Goal: Task Accomplishment & Management: Manage account settings

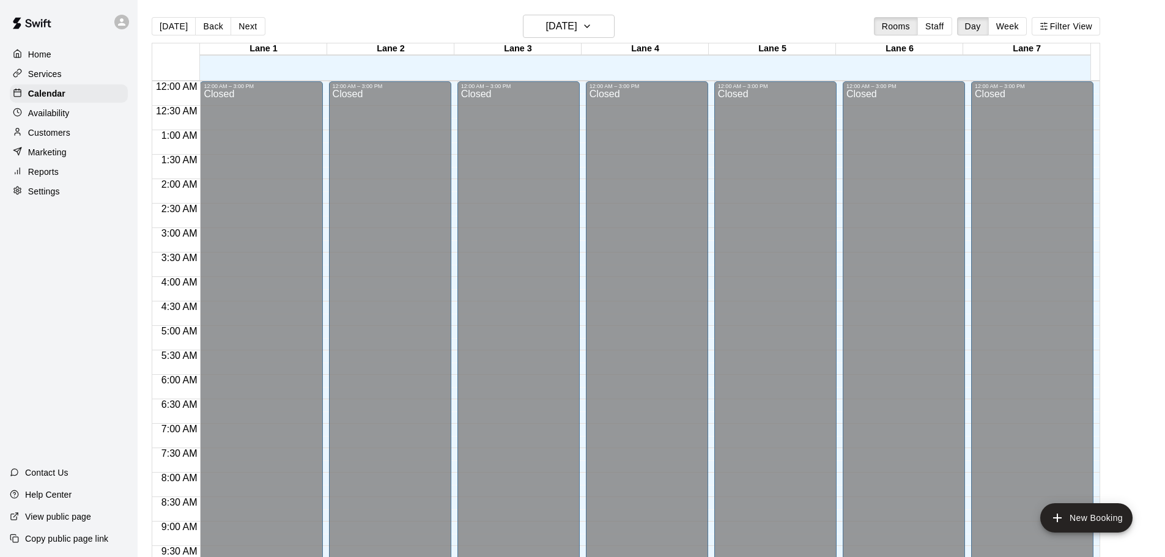
scroll to position [648, 0]
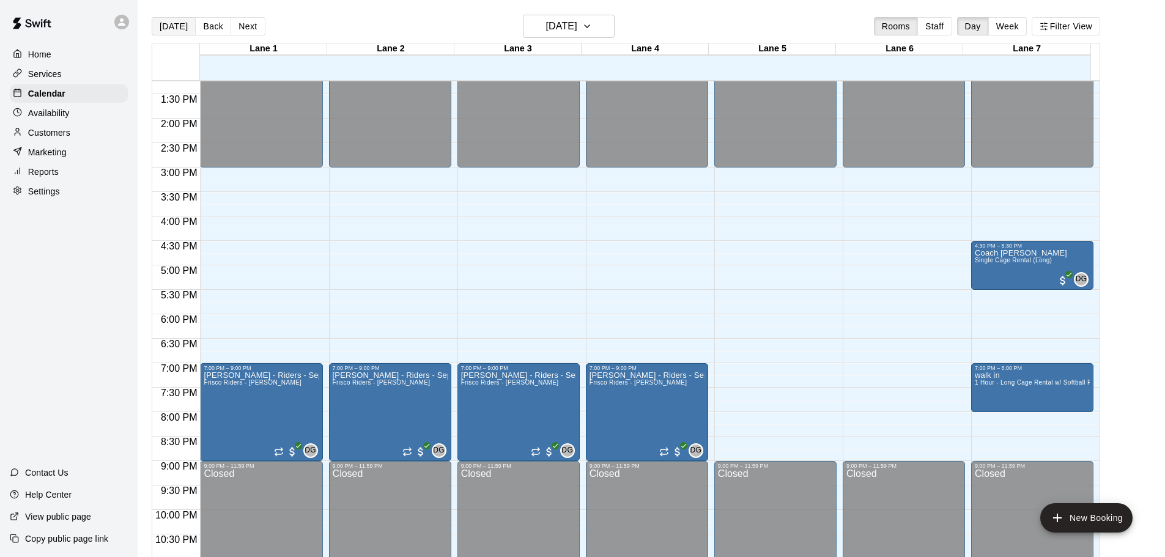
click at [157, 30] on button "[DATE]" at bounding box center [174, 26] width 44 height 18
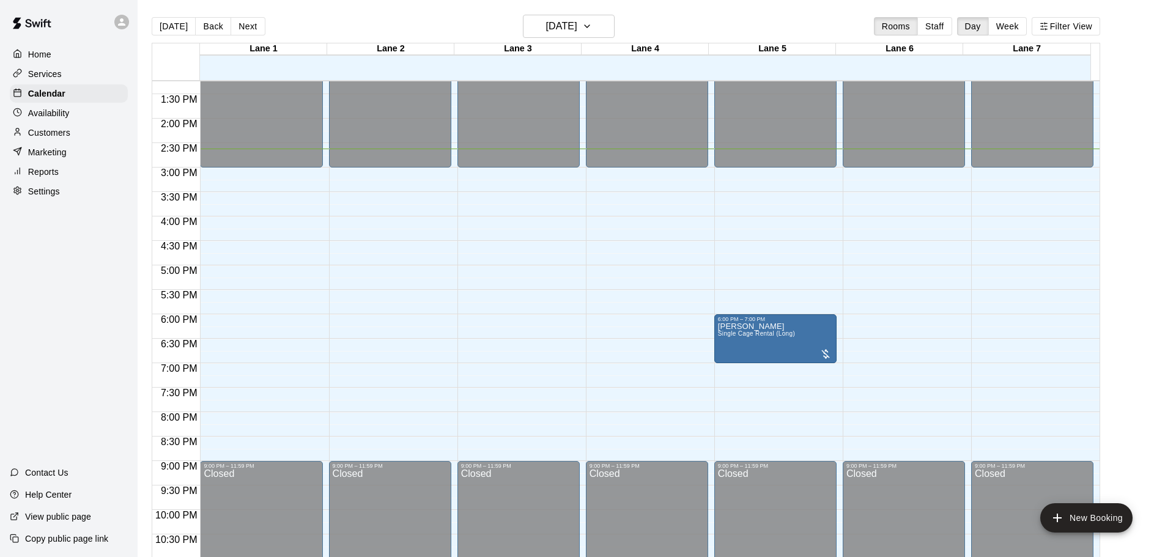
click at [40, 56] on p "Home" at bounding box center [39, 54] width 23 height 12
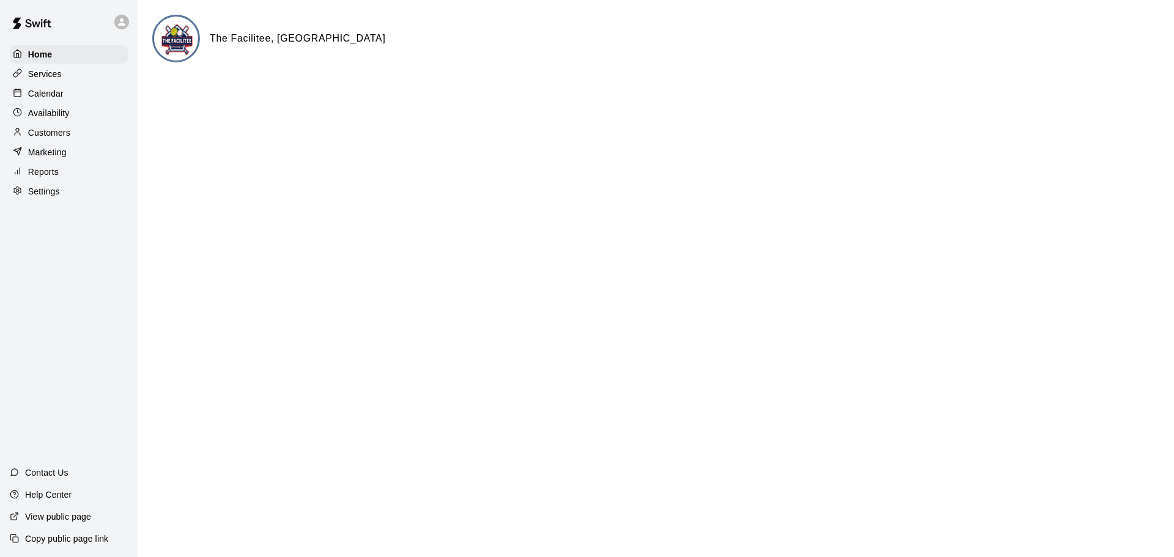
click at [45, 99] on p "Calendar" at bounding box center [45, 93] width 35 height 12
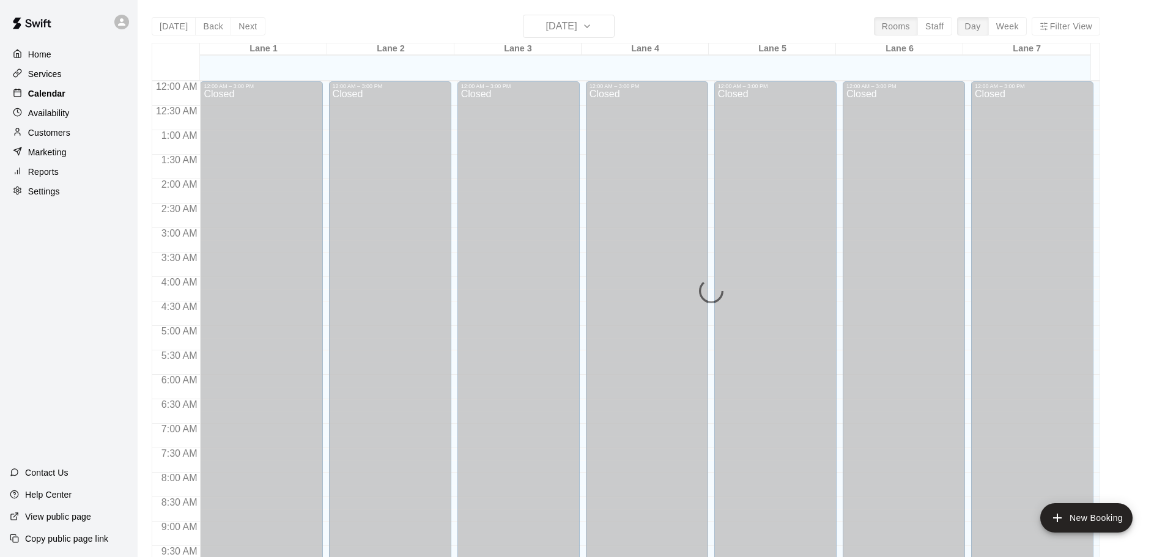
scroll to position [648, 0]
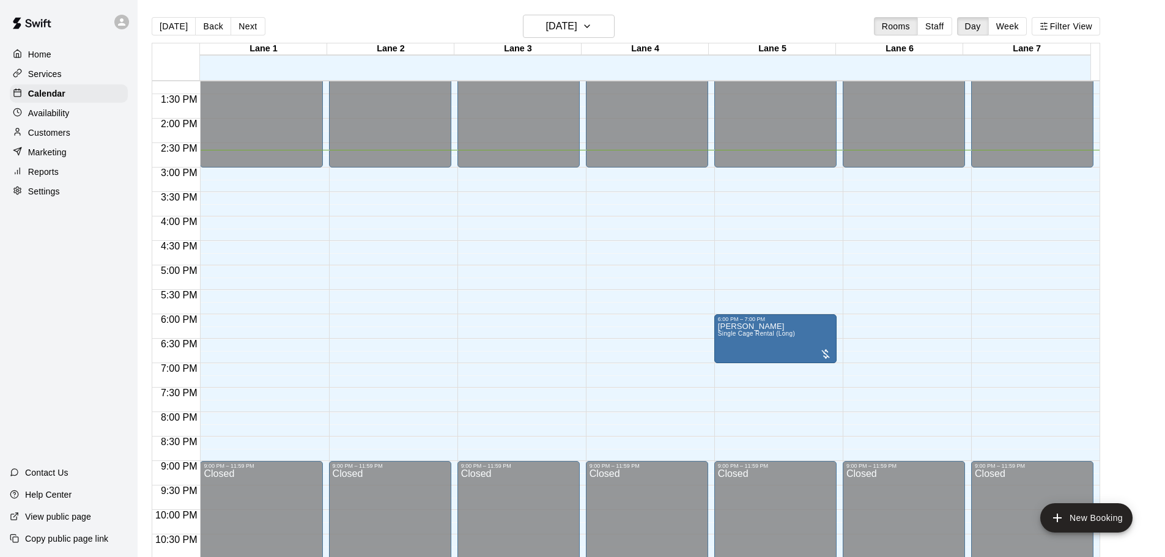
click at [53, 116] on p "Availability" at bounding box center [49, 113] width 42 height 12
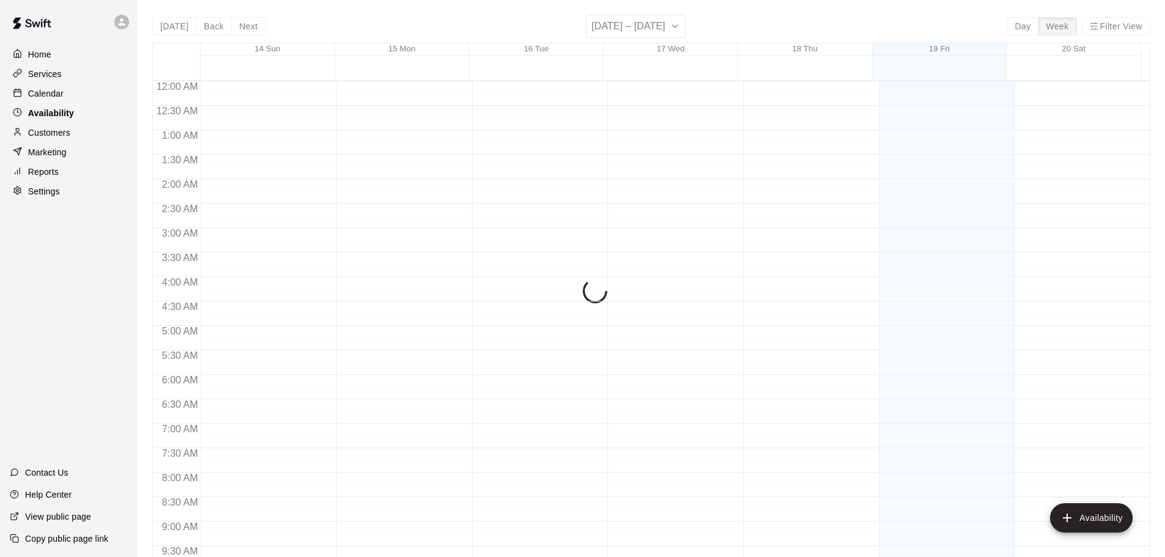
scroll to position [685, 0]
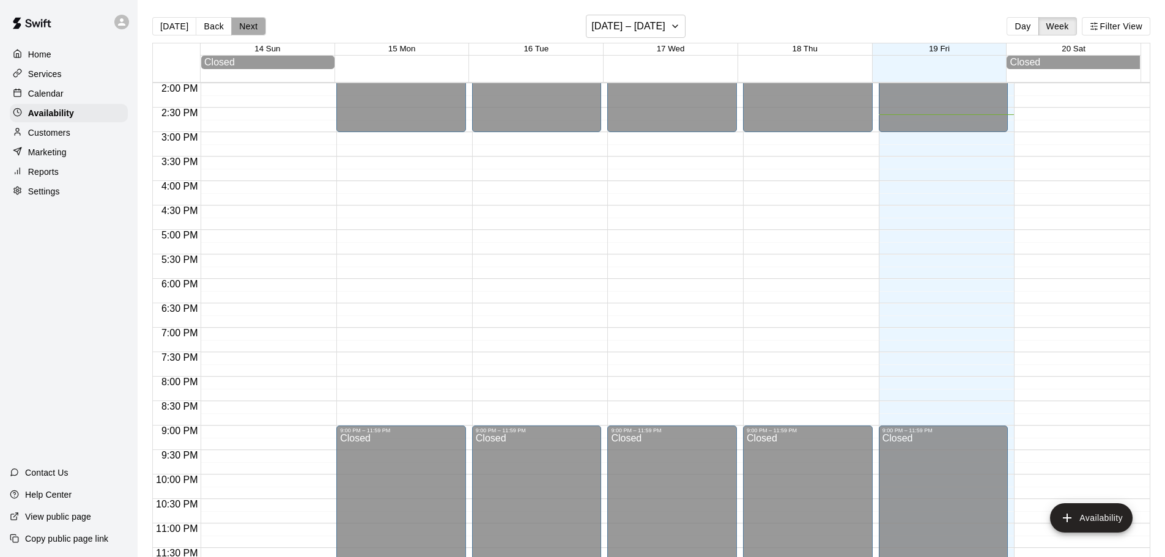
click at [235, 29] on button "Next" at bounding box center [248, 26] width 34 height 18
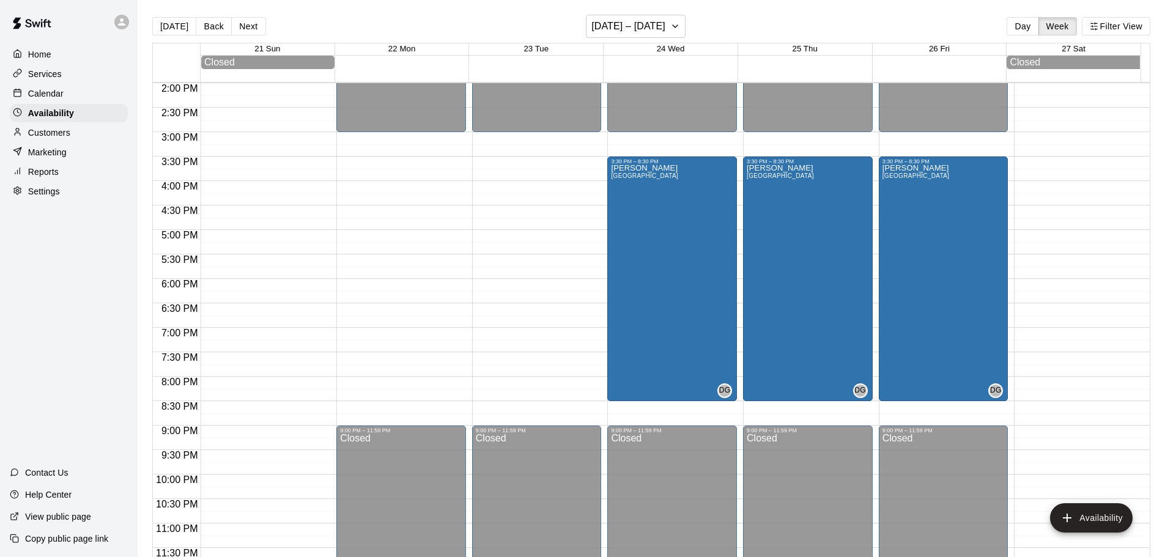
click at [43, 72] on p "Services" at bounding box center [45, 74] width 34 height 12
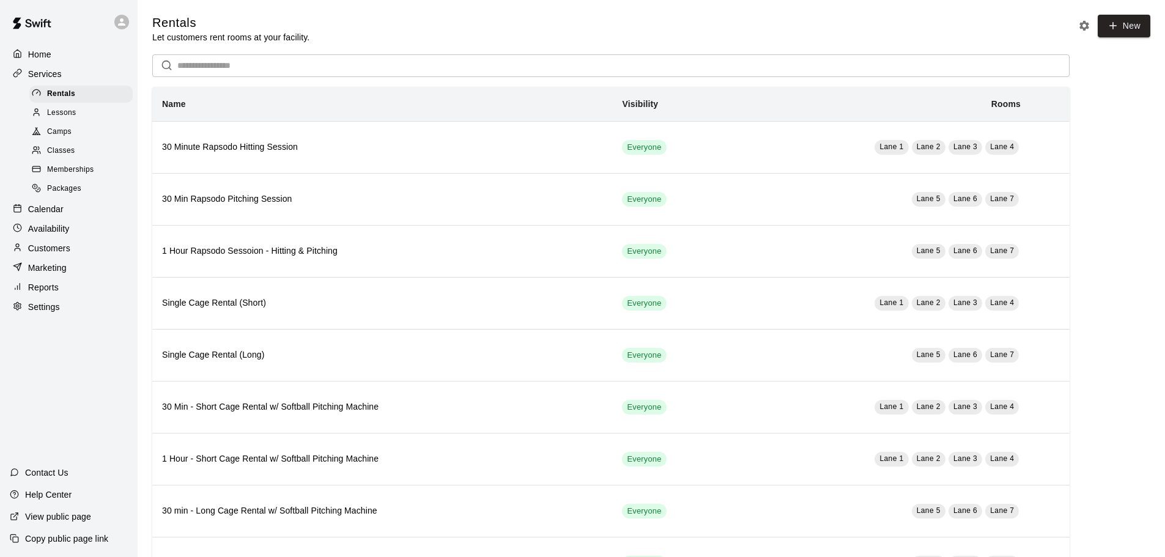
click at [45, 313] on p "Settings" at bounding box center [44, 307] width 32 height 12
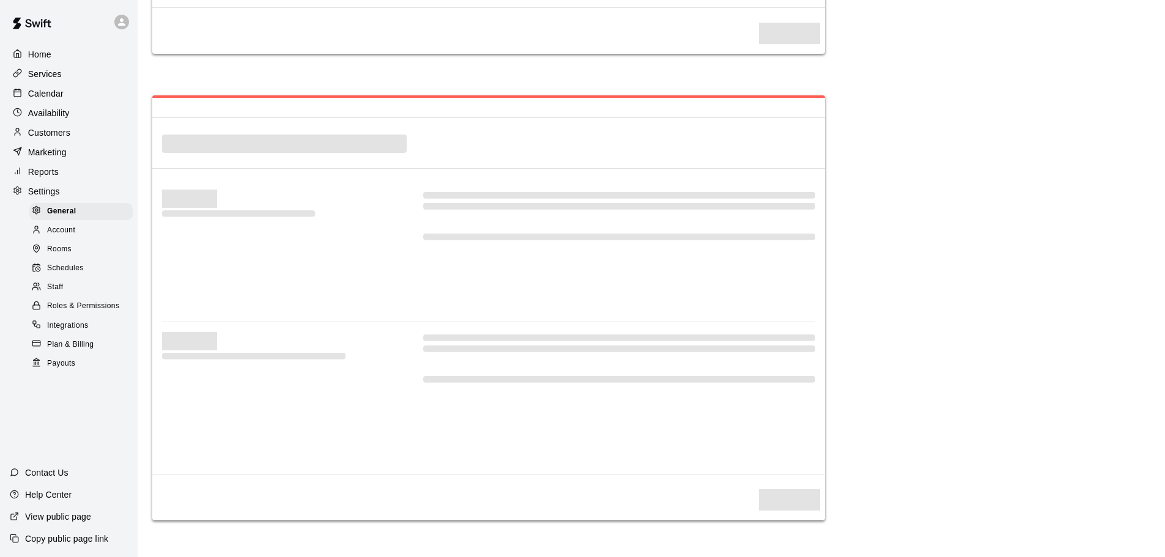
select select "**"
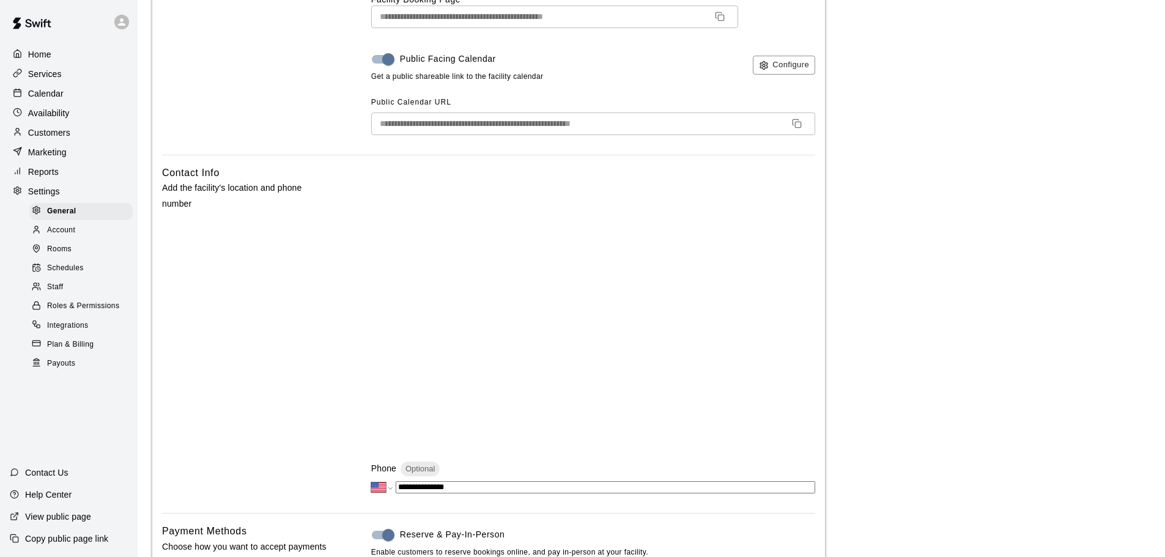
scroll to position [37, 0]
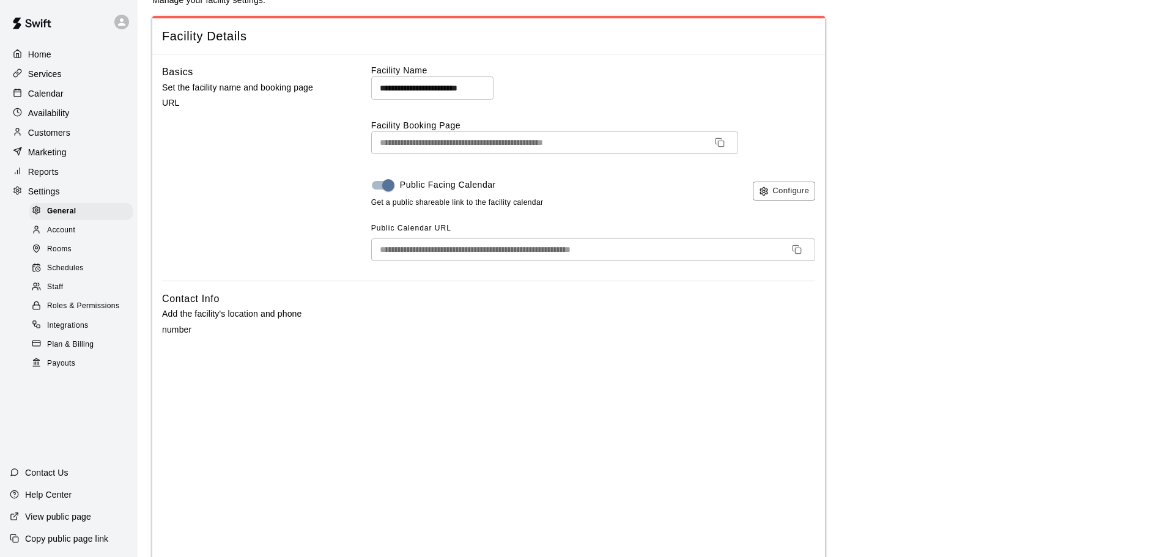
click at [45, 76] on p "Services" at bounding box center [45, 74] width 34 height 12
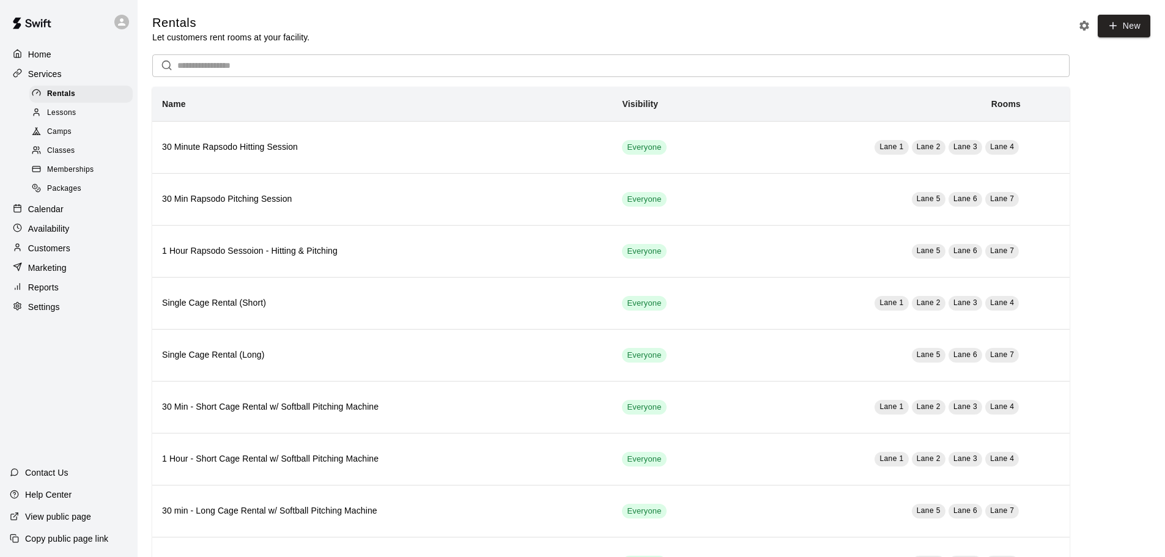
click at [40, 254] on p "Customers" at bounding box center [49, 248] width 42 height 12
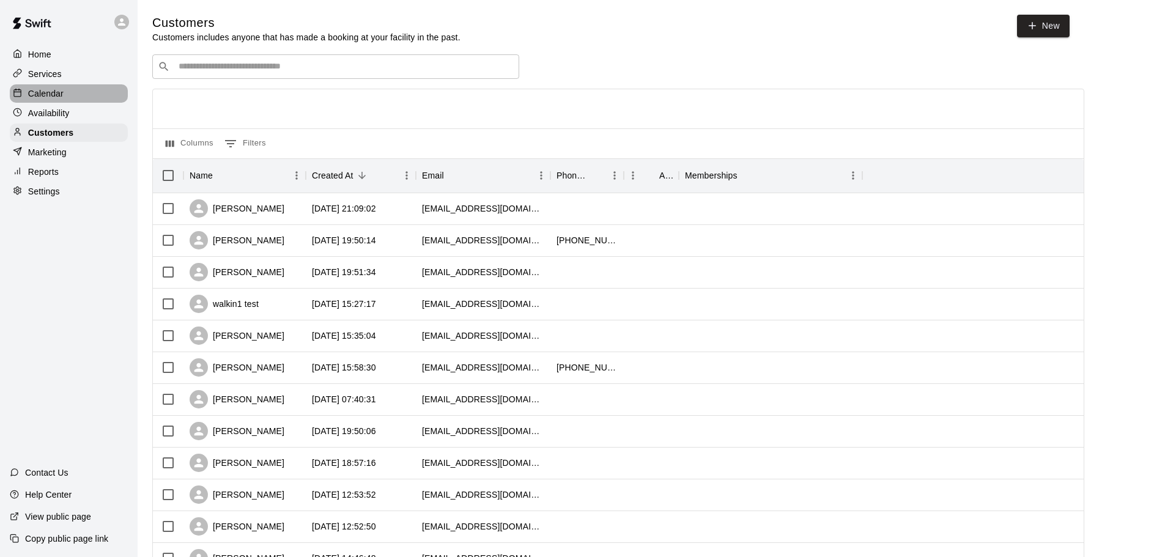
click at [53, 95] on p "Calendar" at bounding box center [45, 93] width 35 height 12
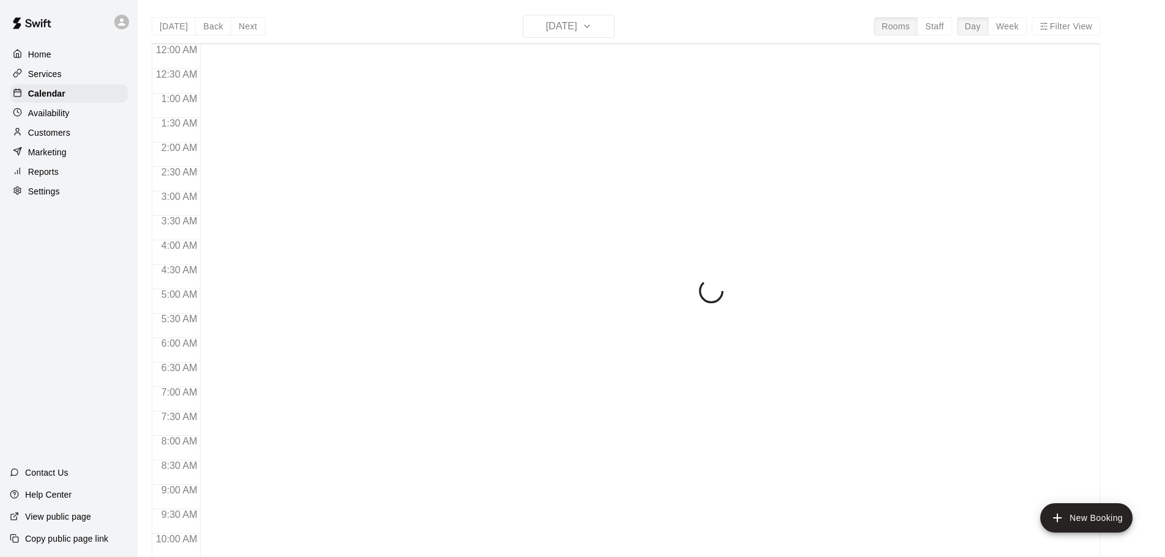
scroll to position [648, 0]
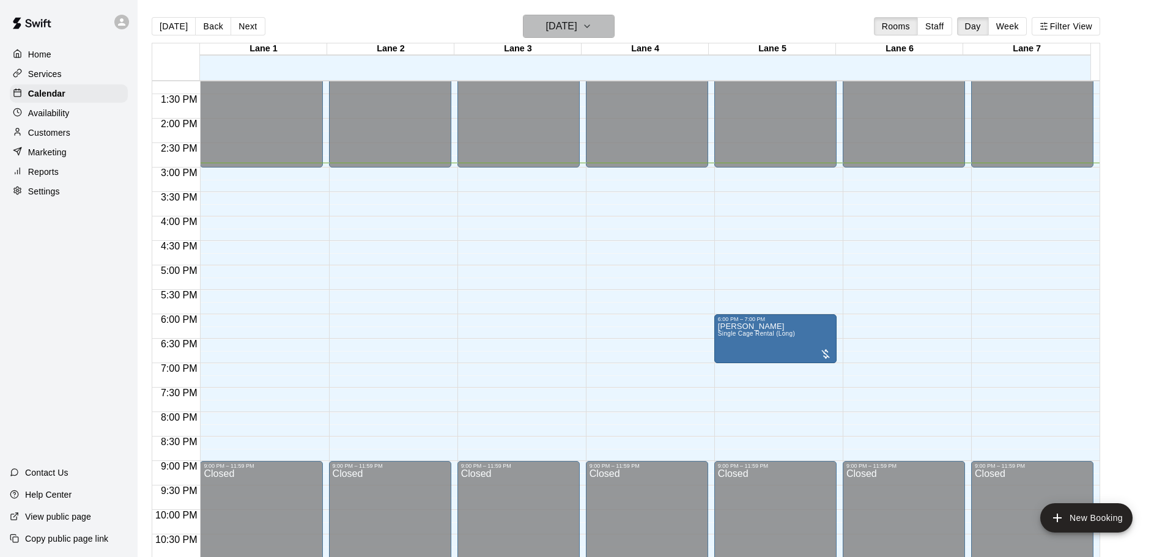
click at [592, 29] on icon "button" at bounding box center [587, 26] width 10 height 15
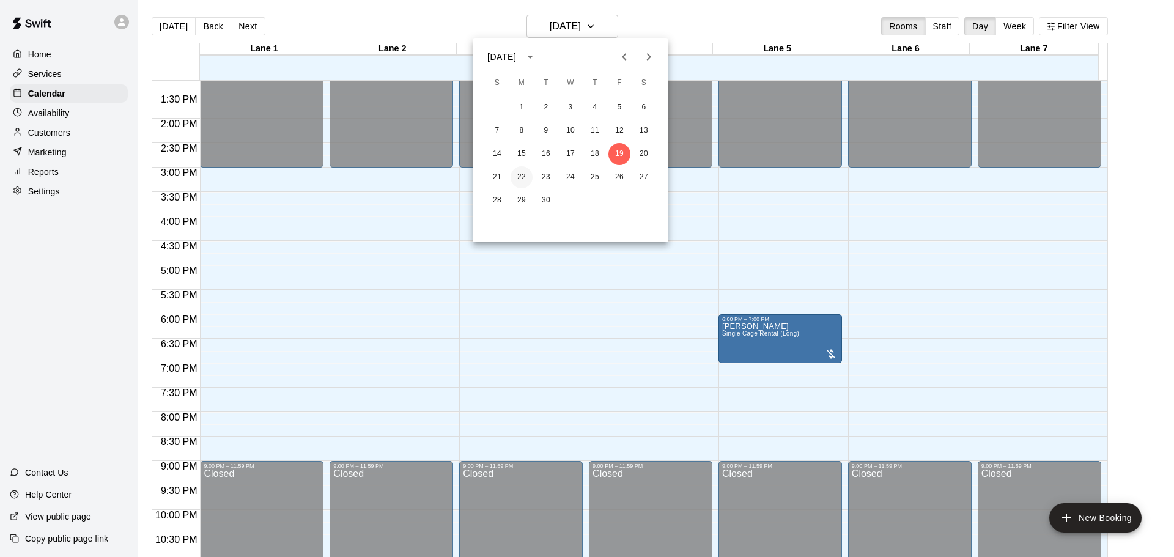
click at [523, 171] on button "22" at bounding box center [522, 177] width 22 height 22
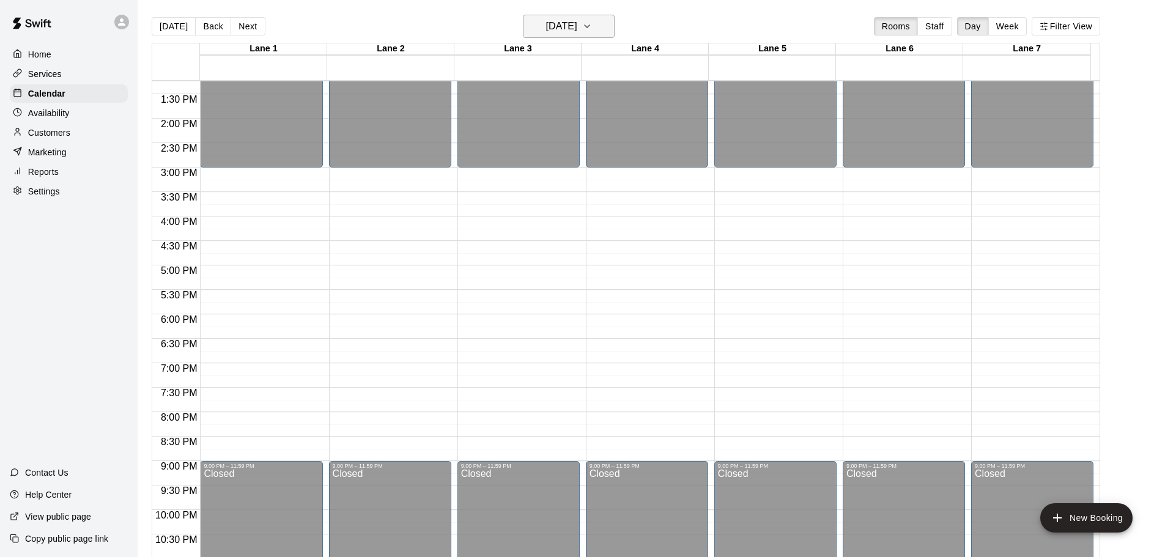
click at [607, 36] on button "[DATE]" at bounding box center [569, 26] width 92 height 23
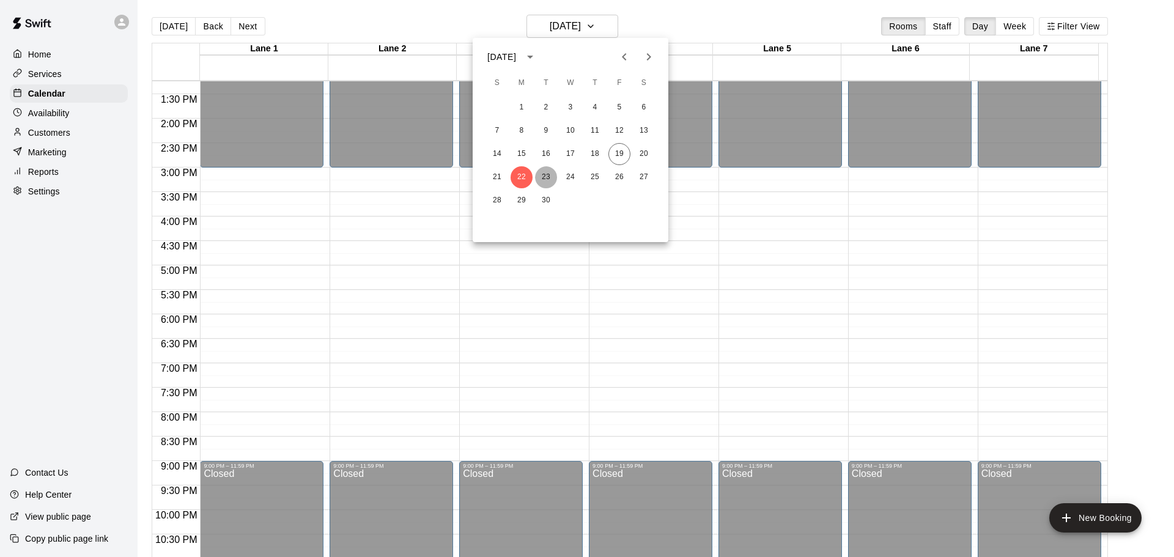
click at [540, 176] on button "23" at bounding box center [546, 177] width 22 height 22
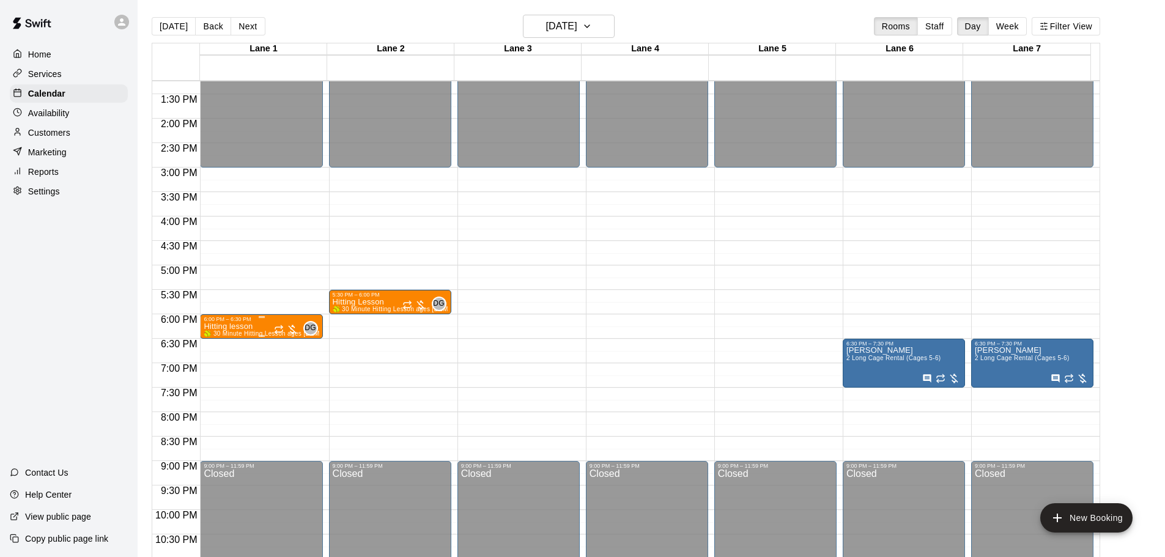
click at [228, 336] on div at bounding box center [261, 336] width 115 height 2
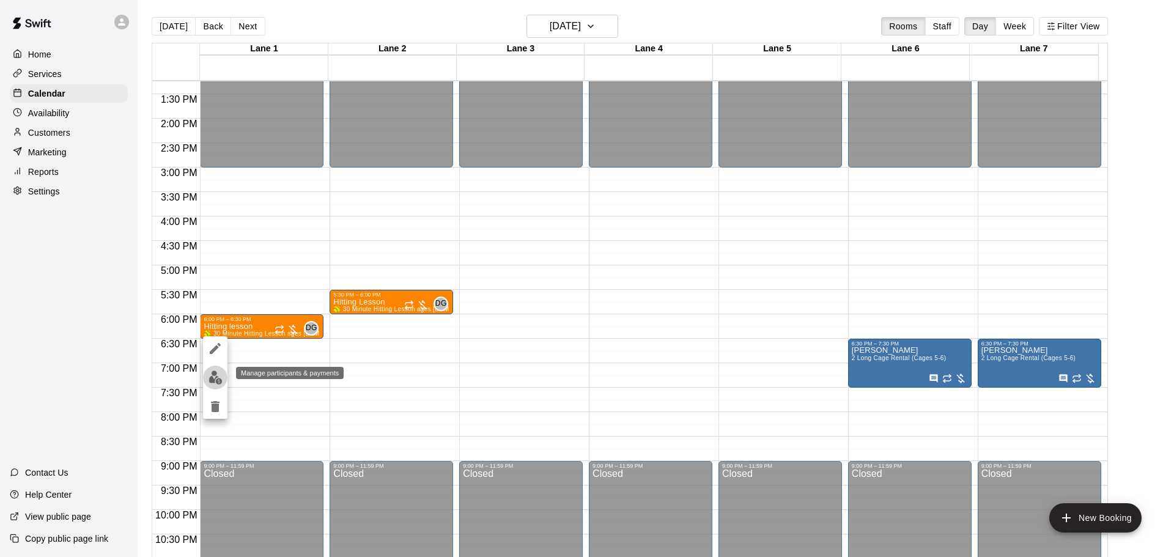
click at [219, 375] on img "edit" at bounding box center [216, 378] width 14 height 14
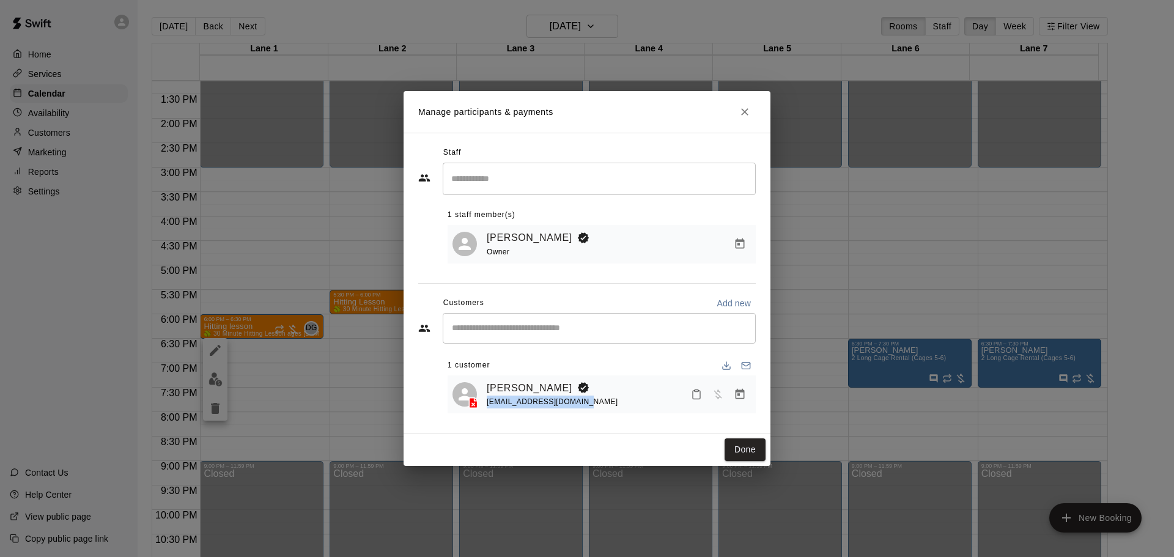
drag, startPoint x: 587, startPoint y: 406, endPoint x: 487, endPoint y: 408, distance: 99.7
click at [487, 408] on div "[PERSON_NAME] H [EMAIL_ADDRESS][DOMAIN_NAME]" at bounding box center [619, 394] width 264 height 29
copy span "[EMAIL_ADDRESS][DOMAIN_NAME]"
click at [750, 109] on icon "Close" at bounding box center [745, 112] width 12 height 12
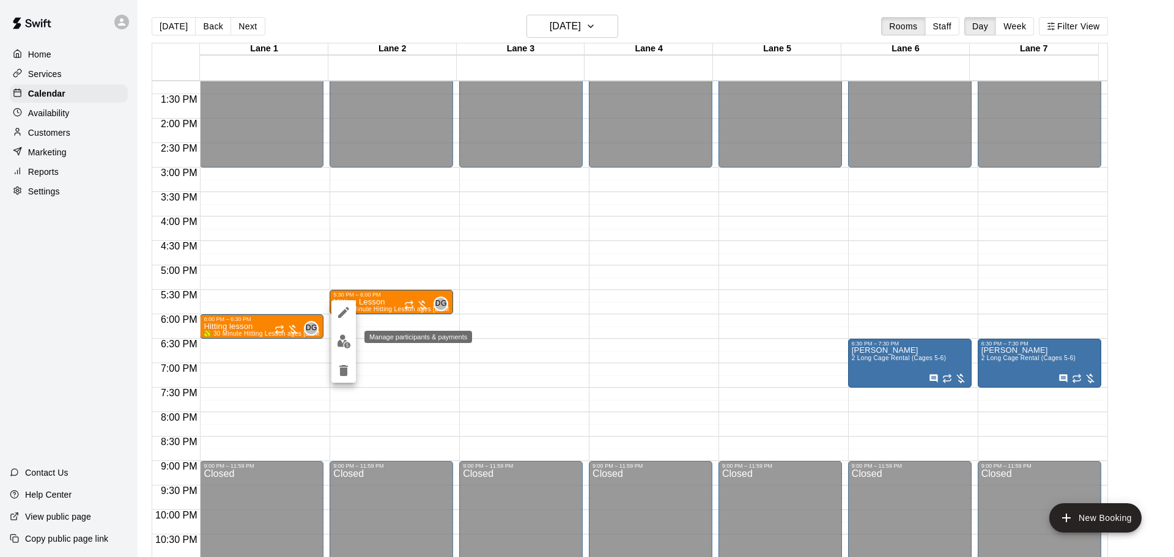
click at [347, 347] on img "edit" at bounding box center [344, 341] width 14 height 14
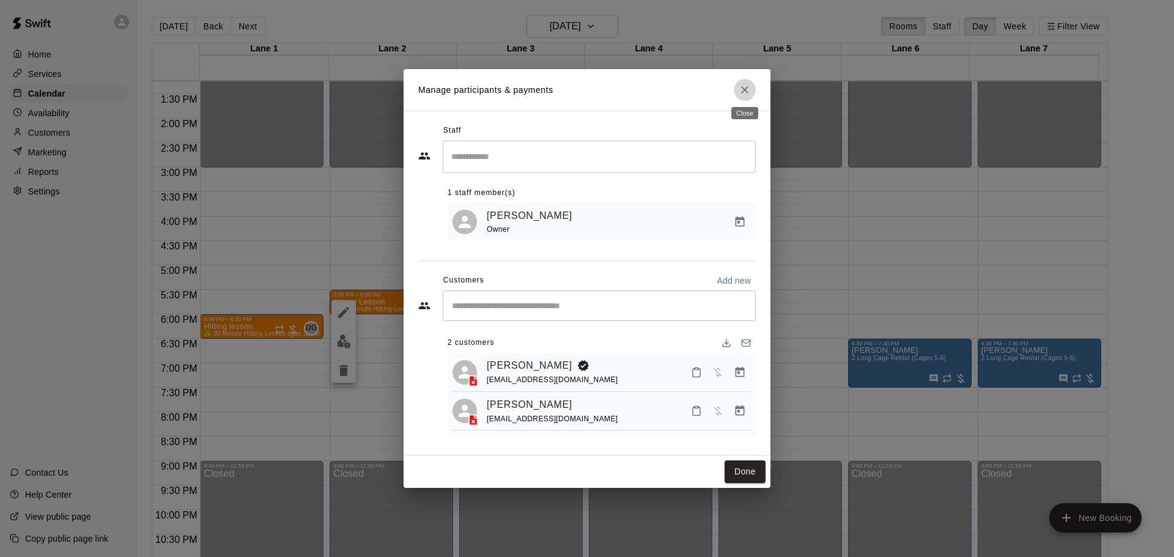
click at [748, 89] on icon "Close" at bounding box center [745, 90] width 12 height 12
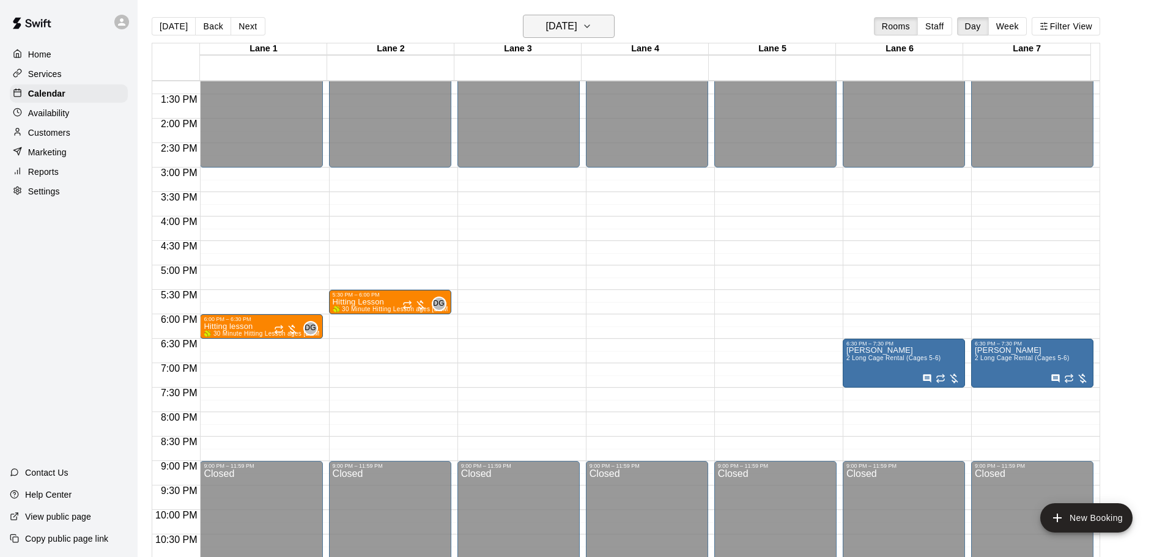
click at [592, 29] on icon "button" at bounding box center [587, 26] width 10 height 15
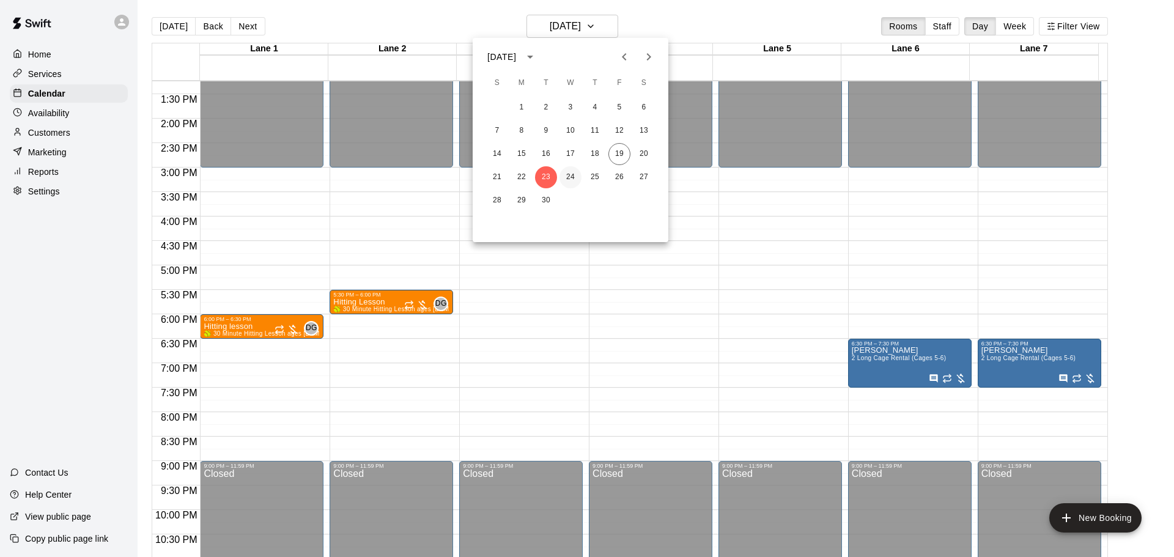
click at [573, 175] on button "24" at bounding box center [570, 177] width 22 height 22
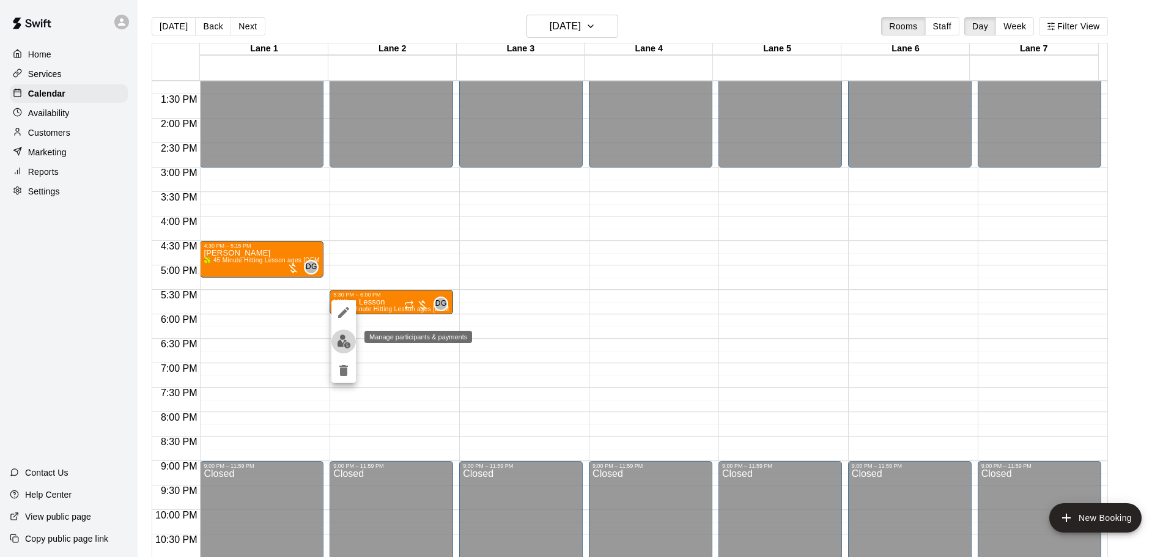
click at [345, 341] on img "edit" at bounding box center [344, 341] width 14 height 14
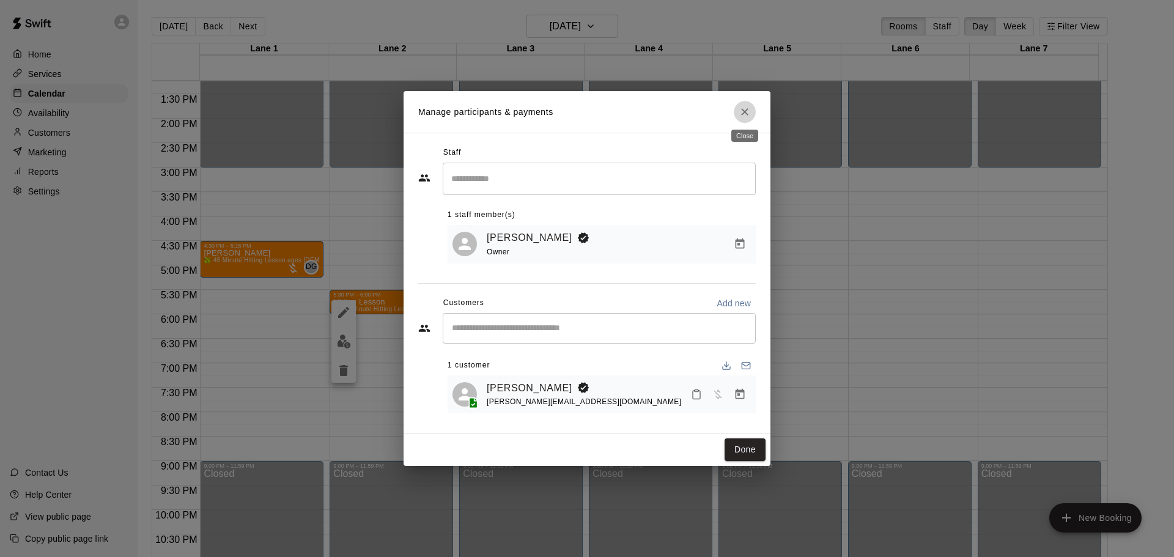
click at [745, 108] on icon "Close" at bounding box center [745, 112] width 12 height 12
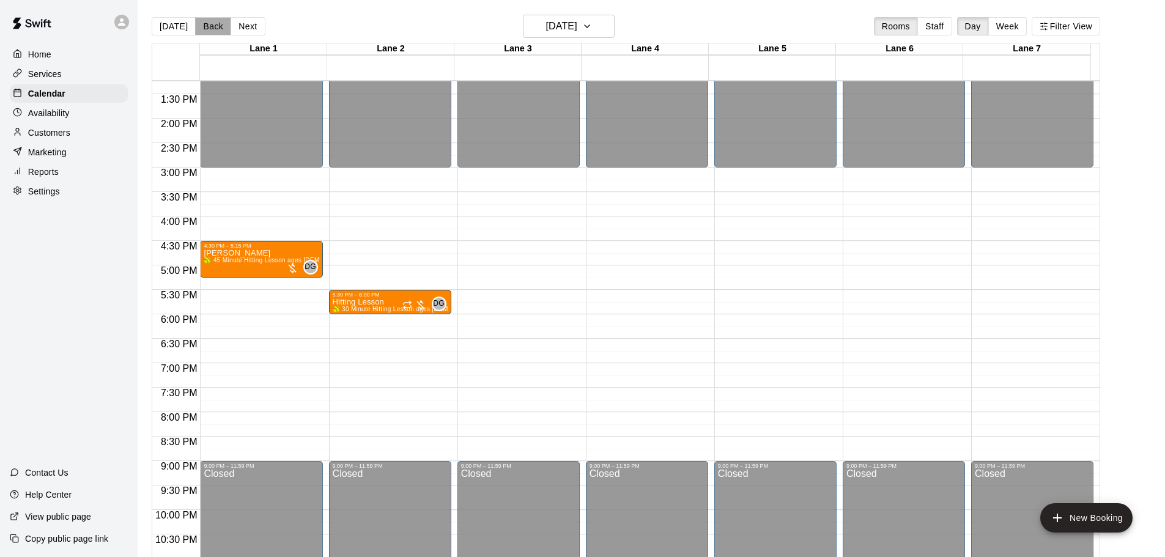
click at [207, 26] on button "Back" at bounding box center [213, 26] width 36 height 18
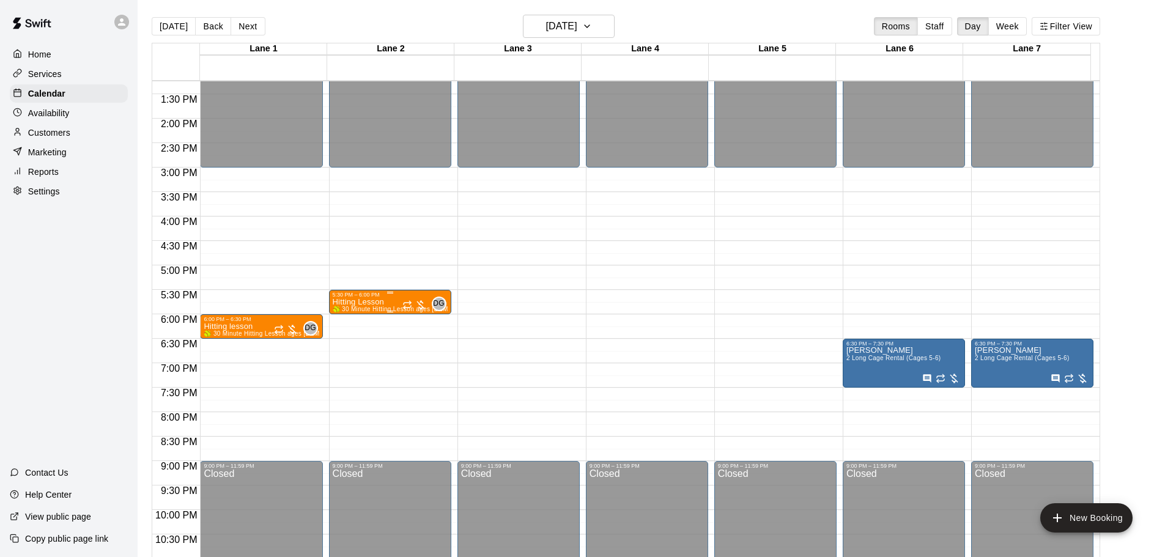
click at [438, 302] on span "DG" at bounding box center [439, 304] width 12 height 12
click at [256, 29] on div at bounding box center [587, 278] width 1174 height 557
click at [248, 25] on button "Next" at bounding box center [248, 26] width 34 height 18
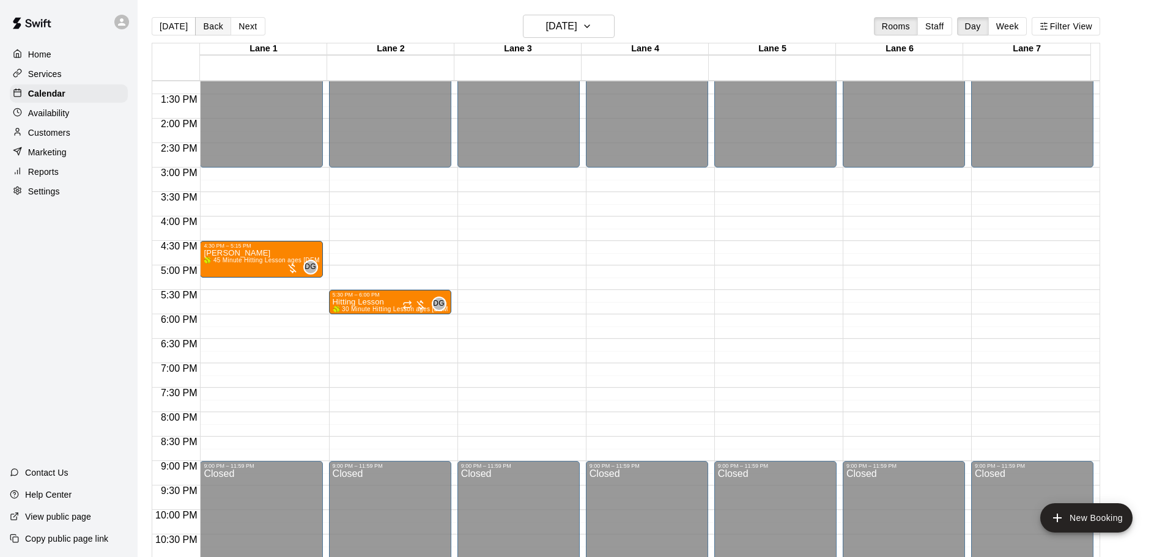
click at [208, 32] on button "Back" at bounding box center [213, 26] width 36 height 18
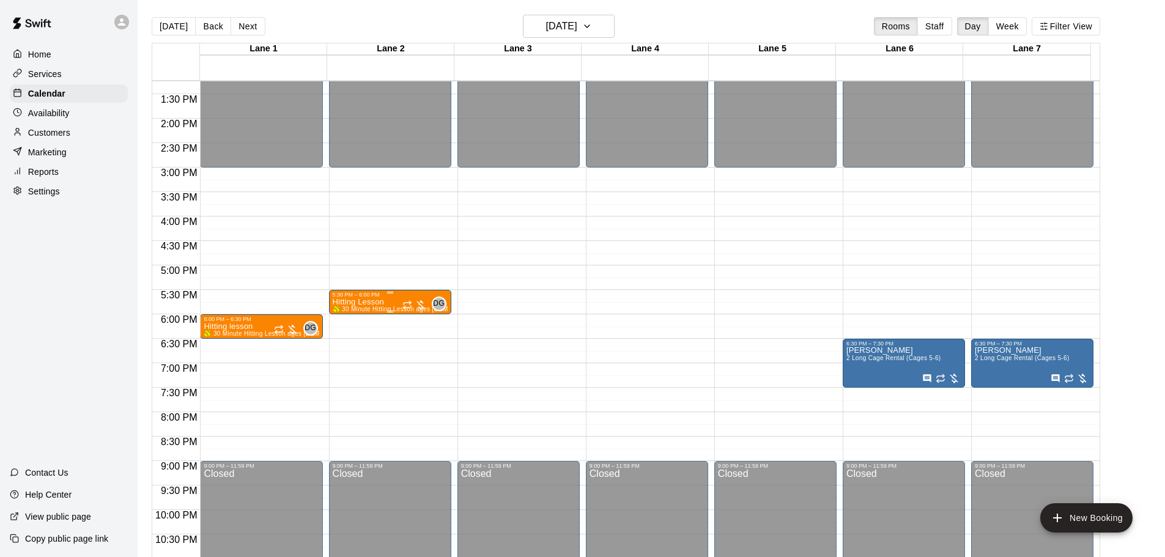
click at [437, 303] on span "DG" at bounding box center [439, 304] width 12 height 12
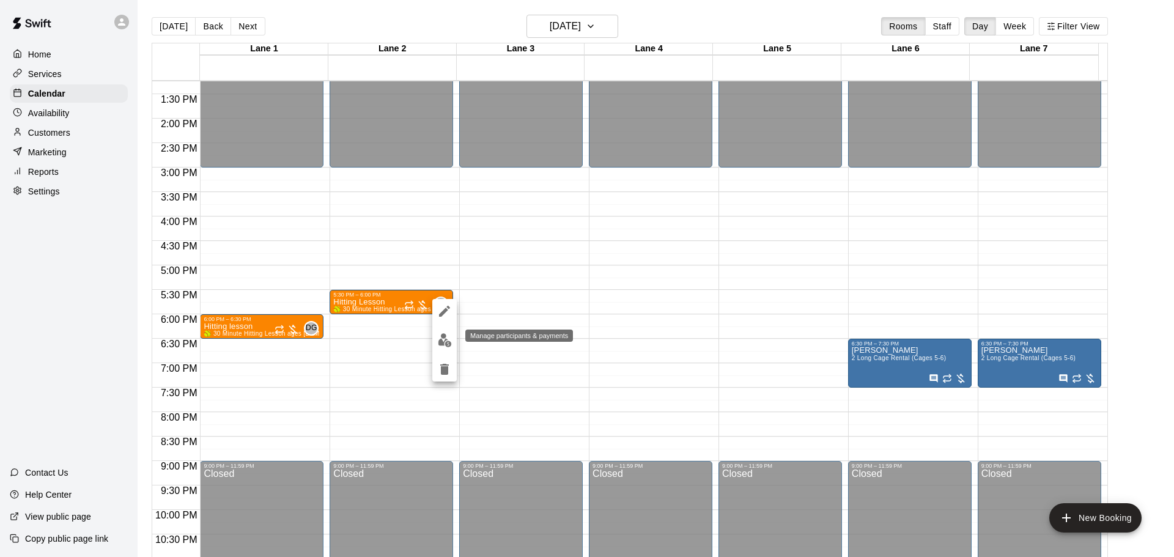
click at [448, 344] on img "edit" at bounding box center [445, 340] width 14 height 14
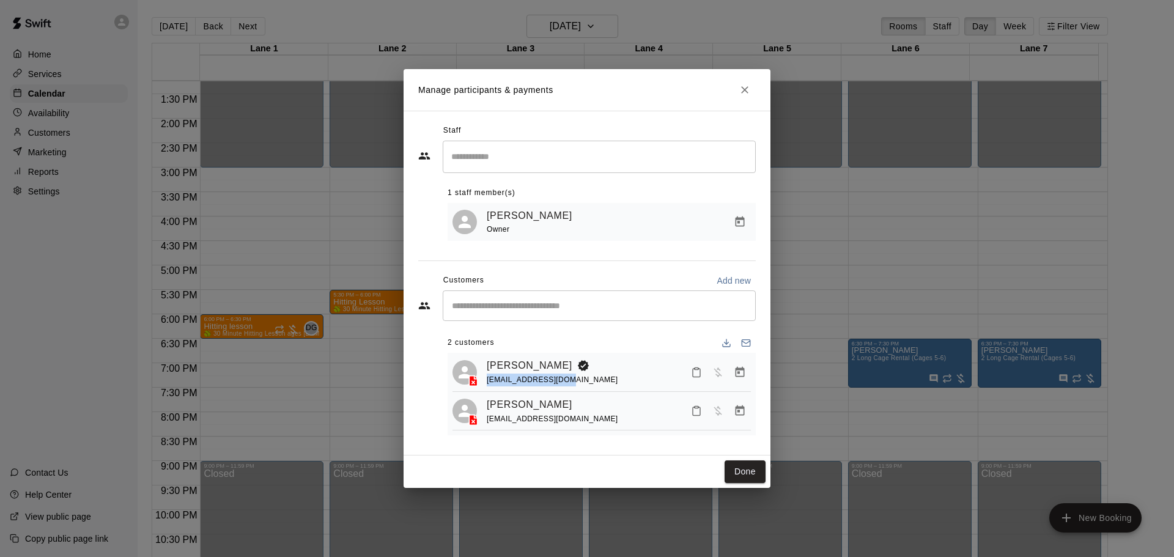
drag, startPoint x: 567, startPoint y: 382, endPoint x: 488, endPoint y: 382, distance: 79.5
click at [488, 382] on div "[EMAIL_ADDRESS][DOMAIN_NAME]" at bounding box center [552, 380] width 131 height 13
copy span "[EMAIL_ADDRESS][DOMAIN_NAME]"
drag, startPoint x: 568, startPoint y: 425, endPoint x: 487, endPoint y: 421, distance: 81.4
click at [487, 421] on div "[EMAIL_ADDRESS][DOMAIN_NAME]" at bounding box center [552, 419] width 131 height 13
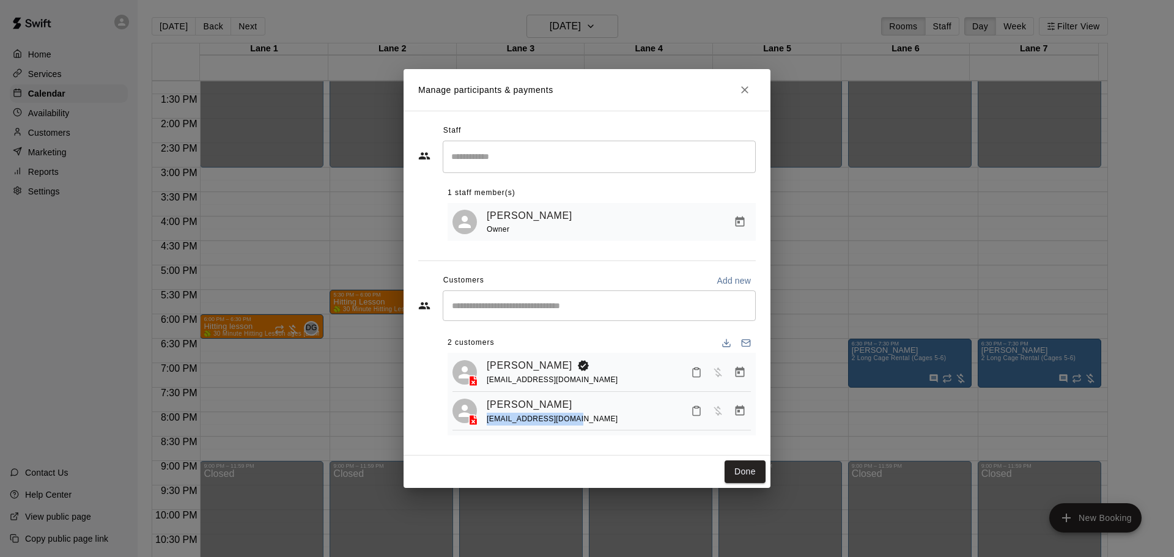
copy span "[EMAIL_ADDRESS][DOMAIN_NAME]"
click at [747, 84] on icon "Close" at bounding box center [745, 90] width 12 height 12
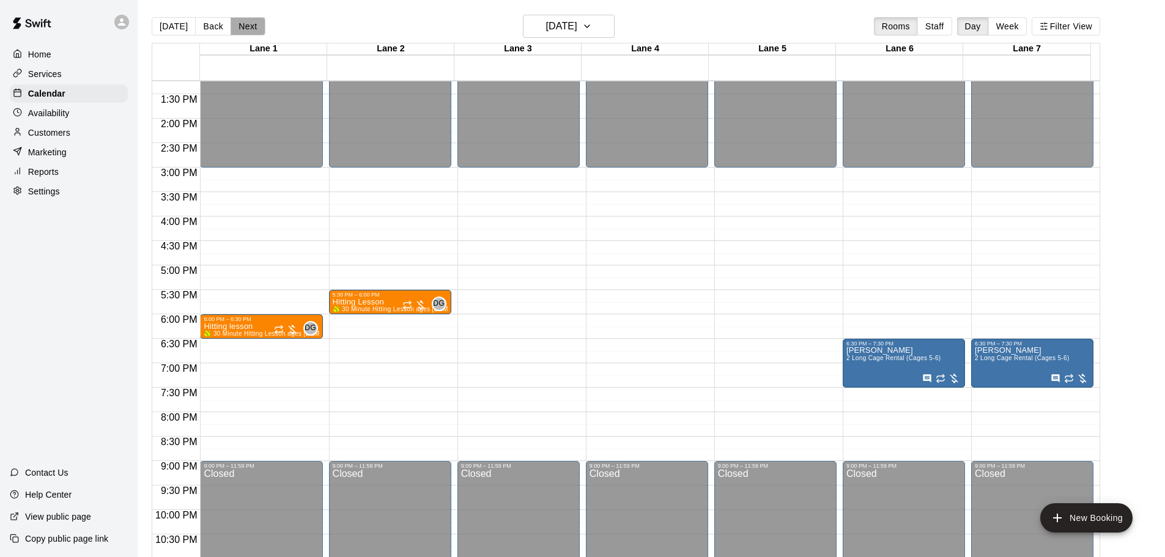
click at [242, 29] on button "Next" at bounding box center [248, 26] width 34 height 18
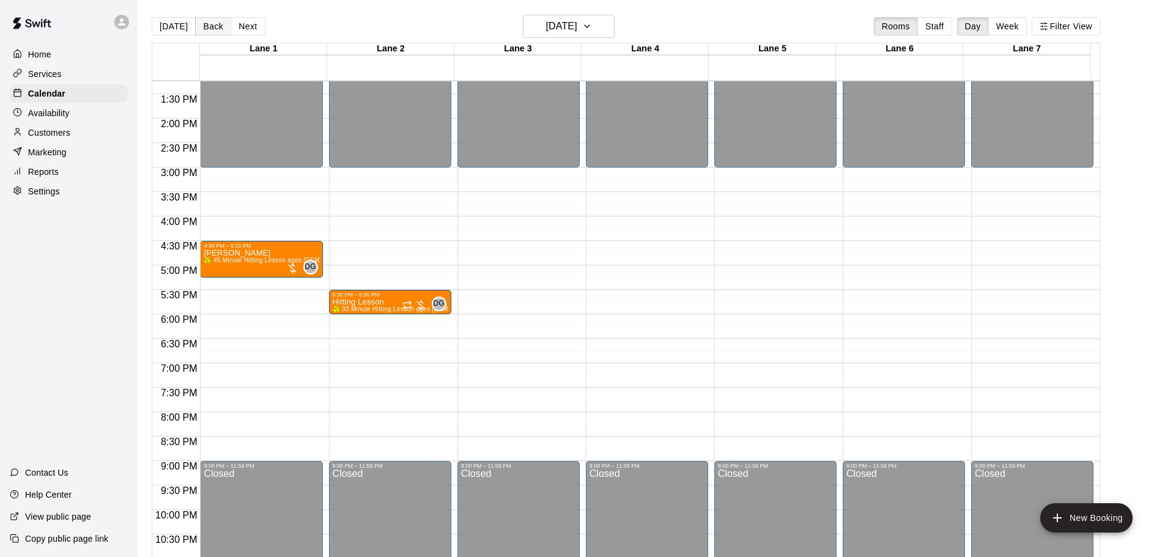
click at [213, 30] on button "Back" at bounding box center [213, 26] width 36 height 18
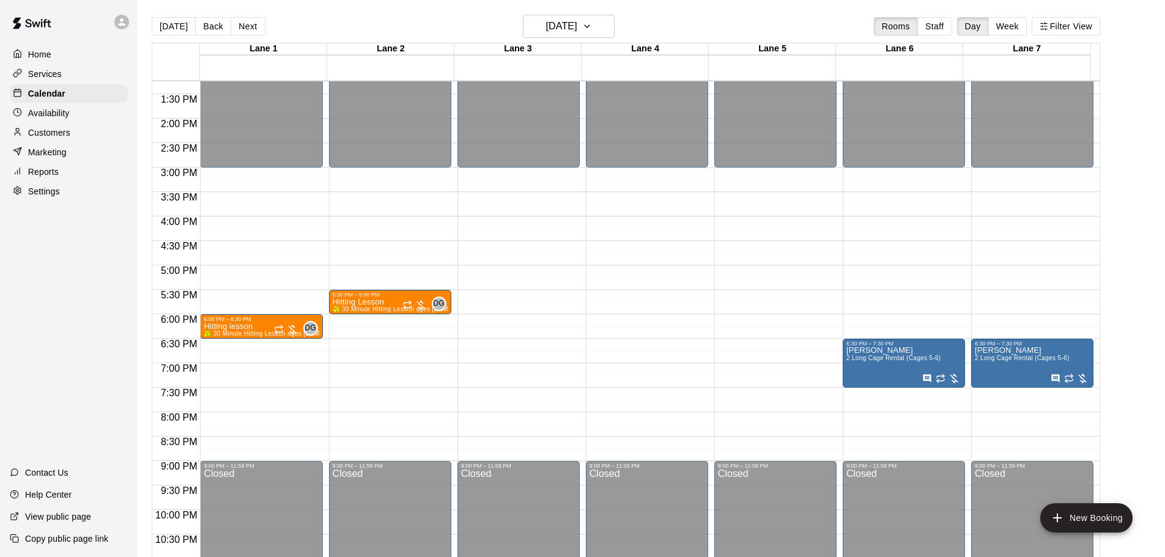
click at [213, 29] on button "Back" at bounding box center [213, 26] width 36 height 18
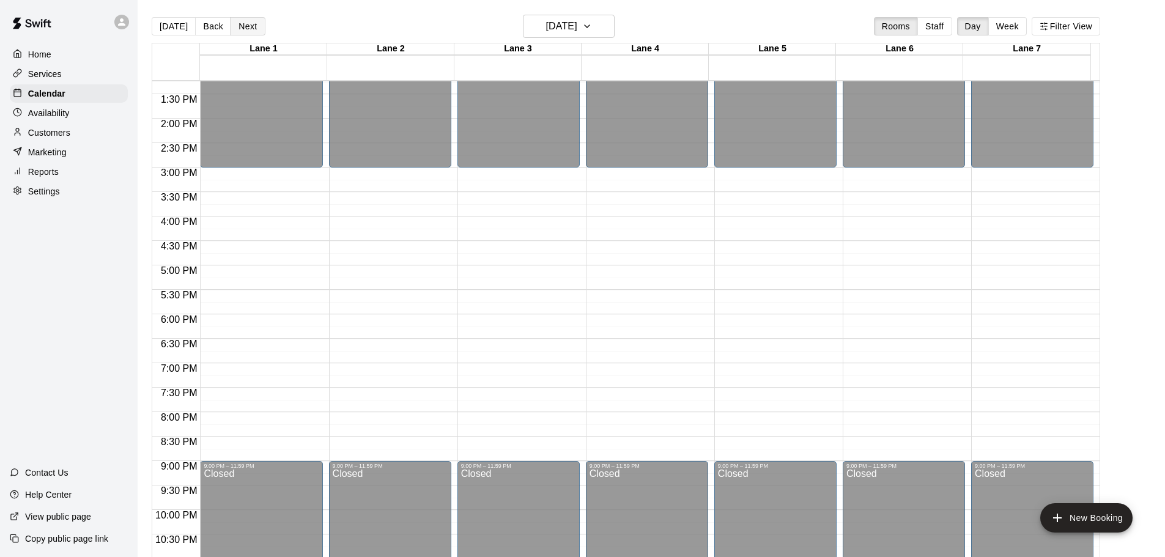
click at [244, 33] on button "Next" at bounding box center [248, 26] width 34 height 18
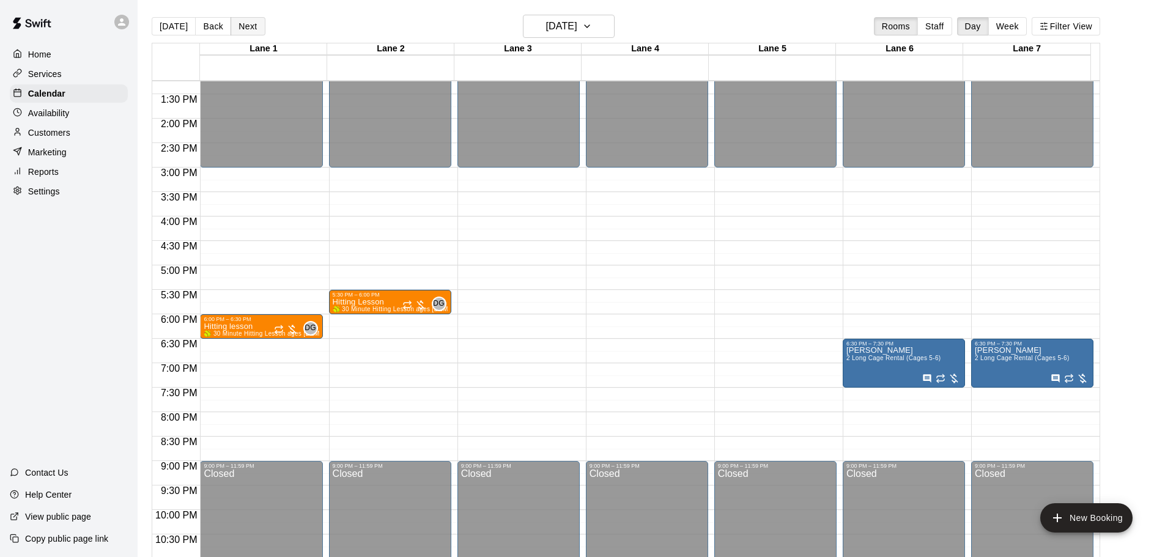
click at [244, 33] on button "Next" at bounding box center [248, 26] width 34 height 18
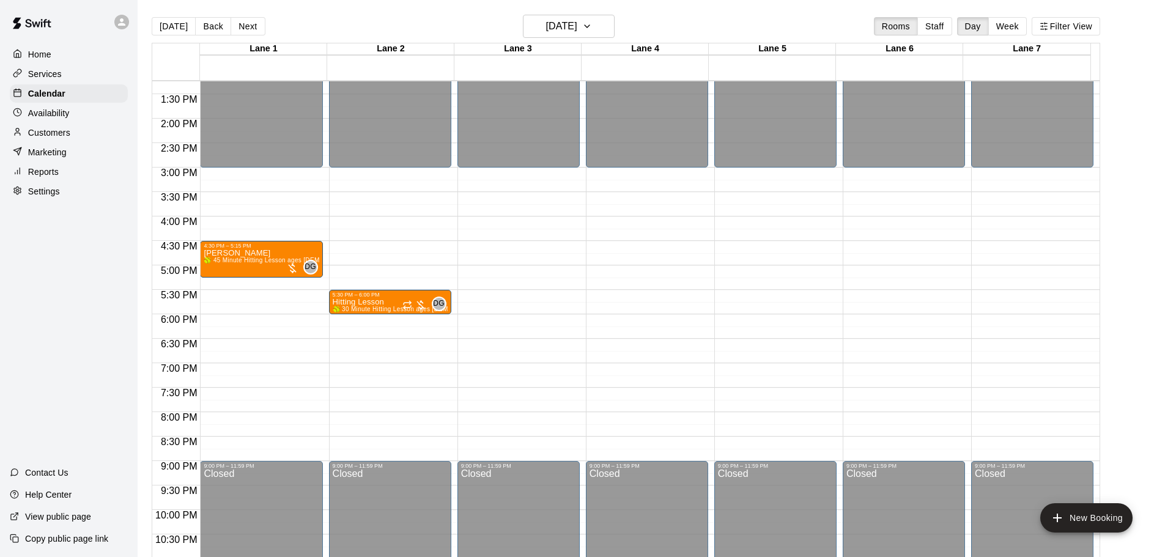
click at [237, 17] on div "[DATE] Back [DATE][DATE] Rooms Staff Day Week Filter View" at bounding box center [626, 29] width 948 height 28
click at [240, 25] on button "Next" at bounding box center [248, 26] width 34 height 18
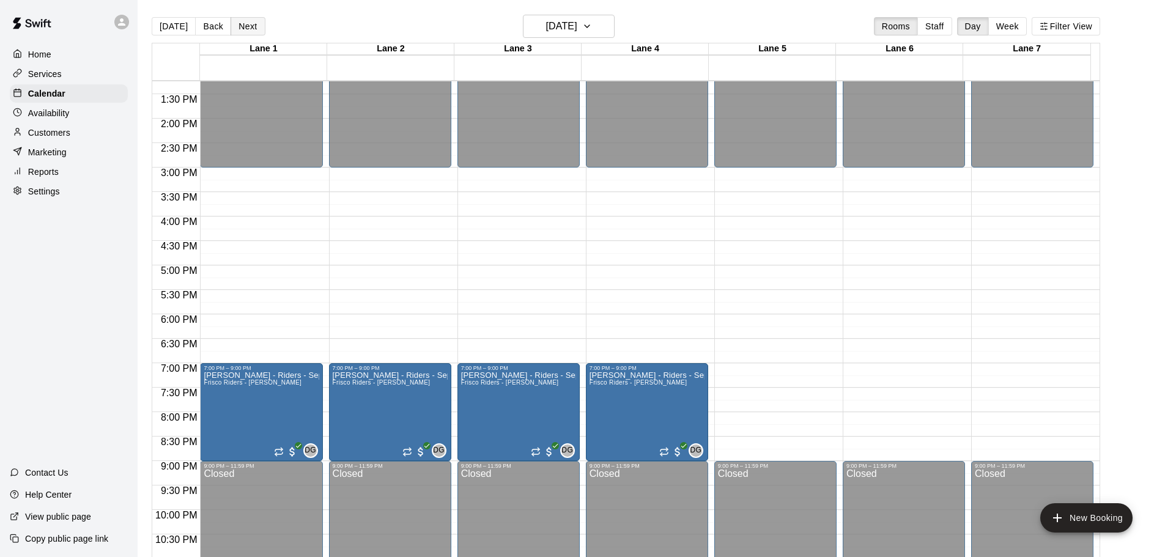
click at [235, 28] on button "Next" at bounding box center [248, 26] width 34 height 18
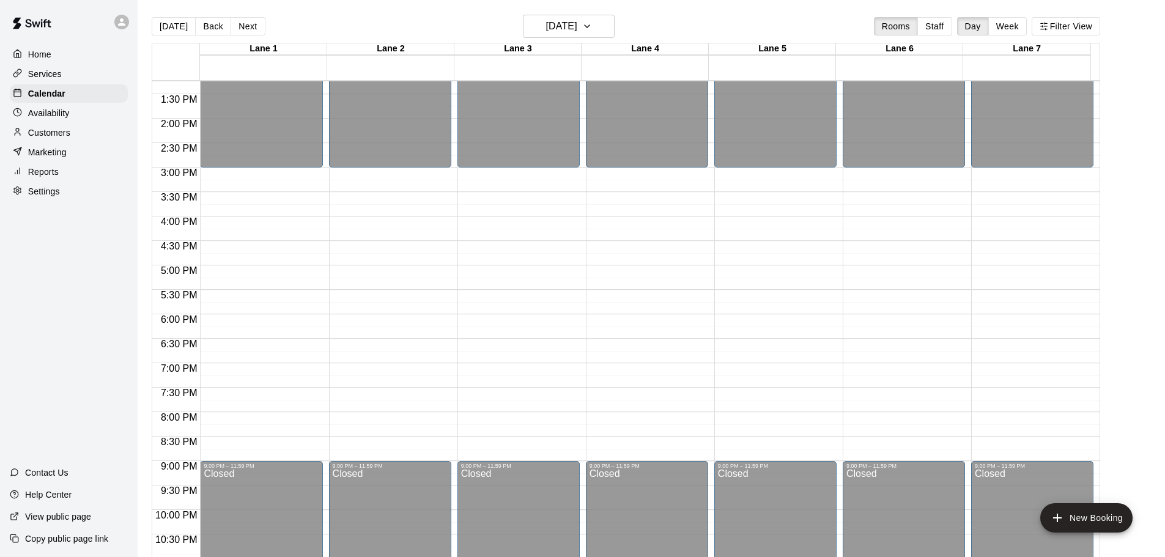
click at [48, 178] on p "Reports" at bounding box center [43, 172] width 31 height 12
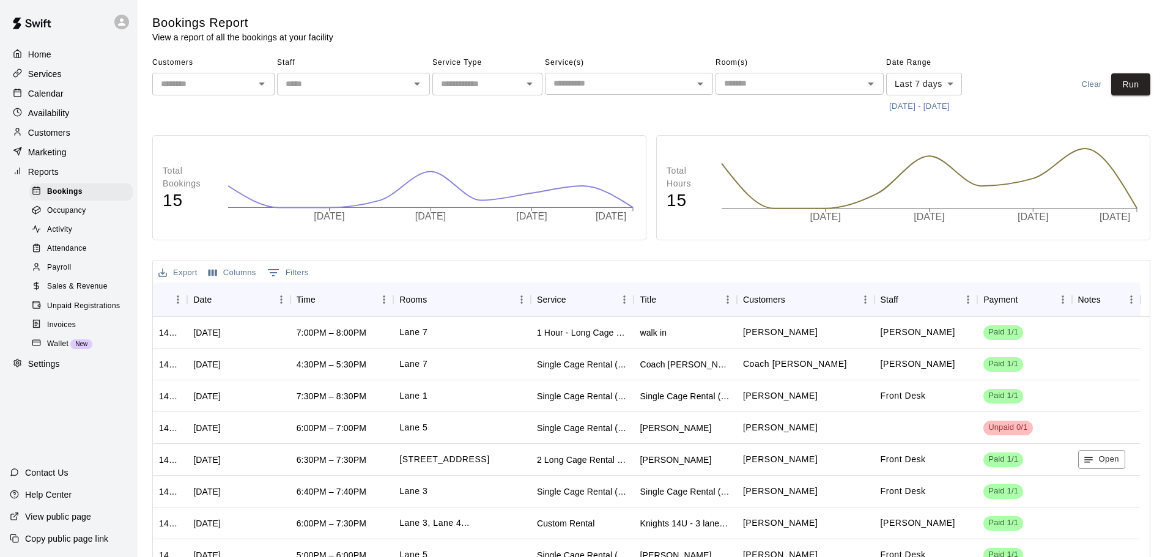
click at [63, 292] on span "Sales & Revenue" at bounding box center [77, 287] width 61 height 12
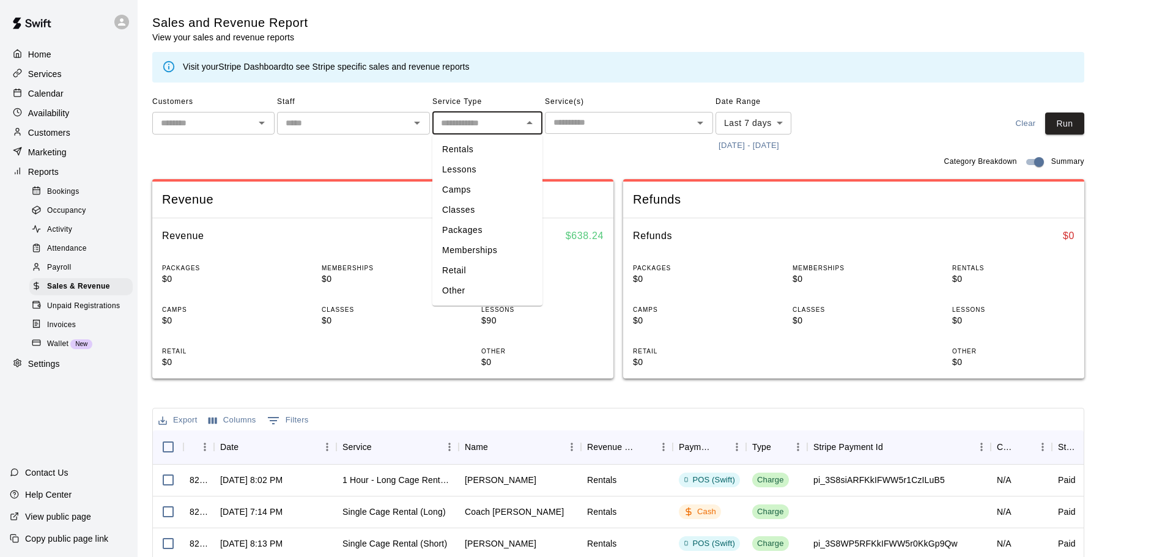
click at [478, 127] on input "text" at bounding box center [477, 123] width 83 height 15
click at [475, 164] on li "Lessons" at bounding box center [487, 170] width 110 height 20
type input "*******"
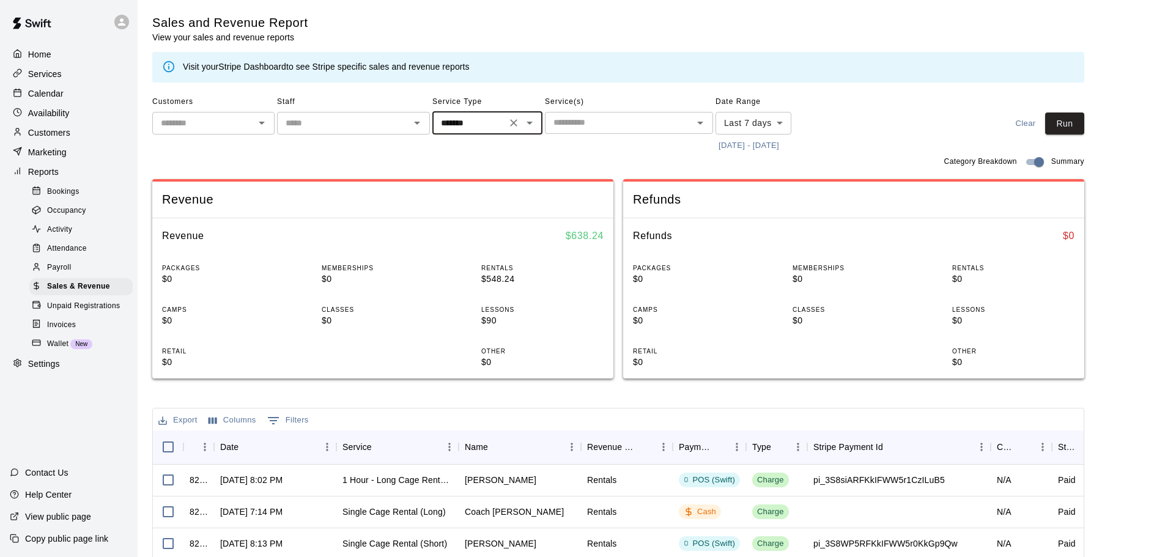
click at [782, 127] on body "Home Services Calendar Availability Customers Marketing Reports Bookings Occupa…" at bounding box center [582, 420] width 1165 height 841
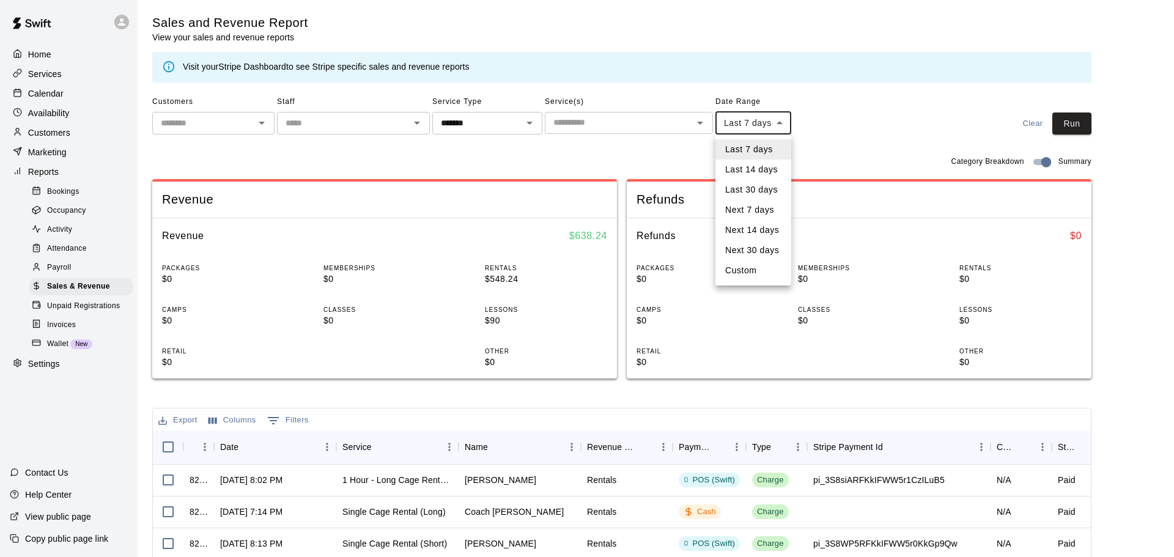
click at [758, 194] on li "Last 30 days" at bounding box center [753, 190] width 76 height 20
type input "*****"
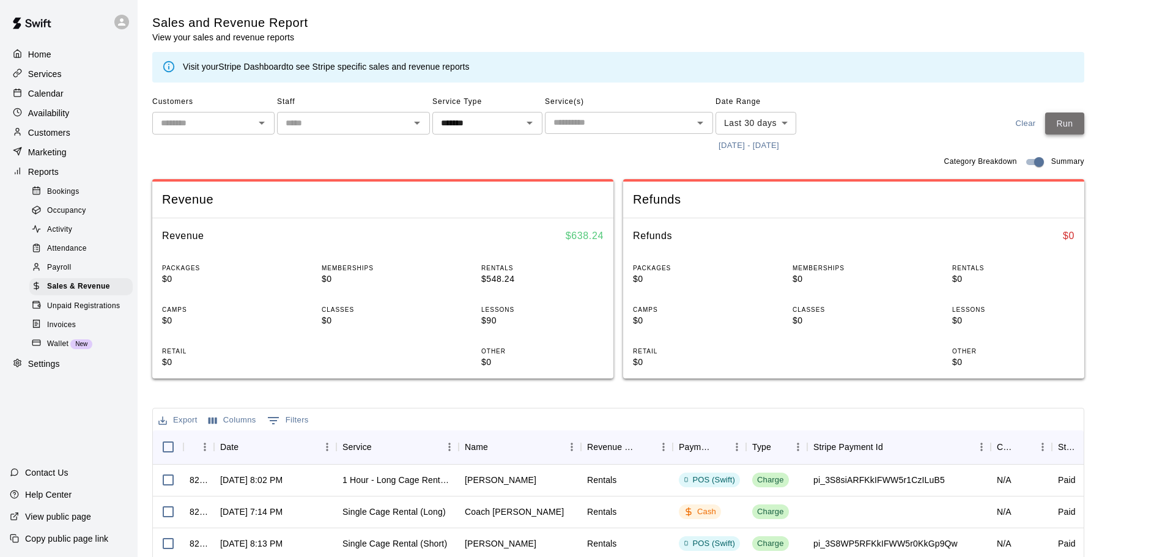
click at [1068, 120] on button "Run" at bounding box center [1064, 124] width 39 height 23
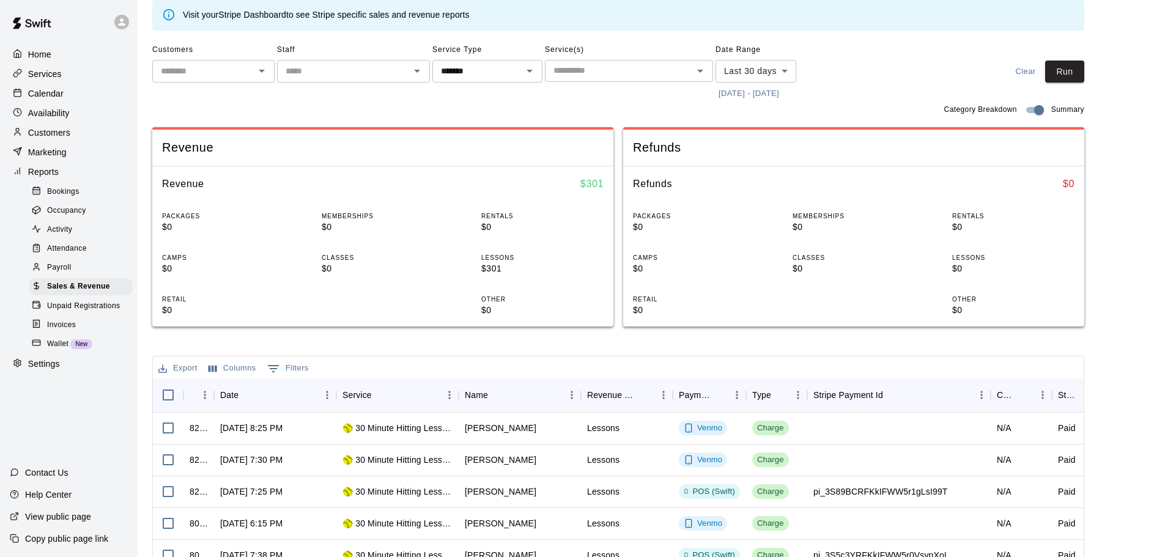
scroll to position [39, 0]
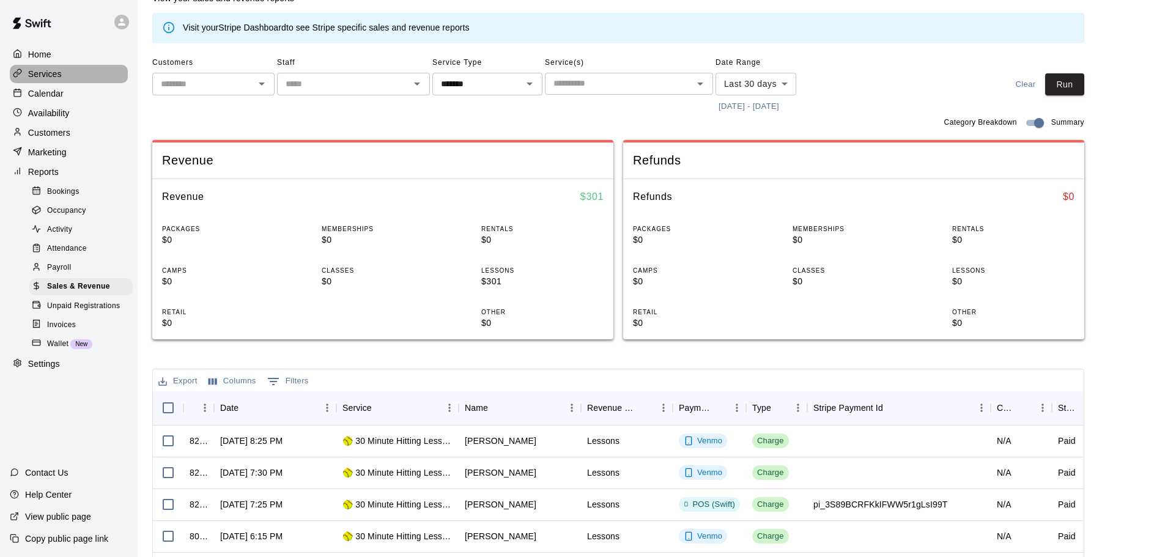
click at [54, 80] on p "Services" at bounding box center [45, 74] width 34 height 12
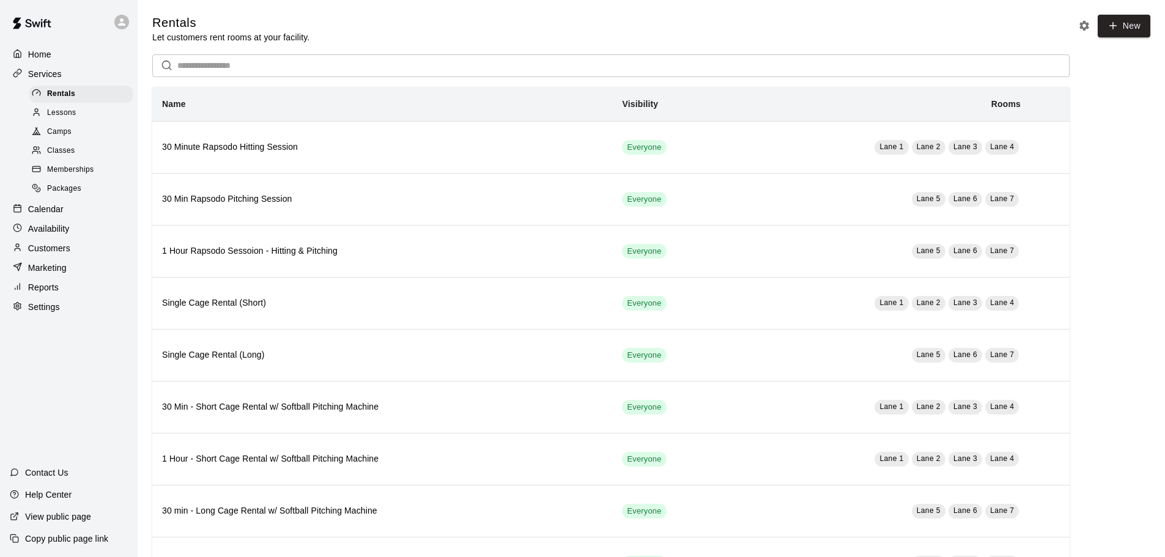
click at [58, 117] on span "Lessons" at bounding box center [61, 113] width 29 height 12
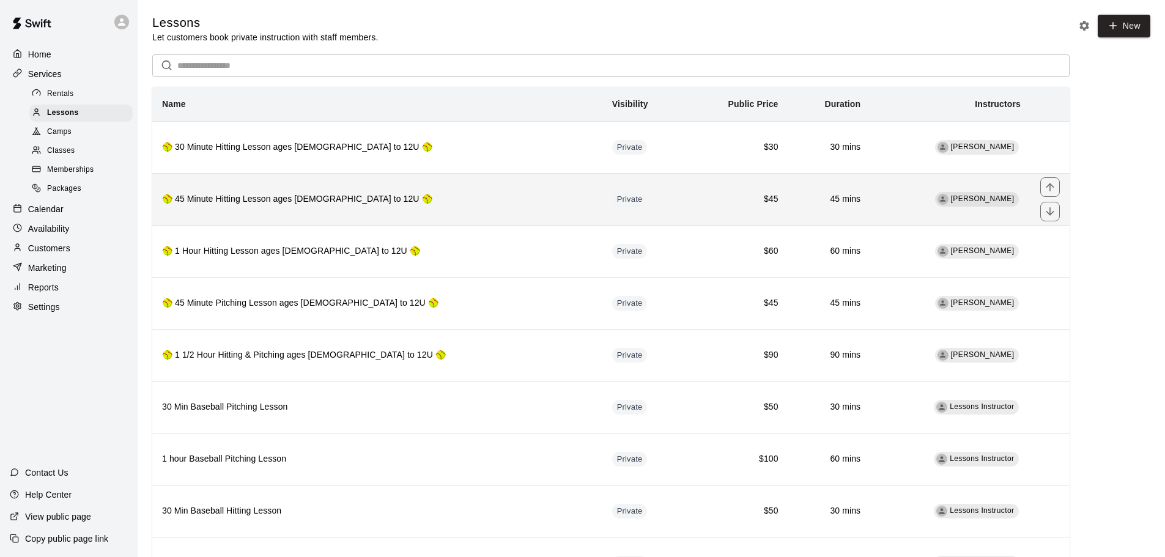
click at [410, 193] on th "🥎 45 Minute Hitting Lesson ages [DEMOGRAPHIC_DATA] to 12U 🥎" at bounding box center [377, 199] width 450 height 52
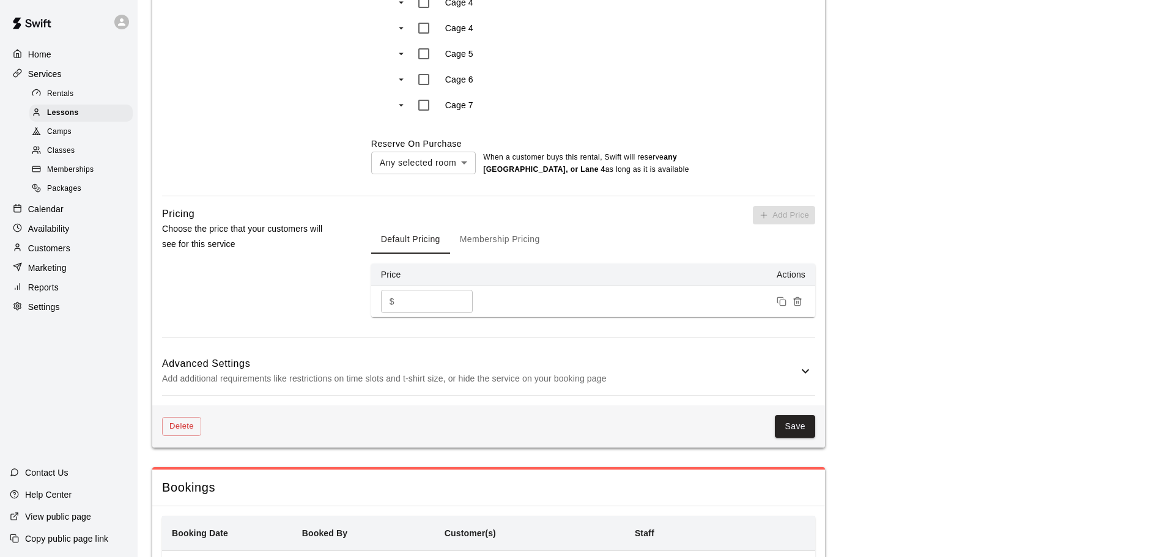
scroll to position [1101, 0]
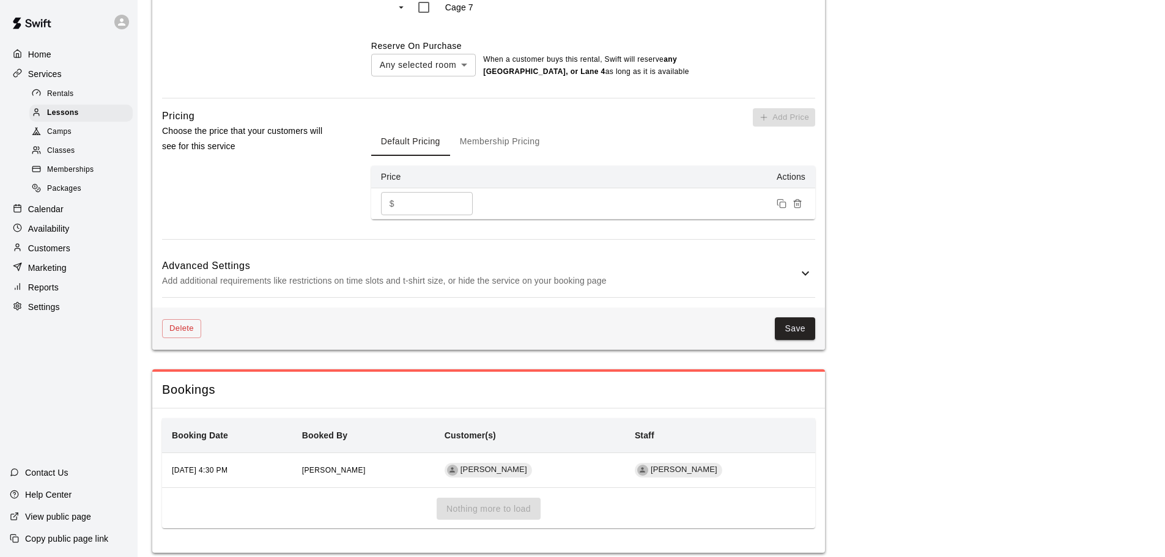
click at [289, 298] on div "Advanced Settings Add additional requirements like restrictions on time slots a…" at bounding box center [488, 273] width 653 height 48
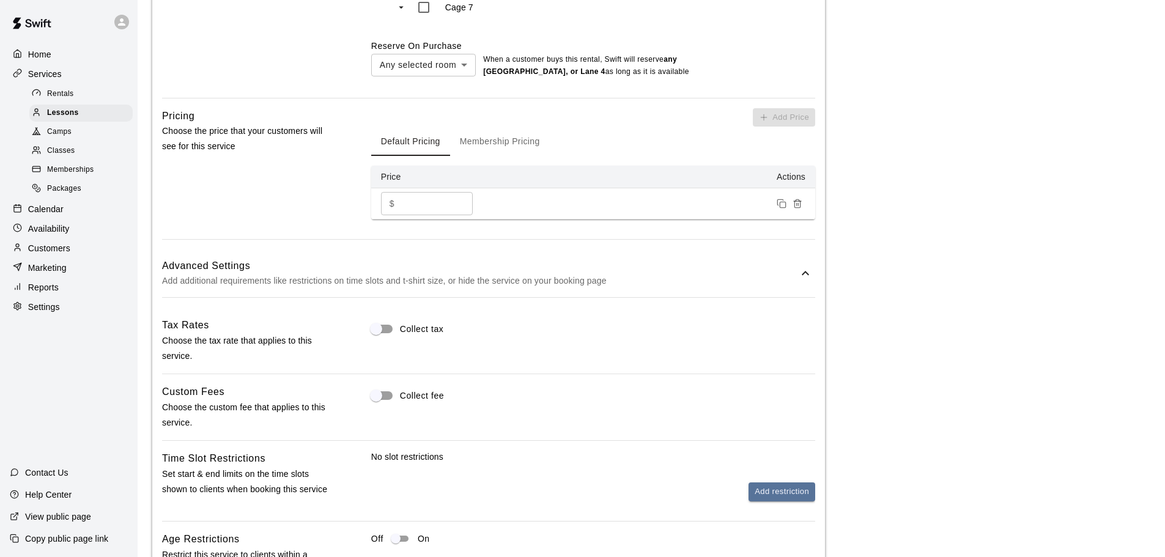
scroll to position [1529, 0]
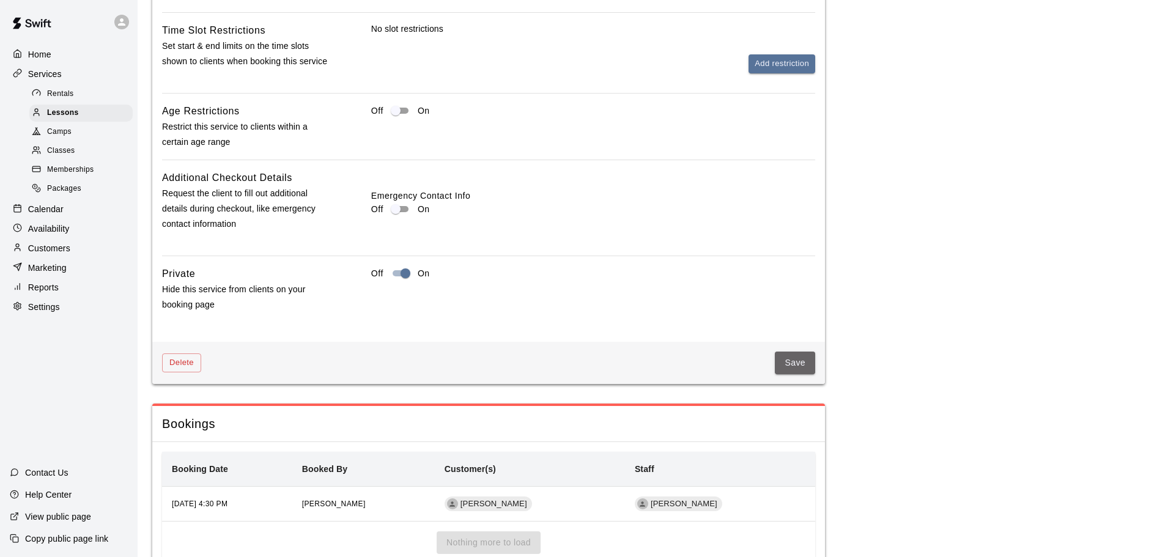
drag, startPoint x: 793, startPoint y: 367, endPoint x: 787, endPoint y: 368, distance: 6.1
click at [793, 369] on button "Save" at bounding box center [795, 363] width 40 height 23
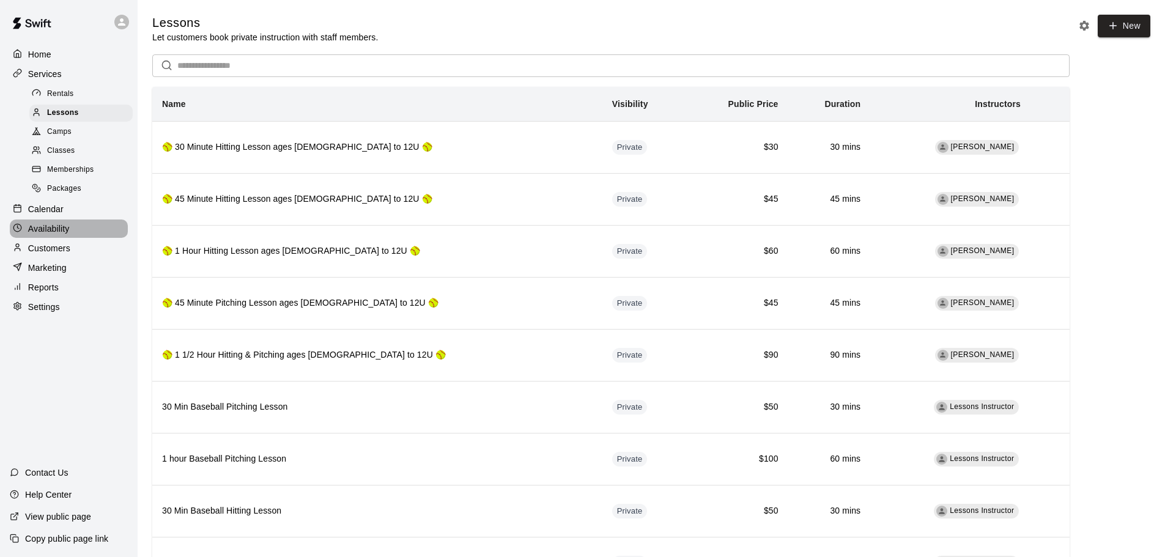
click at [50, 234] on p "Availability" at bounding box center [49, 229] width 42 height 12
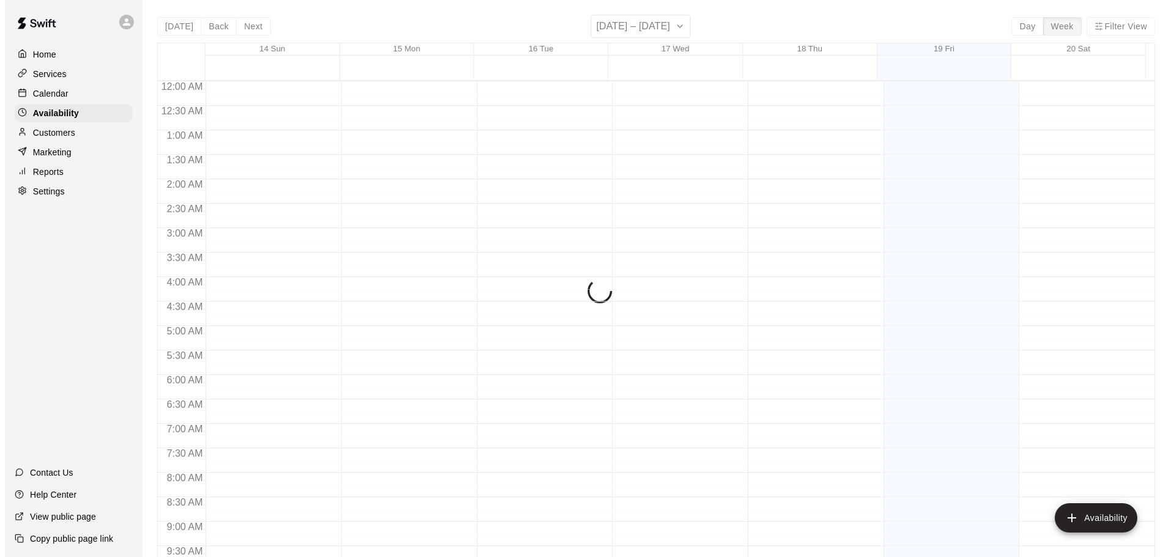
scroll to position [685, 0]
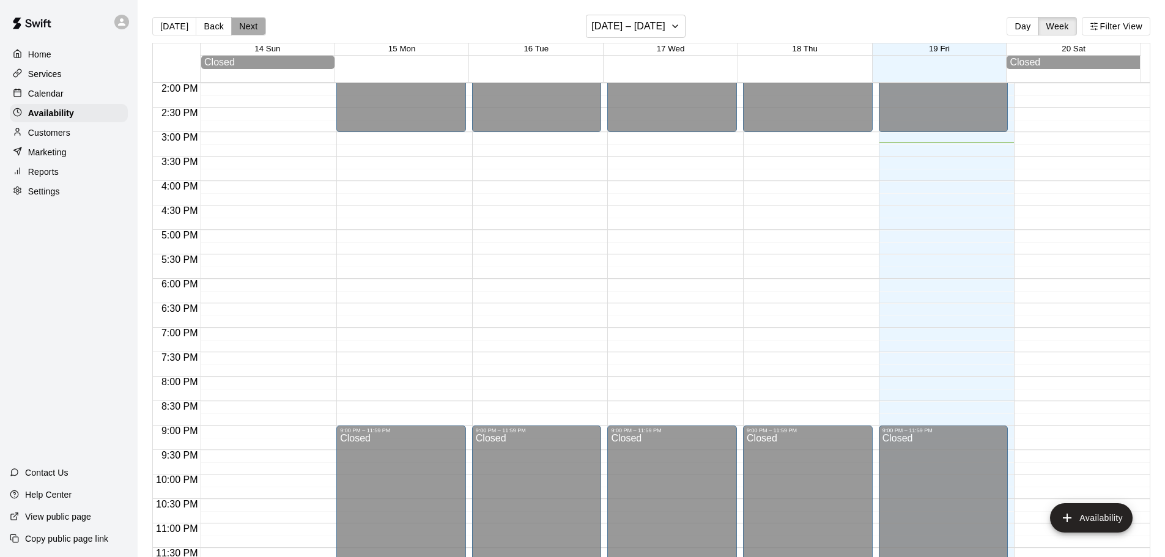
click at [251, 32] on button "Next" at bounding box center [248, 26] width 34 height 18
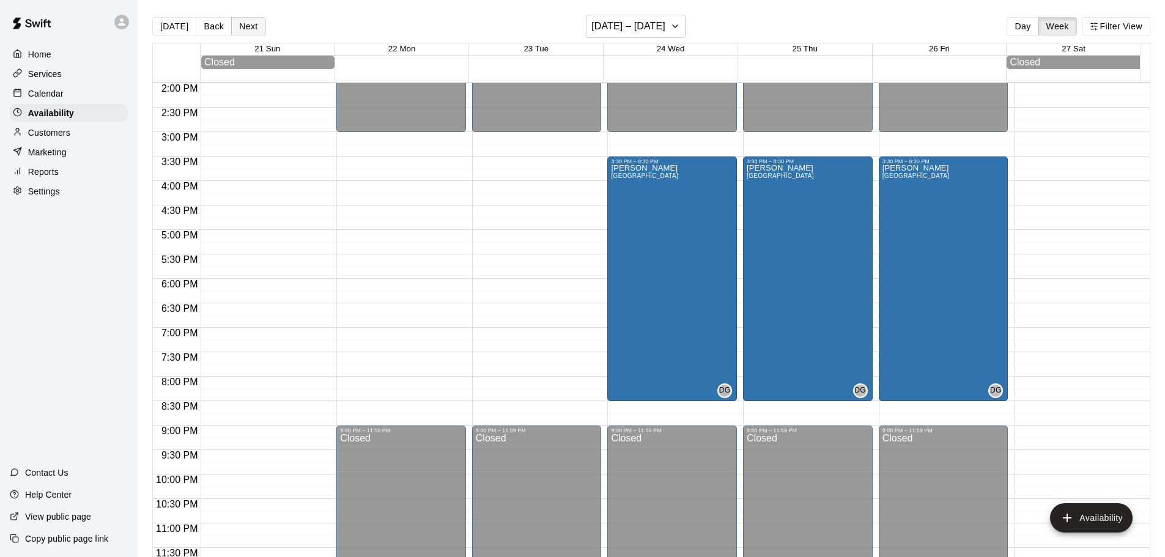
click at [251, 32] on button "Next" at bounding box center [248, 26] width 34 height 18
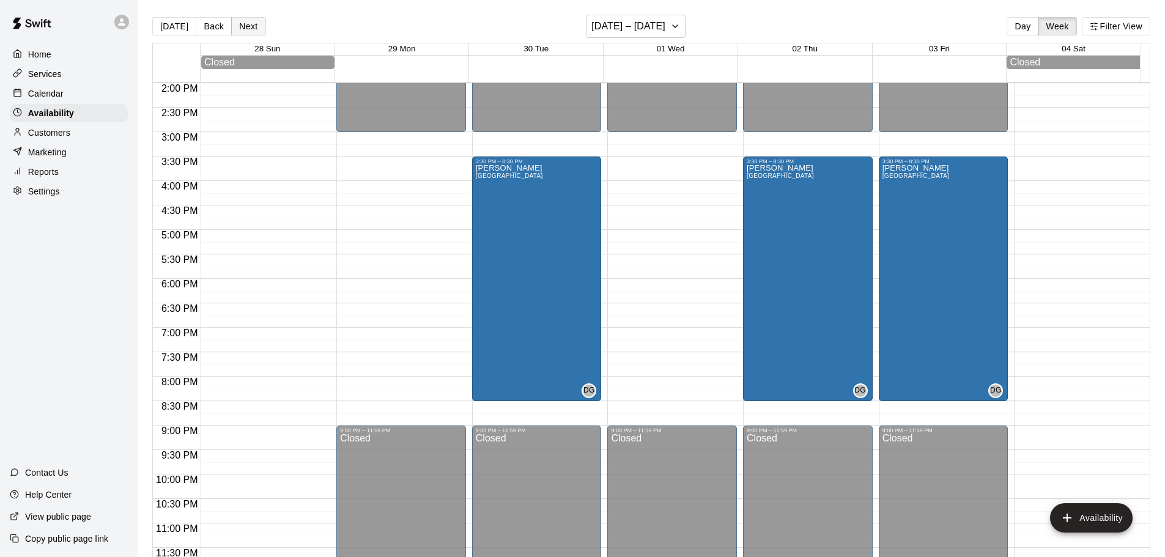
click at [251, 32] on button "Next" at bounding box center [248, 26] width 34 height 18
click at [172, 28] on button "[DATE]" at bounding box center [174, 26] width 44 height 18
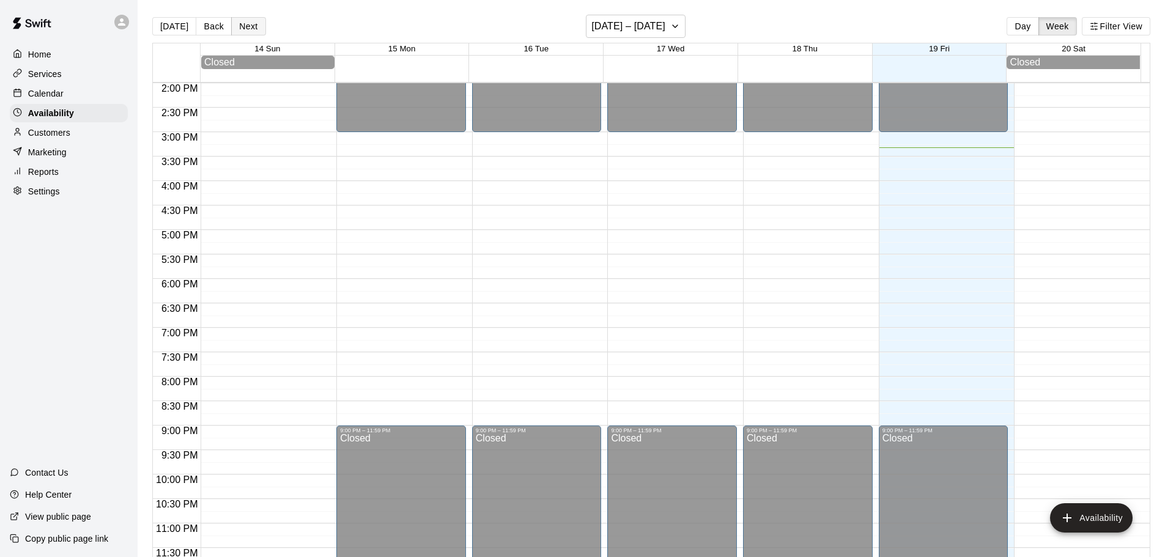
click at [245, 26] on button "Next" at bounding box center [248, 26] width 34 height 18
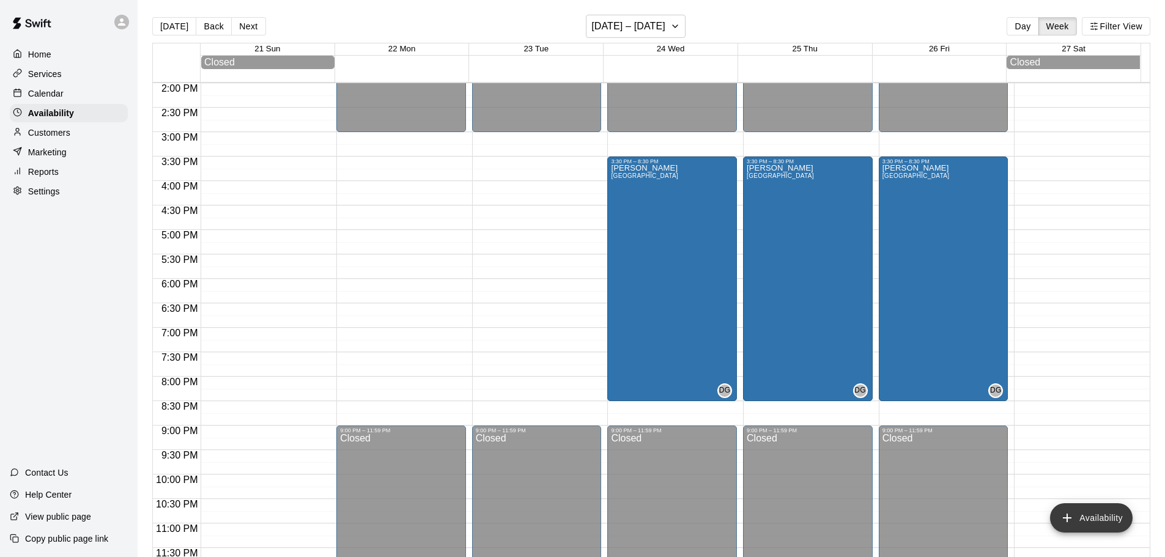
click at [1083, 511] on button "Availability" at bounding box center [1091, 517] width 83 height 29
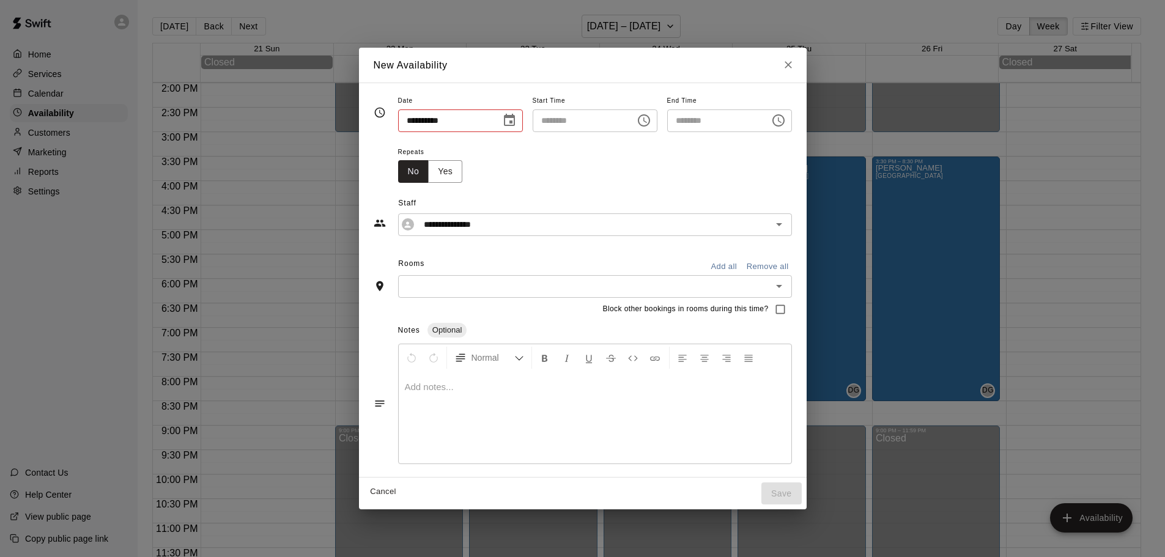
type input "**********"
type input "********"
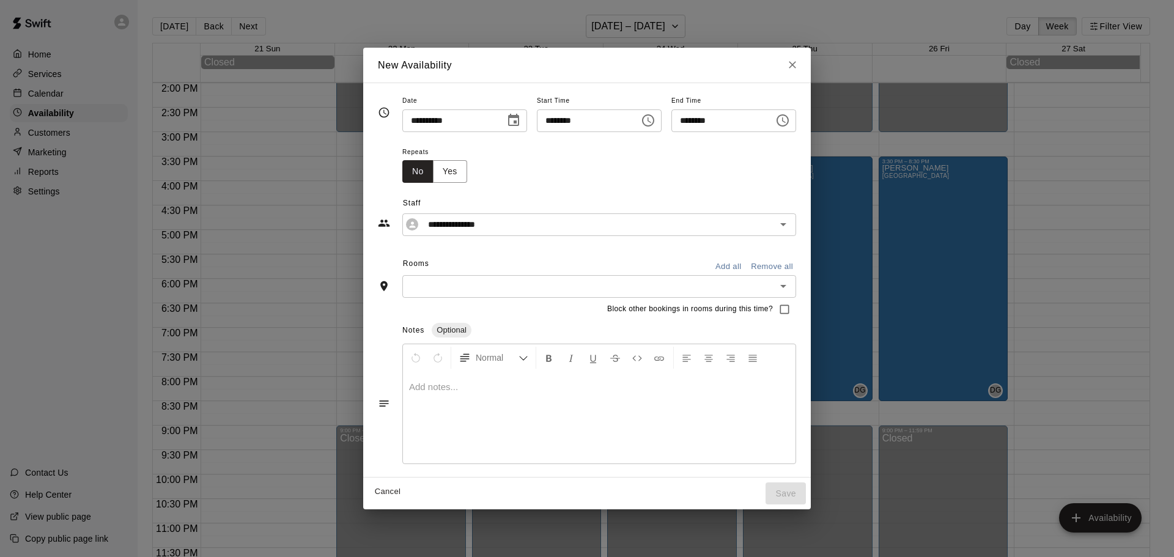
click at [796, 65] on icon "Close" at bounding box center [792, 65] width 7 height 7
type input "**********"
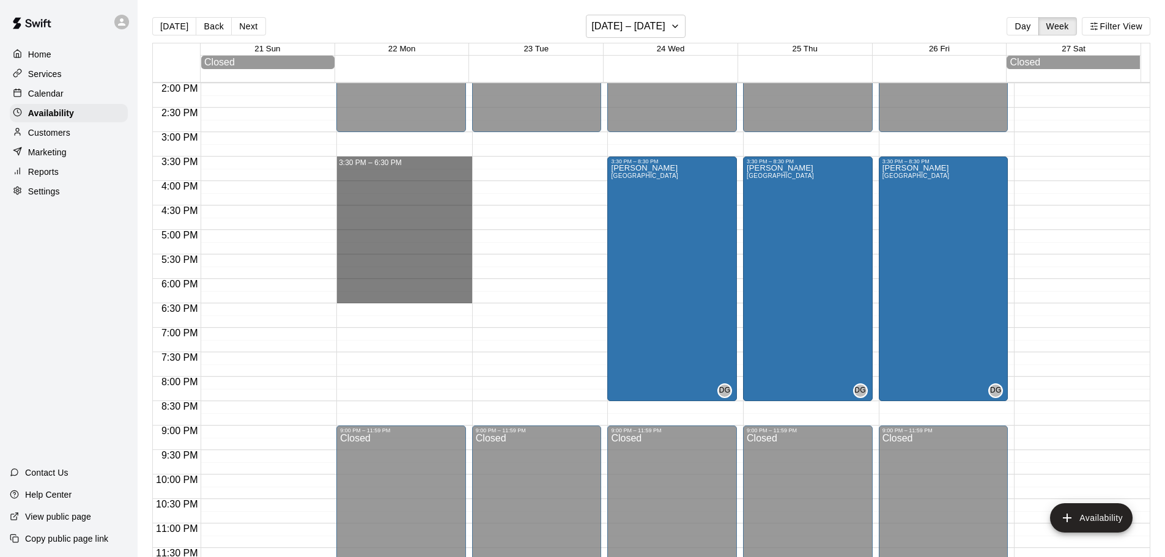
drag, startPoint x: 347, startPoint y: 162, endPoint x: 353, endPoint y: 304, distance: 142.0
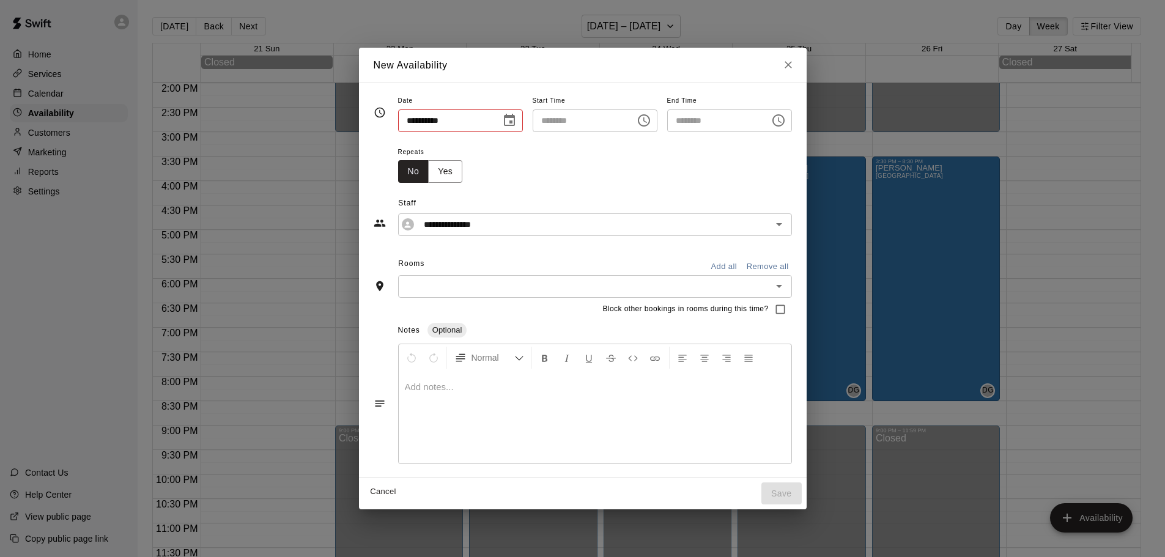
type input "**********"
type input "********"
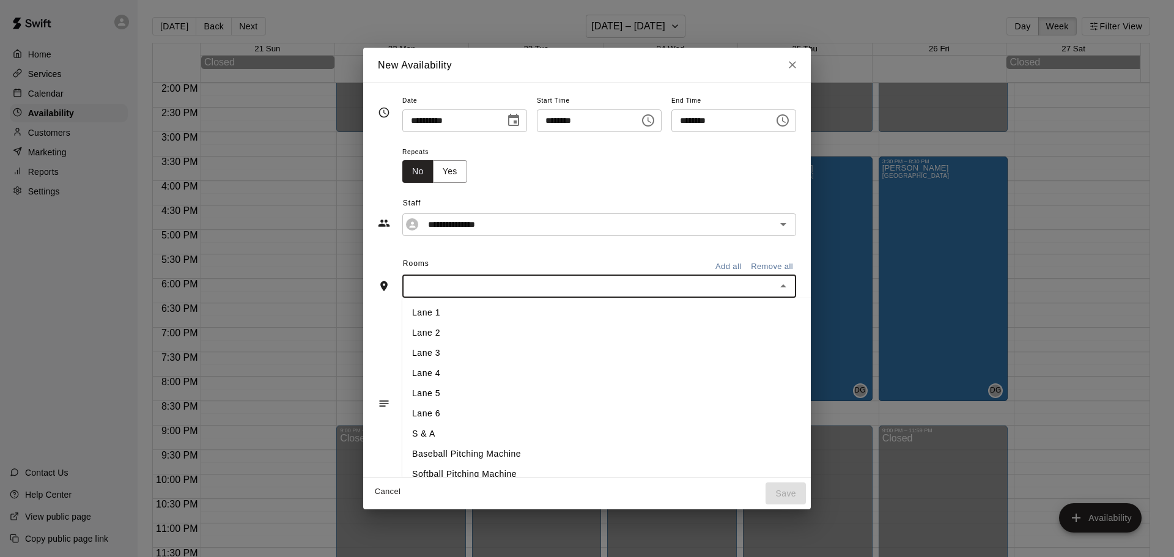
click at [406, 285] on input "text" at bounding box center [589, 286] width 366 height 15
click at [402, 309] on li "Lane 1" at bounding box center [626, 313] width 449 height 20
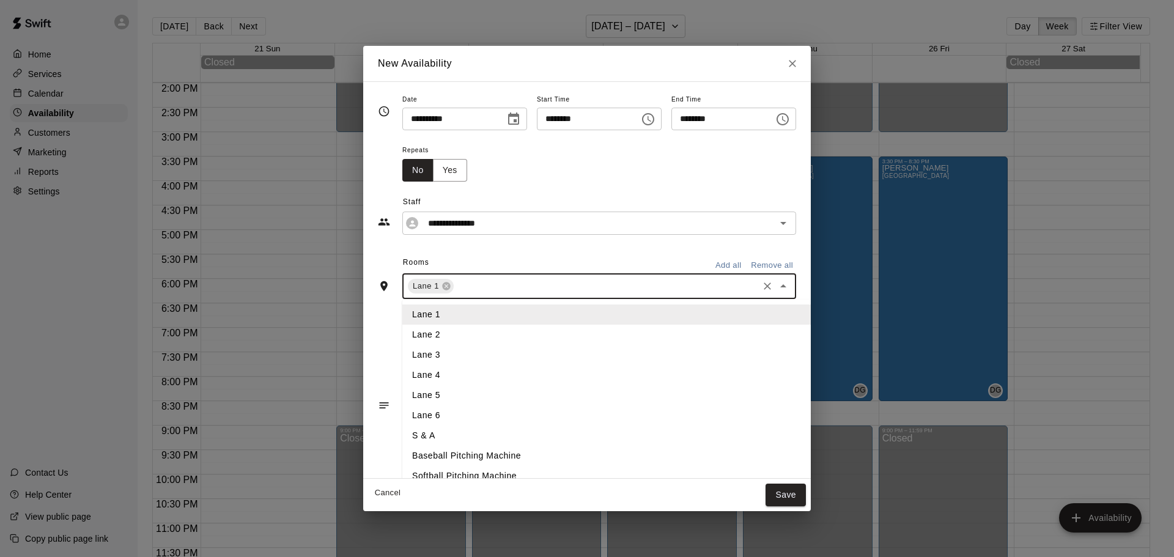
click at [465, 282] on input "text" at bounding box center [606, 286] width 301 height 15
click at [419, 334] on li "Lane 2" at bounding box center [626, 335] width 449 height 20
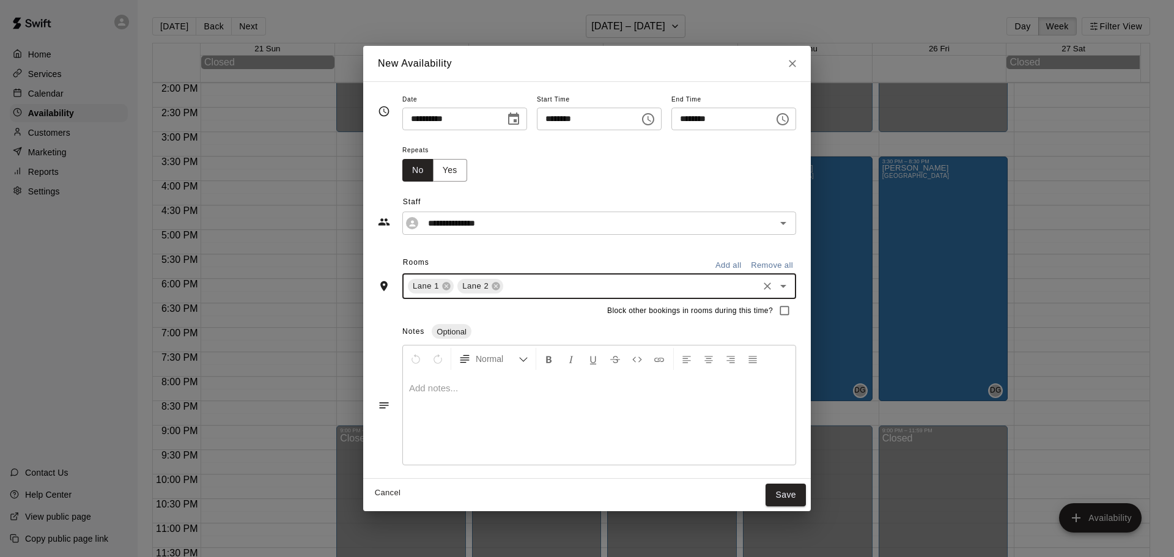
click at [507, 295] on div "Lane 1 Lane 2 ​" at bounding box center [599, 286] width 394 height 26
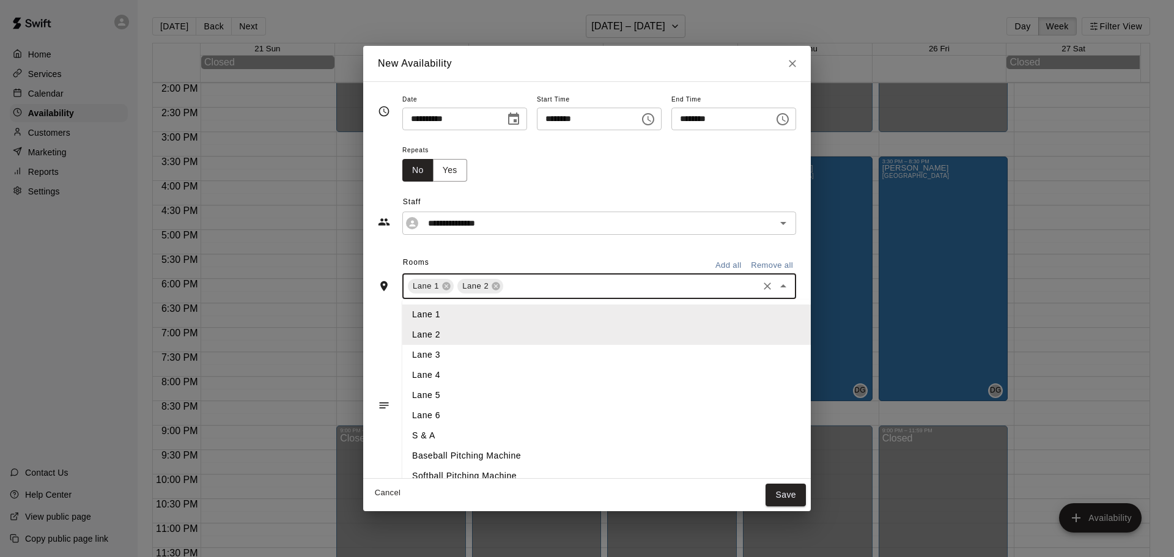
click at [402, 352] on li "Lane 3" at bounding box center [626, 355] width 449 height 20
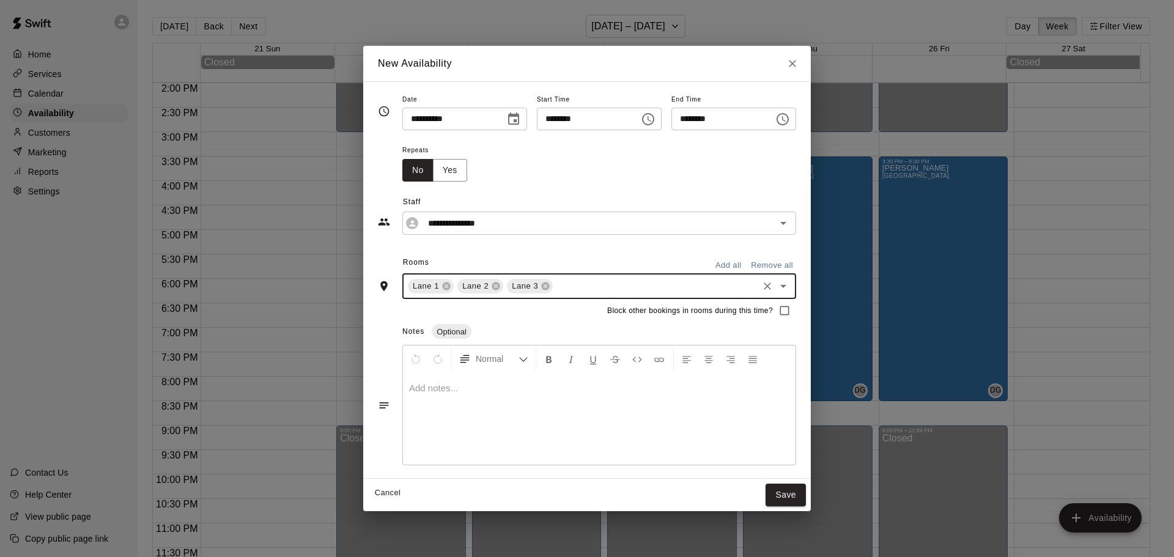
click at [568, 287] on input "text" at bounding box center [656, 286] width 202 height 15
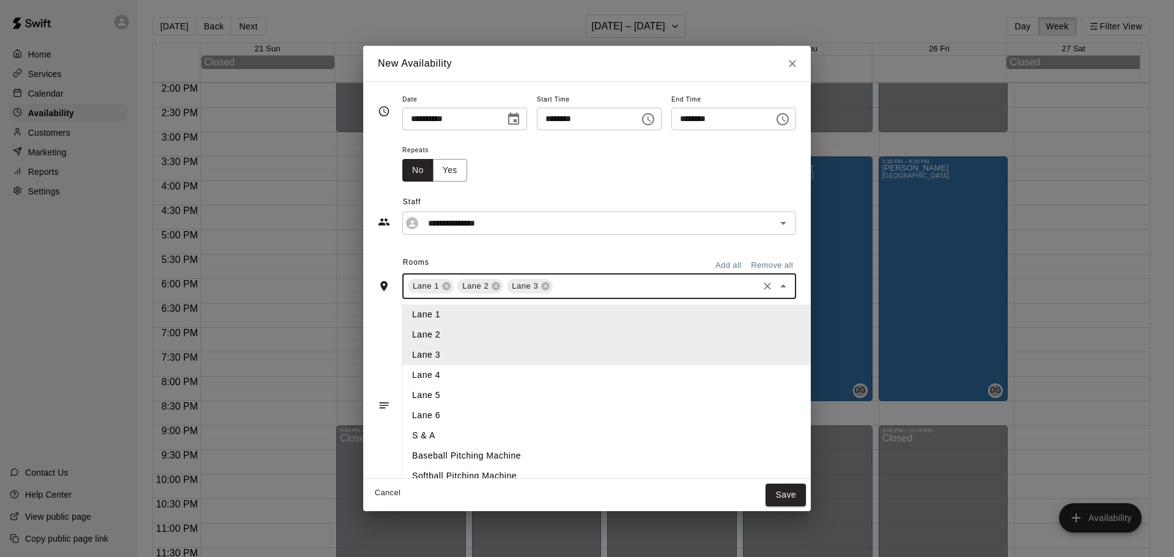
click at [402, 372] on li "Lane 4" at bounding box center [626, 375] width 449 height 20
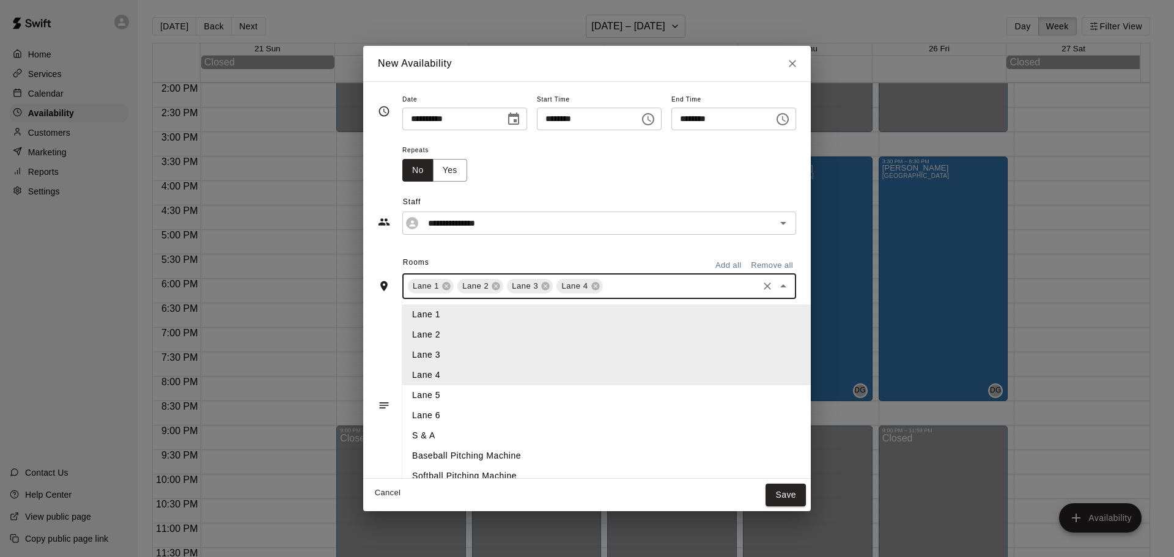
click at [616, 288] on input "text" at bounding box center [681, 286] width 152 height 15
click at [418, 395] on li "Lane 5" at bounding box center [626, 395] width 449 height 20
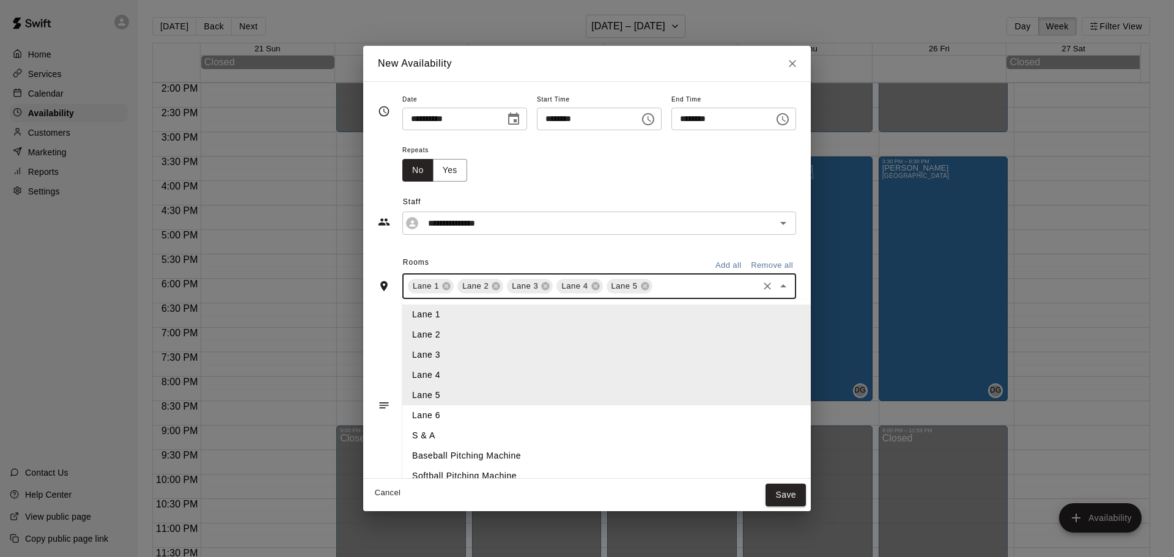
click at [657, 284] on input "text" at bounding box center [705, 286] width 102 height 15
click at [421, 413] on li "Lane 6" at bounding box center [626, 415] width 449 height 20
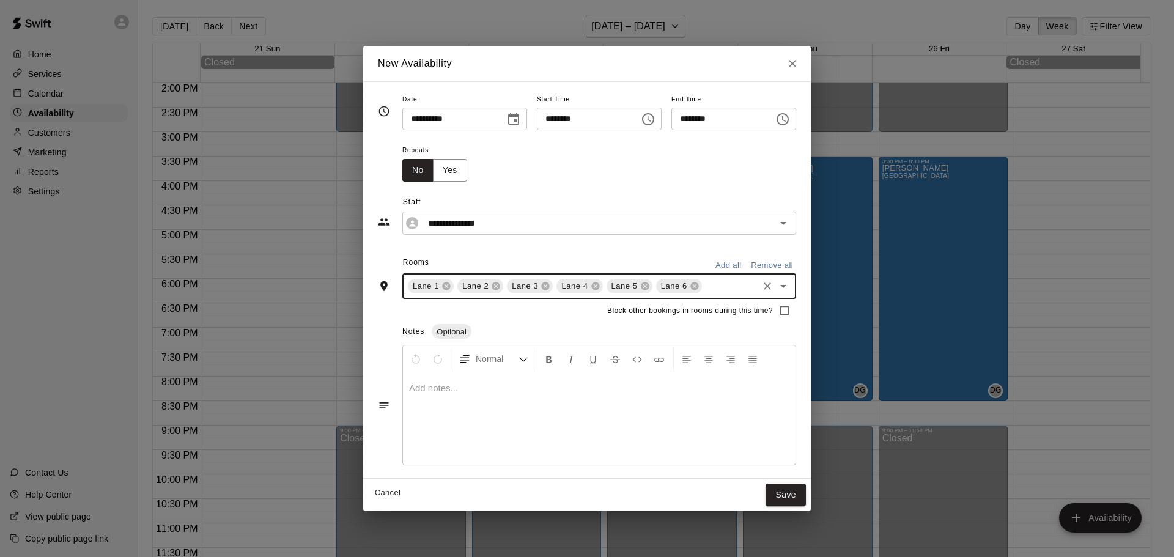
click at [704, 293] on input "text" at bounding box center [730, 286] width 53 height 15
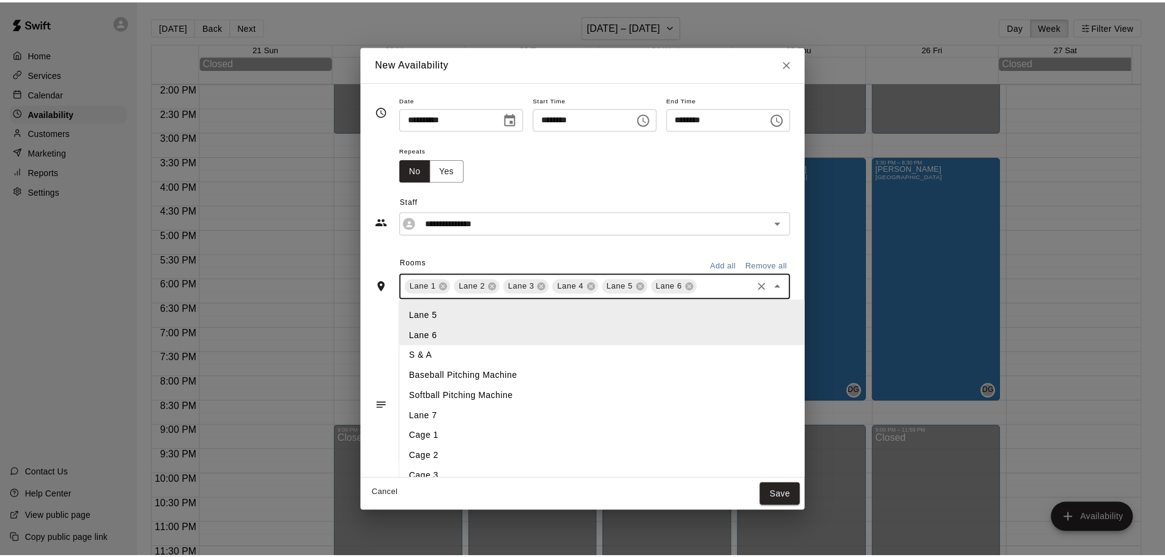
scroll to position [122, 0]
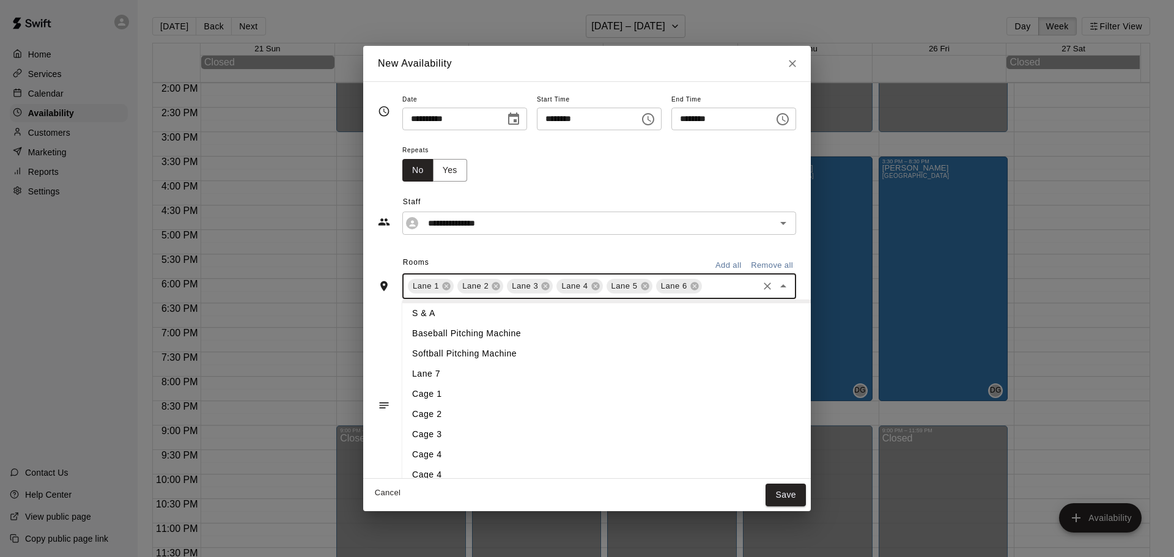
click at [402, 378] on li "Lane 7" at bounding box center [626, 374] width 449 height 20
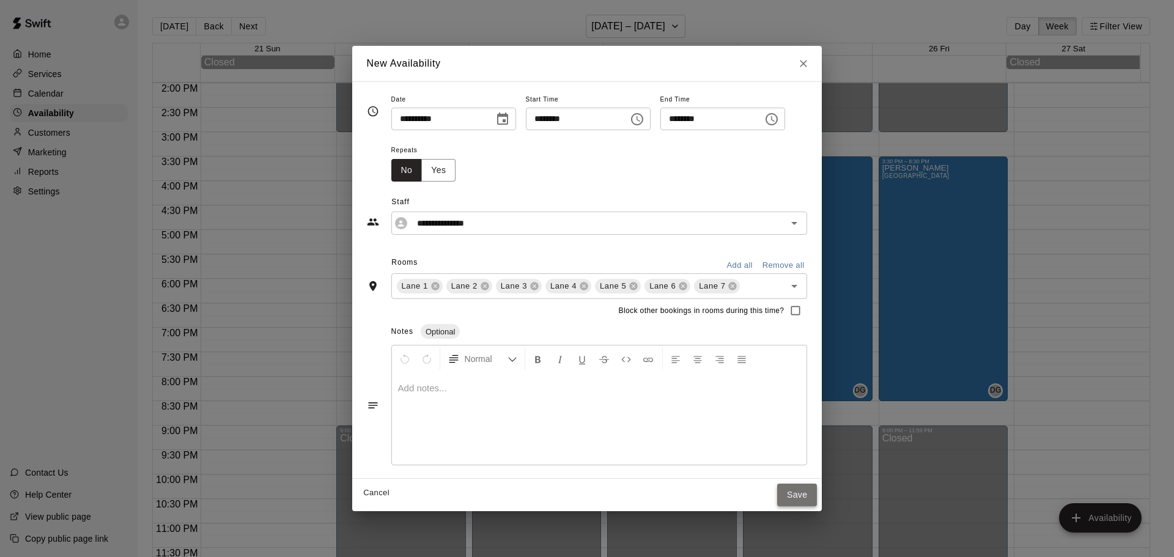
click at [808, 499] on button "Save" at bounding box center [797, 495] width 40 height 23
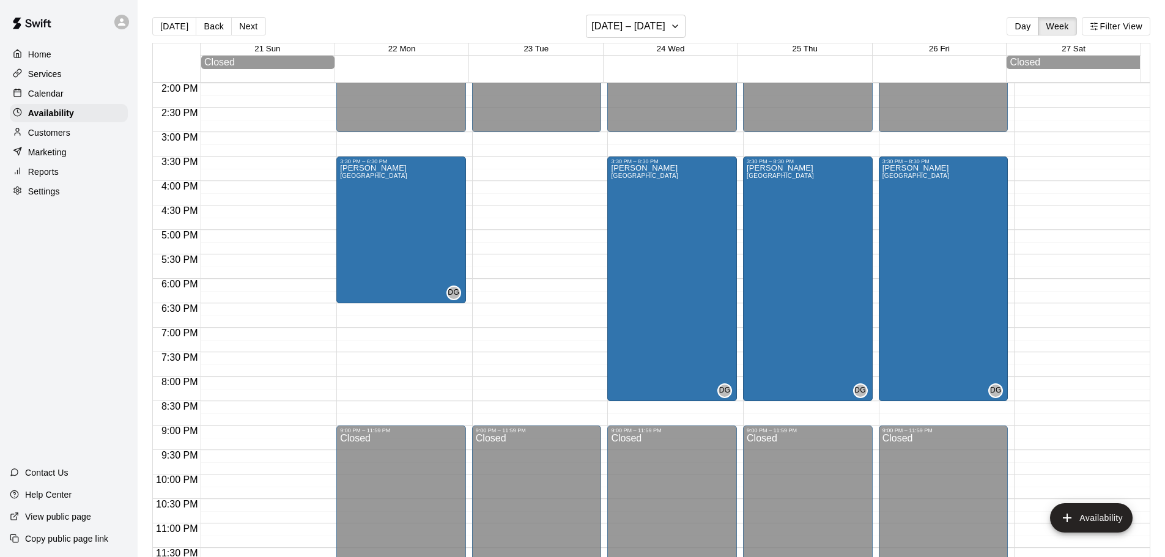
click at [46, 193] on p "Settings" at bounding box center [44, 191] width 32 height 12
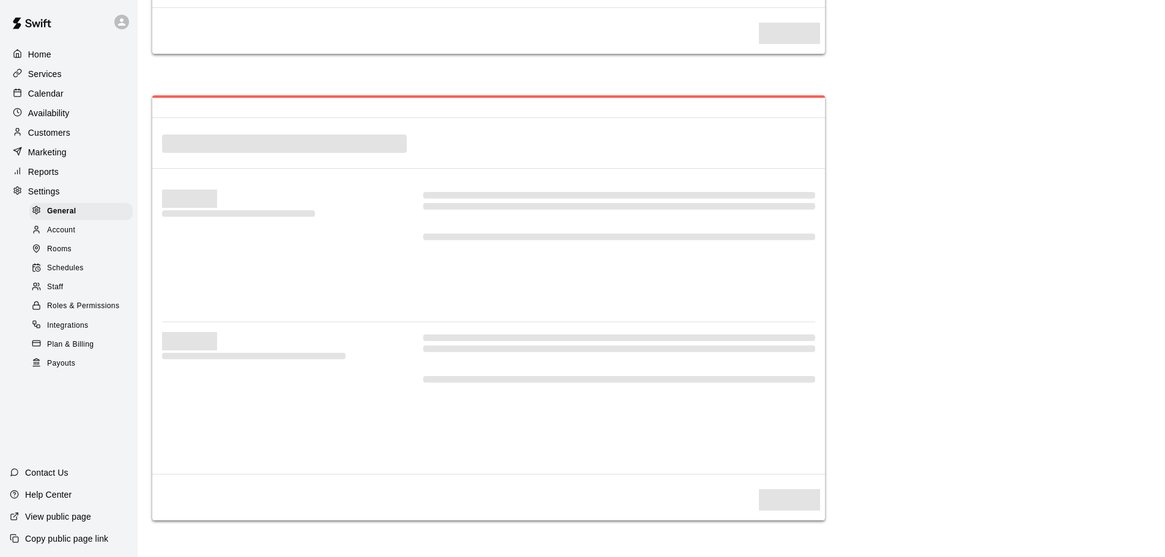
select select "**"
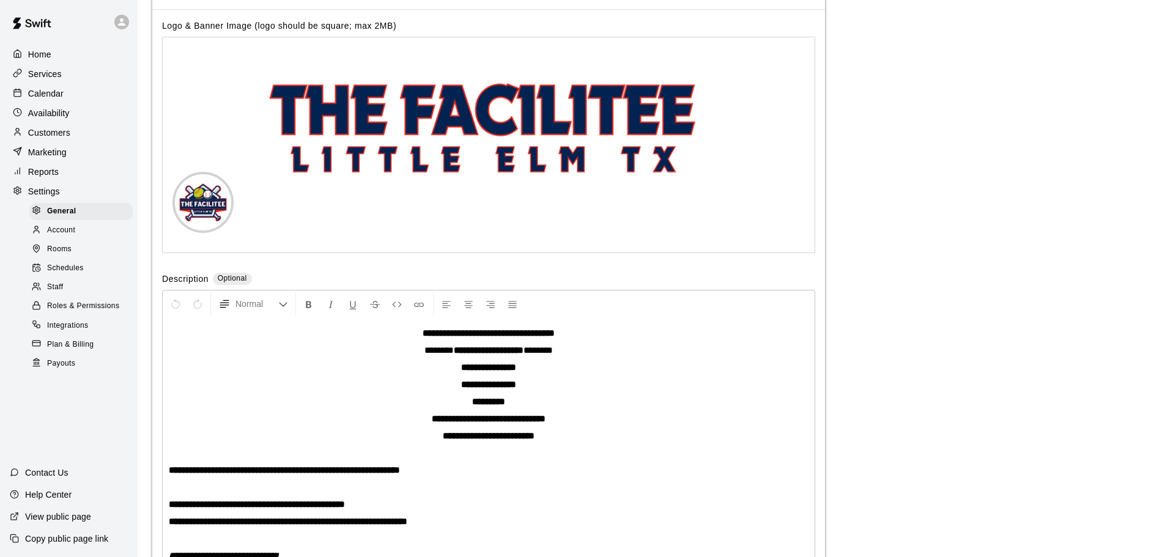
scroll to position [3037, 0]
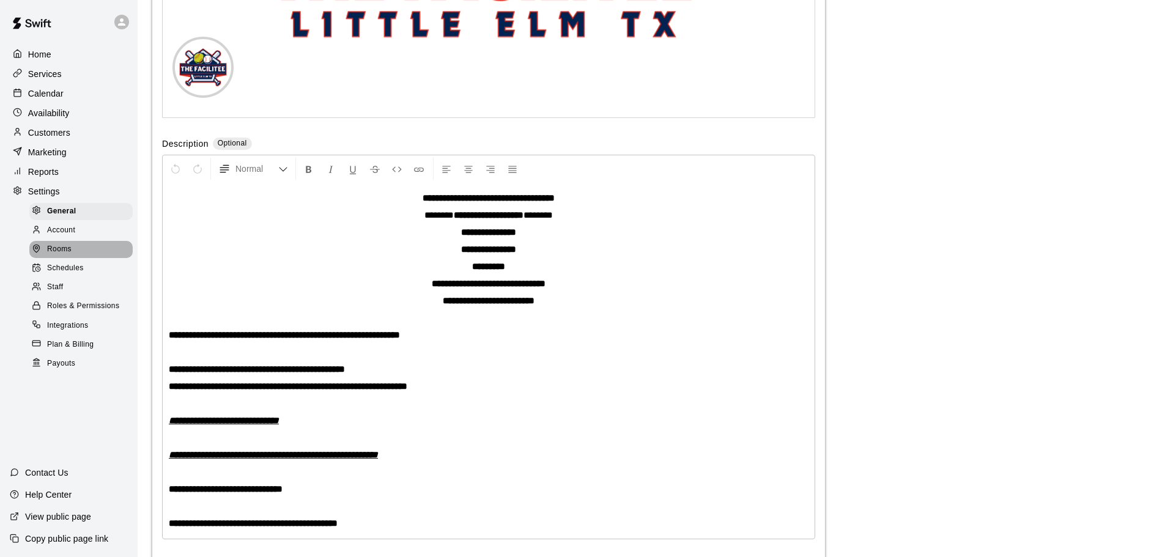
click at [71, 256] on span "Rooms" at bounding box center [59, 249] width 24 height 12
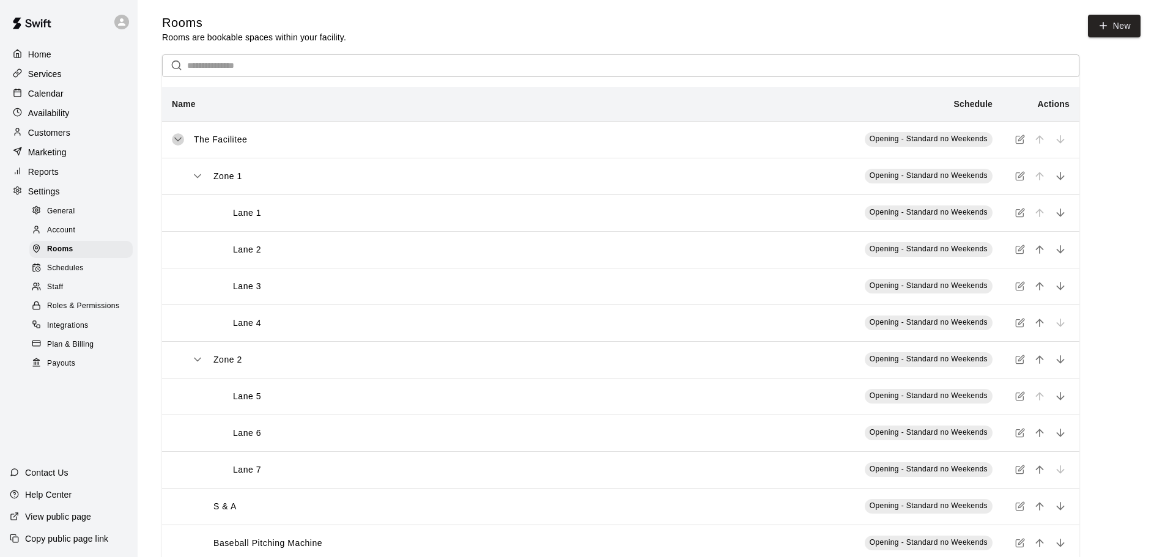
click at [176, 140] on icon "simple table" at bounding box center [178, 139] width 12 height 12
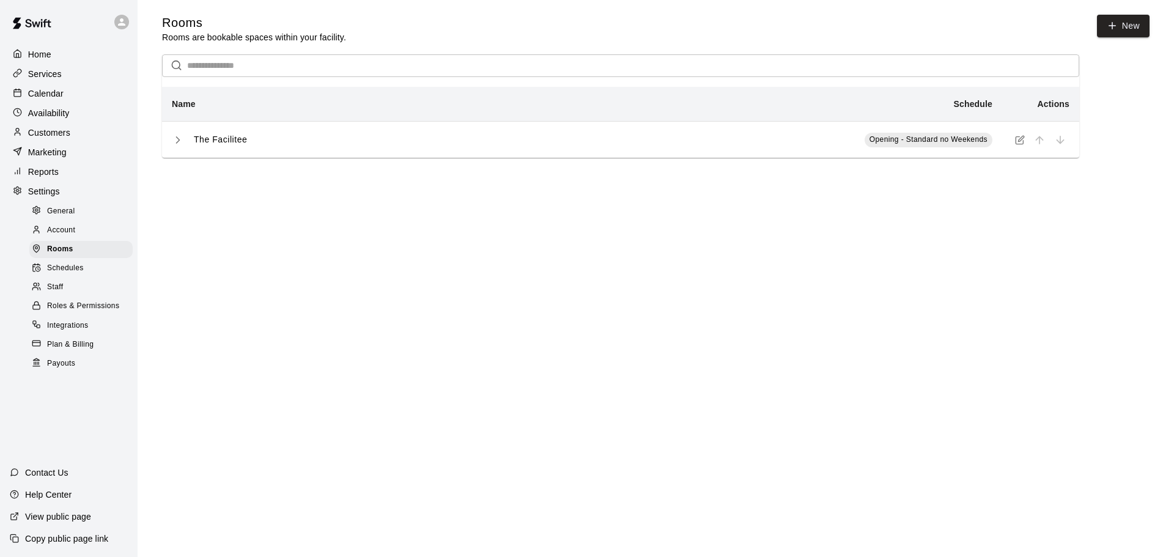
click at [177, 142] on icon "simple table" at bounding box center [178, 140] width 12 height 12
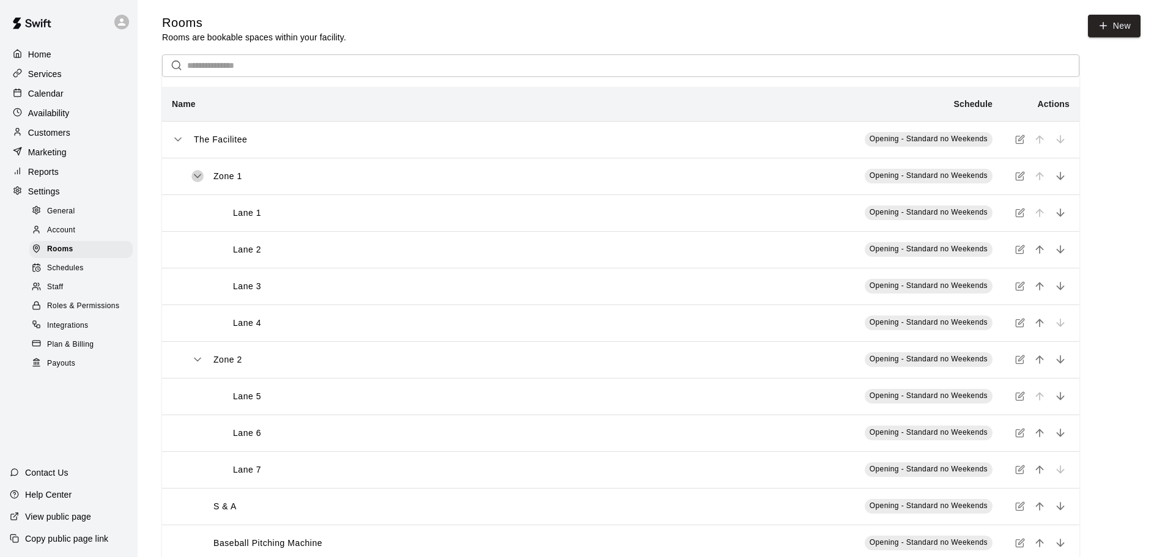
click at [194, 172] on icon "simple table" at bounding box center [197, 176] width 12 height 12
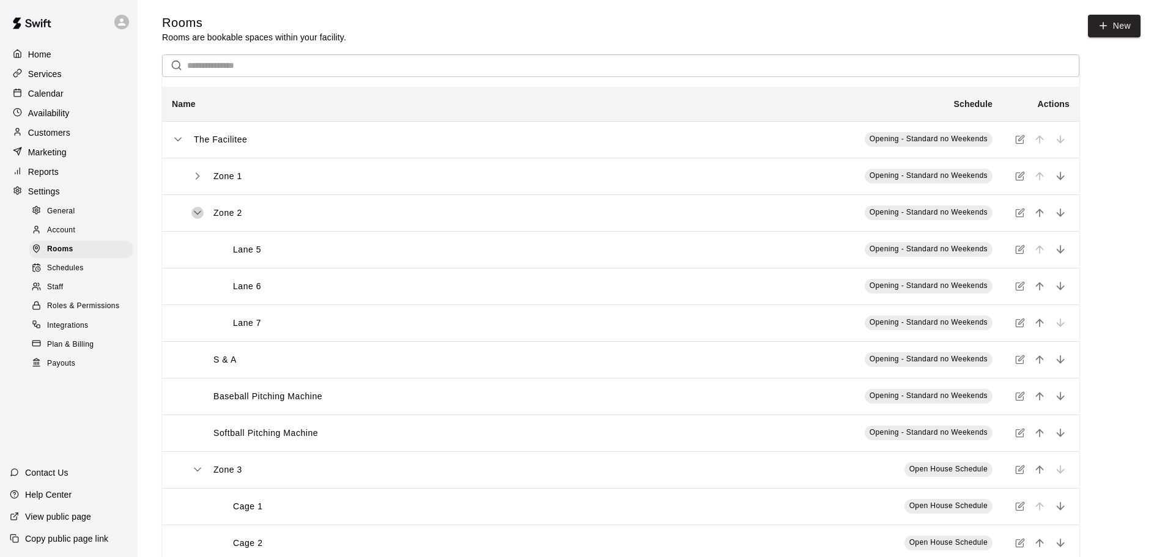
click at [195, 213] on icon "simple table" at bounding box center [197, 213] width 12 height 12
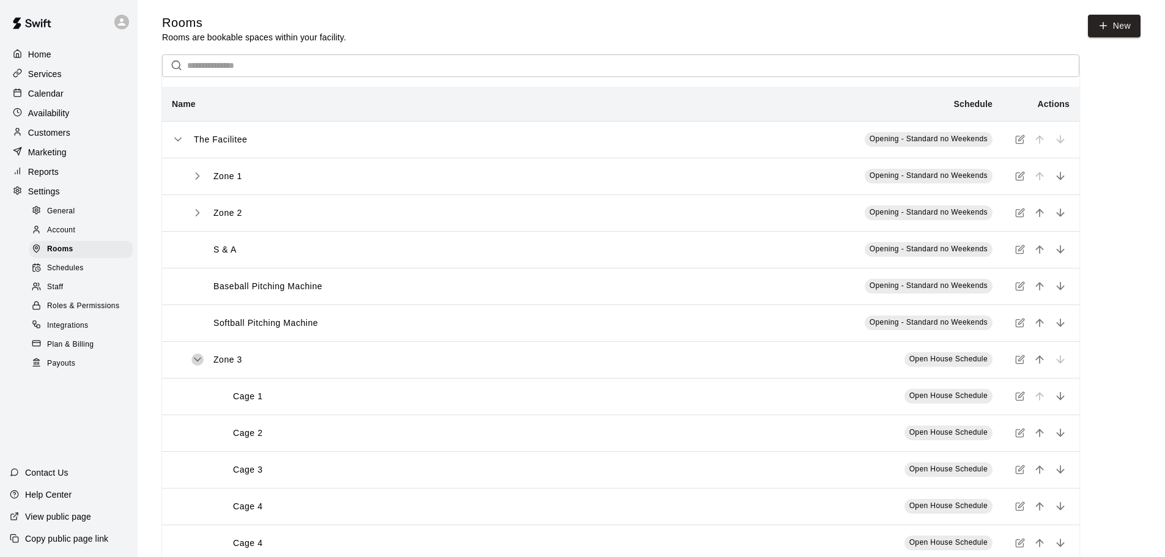
click at [200, 362] on icon "simple table" at bounding box center [197, 359] width 12 height 12
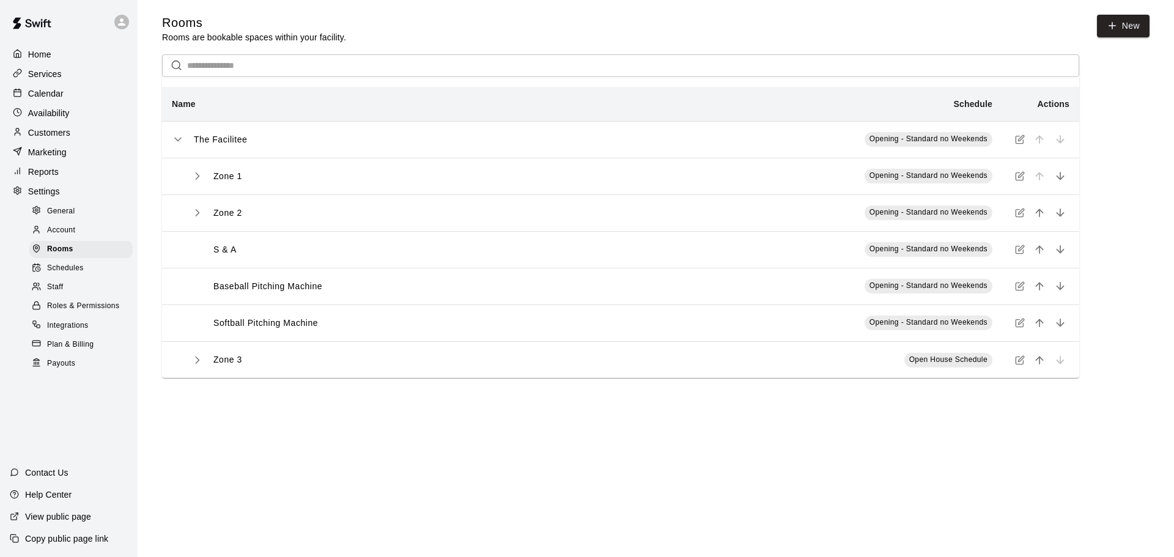
click at [197, 363] on icon "simple table" at bounding box center [197, 360] width 12 height 12
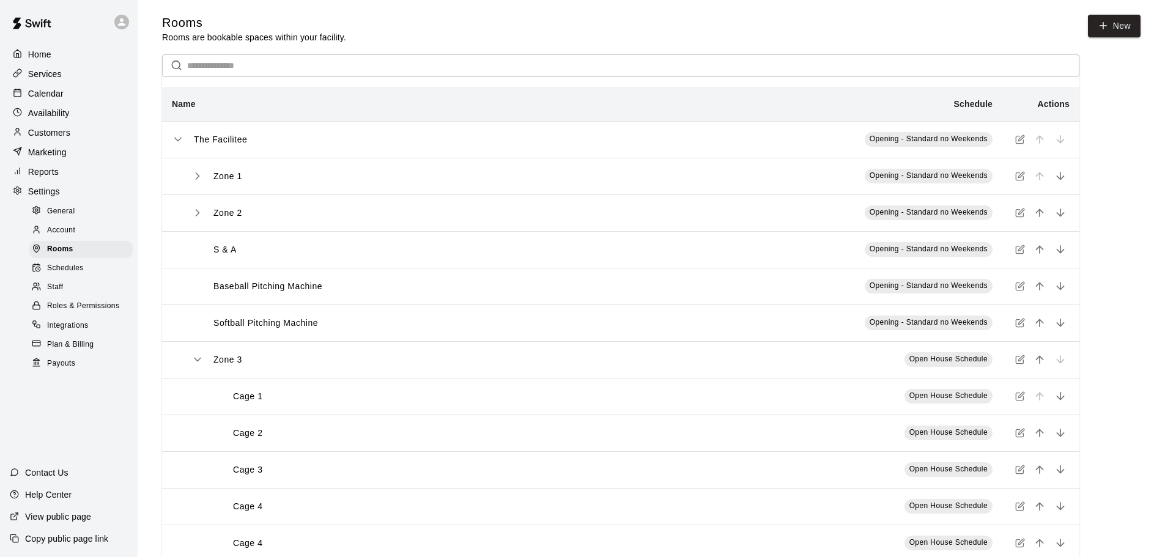
click at [195, 360] on icon "simple table" at bounding box center [197, 359] width 6 height 3
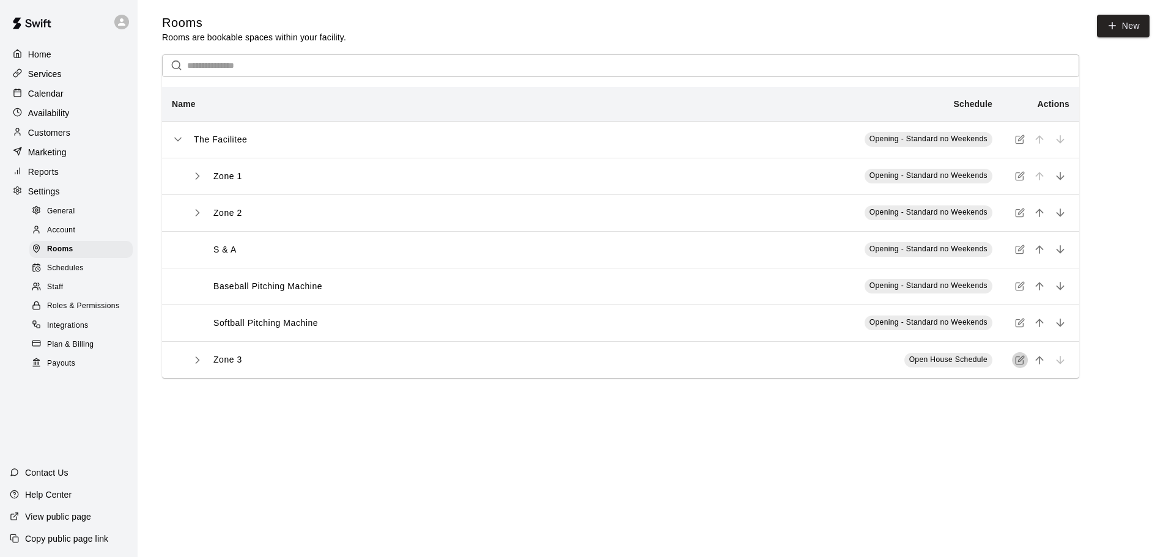
click at [1019, 361] on icon "simple table" at bounding box center [1020, 360] width 10 height 10
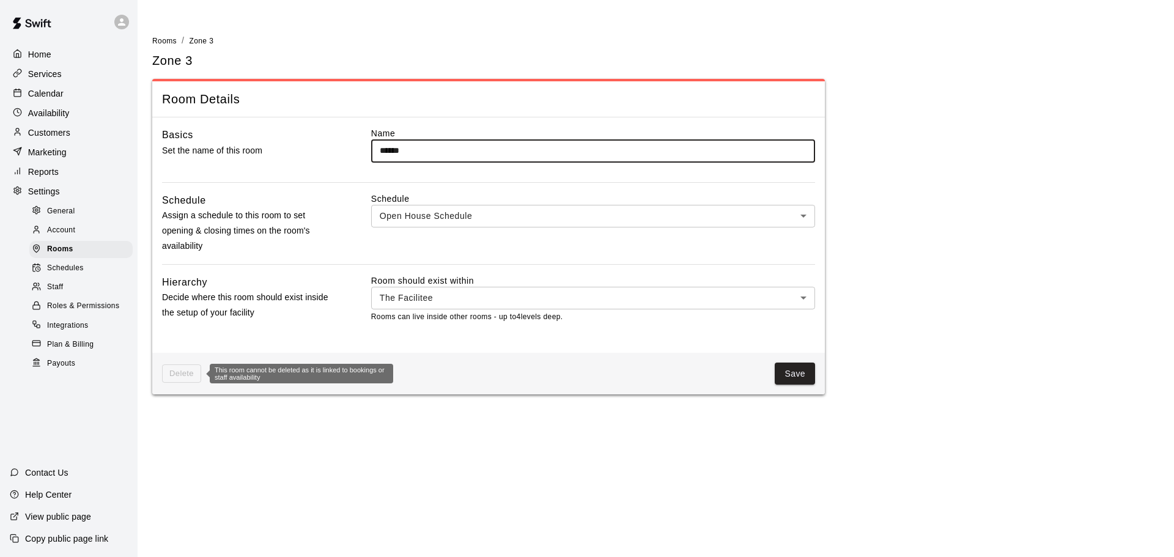
click at [180, 373] on span "Delete" at bounding box center [181, 373] width 39 height 19
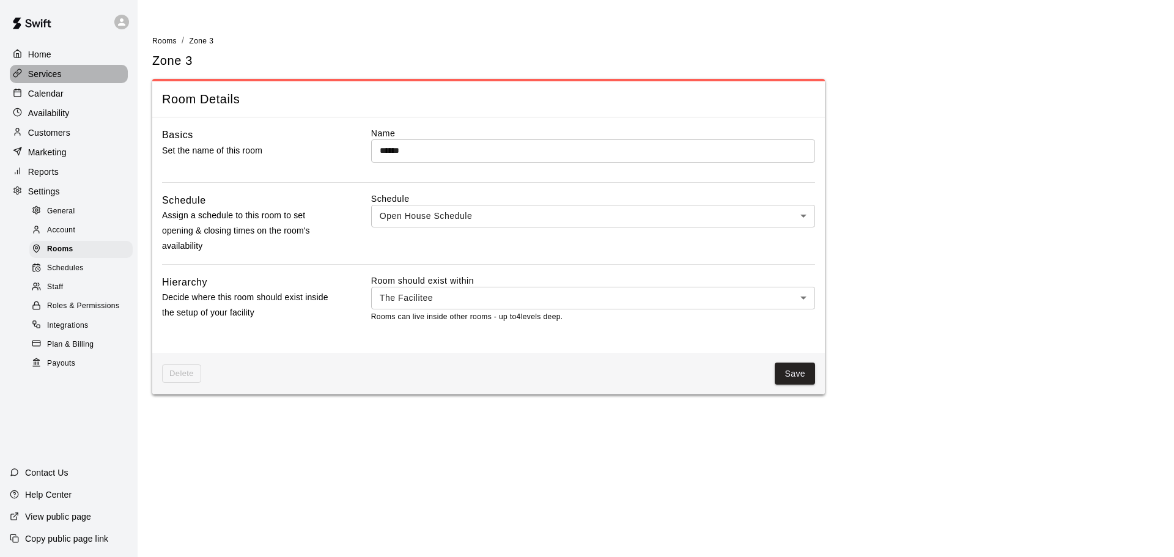
click at [49, 76] on p "Services" at bounding box center [45, 74] width 34 height 12
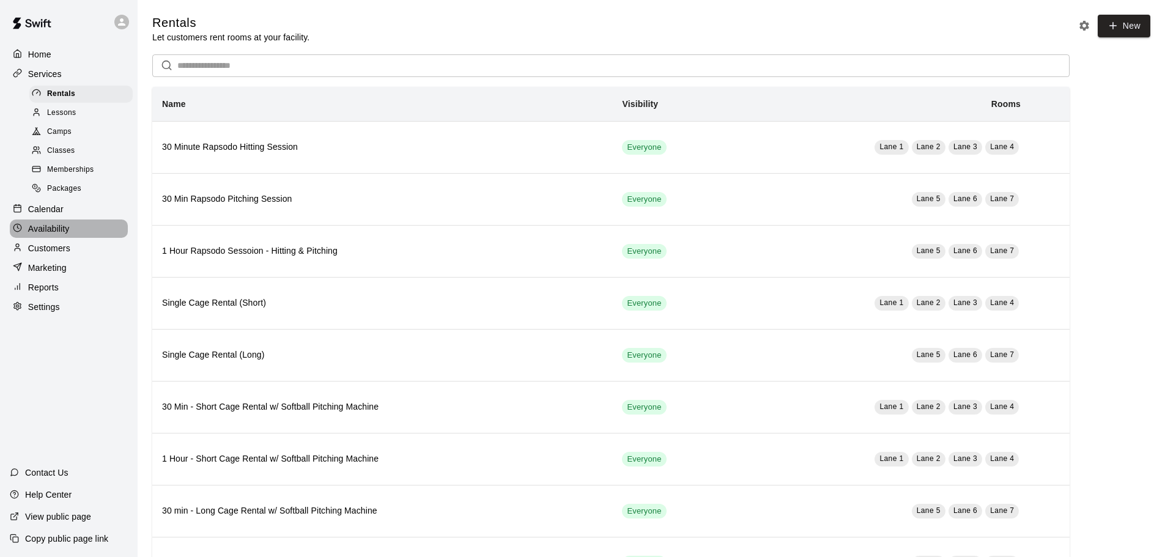
click at [48, 234] on p "Availability" at bounding box center [49, 229] width 42 height 12
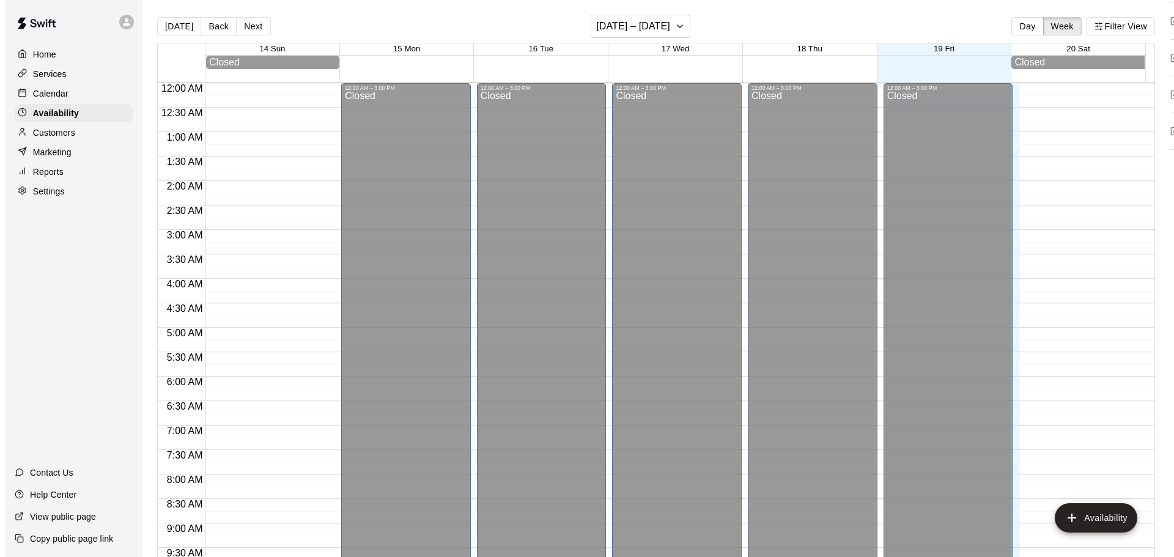
scroll to position [685, 0]
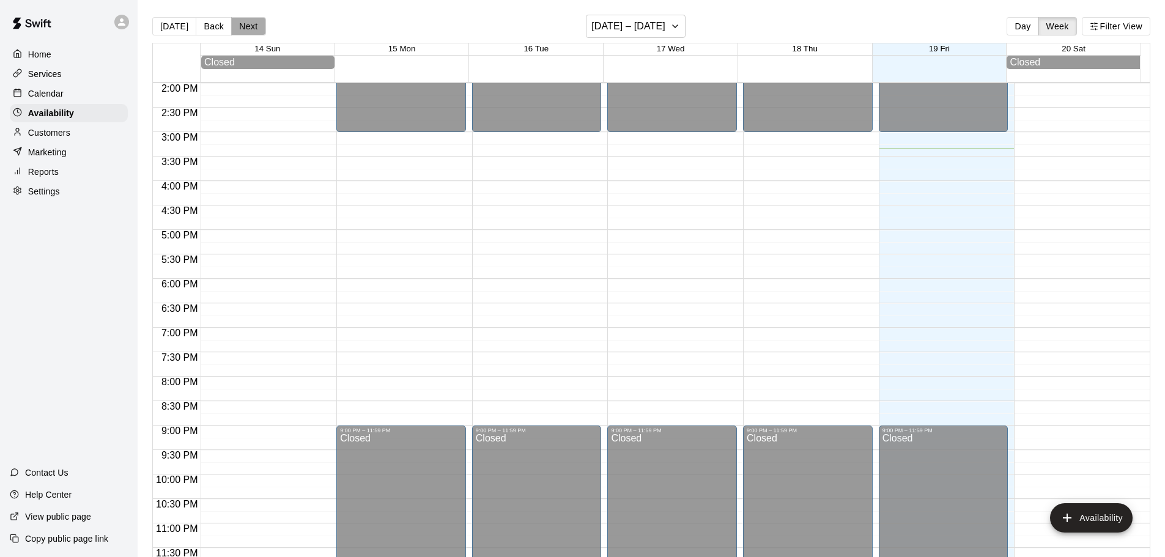
click at [243, 32] on button "Next" at bounding box center [248, 26] width 34 height 18
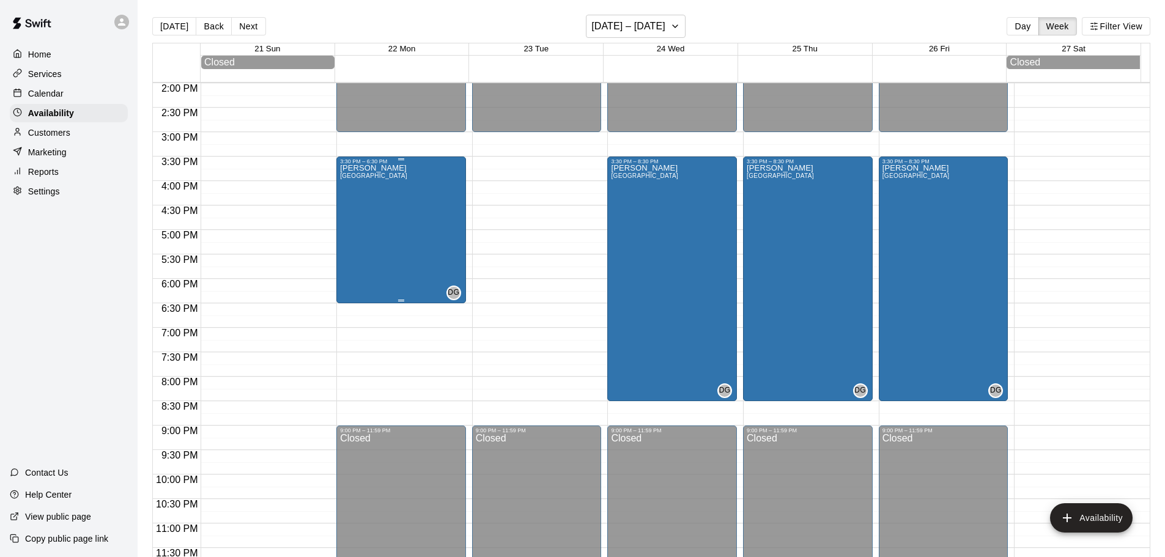
click at [407, 217] on div "[PERSON_NAME][GEOGRAPHIC_DATA][PERSON_NAME][PERSON_NAME][PERSON_NAME][PERSON_NA…" at bounding box center [373, 442] width 67 height 557
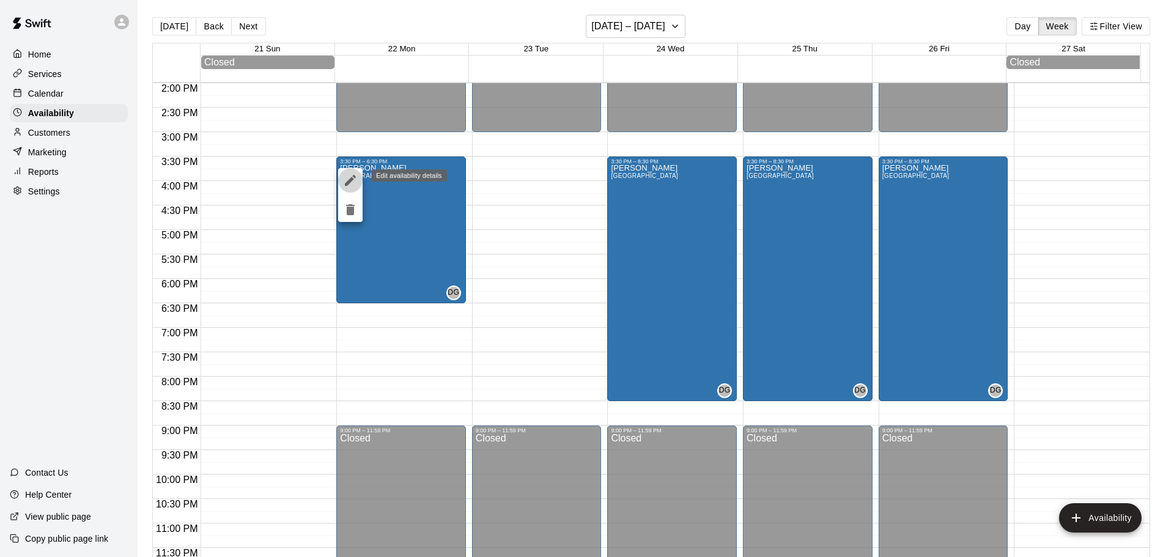
click at [345, 171] on button "edit" at bounding box center [350, 180] width 24 height 24
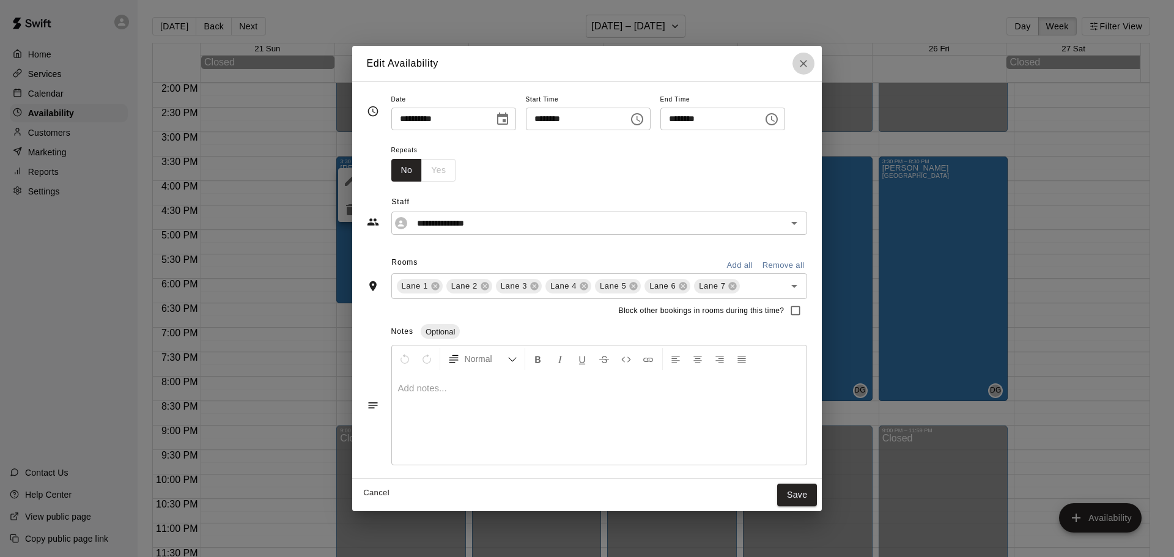
click at [808, 64] on icon "Close" at bounding box center [803, 63] width 7 height 7
type input "**********"
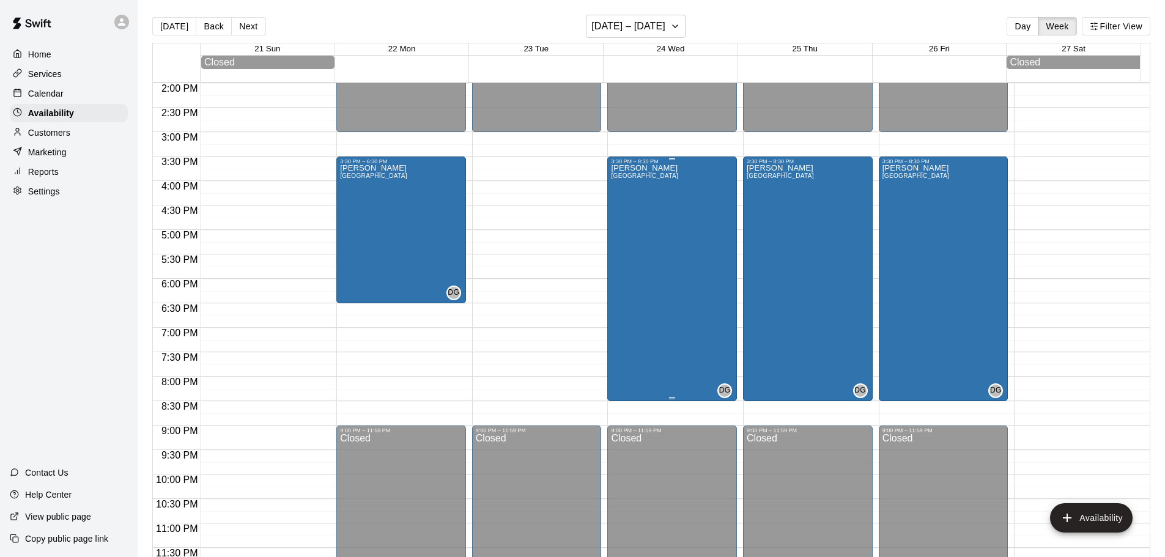
click at [659, 197] on div "[PERSON_NAME][GEOGRAPHIC_DATA][PERSON_NAME][PERSON_NAME][PERSON_NAME][PERSON_NA…" at bounding box center [644, 442] width 67 height 557
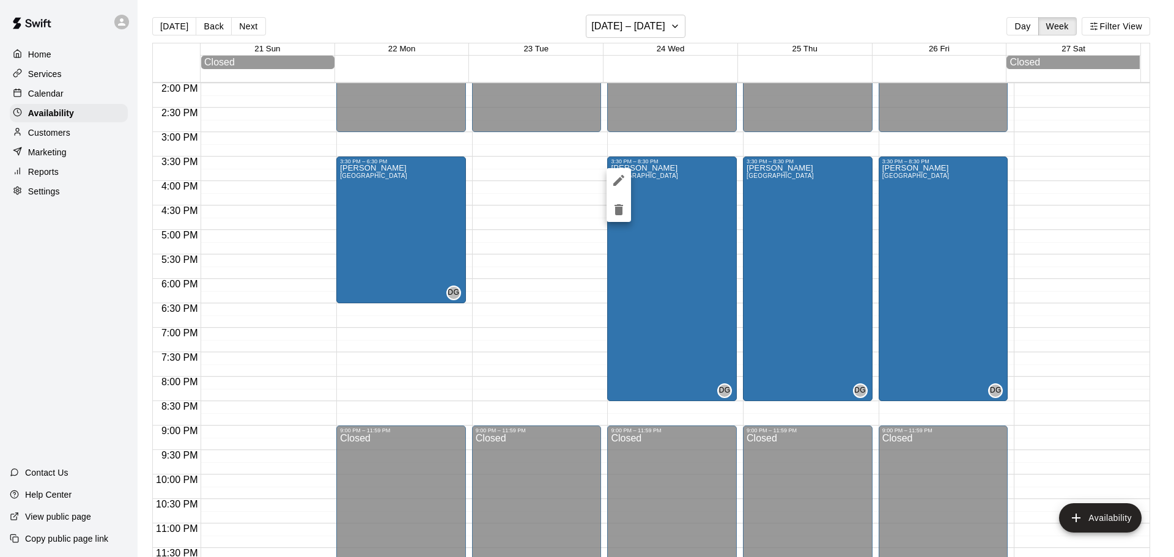
click at [618, 178] on icon "edit" at bounding box center [618, 180] width 15 height 15
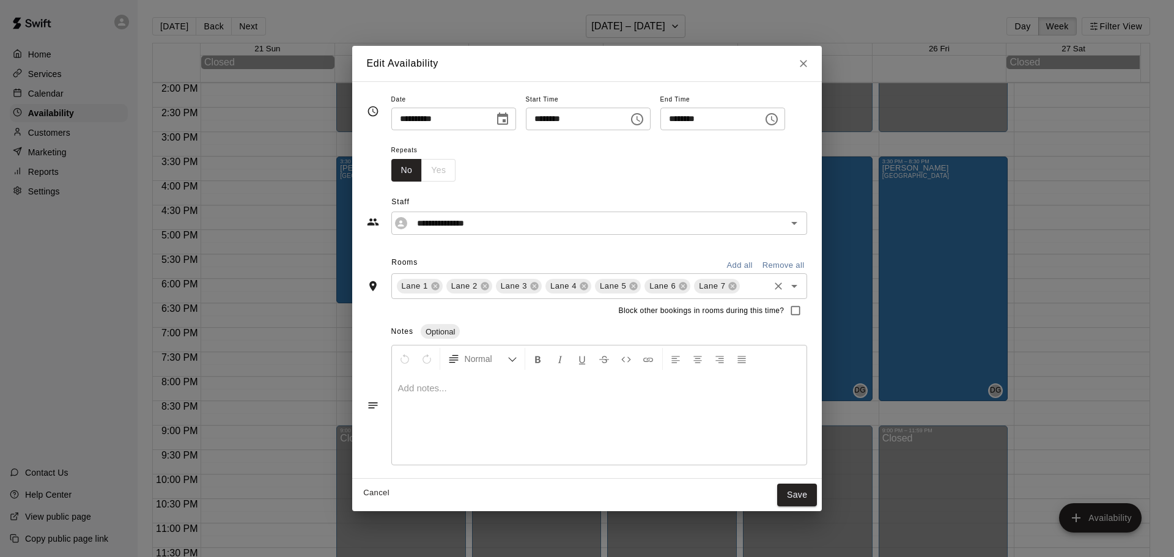
click at [745, 281] on input "text" at bounding box center [755, 286] width 26 height 15
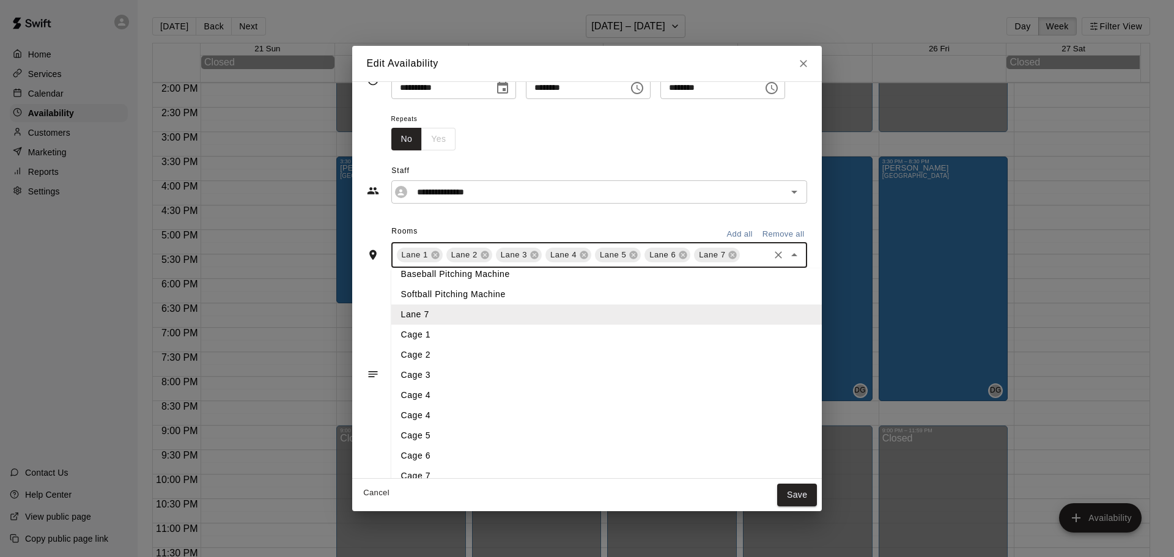
scroll to position [43, 0]
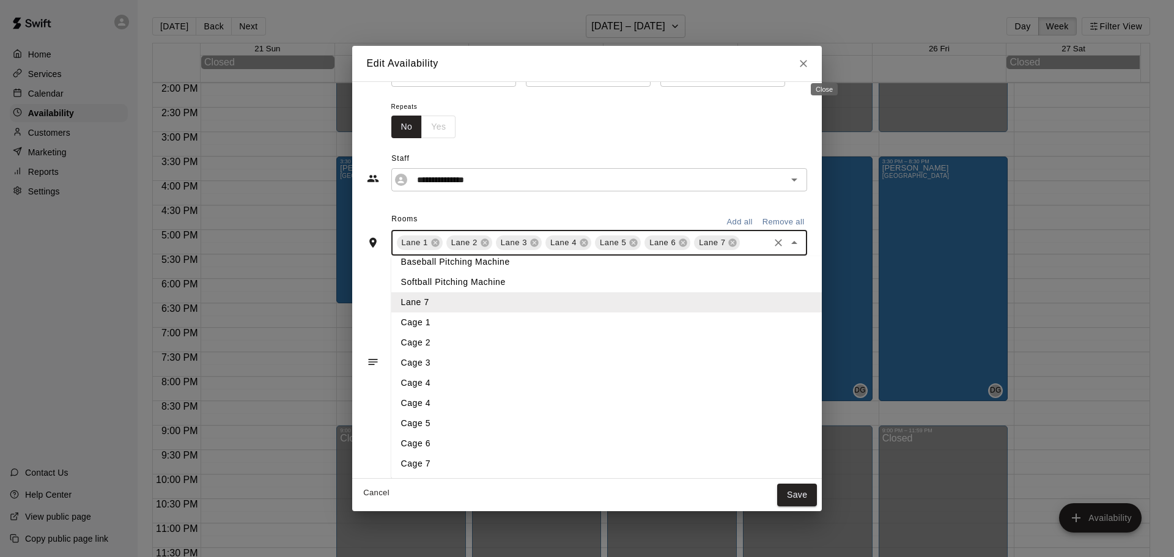
click at [810, 68] on icon "Close" at bounding box center [803, 63] width 12 height 12
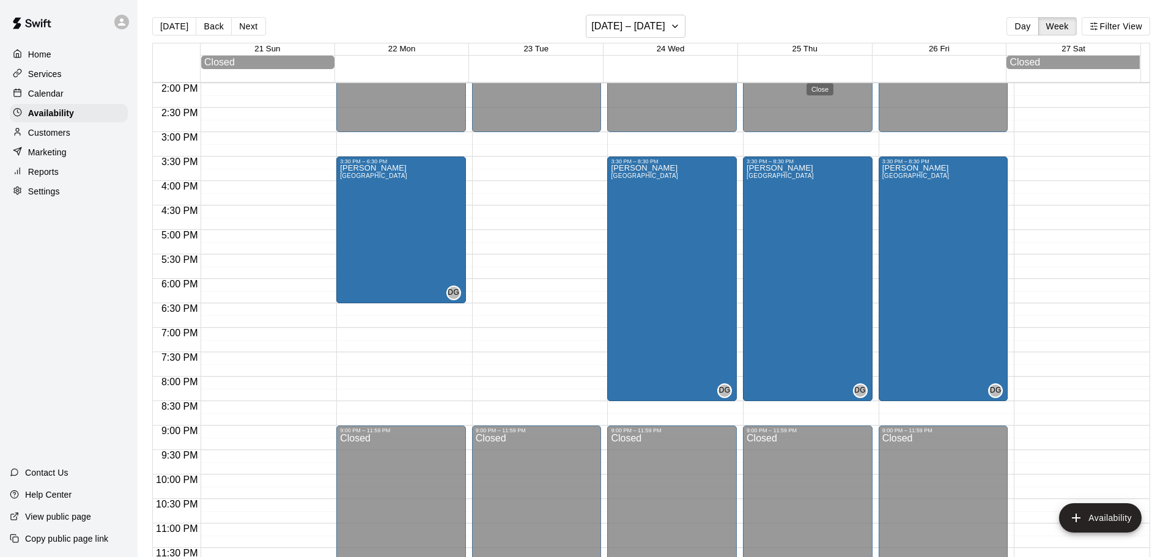
type input "**********"
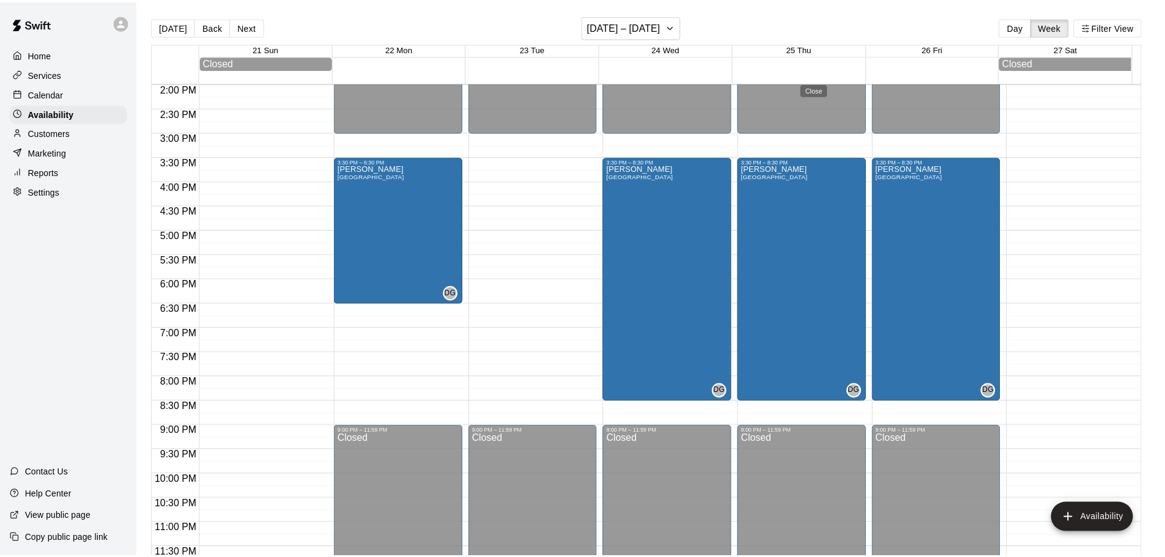
scroll to position [0, 0]
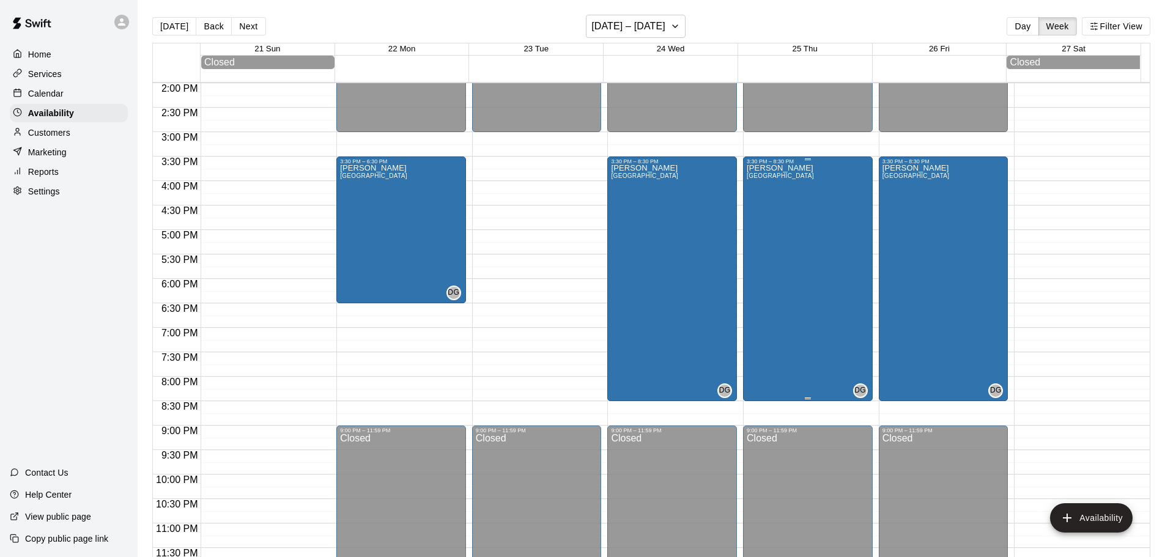
click at [812, 235] on div "[PERSON_NAME][GEOGRAPHIC_DATA][PERSON_NAME][PERSON_NAME][PERSON_NAME][PERSON_NA…" at bounding box center [780, 442] width 67 height 557
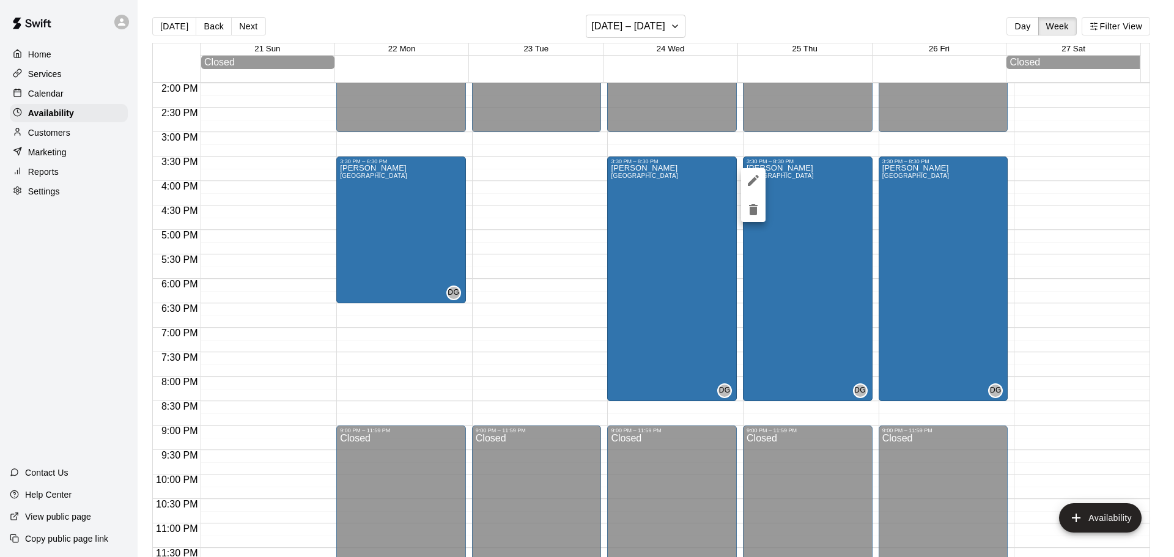
click at [754, 178] on icon "edit" at bounding box center [753, 180] width 11 height 11
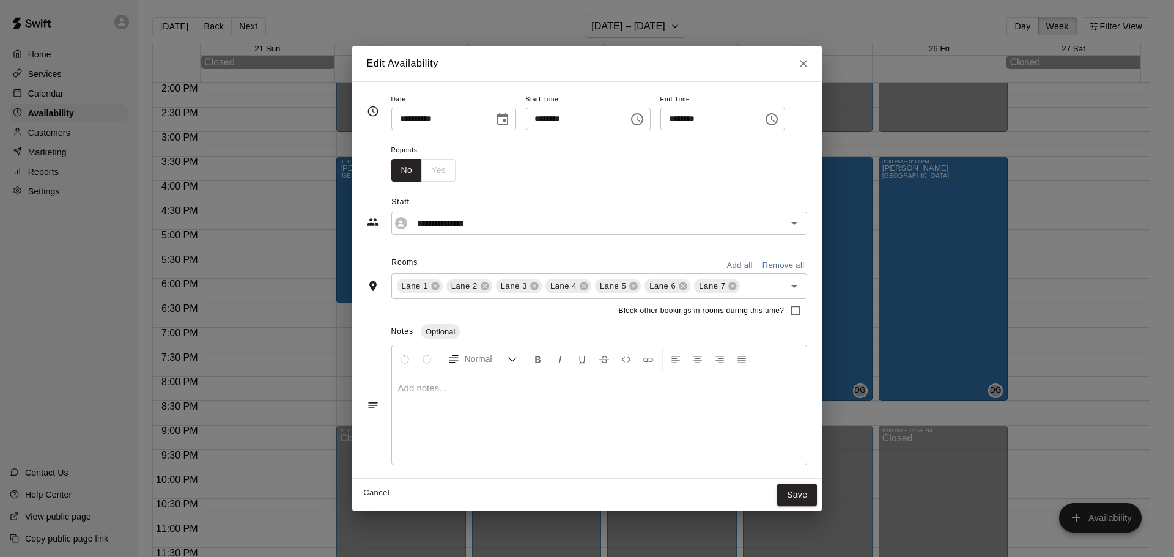
click at [808, 64] on icon "Close" at bounding box center [803, 63] width 7 height 7
type input "**********"
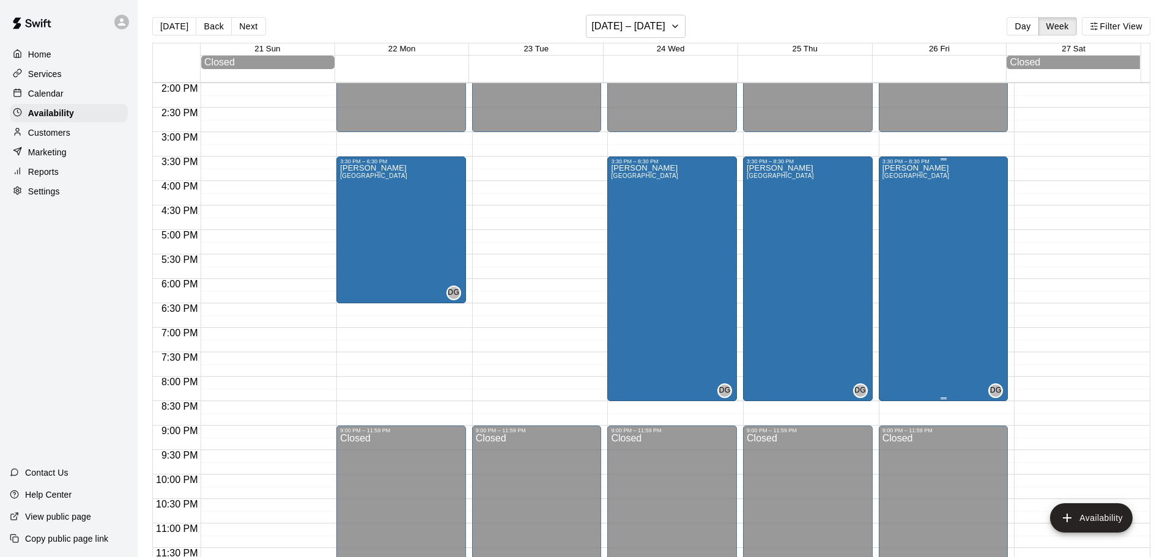
click at [906, 259] on div "[PERSON_NAME][GEOGRAPHIC_DATA][PERSON_NAME][PERSON_NAME][PERSON_NAME][PERSON_NA…" at bounding box center [915, 442] width 67 height 557
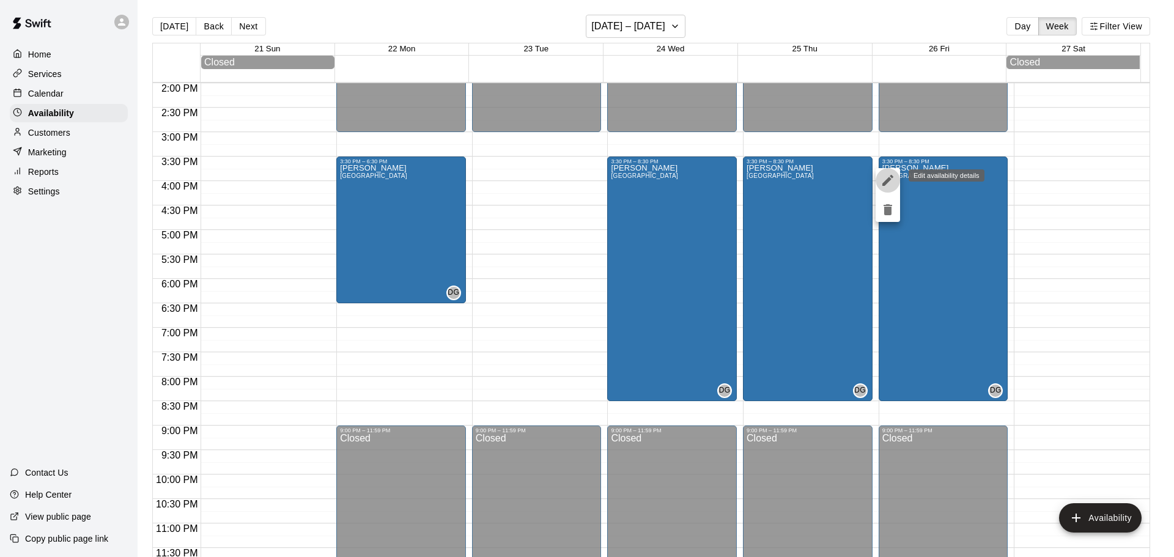
click at [893, 180] on icon "edit" at bounding box center [887, 180] width 15 height 15
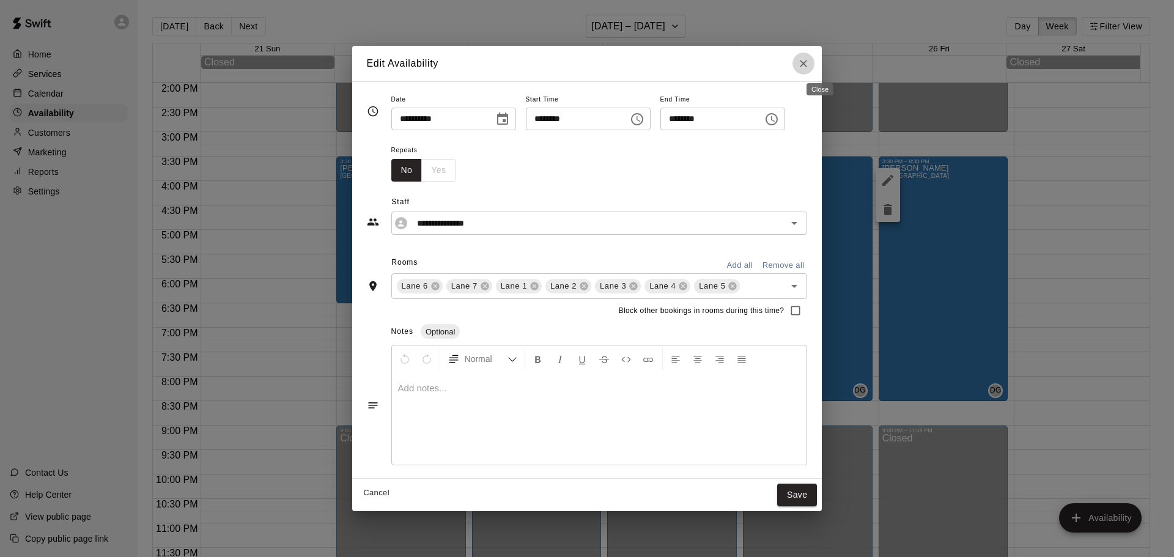
click at [810, 65] on icon "Close" at bounding box center [803, 63] width 12 height 12
type input "**********"
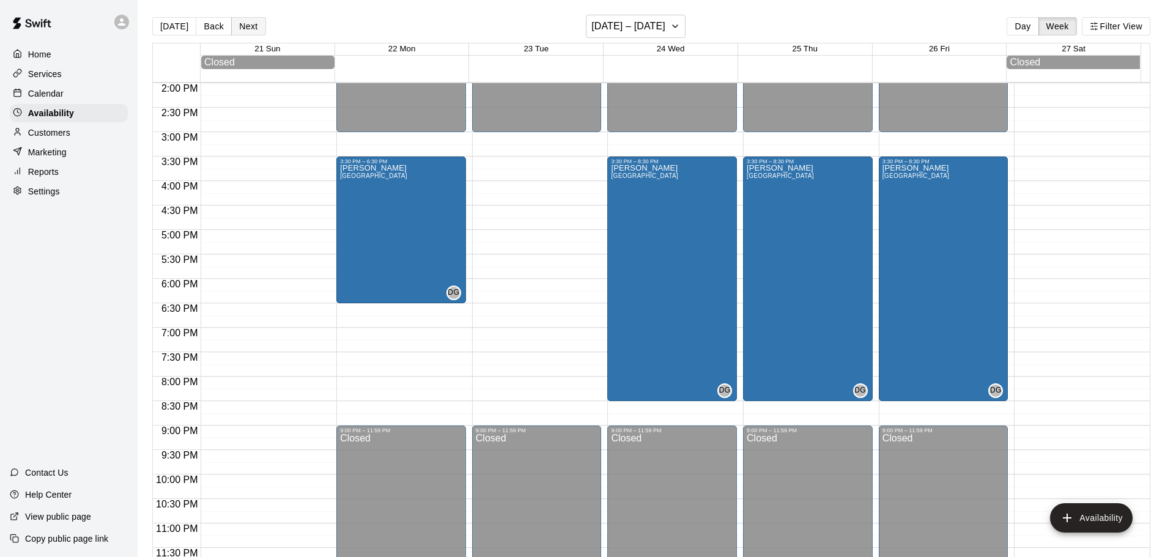
click at [249, 26] on button "Next" at bounding box center [248, 26] width 34 height 18
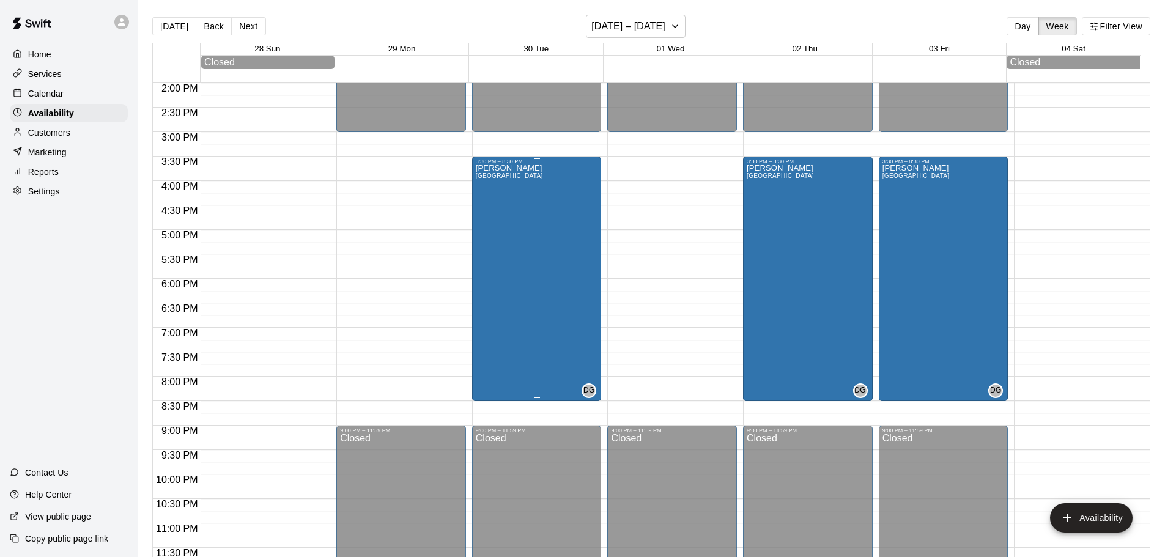
click at [530, 245] on div "[PERSON_NAME][GEOGRAPHIC_DATA][PERSON_NAME][PERSON_NAME][PERSON_NAME][PERSON_NA…" at bounding box center [509, 442] width 67 height 557
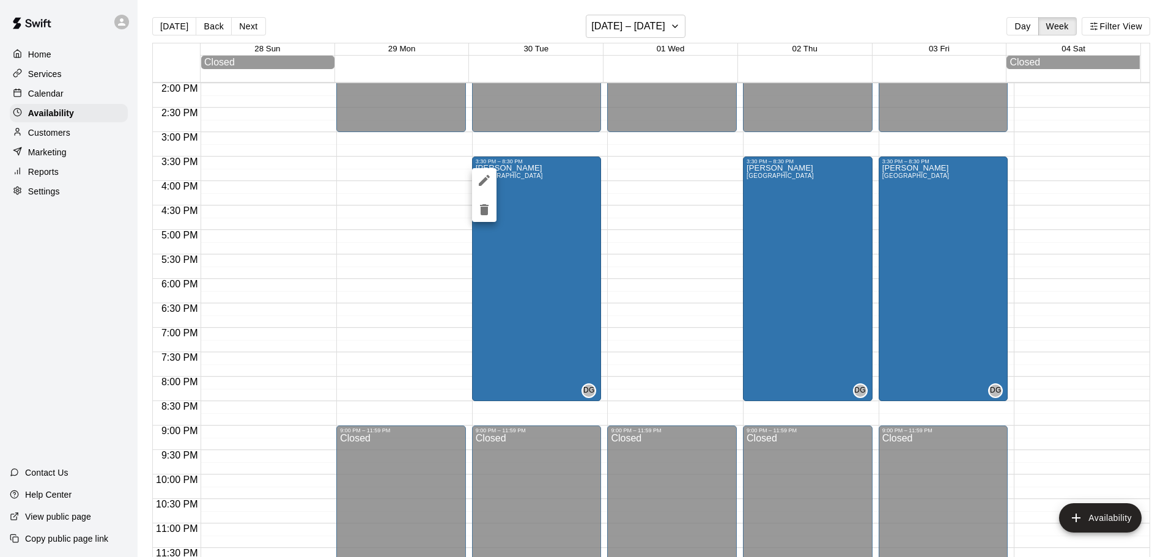
click at [259, 29] on div at bounding box center [587, 278] width 1174 height 557
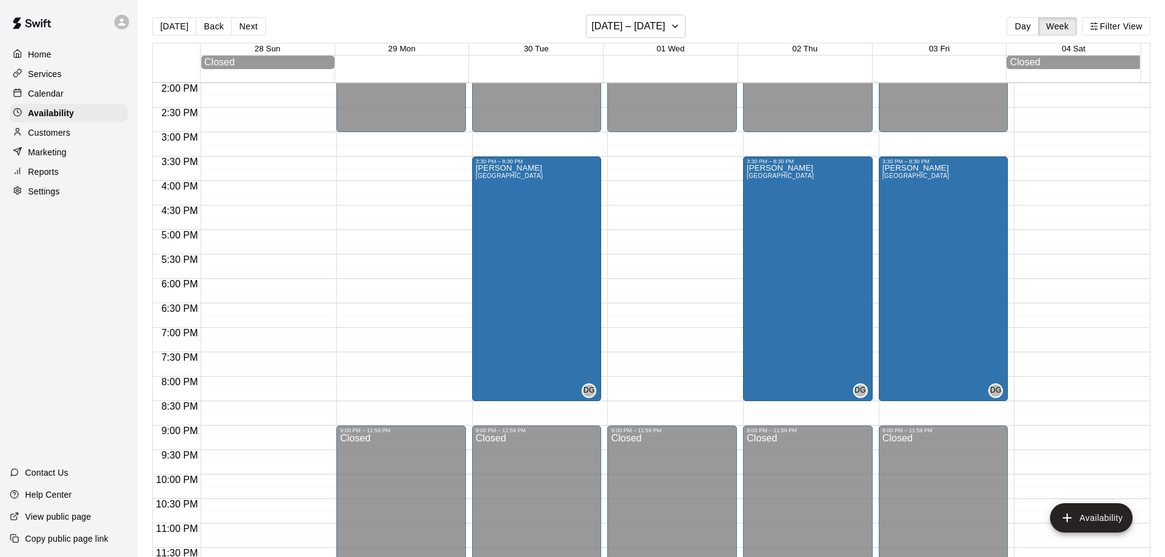
click at [254, 29] on button "Next" at bounding box center [248, 26] width 34 height 18
click at [257, 32] on button "Next" at bounding box center [248, 26] width 34 height 18
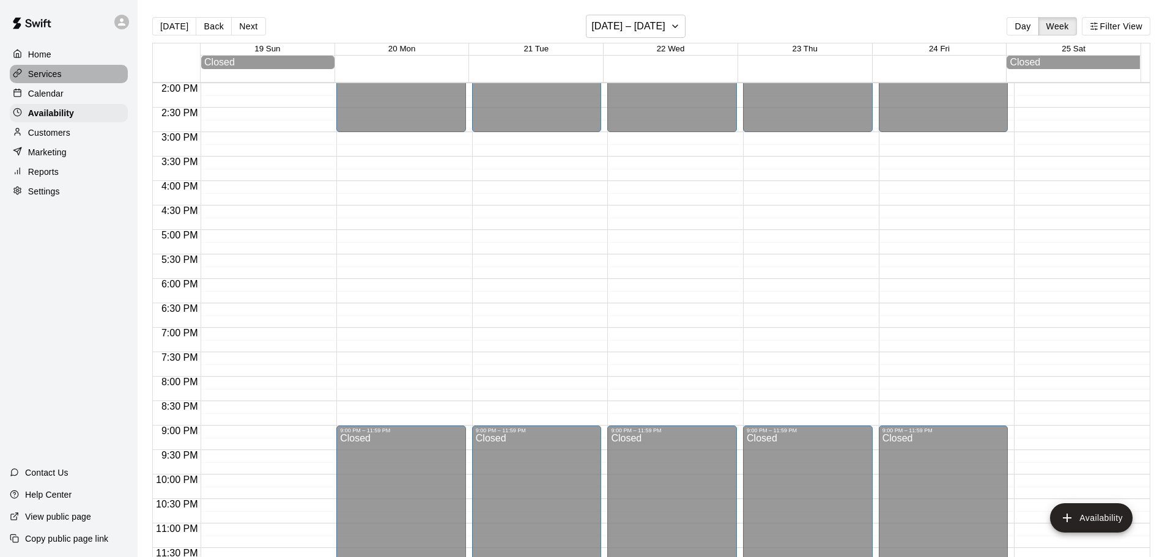
click at [62, 79] on div "Services" at bounding box center [69, 74] width 118 height 18
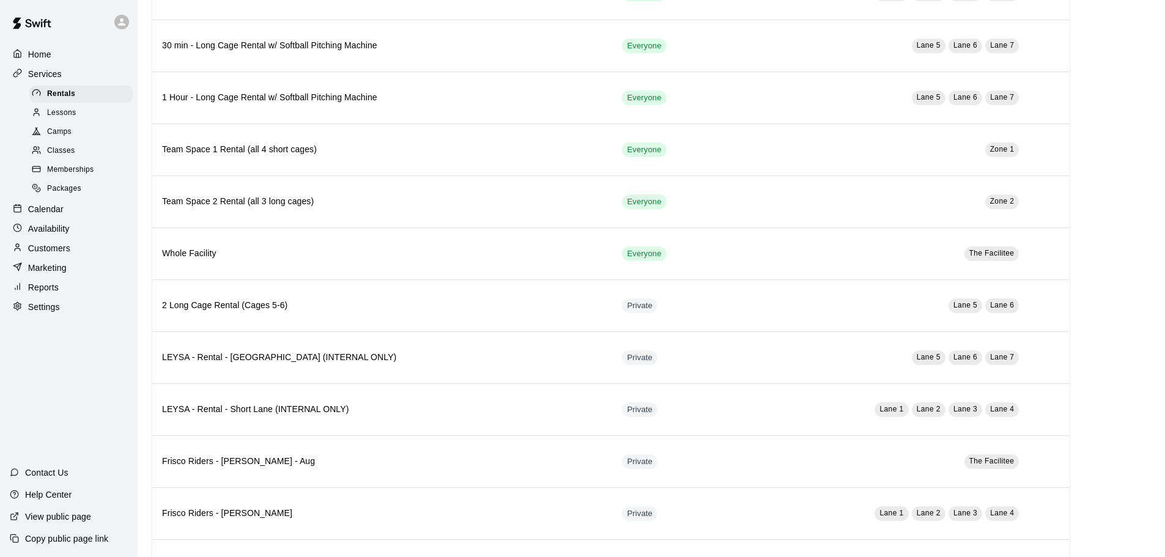
scroll to position [489, 0]
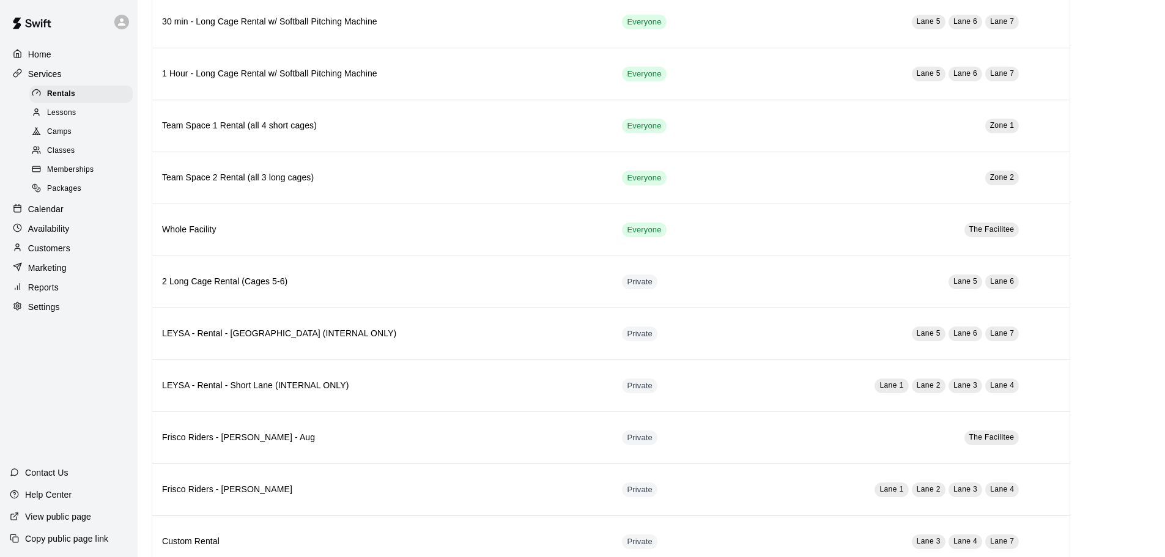
drag, startPoint x: 40, startPoint y: 325, endPoint x: 46, endPoint y: 310, distance: 16.5
click at [40, 317] on div "Home Services Rentals Lessons Camps Classes Memberships Packages Calendar Avail…" at bounding box center [69, 180] width 138 height 273
click at [47, 309] on p "Settings" at bounding box center [44, 307] width 32 height 12
select select "**"
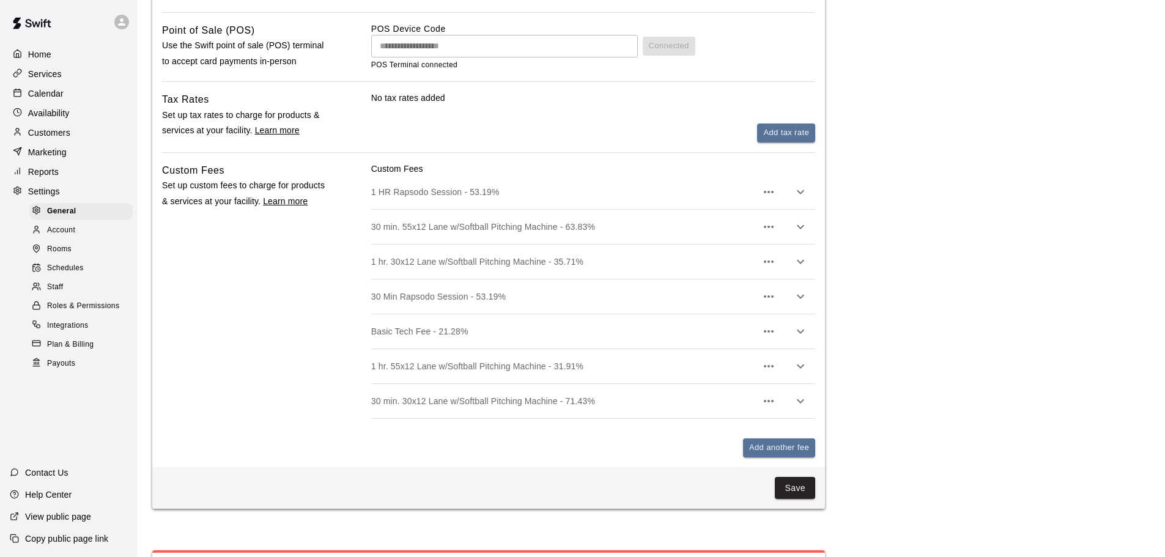
scroll to position [3037, 0]
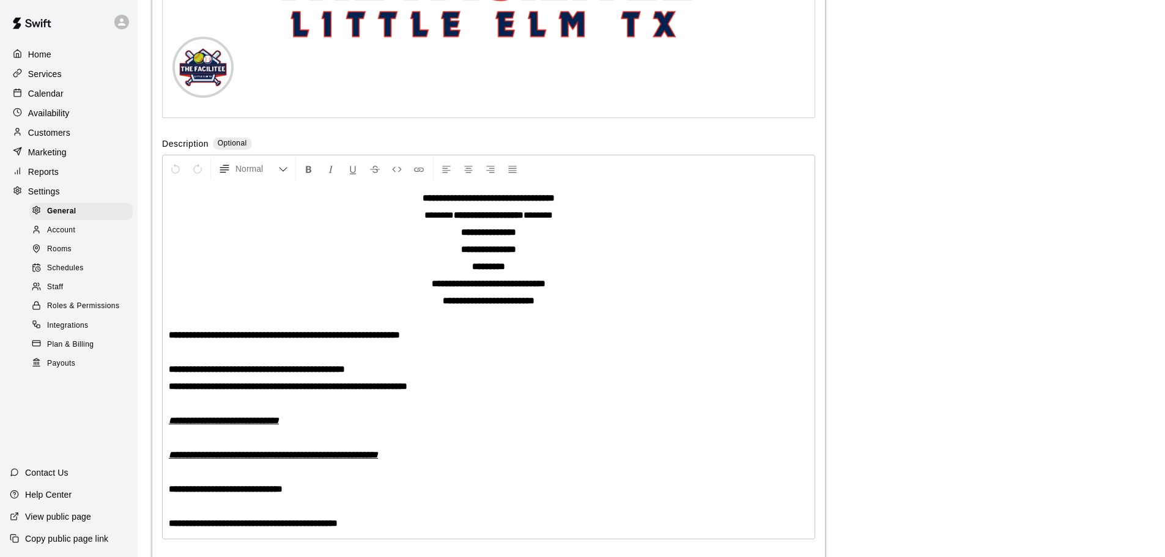
click at [62, 255] on span "Rooms" at bounding box center [59, 249] width 24 height 12
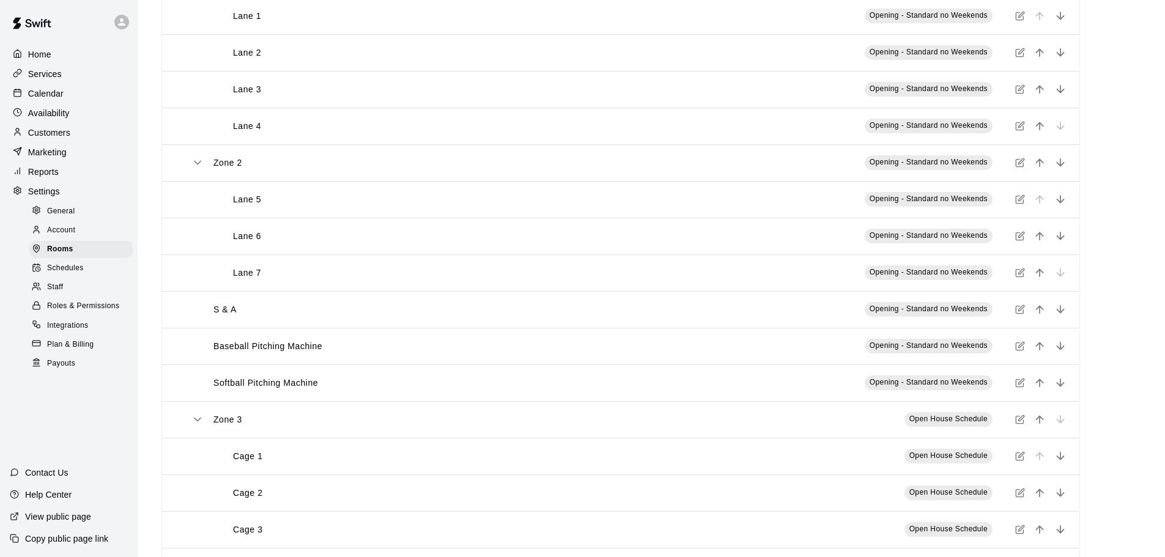
scroll to position [245, 0]
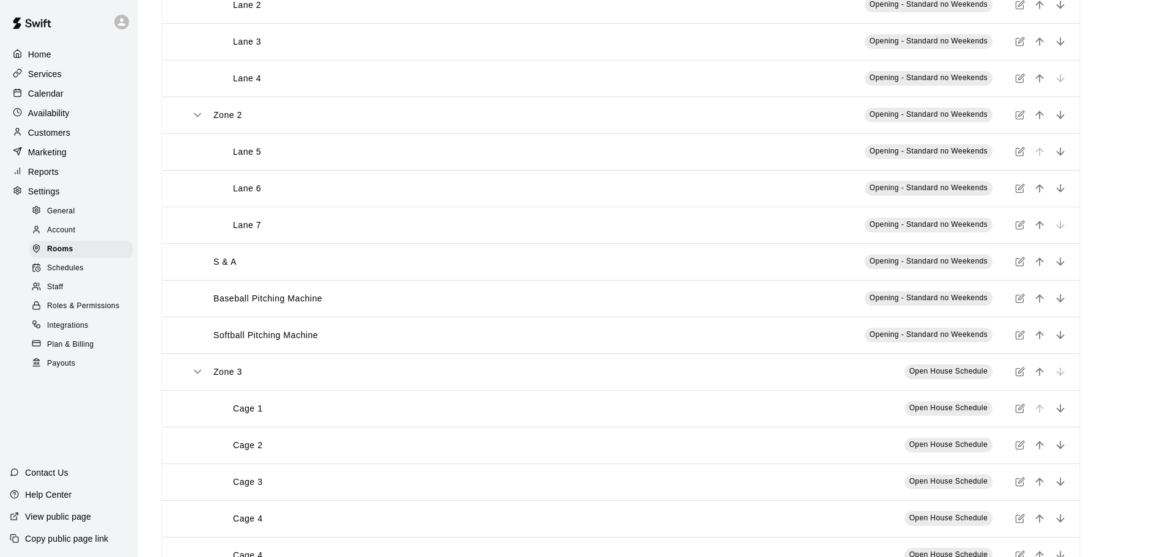
click at [54, 74] on p "Services" at bounding box center [45, 74] width 34 height 12
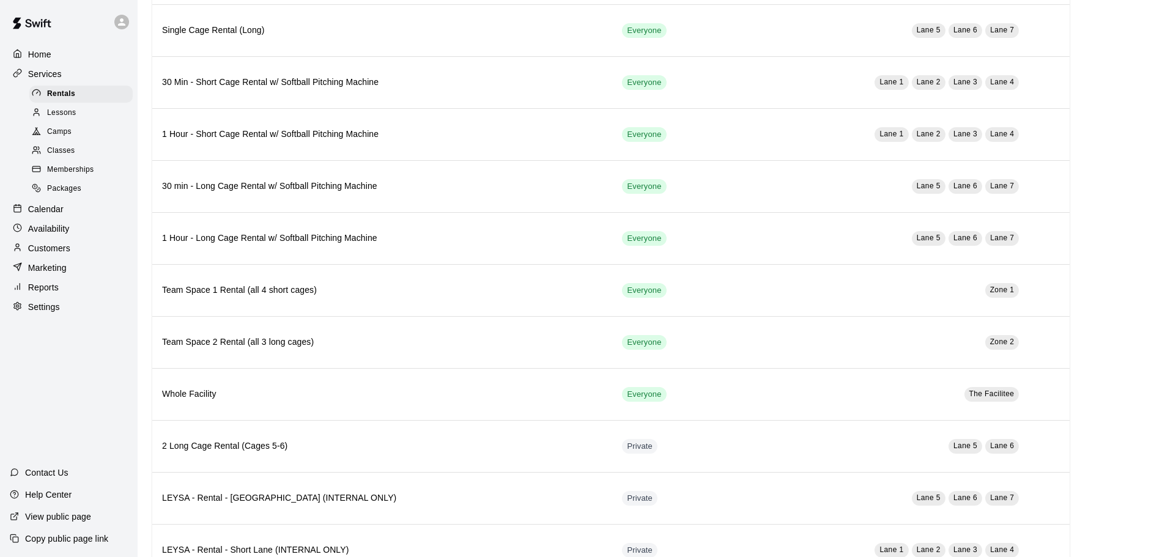
scroll to position [367, 0]
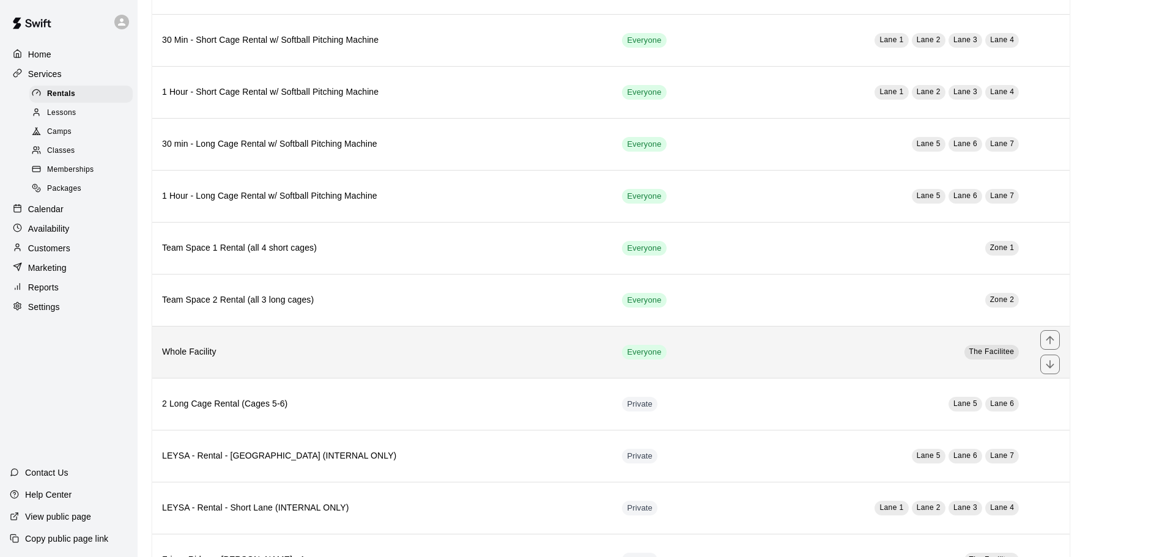
click at [926, 354] on td "The Facilitee" at bounding box center [879, 352] width 303 height 52
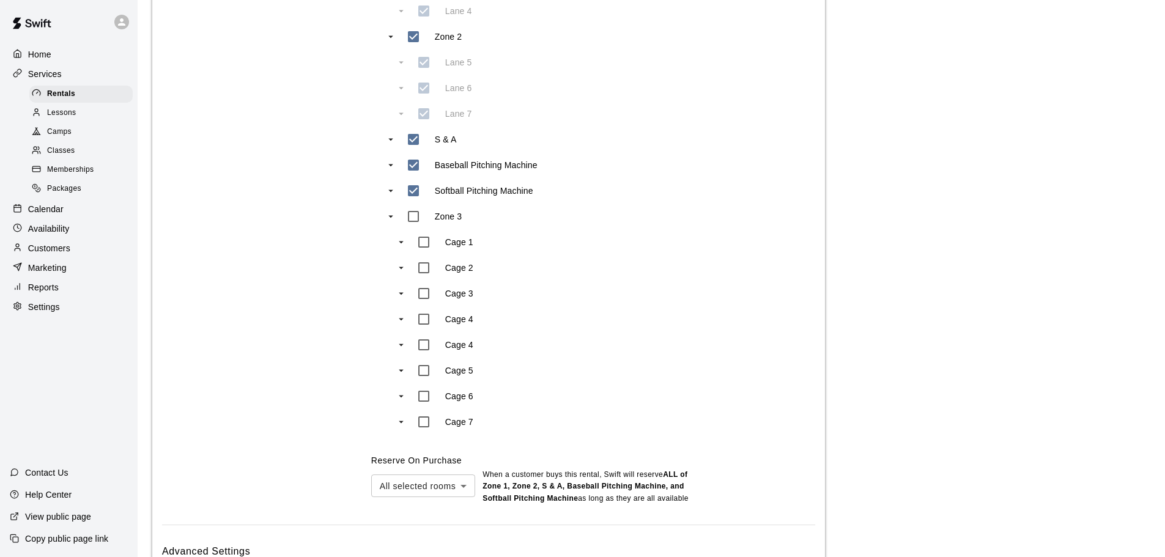
scroll to position [838, 0]
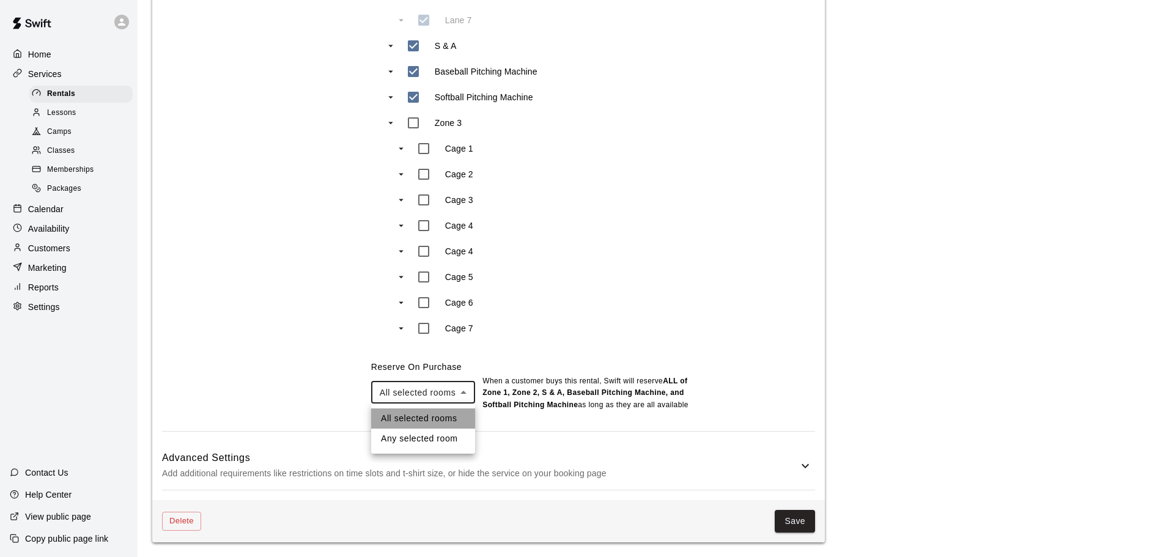
click at [400, 419] on li "All selected rooms" at bounding box center [423, 418] width 104 height 20
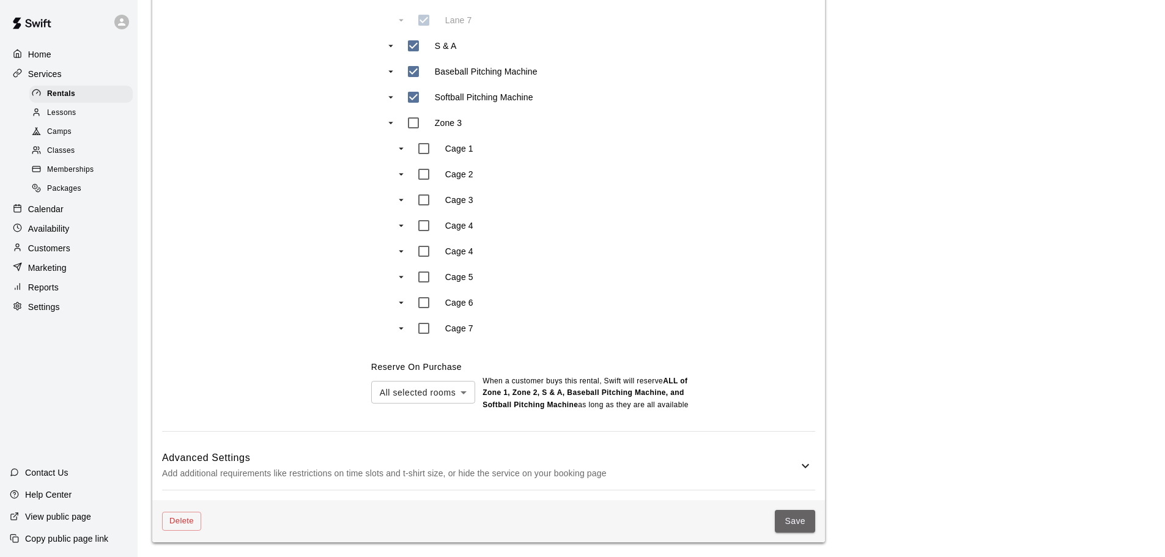
click at [797, 527] on button "Save" at bounding box center [795, 521] width 40 height 23
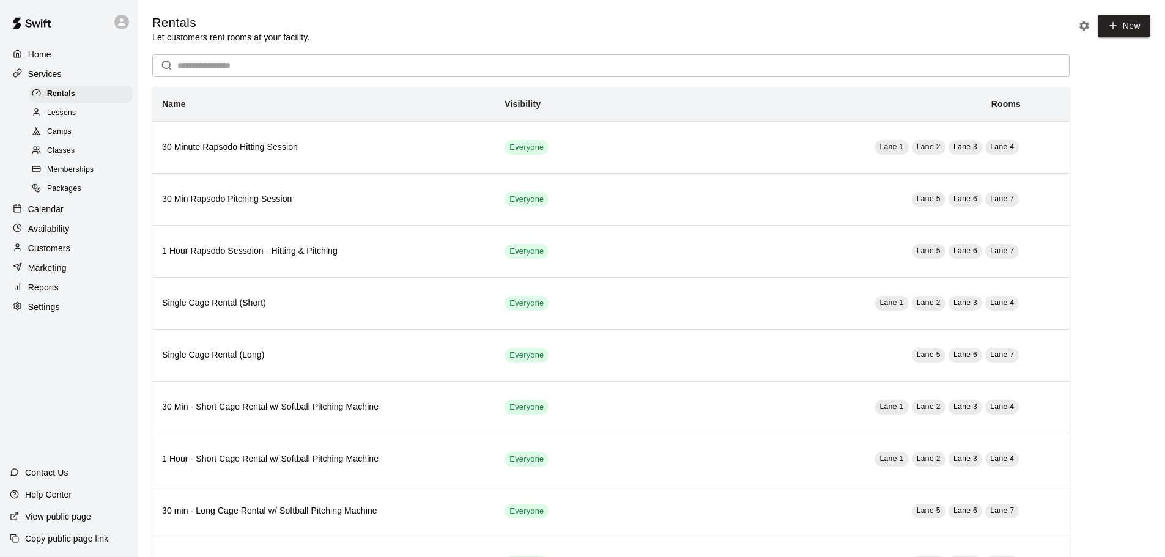
click at [48, 313] on p "Settings" at bounding box center [44, 307] width 32 height 12
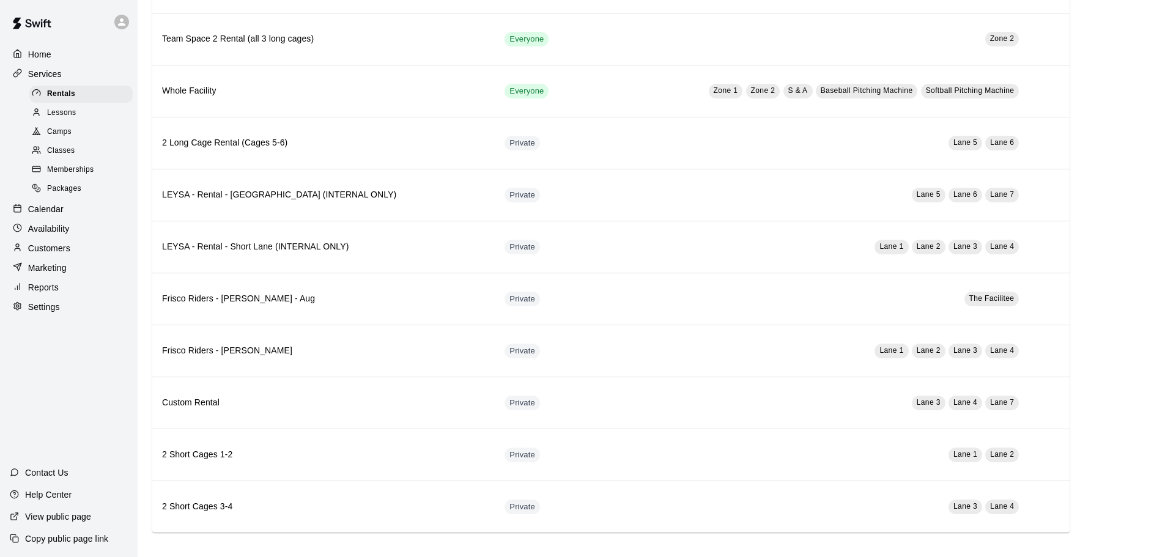
select select "**"
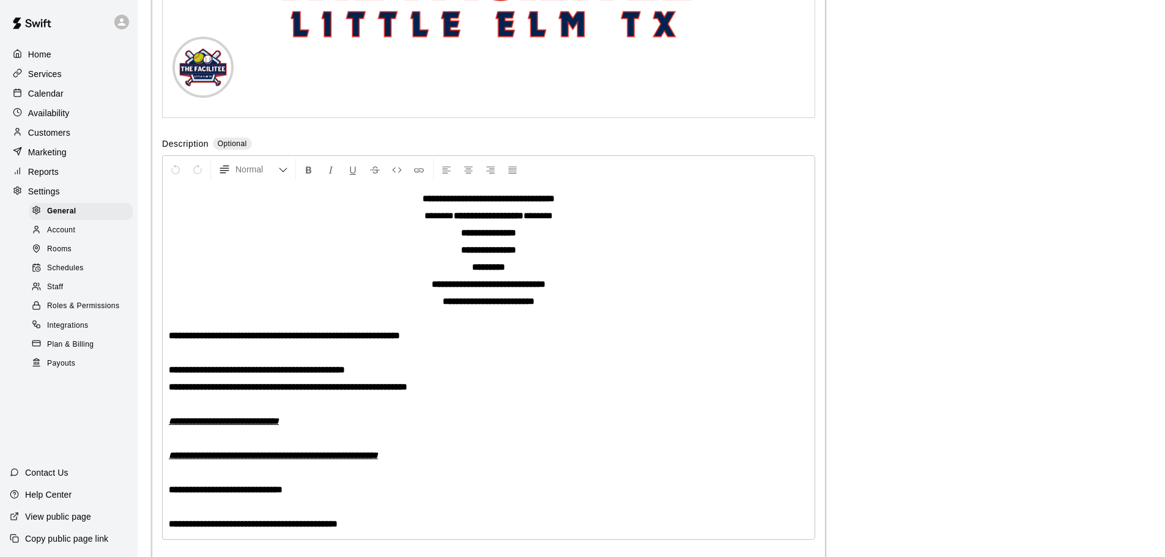
scroll to position [3037, 0]
click at [61, 256] on span "Rooms" at bounding box center [59, 249] width 24 height 12
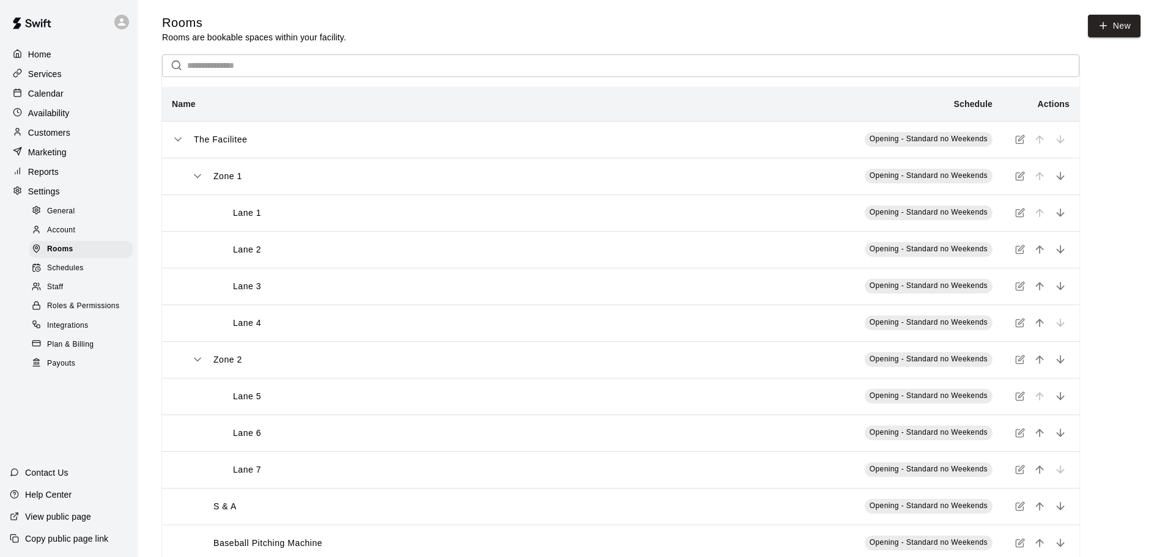
scroll to position [397, 0]
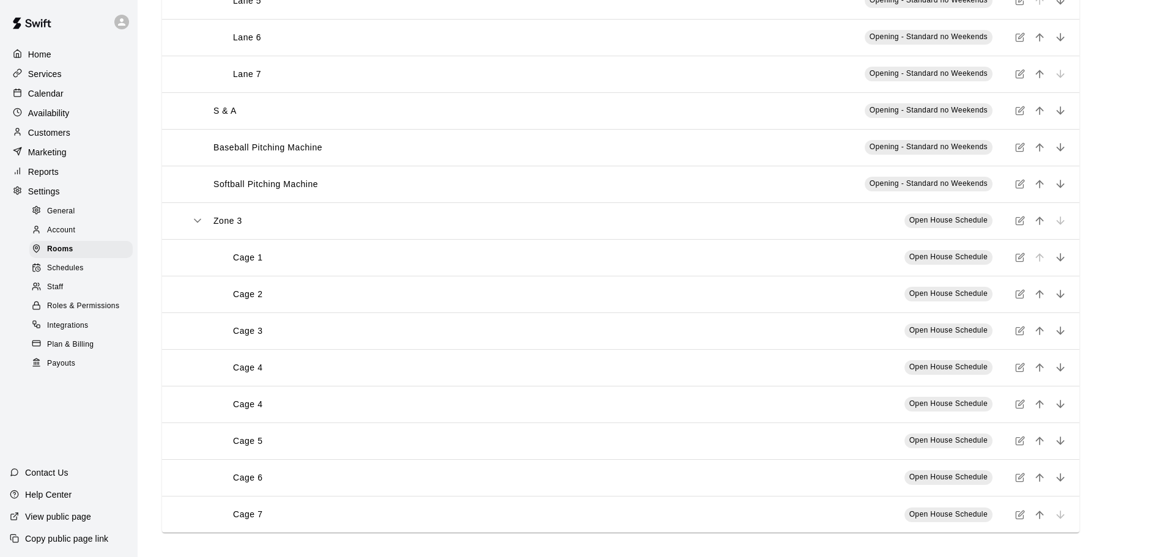
click at [1020, 218] on icon "simple table" at bounding box center [1020, 221] width 10 height 10
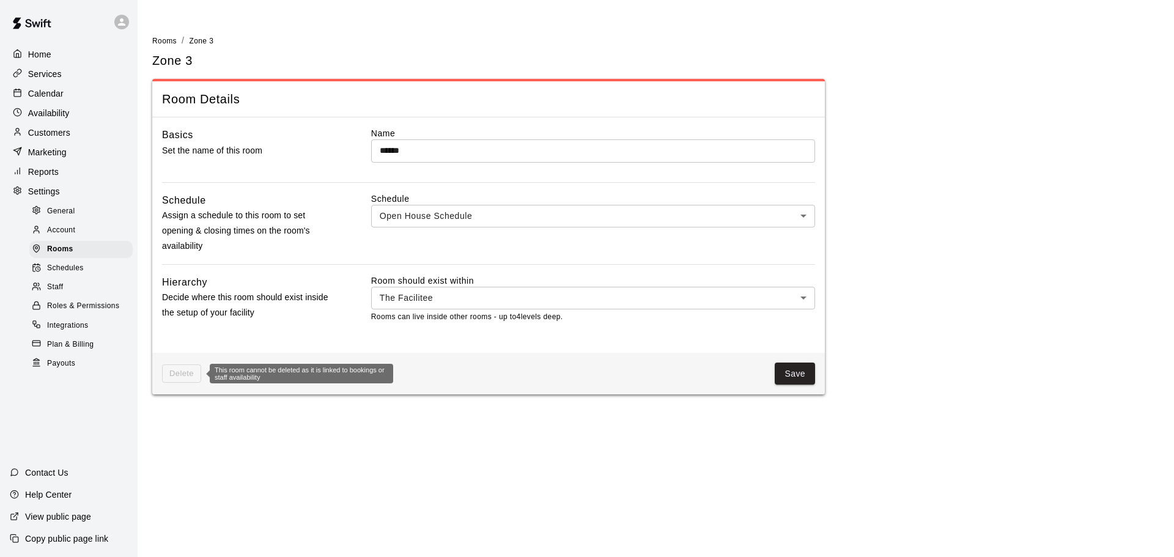
click at [185, 371] on span "Delete" at bounding box center [181, 373] width 39 height 19
click at [40, 78] on p "Services" at bounding box center [45, 74] width 34 height 12
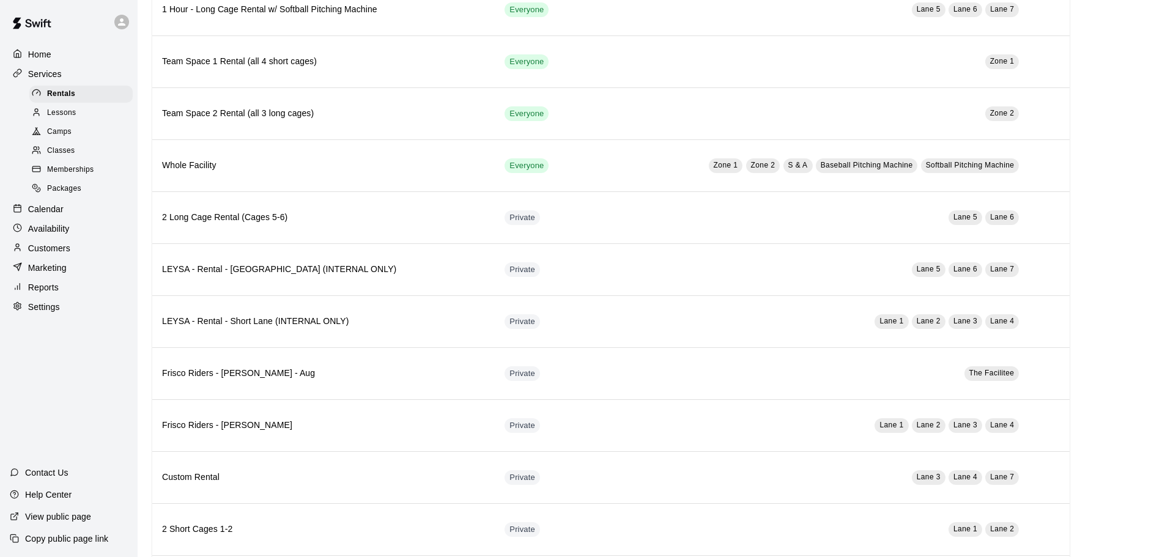
scroll to position [611, 0]
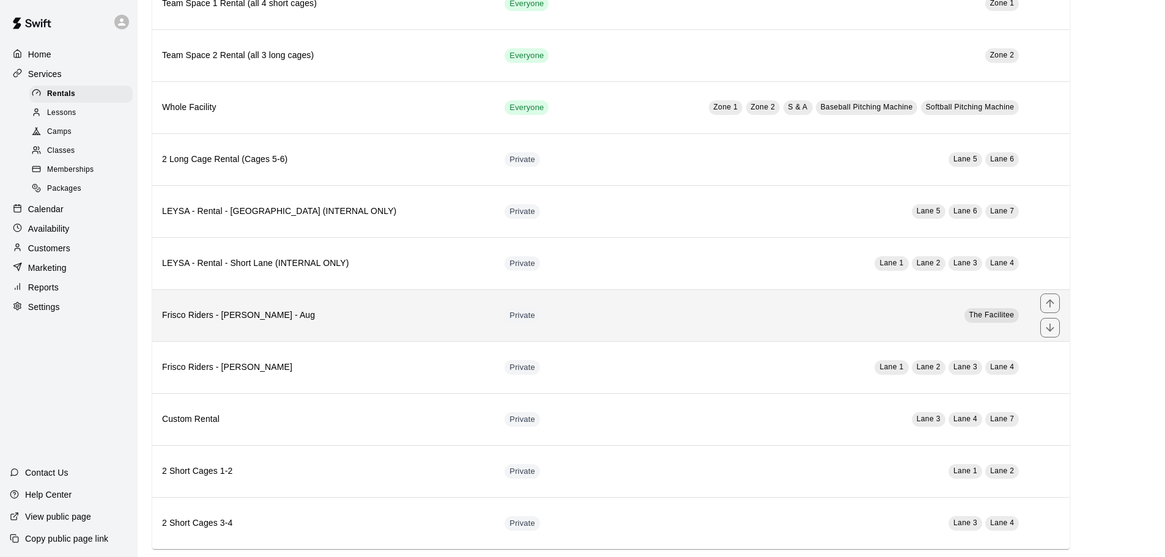
click at [251, 314] on h6 "Frisco Riders - [PERSON_NAME] - Aug" at bounding box center [323, 315] width 323 height 13
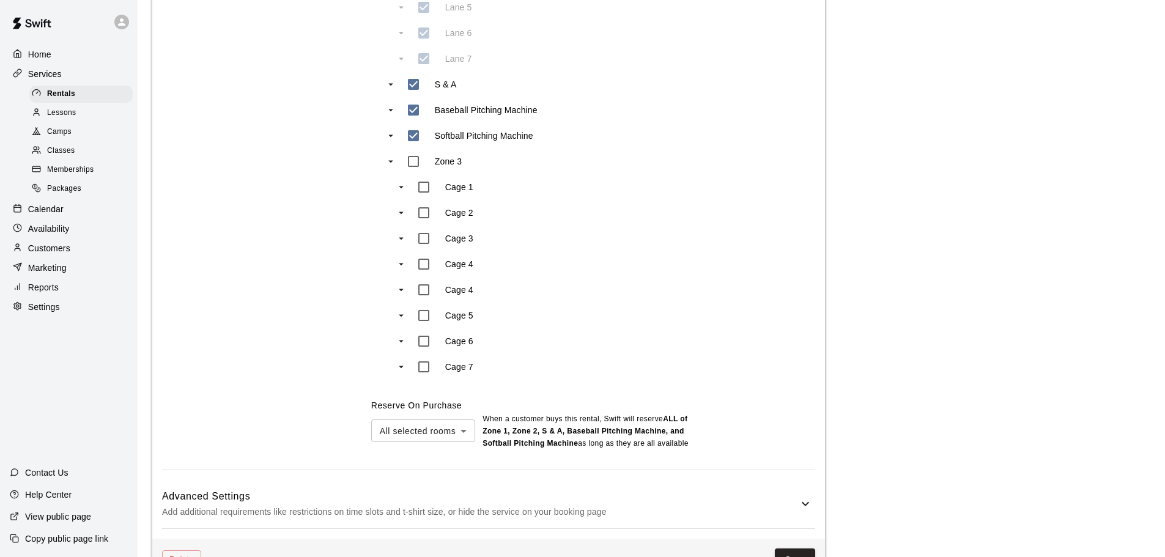
scroll to position [795, 0]
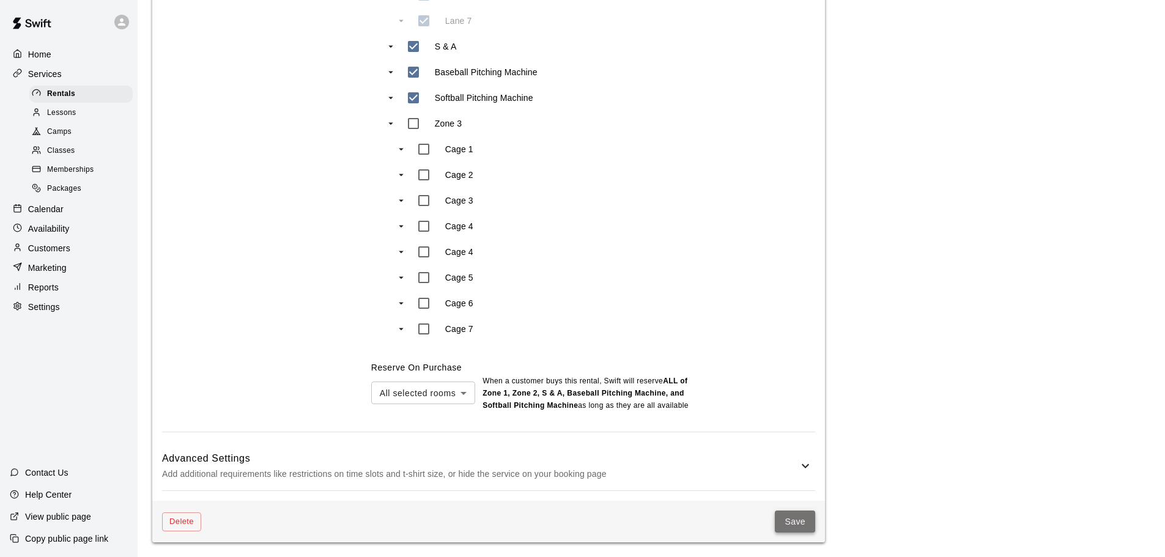
click at [796, 523] on button "Save" at bounding box center [795, 522] width 40 height 23
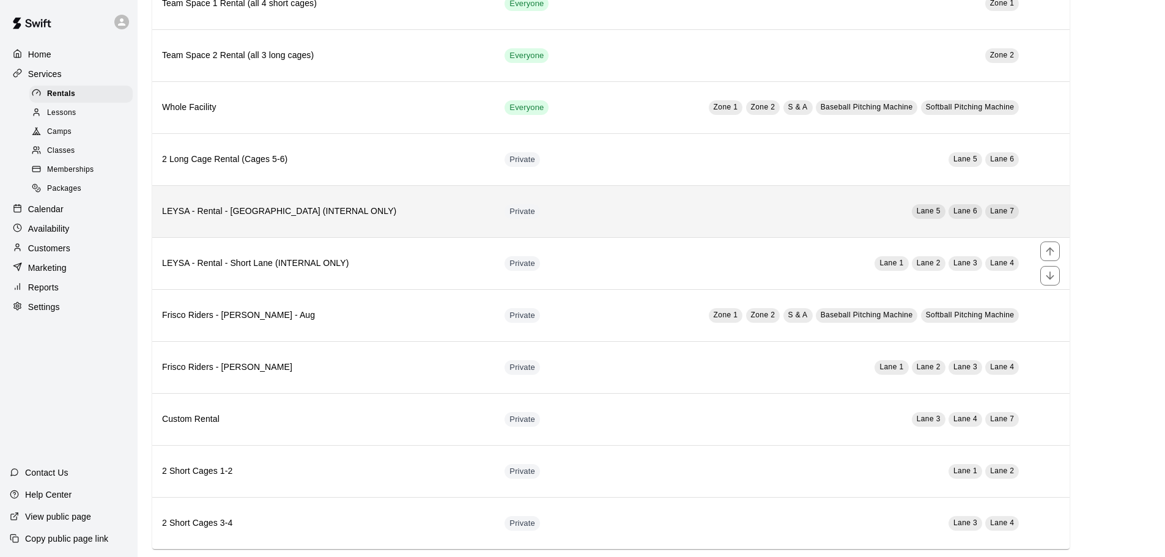
scroll to position [630, 0]
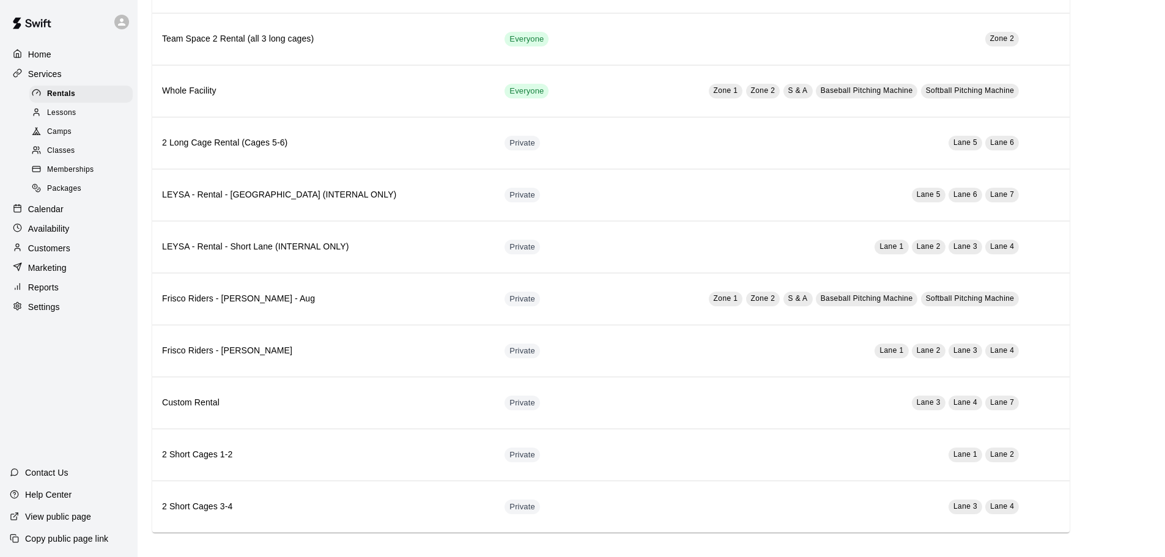
click at [37, 313] on p "Settings" at bounding box center [44, 307] width 32 height 12
select select "**"
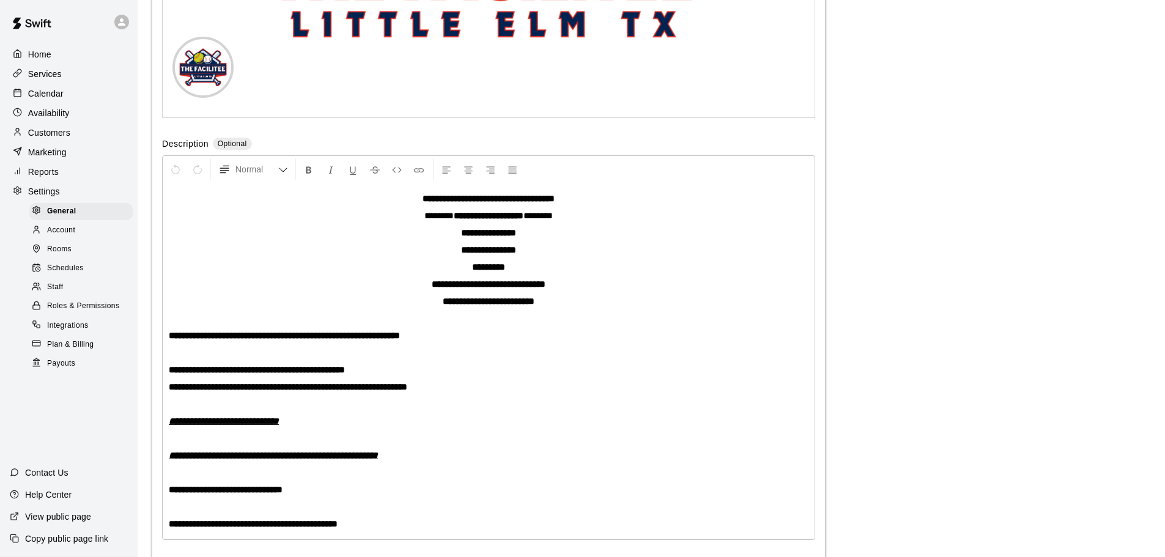
scroll to position [3037, 0]
click at [62, 256] on span "Rooms" at bounding box center [59, 249] width 24 height 12
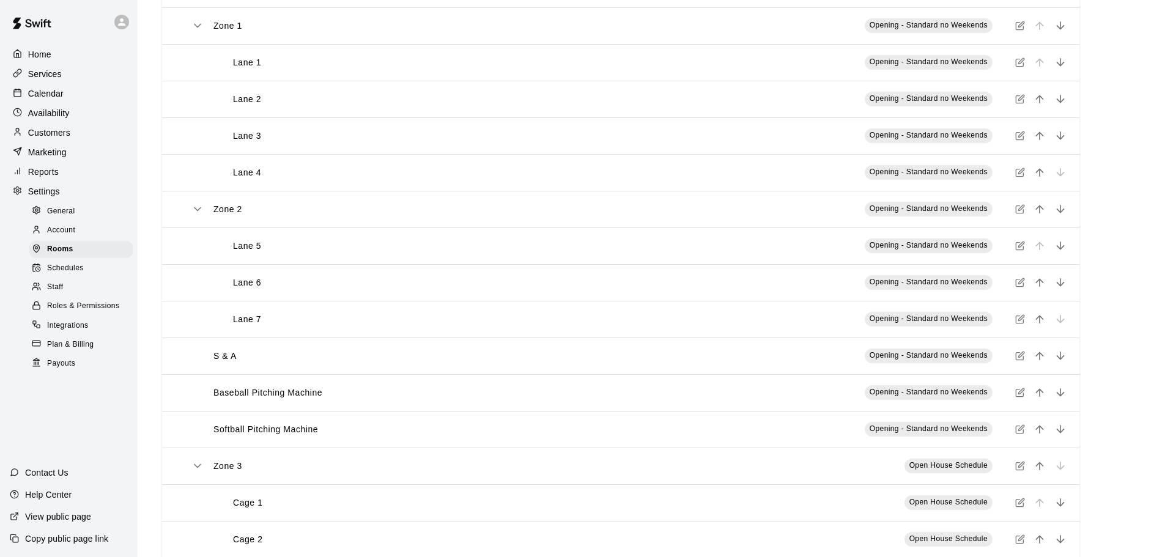
scroll to position [245, 0]
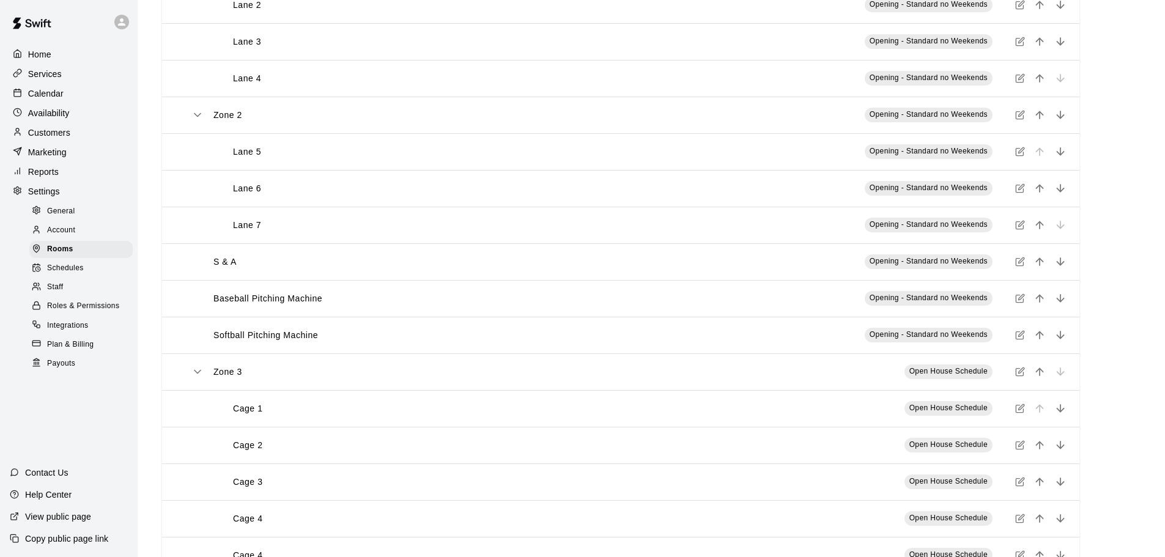
click at [1023, 371] on icon "simple table" at bounding box center [1020, 372] width 10 height 10
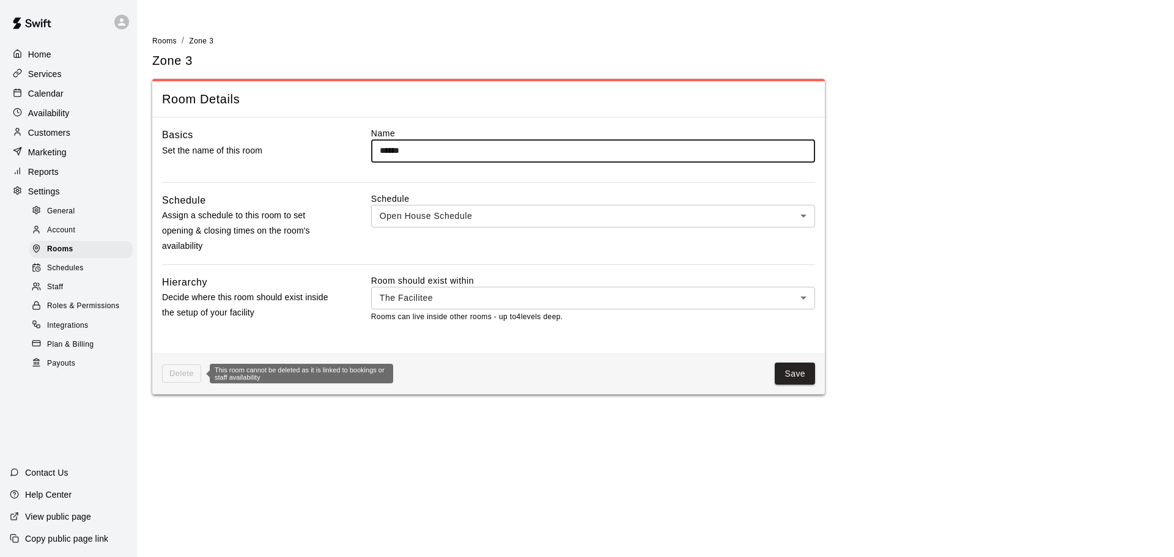
click at [186, 372] on span "Delete" at bounding box center [181, 373] width 39 height 19
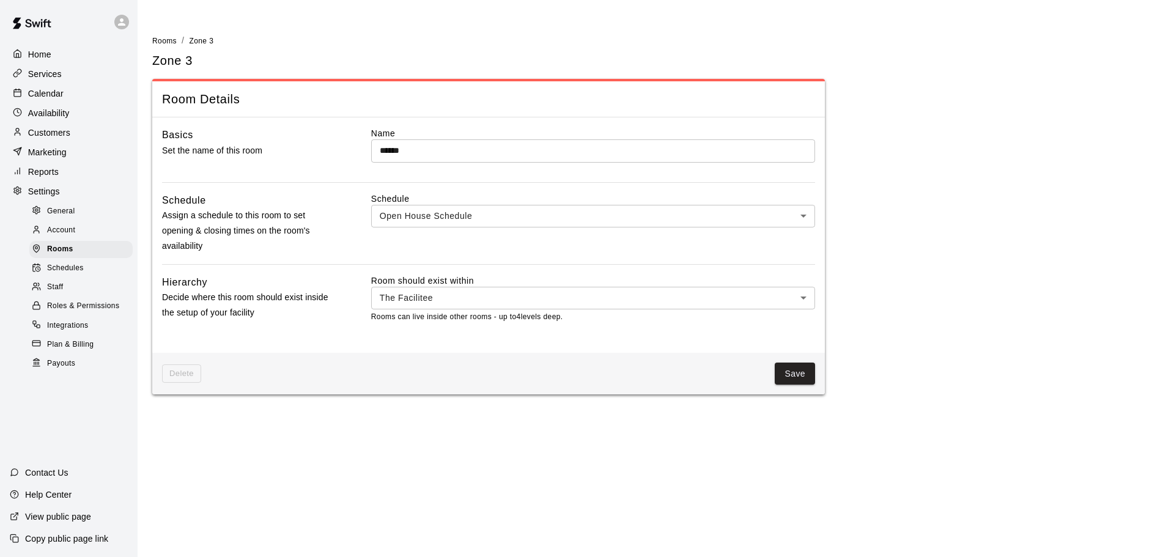
click at [53, 67] on div "Services" at bounding box center [69, 74] width 118 height 18
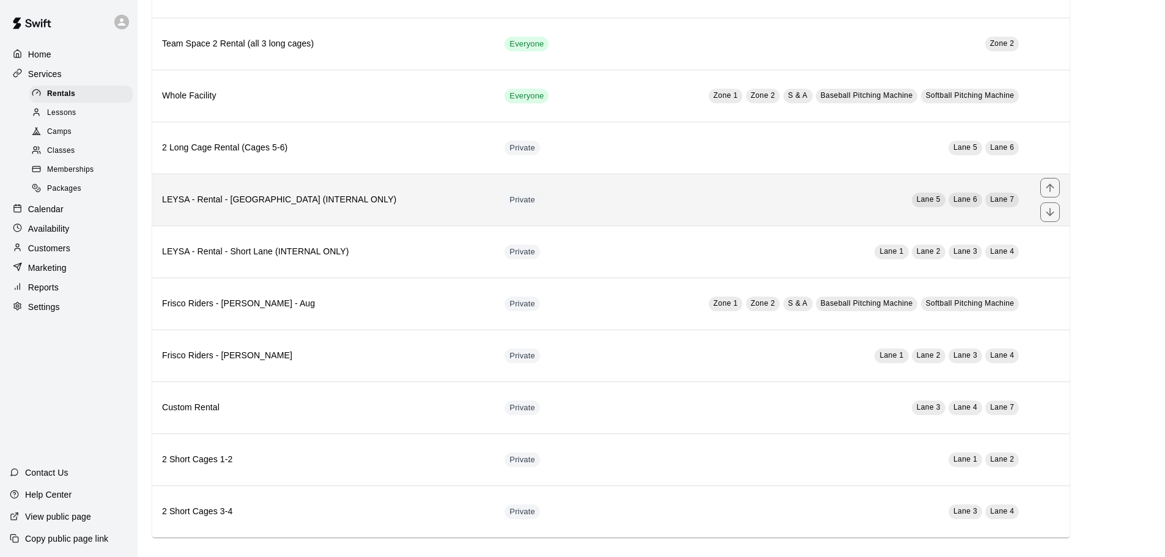
scroll to position [630, 0]
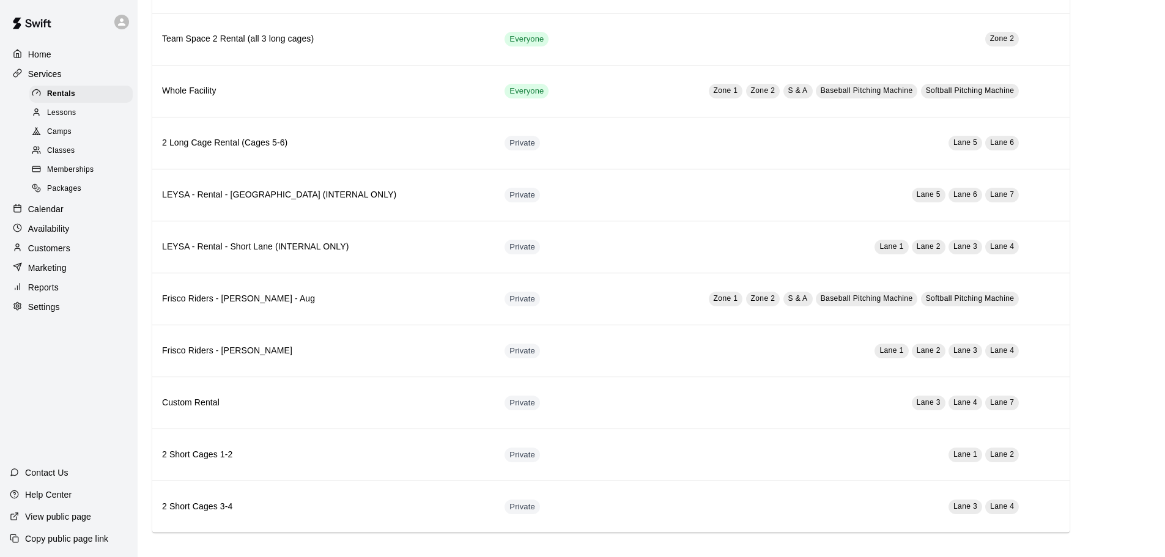
click at [67, 113] on span "Lessons" at bounding box center [61, 113] width 29 height 12
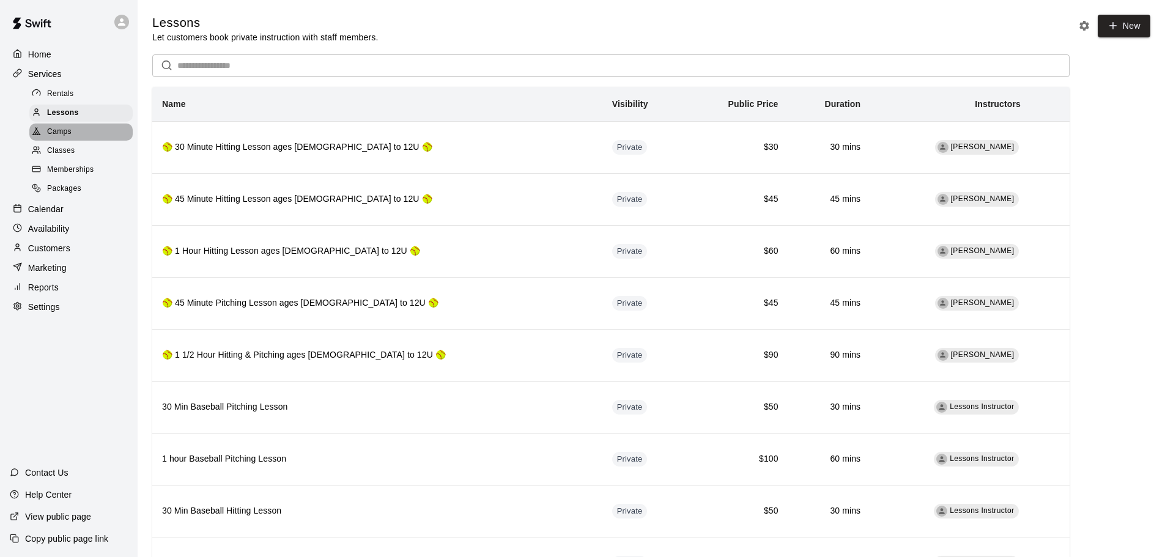
click at [67, 128] on div "Camps" at bounding box center [80, 132] width 103 height 17
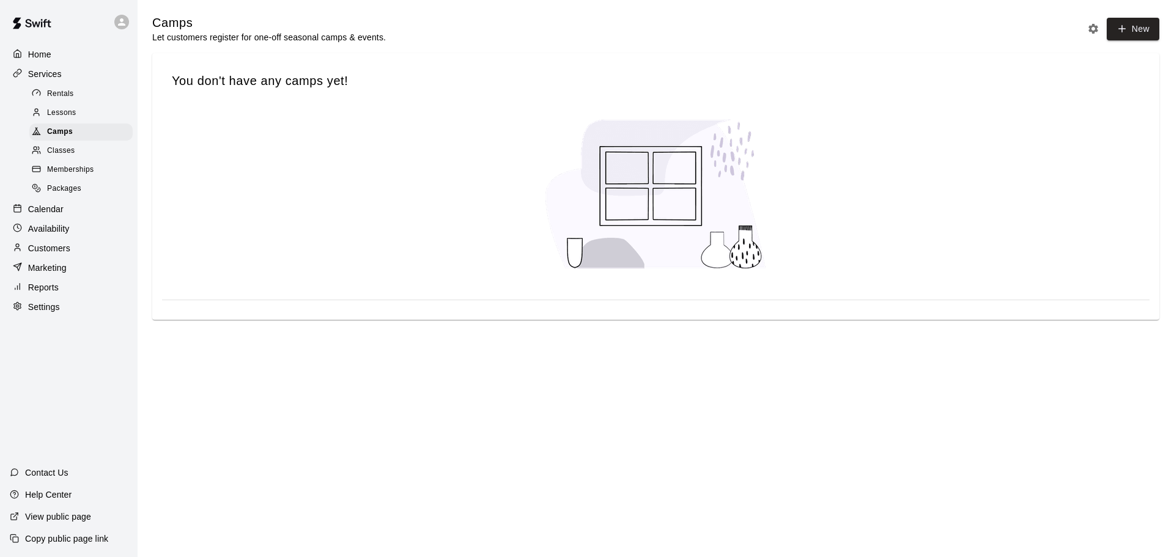
click at [65, 145] on link "Classes" at bounding box center [83, 151] width 108 height 19
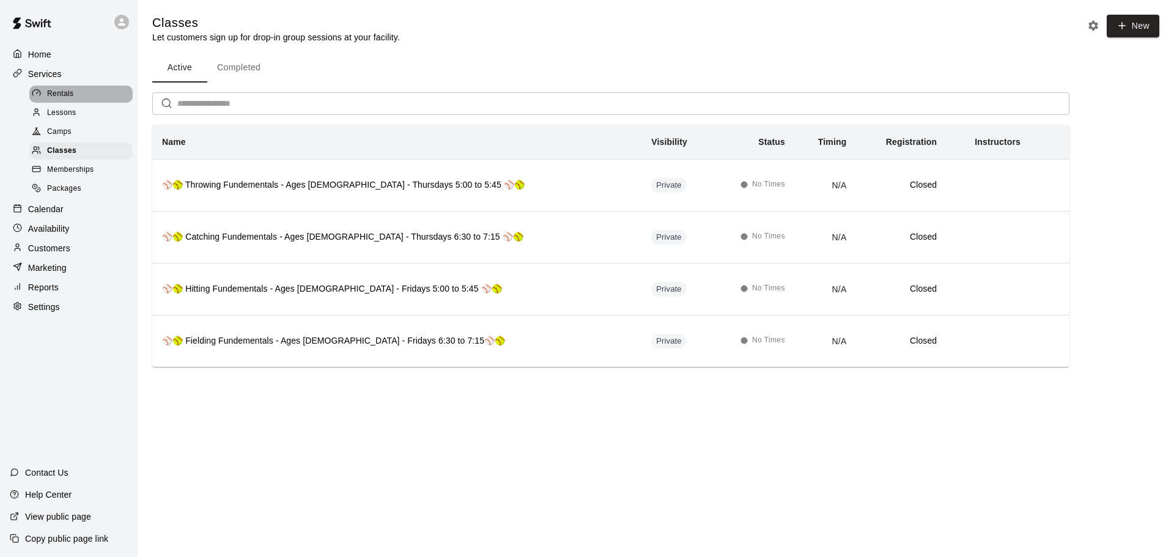
click at [57, 99] on span "Rentals" at bounding box center [60, 94] width 27 height 12
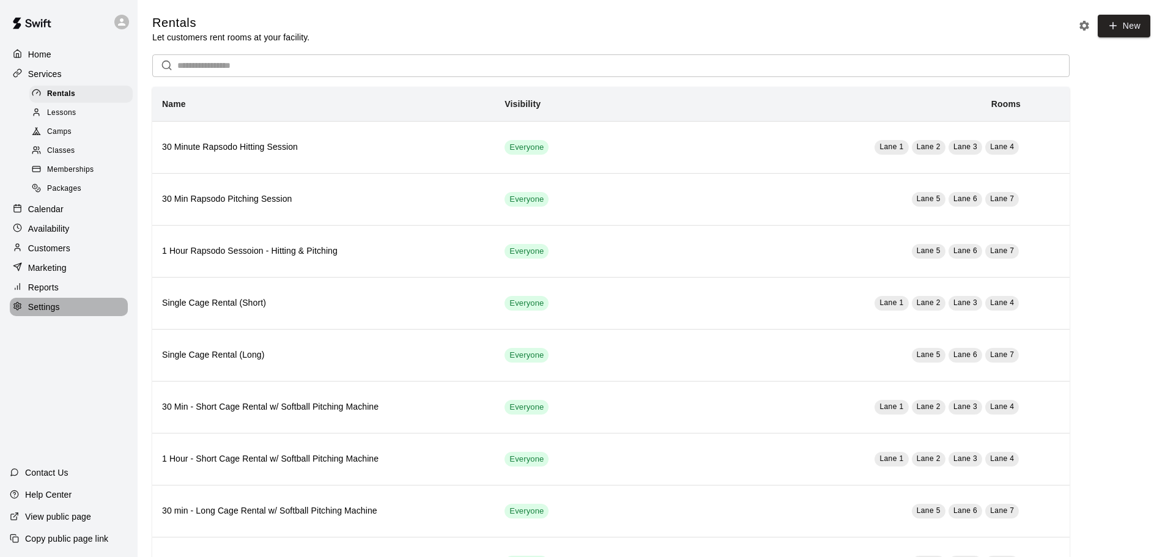
click at [46, 313] on p "Settings" at bounding box center [44, 307] width 32 height 12
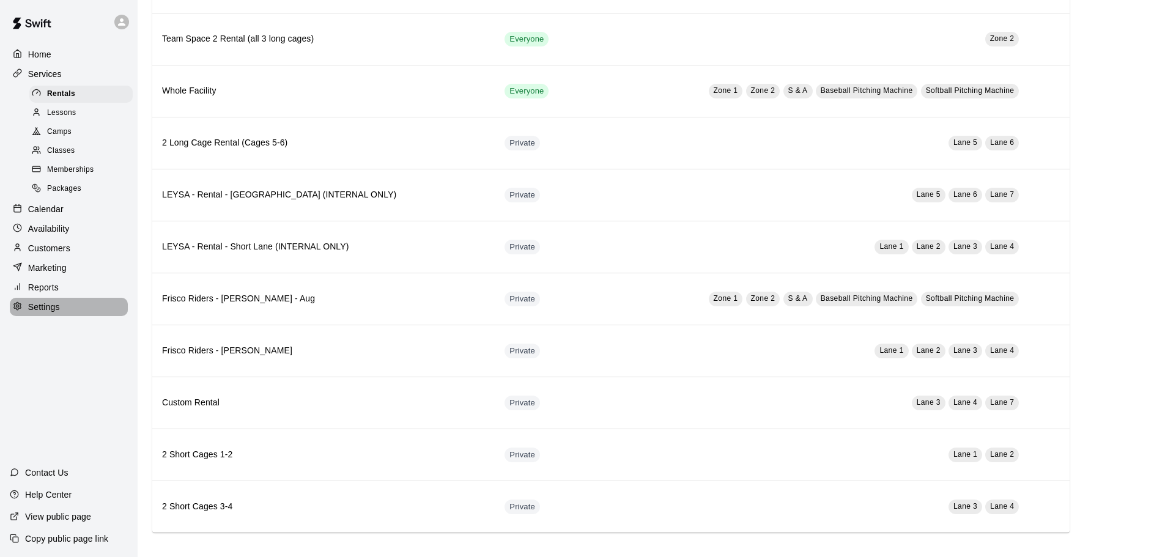
select select "**"
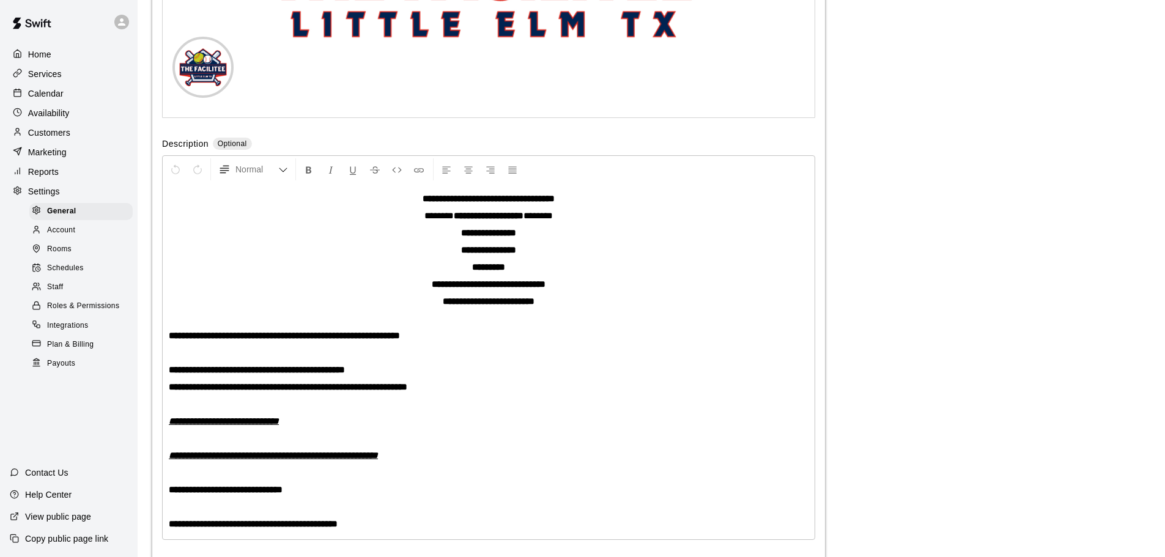
scroll to position [3037, 0]
click at [50, 256] on span "Rooms" at bounding box center [59, 249] width 24 height 12
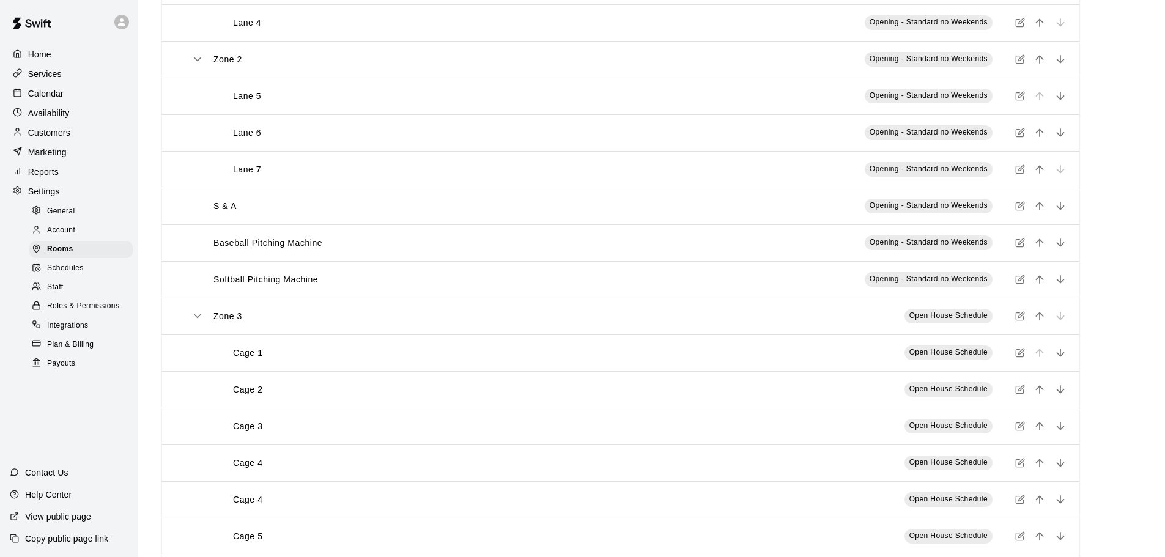
scroll to position [397, 0]
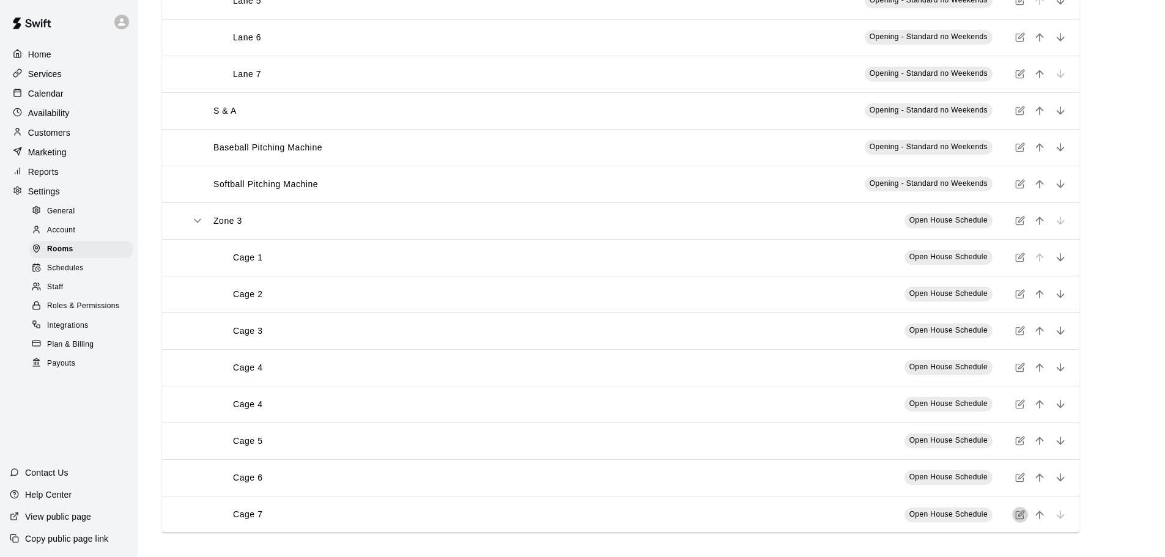
click at [1018, 516] on icon "simple table" at bounding box center [1021, 514] width 6 height 6
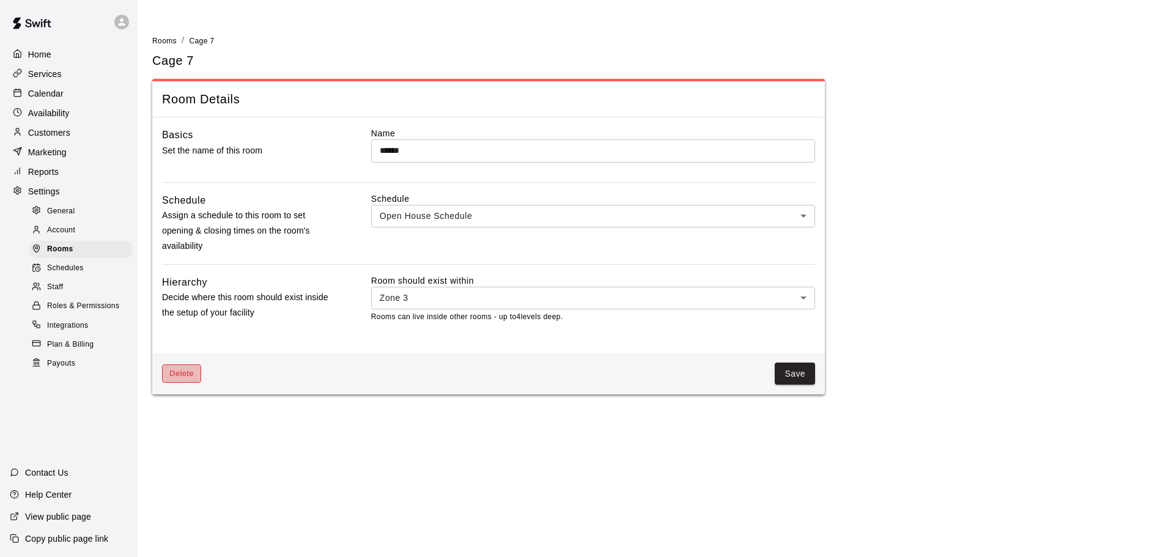
click at [194, 377] on button "Delete" at bounding box center [181, 373] width 39 height 19
click at [212, 372] on div "Save" at bounding box center [508, 374] width 614 height 23
click at [193, 375] on button "Delete" at bounding box center [181, 373] width 39 height 19
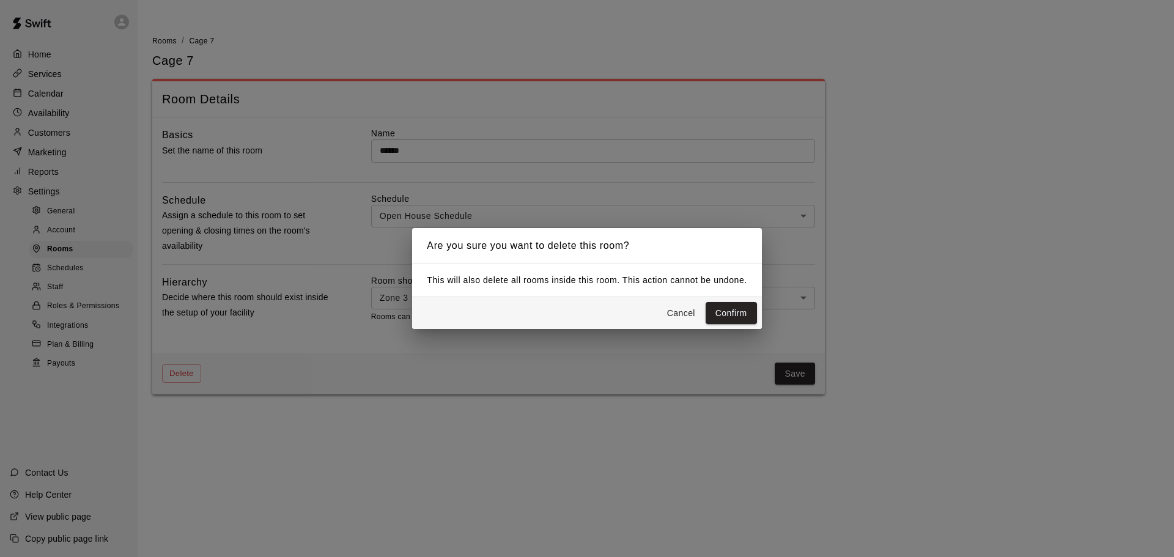
click at [729, 317] on button "Confirm" at bounding box center [731, 313] width 51 height 23
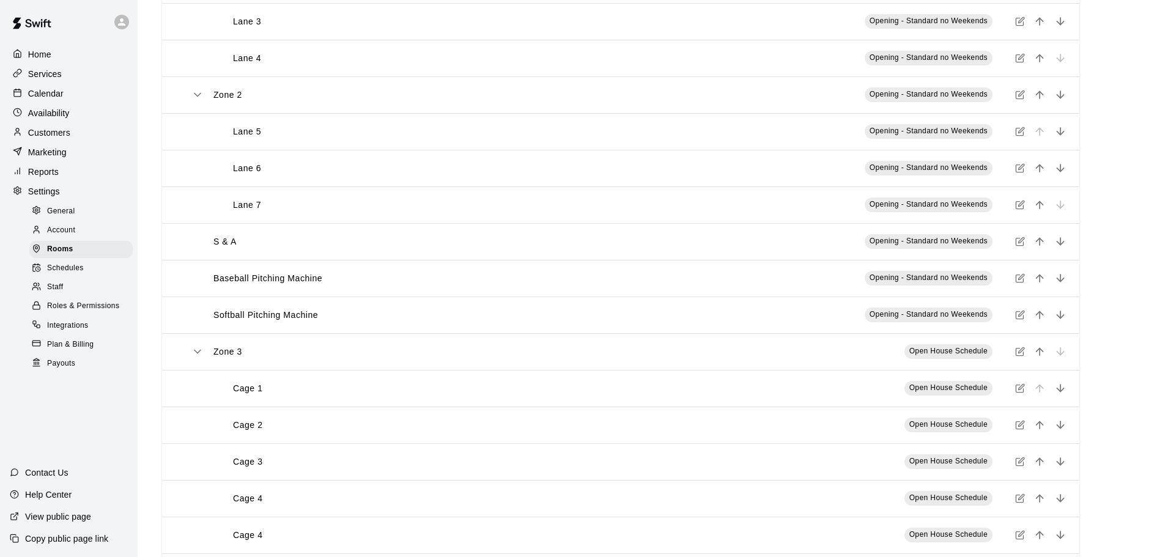
scroll to position [361, 0]
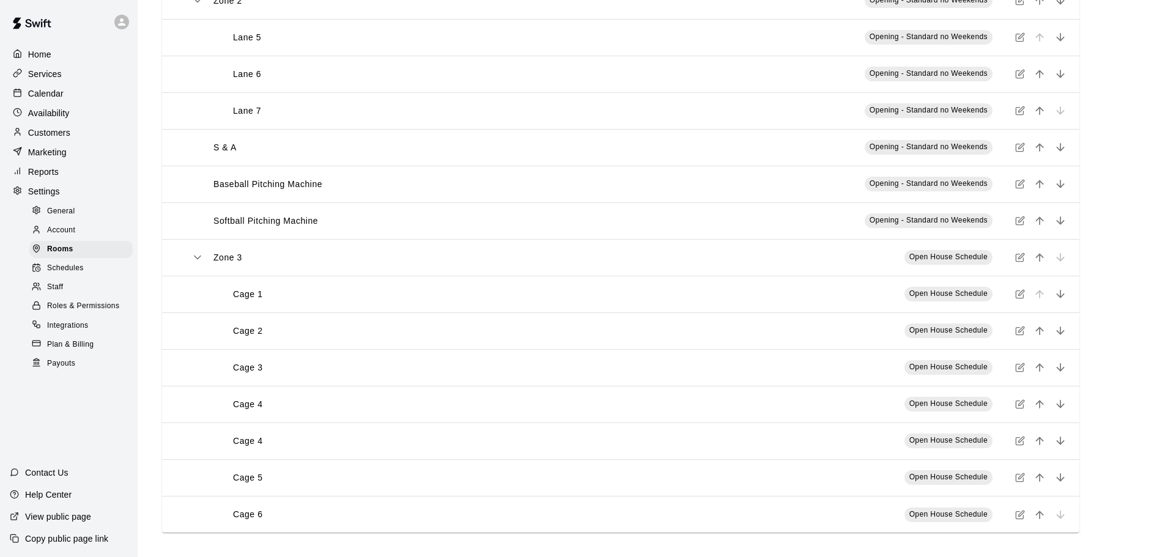
click at [1023, 515] on icon "simple table" at bounding box center [1019, 514] width 7 height 7
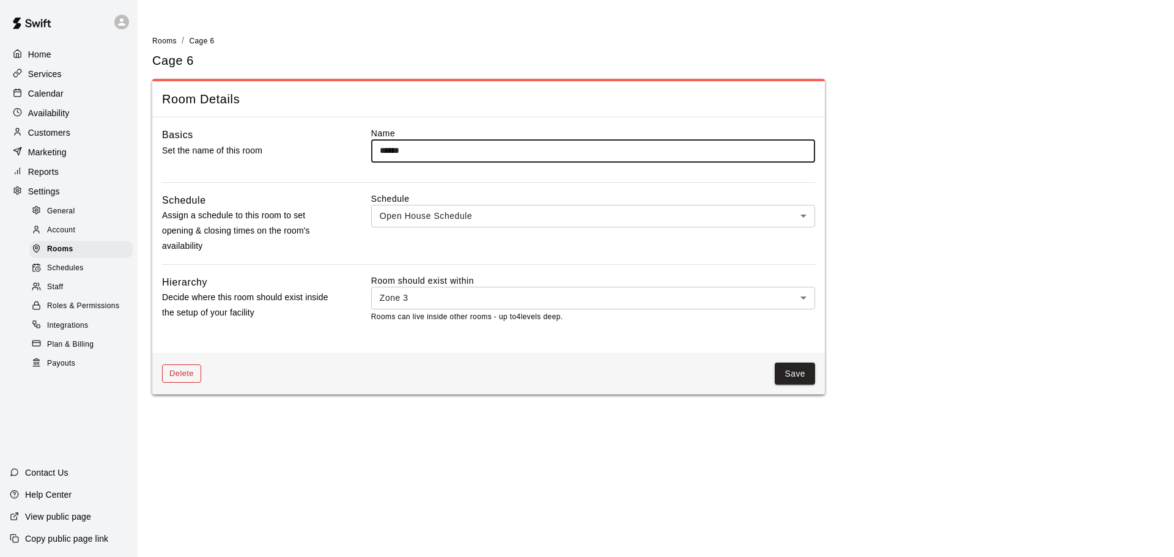
click at [178, 365] on button "Delete" at bounding box center [181, 373] width 39 height 19
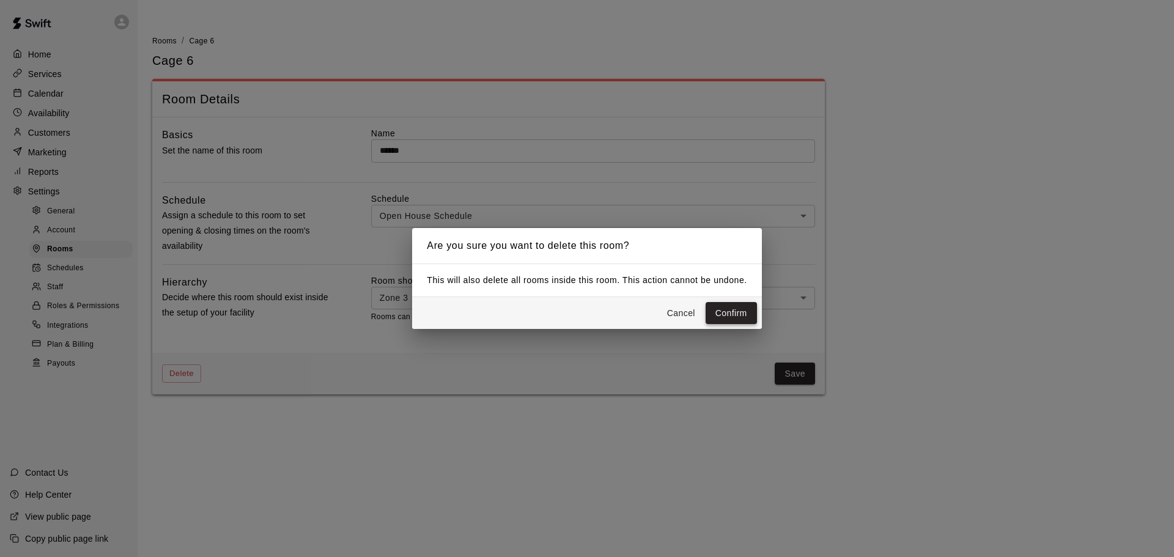
click at [733, 317] on button "Confirm" at bounding box center [731, 313] width 51 height 23
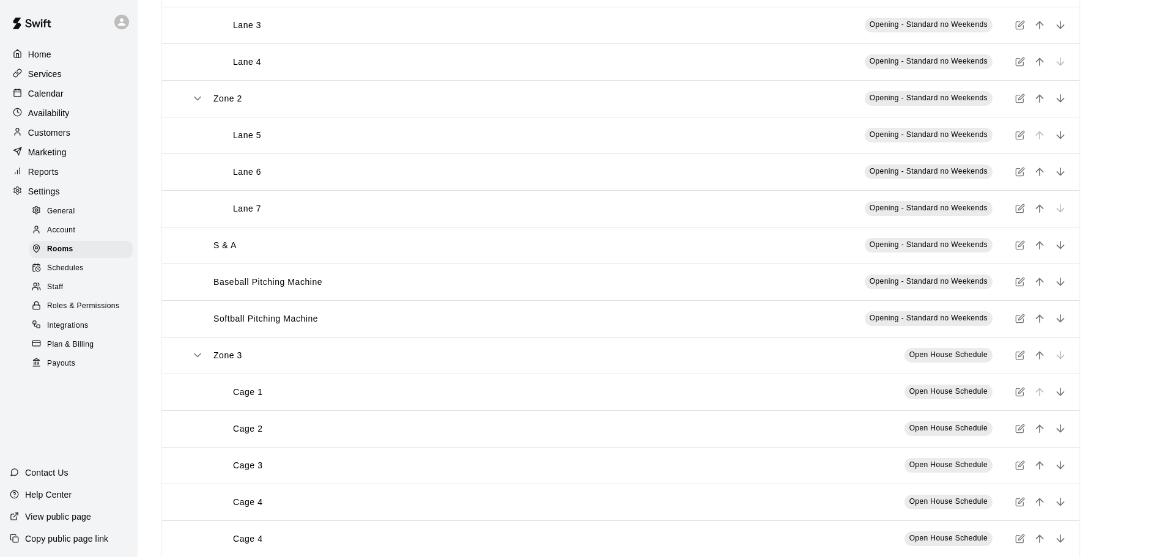
scroll to position [324, 0]
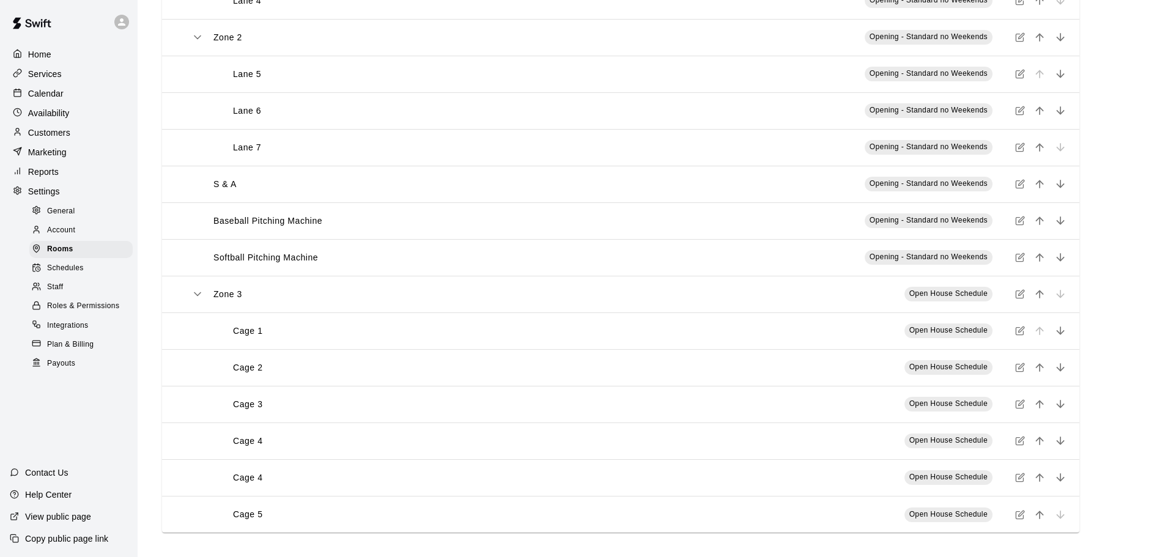
click at [1017, 518] on icon "simple table" at bounding box center [1020, 515] width 10 height 10
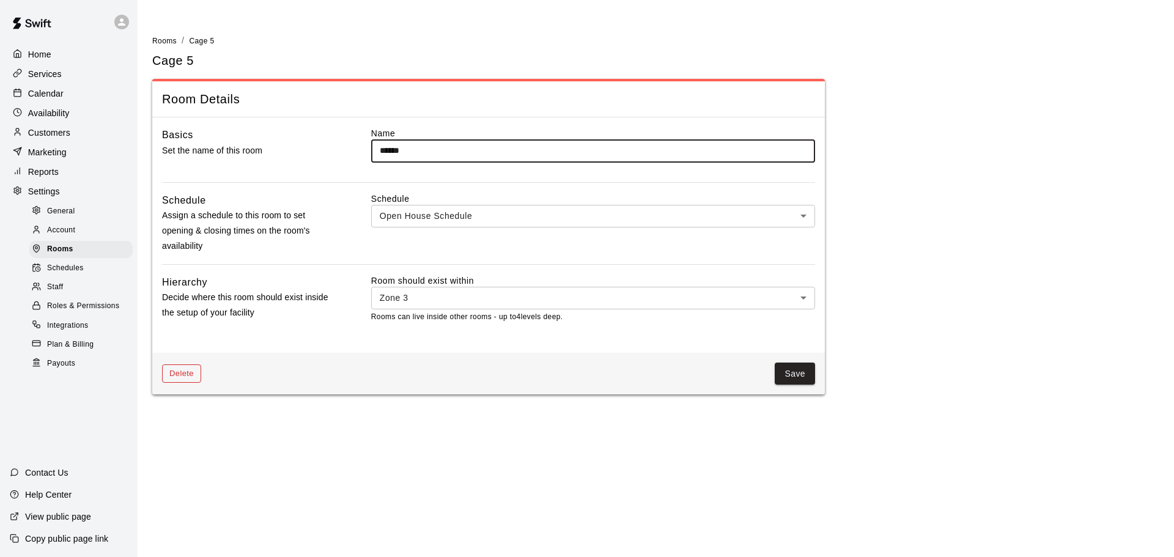
click at [175, 371] on button "Delete" at bounding box center [181, 373] width 39 height 19
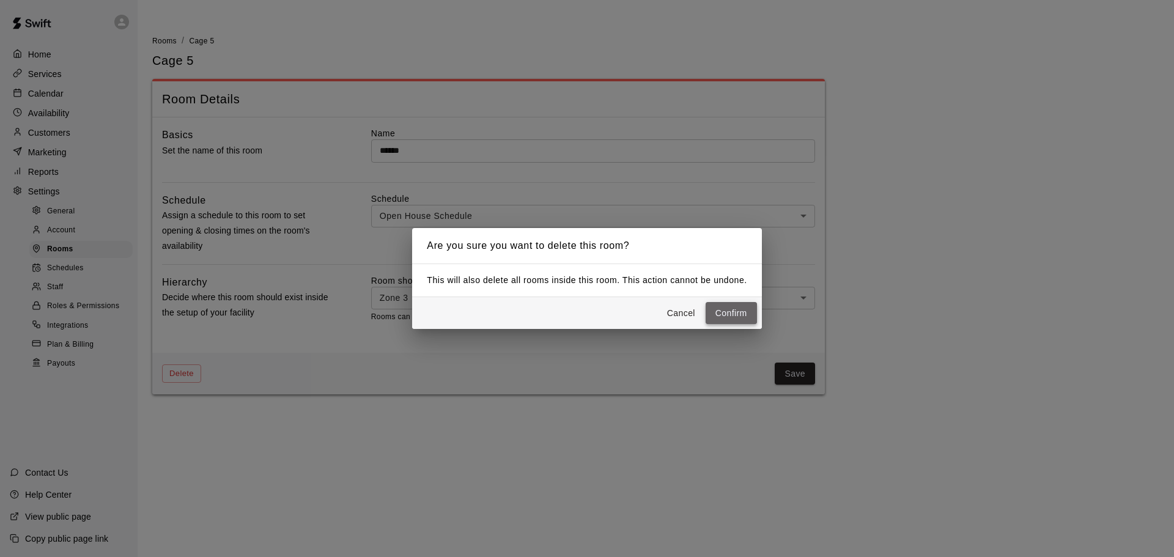
click at [739, 317] on button "Confirm" at bounding box center [731, 313] width 51 height 23
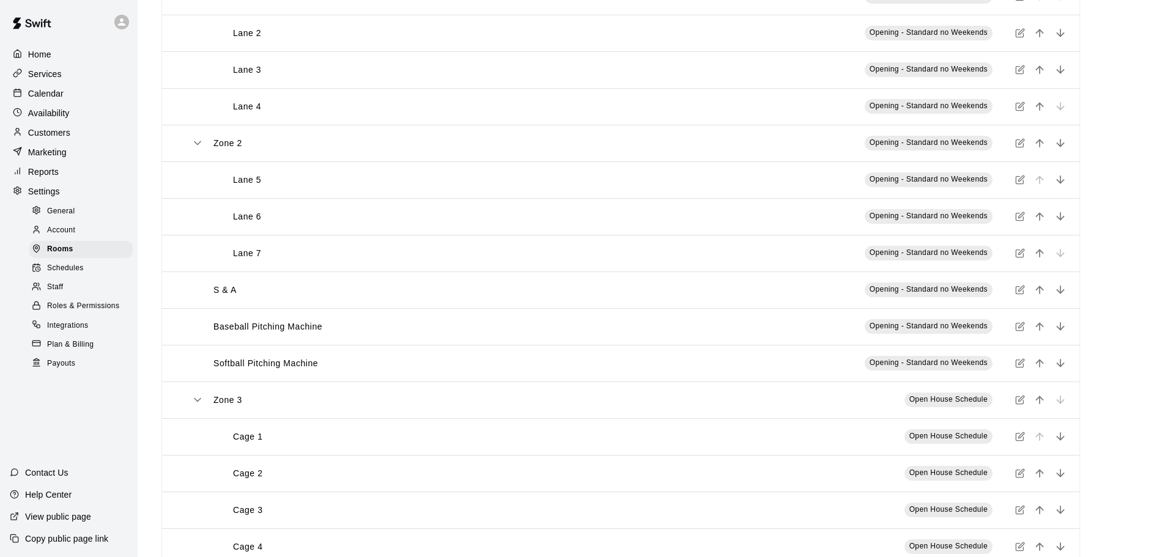
scroll to position [287, 0]
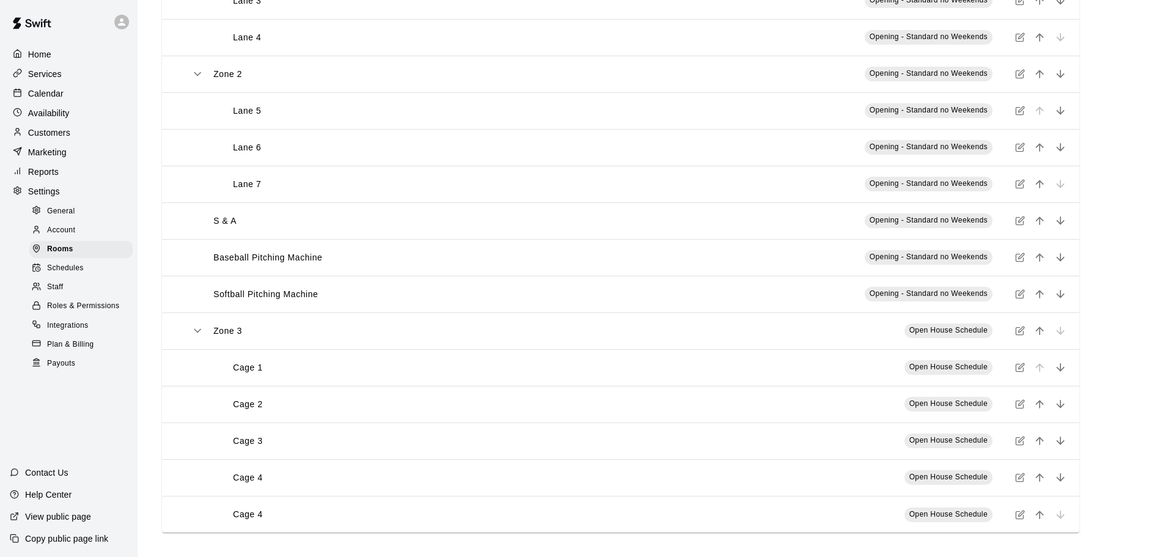
click at [1021, 516] on icon "simple table" at bounding box center [1020, 515] width 10 height 10
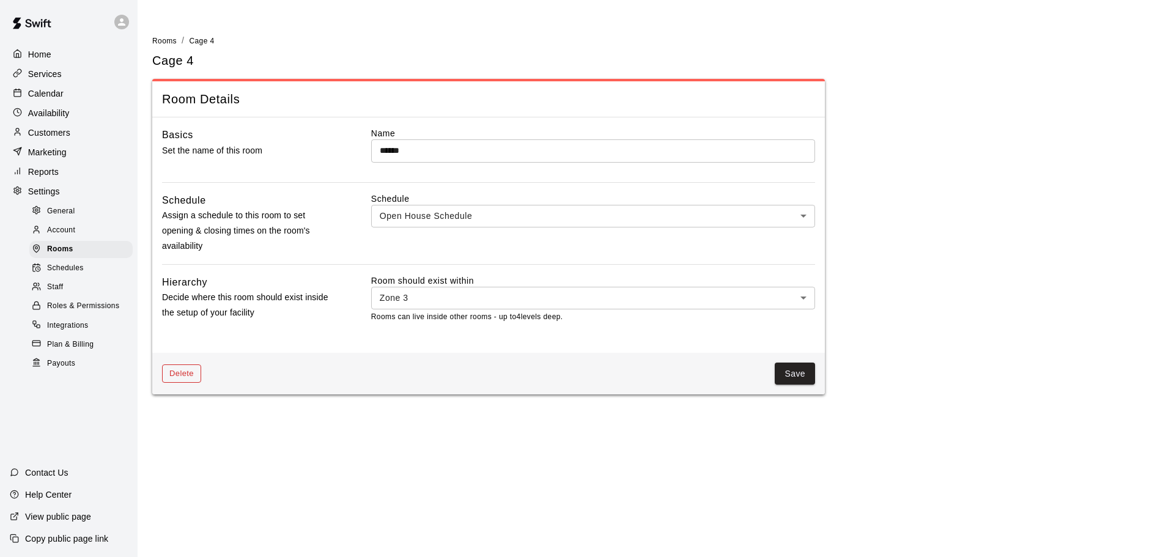
click at [183, 376] on div "Delete Save" at bounding box center [488, 374] width 673 height 42
click at [184, 376] on button "Delete" at bounding box center [181, 373] width 39 height 19
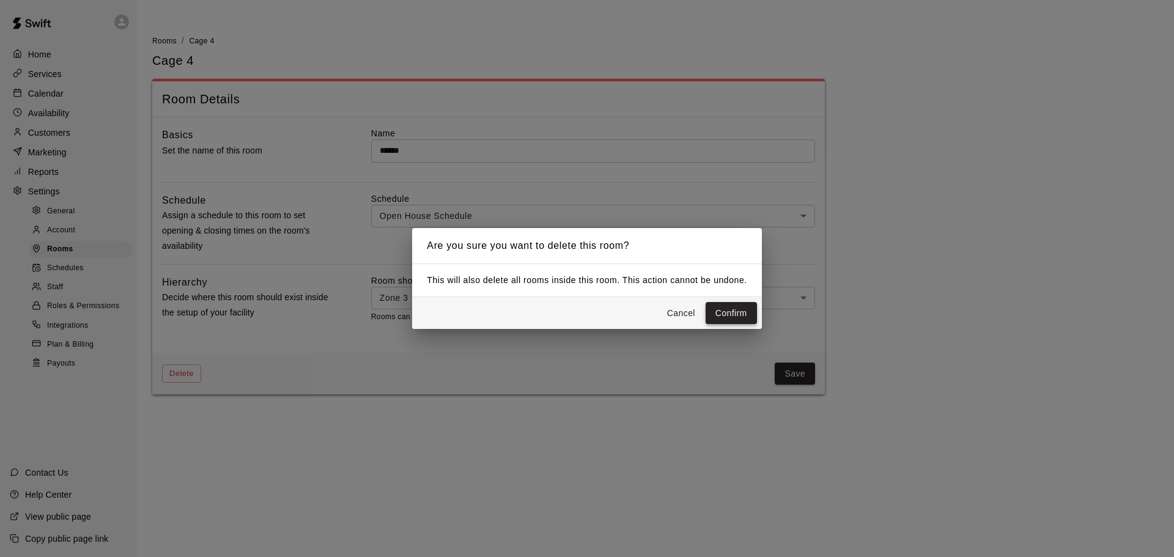
click at [736, 316] on button "Confirm" at bounding box center [731, 313] width 51 height 23
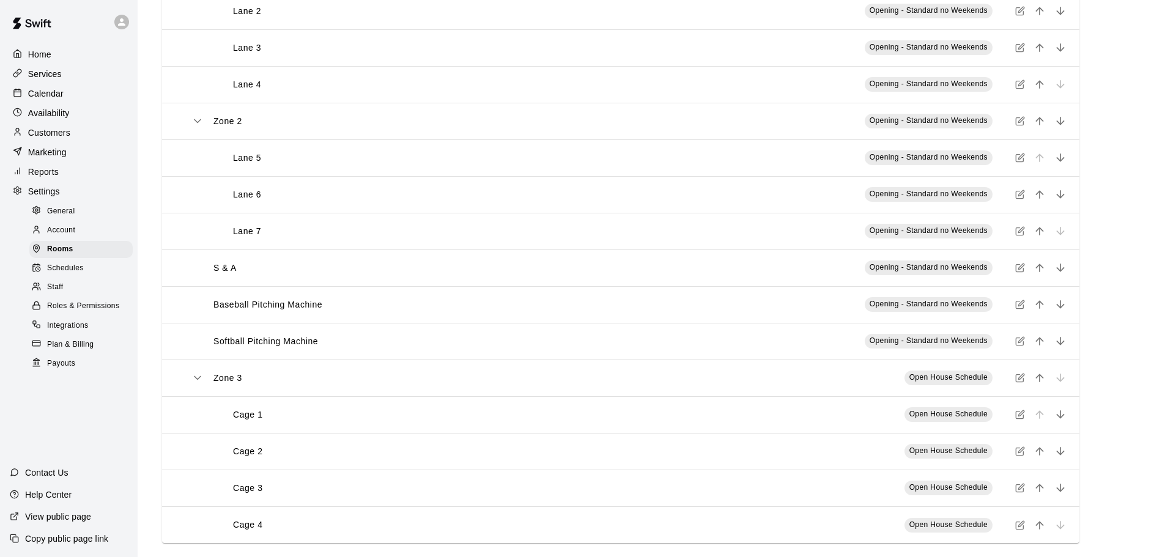
scroll to position [251, 0]
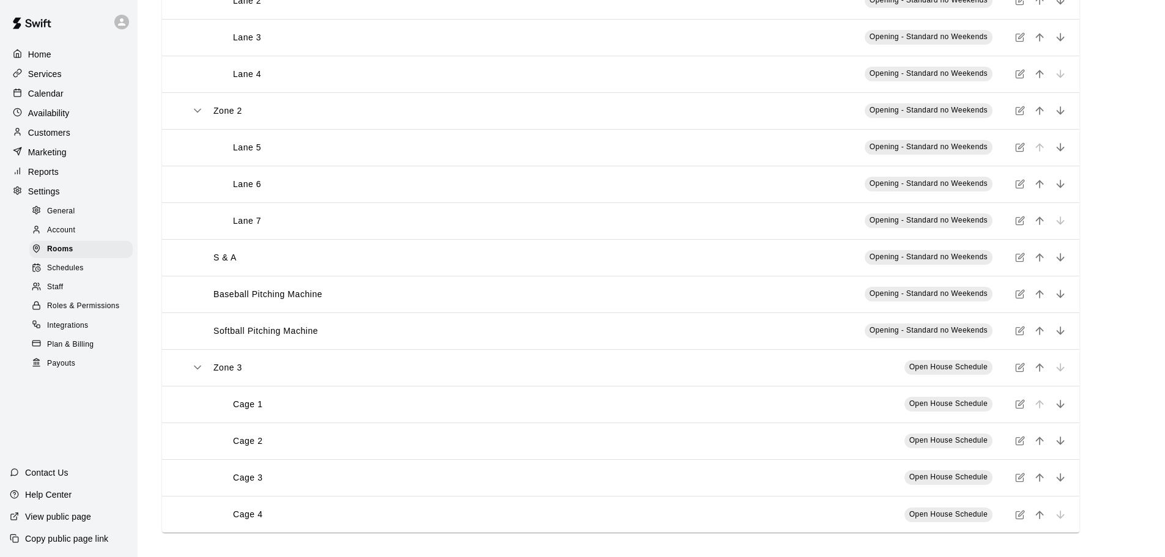
click at [1017, 517] on icon "simple table" at bounding box center [1020, 515] width 10 height 10
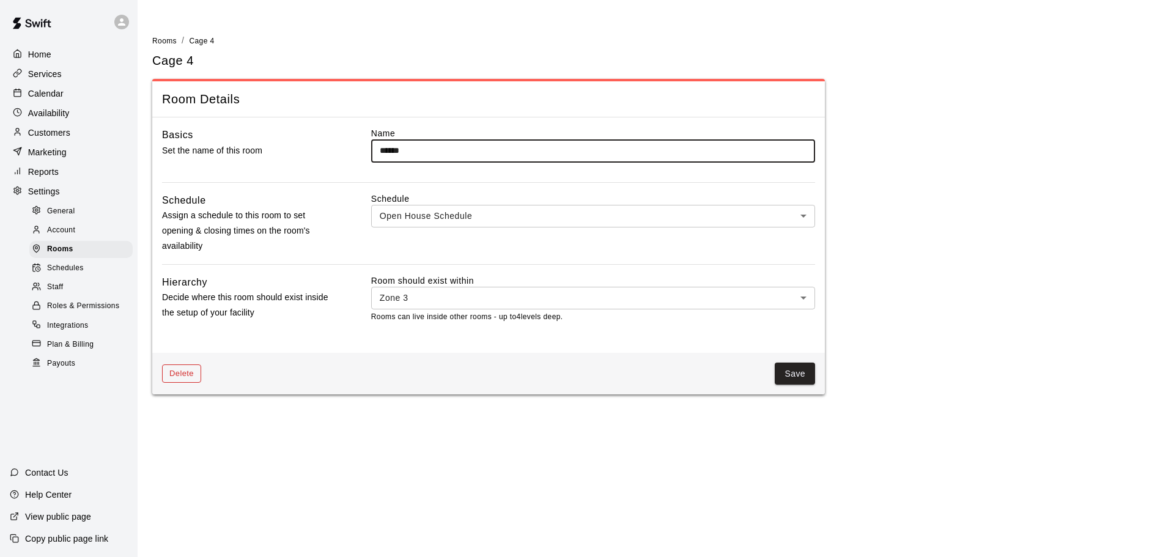
click at [184, 378] on button "Delete" at bounding box center [181, 373] width 39 height 19
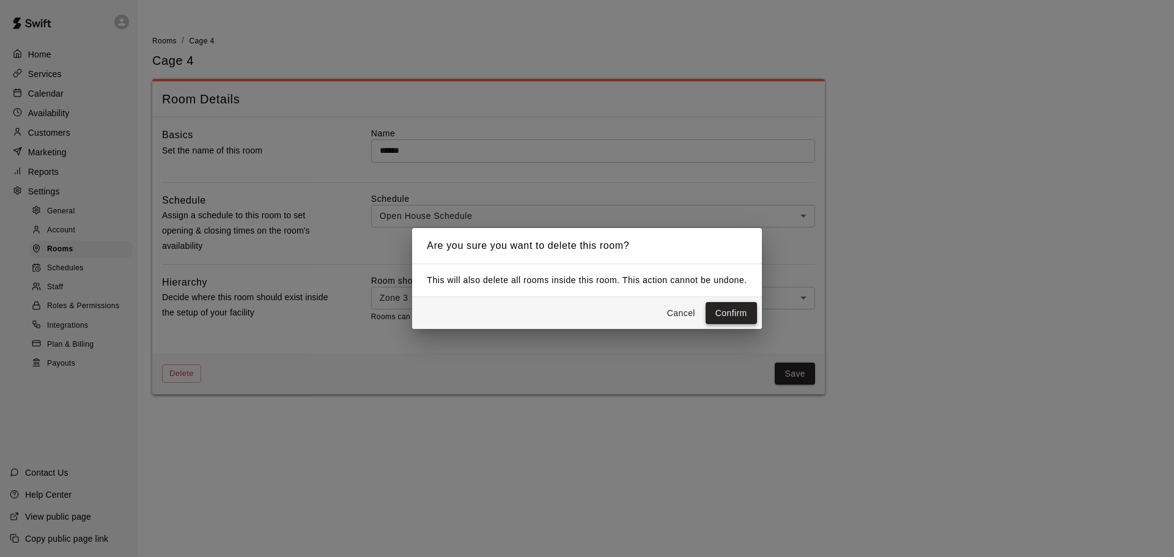
click at [731, 310] on button "Confirm" at bounding box center [731, 313] width 51 height 23
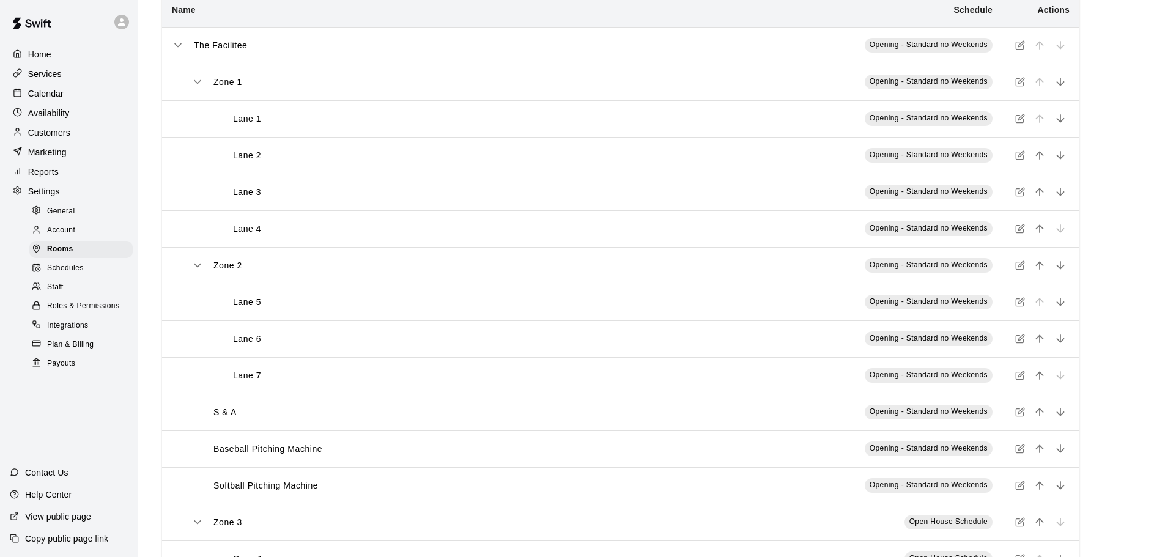
scroll to position [214, 0]
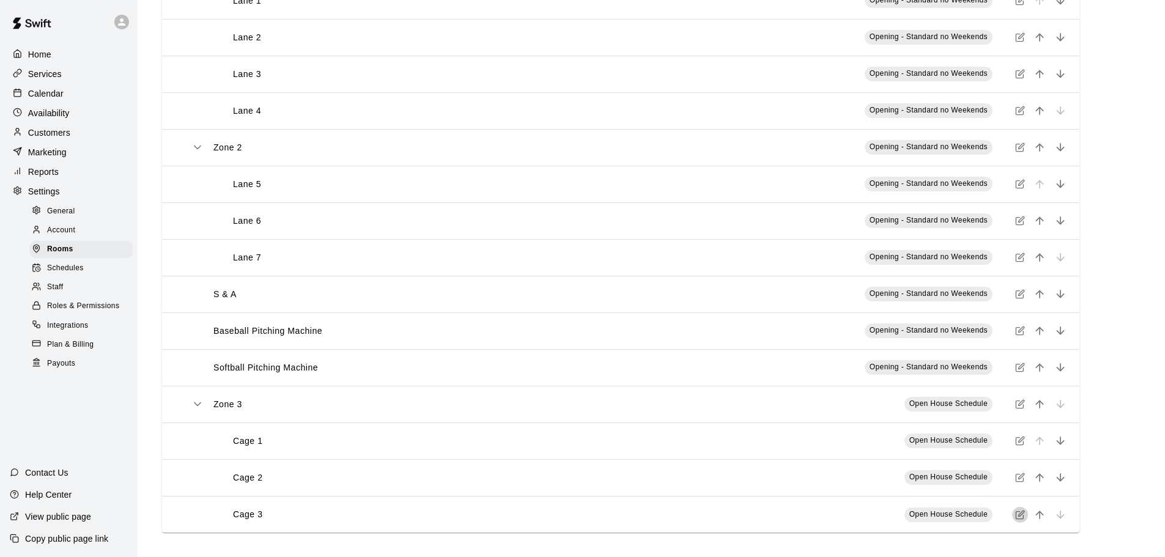
click at [1024, 509] on button "simple table" at bounding box center [1020, 515] width 16 height 16
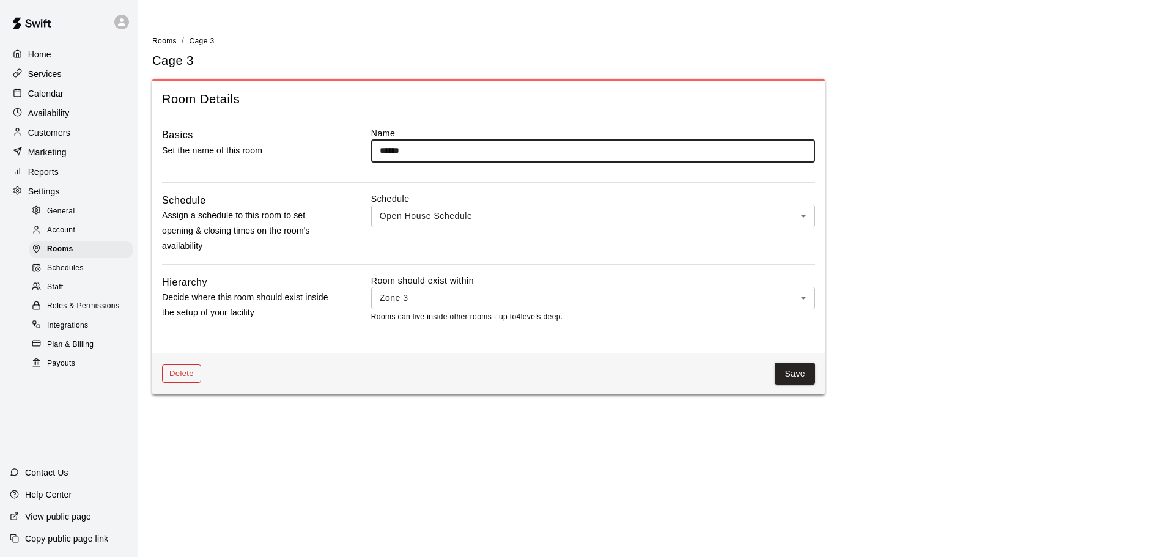
click at [186, 380] on button "Delete" at bounding box center [181, 373] width 39 height 19
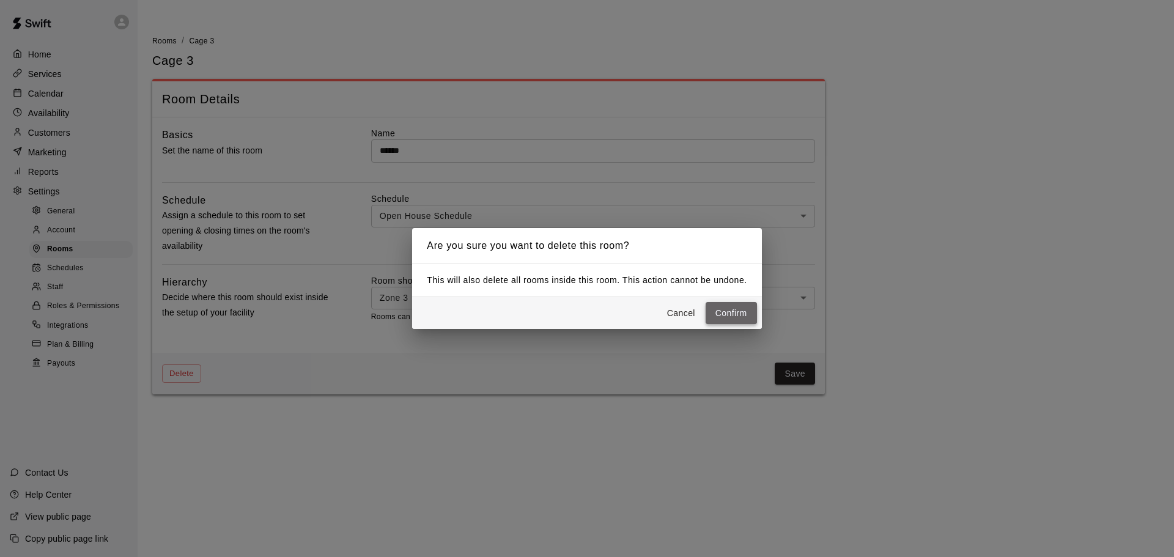
click at [728, 311] on button "Confirm" at bounding box center [731, 313] width 51 height 23
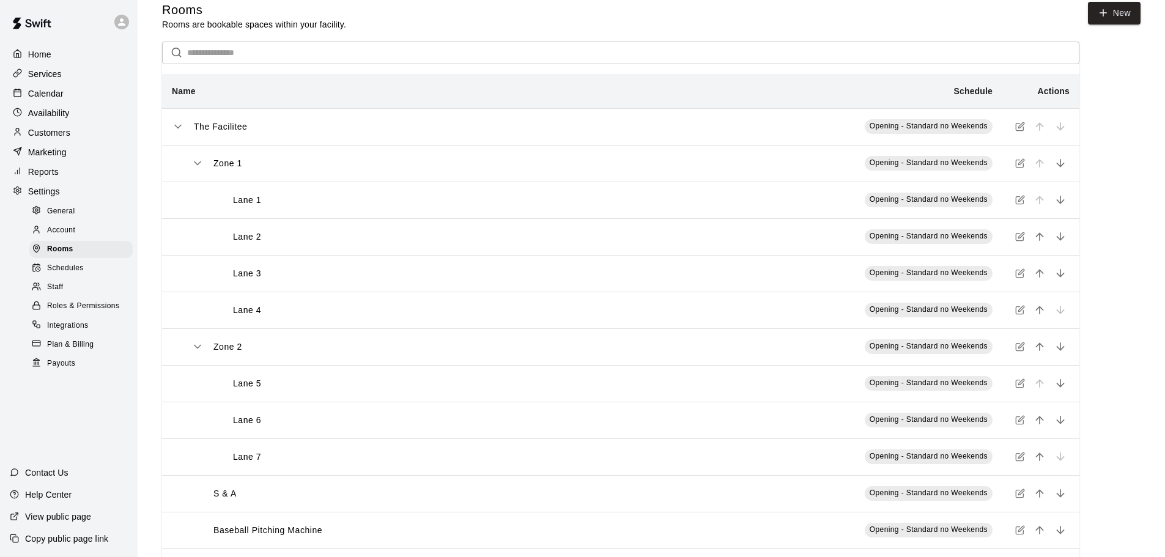
scroll to position [177, 0]
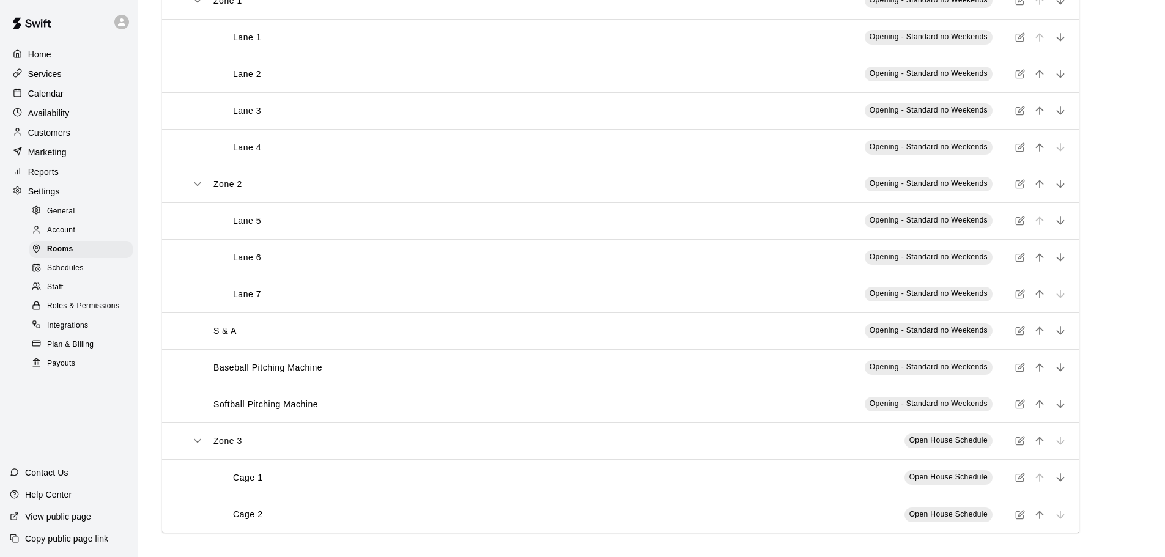
click at [1023, 515] on icon "simple table" at bounding box center [1019, 514] width 7 height 7
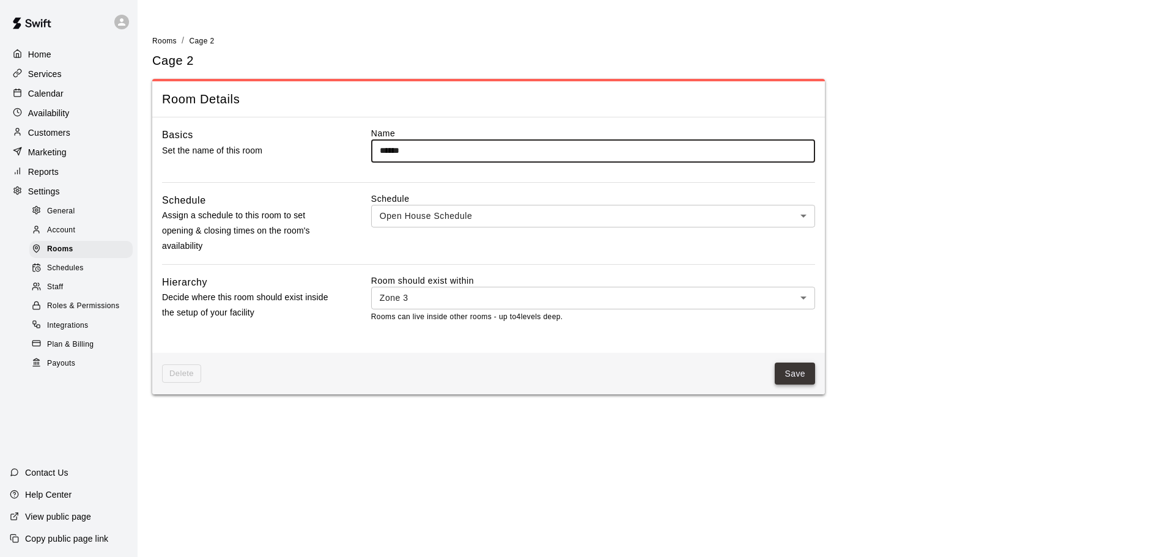
click at [799, 375] on button "Save" at bounding box center [795, 374] width 40 height 23
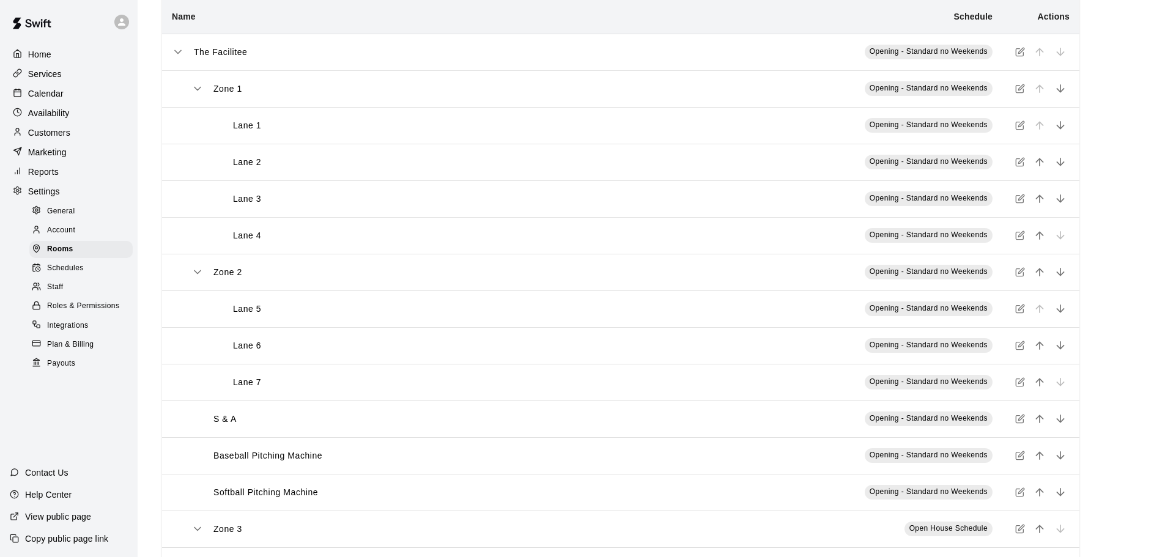
scroll to position [177, 0]
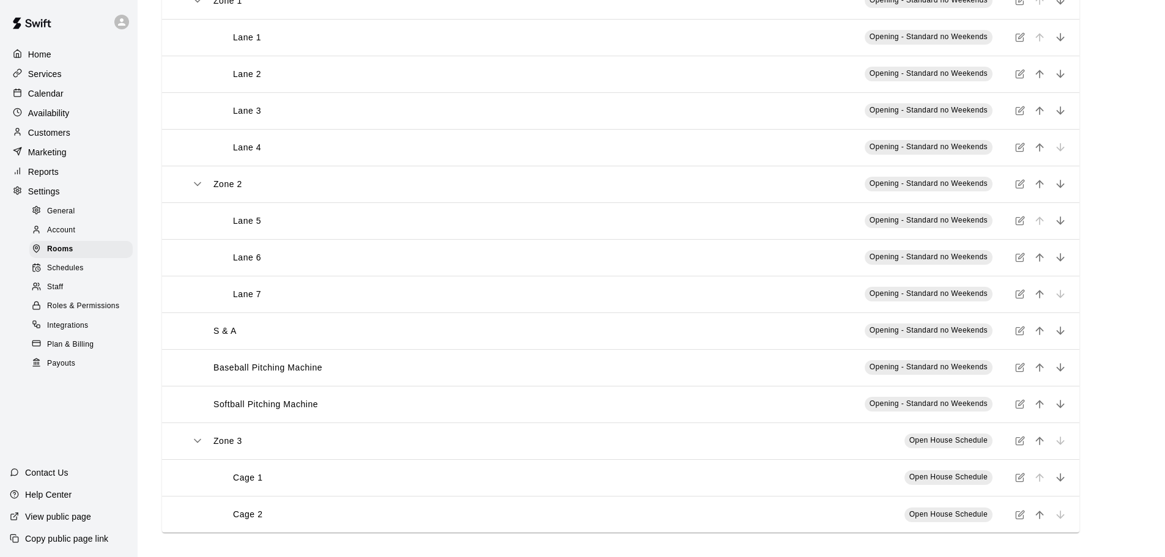
click at [1017, 479] on icon "simple table" at bounding box center [1020, 478] width 10 height 10
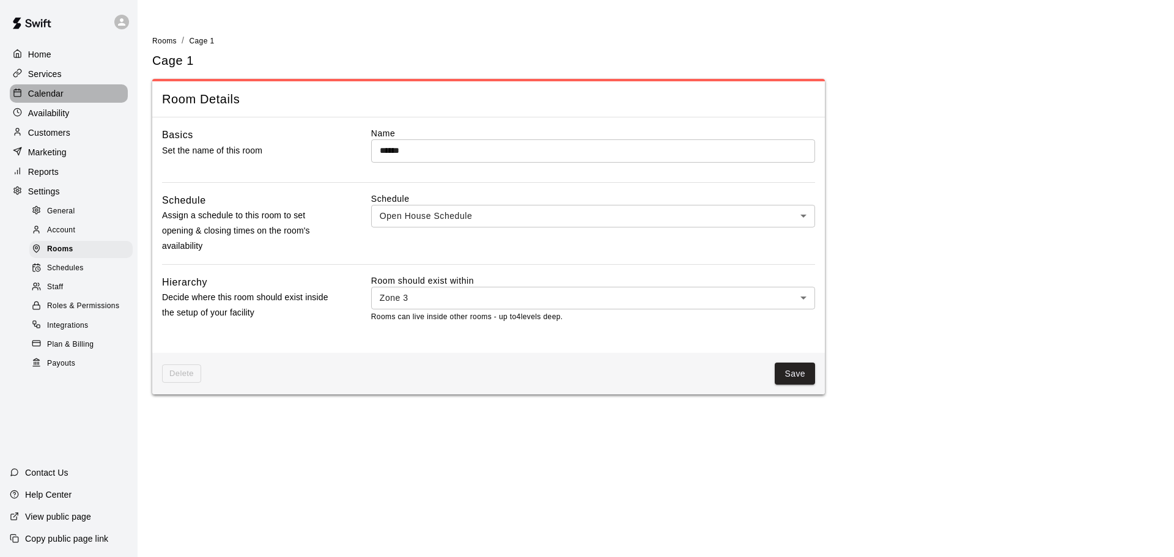
click at [45, 88] on div "Calendar" at bounding box center [69, 93] width 118 height 18
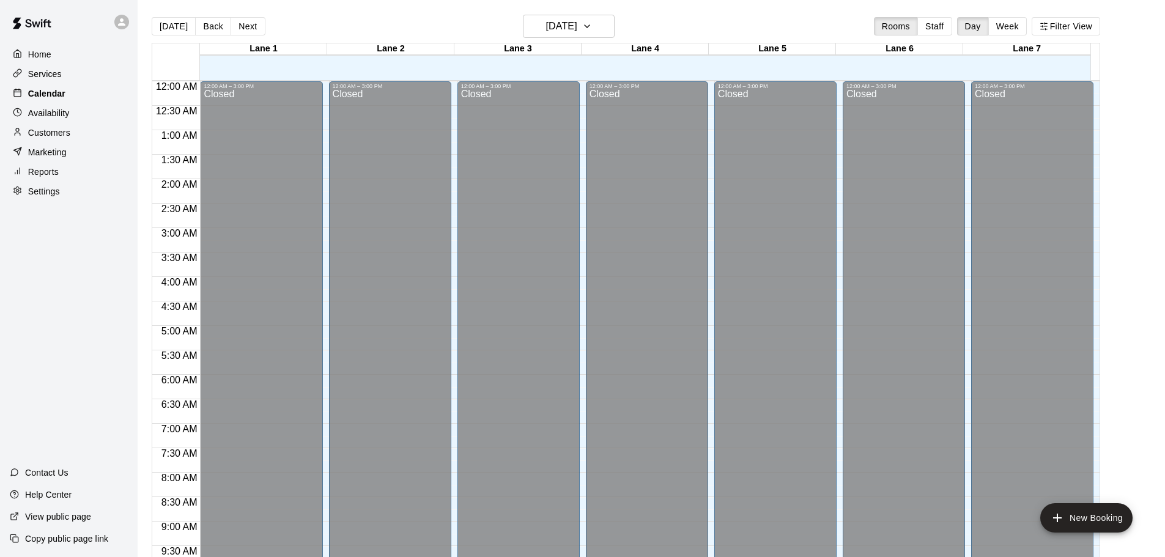
scroll to position [648, 0]
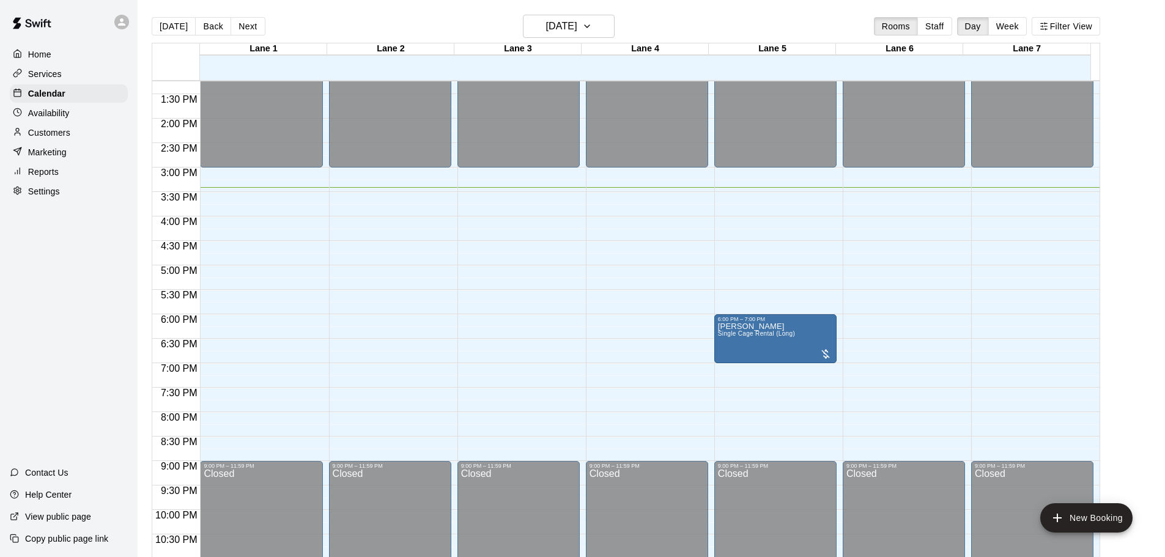
click at [45, 72] on p "Services" at bounding box center [45, 74] width 34 height 12
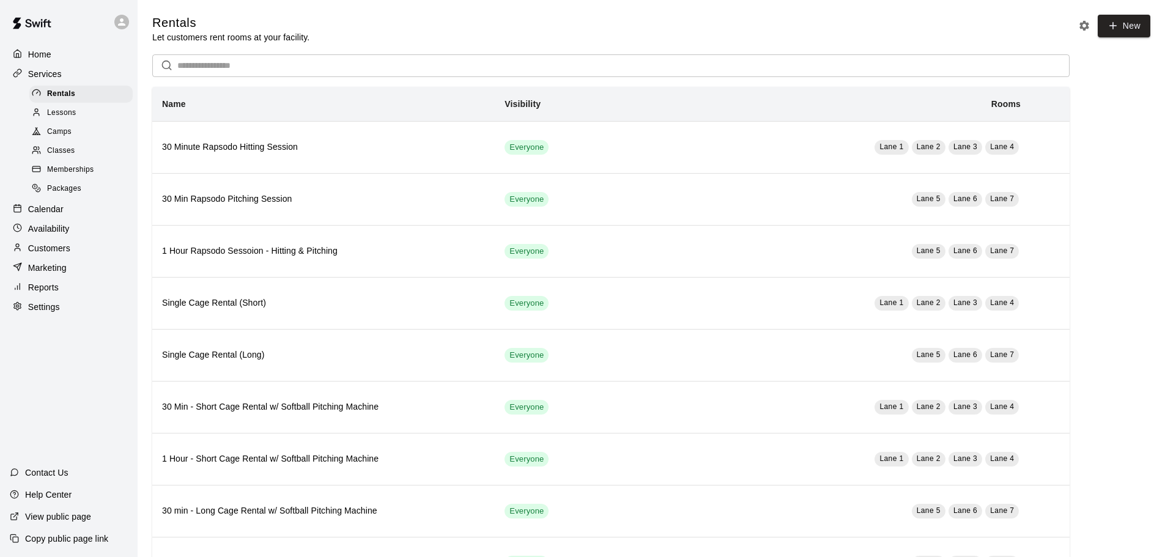
click at [229, 67] on input "text" at bounding box center [623, 65] width 892 height 23
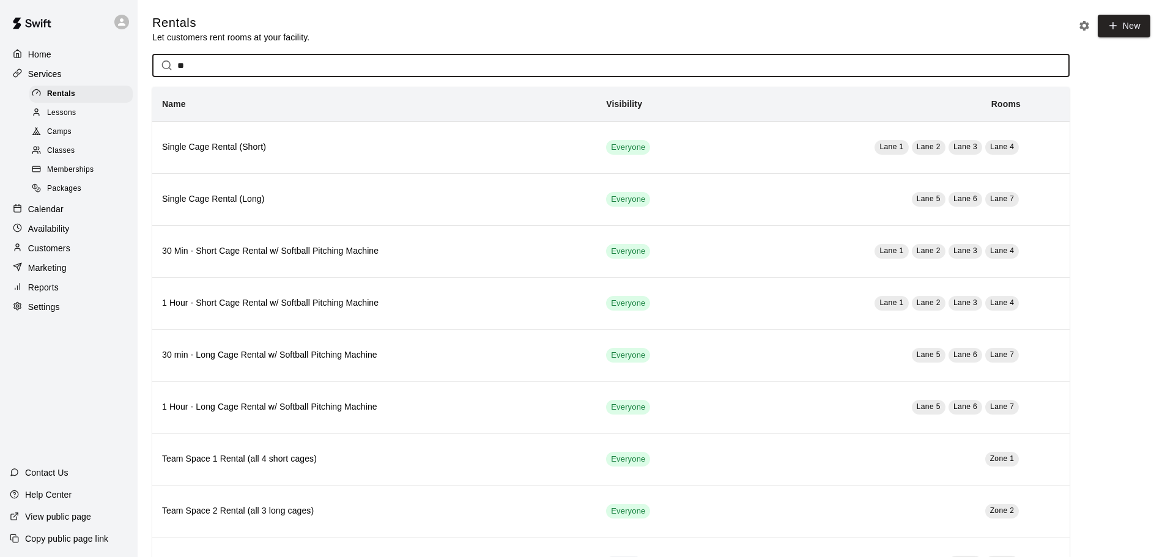
type input "*"
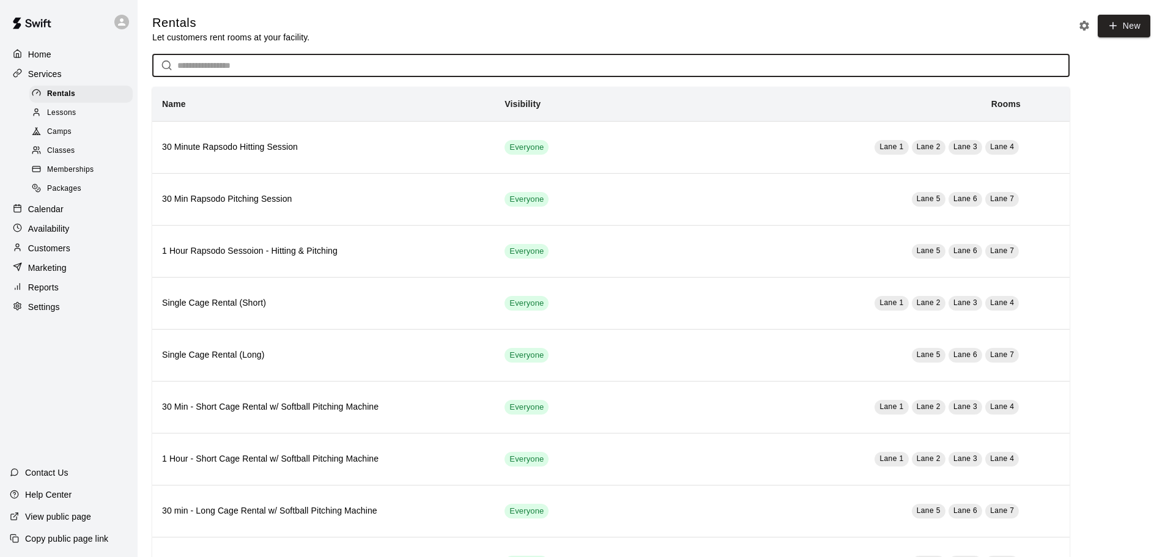
click at [77, 118] on div "Lessons" at bounding box center [80, 113] width 103 height 17
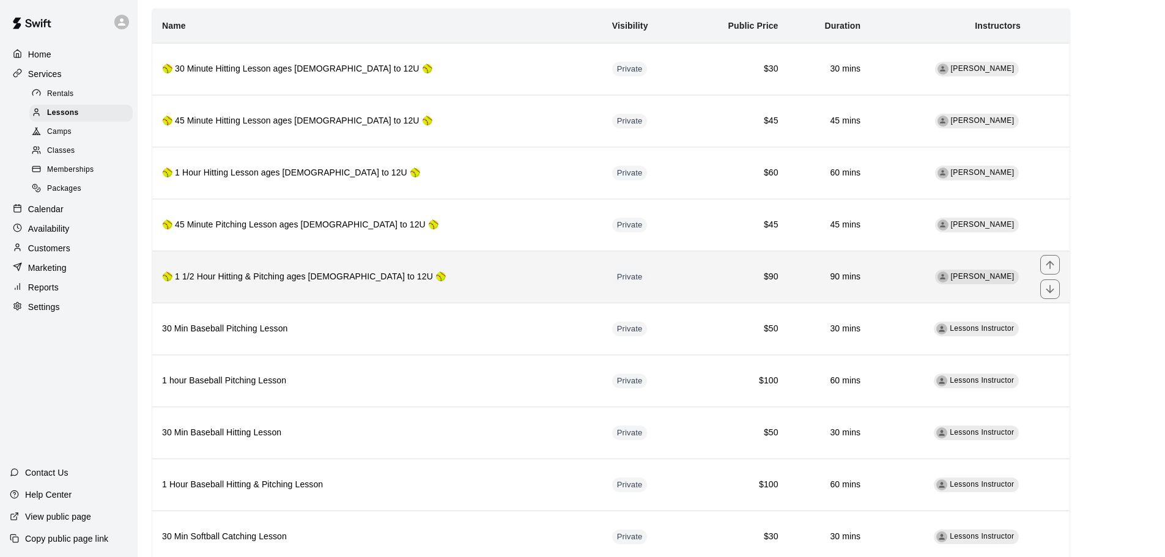
scroll to position [120, 0]
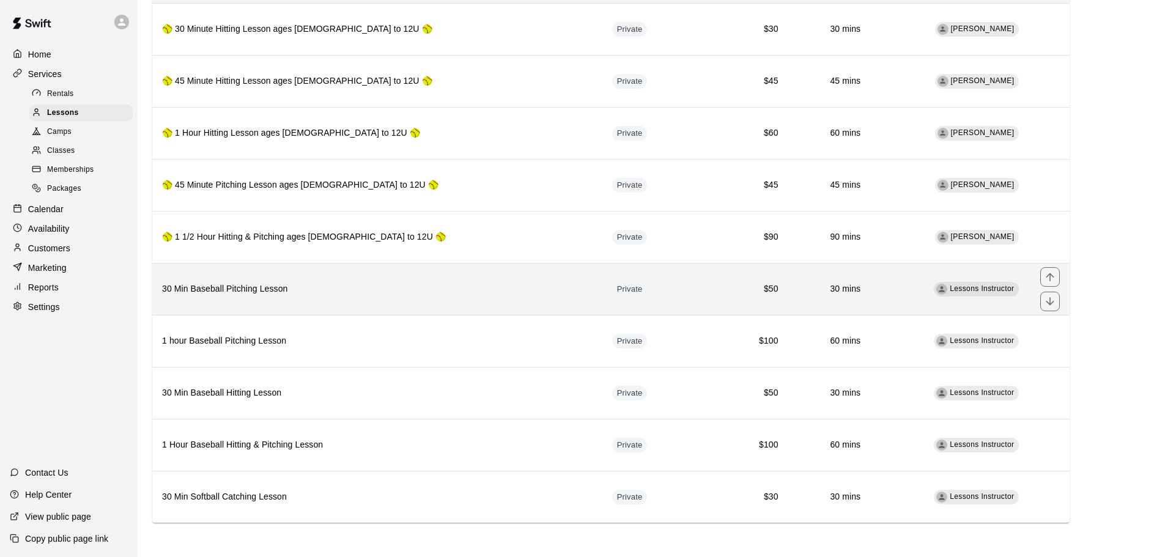
click at [408, 297] on th "30 Min Baseball Pitching Lesson" at bounding box center [377, 289] width 450 height 52
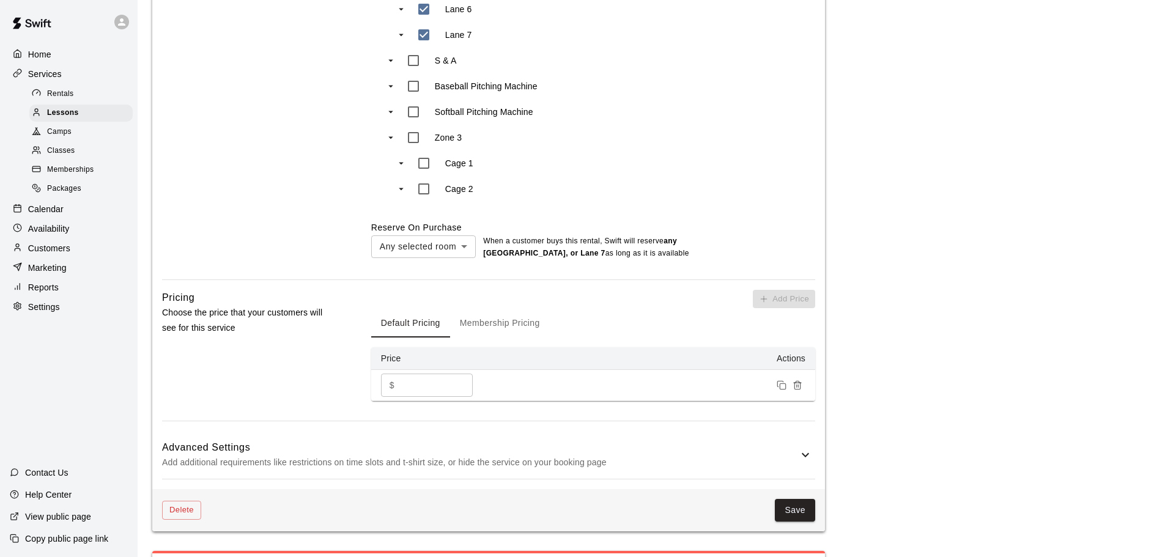
scroll to position [566, 0]
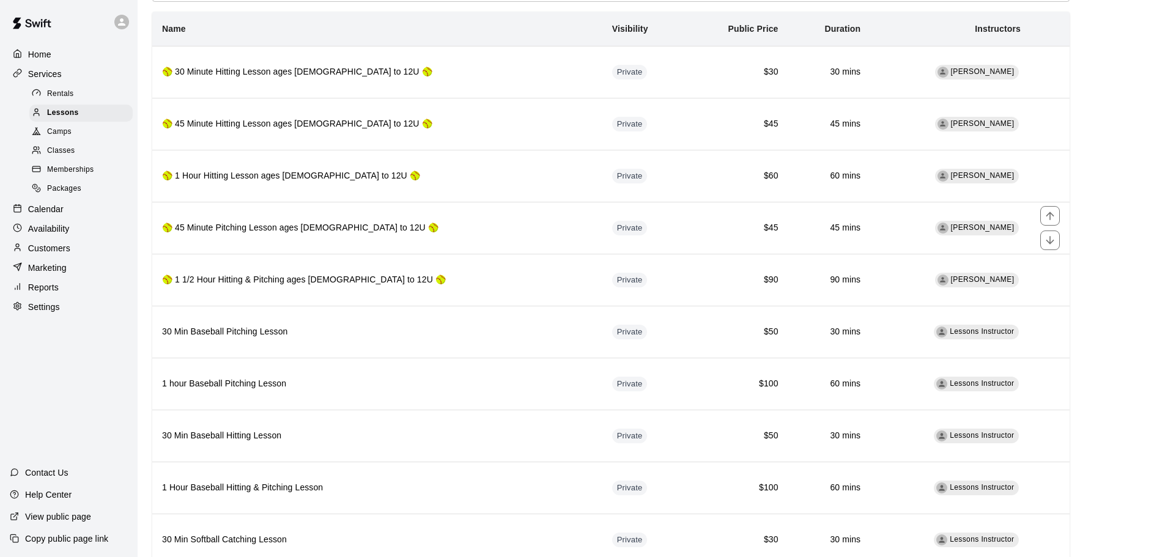
scroll to position [120, 0]
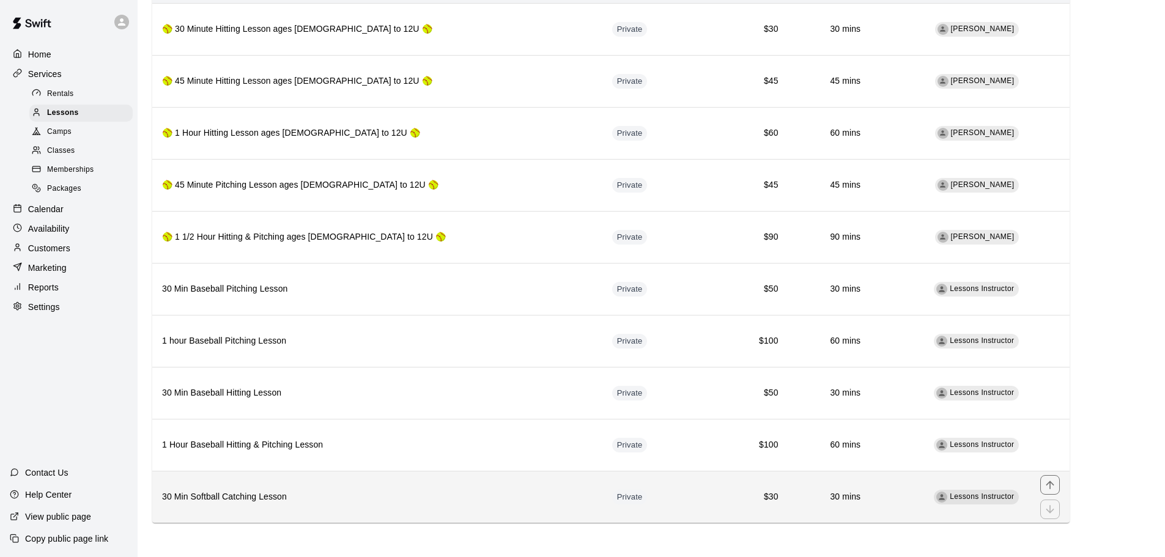
click at [289, 507] on th "30 Min Softball Catching Lesson" at bounding box center [377, 497] width 450 height 52
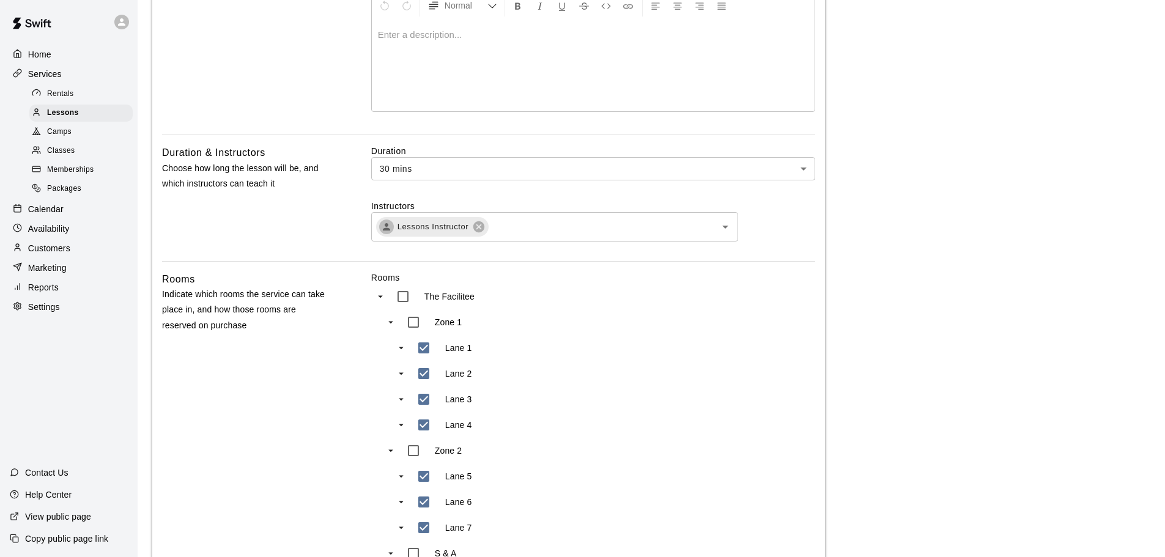
scroll to position [550, 0]
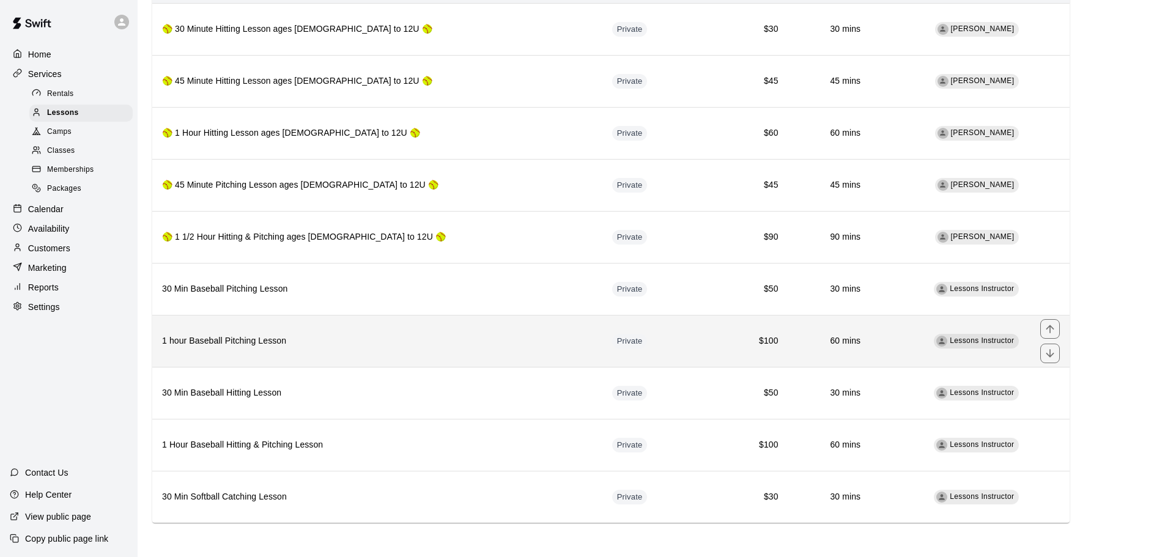
scroll to position [120, 0]
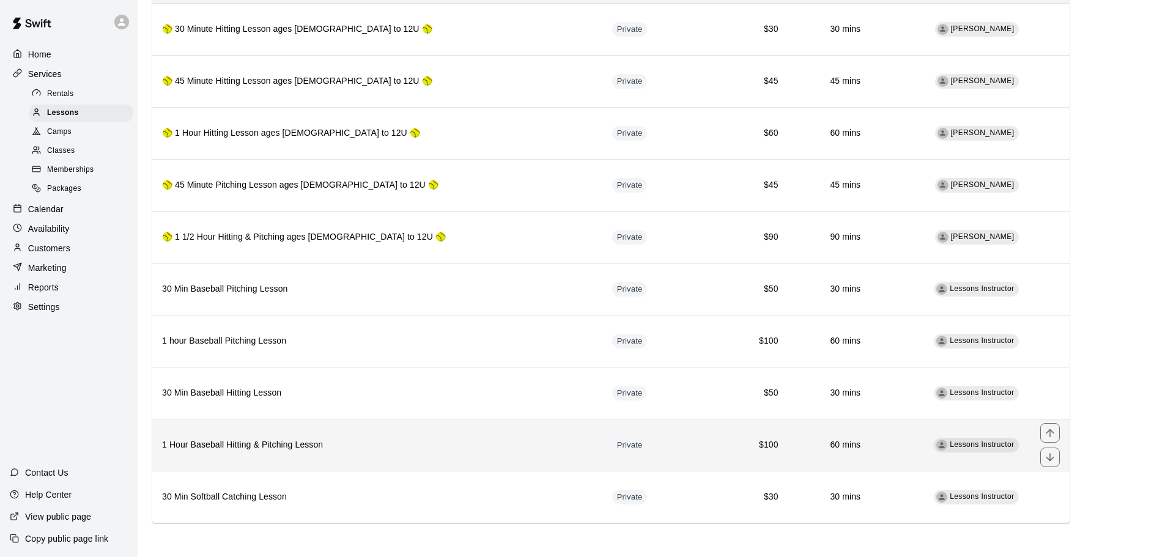
click at [298, 456] on th "1 Hour Baseball Hitting & Pitching Lesson" at bounding box center [377, 445] width 450 height 52
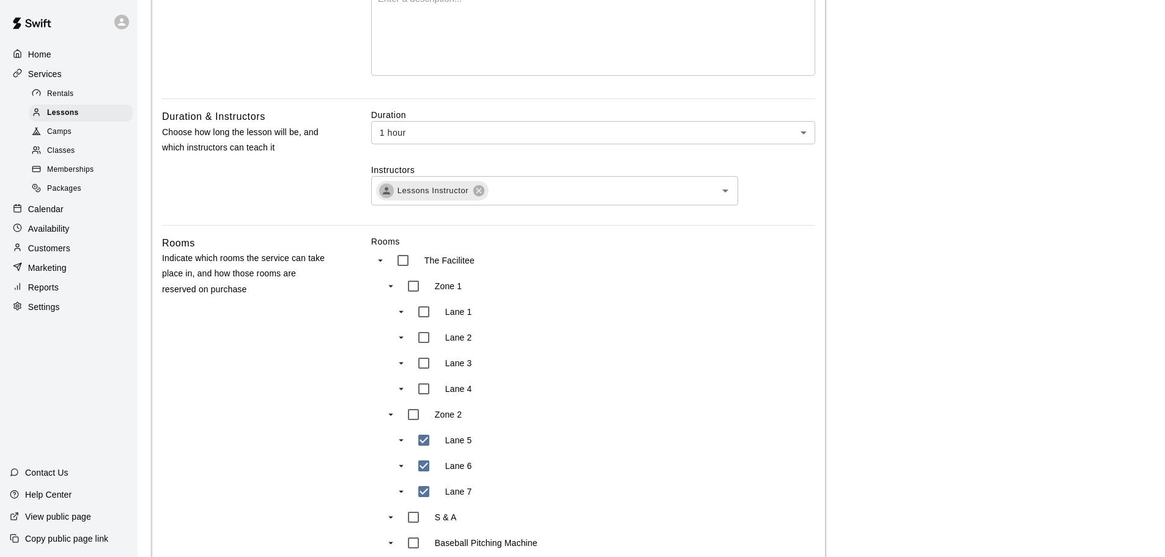
scroll to position [611, 0]
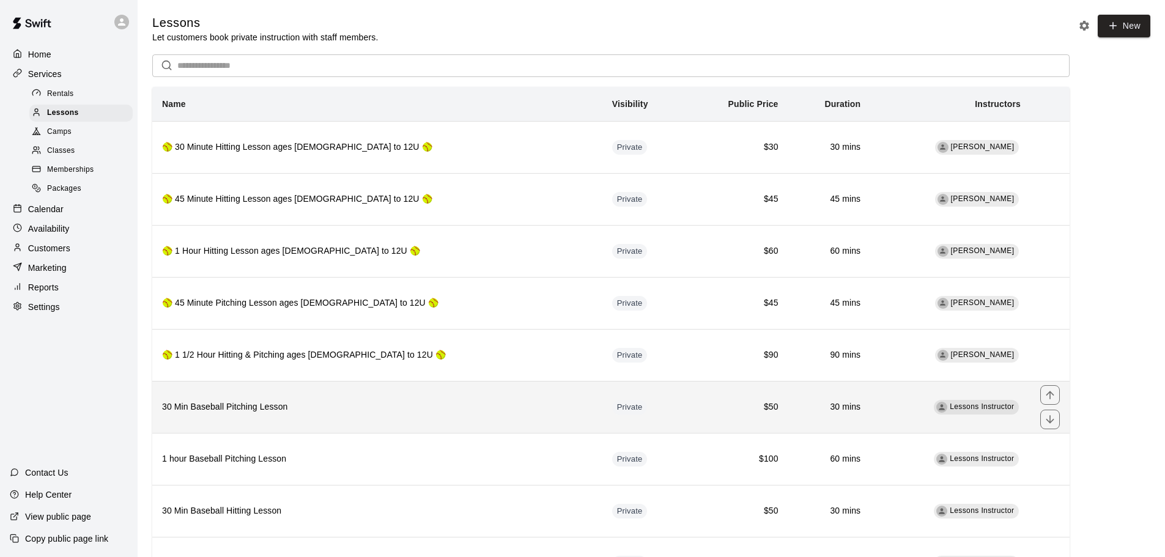
click at [220, 412] on h6 "30 Min Baseball Pitching Lesson" at bounding box center [377, 406] width 430 height 13
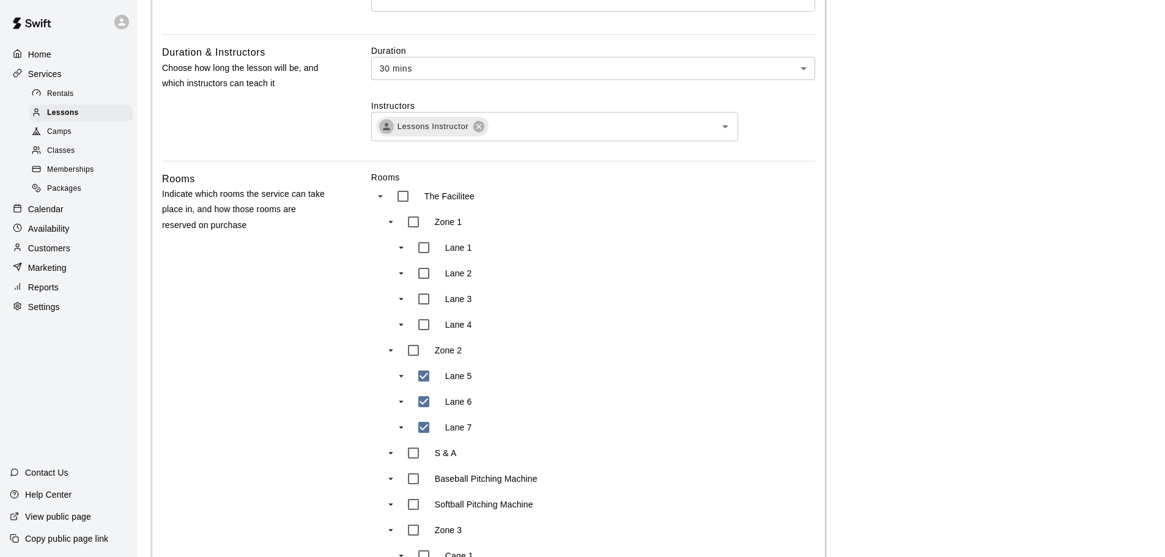
scroll to position [550, 0]
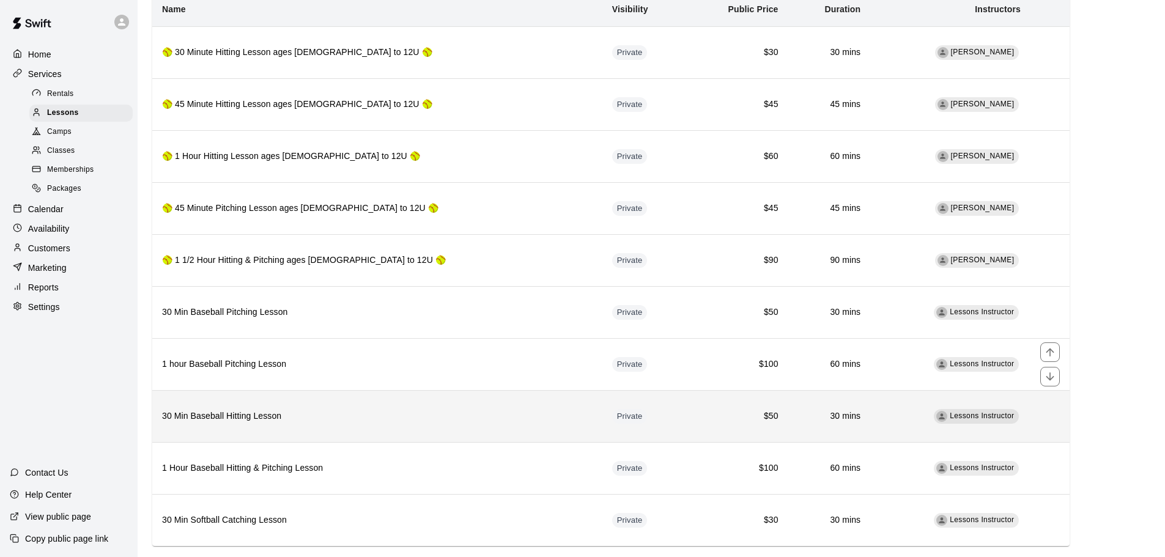
scroll to position [120, 0]
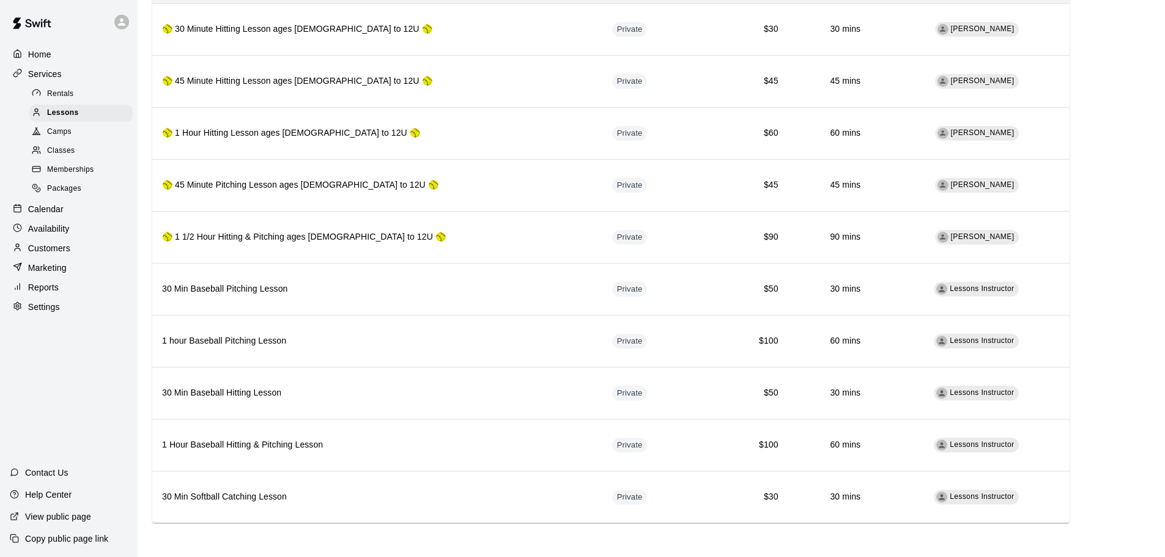
click at [73, 195] on span "Packages" at bounding box center [64, 189] width 34 height 12
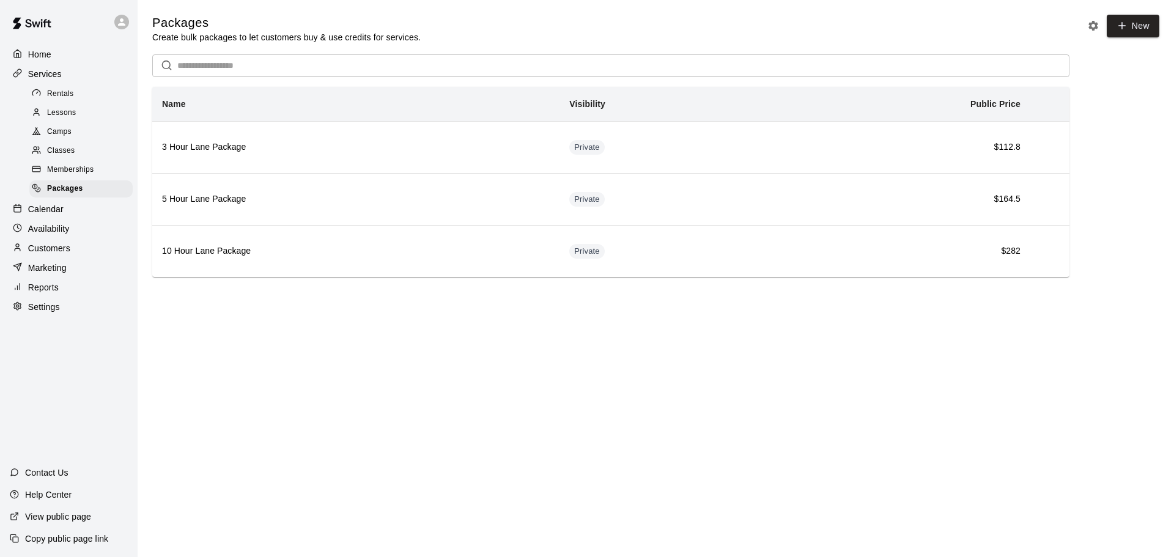
click at [77, 176] on span "Memberships" at bounding box center [70, 170] width 46 height 12
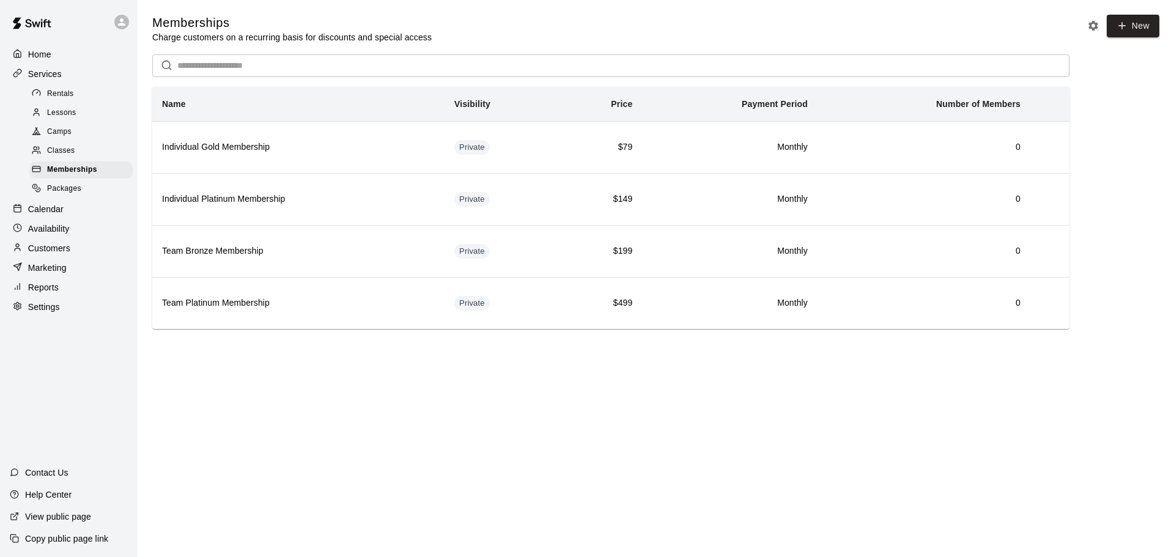
click at [62, 151] on span "Classes" at bounding box center [61, 151] width 28 height 12
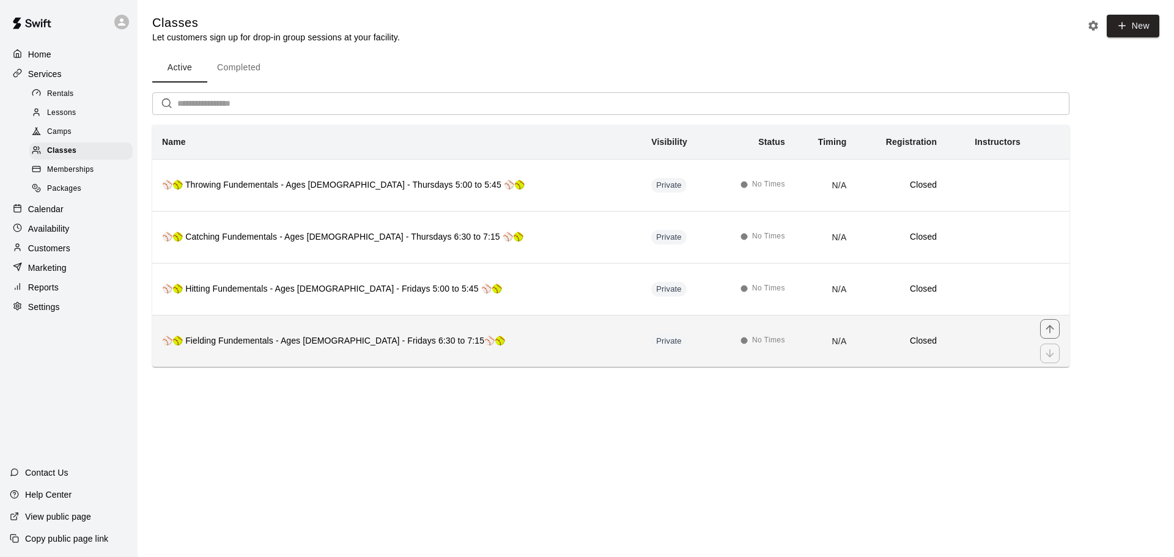
click at [286, 338] on h6 "⚾🥎 Fielding Fundementals - Ages [DEMOGRAPHIC_DATA] - Fridays 6:30 to 7:15⚾🥎" at bounding box center [397, 340] width 470 height 13
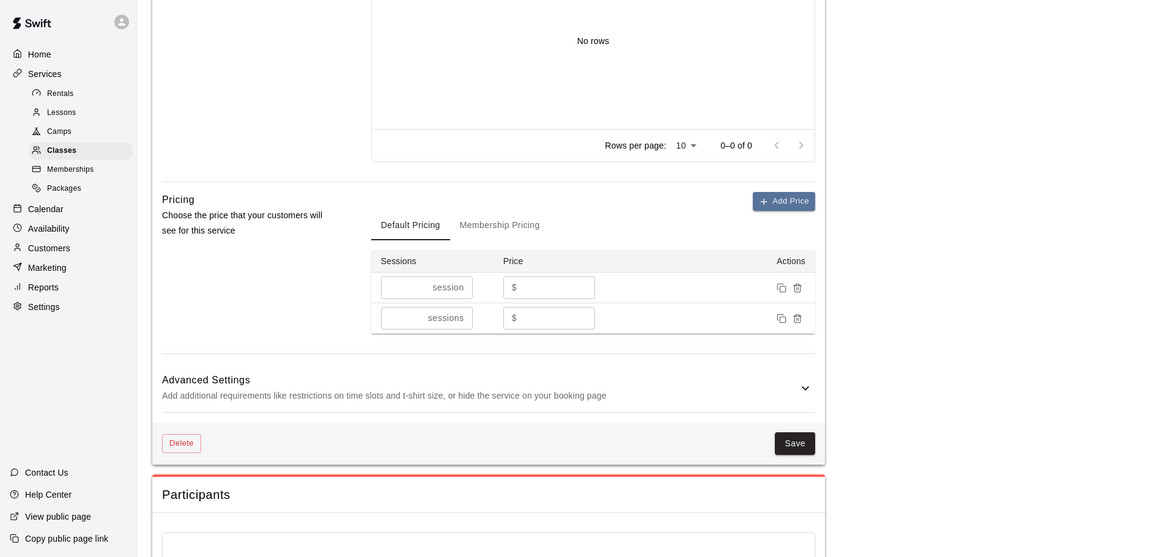
scroll to position [936, 0]
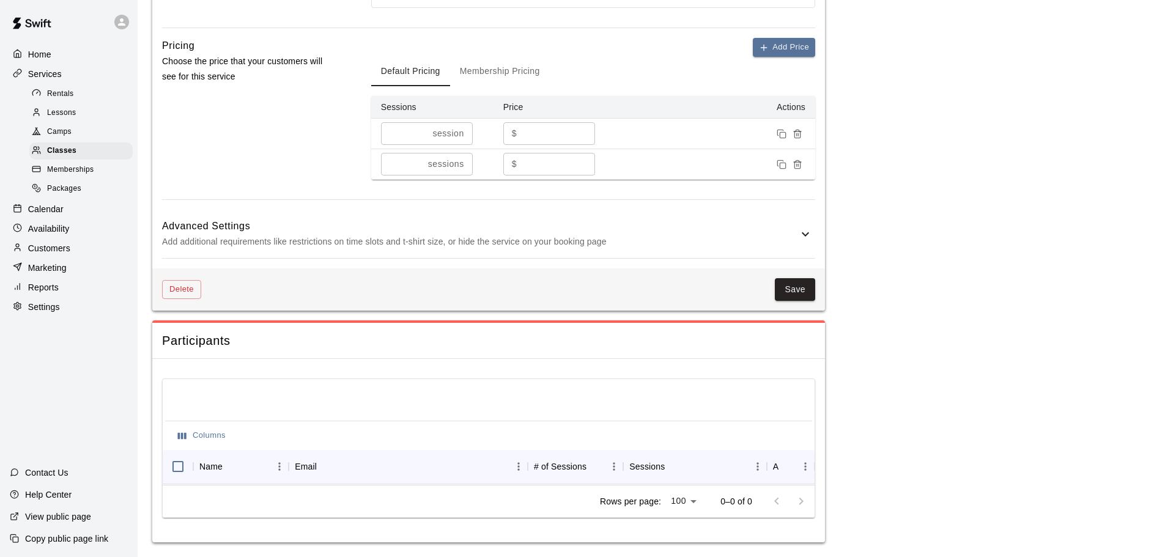
click at [508, 234] on p "Add additional requirements like restrictions on time slots and t-shirt size, o…" at bounding box center [480, 241] width 636 height 15
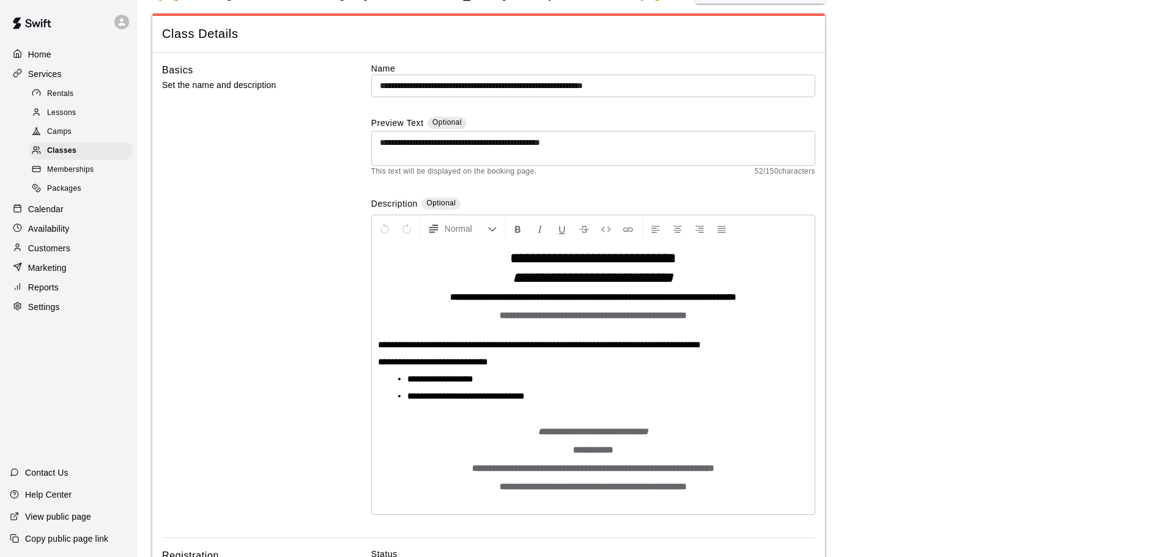
scroll to position [0, 0]
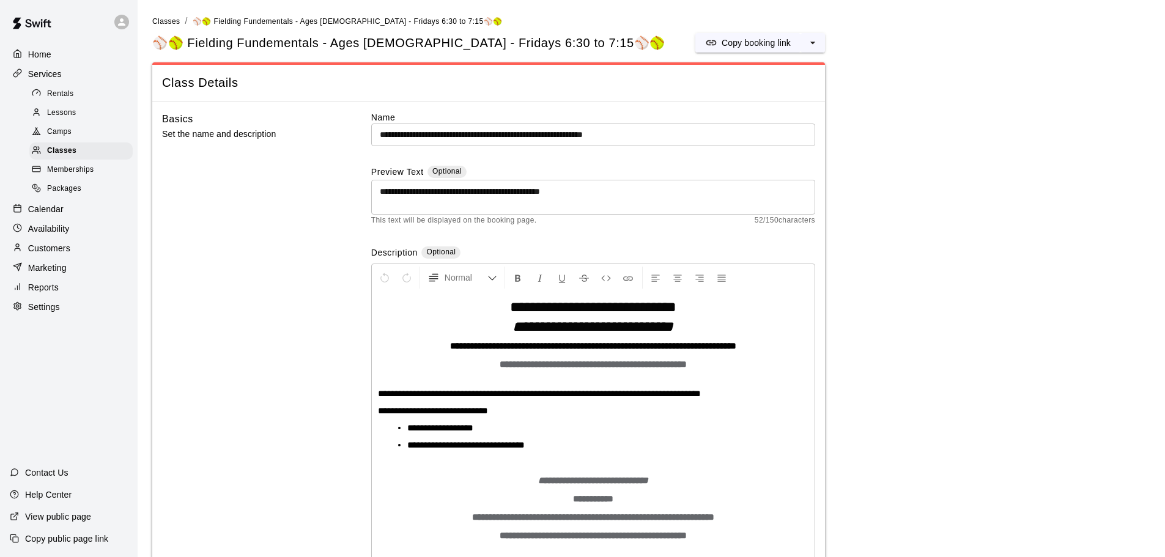
click at [61, 133] on span "Camps" at bounding box center [59, 132] width 24 height 12
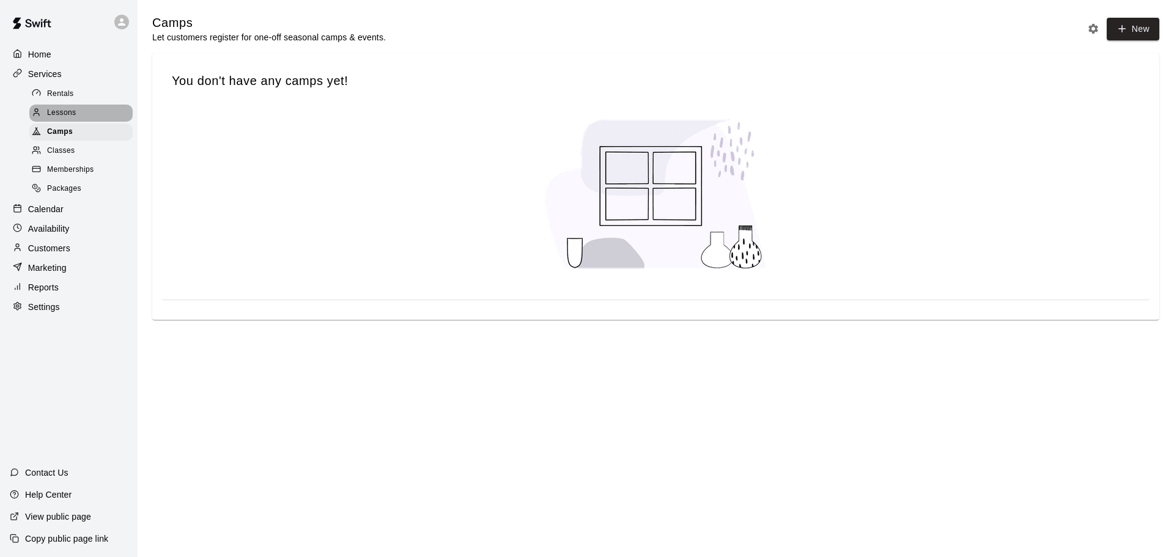
click at [64, 117] on span "Lessons" at bounding box center [61, 113] width 29 height 12
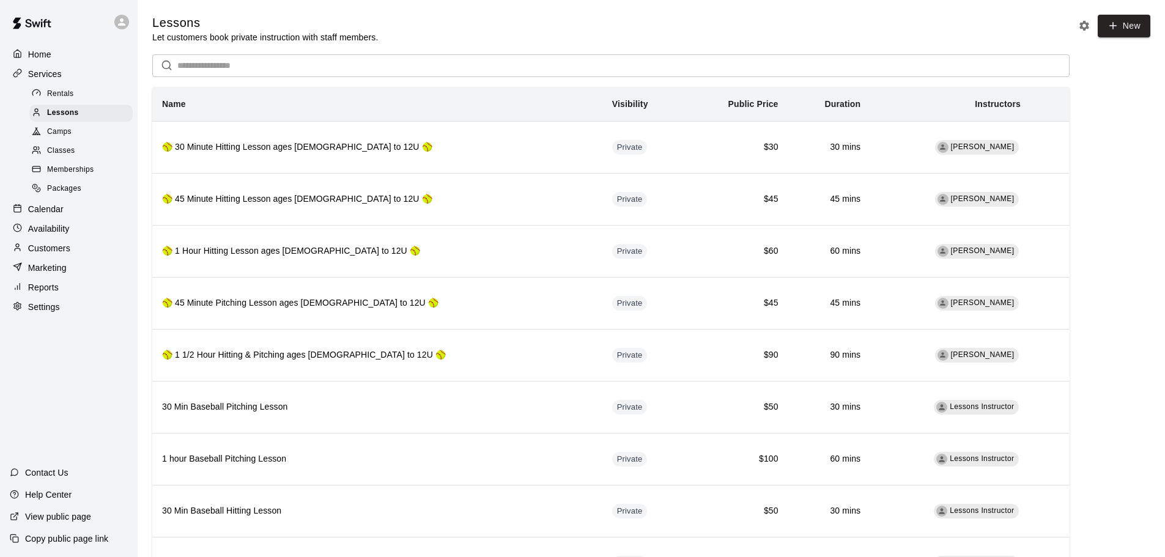
click at [66, 95] on span "Rentals" at bounding box center [60, 94] width 27 height 12
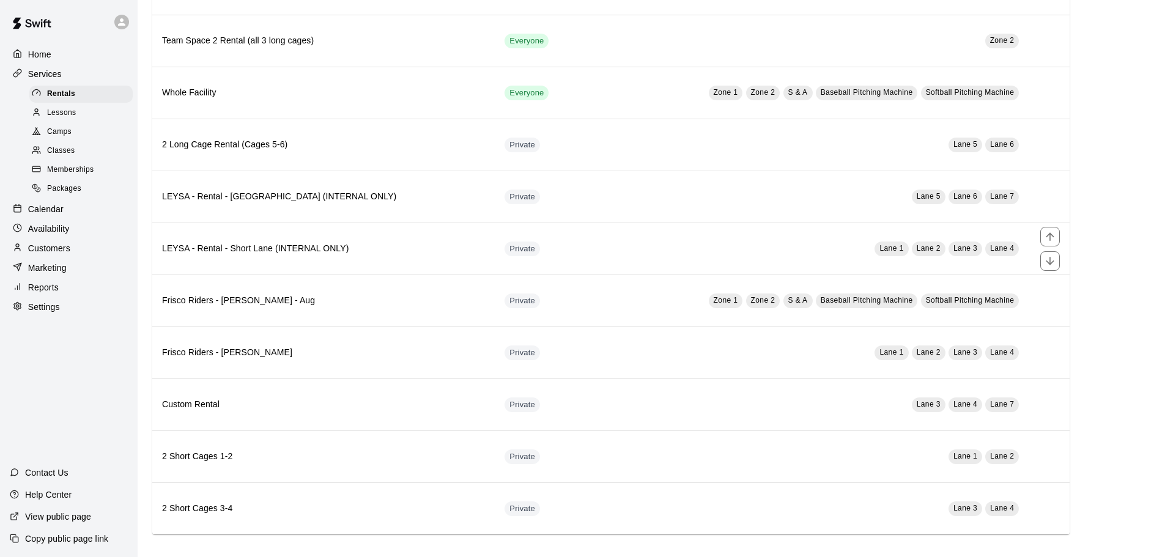
scroll to position [630, 0]
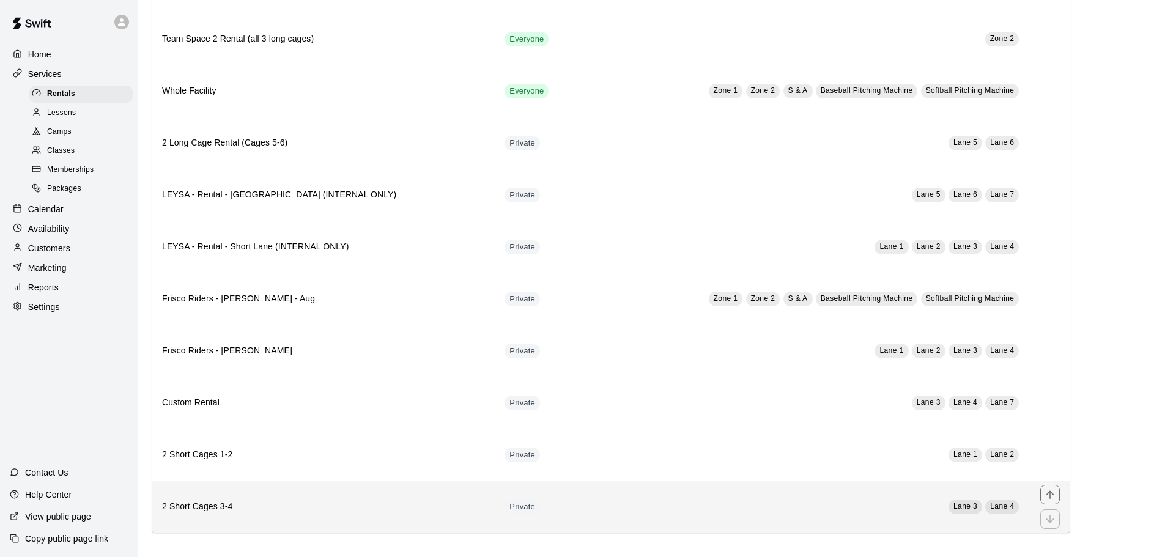
click at [210, 503] on h6 "2 Short Cages 3-4" at bounding box center [323, 506] width 323 height 13
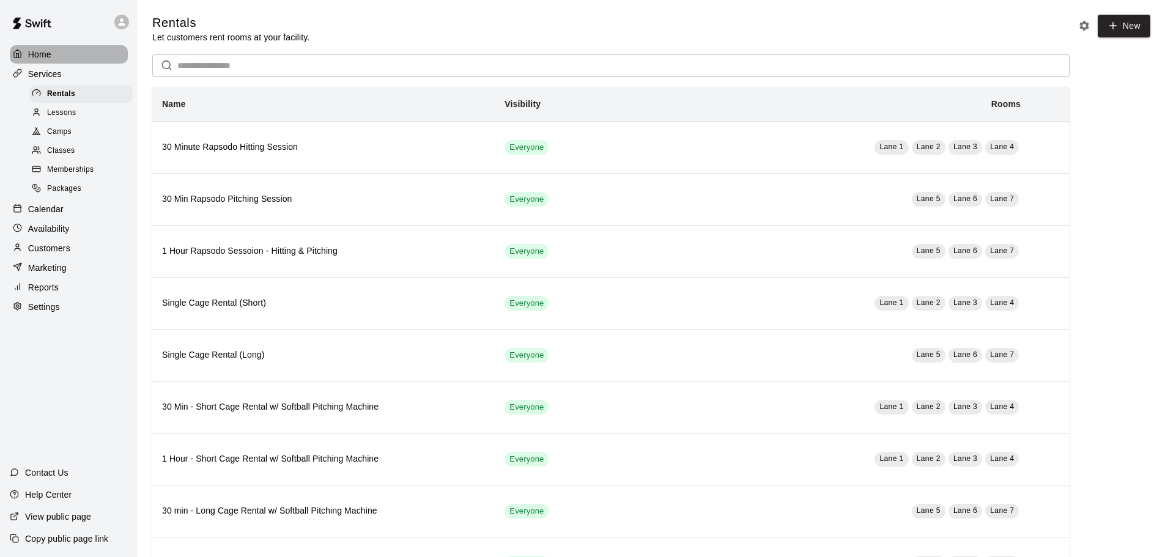
click at [48, 53] on p "Home" at bounding box center [39, 54] width 23 height 12
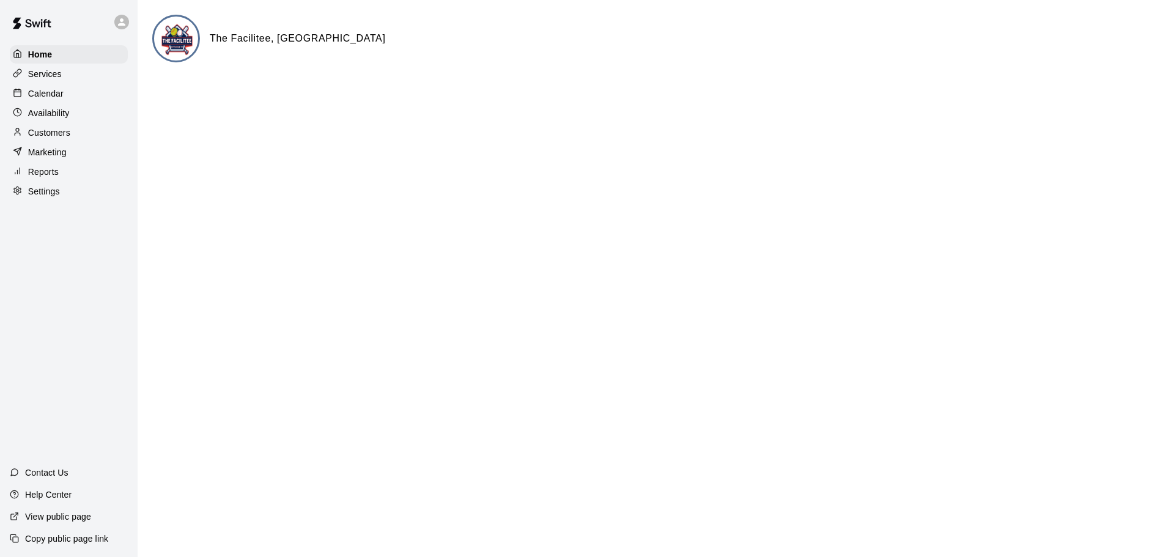
click at [49, 97] on p "Calendar" at bounding box center [45, 93] width 35 height 12
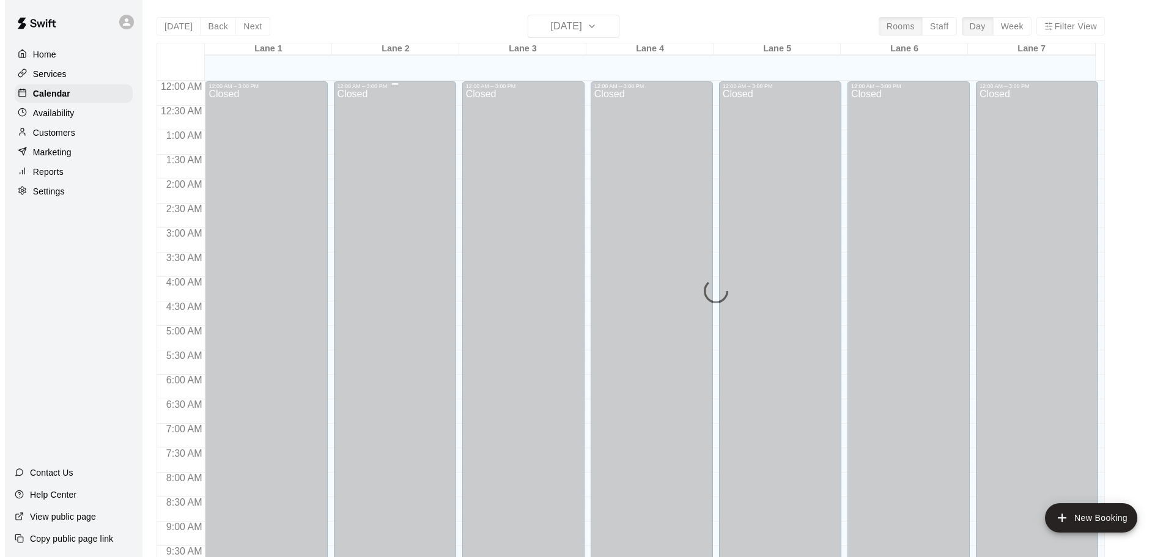
scroll to position [648, 0]
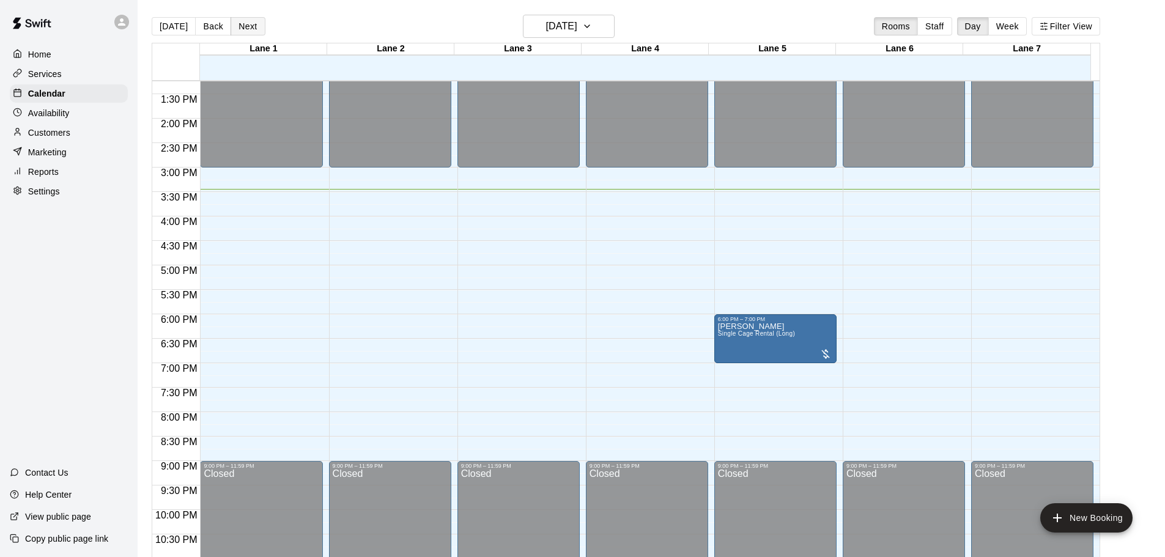
click at [248, 29] on button "Next" at bounding box center [248, 26] width 34 height 18
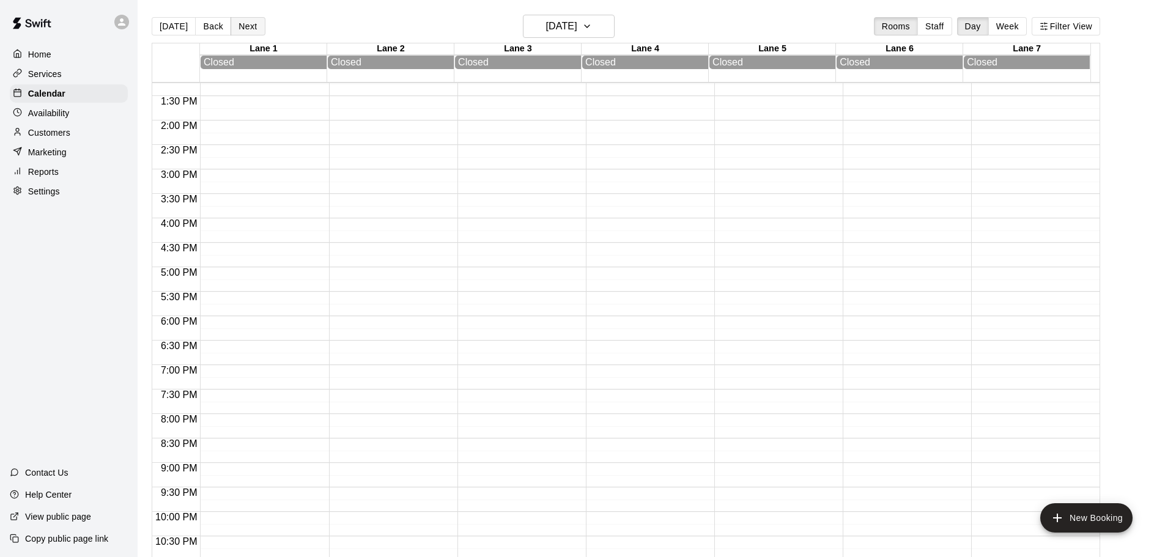
click at [248, 29] on button "Next" at bounding box center [248, 26] width 34 height 18
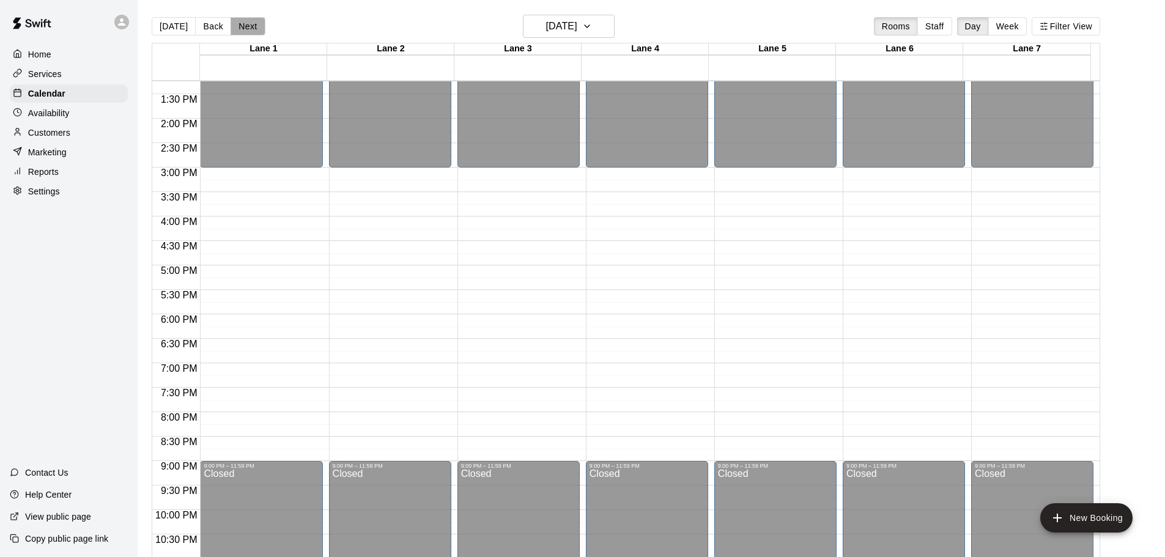
click at [248, 29] on button "Next" at bounding box center [248, 26] width 34 height 18
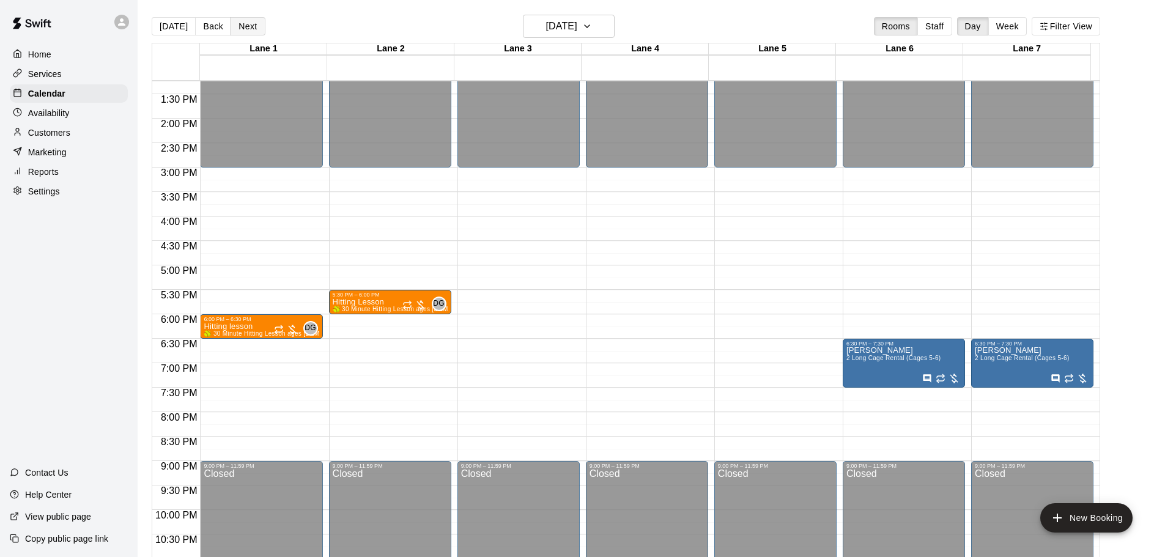
click at [248, 29] on button "Next" at bounding box center [248, 26] width 34 height 18
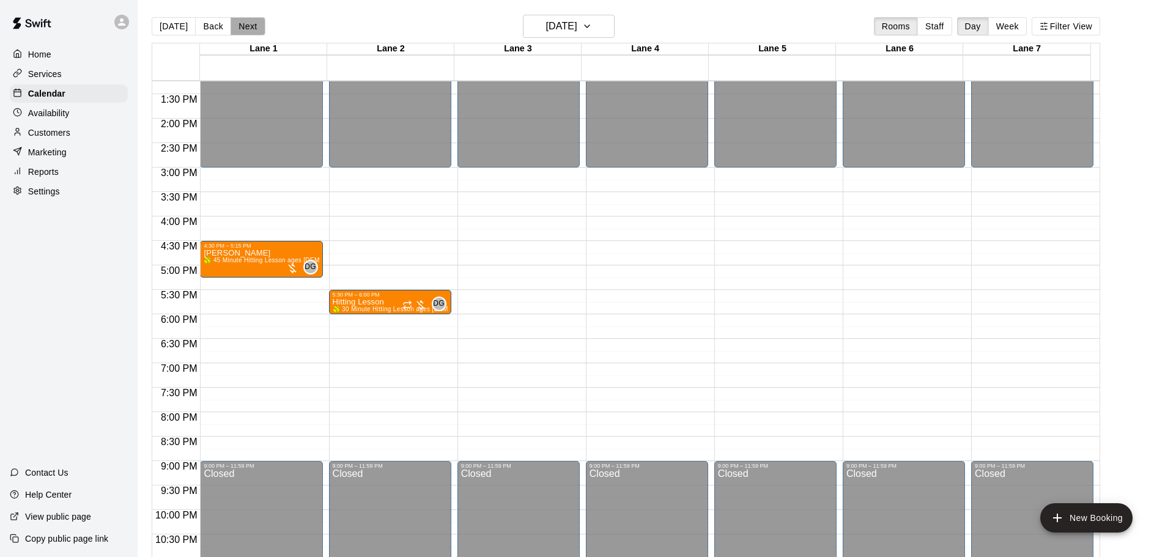
click at [248, 29] on button "Next" at bounding box center [248, 26] width 34 height 18
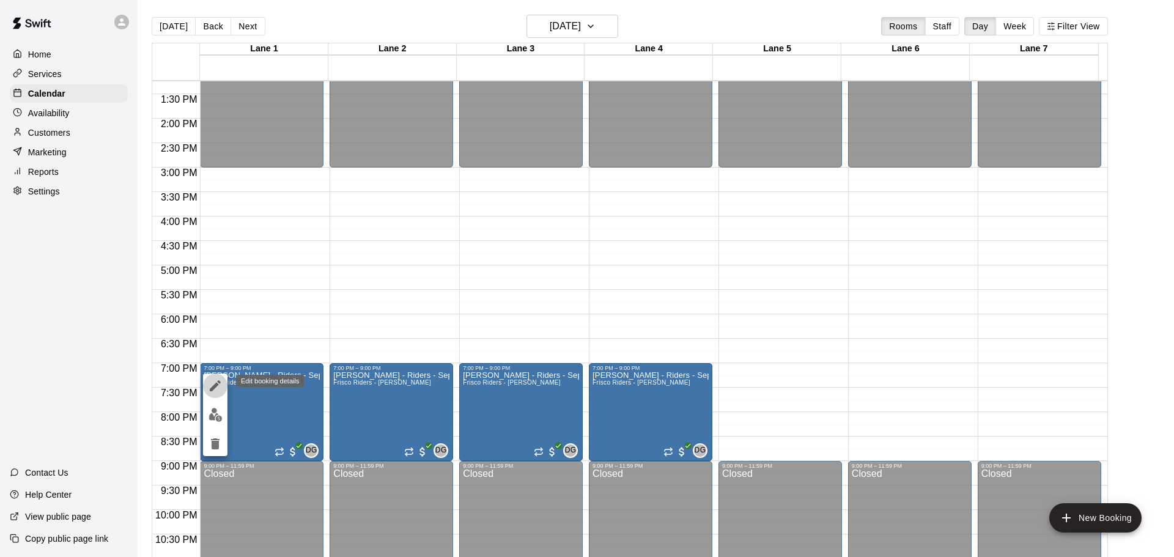
click at [217, 380] on icon "edit" at bounding box center [215, 385] width 15 height 15
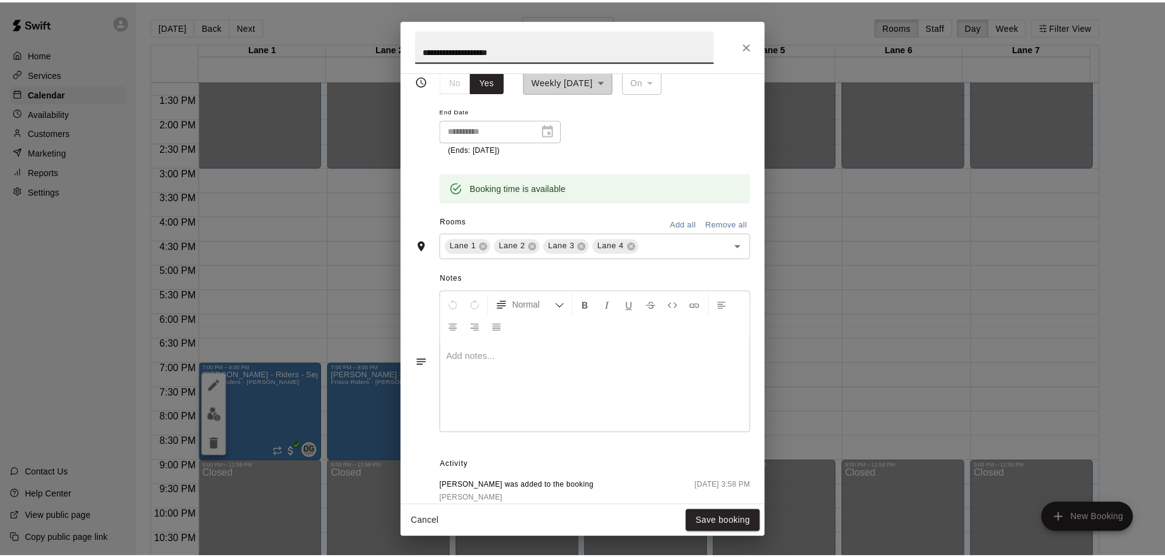
scroll to position [199, 0]
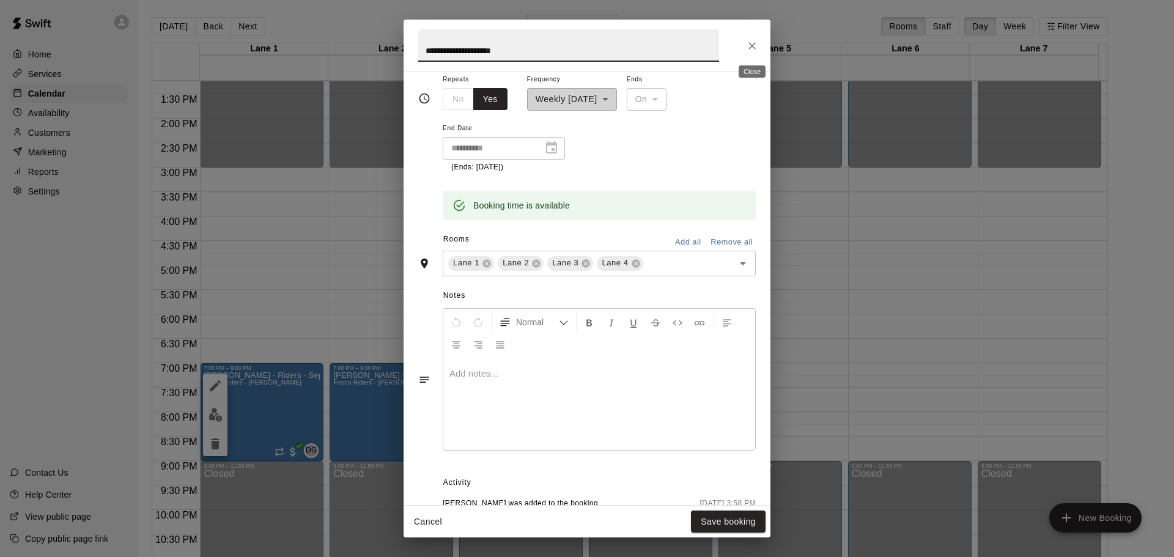
click at [754, 49] on icon "Close" at bounding box center [752, 46] width 12 height 12
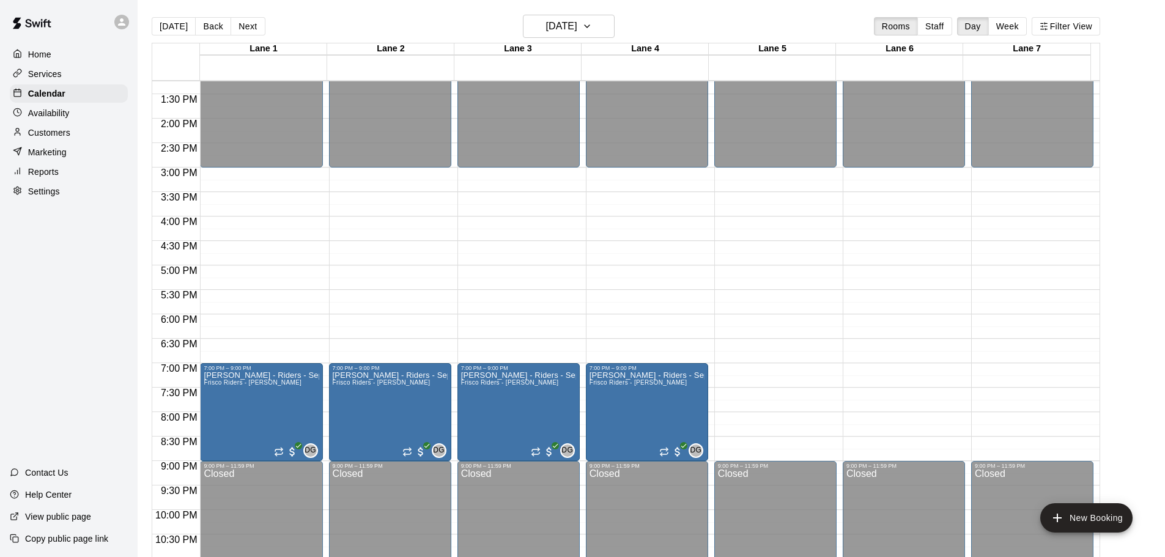
drag, startPoint x: 54, startPoint y: 196, endPoint x: 120, endPoint y: 198, distance: 65.5
click at [54, 196] on p "Settings" at bounding box center [44, 191] width 32 height 12
select select "**"
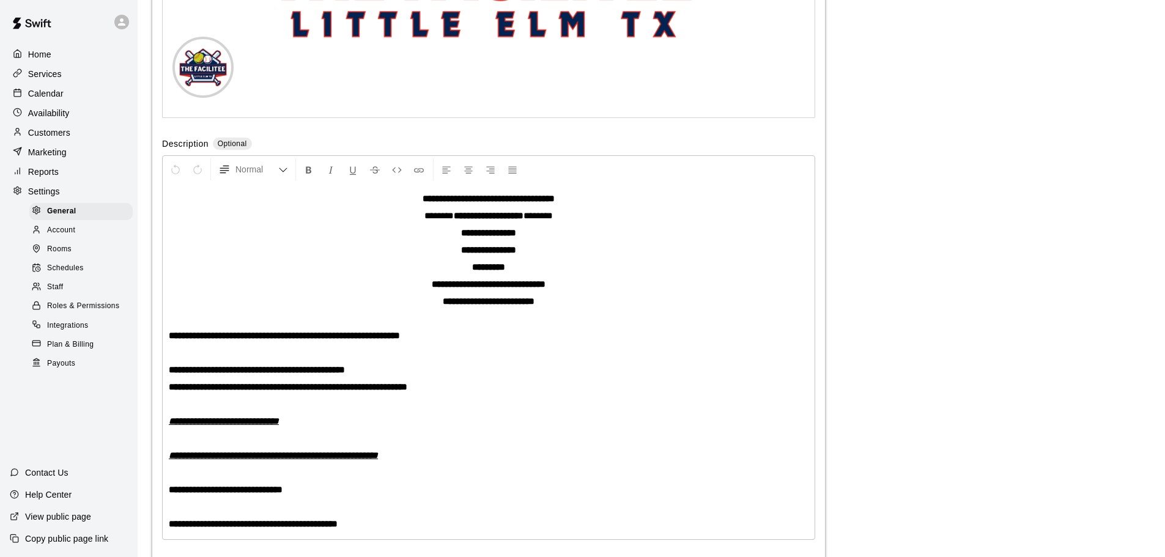
scroll to position [3037, 0]
click at [68, 256] on span "Rooms" at bounding box center [59, 249] width 24 height 12
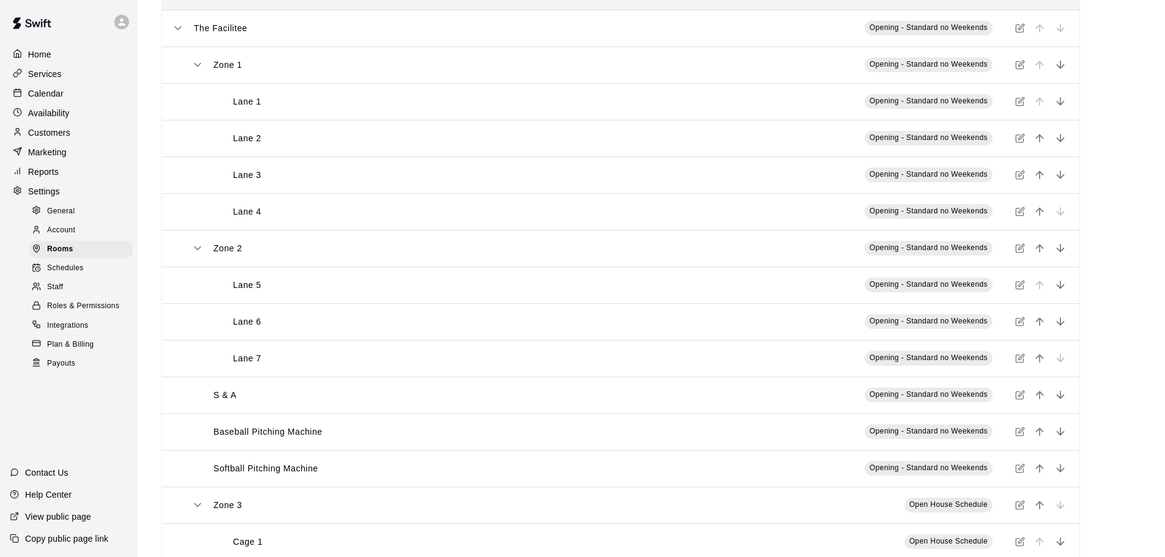
scroll to position [177, 0]
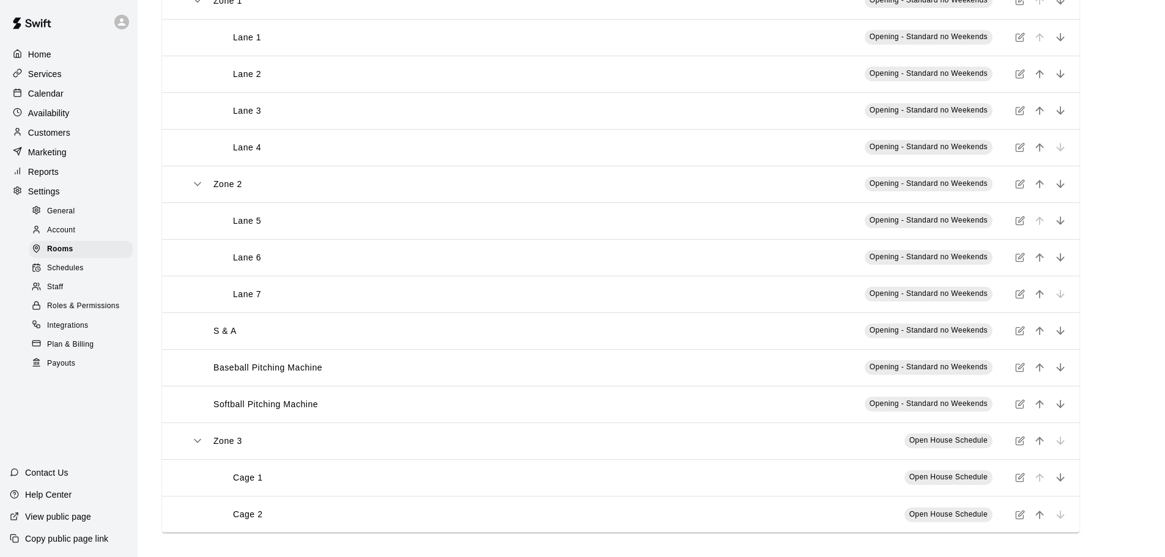
click at [1019, 519] on icon "simple table" at bounding box center [1020, 515] width 10 height 10
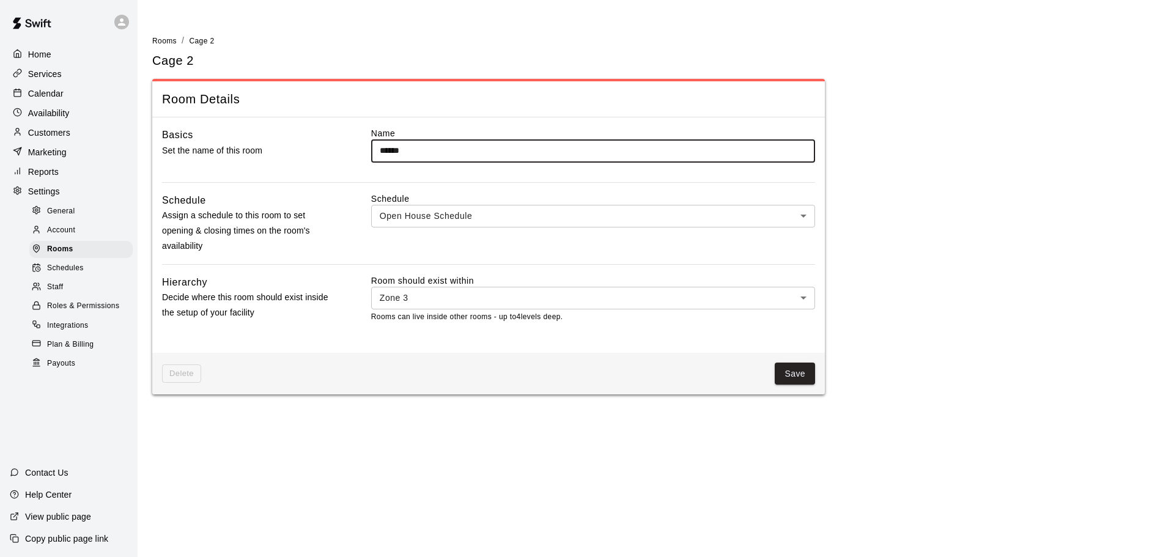
click at [432, 298] on body "Home Services Calendar Availability Customers Marketing Reports Settings Genera…" at bounding box center [587, 204] width 1174 height 409
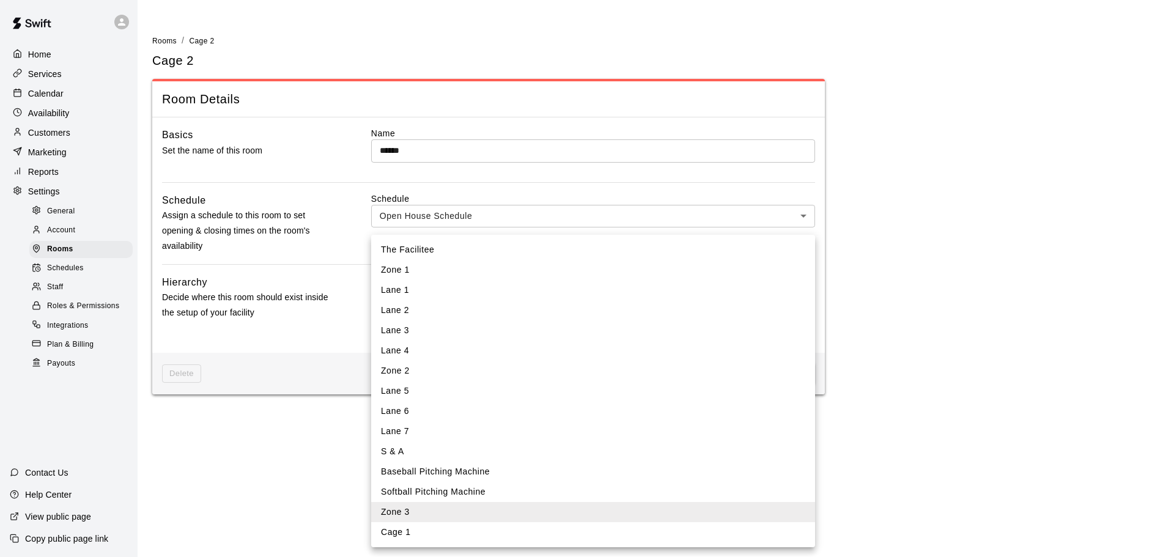
click at [258, 465] on div at bounding box center [587, 278] width 1174 height 557
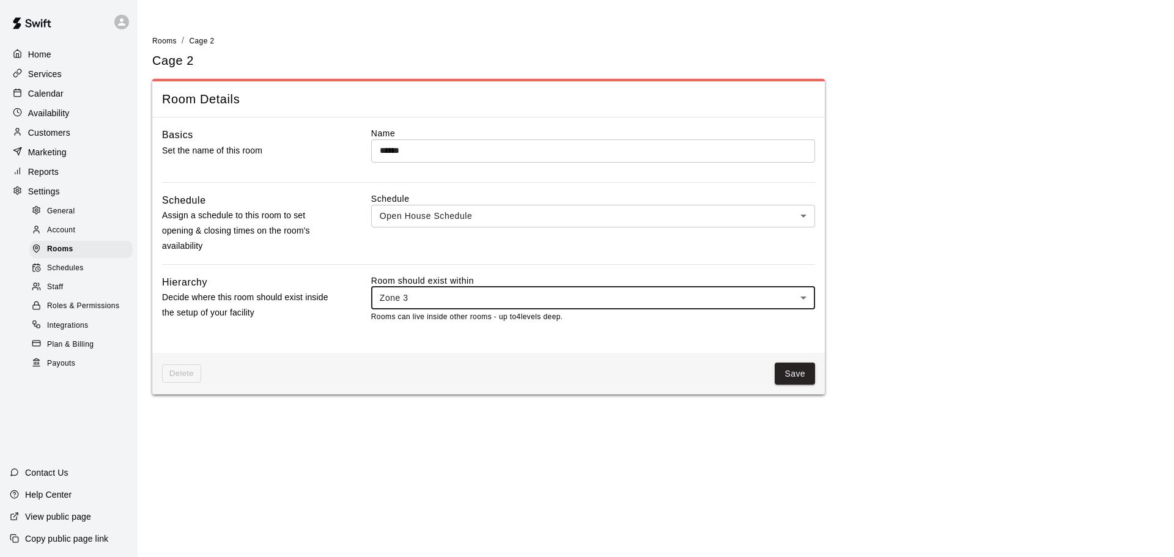
click at [797, 220] on body "Home Services Calendar Availability Customers Marketing Reports Settings Genera…" at bounding box center [587, 204] width 1174 height 409
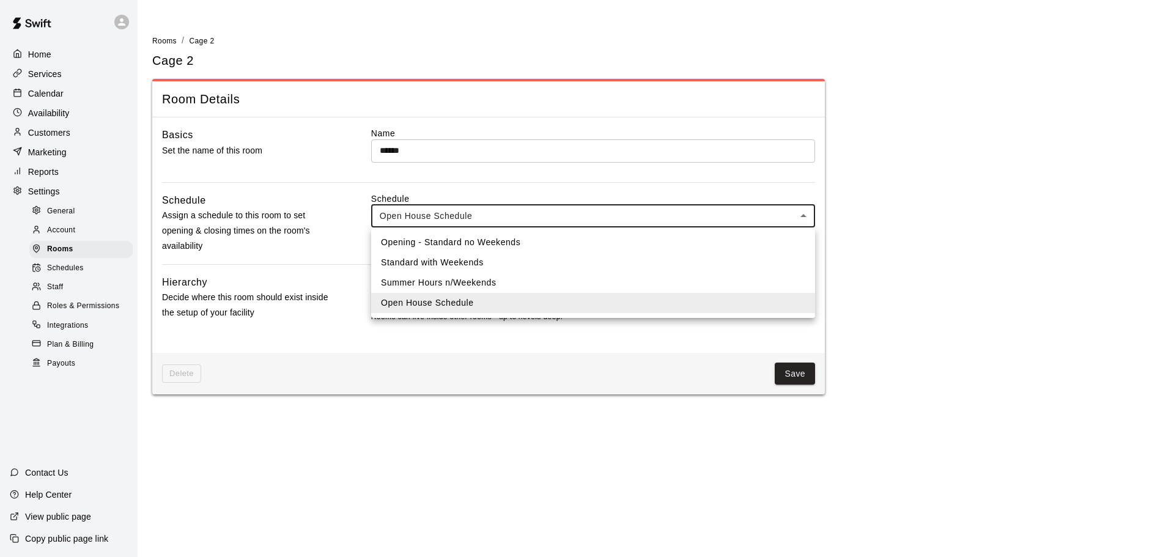
click at [799, 221] on div at bounding box center [587, 278] width 1174 height 557
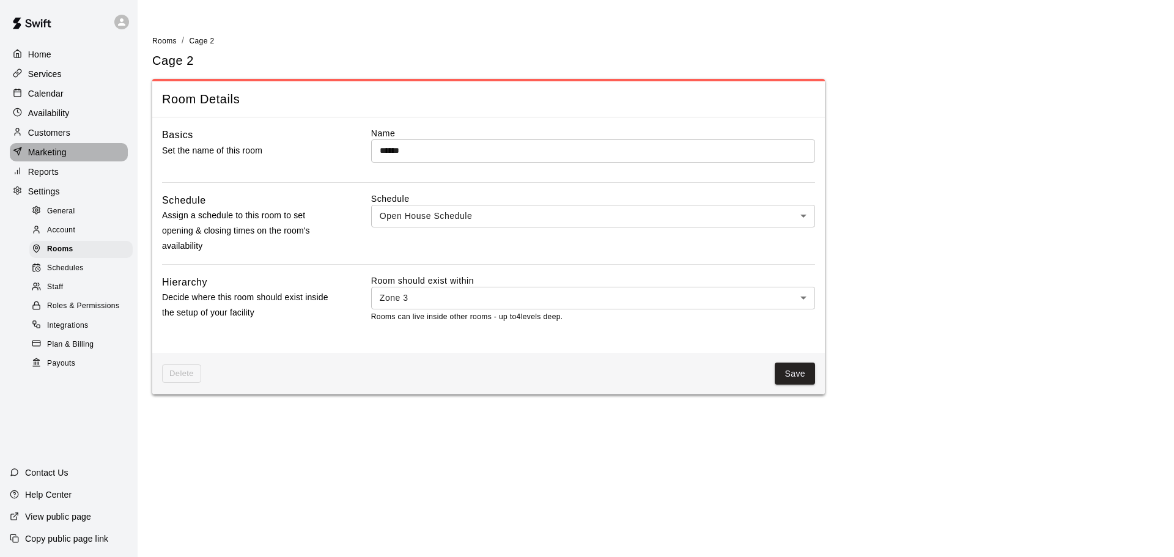
click at [41, 157] on p "Marketing" at bounding box center [47, 152] width 39 height 12
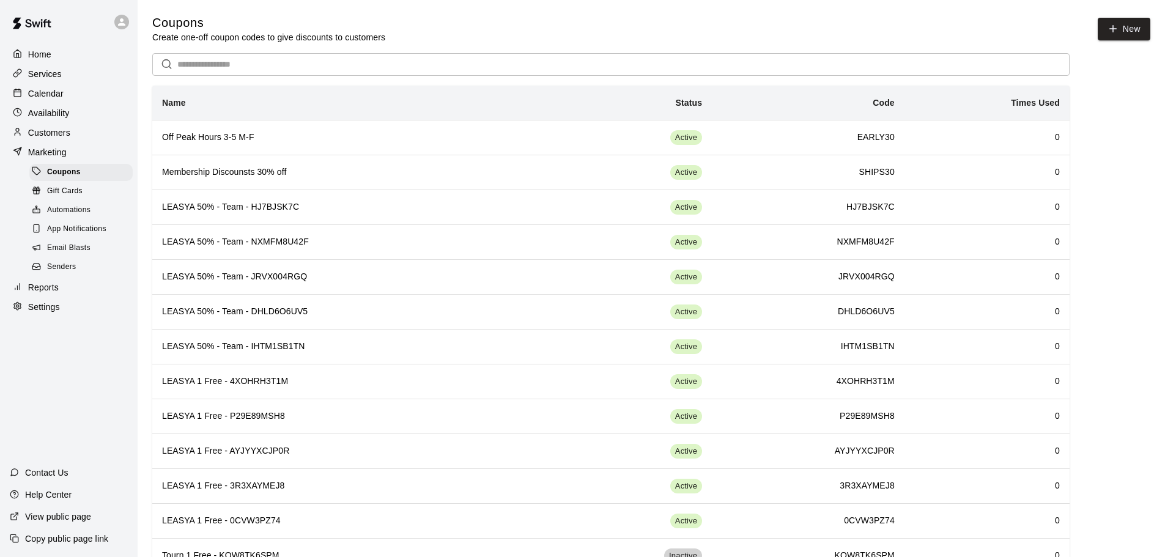
click at [62, 138] on p "Customers" at bounding box center [49, 133] width 42 height 12
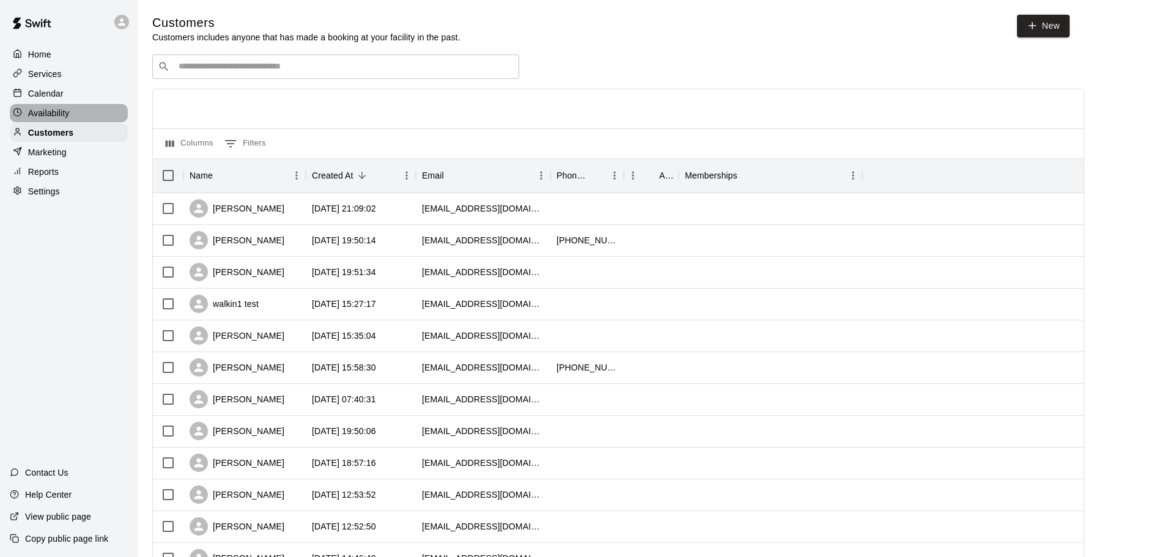
click at [52, 118] on p "Availability" at bounding box center [49, 113] width 42 height 12
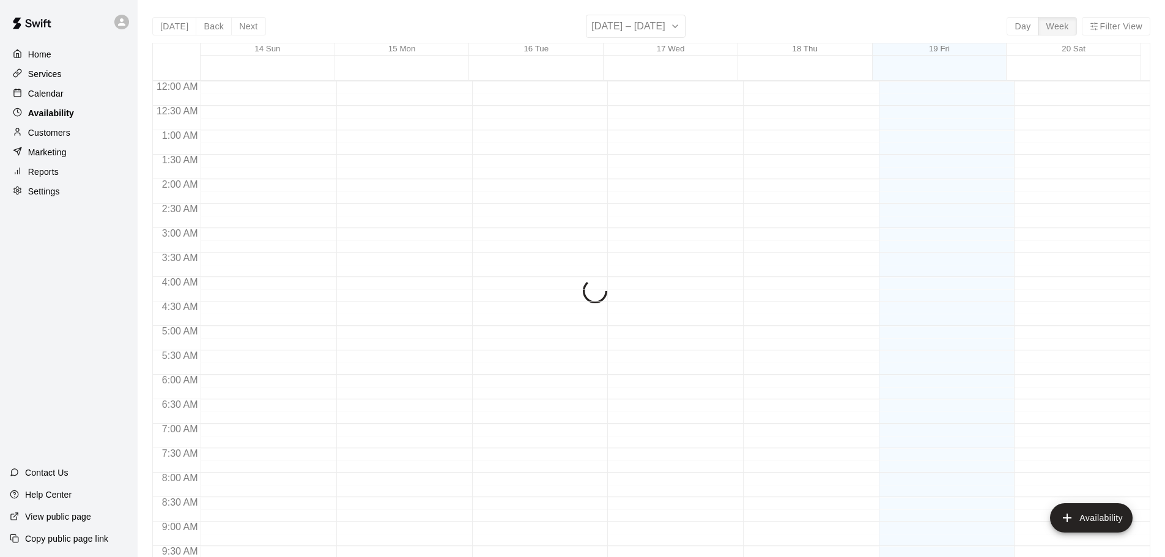
scroll to position [685, 0]
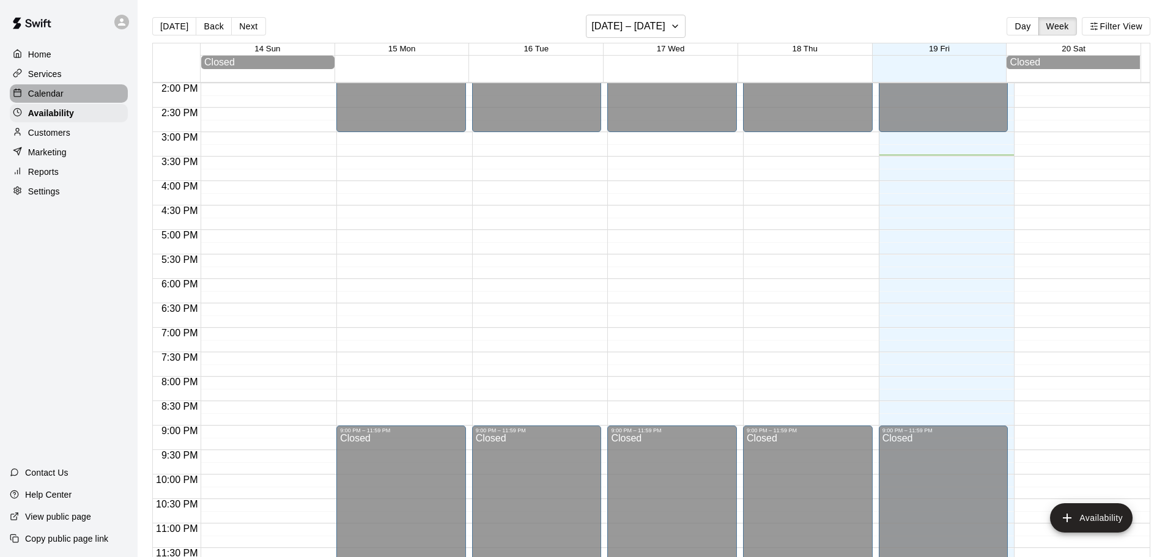
click at [49, 94] on p "Calendar" at bounding box center [45, 93] width 35 height 12
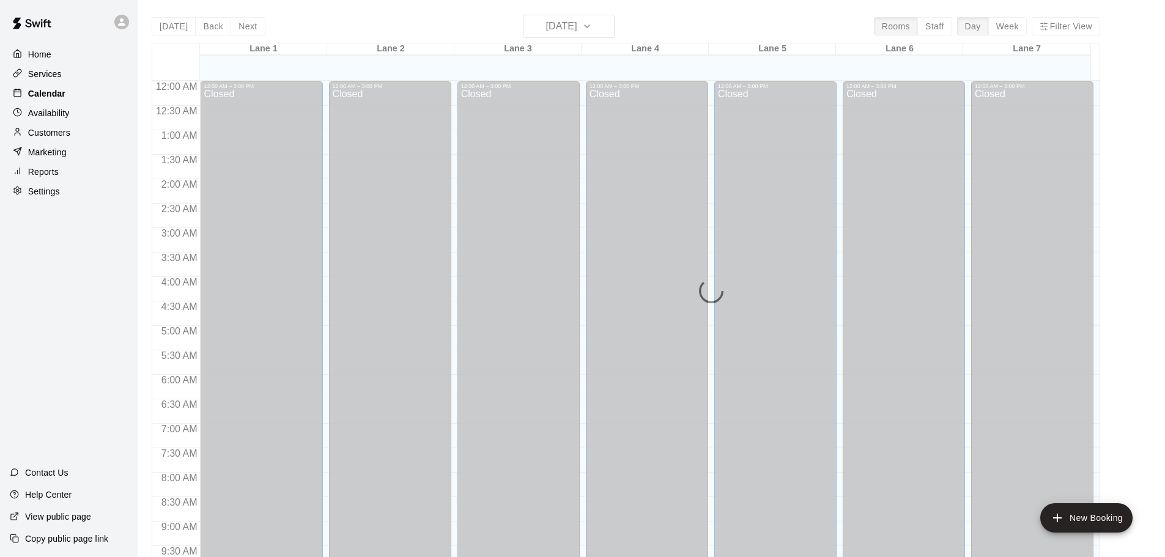
scroll to position [648, 0]
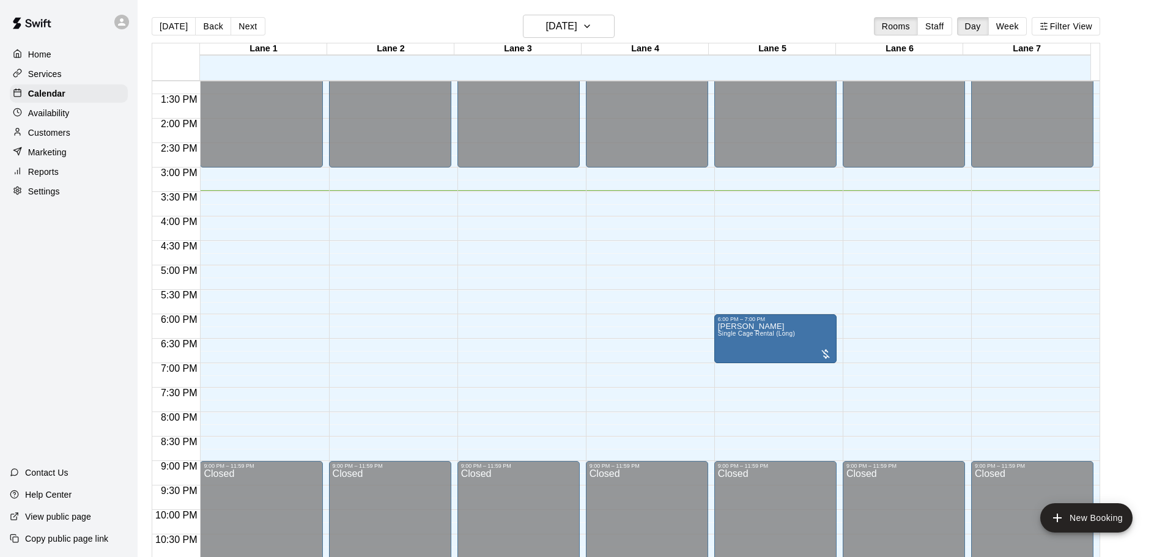
click at [47, 78] on p "Services" at bounding box center [45, 74] width 34 height 12
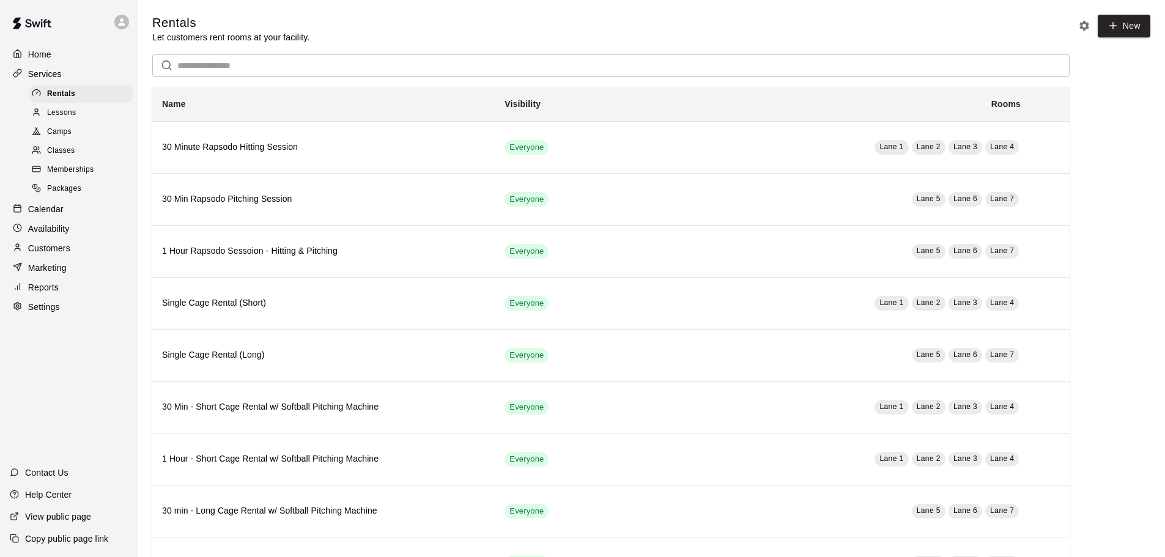
click at [70, 119] on span "Lessons" at bounding box center [61, 113] width 29 height 12
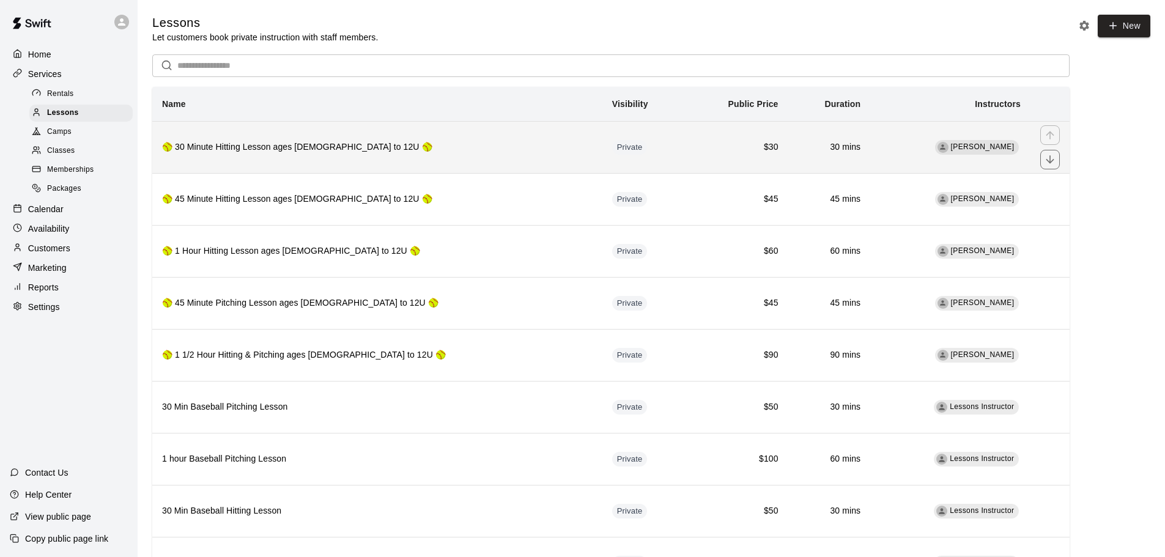
click at [383, 150] on h6 "🥎 30 Minute Hitting Lesson ages [DEMOGRAPHIC_DATA] to 12U 🥎" at bounding box center [377, 147] width 430 height 13
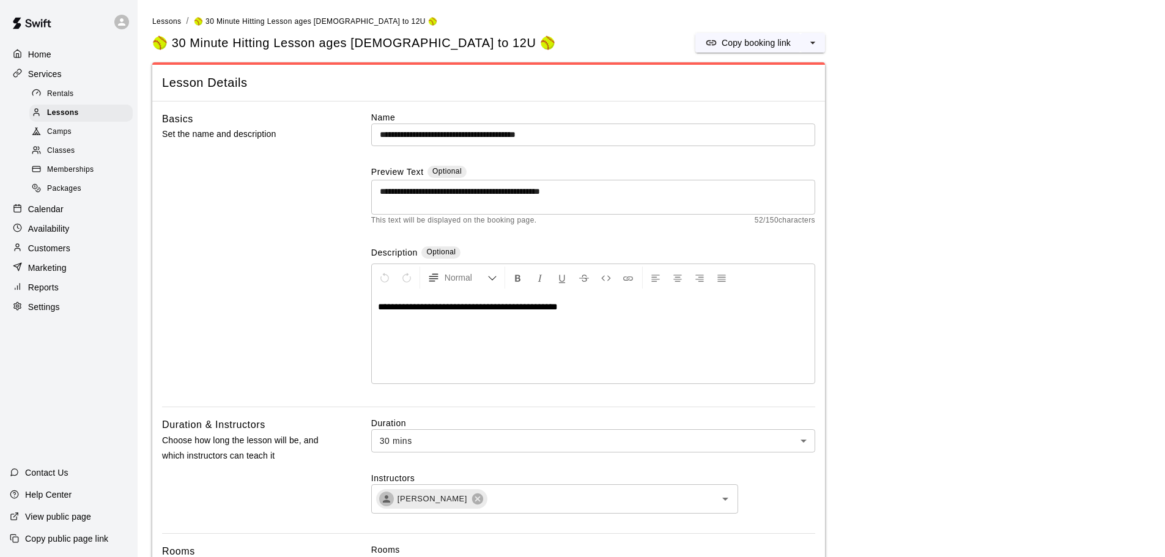
click at [611, 139] on input "**********" at bounding box center [593, 135] width 444 height 23
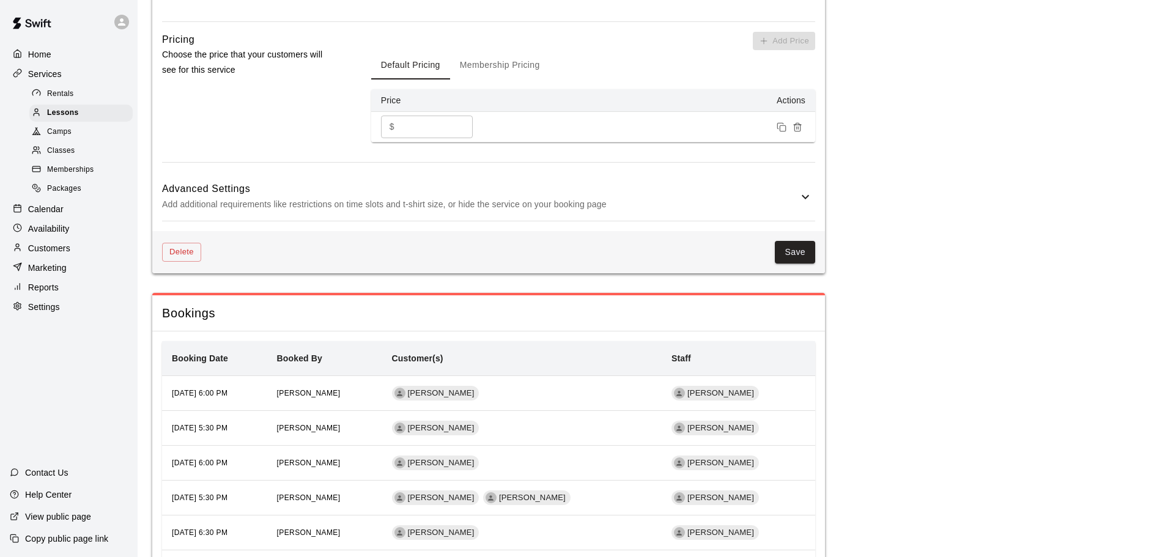
scroll to position [1039, 0]
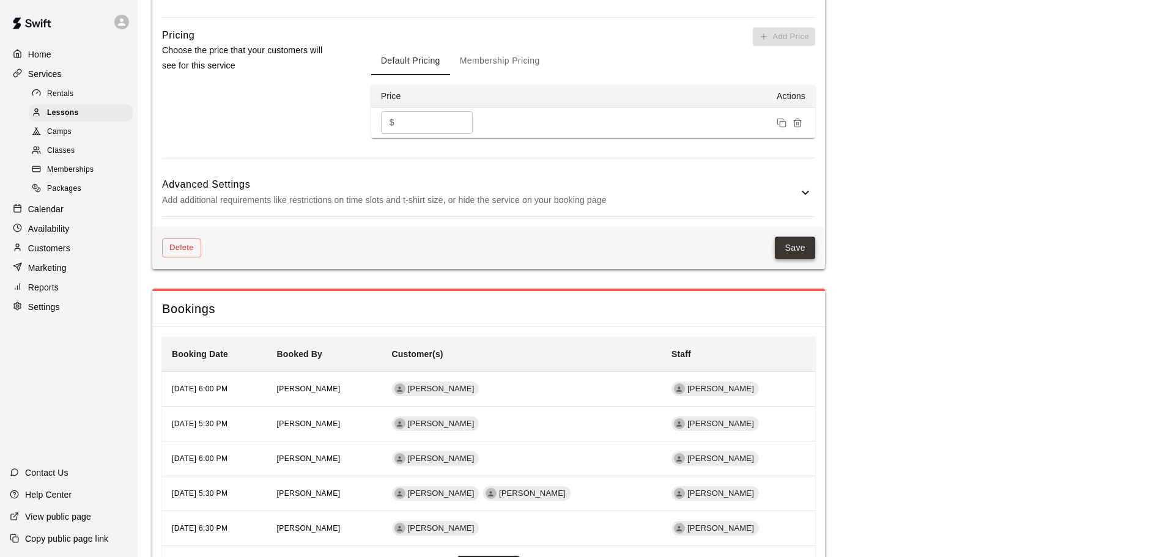
type input "**********"
click at [788, 253] on button "Save" at bounding box center [795, 248] width 40 height 23
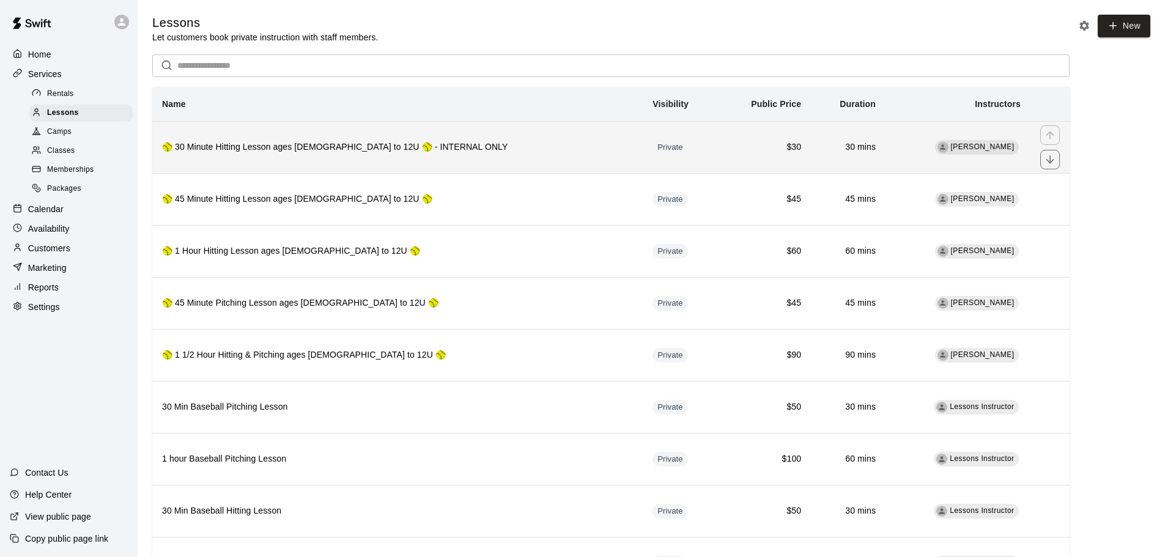
click at [412, 147] on h6 "🥎 30 Minute Hitting Lesson ages [DEMOGRAPHIC_DATA] to 12U 🥎 - INTERNAL ONLY" at bounding box center [397, 147] width 471 height 13
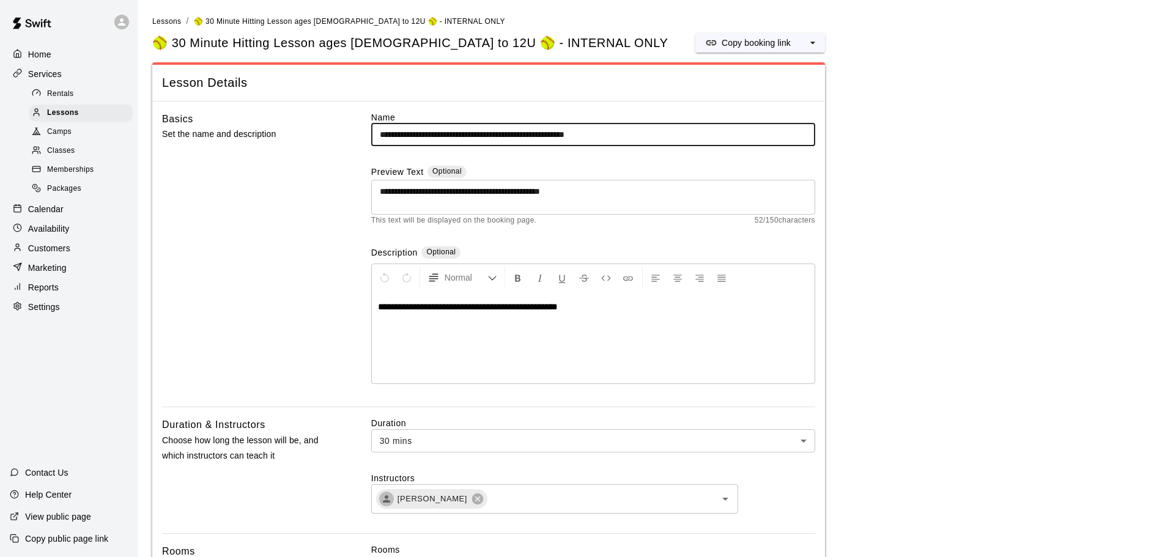
drag, startPoint x: 571, startPoint y: 132, endPoint x: 772, endPoint y: 125, distance: 200.7
click at [725, 131] on input "**********" at bounding box center [593, 135] width 444 height 23
type input "**********"
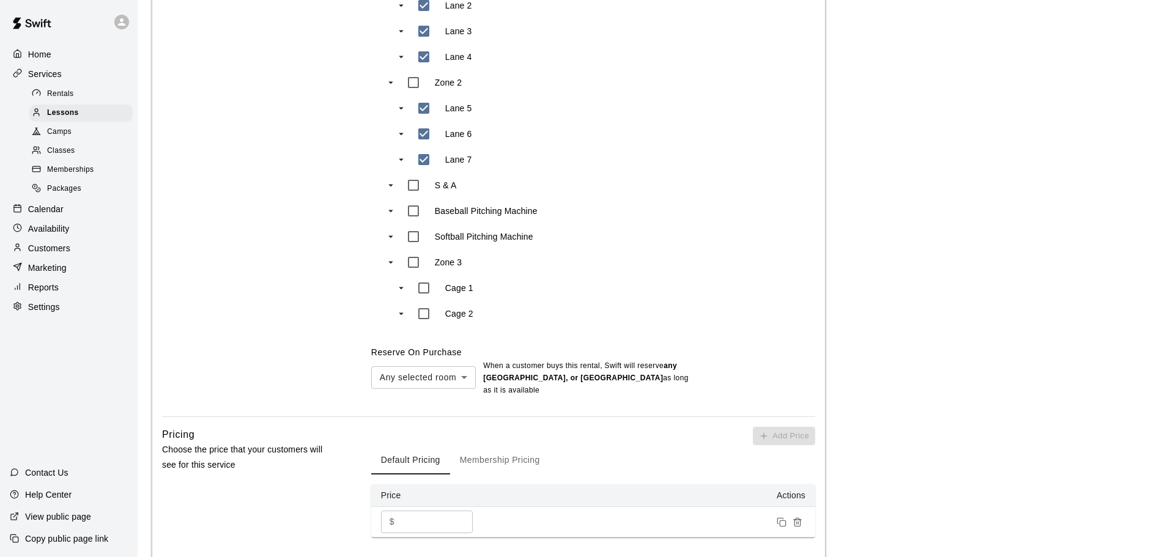
scroll to position [856, 0]
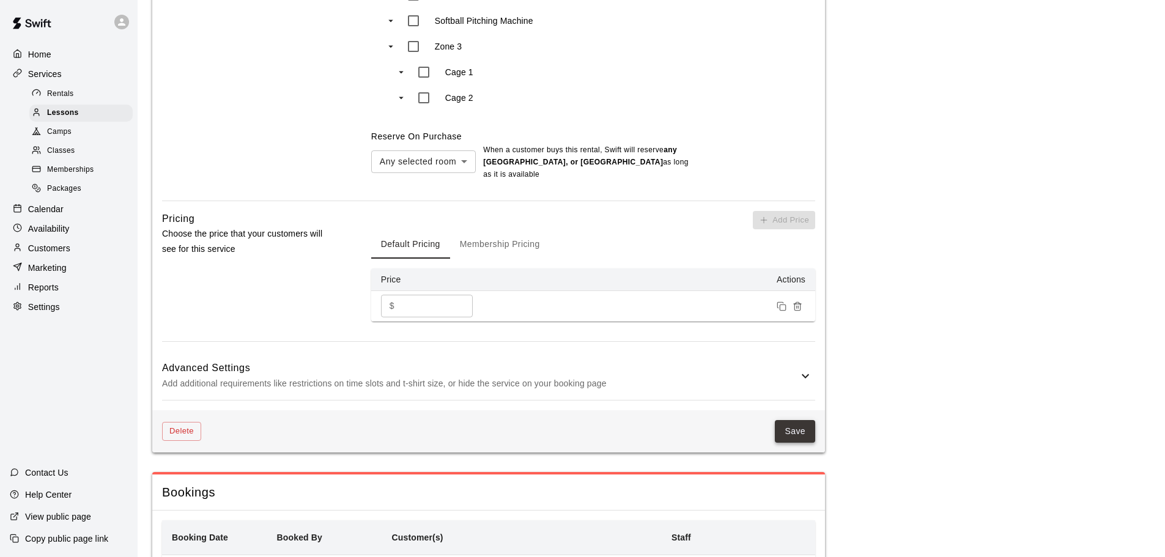
click at [790, 438] on button "Save" at bounding box center [795, 431] width 40 height 23
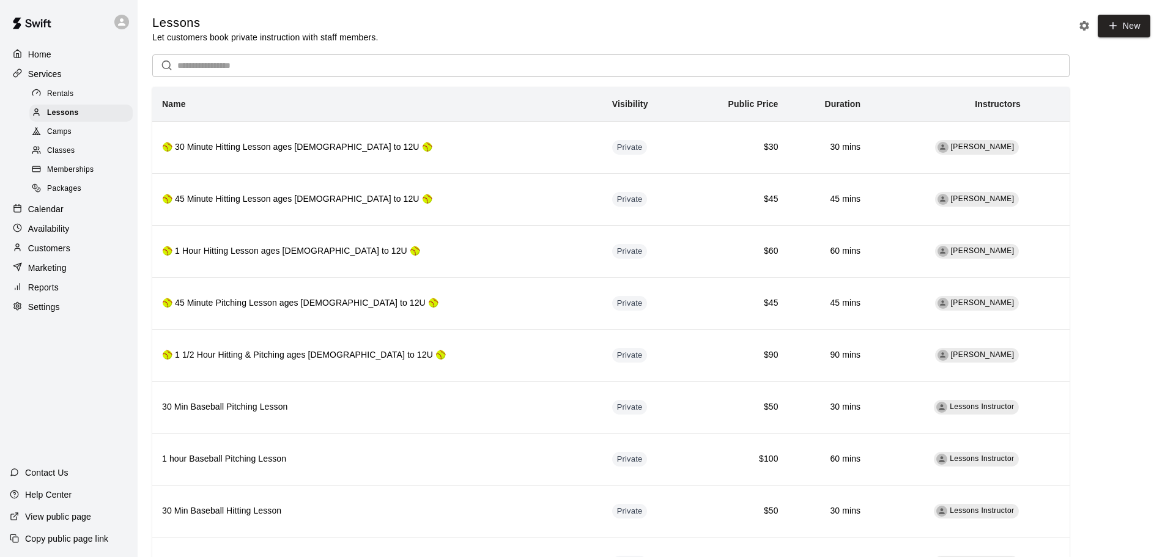
drag, startPoint x: 50, startPoint y: 233, endPoint x: 72, endPoint y: 230, distance: 21.6
click at [50, 233] on p "Availability" at bounding box center [49, 229] width 42 height 12
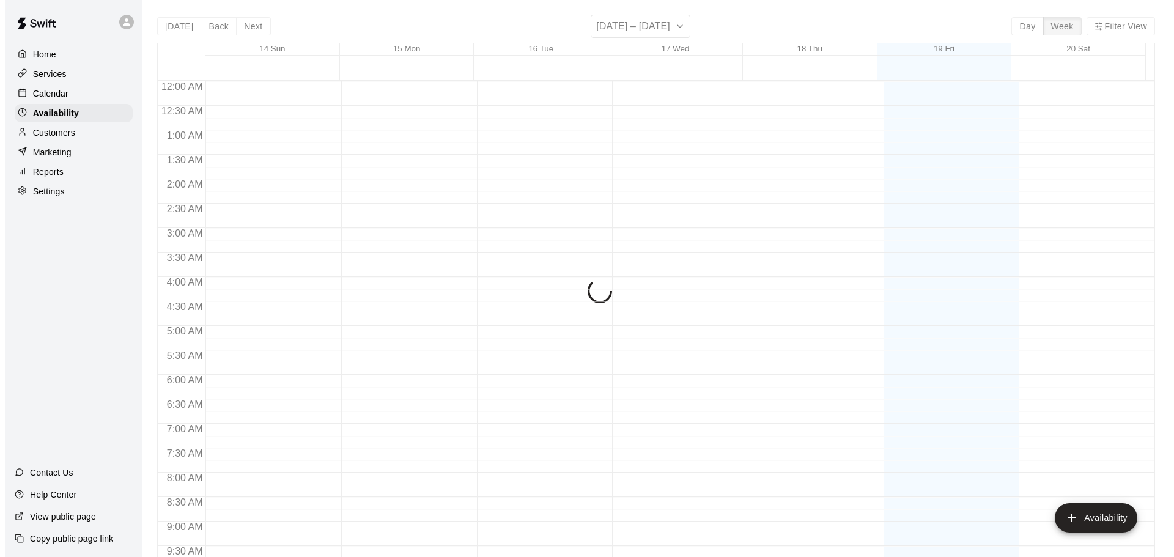
scroll to position [685, 0]
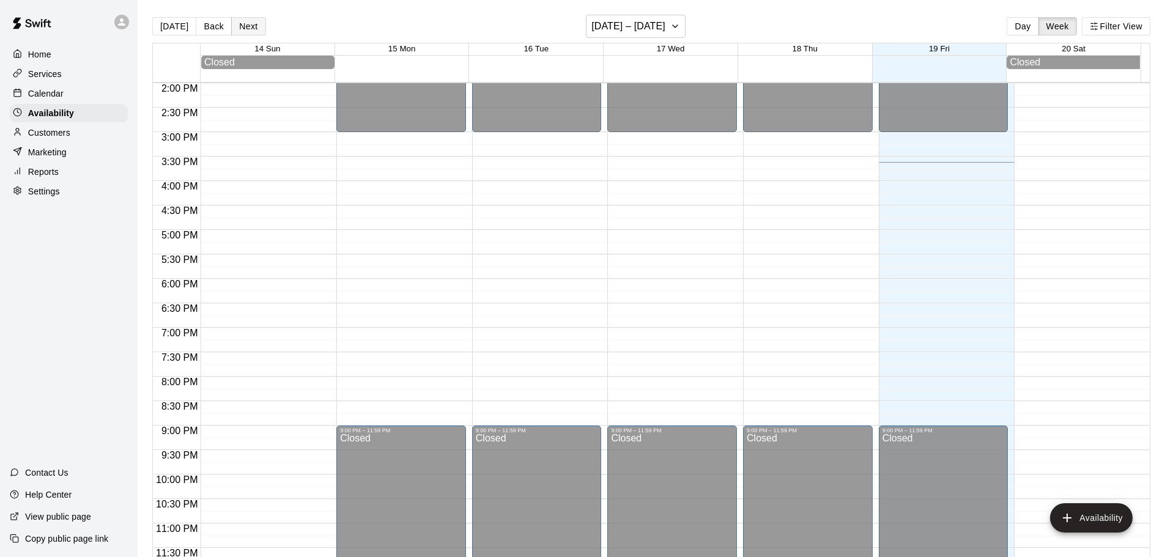
click at [242, 24] on button "Next" at bounding box center [248, 26] width 34 height 18
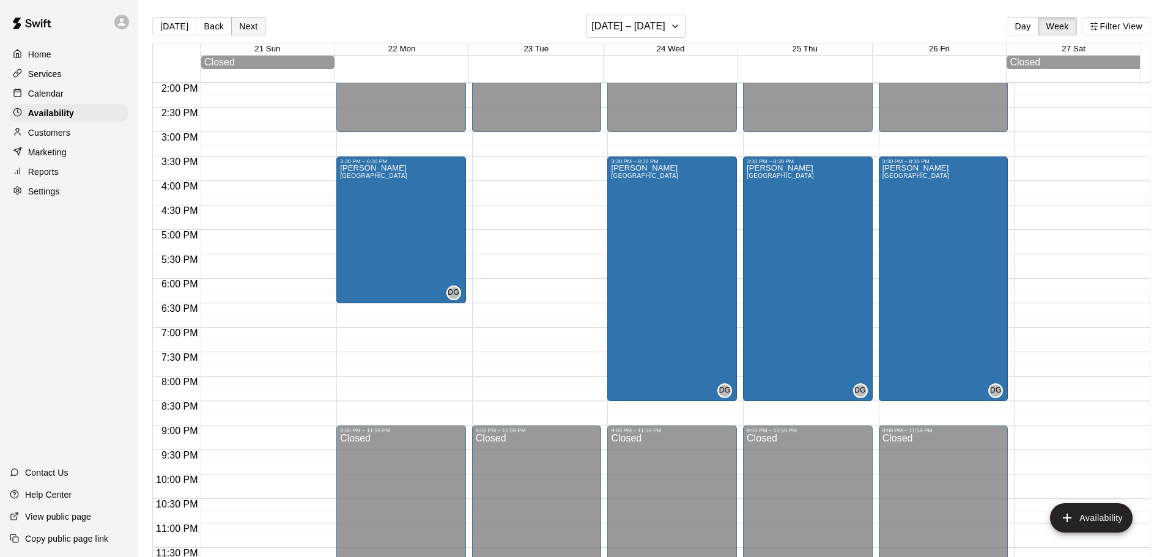
click at [246, 28] on button "Next" at bounding box center [248, 26] width 34 height 18
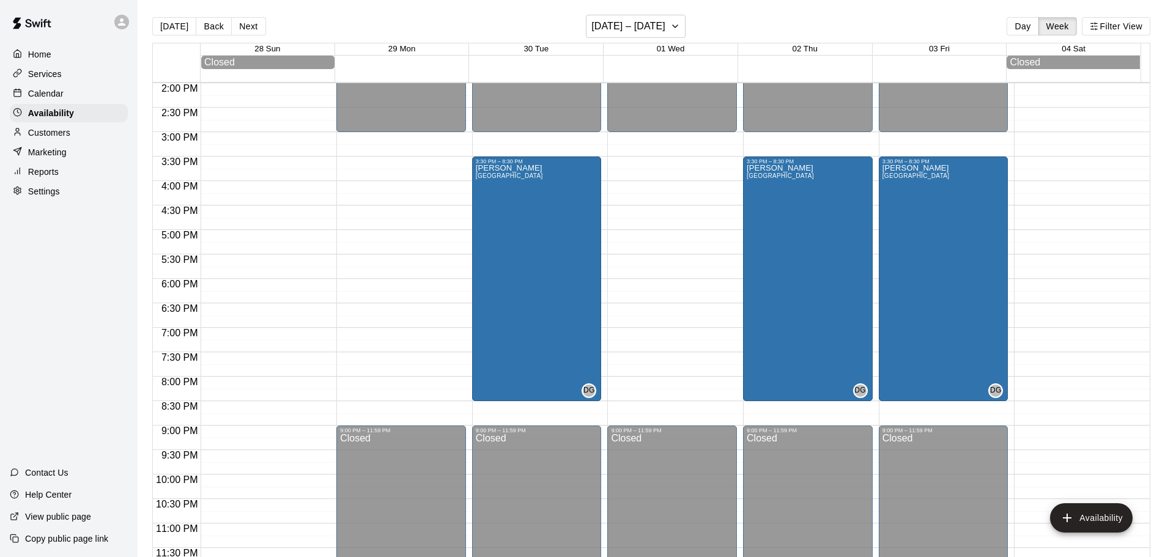
click at [251, 29] on button "Next" at bounding box center [248, 26] width 34 height 18
click at [253, 24] on button "Next" at bounding box center [248, 26] width 34 height 18
click at [244, 31] on button "Next" at bounding box center [248, 26] width 34 height 18
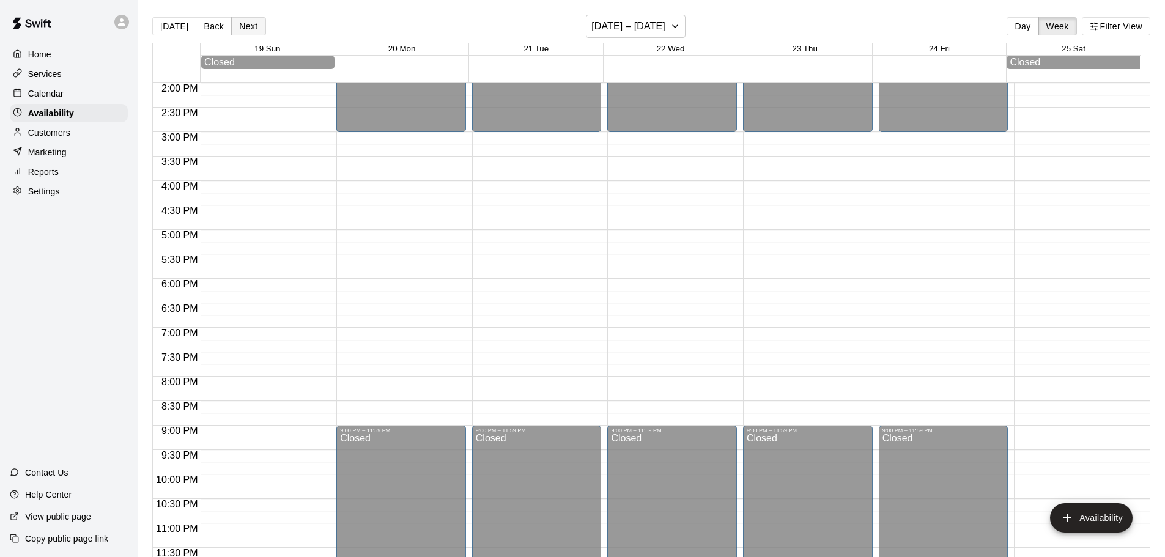
click at [244, 31] on button "Next" at bounding box center [248, 26] width 34 height 18
click at [256, 26] on button "Next" at bounding box center [248, 26] width 34 height 18
click at [208, 25] on button "Back" at bounding box center [214, 26] width 36 height 18
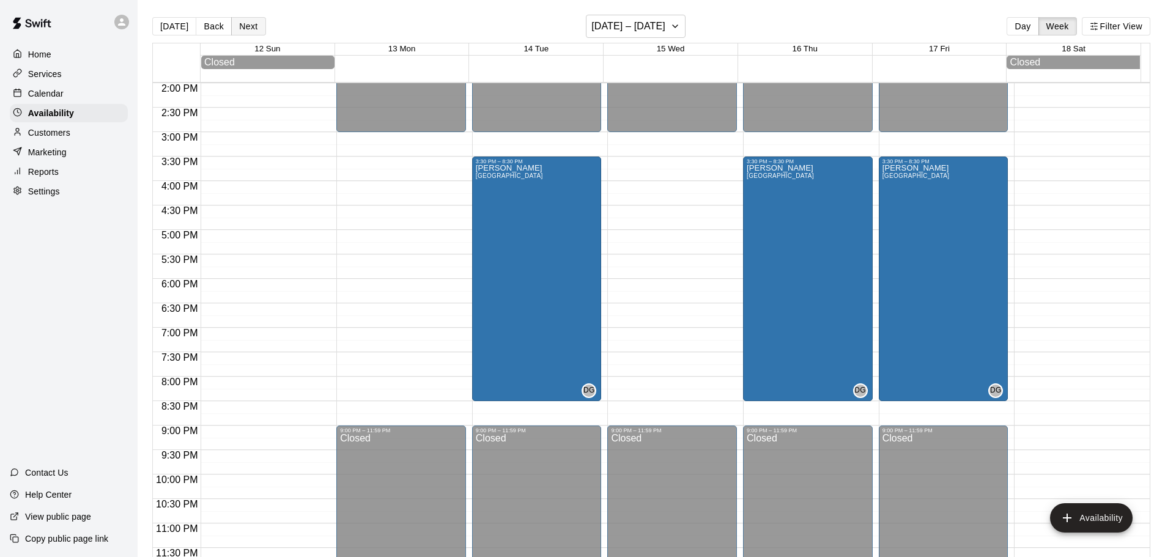
click at [245, 26] on button "Next" at bounding box center [248, 26] width 34 height 18
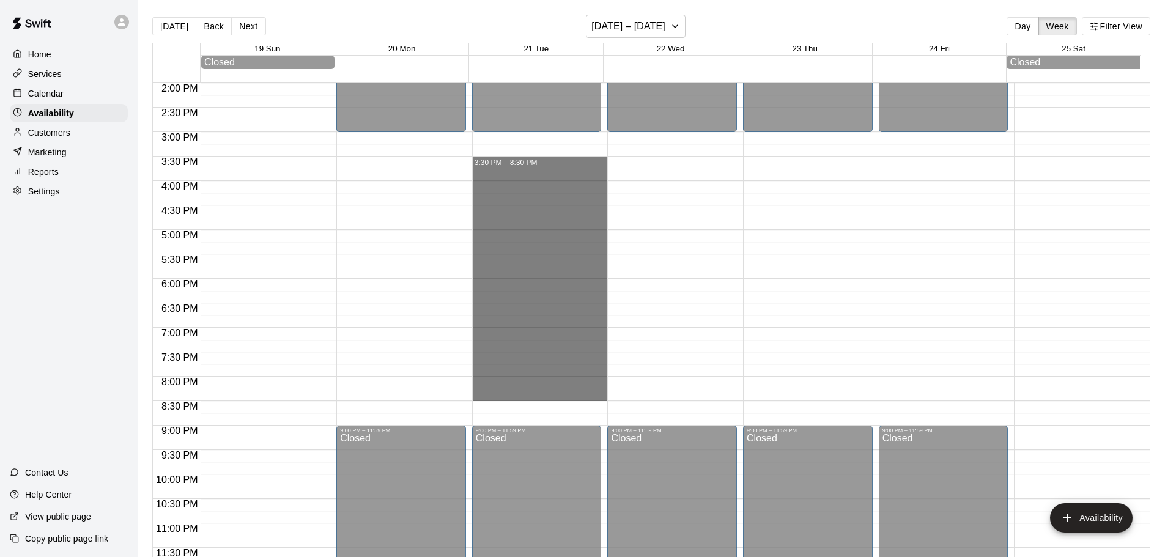
drag, startPoint x: 477, startPoint y: 163, endPoint x: 497, endPoint y: 397, distance: 235.7
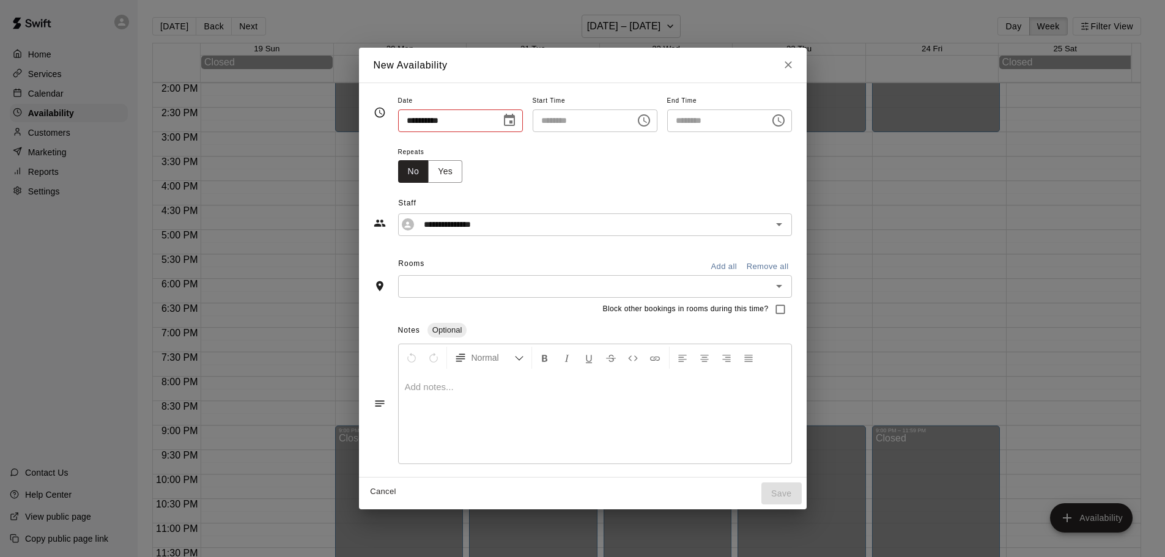
type input "**********"
type input "********"
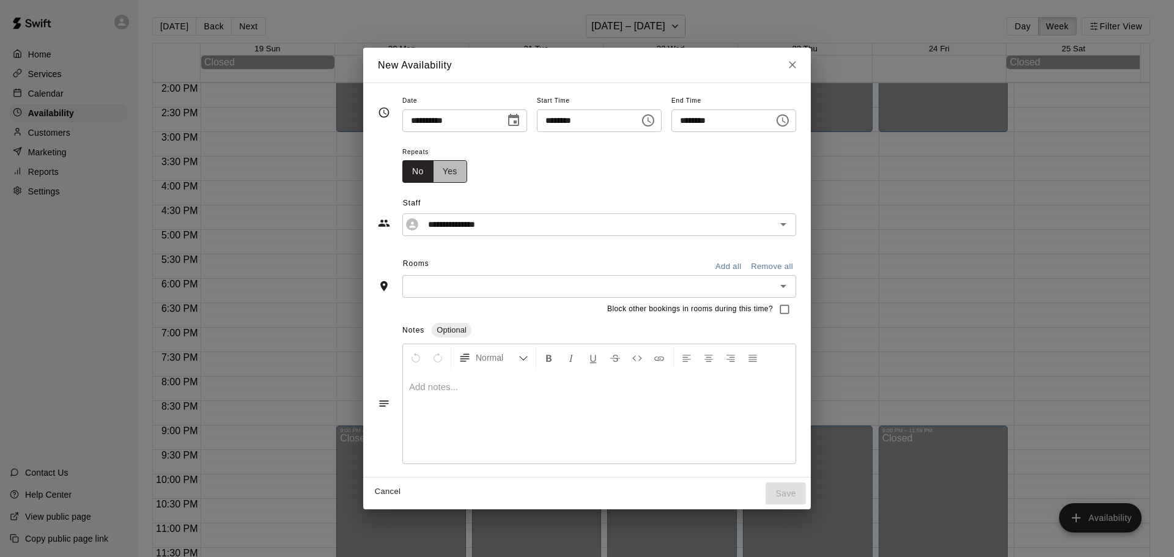
click at [433, 174] on button "Yes" at bounding box center [450, 171] width 34 height 23
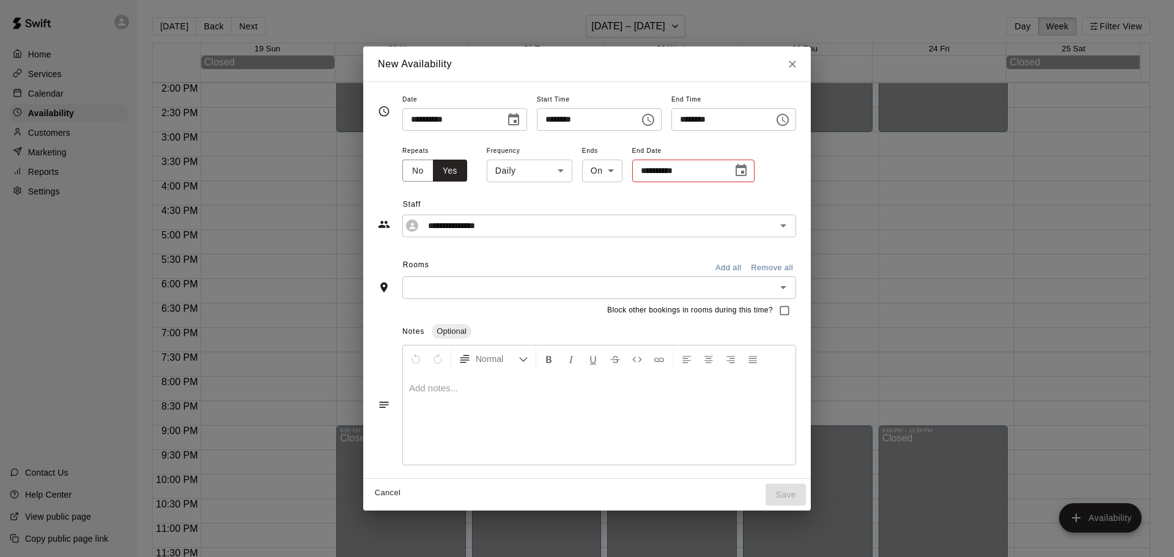
click at [736, 175] on icon "Choose date" at bounding box center [741, 170] width 11 height 12
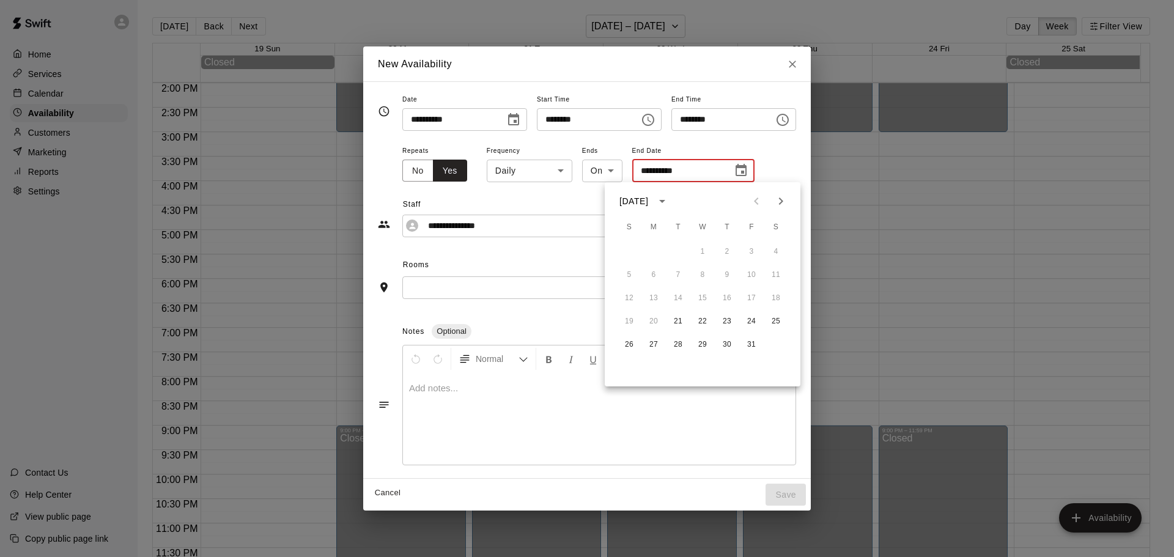
click at [537, 162] on body "Home Services Calendar Availability Customers Marketing Reports Settings Contac…" at bounding box center [587, 288] width 1174 height 577
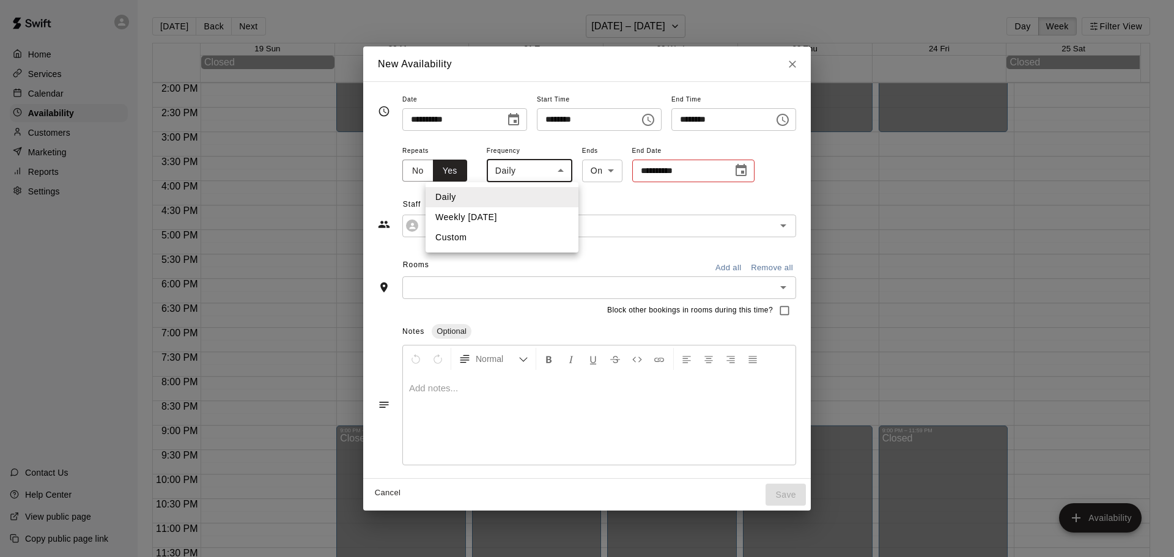
click at [443, 237] on li "Custom" at bounding box center [502, 237] width 153 height 20
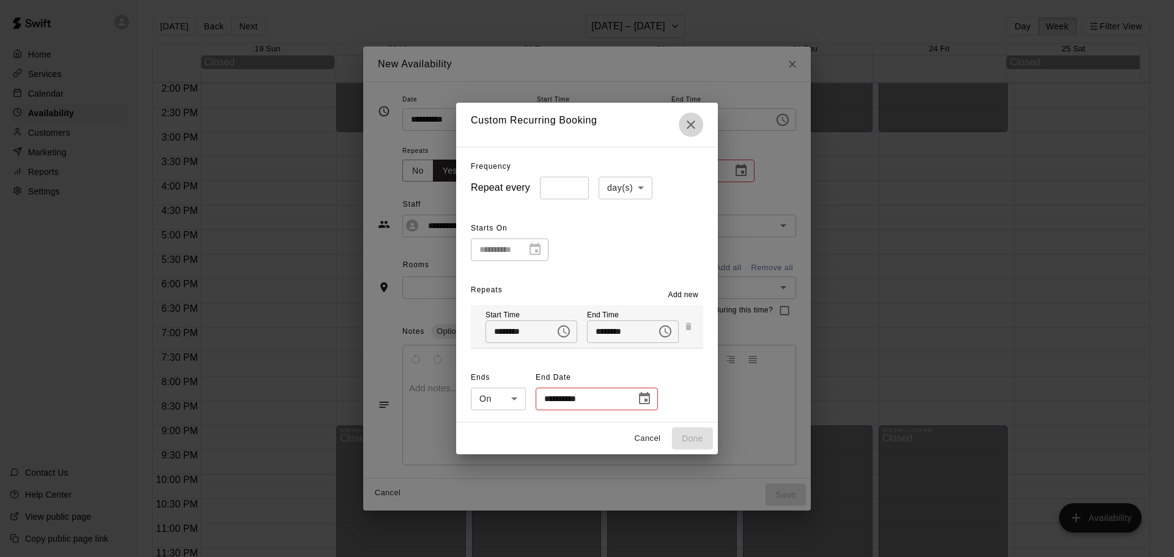
click at [695, 125] on icon "Close" at bounding box center [691, 124] width 9 height 9
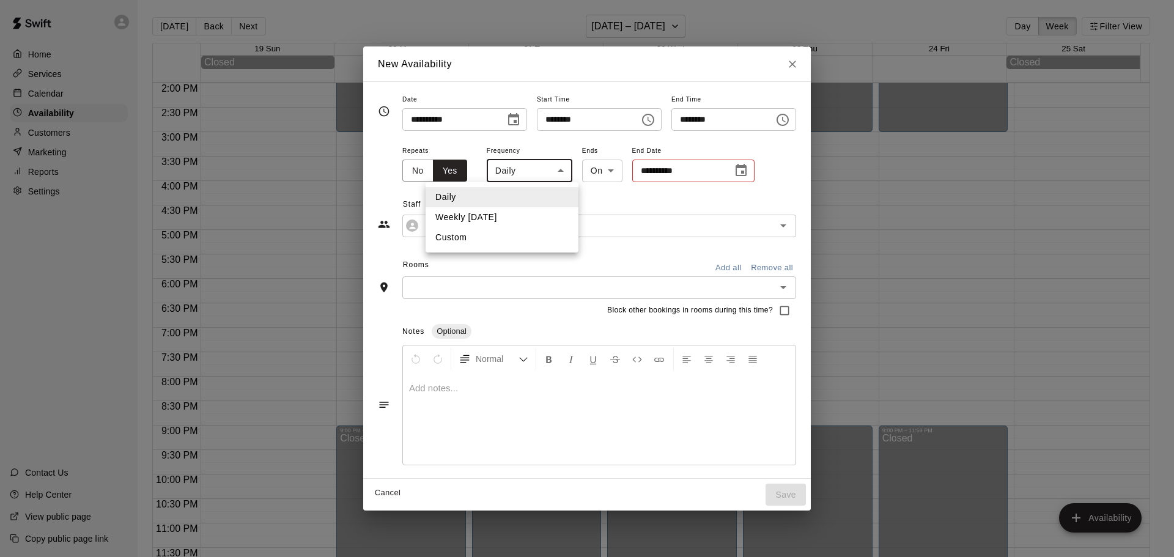
click at [530, 172] on body "Home Services Calendar Availability Customers Marketing Reports Settings Contac…" at bounding box center [587, 288] width 1174 height 577
click at [465, 218] on li "Weekly [DATE]" at bounding box center [502, 217] width 153 height 20
type input "******"
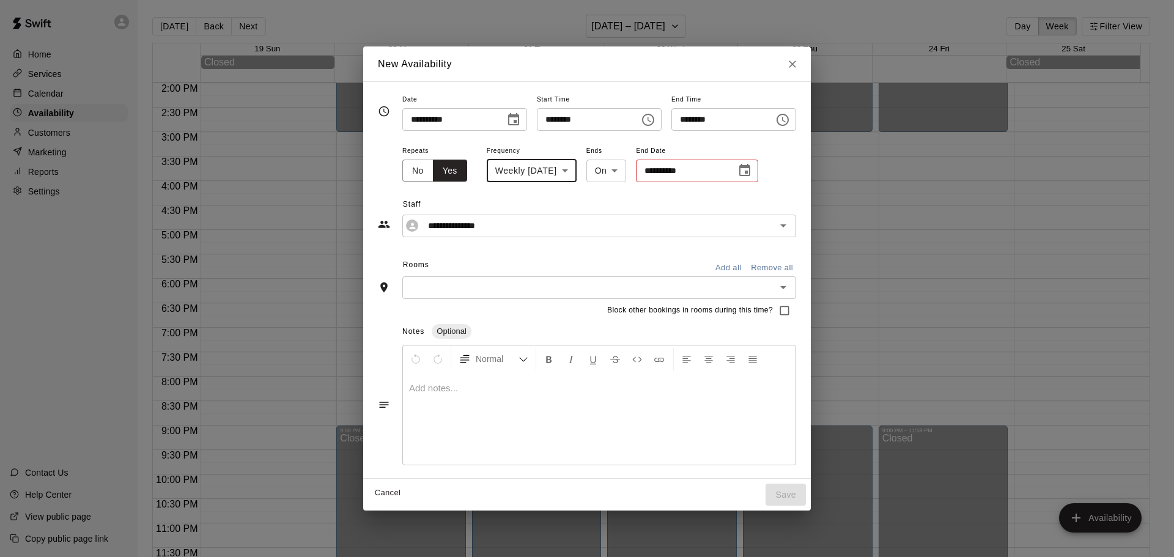
click at [739, 171] on icon "Choose date" at bounding box center [744, 170] width 11 height 12
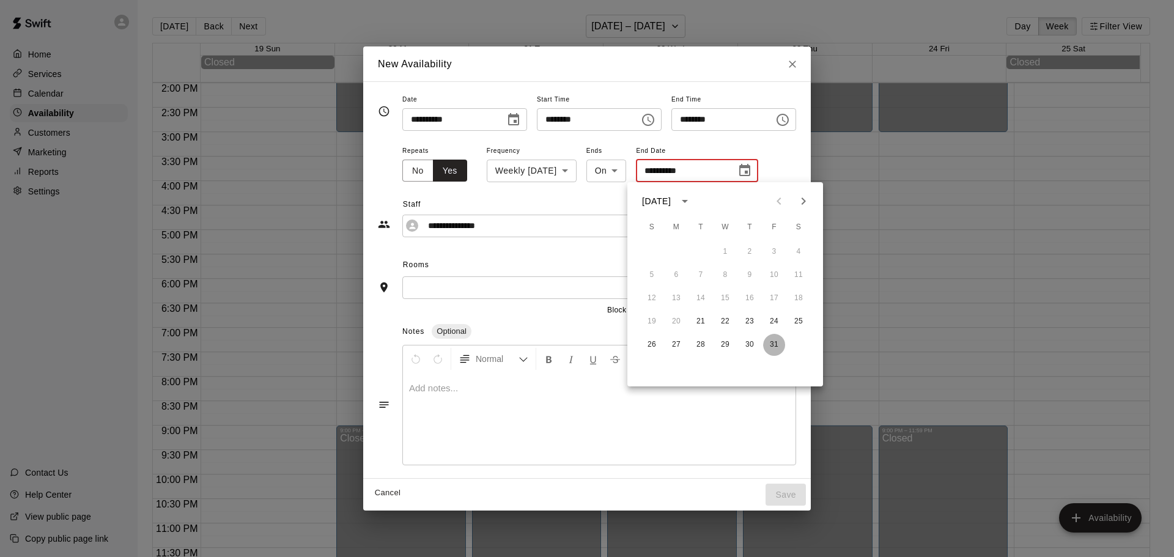
click at [777, 347] on button "31" at bounding box center [774, 345] width 22 height 22
type input "**********"
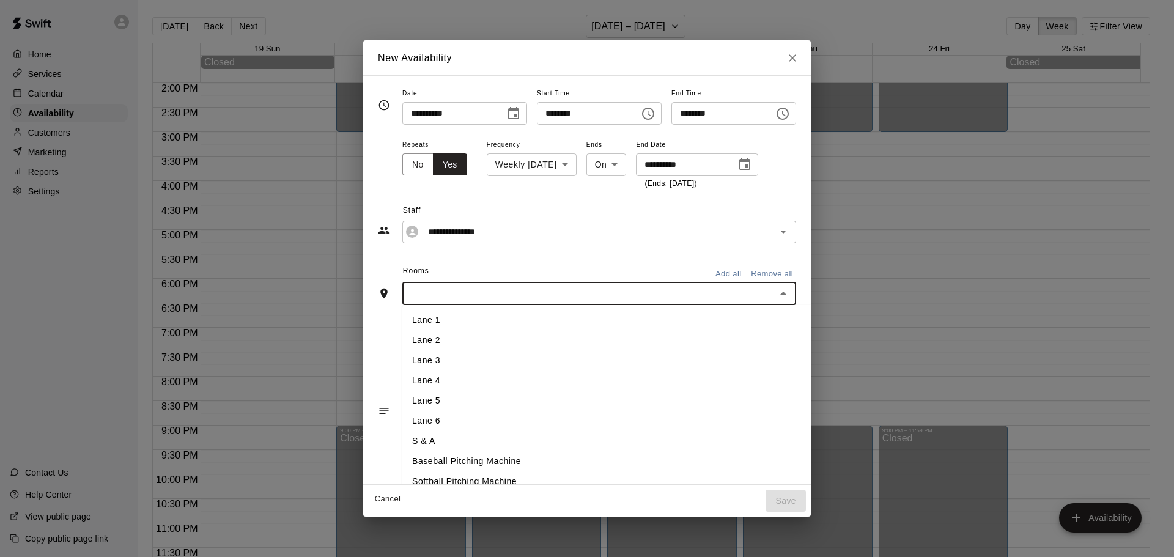
click at [701, 291] on input "text" at bounding box center [589, 293] width 366 height 15
click at [402, 314] on li "Lane 1" at bounding box center [626, 320] width 449 height 20
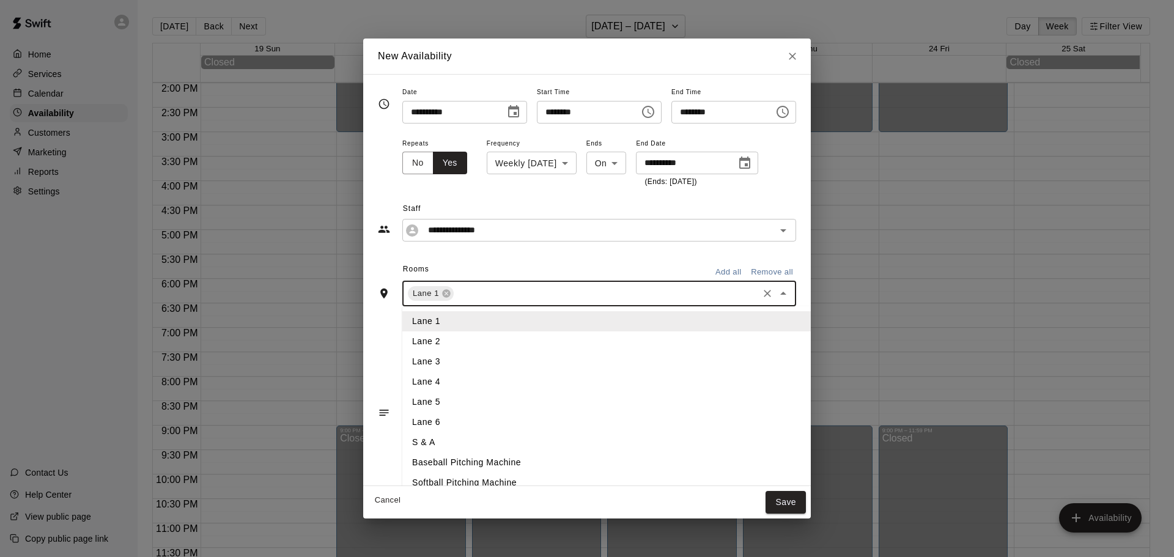
click at [456, 291] on input "text" at bounding box center [606, 293] width 301 height 15
click at [415, 338] on li "Lane 2" at bounding box center [626, 341] width 449 height 20
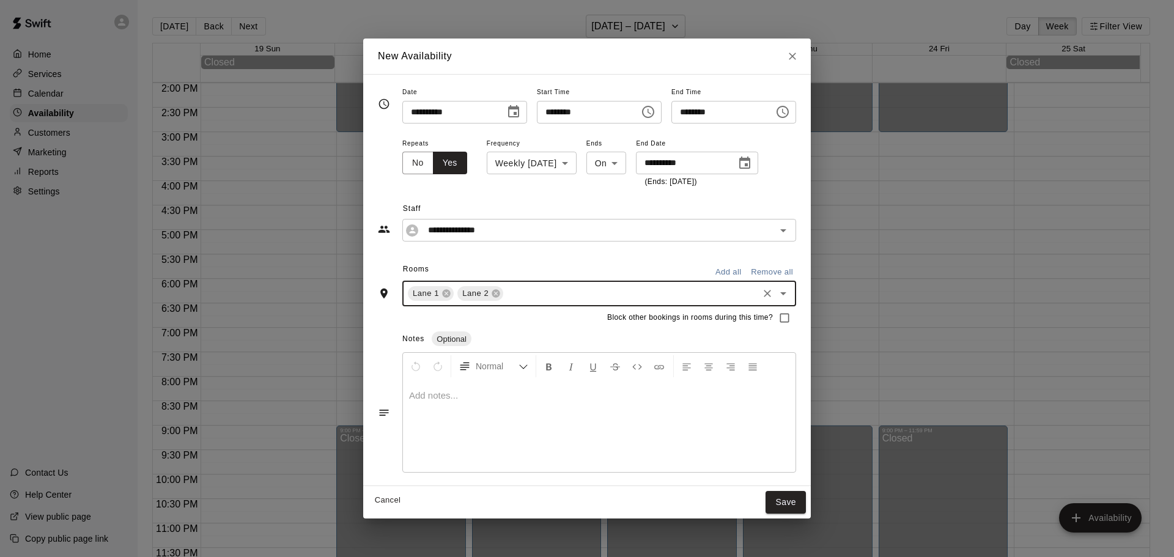
click at [505, 299] on input "text" at bounding box center [630, 293] width 251 height 15
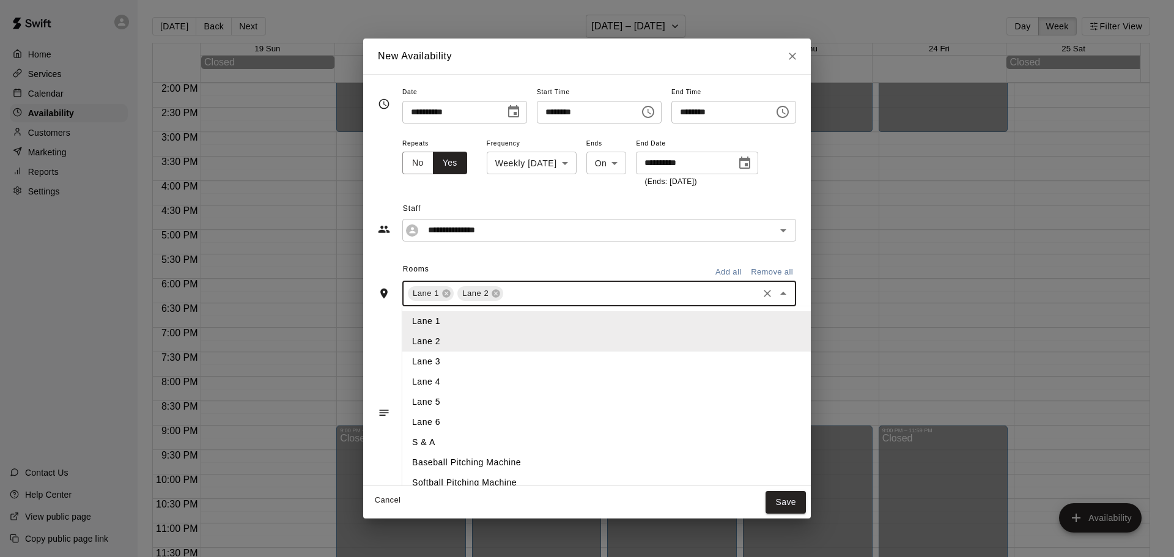
click at [410, 362] on li "Lane 3" at bounding box center [626, 362] width 449 height 20
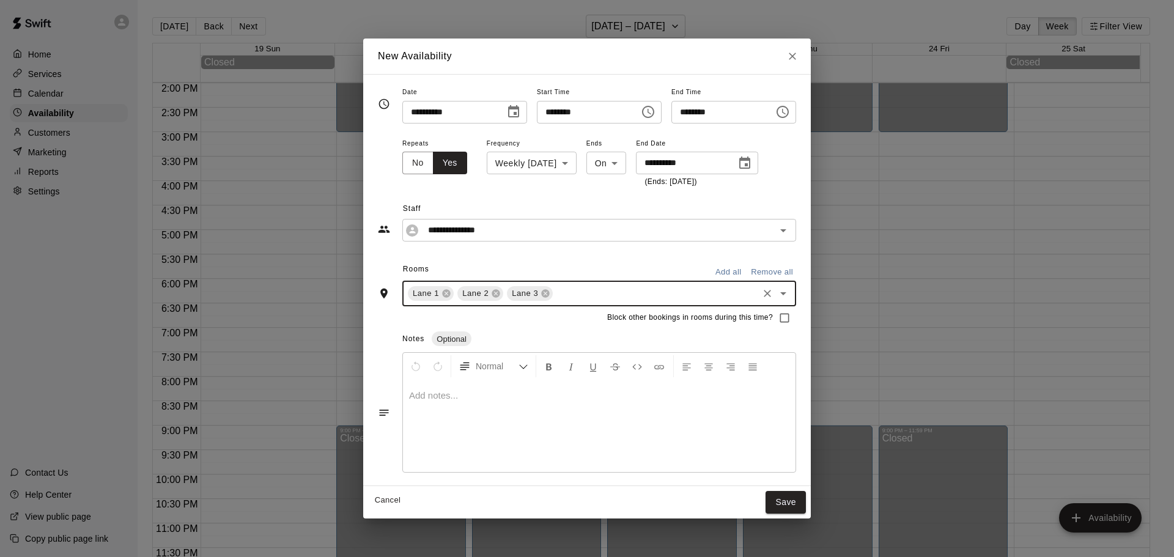
click at [555, 294] on input "text" at bounding box center [656, 293] width 202 height 15
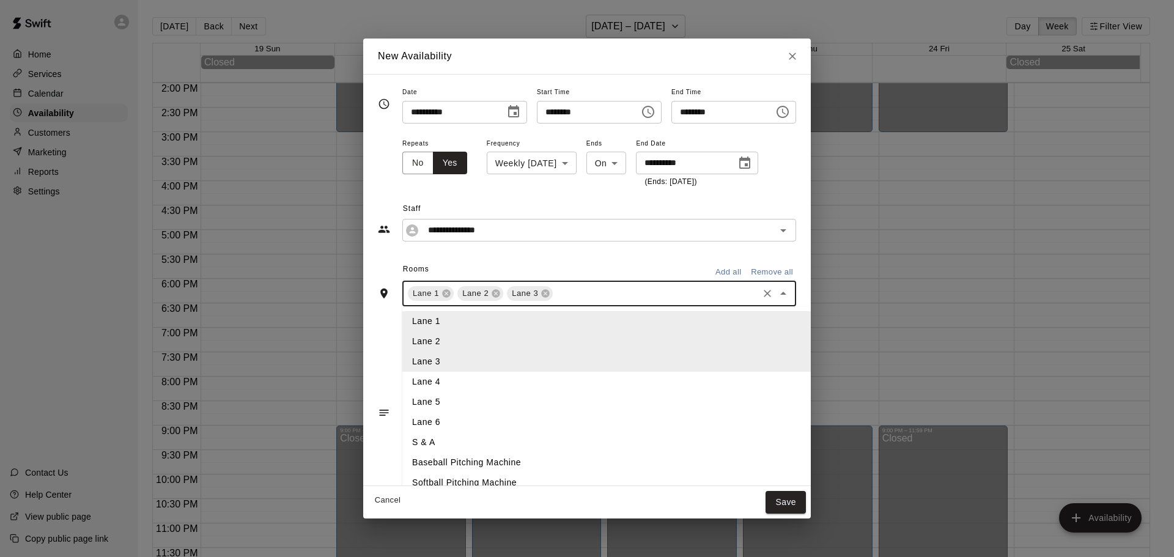
click at [404, 383] on li "Lane 4" at bounding box center [626, 382] width 449 height 20
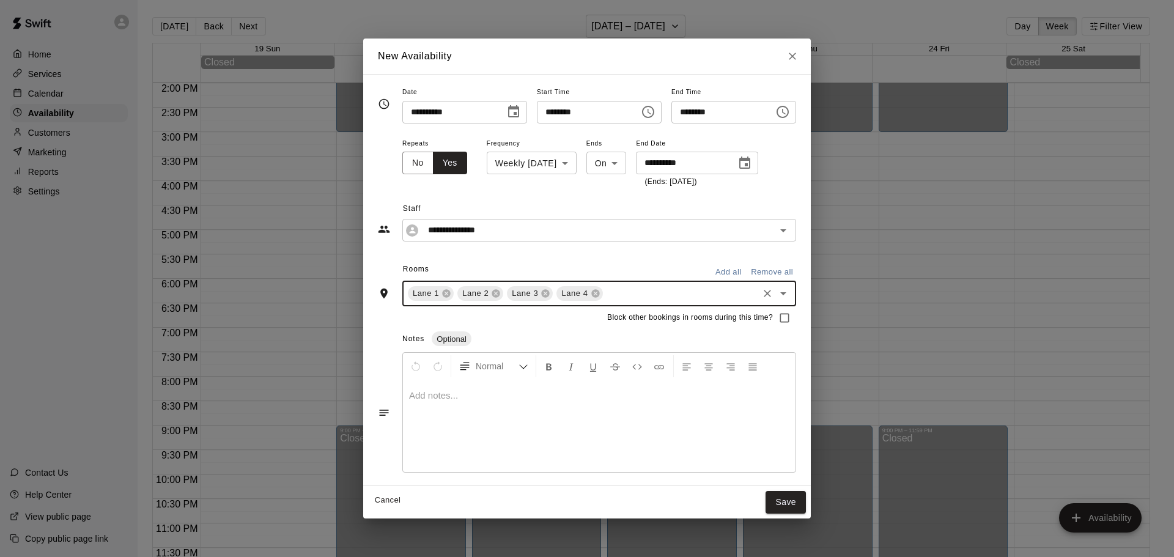
click at [605, 294] on input "text" at bounding box center [681, 293] width 152 height 15
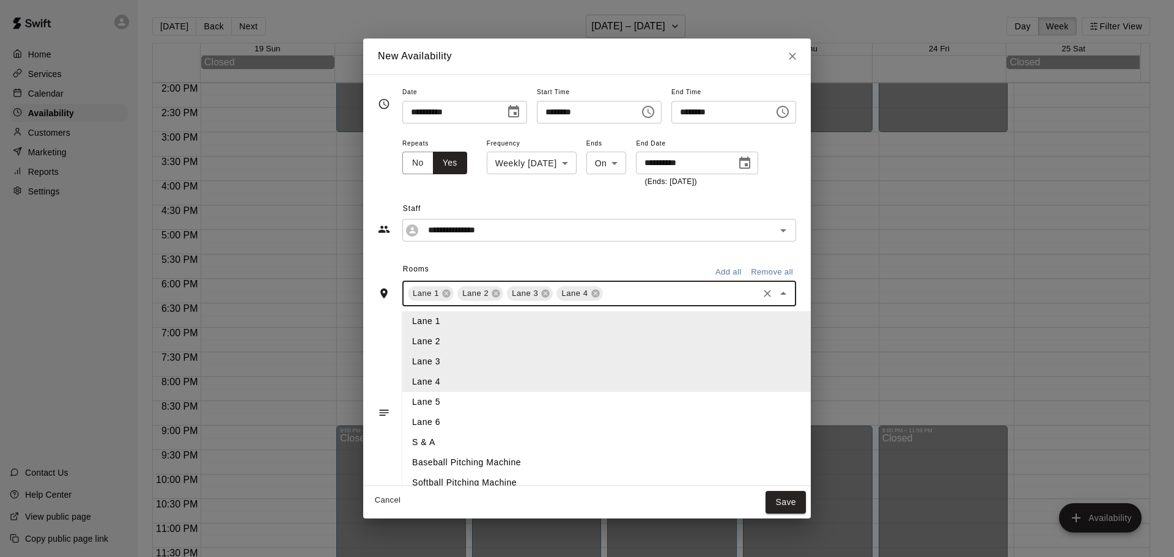
click at [405, 401] on li "Lane 5" at bounding box center [626, 402] width 449 height 20
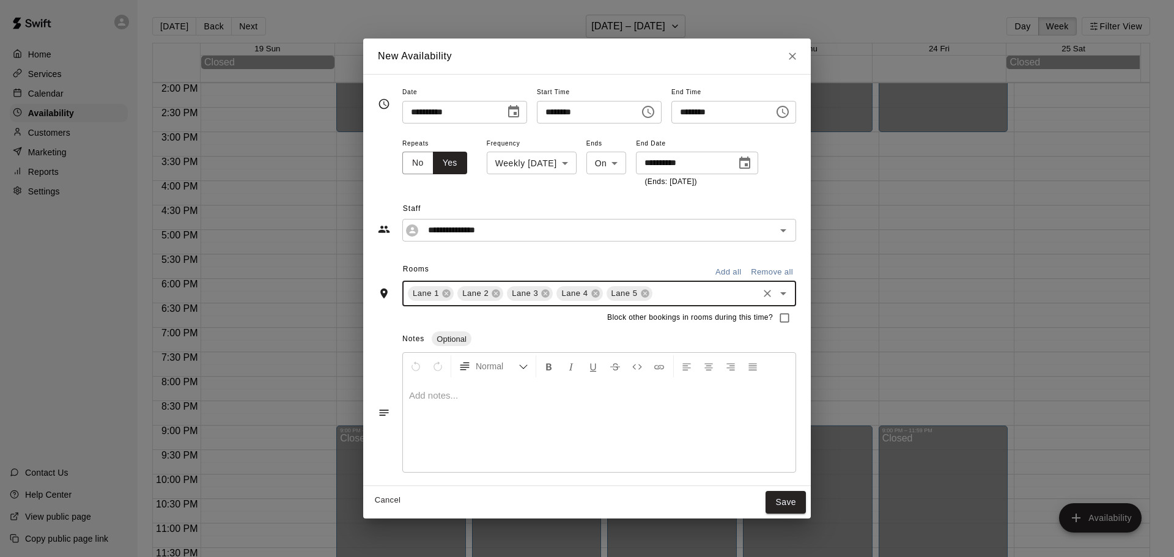
click at [654, 292] on input "text" at bounding box center [705, 293] width 102 height 15
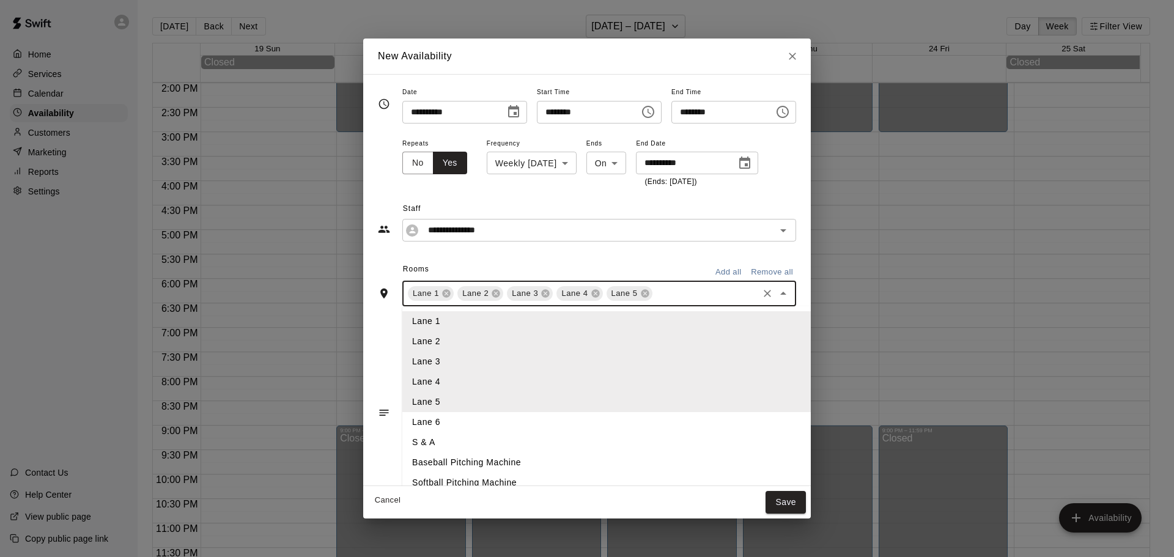
click at [419, 421] on li "Lane 6" at bounding box center [626, 422] width 449 height 20
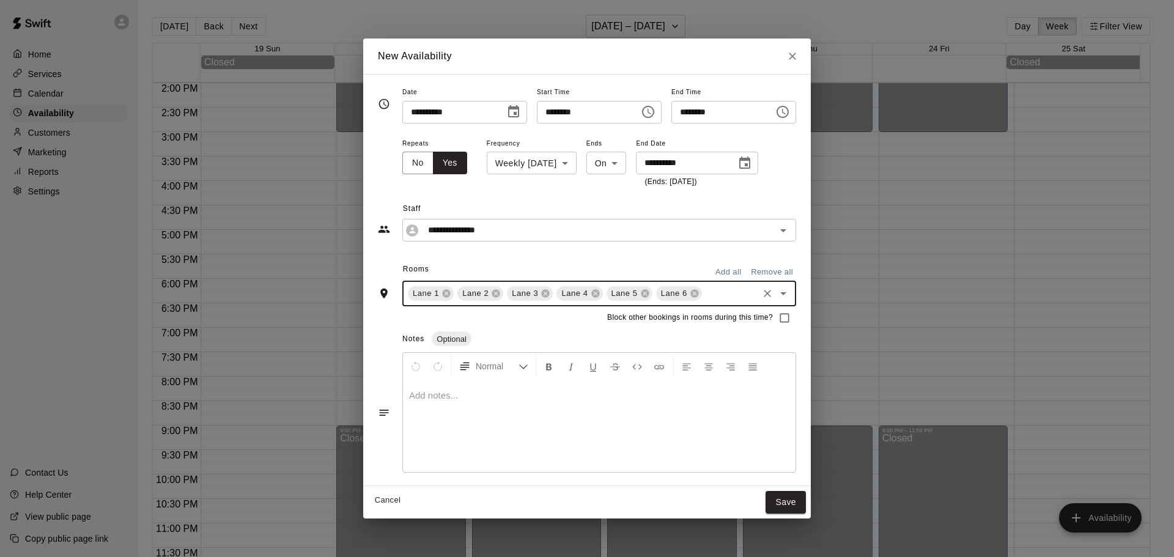
click at [704, 294] on input "text" at bounding box center [730, 293] width 53 height 15
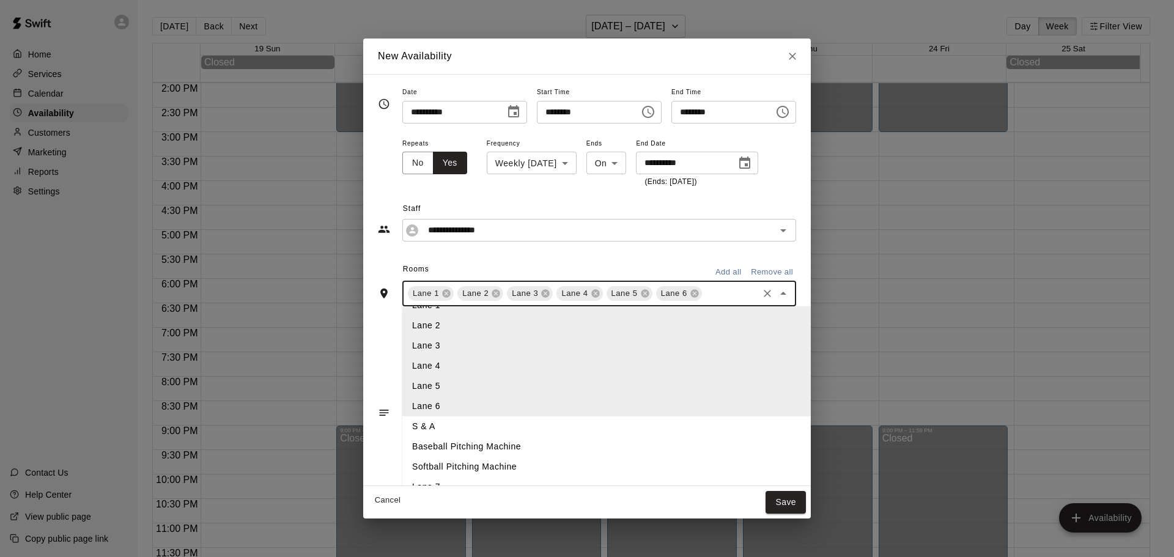
scroll to position [29, 0]
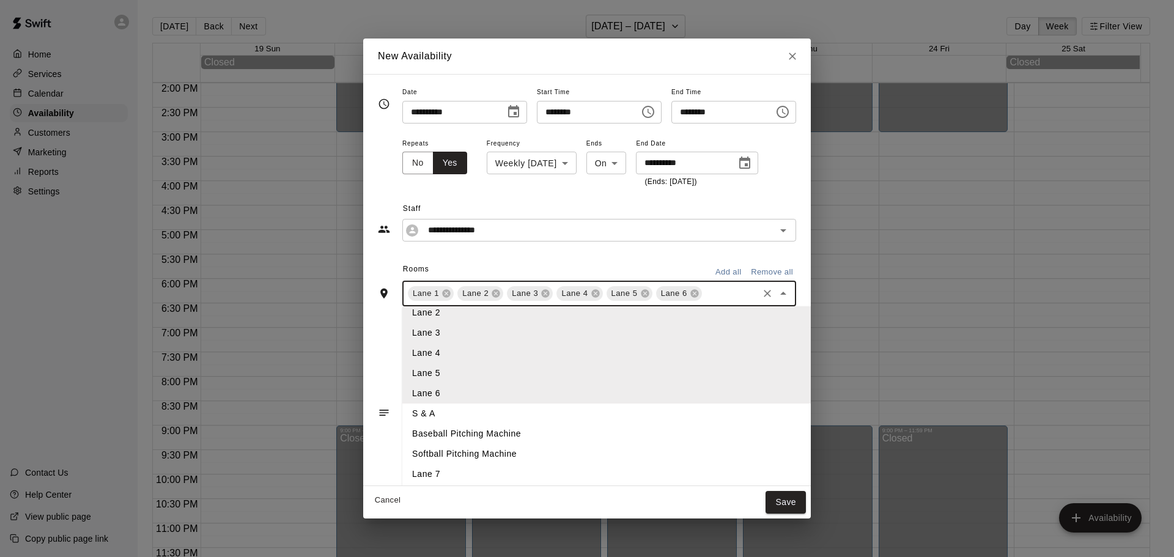
click at [405, 474] on li "Lane 7" at bounding box center [626, 474] width 449 height 20
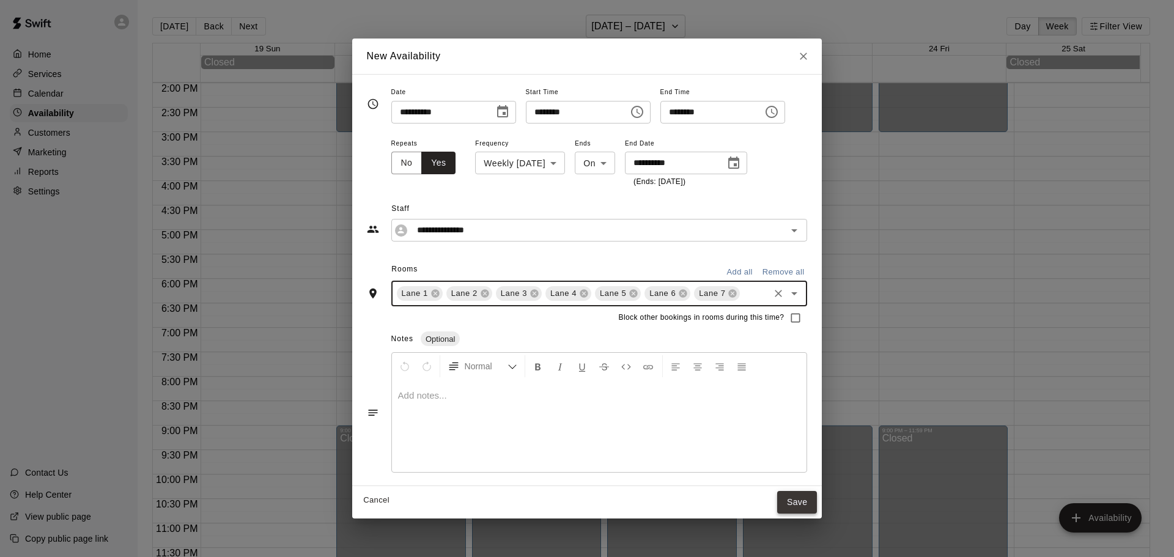
click at [817, 504] on button "Save" at bounding box center [797, 502] width 40 height 23
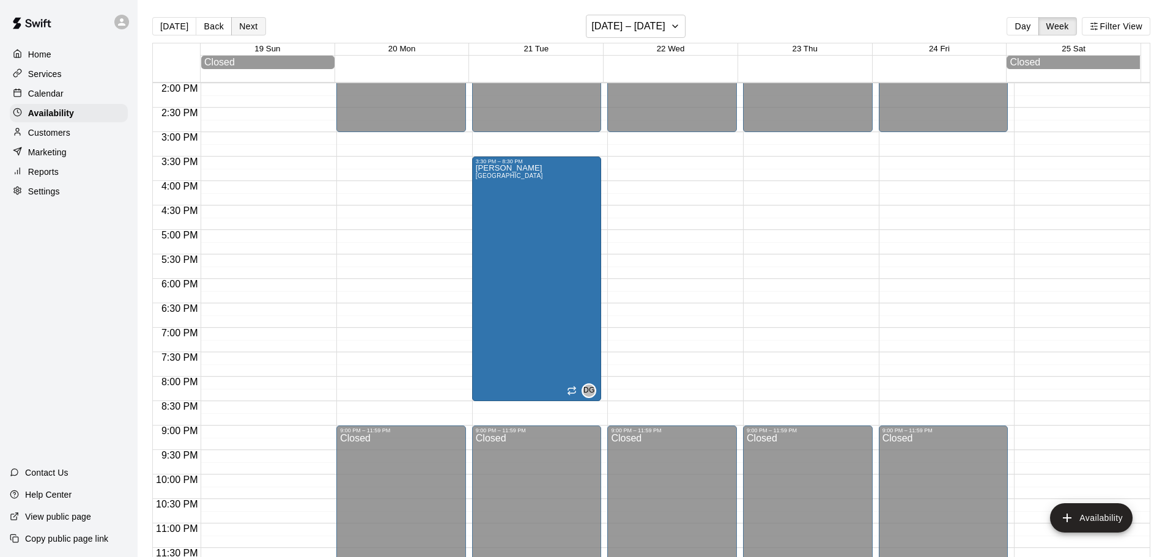
click at [250, 26] on button "Next" at bounding box center [248, 26] width 34 height 18
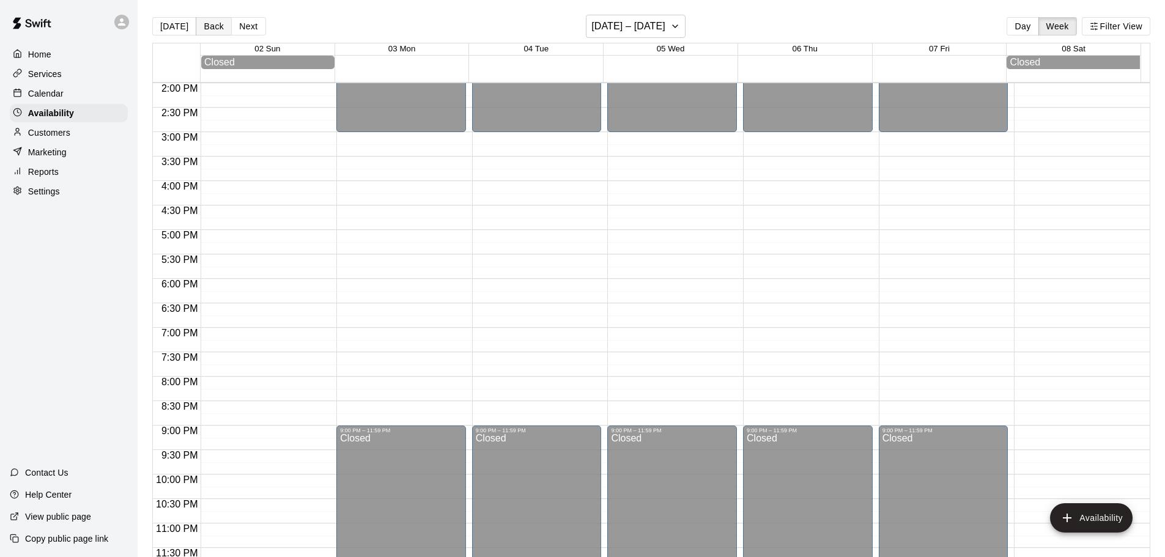
click at [201, 26] on button "Back" at bounding box center [214, 26] width 36 height 18
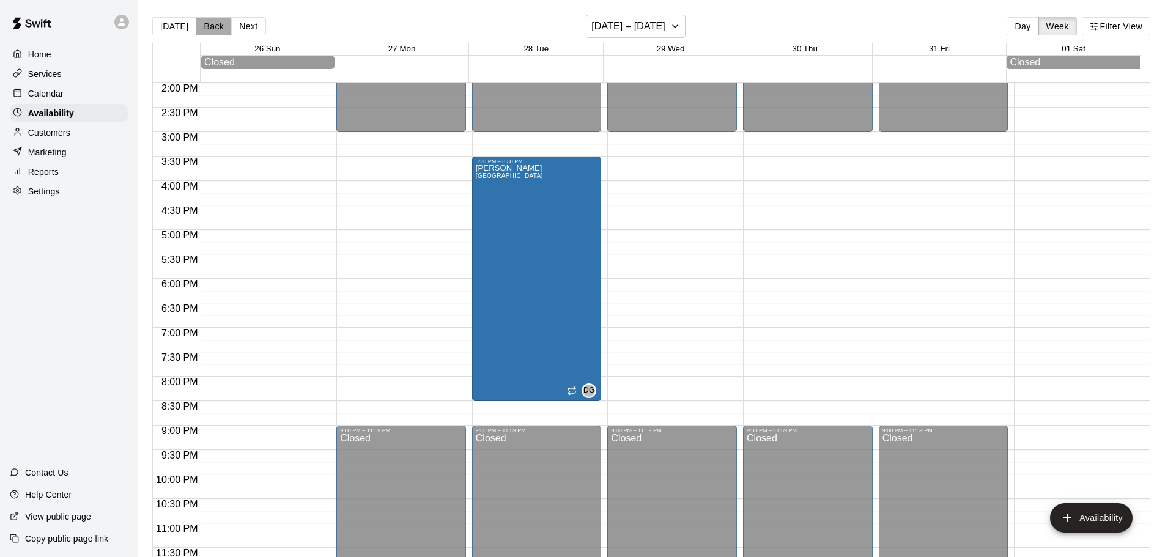
click at [204, 26] on button "Back" at bounding box center [214, 26] width 36 height 18
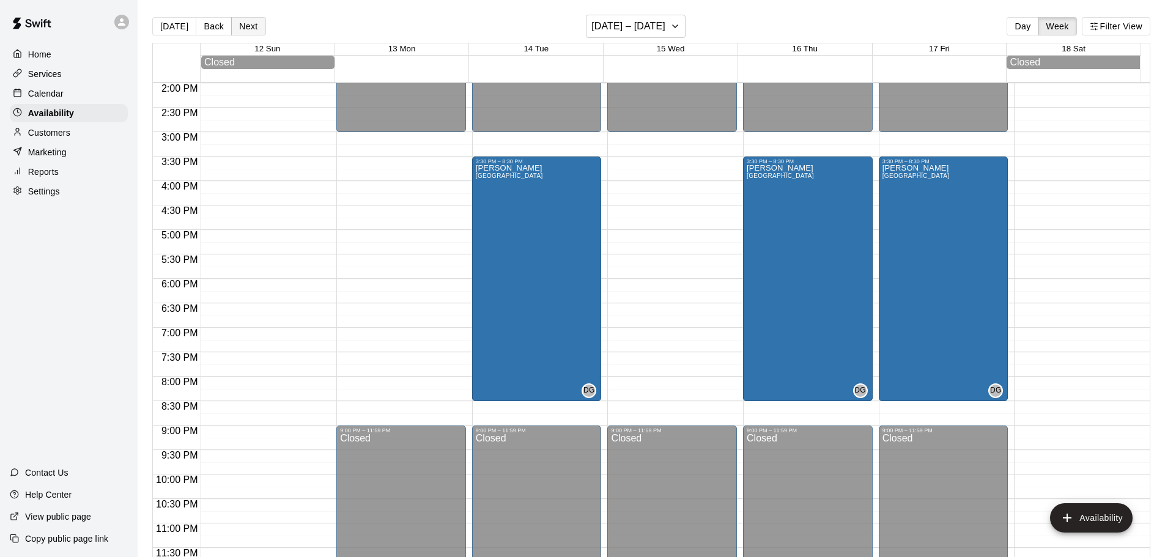
click at [246, 26] on button "Next" at bounding box center [248, 26] width 34 height 18
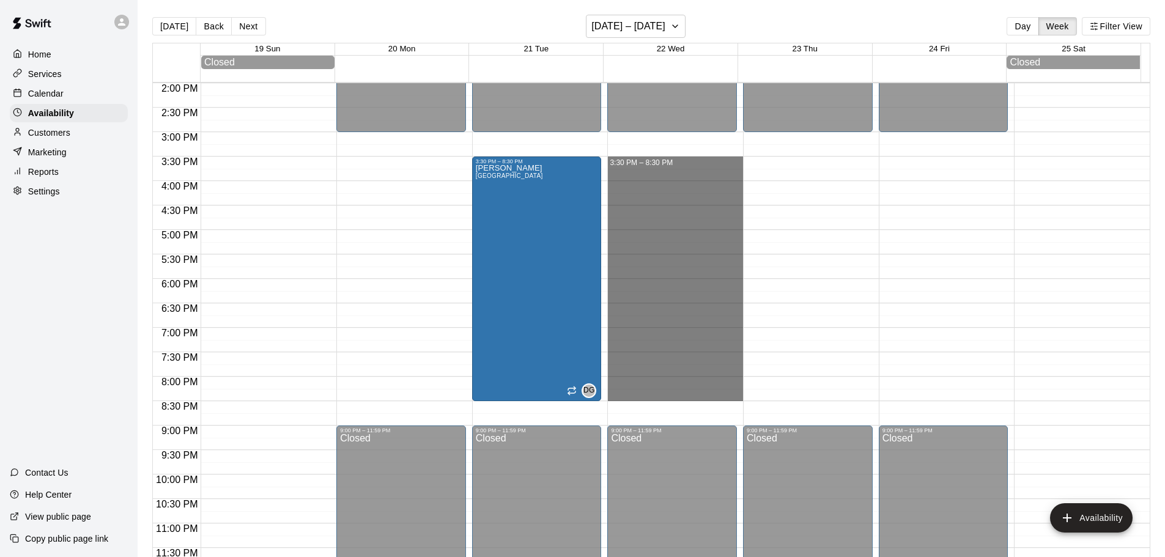
drag, startPoint x: 615, startPoint y: 160, endPoint x: 629, endPoint y: 396, distance: 235.8
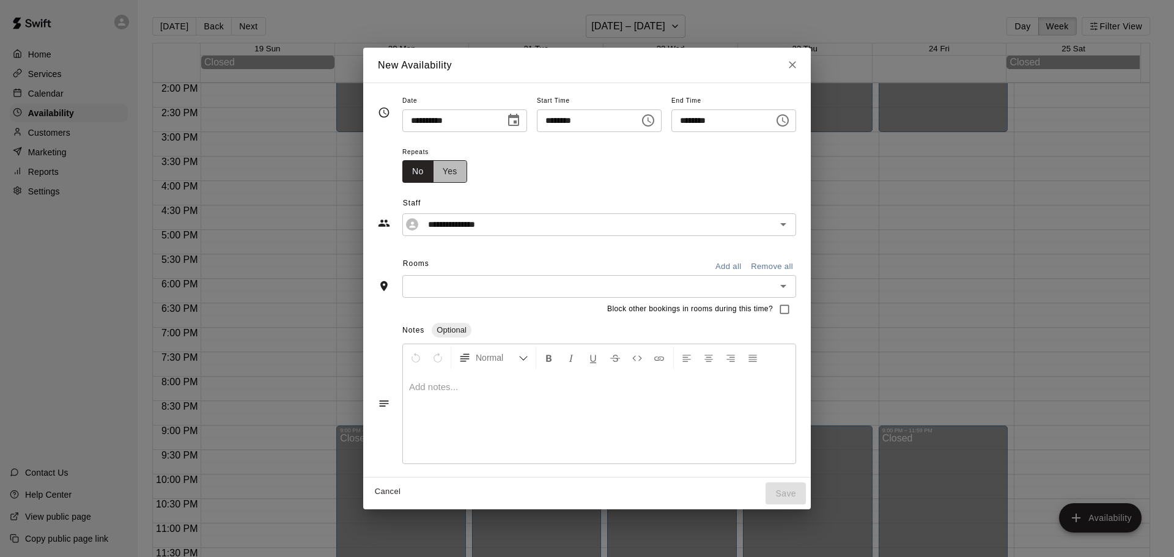
click at [435, 174] on button "Yes" at bounding box center [450, 171] width 34 height 23
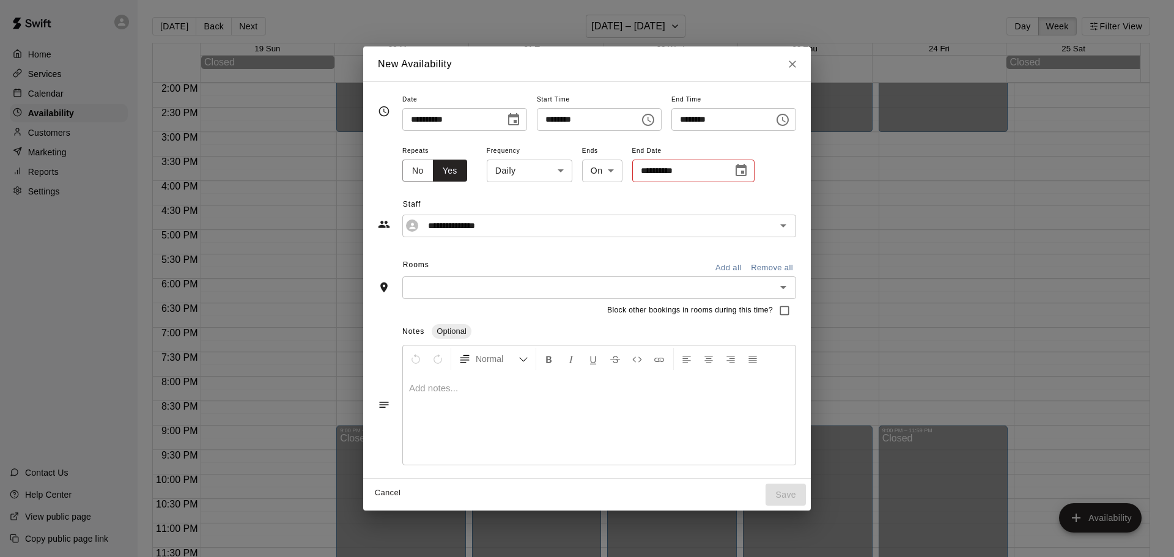
click at [531, 174] on body "Home Services Calendar Availability Customers Marketing Reports Settings Contac…" at bounding box center [587, 288] width 1174 height 577
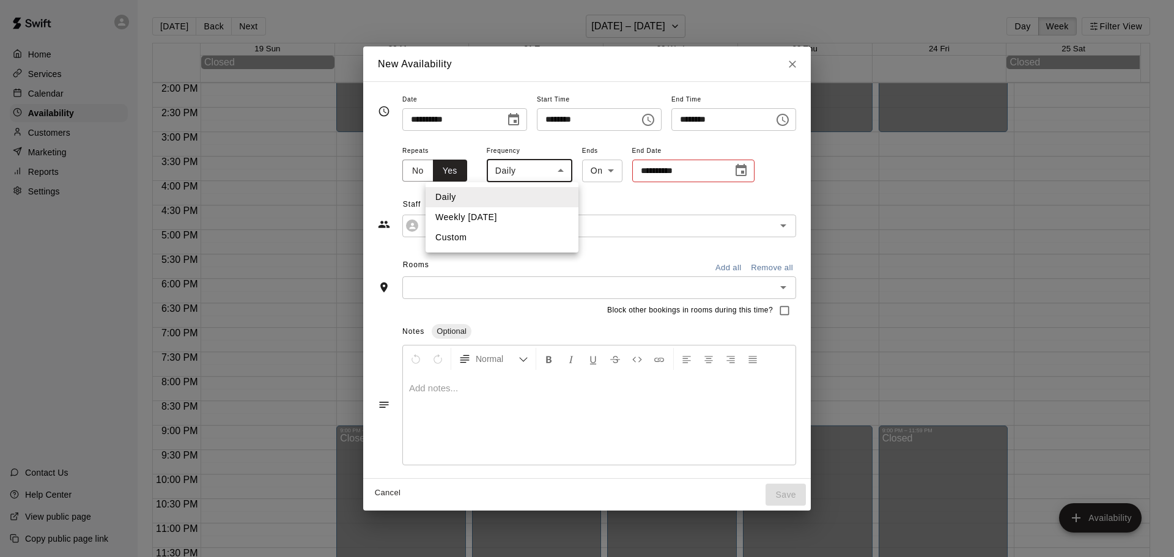
click at [715, 167] on div at bounding box center [587, 278] width 1174 height 557
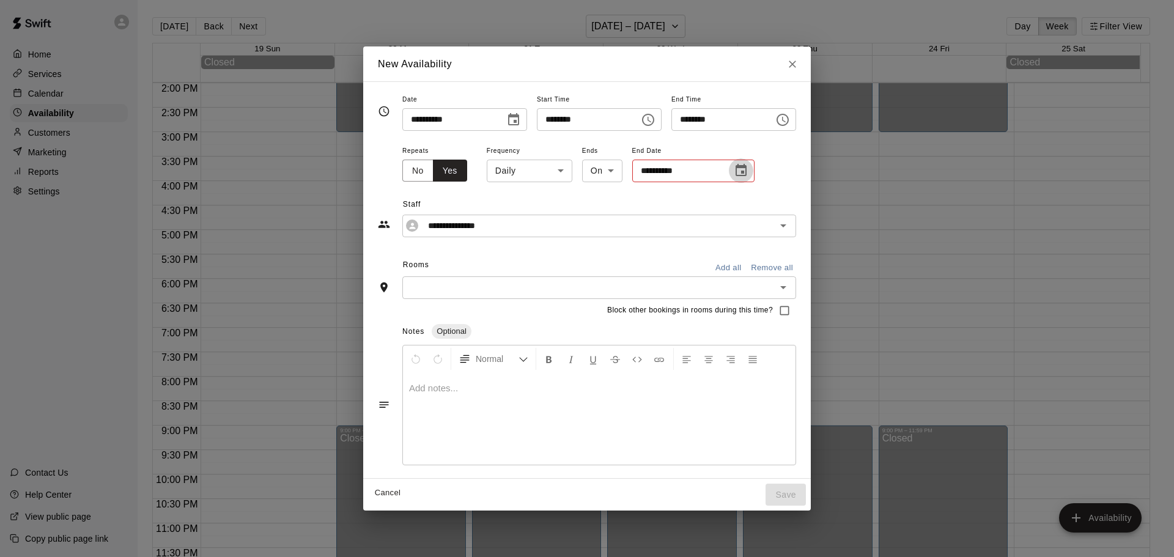
click at [736, 172] on icon "Choose date" at bounding box center [741, 170] width 11 height 12
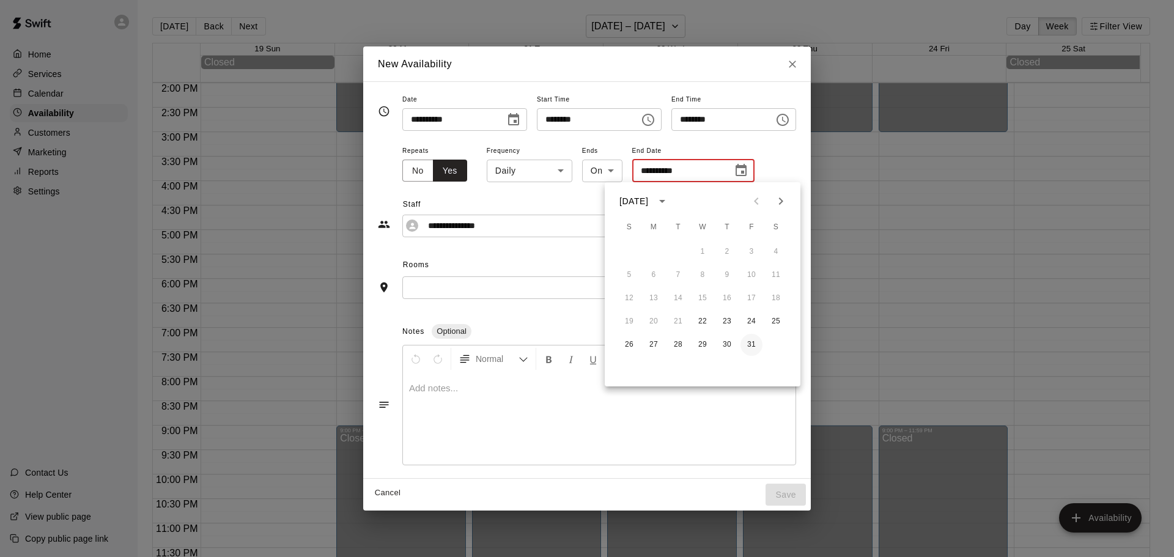
click at [753, 345] on button "31" at bounding box center [751, 345] width 22 height 22
type input "**********"
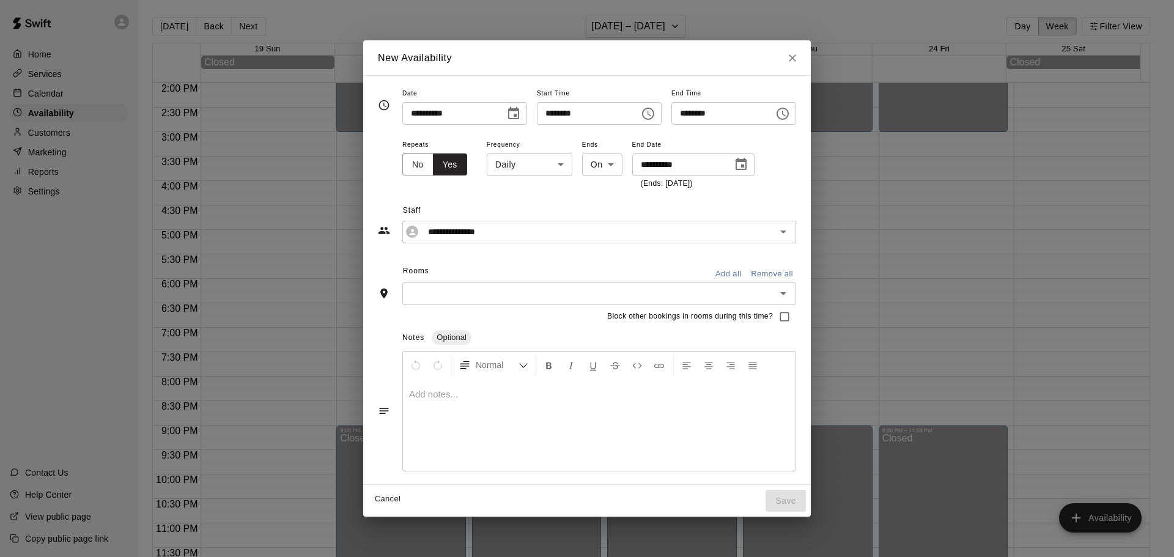
click at [424, 279] on div "Rooms Add all Remove all" at bounding box center [587, 272] width 418 height 21
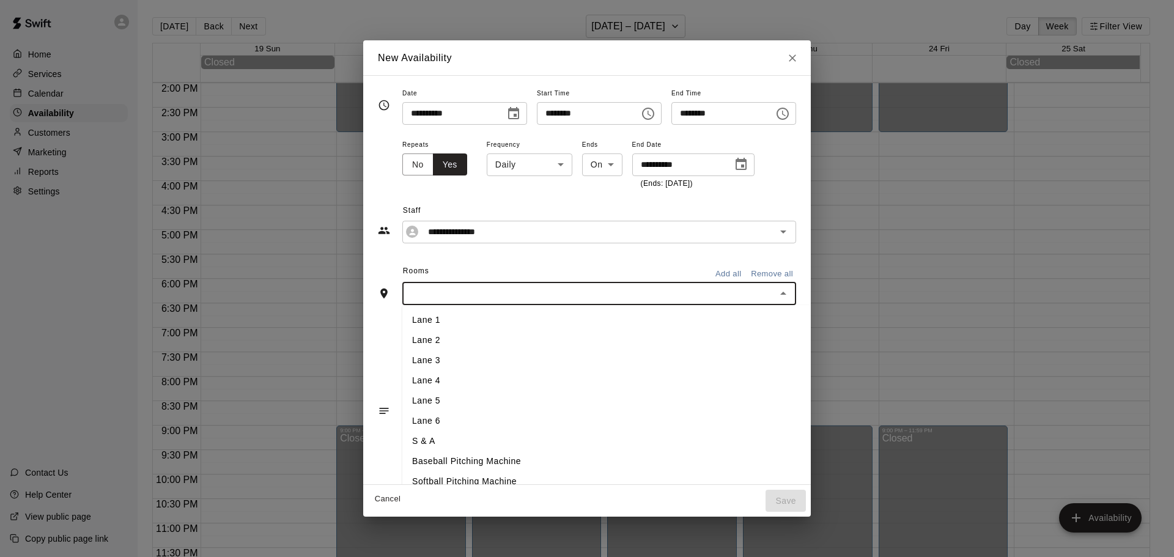
click at [420, 293] on input "text" at bounding box center [589, 293] width 366 height 15
click at [405, 323] on li "Lane 1" at bounding box center [626, 320] width 449 height 20
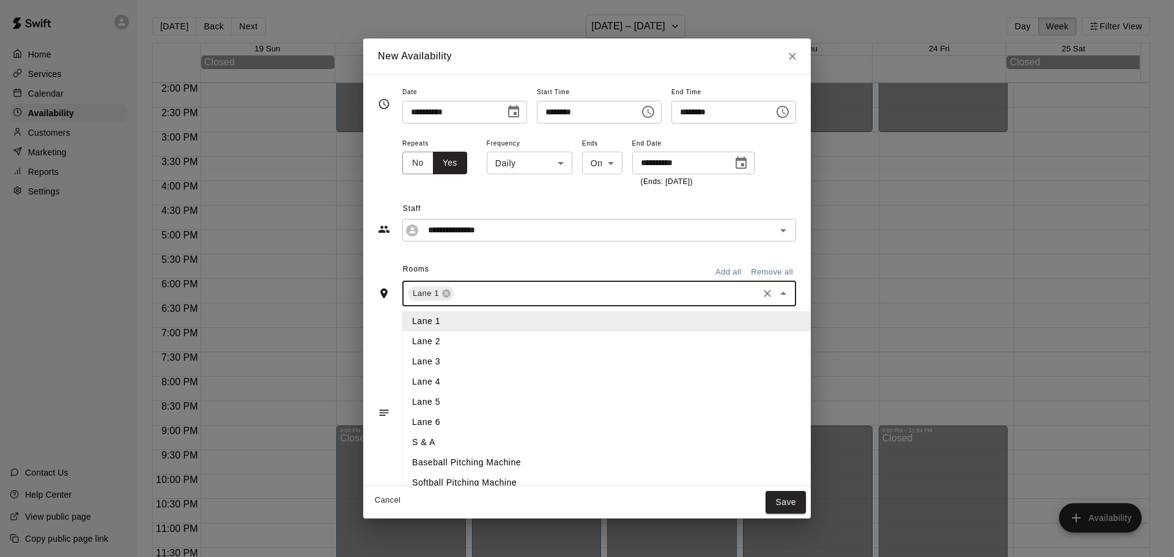
click at [470, 292] on input "text" at bounding box center [606, 293] width 301 height 15
click at [435, 346] on li "Lane 2" at bounding box center [626, 341] width 449 height 20
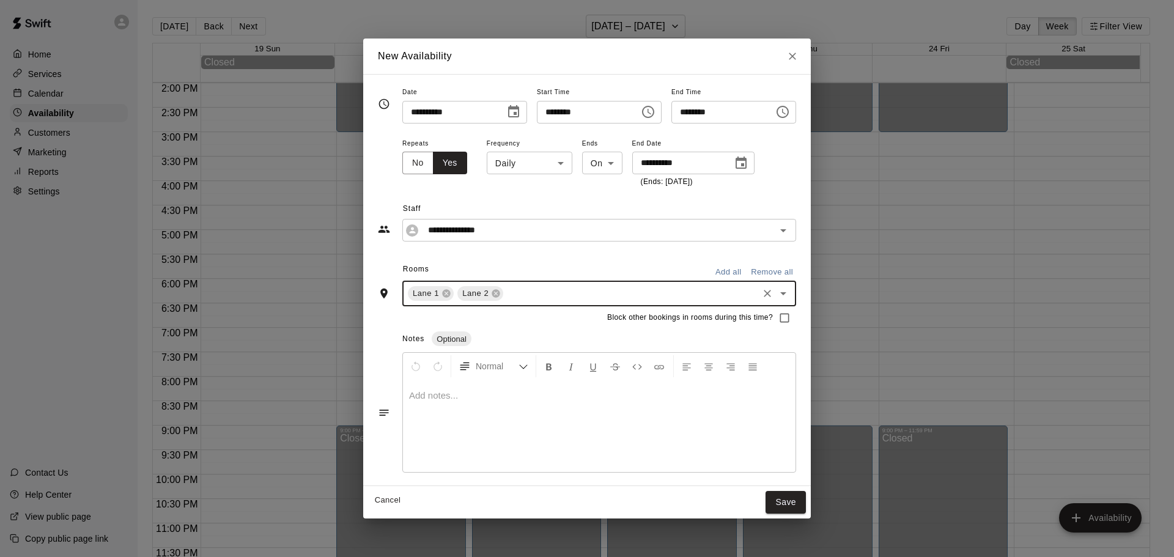
click at [505, 292] on input "text" at bounding box center [630, 293] width 251 height 15
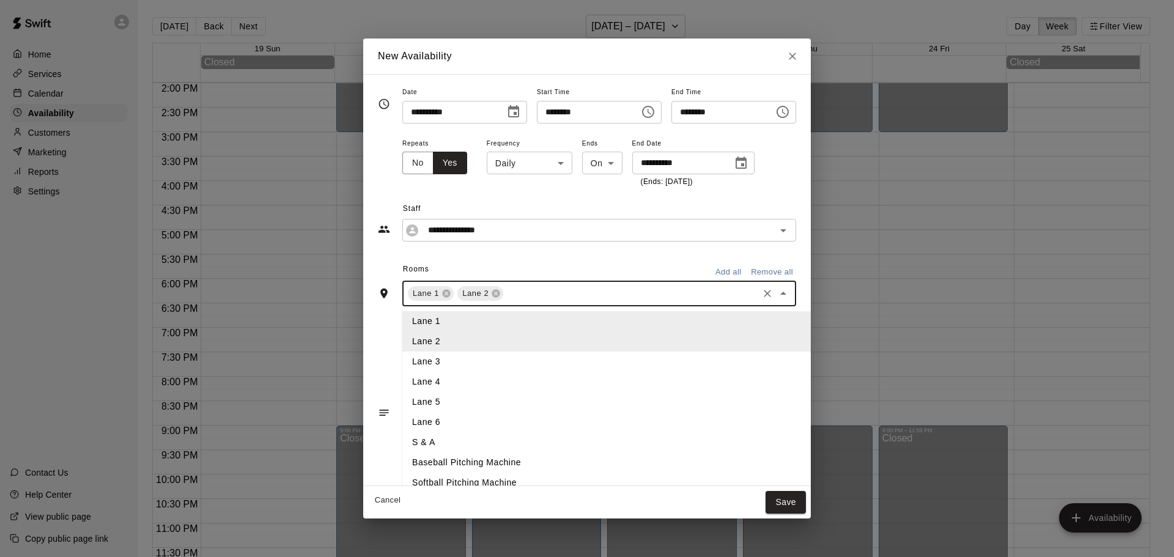
click at [440, 356] on li "Lane 3" at bounding box center [626, 362] width 449 height 20
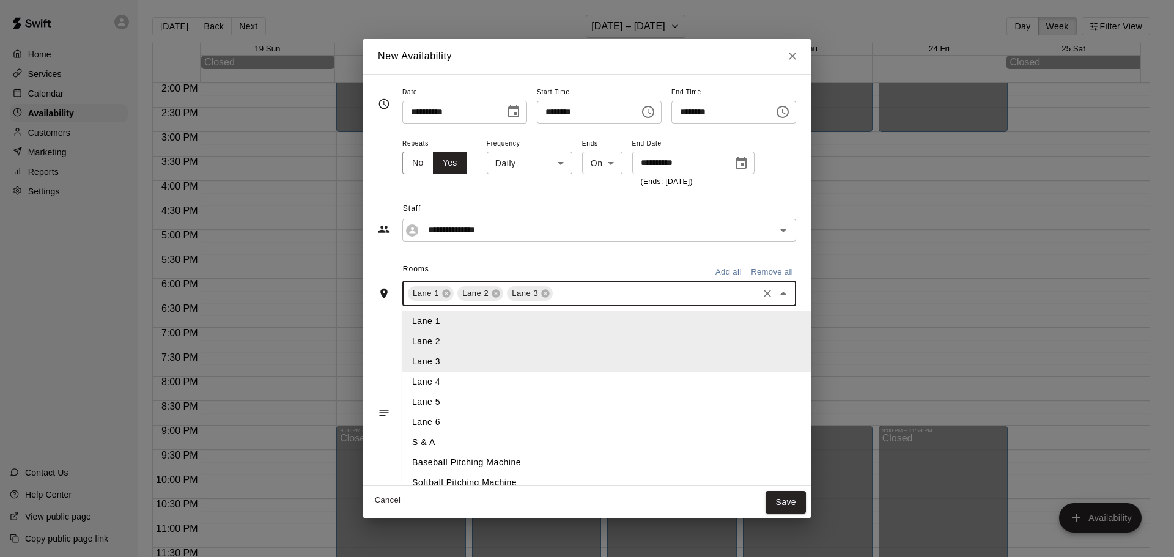
click at [555, 298] on input "text" at bounding box center [656, 293] width 202 height 15
click at [413, 378] on li "Lane 4" at bounding box center [626, 382] width 449 height 20
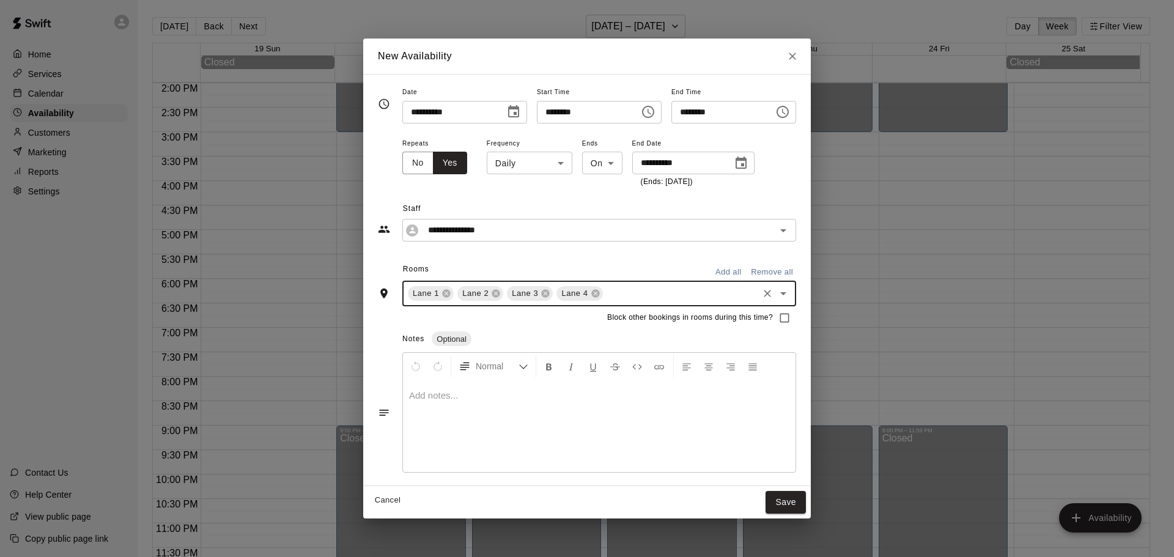
click at [631, 282] on div "Lane [GEOGRAPHIC_DATA] 4 ​" at bounding box center [599, 294] width 394 height 26
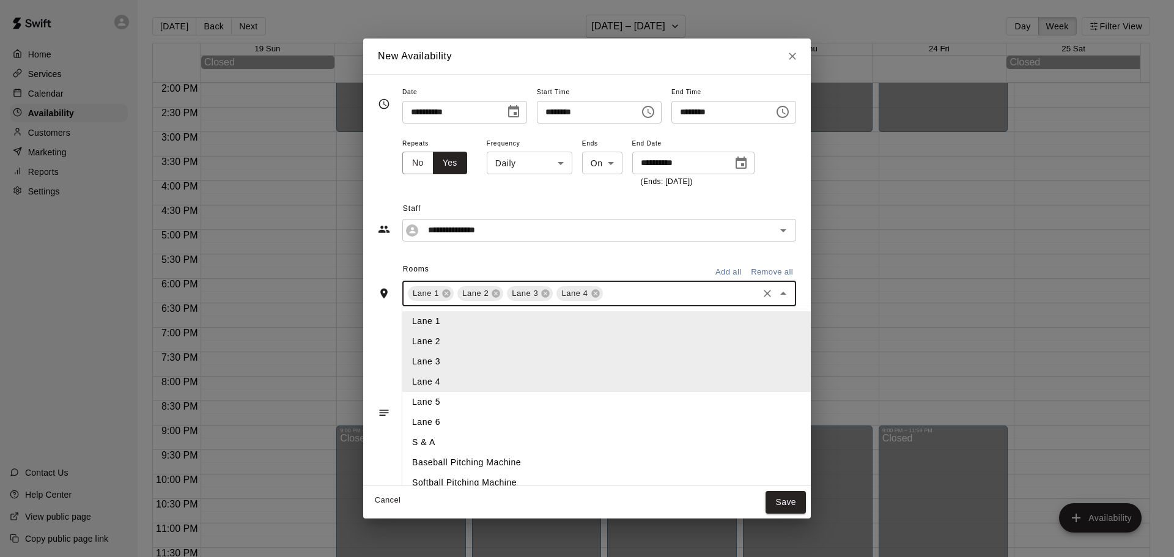
click at [441, 401] on li "Lane 5" at bounding box center [626, 402] width 449 height 20
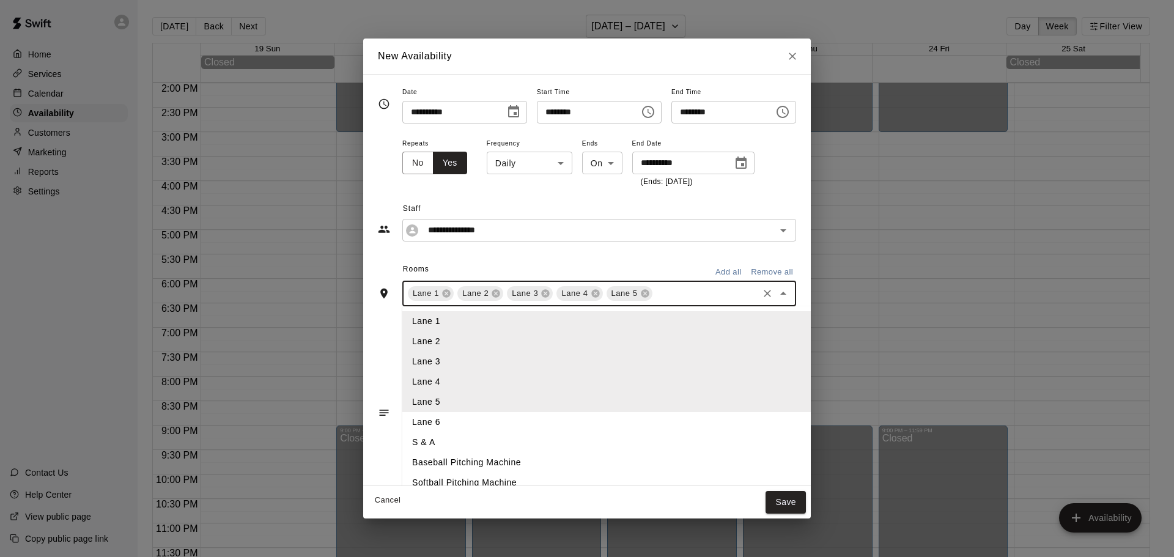
click at [654, 296] on input "text" at bounding box center [705, 293] width 102 height 15
click at [412, 423] on li "Lane 6" at bounding box center [626, 422] width 449 height 20
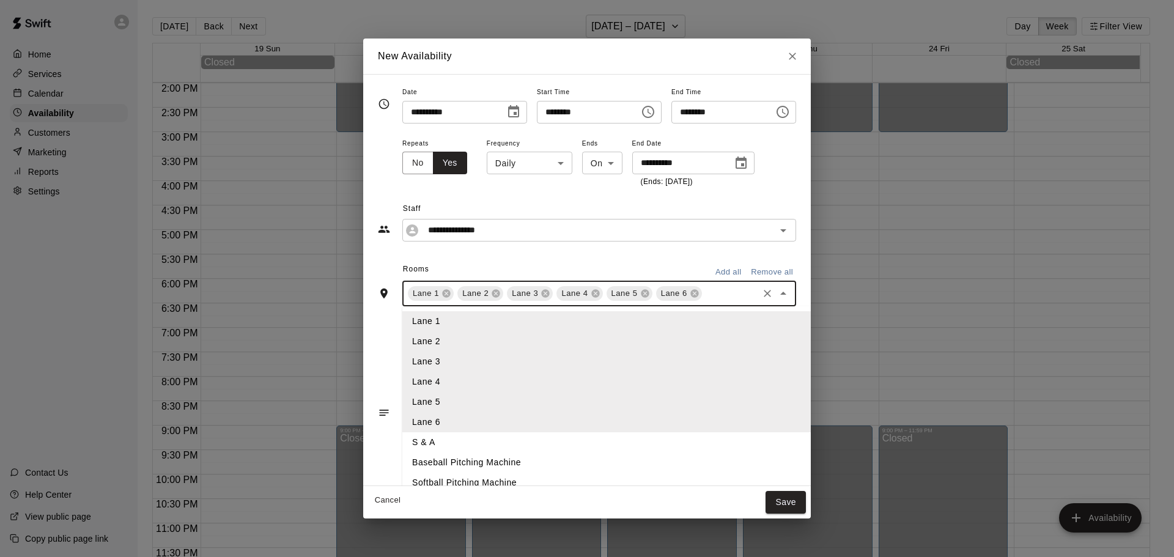
click at [704, 289] on input "text" at bounding box center [730, 293] width 53 height 15
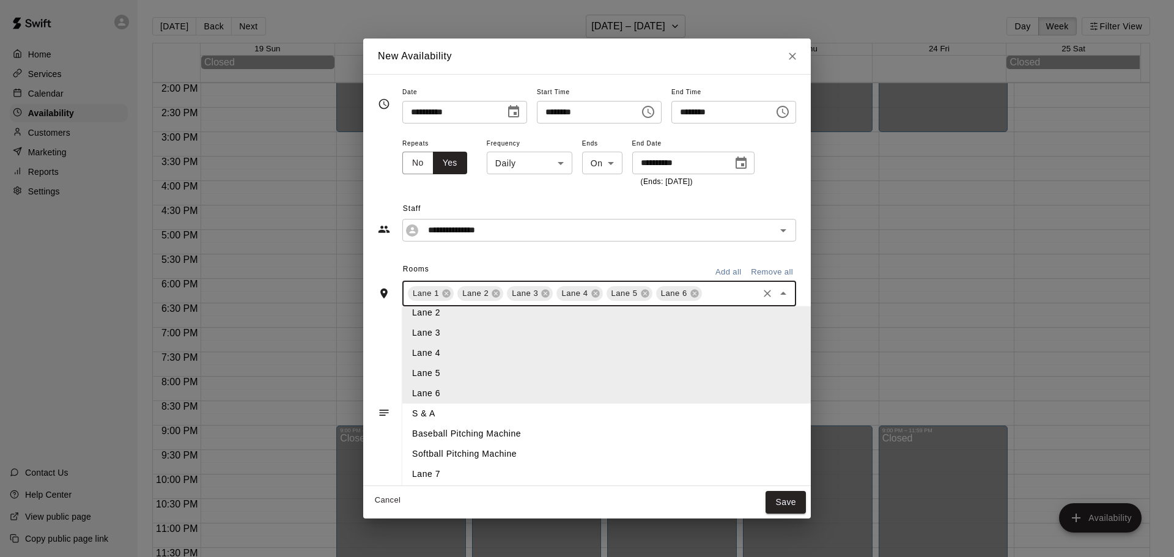
click at [402, 473] on li "Lane 7" at bounding box center [626, 474] width 449 height 20
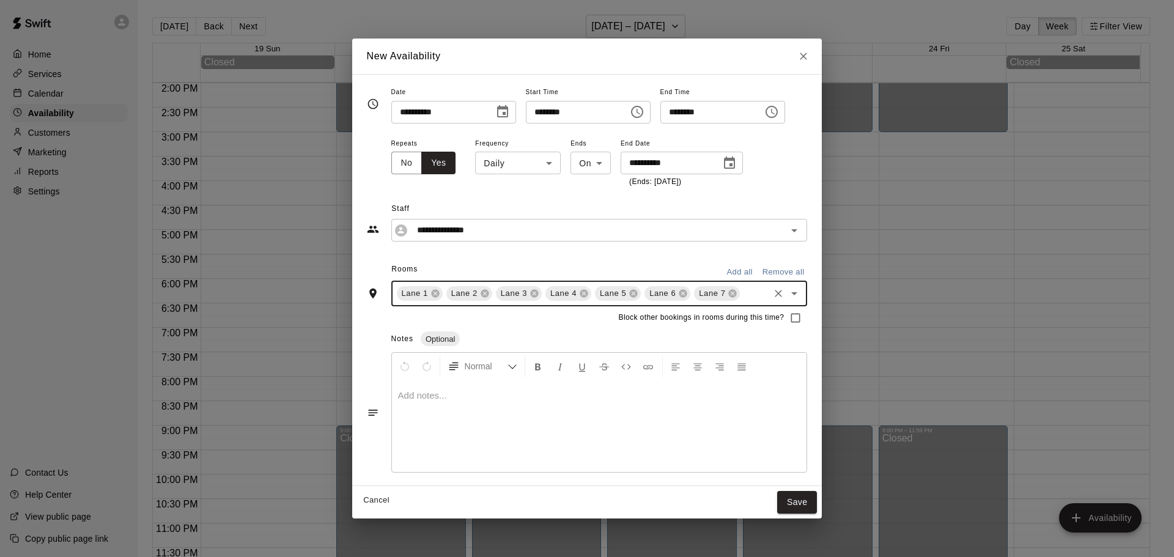
click at [804, 504] on button "Save" at bounding box center [797, 502] width 40 height 23
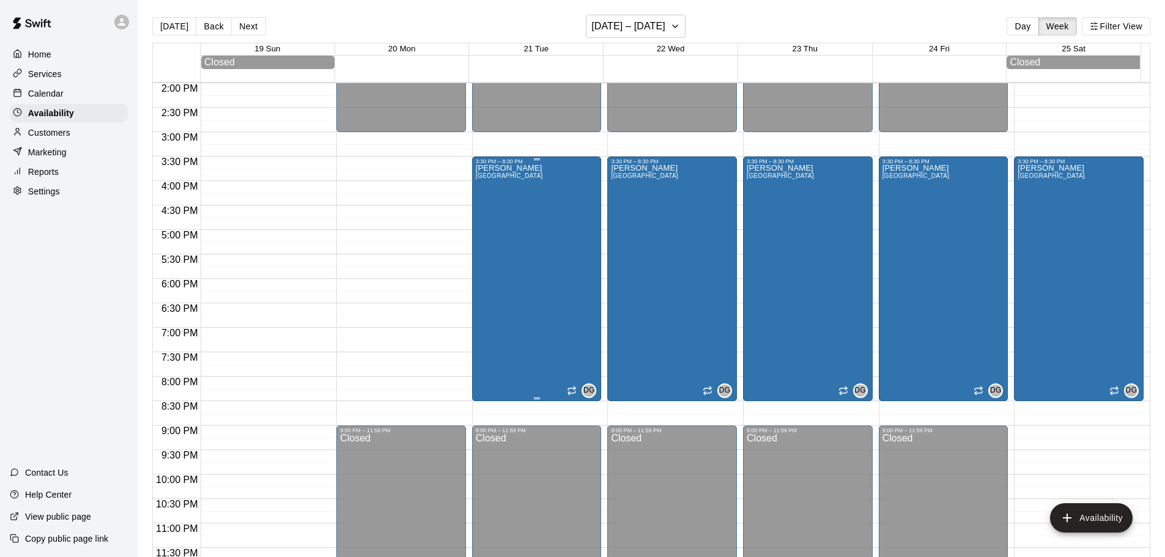
click at [543, 273] on div "[PERSON_NAME][GEOGRAPHIC_DATA][PERSON_NAME][PERSON_NAME][PERSON_NAME][PERSON_NA…" at bounding box center [509, 442] width 67 height 557
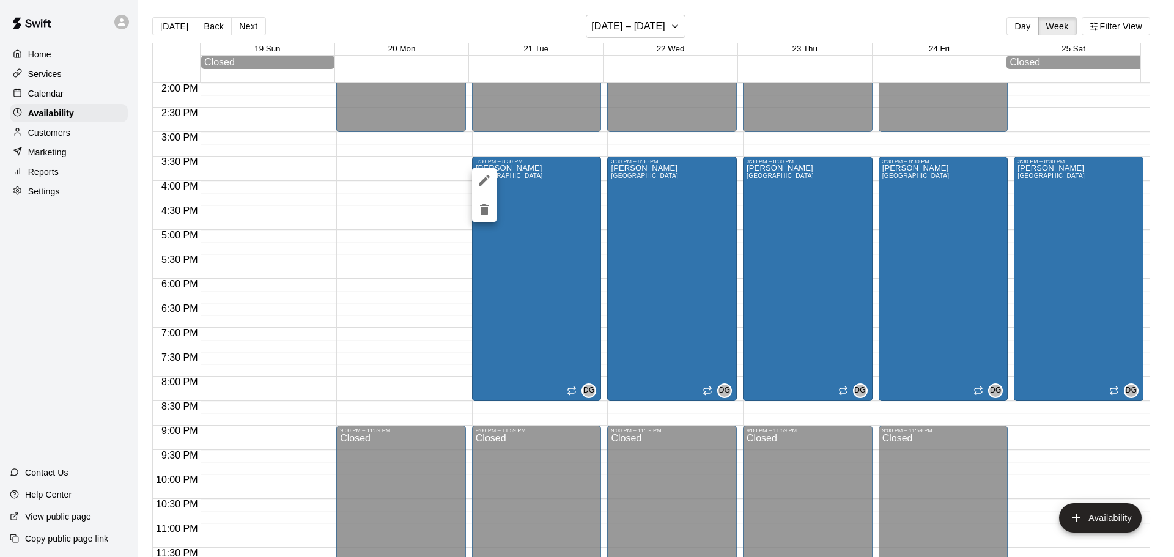
click at [489, 183] on icon "edit" at bounding box center [484, 180] width 15 height 15
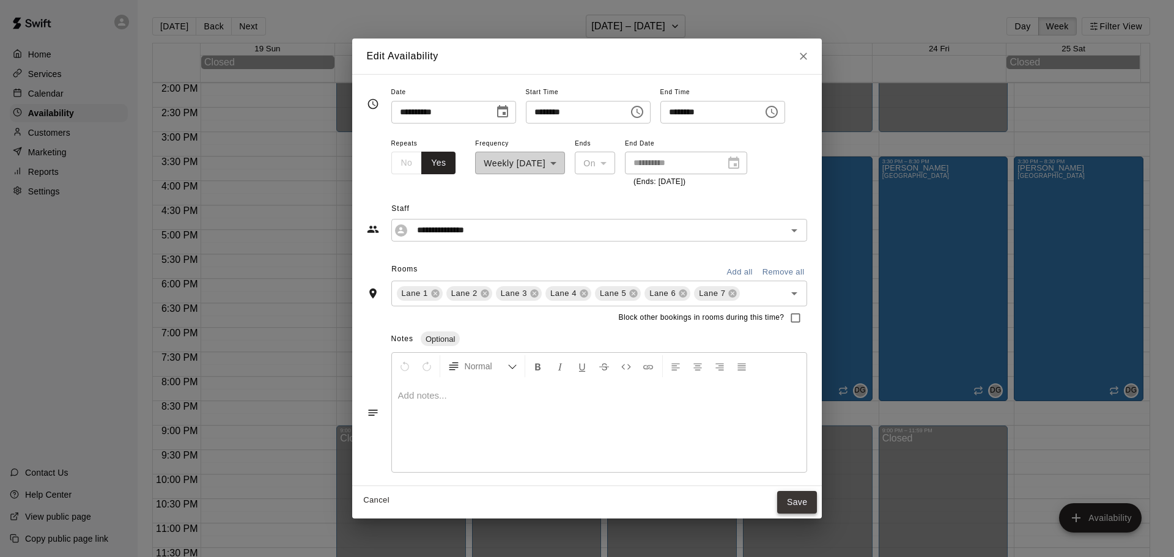
click at [815, 499] on button "Save" at bounding box center [797, 502] width 40 height 23
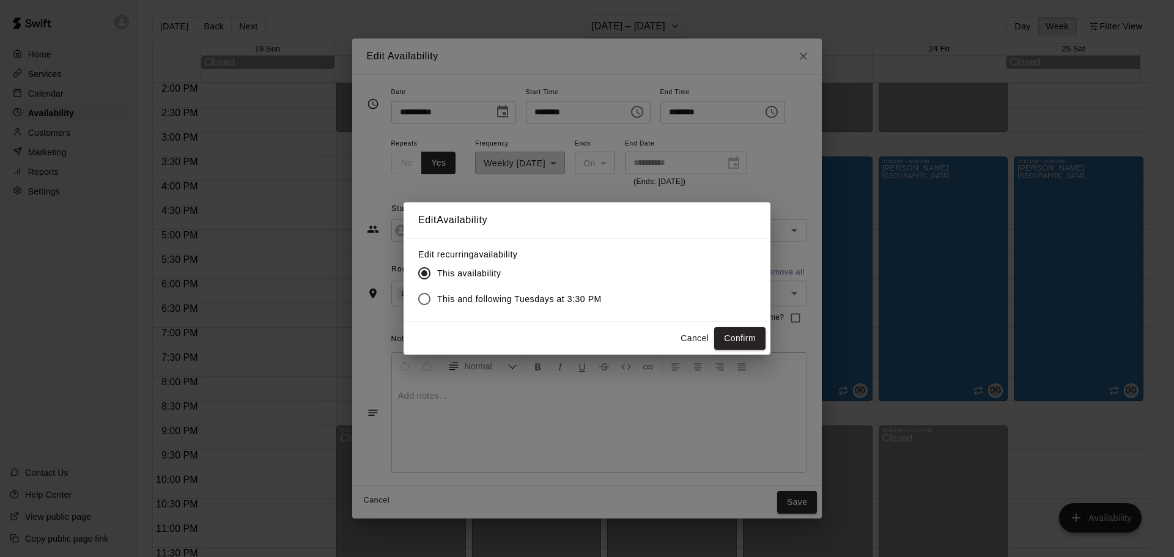
click at [692, 339] on button "Cancel" at bounding box center [694, 338] width 39 height 23
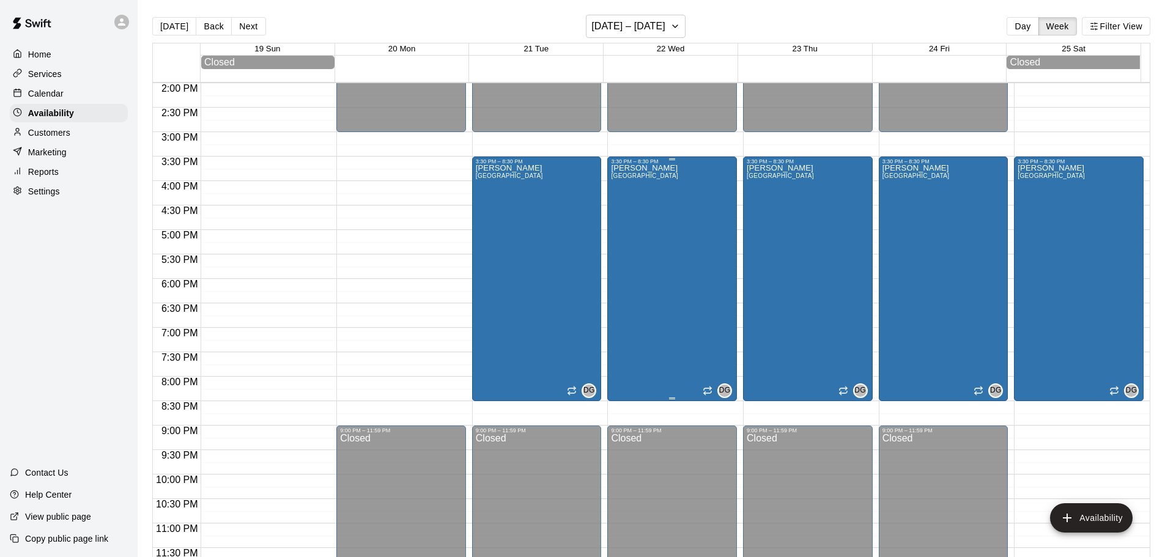
click at [678, 199] on div "[PERSON_NAME][GEOGRAPHIC_DATA][PERSON_NAME][PERSON_NAME][PERSON_NAME][PERSON_NA…" at bounding box center [644, 442] width 67 height 557
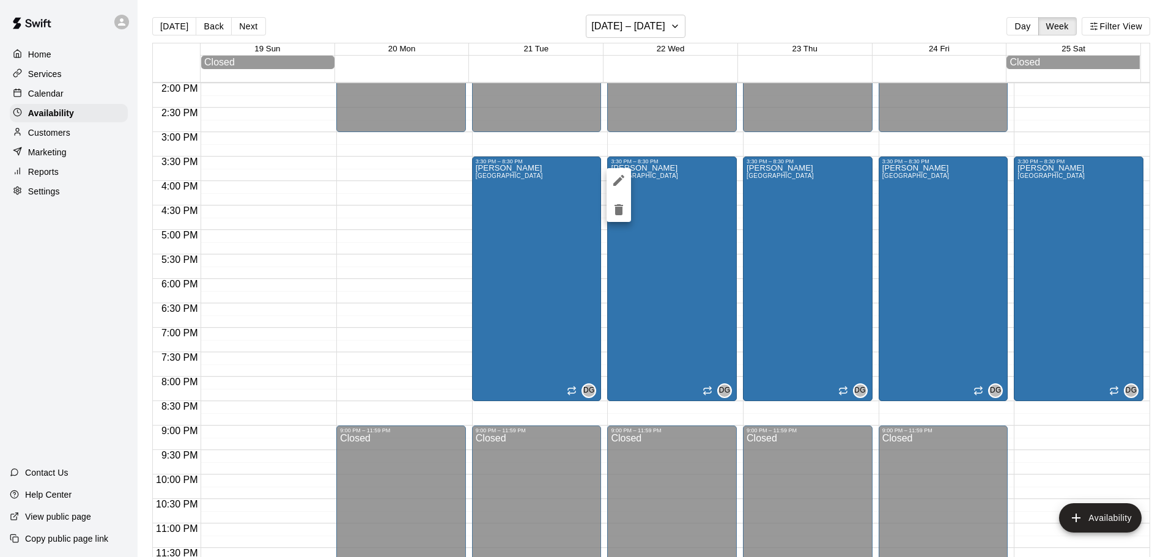
click at [616, 176] on icon "edit" at bounding box center [618, 180] width 15 height 15
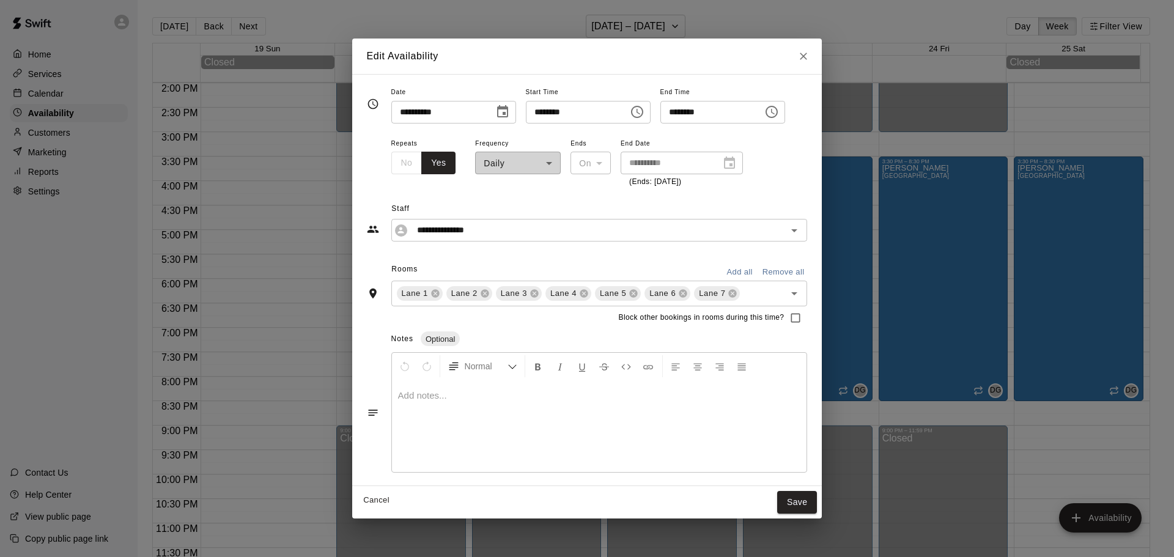
click at [514, 172] on div "**********" at bounding box center [518, 162] width 86 height 53
click at [519, 166] on div "**********" at bounding box center [518, 162] width 86 height 53
drag, startPoint x: 519, startPoint y: 166, endPoint x: 530, endPoint y: 166, distance: 10.4
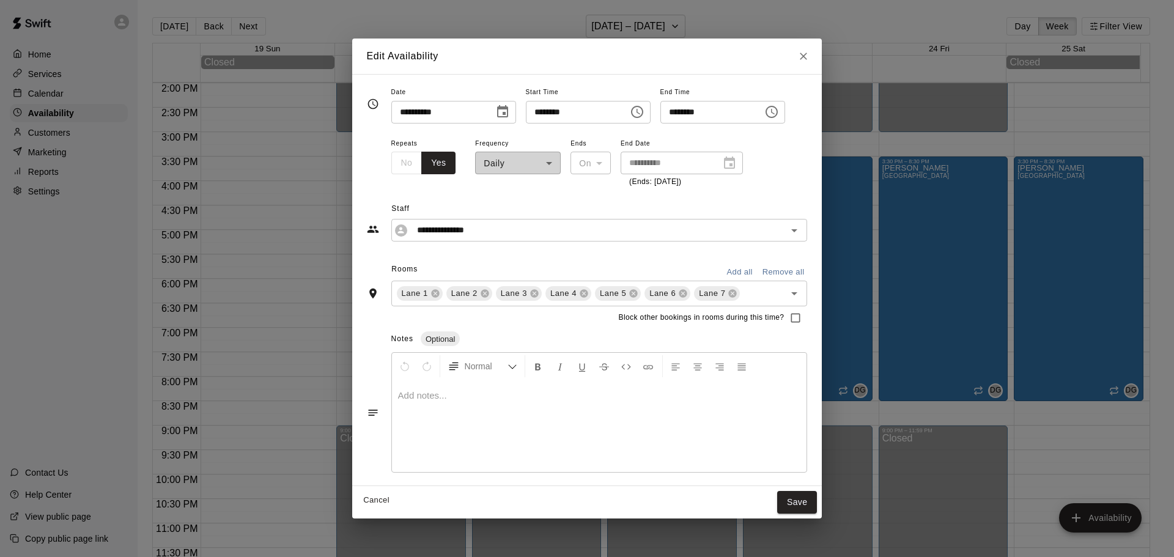
click at [519, 165] on div "**********" at bounding box center [518, 162] width 86 height 53
click at [806, 501] on button "Save" at bounding box center [797, 502] width 40 height 23
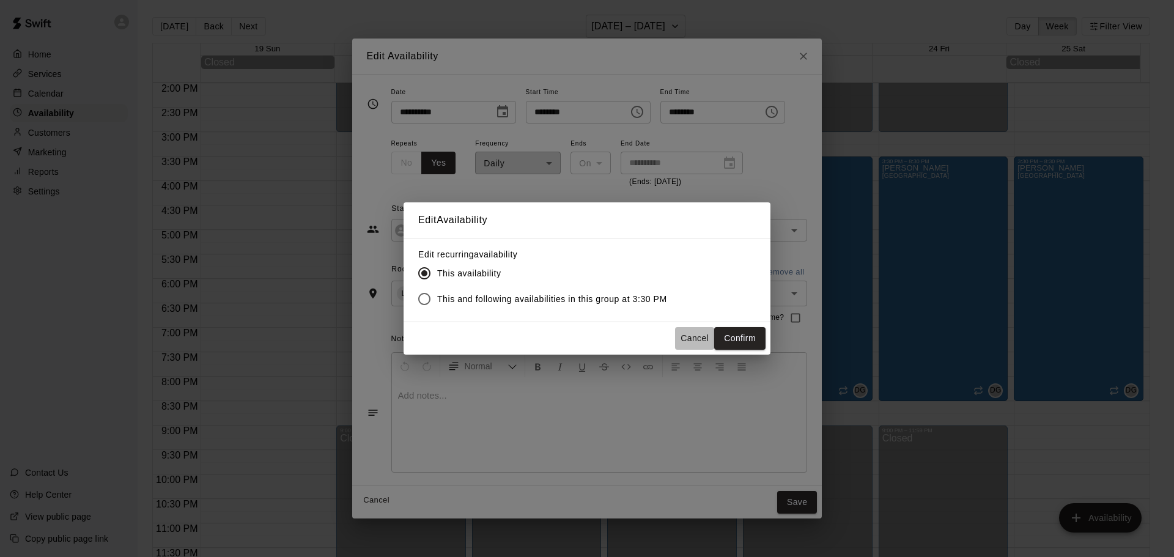
click at [687, 333] on button "Cancel" at bounding box center [694, 338] width 39 height 23
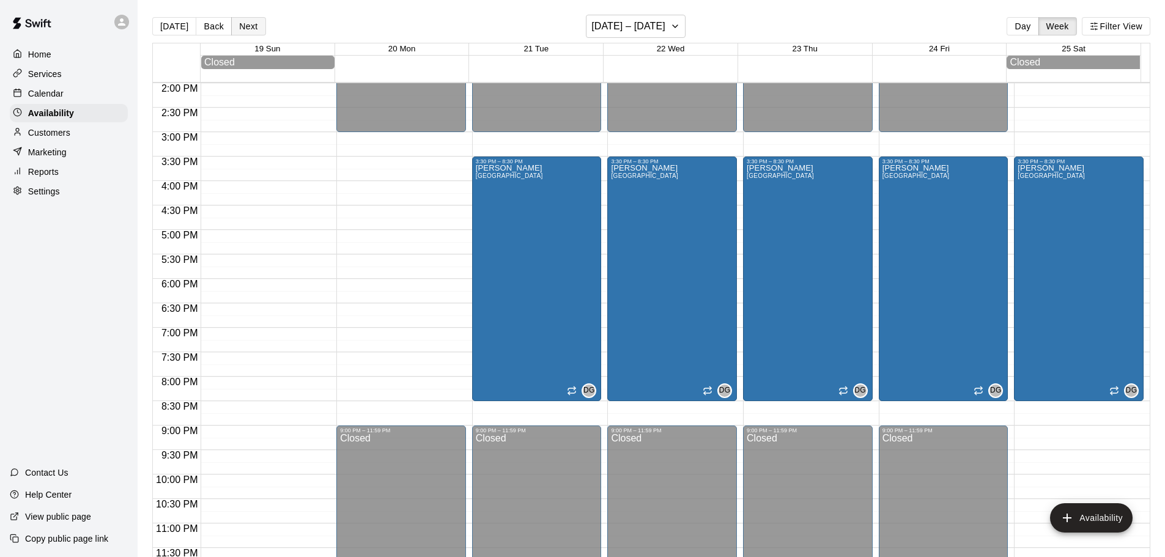
click at [243, 32] on button "Next" at bounding box center [248, 26] width 34 height 18
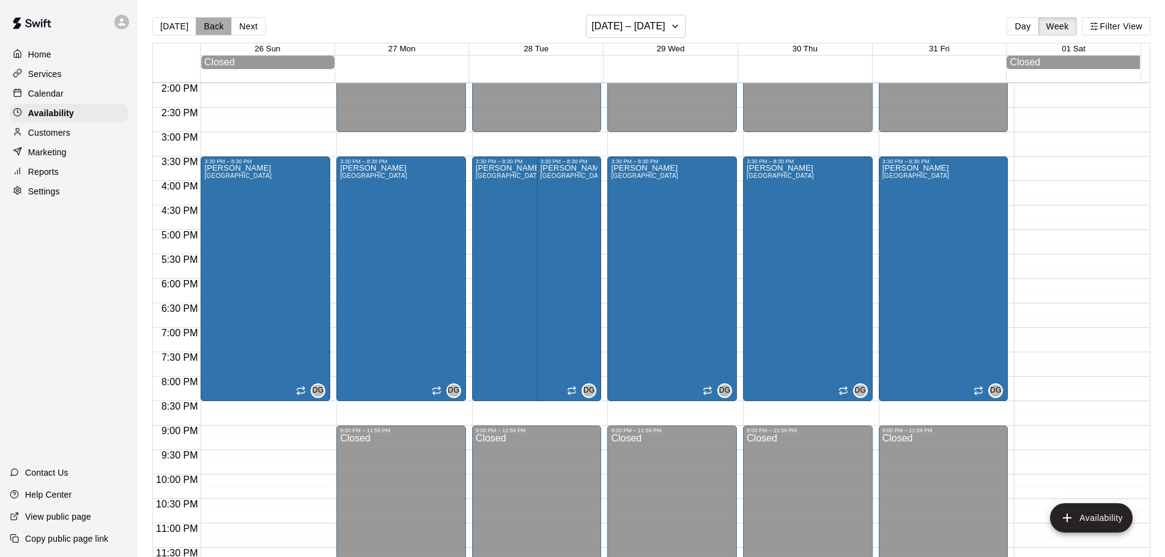
click at [208, 29] on button "Back" at bounding box center [214, 26] width 36 height 18
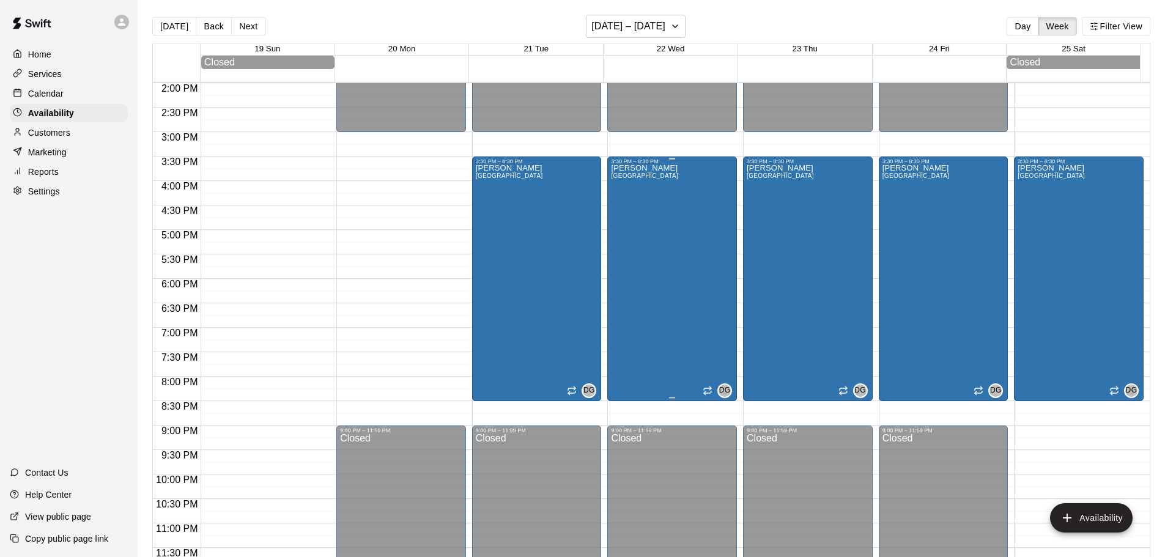
click at [676, 188] on div "[PERSON_NAME][GEOGRAPHIC_DATA][PERSON_NAME][PERSON_NAME][PERSON_NAME][PERSON_NA…" at bounding box center [644, 442] width 67 height 557
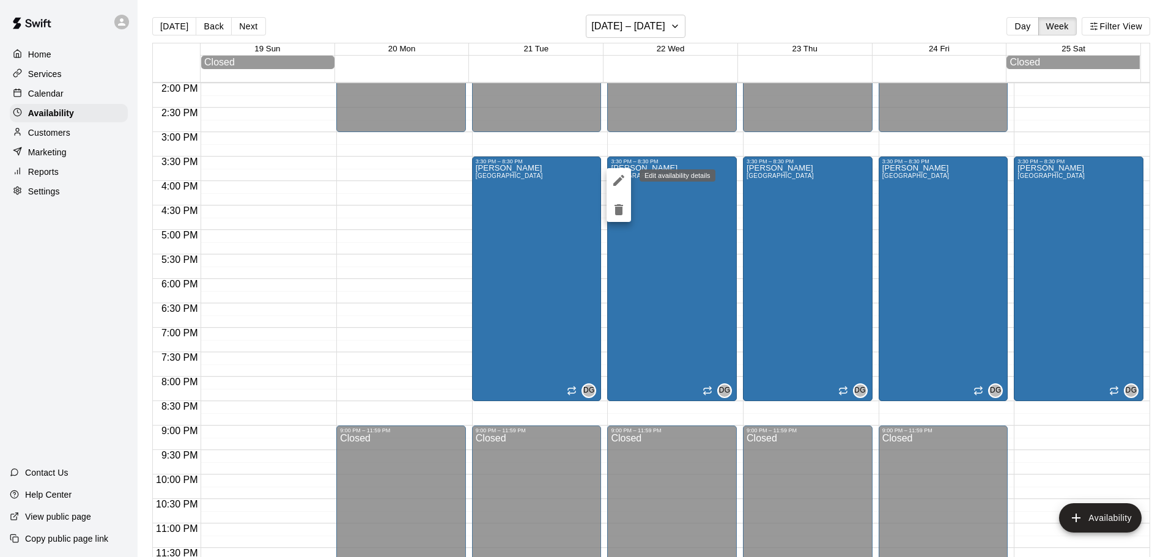
click at [618, 212] on icon "delete" at bounding box center [618, 209] width 9 height 11
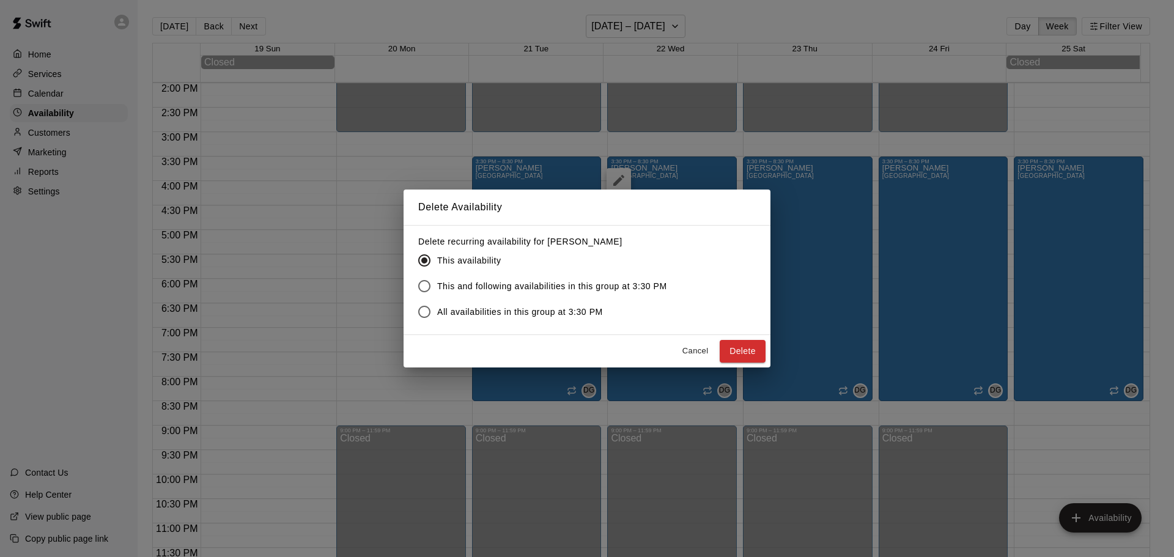
click at [441, 311] on span "All availabilities in this group at 3:30 PM" at bounding box center [520, 312] width 166 height 13
click at [747, 349] on button "Delete" at bounding box center [743, 351] width 46 height 23
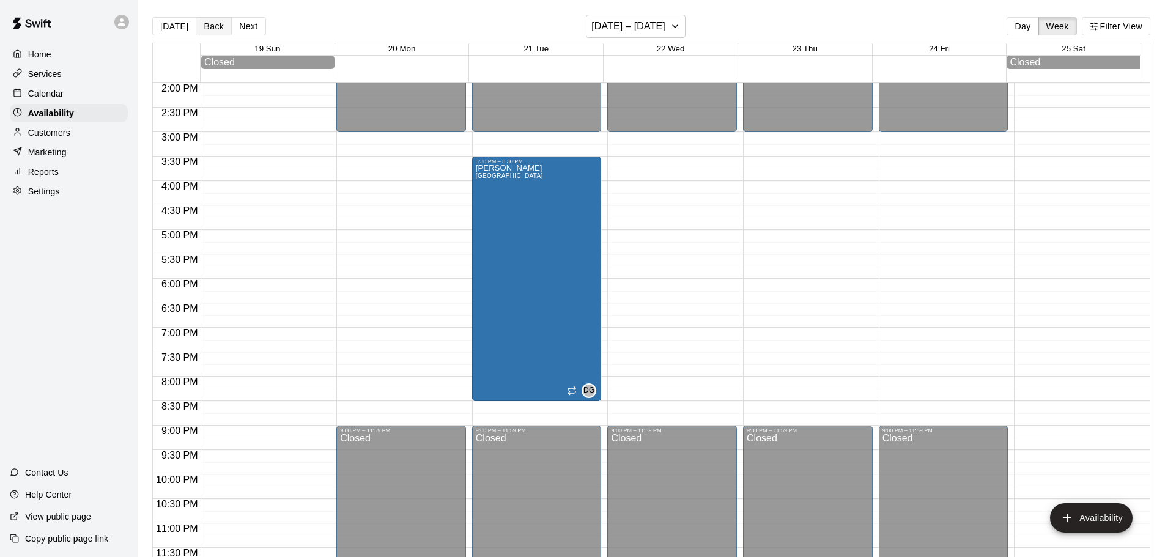
click at [200, 32] on button "Back" at bounding box center [214, 26] width 36 height 18
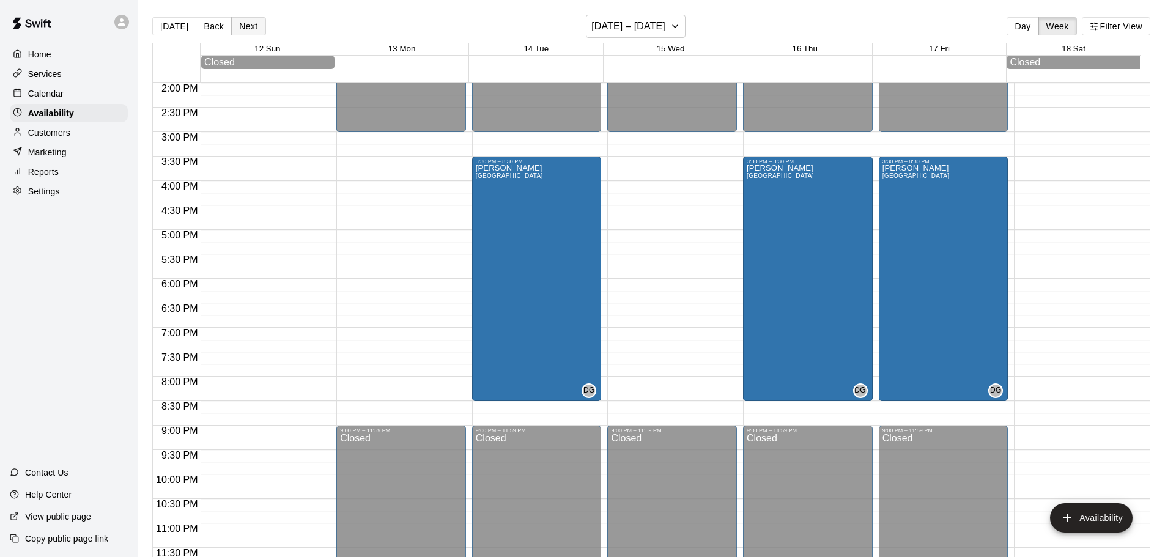
click at [248, 30] on button "Next" at bounding box center [248, 26] width 34 height 18
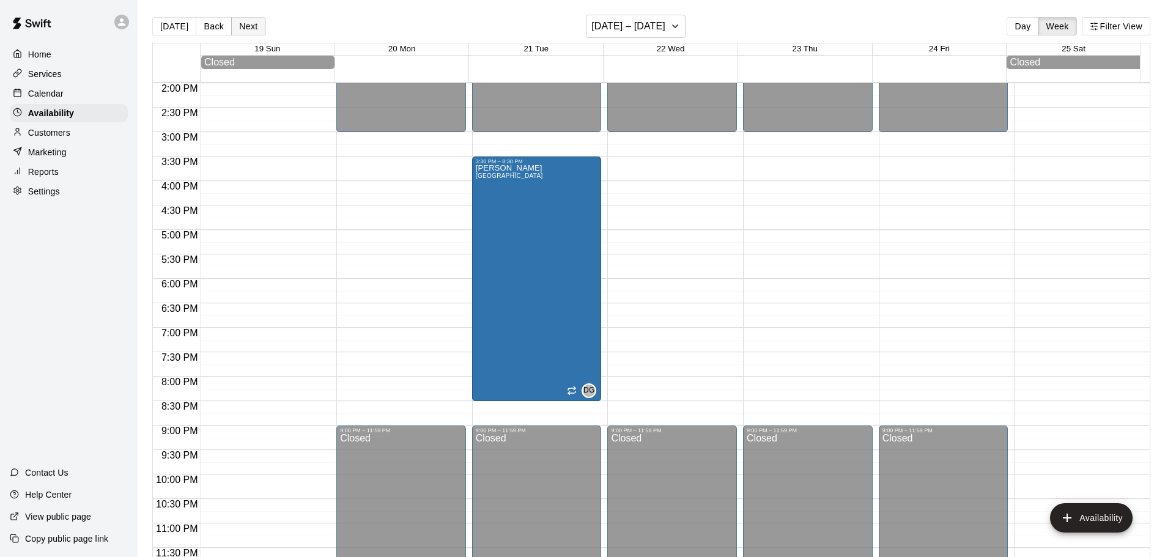
click at [248, 30] on button "Next" at bounding box center [248, 26] width 34 height 18
click at [216, 29] on button "Back" at bounding box center [214, 26] width 36 height 18
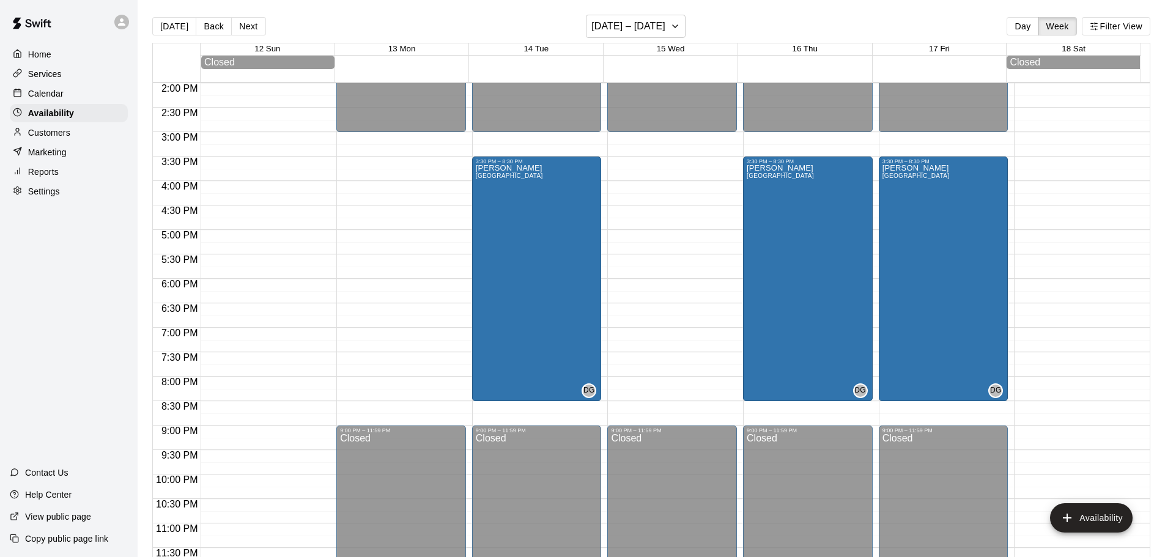
click at [260, 32] on button "Next" at bounding box center [248, 26] width 34 height 18
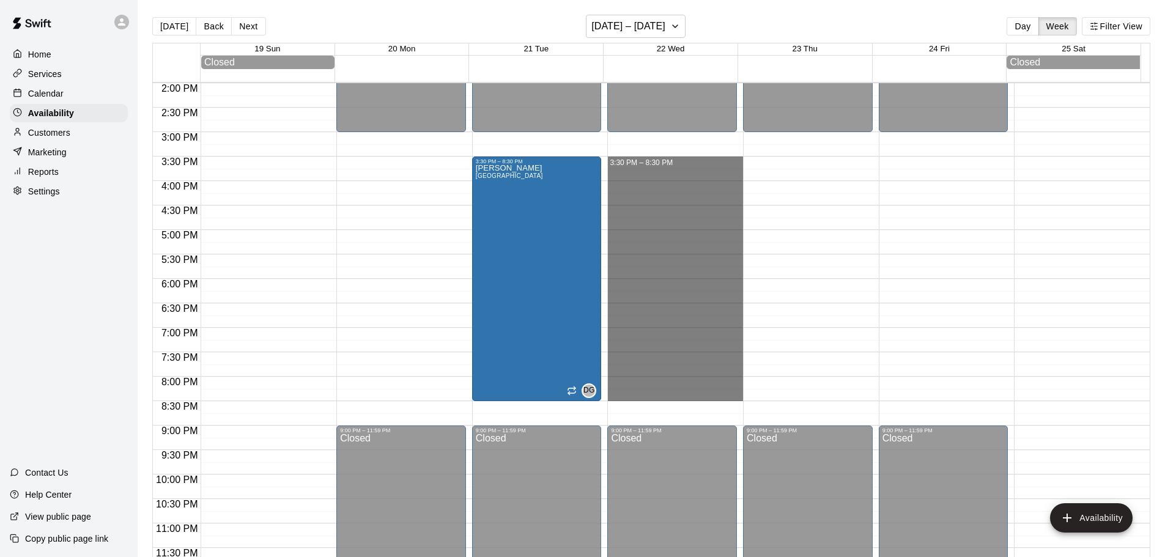
drag, startPoint x: 608, startPoint y: 163, endPoint x: 627, endPoint y: 399, distance: 236.8
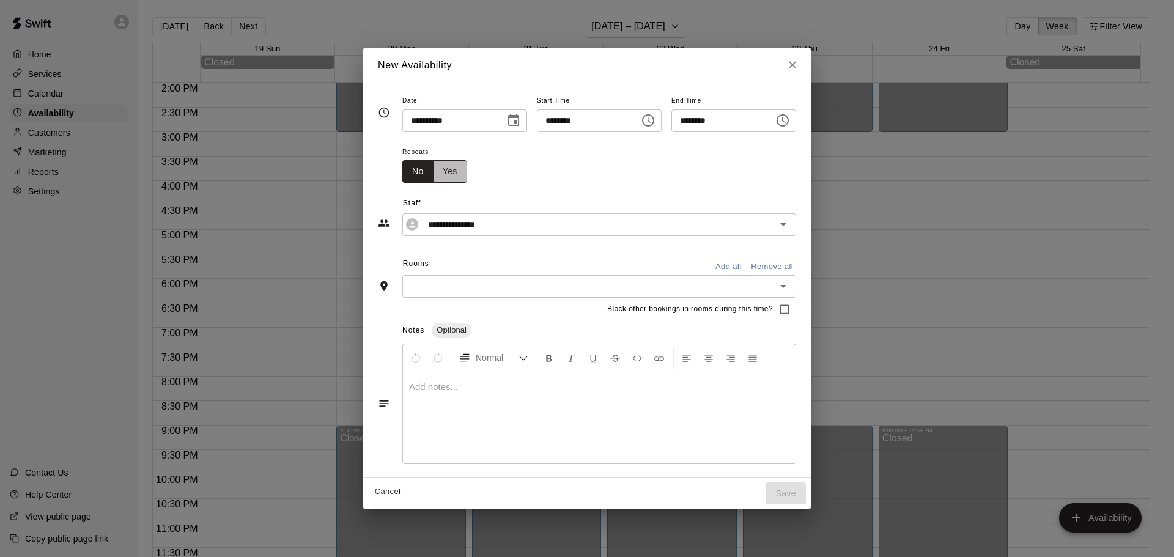
click at [433, 168] on button "Yes" at bounding box center [450, 171] width 34 height 23
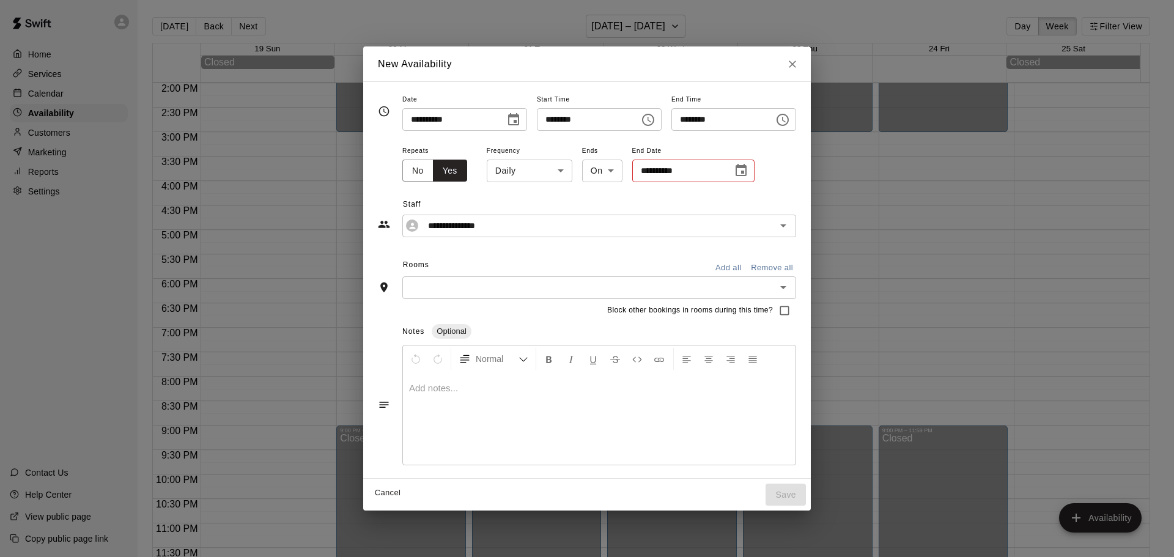
click at [531, 175] on body "Home Services Calendar Availability Customers Marketing Reports Settings Contac…" at bounding box center [587, 288] width 1174 height 577
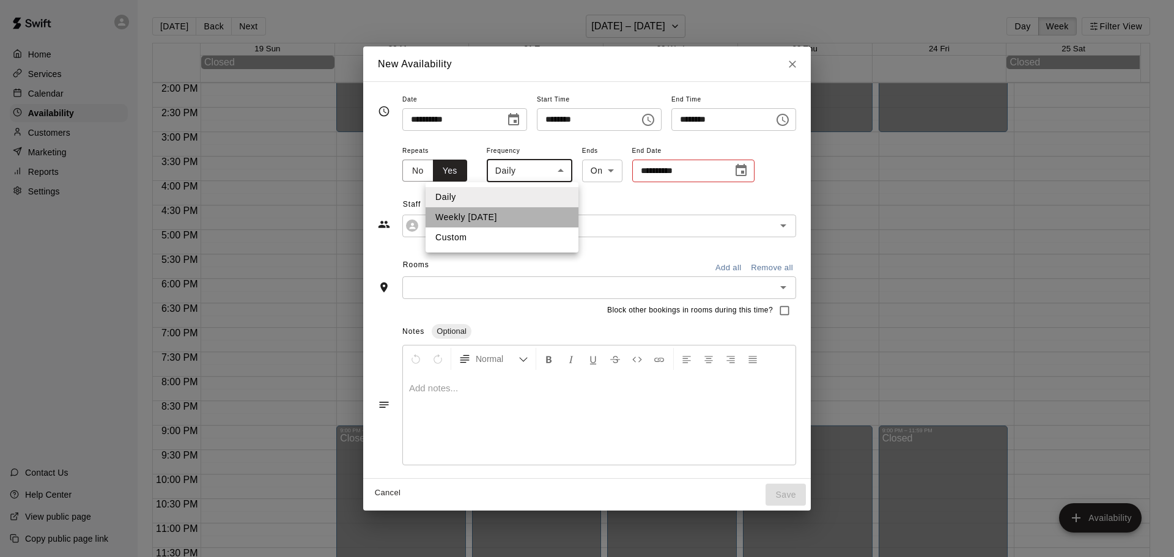
click at [482, 215] on li "Weekly [DATE]" at bounding box center [502, 217] width 153 height 20
type input "******"
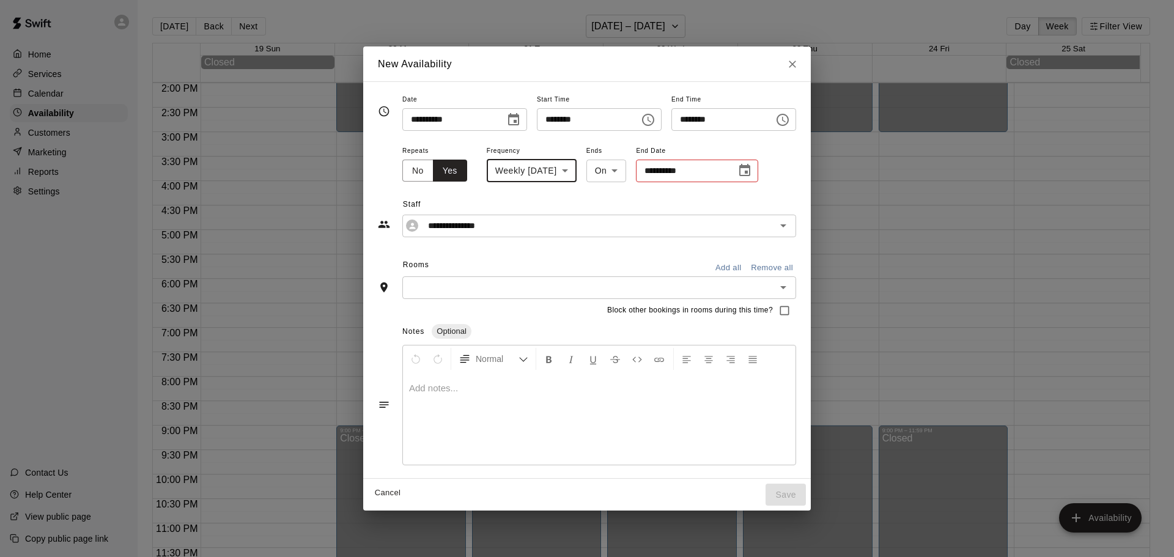
click at [750, 170] on icon "Choose date" at bounding box center [744, 170] width 15 height 15
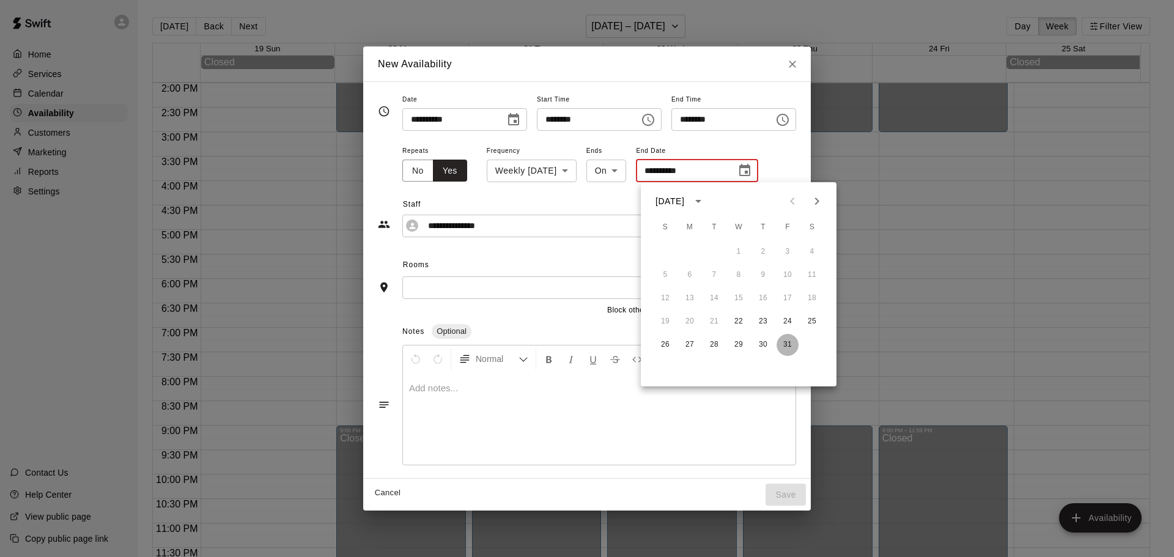
click at [784, 343] on button "31" at bounding box center [788, 345] width 22 height 22
type input "**********"
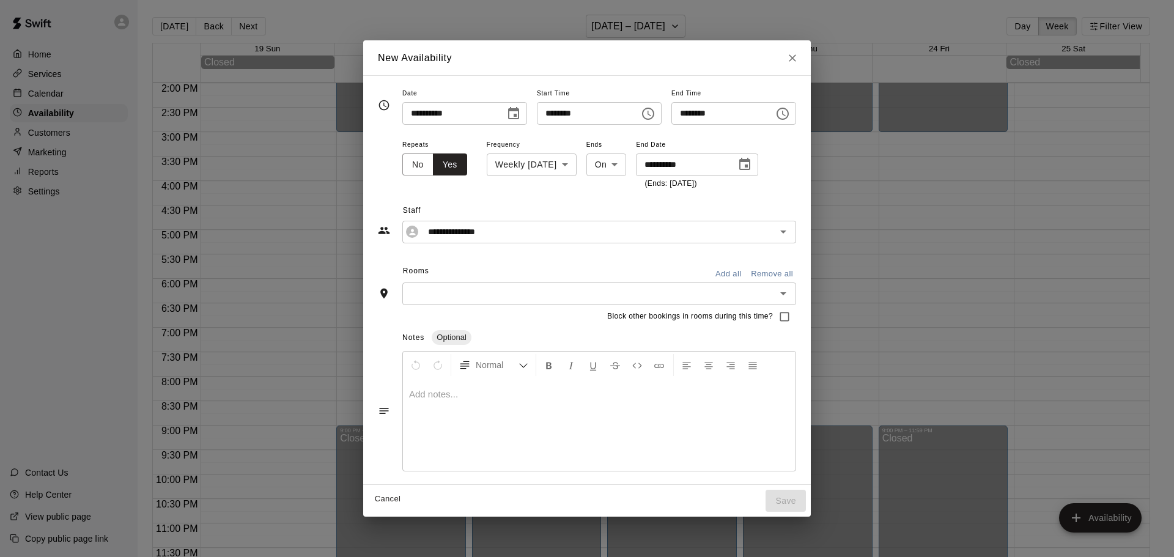
click at [408, 303] on div "​" at bounding box center [599, 293] width 394 height 23
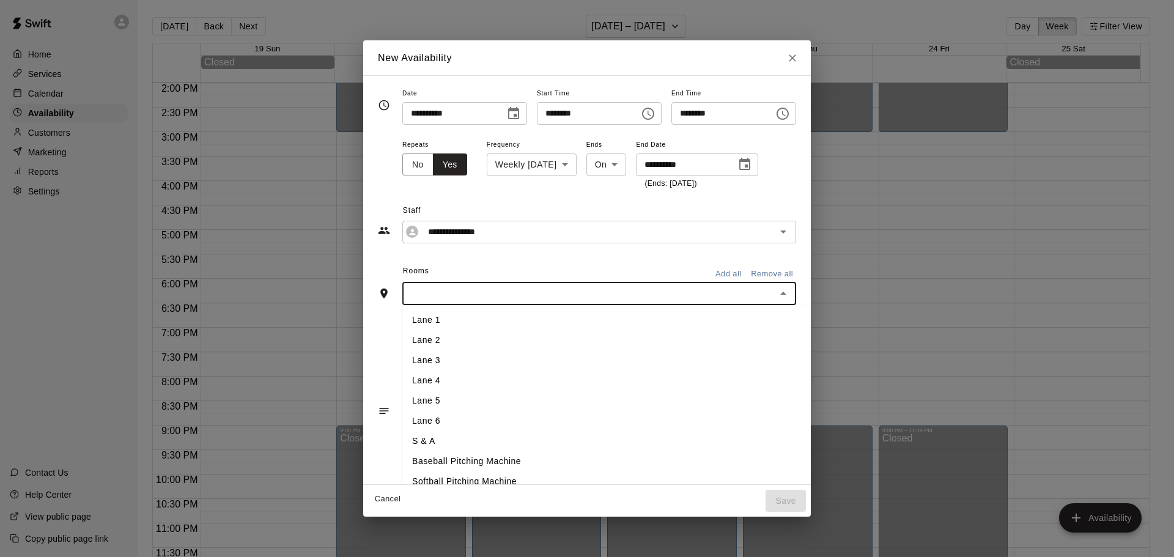
click at [406, 292] on input "text" at bounding box center [589, 293] width 366 height 15
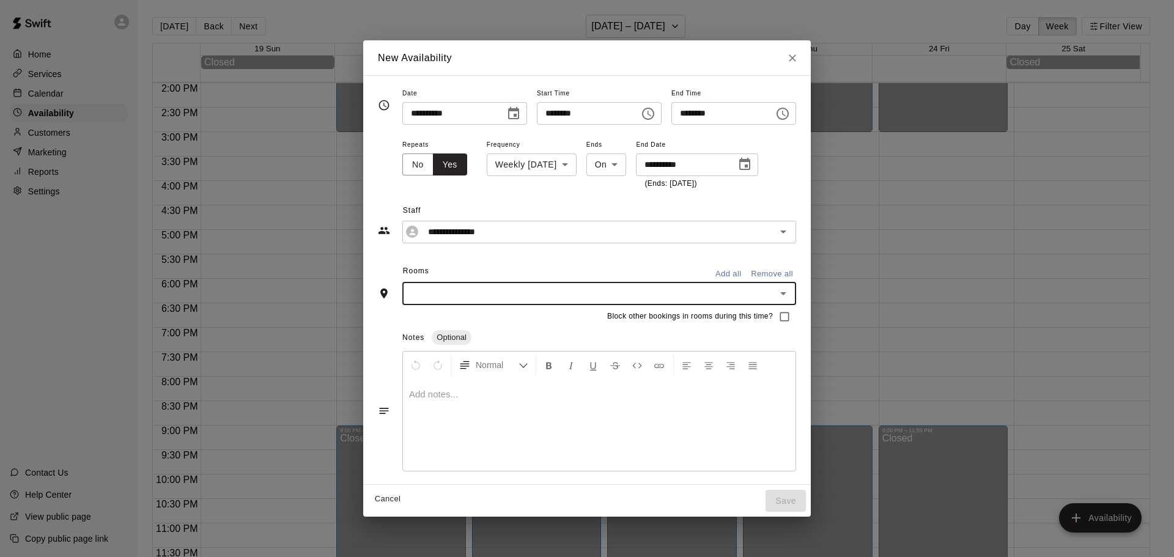
click at [406, 296] on input "text" at bounding box center [589, 293] width 366 height 15
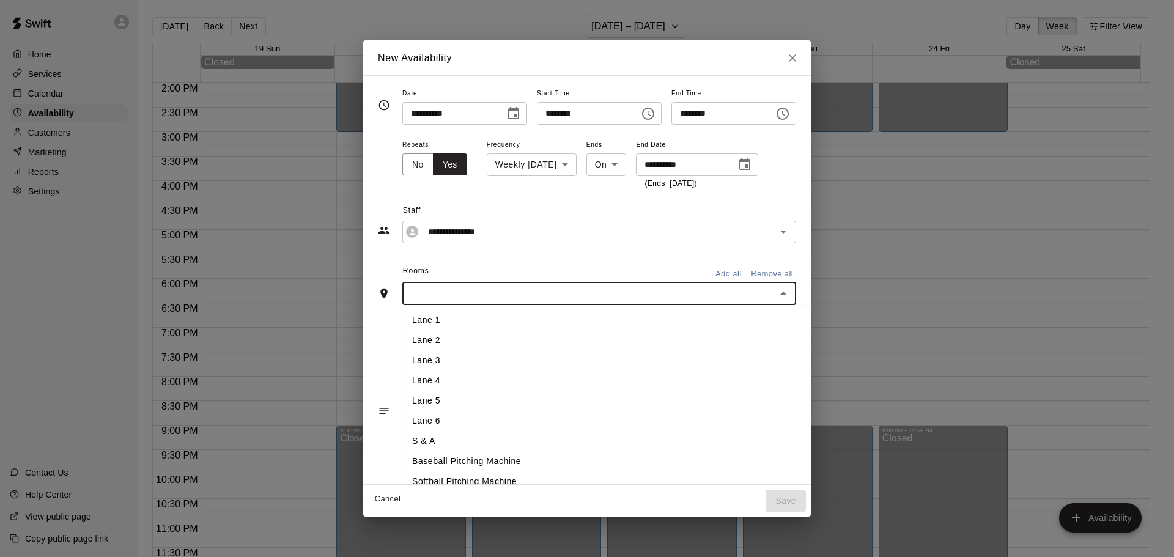
click at [402, 317] on li "Lane 1" at bounding box center [626, 320] width 449 height 20
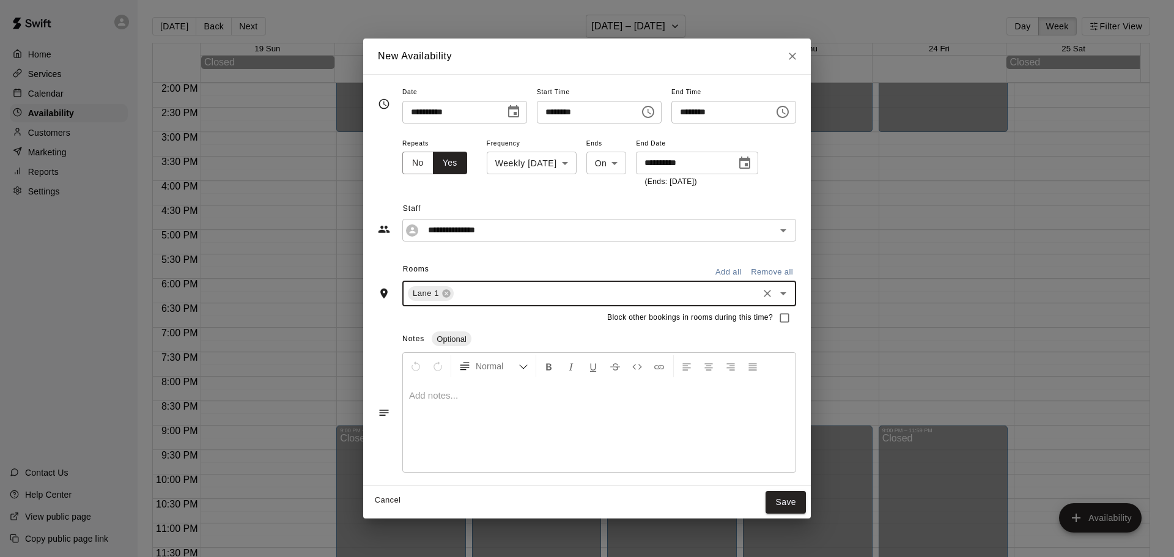
click at [456, 291] on input "text" at bounding box center [606, 293] width 301 height 15
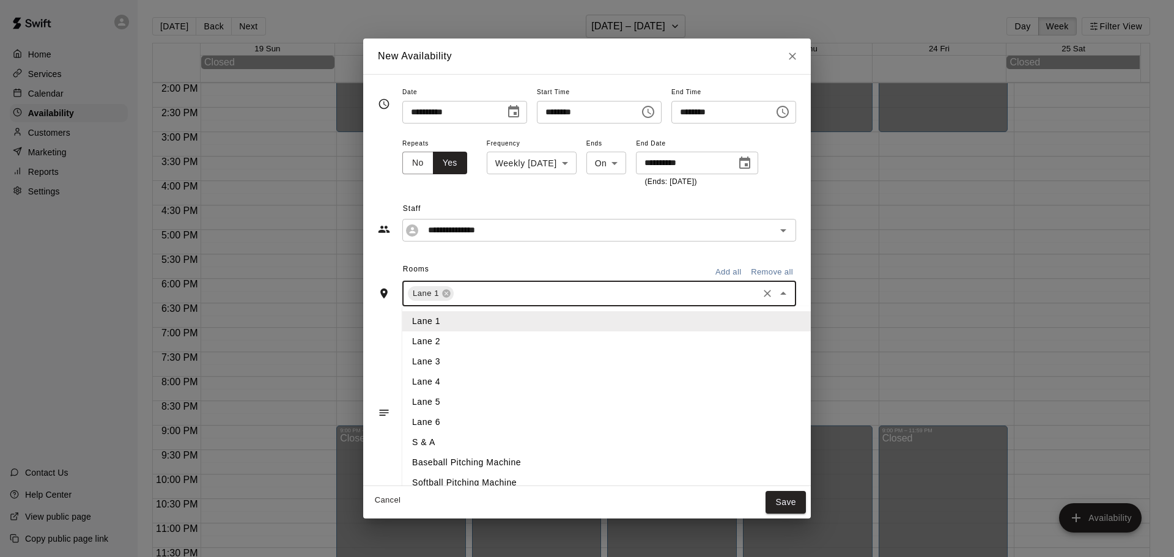
drag, startPoint x: 426, startPoint y: 341, endPoint x: 451, endPoint y: 327, distance: 29.3
click at [426, 342] on li "Lane 2" at bounding box center [626, 341] width 449 height 20
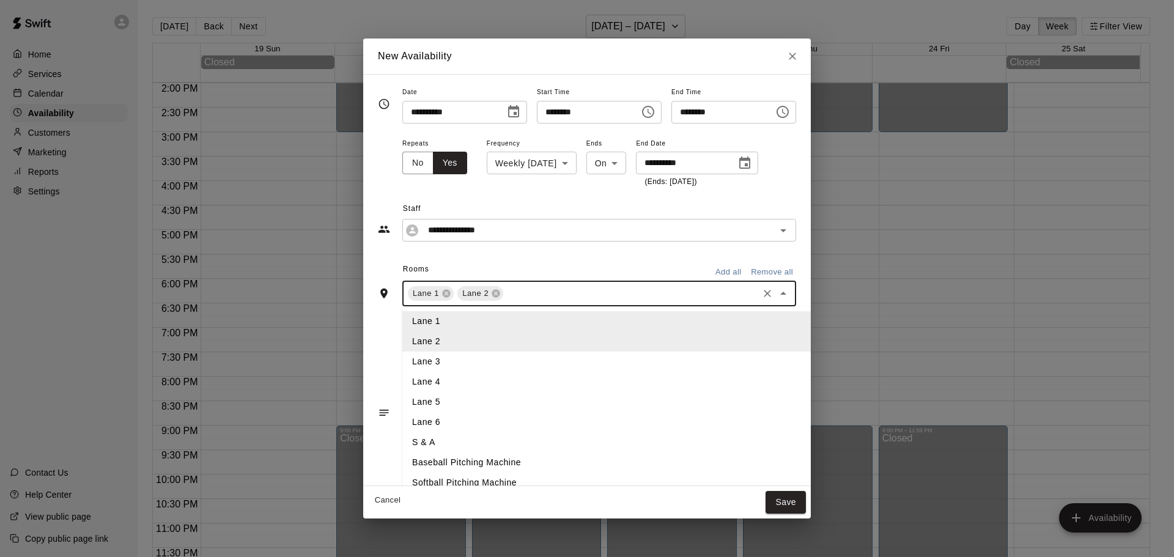
click at [509, 297] on input "text" at bounding box center [630, 293] width 251 height 15
click at [418, 360] on li "Lane 3" at bounding box center [626, 362] width 449 height 20
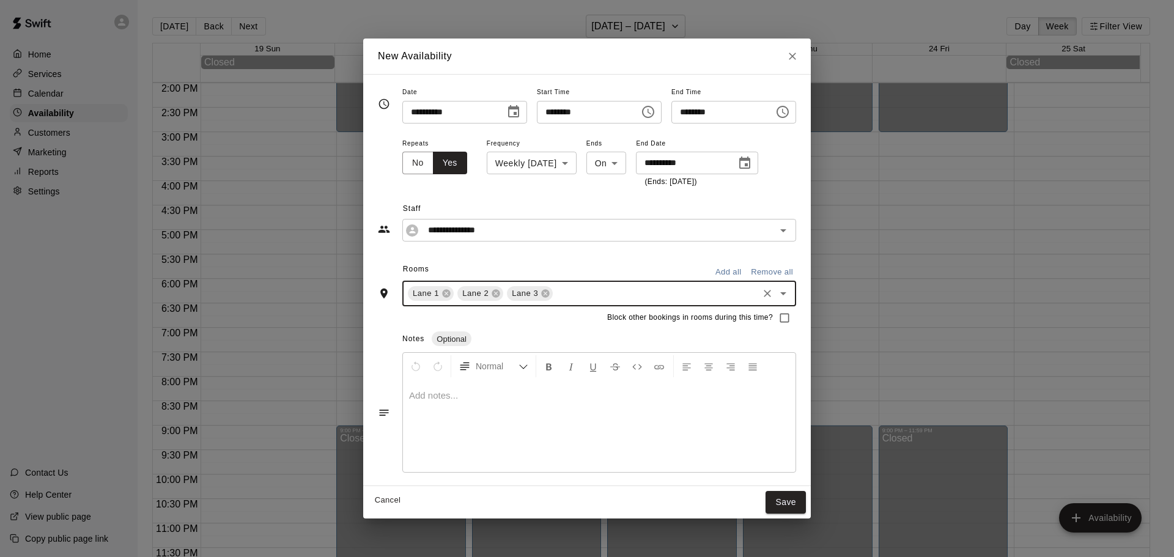
click at [555, 297] on input "text" at bounding box center [656, 293] width 202 height 15
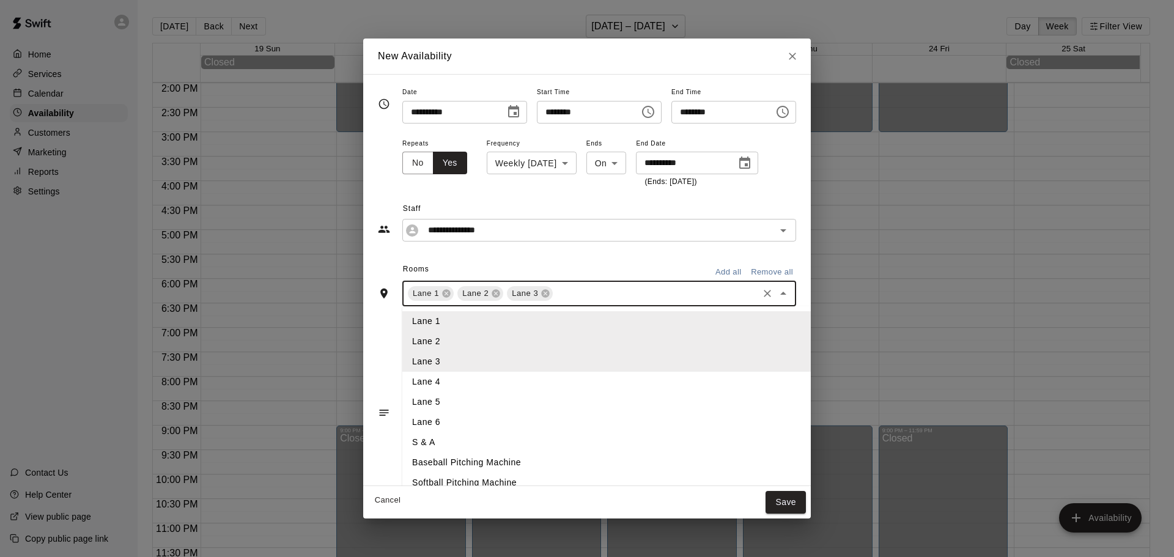
click at [419, 383] on li "Lane 4" at bounding box center [626, 382] width 449 height 20
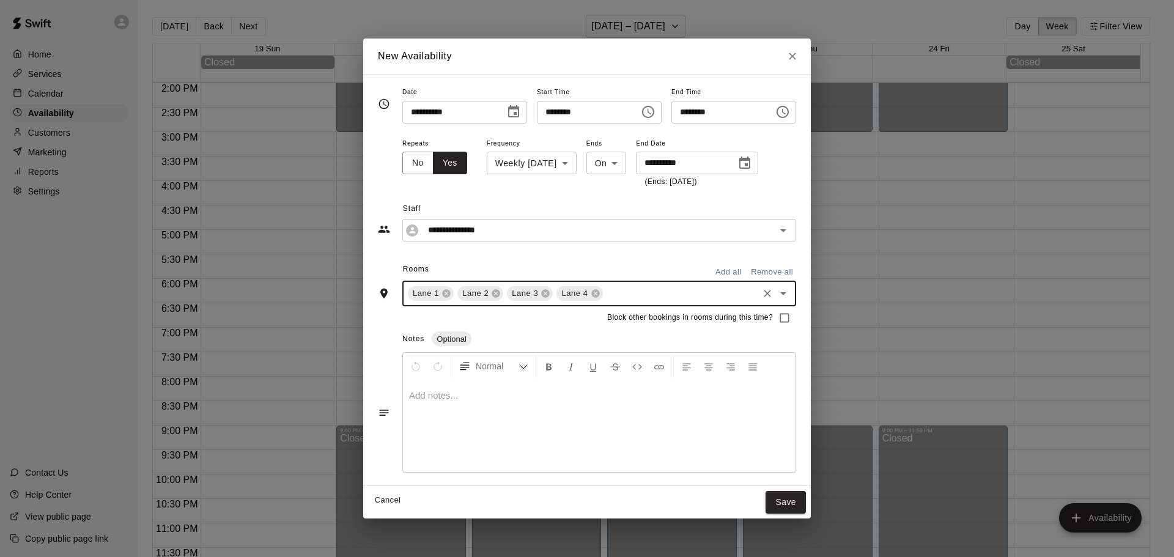
click at [605, 293] on input "text" at bounding box center [681, 293] width 152 height 15
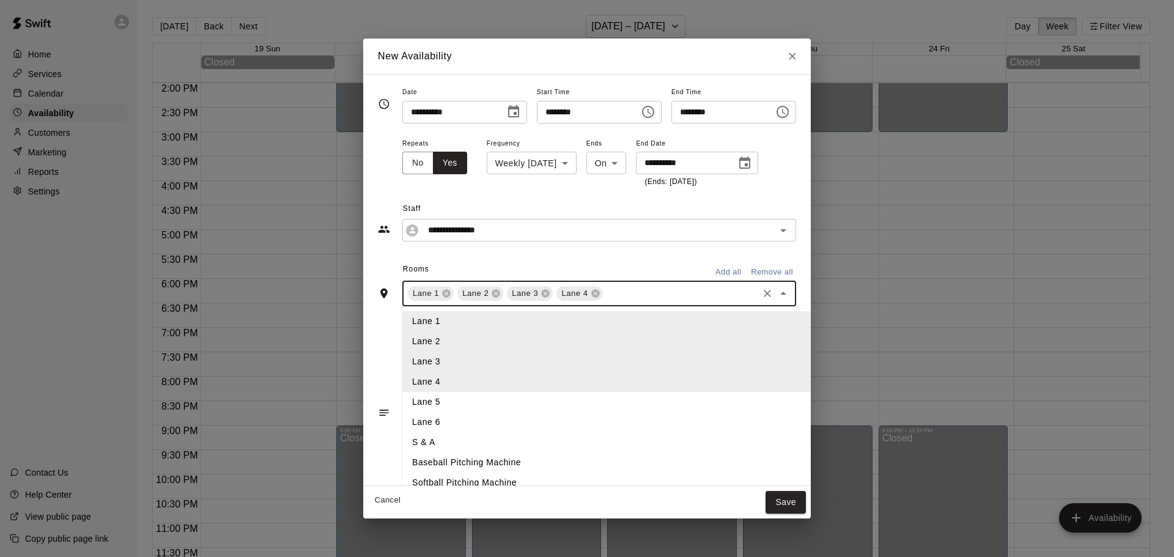
drag, startPoint x: 427, startPoint y: 401, endPoint x: 445, endPoint y: 390, distance: 20.9
click at [427, 400] on li "Lane 5" at bounding box center [626, 402] width 449 height 20
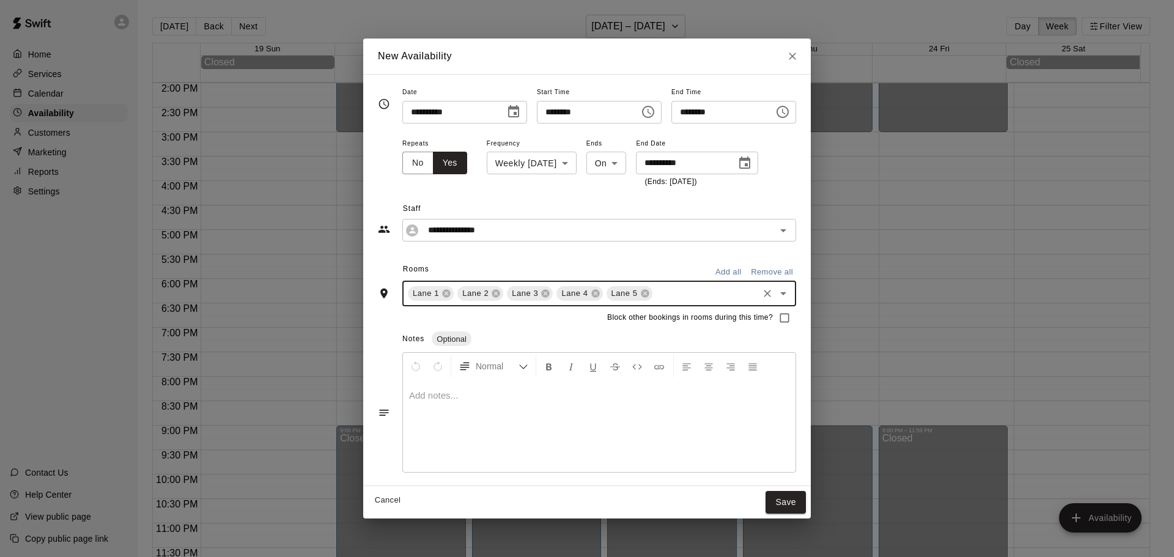
click at [663, 289] on input "text" at bounding box center [705, 293] width 102 height 15
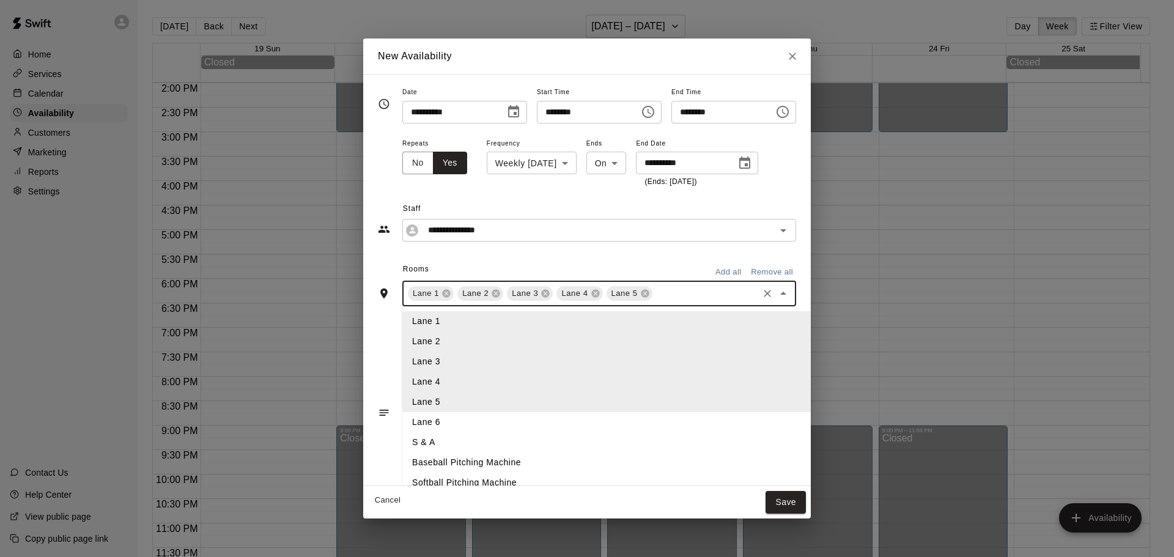
click at [413, 417] on li "Lane 6" at bounding box center [626, 422] width 449 height 20
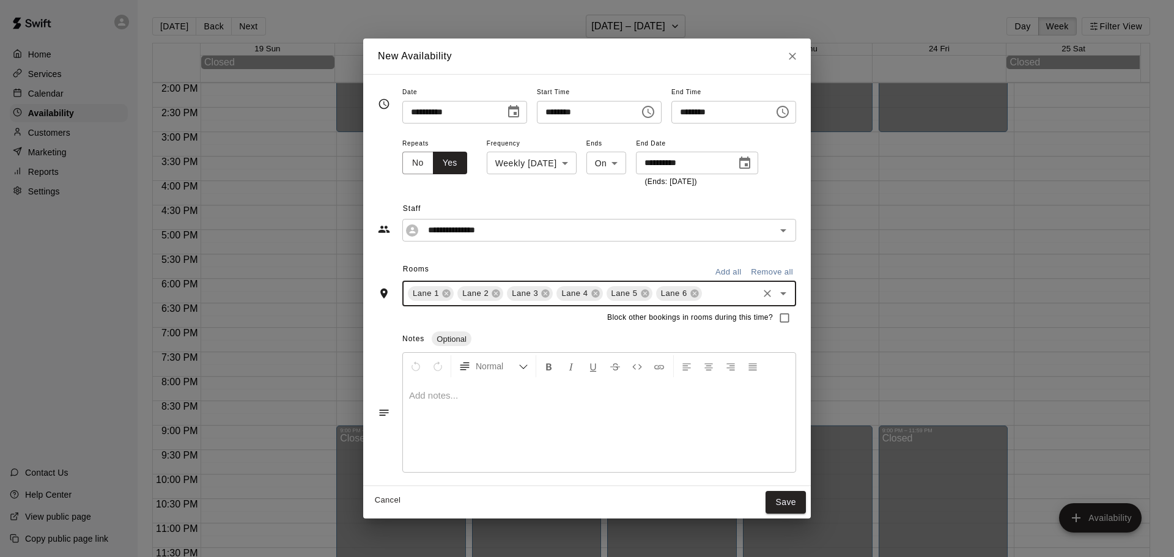
click at [704, 291] on input "text" at bounding box center [730, 293] width 53 height 15
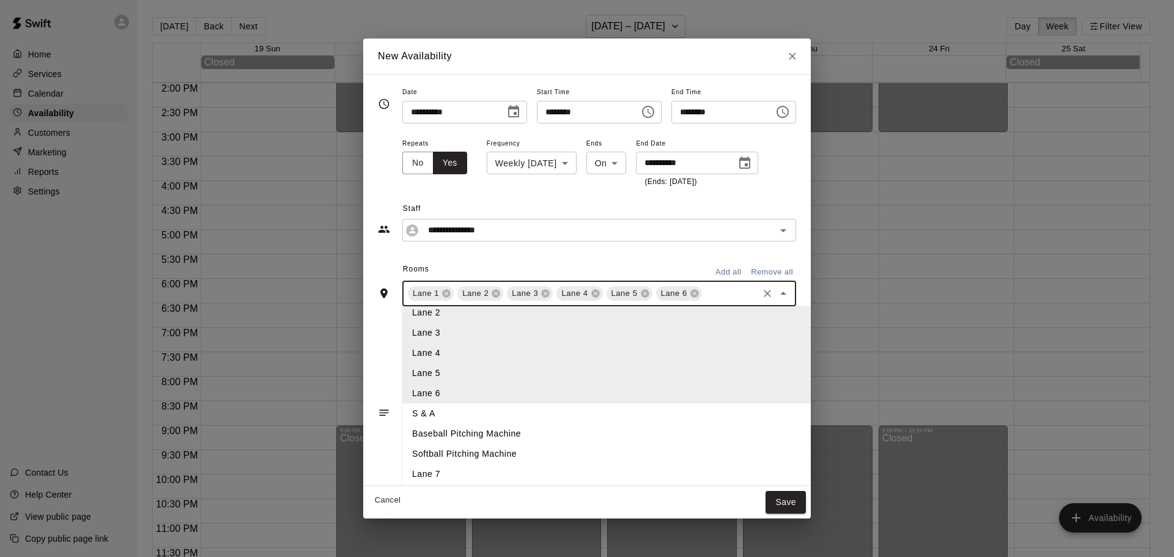
click at [403, 474] on li "Lane 7" at bounding box center [626, 474] width 449 height 20
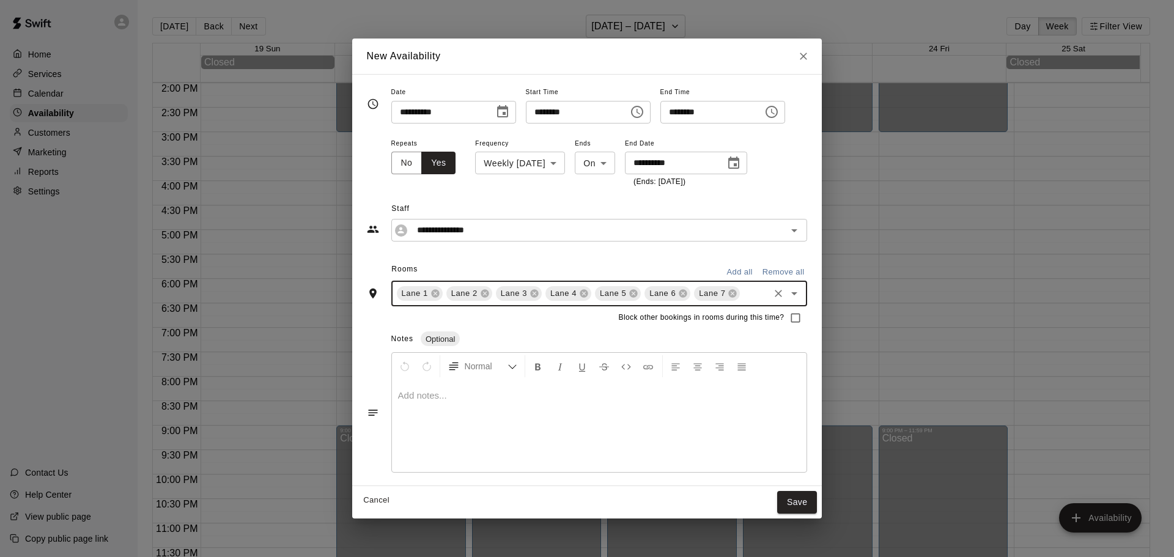
click at [812, 509] on button "Save" at bounding box center [797, 502] width 40 height 23
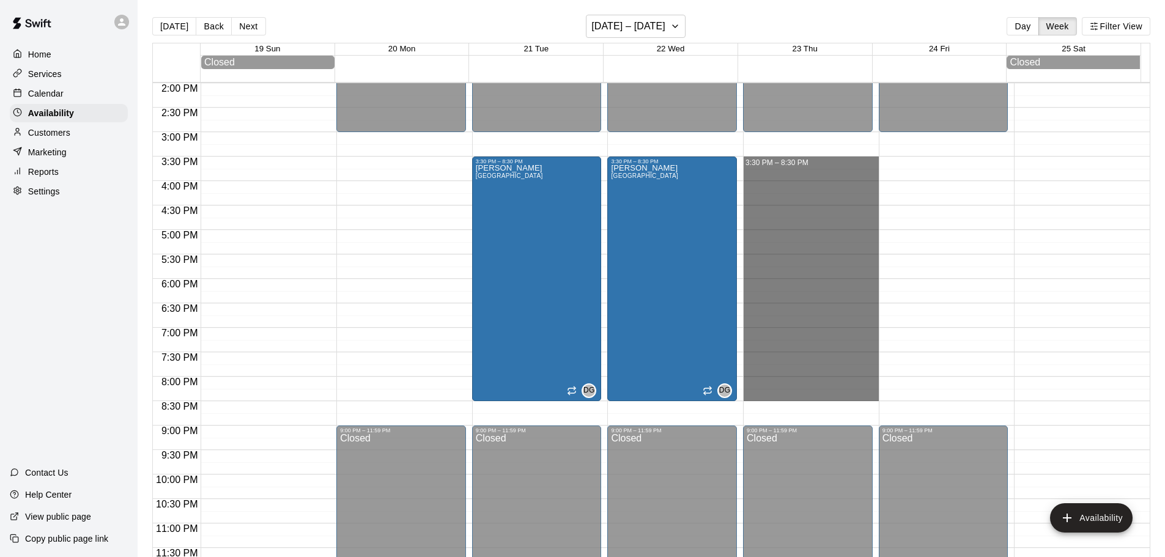
drag, startPoint x: 748, startPoint y: 160, endPoint x: 744, endPoint y: 399, distance: 238.5
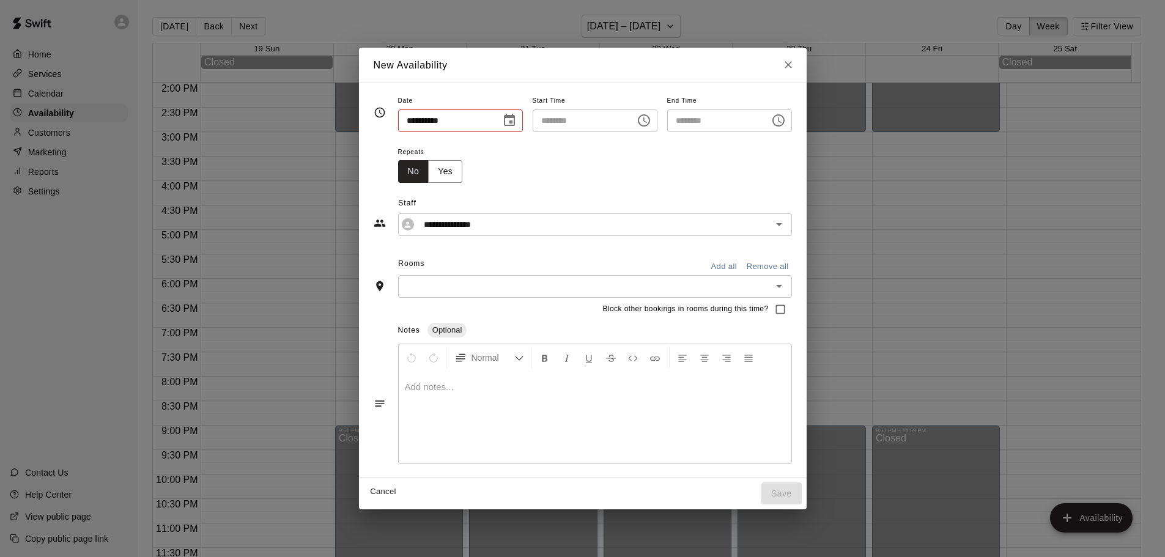
type input "**********"
type input "********"
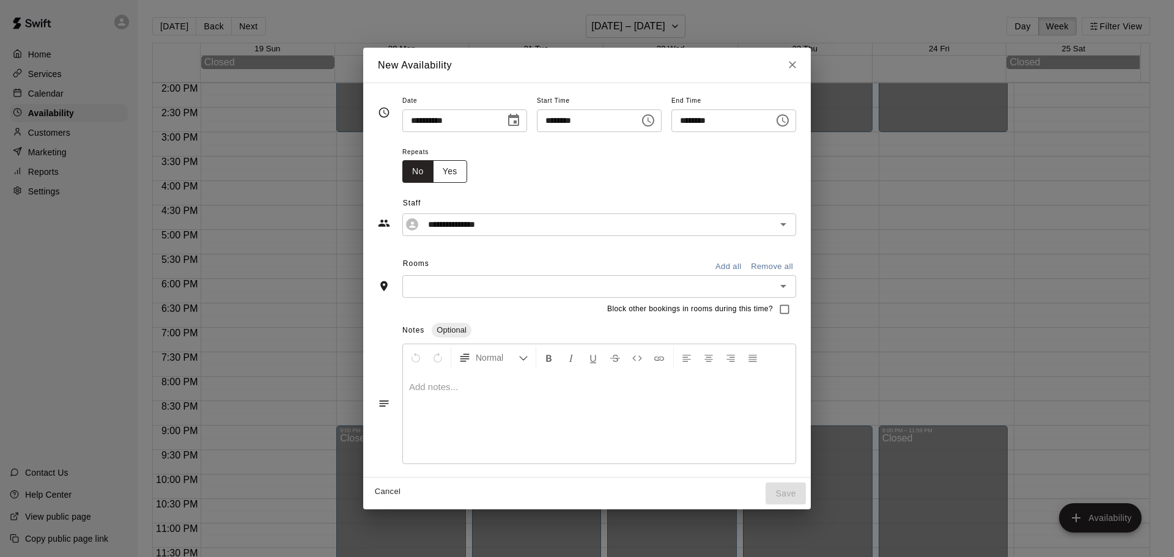
click at [433, 177] on button "Yes" at bounding box center [450, 171] width 34 height 23
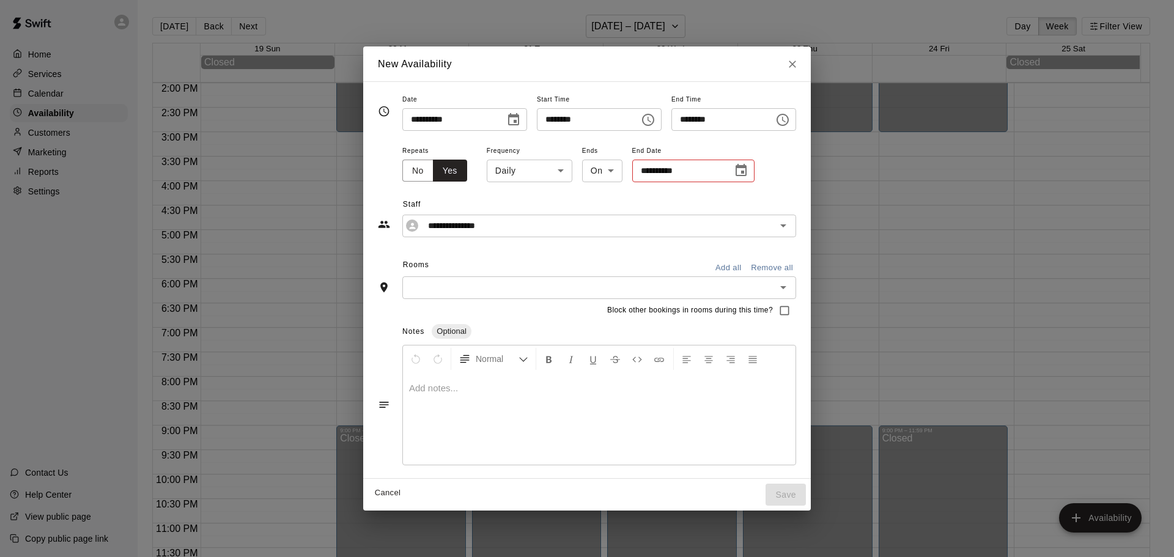
click at [524, 176] on body "Home Services Calendar Availability Customers Marketing Reports Settings Contac…" at bounding box center [587, 288] width 1174 height 577
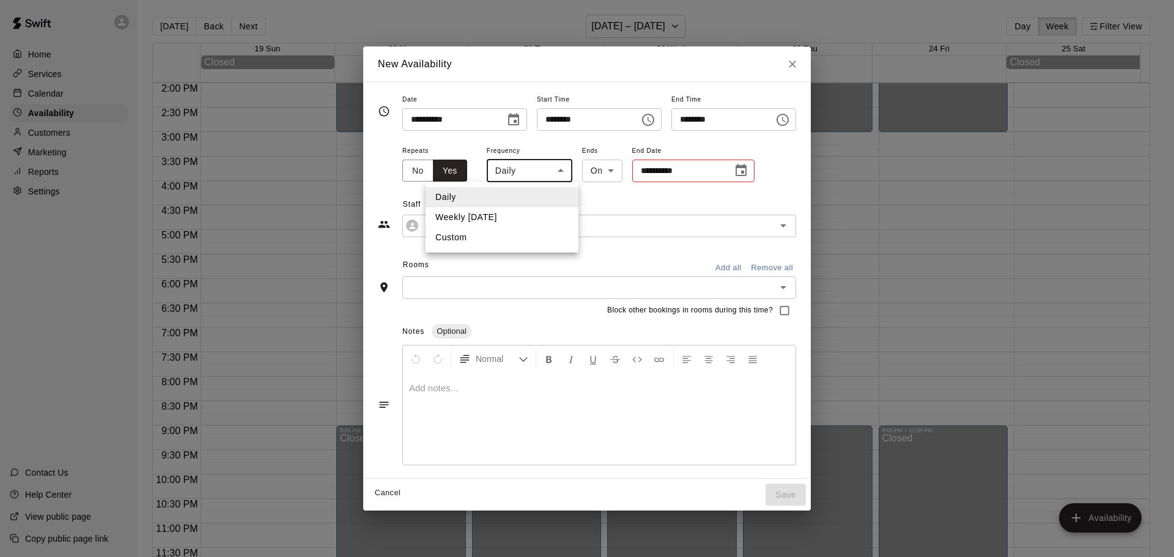
click at [487, 216] on li "Weekly [DATE]" at bounding box center [502, 217] width 153 height 20
type input "******"
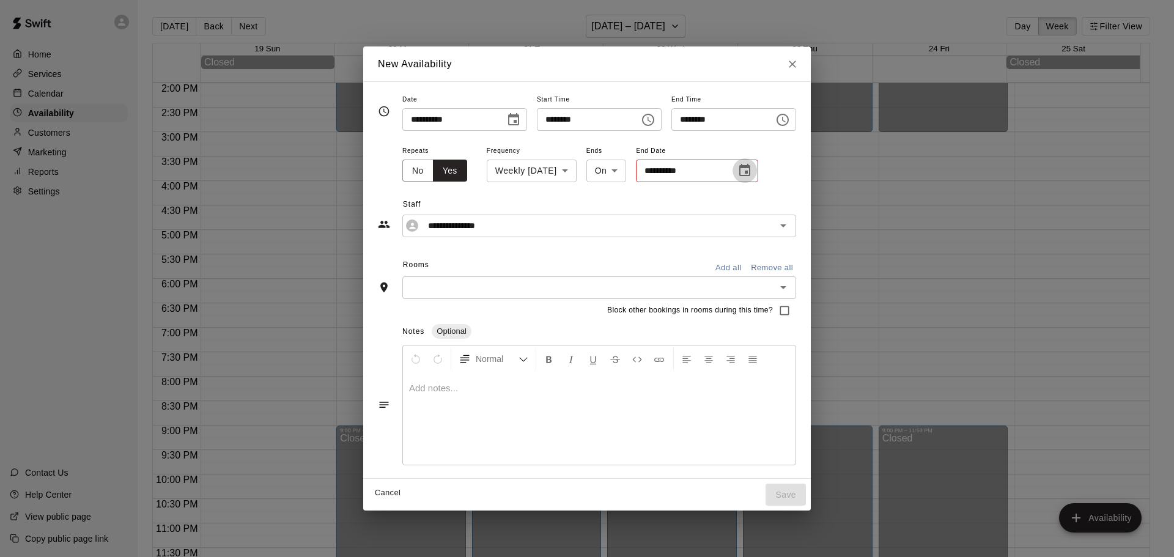
click at [739, 171] on icon "Choose date" at bounding box center [744, 170] width 15 height 15
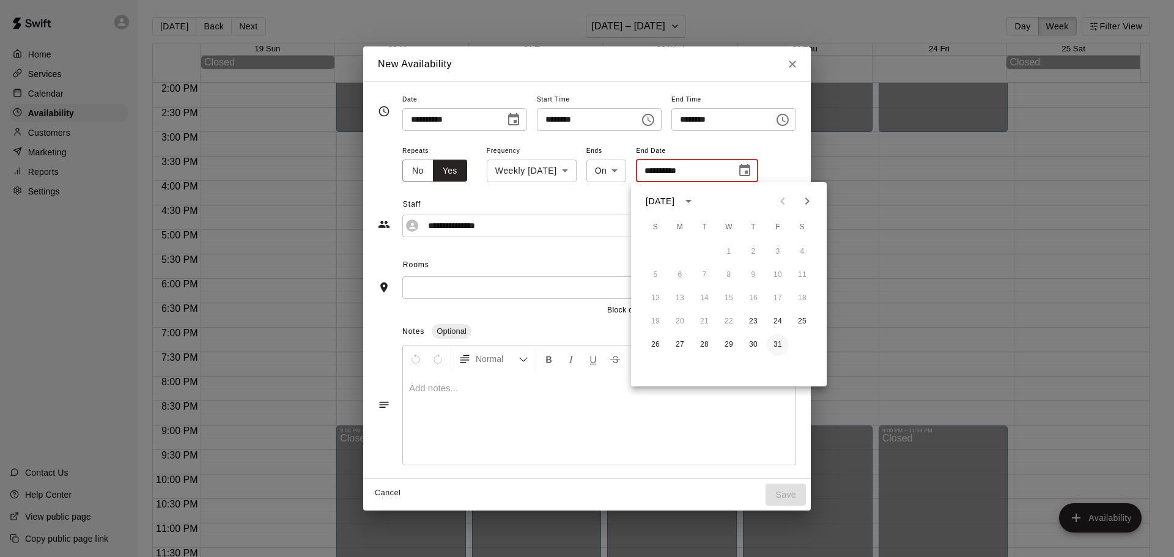
click at [777, 344] on button "31" at bounding box center [778, 345] width 22 height 22
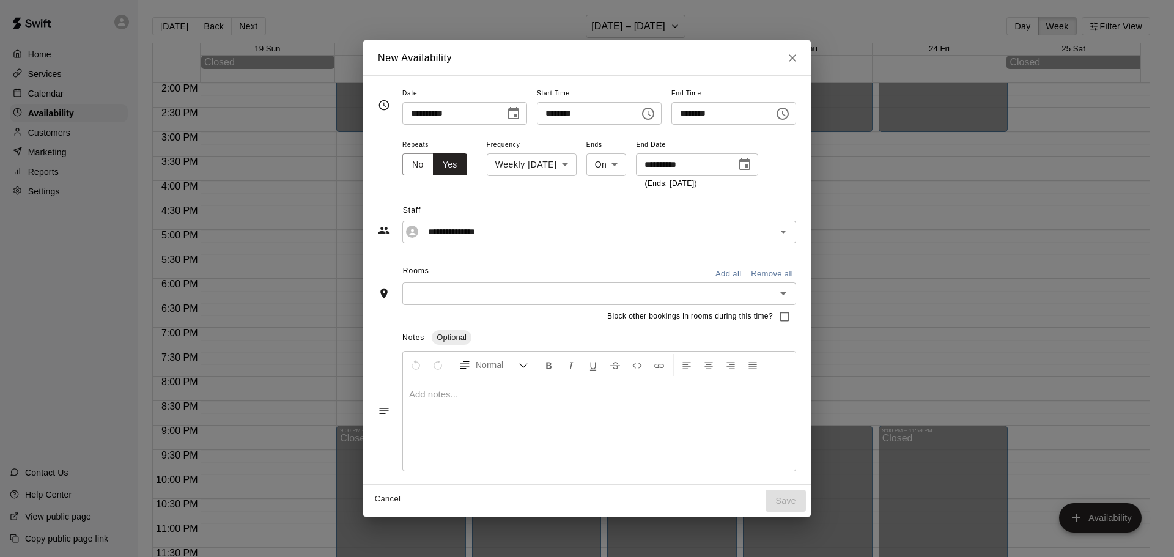
type input "**********"
click at [426, 286] on input "text" at bounding box center [589, 293] width 366 height 15
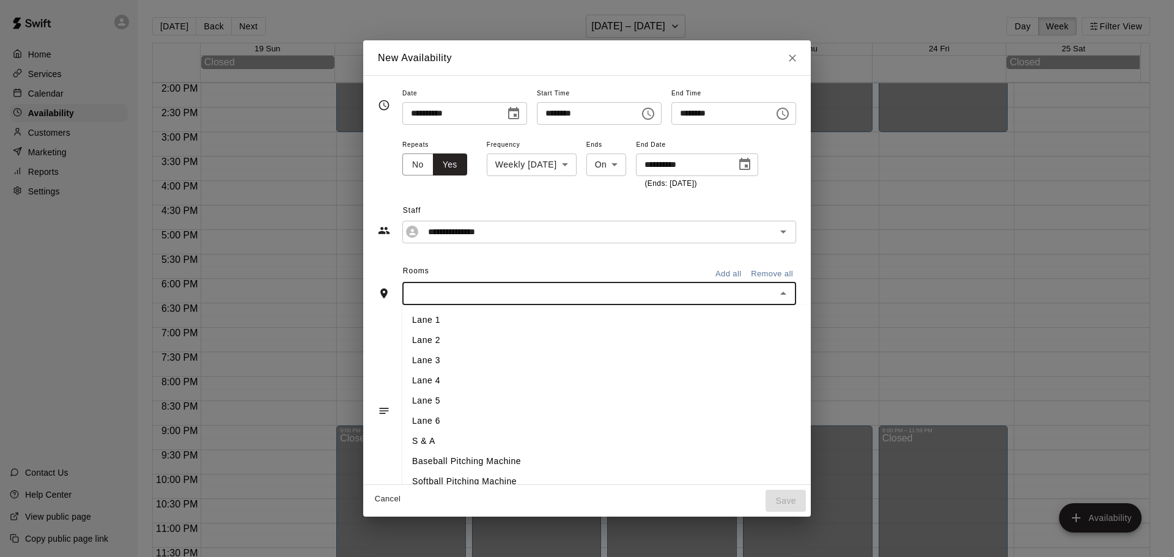
click at [402, 320] on li "Lane 1" at bounding box center [626, 320] width 449 height 20
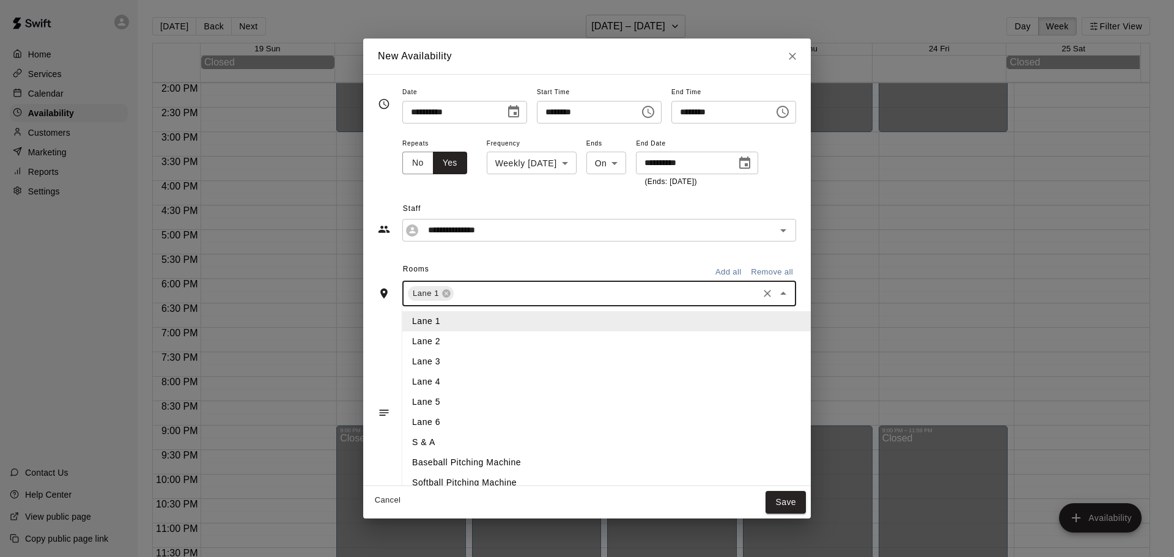
click at [492, 289] on input "text" at bounding box center [606, 293] width 301 height 15
click at [422, 343] on li "Lane 2" at bounding box center [626, 341] width 449 height 20
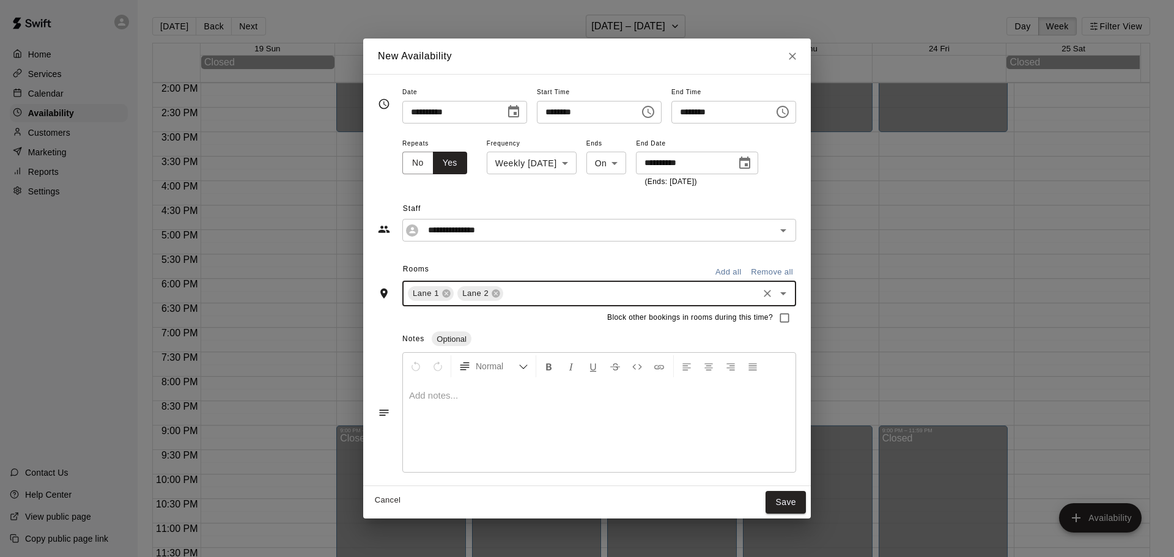
click at [545, 289] on input "text" at bounding box center [630, 293] width 251 height 15
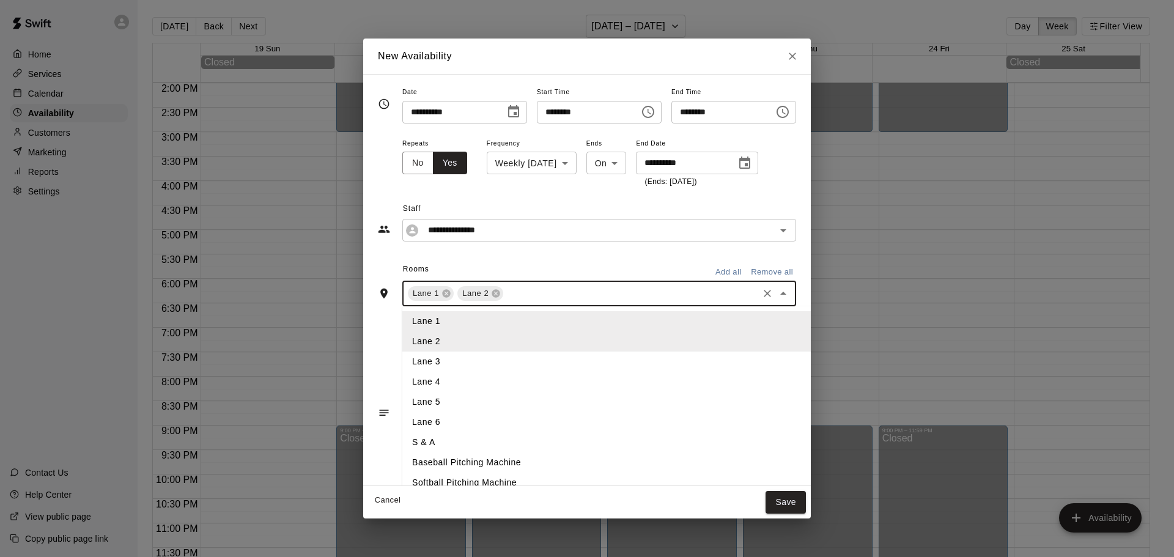
click at [405, 358] on li "Lane 3" at bounding box center [626, 362] width 449 height 20
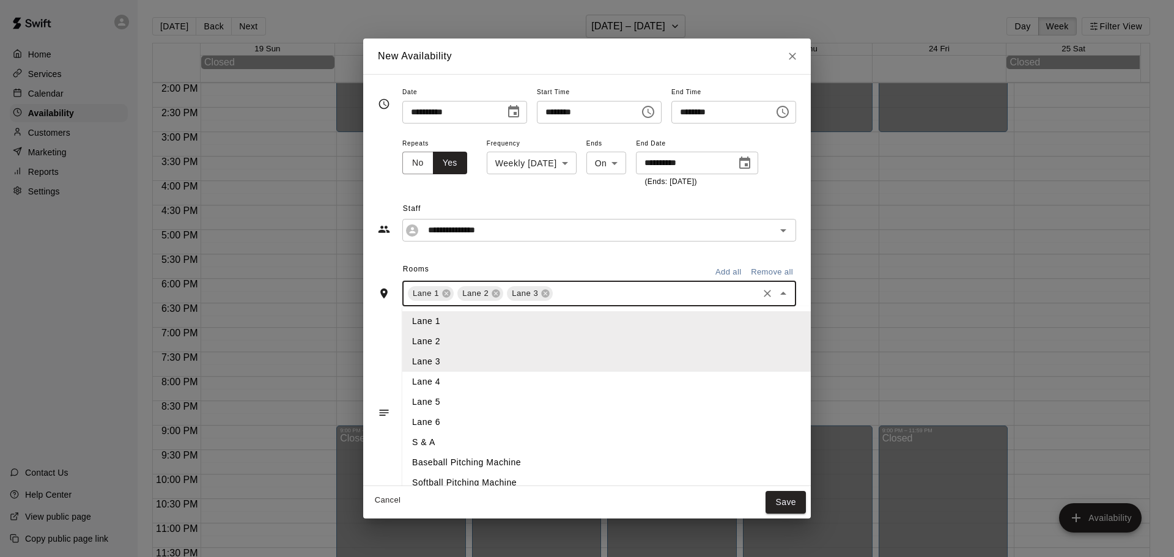
click at [555, 295] on input "text" at bounding box center [656, 293] width 202 height 15
click at [427, 378] on li "Lane 4" at bounding box center [626, 382] width 449 height 20
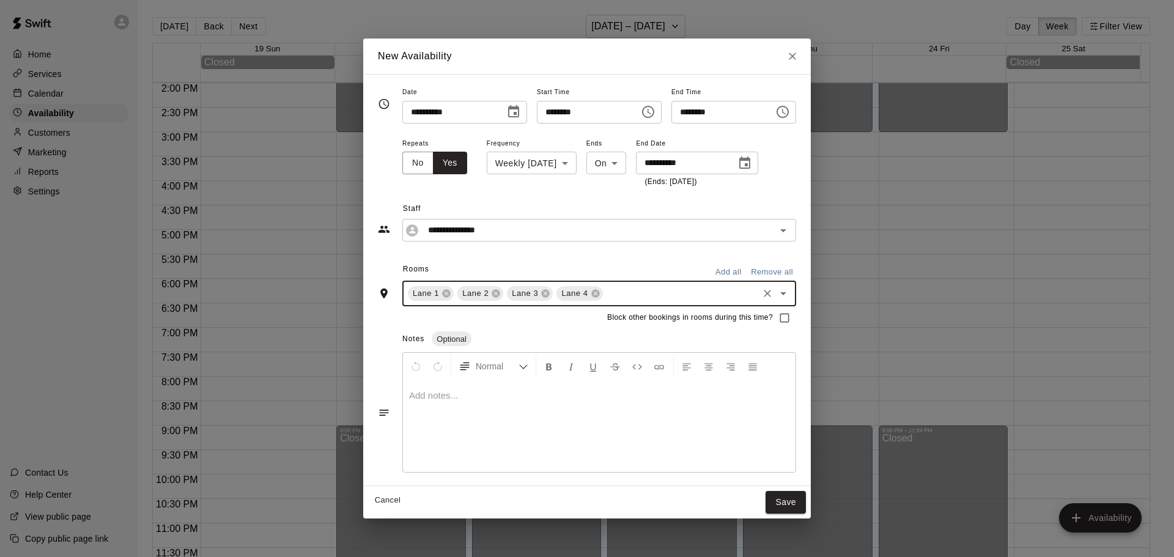
click at [605, 295] on input "text" at bounding box center [681, 293] width 152 height 15
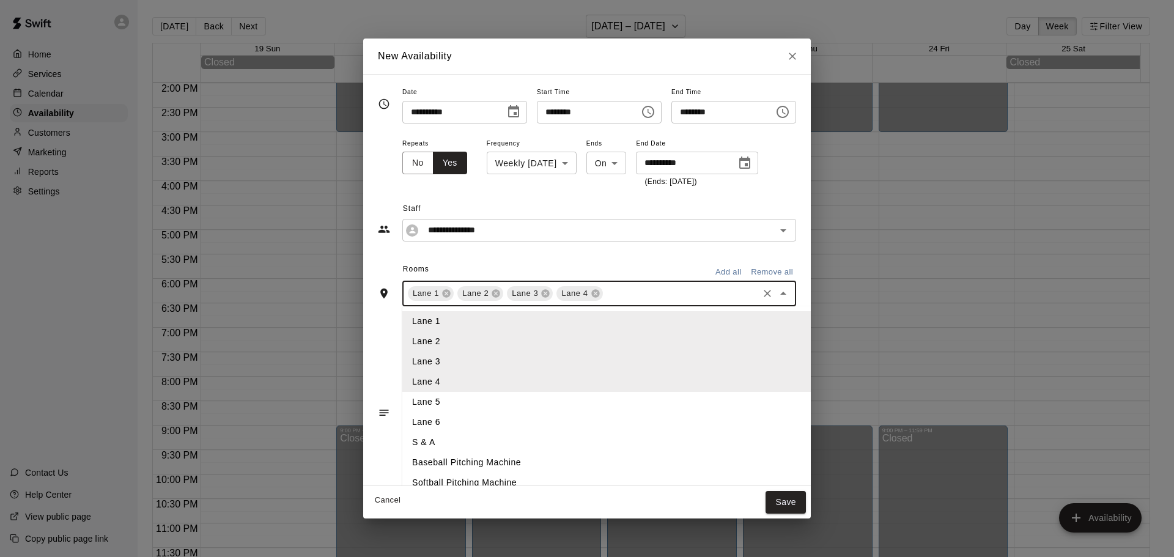
drag, startPoint x: 418, startPoint y: 396, endPoint x: 514, endPoint y: 355, distance: 104.1
click at [418, 396] on li "Lane 5" at bounding box center [626, 402] width 449 height 20
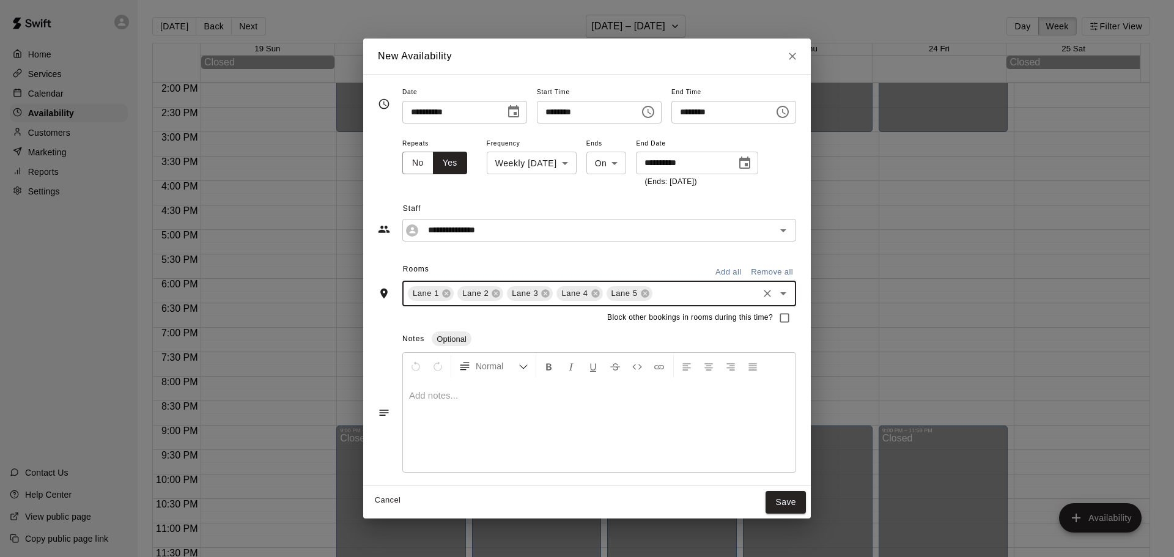
click at [654, 292] on input "text" at bounding box center [705, 293] width 102 height 15
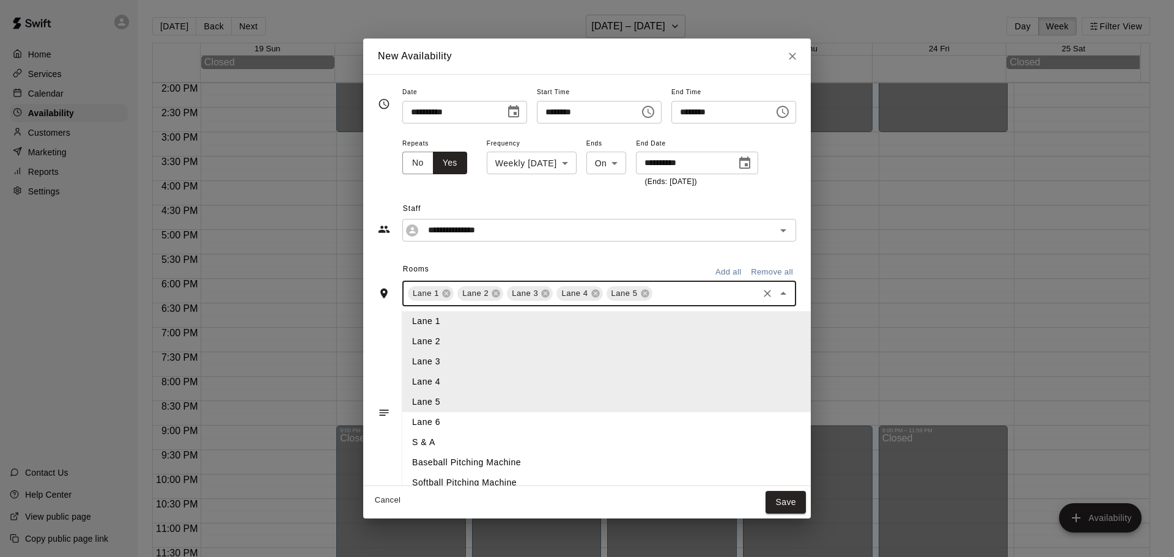
click at [403, 415] on li "Lane 6" at bounding box center [626, 422] width 449 height 20
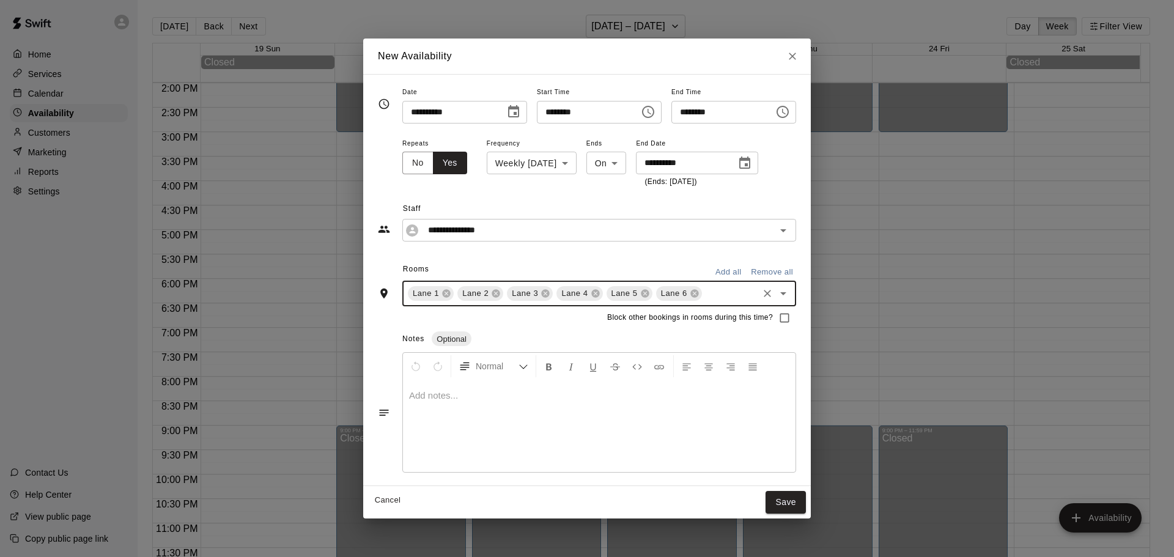
click at [704, 298] on input "text" at bounding box center [730, 293] width 53 height 15
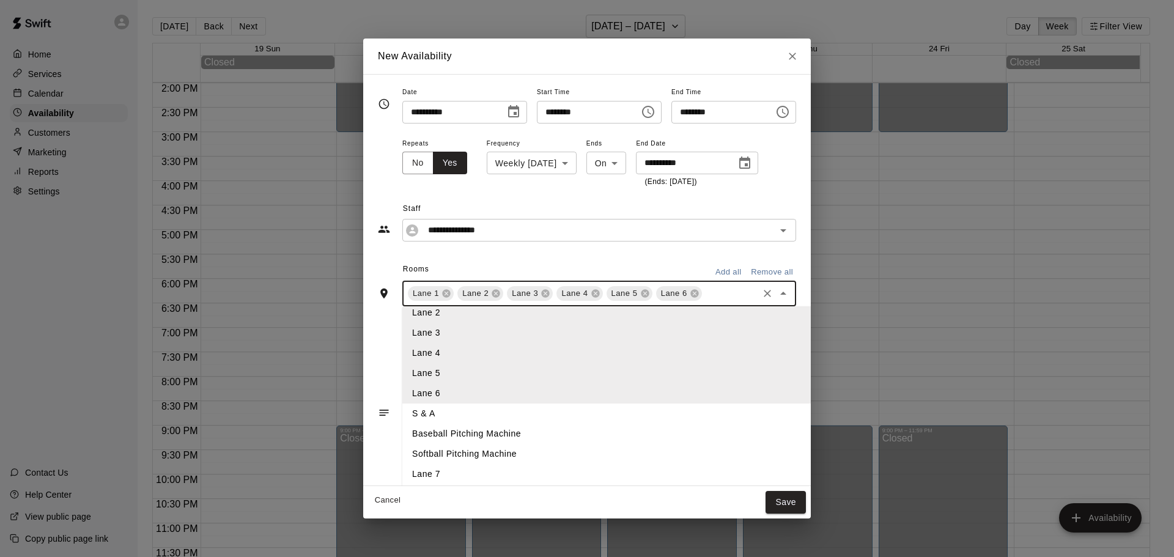
click at [402, 474] on li "Lane 7" at bounding box center [626, 474] width 449 height 20
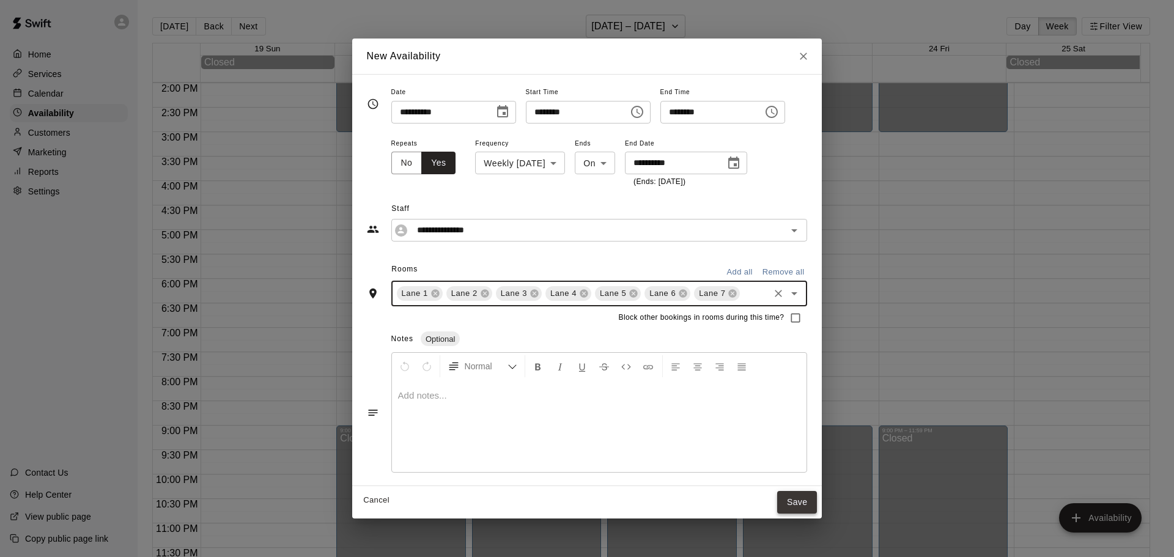
click at [809, 503] on button "Save" at bounding box center [797, 502] width 40 height 23
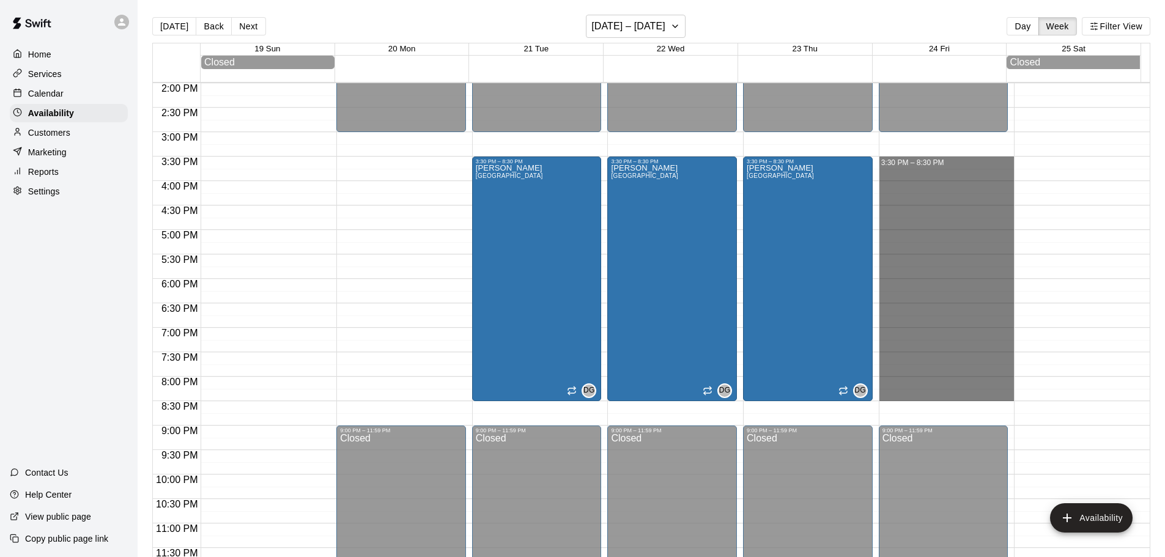
drag, startPoint x: 891, startPoint y: 168, endPoint x: 894, endPoint y: 397, distance: 229.9
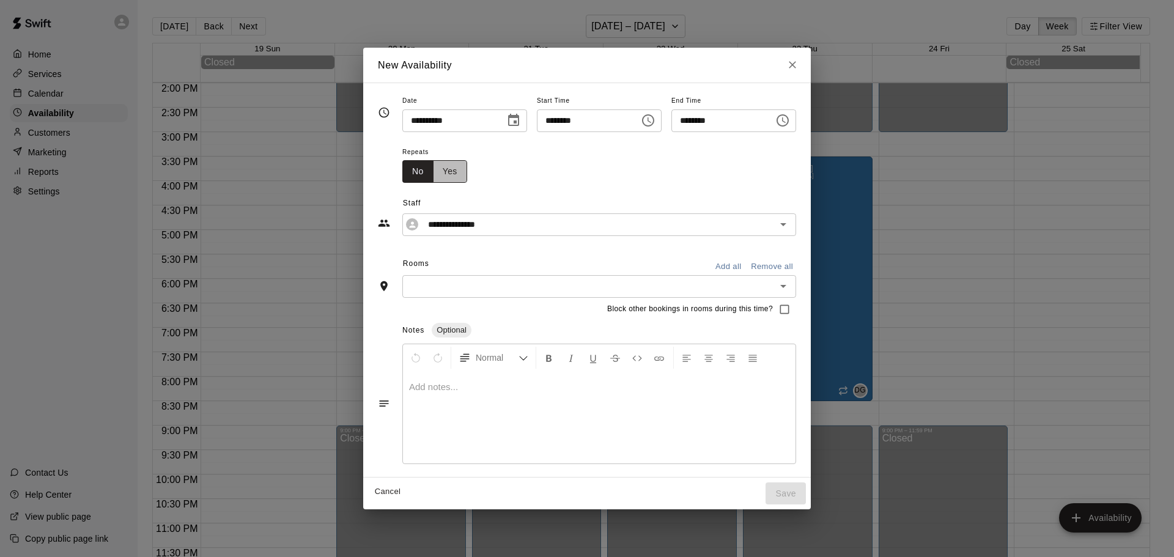
click at [433, 172] on button "Yes" at bounding box center [450, 171] width 34 height 23
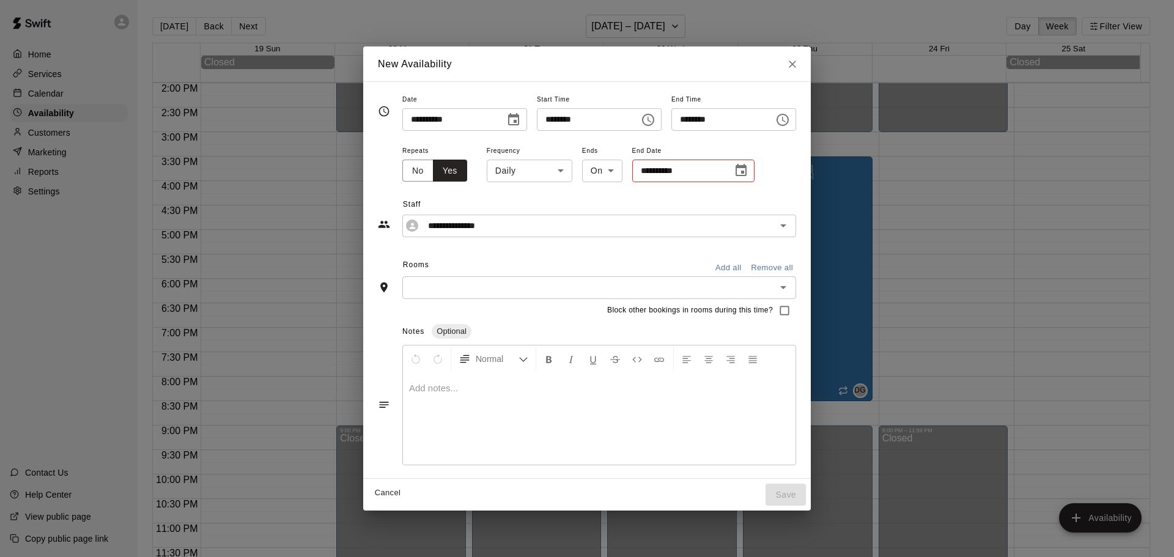
click at [536, 174] on body "Home Services Calendar Availability Customers Marketing Reports Settings Contac…" at bounding box center [587, 288] width 1174 height 577
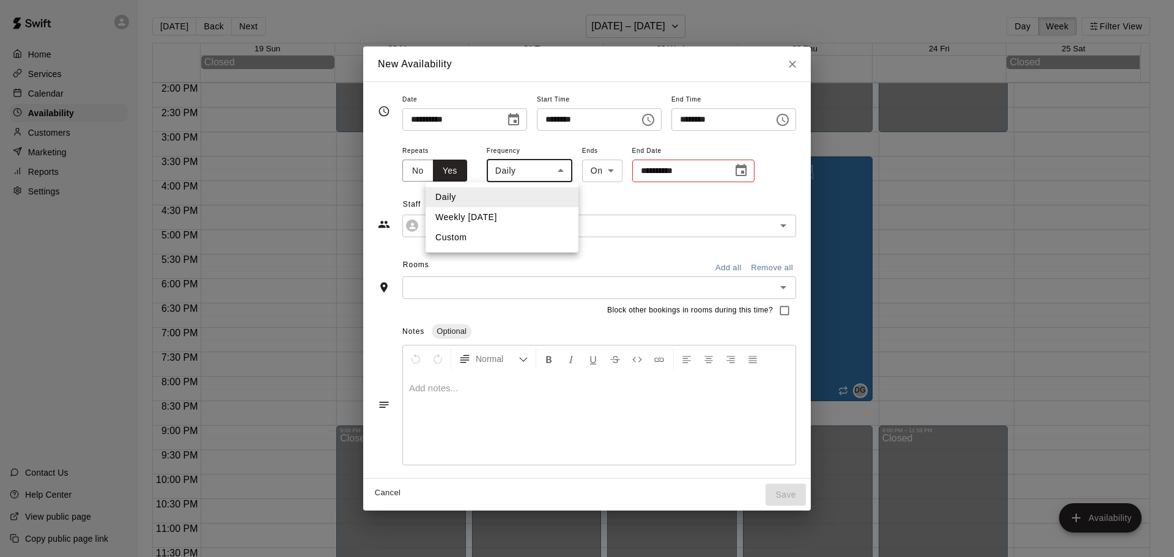
click at [492, 216] on li "Weekly [DATE]" at bounding box center [502, 217] width 153 height 20
type input "******"
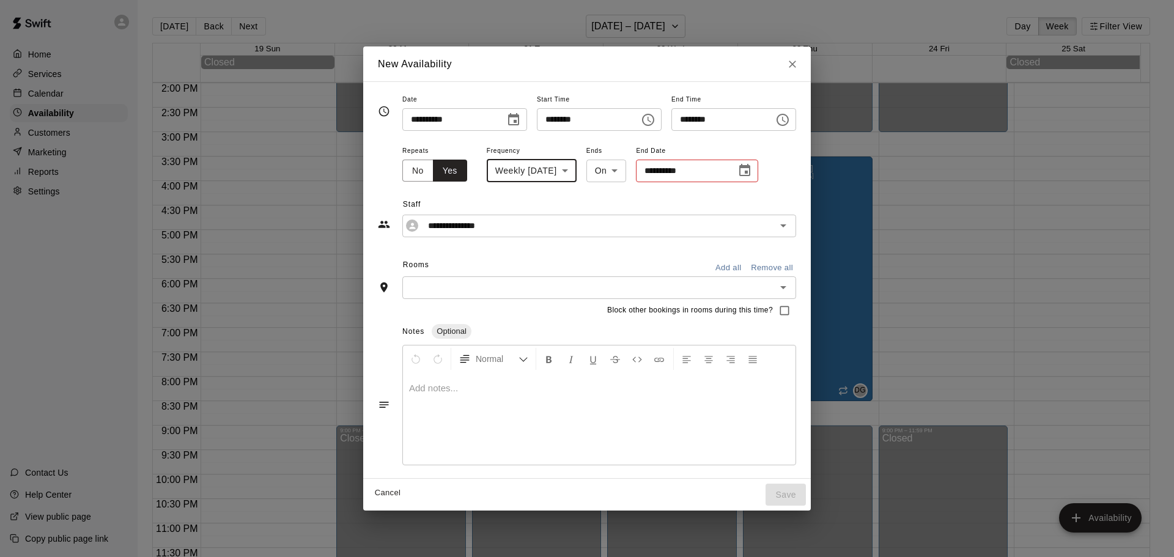
click at [739, 171] on icon "Choose date" at bounding box center [744, 170] width 11 height 12
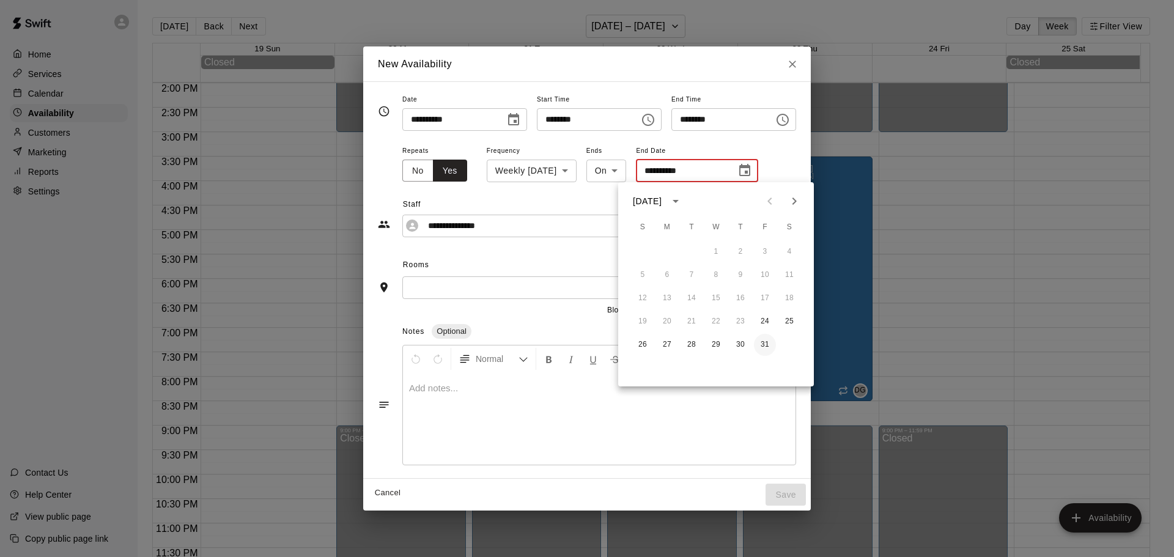
click at [767, 345] on button "31" at bounding box center [765, 345] width 22 height 22
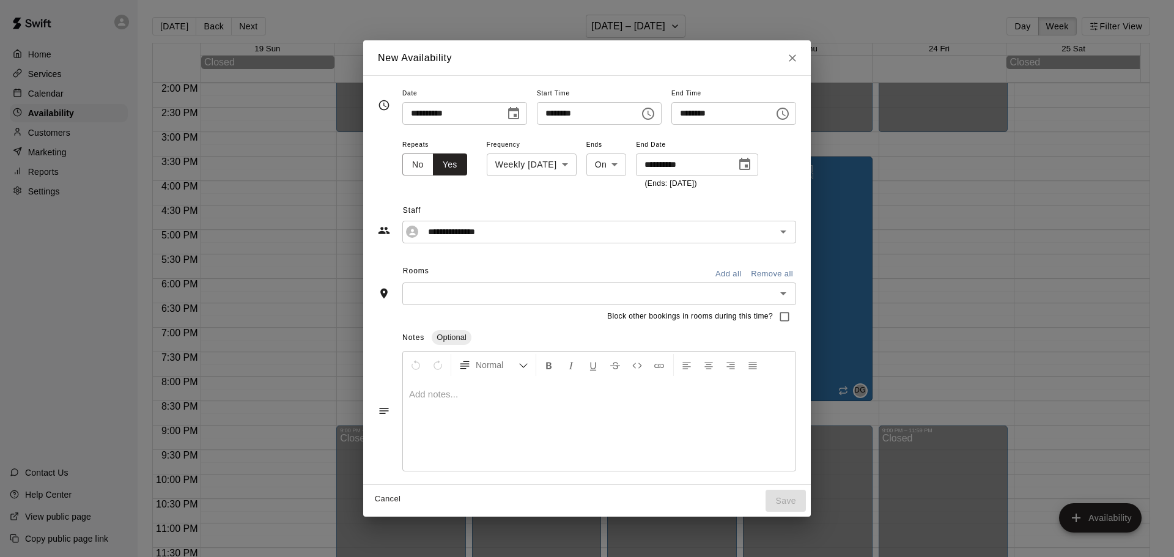
type input "**********"
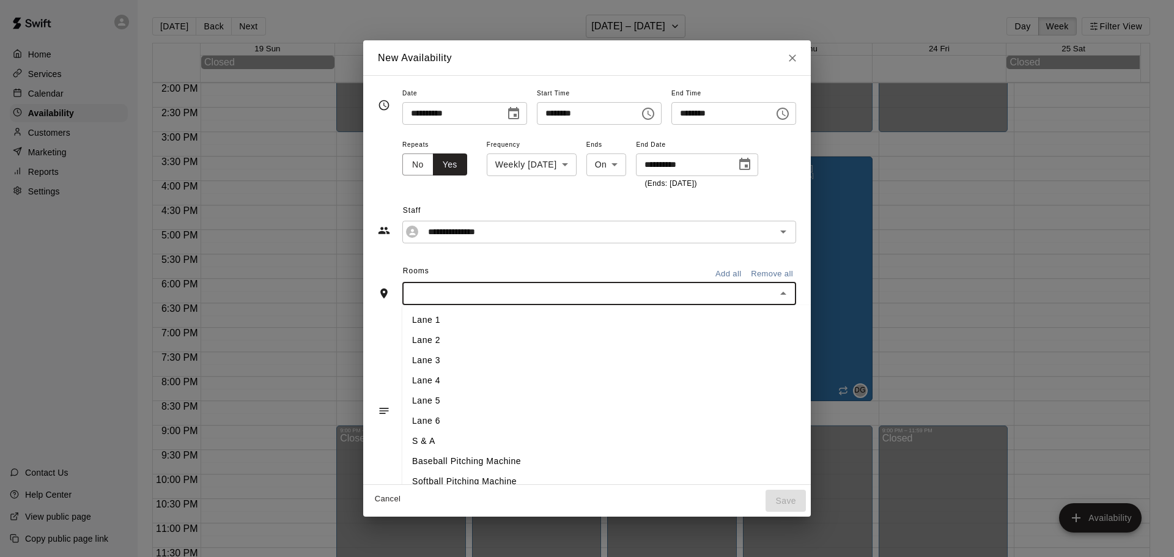
click at [406, 290] on input "text" at bounding box center [589, 293] width 366 height 15
click at [402, 315] on li "Lane 1" at bounding box center [626, 320] width 449 height 20
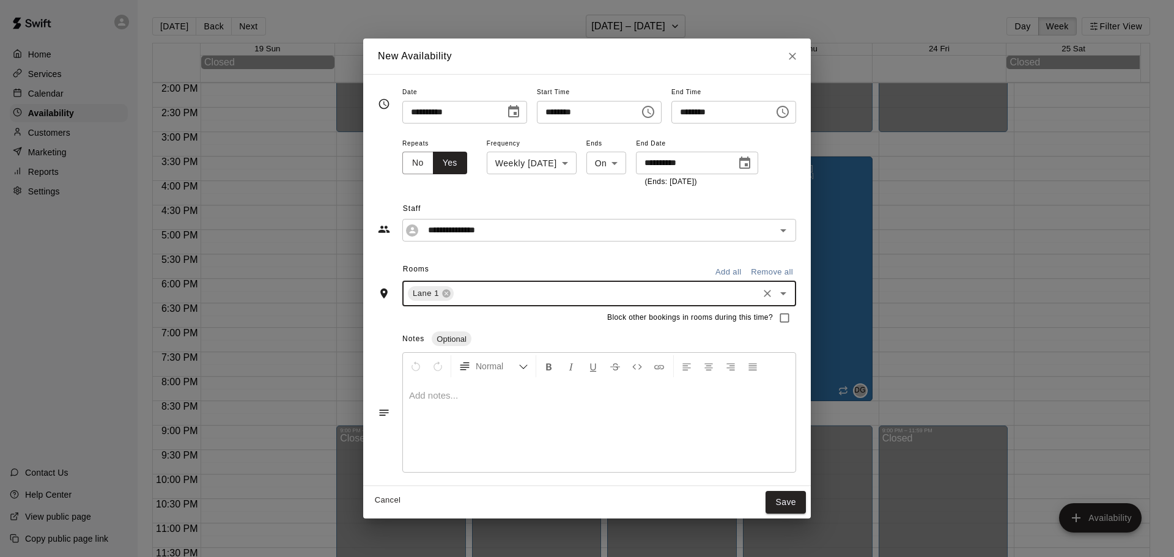
click at [458, 287] on input "text" at bounding box center [606, 293] width 301 height 15
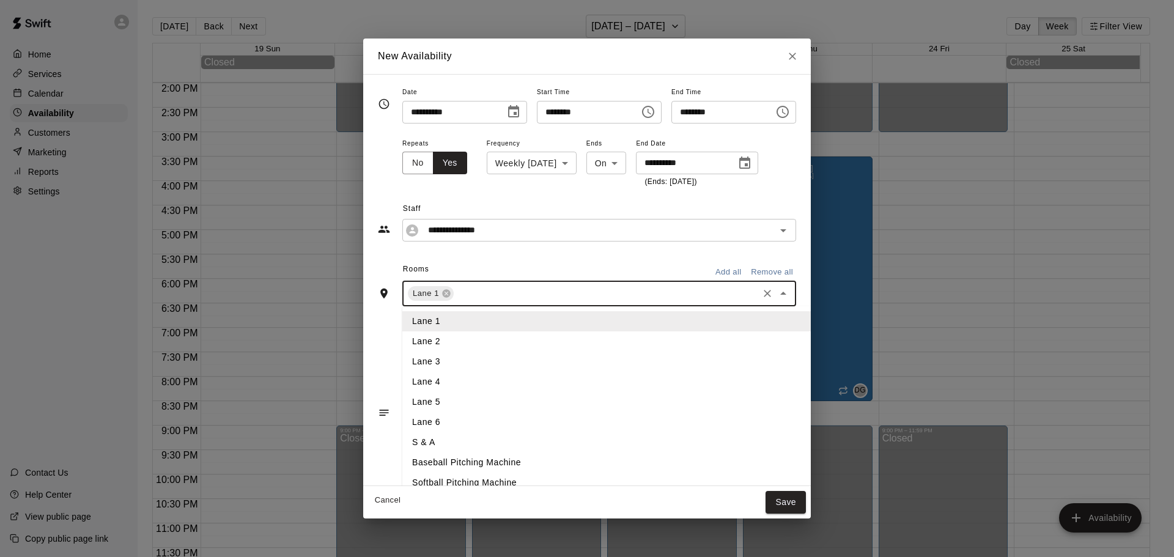
click at [406, 339] on li "Lane 2" at bounding box center [626, 341] width 449 height 20
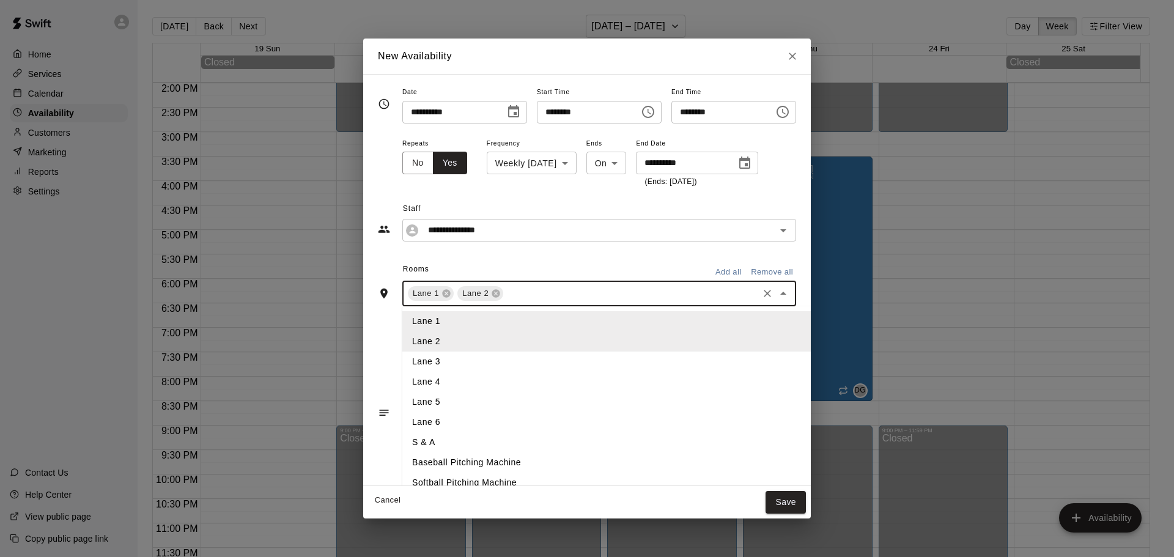
click at [505, 290] on input "text" at bounding box center [630, 293] width 251 height 15
click at [430, 363] on li "Lane 3" at bounding box center [626, 362] width 449 height 20
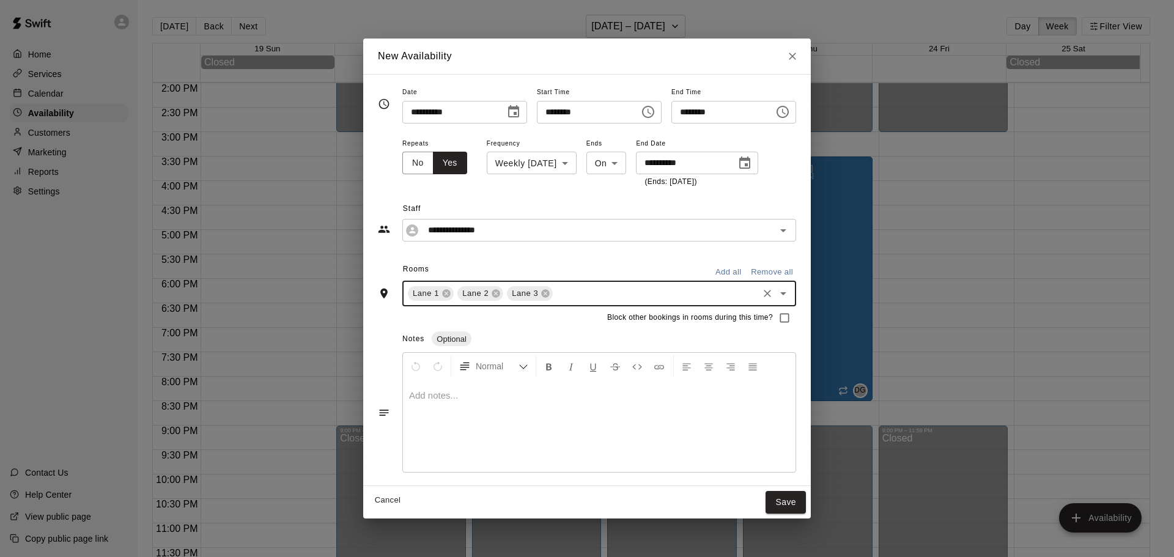
click at [555, 296] on input "text" at bounding box center [656, 293] width 202 height 15
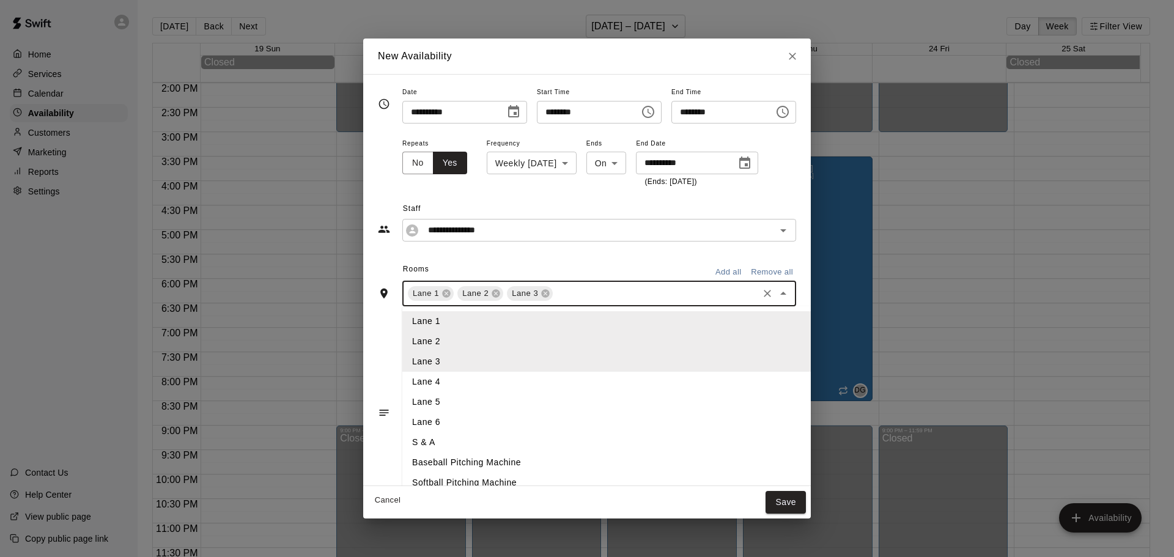
click at [421, 377] on li "Lane 4" at bounding box center [626, 382] width 449 height 20
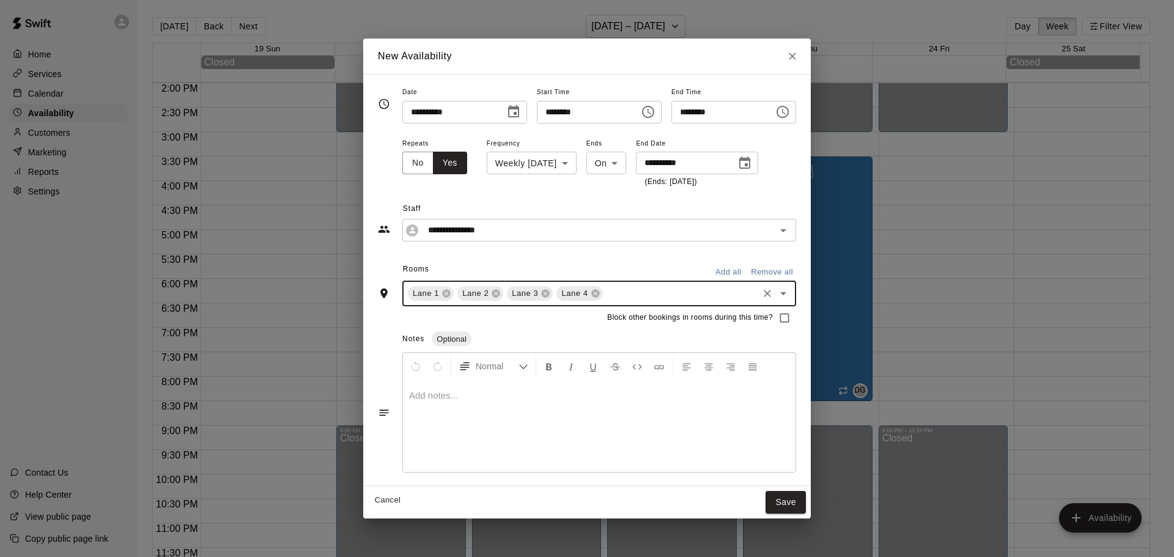
click at [583, 303] on div "Lane [GEOGRAPHIC_DATA] 4 ​" at bounding box center [599, 294] width 394 height 26
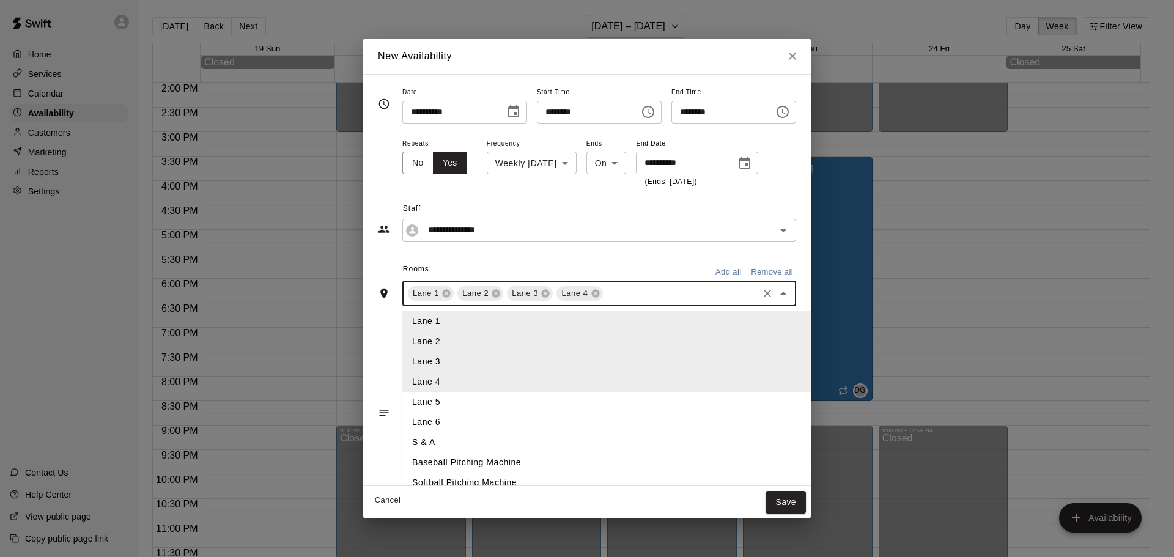
drag, startPoint x: 406, startPoint y: 401, endPoint x: 538, endPoint y: 350, distance: 141.5
click at [407, 401] on li "Lane 5" at bounding box center [626, 402] width 449 height 20
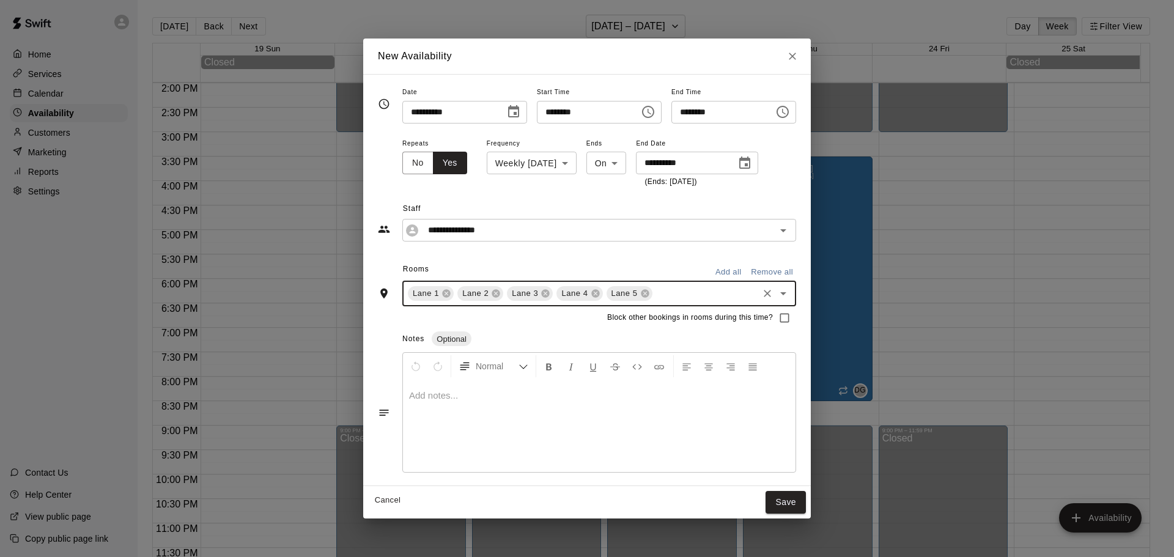
click at [643, 301] on div "Lane [GEOGRAPHIC_DATA] 5 ​" at bounding box center [599, 294] width 394 height 26
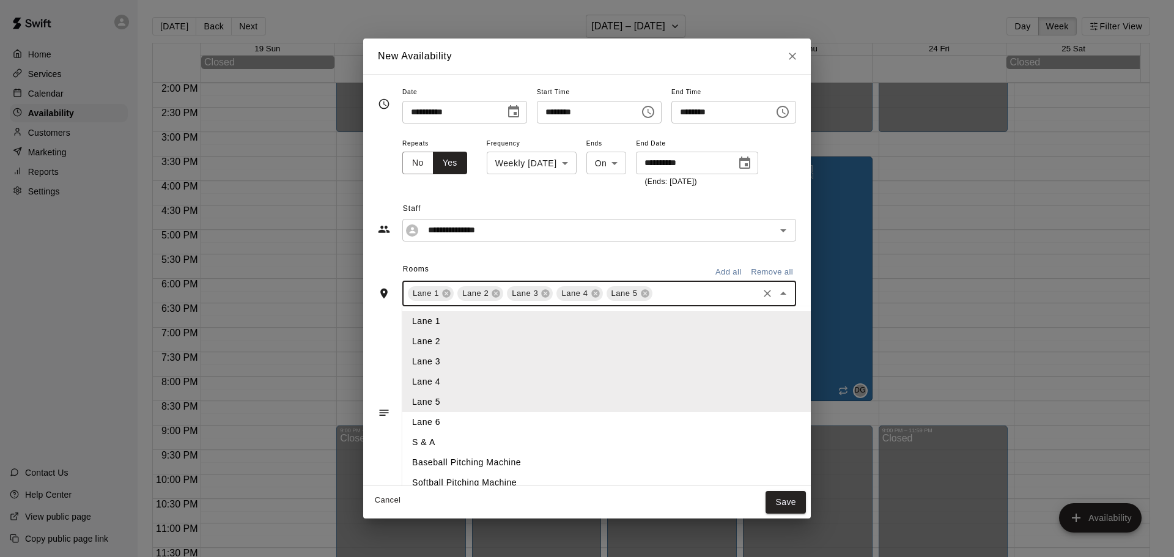
click at [404, 419] on li "Lane 6" at bounding box center [626, 422] width 449 height 20
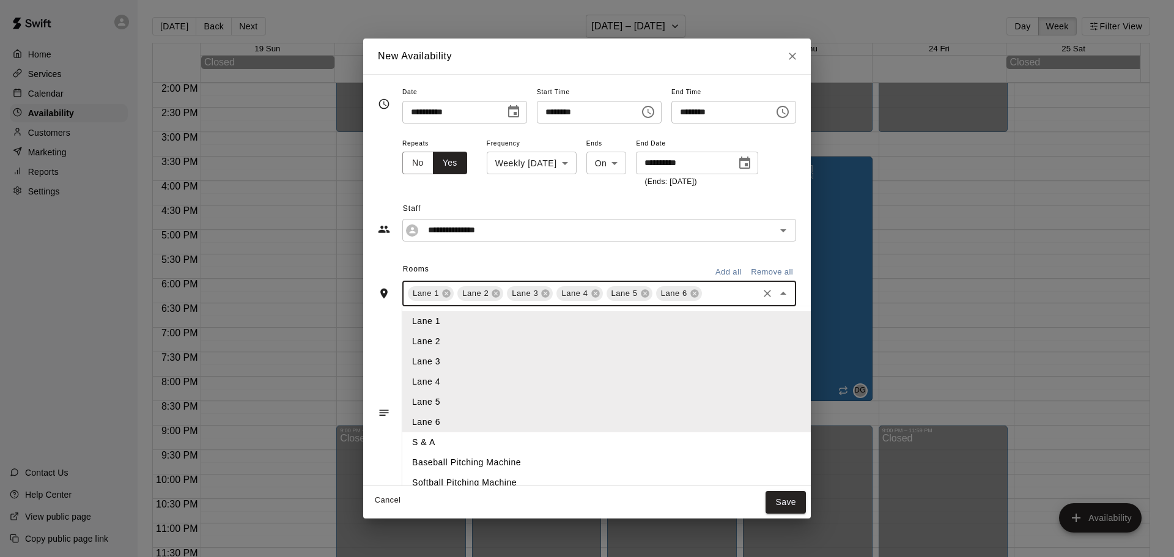
click at [736, 286] on input "text" at bounding box center [730, 293] width 53 height 15
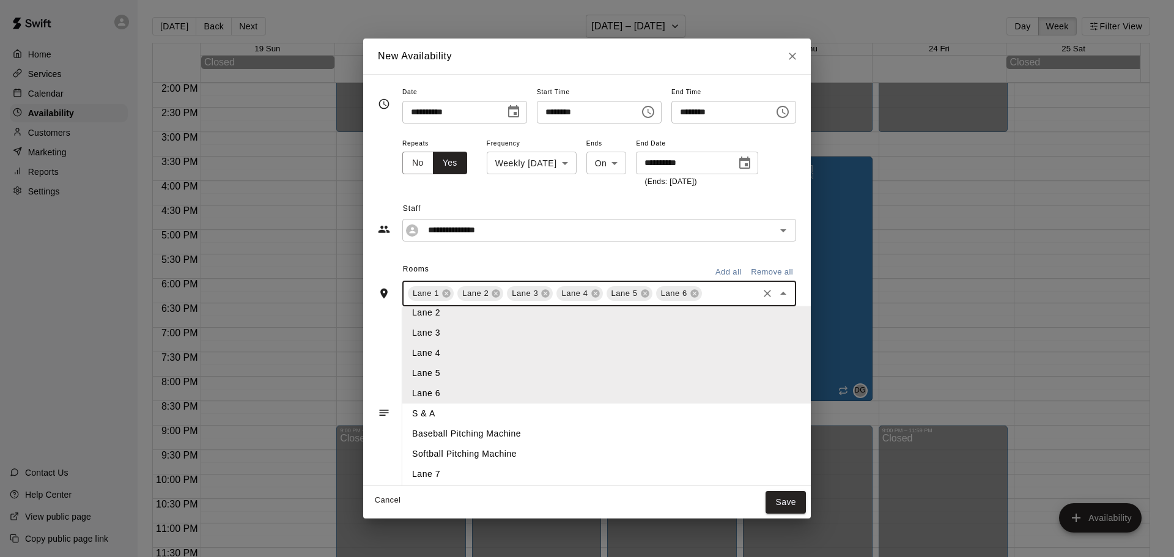
click at [402, 471] on li "Lane 7" at bounding box center [626, 474] width 449 height 20
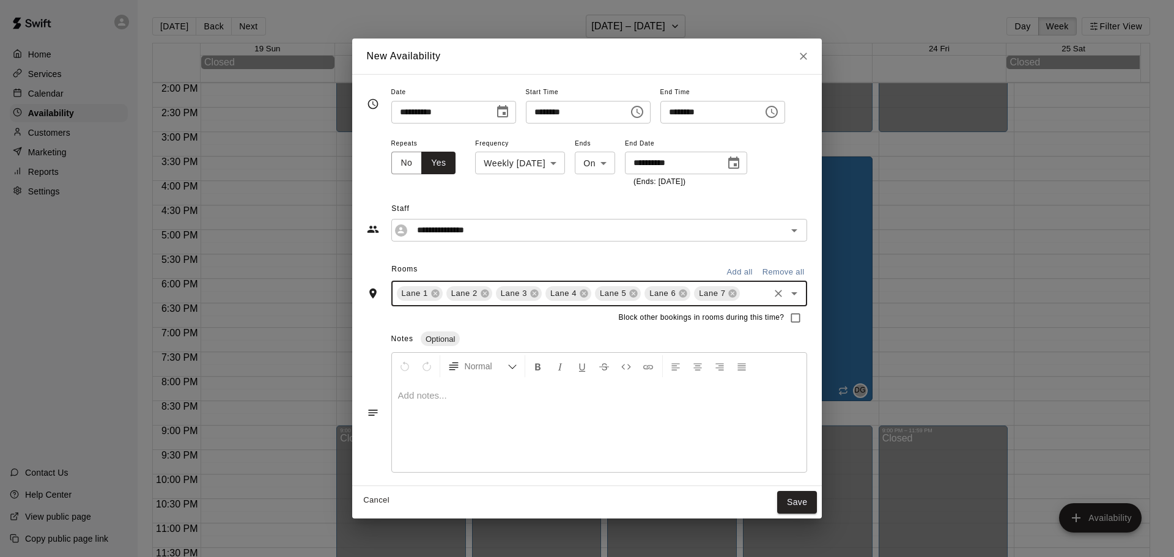
click at [802, 501] on button "Save" at bounding box center [797, 502] width 40 height 23
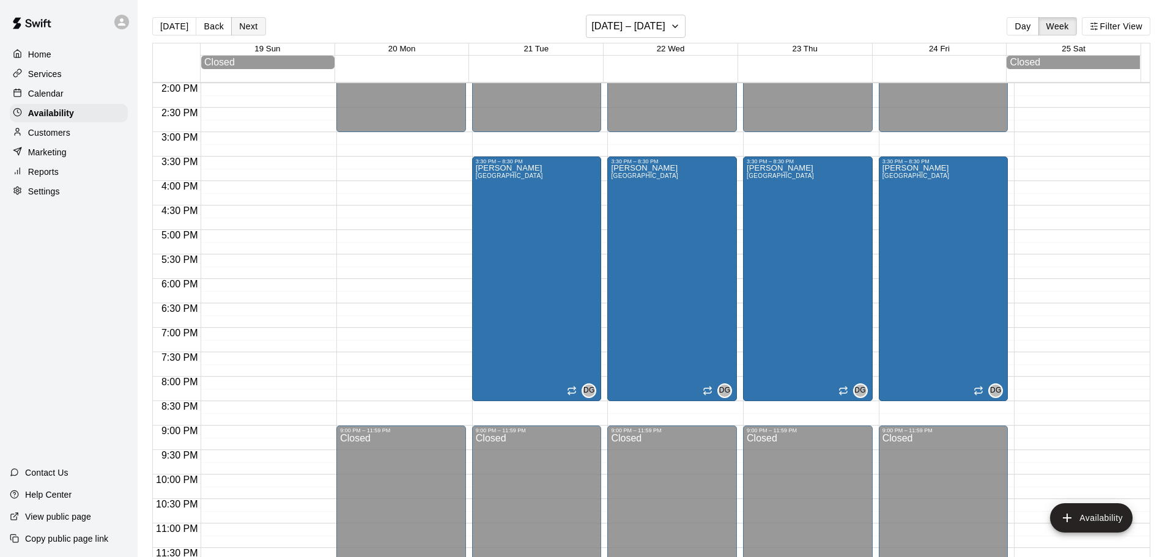
click at [248, 25] on button "Next" at bounding box center [248, 26] width 34 height 18
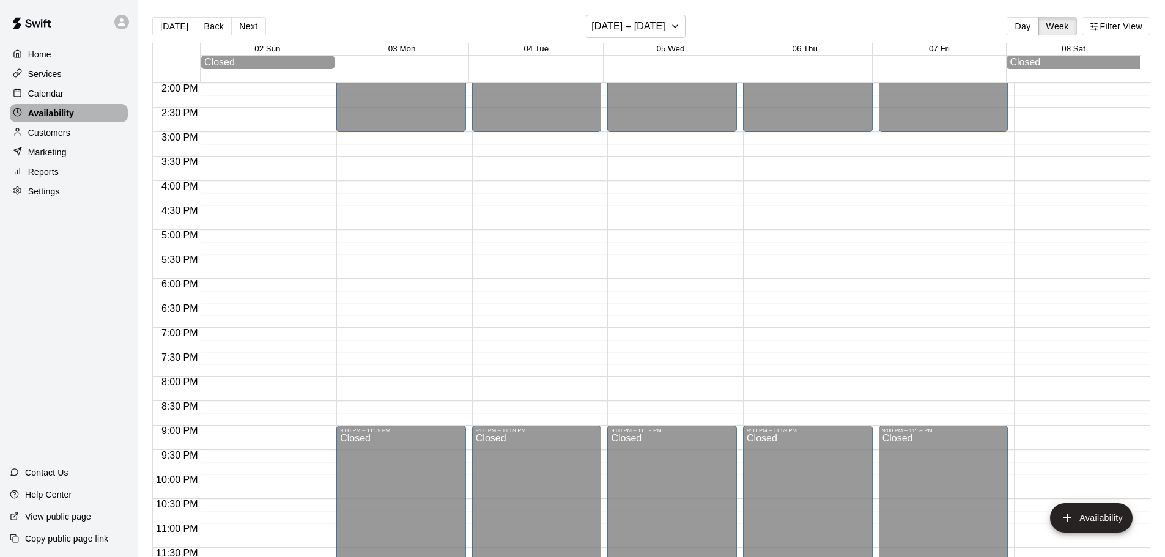
click at [52, 108] on div "Availability" at bounding box center [69, 113] width 118 height 18
click at [177, 26] on button "[DATE]" at bounding box center [174, 26] width 44 height 18
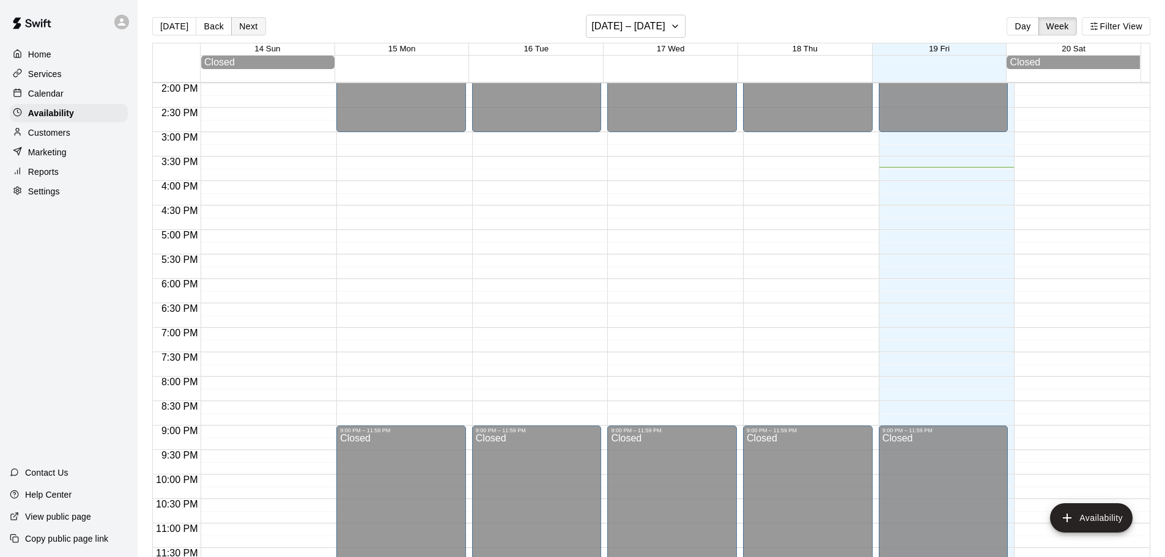
click at [251, 25] on button "Next" at bounding box center [248, 26] width 34 height 18
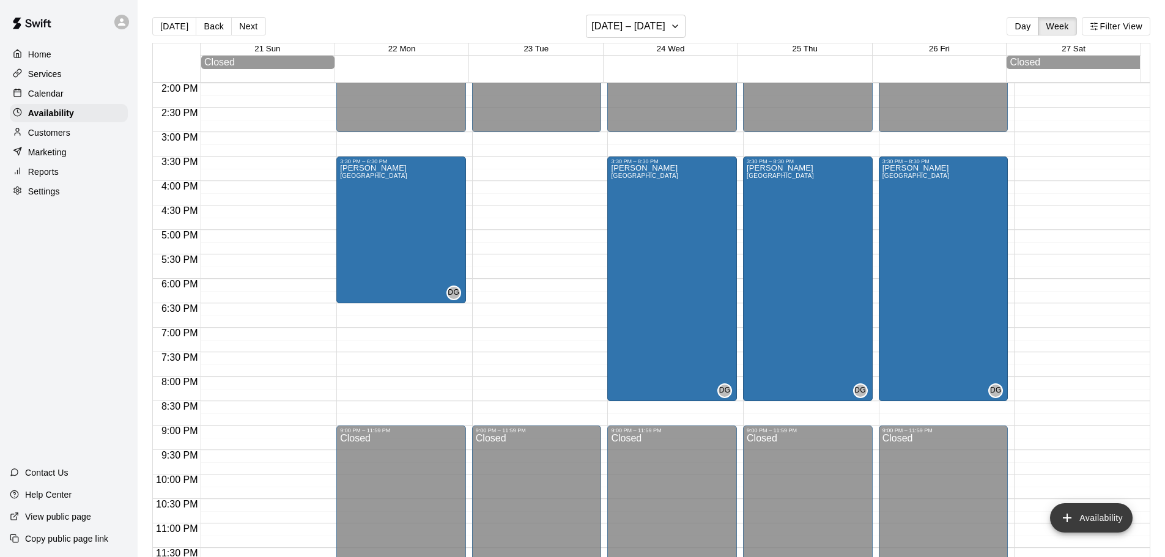
click at [1074, 517] on icon "add" at bounding box center [1067, 518] width 15 height 15
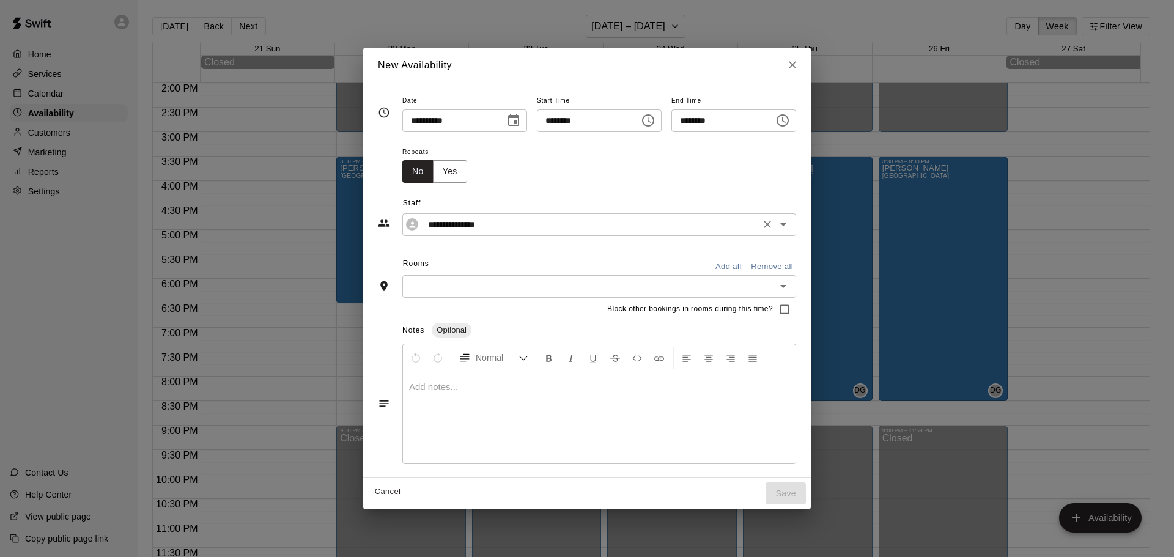
click at [430, 230] on input "**********" at bounding box center [589, 224] width 333 height 15
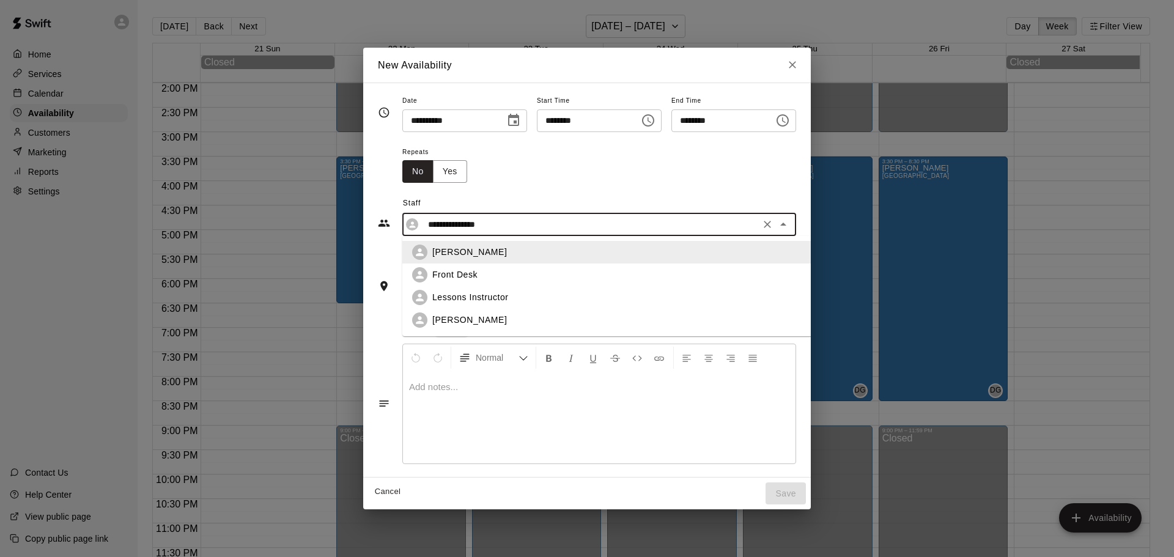
click at [445, 297] on p "Lessons Instructor" at bounding box center [470, 297] width 76 height 13
type input "**********"
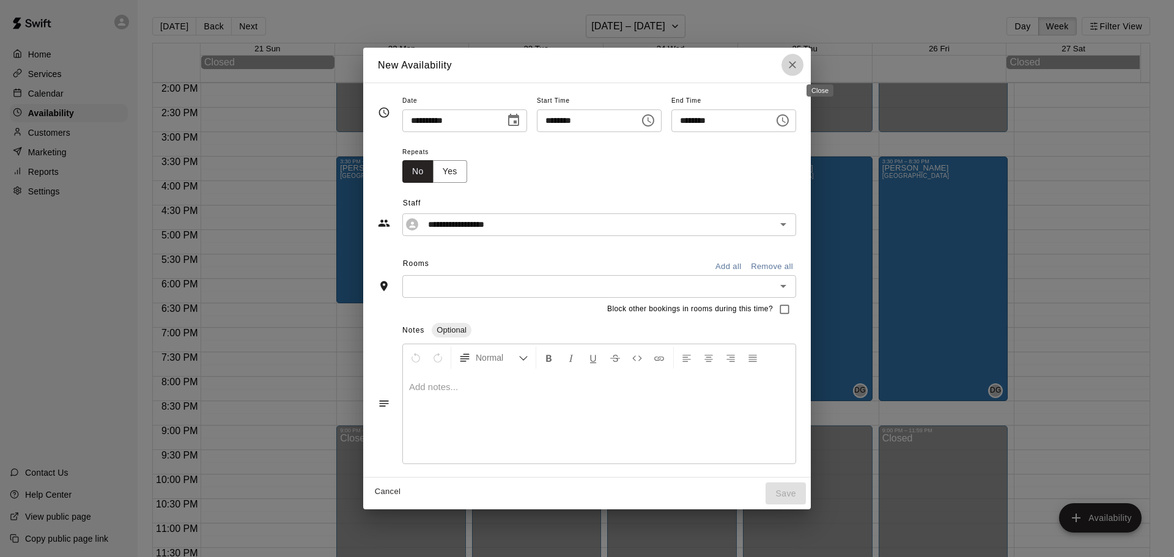
click at [799, 59] on icon "Close" at bounding box center [792, 65] width 12 height 12
type input "**********"
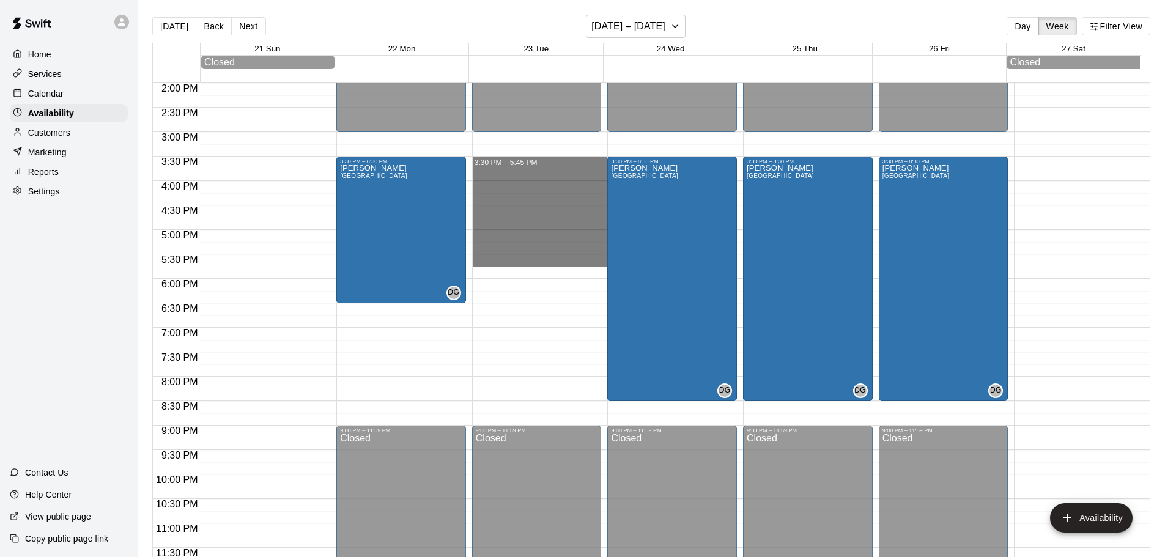
drag, startPoint x: 484, startPoint y: 166, endPoint x: 503, endPoint y: 257, distance: 93.1
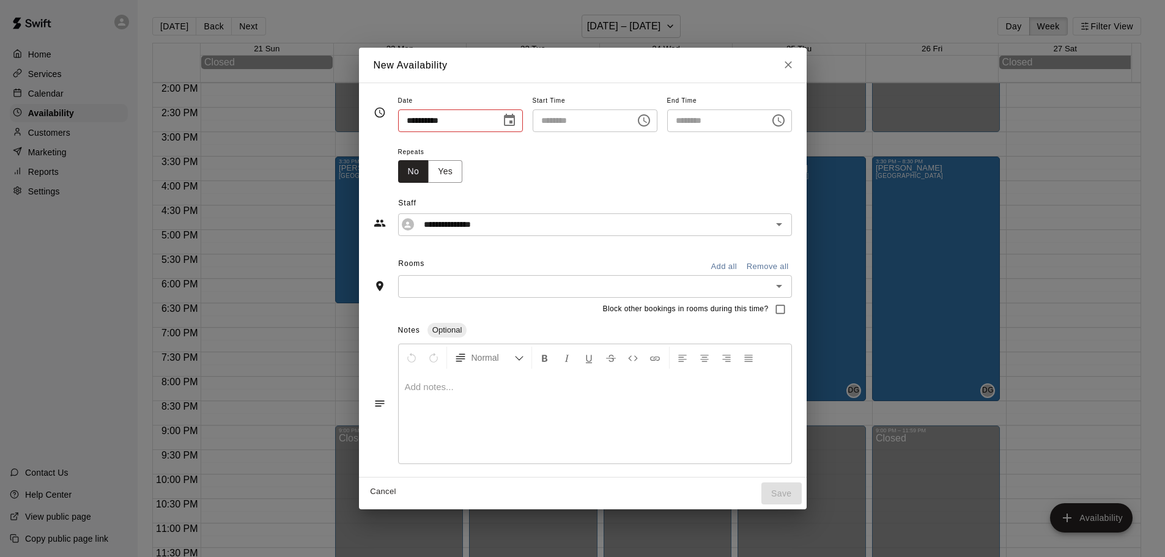
type input "**********"
type input "********"
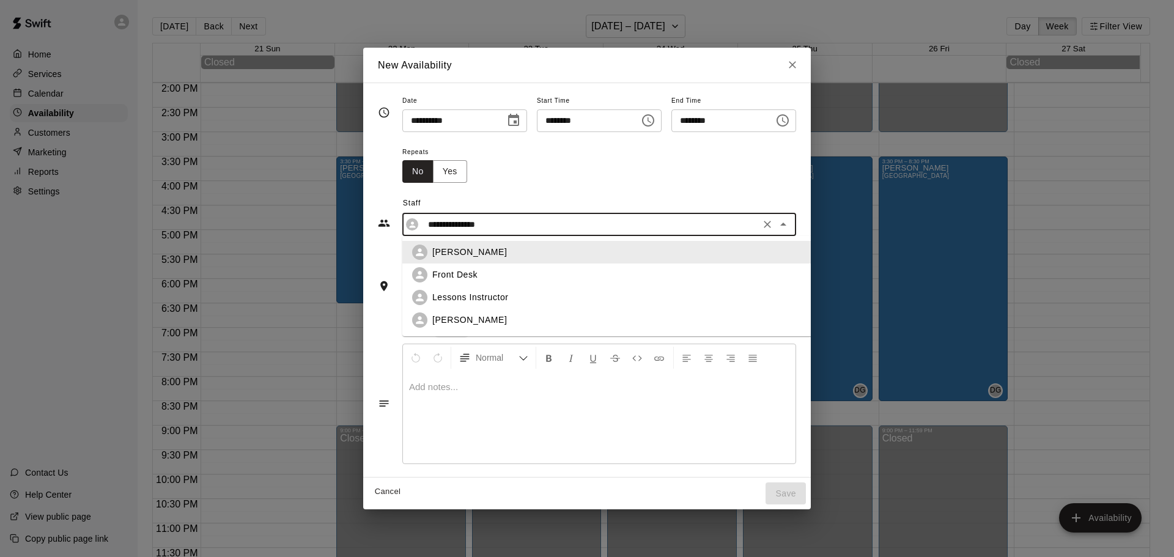
click at [493, 228] on input "**********" at bounding box center [589, 224] width 333 height 15
drag, startPoint x: 423, startPoint y: 312, endPoint x: 424, endPoint y: 295, distance: 16.6
click at [424, 295] on ul "[PERSON_NAME] Front Desk Lessons Instructor [PERSON_NAME]" at bounding box center [626, 286] width 449 height 100
click at [432, 295] on p "Lessons Instructor" at bounding box center [470, 297] width 76 height 13
type input "**********"
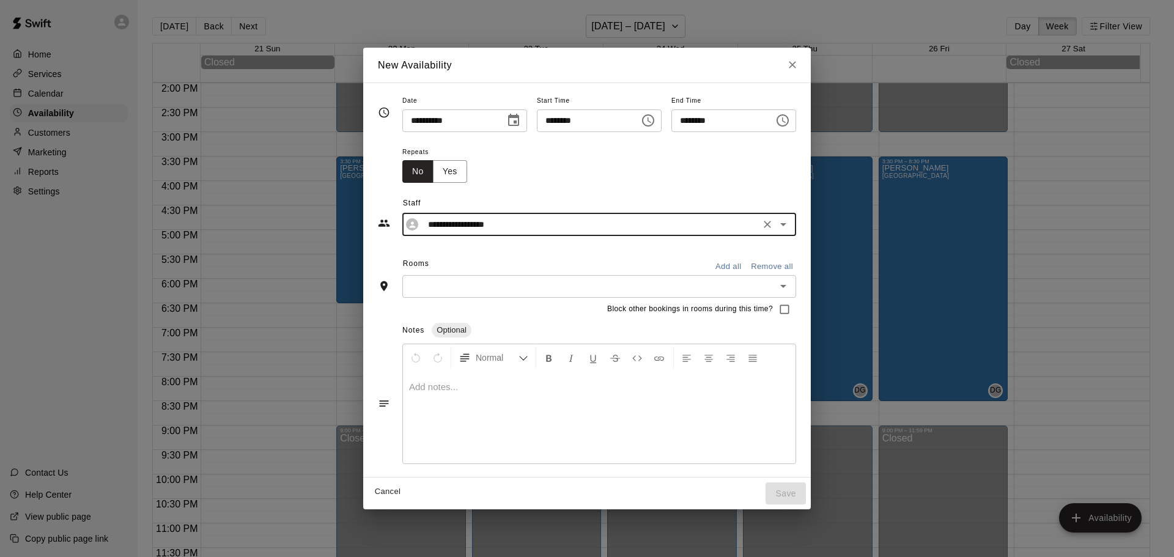
click at [578, 283] on input "text" at bounding box center [589, 286] width 366 height 15
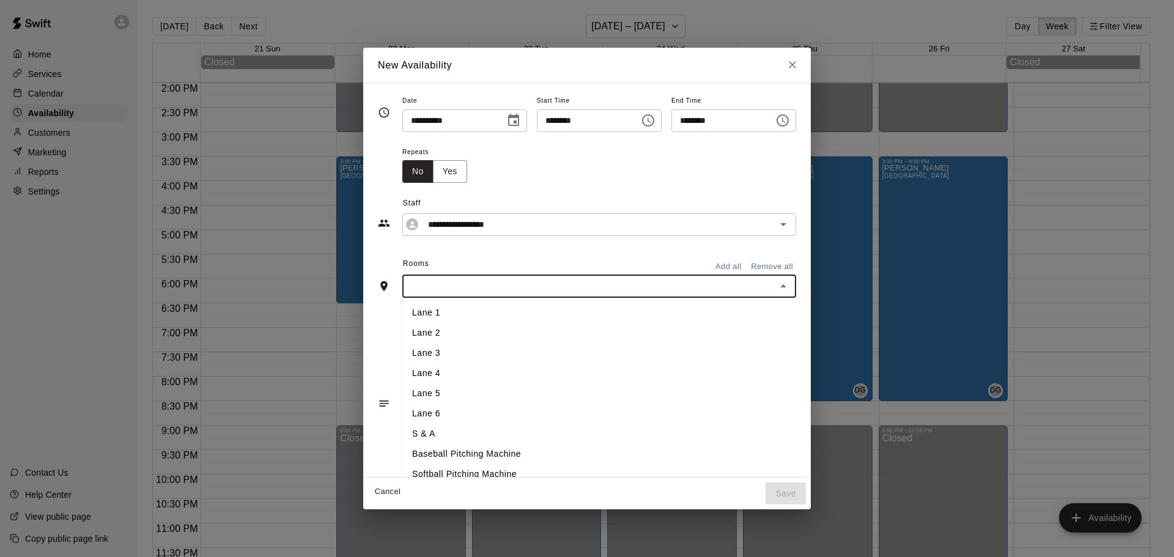
click at [446, 316] on li "Lane 1" at bounding box center [626, 313] width 449 height 20
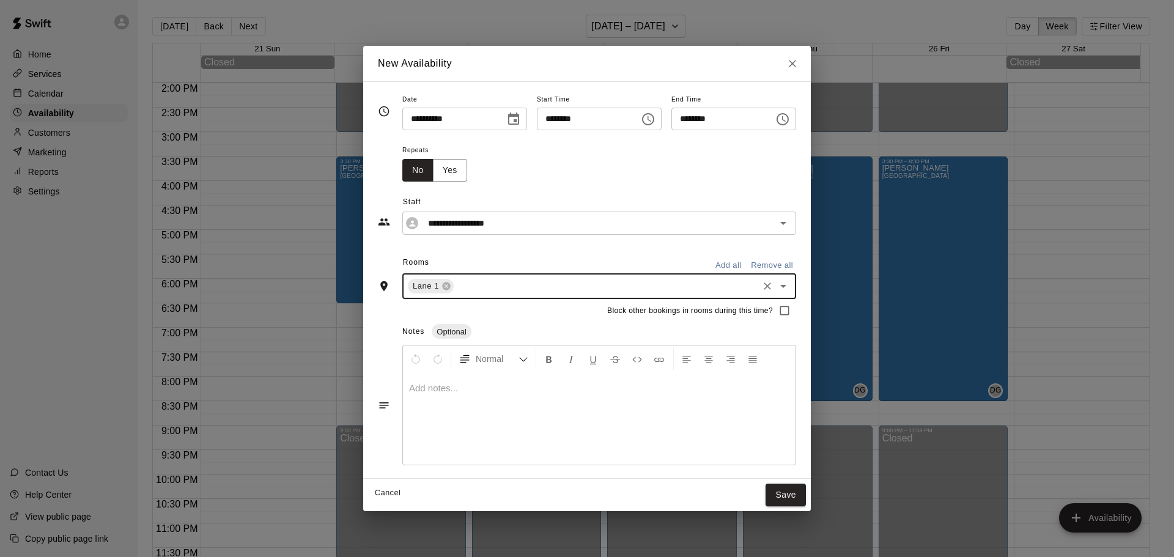
click at [465, 290] on input "text" at bounding box center [606, 286] width 301 height 15
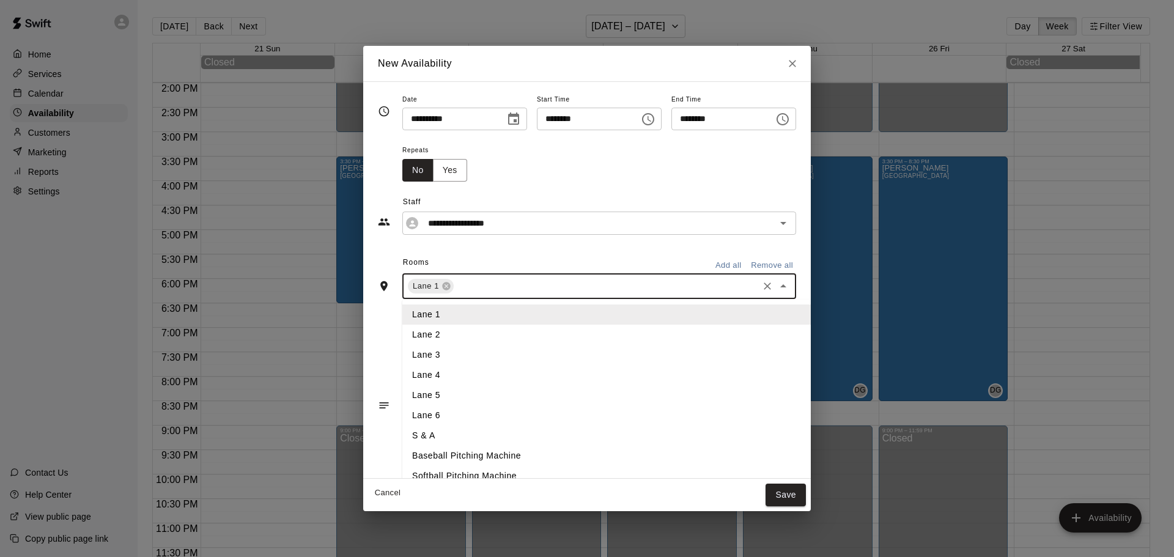
click at [429, 331] on li "Lane 2" at bounding box center [626, 335] width 449 height 20
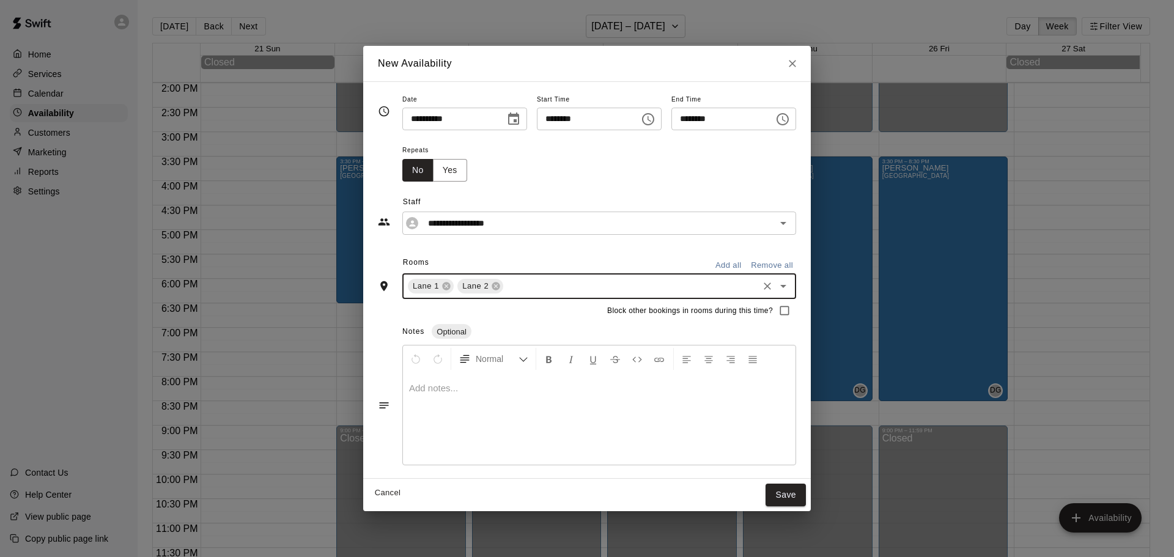
drag, startPoint x: 806, startPoint y: 487, endPoint x: 796, endPoint y: 487, distance: 9.8
click at [806, 487] on button "Save" at bounding box center [786, 495] width 40 height 23
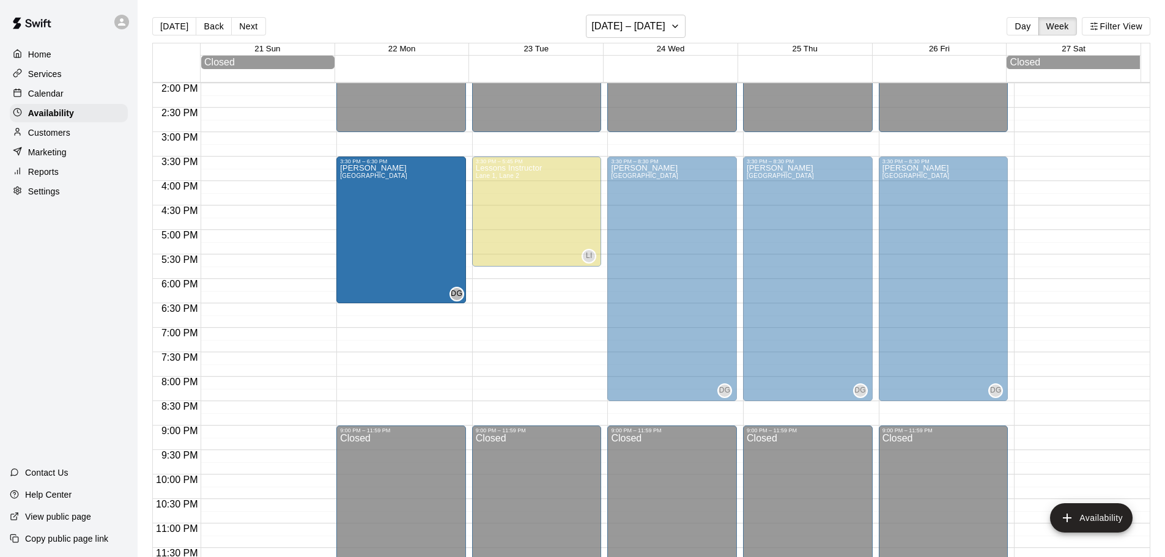
drag, startPoint x: 366, startPoint y: 264, endPoint x: 372, endPoint y: 265, distance: 6.8
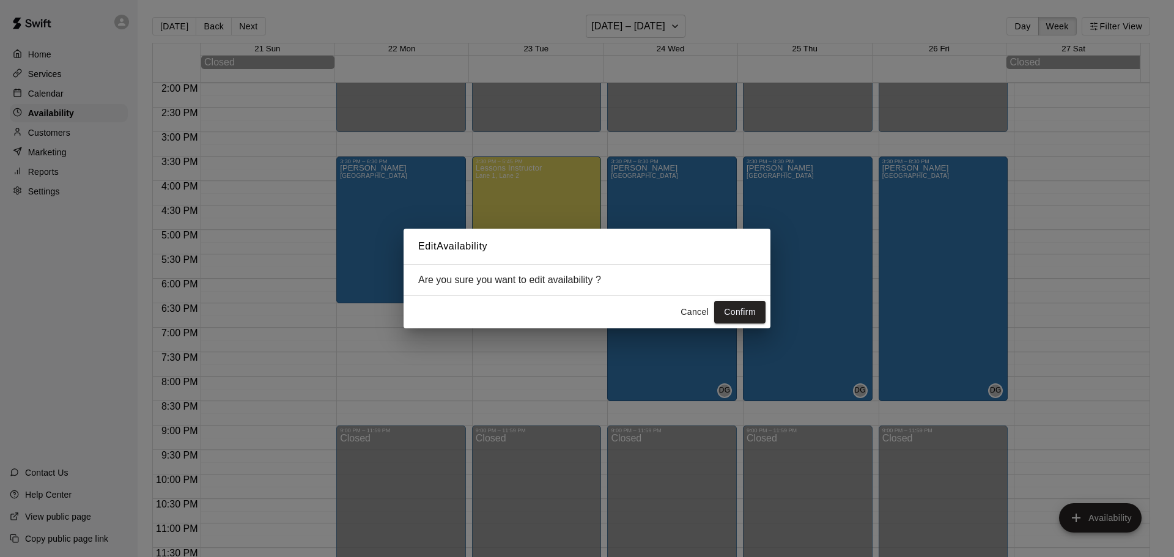
click at [679, 316] on button "Cancel" at bounding box center [694, 312] width 39 height 23
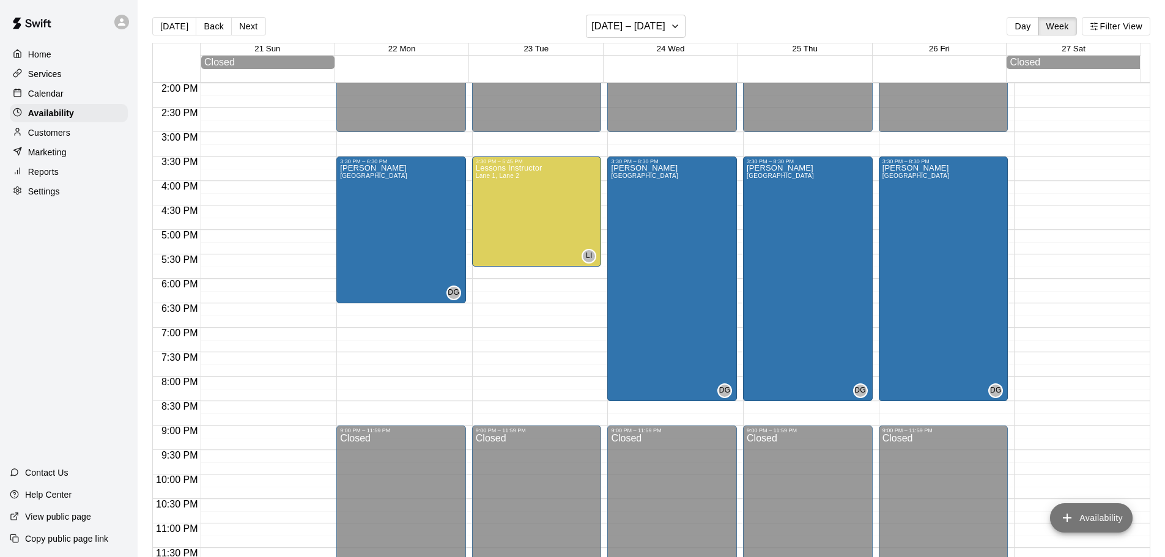
click at [1093, 520] on button "Availability" at bounding box center [1091, 517] width 83 height 29
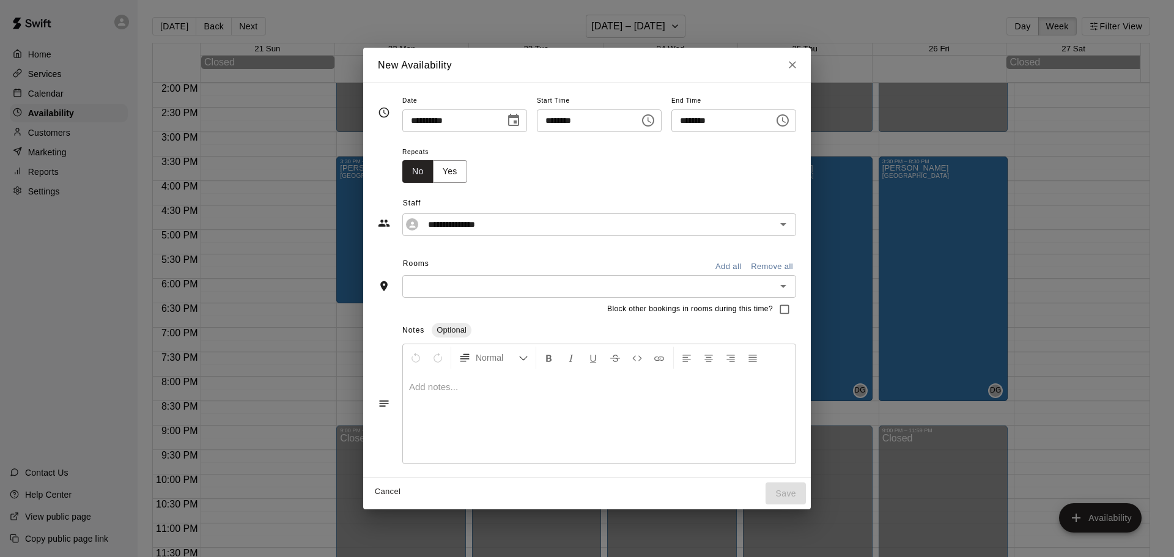
click at [506, 118] on icon "Choose date, selected date is Sep 26, 2025" at bounding box center [513, 120] width 15 height 15
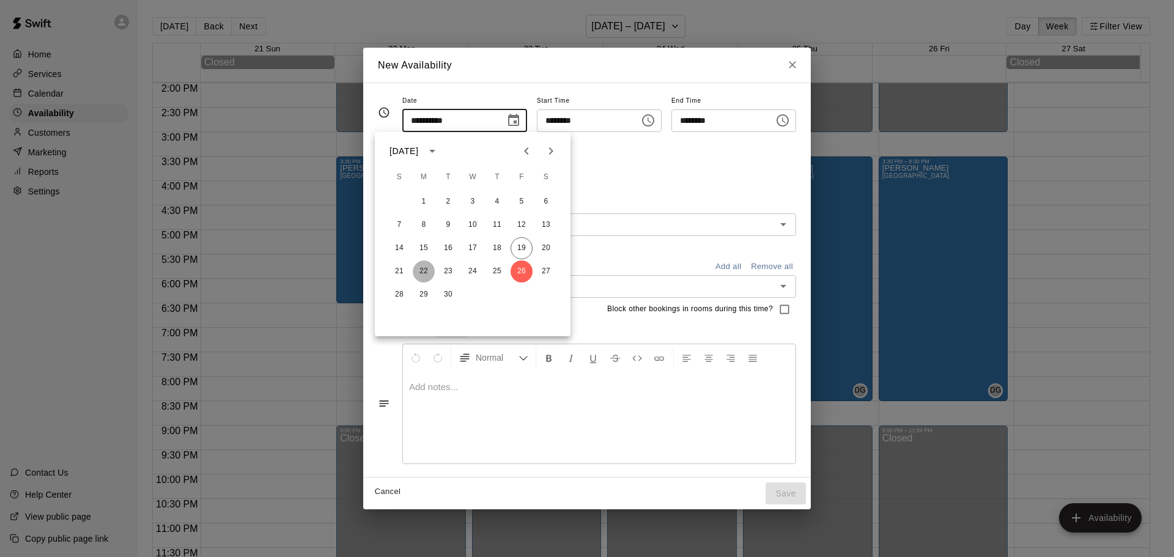
click at [421, 272] on button "22" at bounding box center [424, 271] width 22 height 22
type input "**********"
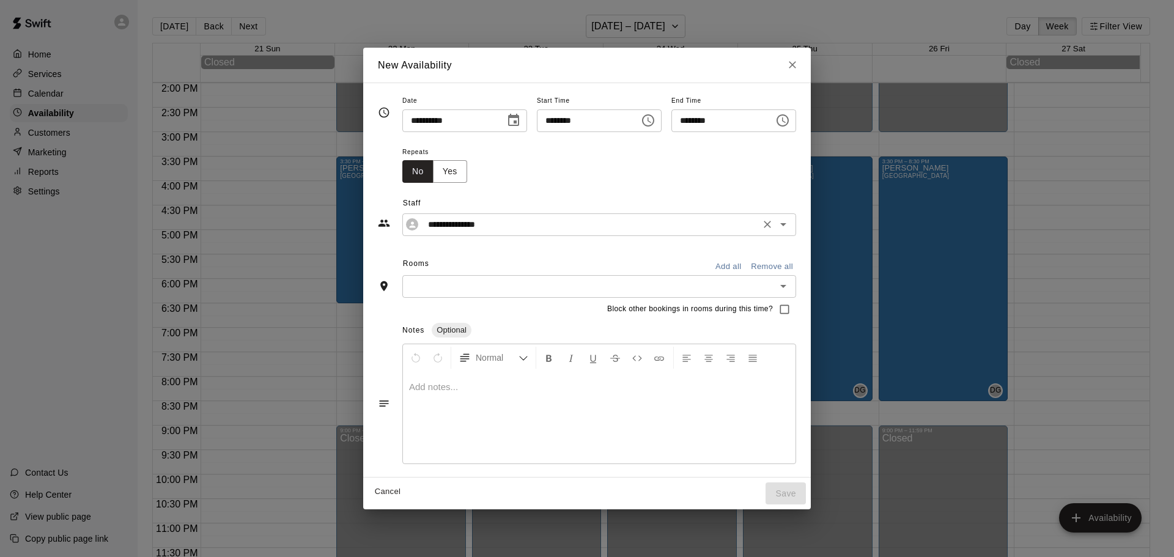
click at [454, 230] on input "**********" at bounding box center [589, 224] width 333 height 15
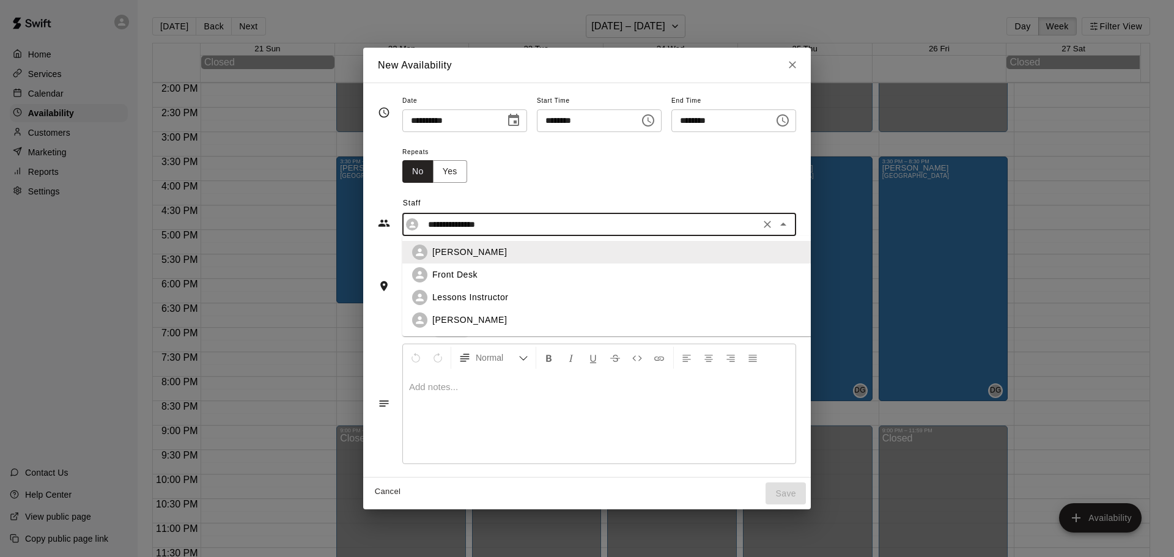
click at [432, 295] on p "Lessons Instructor" at bounding box center [470, 297] width 76 height 13
type input "**********"
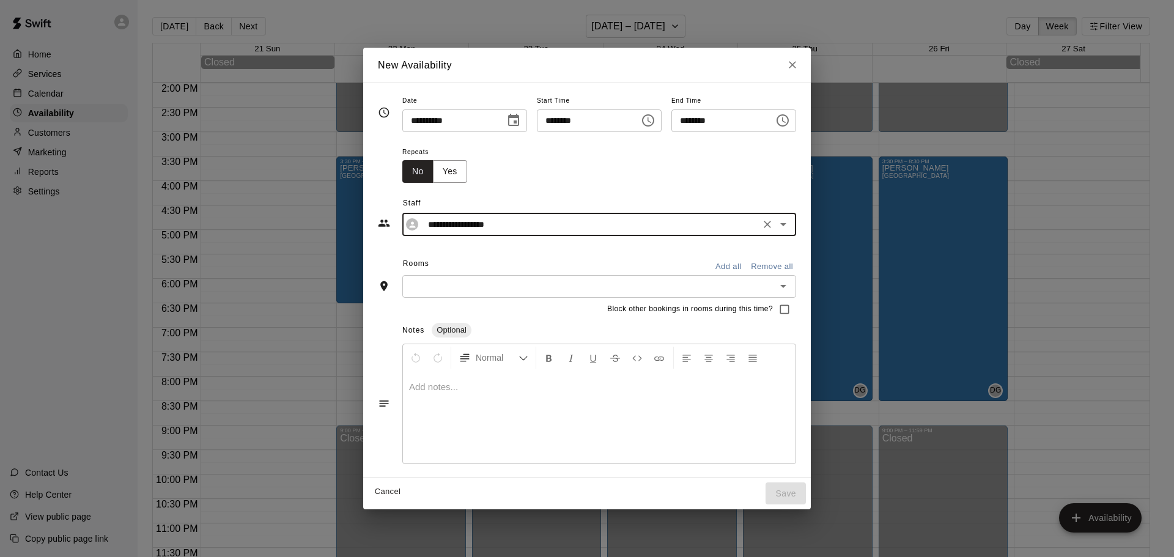
click at [421, 291] on input "text" at bounding box center [589, 286] width 366 height 15
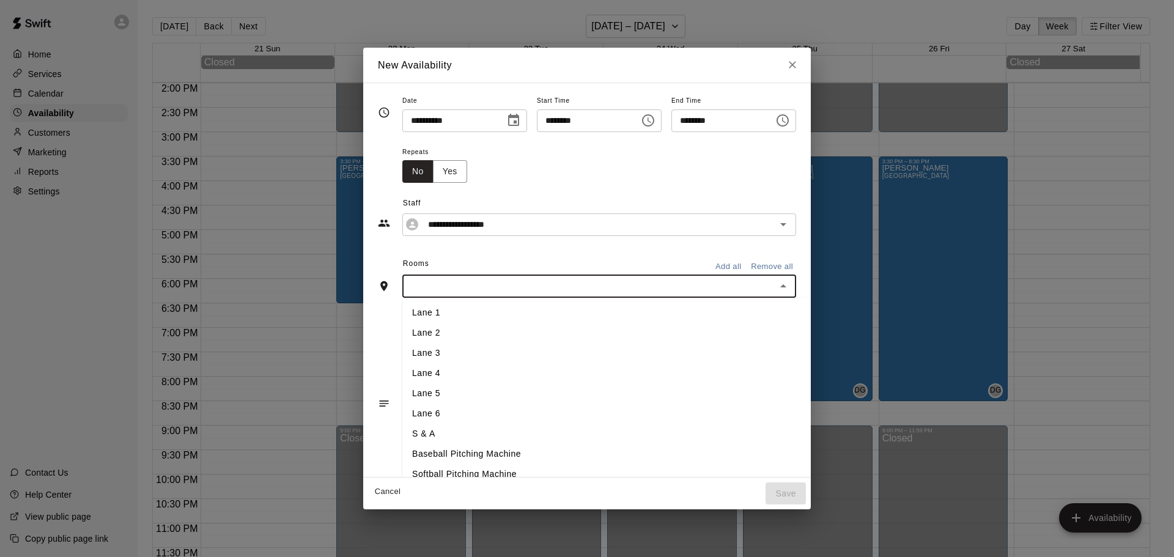
click at [413, 317] on li "Lane 1" at bounding box center [626, 313] width 449 height 20
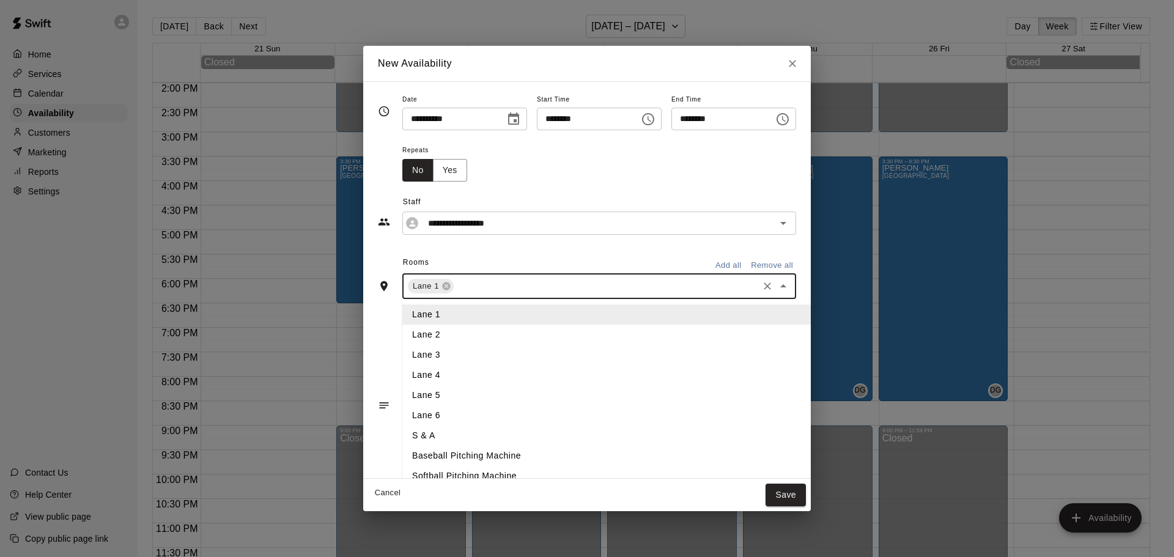
drag, startPoint x: 461, startPoint y: 287, endPoint x: 453, endPoint y: 303, distance: 17.8
click at [462, 287] on input "text" at bounding box center [606, 286] width 301 height 15
click at [429, 338] on li "Lane 2" at bounding box center [626, 335] width 449 height 20
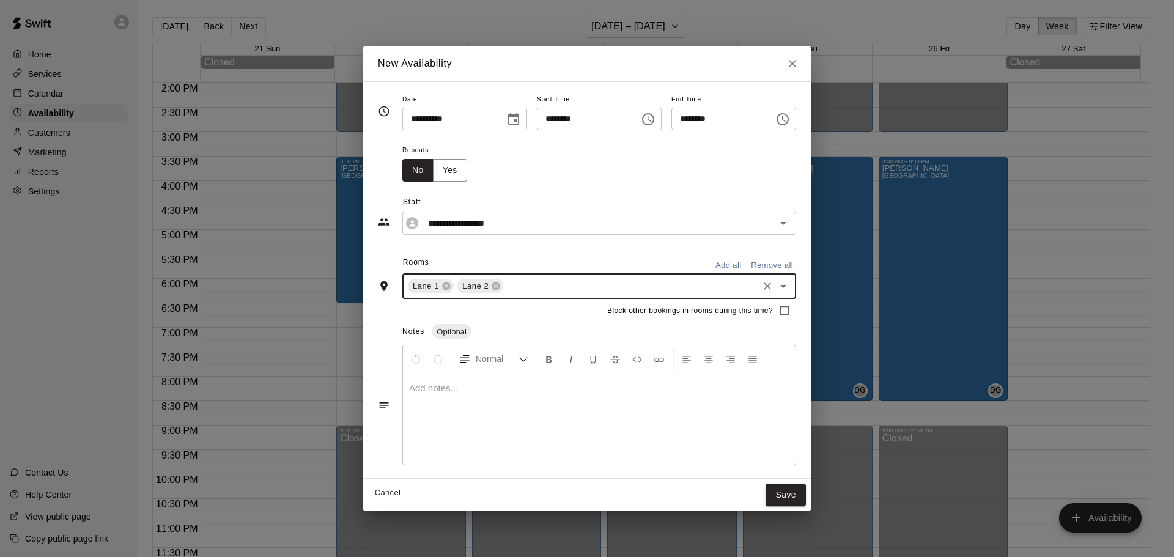
click at [699, 121] on input "********" at bounding box center [718, 119] width 94 height 23
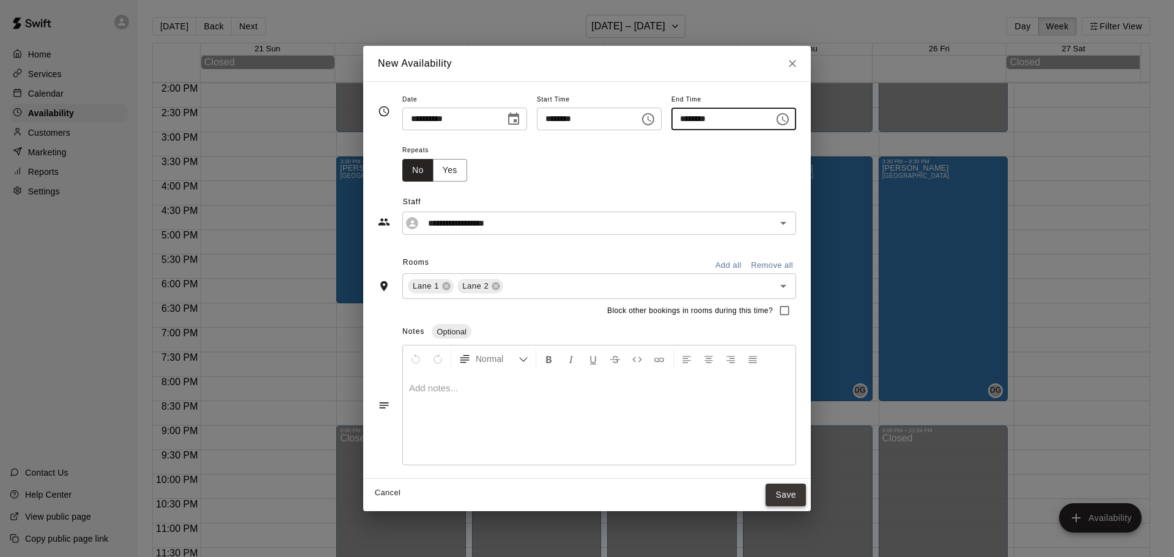
type input "********"
click at [806, 487] on button "Save" at bounding box center [786, 495] width 40 height 23
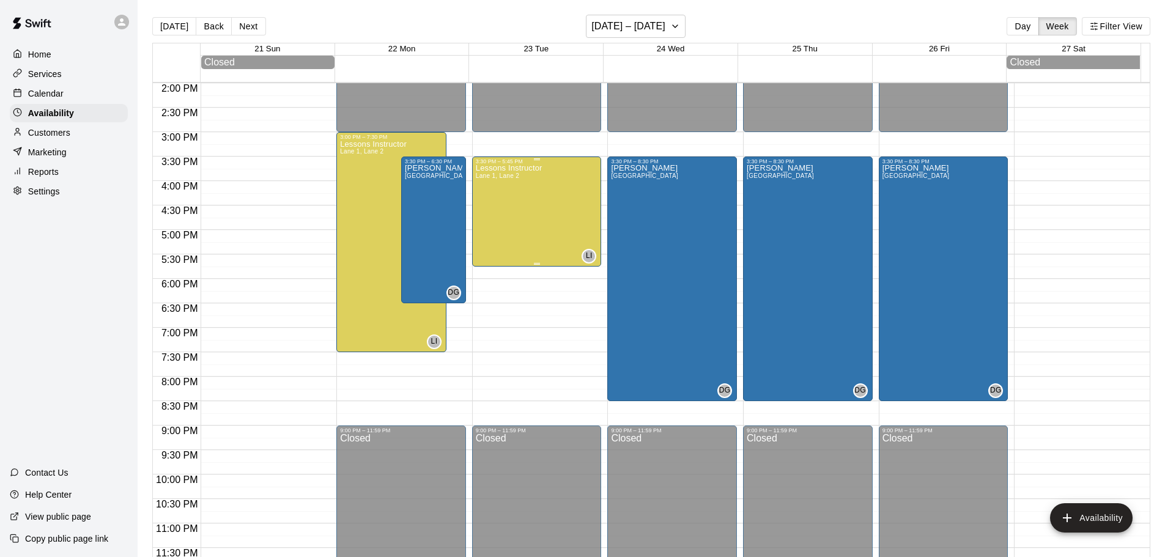
click at [586, 257] on span "LI" at bounding box center [589, 256] width 7 height 12
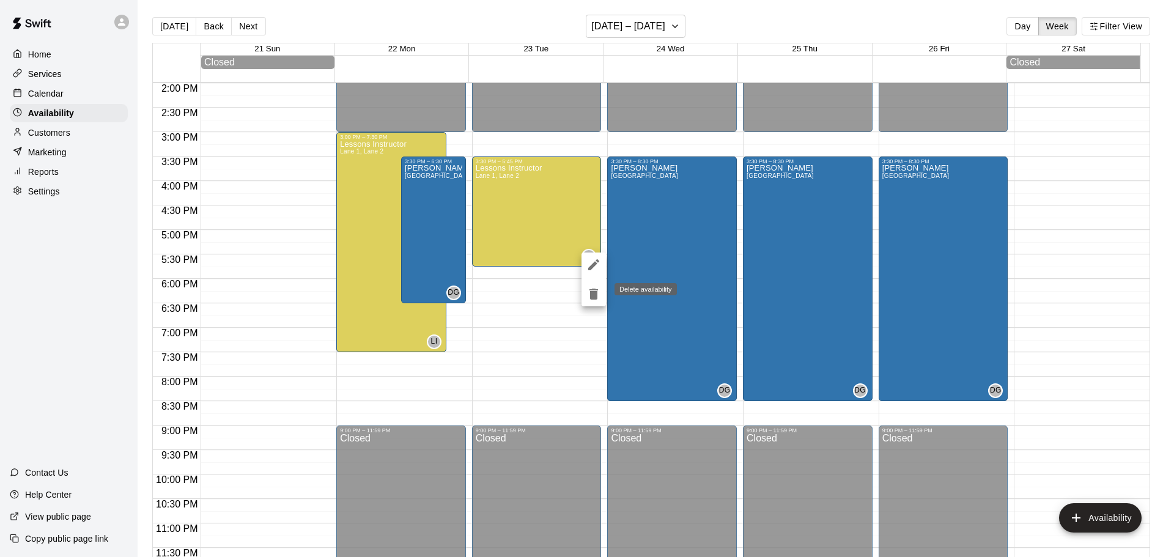
click at [593, 299] on icon "delete" at bounding box center [593, 294] width 9 height 11
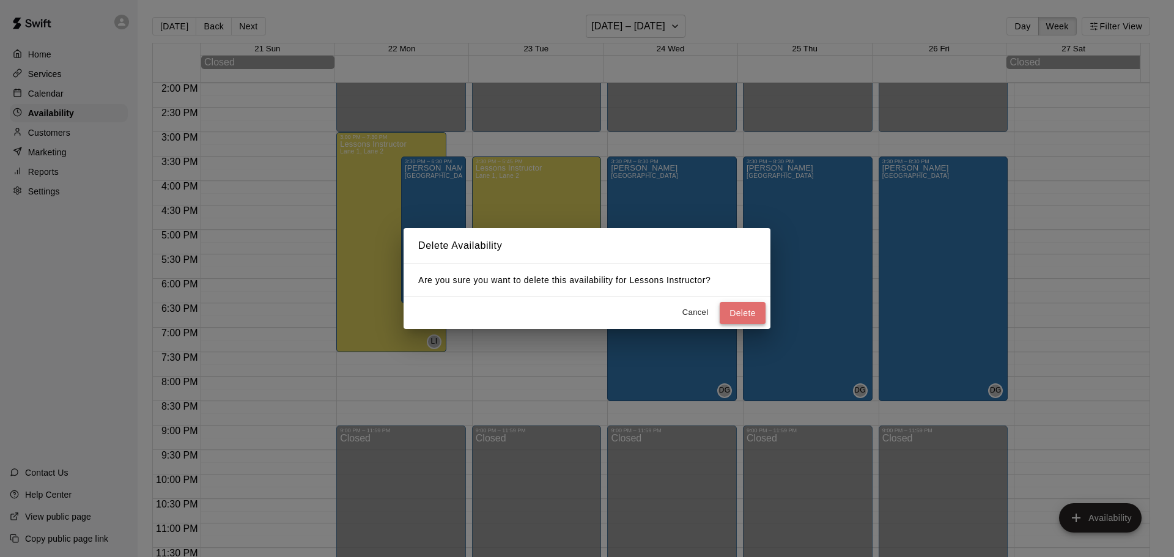
click at [729, 314] on button "Delete" at bounding box center [743, 313] width 46 height 23
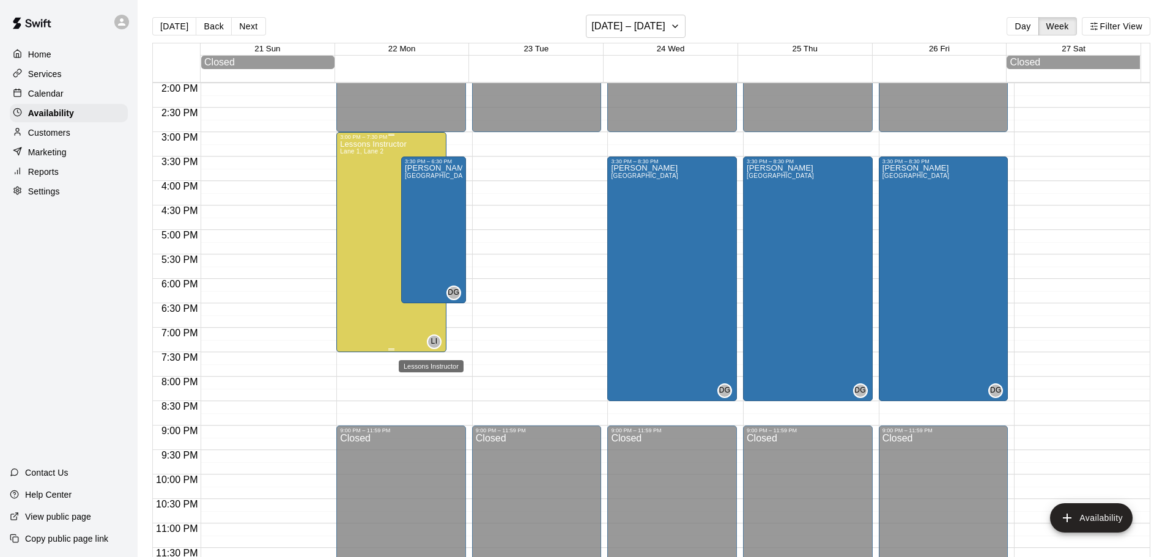
click at [427, 345] on div "LI" at bounding box center [434, 341] width 15 height 15
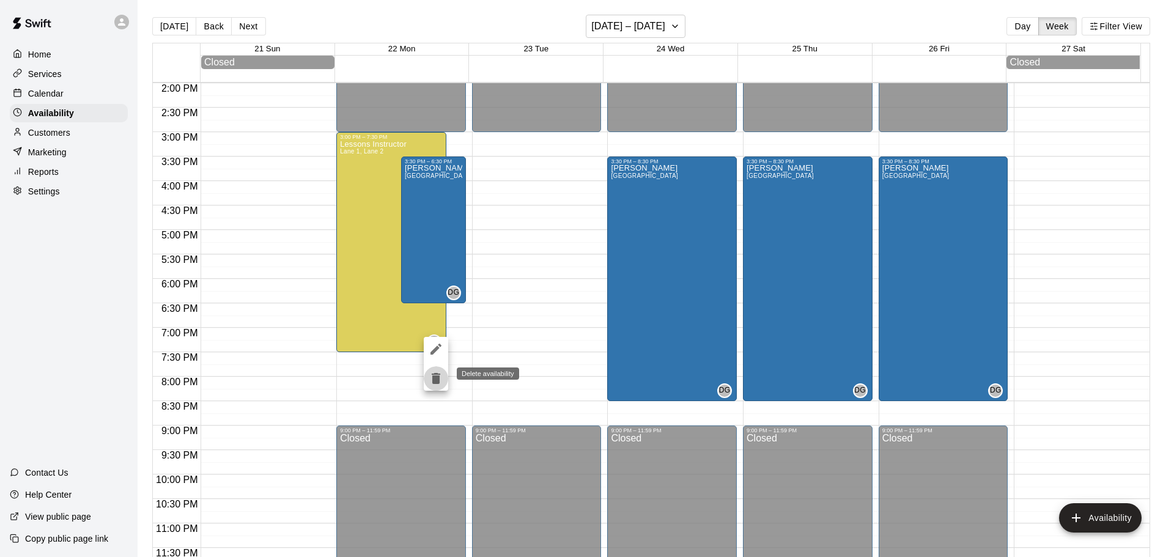
click at [440, 382] on icon "delete" at bounding box center [436, 378] width 9 height 11
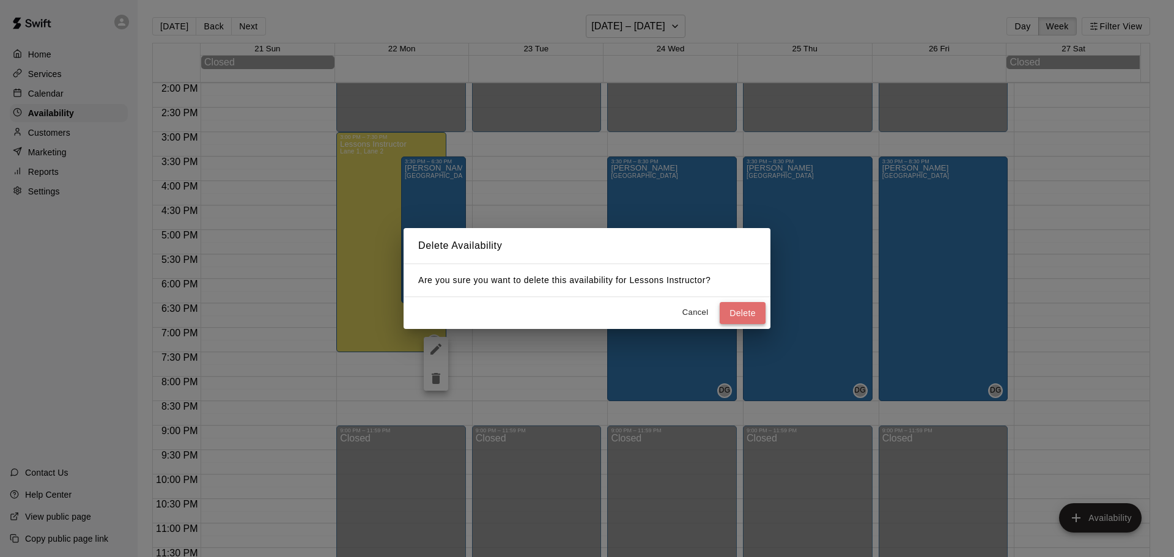
click at [731, 317] on button "Delete" at bounding box center [743, 313] width 46 height 23
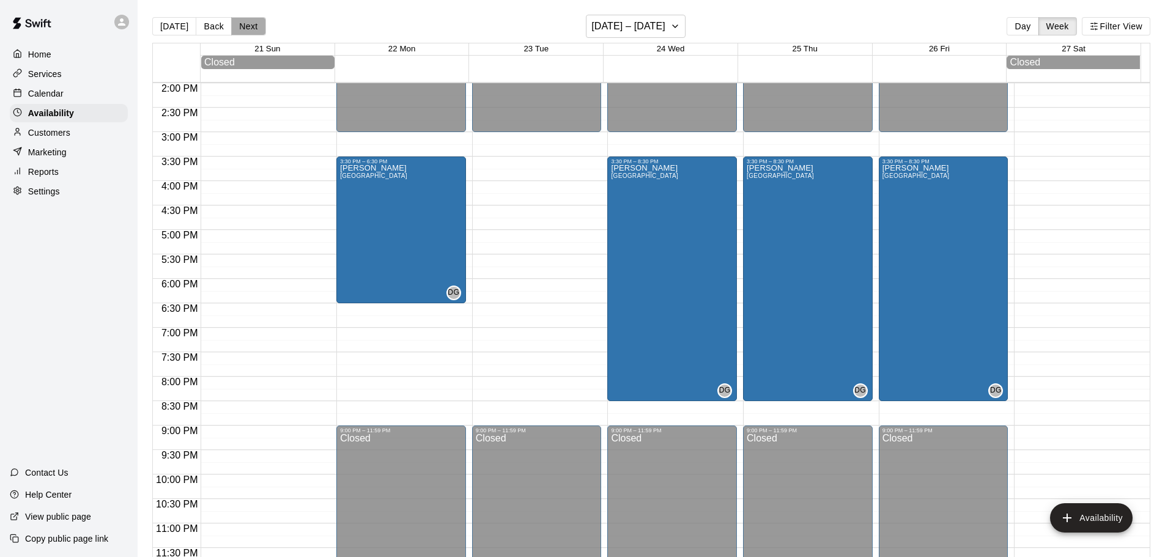
click at [255, 24] on button "Next" at bounding box center [248, 26] width 34 height 18
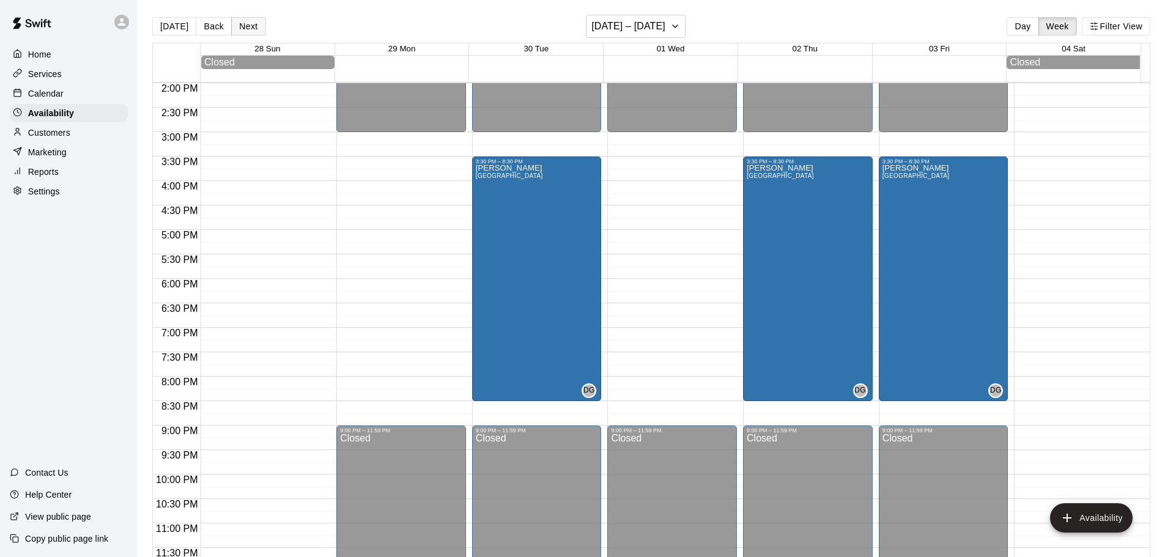
click at [251, 28] on button "Next" at bounding box center [248, 26] width 34 height 18
click at [244, 34] on button "Next" at bounding box center [248, 26] width 34 height 18
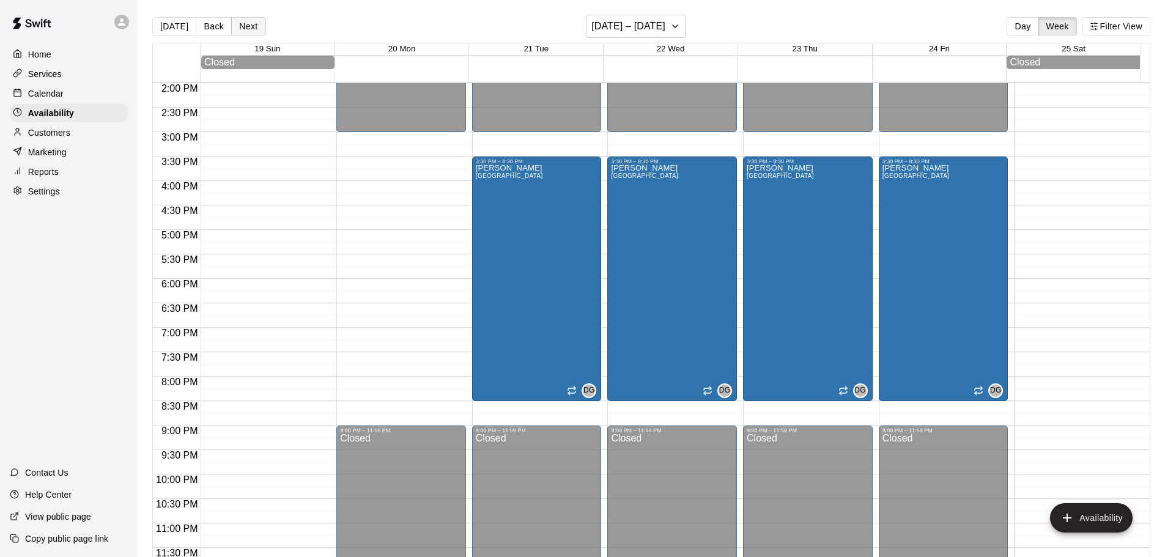
click at [249, 26] on button "Next" at bounding box center [248, 26] width 34 height 18
click at [685, 31] on button "[DATE] – [DATE]" at bounding box center [636, 26] width 100 height 23
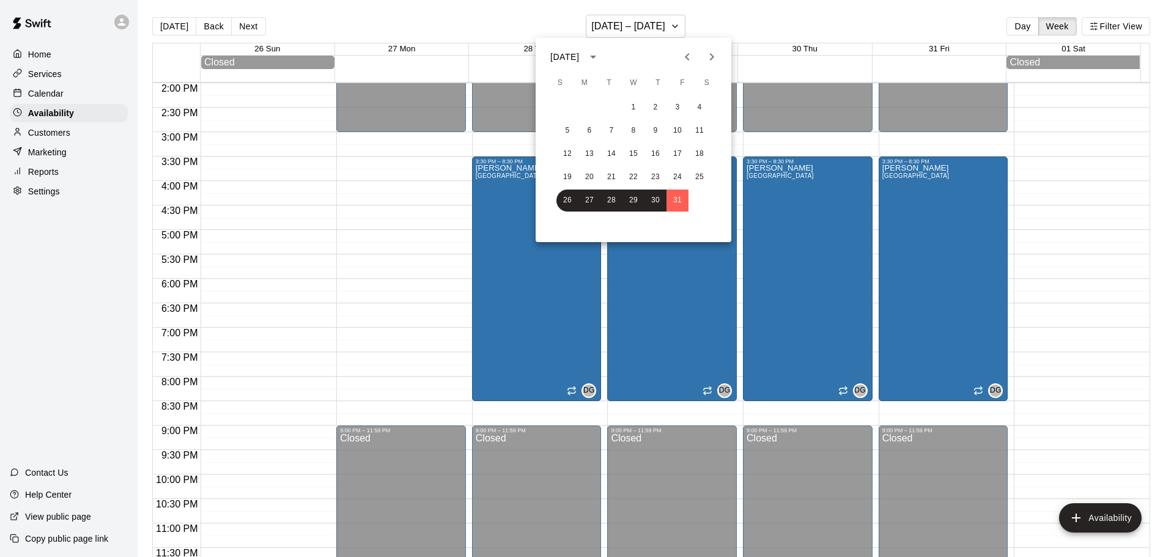
click at [686, 54] on icon "Previous month" at bounding box center [687, 57] width 15 height 15
click at [711, 54] on icon "Next month" at bounding box center [712, 56] width 4 height 7
click at [699, 106] on button "4" at bounding box center [699, 108] width 22 height 22
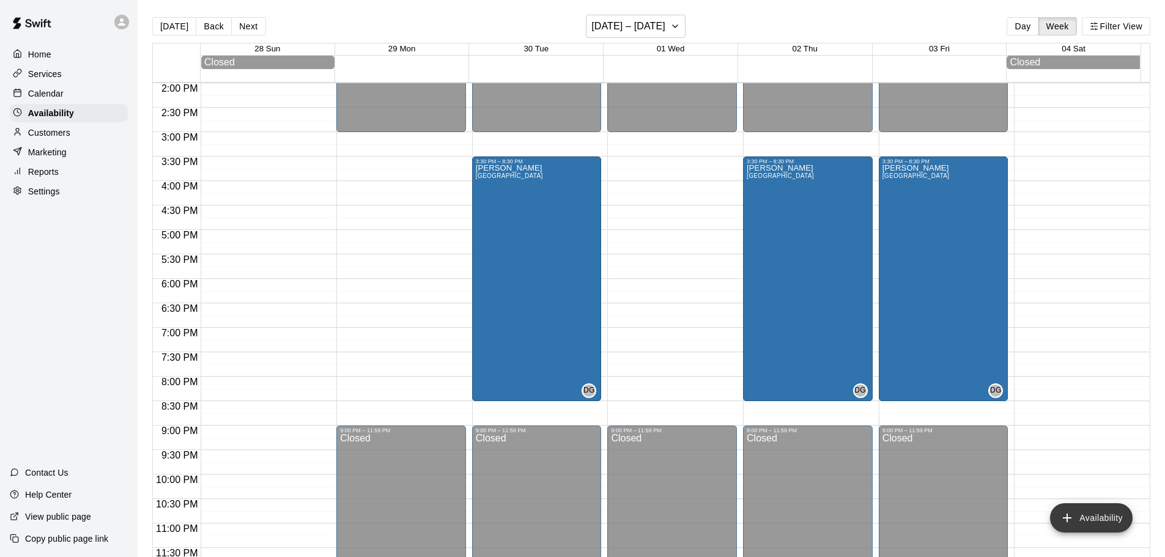
click at [1106, 525] on button "Availability" at bounding box center [1091, 517] width 83 height 29
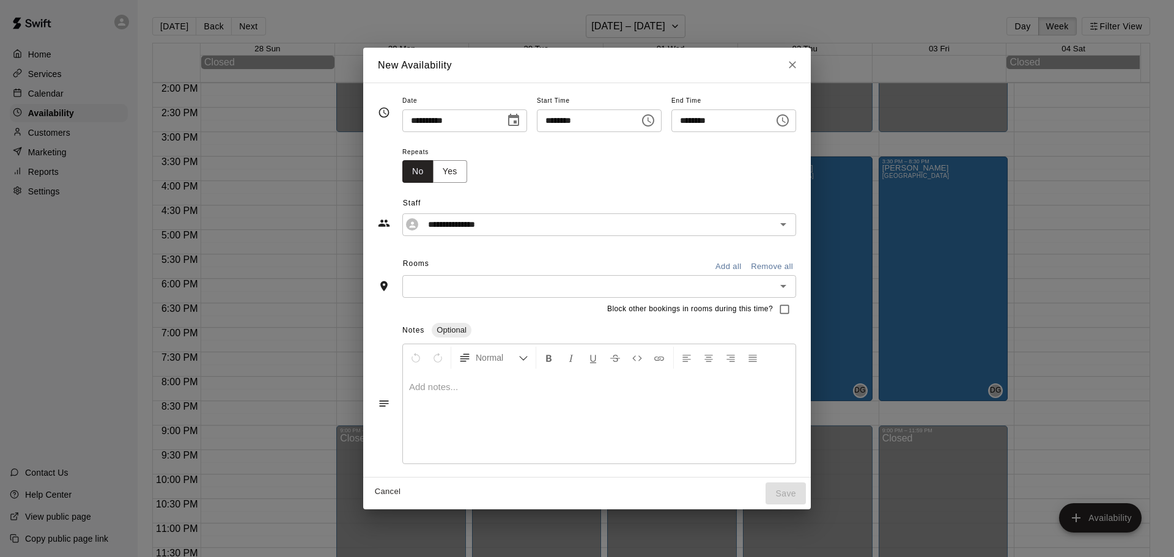
click at [509, 119] on icon "Choose date, selected date is Oct 4, 2025" at bounding box center [513, 120] width 11 height 12
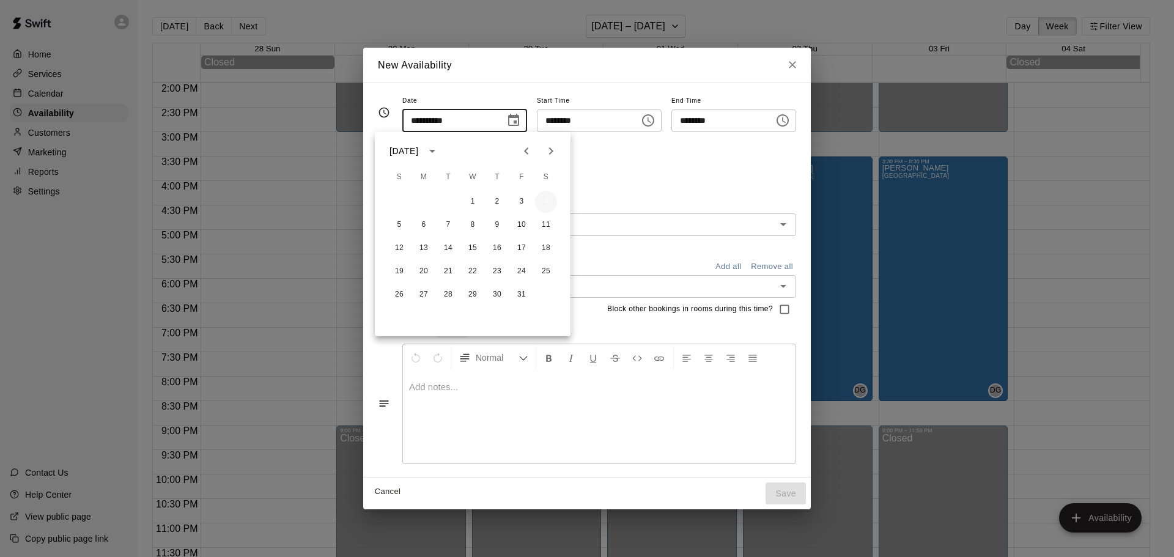
click at [545, 205] on button "4" at bounding box center [546, 202] width 22 height 22
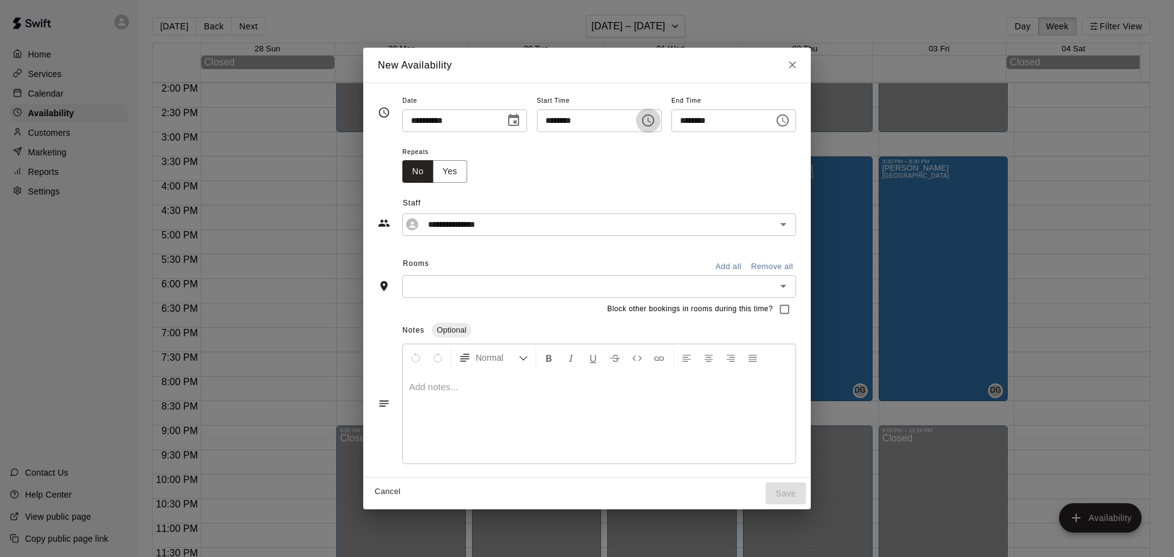
click at [655, 120] on icon "Choose time, selected time is 3:00 PM" at bounding box center [648, 120] width 15 height 15
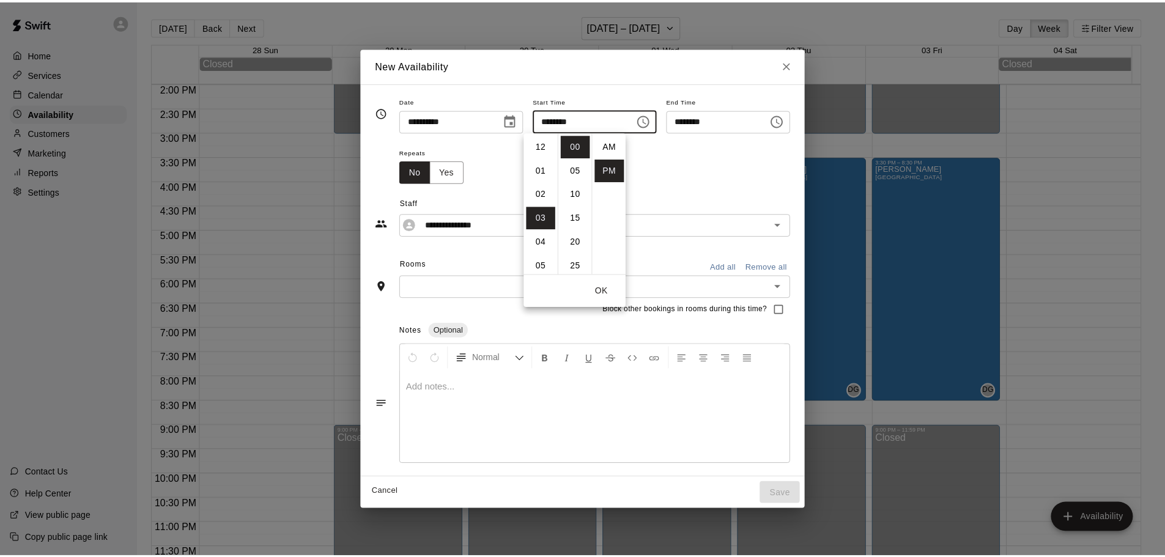
scroll to position [22, 0]
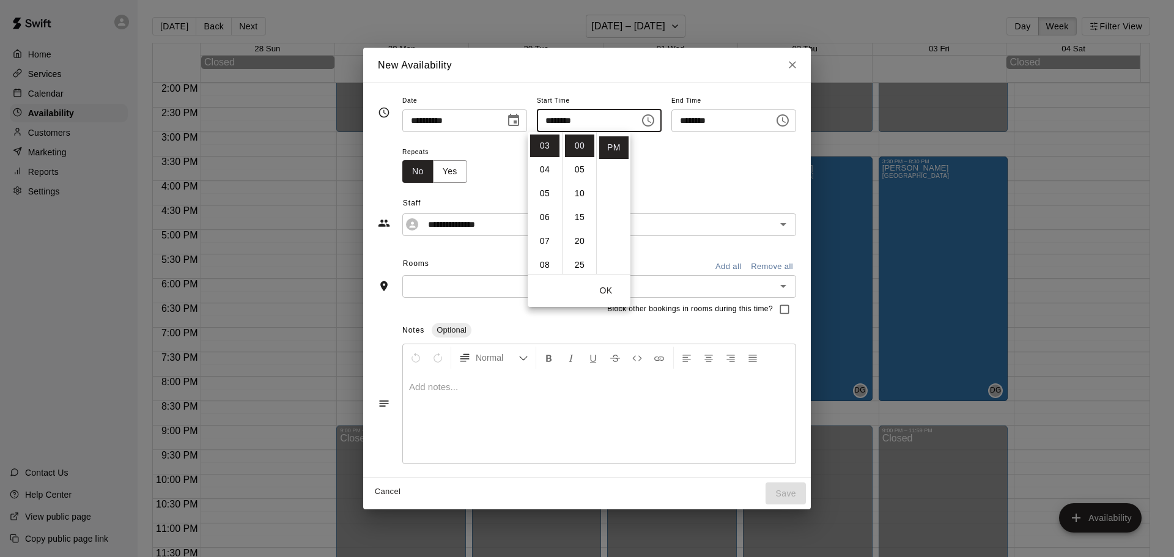
click at [655, 120] on icon "Choose time, selected time is 3:00 PM" at bounding box center [648, 120] width 15 height 15
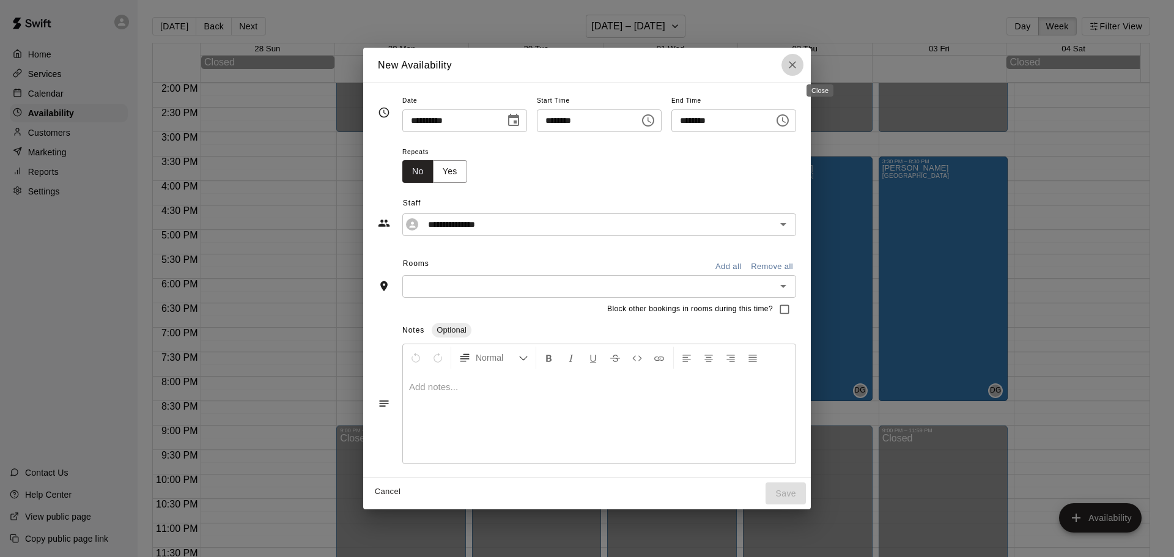
click at [796, 63] on icon "Close" at bounding box center [792, 65] width 7 height 7
type input "**********"
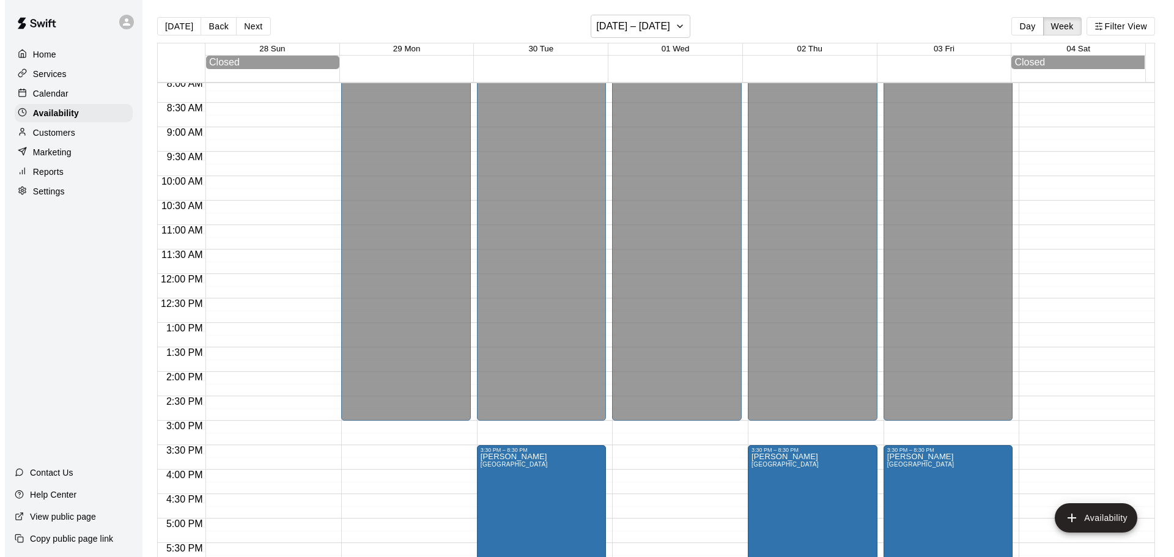
scroll to position [440, 0]
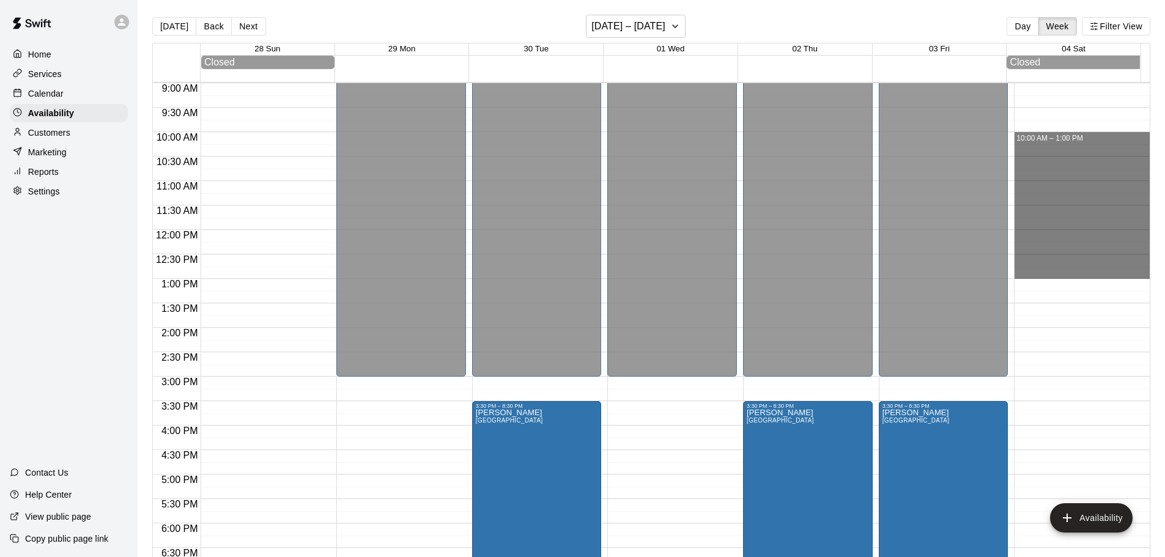
drag, startPoint x: 1012, startPoint y: 136, endPoint x: 1017, endPoint y: 279, distance: 142.6
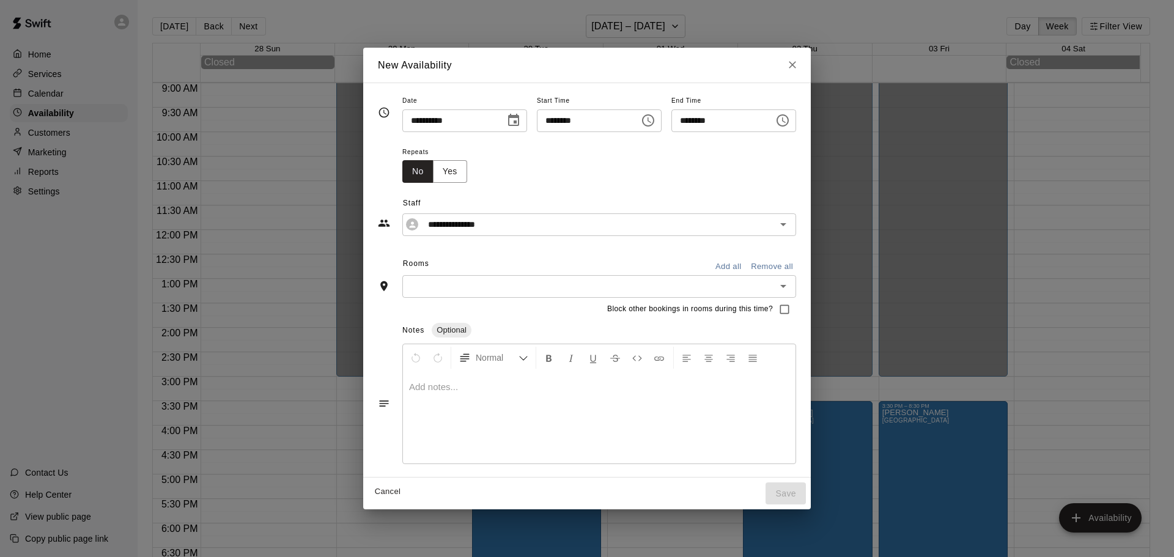
click at [418, 280] on input "text" at bounding box center [589, 286] width 366 height 15
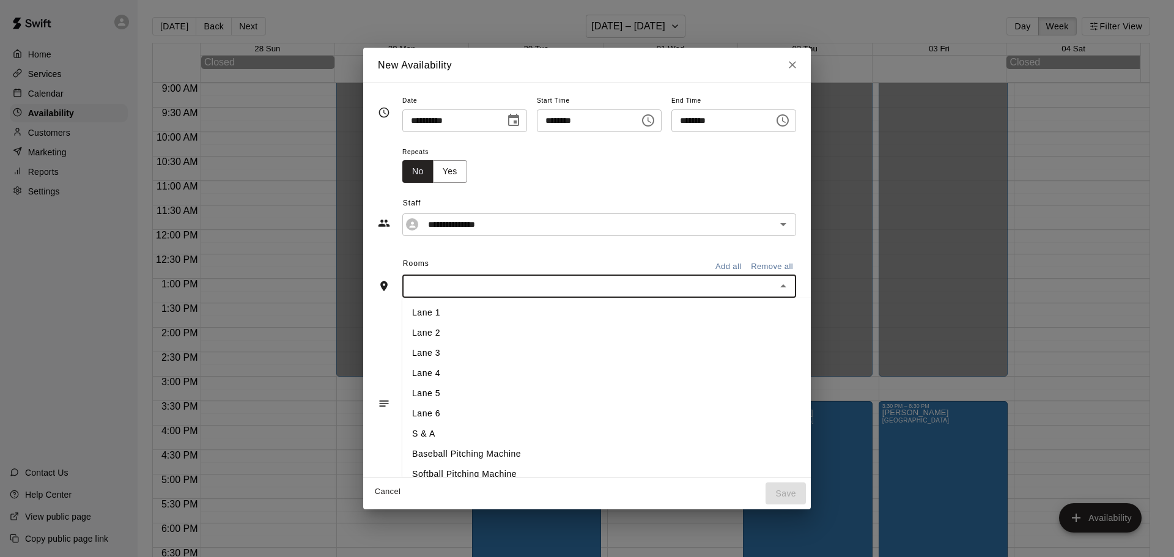
click at [417, 305] on ul "Lane [GEOGRAPHIC_DATA] 6 S & A Baseball Pitching Machine Softball Pitching Mach…" at bounding box center [626, 409] width 449 height 223
click at [417, 307] on li "Lane 1" at bounding box center [626, 313] width 449 height 20
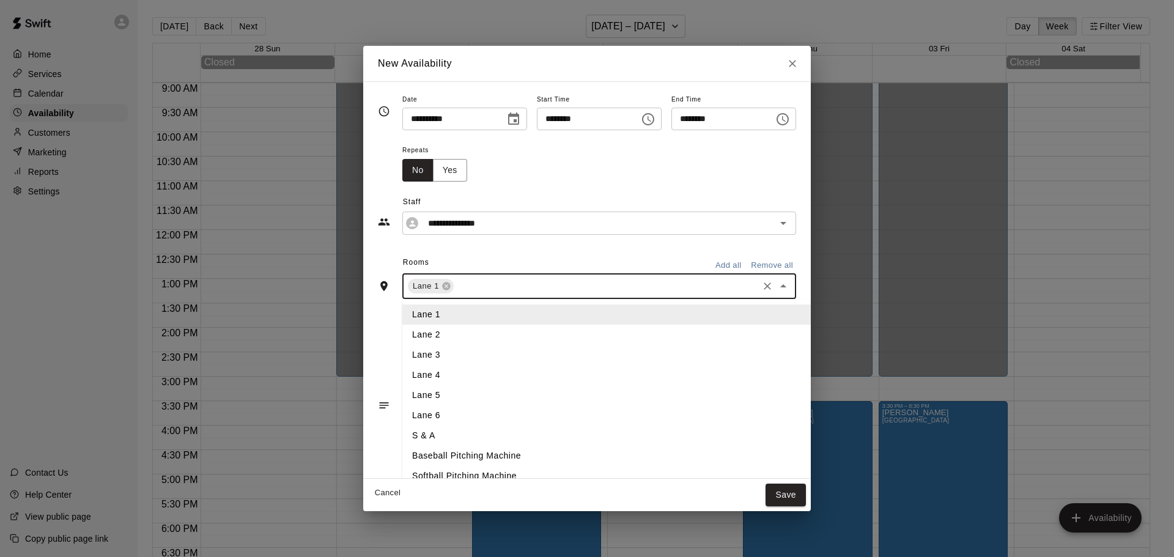
click at [456, 282] on input "text" at bounding box center [606, 286] width 301 height 15
drag, startPoint x: 437, startPoint y: 327, endPoint x: 446, endPoint y: 326, distance: 9.2
click at [437, 328] on li "Lane 2" at bounding box center [626, 335] width 449 height 20
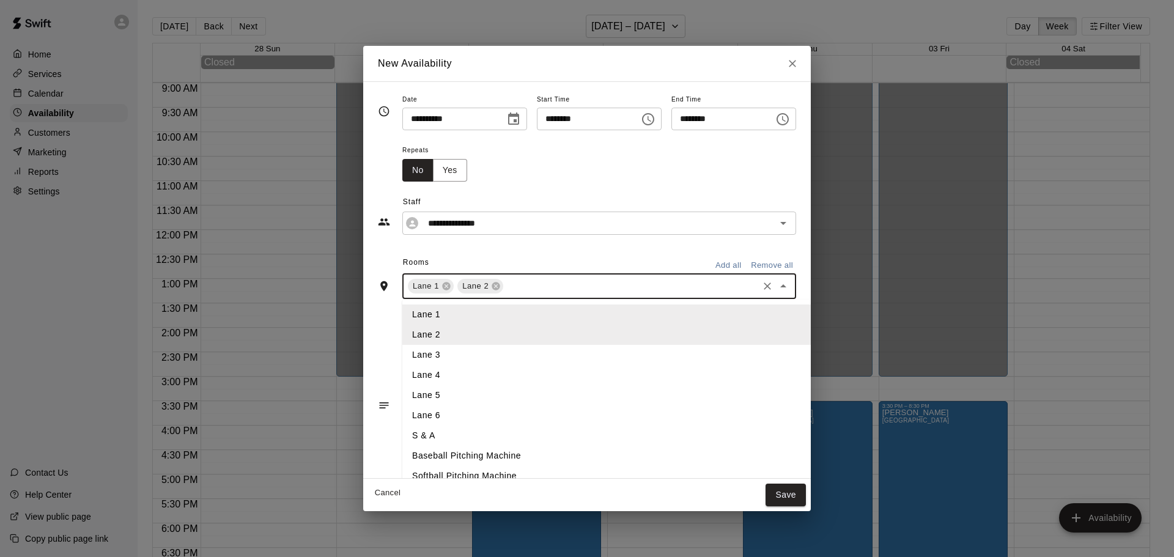
click at [505, 291] on input "text" at bounding box center [630, 286] width 251 height 15
click at [427, 353] on li "Lane 3" at bounding box center [626, 355] width 449 height 20
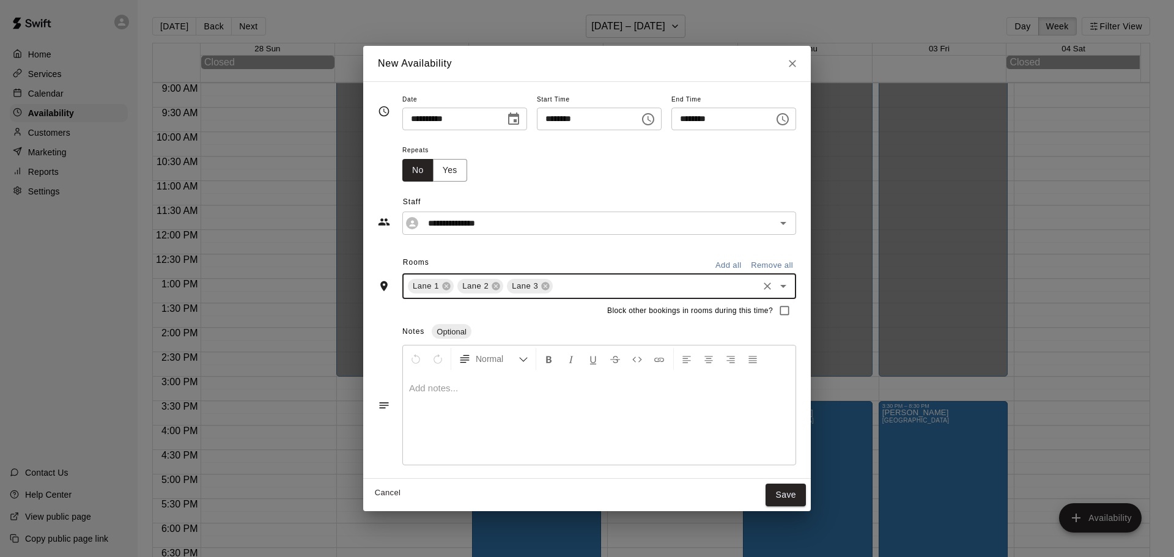
click at [555, 290] on input "text" at bounding box center [656, 286] width 202 height 15
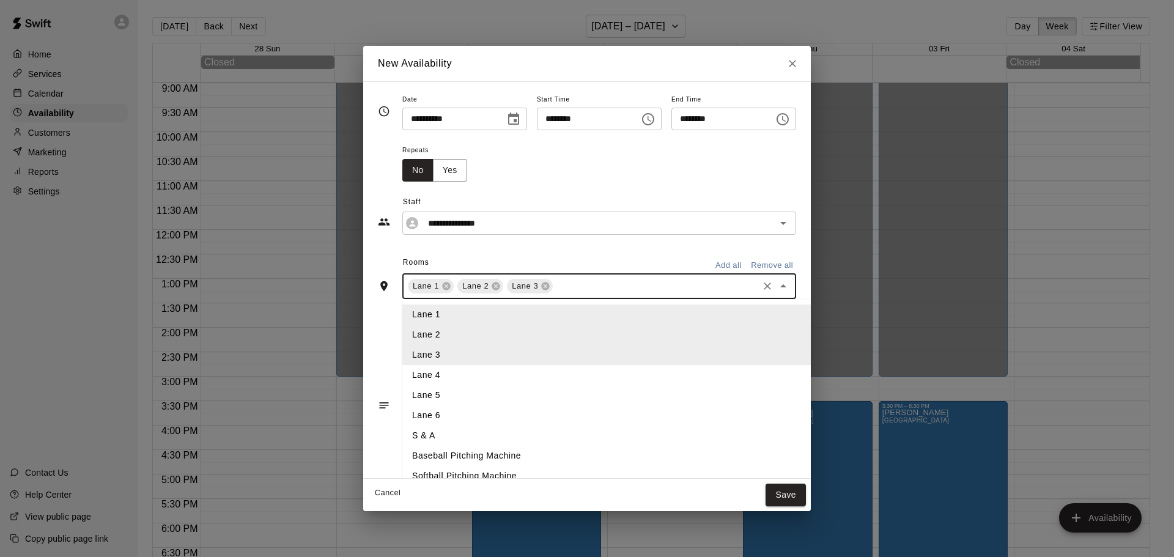
click at [426, 372] on li "Lane 4" at bounding box center [626, 375] width 449 height 20
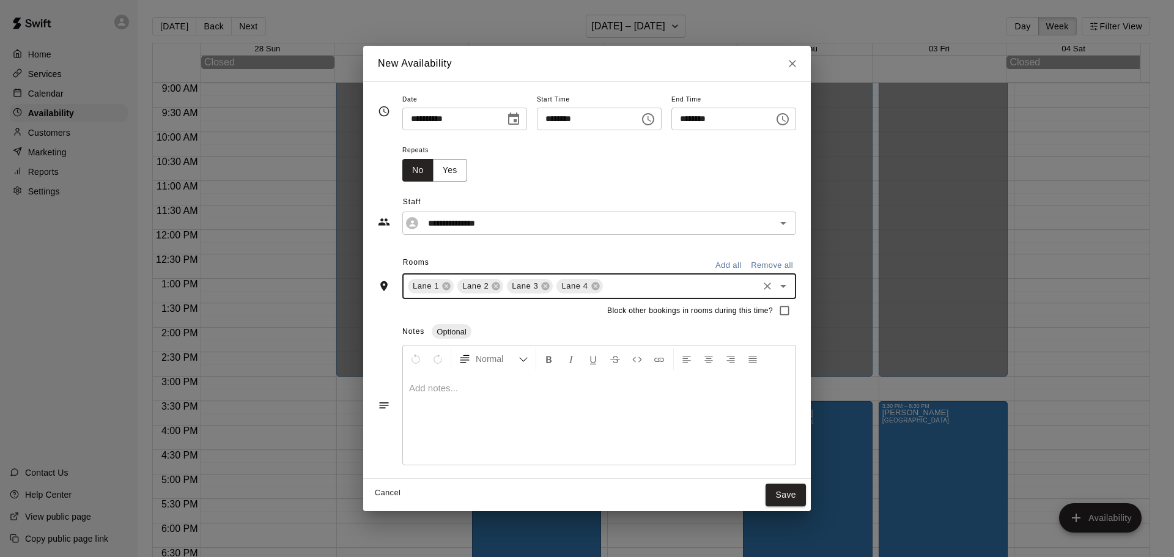
click at [623, 286] on input "text" at bounding box center [681, 286] width 152 height 15
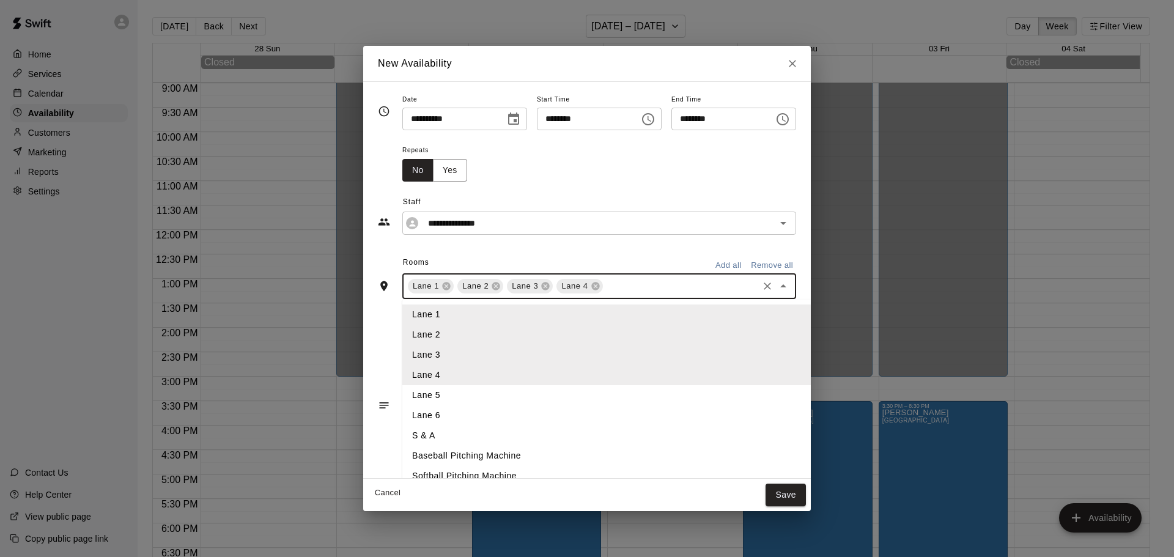
click at [422, 391] on li "Lane 5" at bounding box center [626, 395] width 449 height 20
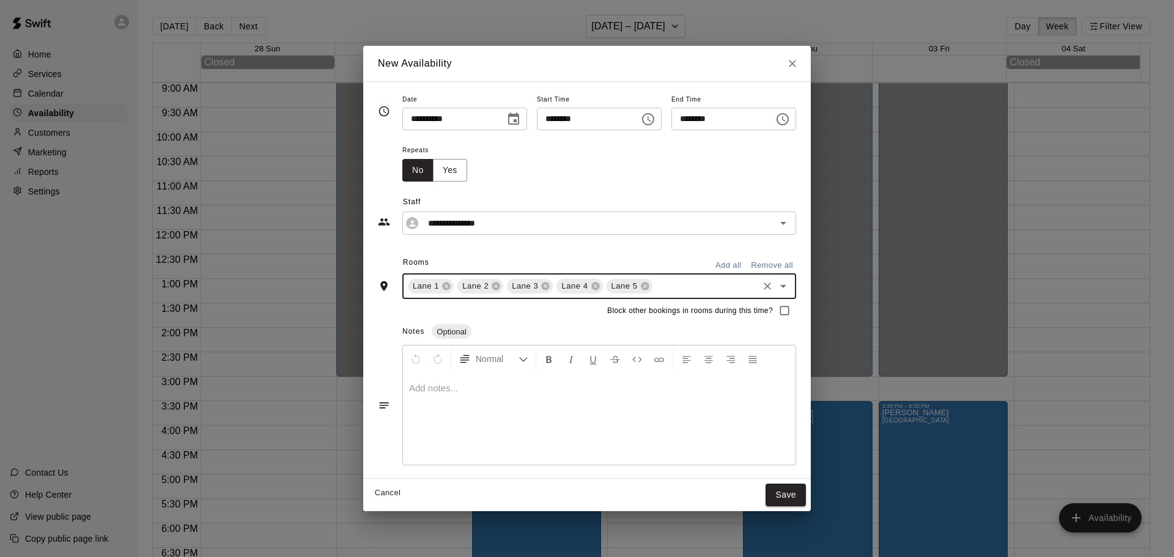
click at [654, 288] on input "text" at bounding box center [705, 286] width 102 height 15
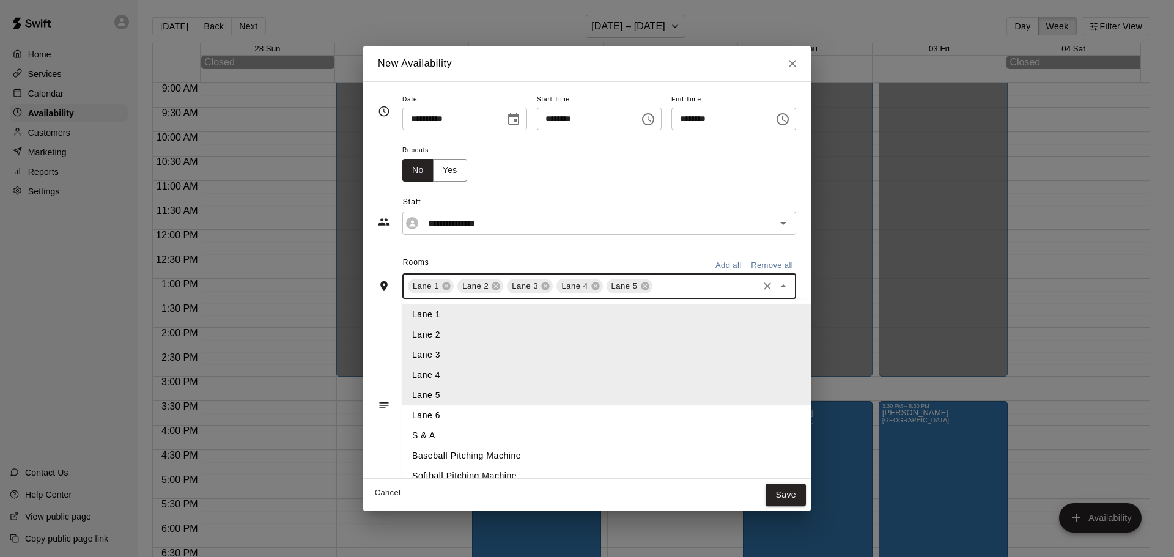
click at [414, 410] on li "Lane 6" at bounding box center [626, 415] width 449 height 20
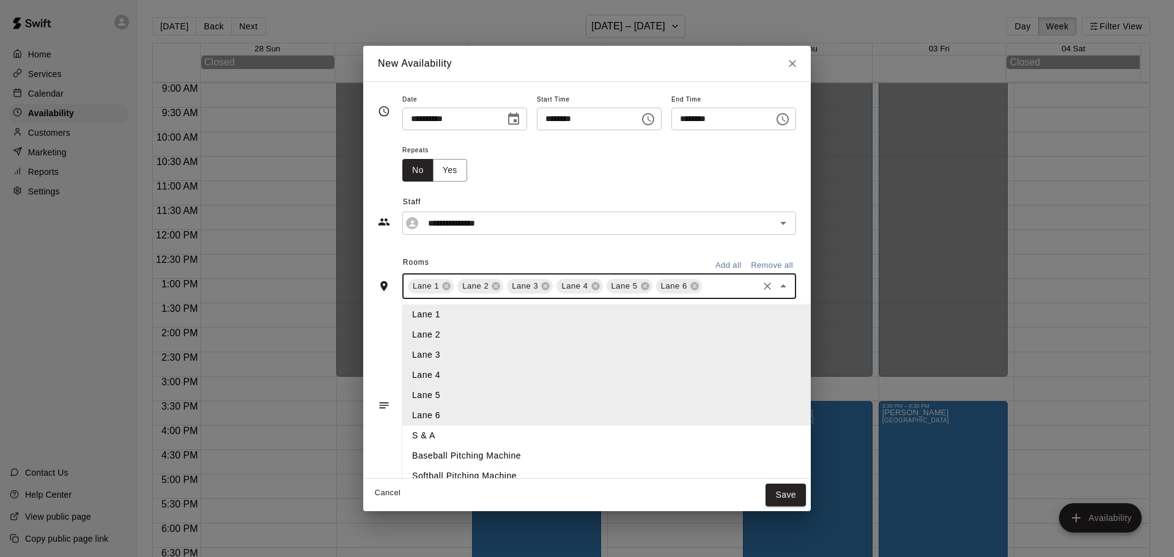
click at [704, 285] on input "text" at bounding box center [730, 286] width 53 height 15
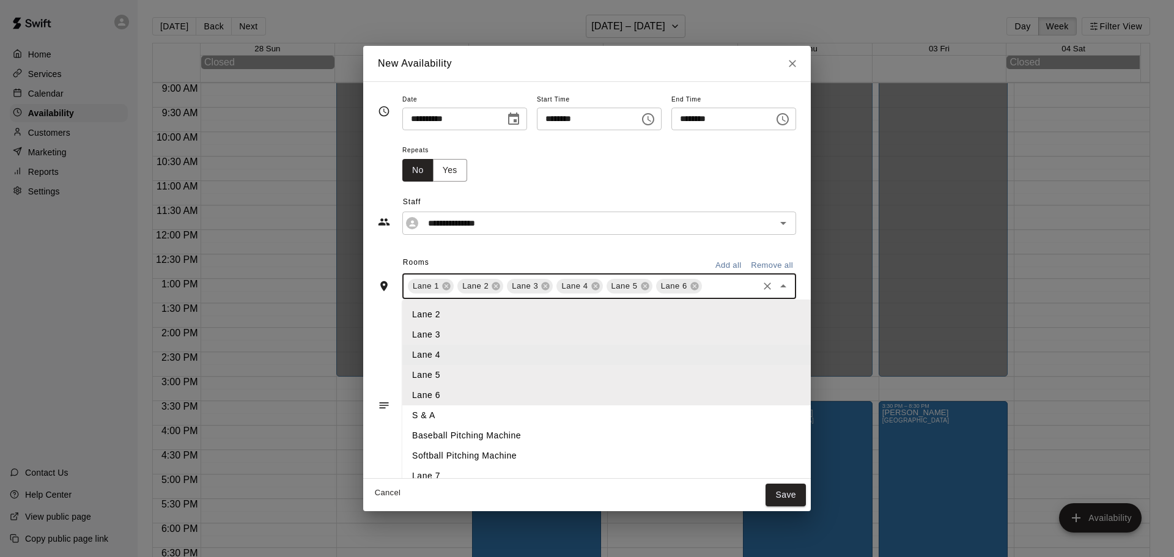
scroll to position [29, 0]
click at [403, 473] on li "Lane 7" at bounding box center [626, 467] width 449 height 20
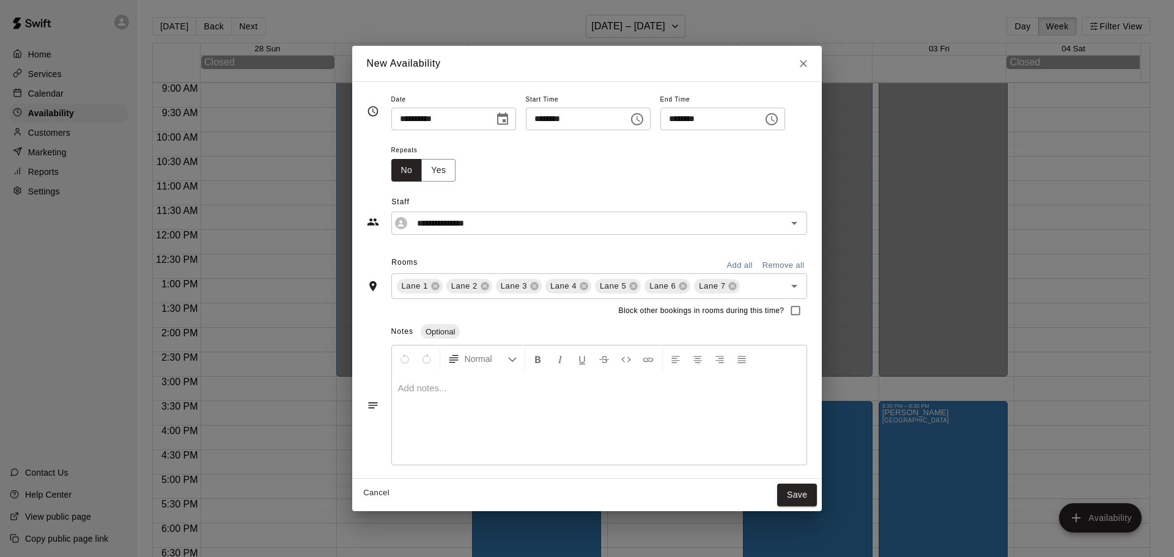
drag, startPoint x: 808, startPoint y: 495, endPoint x: 481, endPoint y: 171, distance: 460.5
click at [481, 171] on div "**********" at bounding box center [587, 278] width 470 height 465
click at [808, 492] on button "Save" at bounding box center [797, 495] width 40 height 23
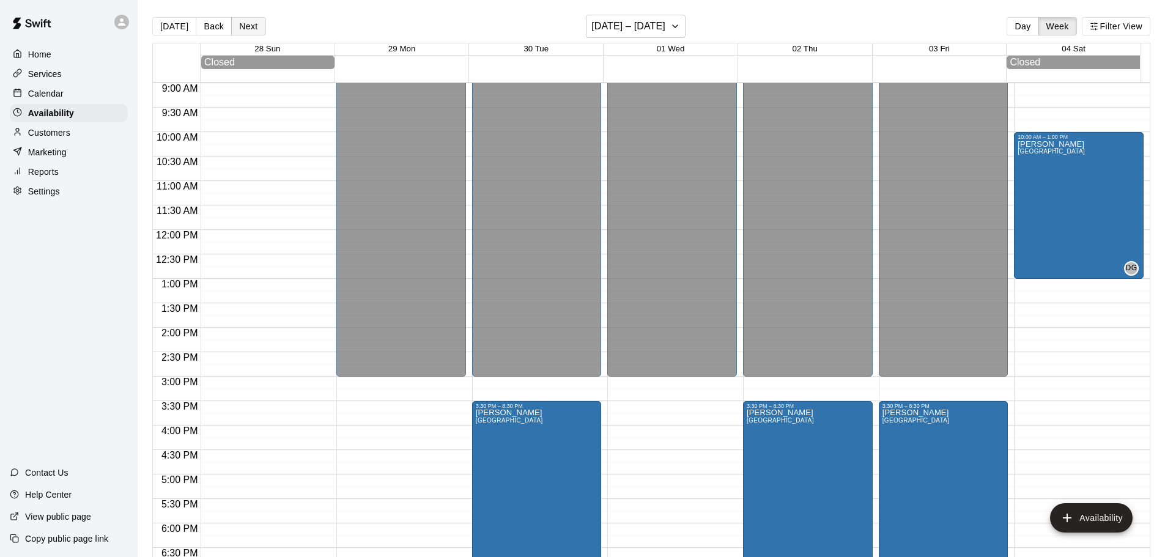
click at [243, 24] on button "Next" at bounding box center [248, 26] width 34 height 18
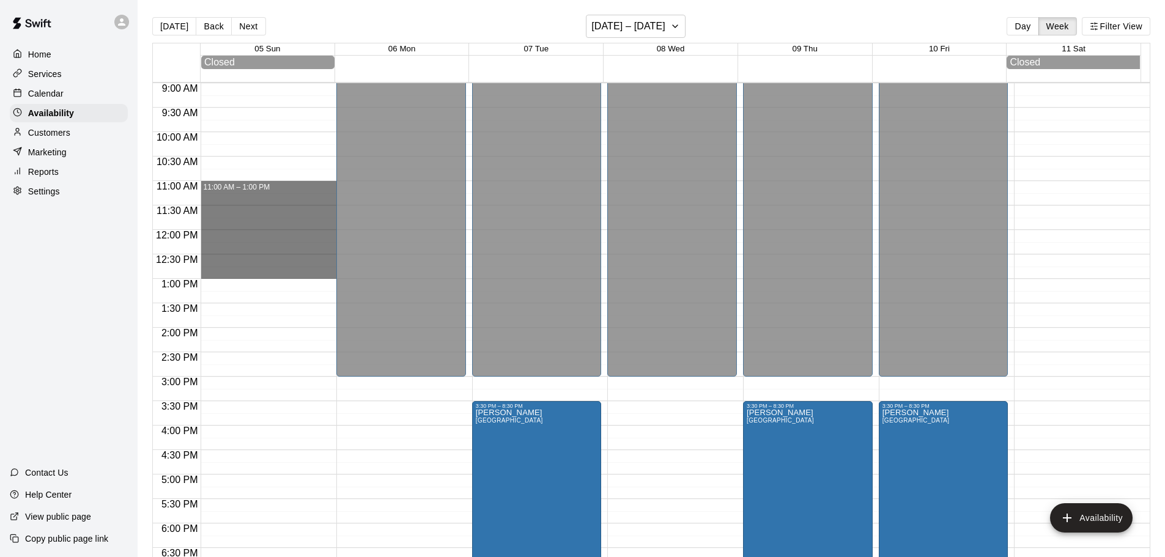
drag, startPoint x: 201, startPoint y: 186, endPoint x: 223, endPoint y: 280, distance: 96.1
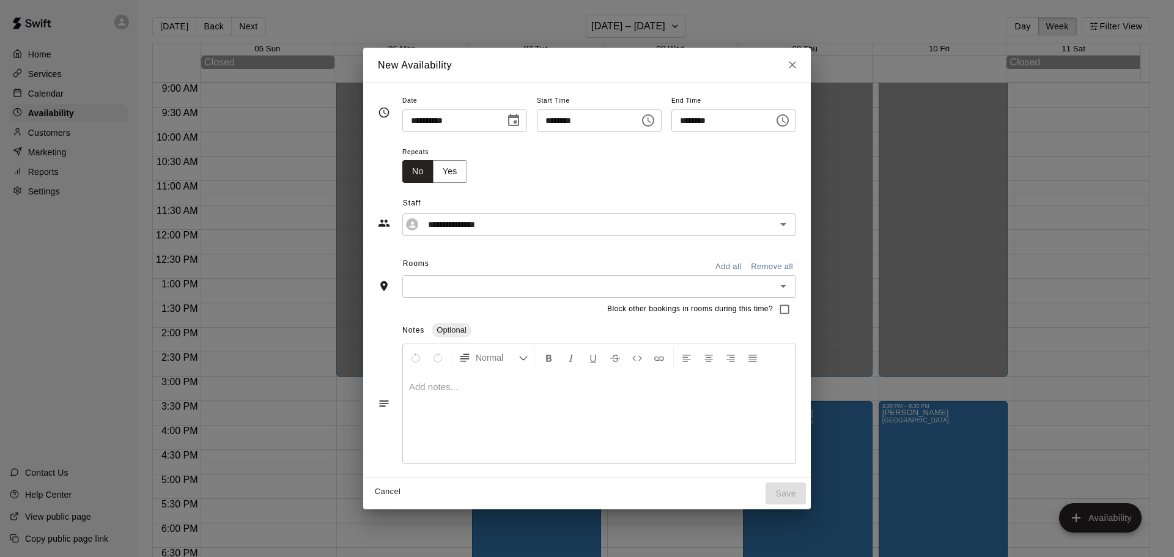
click at [542, 122] on input "********" at bounding box center [584, 120] width 94 height 23
click at [469, 276] on div "​" at bounding box center [599, 286] width 394 height 23
type input "********"
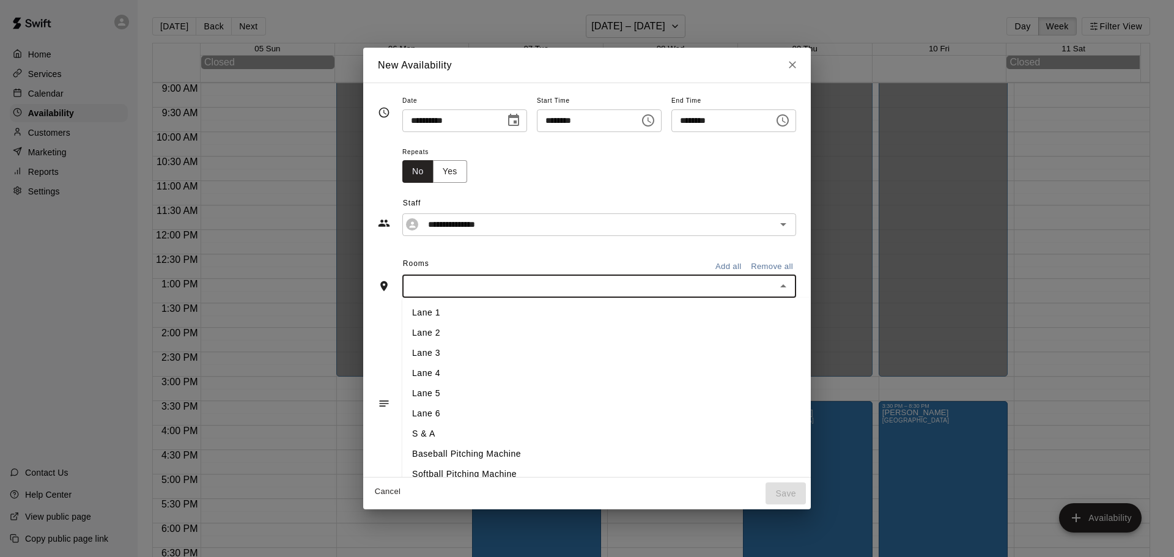
click at [469, 286] on input "text" at bounding box center [589, 286] width 366 height 15
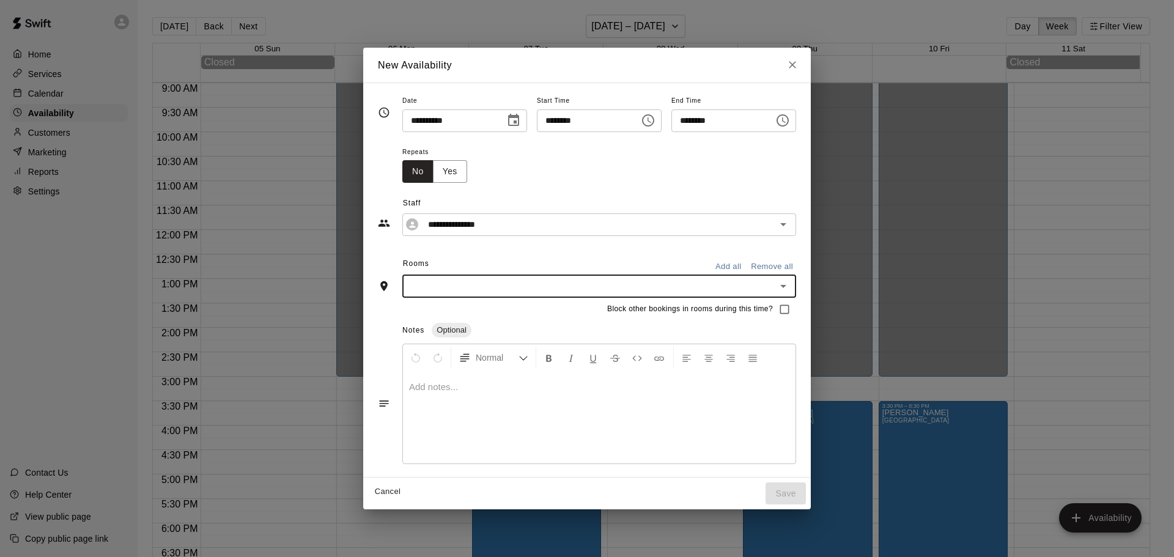
click at [799, 61] on icon "Close" at bounding box center [792, 65] width 12 height 12
type input "**********"
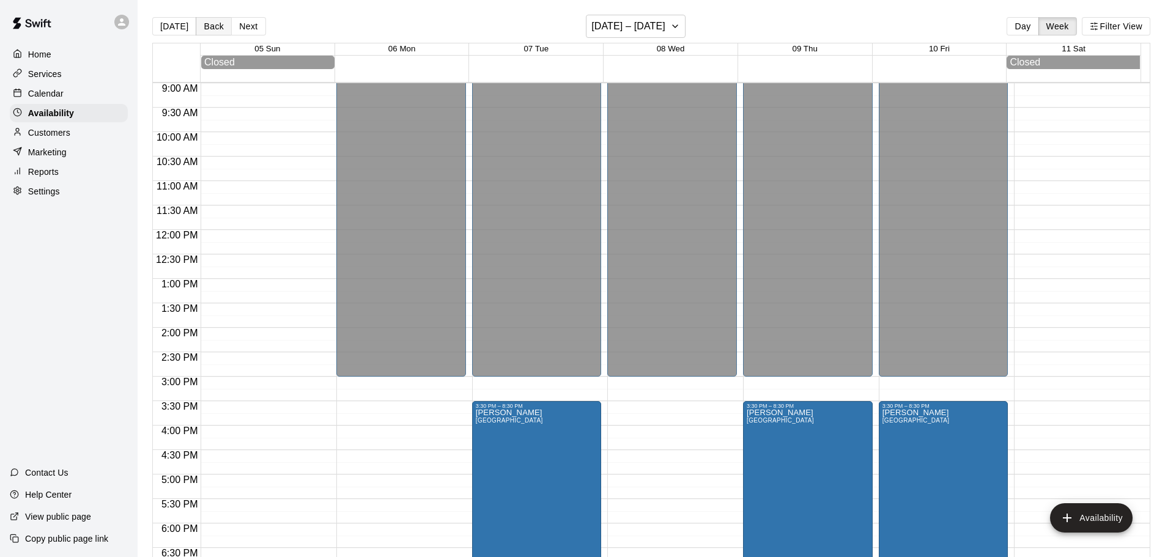
click at [216, 26] on button "Back" at bounding box center [214, 26] width 36 height 18
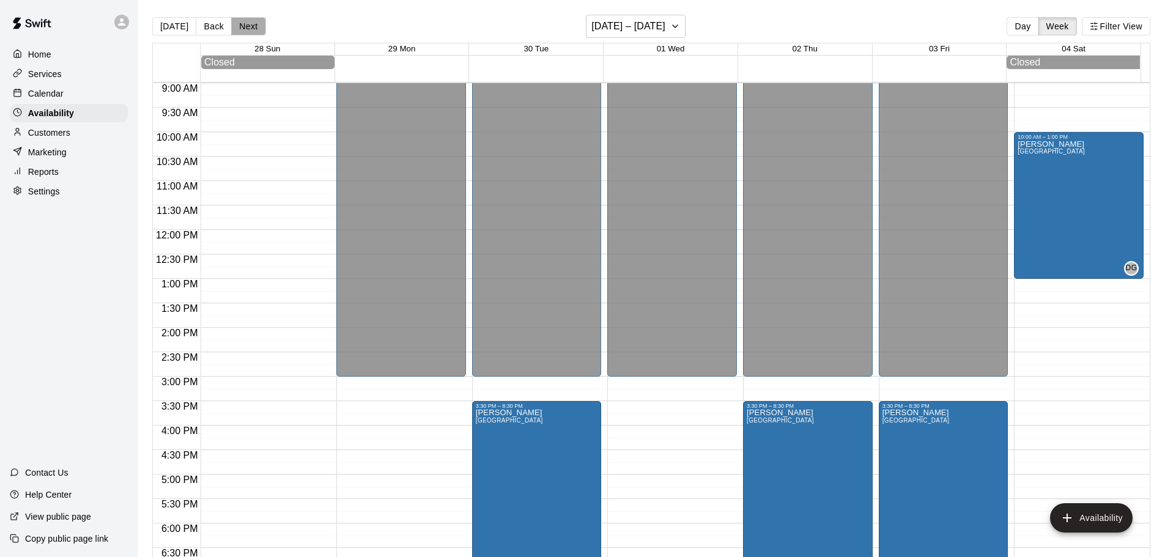
click at [248, 23] on button "Next" at bounding box center [248, 26] width 34 height 18
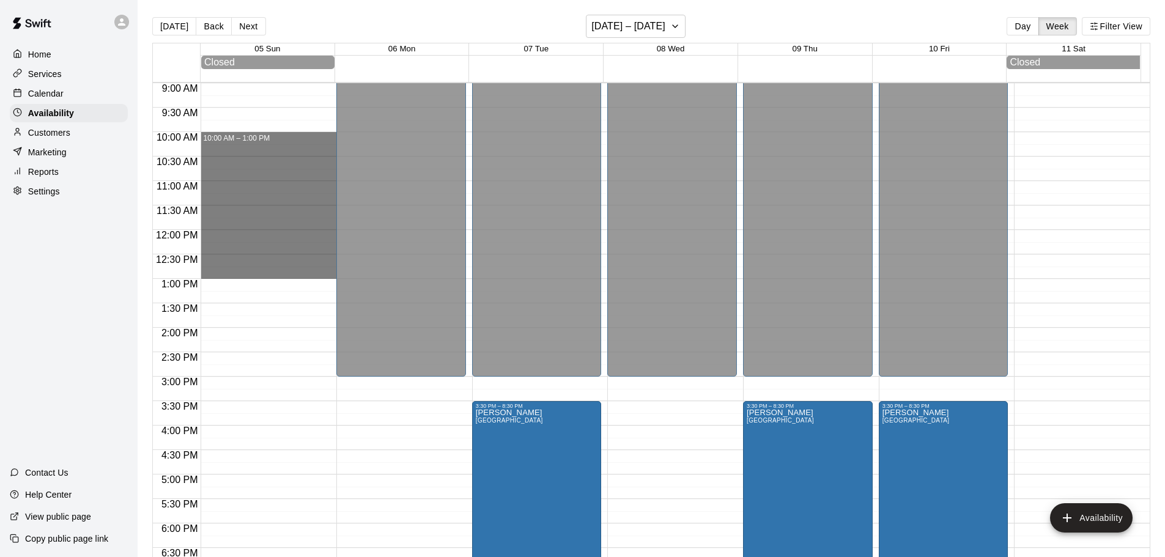
drag, startPoint x: 204, startPoint y: 138, endPoint x: 219, endPoint y: 271, distance: 134.7
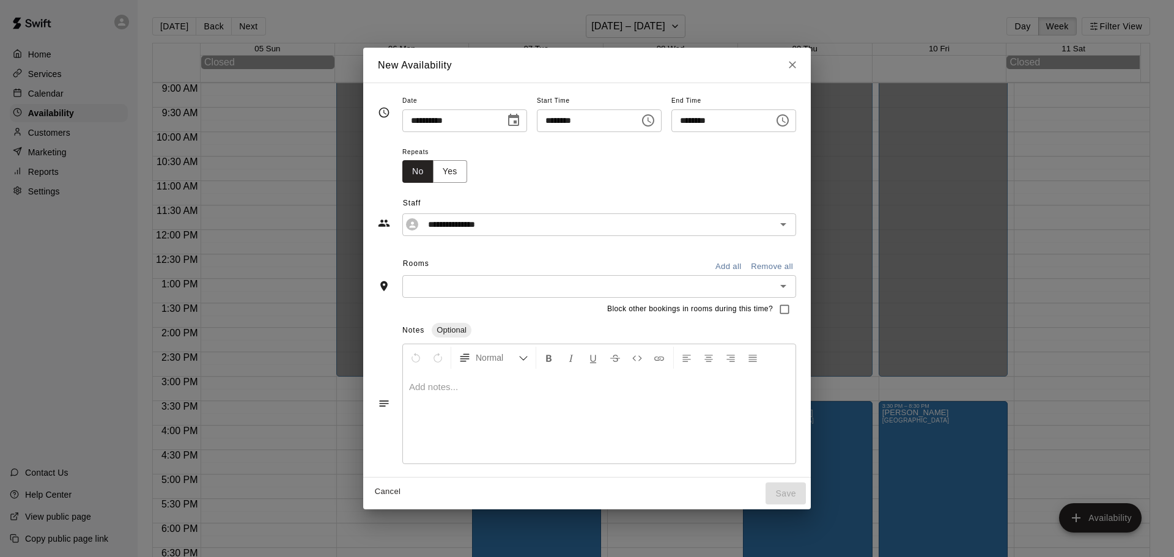
click at [405, 266] on div "Rooms Add all Remove all" at bounding box center [587, 264] width 418 height 21
click at [408, 272] on div "Rooms Add all Remove all" at bounding box center [587, 264] width 418 height 21
click at [408, 279] on input "text" at bounding box center [589, 286] width 366 height 15
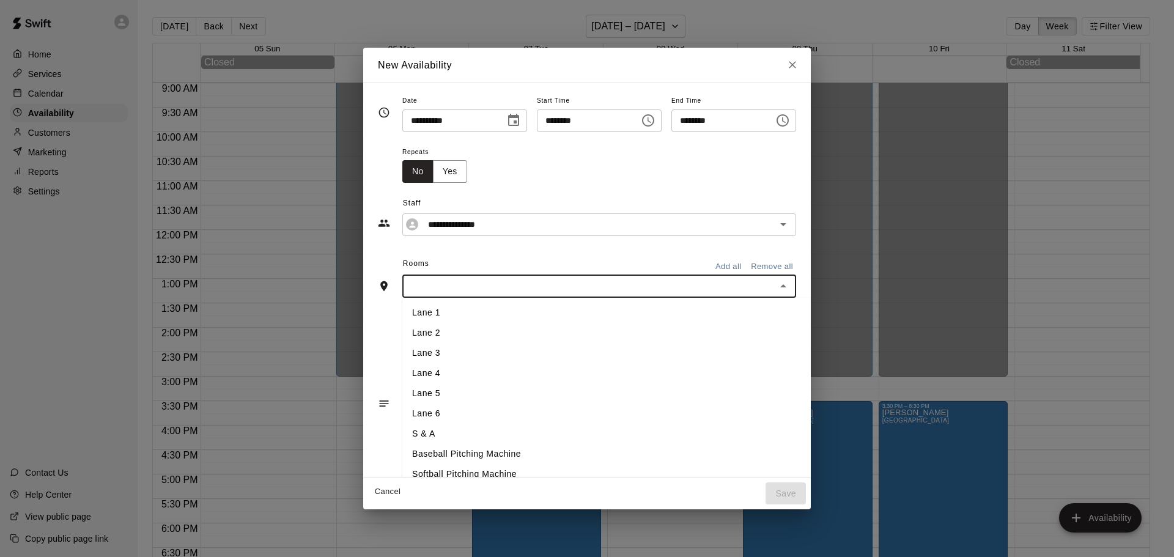
click at [421, 312] on li "Lane 1" at bounding box center [626, 313] width 449 height 20
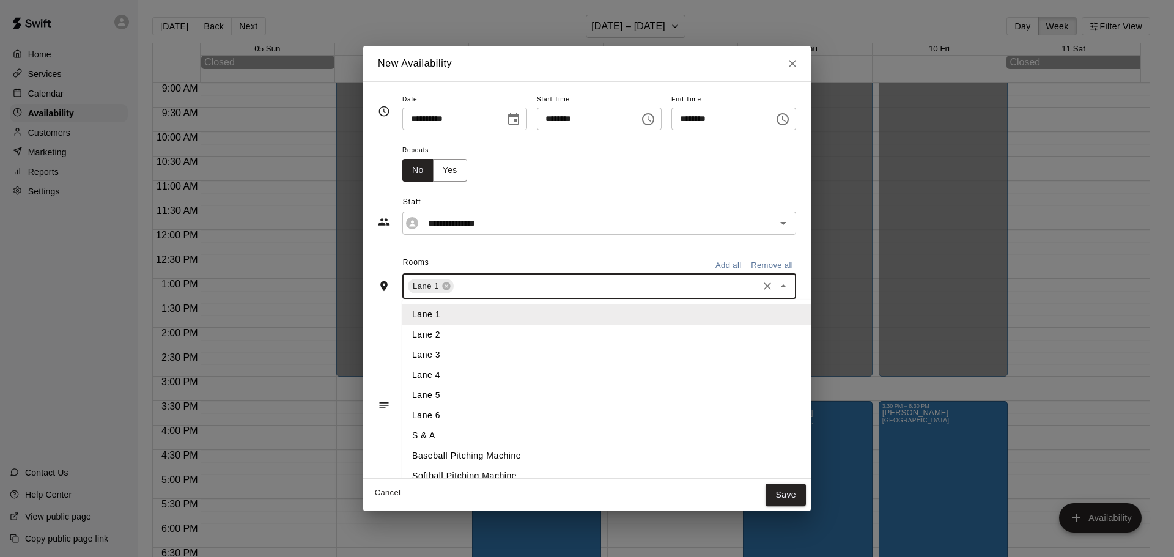
click at [458, 286] on input "text" at bounding box center [606, 286] width 301 height 15
click at [421, 334] on li "Lane 2" at bounding box center [626, 335] width 449 height 20
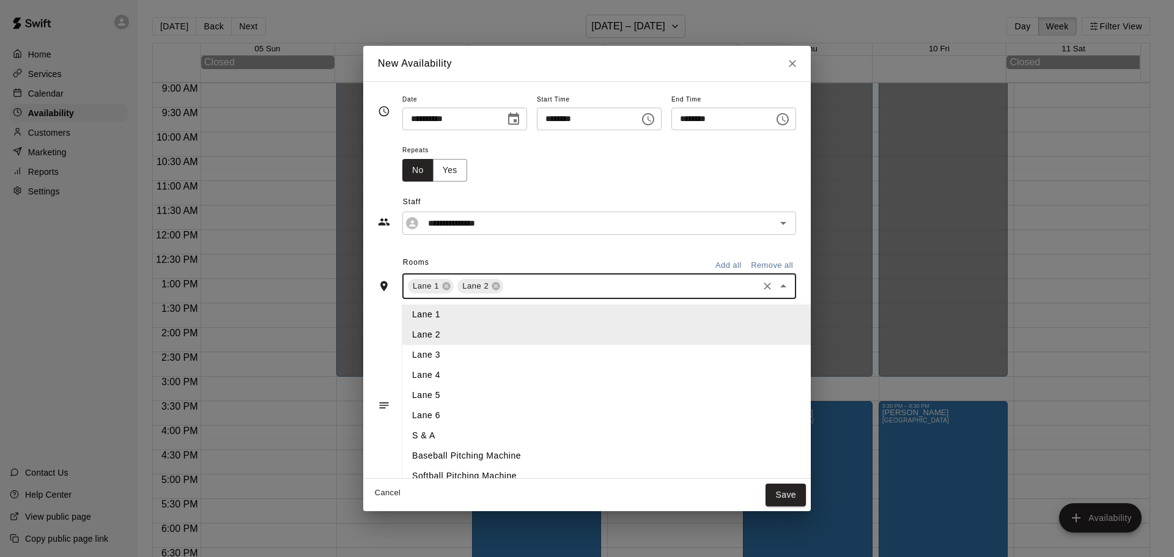
click at [510, 286] on input "text" at bounding box center [630, 286] width 251 height 15
click at [418, 352] on li "Lane 3" at bounding box center [626, 355] width 449 height 20
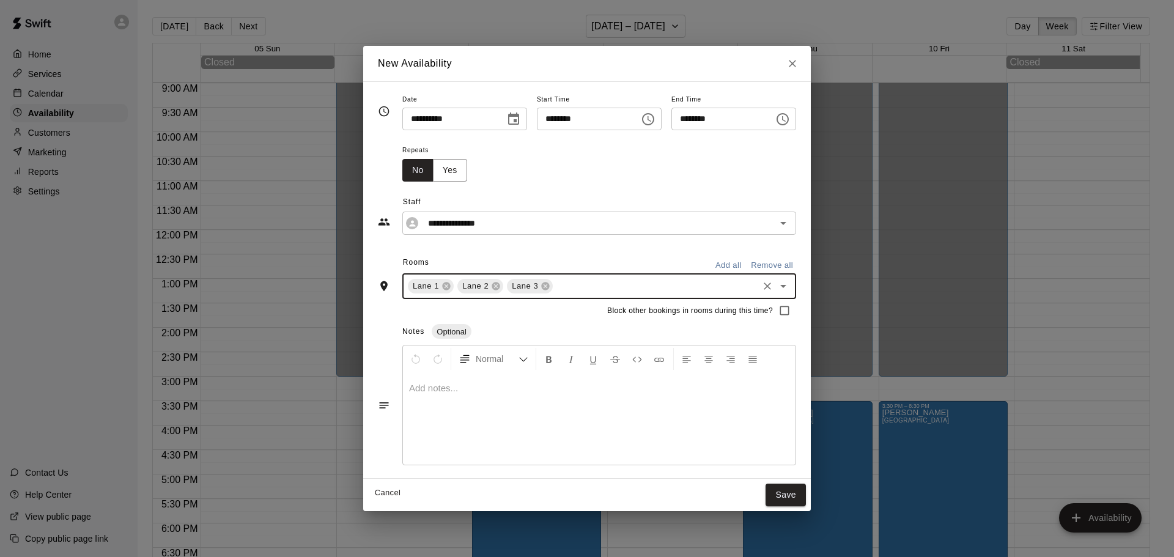
click at [555, 292] on input "text" at bounding box center [656, 286] width 202 height 15
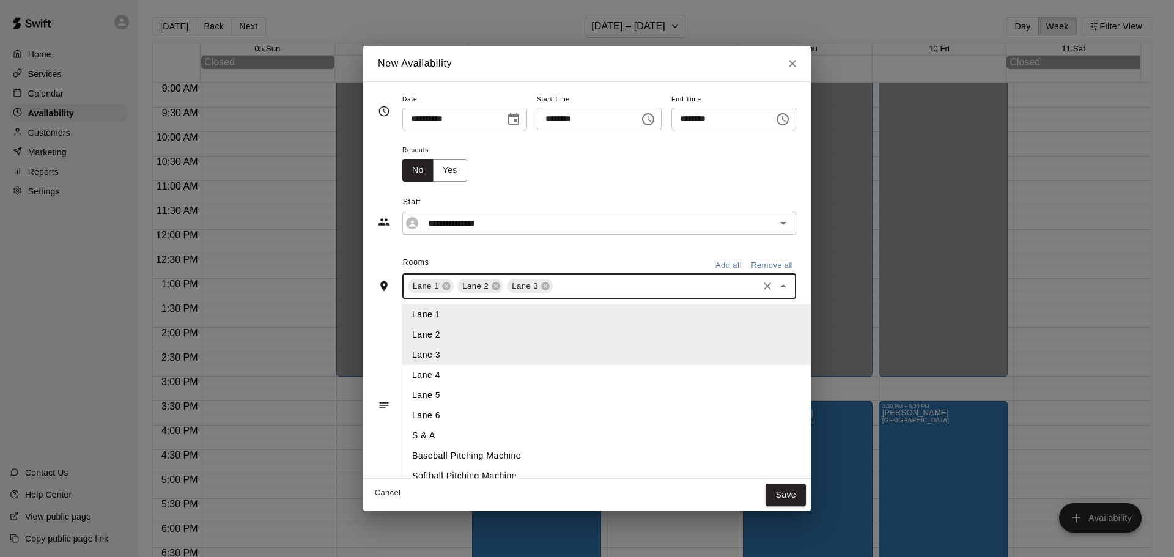
click at [410, 377] on li "Lane 4" at bounding box center [626, 375] width 449 height 20
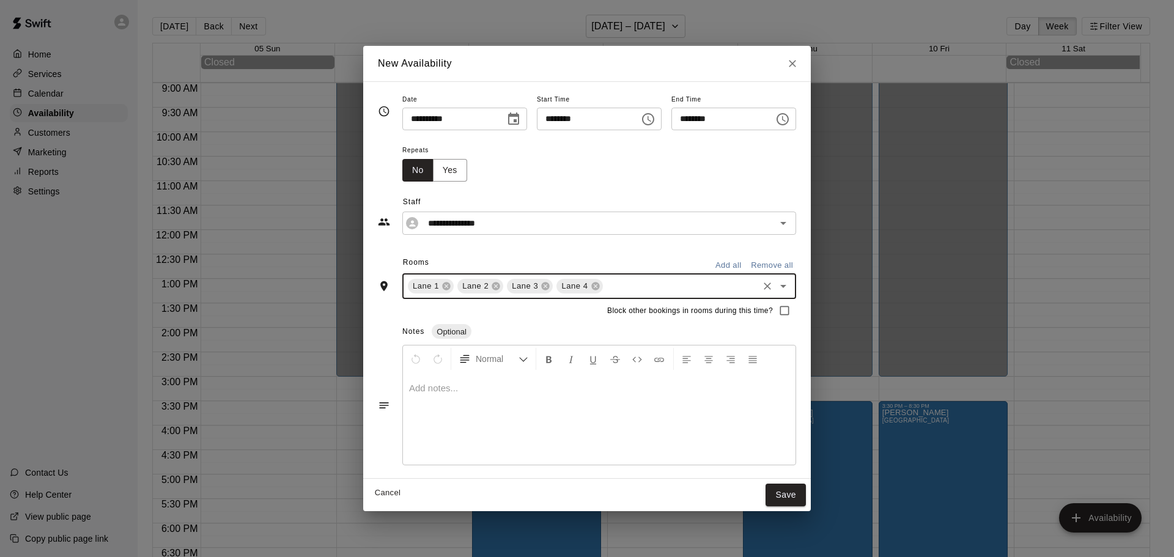
click at [605, 290] on input "text" at bounding box center [681, 286] width 152 height 15
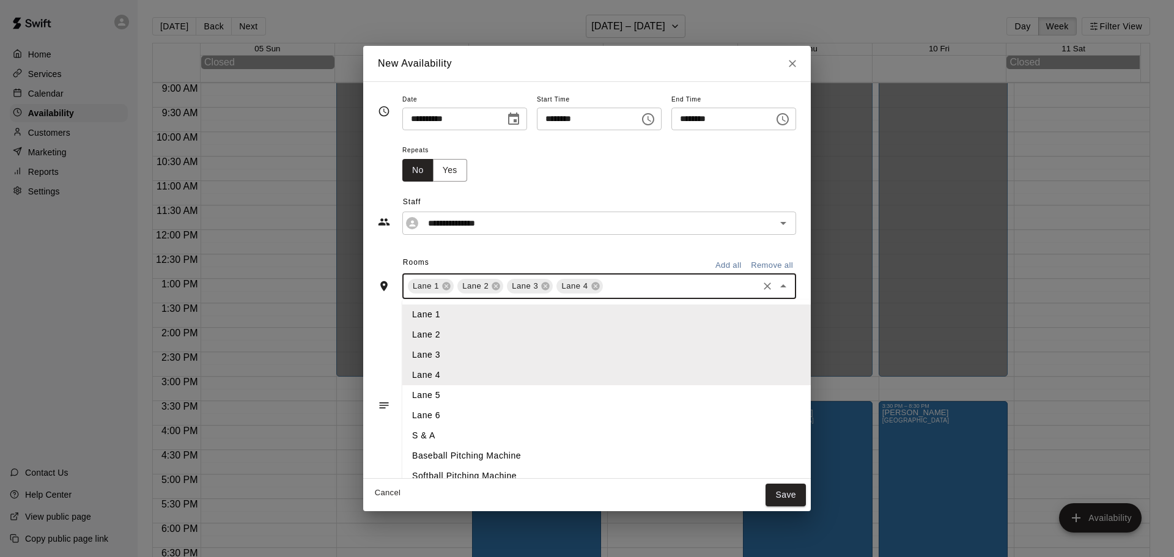
click at [422, 396] on li "Lane 5" at bounding box center [626, 395] width 449 height 20
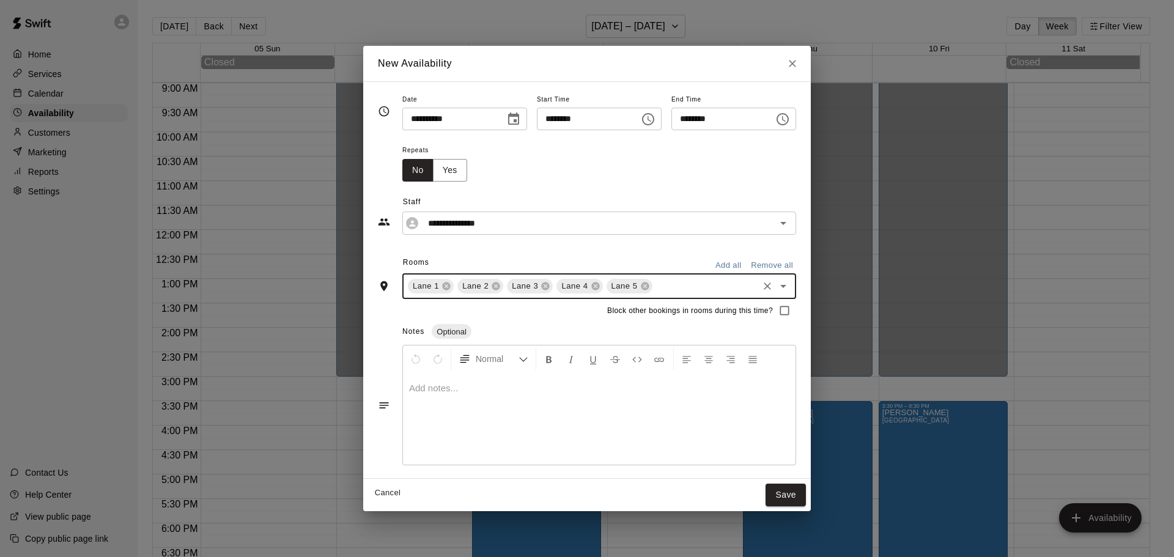
click at [665, 285] on input "text" at bounding box center [705, 286] width 102 height 15
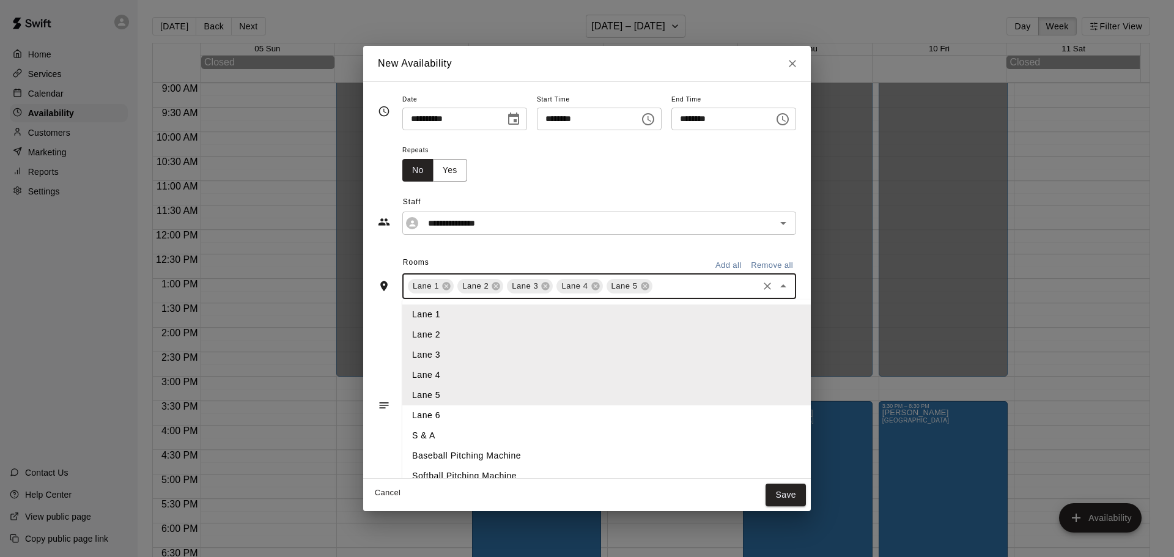
click at [498, 416] on li "Lane 6" at bounding box center [626, 415] width 449 height 20
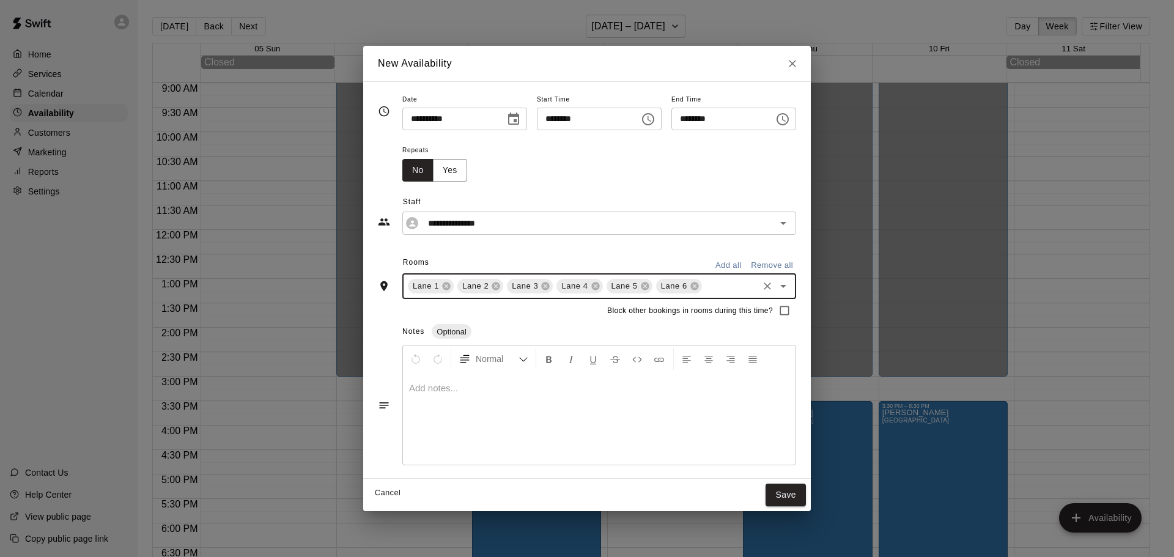
click at [715, 288] on input "text" at bounding box center [730, 286] width 53 height 15
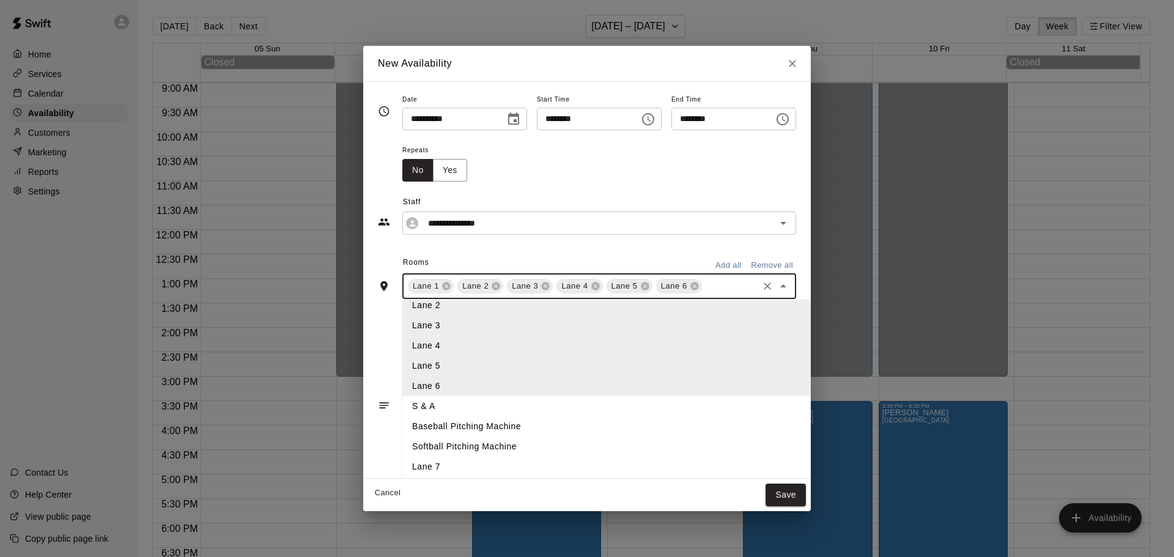
click at [402, 468] on li "Lane 7" at bounding box center [626, 467] width 449 height 20
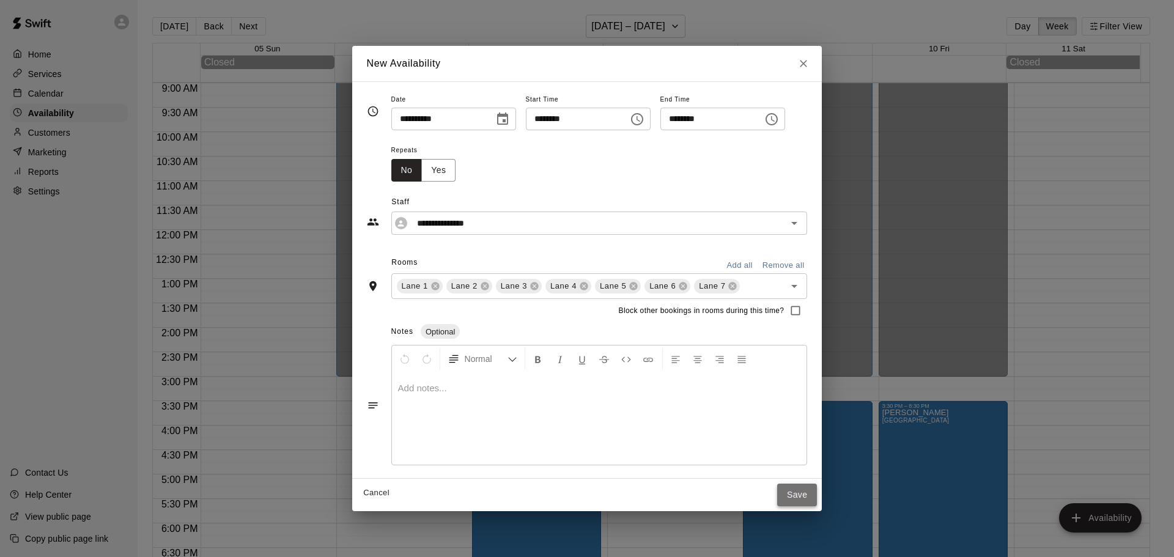
click at [805, 492] on button "Save" at bounding box center [797, 495] width 40 height 23
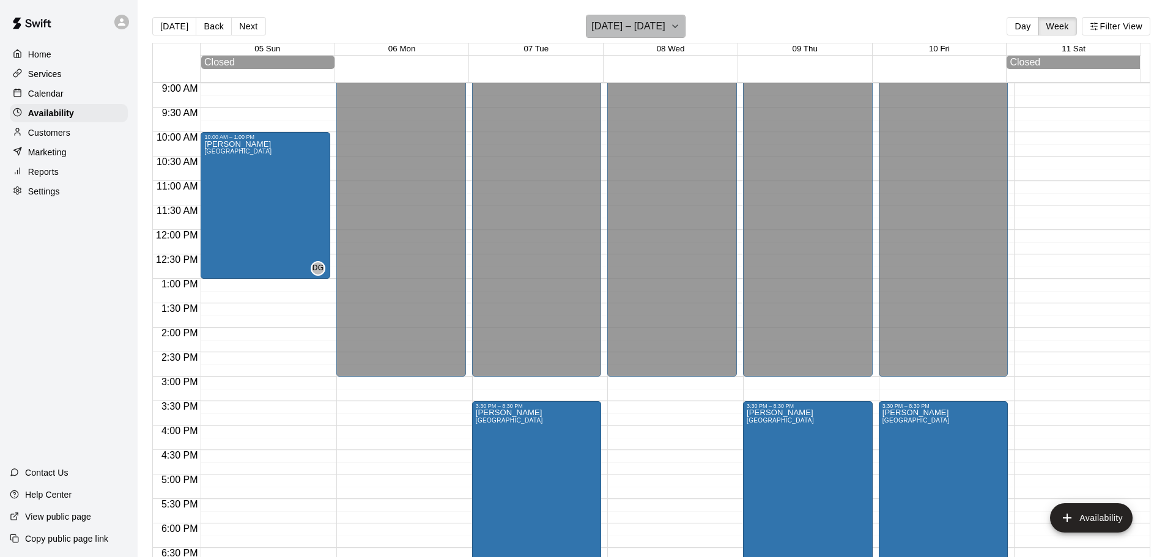
click at [673, 26] on icon "button" at bounding box center [675, 26] width 5 height 2
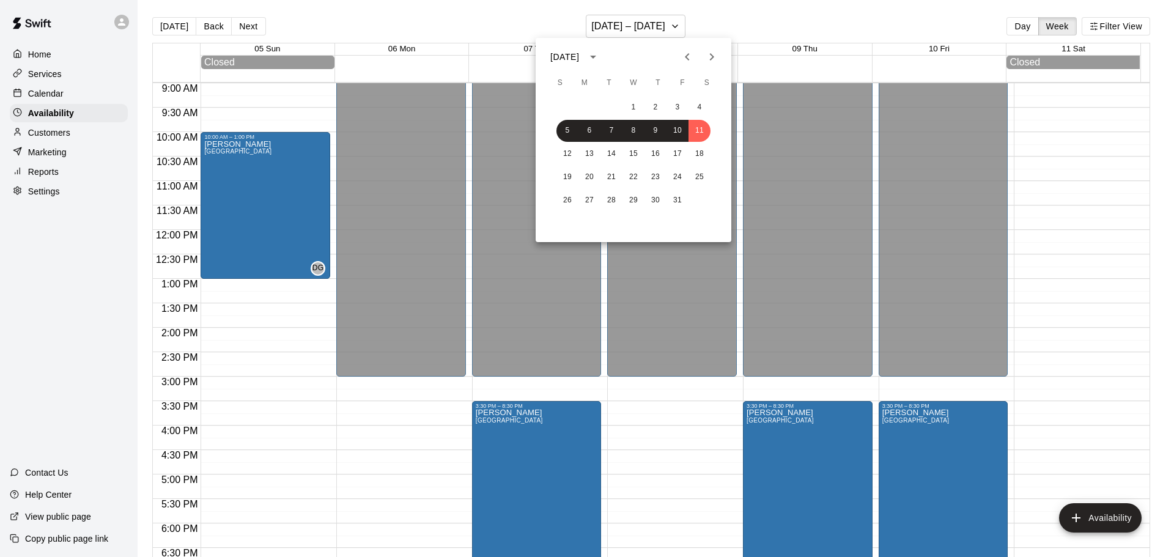
click at [1037, 159] on div at bounding box center [587, 278] width 1174 height 557
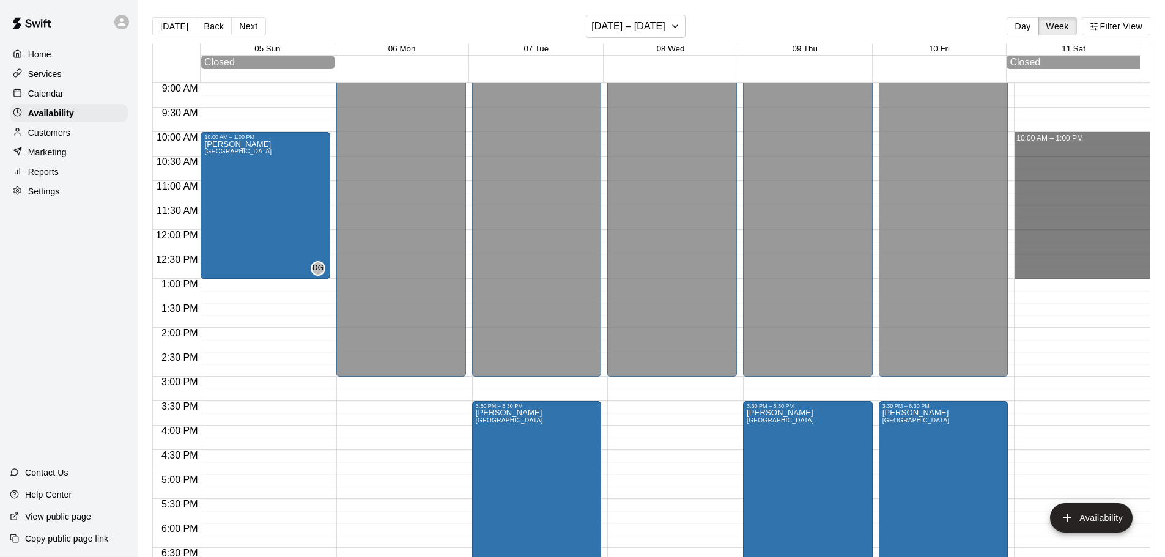
drag, startPoint x: 1013, startPoint y: 136, endPoint x: 1016, endPoint y: 276, distance: 140.7
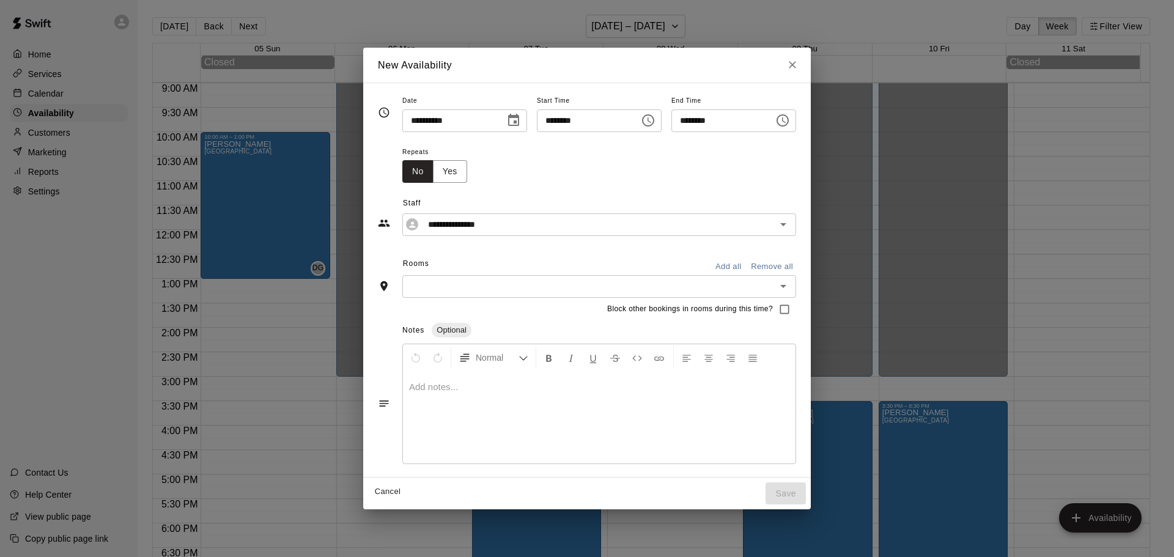
click at [415, 284] on input "text" at bounding box center [589, 286] width 366 height 15
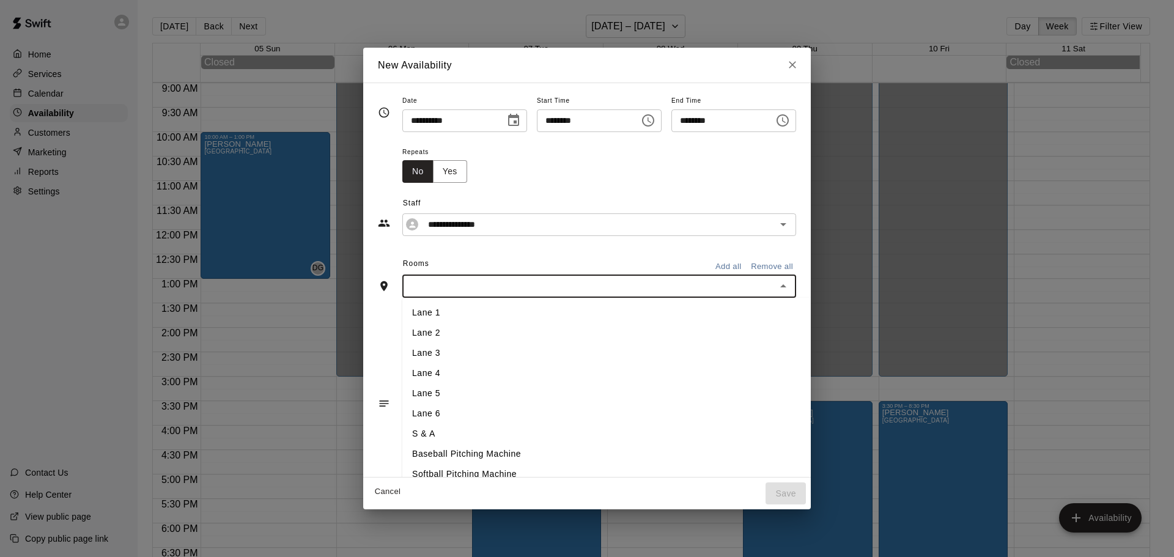
click at [407, 304] on li "Lane 1" at bounding box center [626, 313] width 449 height 20
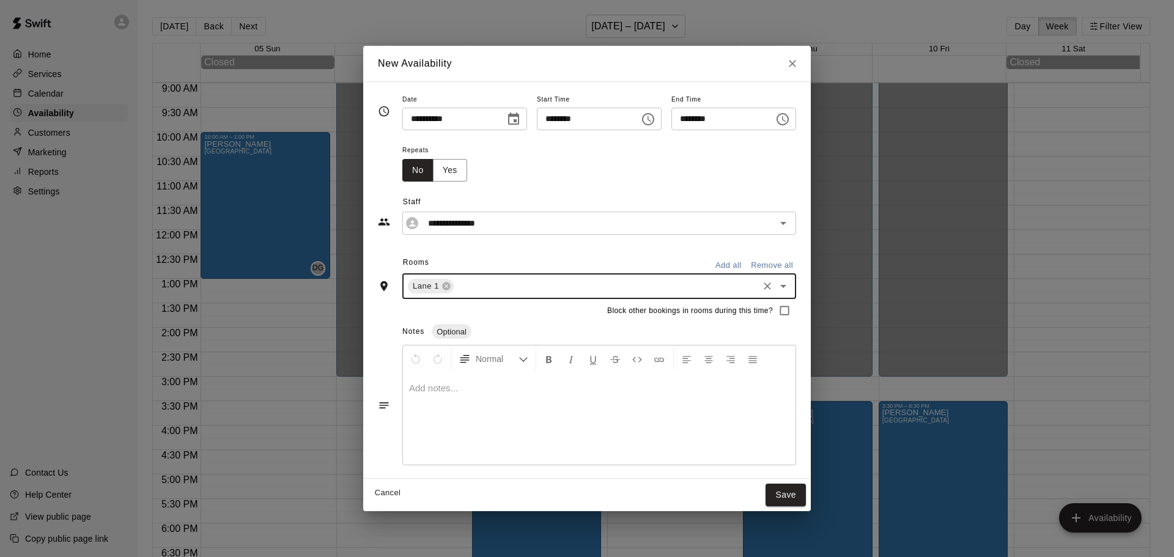
click at [483, 285] on input "text" at bounding box center [606, 286] width 301 height 15
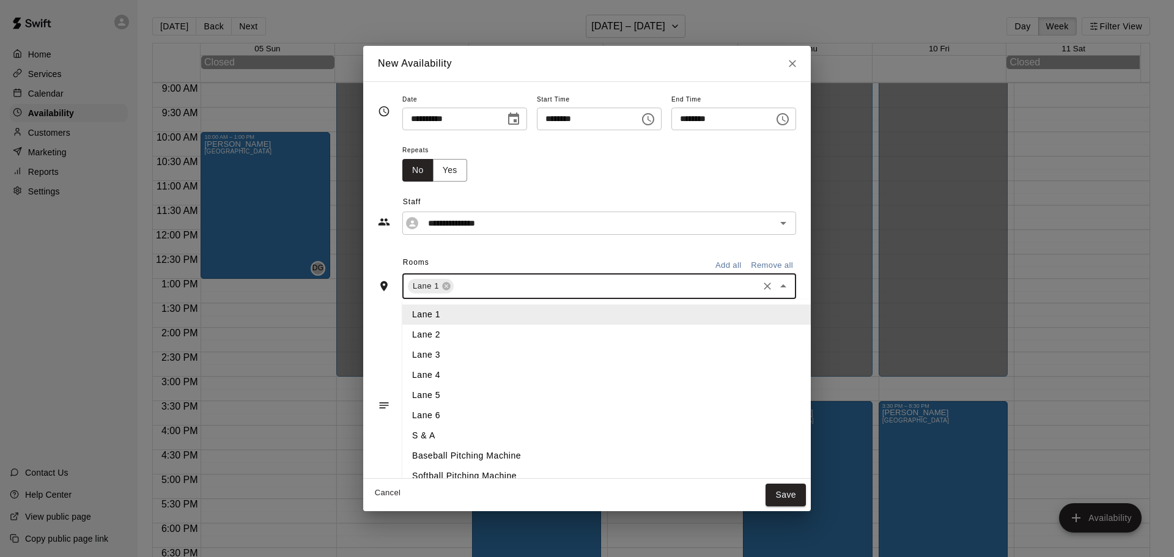
click at [420, 342] on li "Lane 2" at bounding box center [626, 335] width 449 height 20
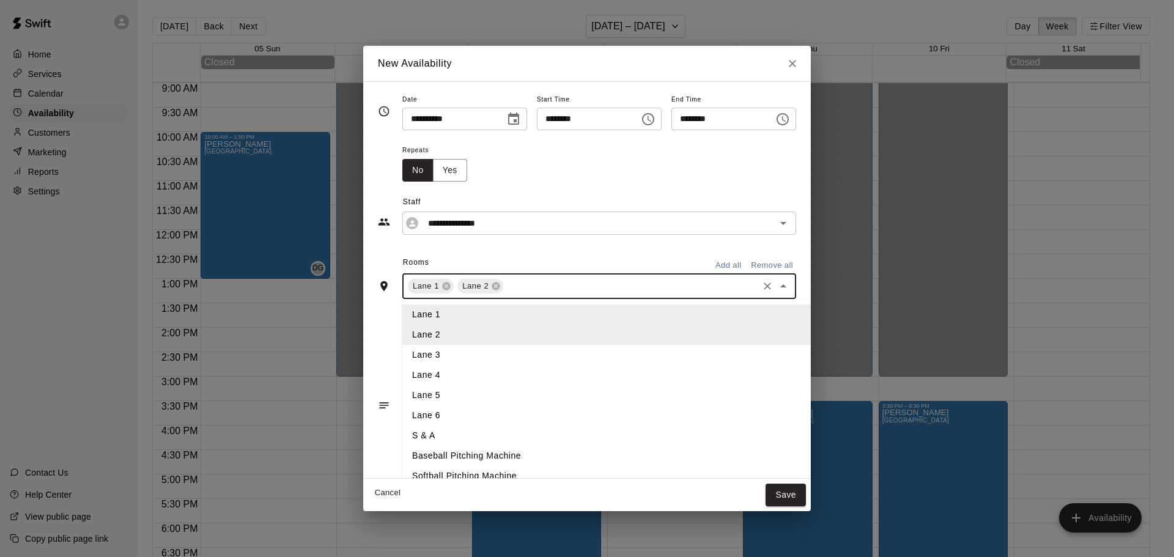
click at [513, 292] on input "text" at bounding box center [630, 286] width 251 height 15
click at [419, 359] on li "Lane 3" at bounding box center [626, 355] width 449 height 20
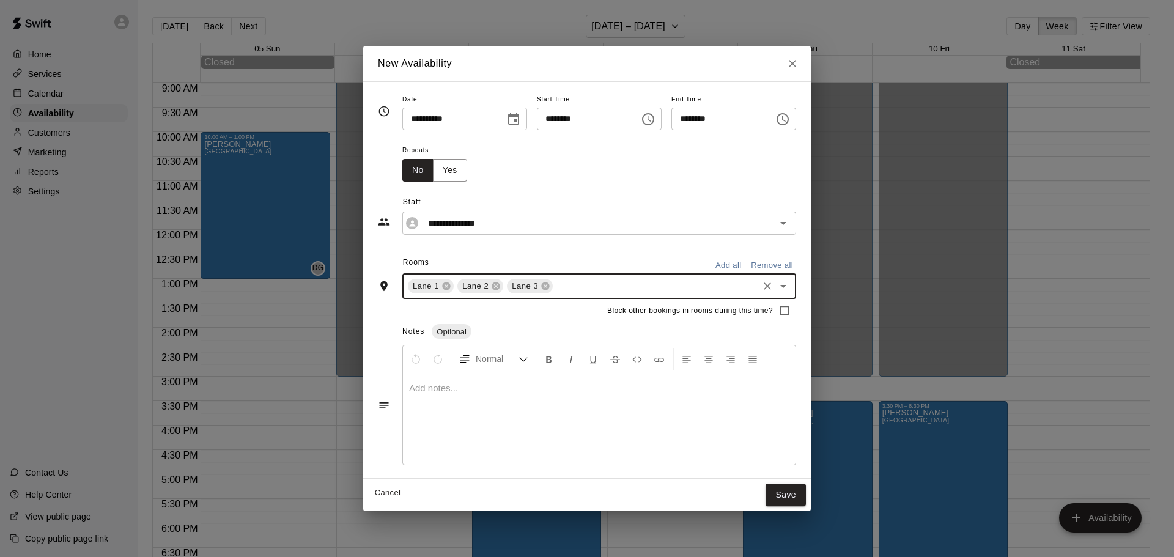
click at [559, 288] on input "text" at bounding box center [656, 286] width 202 height 15
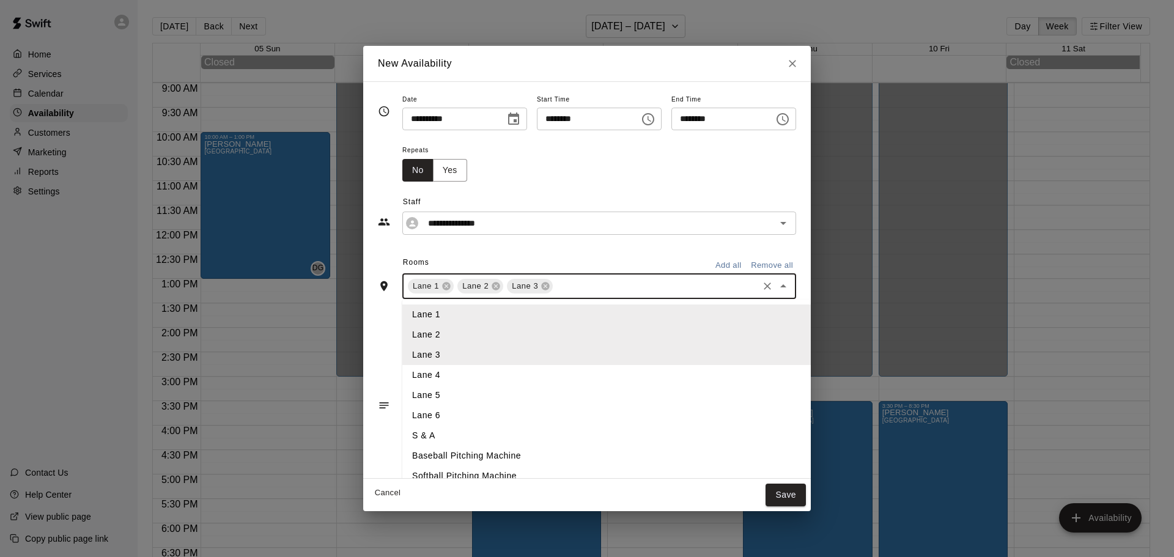
click at [417, 374] on li "Lane 4" at bounding box center [626, 375] width 449 height 20
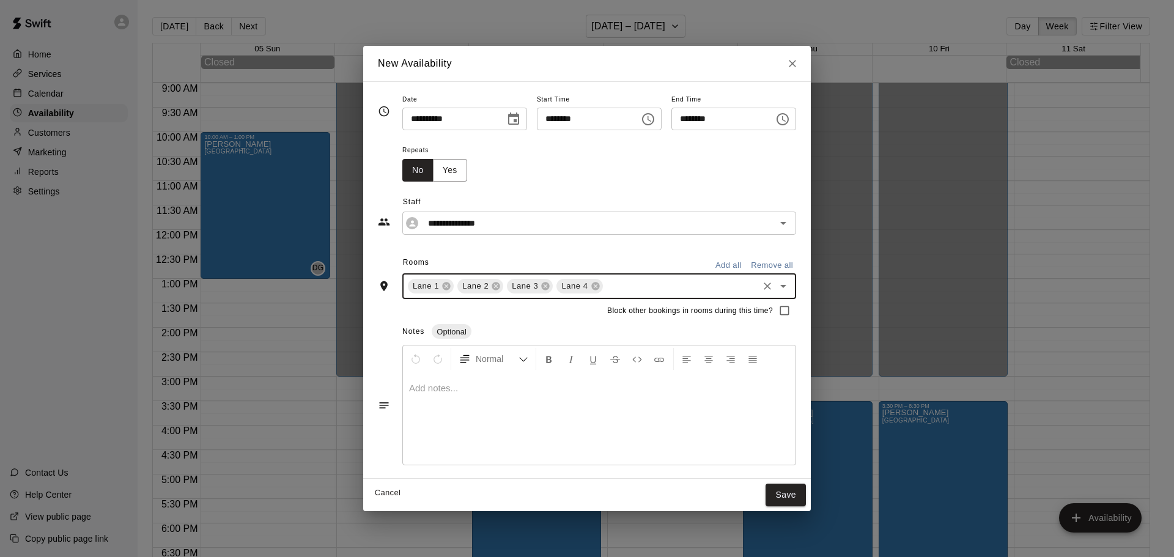
click at [605, 280] on input "text" at bounding box center [681, 286] width 152 height 15
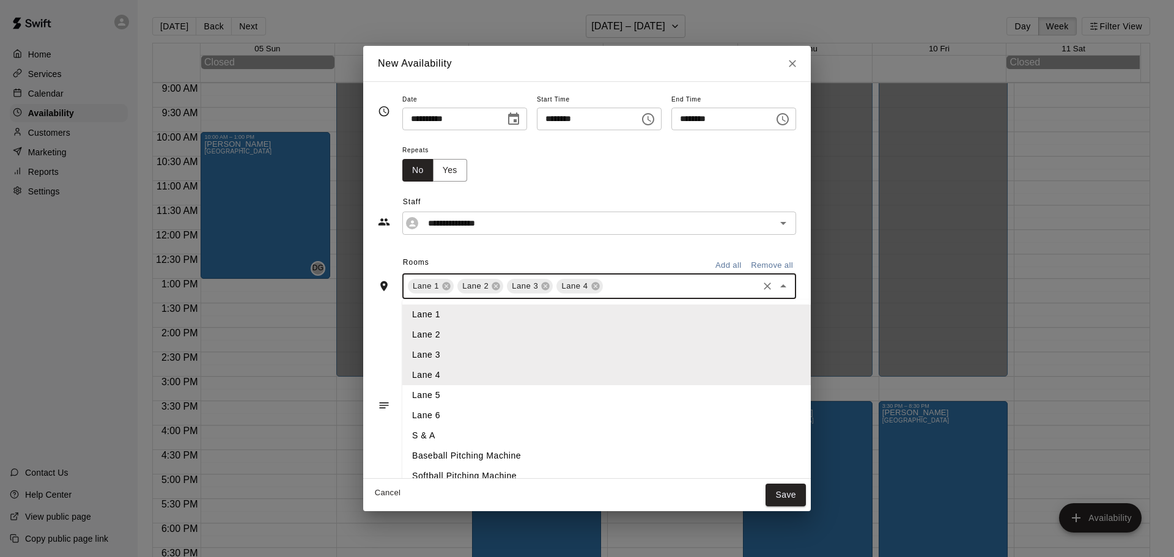
click at [416, 393] on li "Lane 5" at bounding box center [626, 395] width 449 height 20
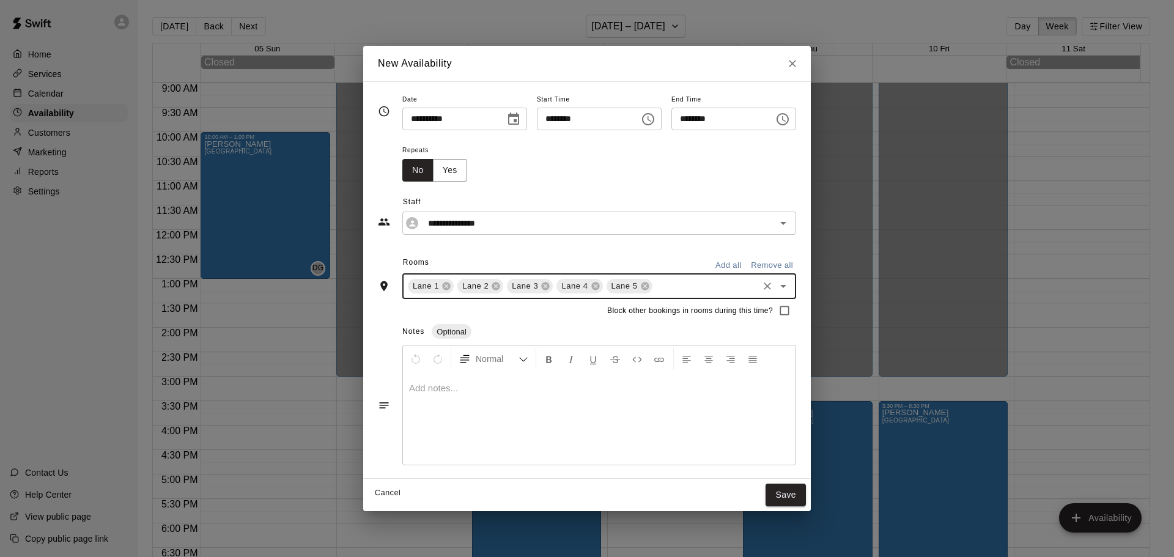
click at [654, 287] on input "text" at bounding box center [705, 286] width 102 height 15
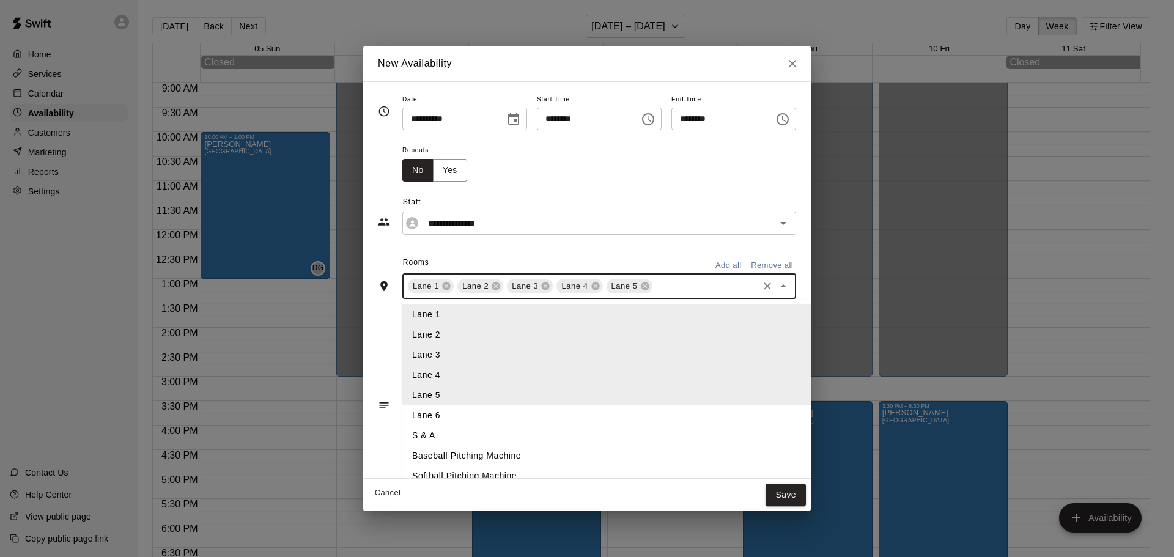
click at [411, 418] on li "Lane 6" at bounding box center [626, 415] width 449 height 20
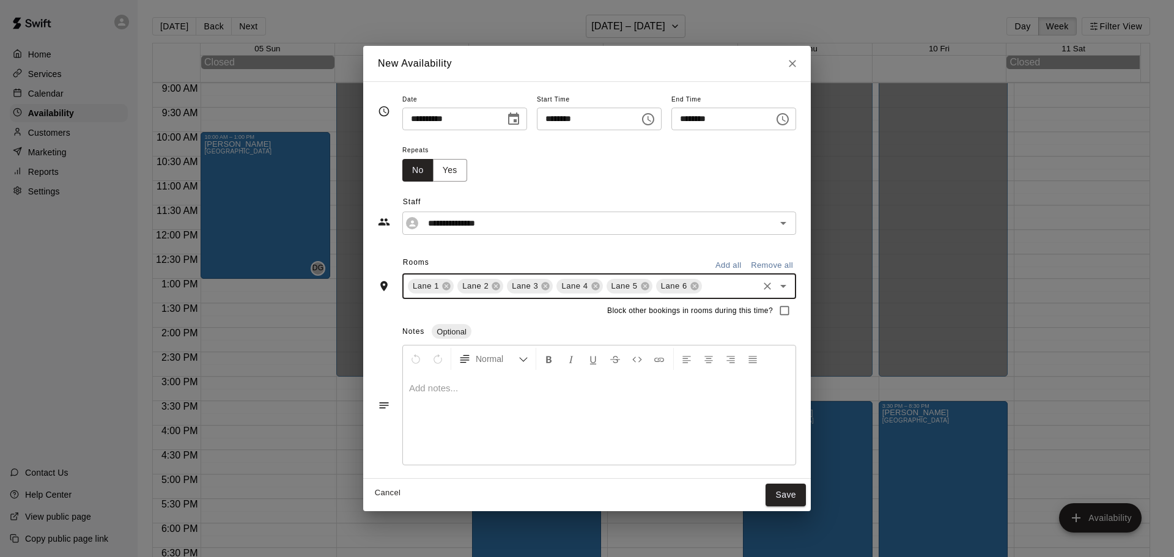
click at [710, 284] on input "text" at bounding box center [730, 286] width 53 height 15
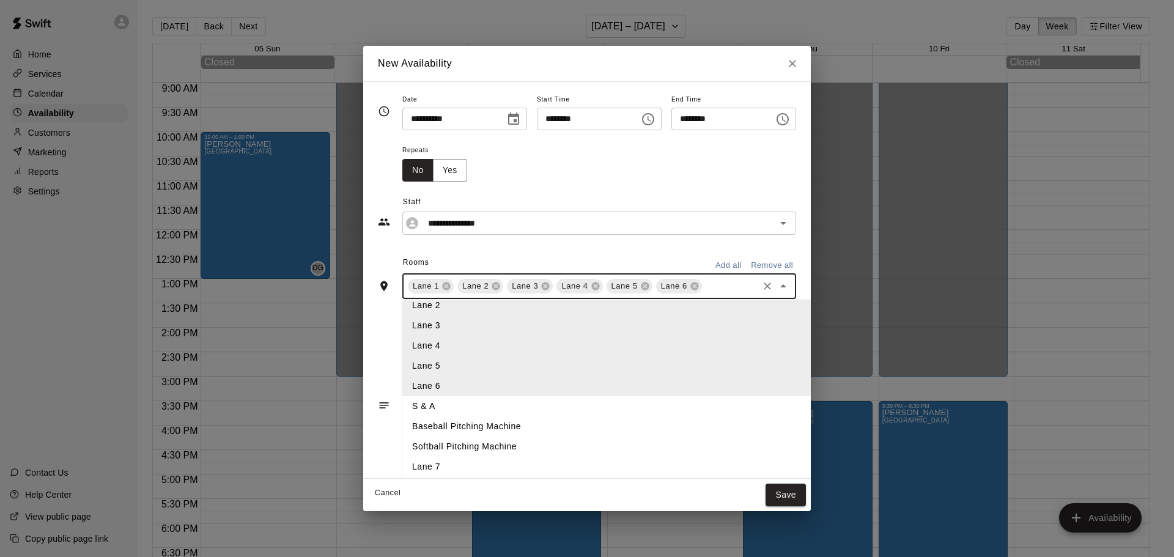
click at [402, 463] on li "Lane 7" at bounding box center [626, 467] width 449 height 20
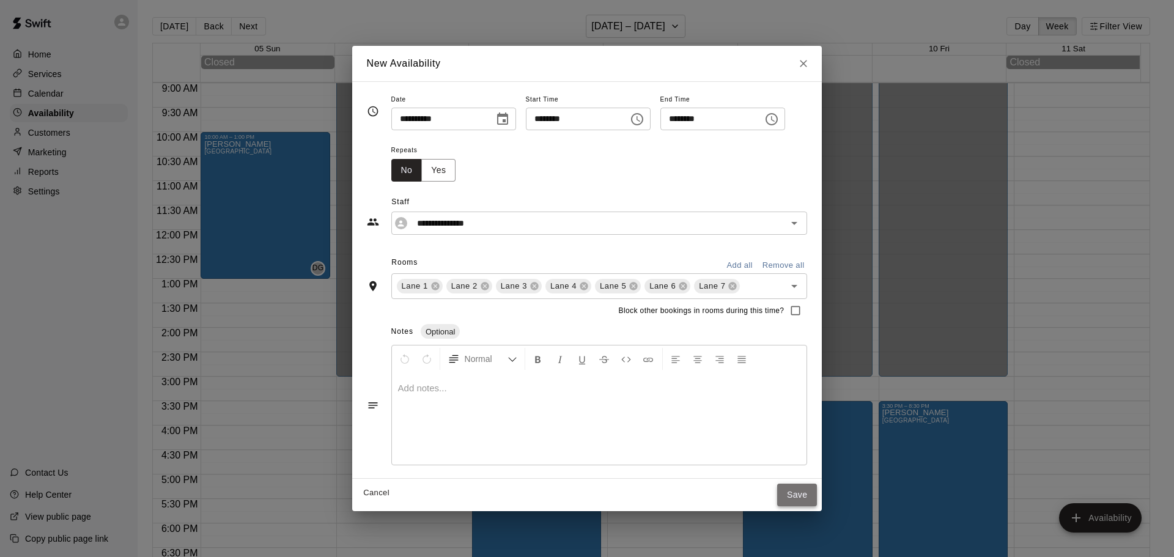
click at [806, 493] on button "Save" at bounding box center [797, 495] width 40 height 23
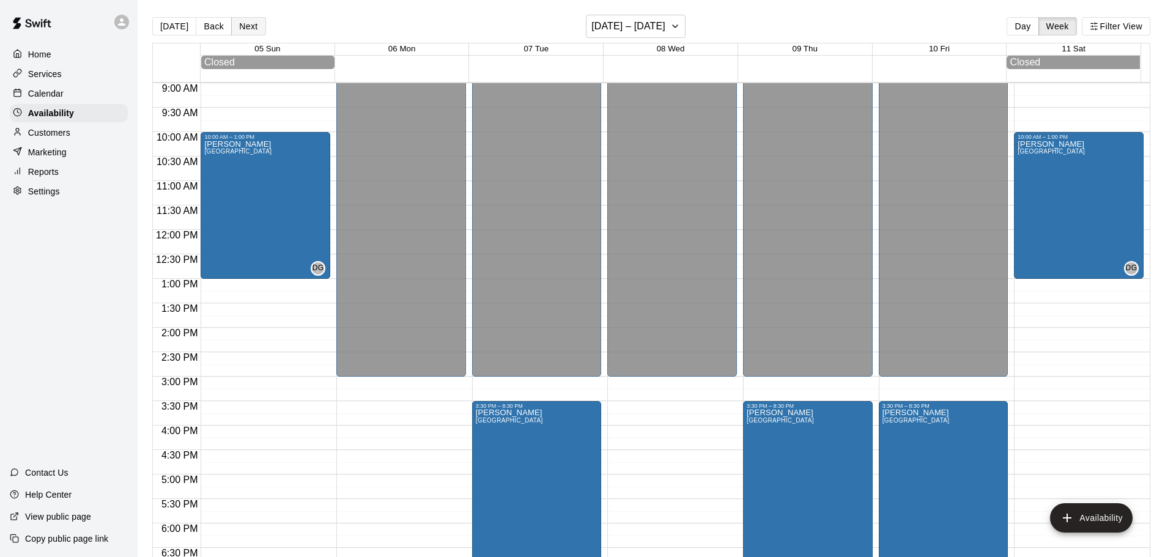
click at [249, 23] on button "Next" at bounding box center [248, 26] width 34 height 18
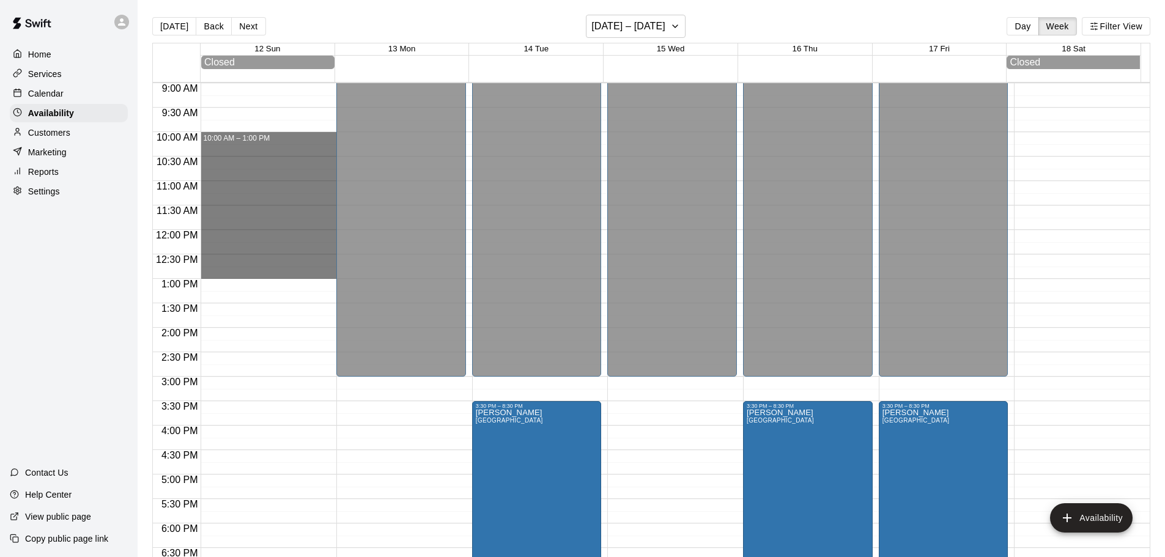
drag, startPoint x: 207, startPoint y: 136, endPoint x: 210, endPoint y: 278, distance: 141.9
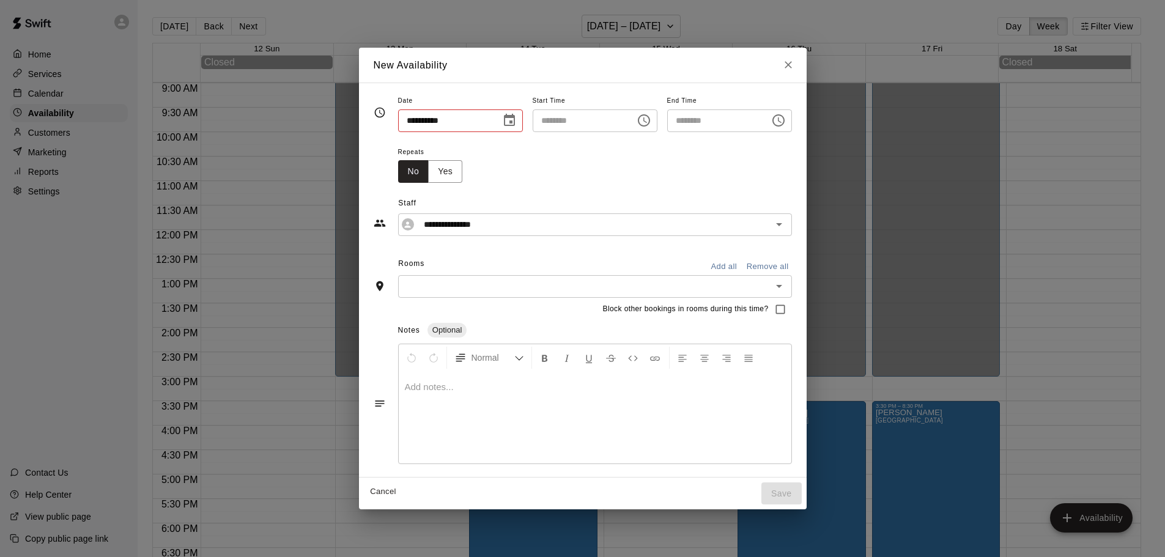
type input "**********"
type input "********"
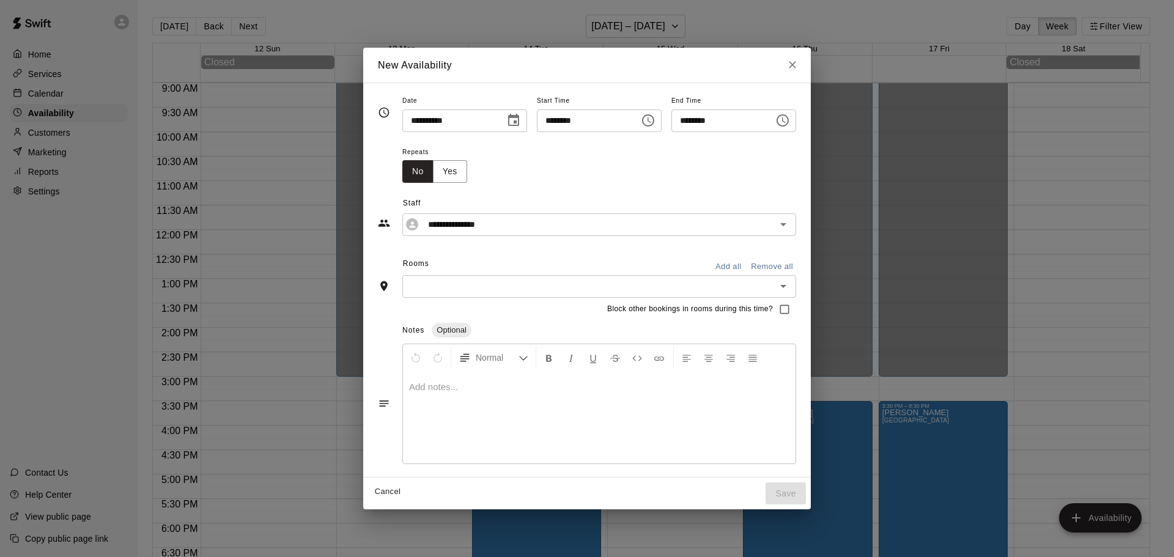
click at [406, 291] on input "text" at bounding box center [589, 286] width 366 height 15
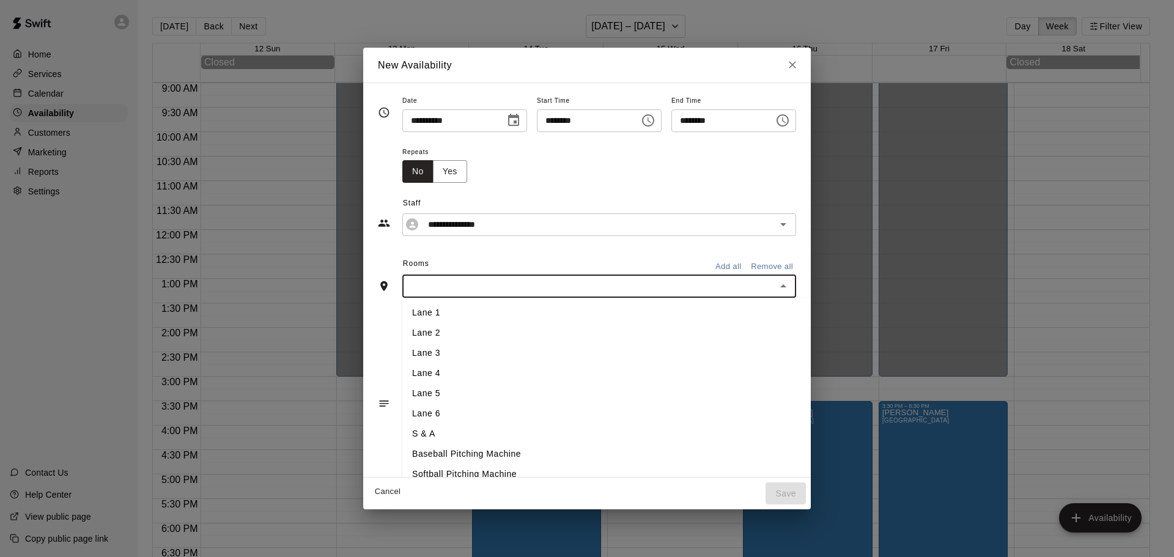
click at [402, 319] on li "Lane 1" at bounding box center [626, 313] width 449 height 20
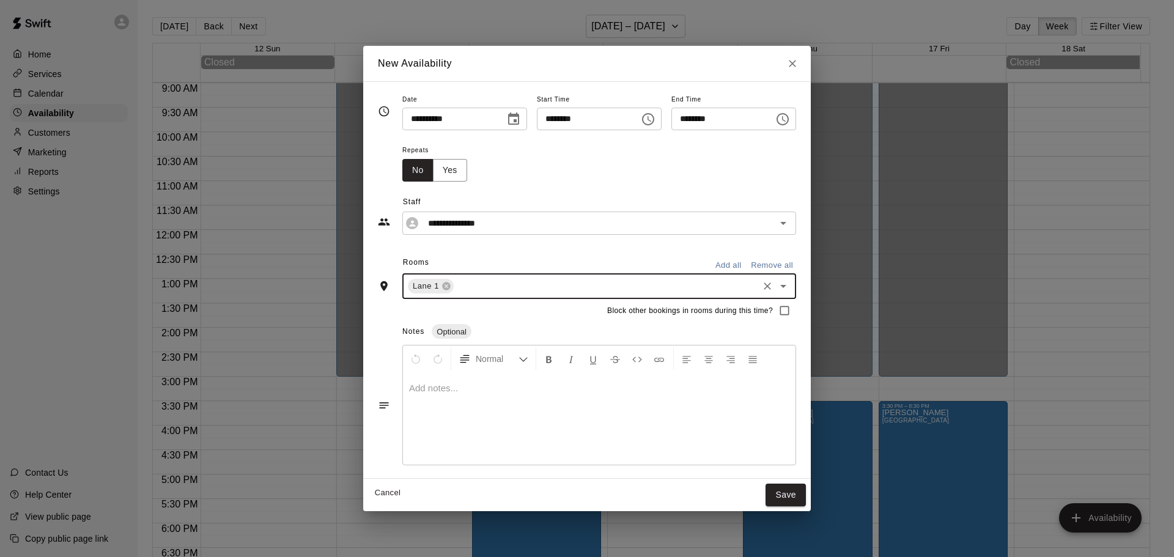
click at [456, 280] on input "text" at bounding box center [606, 286] width 301 height 15
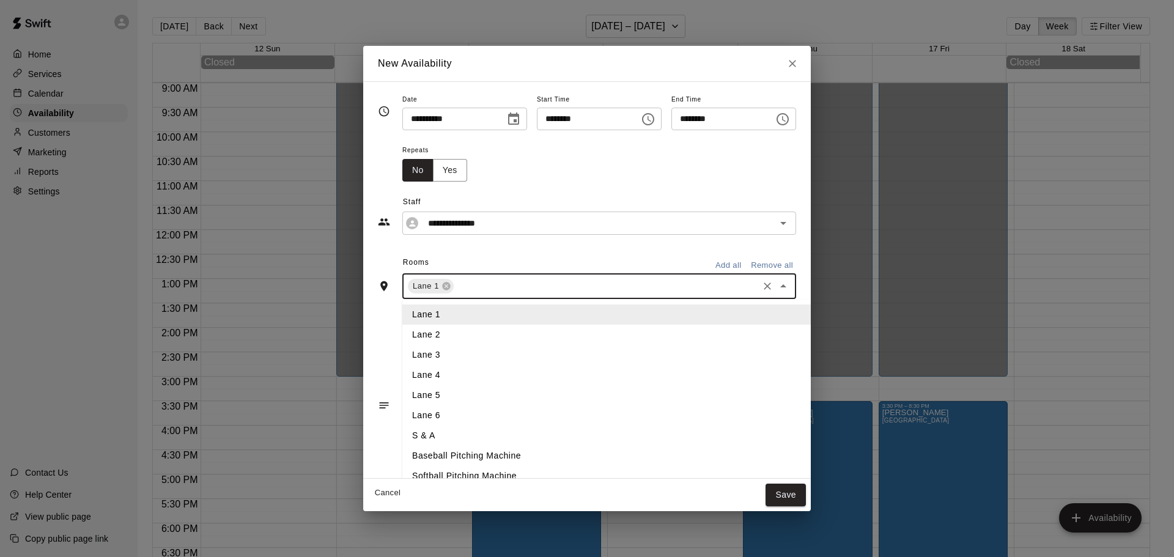
click at [421, 331] on li "Lane 2" at bounding box center [626, 335] width 449 height 20
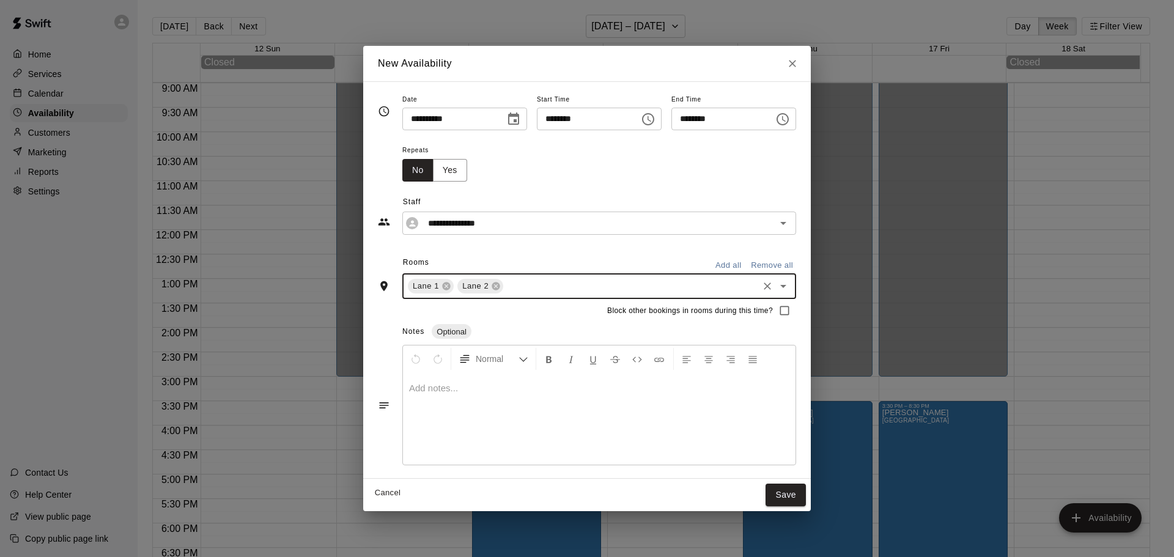
click at [505, 286] on input "text" at bounding box center [630, 286] width 251 height 15
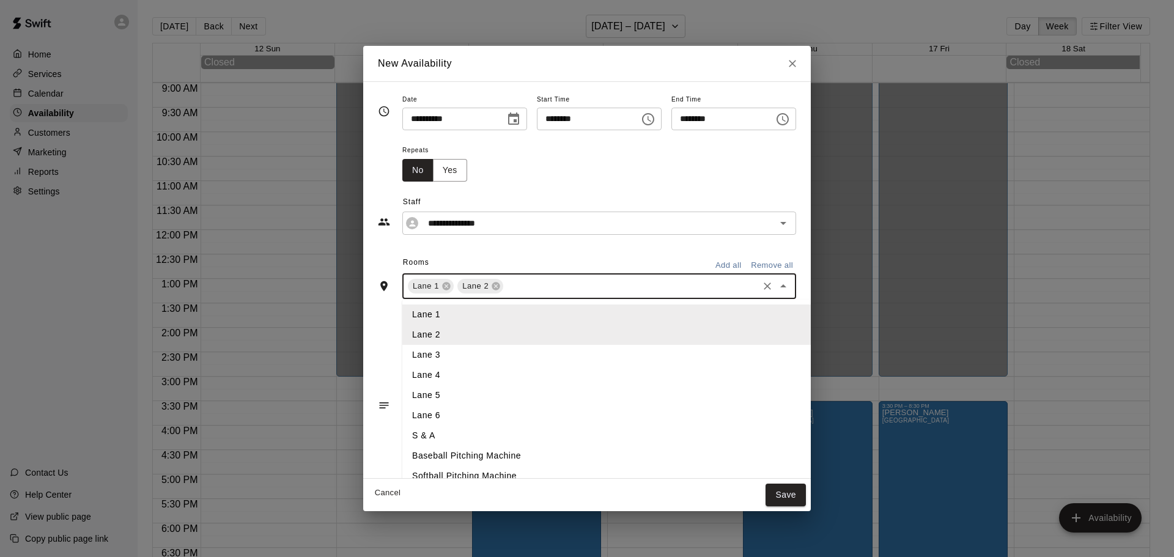
click at [403, 351] on li "Lane 3" at bounding box center [626, 355] width 449 height 20
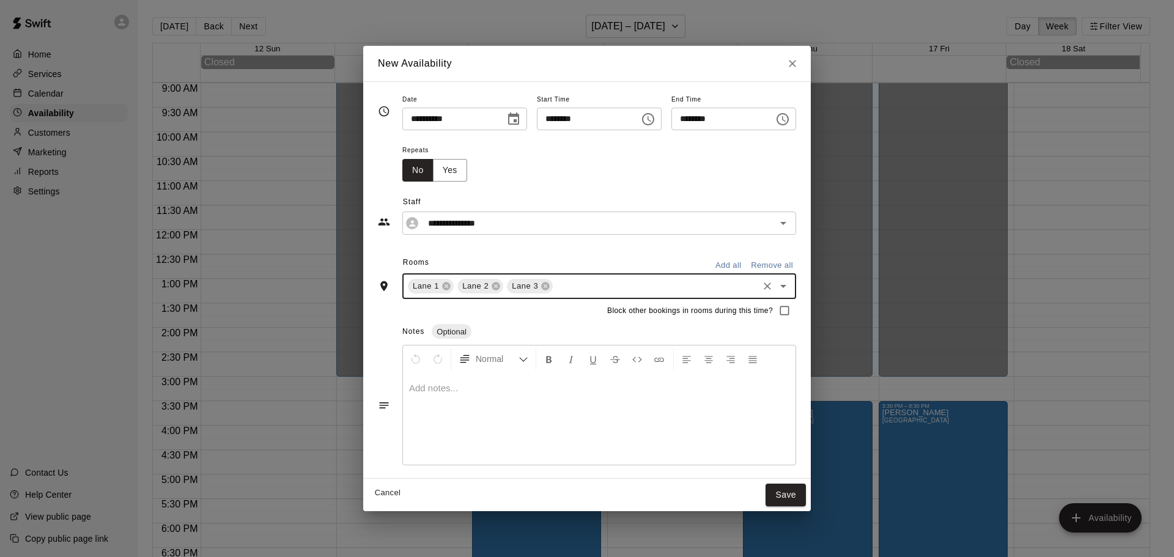
click at [555, 290] on input "text" at bounding box center [656, 286] width 202 height 15
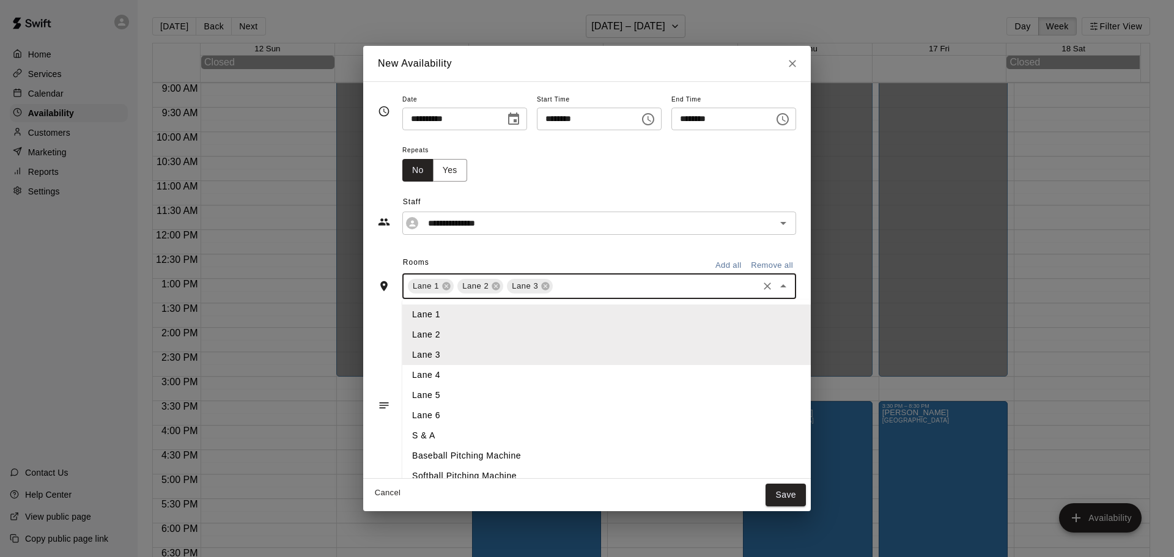
click at [424, 377] on li "Lane 4" at bounding box center [626, 375] width 449 height 20
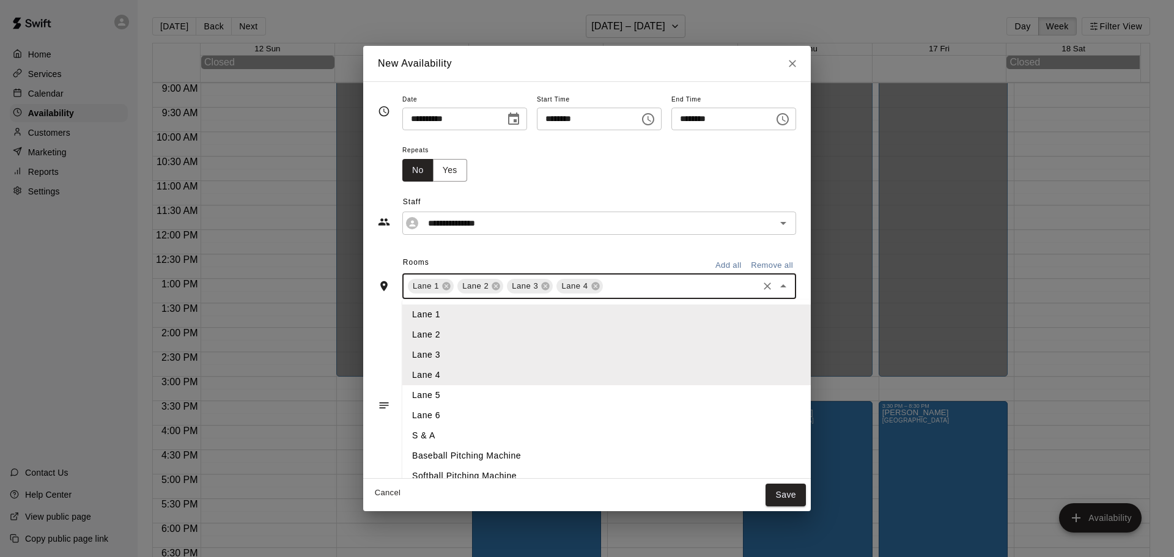
click at [605, 286] on input "text" at bounding box center [681, 286] width 152 height 15
click at [415, 398] on li "Lane 5" at bounding box center [626, 395] width 449 height 20
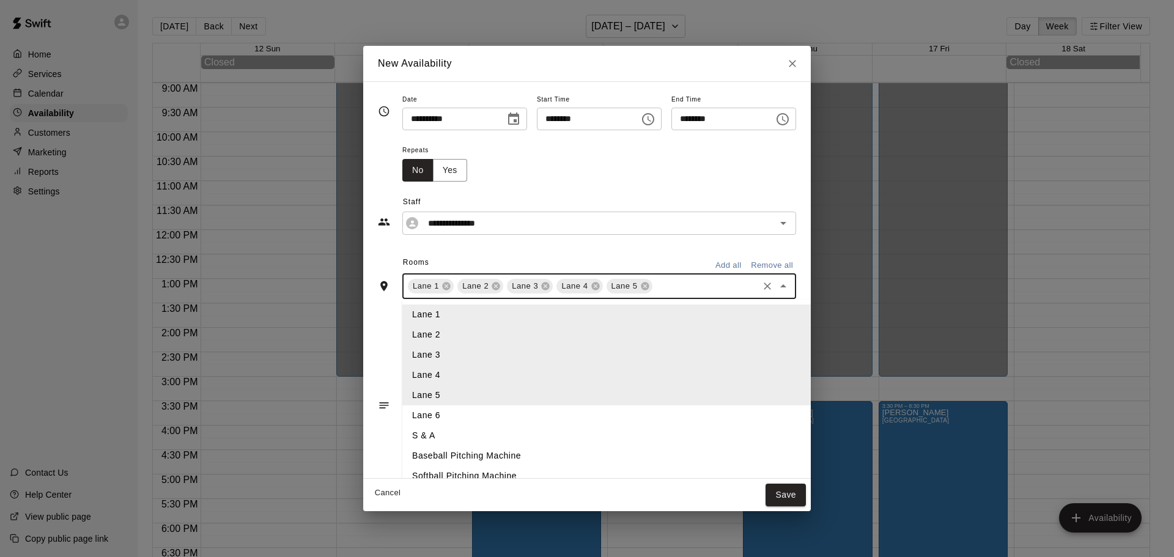
click at [655, 290] on input "text" at bounding box center [705, 286] width 102 height 15
click at [412, 415] on li "Lane 6" at bounding box center [626, 415] width 449 height 20
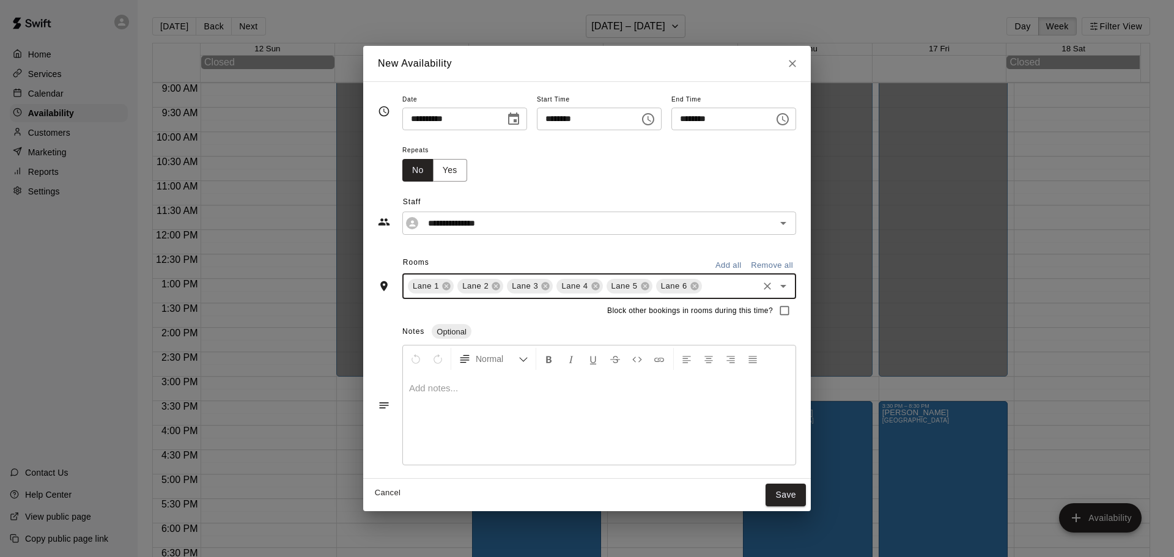
click at [704, 289] on input "text" at bounding box center [730, 286] width 53 height 15
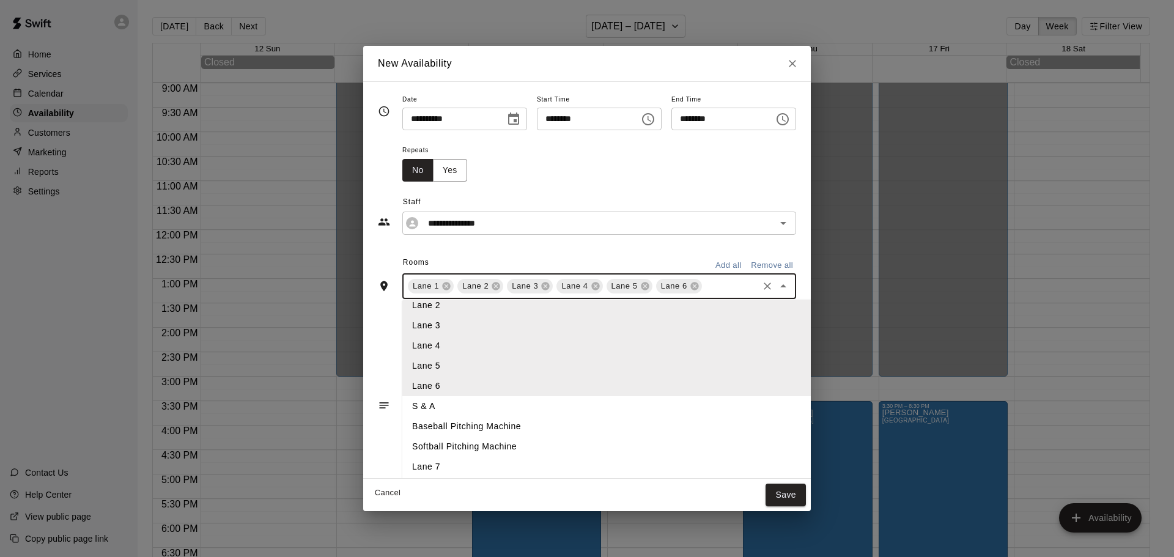
click at [406, 463] on li "Lane 7" at bounding box center [626, 467] width 449 height 20
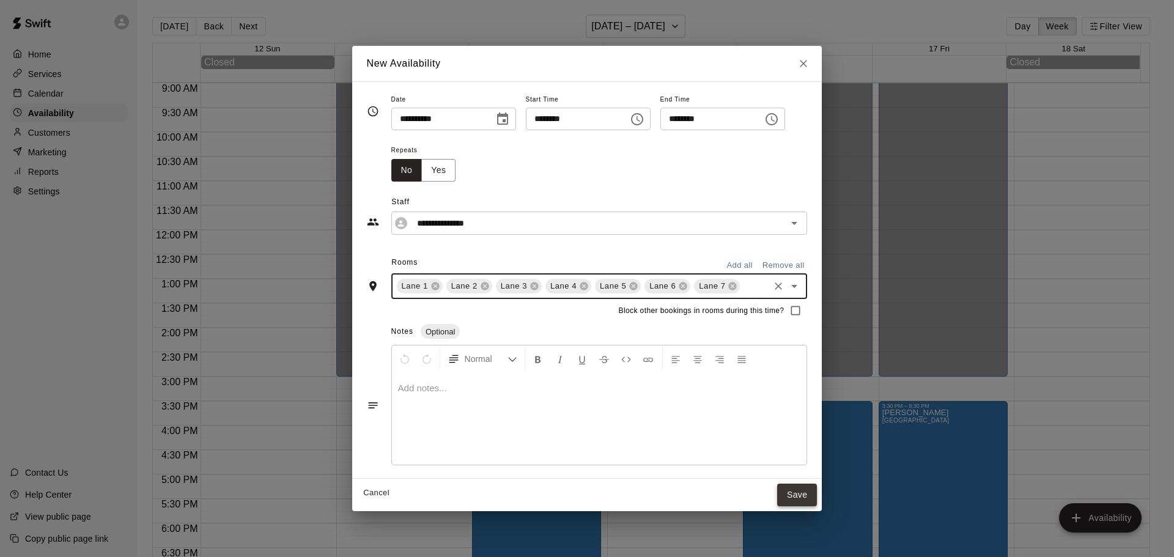
click at [802, 500] on button "Save" at bounding box center [797, 495] width 40 height 23
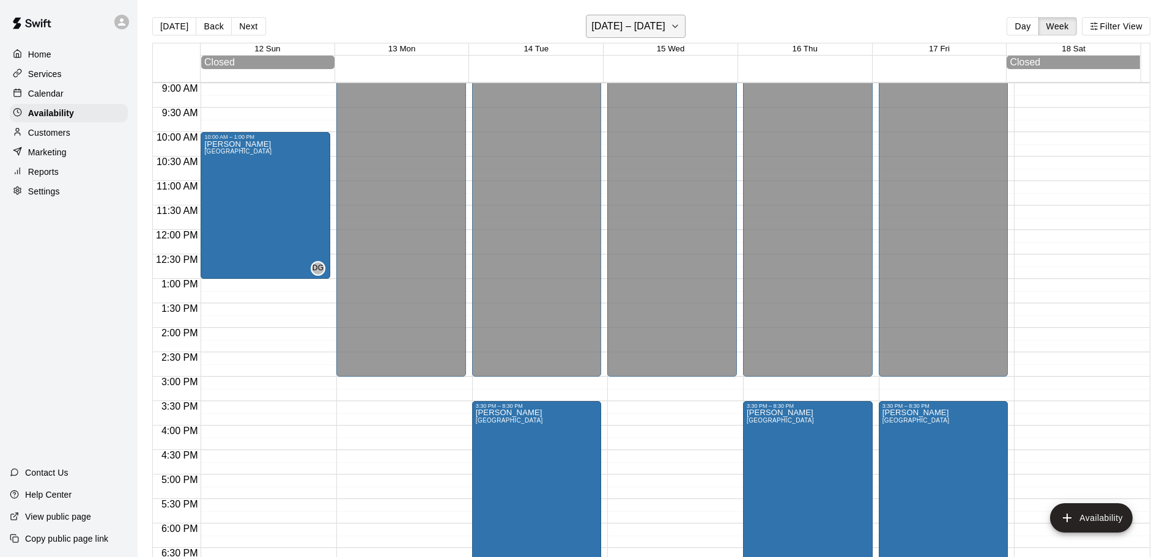
click at [671, 25] on icon "button" at bounding box center [675, 26] width 10 height 15
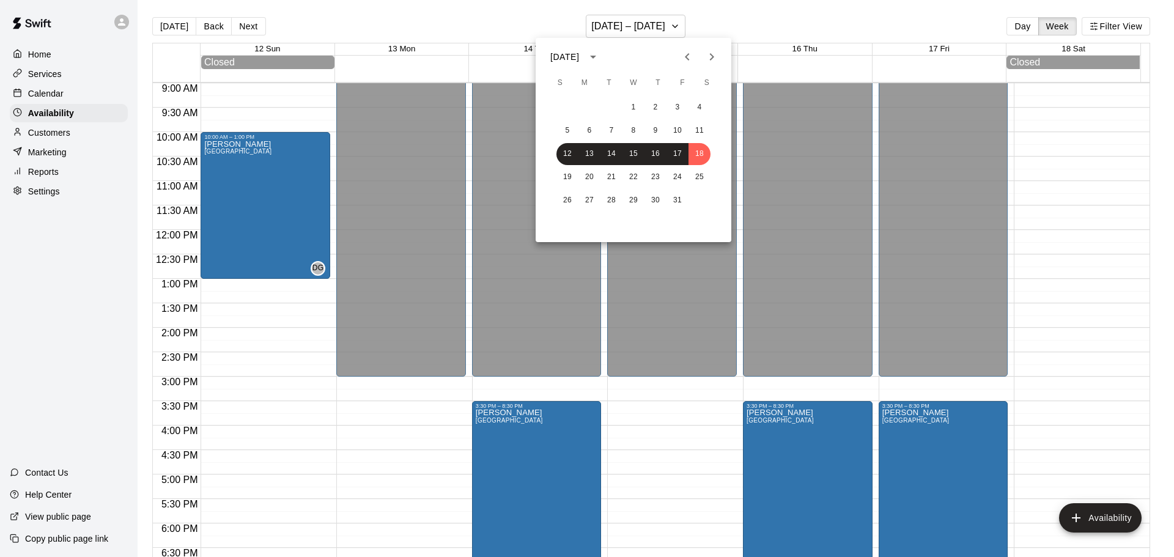
click at [712, 59] on icon "Next month" at bounding box center [712, 56] width 4 height 7
click at [48, 95] on div at bounding box center [587, 278] width 1174 height 557
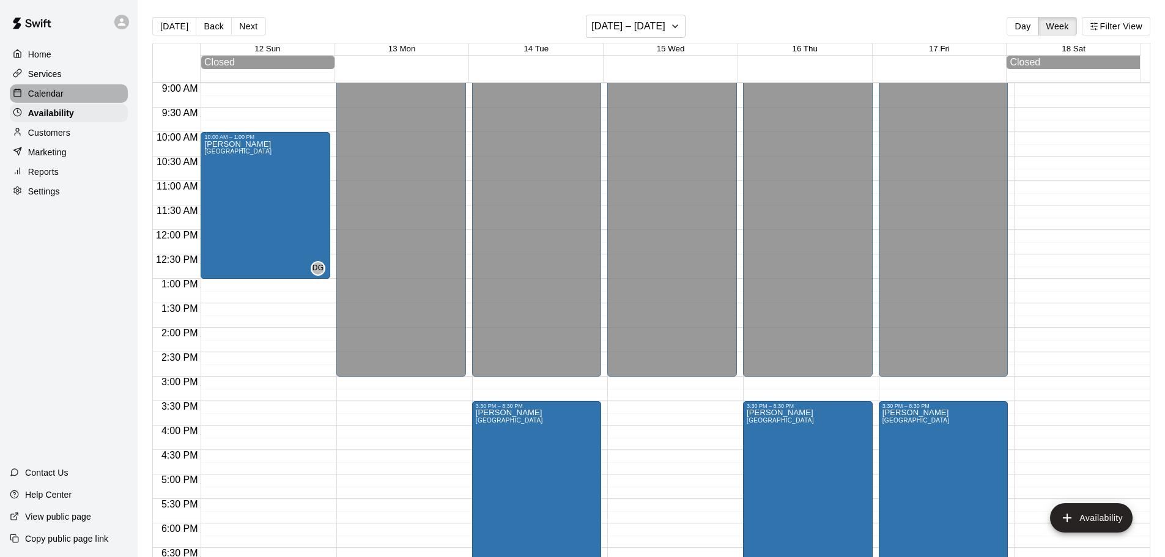
click at [48, 95] on p "Calendar" at bounding box center [45, 93] width 35 height 12
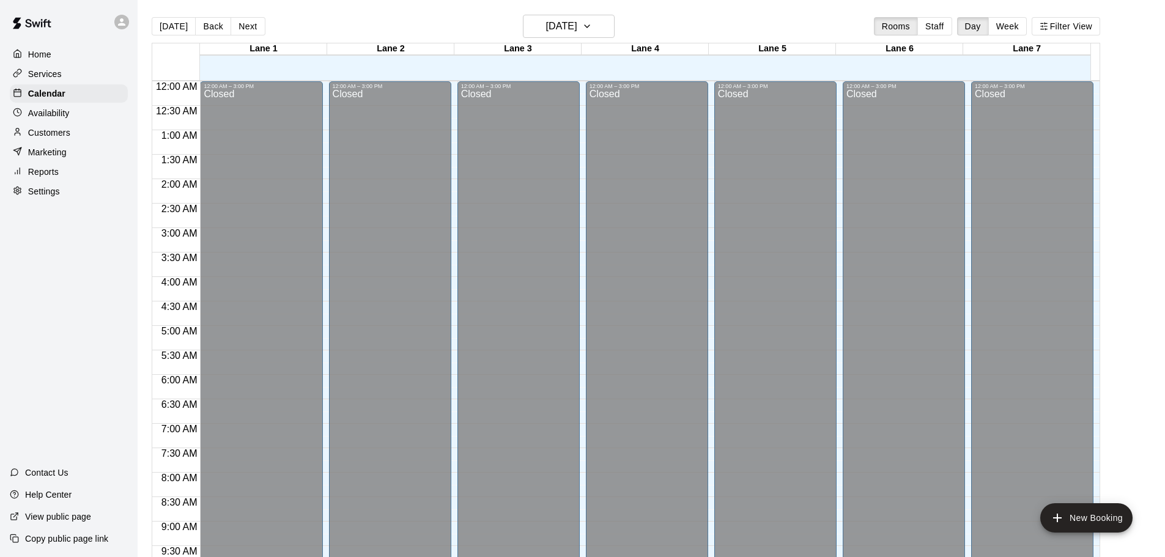
scroll to position [648, 0]
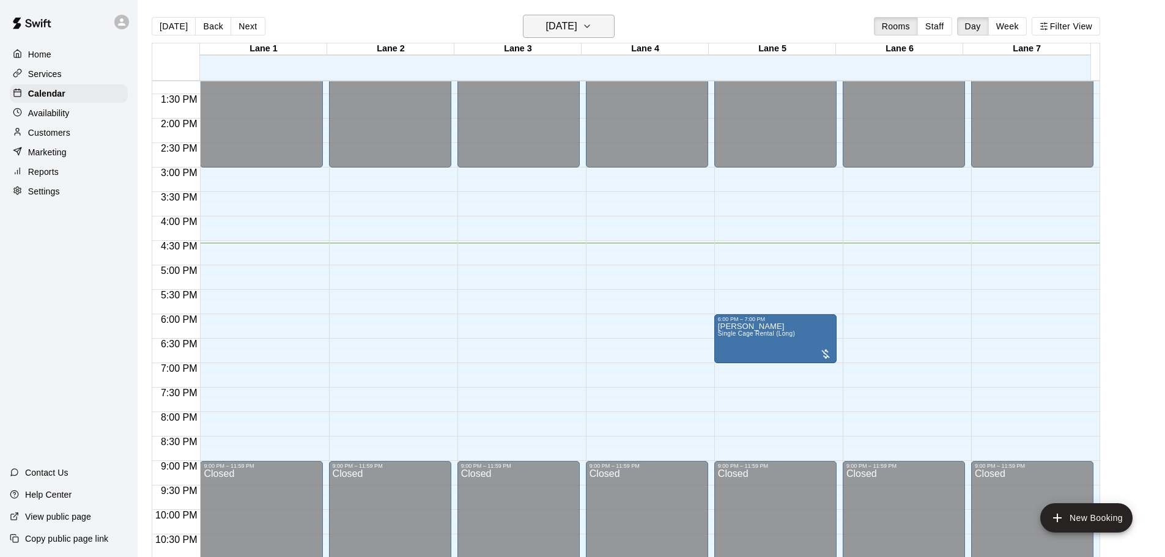
click at [592, 31] on icon "button" at bounding box center [587, 26] width 10 height 15
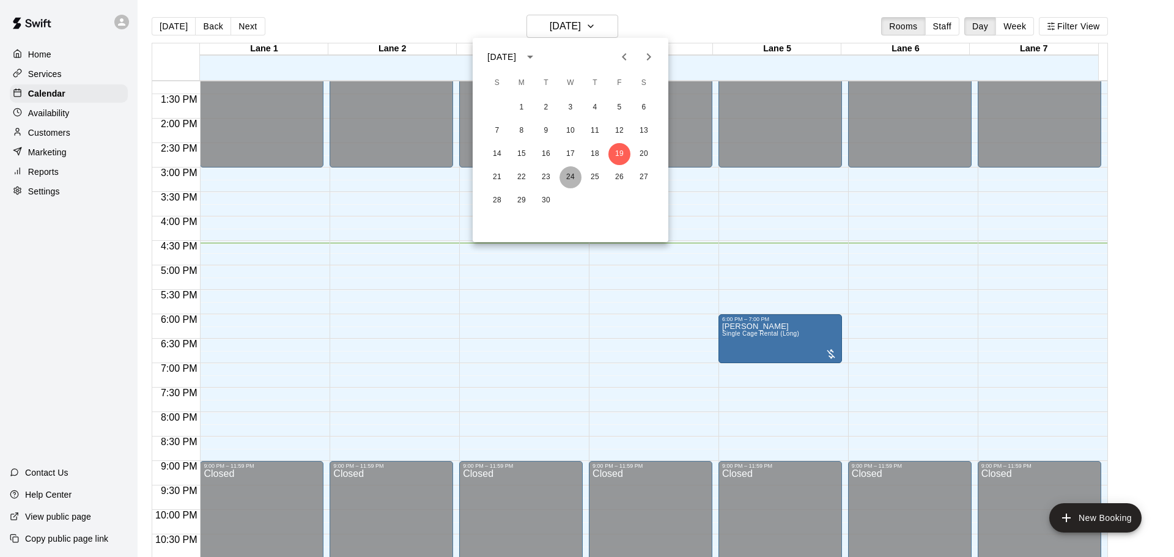
click at [574, 184] on button "24" at bounding box center [570, 177] width 22 height 22
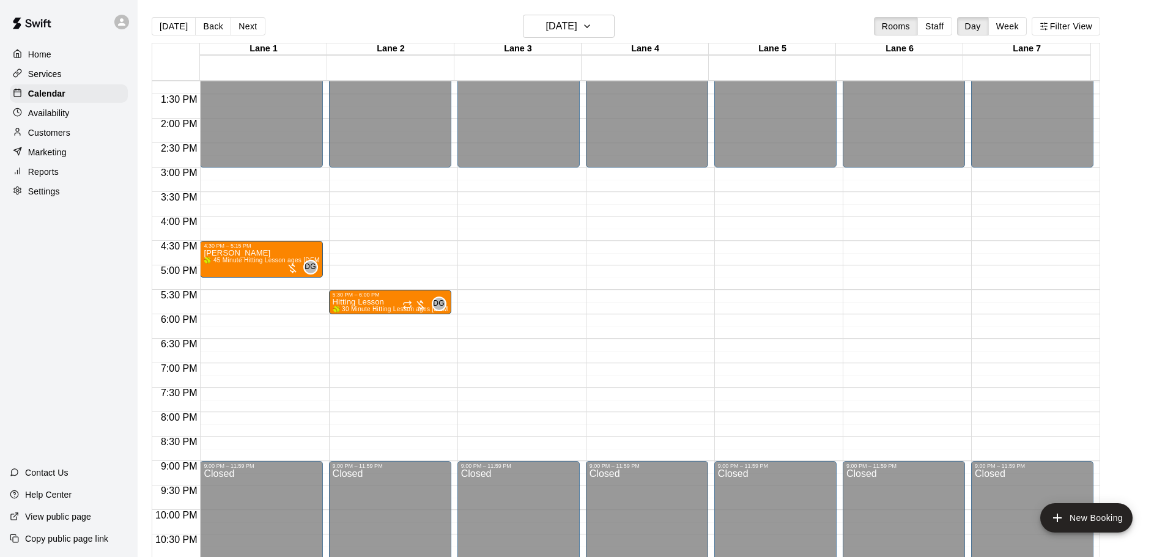
click at [243, 30] on button "Next" at bounding box center [248, 26] width 34 height 18
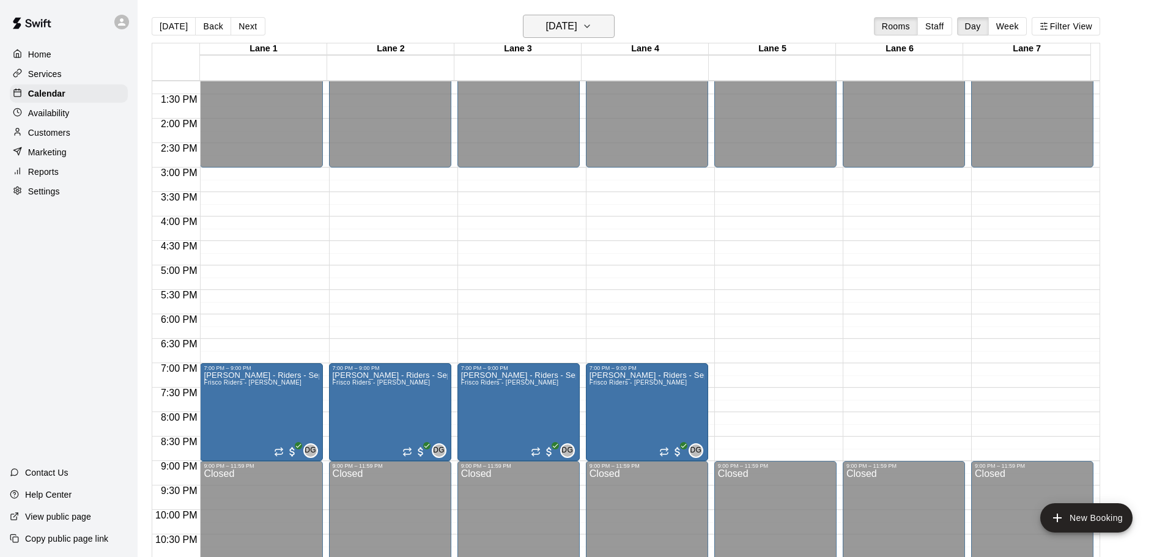
click at [592, 24] on icon "button" at bounding box center [587, 26] width 10 height 15
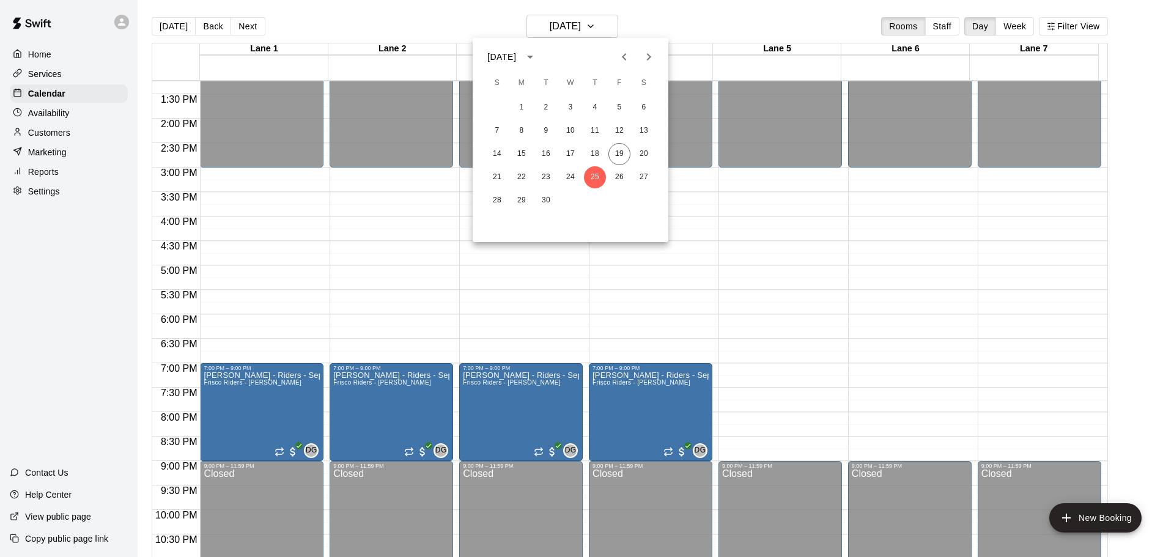
click at [651, 52] on icon "Next month" at bounding box center [648, 57] width 15 height 15
click at [572, 109] on button "1" at bounding box center [570, 108] width 22 height 22
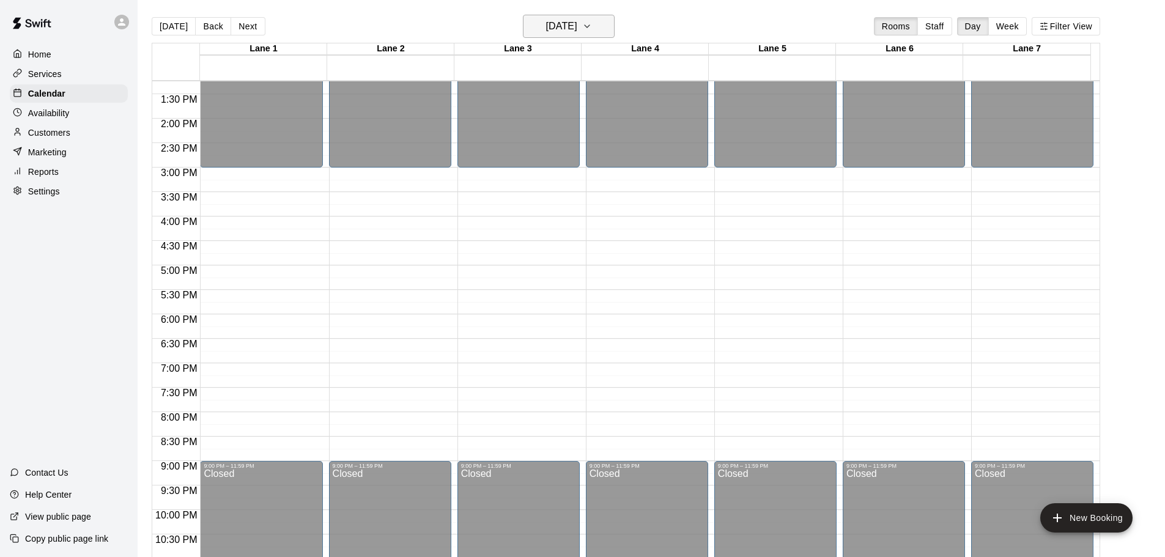
click at [592, 25] on icon "button" at bounding box center [587, 26] width 10 height 15
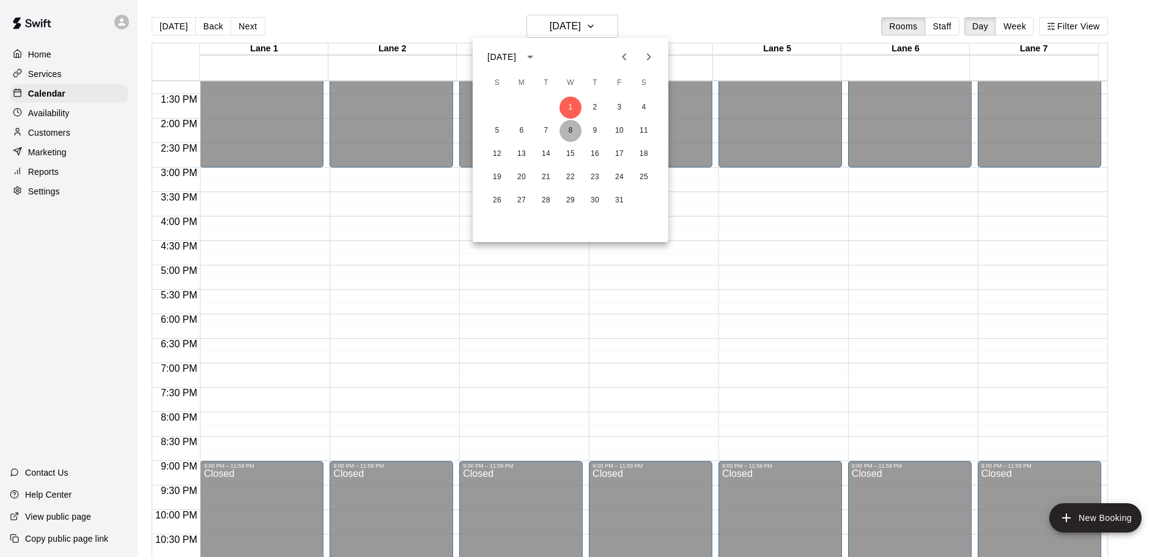
click at [569, 130] on button "8" at bounding box center [570, 131] width 22 height 22
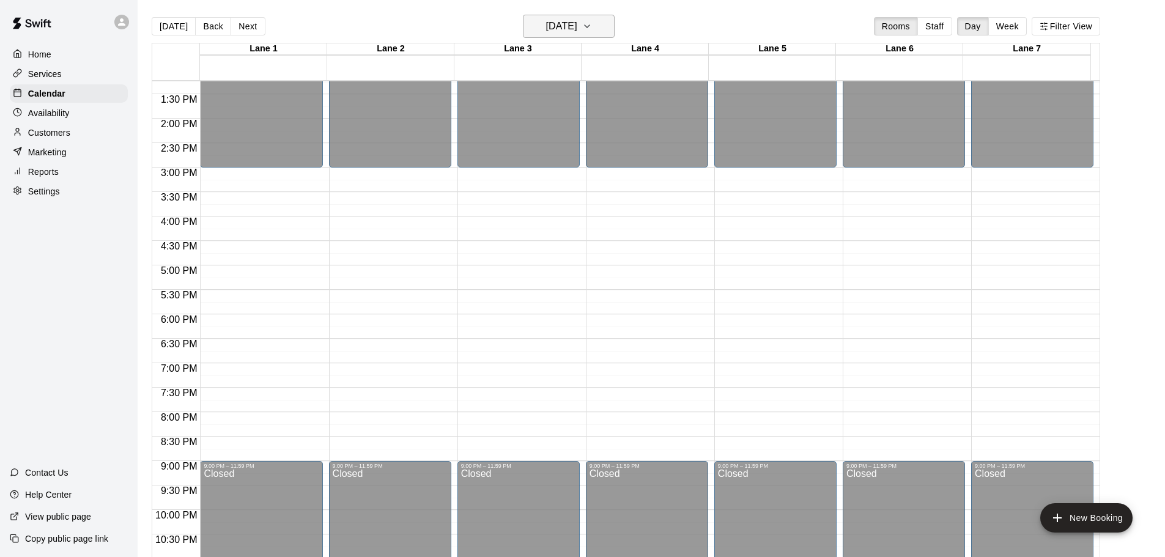
click at [589, 27] on icon "button" at bounding box center [587, 26] width 5 height 2
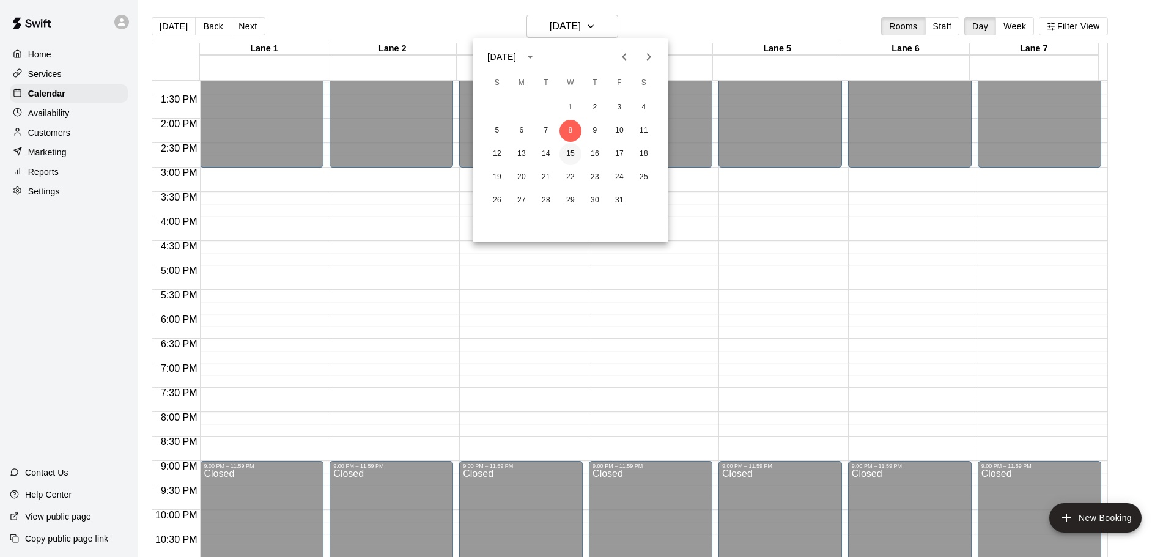
click at [572, 155] on button "15" at bounding box center [570, 154] width 22 height 22
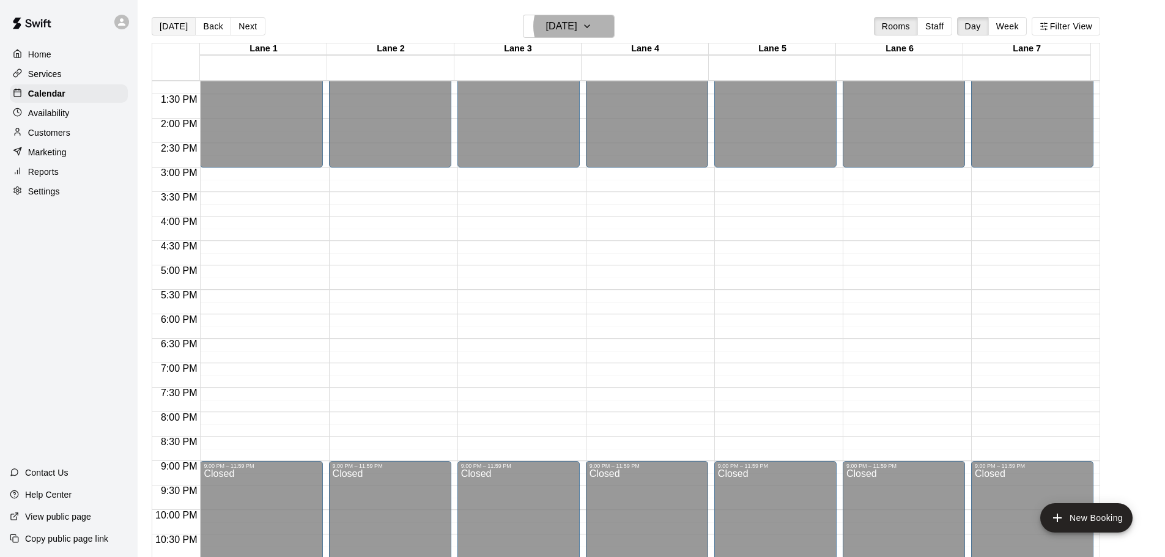
click at [178, 32] on button "[DATE]" at bounding box center [174, 26] width 44 height 18
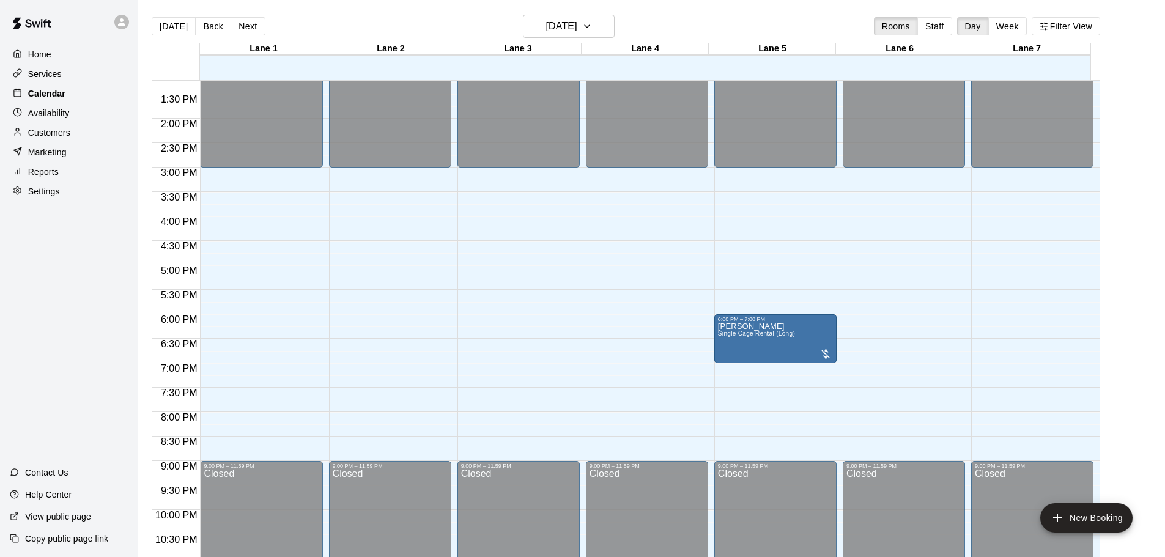
click at [40, 95] on p "Calendar" at bounding box center [46, 93] width 37 height 12
click at [592, 25] on icon "button" at bounding box center [587, 26] width 10 height 15
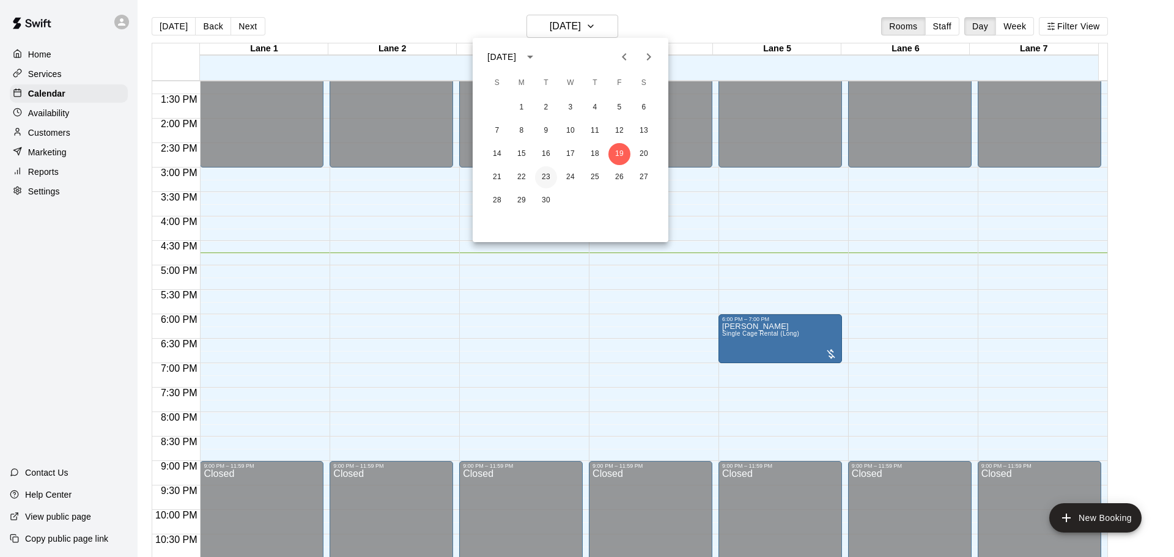
click at [548, 176] on button "23" at bounding box center [546, 177] width 22 height 22
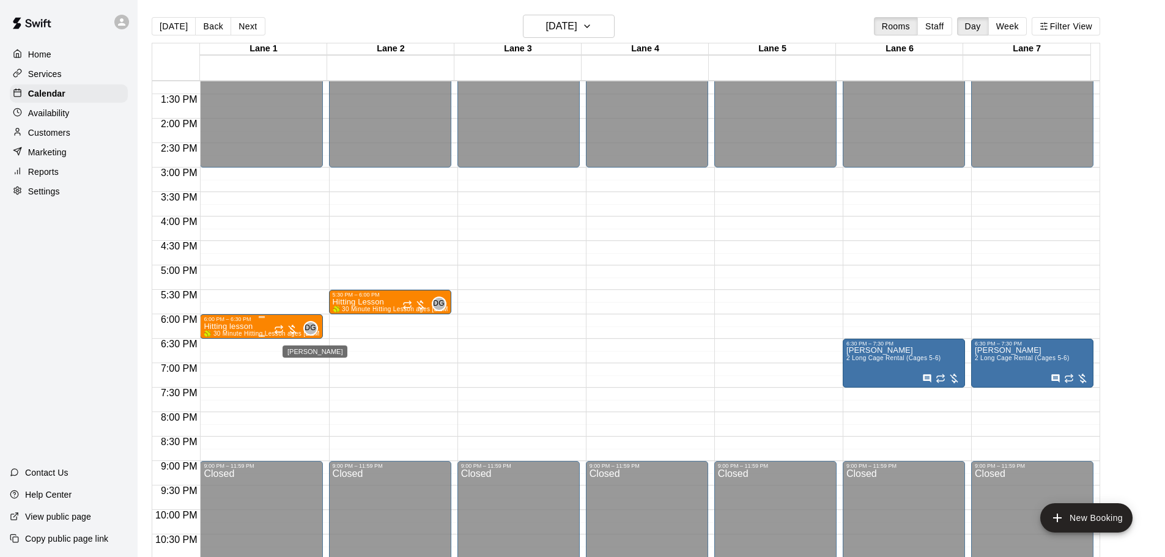
click at [308, 331] on span "DG" at bounding box center [310, 328] width 12 height 12
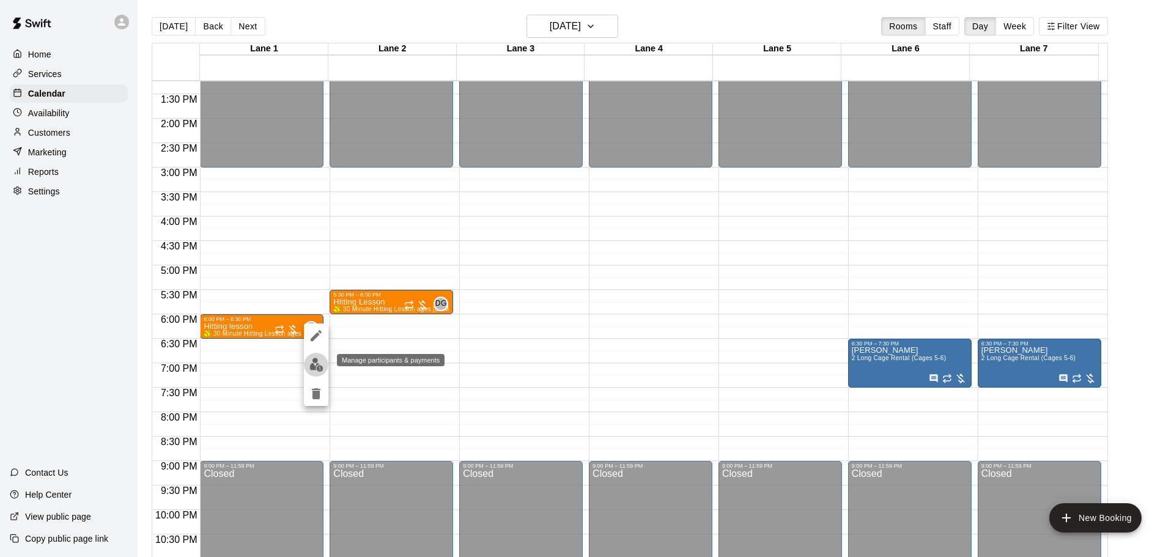
click at [310, 363] on img "edit" at bounding box center [316, 365] width 14 height 14
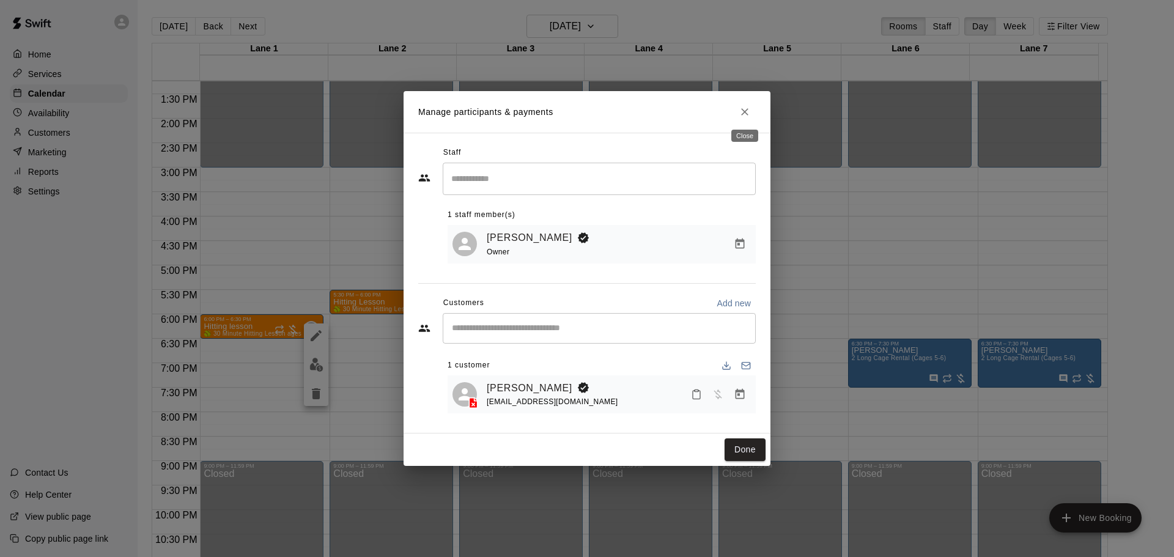
click at [744, 113] on icon "Close" at bounding box center [745, 112] width 12 height 12
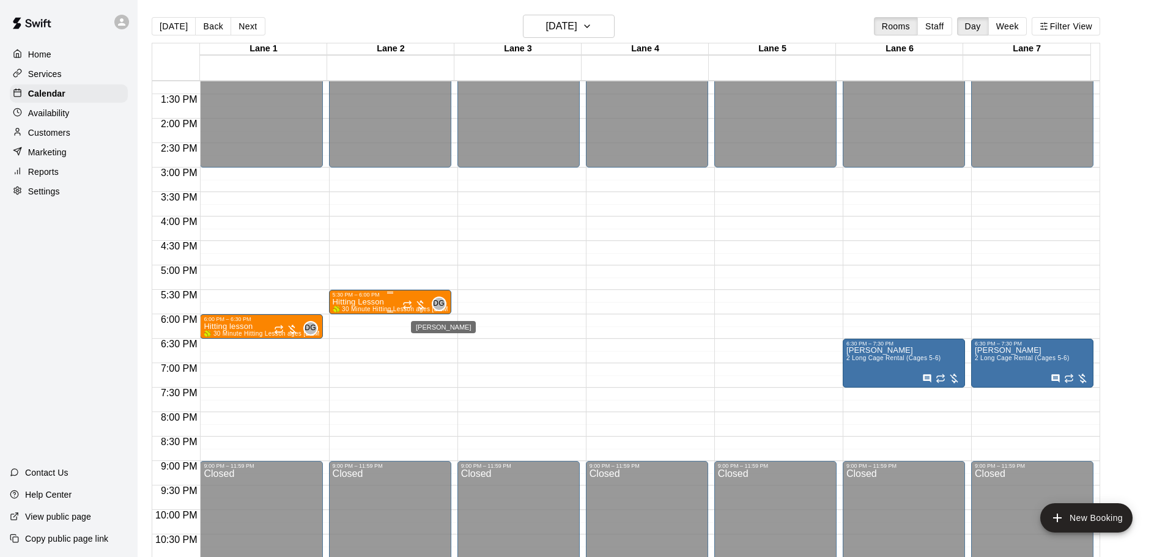
click at [439, 306] on span "DG" at bounding box center [439, 304] width 12 height 12
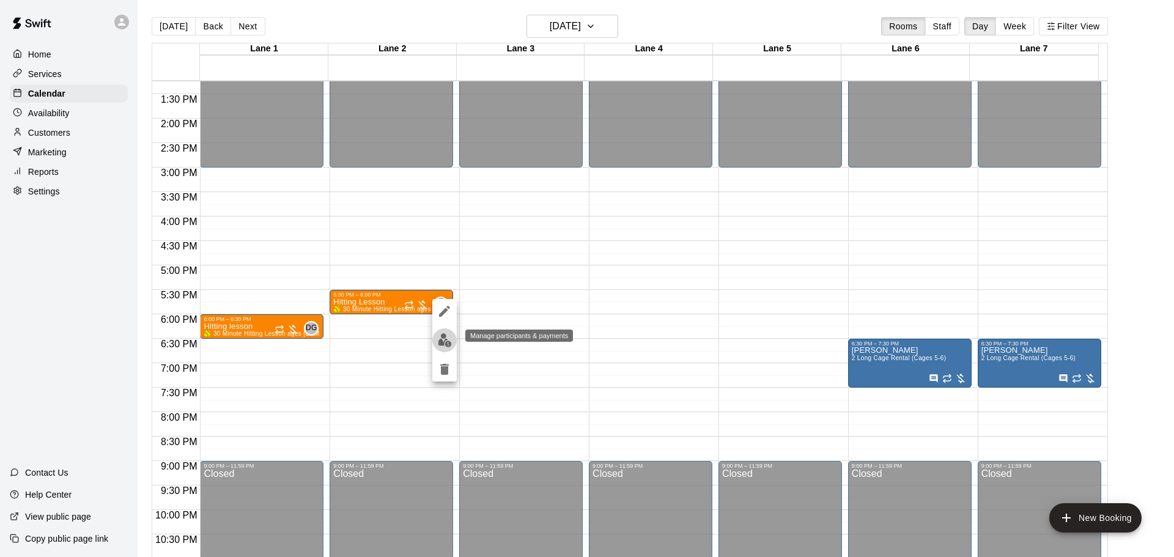
click at [448, 342] on img "edit" at bounding box center [445, 340] width 14 height 14
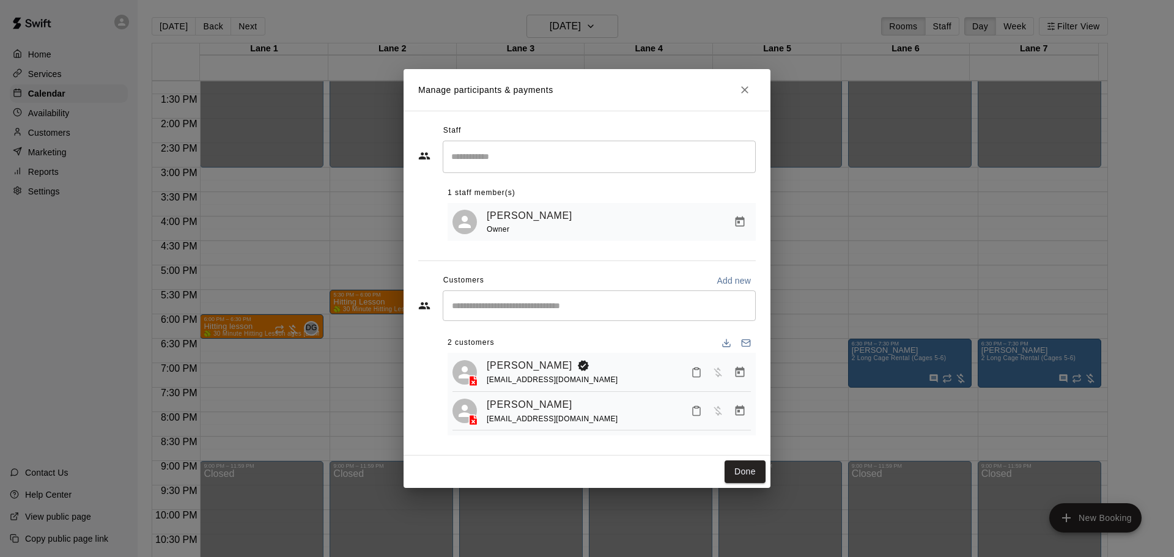
click at [745, 84] on icon "Close" at bounding box center [745, 90] width 12 height 12
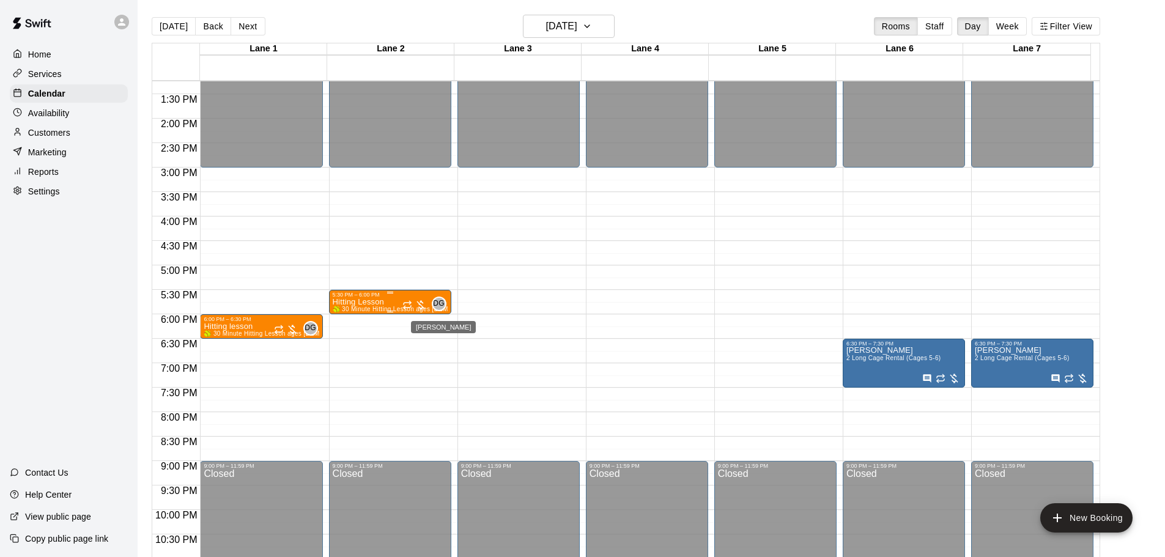
click at [435, 303] on span "DG" at bounding box center [439, 304] width 12 height 12
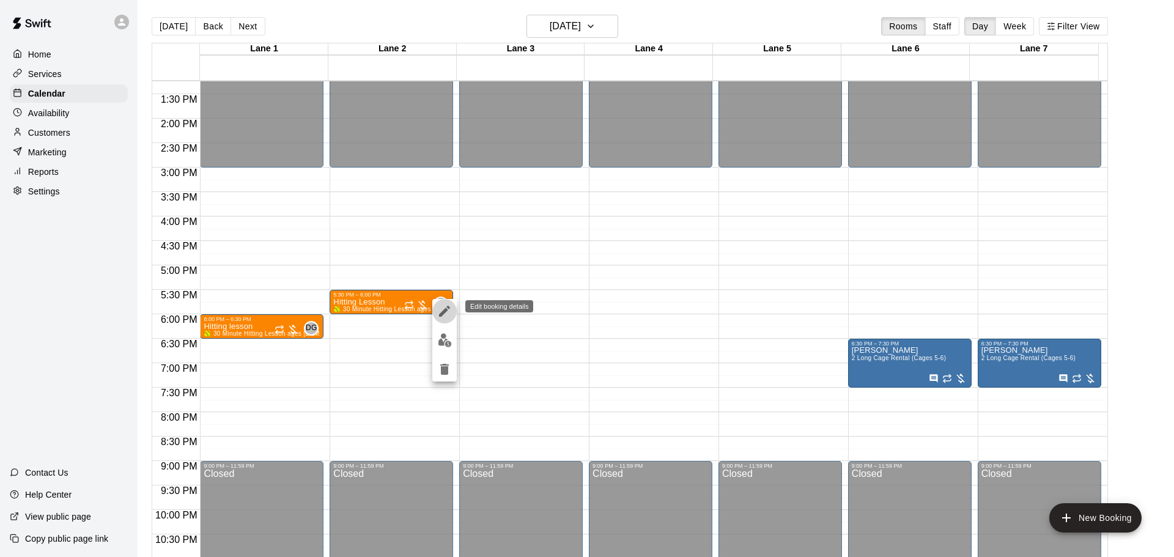
click at [446, 312] on icon "edit" at bounding box center [444, 311] width 15 height 15
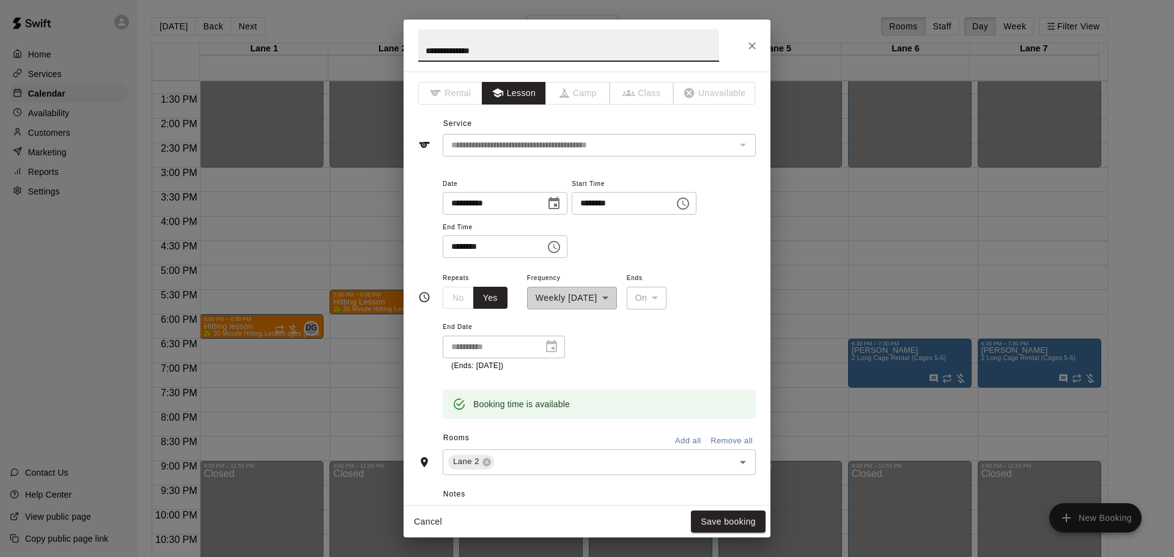
click at [559, 205] on icon "Choose date, selected date is Sep 23, 2025" at bounding box center [553, 203] width 11 height 12
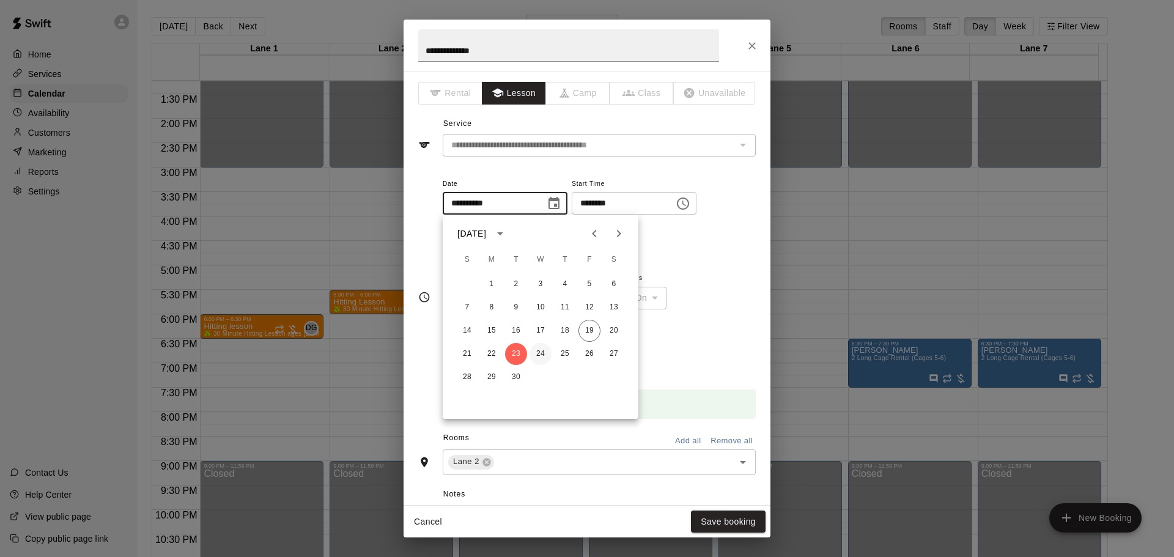
click at [538, 354] on button "24" at bounding box center [541, 354] width 22 height 22
type input "**********"
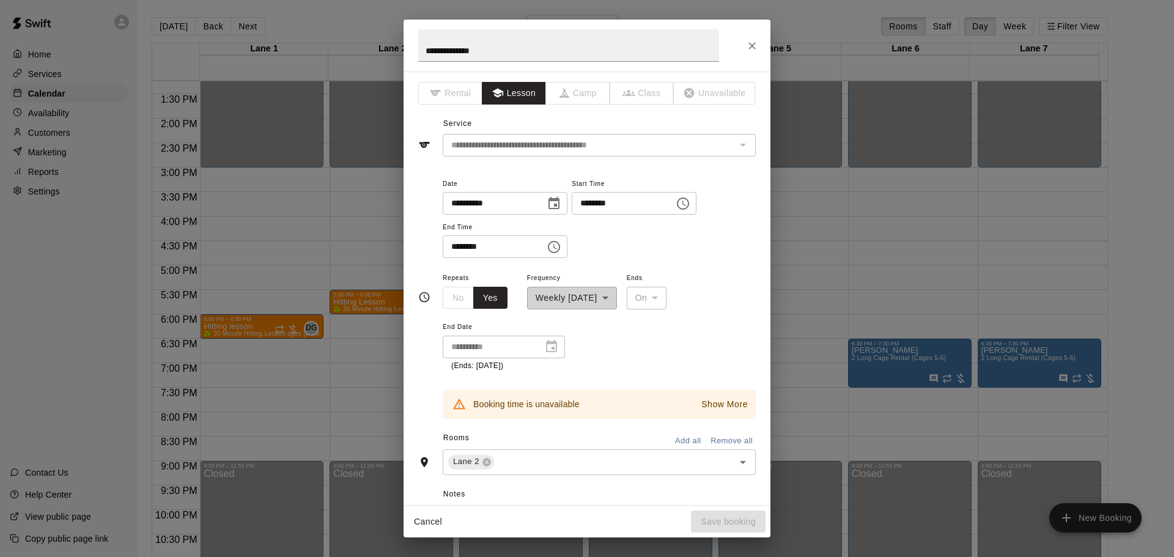
click at [600, 202] on input "********" at bounding box center [619, 203] width 94 height 23
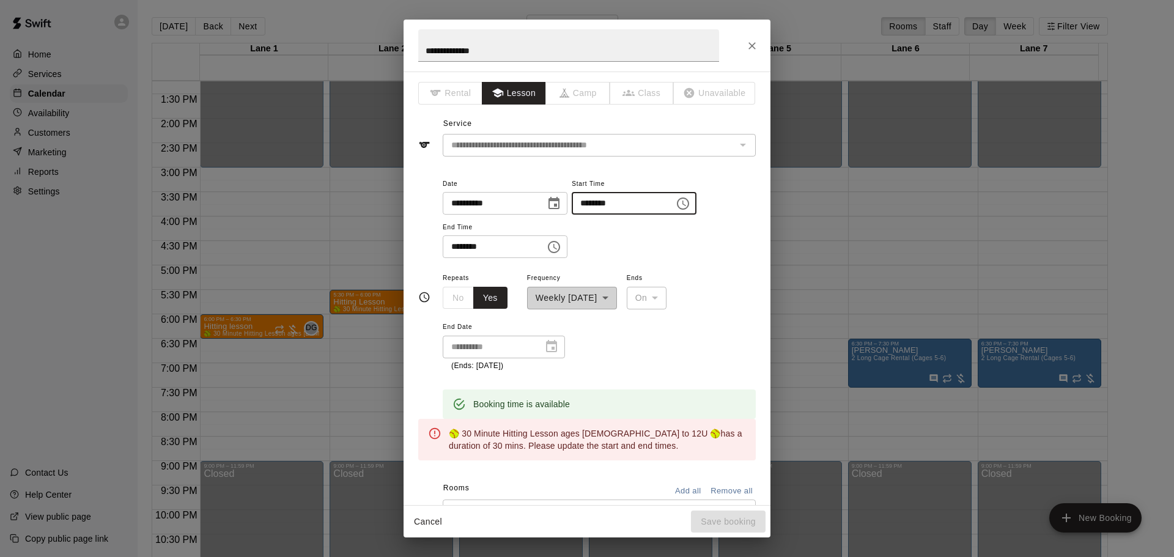
type input "********"
click at [467, 246] on input "********" at bounding box center [490, 246] width 94 height 23
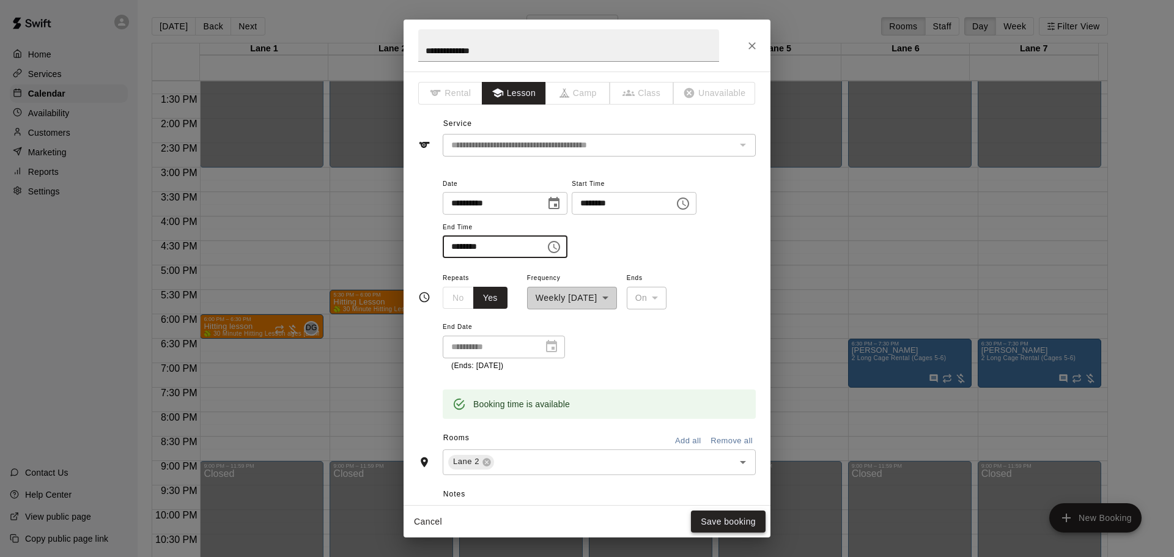
type input "********"
click at [712, 524] on button "Save booking" at bounding box center [728, 522] width 75 height 23
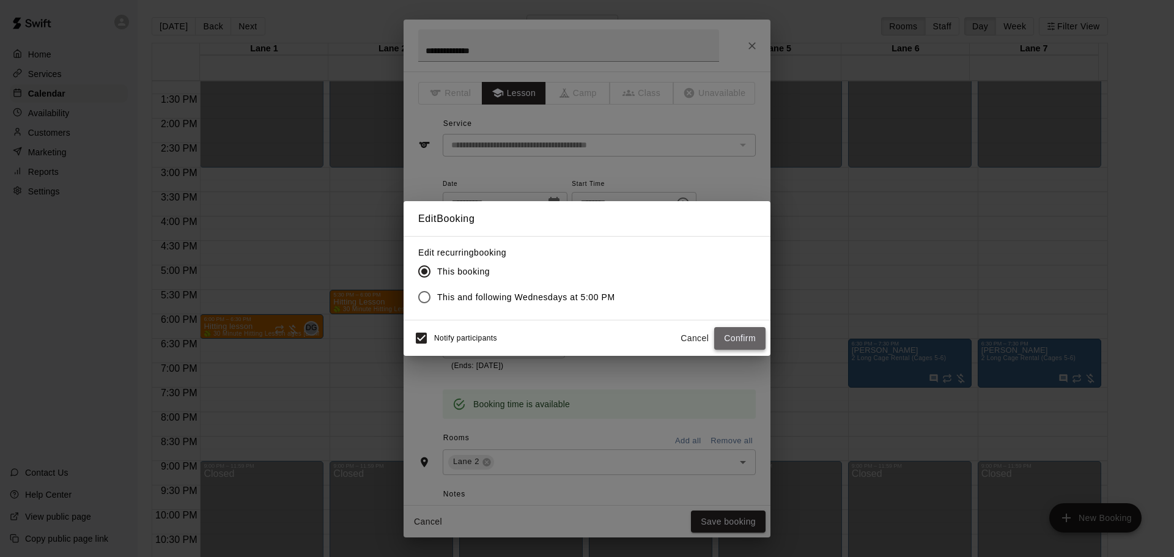
click at [741, 342] on button "Confirm" at bounding box center [739, 338] width 51 height 23
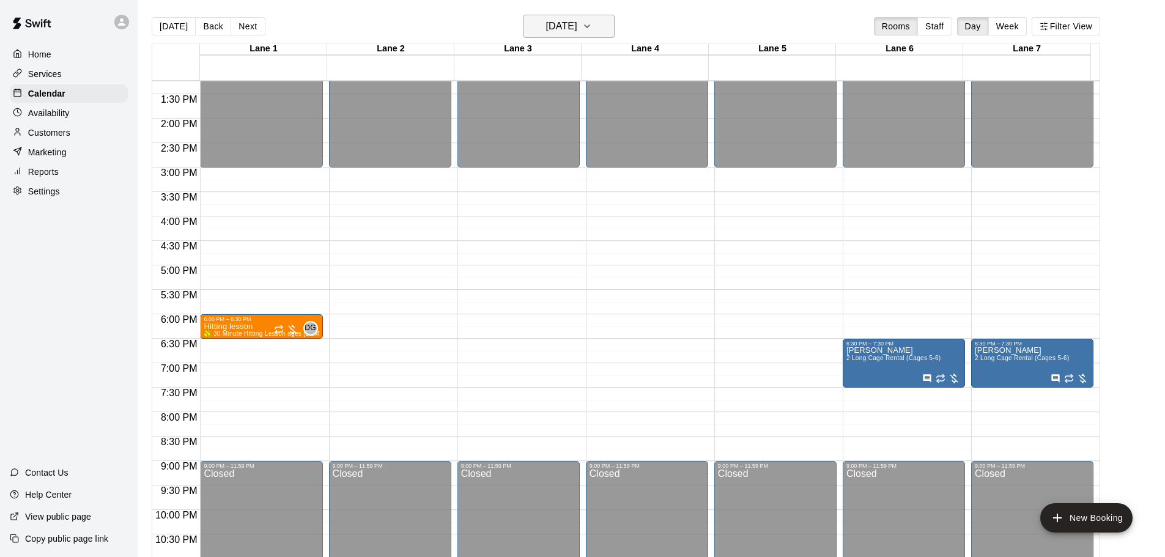
click at [592, 26] on icon "button" at bounding box center [587, 26] width 10 height 15
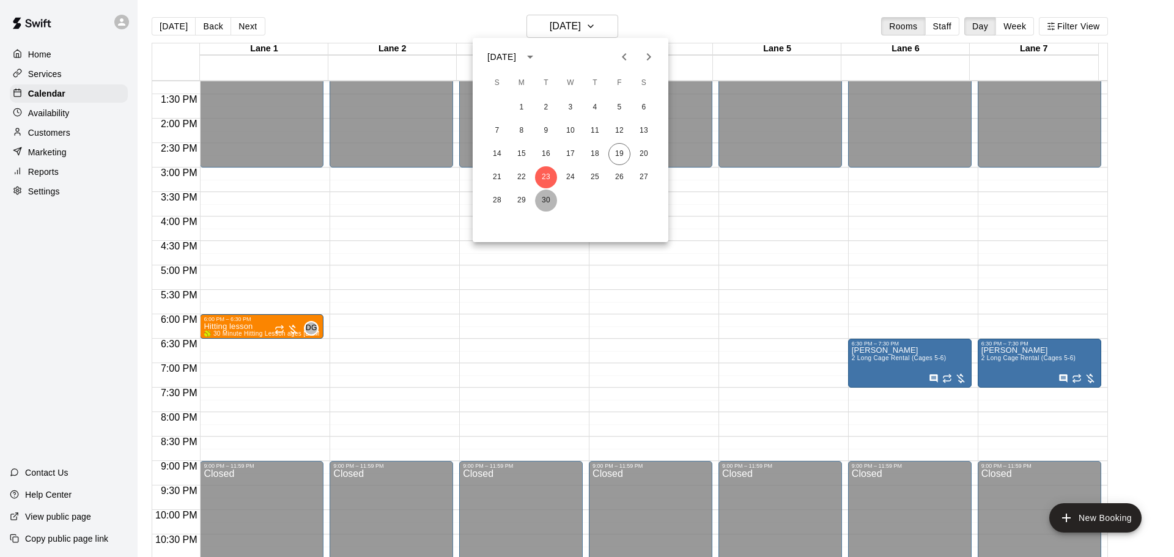
click at [543, 199] on button "30" at bounding box center [546, 201] width 22 height 22
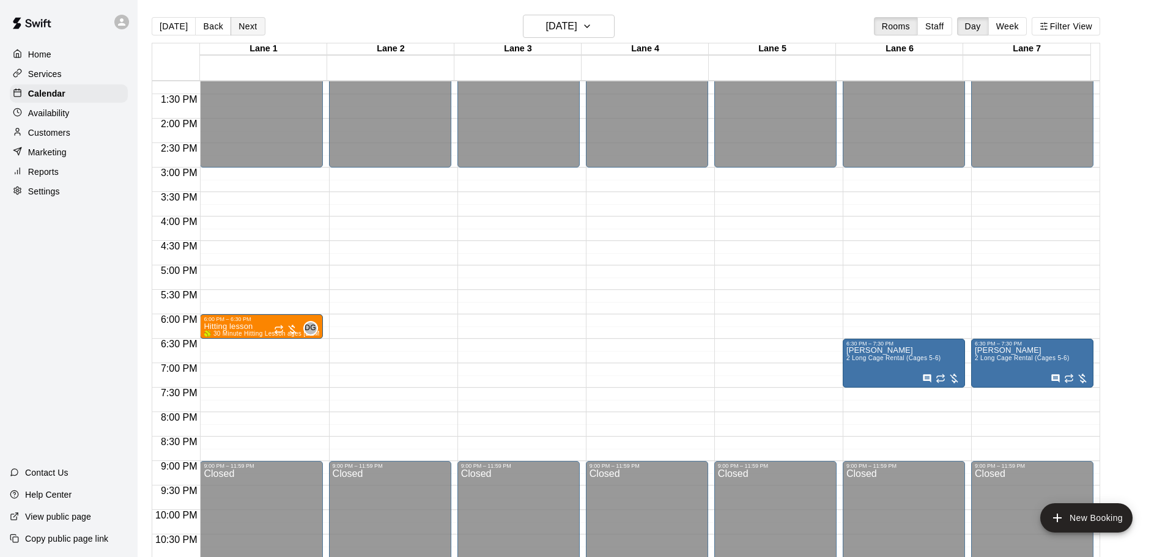
click at [250, 25] on button "Next" at bounding box center [248, 26] width 34 height 18
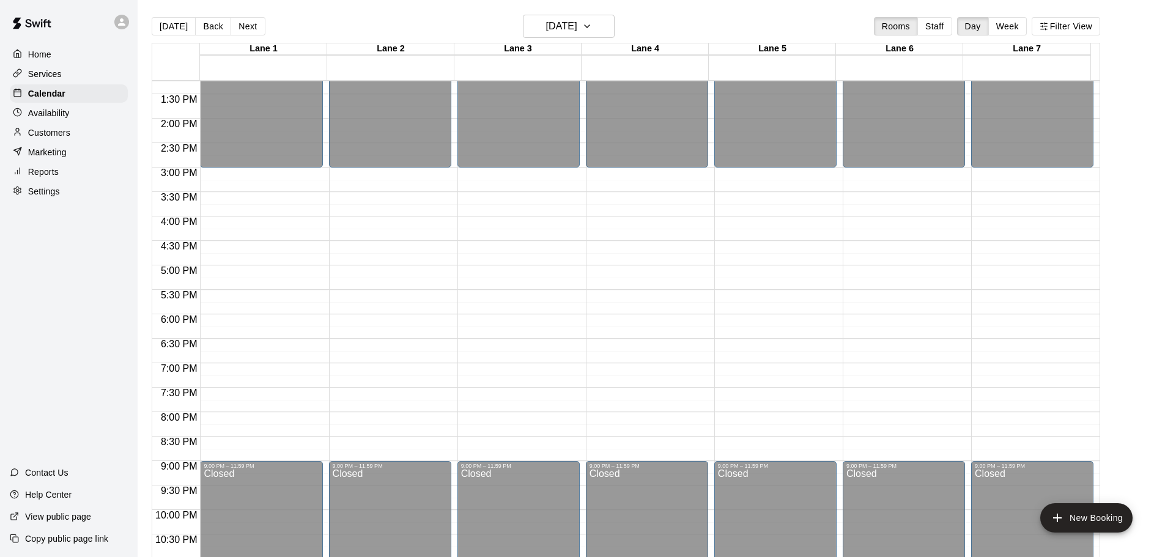
click at [213, 28] on button "Back" at bounding box center [213, 26] width 36 height 18
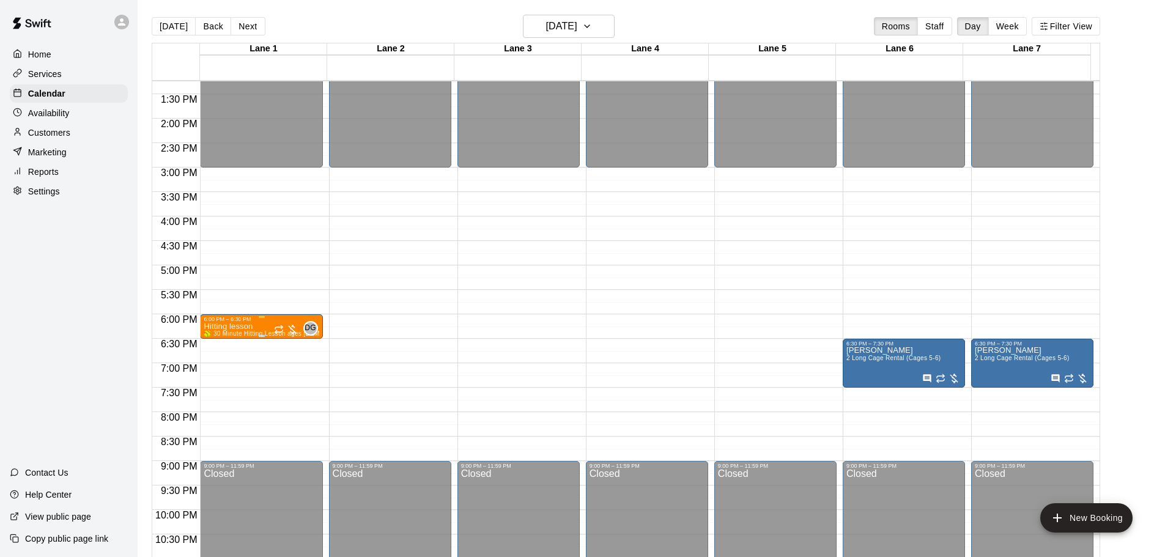
click at [306, 331] on span "DG" at bounding box center [310, 328] width 12 height 12
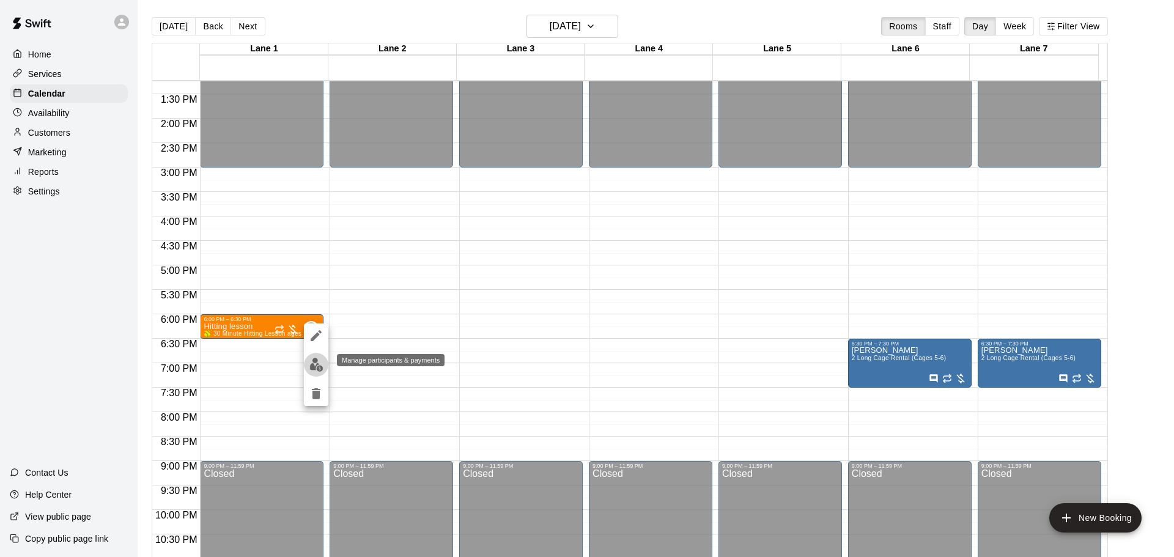
click at [320, 367] on img "edit" at bounding box center [316, 365] width 14 height 14
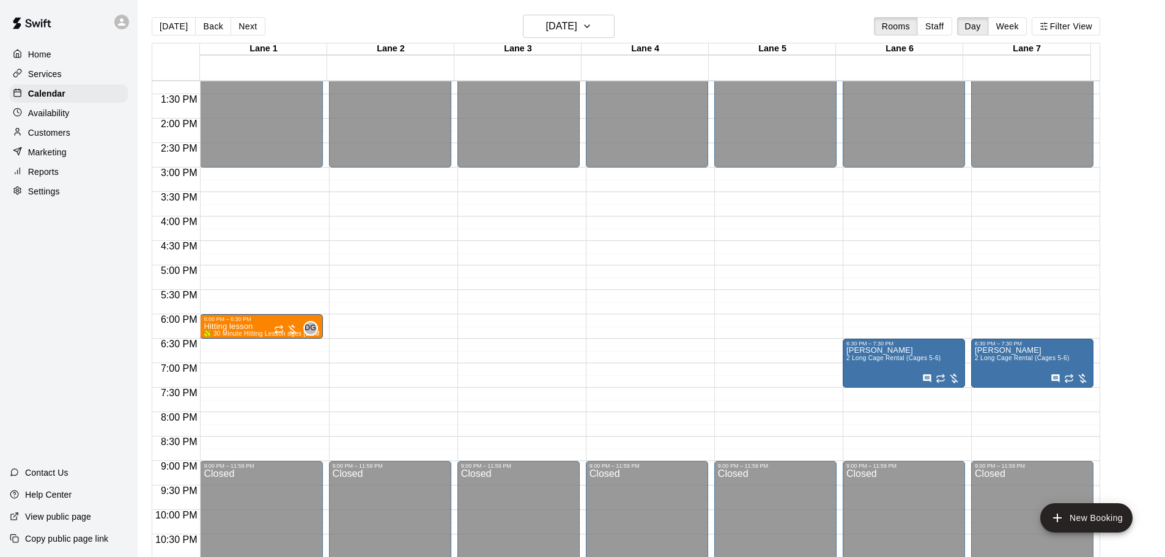
click at [40, 53] on p "Home" at bounding box center [39, 54] width 23 height 12
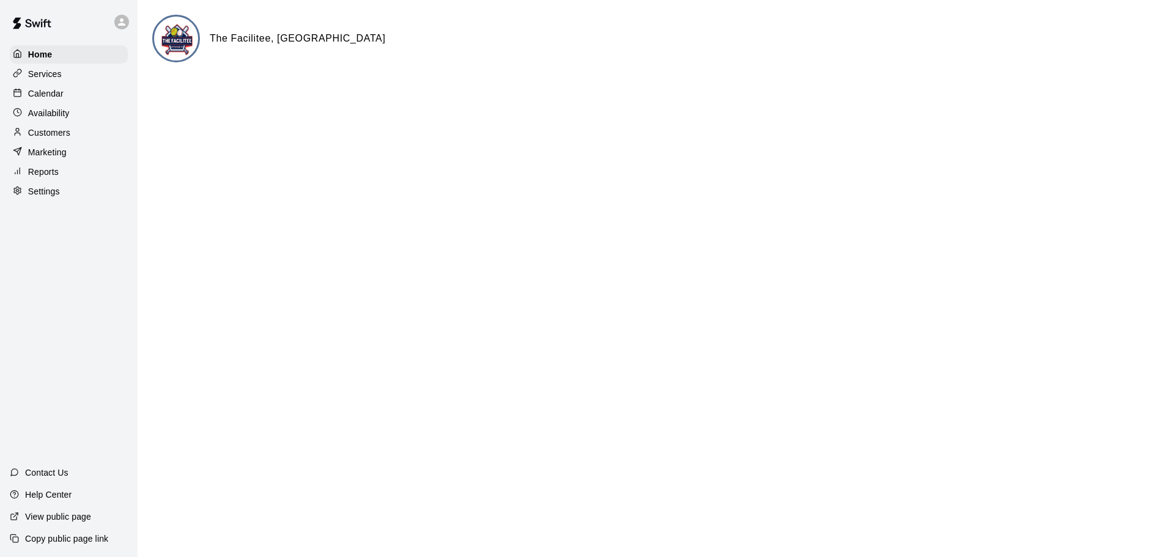
drag, startPoint x: 40, startPoint y: 97, endPoint x: 98, endPoint y: 98, distance: 58.1
click at [41, 97] on p "Calendar" at bounding box center [45, 93] width 35 height 12
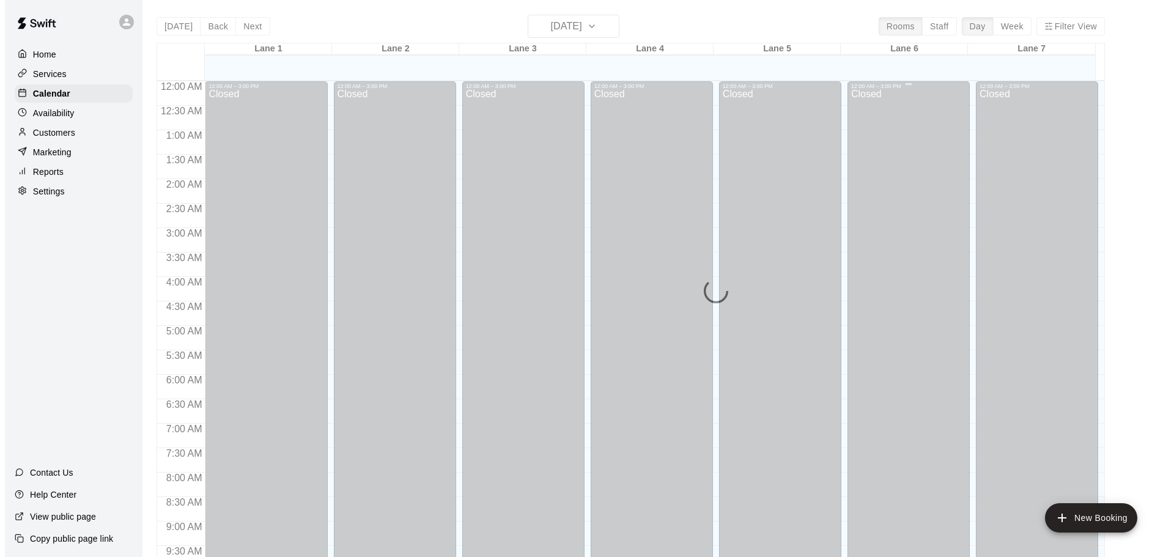
scroll to position [648, 0]
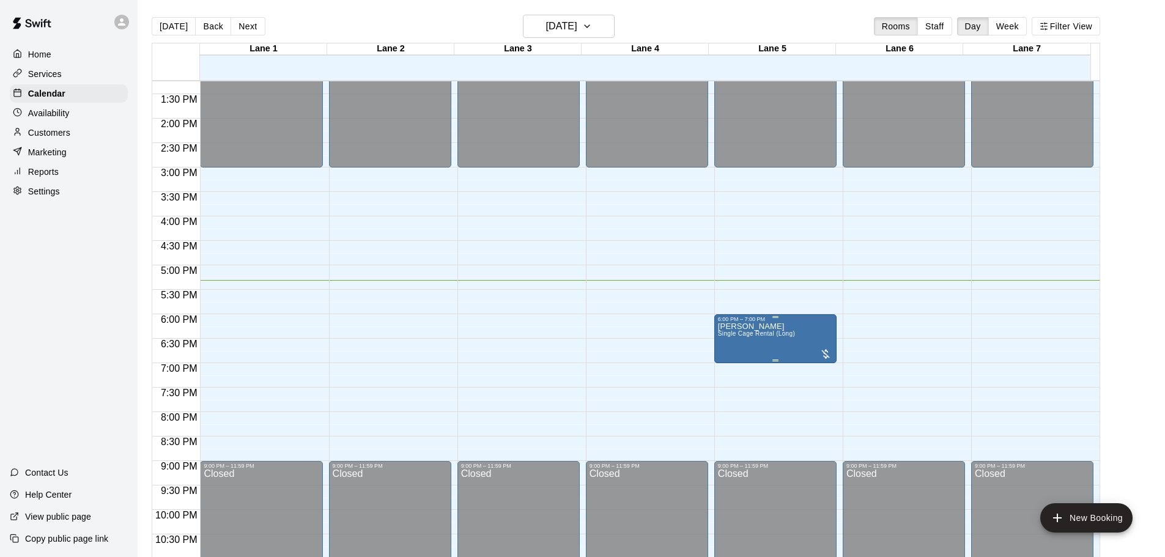
click at [729, 336] on icon "edit" at bounding box center [728, 336] width 11 height 11
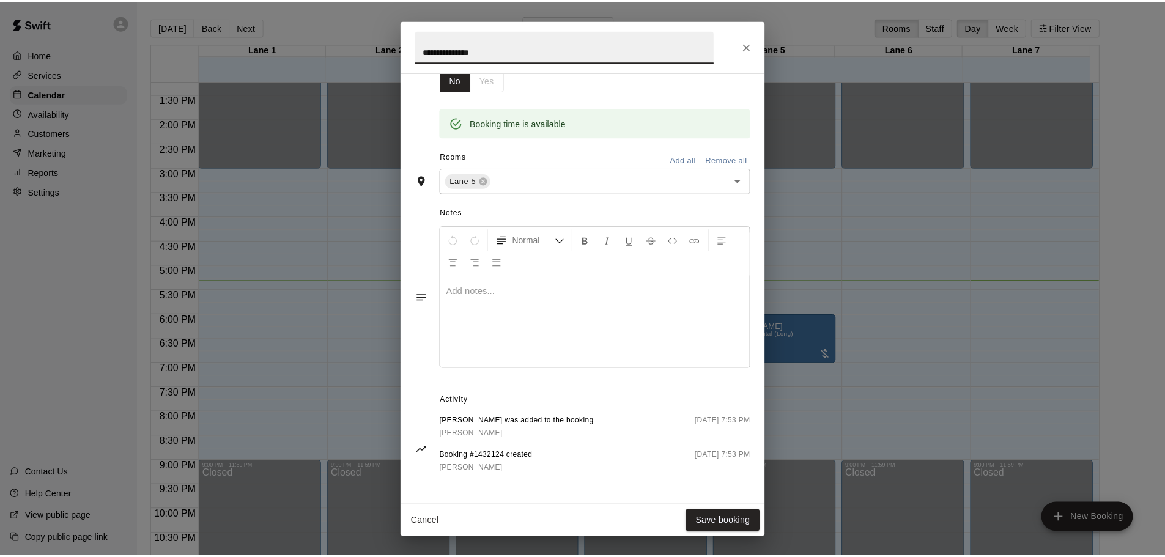
scroll to position [221, 0]
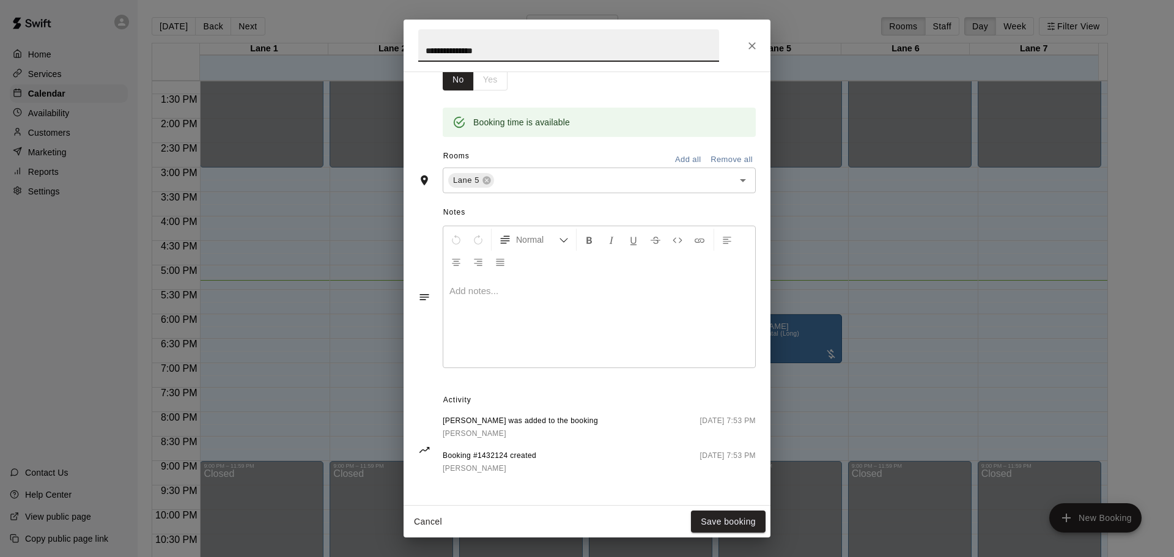
click at [754, 52] on button "Close" at bounding box center [752, 46] width 22 height 22
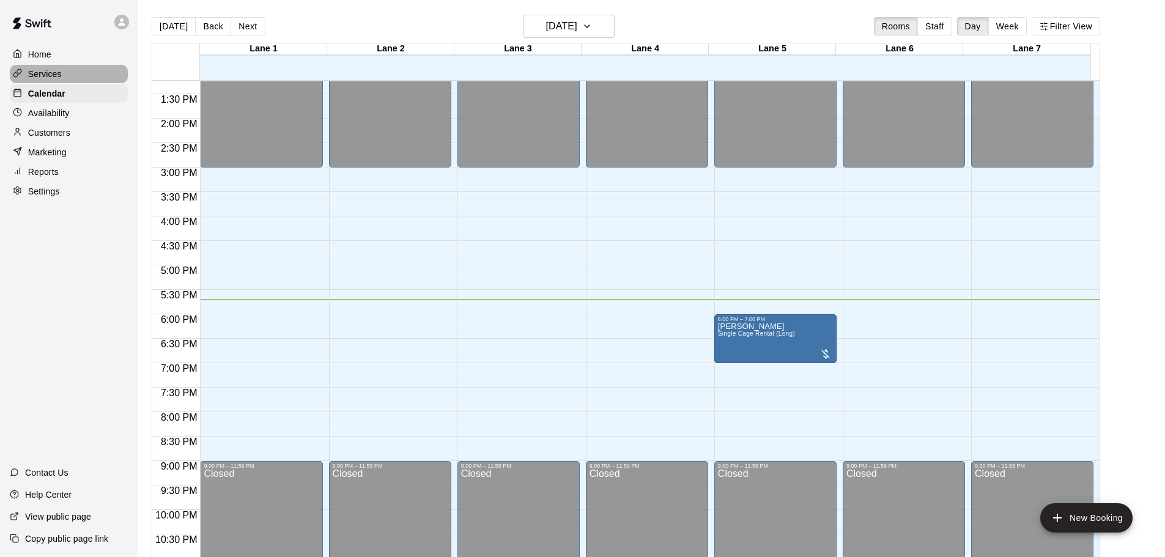
click at [56, 83] on div "Services" at bounding box center [69, 74] width 118 height 18
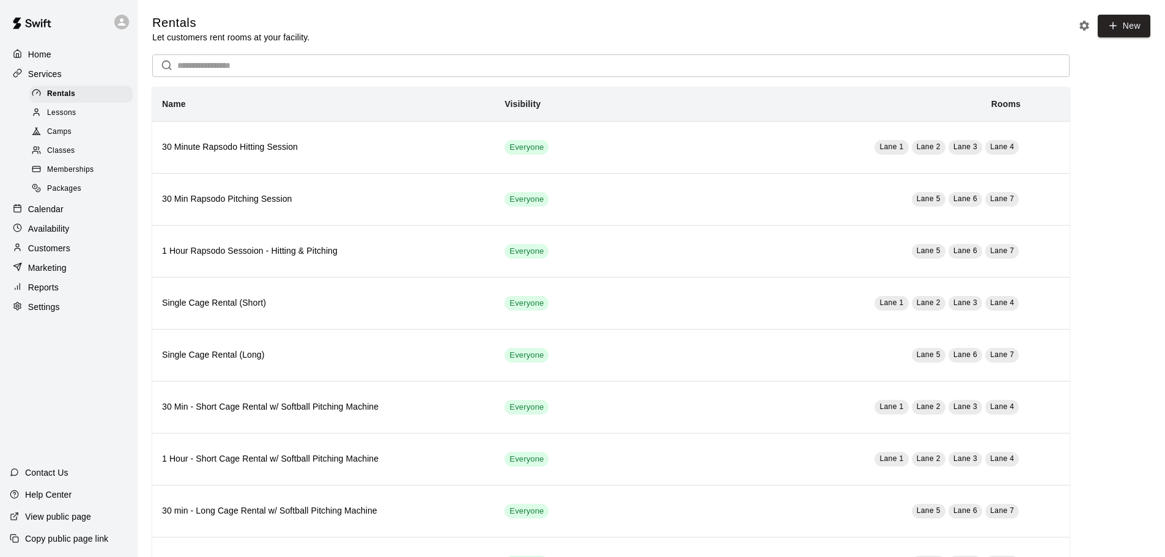
click at [63, 117] on span "Lessons" at bounding box center [61, 113] width 29 height 12
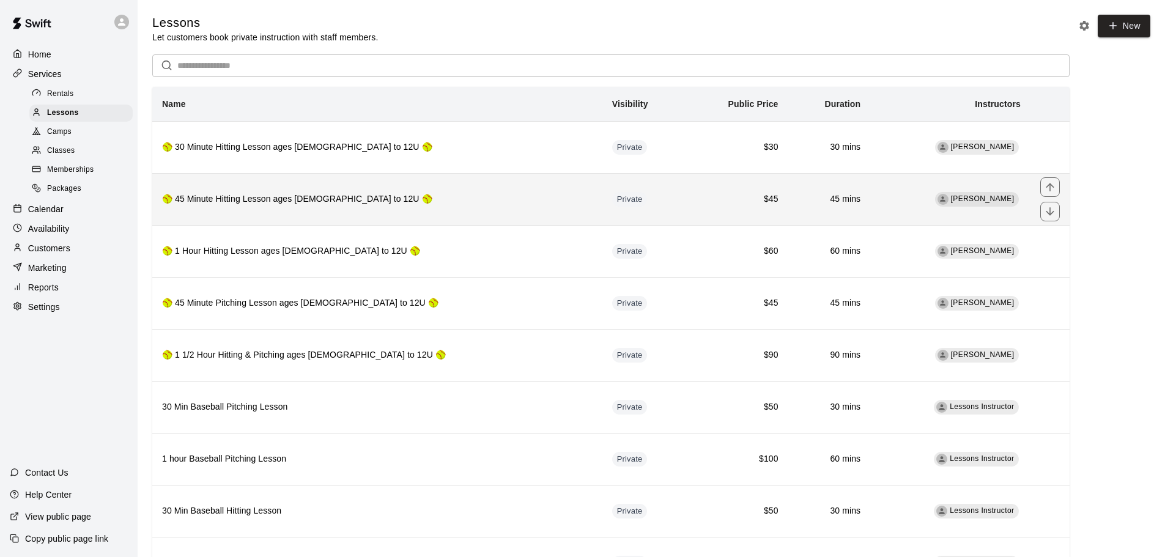
click at [403, 210] on th "🥎 45 Minute Hitting Lesson ages [DEMOGRAPHIC_DATA] to 12U 🥎" at bounding box center [377, 199] width 450 height 52
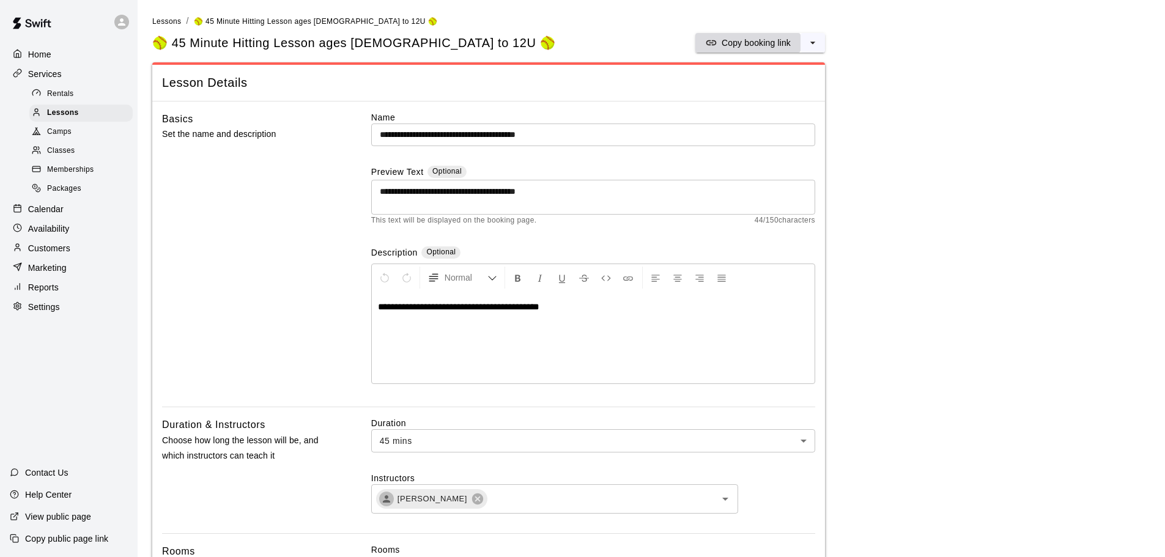
click at [747, 47] on p "Copy booking link" at bounding box center [756, 43] width 69 height 12
click at [172, 23] on span "Lessons" at bounding box center [166, 21] width 29 height 9
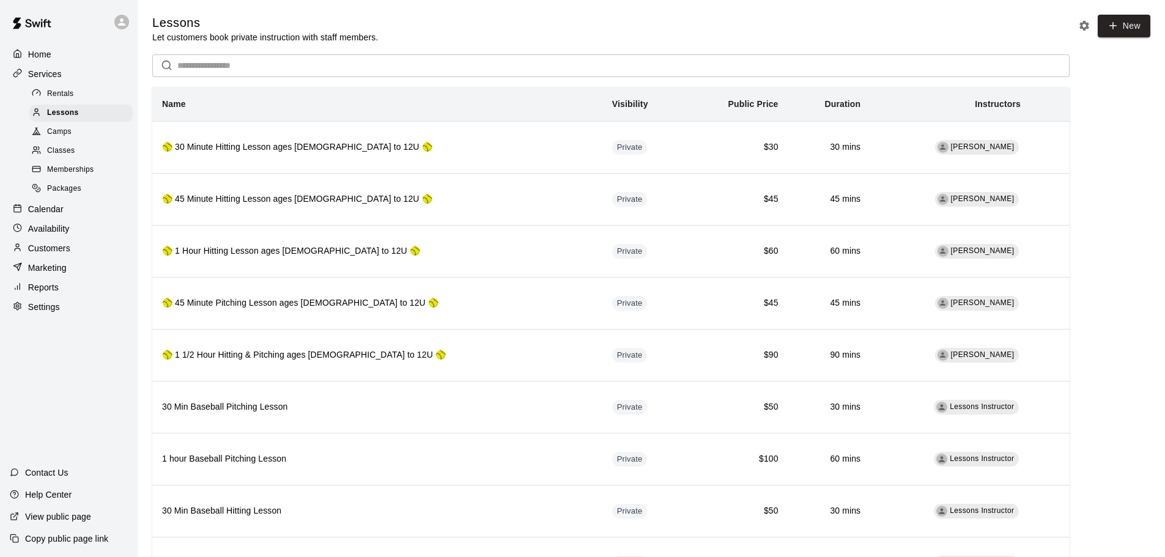
drag, startPoint x: 49, startPoint y: 216, endPoint x: 67, endPoint y: 216, distance: 18.3
click at [49, 215] on p "Calendar" at bounding box center [45, 209] width 35 height 12
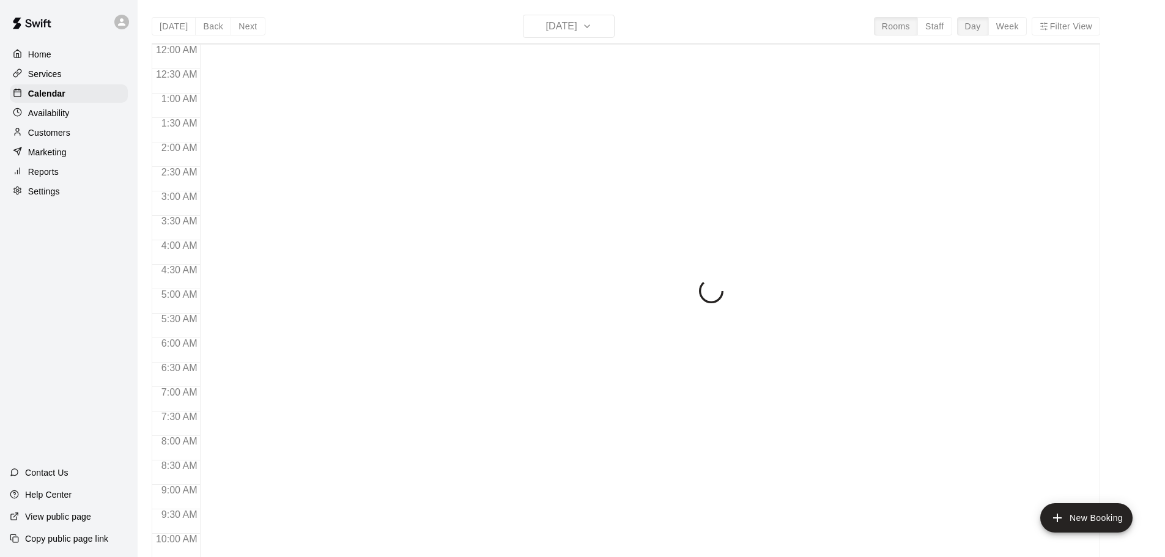
scroll to position [648, 0]
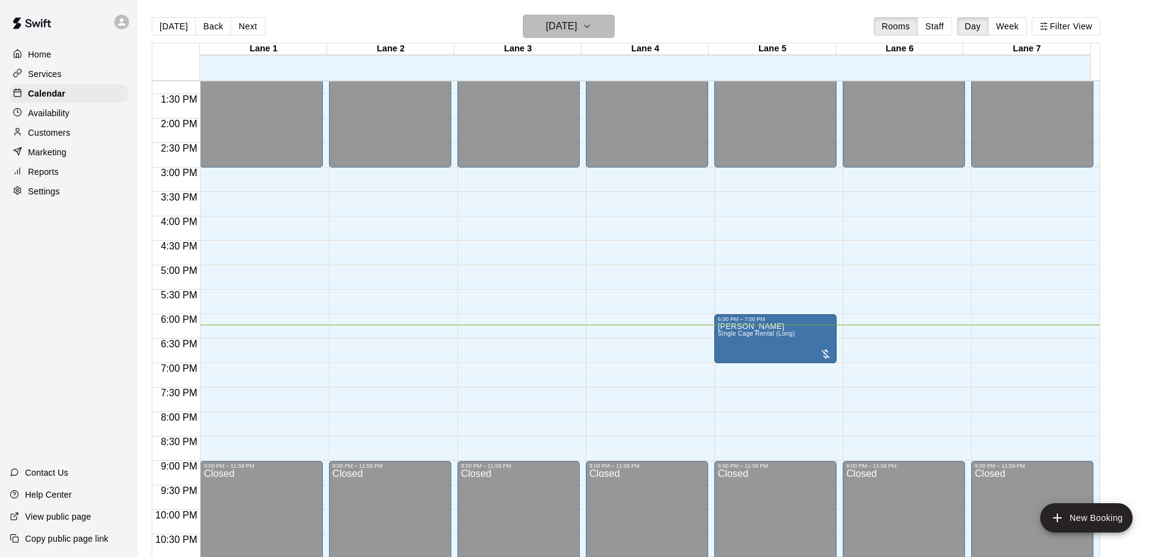
click at [610, 32] on button "[DATE]" at bounding box center [569, 26] width 92 height 23
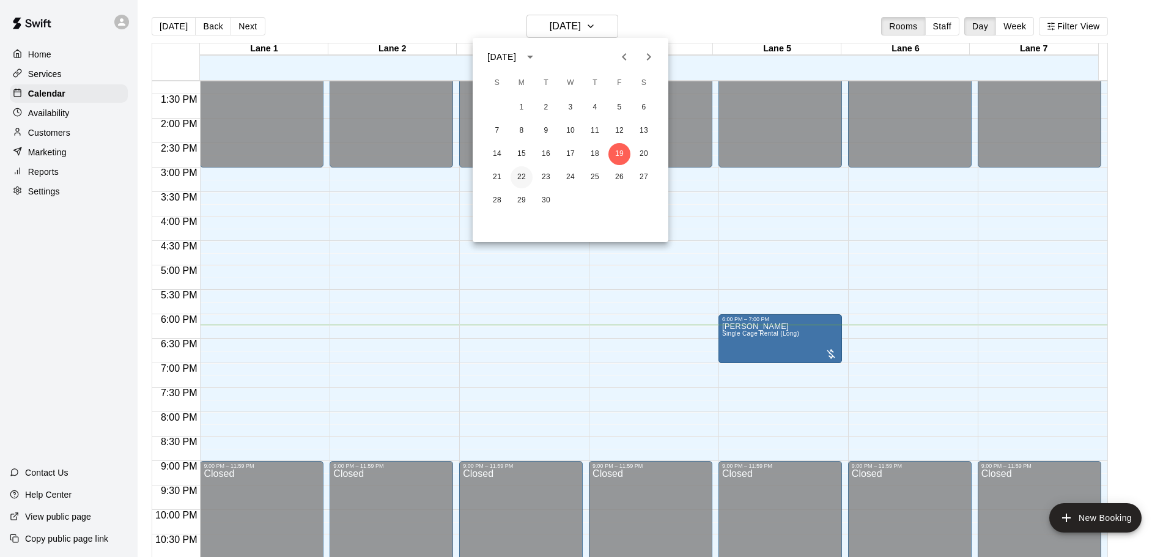
click at [522, 179] on button "22" at bounding box center [522, 177] width 22 height 22
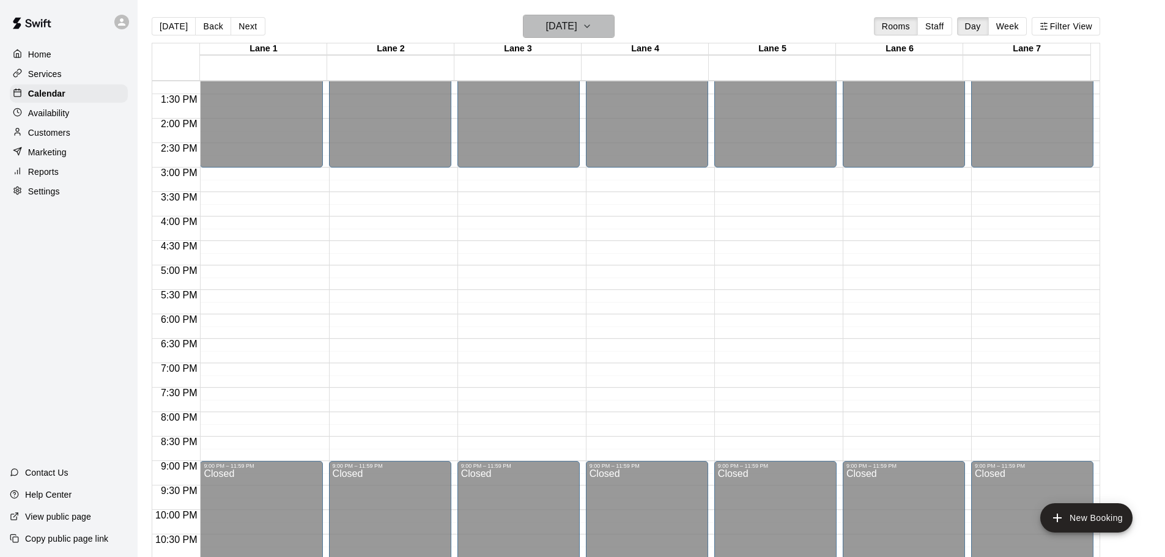
click at [592, 30] on icon "button" at bounding box center [587, 26] width 10 height 15
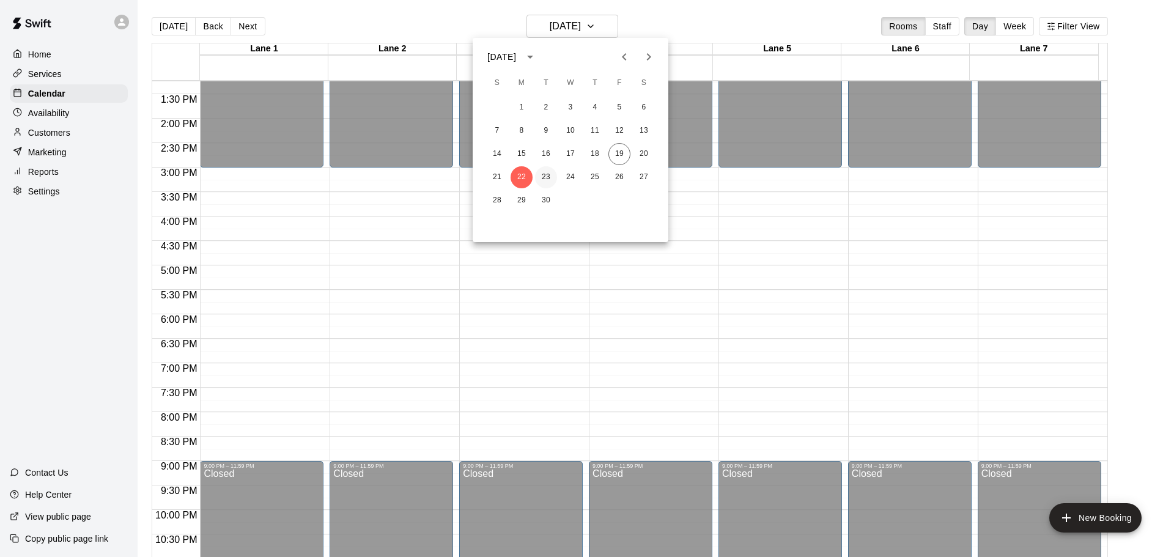
click at [550, 174] on button "23" at bounding box center [546, 177] width 22 height 22
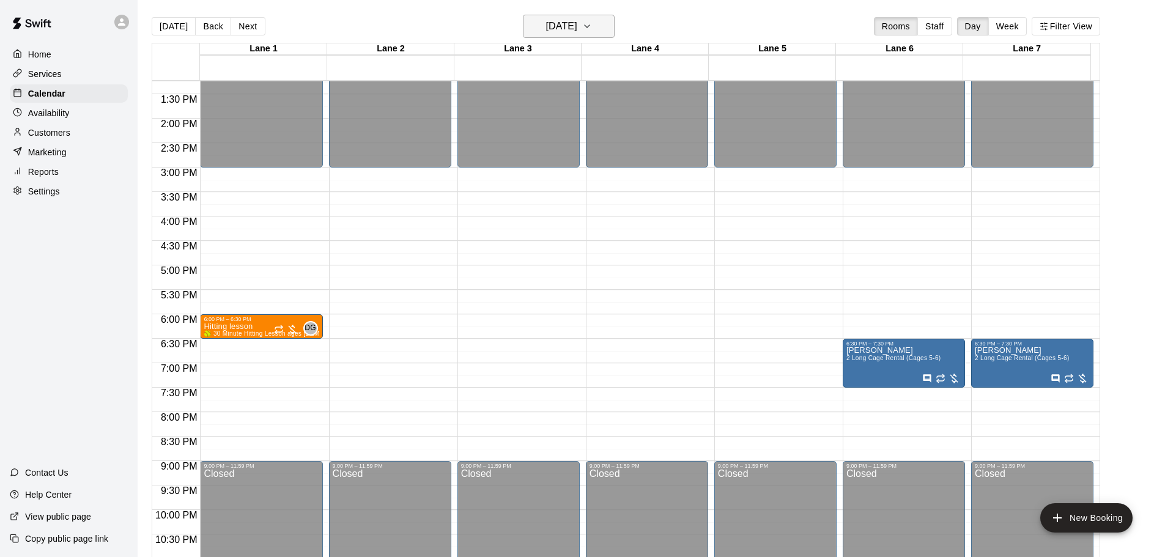
click at [592, 26] on icon "button" at bounding box center [587, 26] width 10 height 15
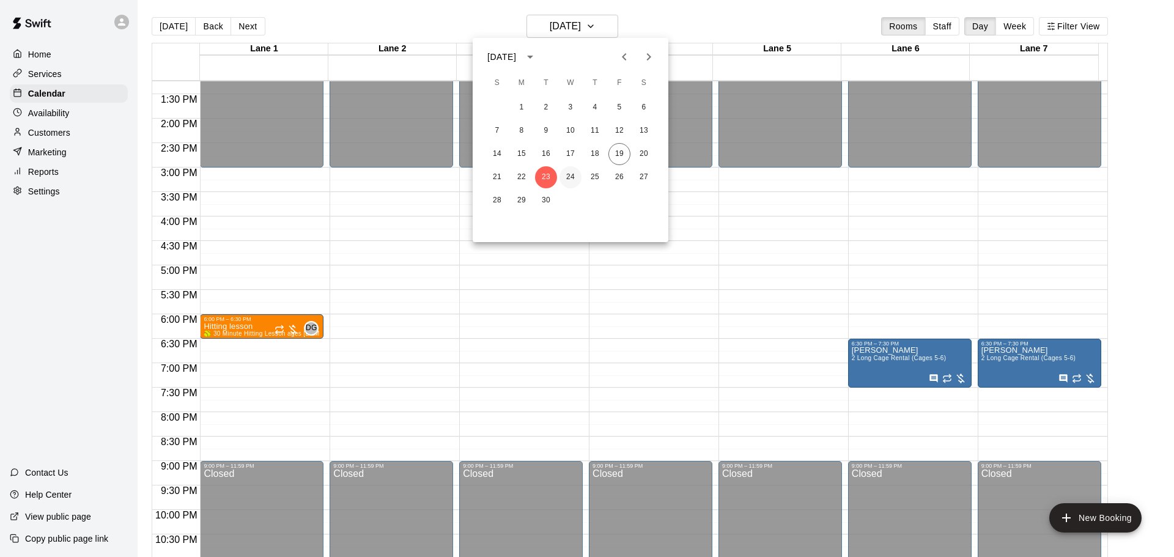
click at [569, 179] on button "24" at bounding box center [570, 177] width 22 height 22
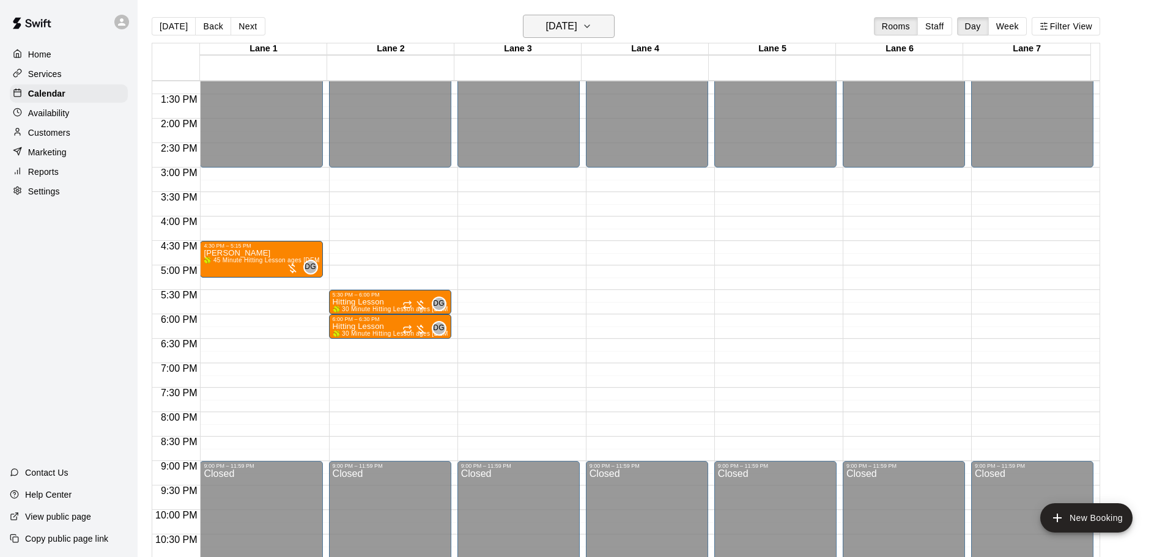
click at [589, 26] on icon "button" at bounding box center [587, 26] width 5 height 2
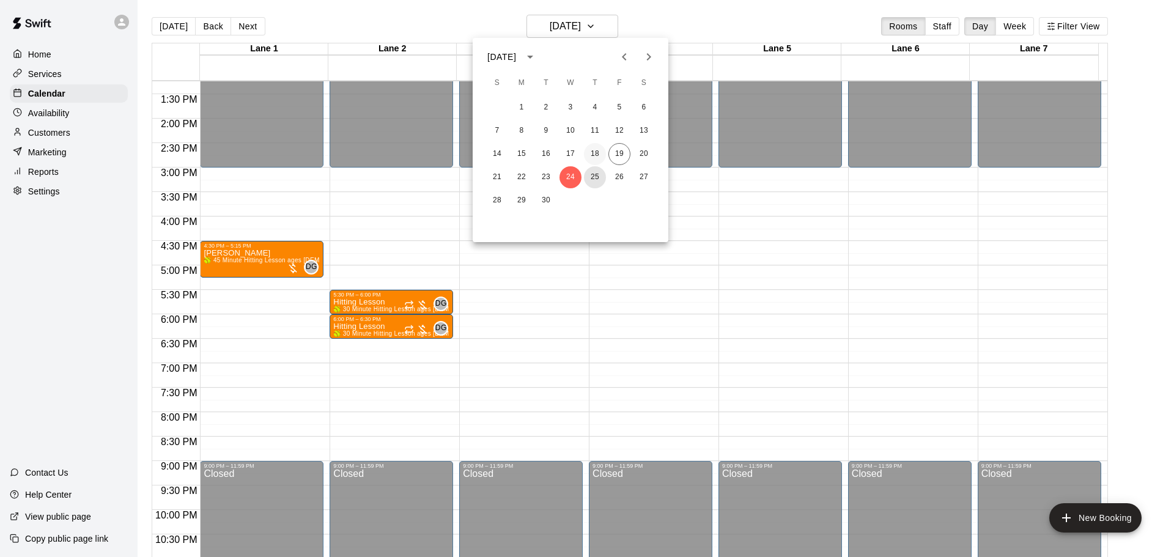
click at [595, 177] on button "25" at bounding box center [595, 177] width 22 height 22
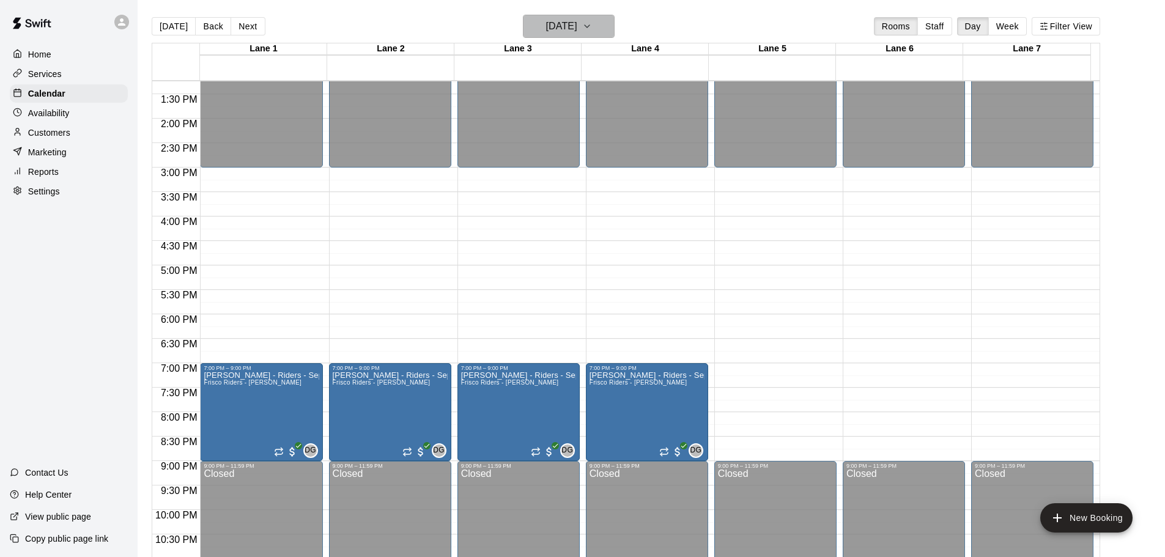
click at [592, 27] on icon "button" at bounding box center [587, 26] width 10 height 15
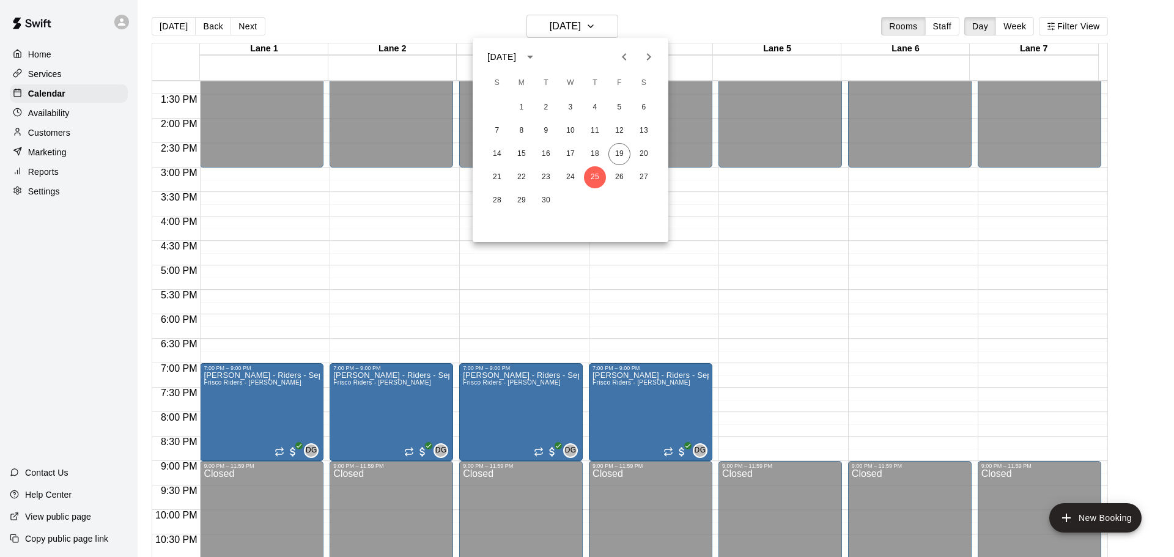
click at [648, 56] on icon "Next month" at bounding box center [648, 57] width 15 height 15
click at [574, 108] on button "1" at bounding box center [570, 108] width 22 height 22
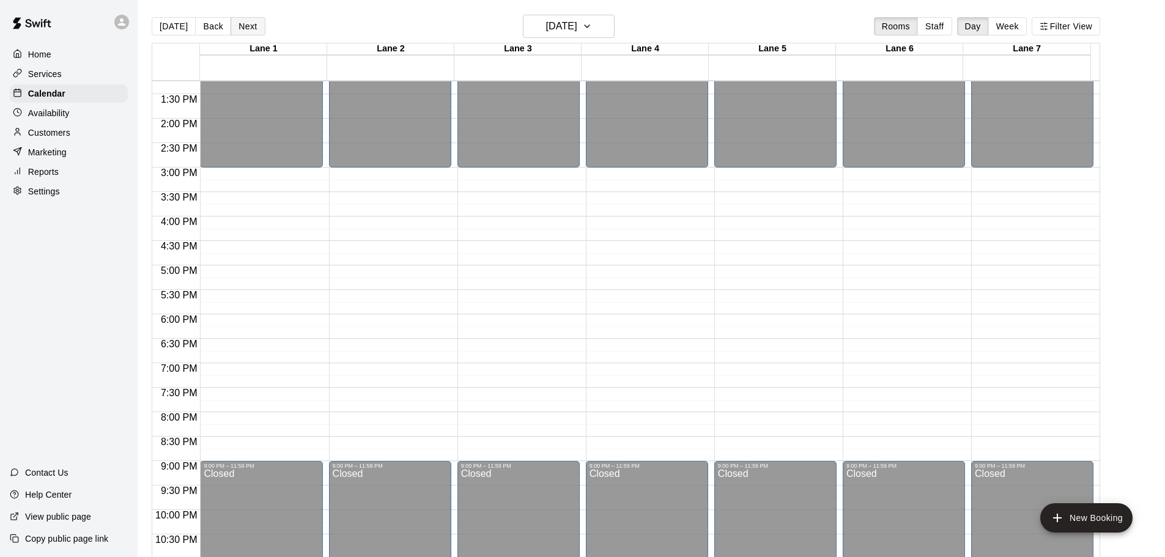
click at [249, 31] on button "Next" at bounding box center [248, 26] width 34 height 18
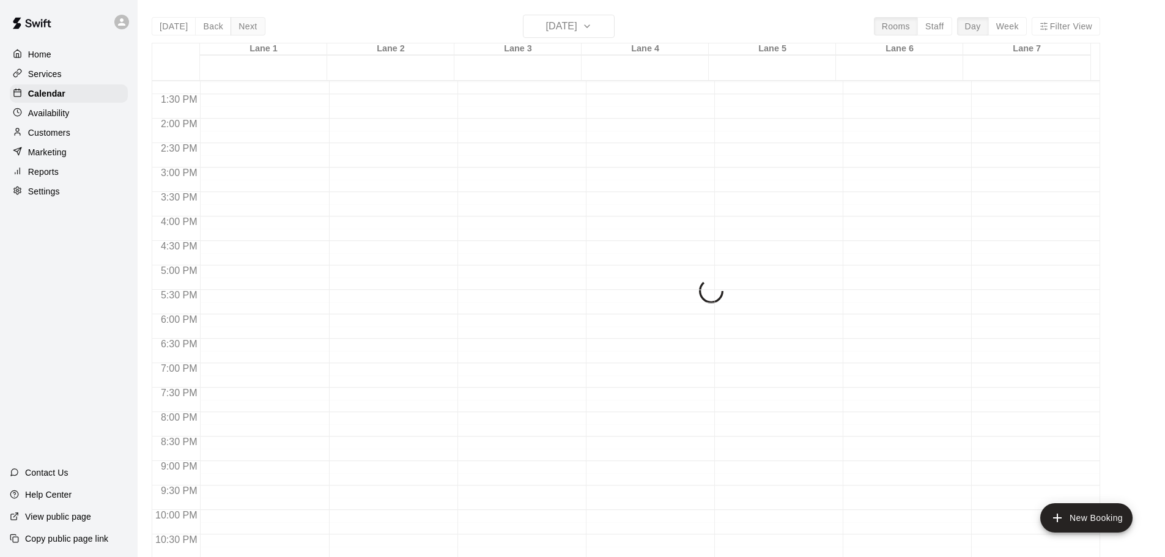
click at [249, 31] on button "Next" at bounding box center [248, 26] width 34 height 18
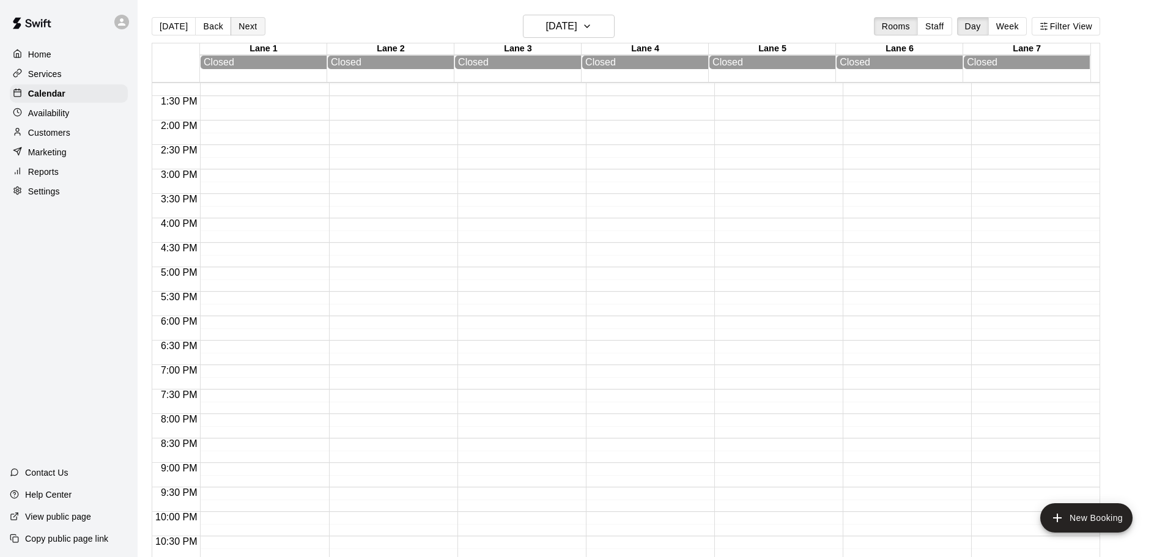
click at [249, 31] on button "Next" at bounding box center [248, 26] width 34 height 18
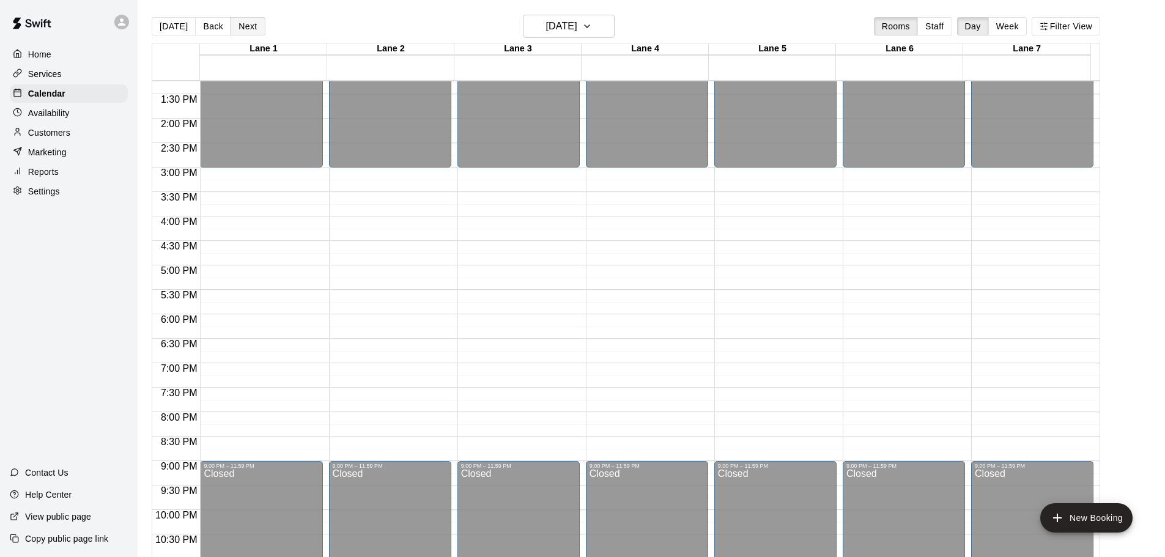
click at [249, 31] on button "Next" at bounding box center [248, 26] width 34 height 18
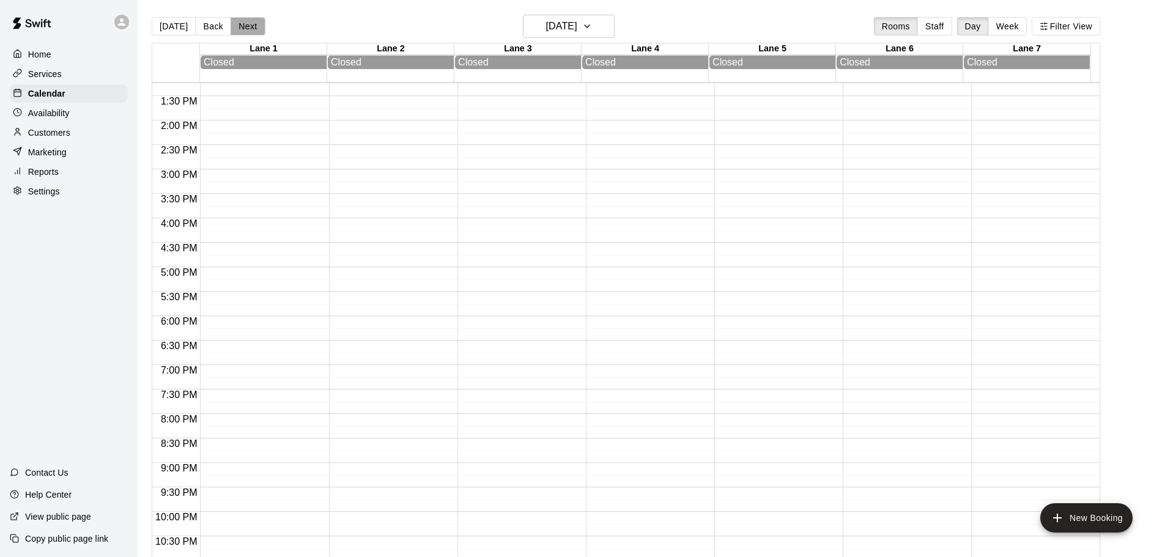
click at [249, 31] on button "Next" at bounding box center [248, 26] width 34 height 18
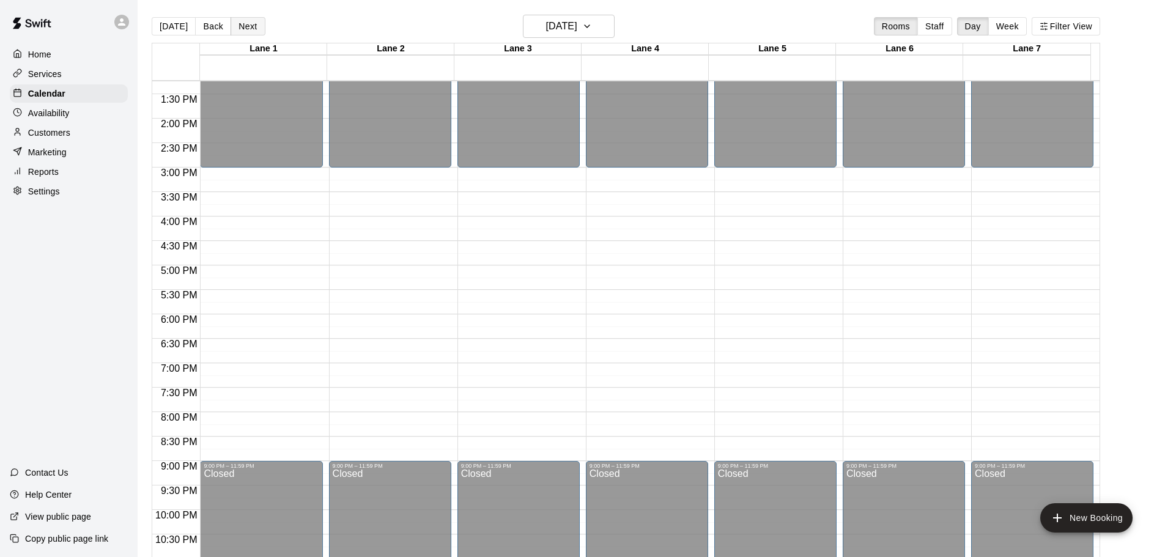
click at [249, 31] on button "Next" at bounding box center [248, 26] width 34 height 18
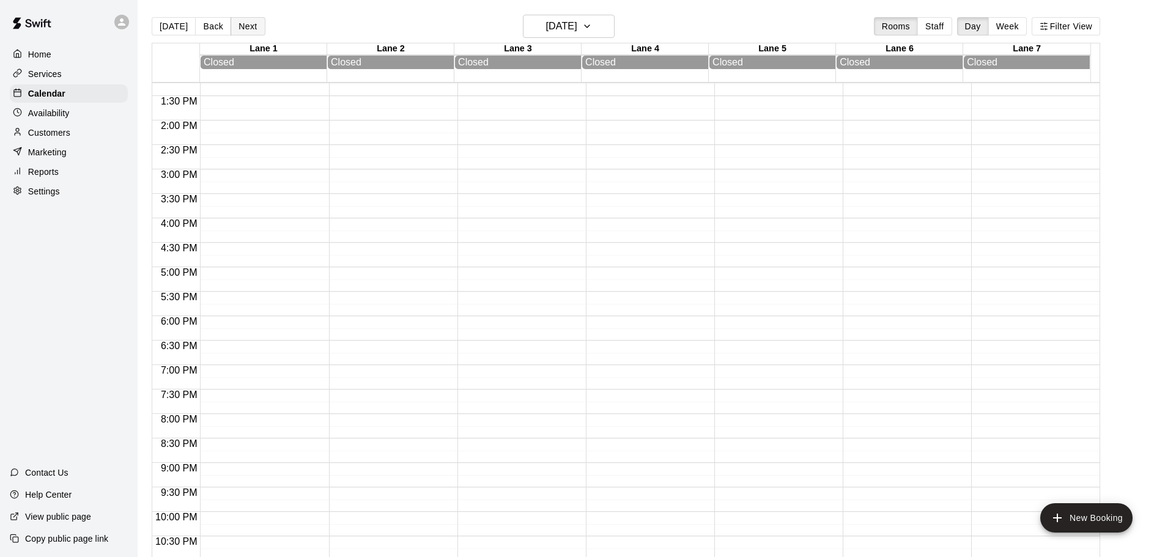
click at [249, 31] on button "Next" at bounding box center [248, 26] width 34 height 18
click at [44, 118] on p "Availability" at bounding box center [49, 113] width 42 height 12
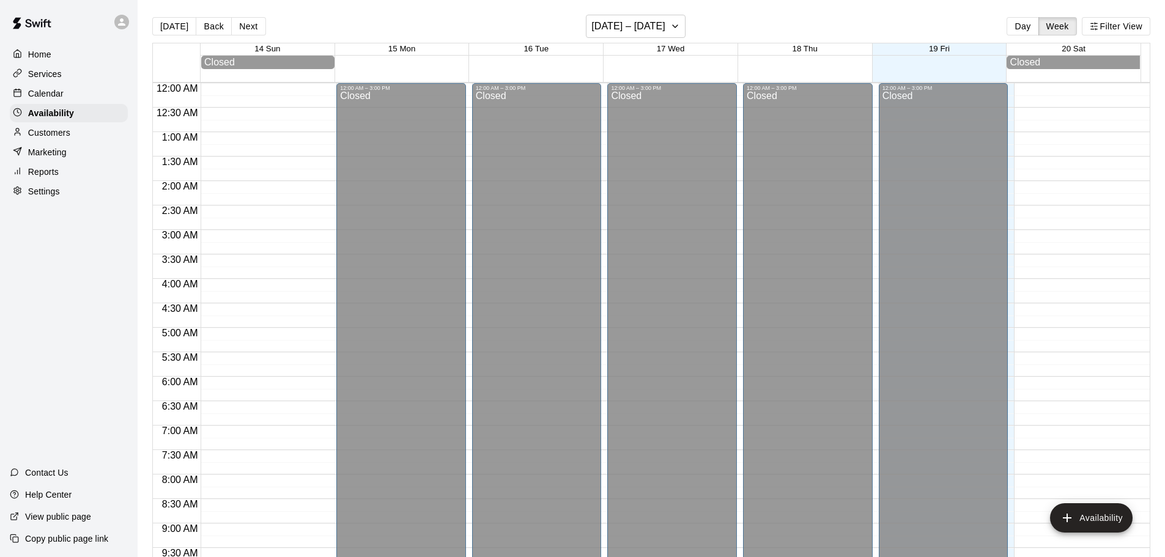
scroll to position [685, 0]
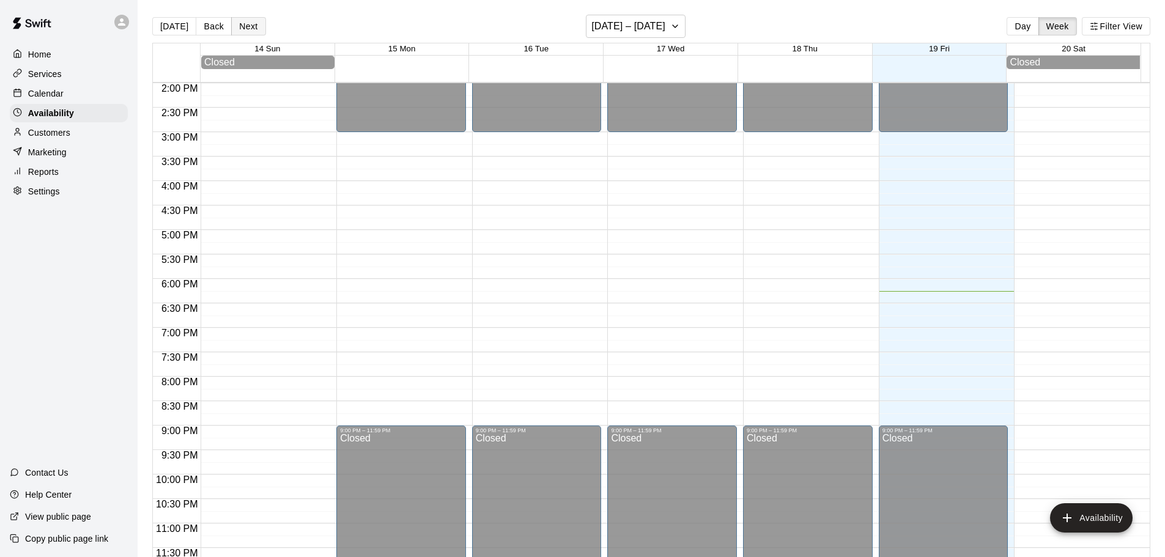
click at [245, 28] on button "Next" at bounding box center [248, 26] width 34 height 18
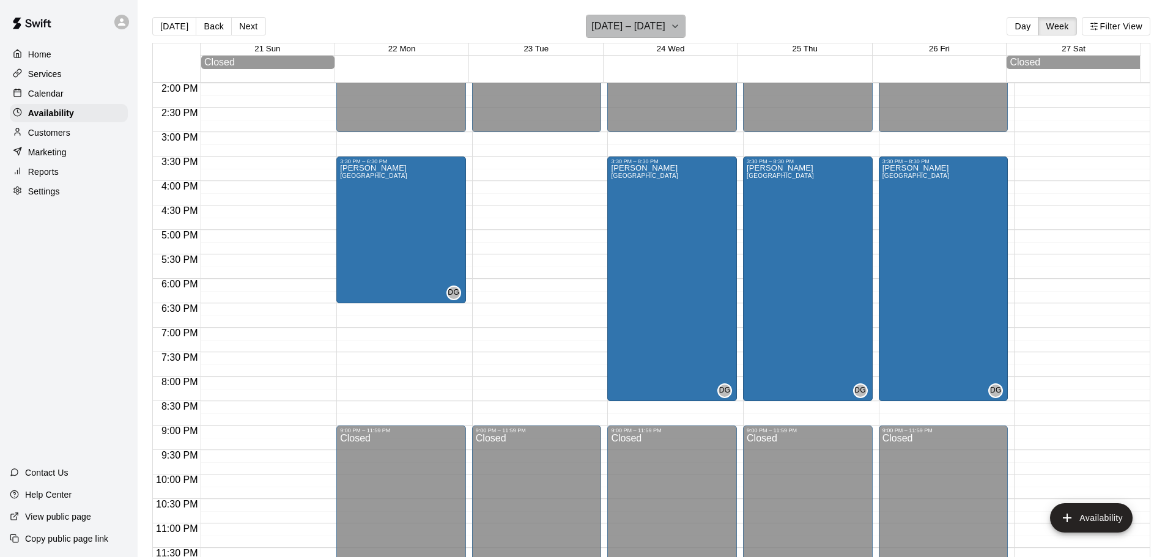
click at [678, 27] on icon "button" at bounding box center [675, 26] width 10 height 15
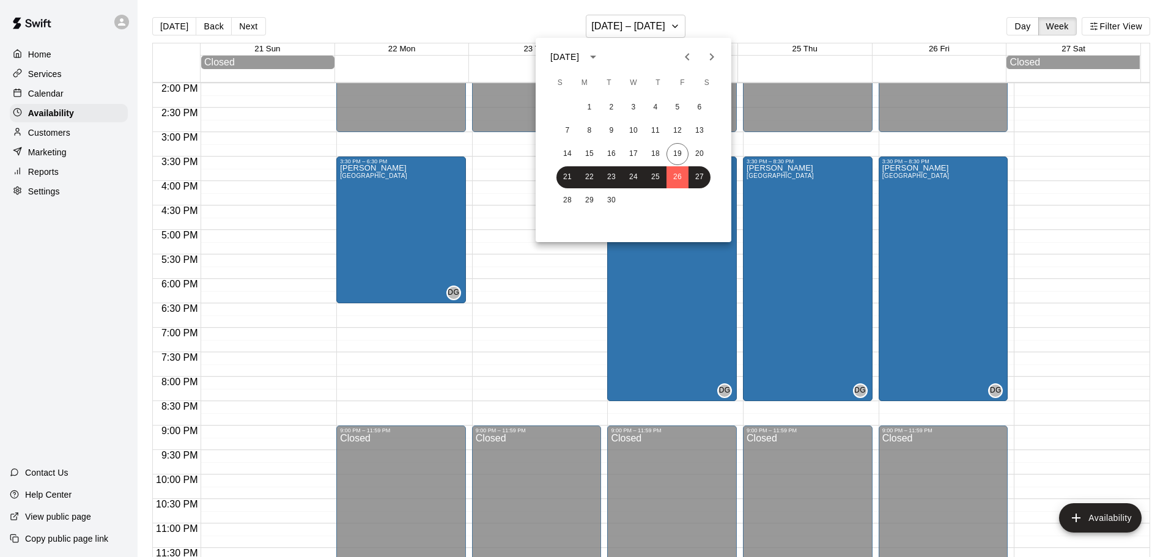
click at [707, 58] on icon "Next month" at bounding box center [711, 57] width 15 height 15
click at [679, 199] on button "31" at bounding box center [677, 201] width 22 height 22
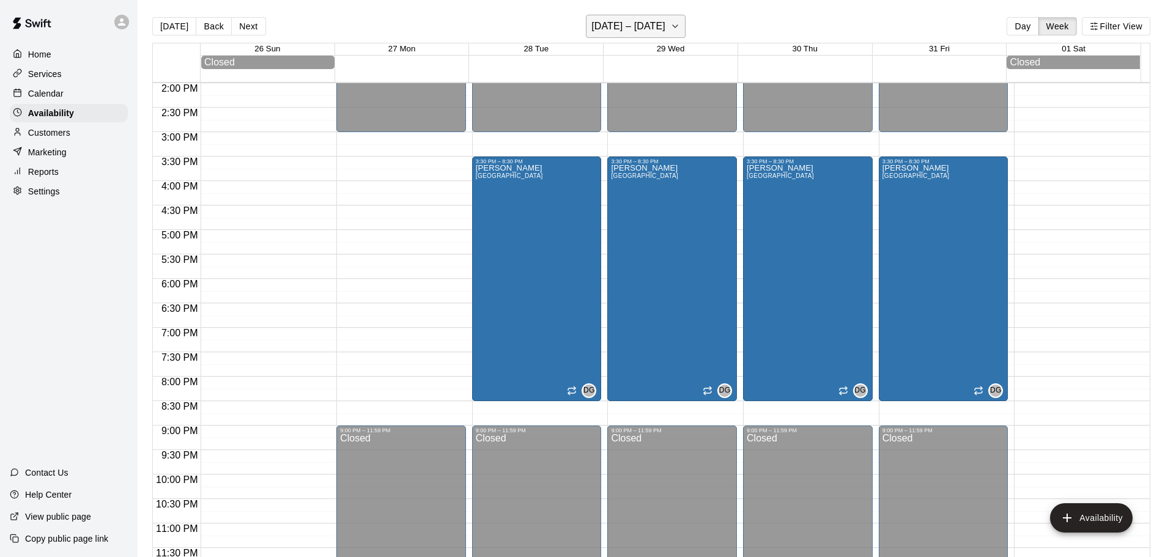
click at [680, 31] on icon "button" at bounding box center [675, 26] width 10 height 15
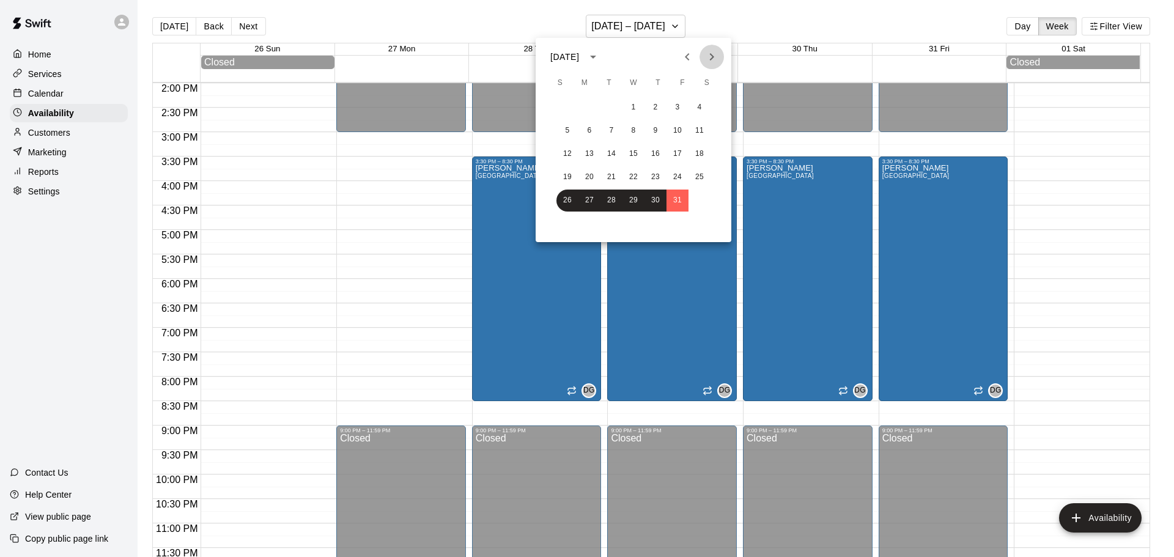
click at [709, 54] on icon "Next month" at bounding box center [711, 57] width 15 height 15
click at [574, 223] on button "30" at bounding box center [567, 224] width 22 height 22
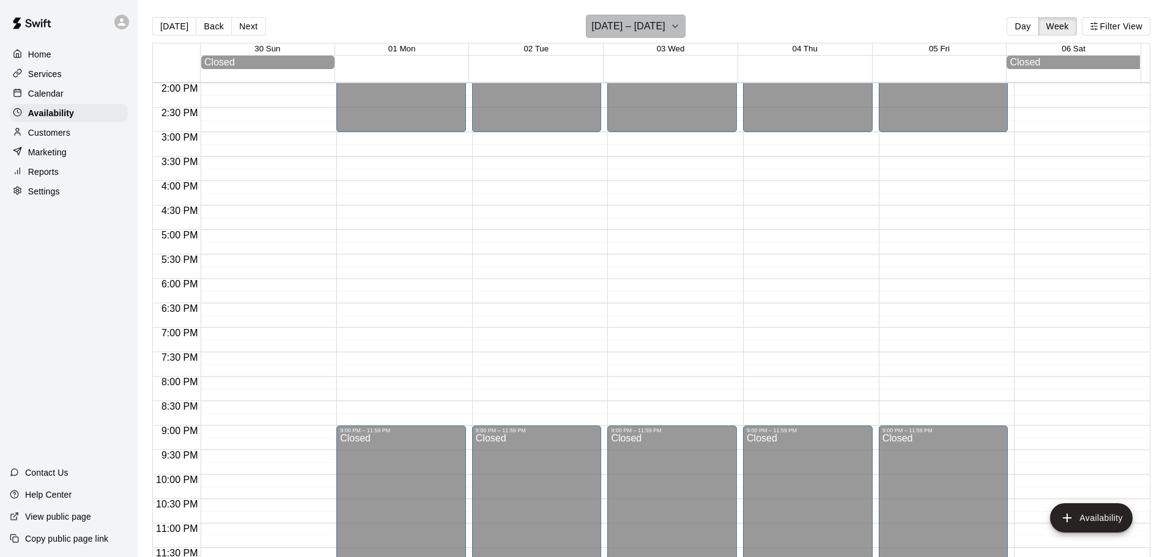
click at [680, 24] on icon "button" at bounding box center [675, 26] width 10 height 15
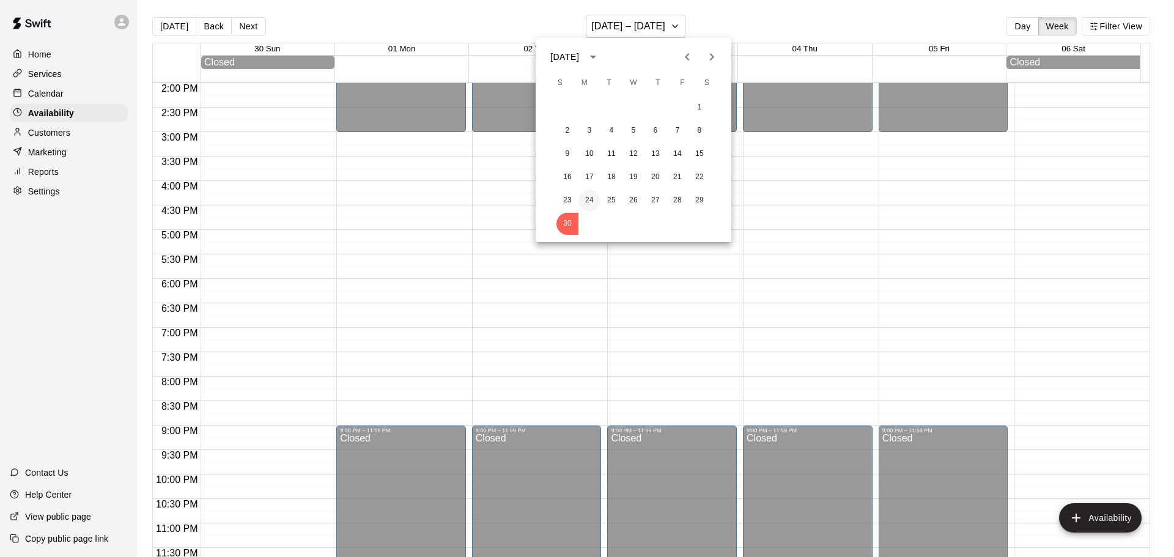
click at [591, 196] on button "24" at bounding box center [589, 201] width 22 height 22
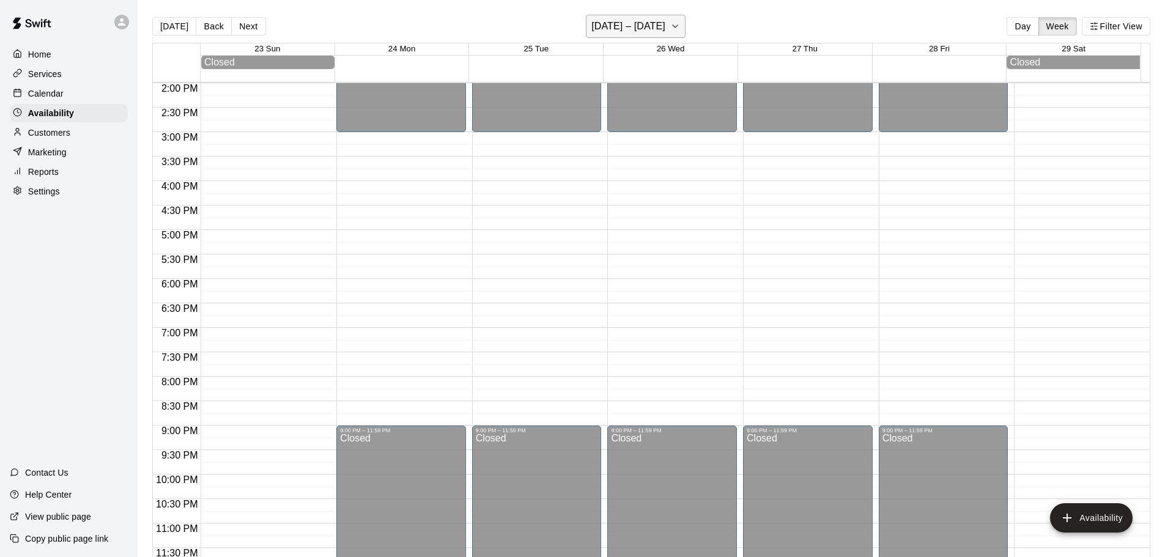
click at [672, 22] on icon "button" at bounding box center [675, 26] width 10 height 15
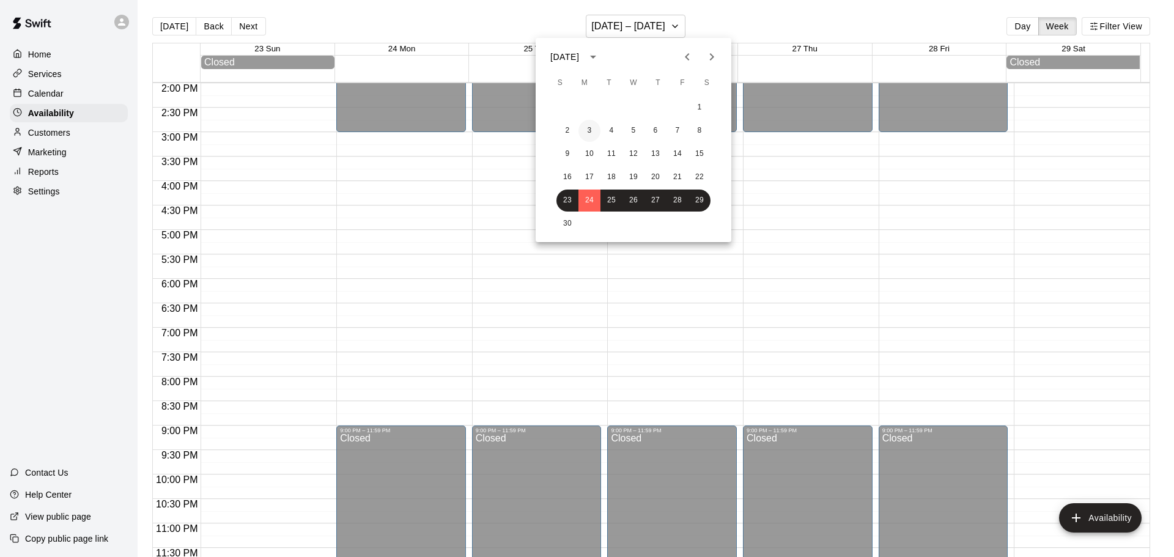
click at [586, 131] on button "3" at bounding box center [589, 131] width 22 height 22
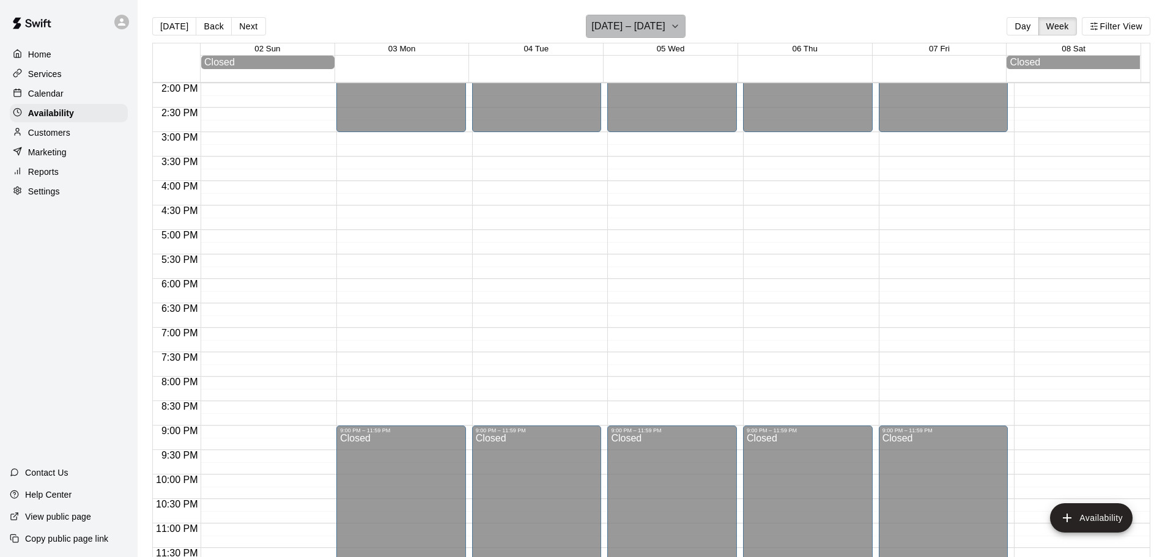
click at [677, 32] on icon "button" at bounding box center [675, 26] width 10 height 15
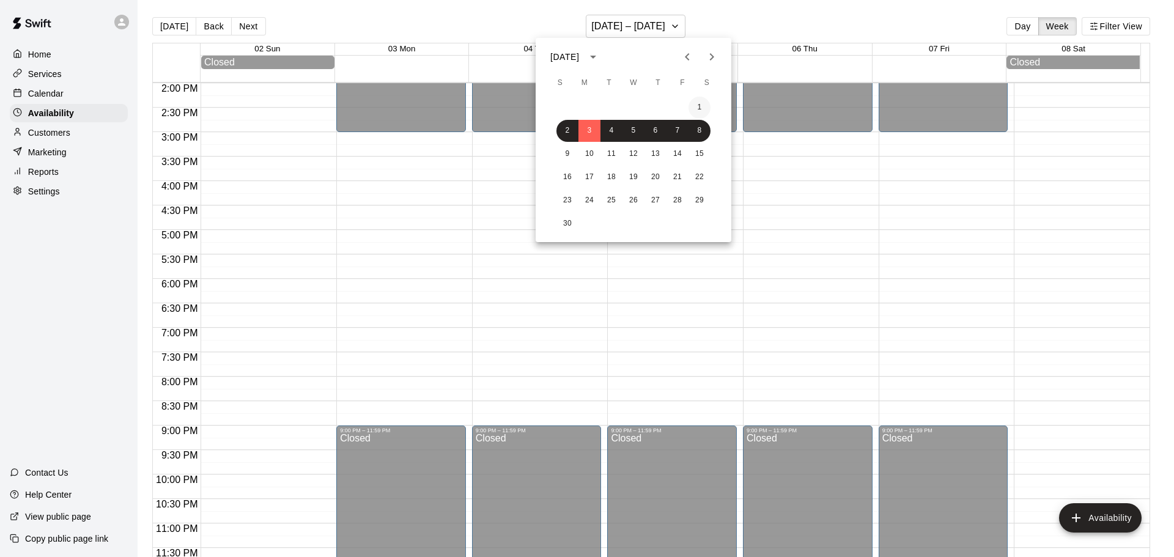
click at [699, 100] on button "1" at bounding box center [699, 108] width 22 height 22
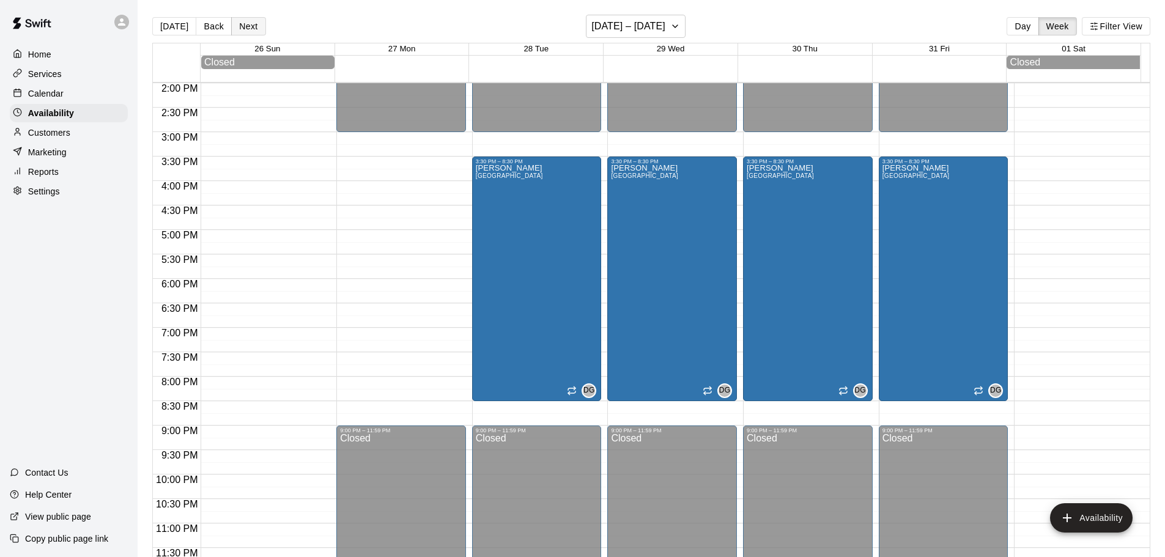
click at [249, 25] on button "Next" at bounding box center [248, 26] width 34 height 18
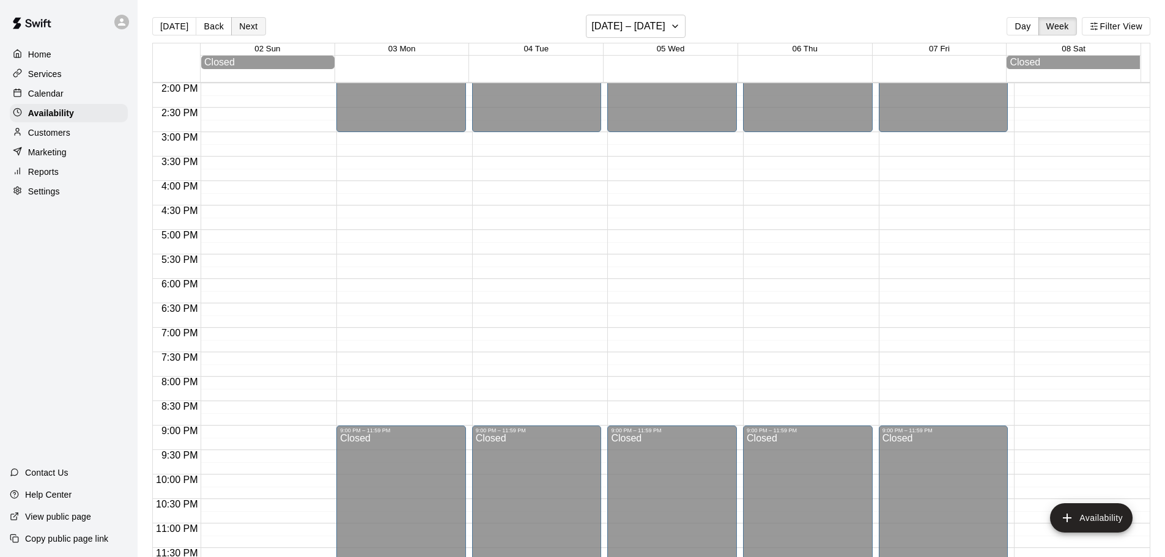
click at [249, 25] on button "Next" at bounding box center [248, 26] width 34 height 18
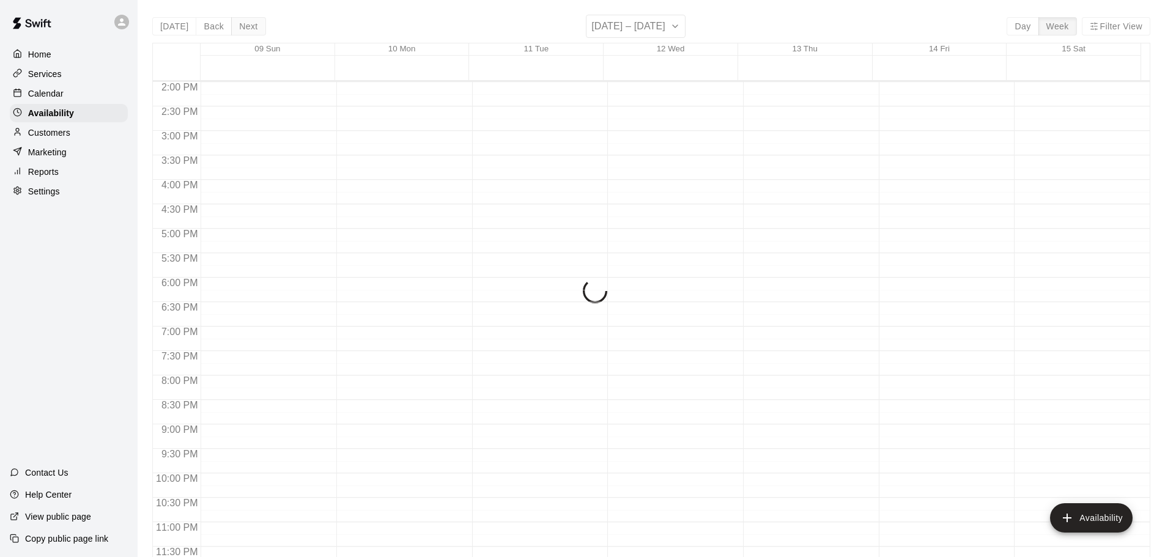
click at [249, 25] on div "[DATE] Back Next [DATE] – [DATE] Day Week Filter View 09 Sun 10 Mon 11 Tue 12 W…" at bounding box center [651, 293] width 998 height 557
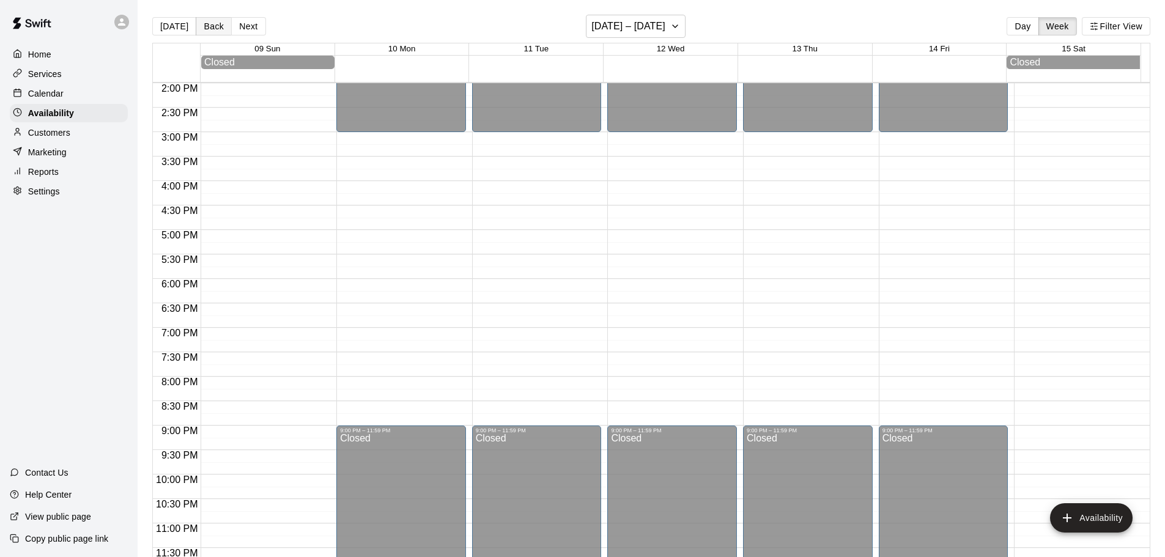
click at [212, 24] on button "Back" at bounding box center [214, 26] width 36 height 18
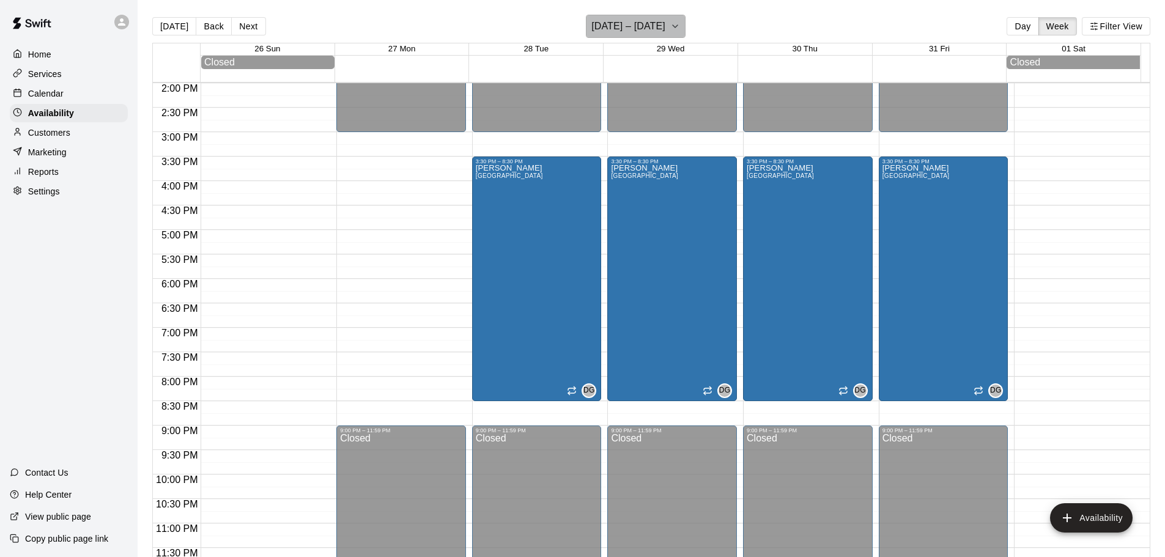
click at [680, 32] on icon "button" at bounding box center [675, 26] width 10 height 15
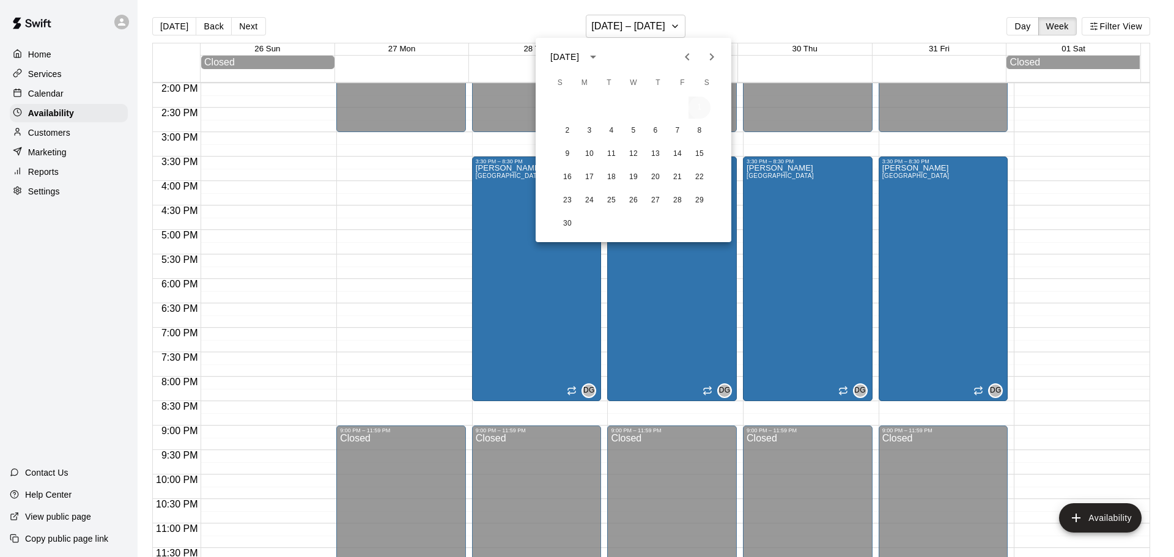
click at [701, 111] on button "1" at bounding box center [699, 108] width 22 height 22
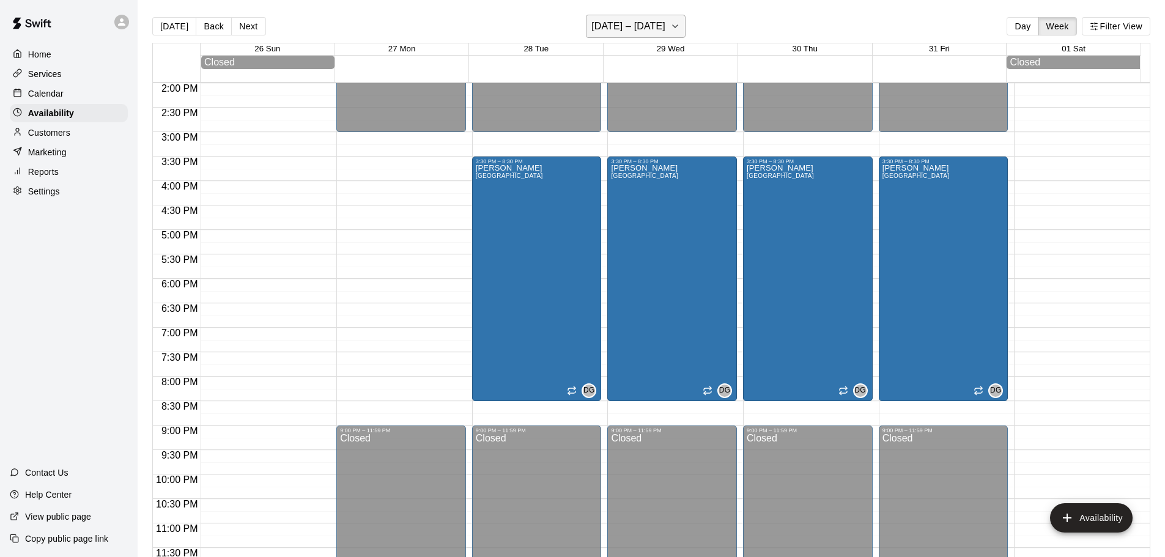
click at [680, 28] on icon "button" at bounding box center [675, 26] width 10 height 15
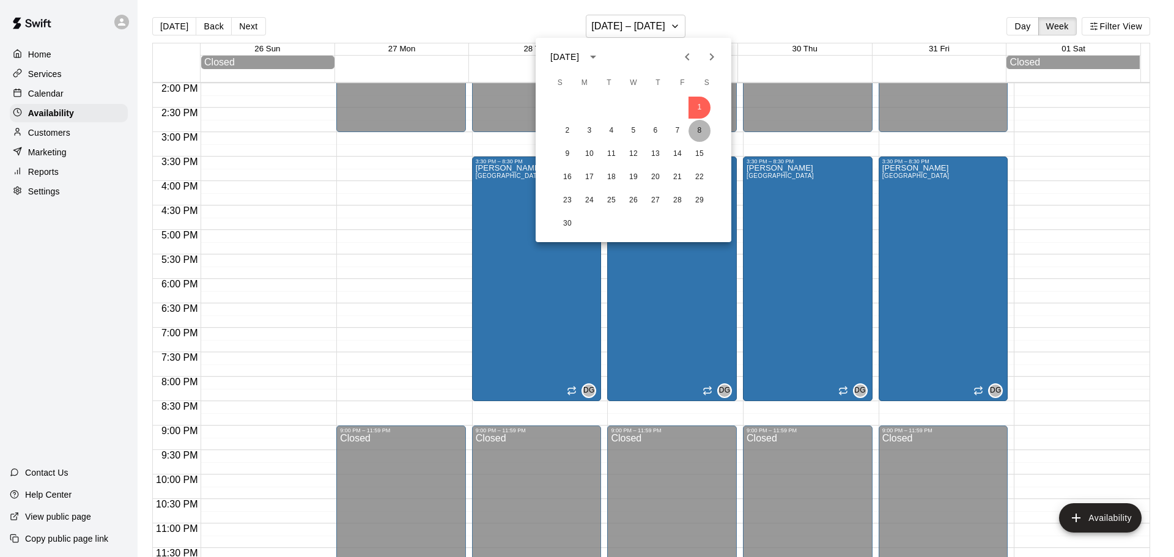
click at [696, 126] on button "8" at bounding box center [699, 131] width 22 height 22
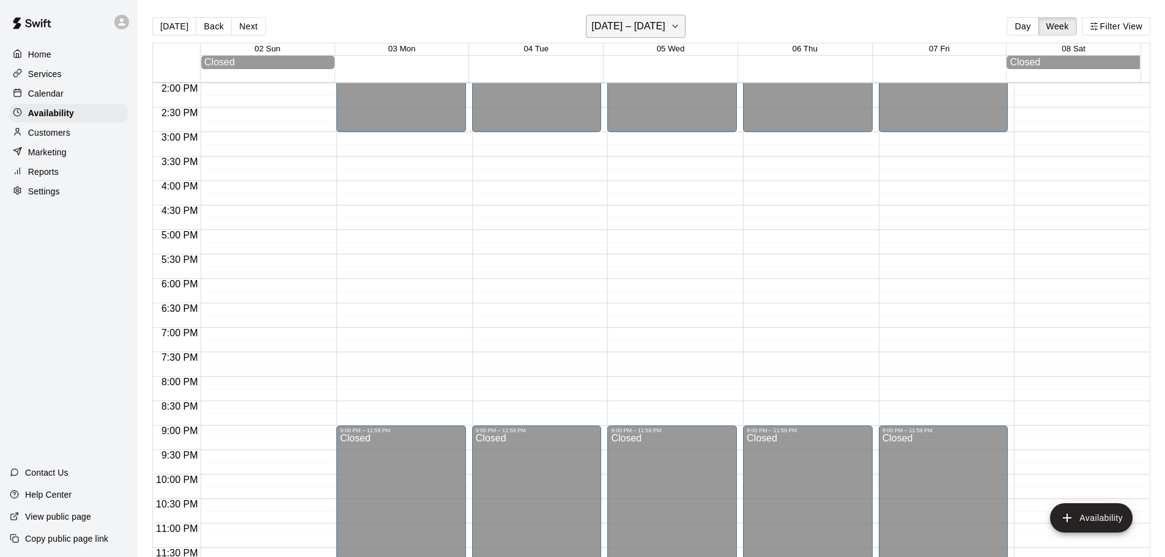
click at [671, 28] on button "[DATE] – [DATE]" at bounding box center [636, 26] width 100 height 23
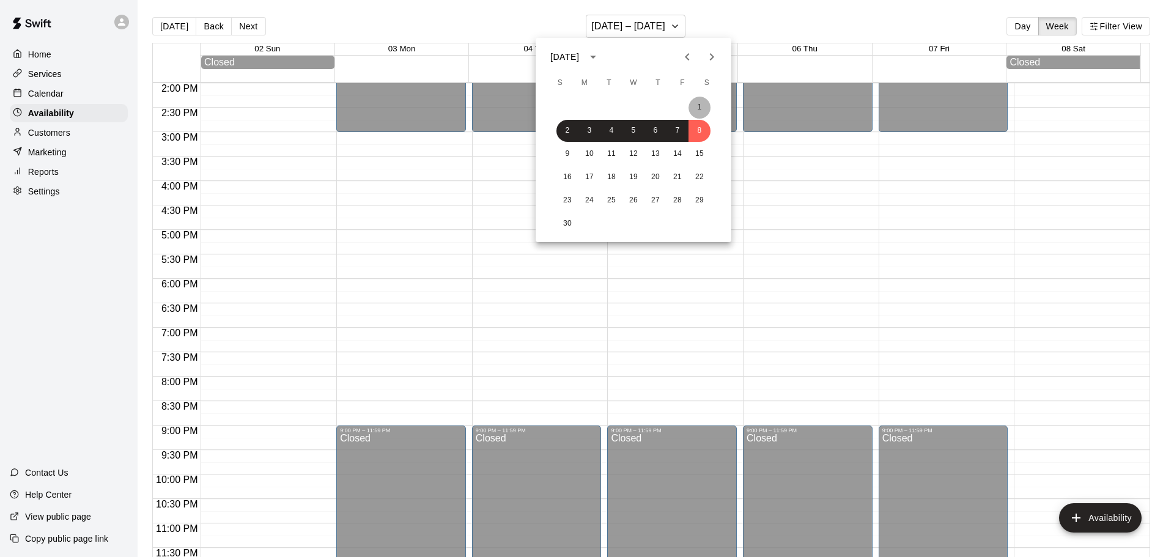
click at [698, 110] on button "1" at bounding box center [699, 108] width 22 height 22
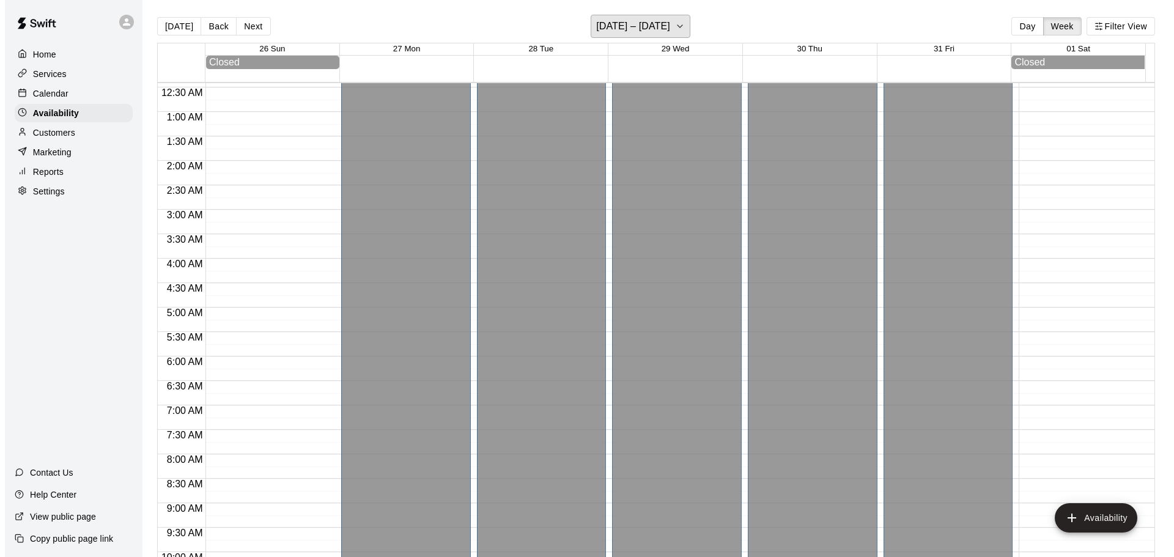
scroll to position [367, 0]
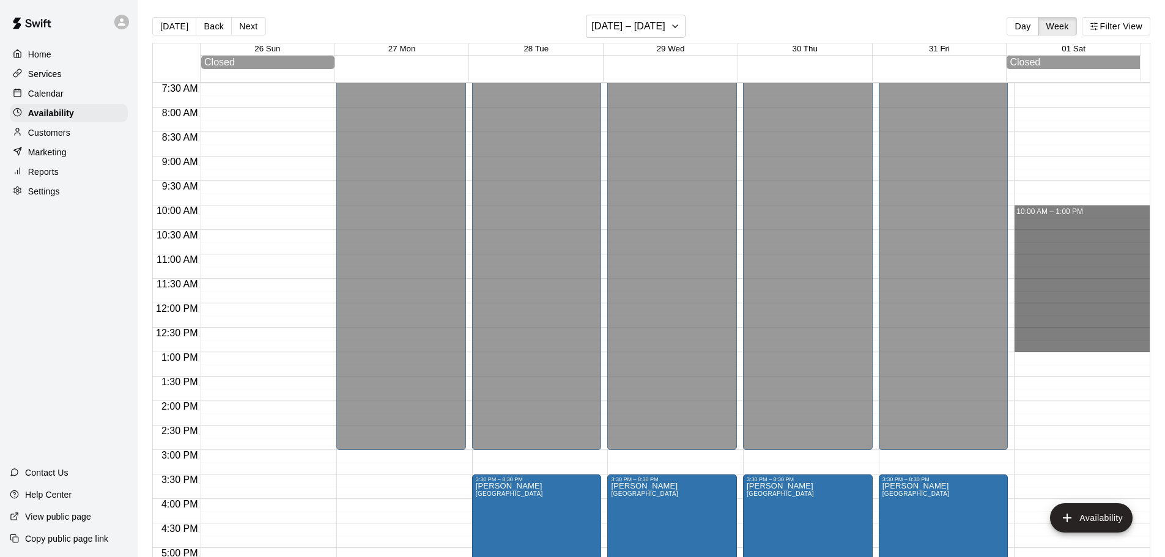
drag, startPoint x: 1014, startPoint y: 211, endPoint x: 1022, endPoint y: 347, distance: 136.6
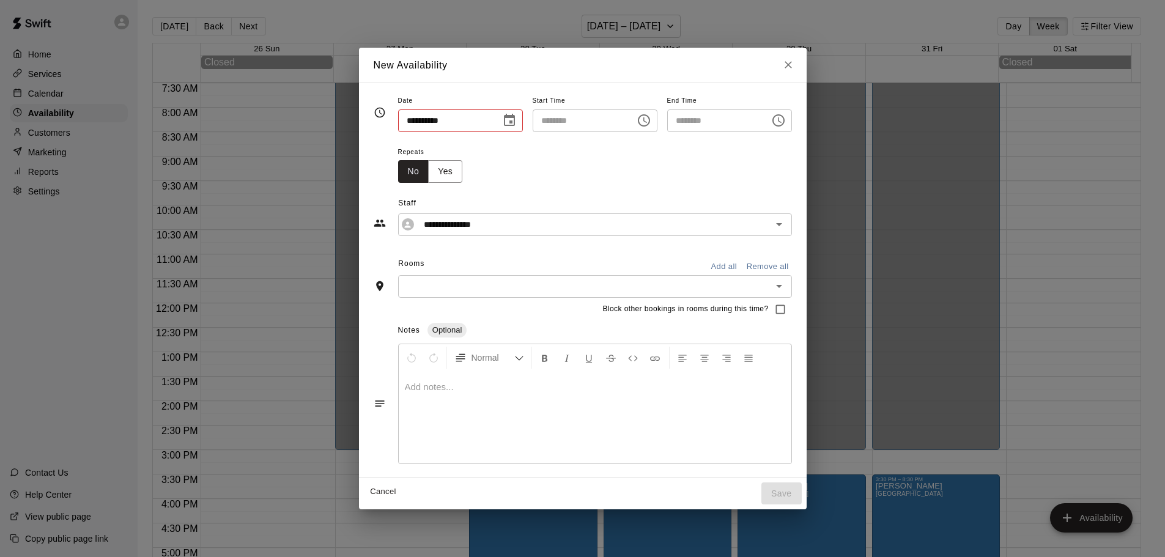
type input "**********"
type input "********"
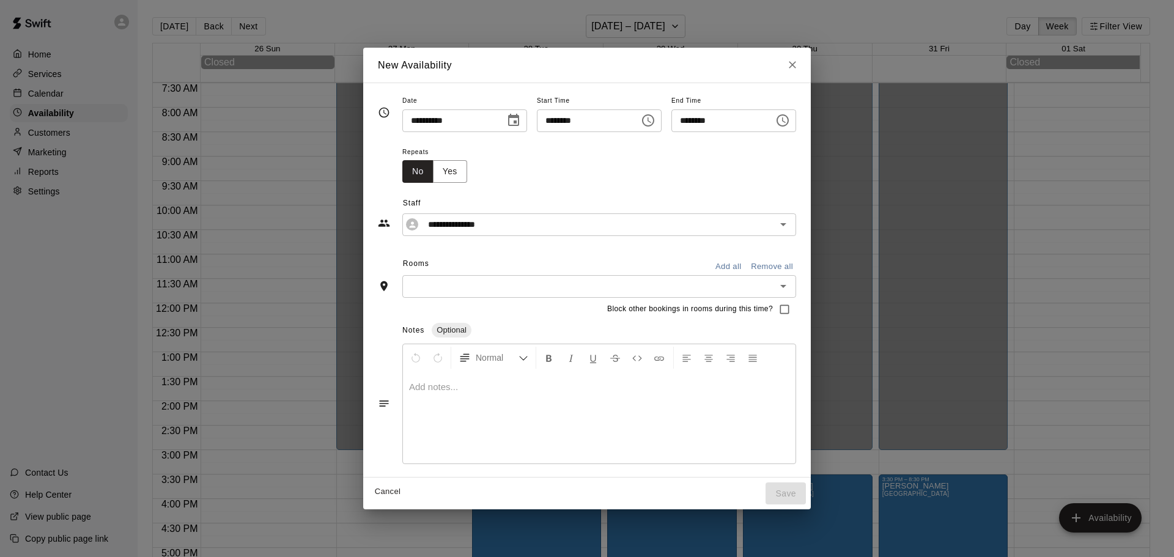
click at [416, 290] on input "text" at bounding box center [589, 286] width 366 height 15
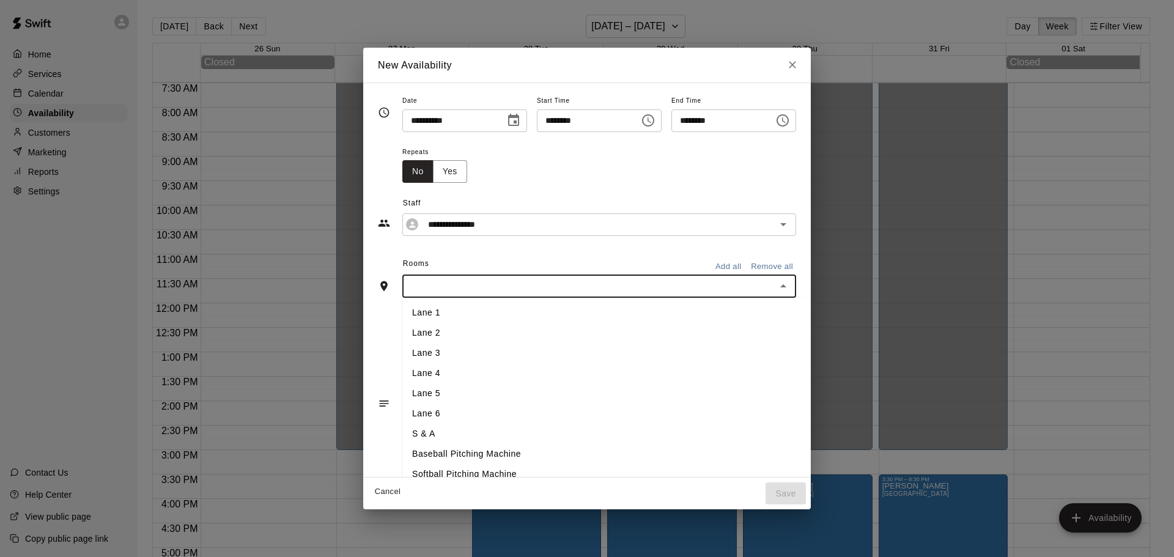
click at [413, 311] on li "Lane 1" at bounding box center [626, 313] width 449 height 20
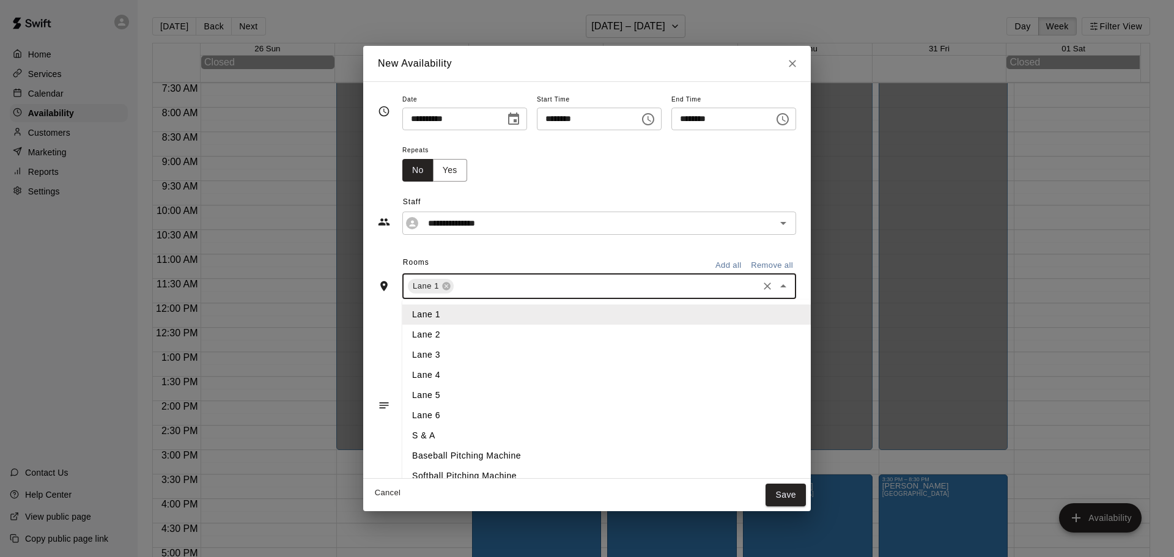
click at [456, 286] on input "text" at bounding box center [606, 286] width 301 height 15
click at [410, 333] on li "Lane 2" at bounding box center [626, 335] width 449 height 20
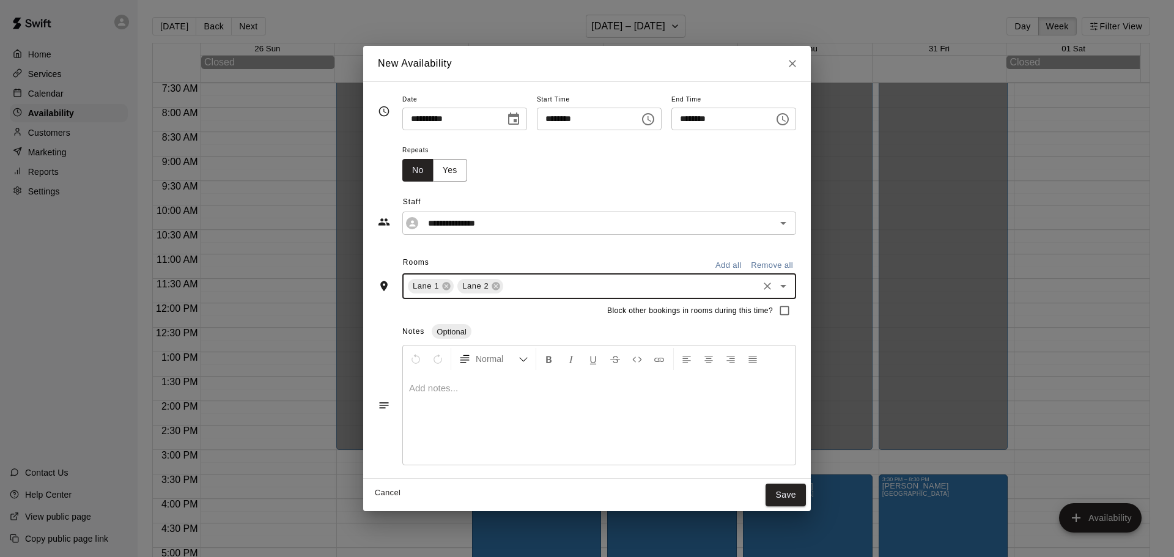
click at [505, 292] on input "text" at bounding box center [630, 286] width 251 height 15
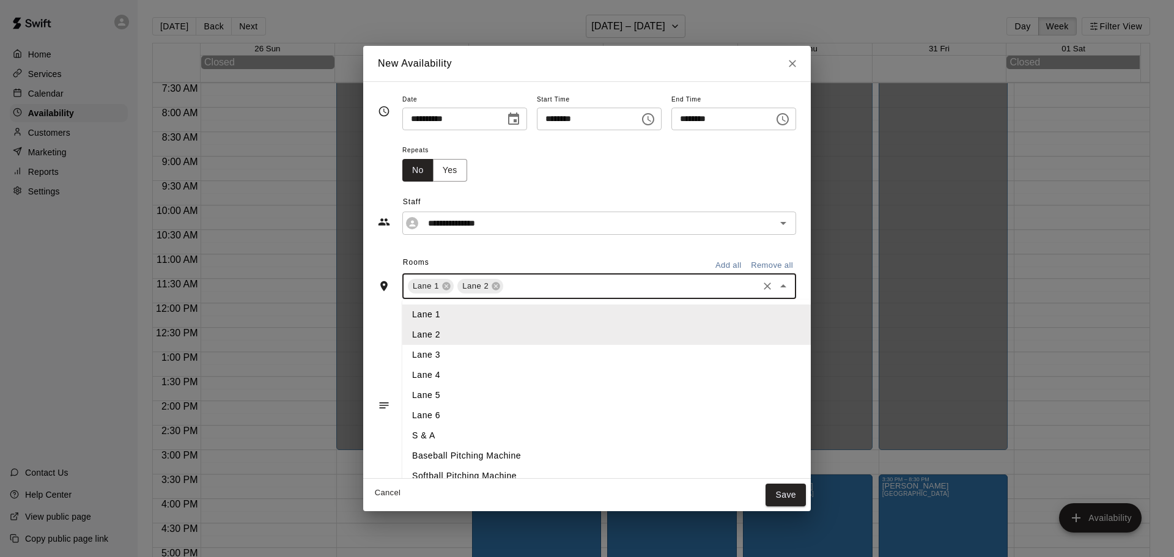
click at [430, 350] on li "Lane 3" at bounding box center [626, 355] width 449 height 20
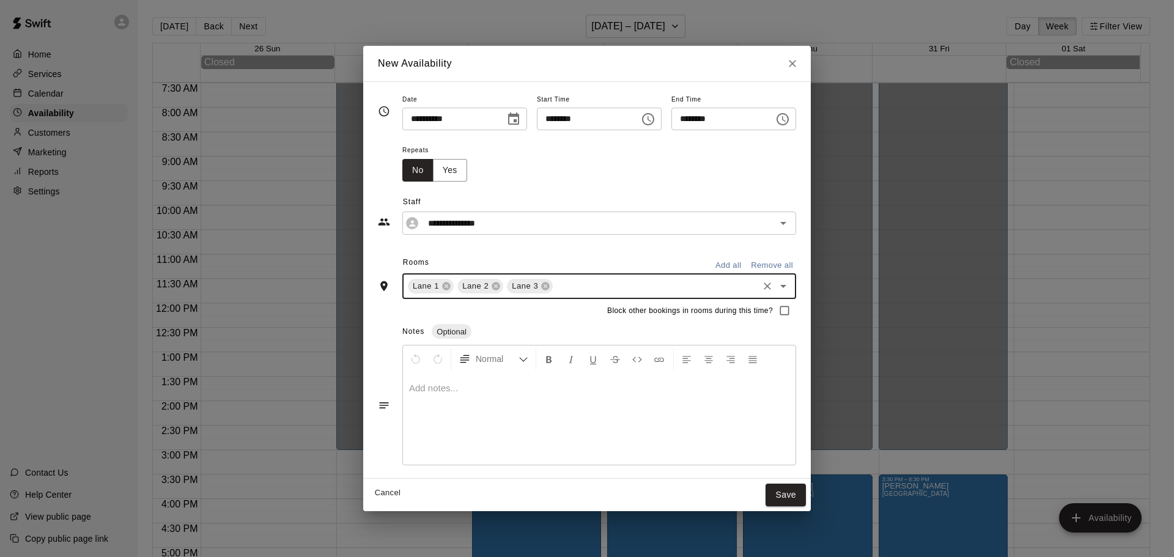
click at [555, 290] on input "text" at bounding box center [656, 286] width 202 height 15
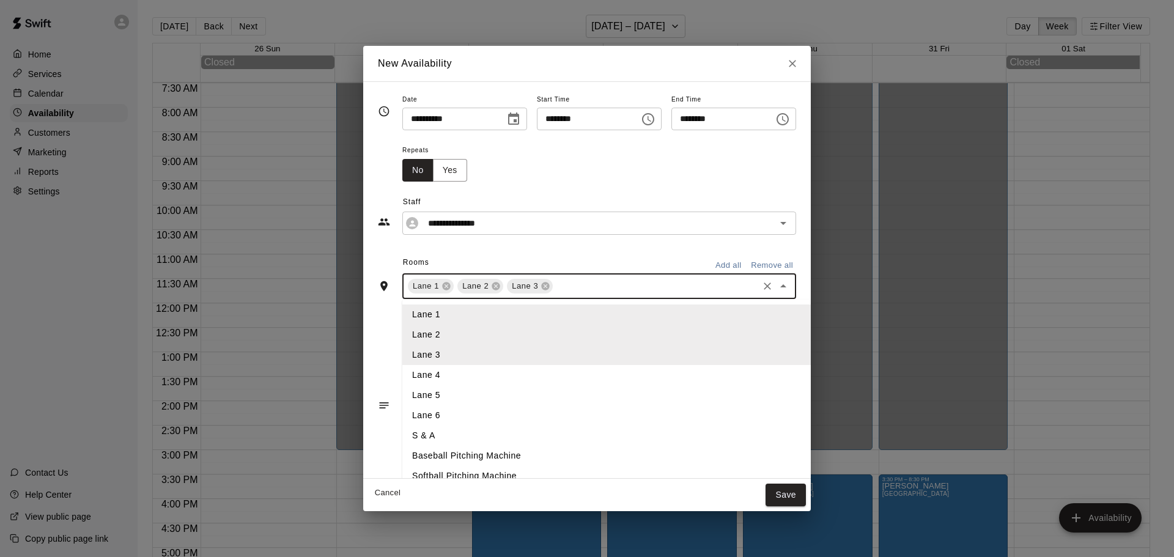
click at [404, 372] on li "Lane 4" at bounding box center [626, 375] width 449 height 20
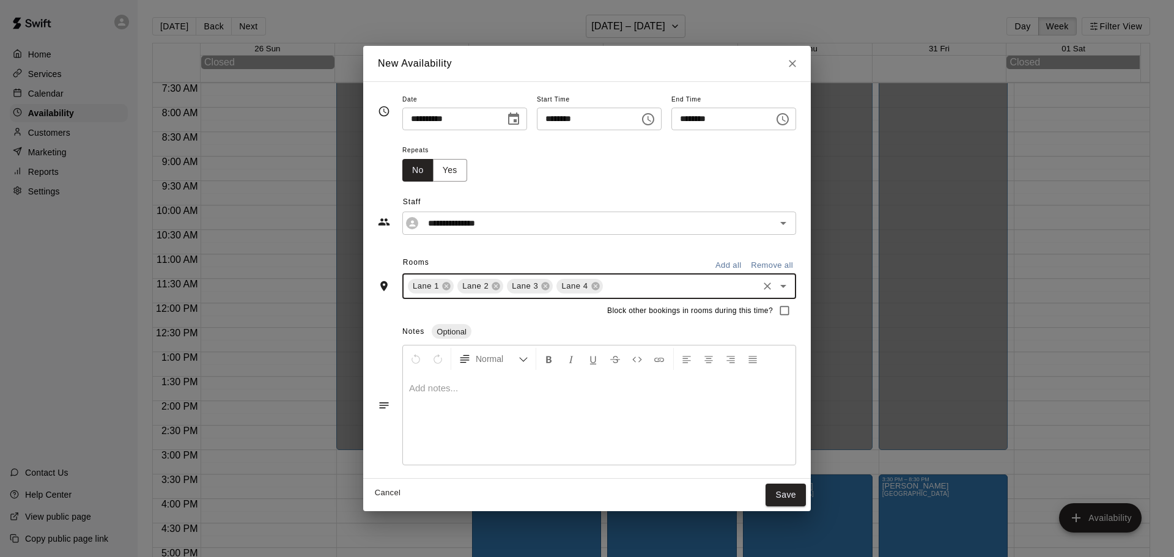
drag, startPoint x: 607, startPoint y: 288, endPoint x: 593, endPoint y: 297, distance: 15.9
click at [608, 288] on input "text" at bounding box center [681, 286] width 152 height 15
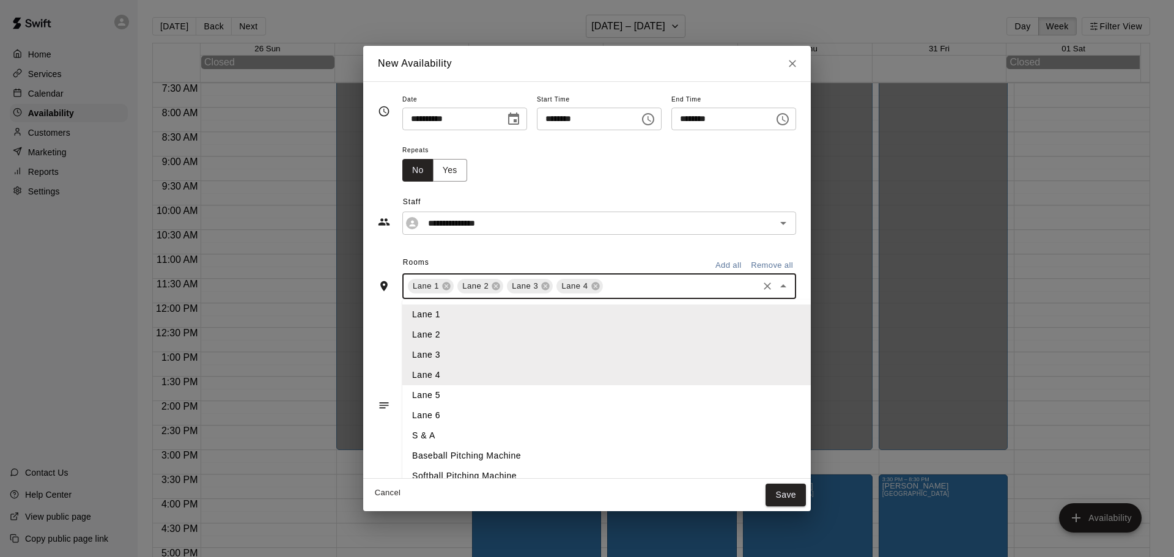
click at [415, 391] on li "Lane 5" at bounding box center [626, 395] width 449 height 20
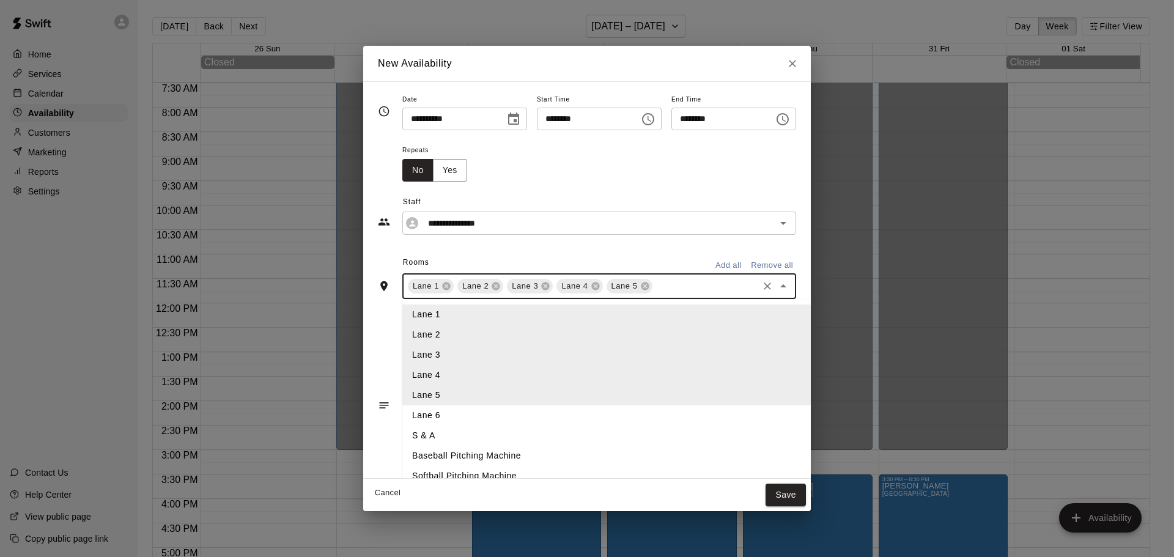
click at [654, 291] on input "text" at bounding box center [705, 286] width 102 height 15
click at [405, 408] on li "Lane 6" at bounding box center [626, 415] width 449 height 20
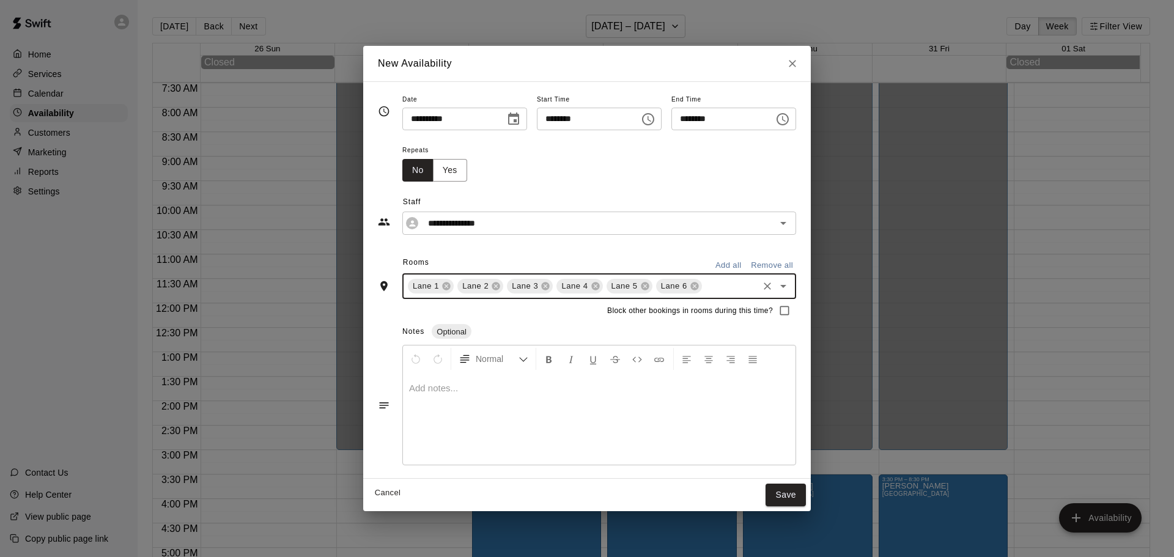
click at [704, 288] on input "text" at bounding box center [730, 286] width 53 height 15
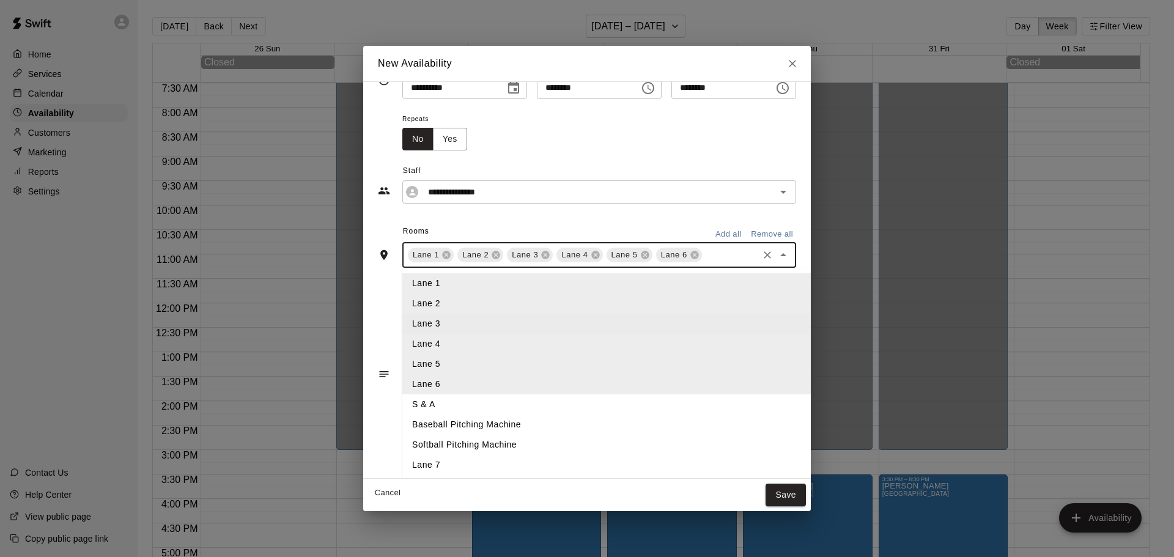
scroll to position [43, 0]
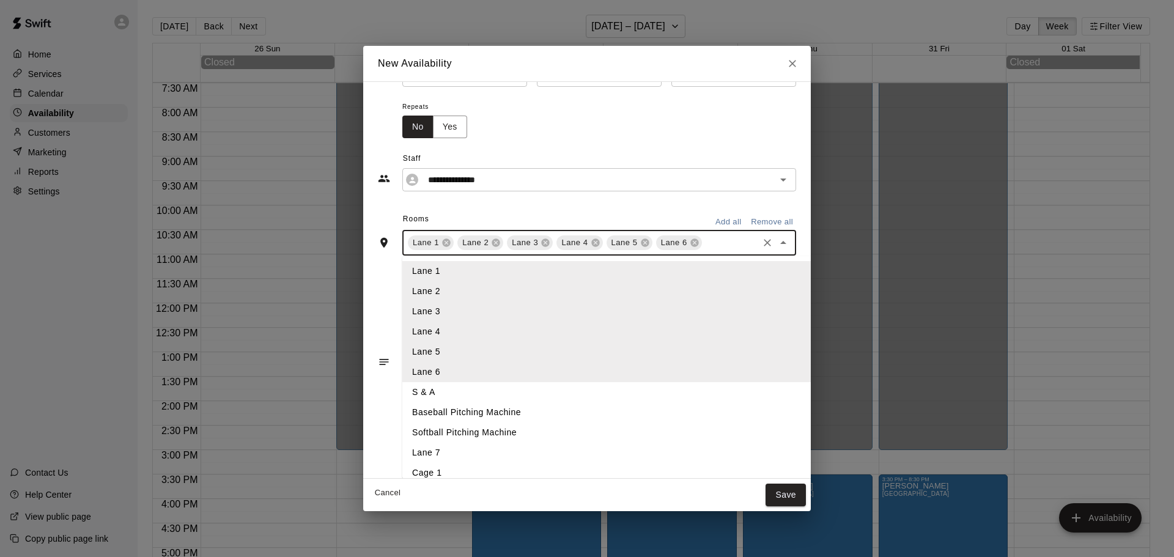
click at [408, 456] on li "Lane 7" at bounding box center [626, 453] width 449 height 20
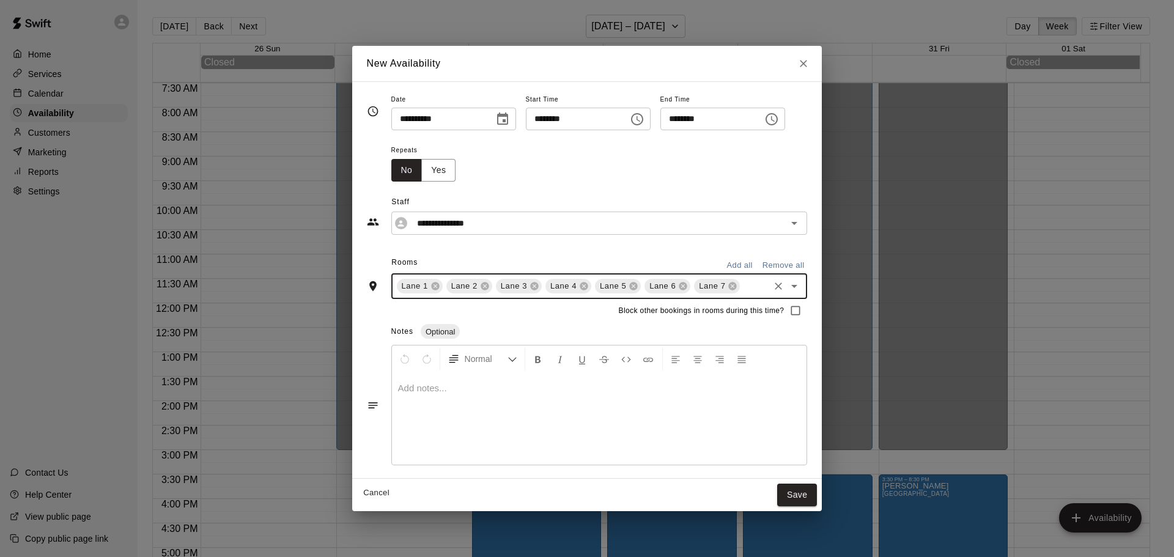
click at [813, 491] on button "Save" at bounding box center [797, 495] width 40 height 23
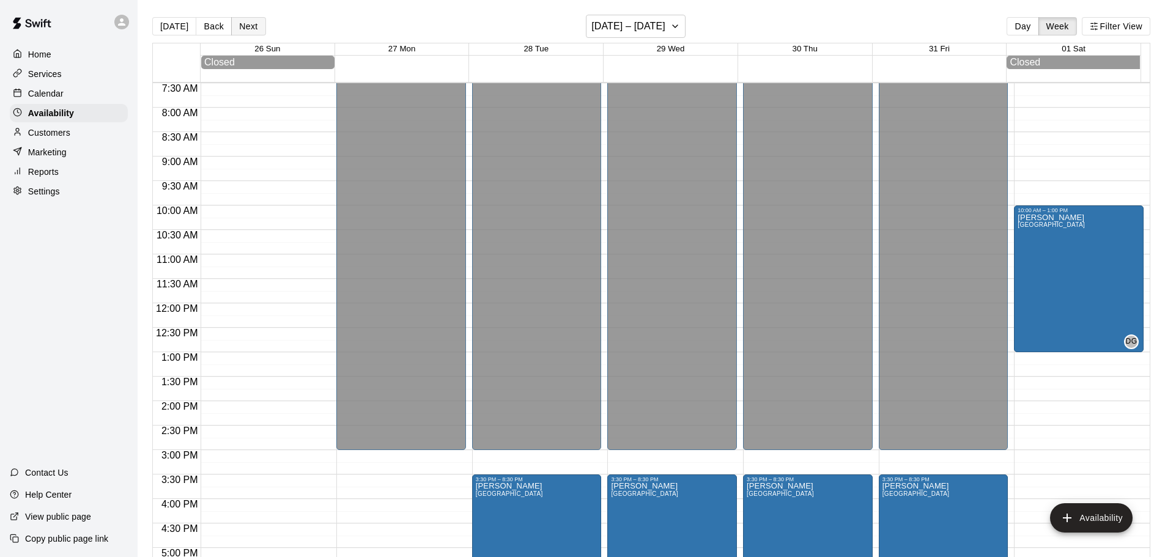
click at [254, 27] on button "Next" at bounding box center [248, 26] width 34 height 18
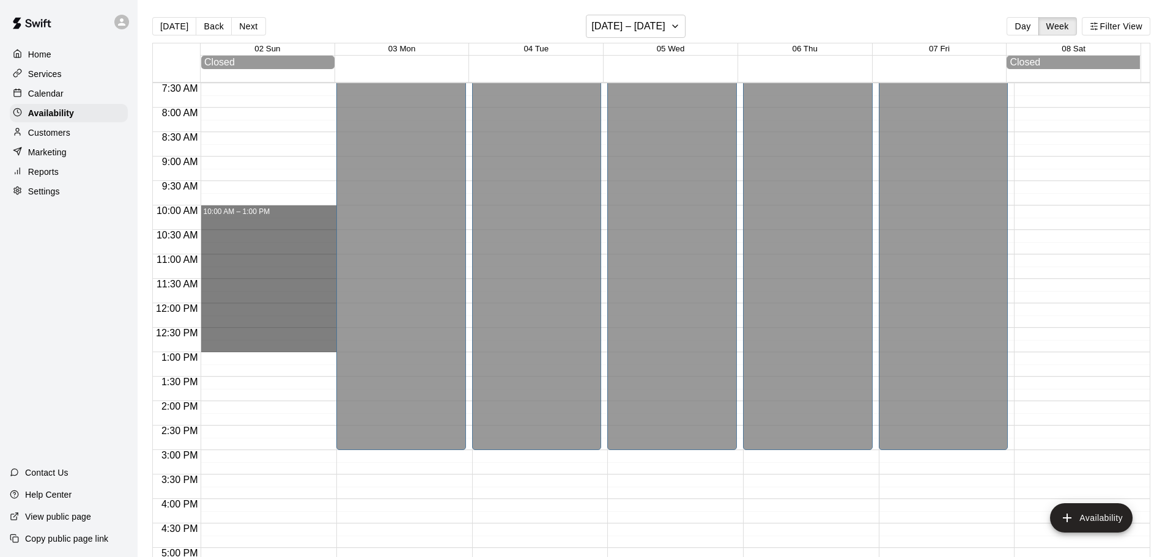
drag, startPoint x: 209, startPoint y: 210, endPoint x: 217, endPoint y: 344, distance: 134.8
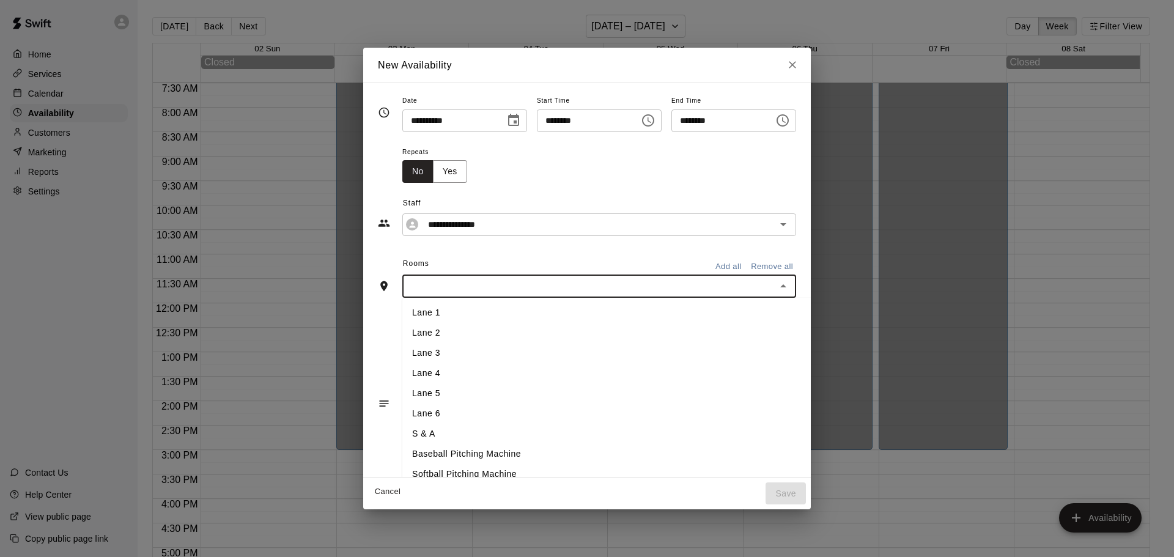
drag, startPoint x: 473, startPoint y: 281, endPoint x: 445, endPoint y: 284, distance: 28.9
click at [473, 281] on input "text" at bounding box center [589, 286] width 366 height 15
click at [411, 309] on li "Lane 1" at bounding box center [626, 313] width 449 height 20
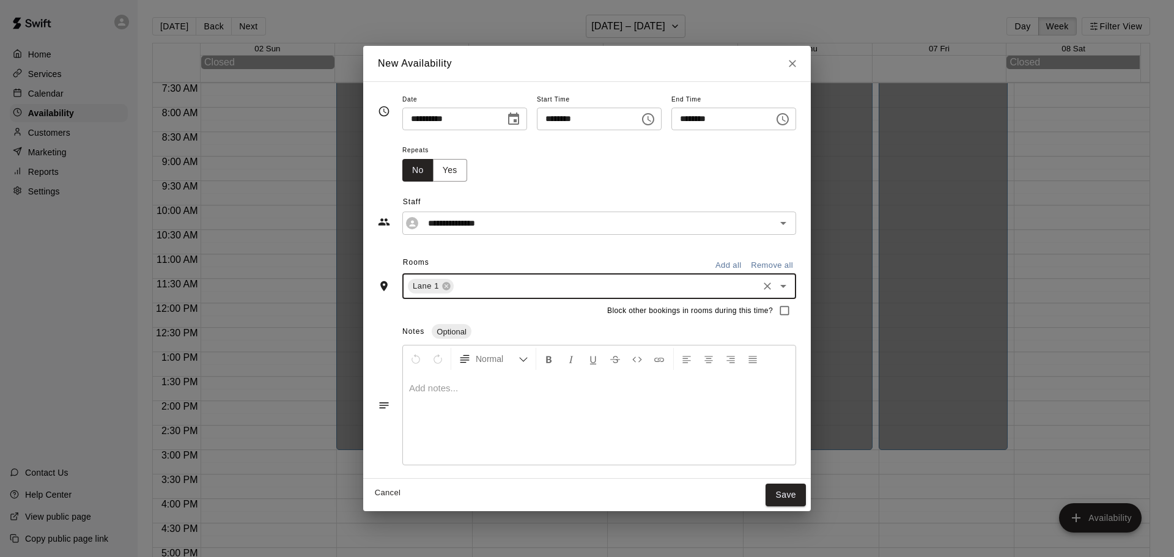
click at [486, 279] on input "text" at bounding box center [606, 286] width 301 height 15
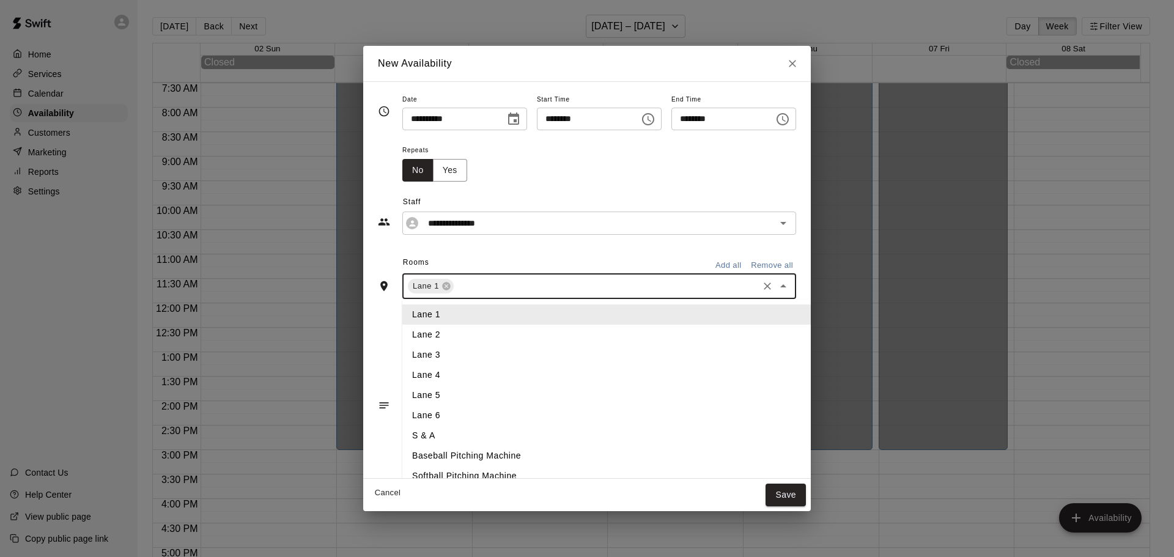
click at [432, 319] on li "Lane 1" at bounding box center [626, 314] width 449 height 20
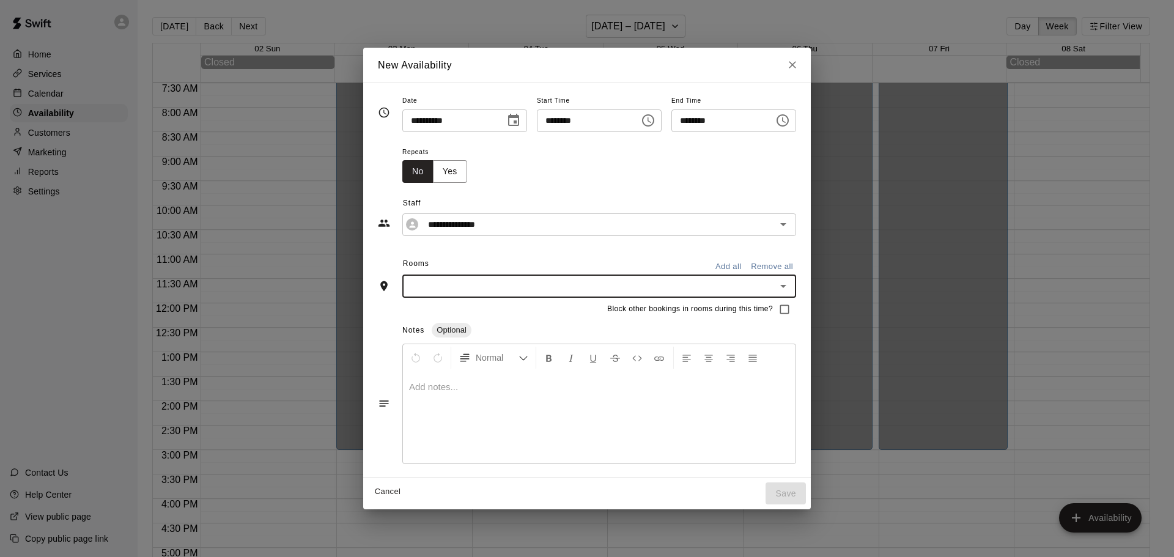
click at [476, 292] on input "text" at bounding box center [589, 286] width 366 height 15
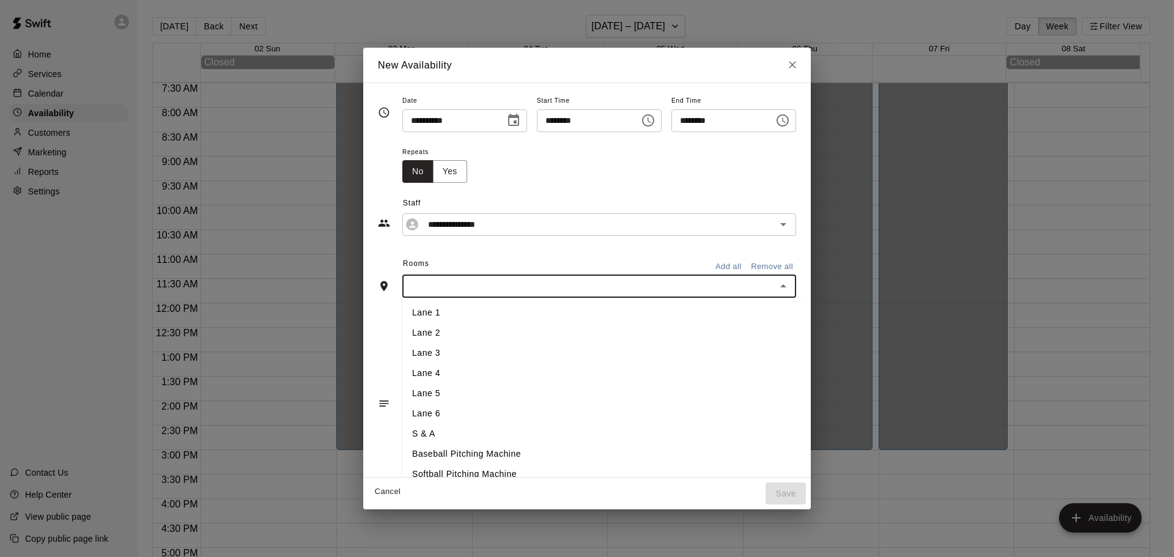
click at [415, 318] on li "Lane 1" at bounding box center [626, 313] width 449 height 20
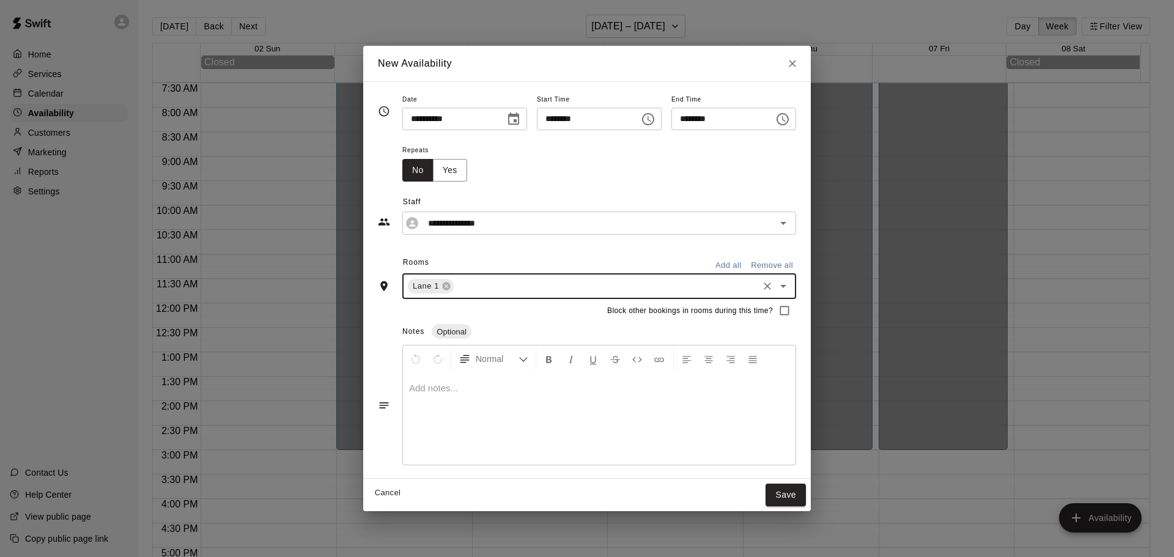
click at [461, 286] on input "text" at bounding box center [606, 286] width 301 height 15
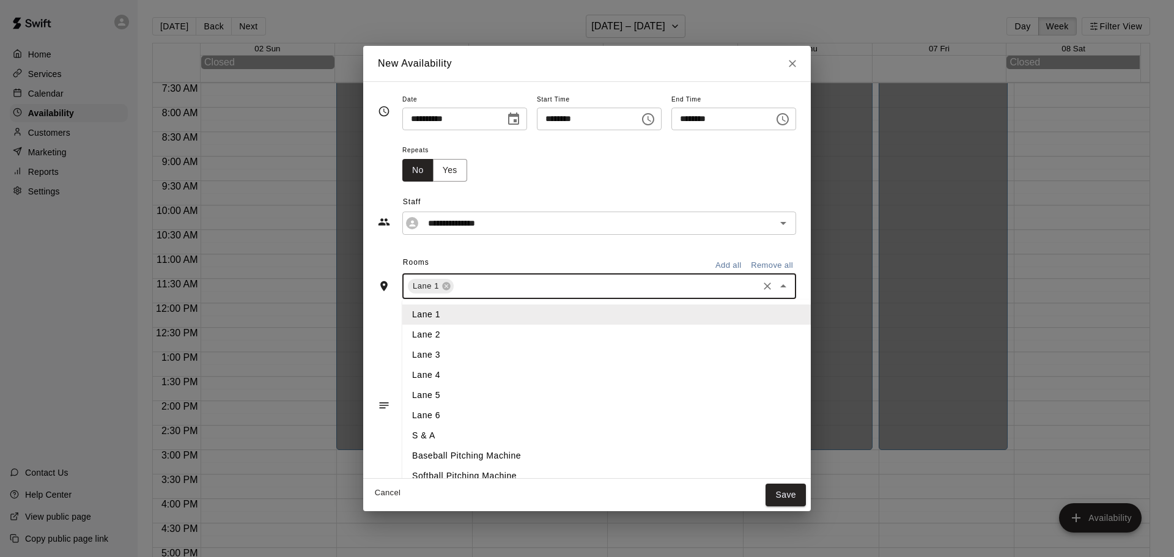
click at [408, 325] on li "Lane 2" at bounding box center [626, 335] width 449 height 20
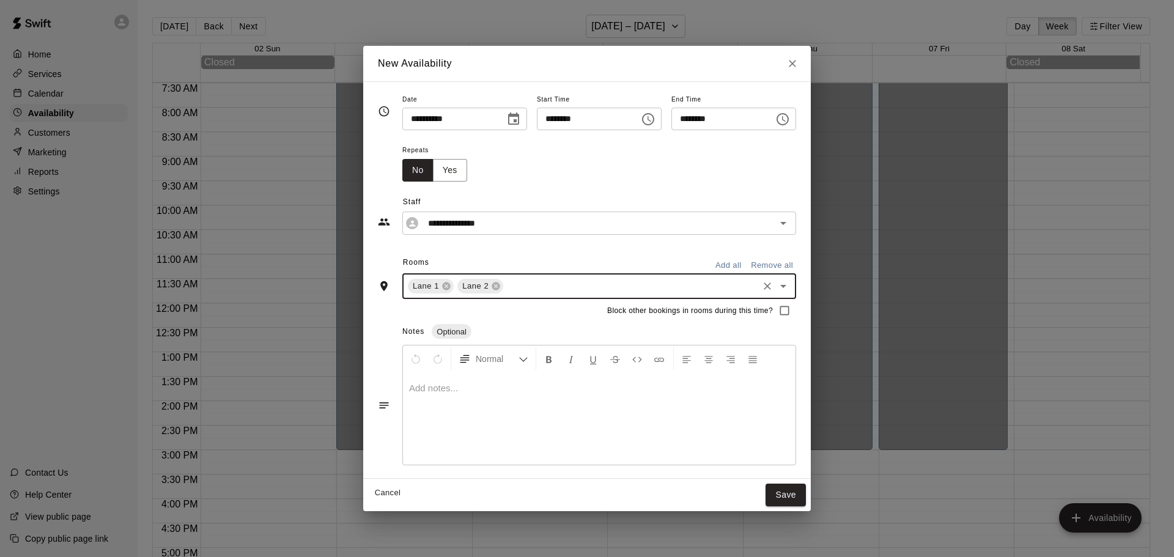
click at [505, 289] on input "text" at bounding box center [630, 286] width 251 height 15
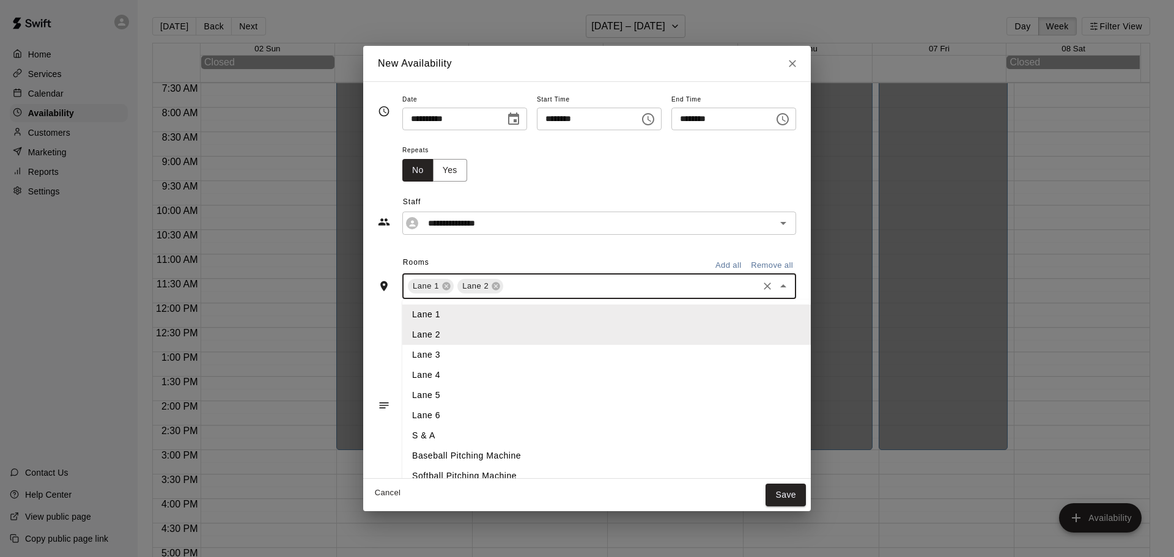
click at [402, 349] on li "Lane 3" at bounding box center [626, 355] width 449 height 20
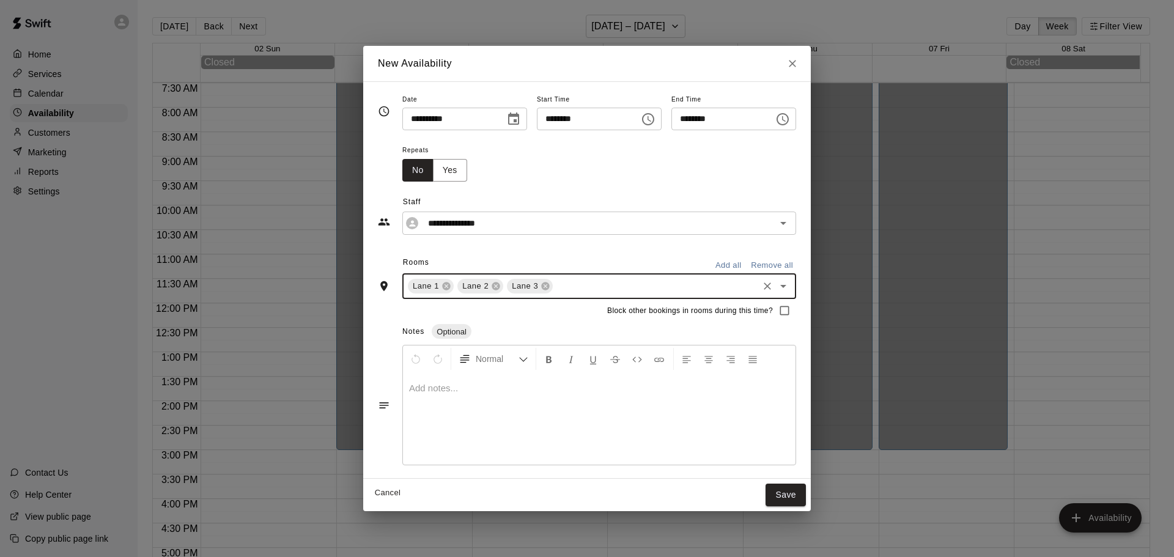
click at [555, 290] on input "text" at bounding box center [656, 286] width 202 height 15
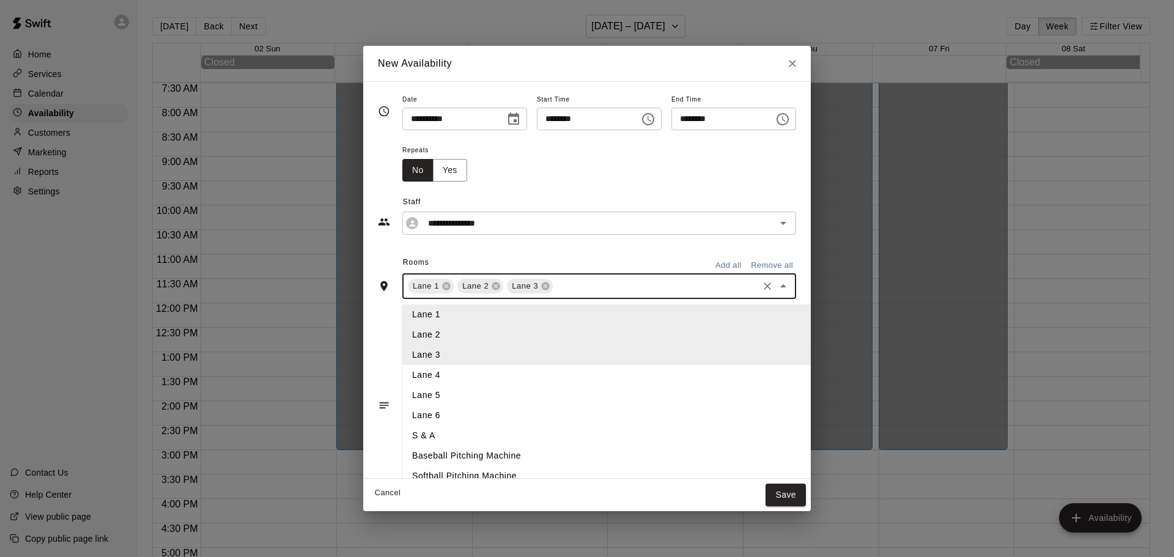
click at [436, 374] on li "Lane 4" at bounding box center [626, 375] width 449 height 20
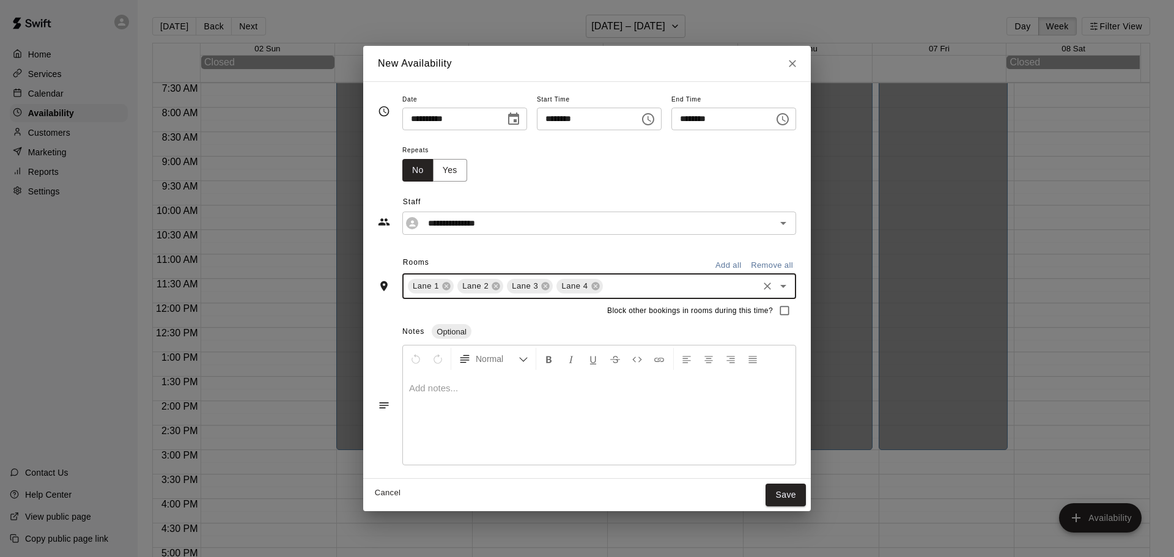
drag, startPoint x: 596, startPoint y: 287, endPoint x: 581, endPoint y: 295, distance: 17.5
click at [605, 287] on input "text" at bounding box center [681, 286] width 152 height 15
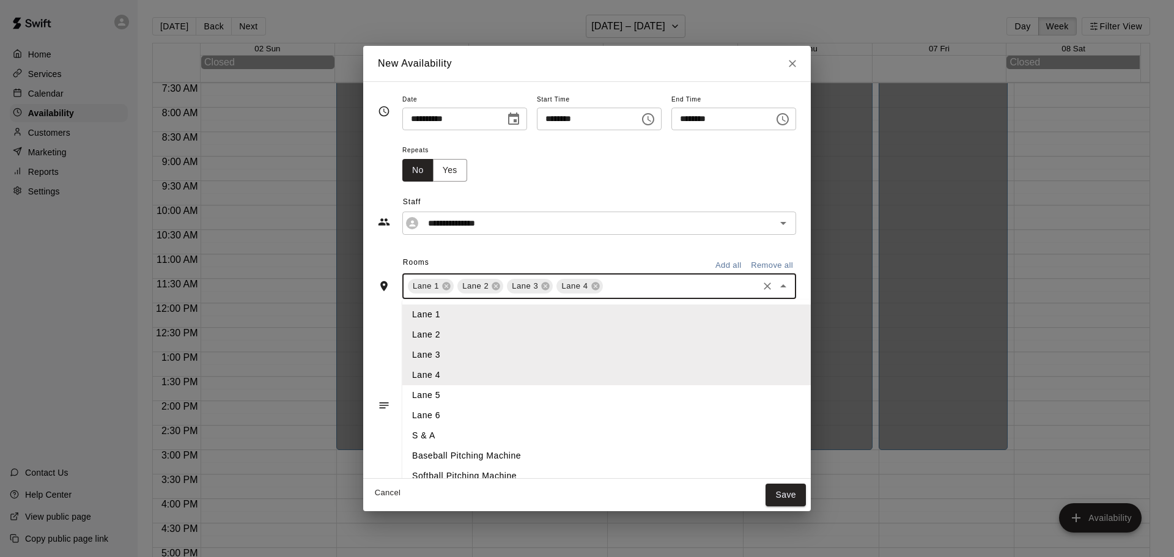
click at [415, 391] on li "Lane 5" at bounding box center [626, 395] width 449 height 20
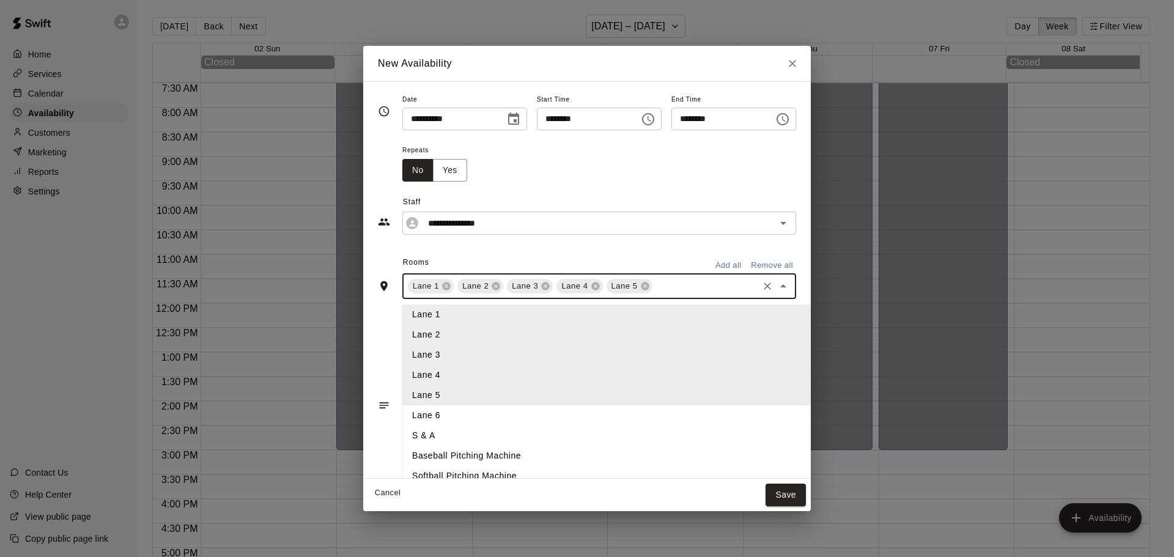
click at [654, 285] on input "text" at bounding box center [705, 286] width 102 height 15
click at [411, 414] on li "Lane 6" at bounding box center [626, 415] width 449 height 20
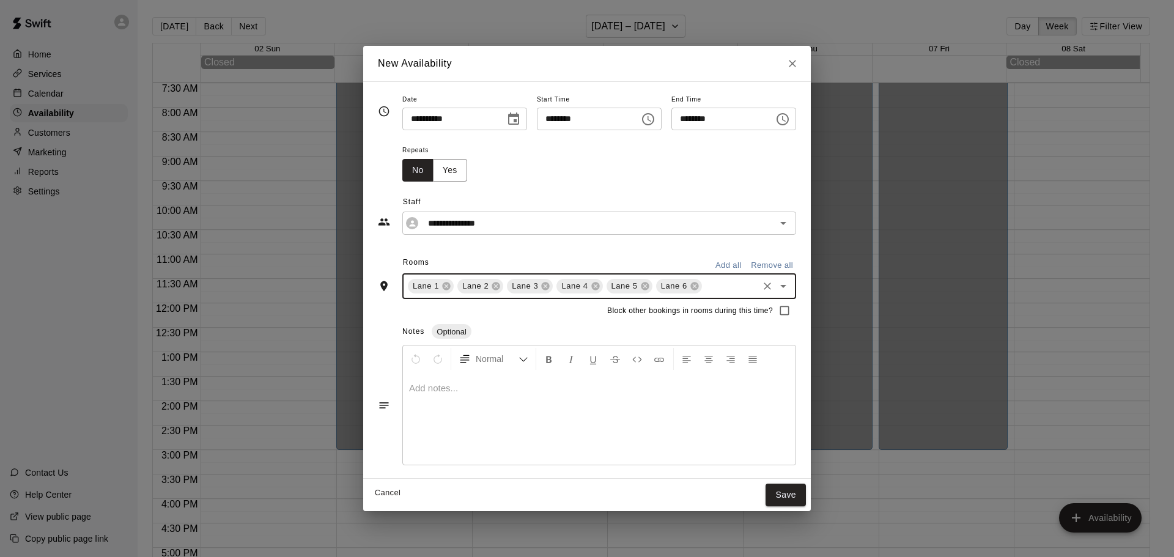
click at [714, 282] on input "text" at bounding box center [730, 286] width 53 height 15
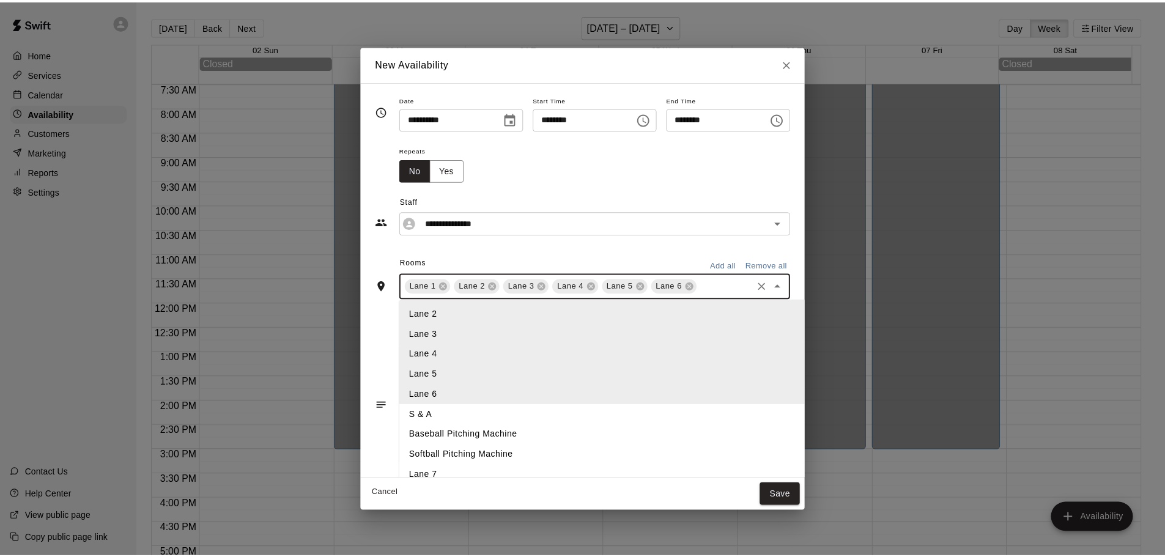
scroll to position [29, 0]
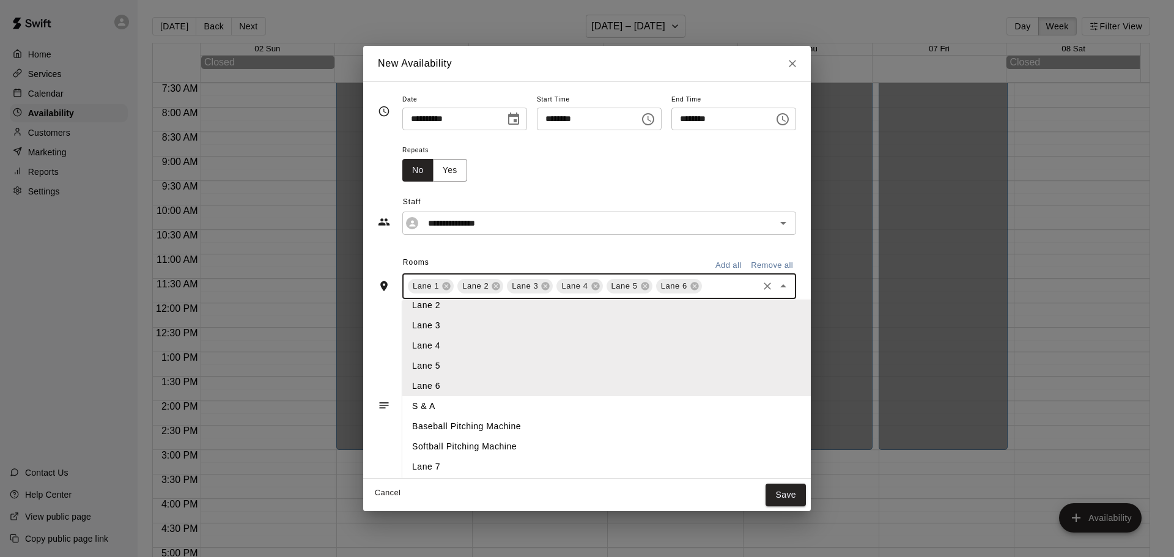
click at [402, 468] on li "Lane 7" at bounding box center [626, 467] width 449 height 20
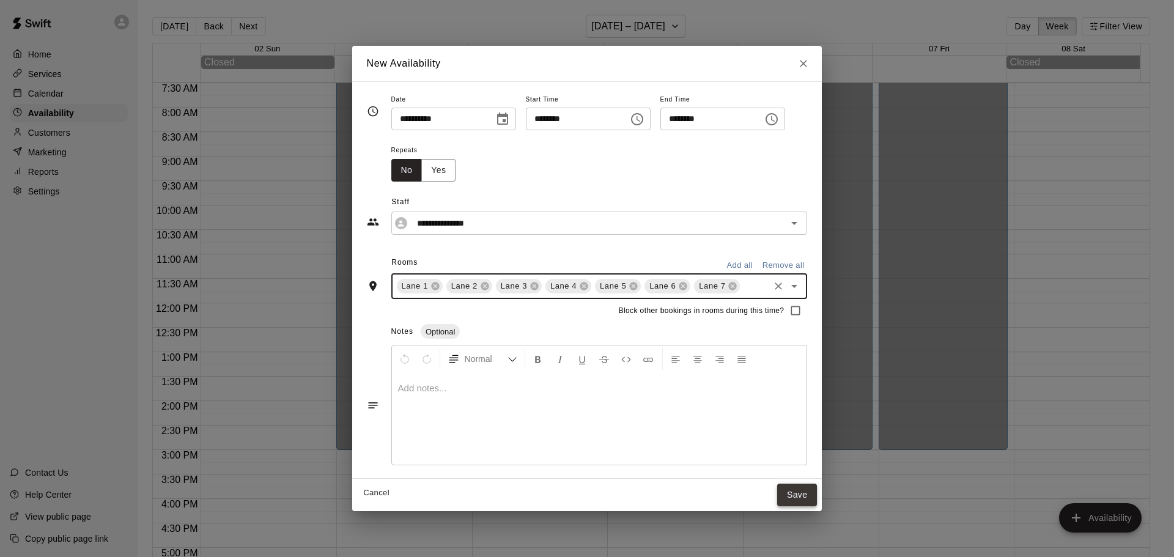
click at [800, 495] on button "Save" at bounding box center [797, 495] width 40 height 23
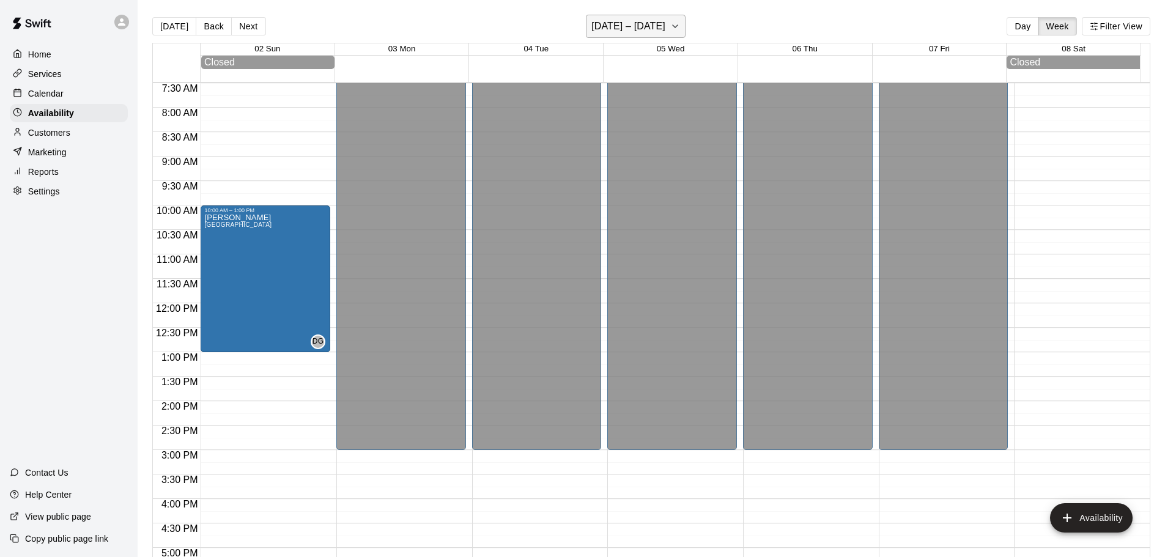
click at [675, 26] on icon "button" at bounding box center [675, 26] width 10 height 15
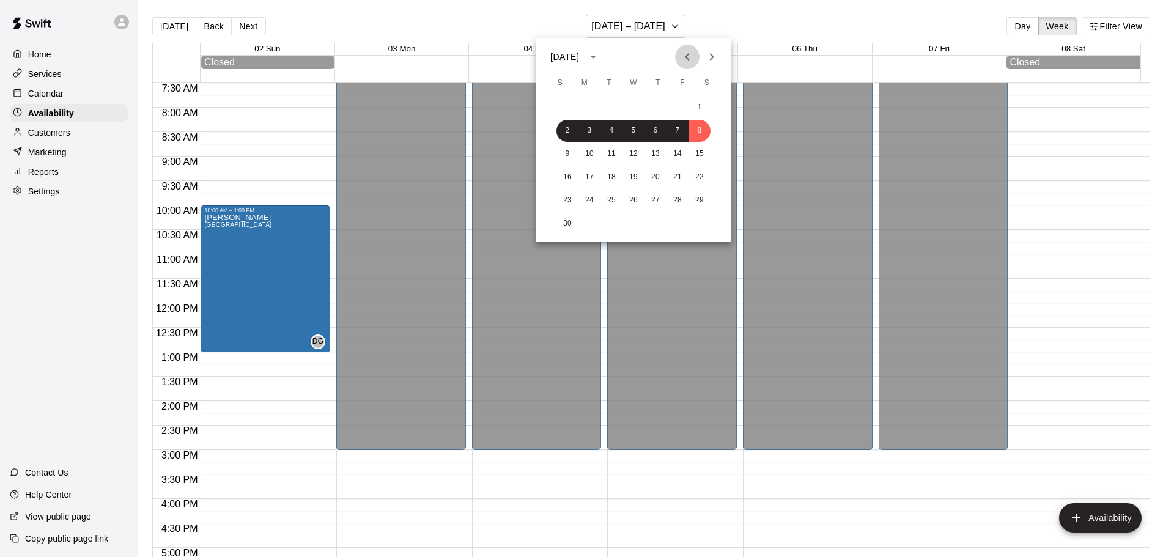
click at [685, 61] on icon "Previous month" at bounding box center [687, 57] width 15 height 15
click at [700, 133] on button "11" at bounding box center [699, 131] width 22 height 22
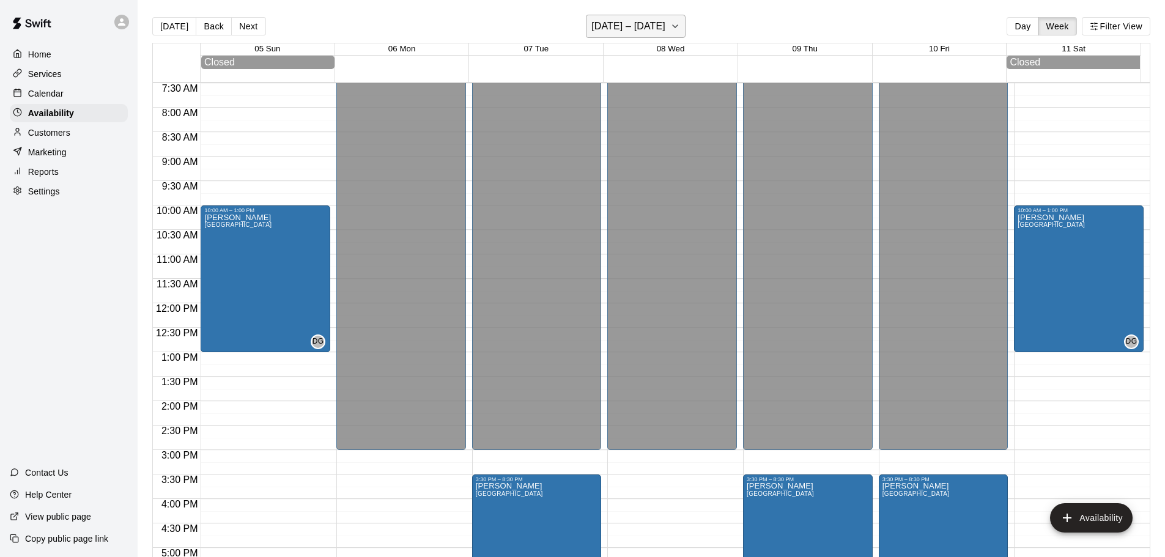
click at [670, 30] on icon "button" at bounding box center [675, 26] width 10 height 15
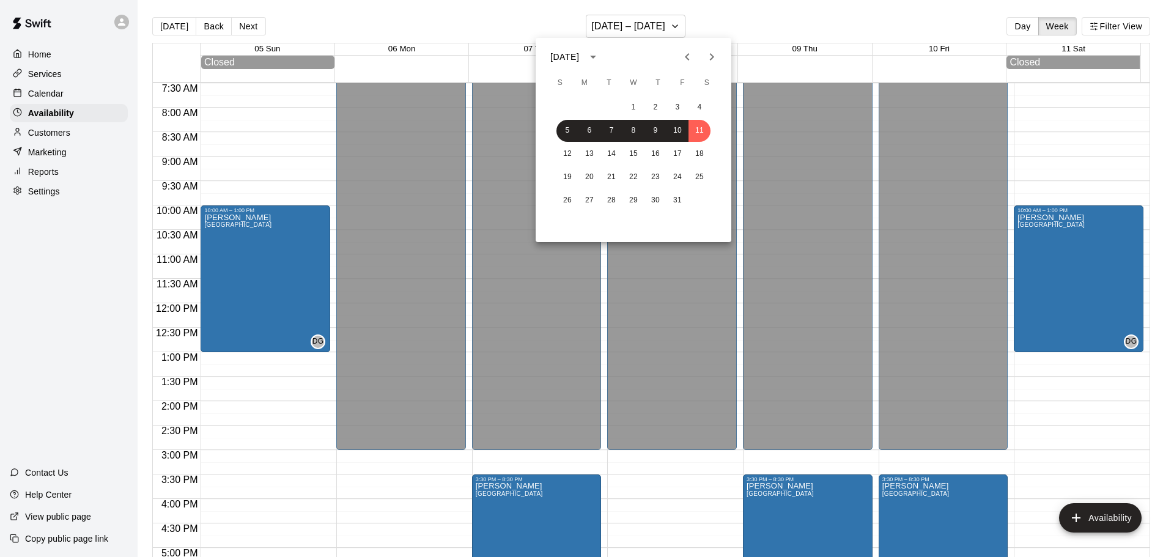
click at [712, 59] on icon "Next month" at bounding box center [711, 57] width 15 height 15
click at [699, 106] on button "1" at bounding box center [699, 108] width 22 height 22
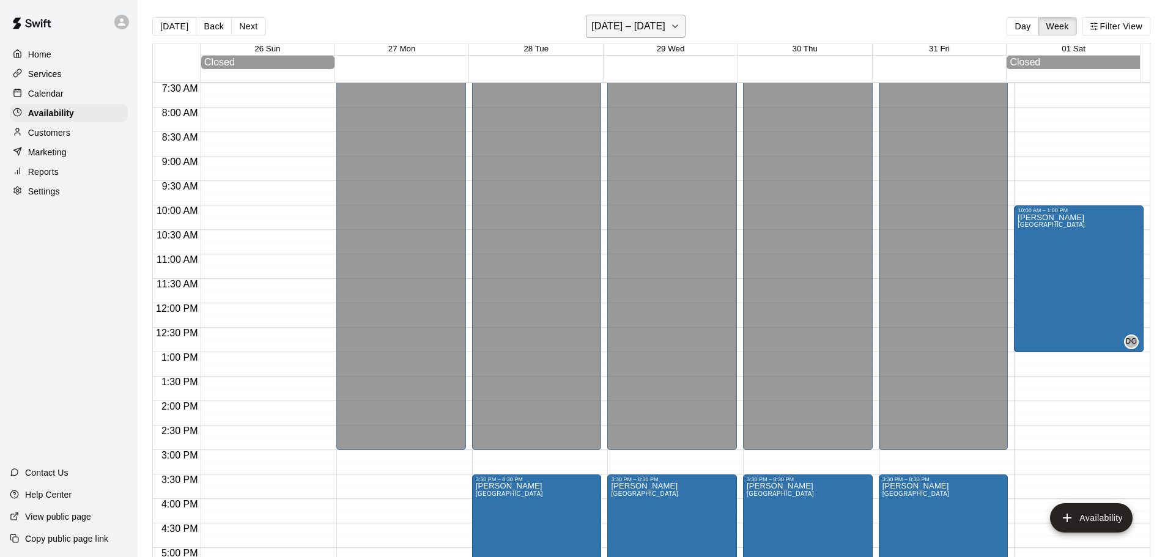
click at [685, 22] on button "[DATE] – [DATE]" at bounding box center [636, 26] width 100 height 23
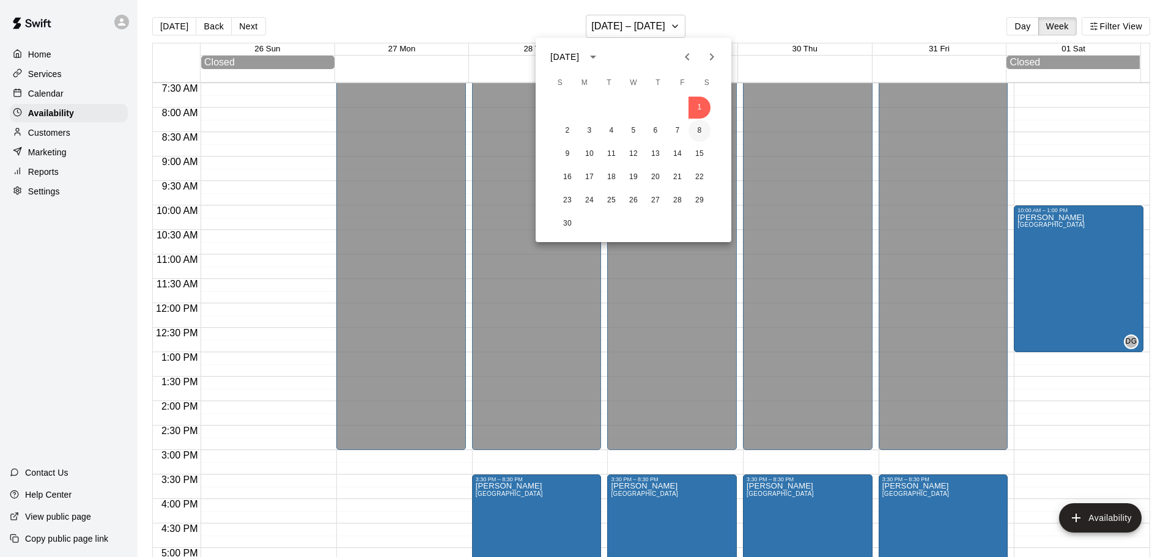
click at [698, 133] on button "8" at bounding box center [699, 131] width 22 height 22
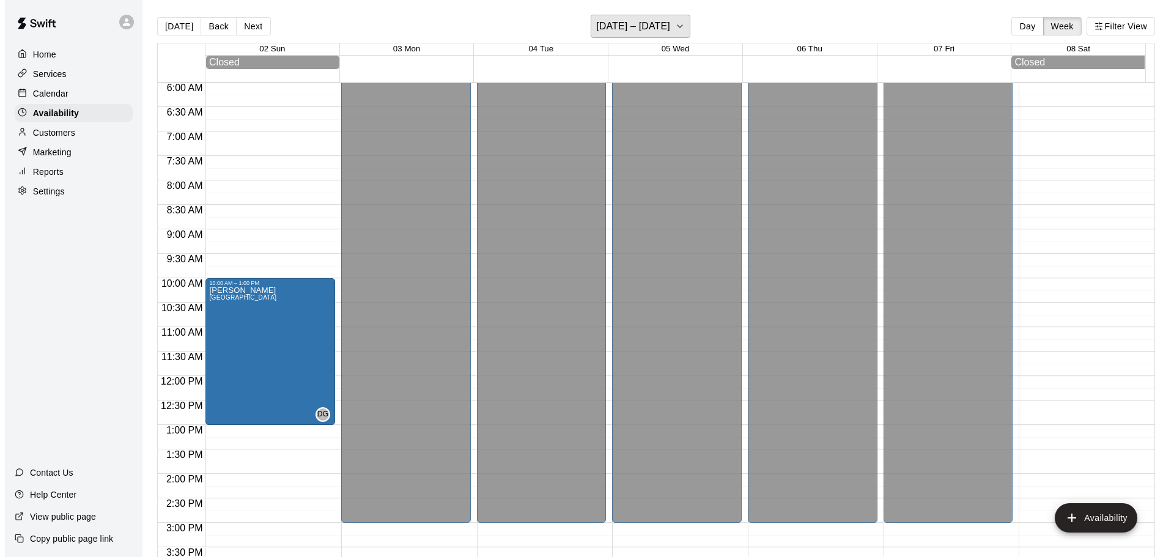
scroll to position [306, 0]
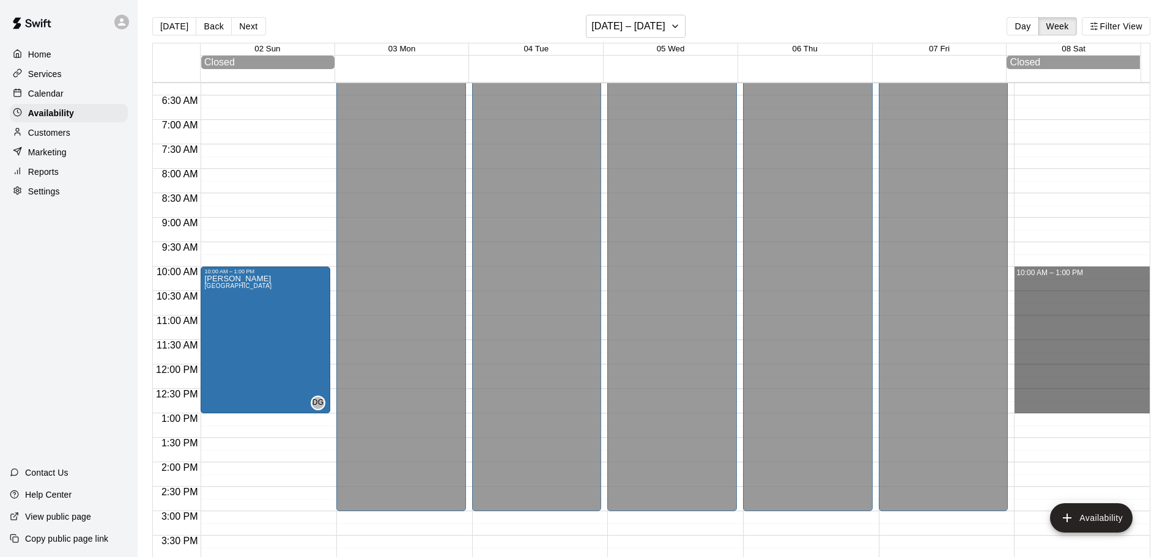
drag, startPoint x: 1014, startPoint y: 274, endPoint x: 1026, endPoint y: 410, distance: 136.8
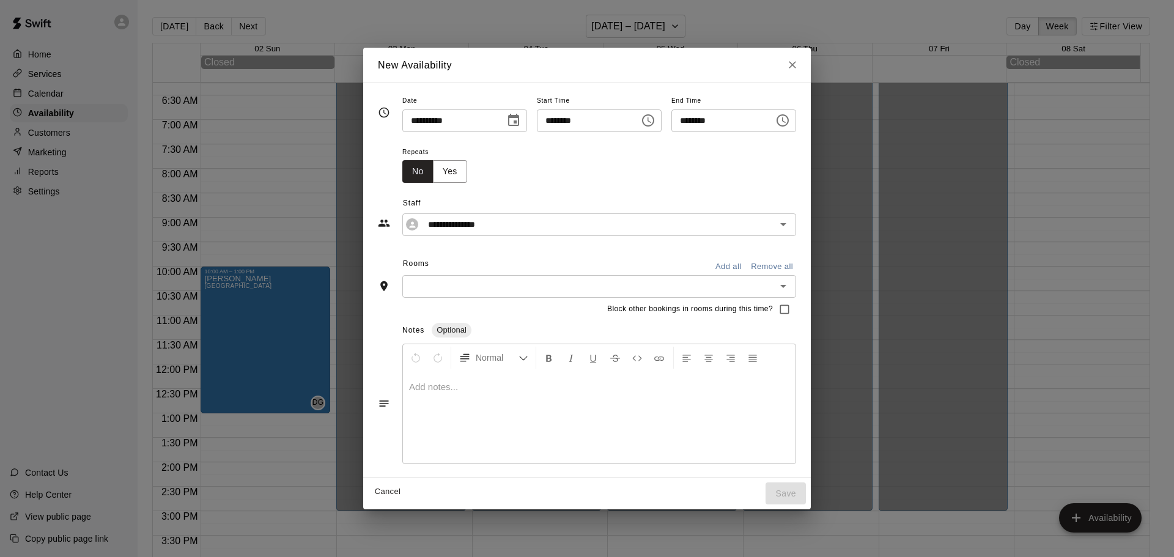
click at [406, 289] on input "text" at bounding box center [589, 286] width 366 height 15
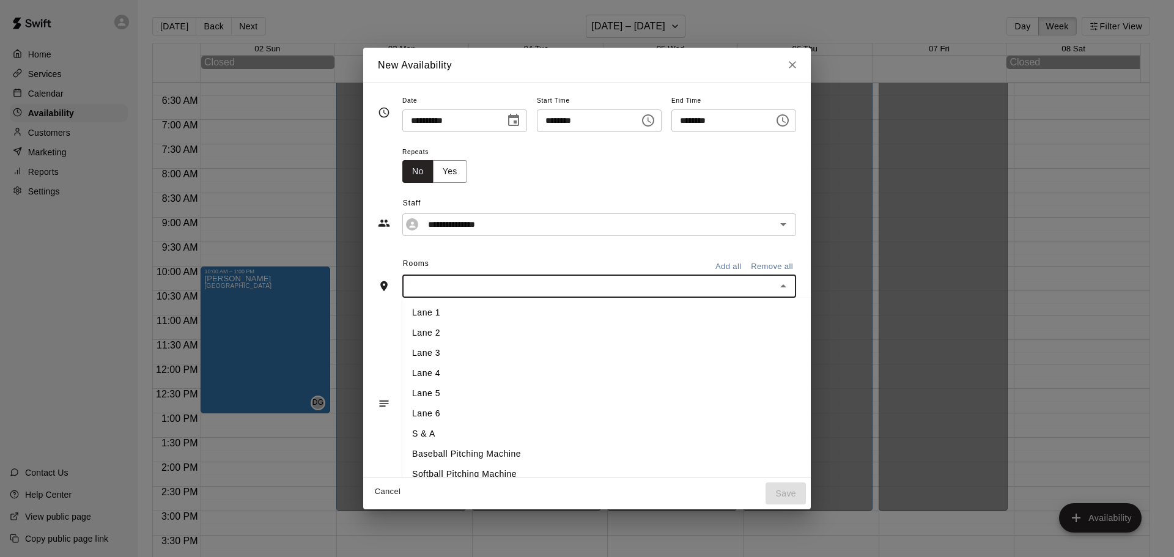
click at [402, 321] on li "Lane 1" at bounding box center [626, 313] width 449 height 20
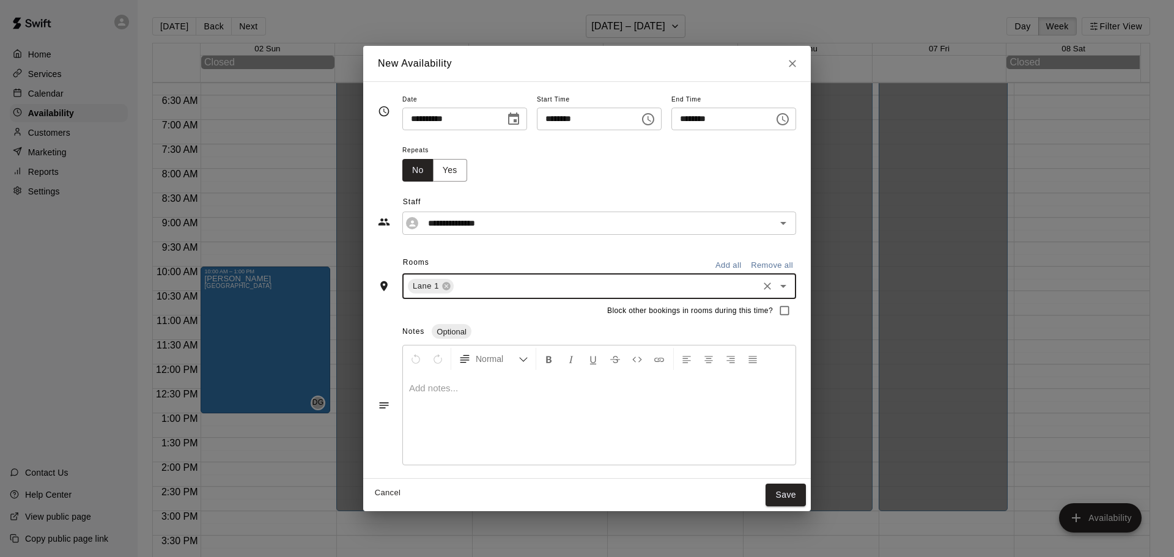
click at [472, 289] on input "text" at bounding box center [606, 286] width 301 height 15
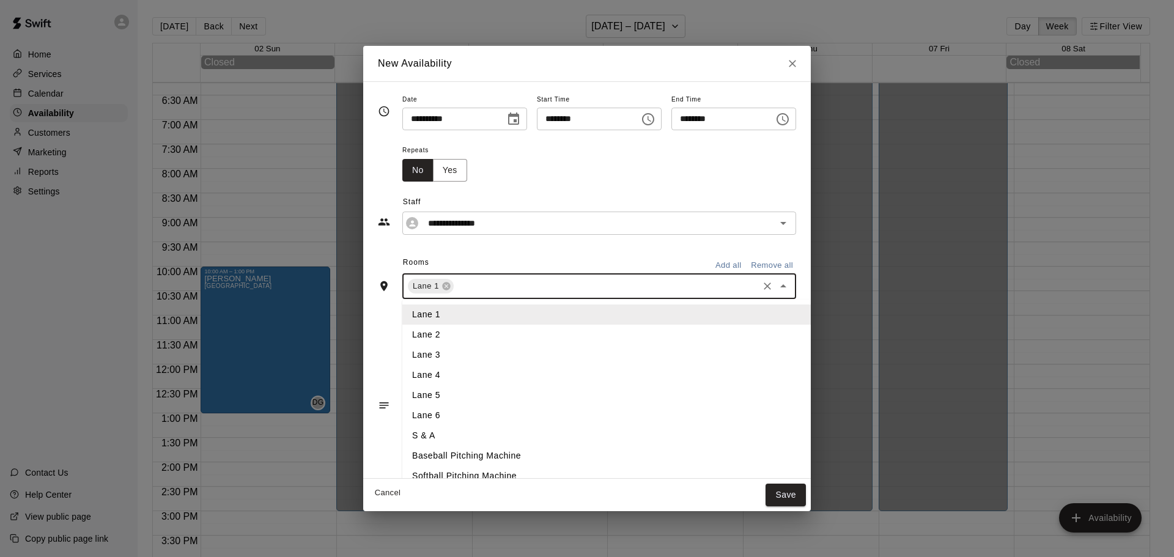
click at [422, 330] on li "Lane 2" at bounding box center [626, 335] width 449 height 20
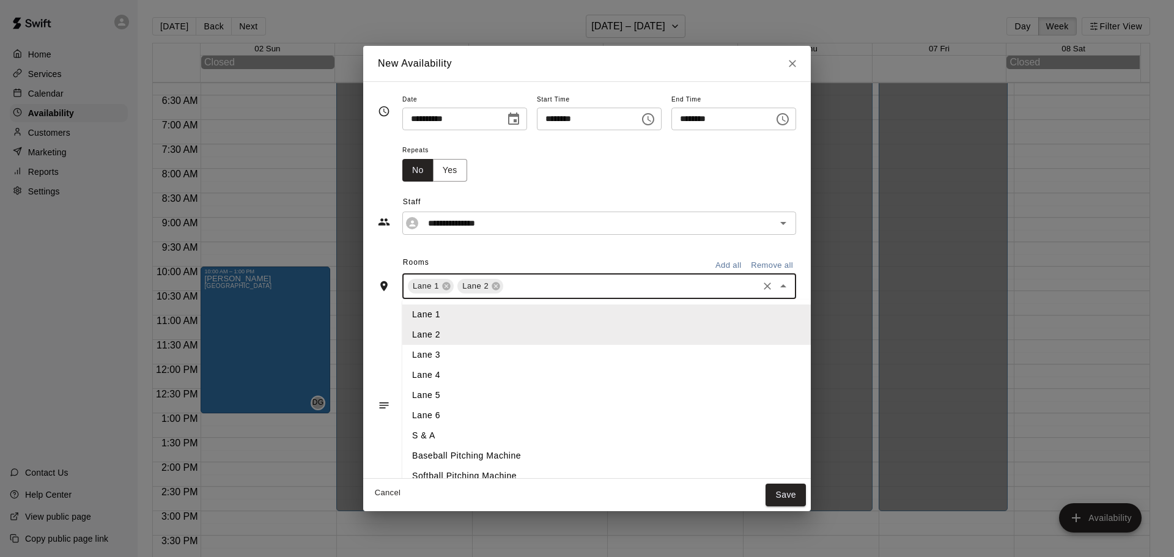
click at [509, 292] on input "text" at bounding box center [630, 286] width 251 height 15
click at [418, 349] on li "Lane 3" at bounding box center [626, 355] width 449 height 20
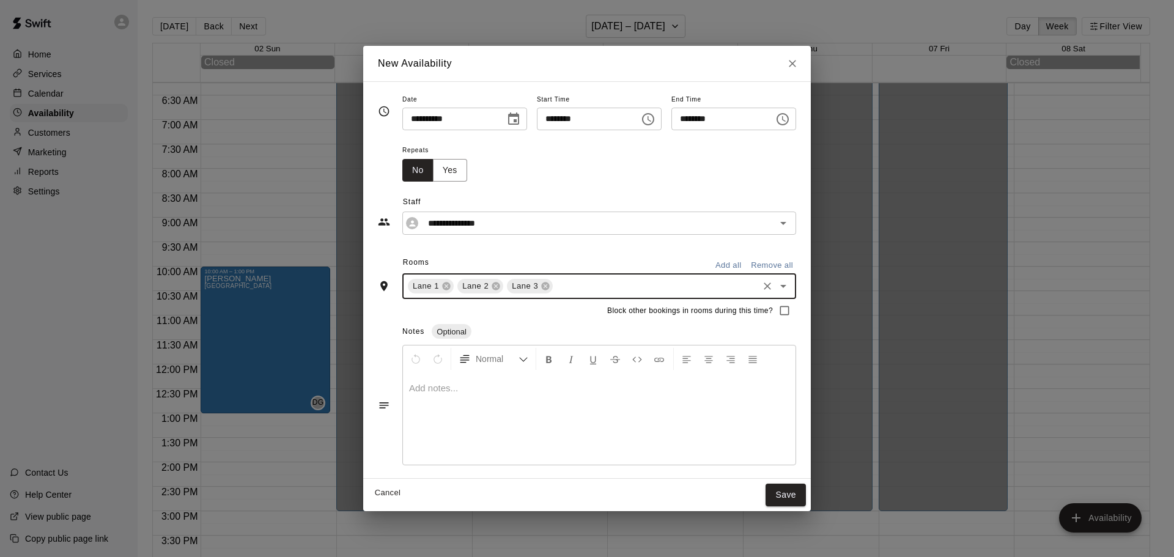
click at [558, 287] on input "text" at bounding box center [656, 286] width 202 height 15
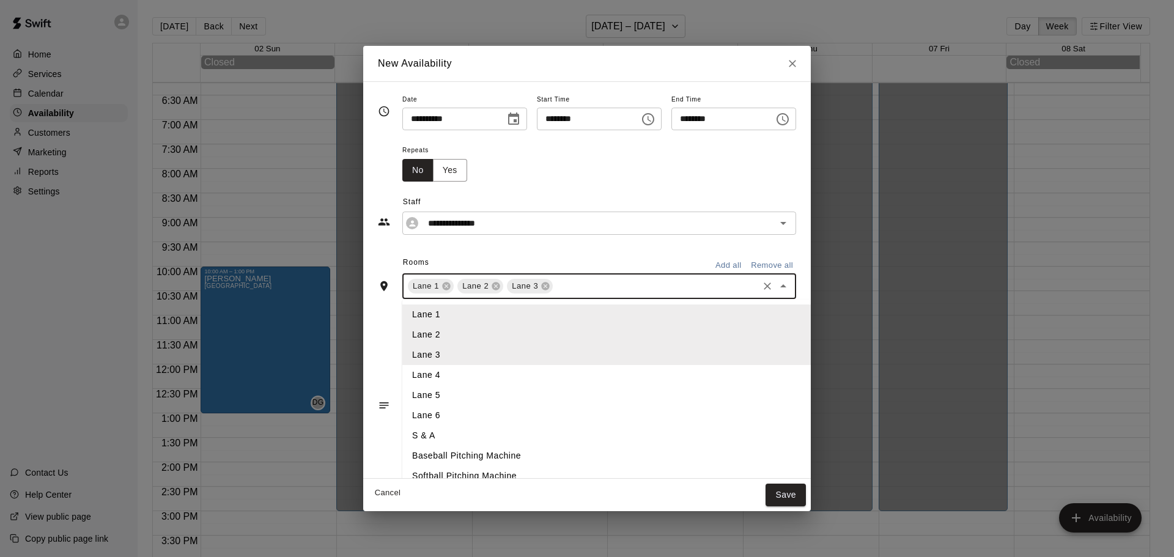
drag, startPoint x: 397, startPoint y: 369, endPoint x: 413, endPoint y: 364, distance: 16.2
click at [402, 370] on li "Lane 4" at bounding box center [626, 375] width 449 height 20
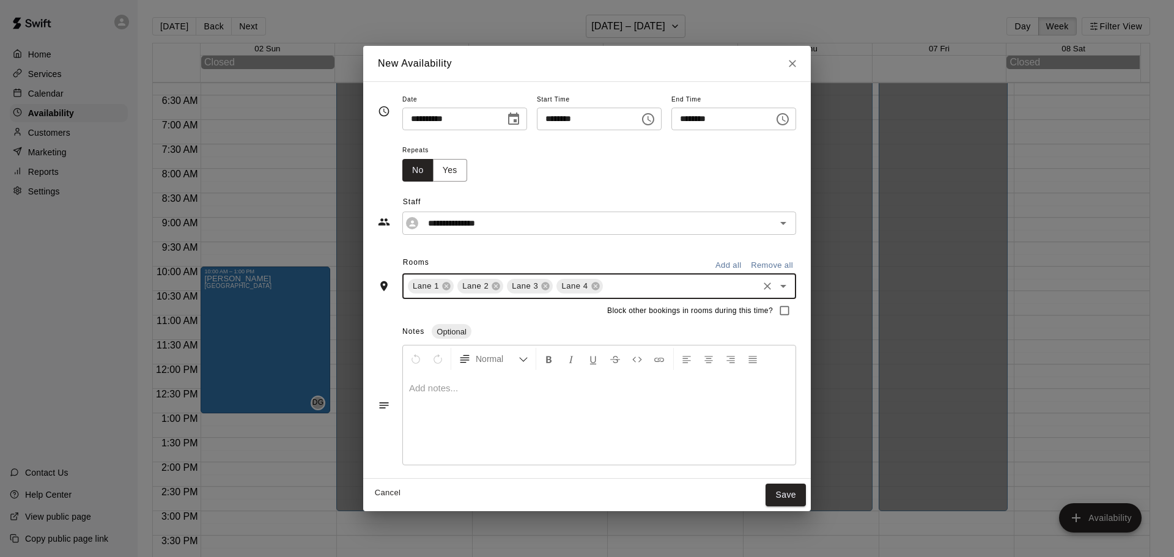
click at [605, 286] on input "text" at bounding box center [681, 286] width 152 height 15
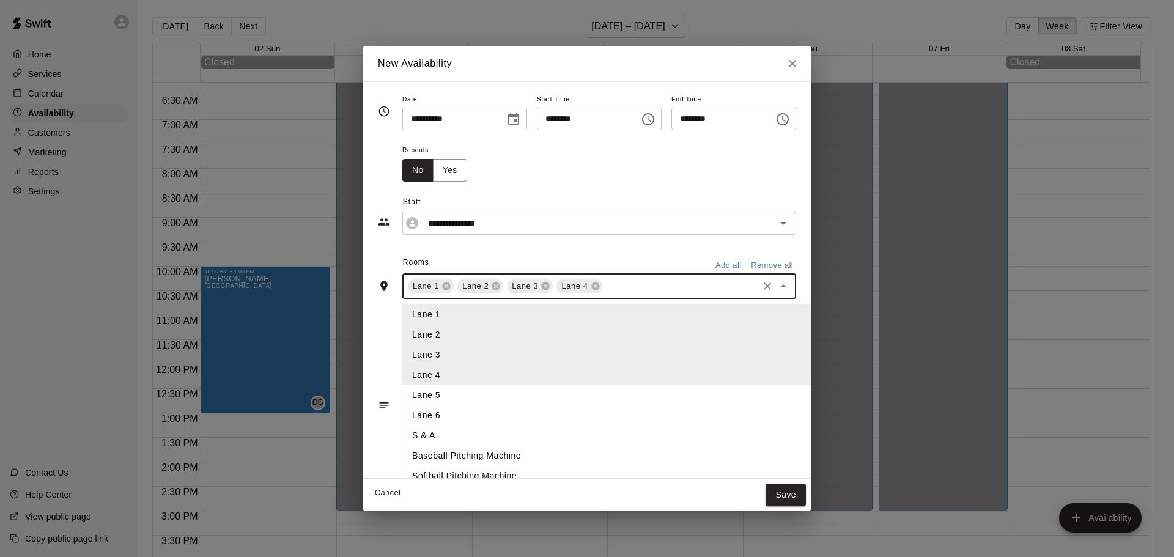
click at [411, 391] on li "Lane 5" at bounding box center [626, 395] width 449 height 20
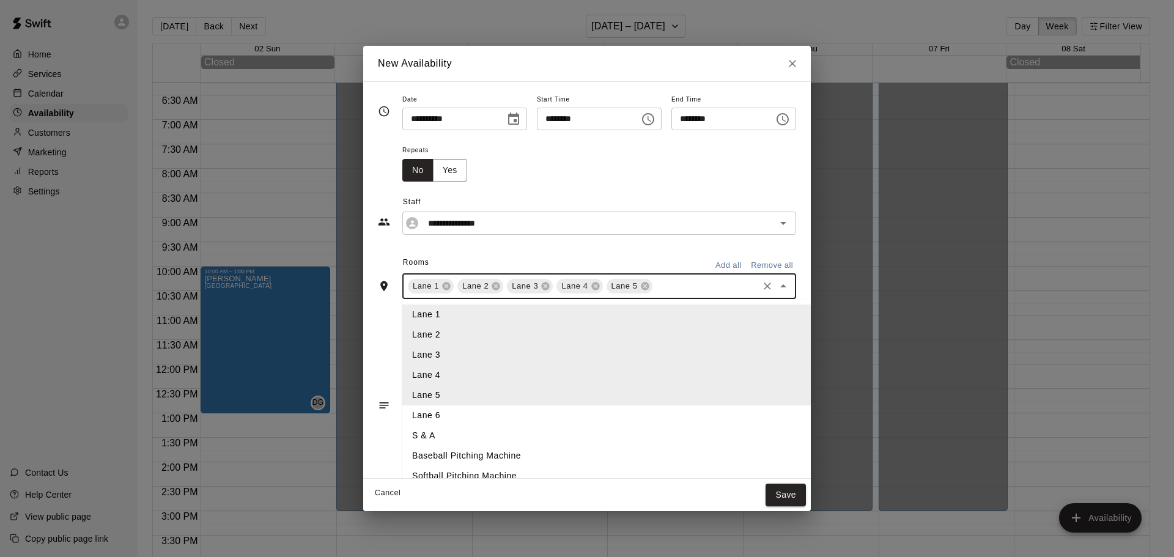
click at [654, 286] on input "text" at bounding box center [705, 286] width 102 height 15
click at [418, 418] on li "Lane 6" at bounding box center [626, 415] width 449 height 20
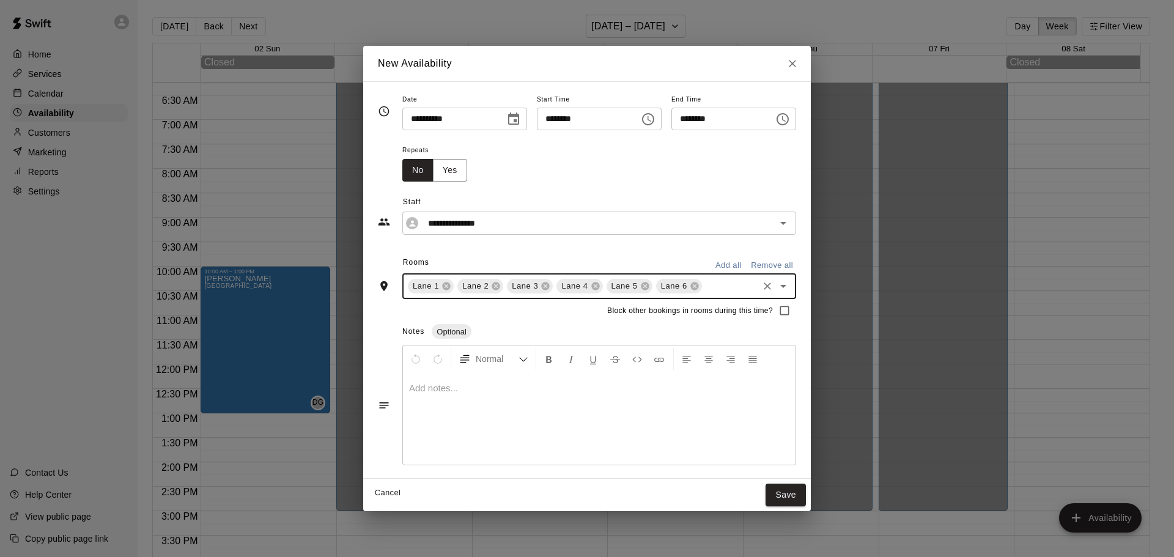
drag, startPoint x: 699, startPoint y: 292, endPoint x: 693, endPoint y: 289, distance: 7.4
click at [704, 291] on input "text" at bounding box center [730, 286] width 53 height 15
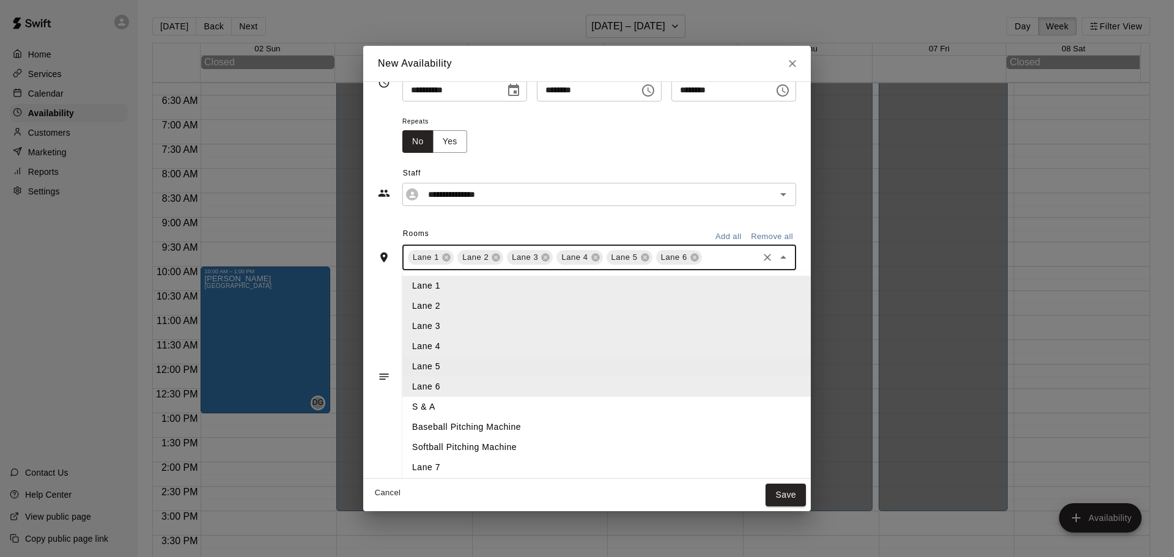
scroll to position [43, 0]
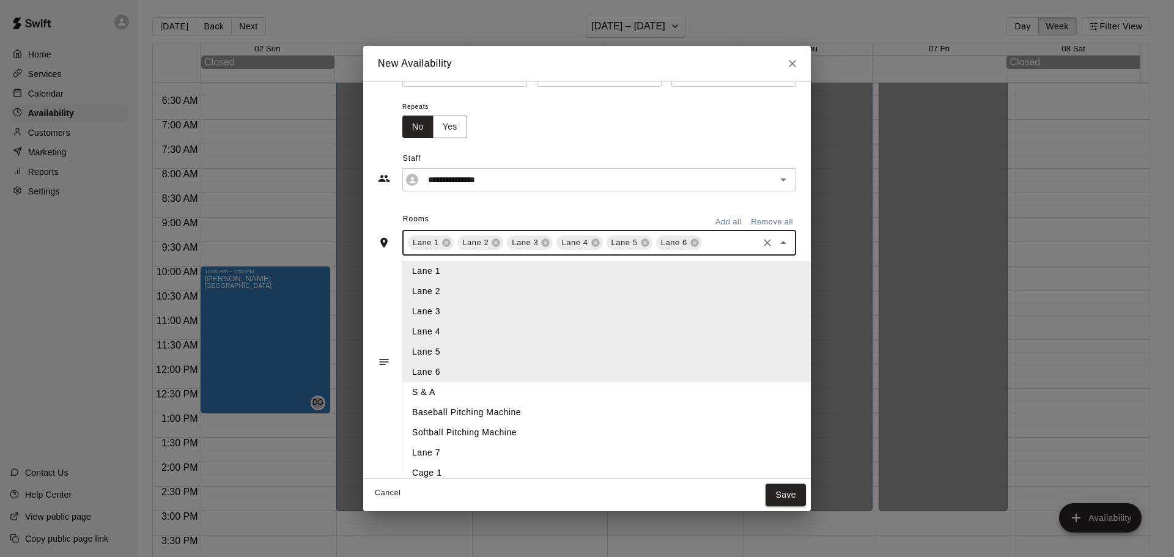
drag, startPoint x: 408, startPoint y: 453, endPoint x: 418, endPoint y: 453, distance: 9.8
click at [408, 453] on li "Lane 7" at bounding box center [626, 453] width 449 height 20
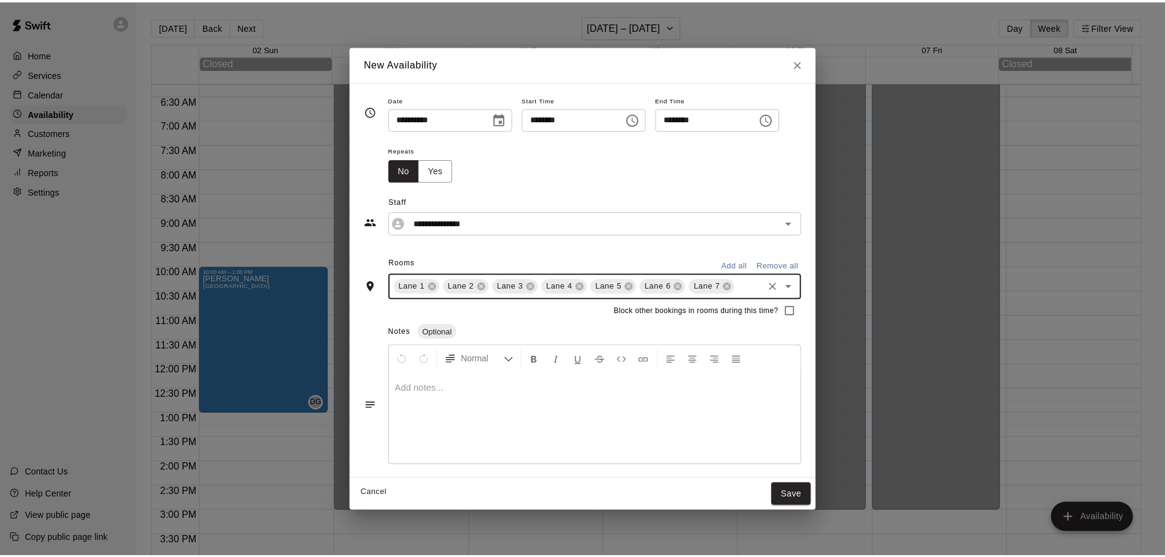
scroll to position [0, 0]
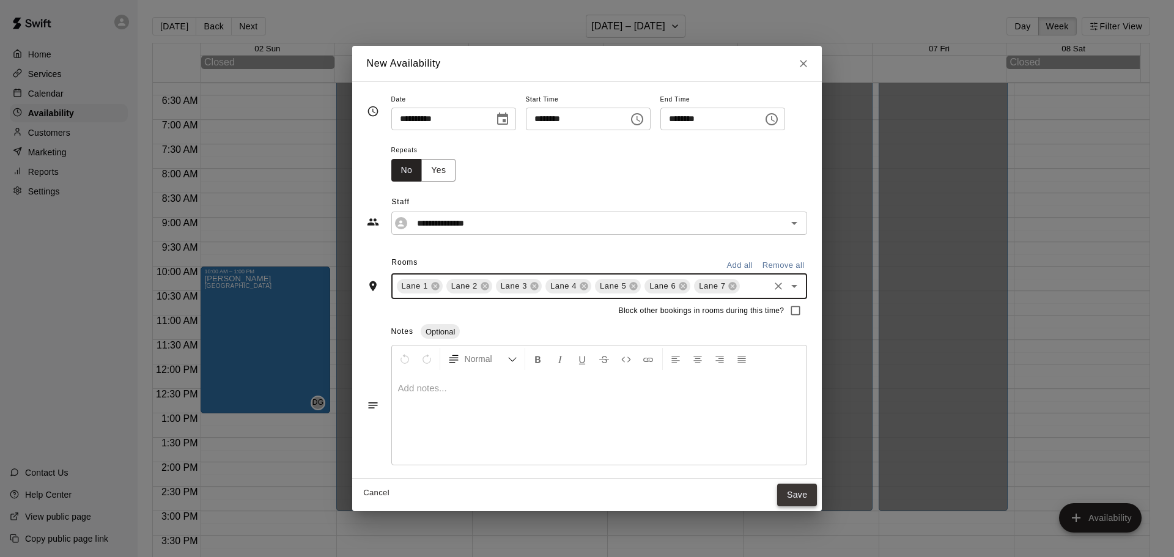
click at [795, 493] on button "Save" at bounding box center [797, 495] width 40 height 23
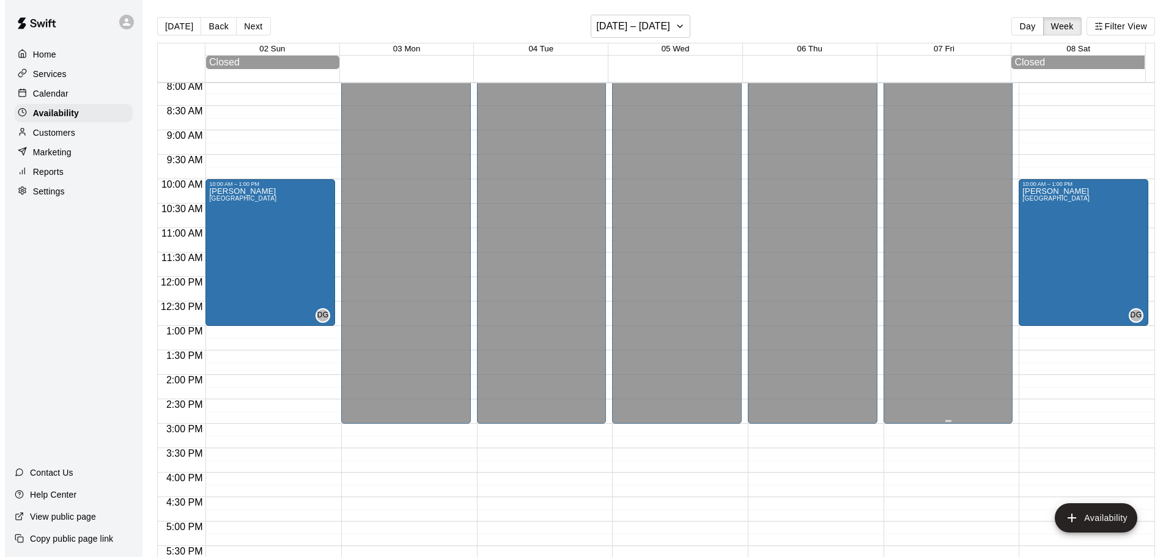
scroll to position [306, 0]
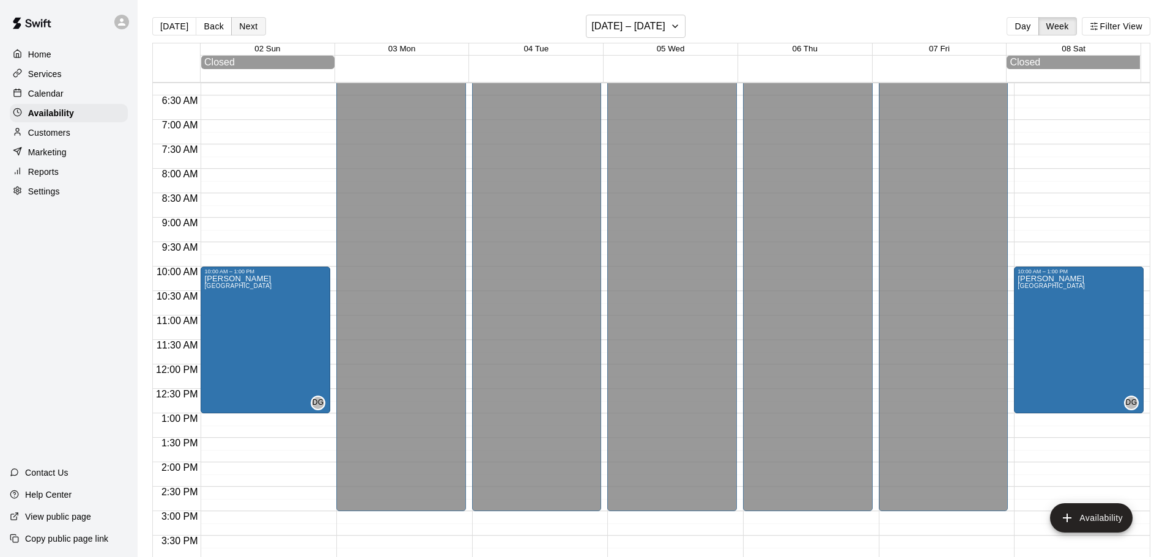
click at [231, 28] on button "Next" at bounding box center [248, 26] width 34 height 18
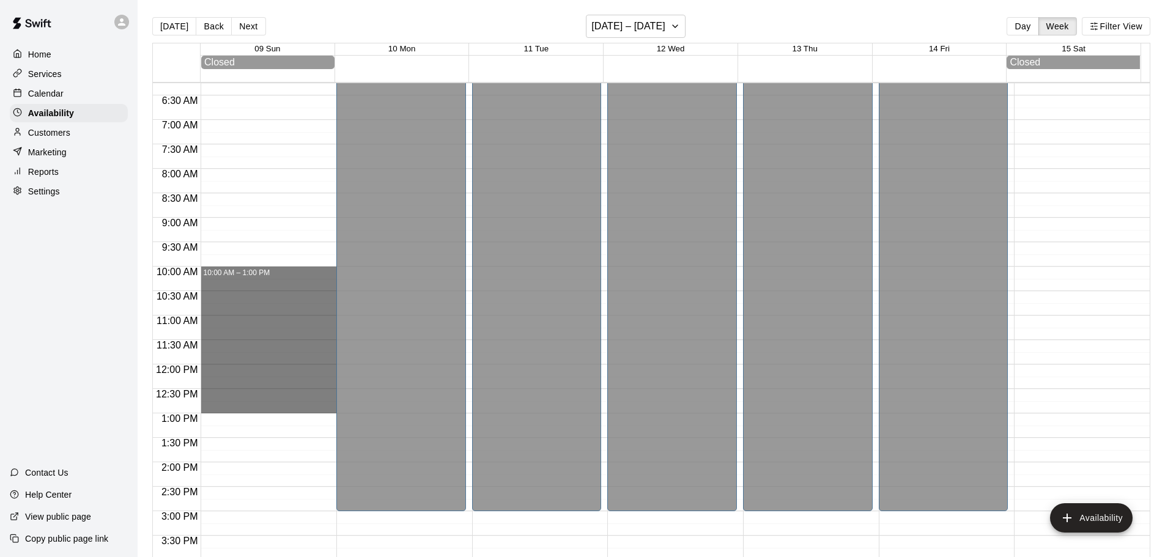
drag, startPoint x: 218, startPoint y: 275, endPoint x: 226, endPoint y: 411, distance: 136.0
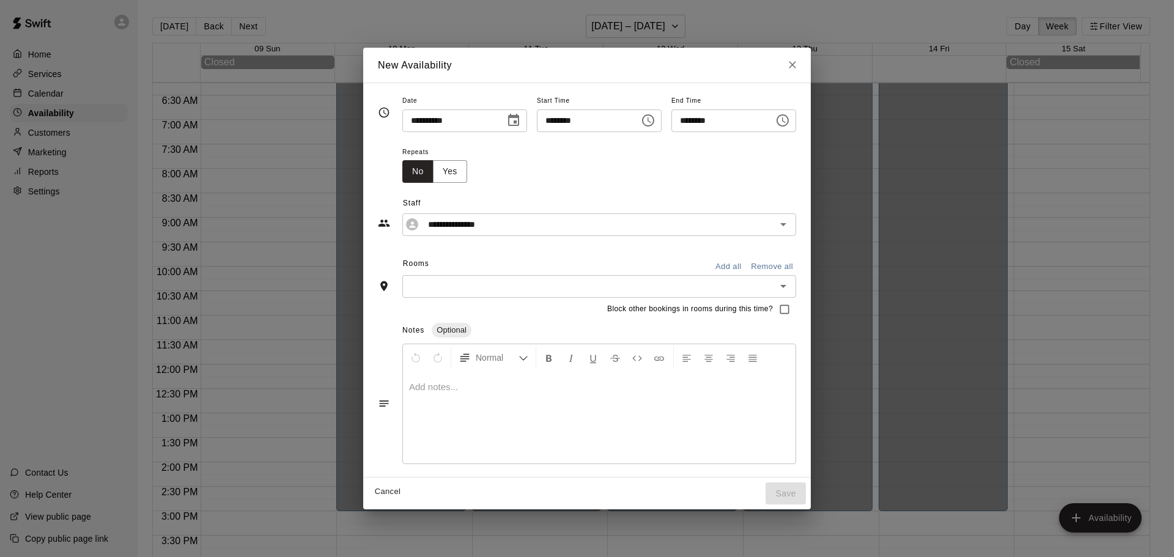
click at [421, 302] on div "Block other bookings in rooms during this time?" at bounding box center [587, 309] width 418 height 23
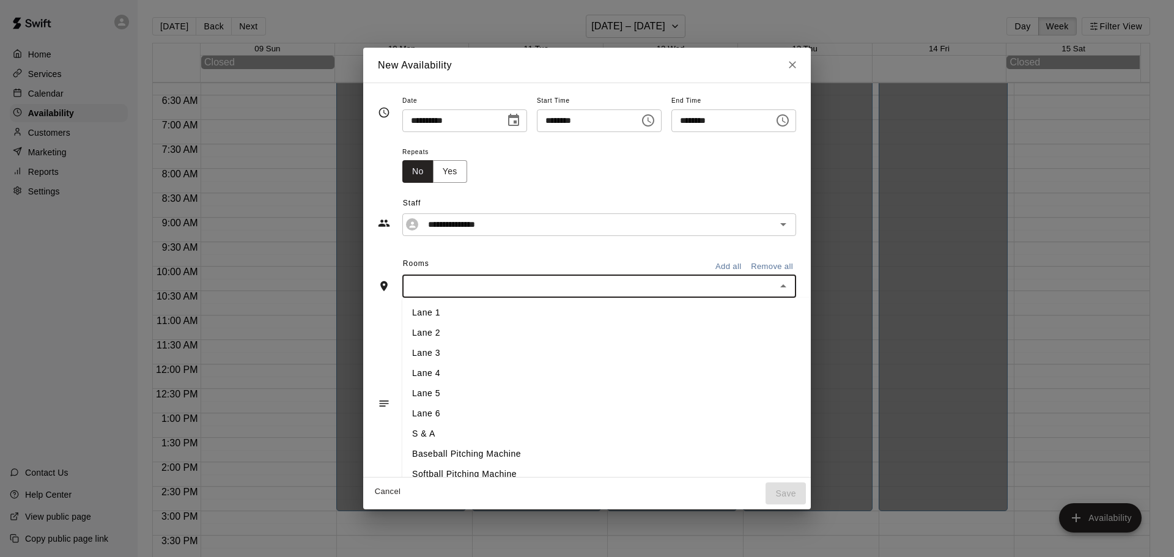
click at [424, 286] on input "text" at bounding box center [589, 286] width 366 height 15
click at [419, 317] on li "Lane 1" at bounding box center [626, 313] width 449 height 20
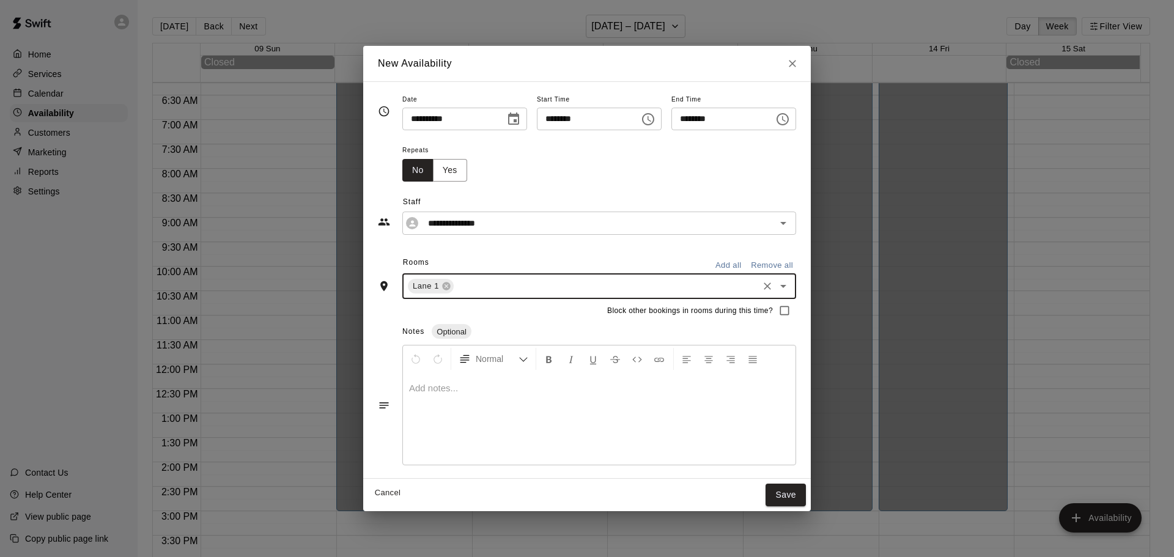
click at [456, 288] on input "text" at bounding box center [606, 286] width 301 height 15
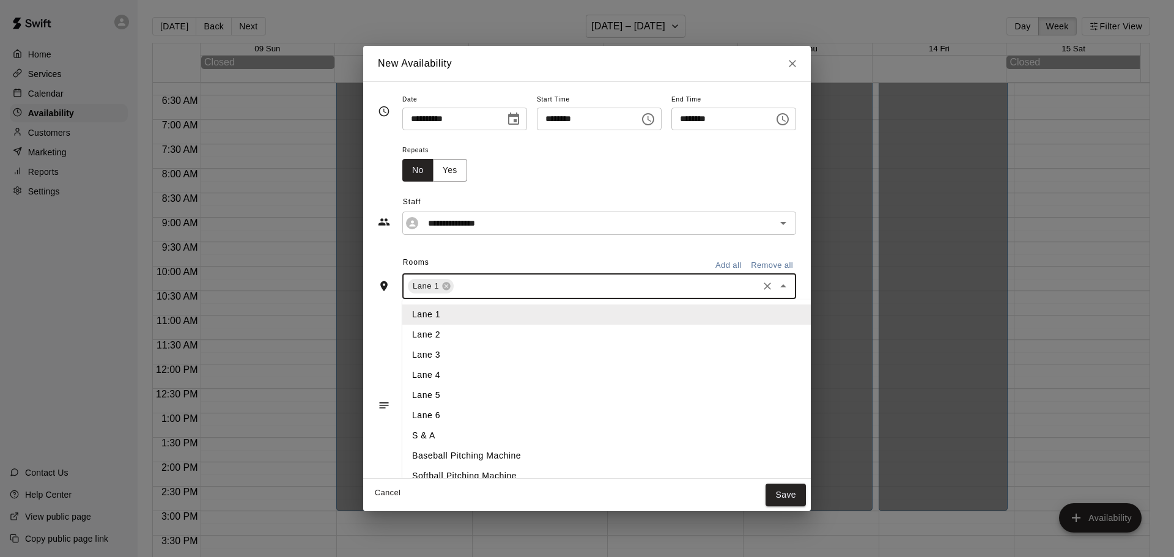
click at [415, 342] on li "Lane 2" at bounding box center [626, 335] width 449 height 20
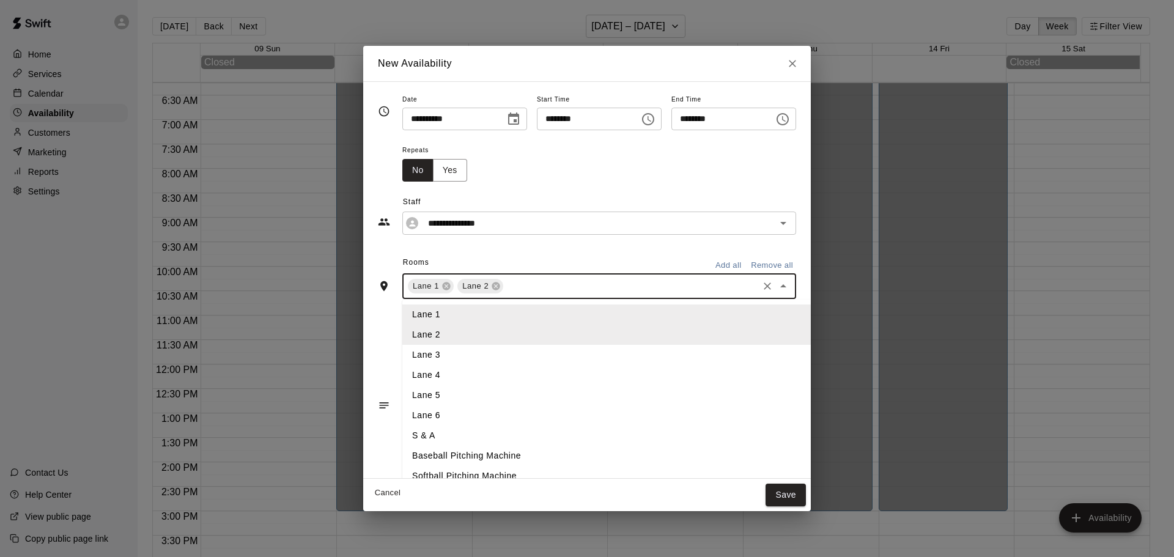
click at [509, 284] on input "text" at bounding box center [630, 286] width 251 height 15
drag, startPoint x: 427, startPoint y: 356, endPoint x: 494, endPoint y: 317, distance: 77.8
click at [426, 356] on li "Lane 3" at bounding box center [626, 355] width 449 height 20
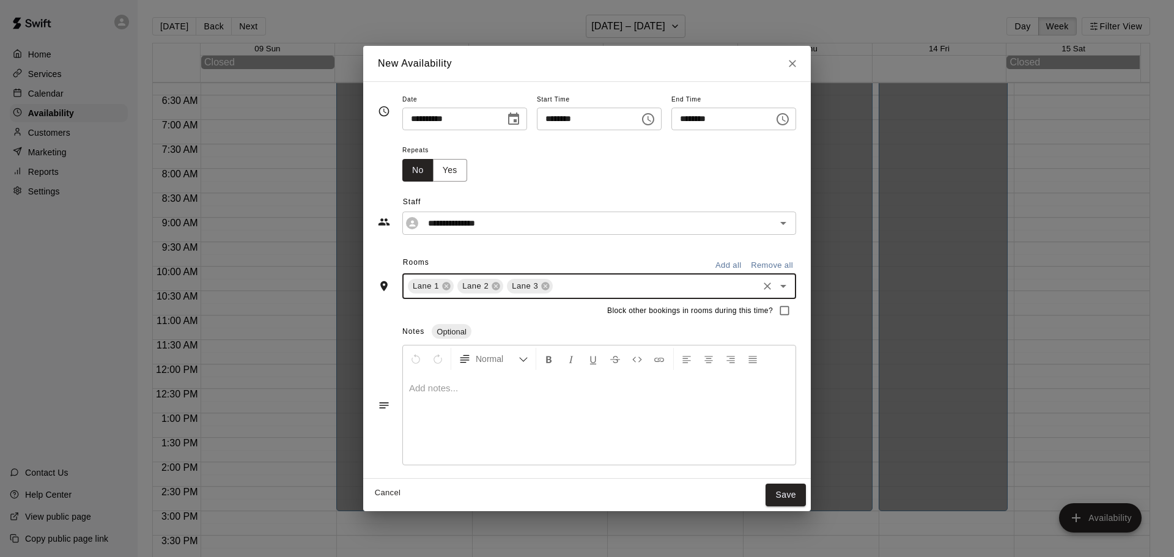
click at [555, 288] on input "text" at bounding box center [656, 286] width 202 height 15
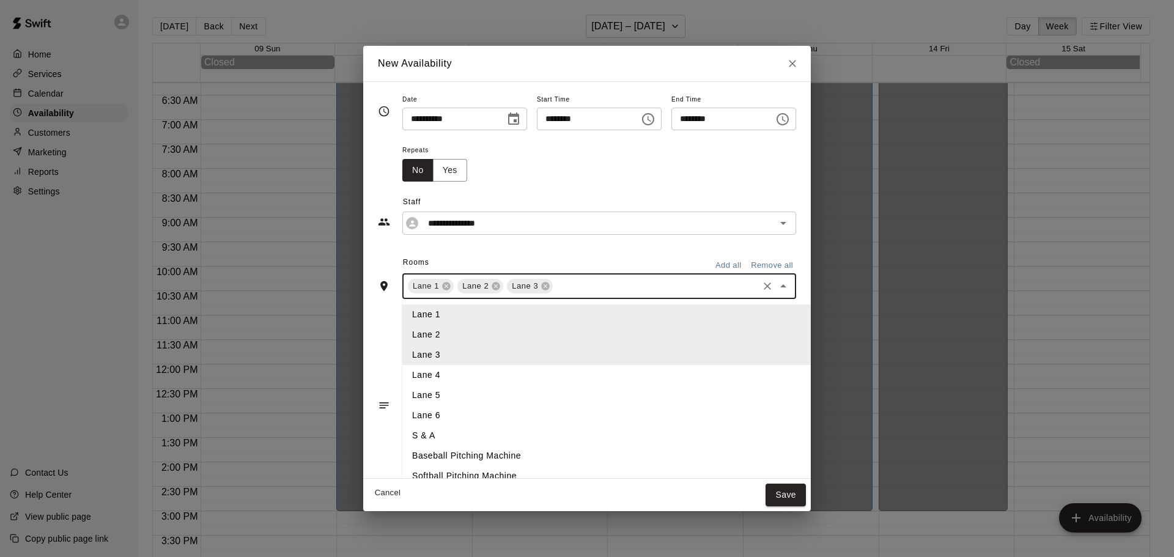
click at [403, 377] on li "Lane 4" at bounding box center [626, 375] width 449 height 20
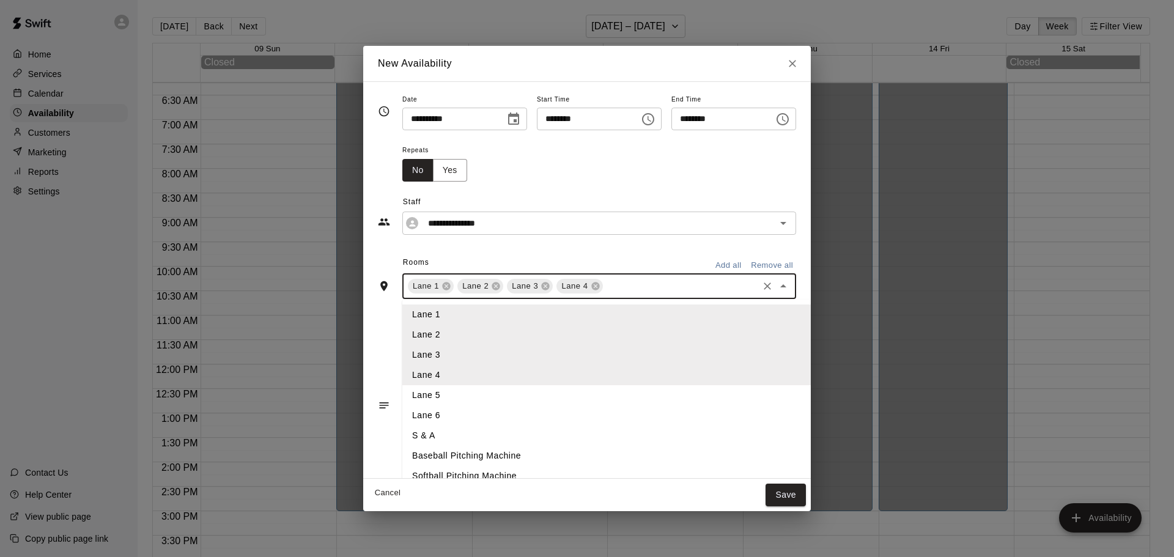
click at [614, 287] on input "text" at bounding box center [681, 286] width 152 height 15
click at [403, 391] on li "Lane 5" at bounding box center [626, 395] width 449 height 20
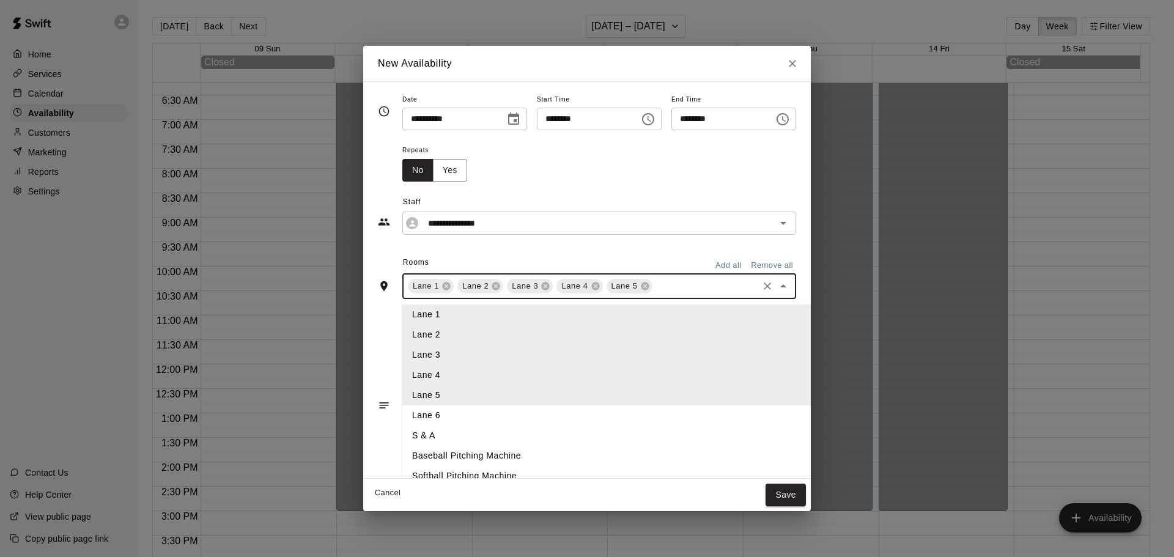
click at [658, 290] on input "text" at bounding box center [705, 286] width 102 height 15
click at [431, 408] on li "Lane 6" at bounding box center [626, 415] width 449 height 20
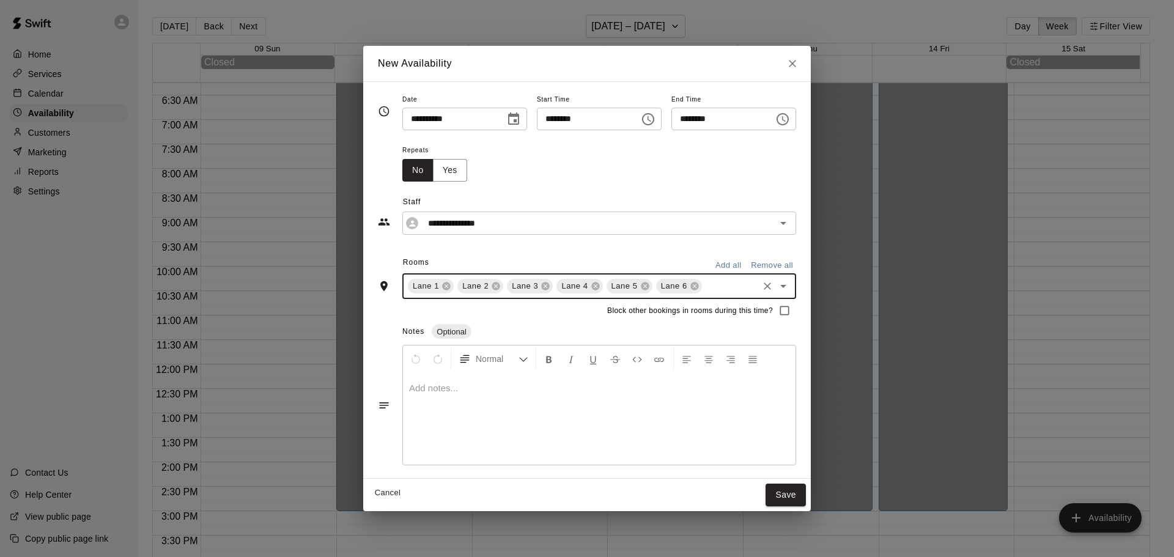
click at [727, 275] on div "Lane [GEOGRAPHIC_DATA] ​" at bounding box center [599, 286] width 394 height 26
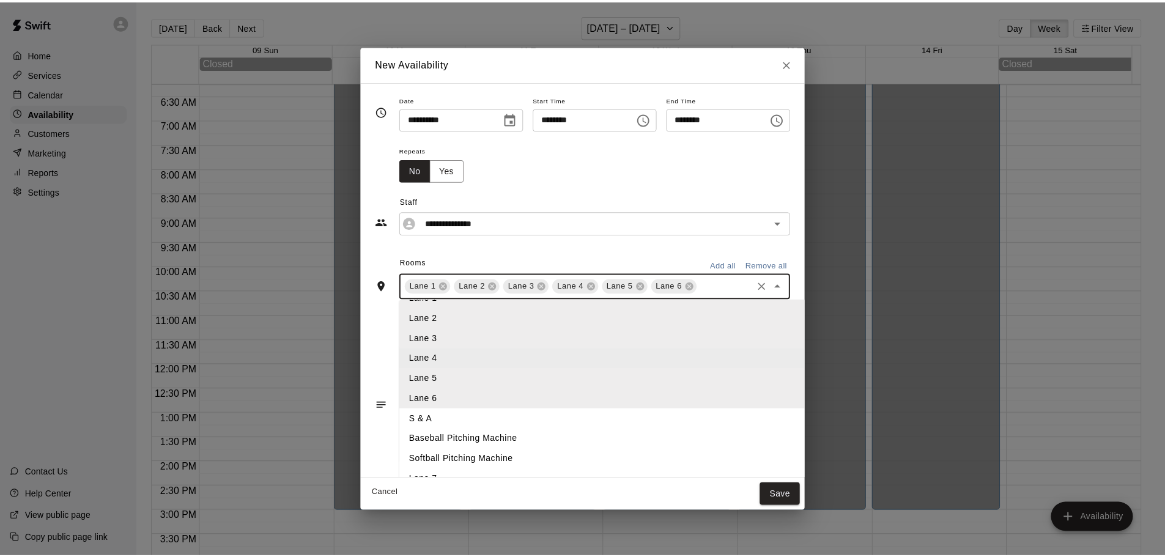
scroll to position [29, 0]
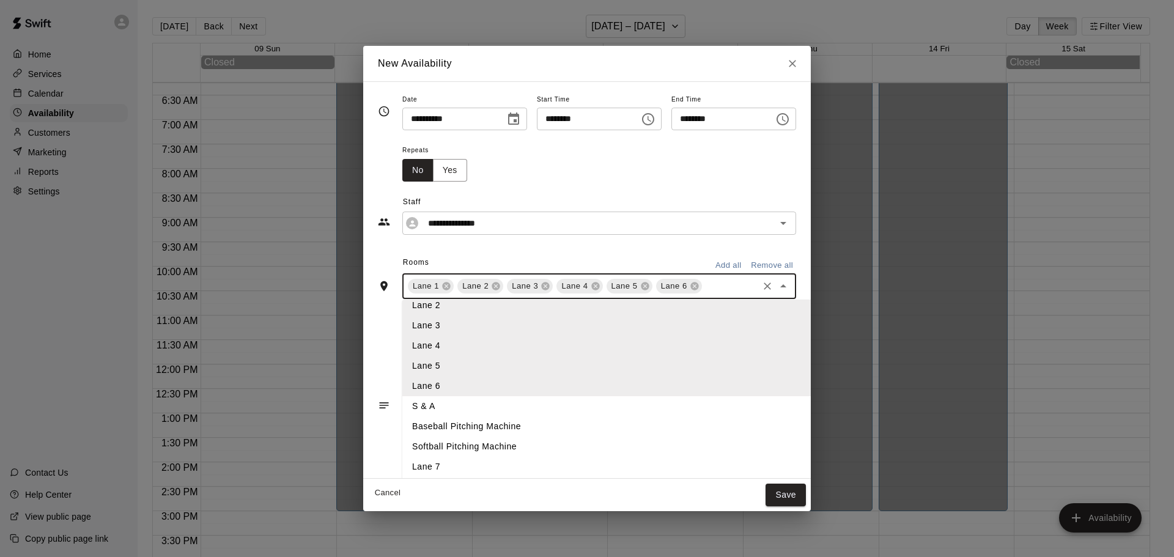
click at [408, 460] on li "Lane 7" at bounding box center [626, 467] width 449 height 20
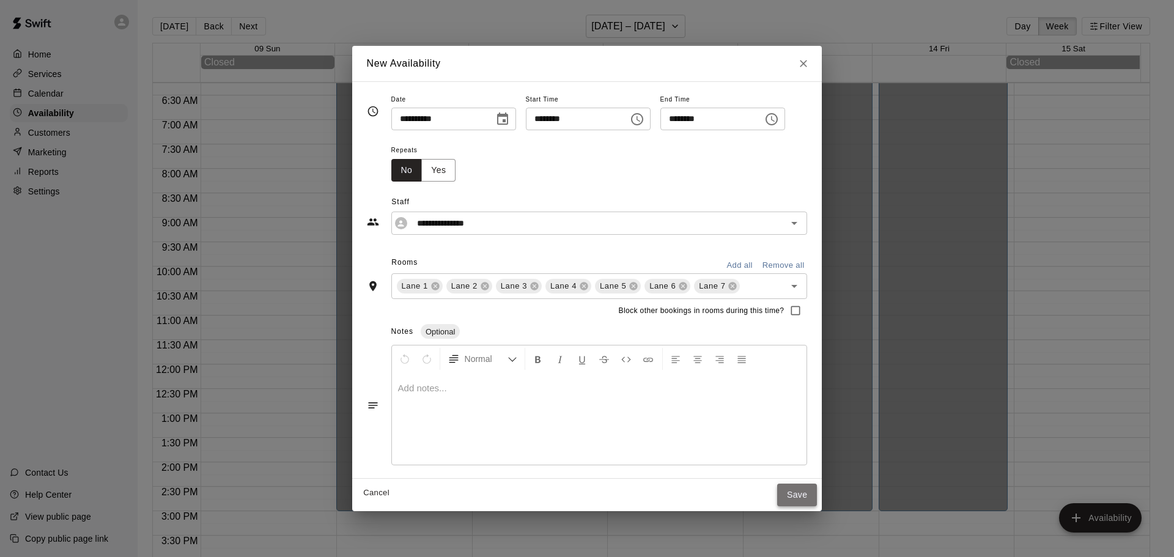
click at [807, 492] on button "Save" at bounding box center [797, 495] width 40 height 23
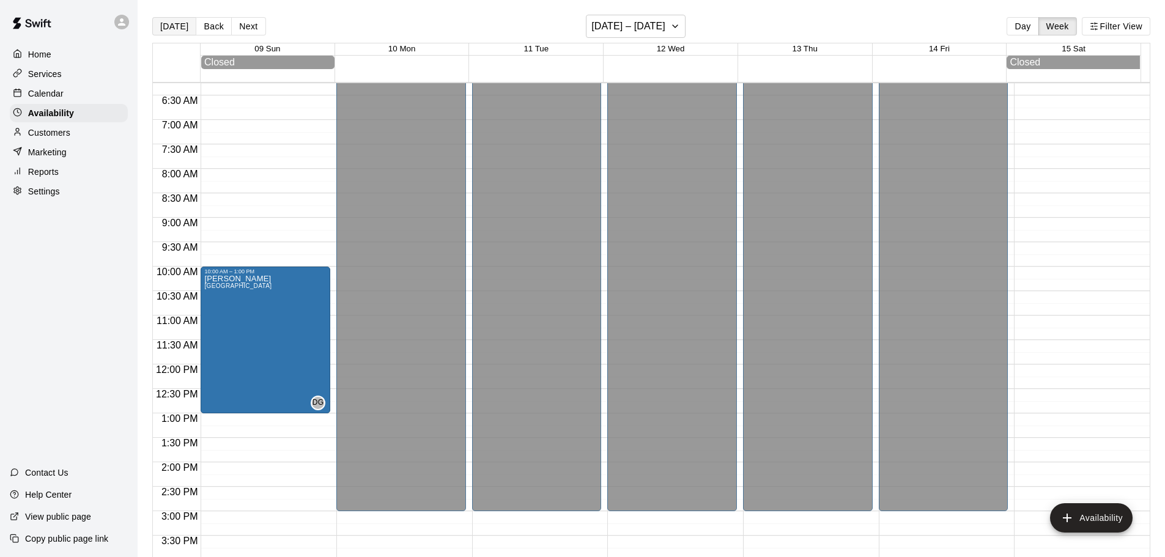
click at [171, 32] on button "[DATE]" at bounding box center [174, 26] width 44 height 18
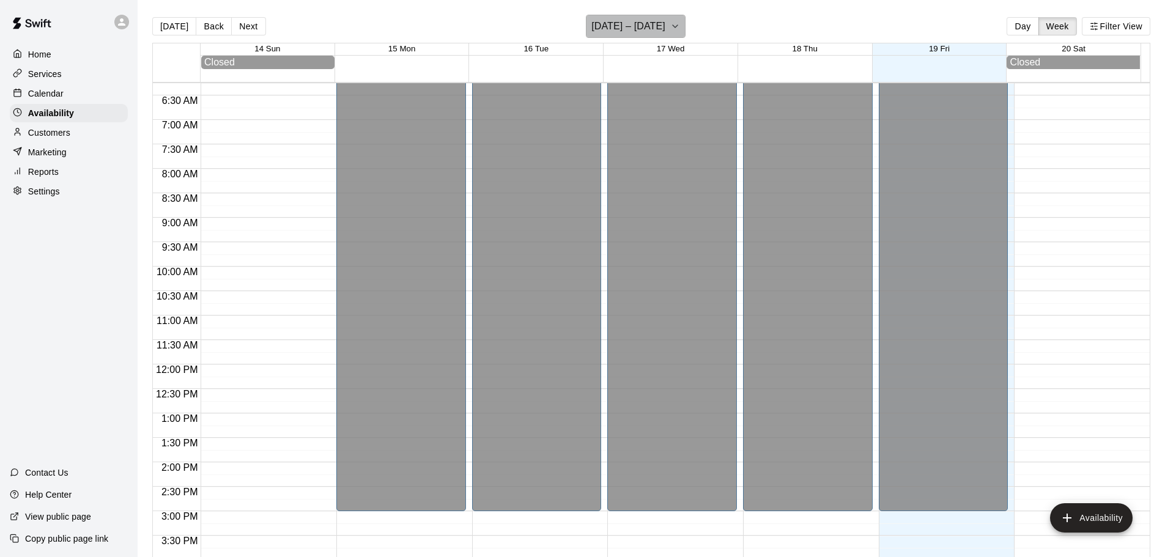
click at [678, 31] on icon "button" at bounding box center [675, 26] width 10 height 15
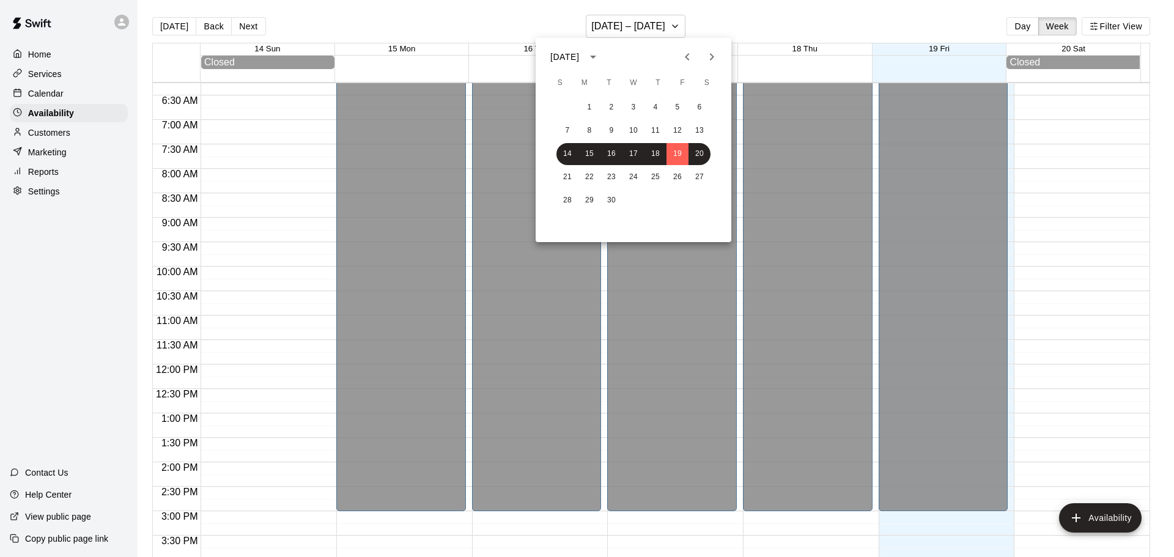
click at [714, 58] on icon "Next month" at bounding box center [711, 57] width 15 height 15
click at [590, 203] on button "27" at bounding box center [589, 201] width 22 height 22
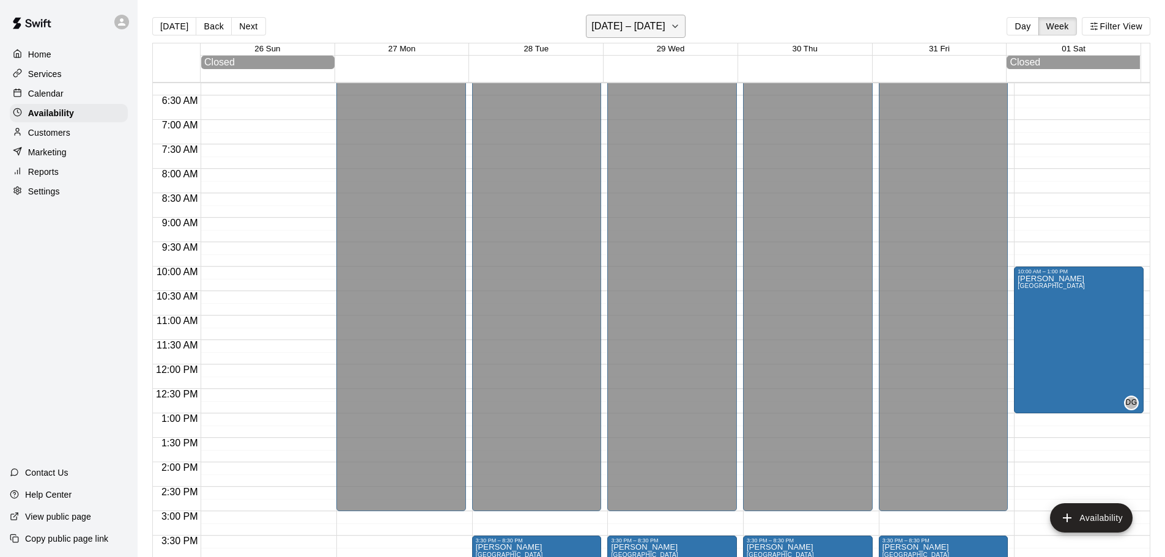
click at [680, 23] on icon "button" at bounding box center [675, 26] width 10 height 15
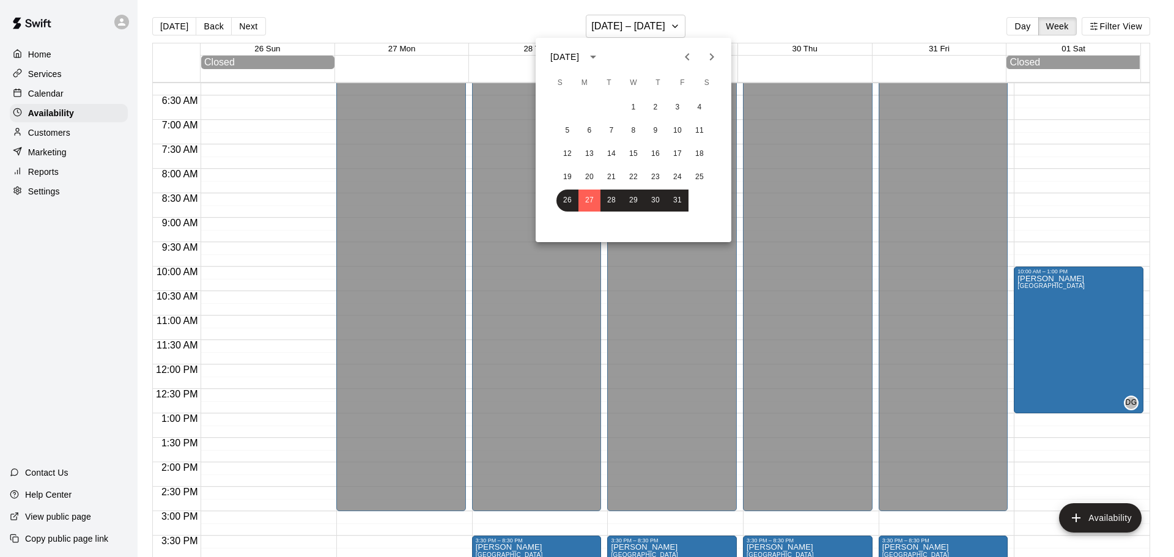
click at [713, 55] on icon "Next month" at bounding box center [711, 57] width 15 height 15
click at [589, 130] on button "3" at bounding box center [589, 131] width 22 height 22
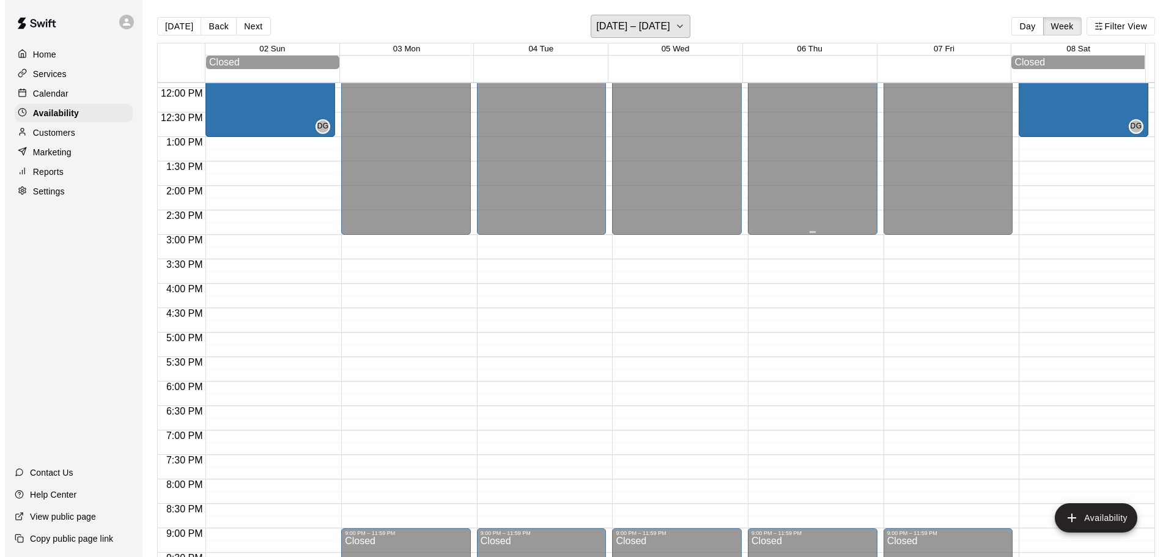
scroll to position [611, 0]
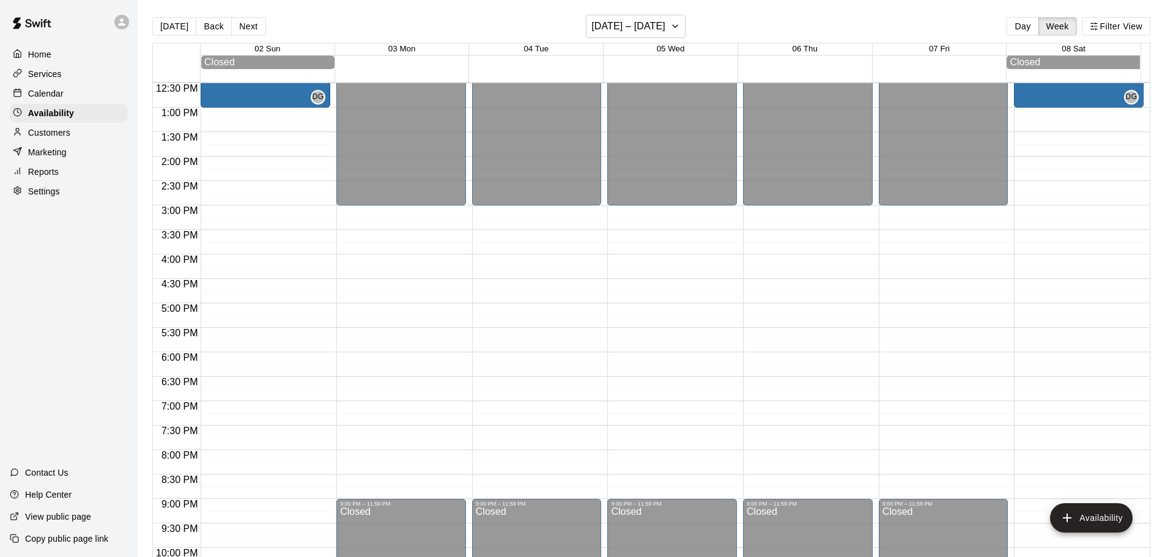
click at [487, 245] on div "12:00 AM – 3:00 PM Closed 9:00 PM – 11:59 PM Closed" at bounding box center [537, 59] width 130 height 1174
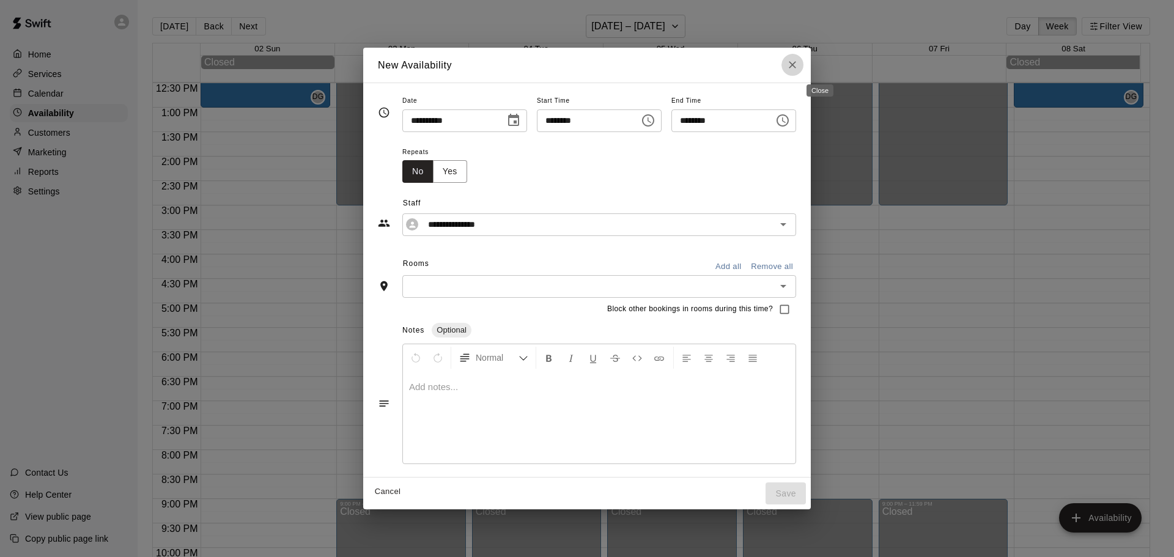
click at [799, 67] on icon "Close" at bounding box center [792, 65] width 12 height 12
type input "**********"
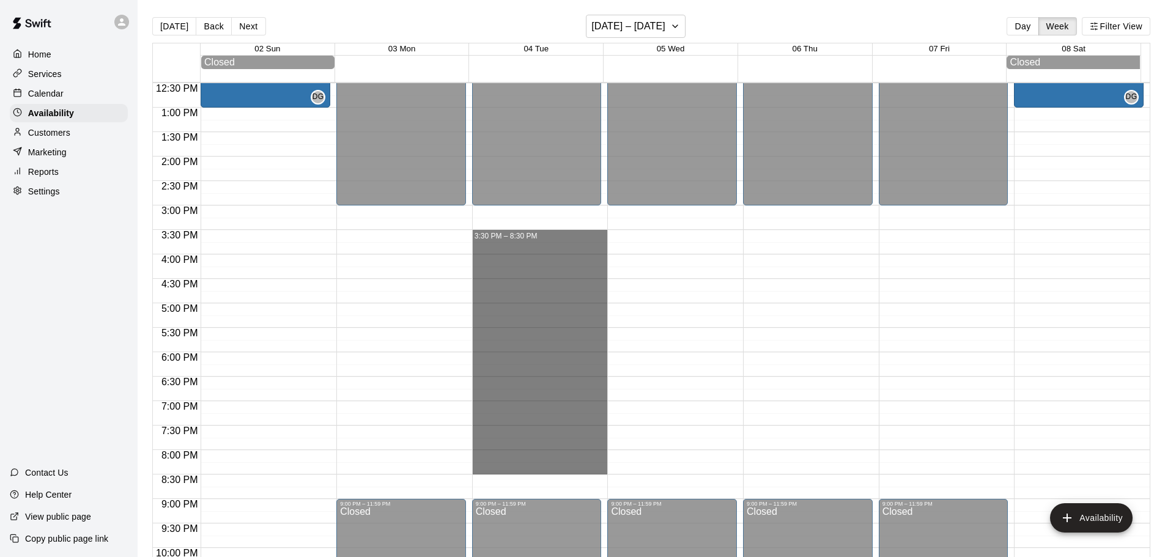
drag, startPoint x: 473, startPoint y: 237, endPoint x: 472, endPoint y: 469, distance: 232.4
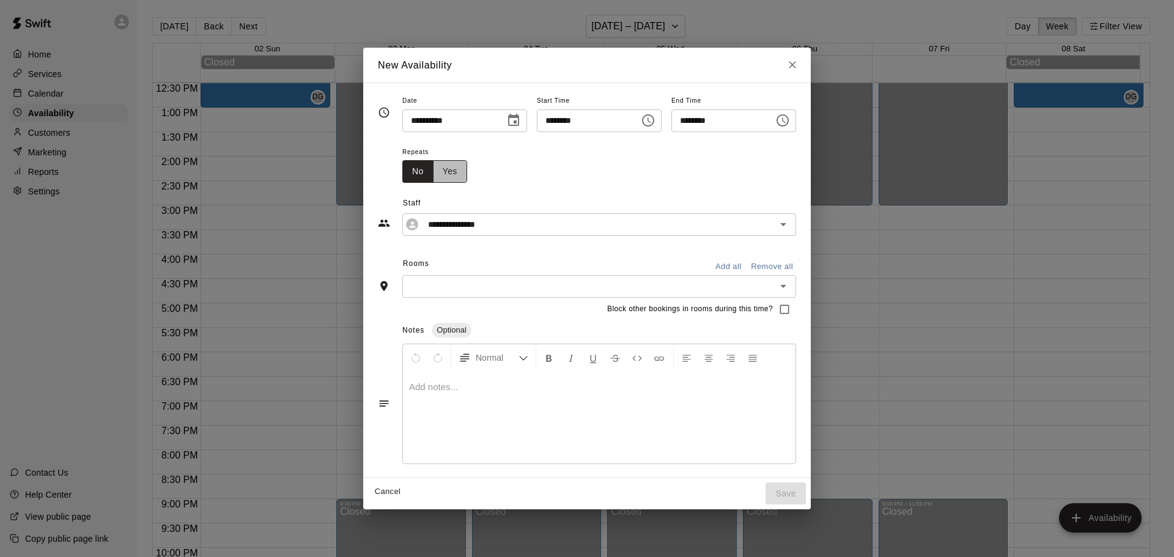
click at [433, 182] on button "Yes" at bounding box center [450, 171] width 34 height 23
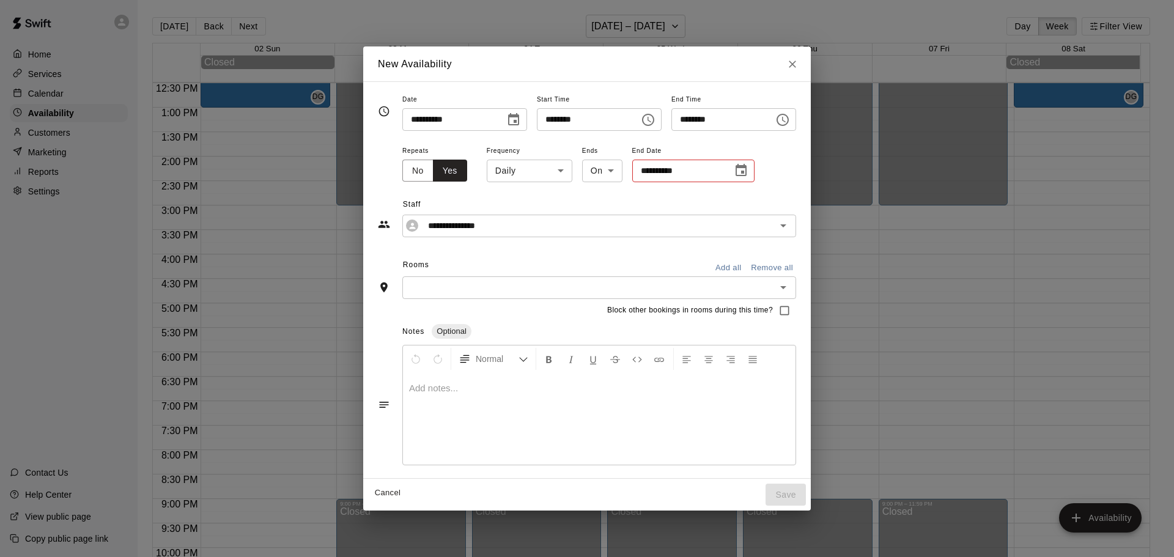
click at [539, 187] on div "**********" at bounding box center [587, 210] width 418 height 53
click at [539, 177] on body "Home Services Calendar Availability Customers Marketing Reports Settings Contac…" at bounding box center [587, 288] width 1174 height 577
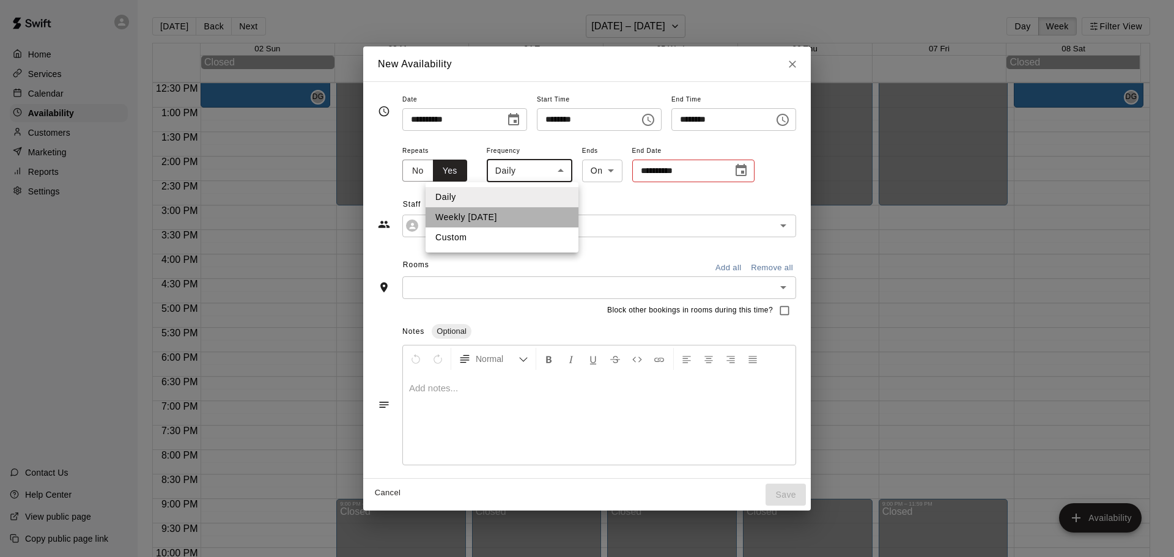
click at [531, 218] on li "Weekly [DATE]" at bounding box center [502, 217] width 153 height 20
type input "******"
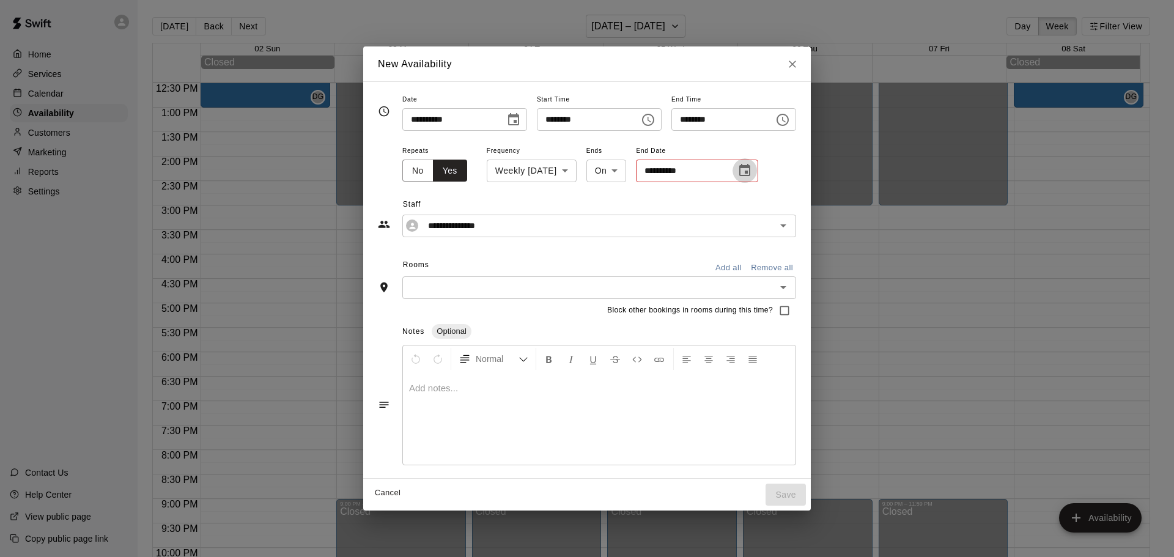
click at [739, 168] on icon "Choose date" at bounding box center [744, 170] width 11 height 12
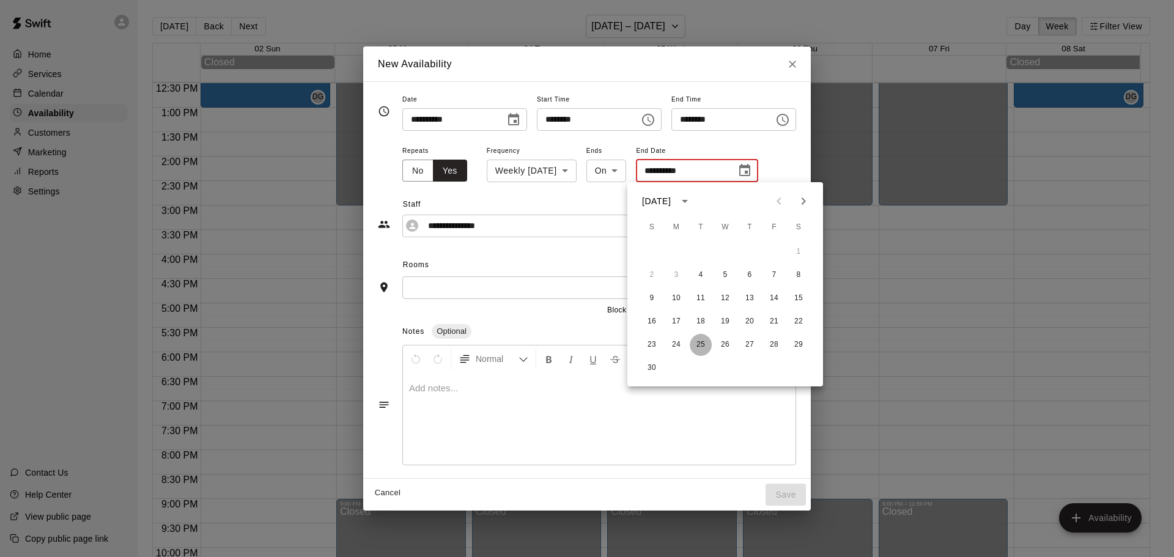
click at [701, 345] on button "25" at bounding box center [701, 345] width 22 height 22
type input "**********"
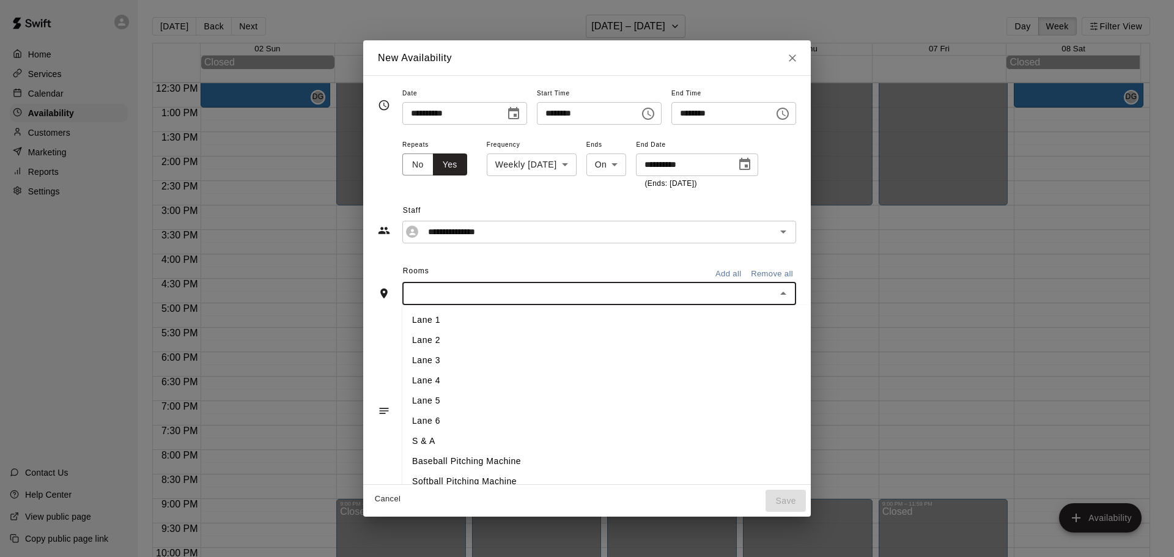
click at [435, 293] on input "text" at bounding box center [589, 293] width 366 height 15
click at [433, 316] on li "Lane 1" at bounding box center [626, 320] width 449 height 20
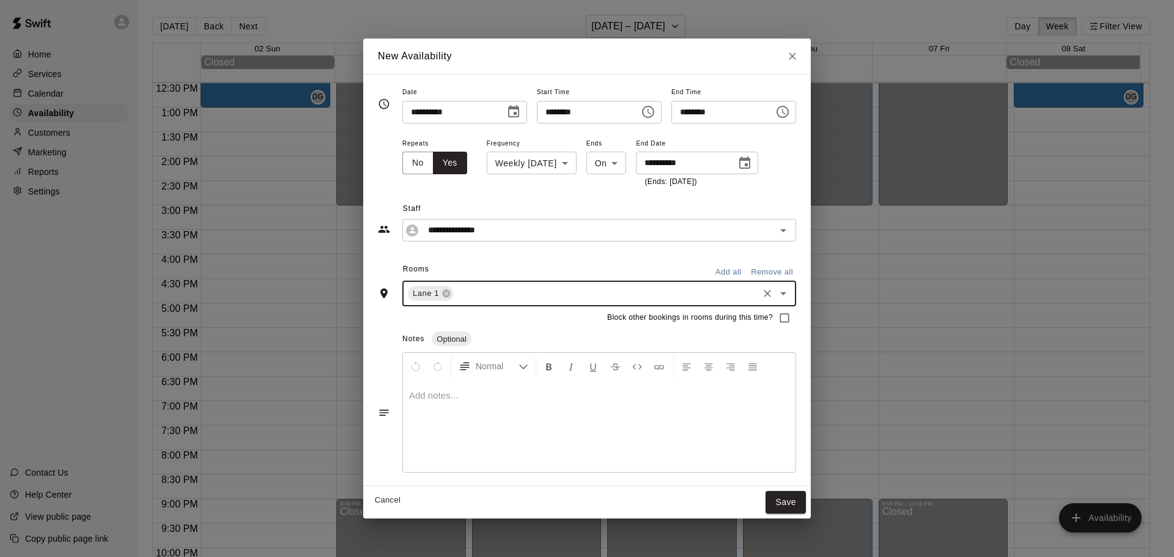
click at [465, 298] on input "text" at bounding box center [606, 293] width 301 height 15
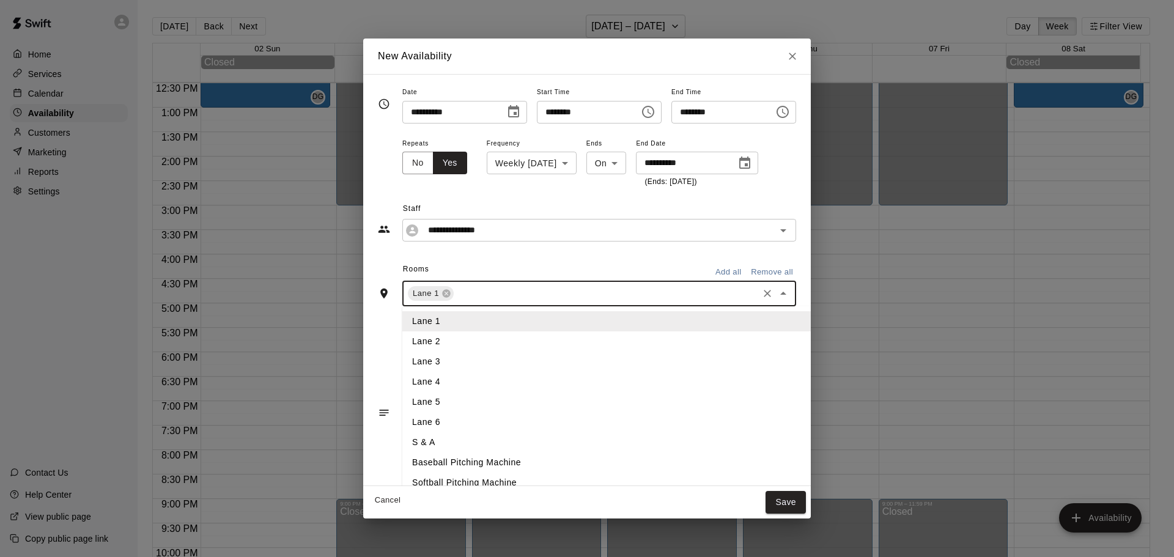
click at [426, 344] on li "Lane 2" at bounding box center [626, 341] width 449 height 20
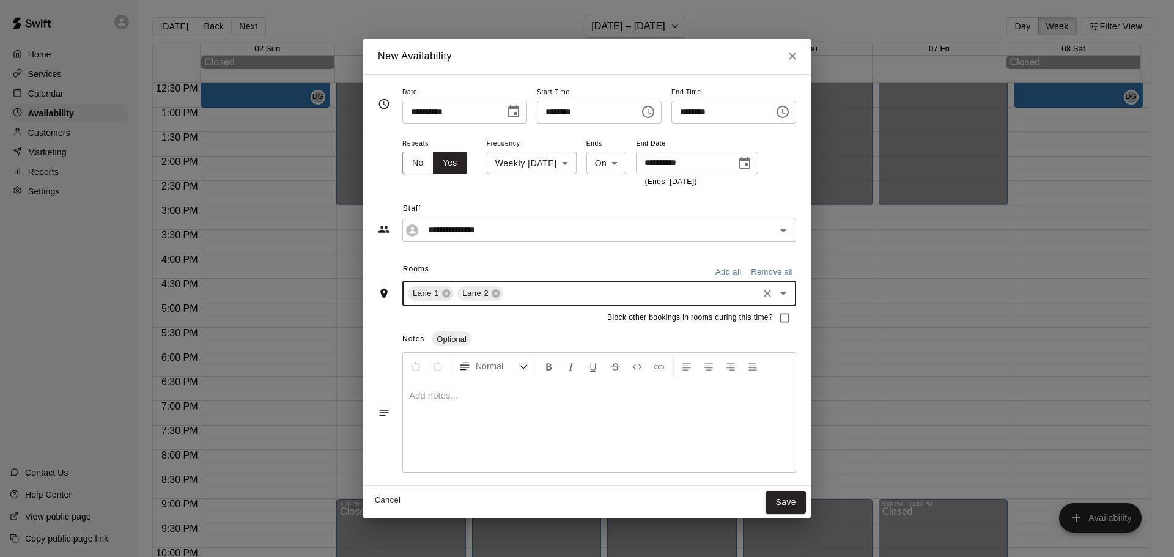
click at [513, 299] on input "text" at bounding box center [630, 293] width 251 height 15
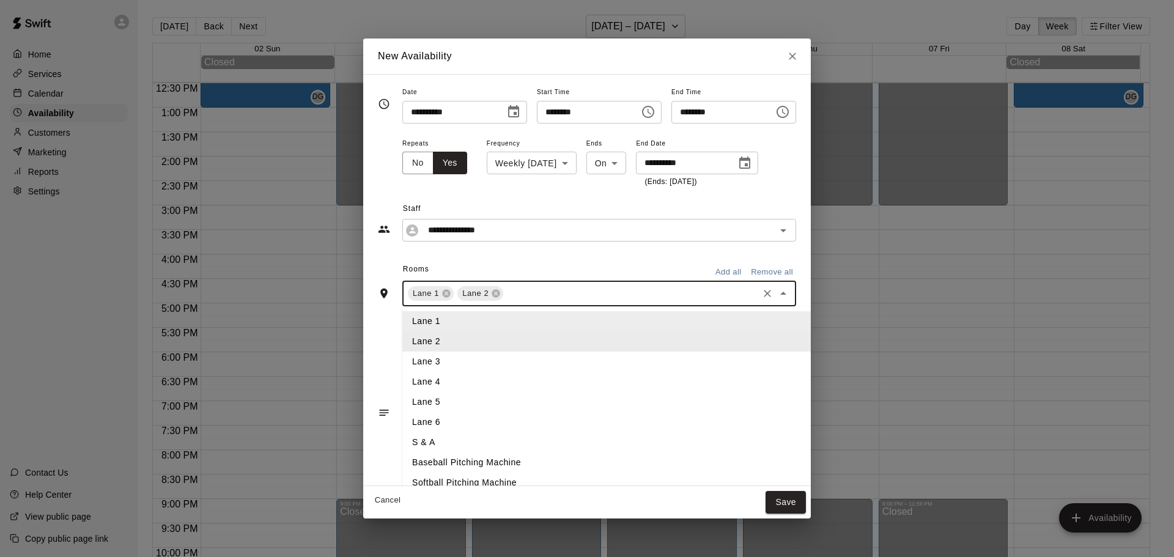
click at [428, 352] on ul "Lane [GEOGRAPHIC_DATA] 6 S & A Baseball Pitching Machine Softball Pitching Mach…" at bounding box center [626, 417] width 449 height 223
click at [437, 357] on li "Lane 3" at bounding box center [626, 362] width 449 height 20
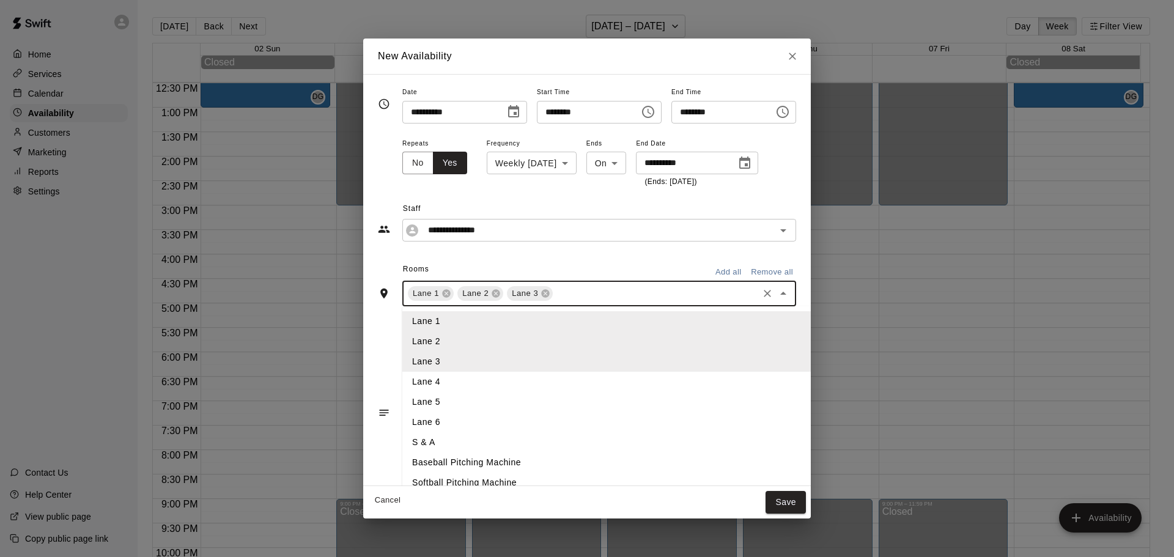
click at [555, 300] on input "text" at bounding box center [656, 293] width 202 height 15
click at [402, 380] on li "Lane 4" at bounding box center [626, 382] width 449 height 20
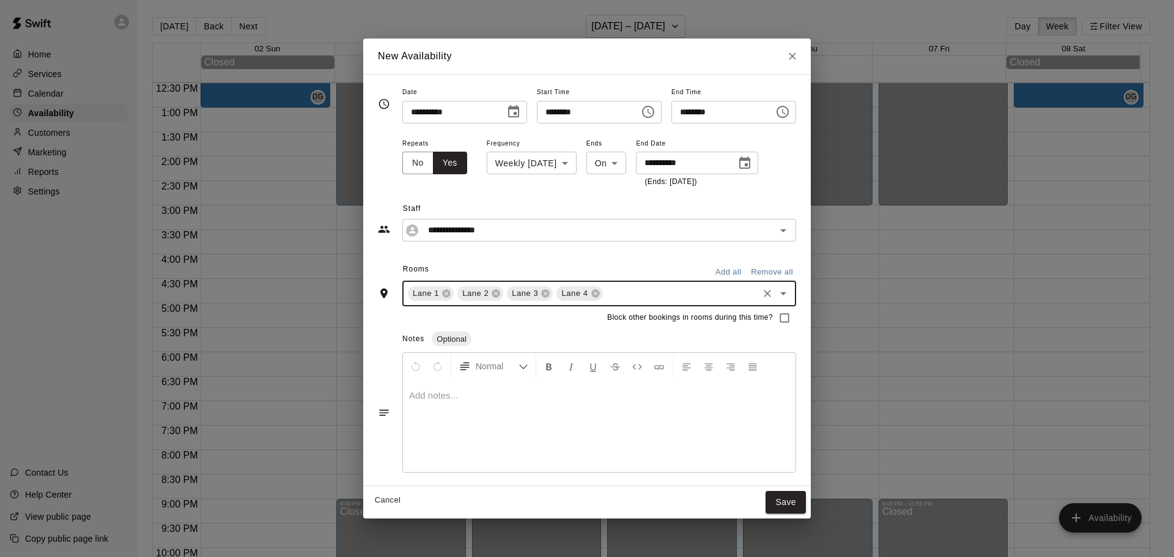
click at [605, 299] on input "text" at bounding box center [681, 293] width 152 height 15
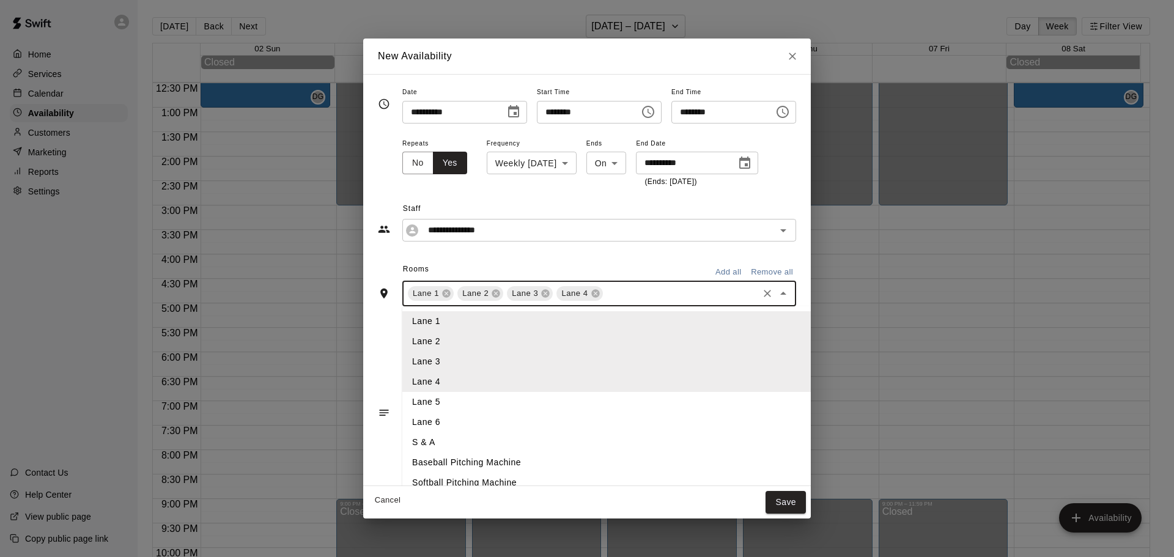
click at [402, 407] on li "Lane 5" at bounding box center [626, 402] width 449 height 20
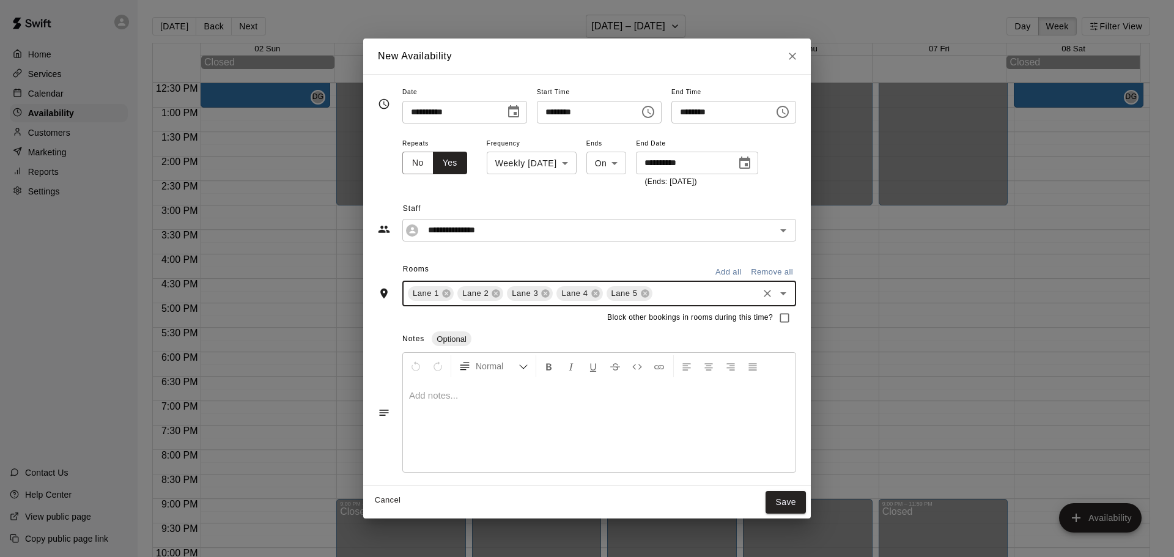
click at [654, 297] on input "text" at bounding box center [705, 293] width 102 height 15
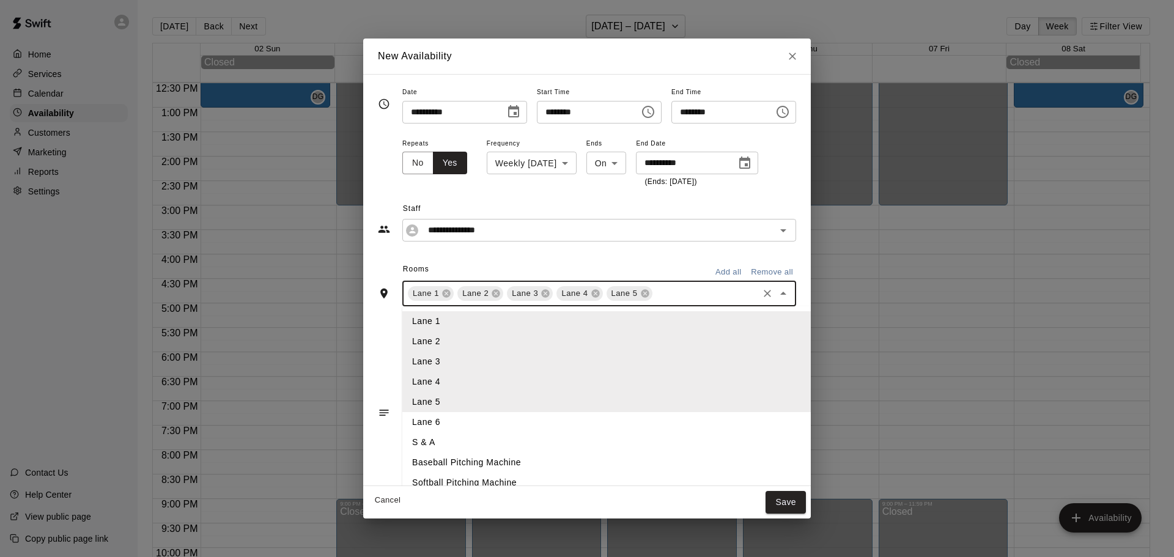
click at [416, 421] on li "Lane 6" at bounding box center [626, 422] width 449 height 20
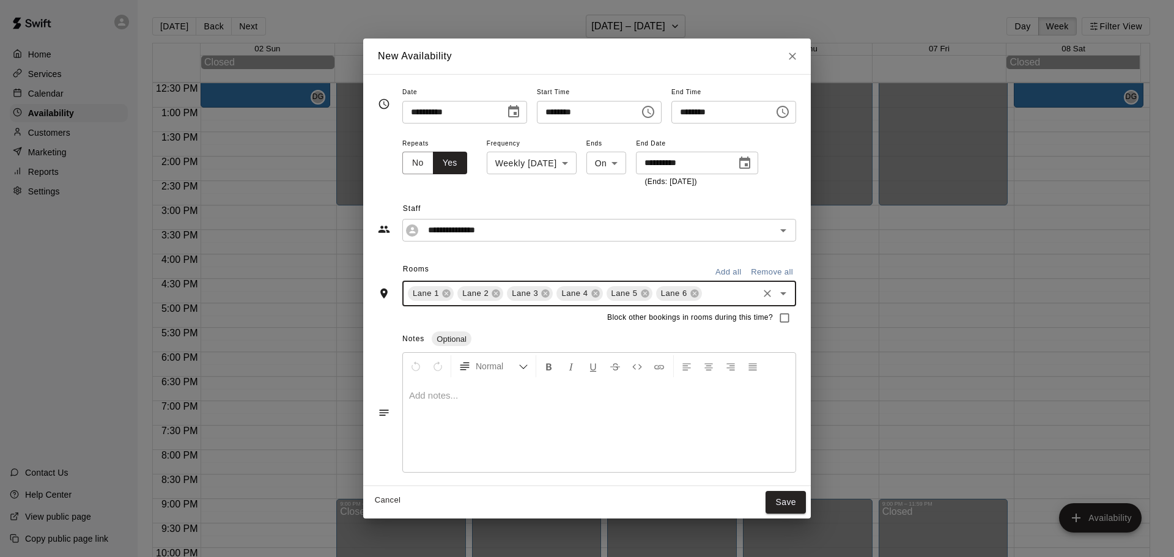
click at [709, 297] on input "text" at bounding box center [730, 293] width 53 height 15
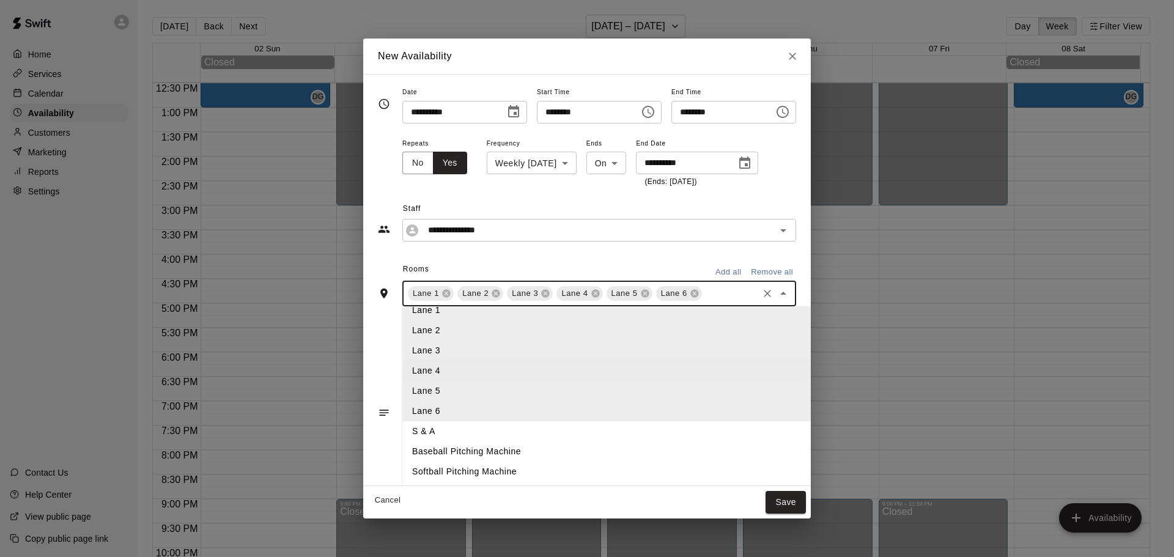
scroll to position [29, 0]
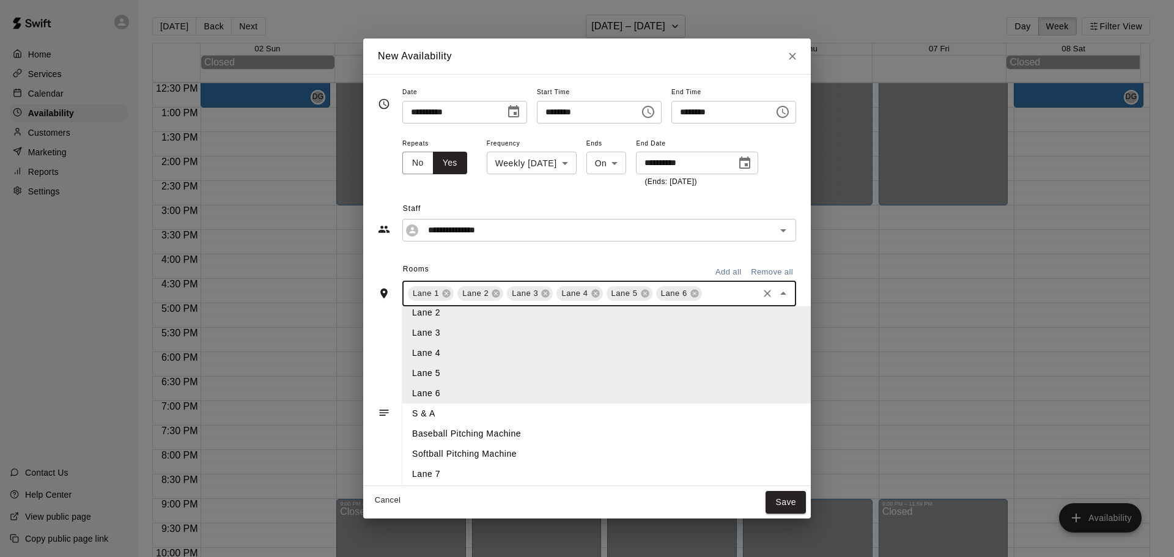
click at [402, 476] on li "Lane 7" at bounding box center [626, 474] width 449 height 20
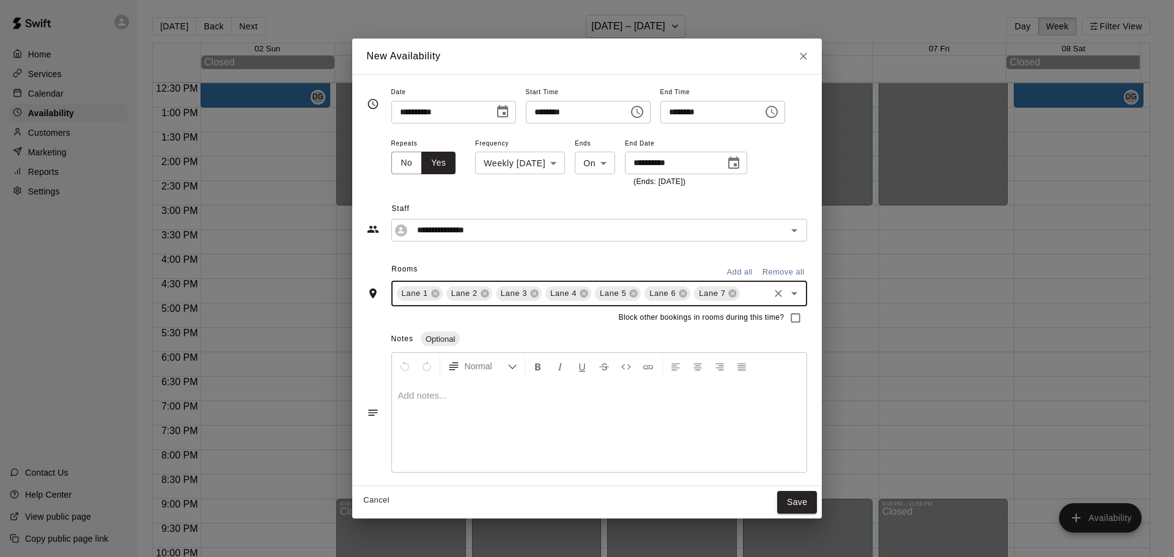
click at [808, 499] on button "Save" at bounding box center [797, 502] width 40 height 23
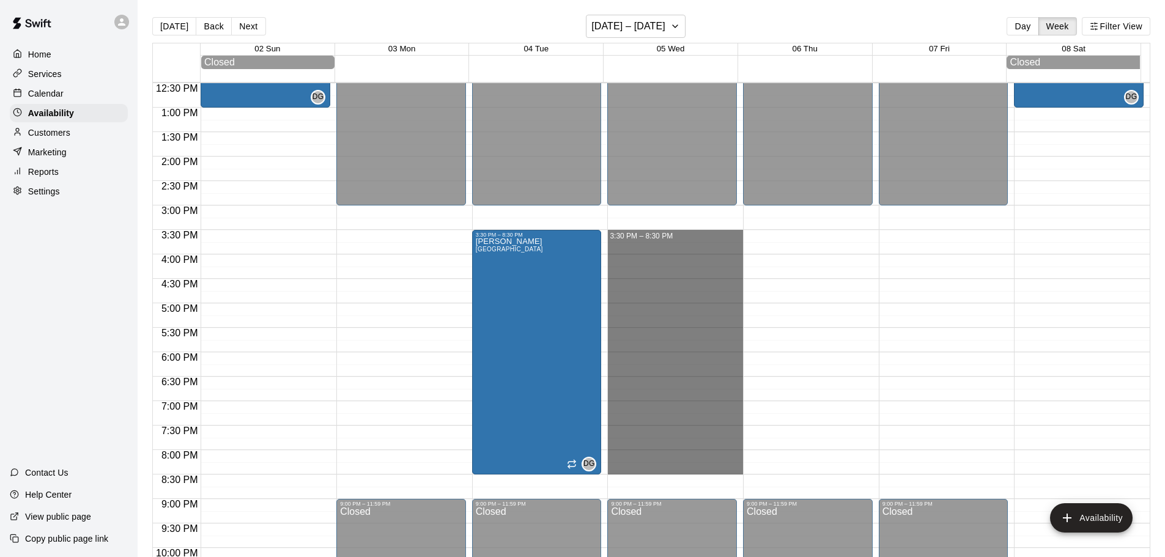
drag, startPoint x: 619, startPoint y: 237, endPoint x: 633, endPoint y: 472, distance: 235.8
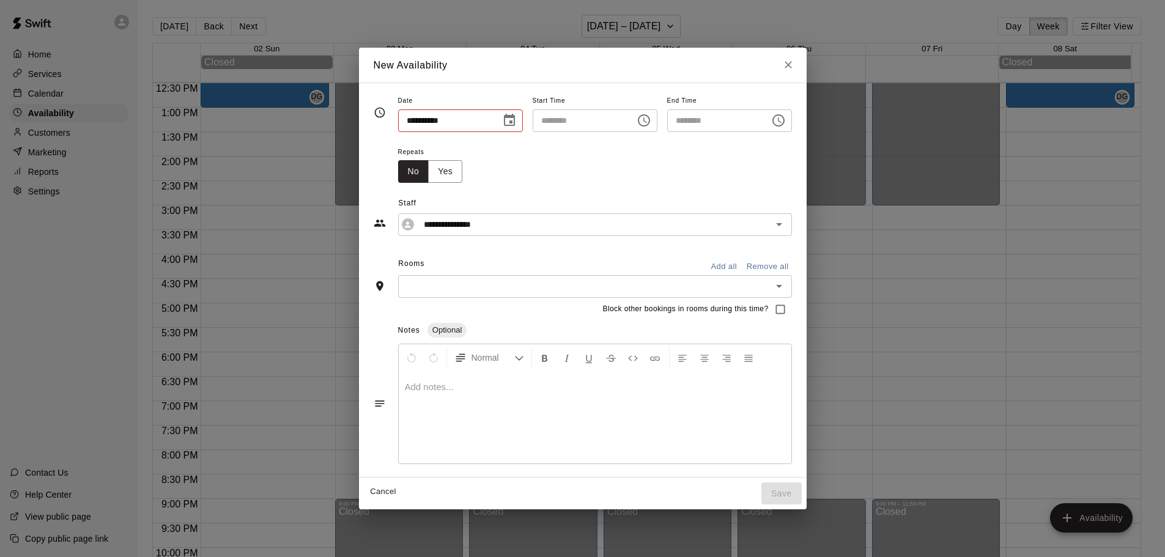
type input "**********"
type input "********"
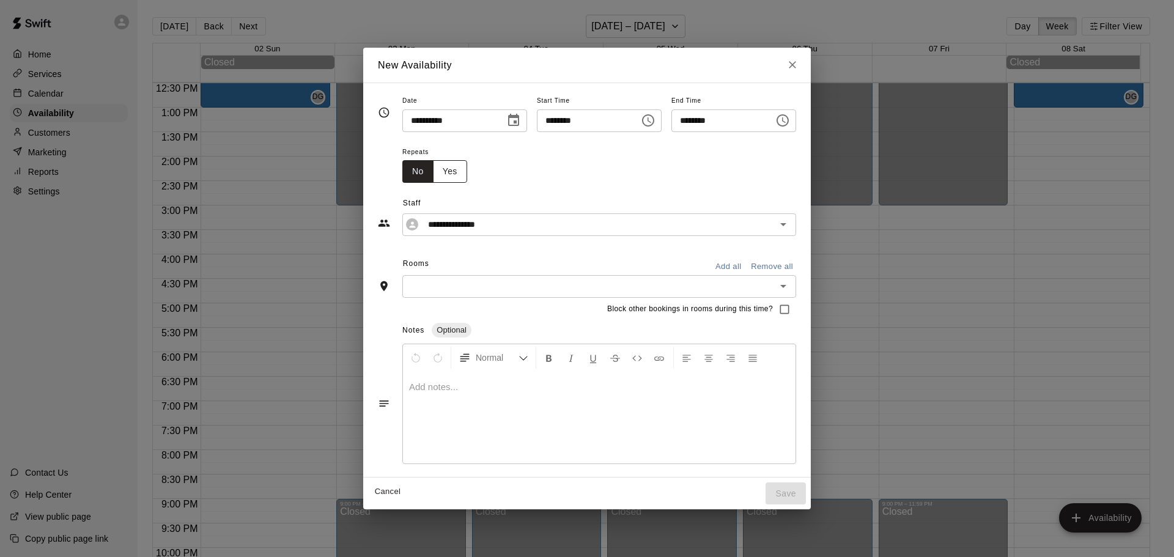
click at [433, 176] on button "Yes" at bounding box center [450, 171] width 34 height 23
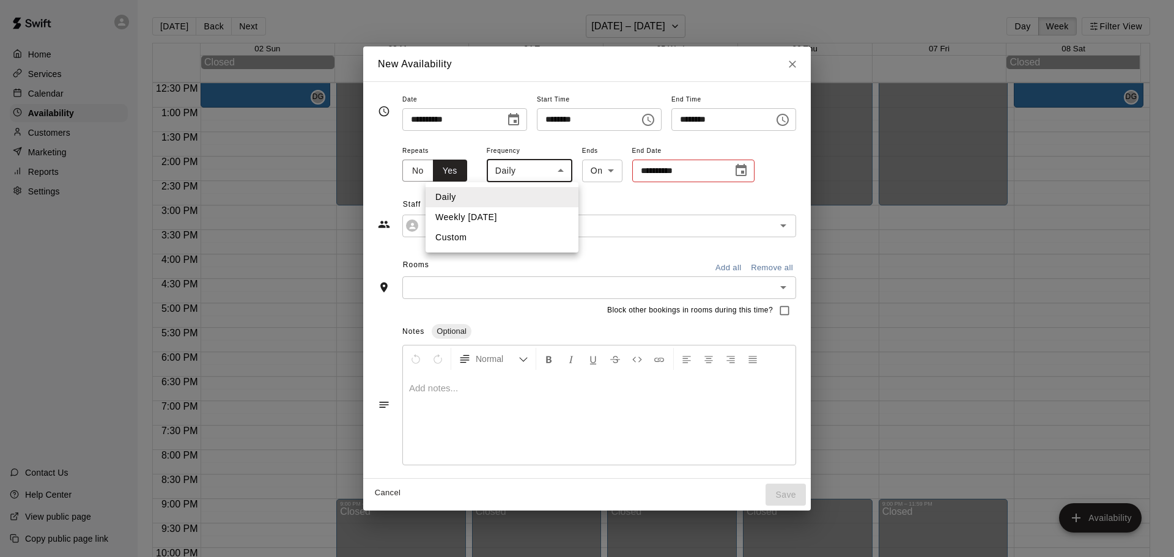
click at [520, 175] on body "Home Services Calendar Availability Customers Marketing Reports Settings Contac…" at bounding box center [587, 288] width 1174 height 577
click at [498, 220] on li "Weekly [DATE]" at bounding box center [502, 217] width 153 height 20
type input "******"
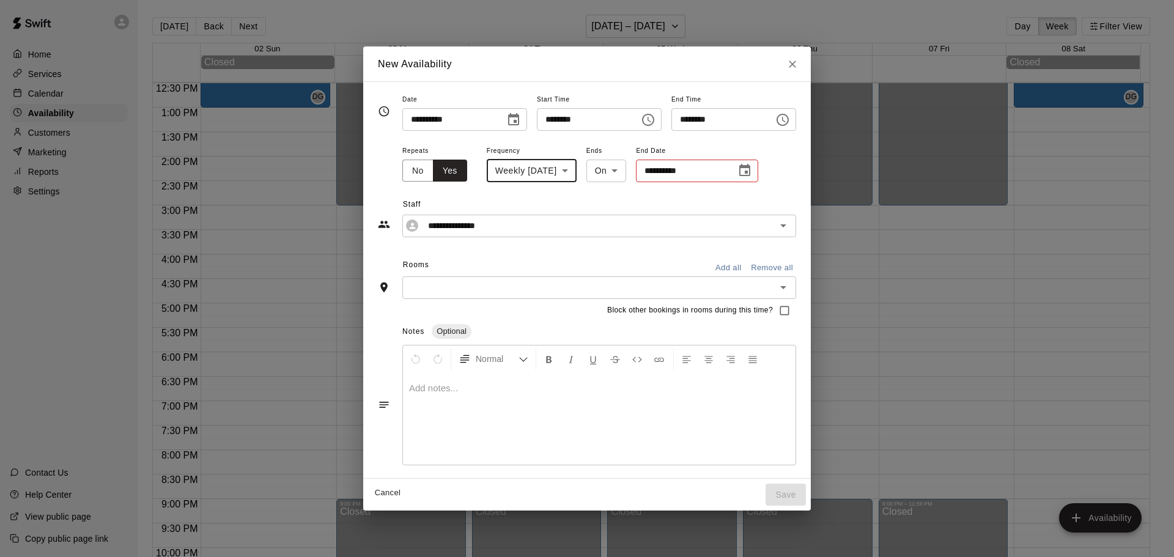
click at [741, 170] on button "Choose date" at bounding box center [745, 170] width 24 height 24
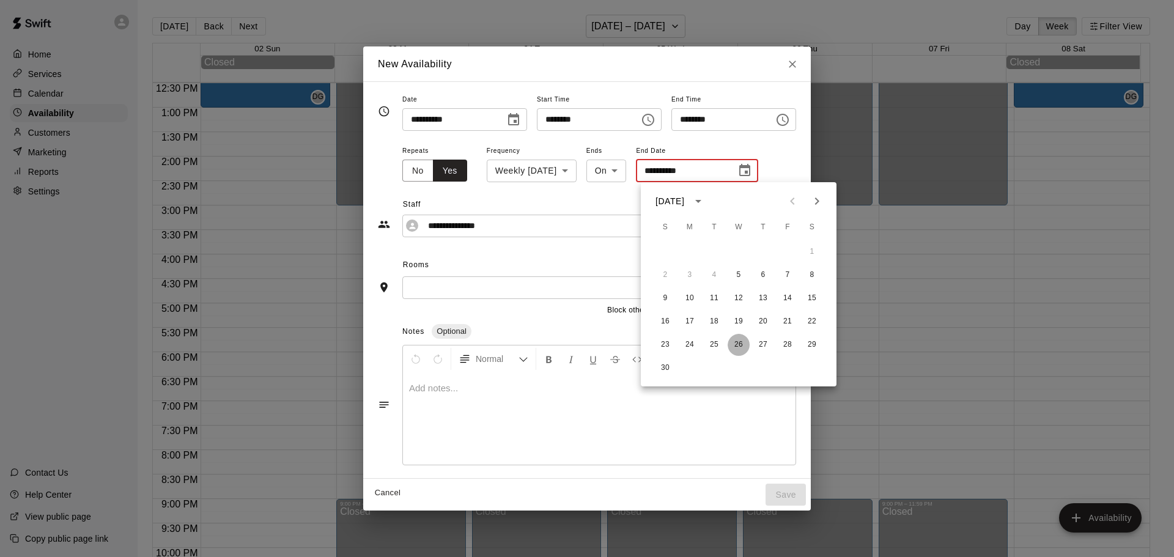
click at [741, 348] on button "26" at bounding box center [739, 345] width 22 height 22
type input "**********"
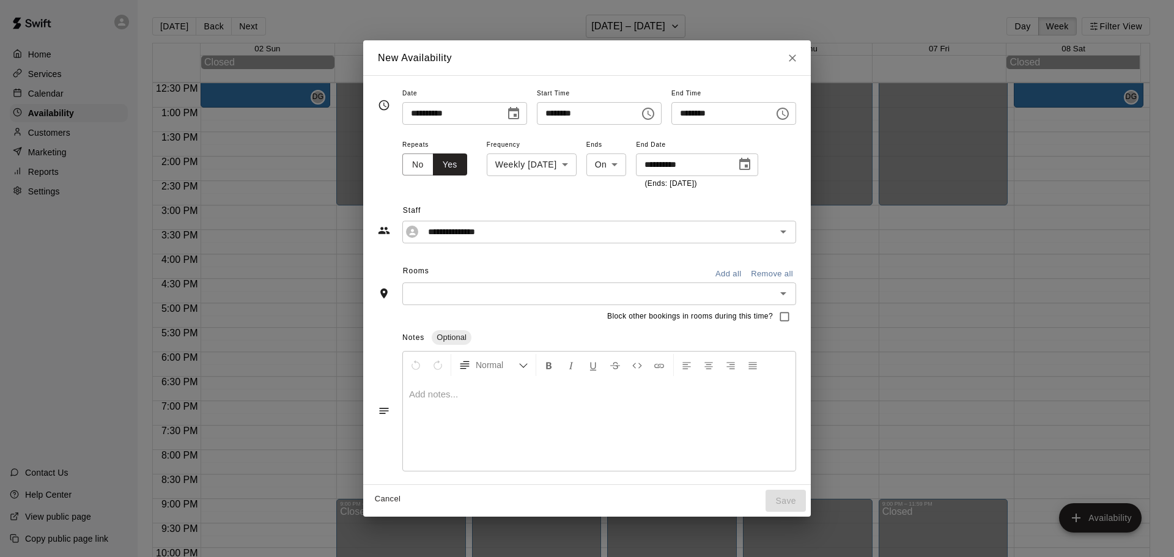
click at [441, 298] on input "text" at bounding box center [589, 293] width 366 height 15
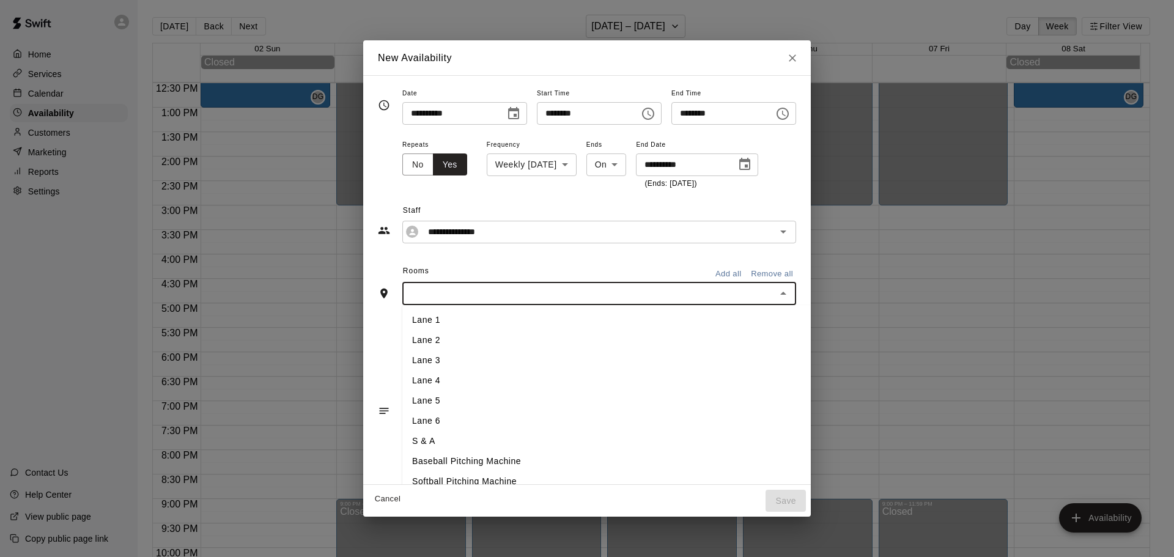
click at [407, 326] on li "Lane 1" at bounding box center [626, 320] width 449 height 20
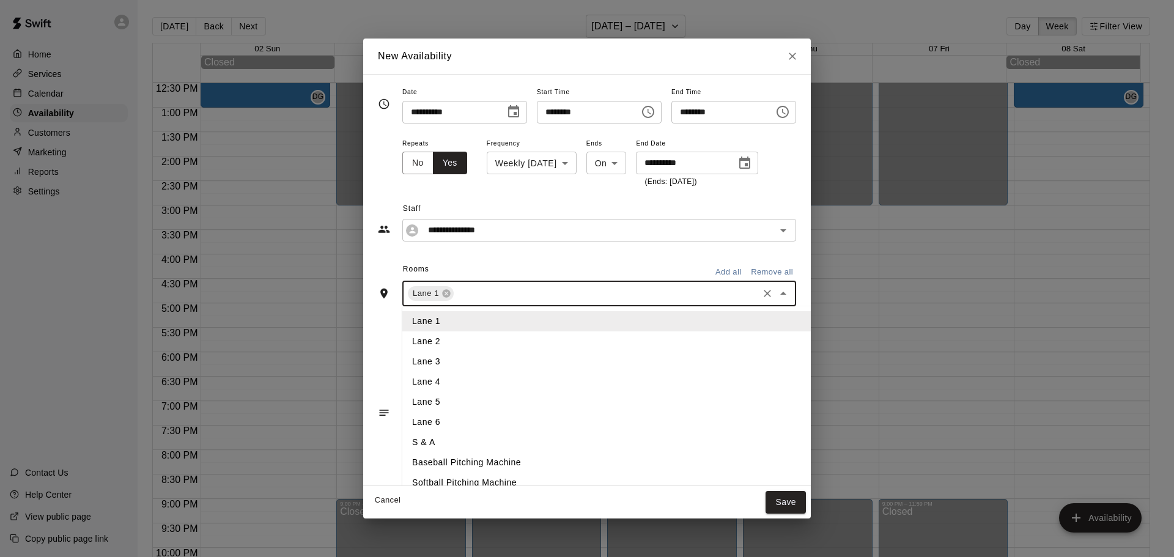
click at [460, 295] on input "text" at bounding box center [606, 293] width 301 height 15
click at [415, 339] on li "Lane 2" at bounding box center [626, 341] width 449 height 20
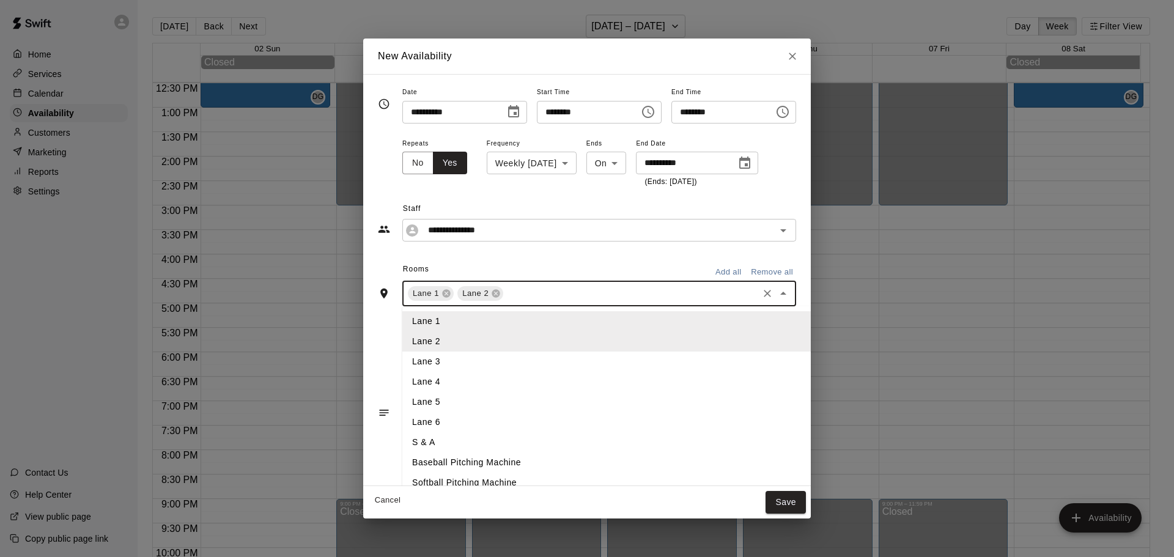
click at [505, 295] on input "text" at bounding box center [630, 293] width 251 height 15
click at [407, 360] on li "Lane 3" at bounding box center [626, 362] width 449 height 20
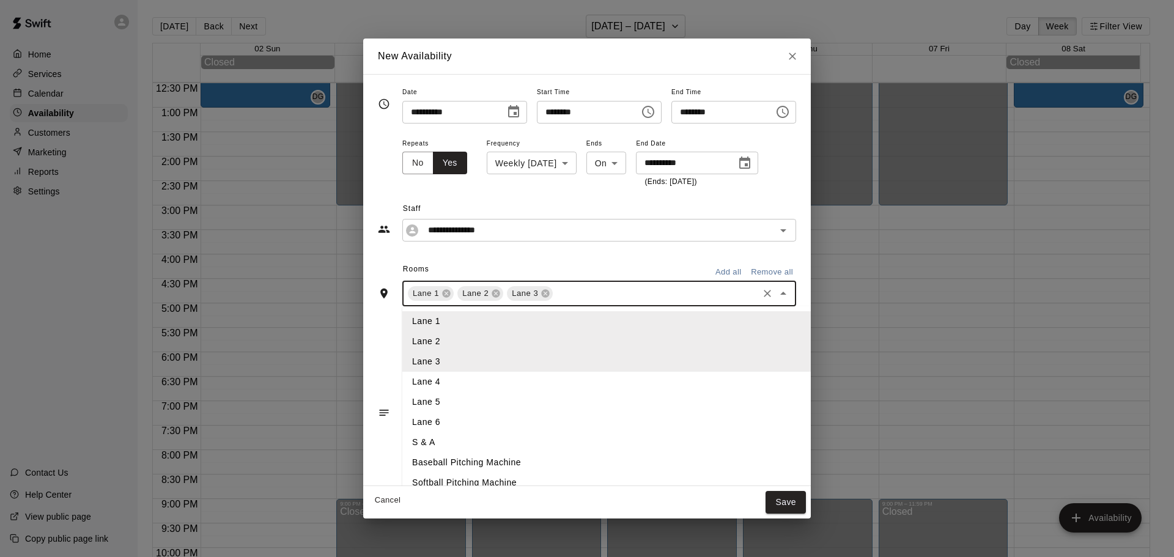
click at [555, 295] on input "text" at bounding box center [656, 293] width 202 height 15
click at [419, 379] on li "Lane 4" at bounding box center [626, 382] width 449 height 20
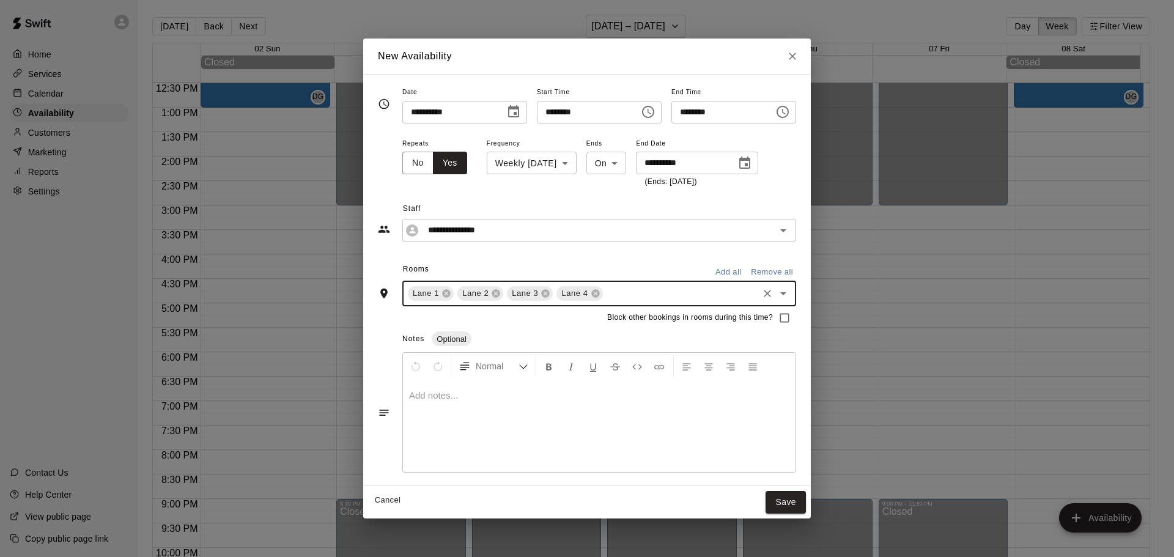
click at [605, 294] on input "text" at bounding box center [681, 293] width 152 height 15
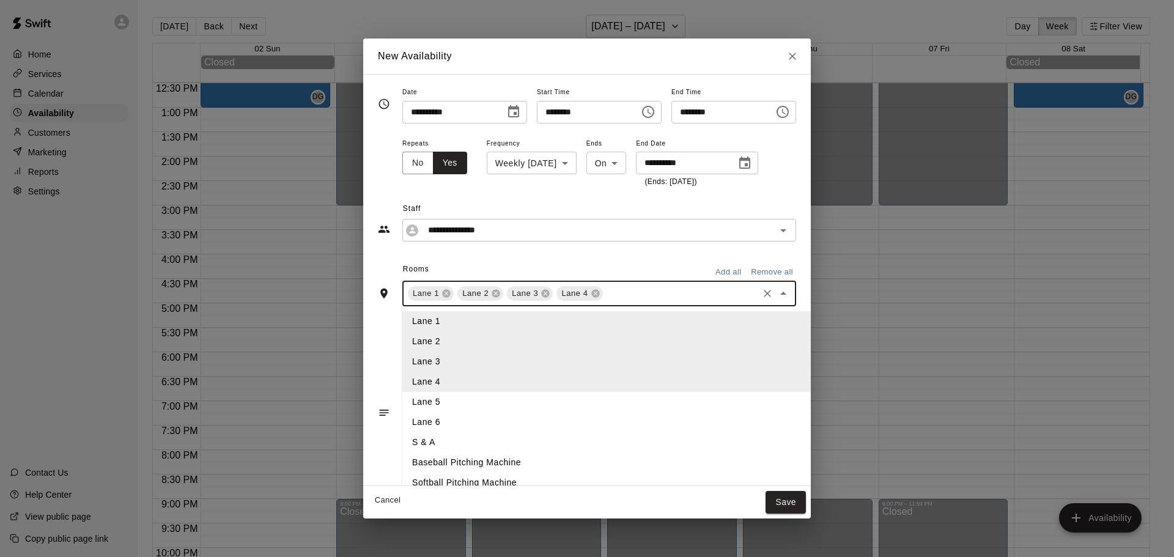
click at [416, 399] on li "Lane 5" at bounding box center [626, 402] width 449 height 20
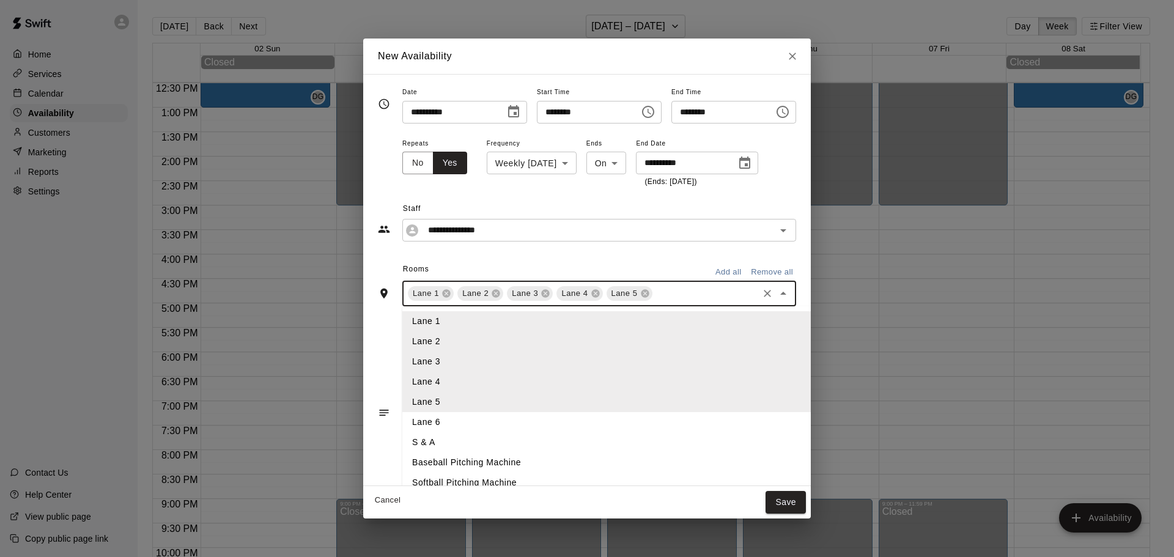
click at [654, 293] on input "text" at bounding box center [705, 293] width 102 height 15
click at [423, 421] on li "Lane 6" at bounding box center [626, 422] width 449 height 20
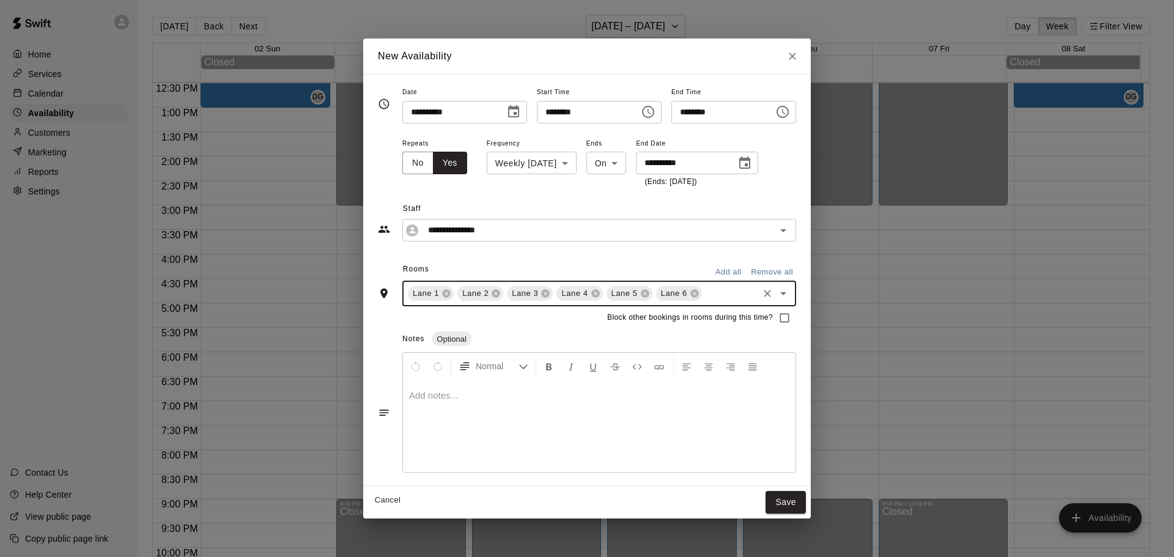
drag, startPoint x: 698, startPoint y: 297, endPoint x: 692, endPoint y: 304, distance: 9.5
click at [704, 297] on input "text" at bounding box center [730, 293] width 53 height 15
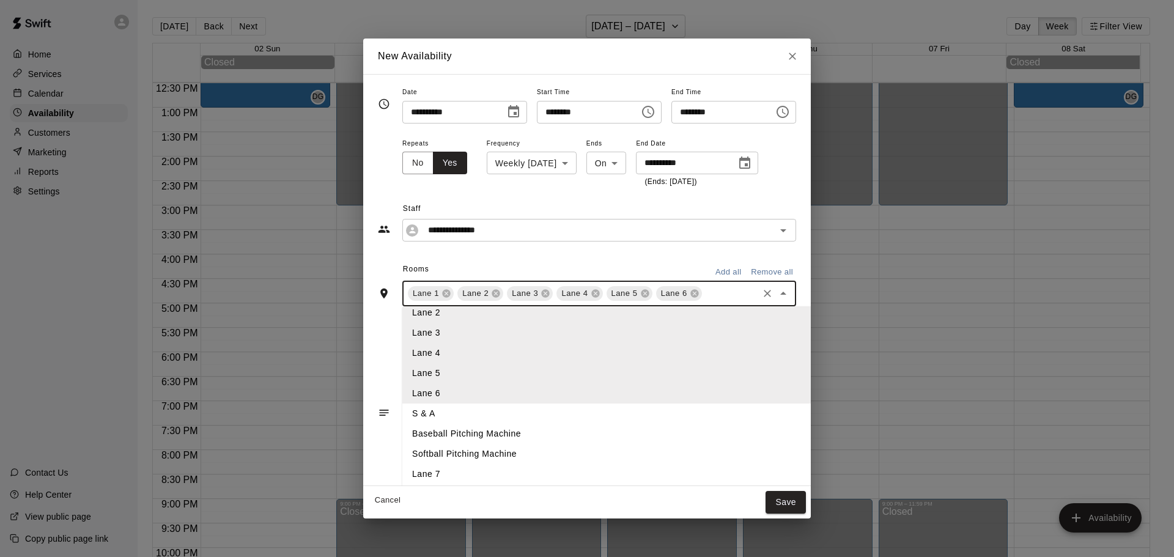
click at [402, 471] on li "Lane 7" at bounding box center [626, 474] width 449 height 20
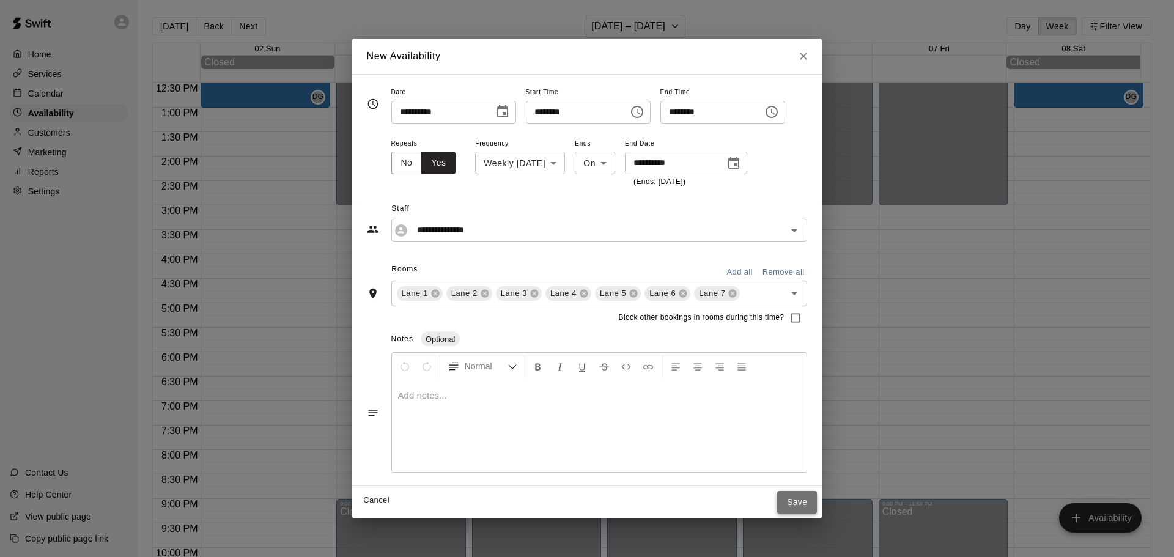
click at [804, 499] on button "Save" at bounding box center [797, 502] width 40 height 23
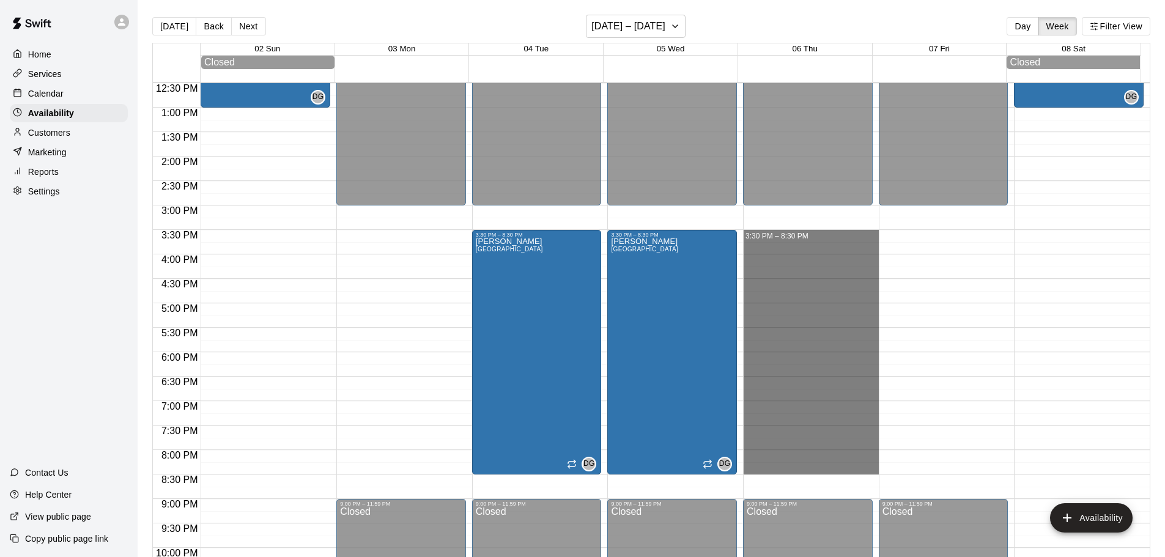
drag, startPoint x: 753, startPoint y: 235, endPoint x: 763, endPoint y: 474, distance: 239.3
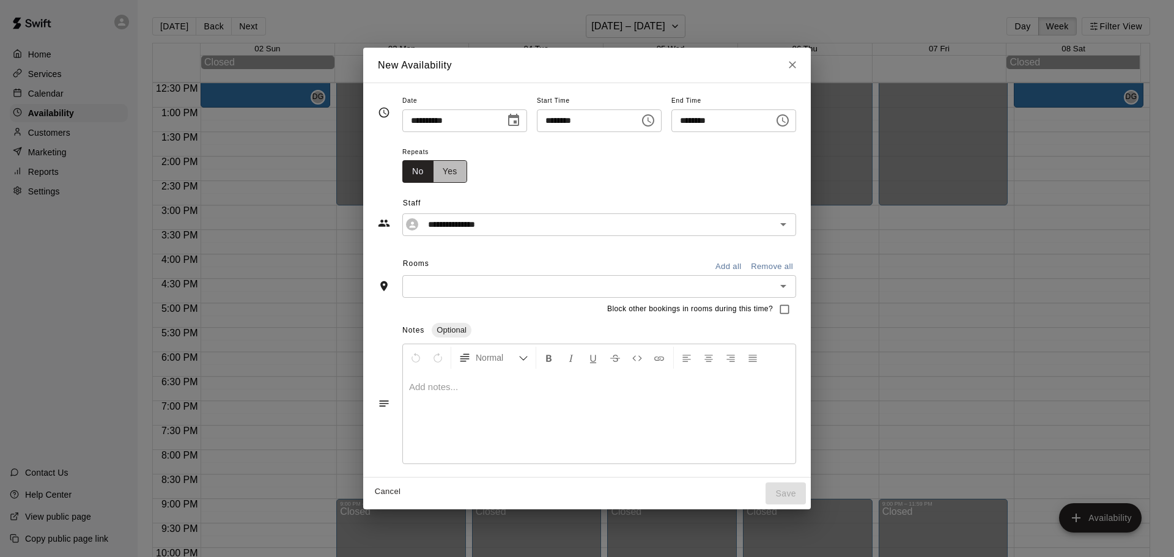
click at [433, 169] on button "Yes" at bounding box center [450, 171] width 34 height 23
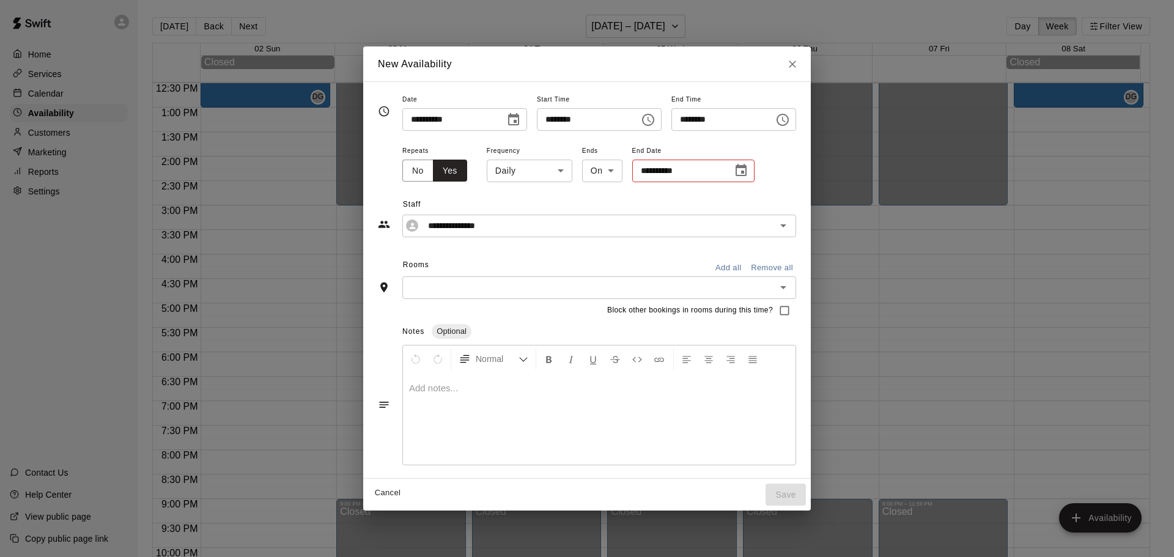
click at [538, 173] on body "Home Services Calendar Availability Customers Marketing Reports Settings Contac…" at bounding box center [587, 288] width 1174 height 577
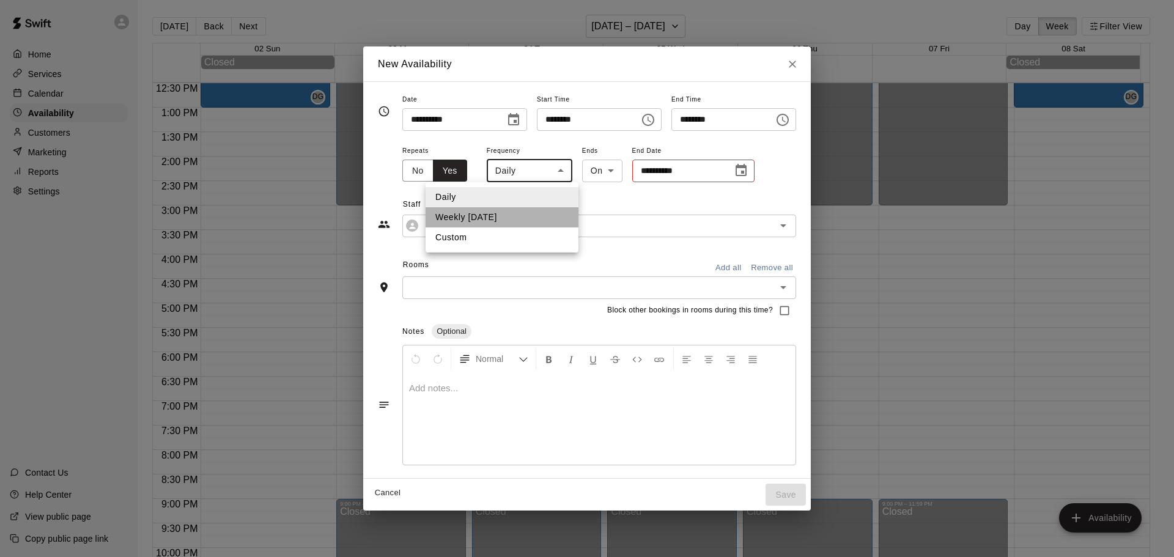
click at [535, 220] on li "Weekly [DATE]" at bounding box center [502, 217] width 153 height 20
type input "******"
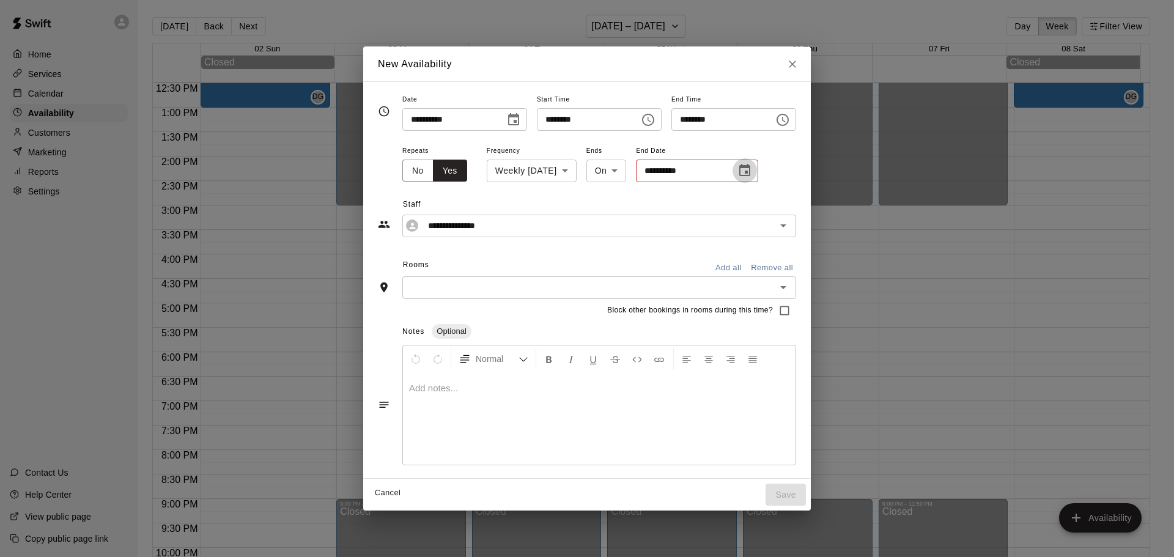
click at [739, 169] on icon "Choose date" at bounding box center [744, 170] width 15 height 15
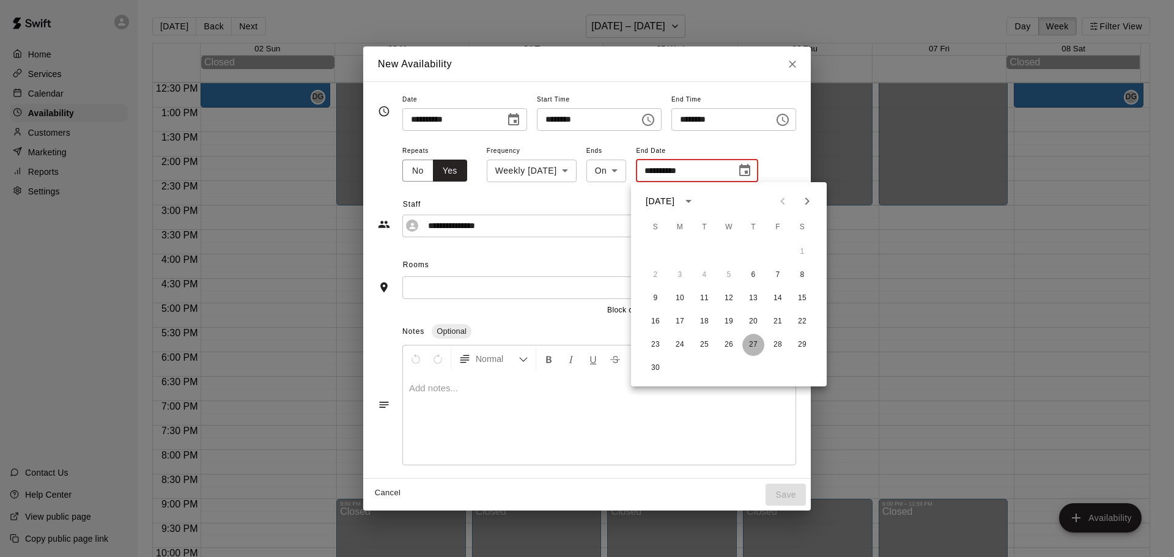
click at [752, 347] on button "27" at bounding box center [753, 345] width 22 height 22
type input "**********"
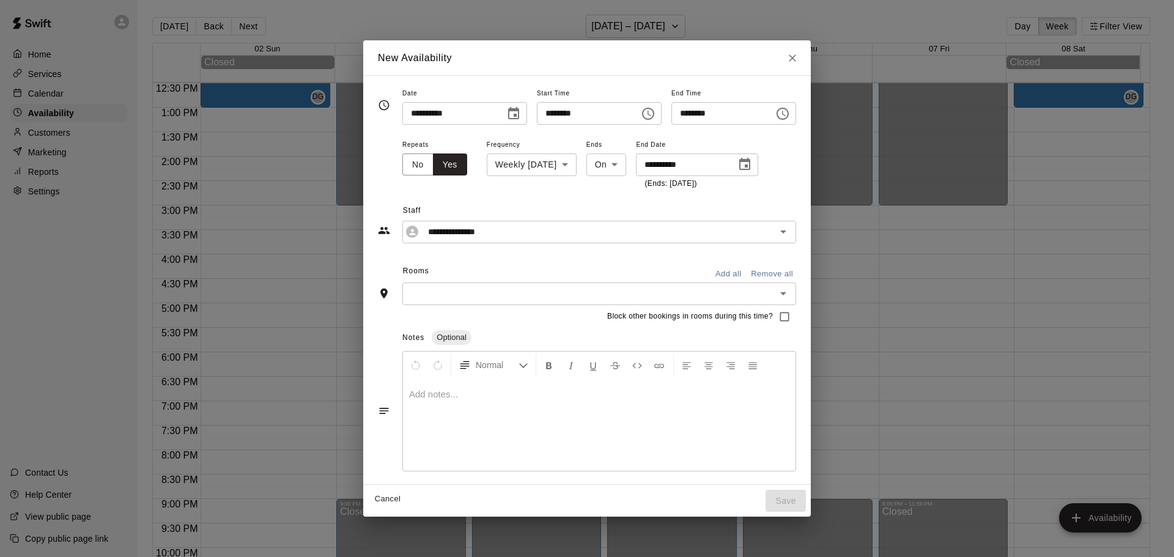
click at [446, 290] on input "text" at bounding box center [589, 293] width 366 height 15
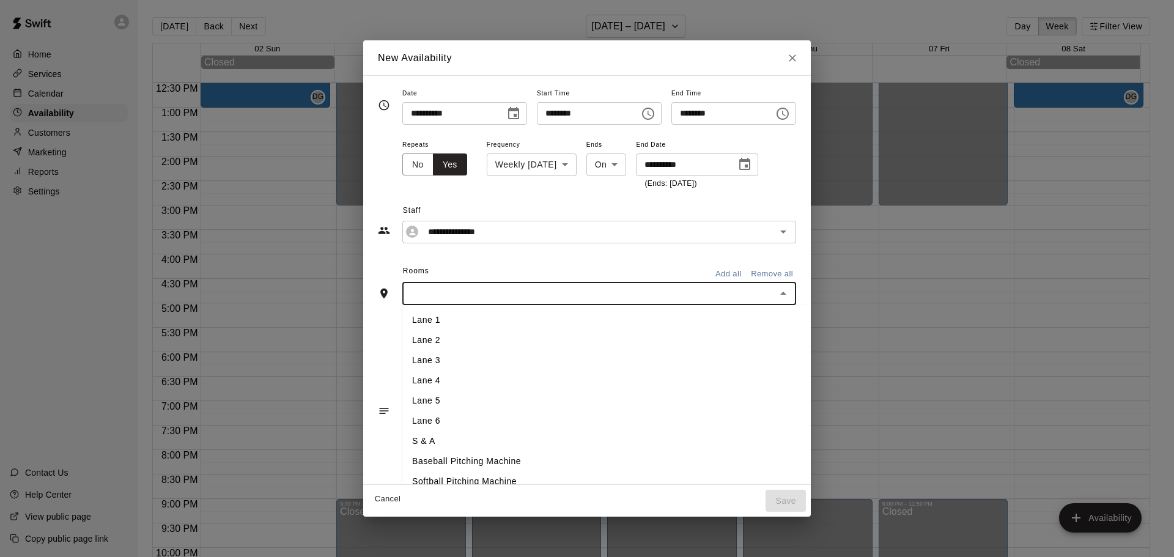
click at [402, 329] on li "Lane 1" at bounding box center [626, 320] width 449 height 20
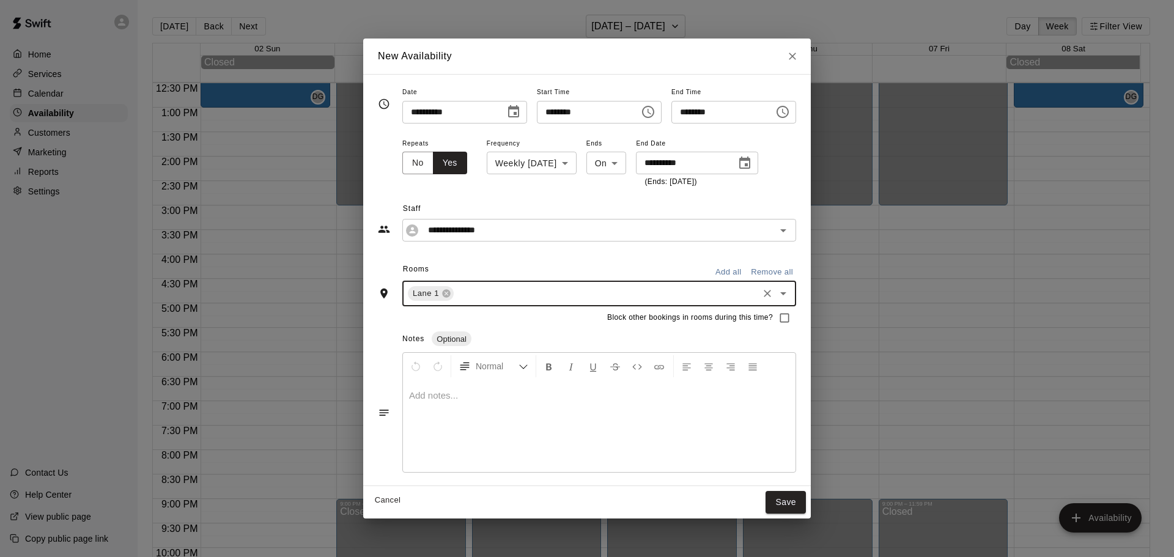
click at [473, 295] on input "text" at bounding box center [606, 293] width 301 height 15
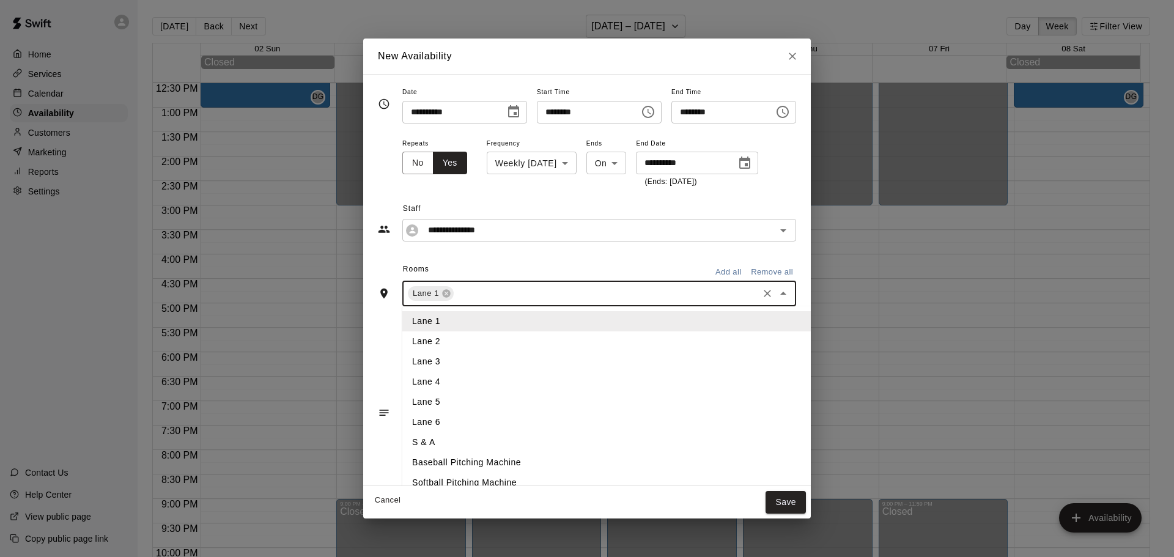
click at [423, 341] on li "Lane 2" at bounding box center [626, 341] width 449 height 20
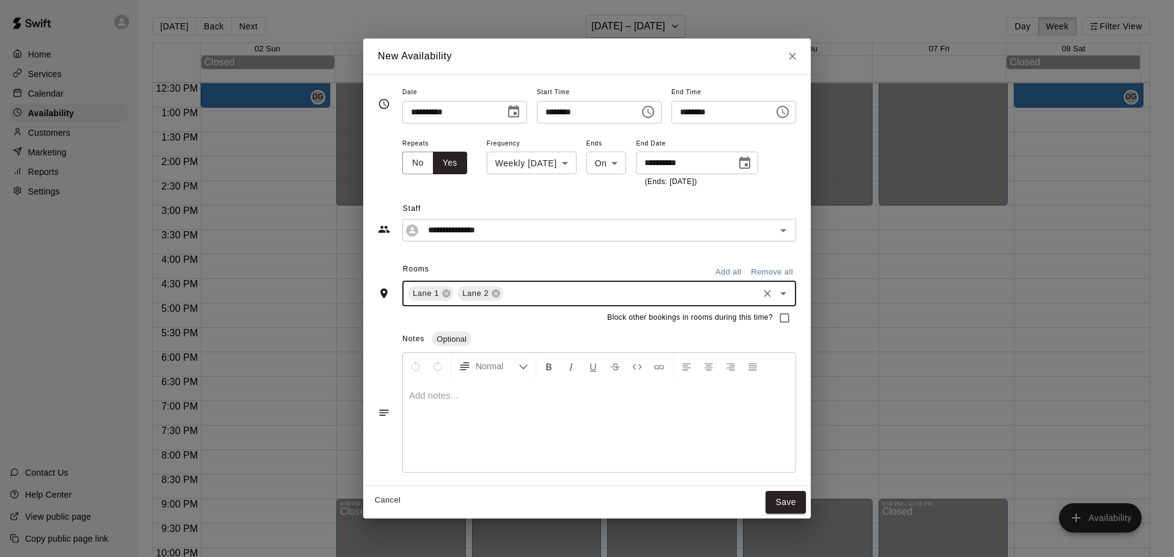
click at [505, 297] on input "text" at bounding box center [630, 293] width 251 height 15
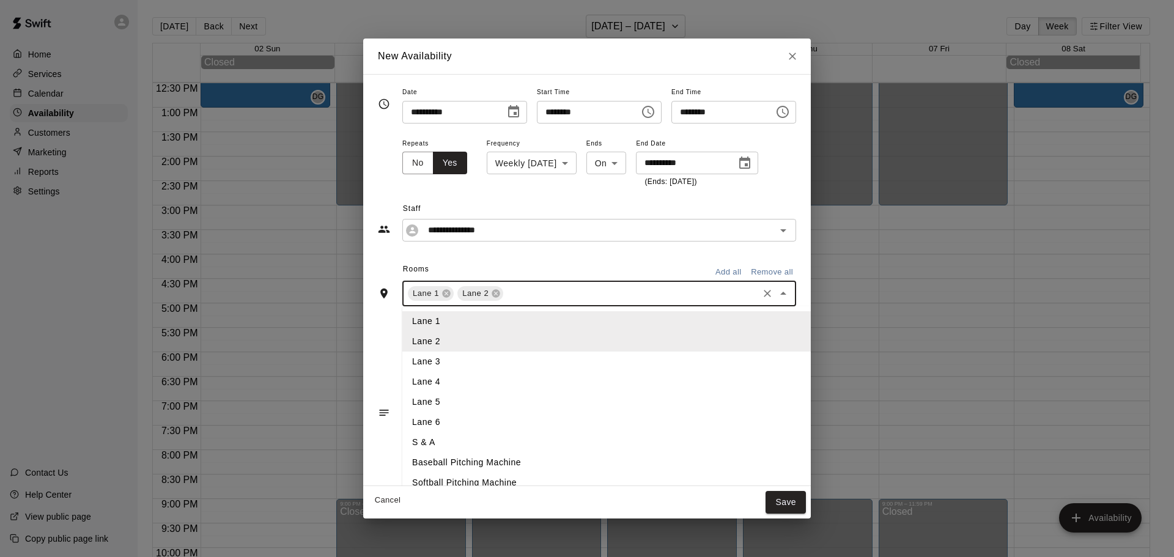
click at [415, 361] on li "Lane 3" at bounding box center [626, 362] width 449 height 20
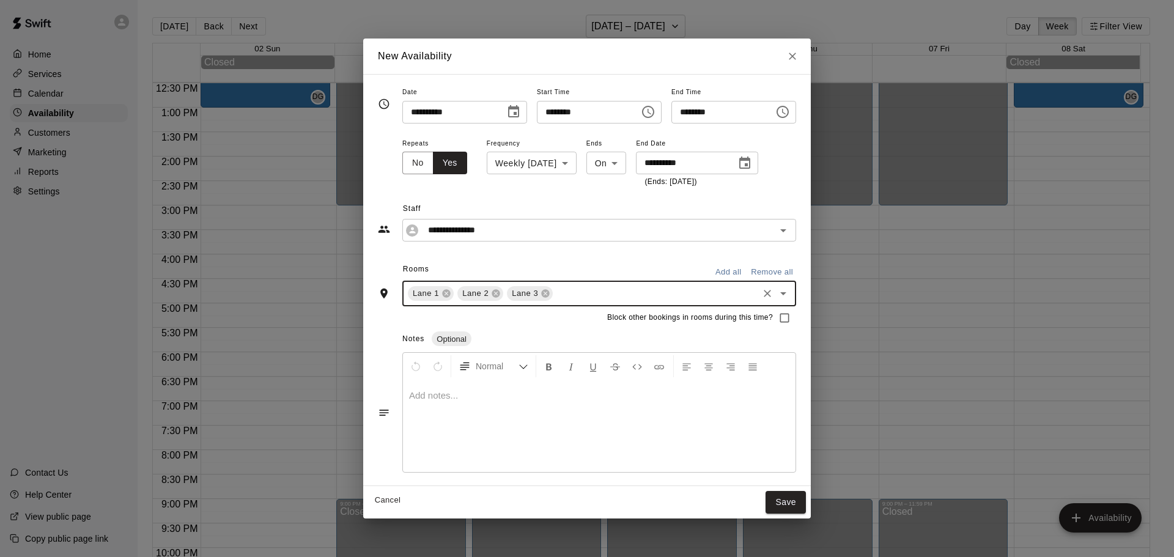
click at [555, 300] on input "text" at bounding box center [656, 293] width 202 height 15
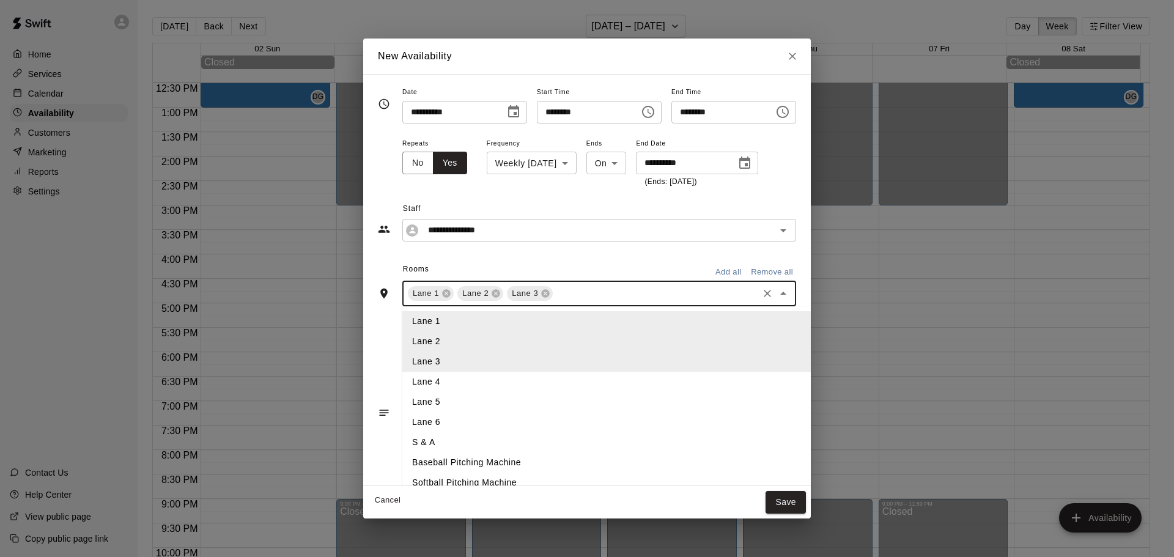
click at [413, 379] on li "Lane 4" at bounding box center [626, 382] width 449 height 20
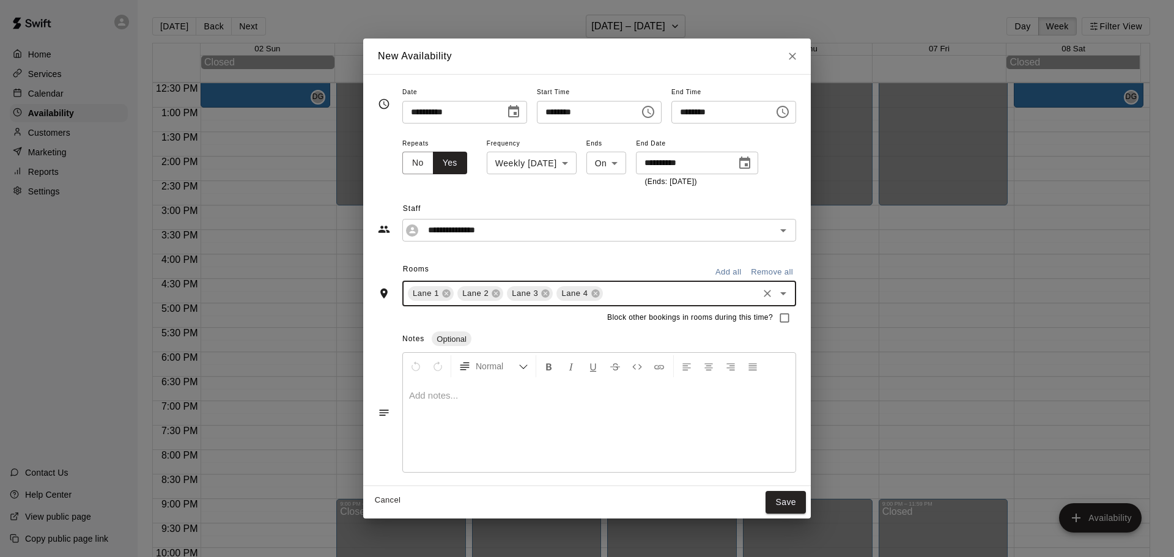
click at [605, 294] on input "text" at bounding box center [681, 293] width 152 height 15
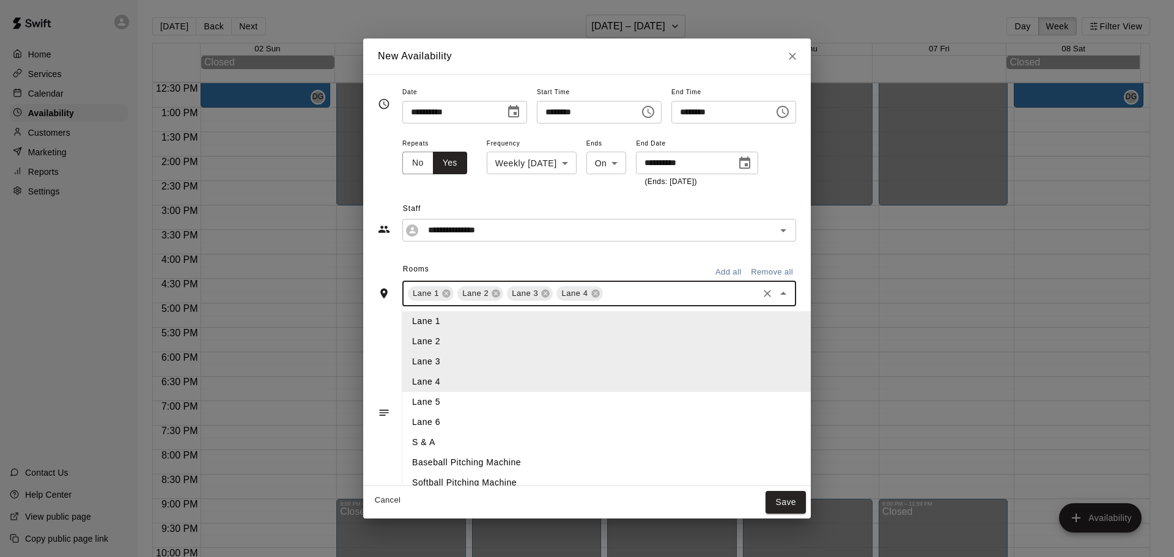
click at [407, 396] on li "Lane 5" at bounding box center [626, 402] width 449 height 20
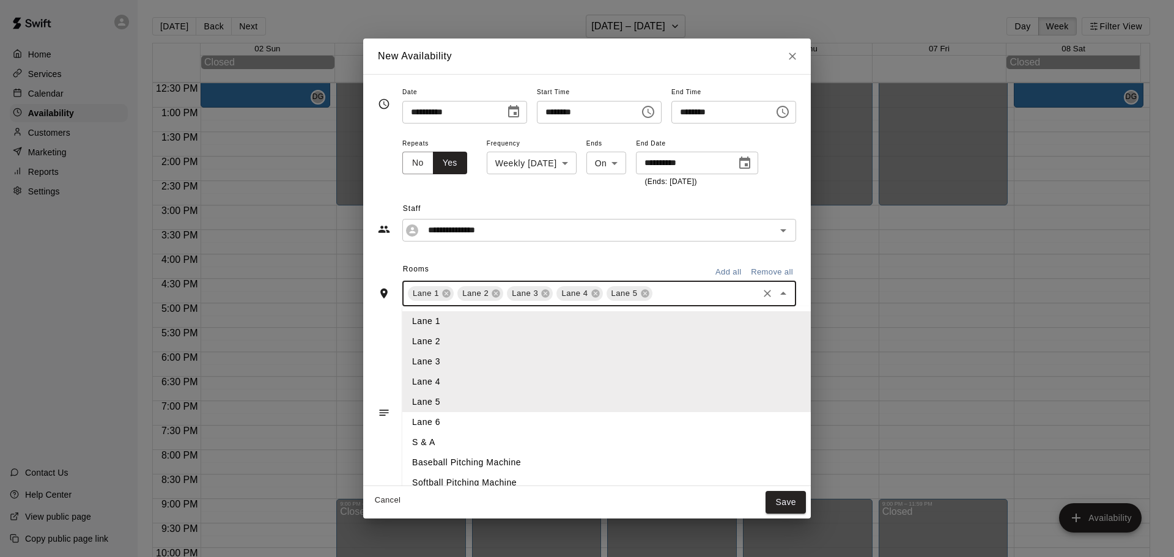
click at [654, 297] on input "text" at bounding box center [705, 293] width 102 height 15
click at [415, 421] on li "Lane 6" at bounding box center [626, 422] width 449 height 20
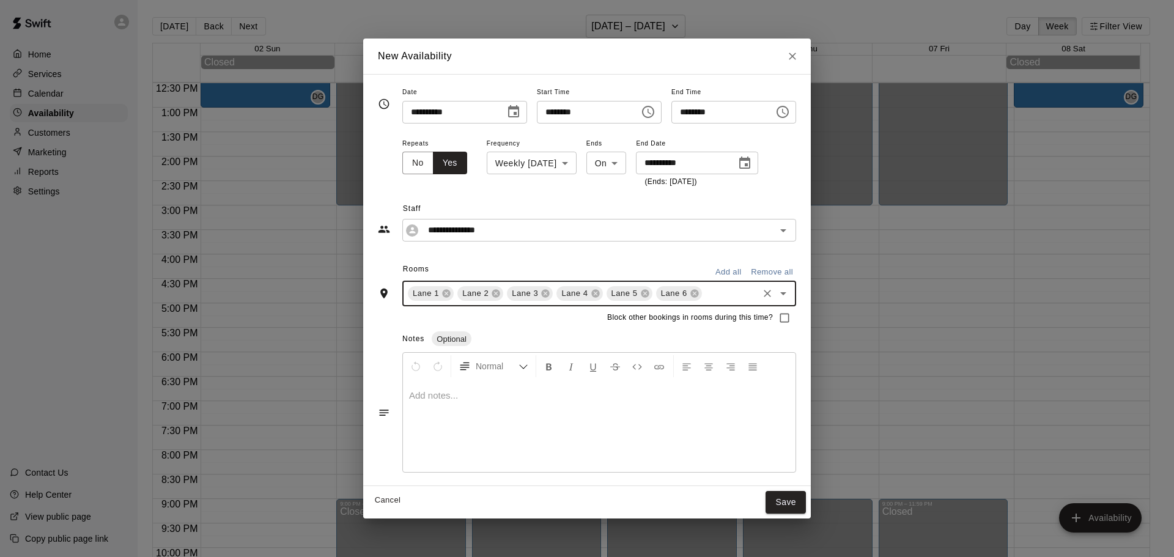
click at [704, 293] on input "text" at bounding box center [730, 293] width 53 height 15
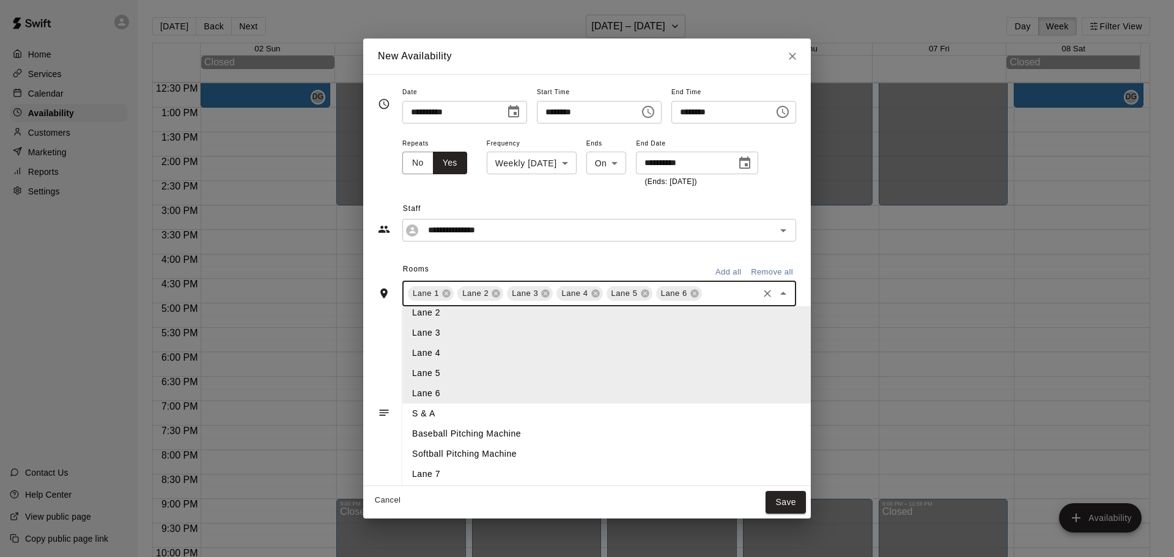
click at [410, 476] on li "Lane 7" at bounding box center [626, 474] width 449 height 20
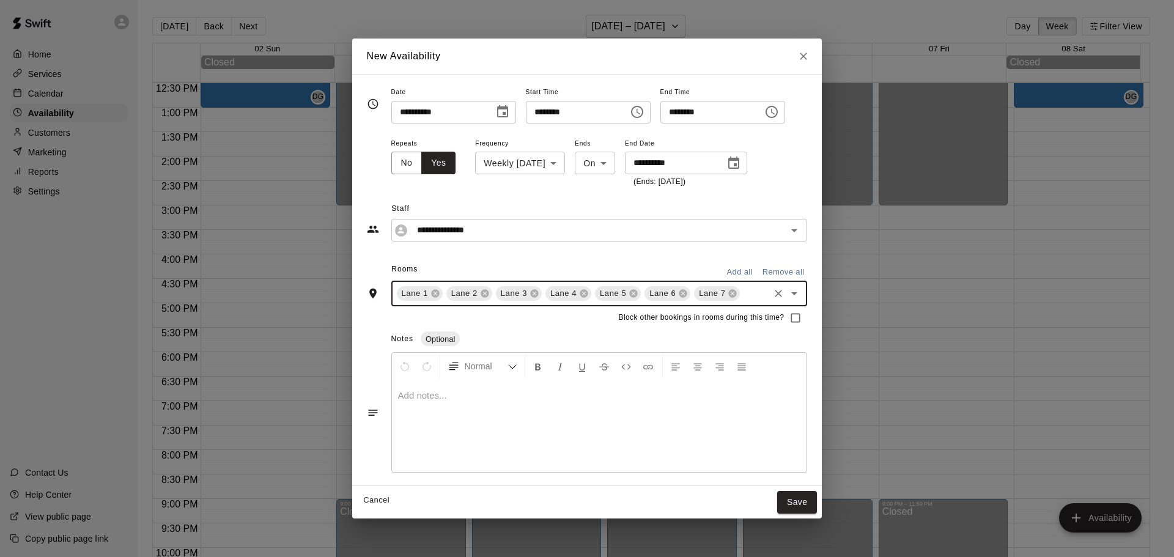
click at [813, 503] on button "Save" at bounding box center [797, 502] width 40 height 23
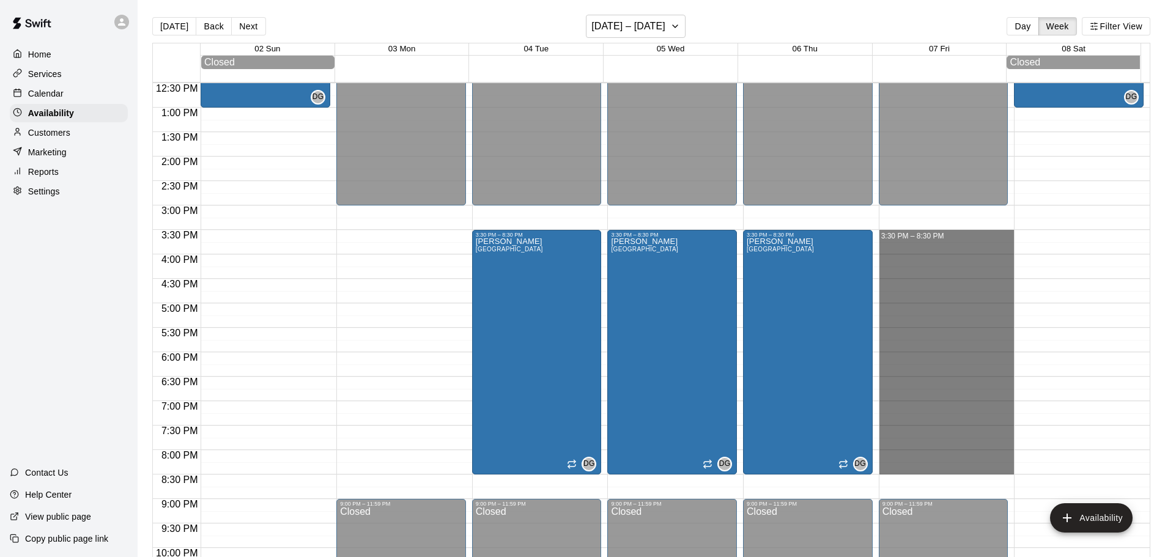
drag, startPoint x: 894, startPoint y: 236, endPoint x: 913, endPoint y: 468, distance: 233.1
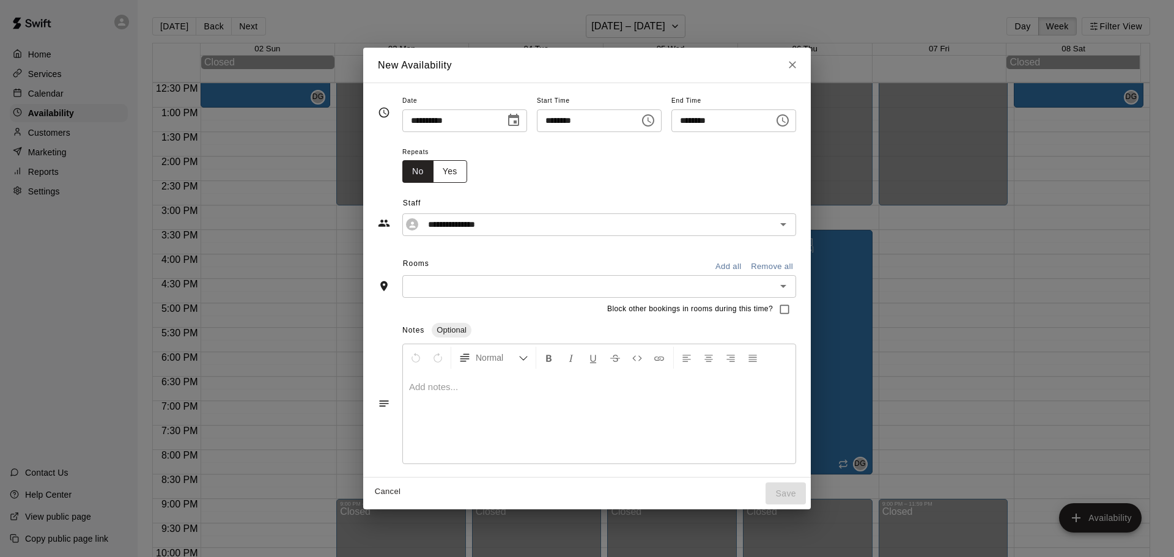
click at [433, 180] on button "Yes" at bounding box center [450, 171] width 34 height 23
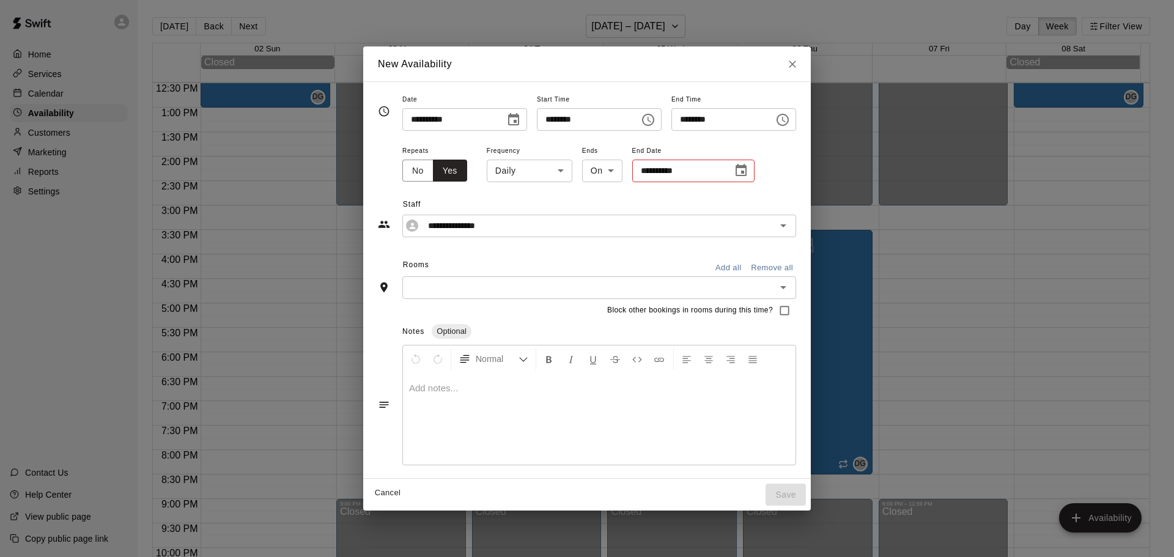
click at [531, 179] on body "Home Services Calendar Availability Customers Marketing Reports Settings Contac…" at bounding box center [587, 288] width 1174 height 577
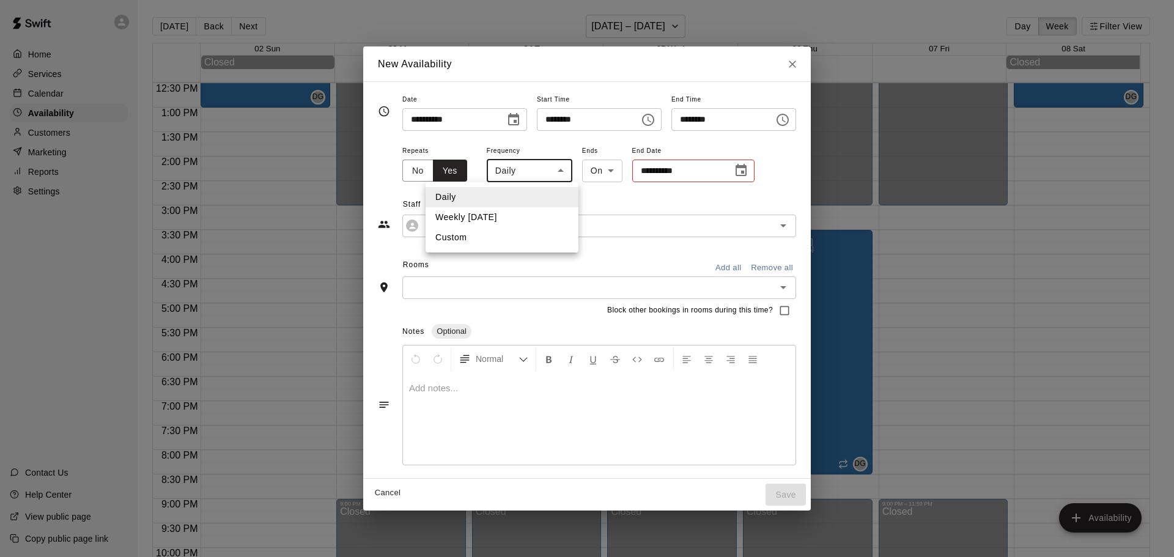
click at [531, 223] on li "Weekly [DATE]" at bounding box center [502, 217] width 153 height 20
type input "******"
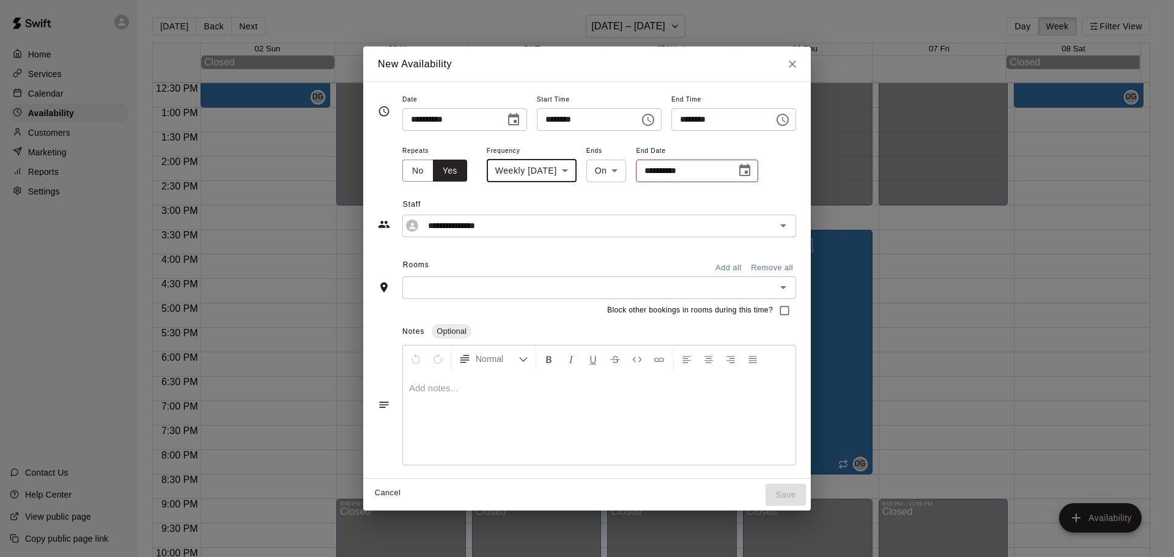
click at [737, 165] on icon "Choose date" at bounding box center [744, 170] width 15 height 15
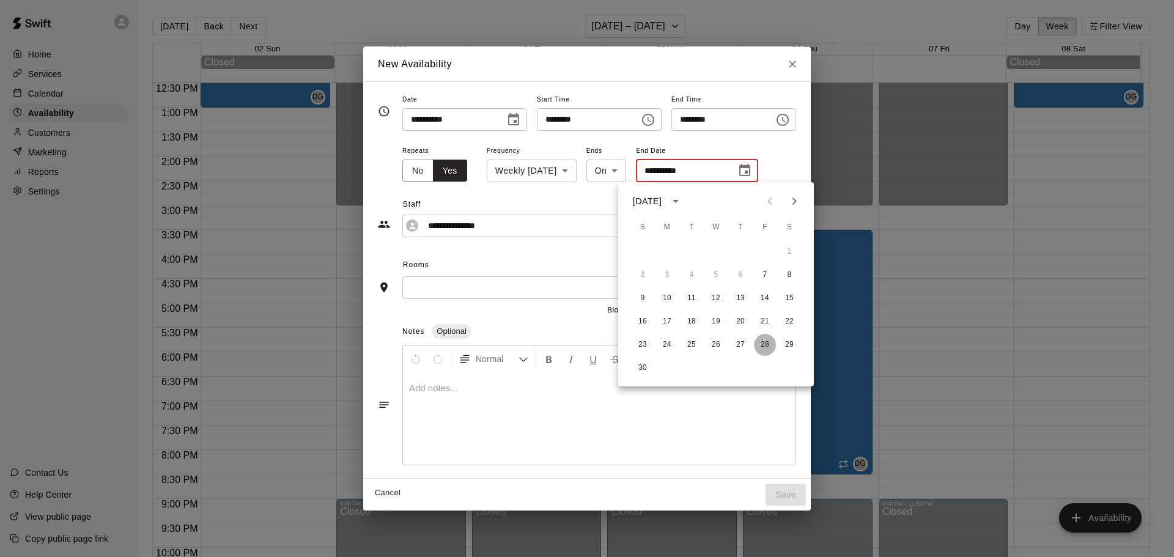
click at [764, 347] on button "28" at bounding box center [765, 345] width 22 height 22
type input "**********"
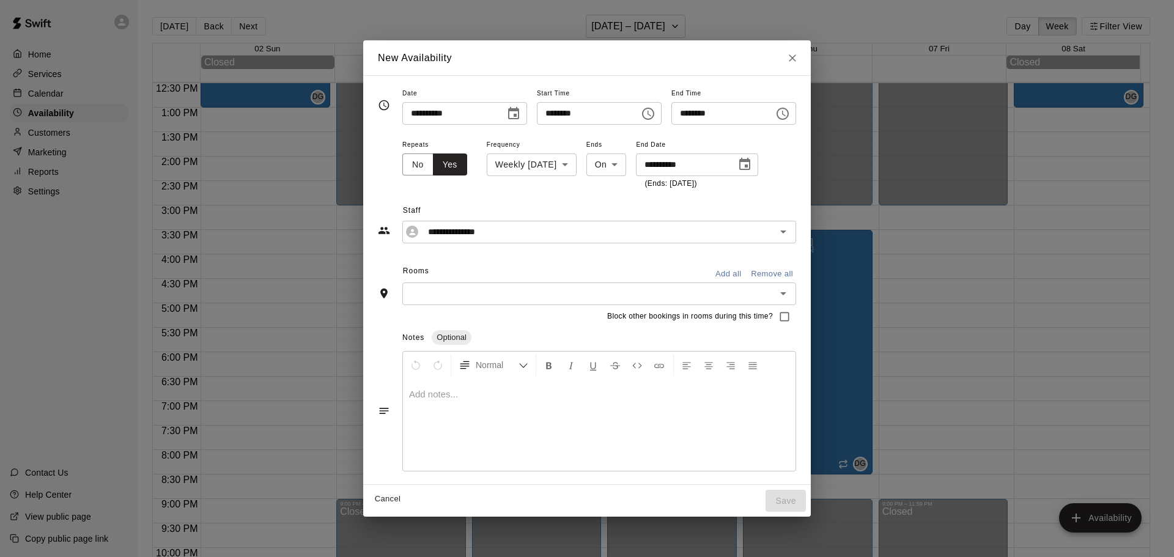
click at [567, 54] on div "New Availability" at bounding box center [587, 57] width 448 height 35
click at [799, 59] on icon "Close" at bounding box center [792, 58] width 12 height 12
type input "**********"
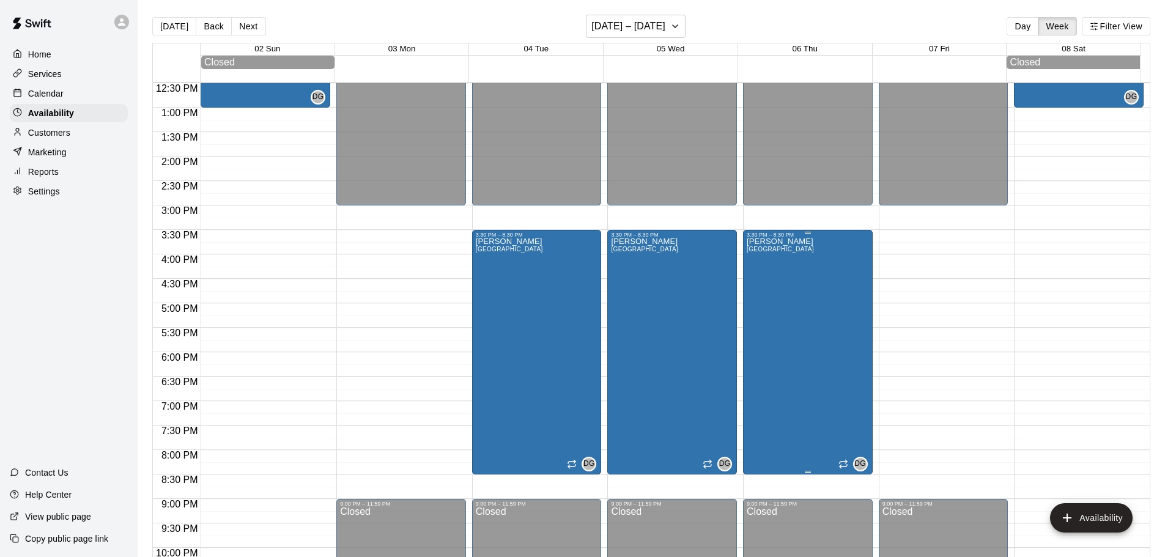
click at [814, 270] on div "[PERSON_NAME][GEOGRAPHIC_DATA][PERSON_NAME][PERSON_NAME][PERSON_NAME][PERSON_NA…" at bounding box center [780, 516] width 67 height 557
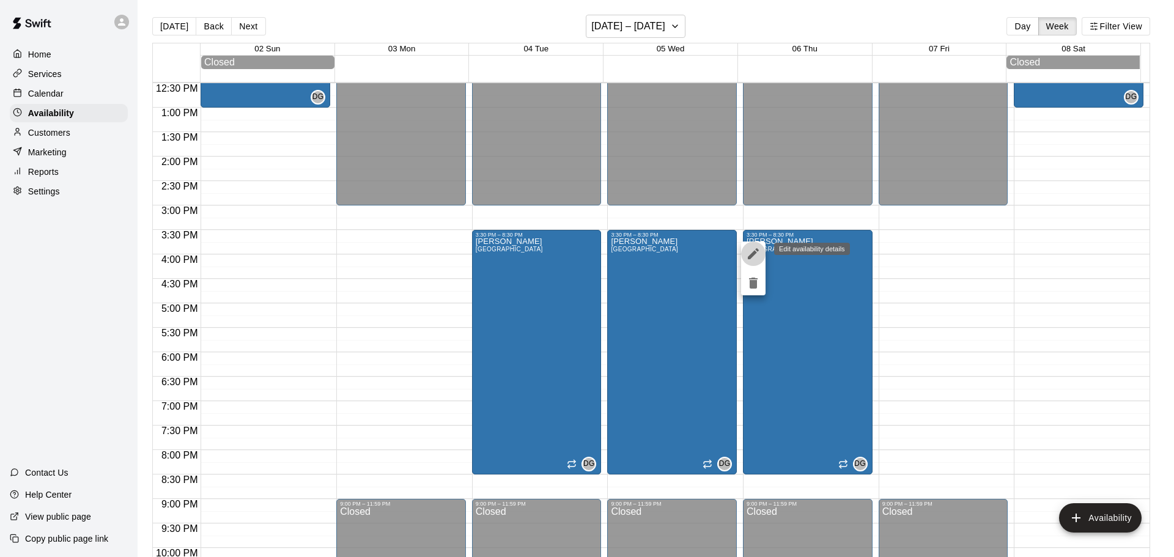
click at [753, 256] on icon "edit" at bounding box center [753, 253] width 11 height 11
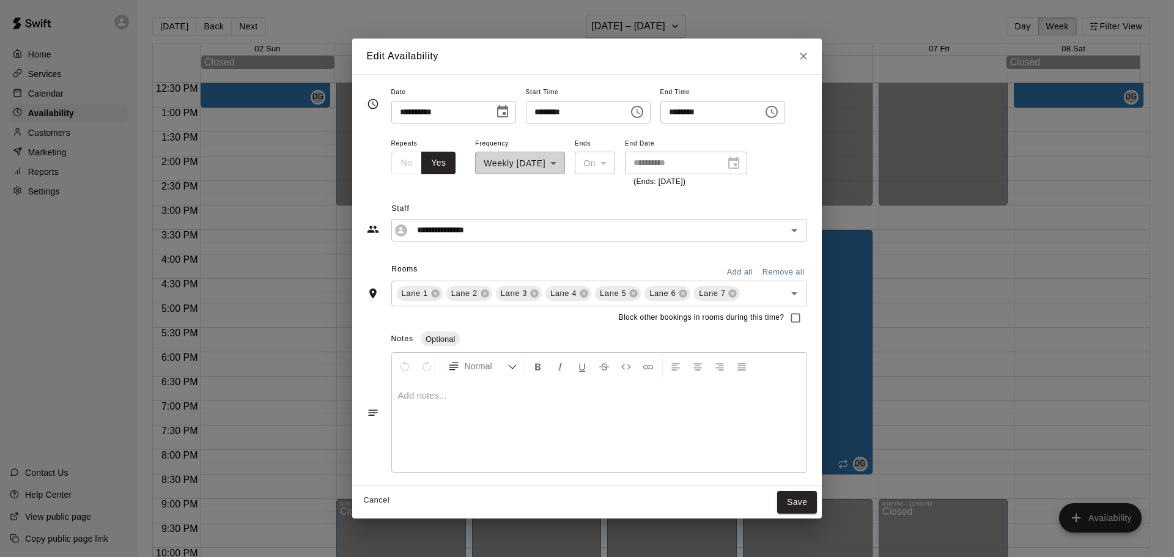
click at [738, 162] on div "**********" at bounding box center [686, 163] width 122 height 23
click at [555, 163] on div "**********" at bounding box center [520, 162] width 90 height 53
click at [391, 161] on div "No Yes" at bounding box center [423, 163] width 65 height 23
click at [815, 509] on button "Save" at bounding box center [797, 502] width 40 height 23
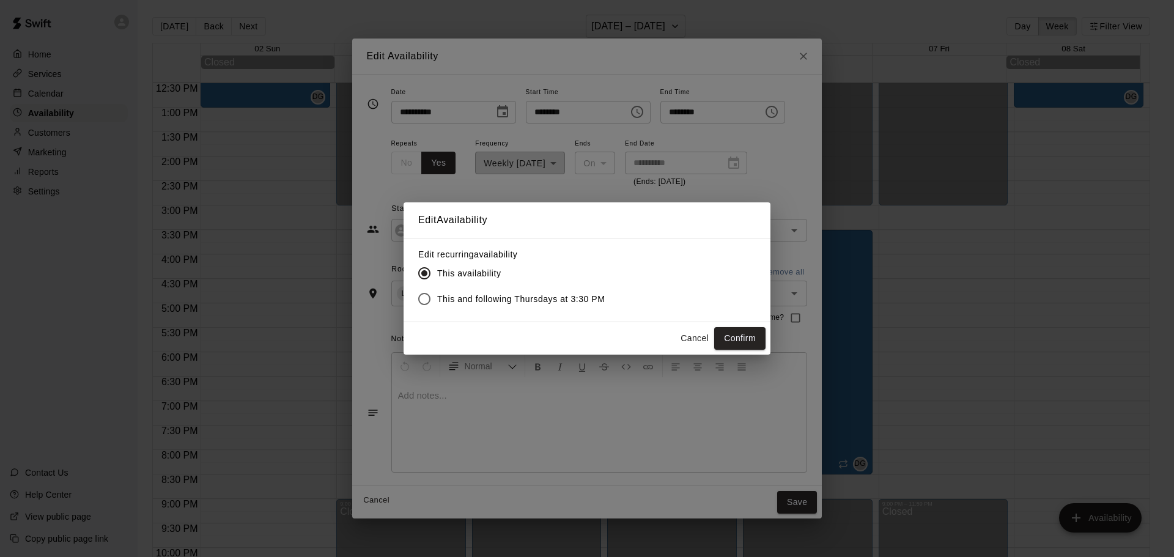
click at [696, 334] on button "Cancel" at bounding box center [694, 338] width 39 height 23
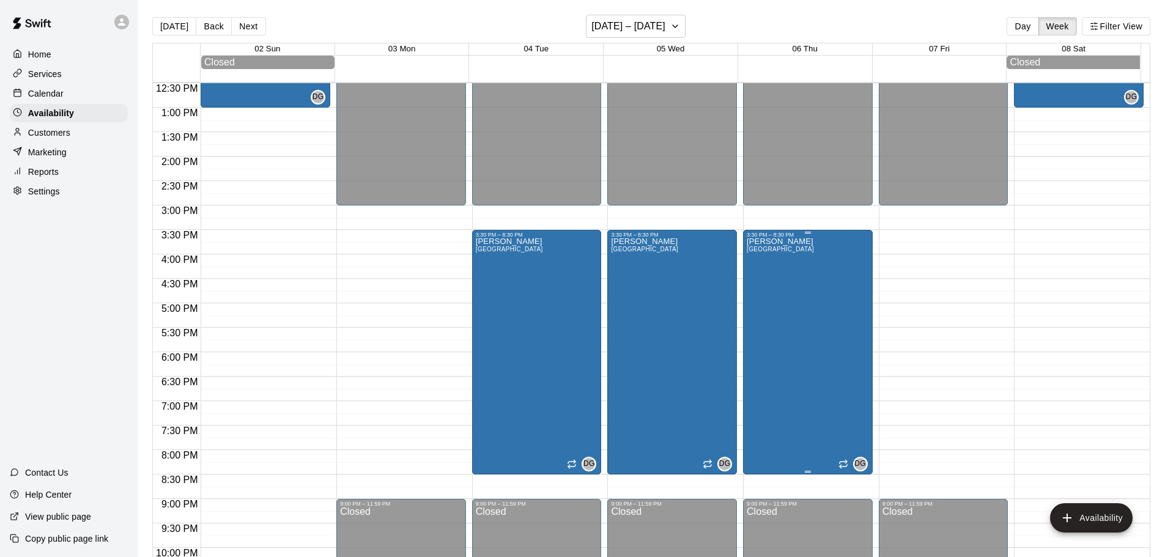
click at [786, 271] on div "[PERSON_NAME][GEOGRAPHIC_DATA][PERSON_NAME][PERSON_NAME][PERSON_NAME][PERSON_NA…" at bounding box center [780, 516] width 67 height 557
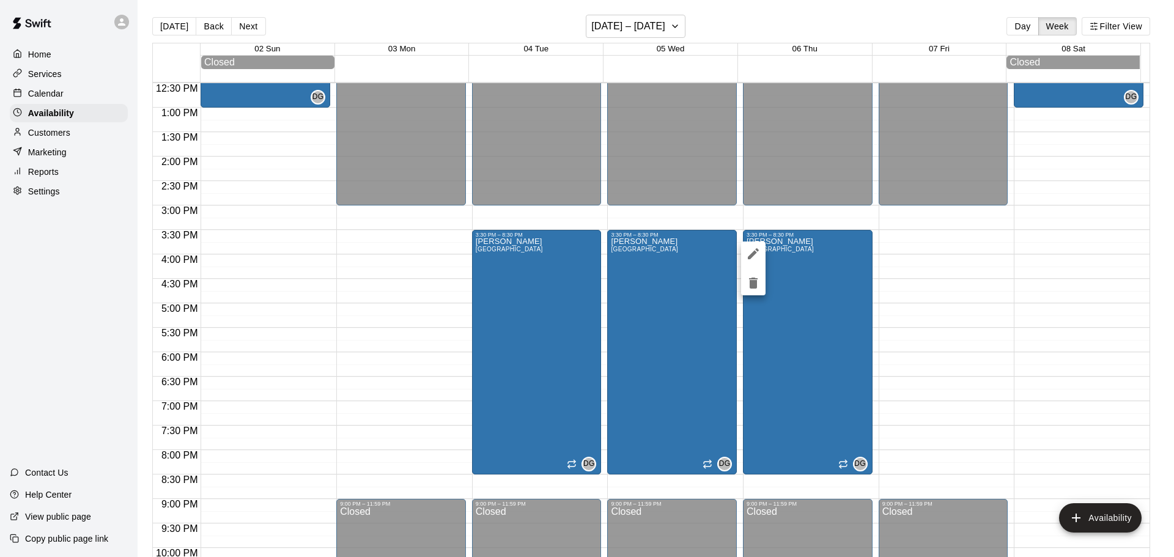
click at [758, 284] on icon "delete" at bounding box center [753, 283] width 15 height 15
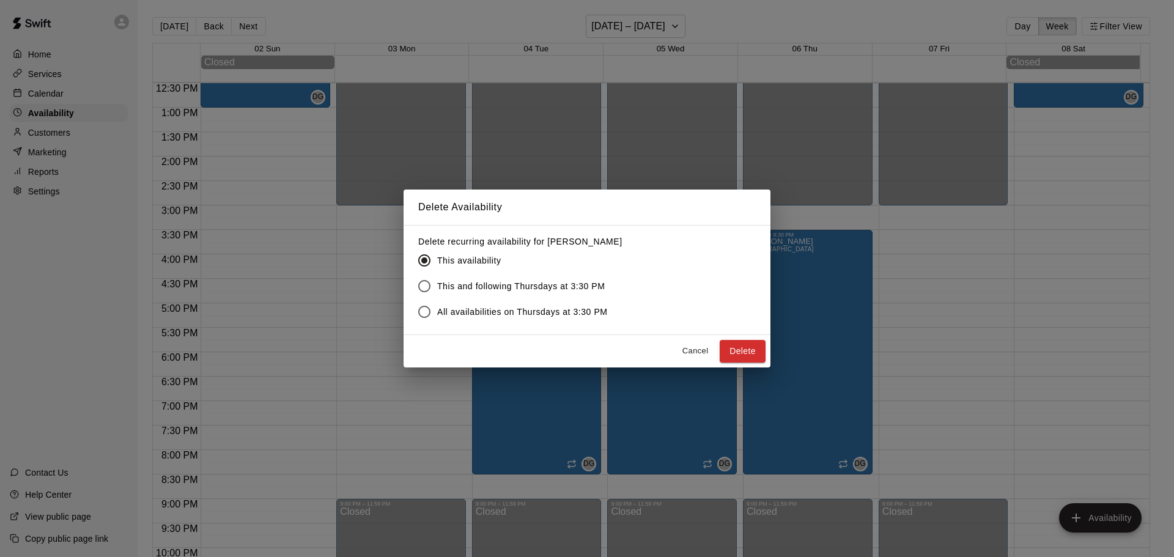
drag, startPoint x: 731, startPoint y: 349, endPoint x: 479, endPoint y: 322, distance: 253.4
click at [482, 323] on div "Delete Availability Delete recurring availability for [PERSON_NAME] This availa…" at bounding box center [587, 278] width 367 height 177
click at [471, 314] on span "All availabilities on Thursdays at 3:30 PM" at bounding box center [522, 312] width 171 height 13
click at [759, 352] on button "Delete" at bounding box center [743, 351] width 46 height 23
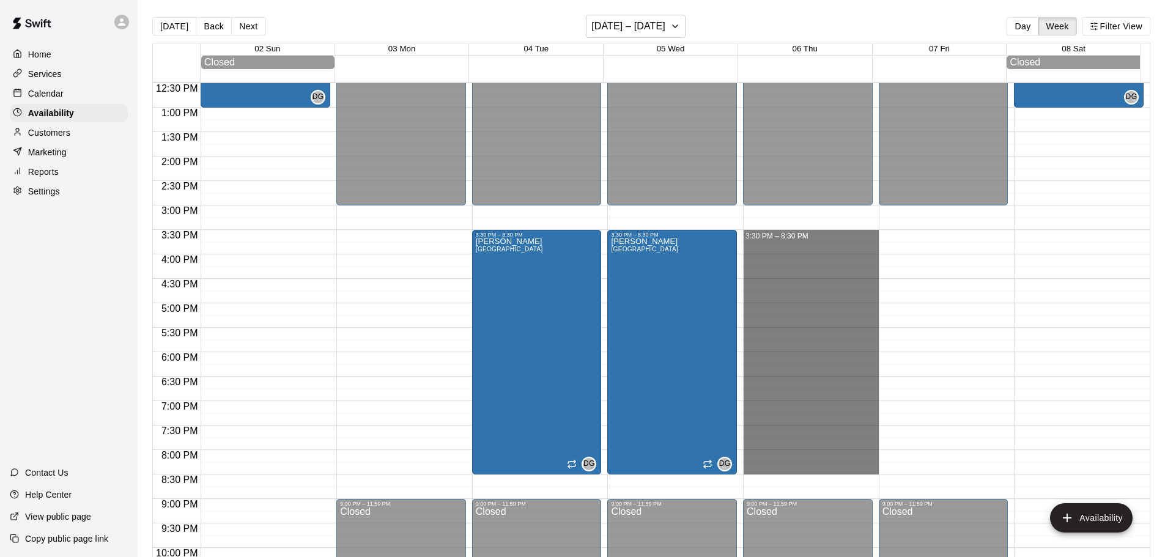
drag, startPoint x: 746, startPoint y: 235, endPoint x: 769, endPoint y: 470, distance: 235.9
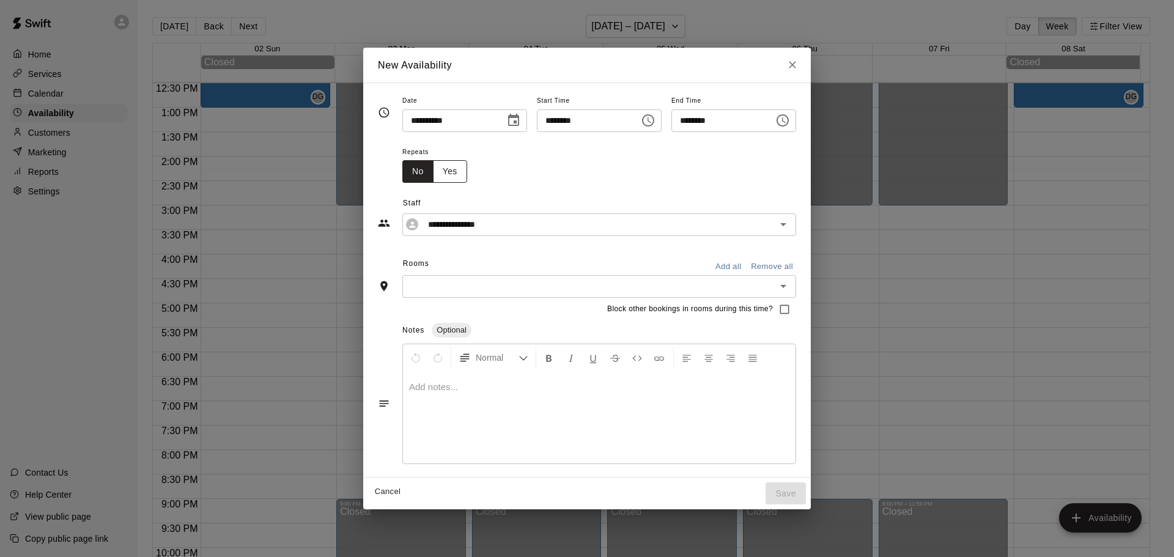
click at [433, 175] on button "Yes" at bounding box center [450, 171] width 34 height 23
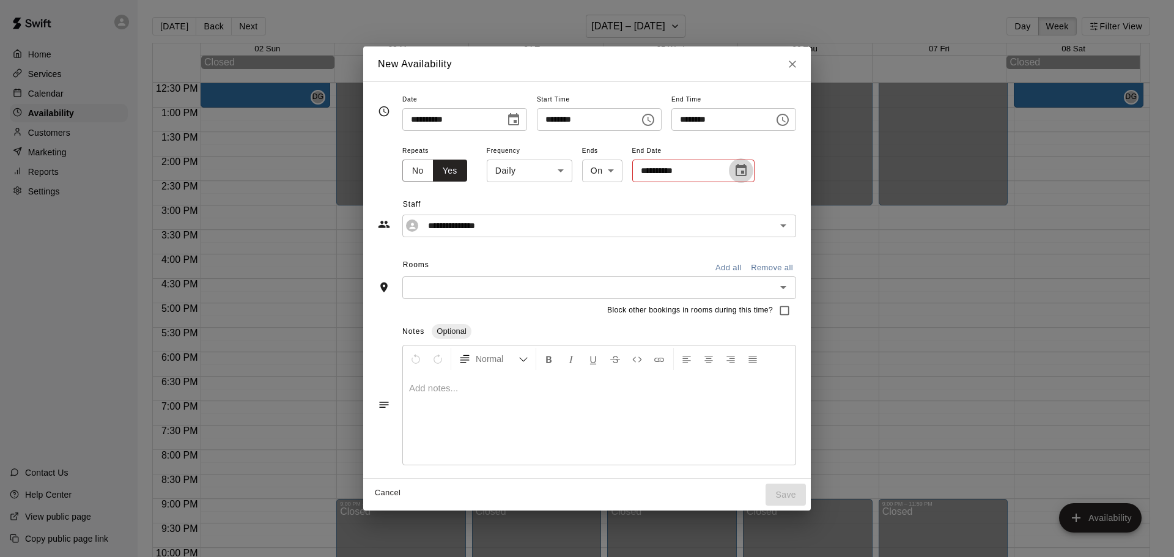
click at [734, 177] on icon "Choose date" at bounding box center [741, 170] width 15 height 15
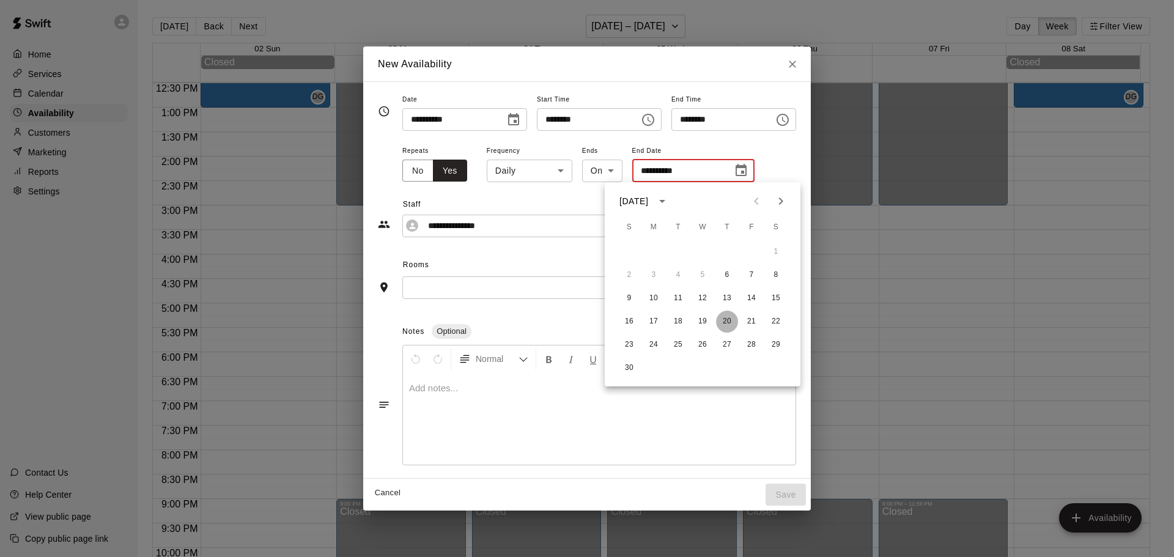
click at [732, 322] on button "20" at bounding box center [727, 322] width 22 height 22
type input "**********"
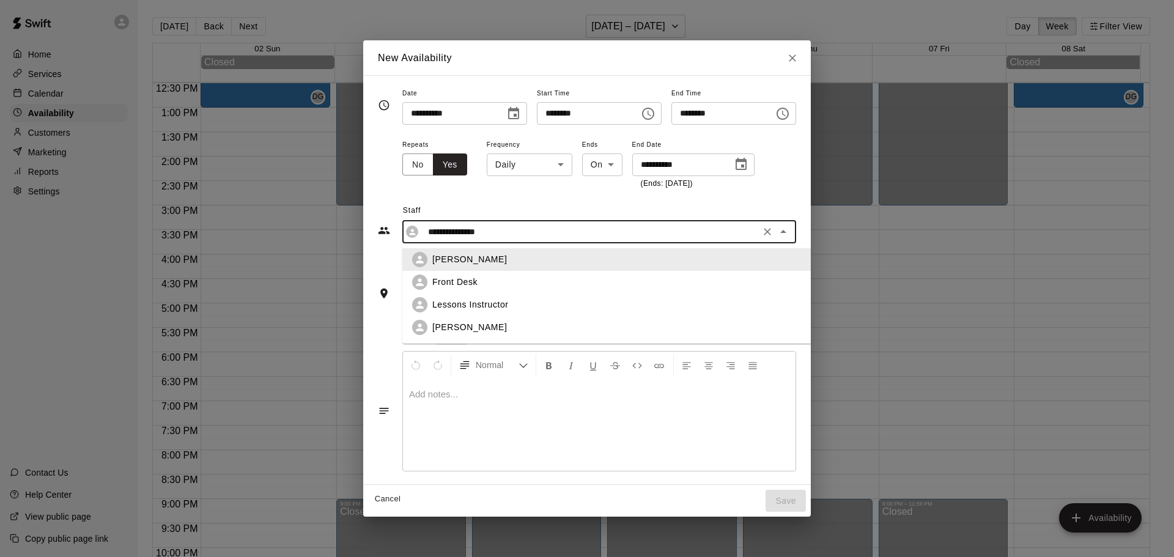
click at [452, 236] on input "**********" at bounding box center [589, 231] width 333 height 15
click at [440, 257] on p "[PERSON_NAME]" at bounding box center [469, 259] width 75 height 13
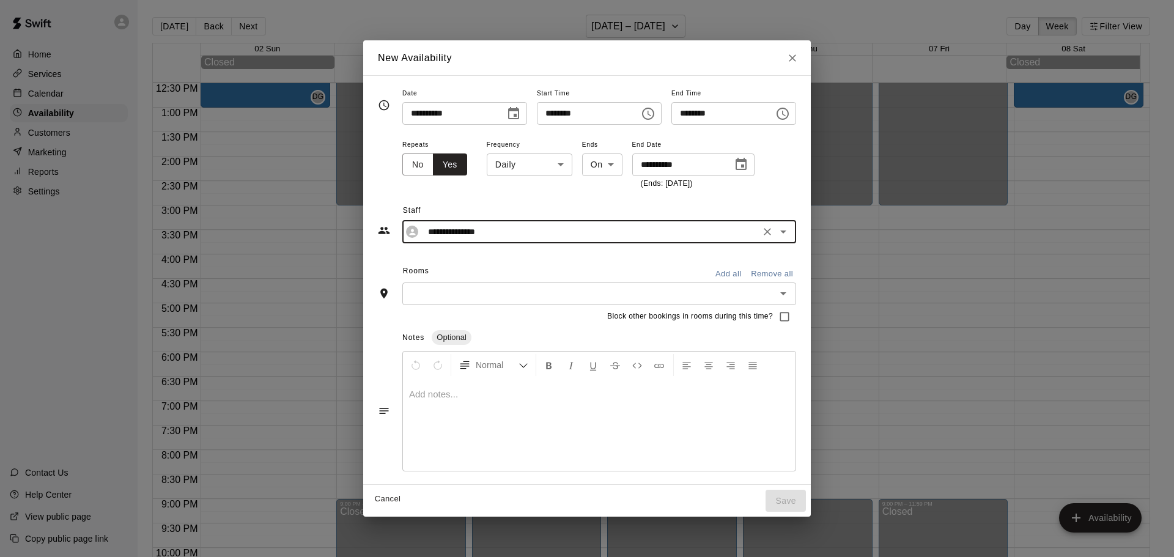
click at [415, 294] on input "text" at bounding box center [589, 293] width 366 height 15
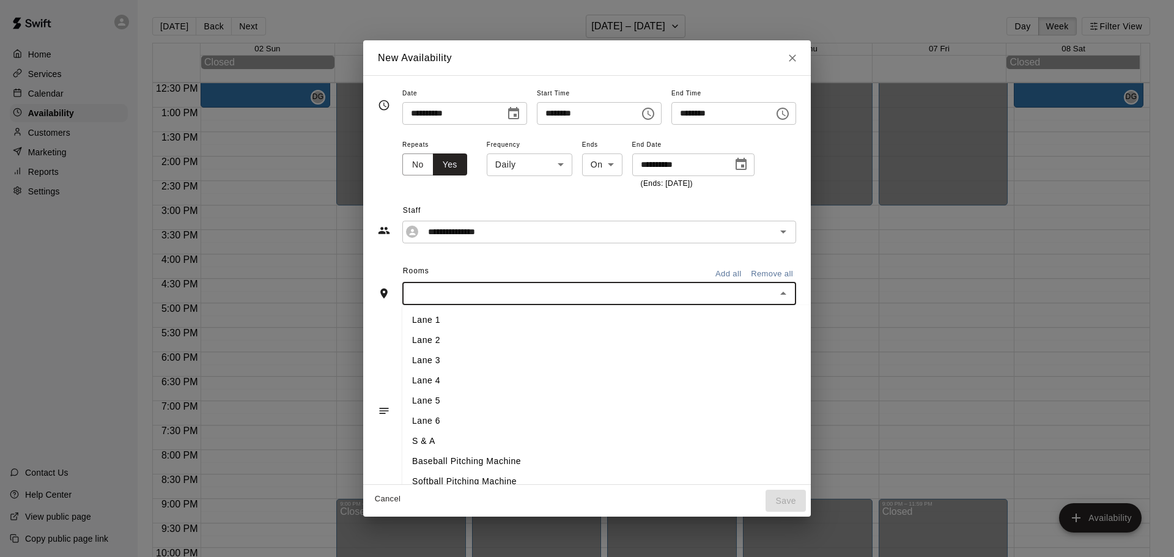
click at [413, 314] on li "Lane 1" at bounding box center [626, 320] width 449 height 20
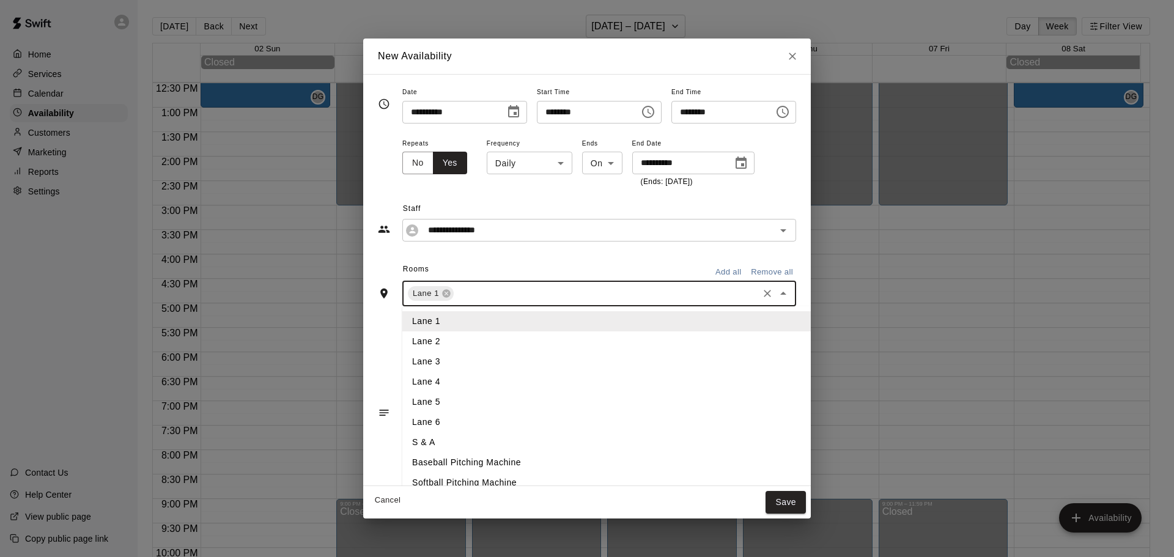
click at [498, 292] on input "text" at bounding box center [606, 293] width 301 height 15
click at [443, 339] on li "Lane 2" at bounding box center [626, 341] width 449 height 20
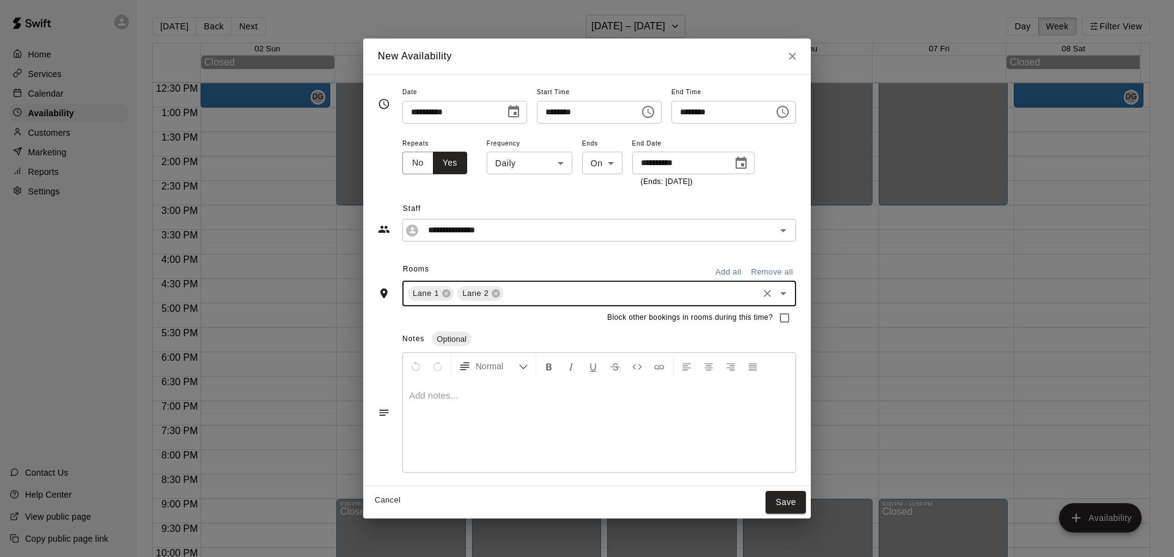
click at [512, 292] on input "text" at bounding box center [630, 293] width 251 height 15
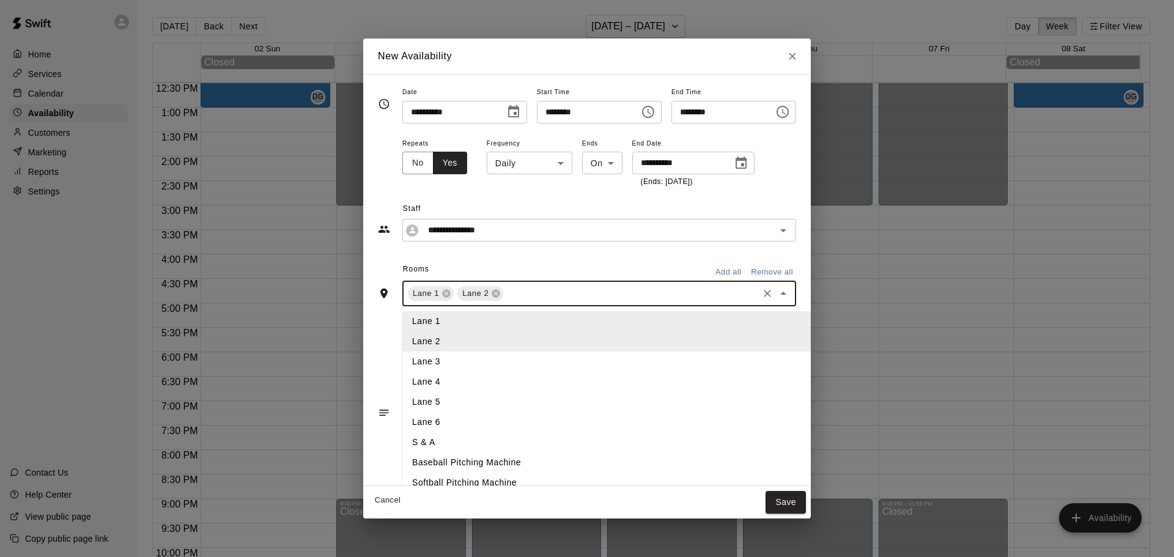
click at [418, 356] on li "Lane 3" at bounding box center [626, 362] width 449 height 20
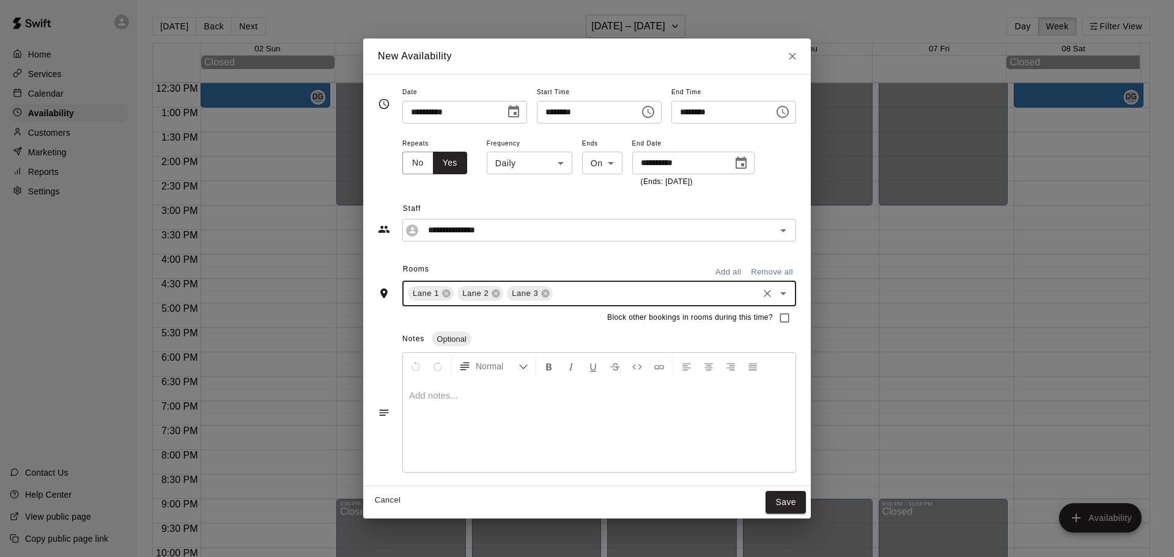
click at [555, 294] on input "text" at bounding box center [656, 293] width 202 height 15
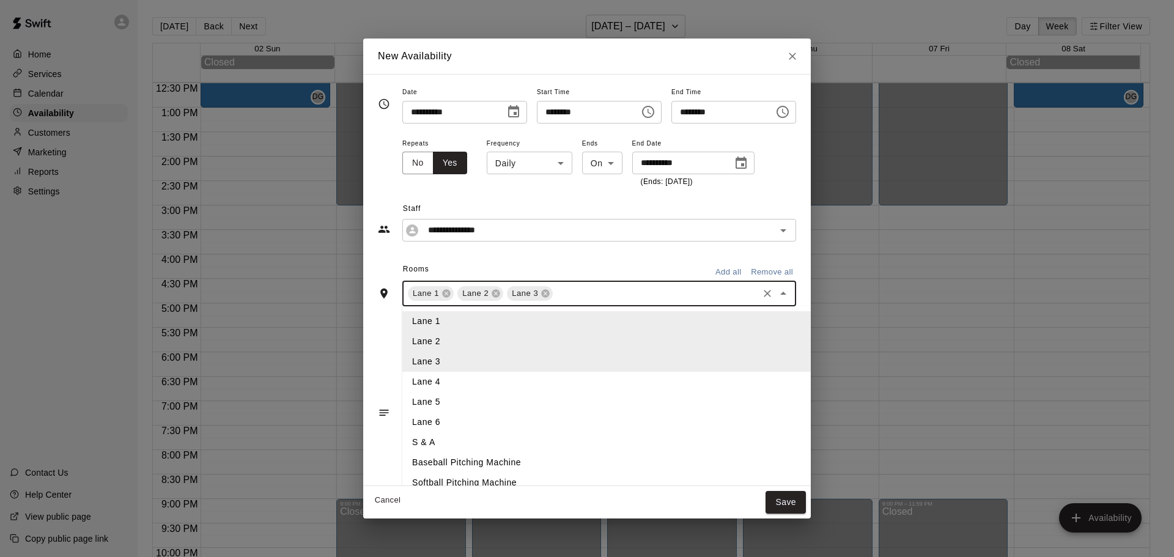
click at [413, 378] on li "Lane 4" at bounding box center [626, 382] width 449 height 20
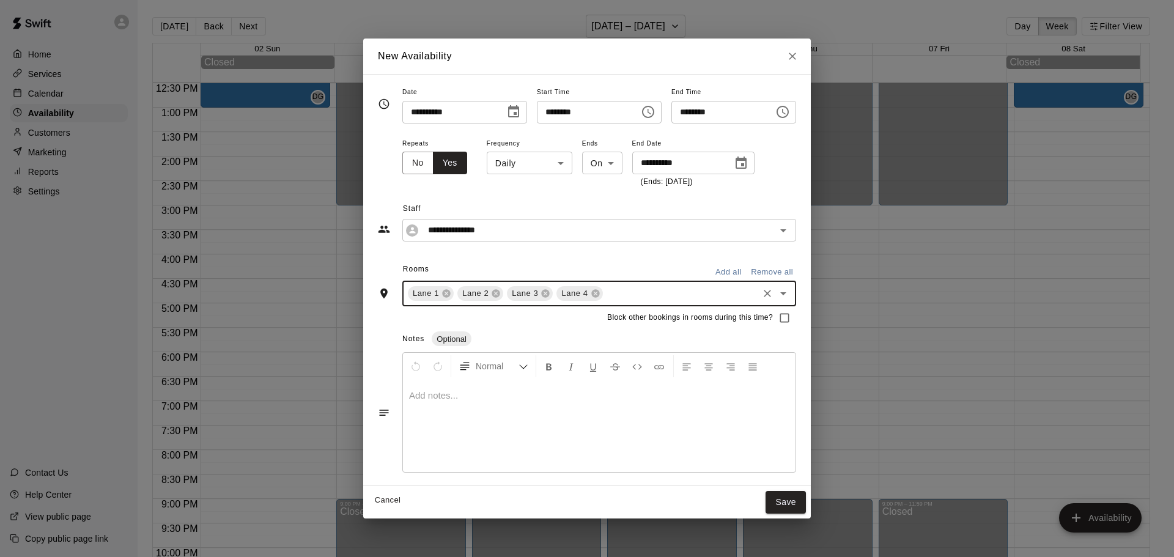
click at [607, 295] on input "text" at bounding box center [681, 293] width 152 height 15
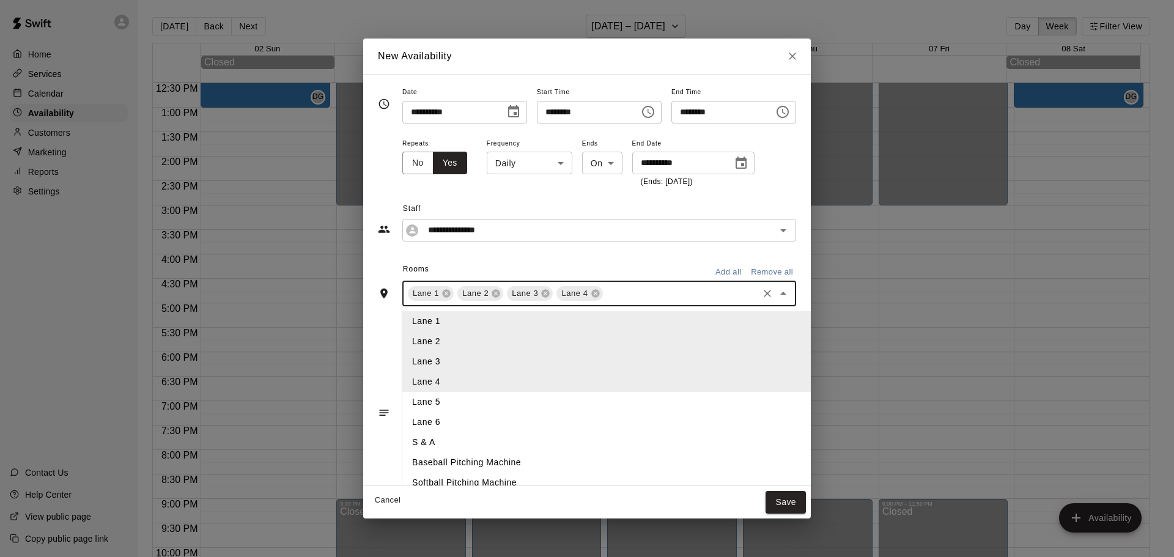
click at [417, 402] on li "Lane 5" at bounding box center [626, 402] width 449 height 20
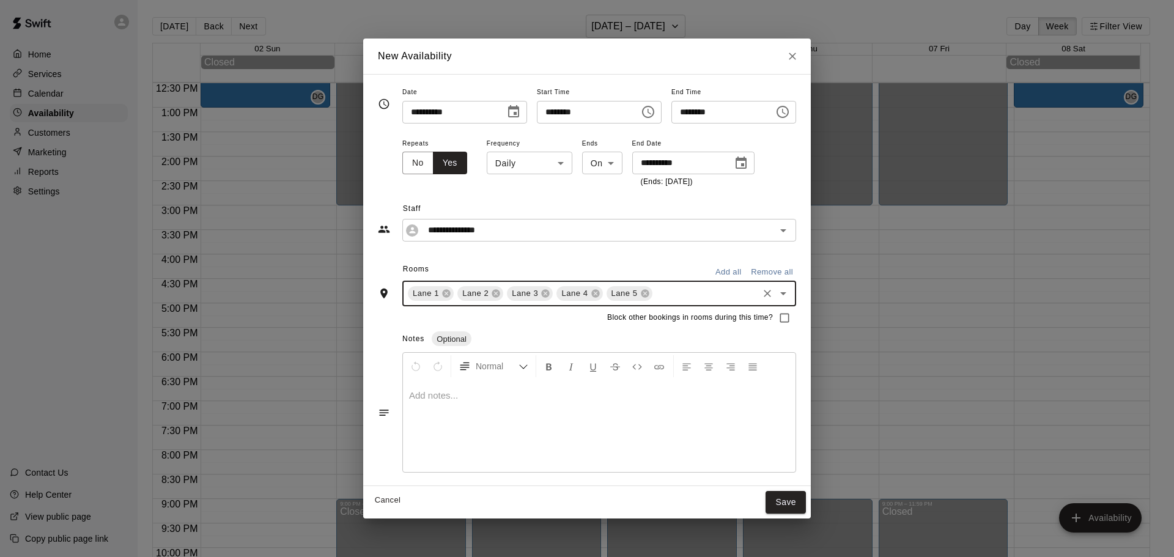
click at [654, 292] on input "text" at bounding box center [705, 293] width 102 height 15
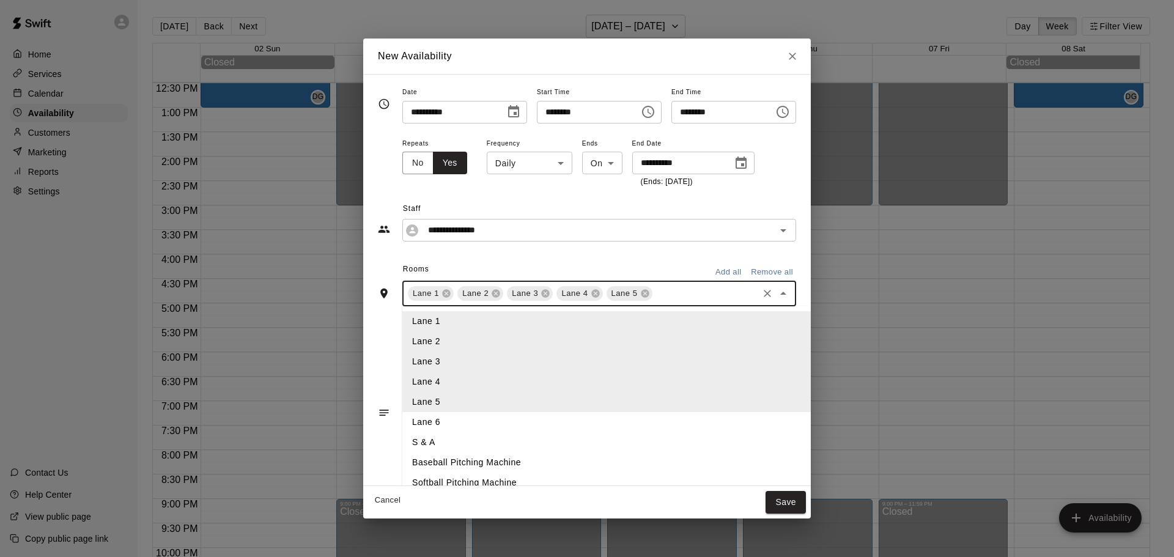
click at [407, 424] on li "Lane 6" at bounding box center [626, 422] width 449 height 20
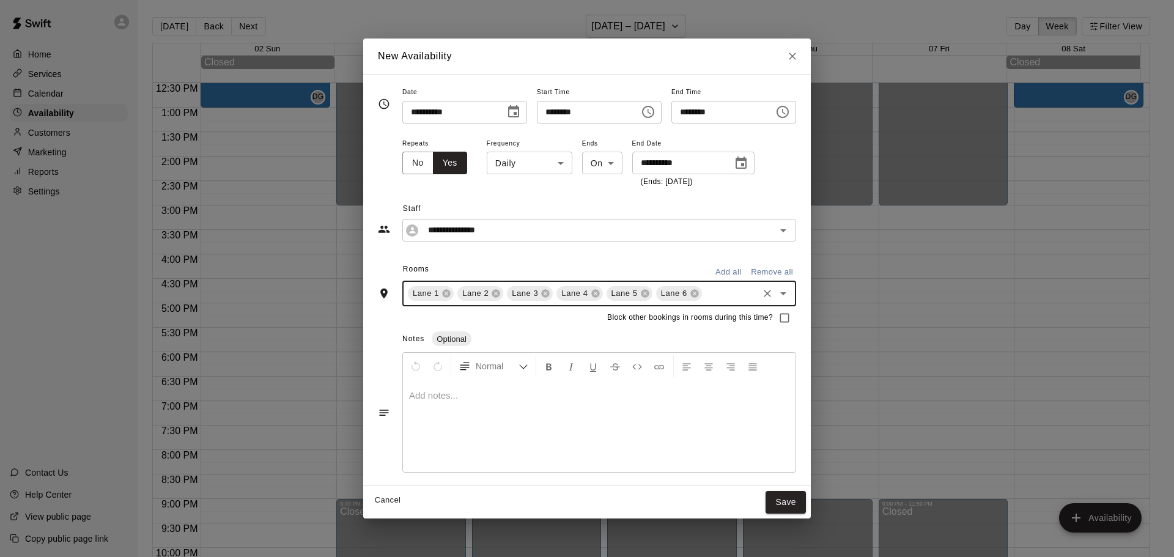
click at [707, 292] on input "text" at bounding box center [730, 293] width 53 height 15
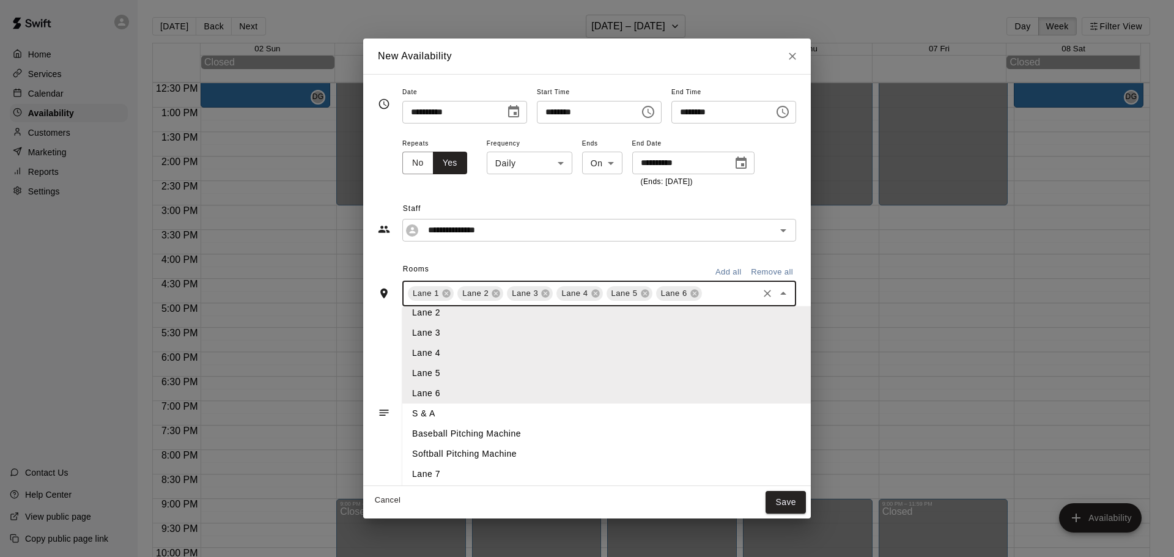
click at [413, 472] on li "Lane 7" at bounding box center [626, 474] width 449 height 20
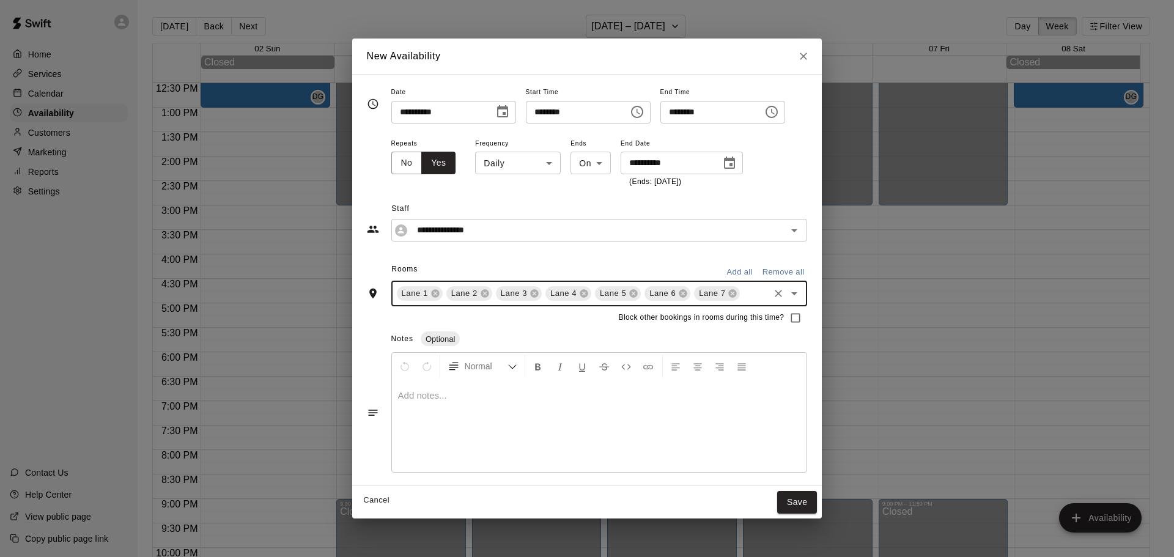
click at [817, 503] on button "Save" at bounding box center [797, 502] width 40 height 23
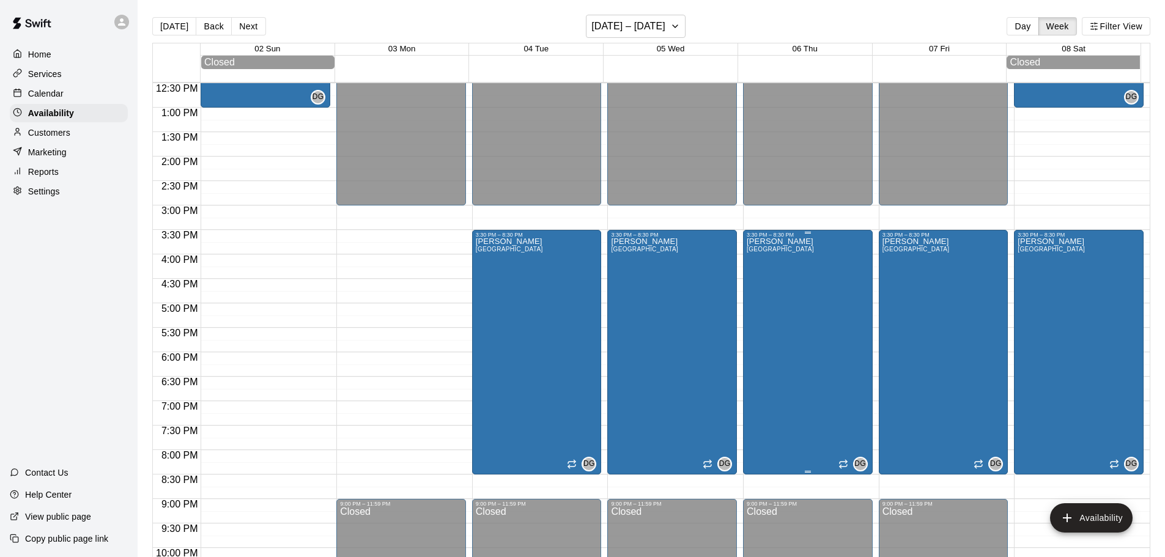
click at [814, 318] on div "[PERSON_NAME][GEOGRAPHIC_DATA][PERSON_NAME][PERSON_NAME][PERSON_NAME][PERSON_NA…" at bounding box center [780, 516] width 67 height 557
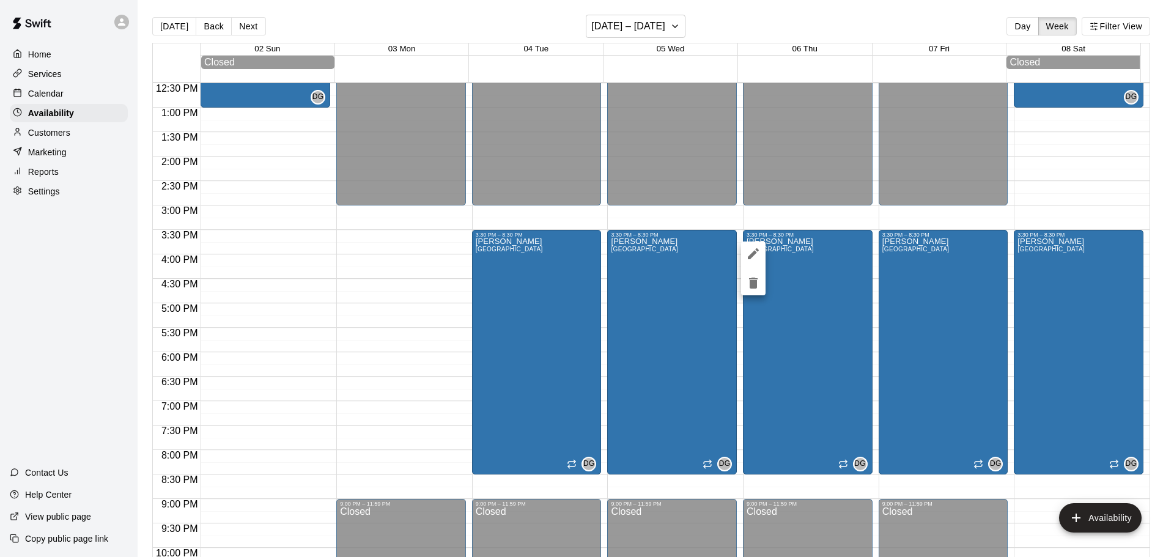
click at [753, 246] on icon "edit" at bounding box center [753, 253] width 15 height 15
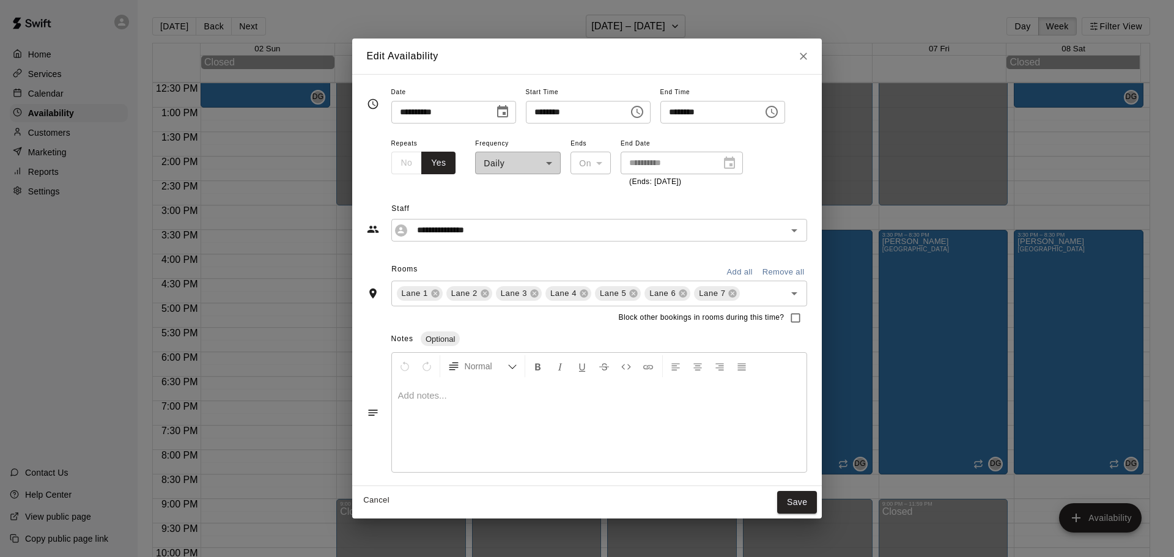
click at [532, 166] on div "**********" at bounding box center [518, 162] width 86 height 53
click at [814, 48] on button "Close" at bounding box center [803, 56] width 22 height 22
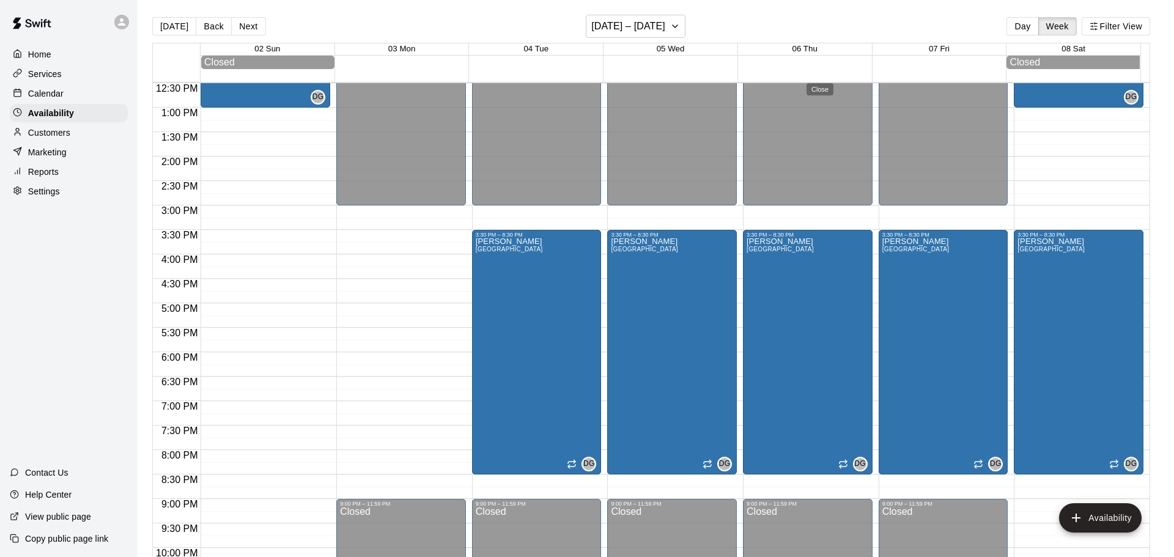
type input "**********"
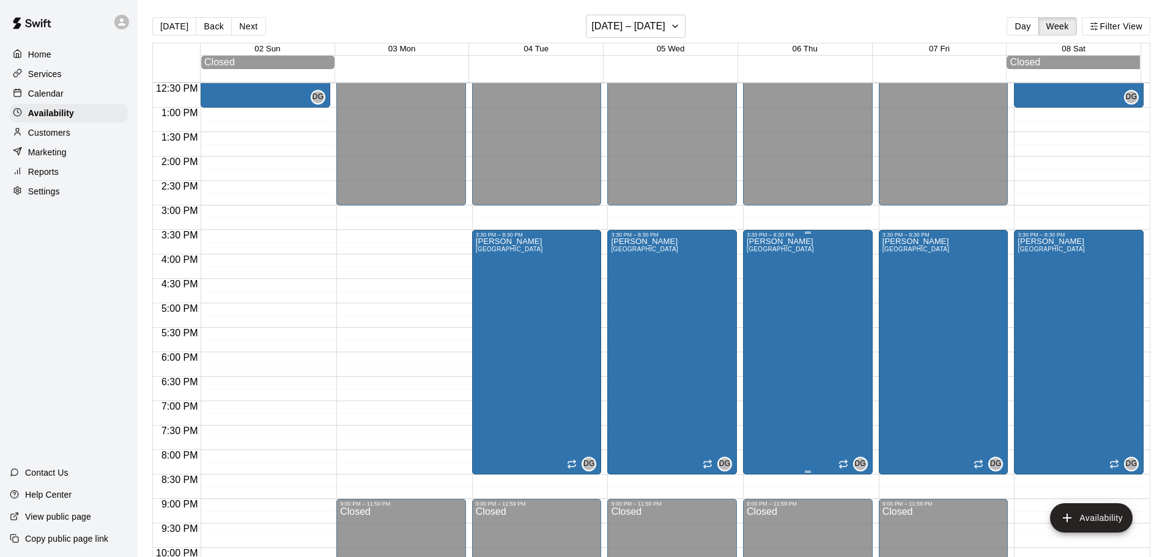
click at [793, 298] on div "[PERSON_NAME][GEOGRAPHIC_DATA][PERSON_NAME][PERSON_NAME][PERSON_NAME][PERSON_NA…" at bounding box center [780, 516] width 67 height 557
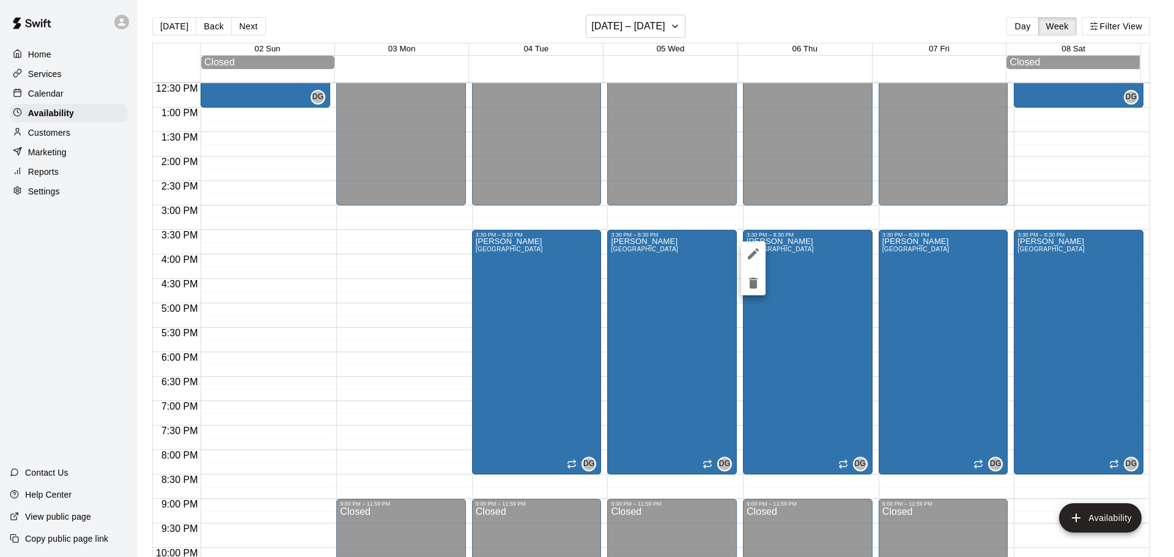
click at [737, 278] on div at bounding box center [587, 278] width 1174 height 557
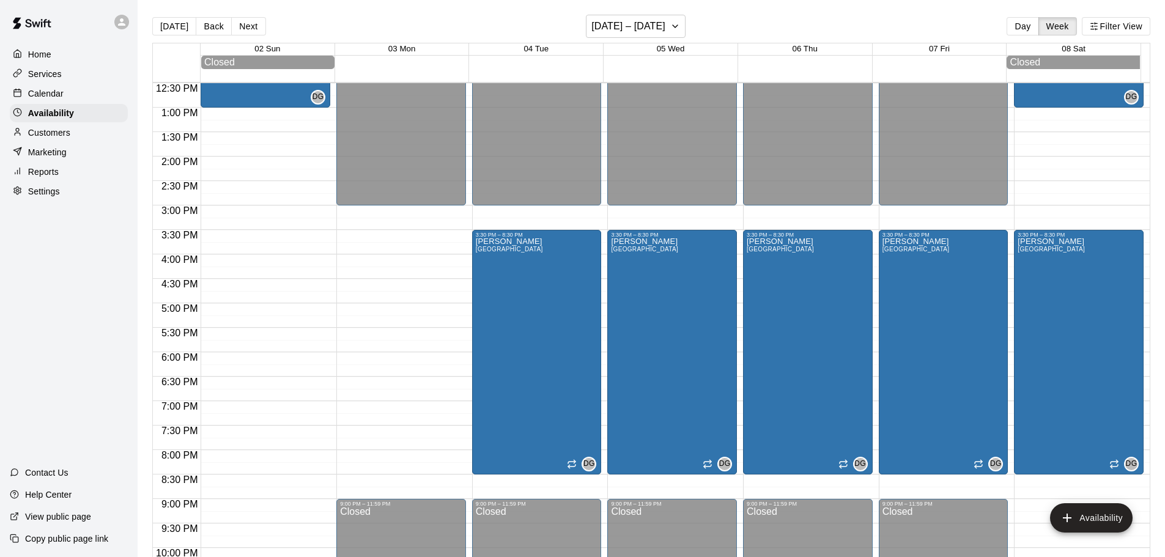
click at [753, 286] on div "[PERSON_NAME][GEOGRAPHIC_DATA][PERSON_NAME][PERSON_NAME][PERSON_NAME][PERSON_NA…" at bounding box center [780, 516] width 67 height 557
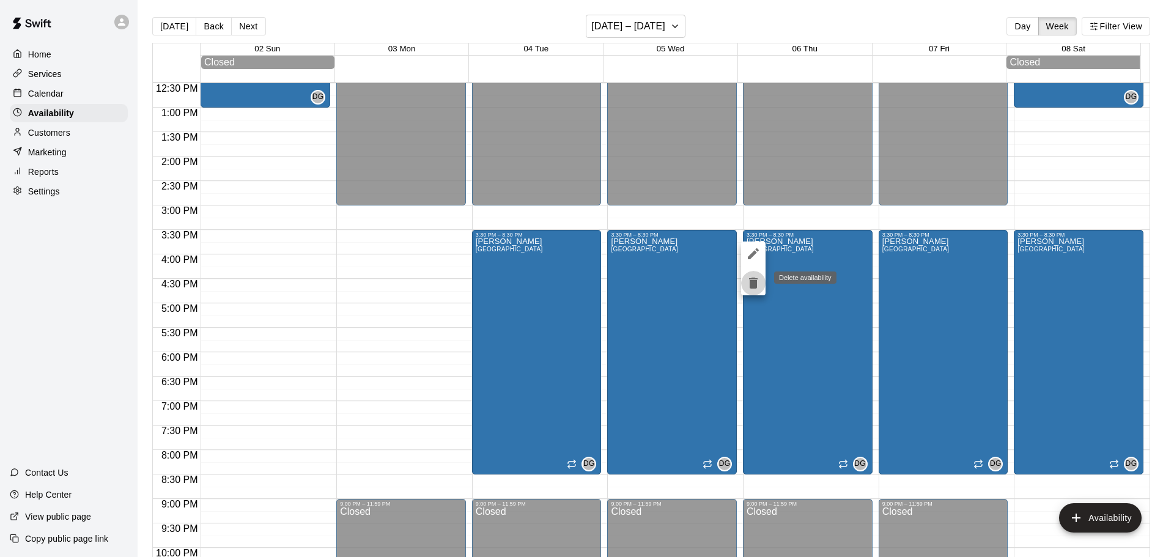
click at [758, 282] on icon "delete" at bounding box center [753, 283] width 15 height 15
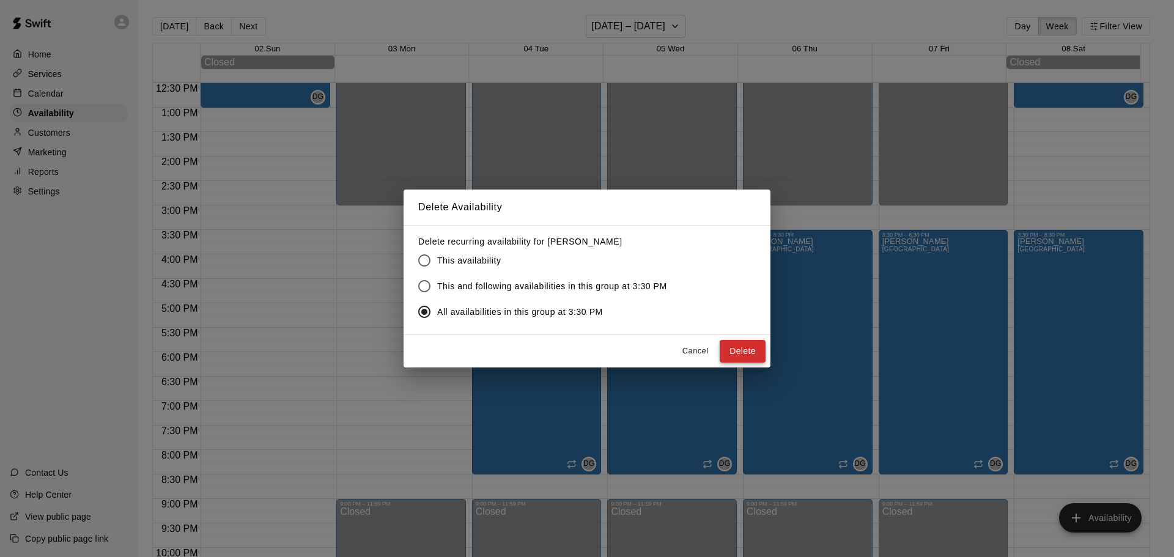
click at [736, 342] on button "Delete" at bounding box center [743, 351] width 46 height 23
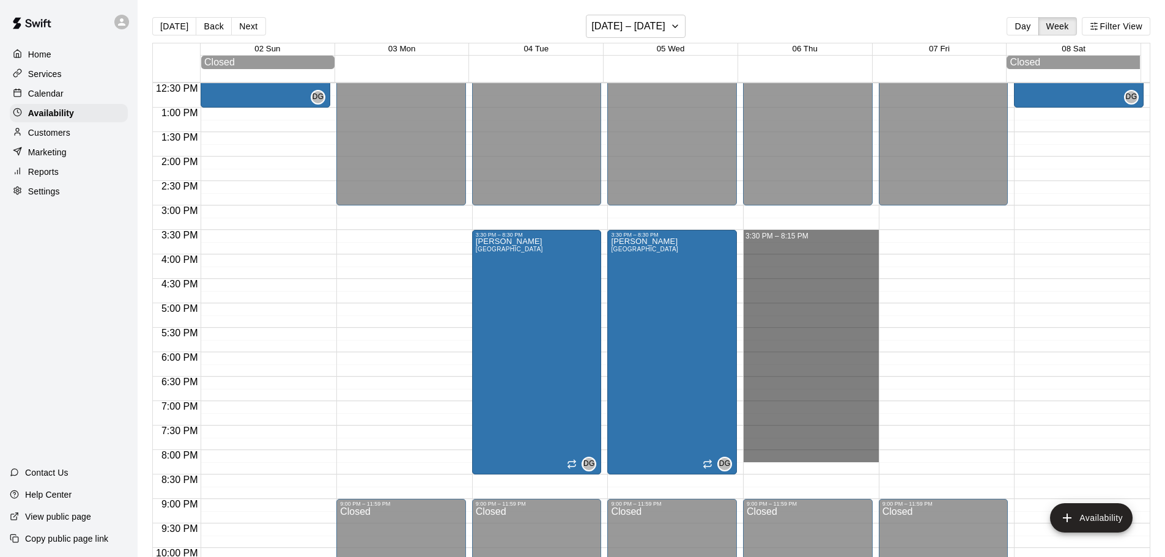
drag, startPoint x: 764, startPoint y: 238, endPoint x: 779, endPoint y: 462, distance: 224.9
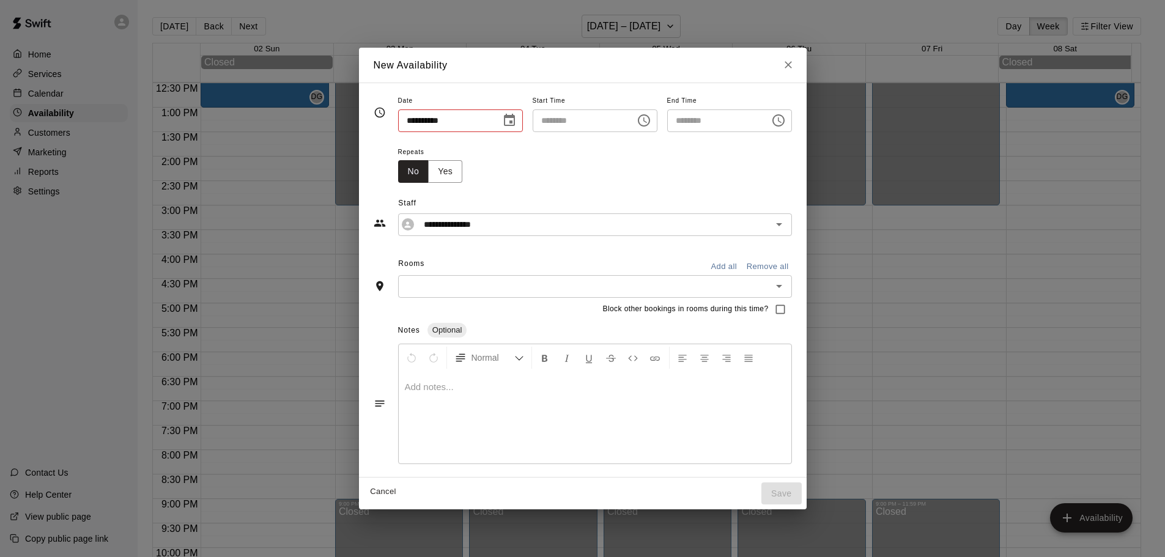
type input "**********"
type input "********"
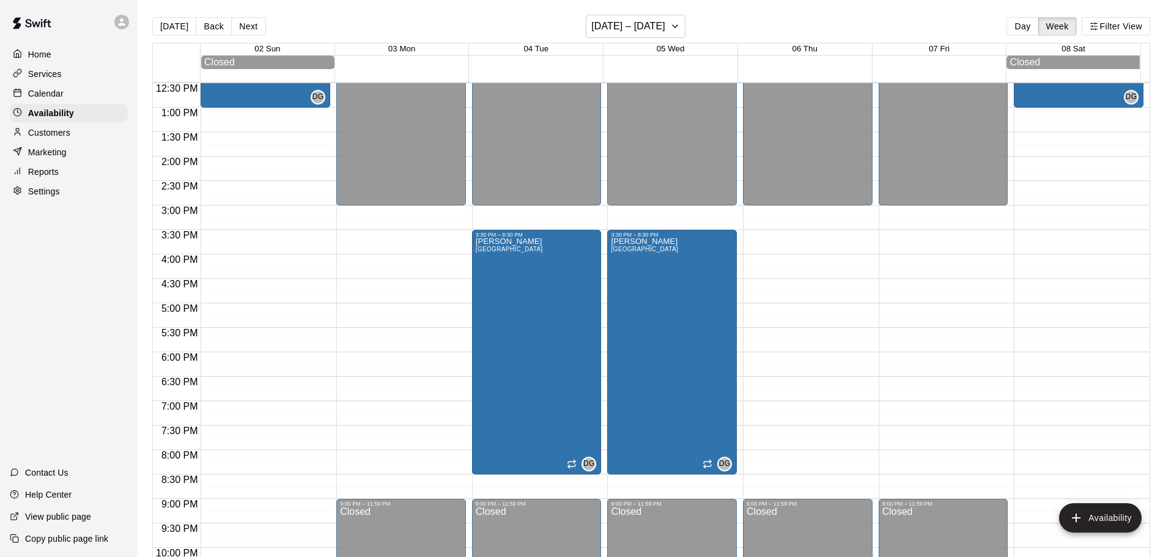
type input "**********"
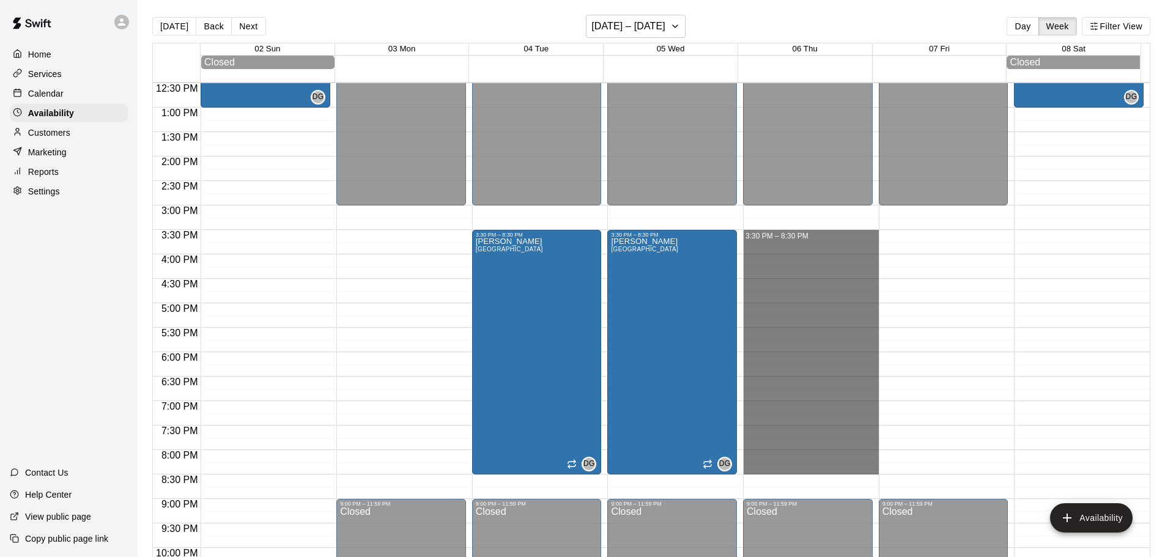
drag, startPoint x: 769, startPoint y: 235, endPoint x: 772, endPoint y: 474, distance: 238.5
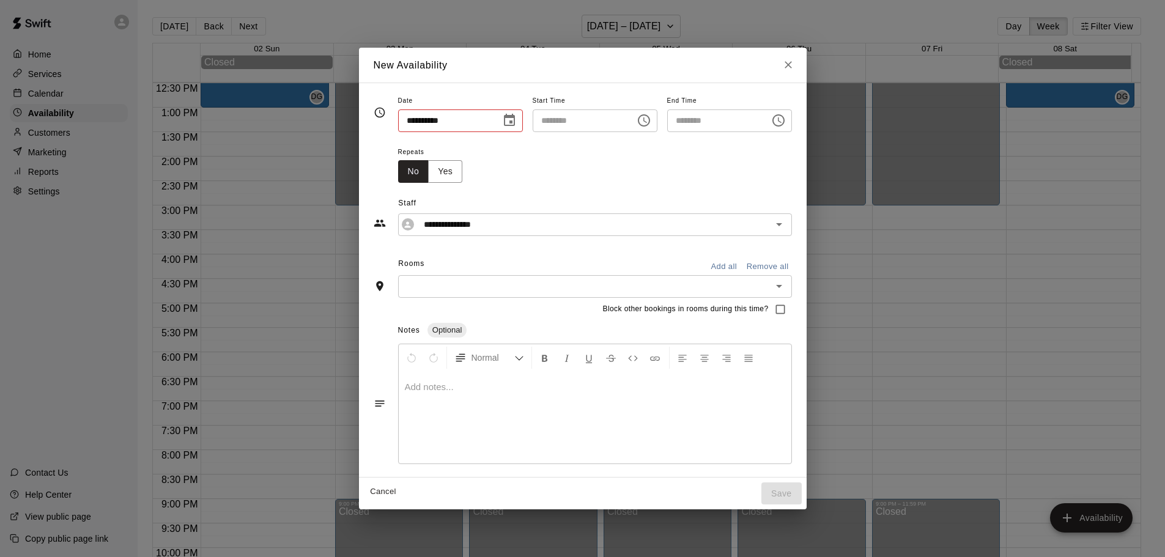
type input "**********"
type input "********"
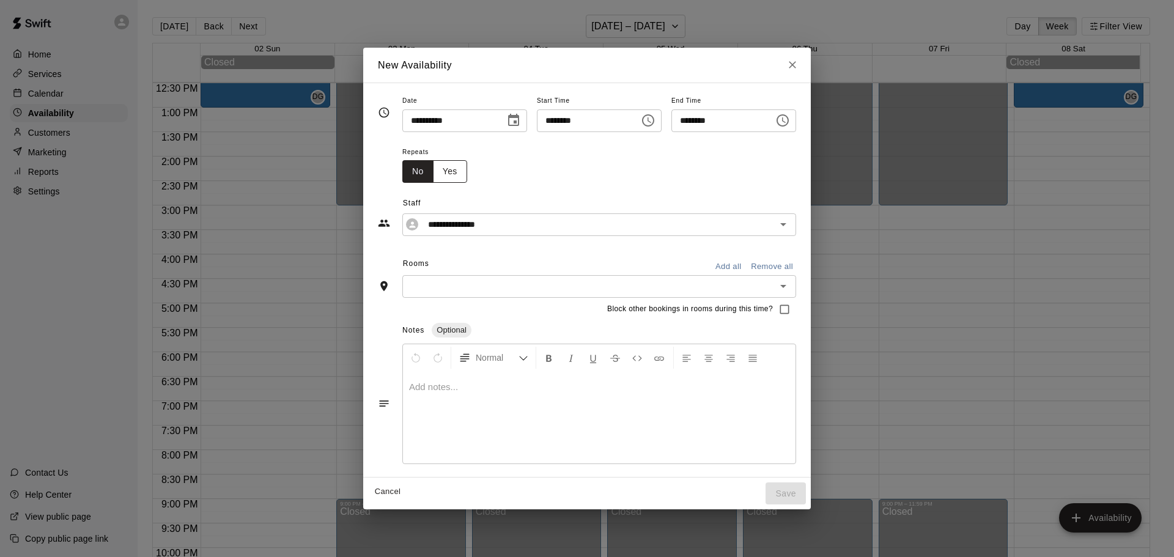
click at [433, 171] on button "Yes" at bounding box center [450, 171] width 34 height 23
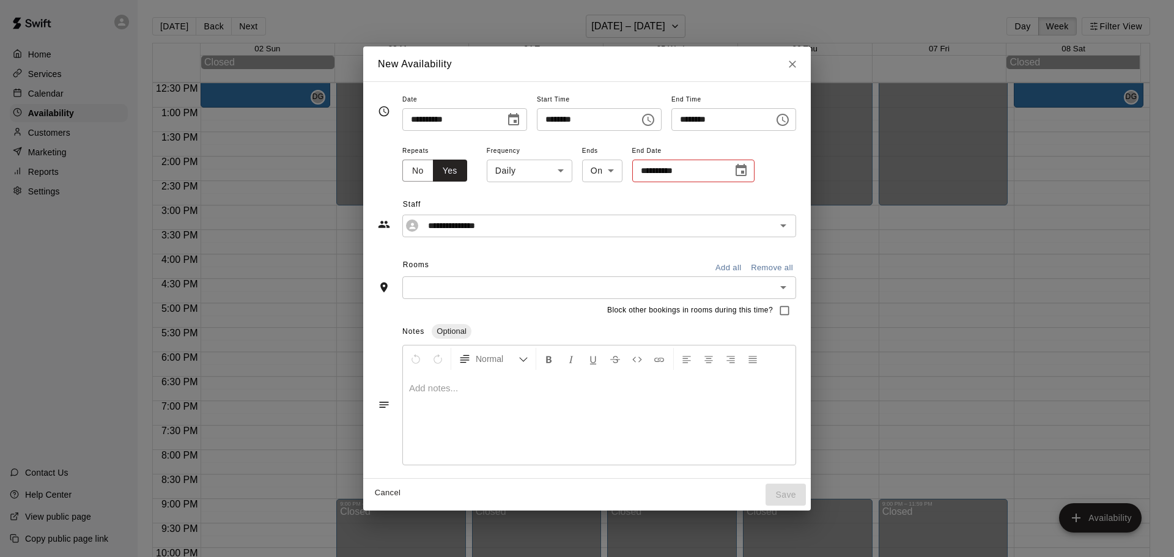
click at [531, 174] on body "Home Services Calendar Availability Customers Marketing Reports Settings Contac…" at bounding box center [587, 288] width 1174 height 577
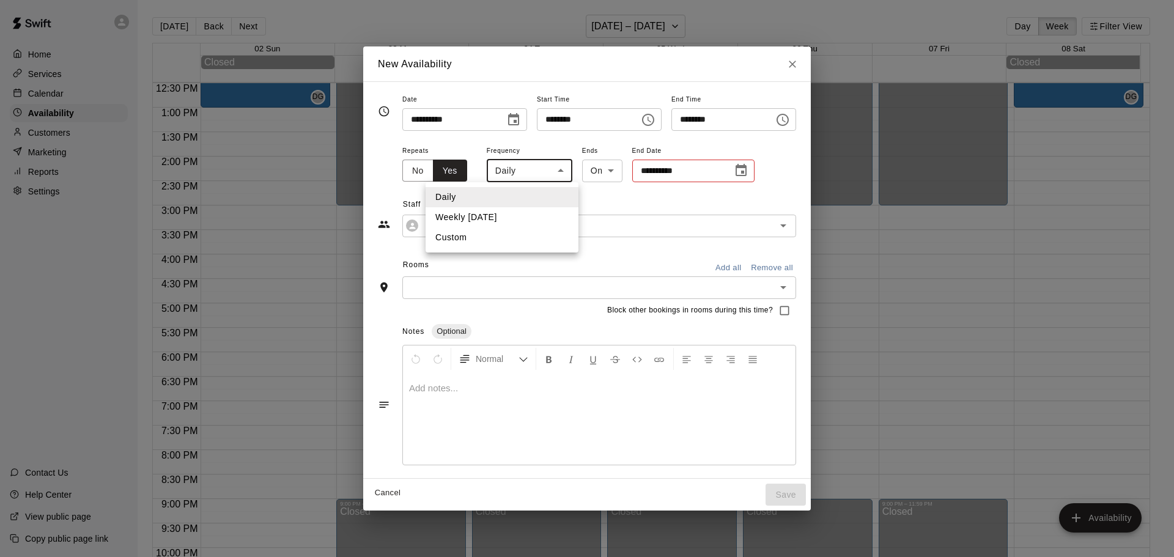
click at [520, 221] on li "Weekly [DATE]" at bounding box center [502, 217] width 153 height 20
type input "******"
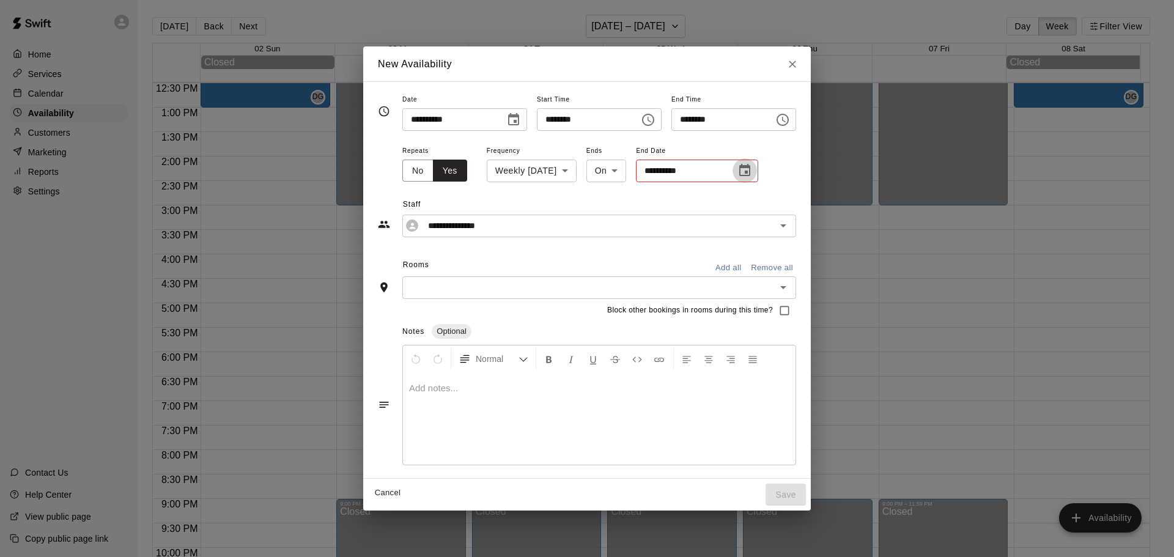
click at [739, 169] on icon "Choose date" at bounding box center [744, 170] width 15 height 15
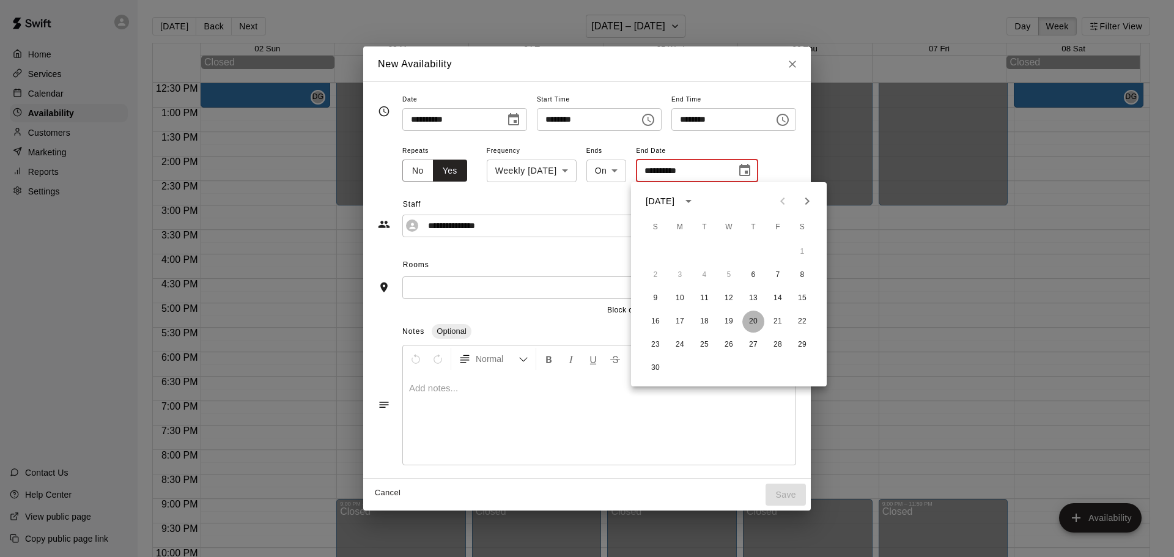
click at [755, 323] on button "20" at bounding box center [753, 322] width 22 height 22
type input "**********"
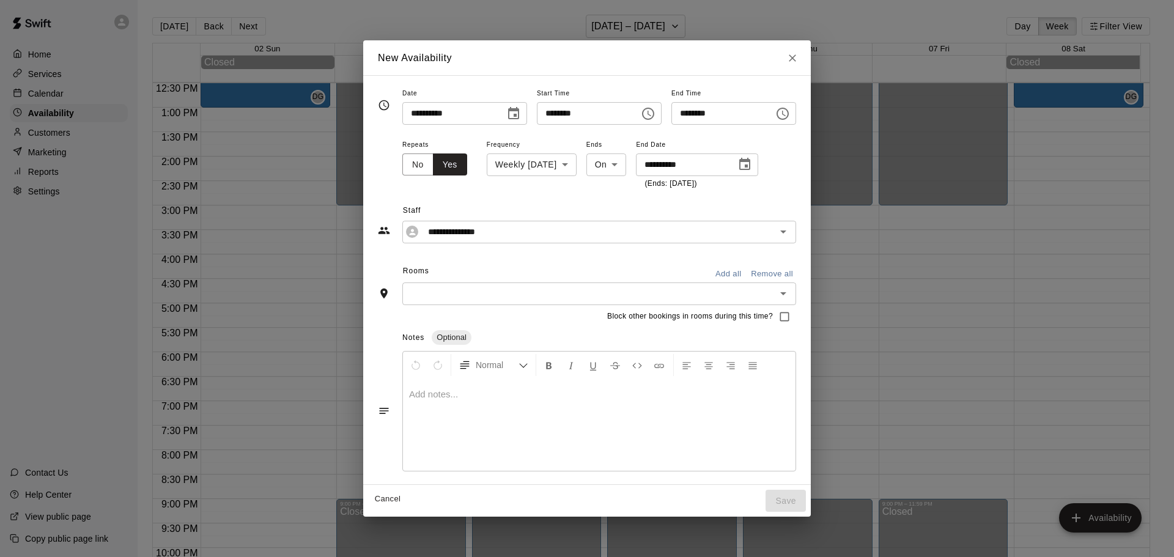
click at [402, 282] on div "​" at bounding box center [599, 293] width 394 height 23
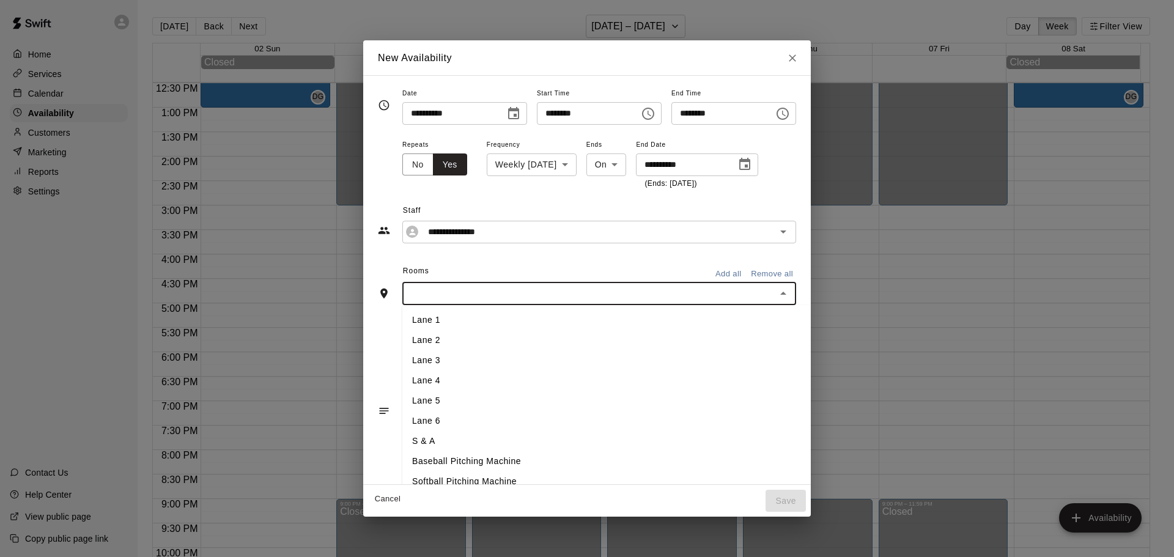
click at [404, 320] on li "Lane 1" at bounding box center [626, 320] width 449 height 20
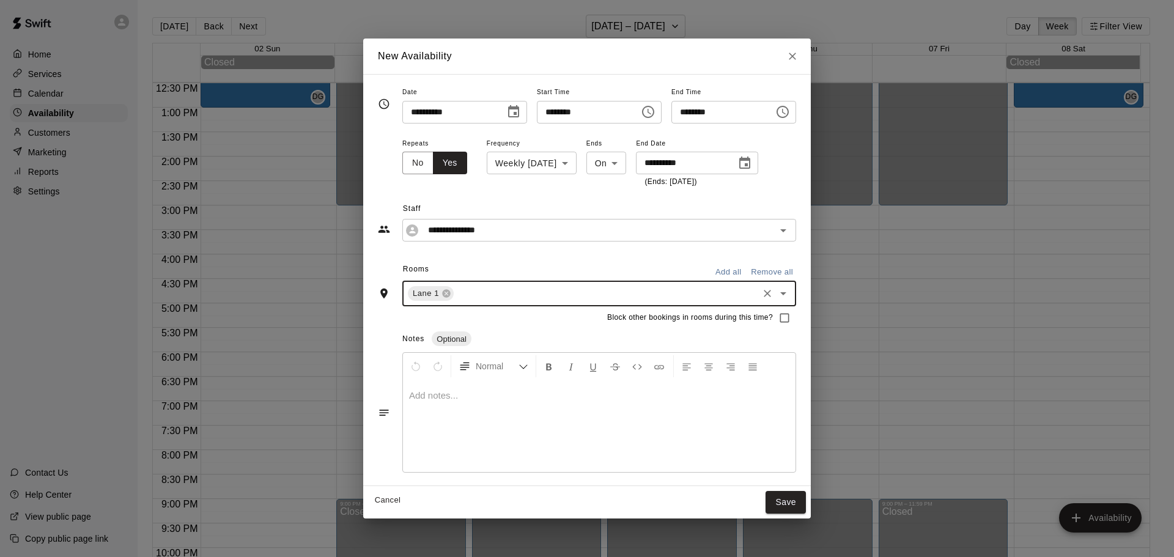
click at [456, 297] on input "text" at bounding box center [606, 293] width 301 height 15
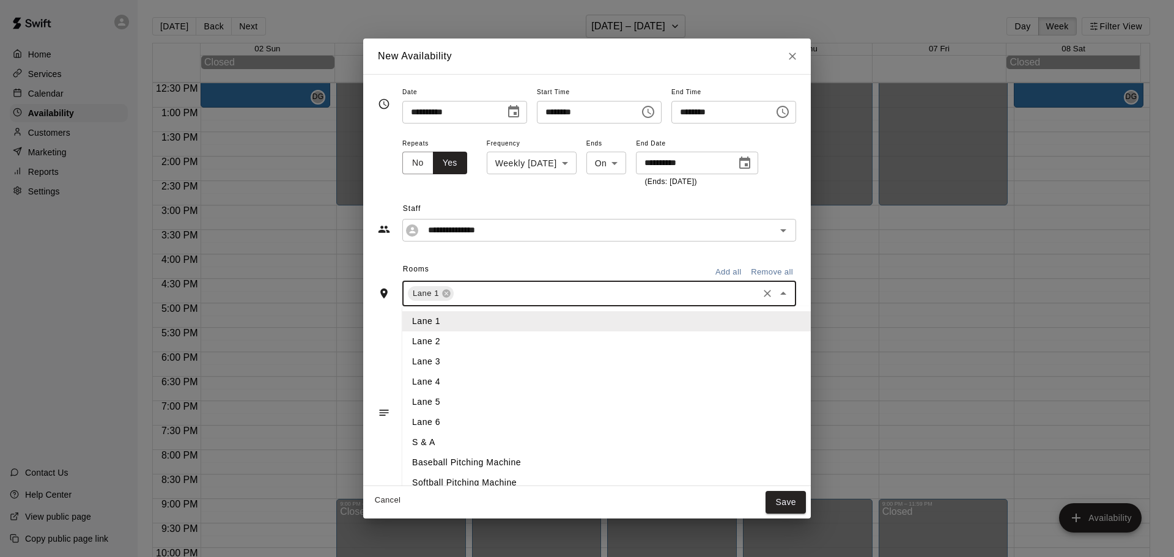
click at [410, 345] on li "Lane 2" at bounding box center [626, 341] width 449 height 20
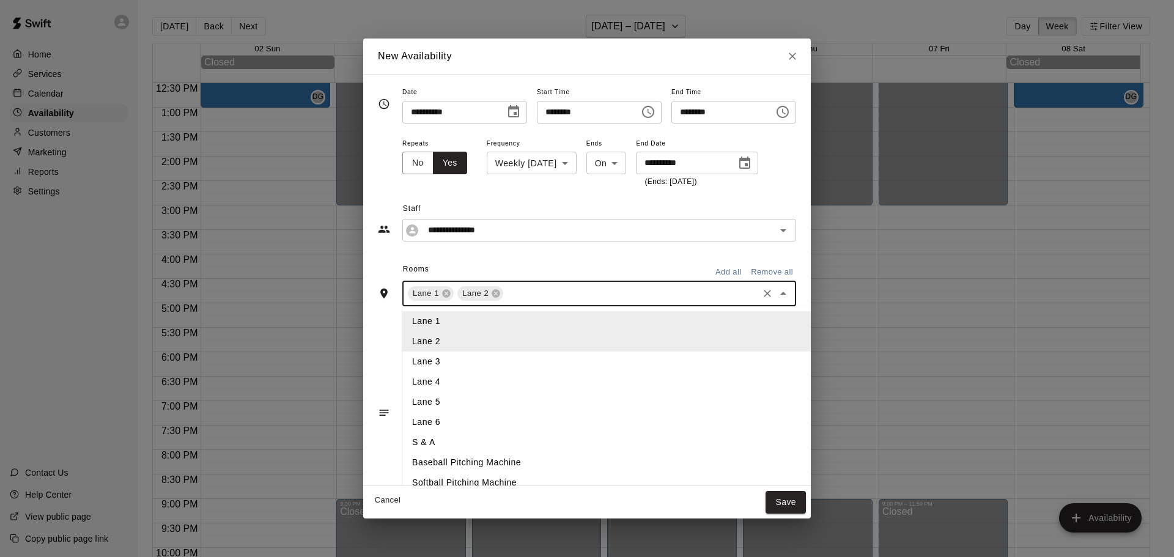
click at [510, 299] on input "text" at bounding box center [630, 293] width 251 height 15
click at [421, 363] on li "Lane 3" at bounding box center [626, 362] width 449 height 20
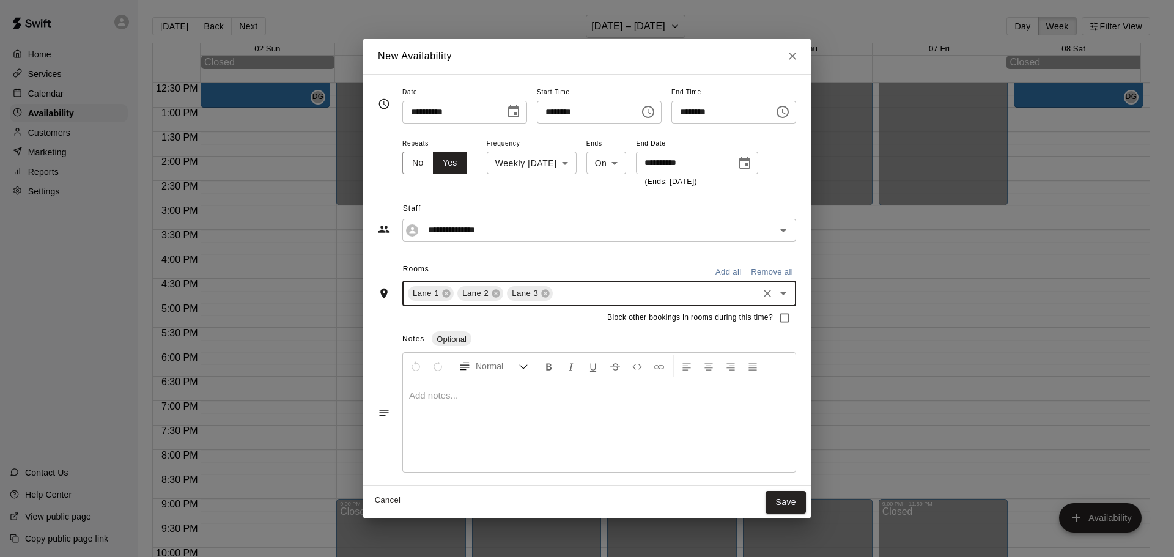
click at [542, 306] on div "Lane [GEOGRAPHIC_DATA] 3 ​" at bounding box center [599, 294] width 394 height 26
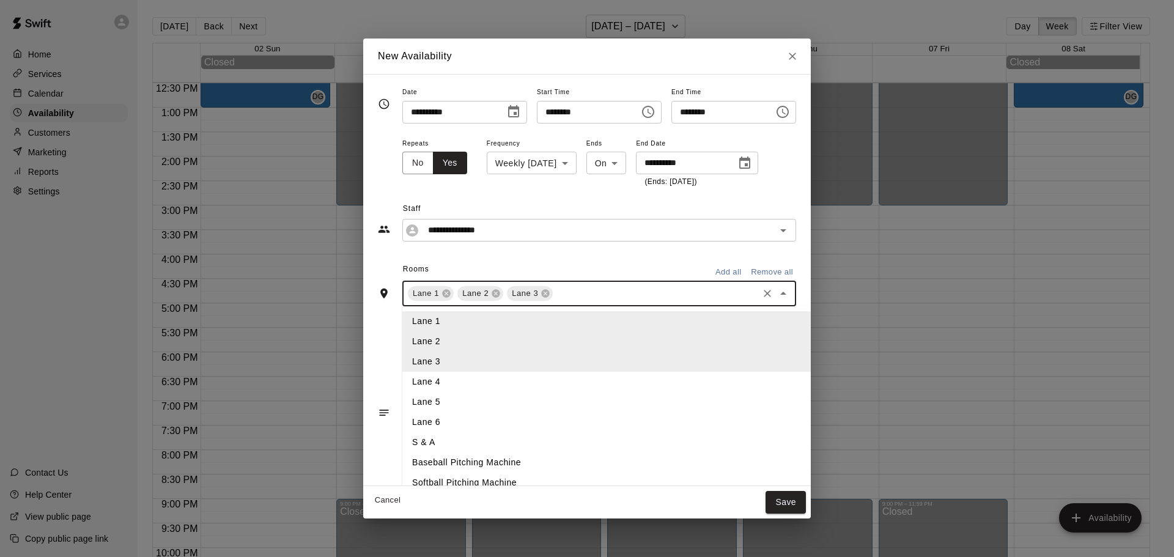
click at [550, 301] on div "Lane [GEOGRAPHIC_DATA] 3 ​" at bounding box center [599, 294] width 394 height 26
click at [555, 293] on input "text" at bounding box center [656, 293] width 202 height 15
click at [424, 387] on li "Lane 4" at bounding box center [626, 382] width 449 height 20
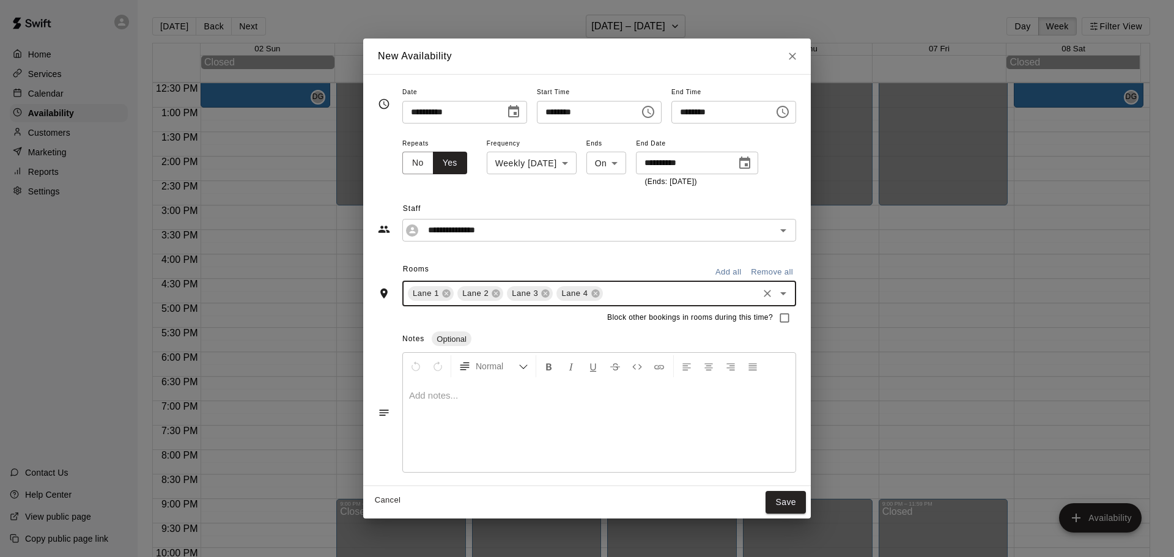
click at [616, 291] on input "text" at bounding box center [681, 293] width 152 height 15
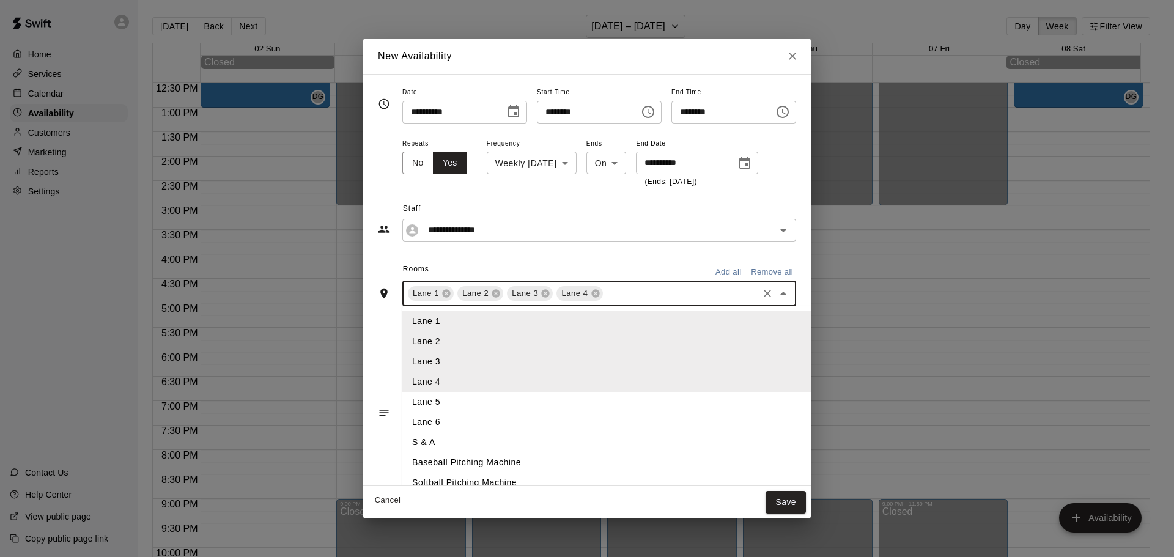
click at [426, 404] on li "Lane 5" at bounding box center [626, 402] width 449 height 20
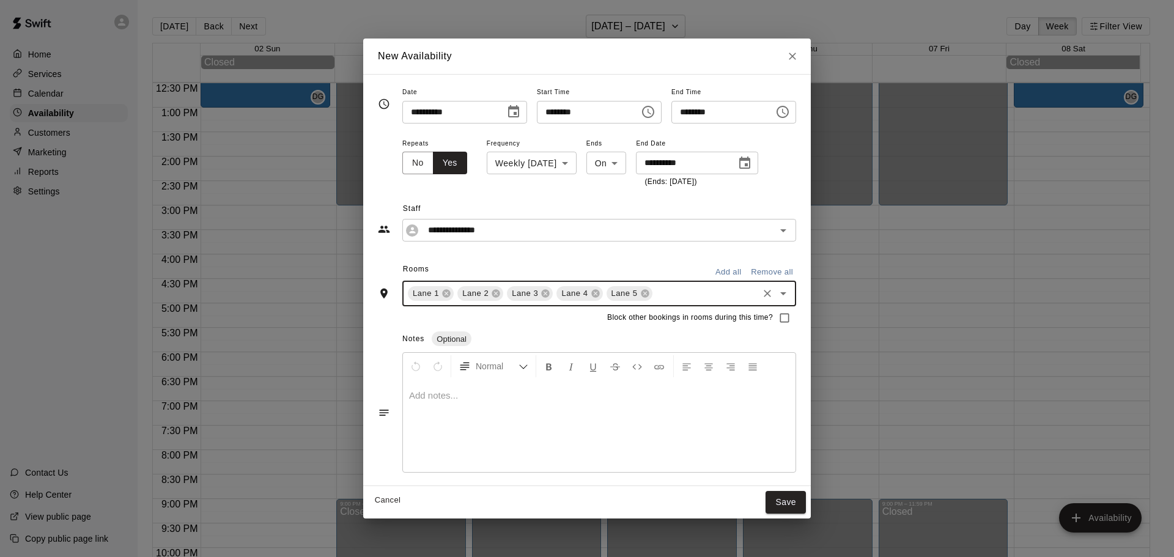
click at [659, 294] on input "text" at bounding box center [705, 293] width 102 height 15
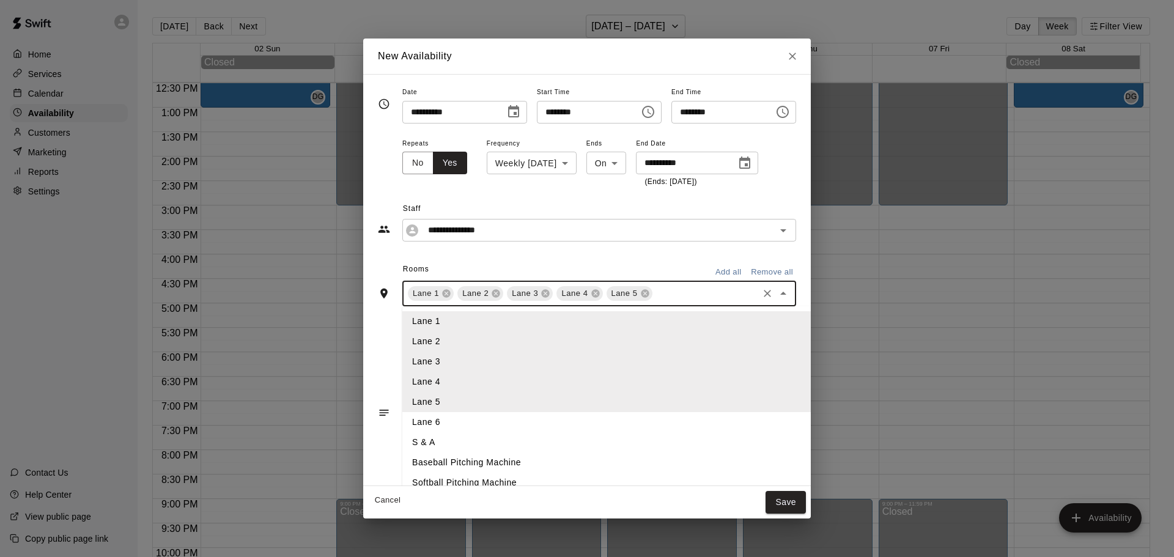
click at [412, 420] on li "Lane 6" at bounding box center [626, 422] width 449 height 20
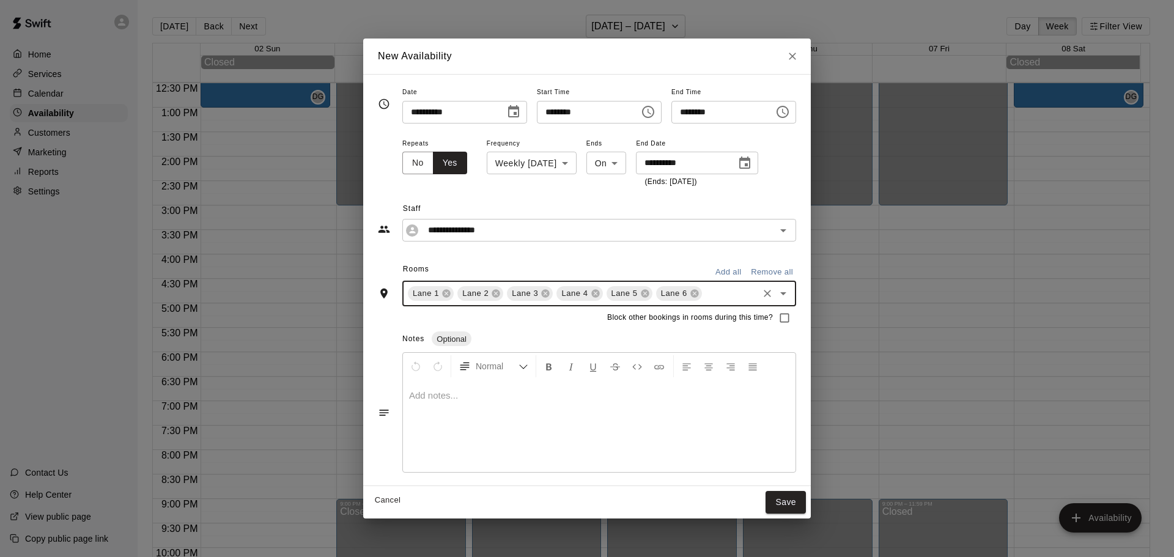
click at [704, 298] on input "text" at bounding box center [730, 293] width 53 height 15
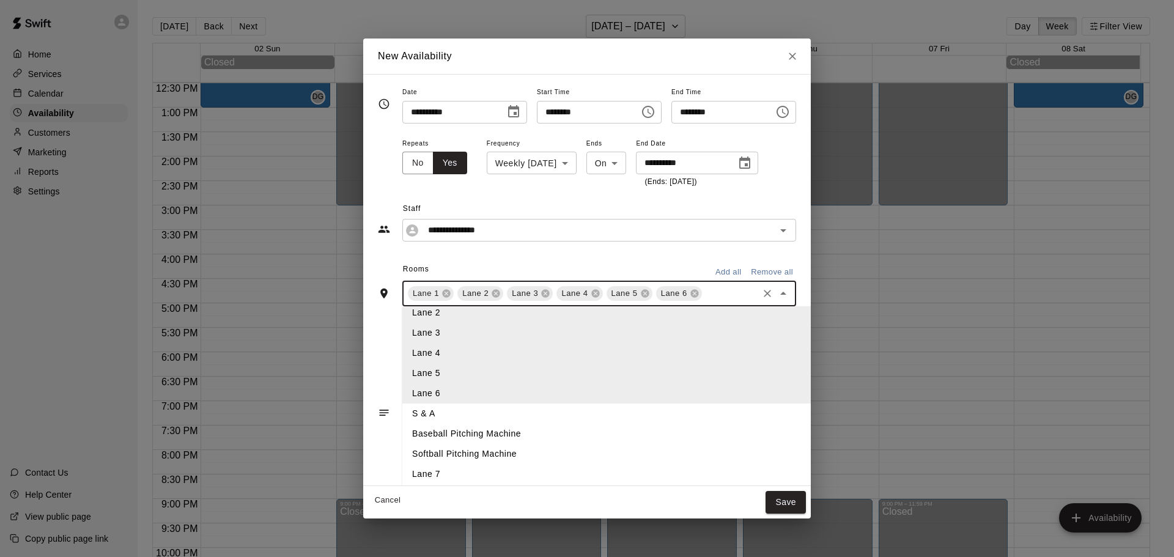
click at [430, 478] on li "Lane 7" at bounding box center [626, 474] width 449 height 20
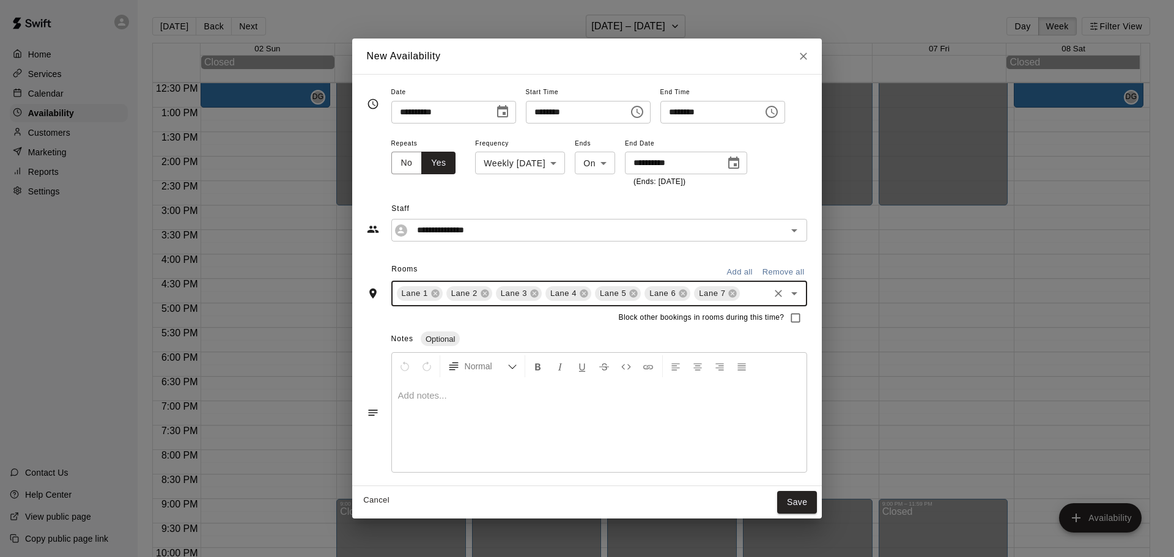
click at [817, 501] on button "Save" at bounding box center [797, 502] width 40 height 23
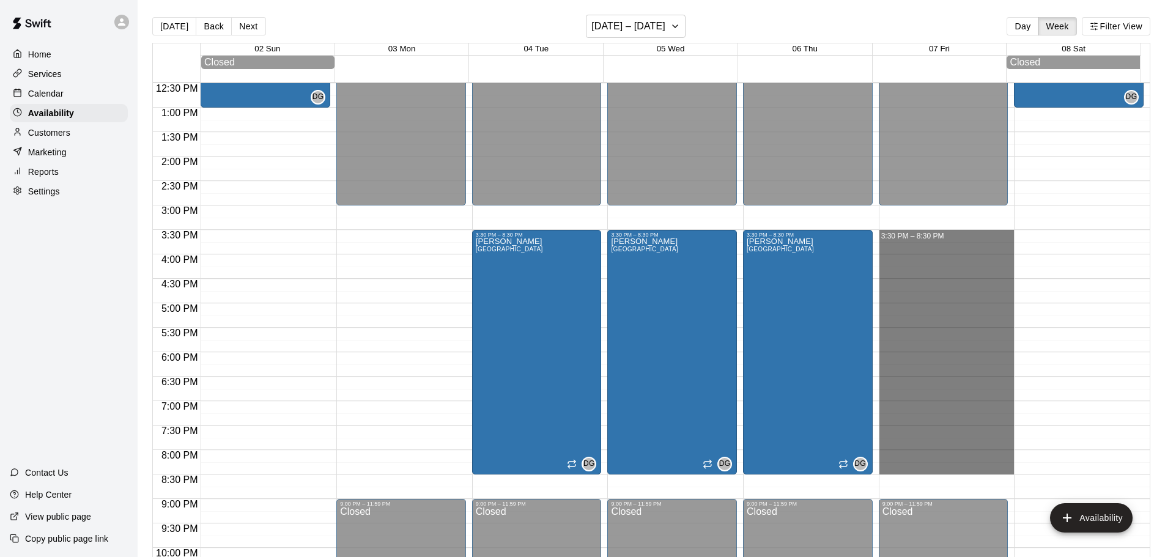
drag, startPoint x: 908, startPoint y: 240, endPoint x: 910, endPoint y: 468, distance: 228.1
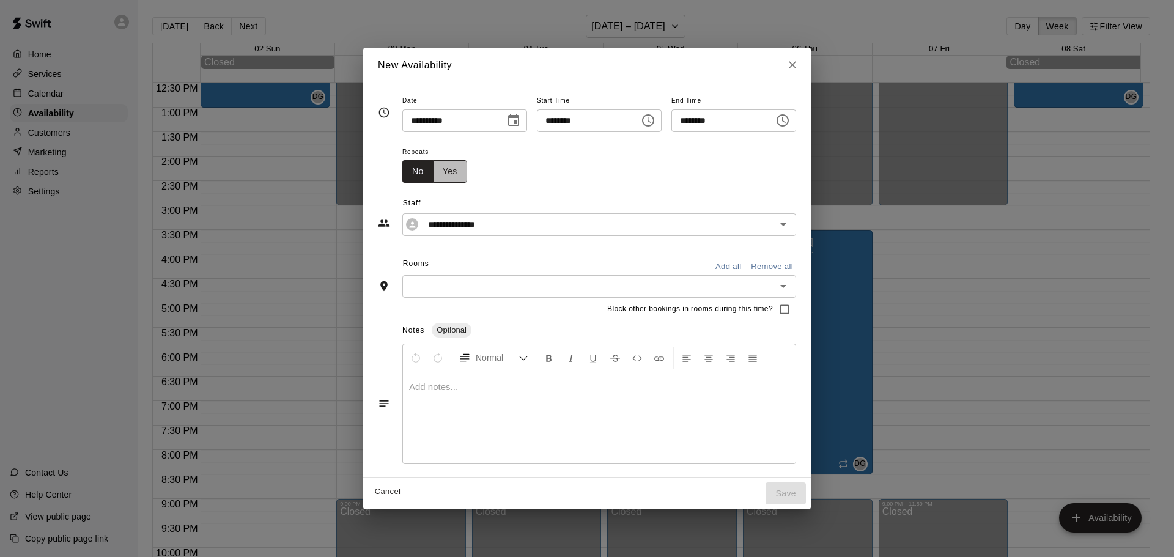
click at [433, 169] on button "Yes" at bounding box center [450, 171] width 34 height 23
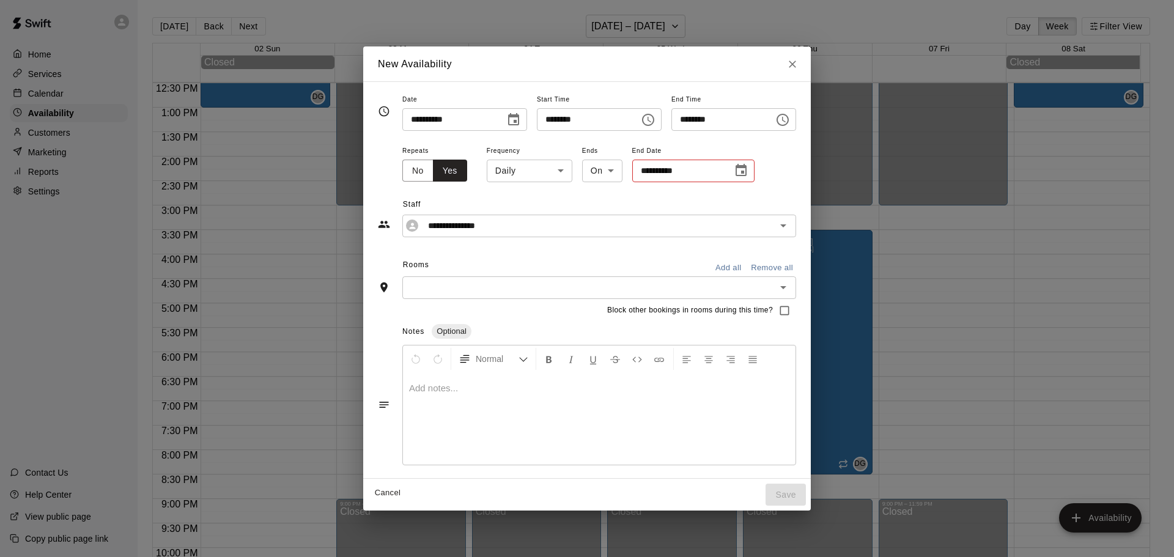
click at [533, 175] on body "Home Services Calendar Availability Customers Marketing Reports Settings Contac…" at bounding box center [587, 288] width 1174 height 577
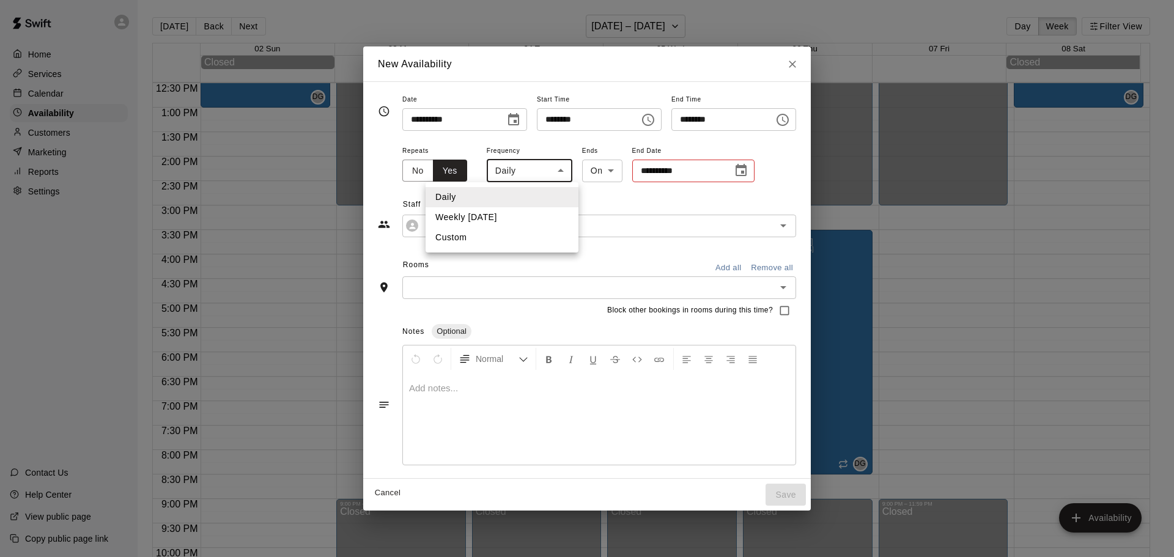
click at [493, 220] on li "Weekly [DATE]" at bounding box center [502, 217] width 153 height 20
type input "******"
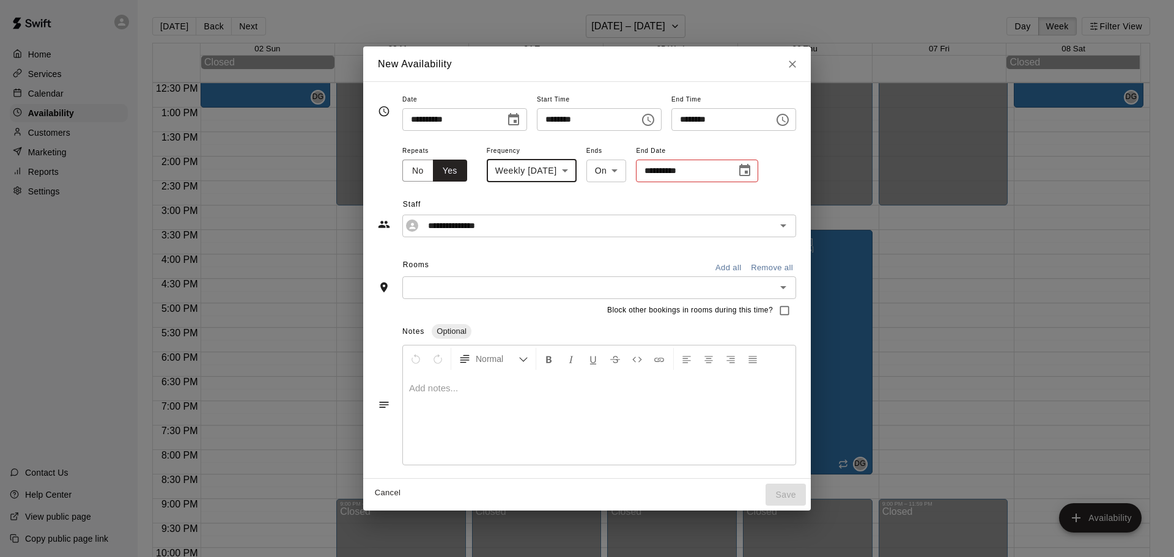
click at [739, 174] on icon "Choose date" at bounding box center [744, 170] width 11 height 12
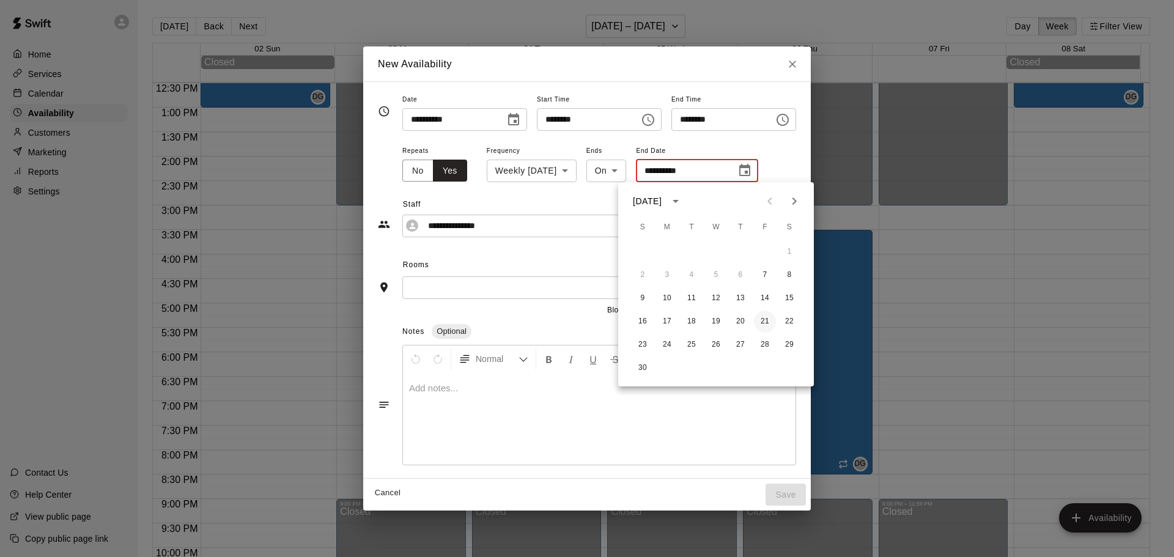
click at [769, 320] on button "21" at bounding box center [765, 322] width 22 height 22
type input "**********"
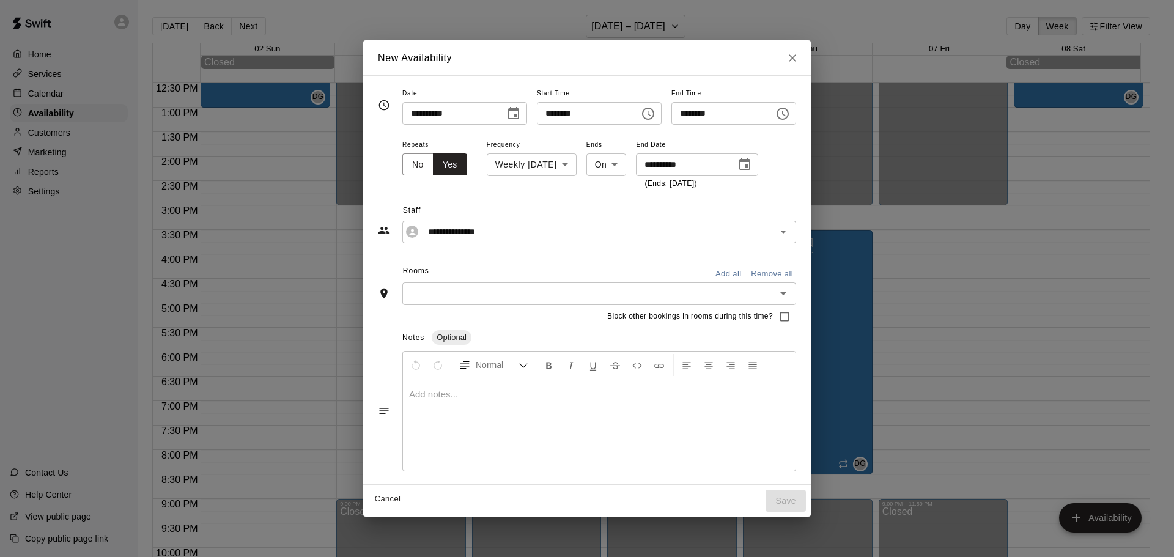
click at [406, 290] on input "text" at bounding box center [589, 293] width 366 height 15
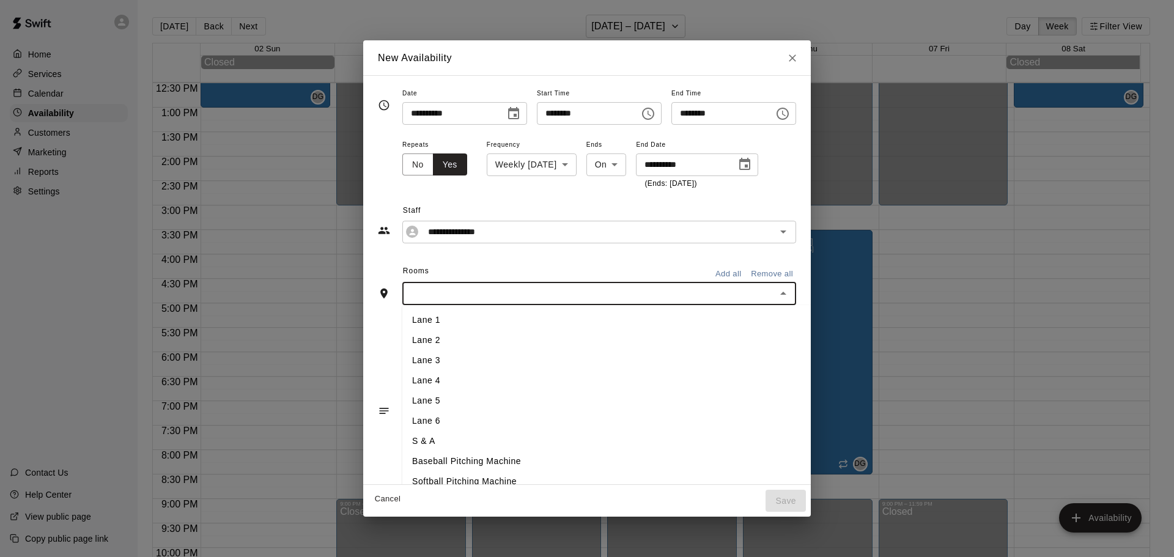
click at [402, 316] on li "Lane 1" at bounding box center [626, 320] width 449 height 20
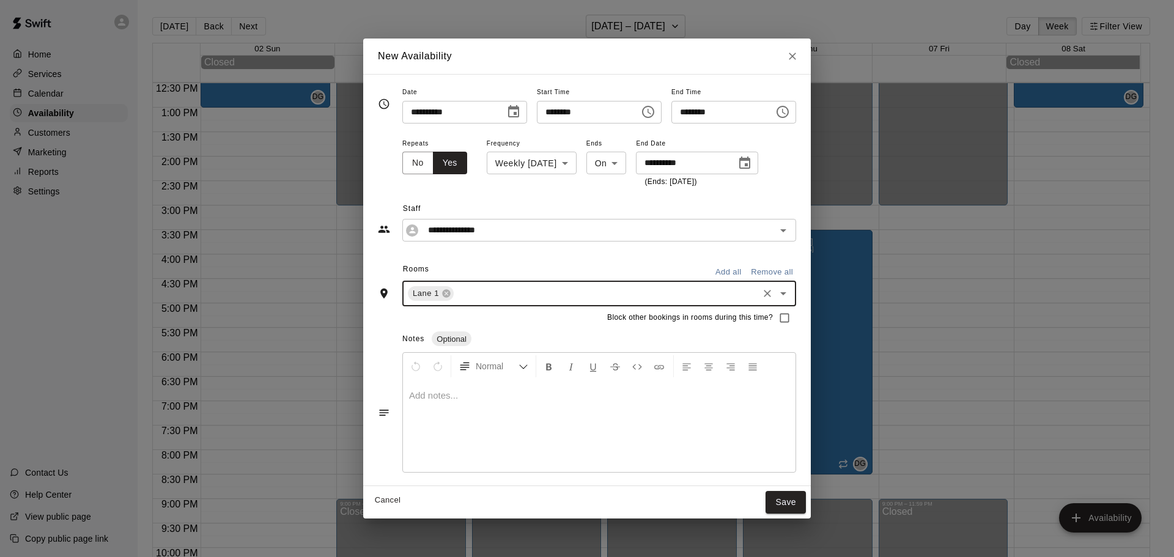
click at [461, 295] on input "text" at bounding box center [606, 293] width 301 height 15
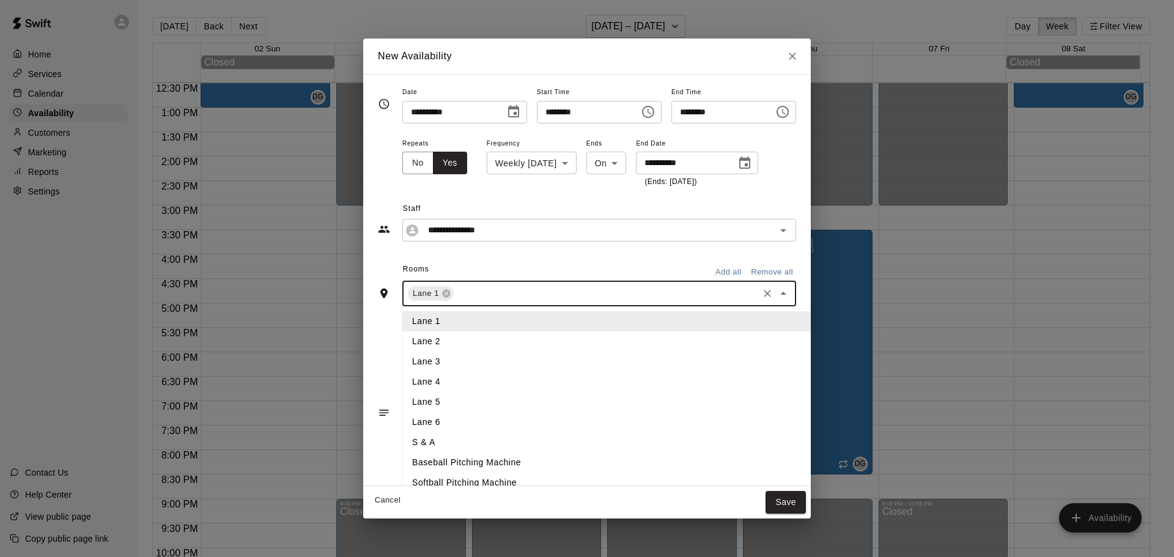
click at [438, 339] on li "Lane 2" at bounding box center [626, 341] width 449 height 20
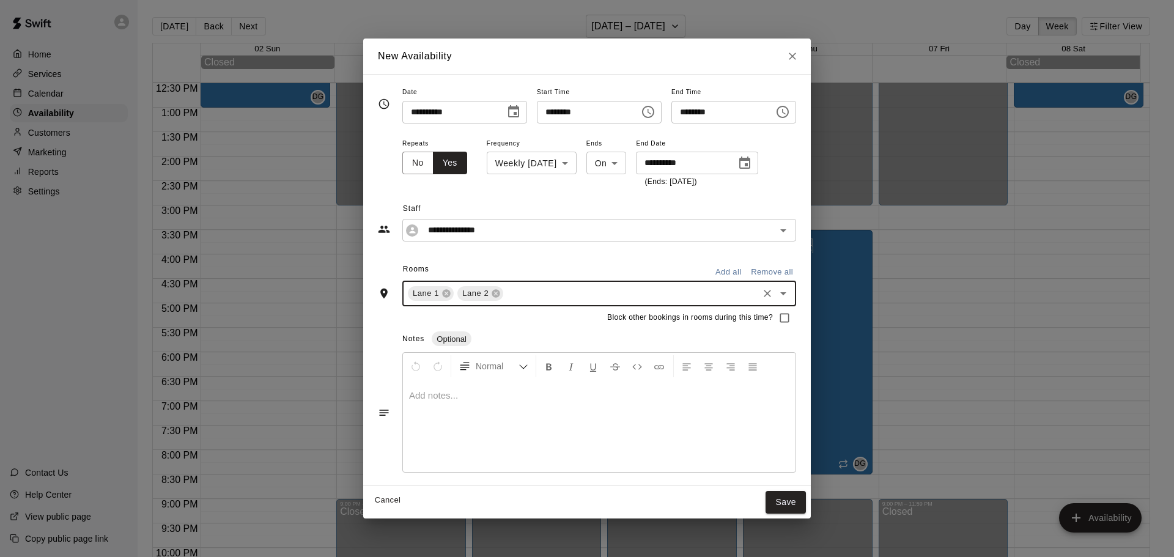
click at [506, 298] on input "text" at bounding box center [630, 293] width 251 height 15
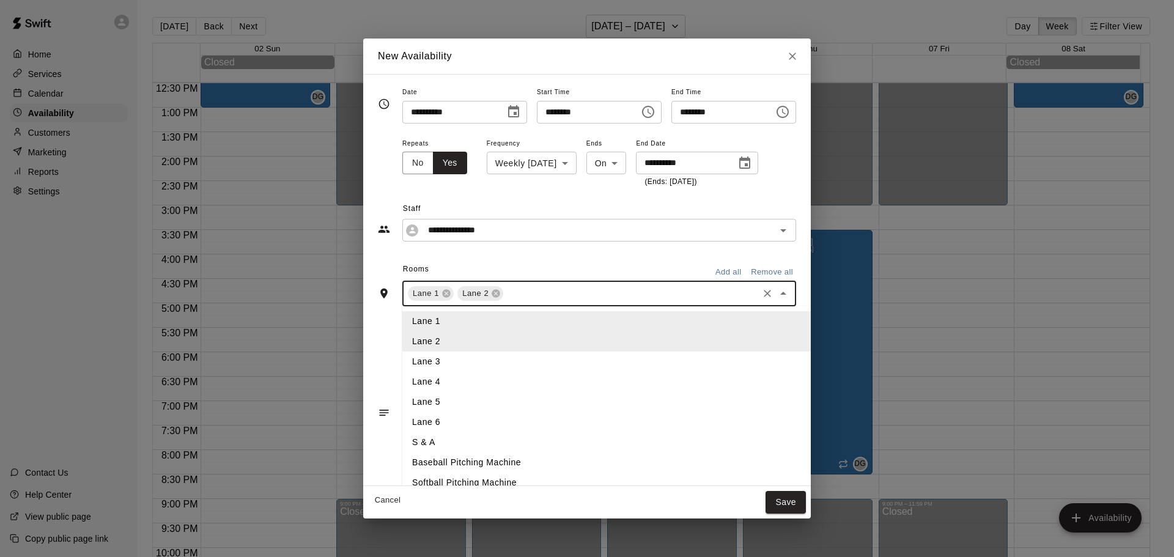
drag, startPoint x: 421, startPoint y: 353, endPoint x: 415, endPoint y: 358, distance: 8.0
click at [415, 358] on li "Lane 3" at bounding box center [626, 362] width 449 height 20
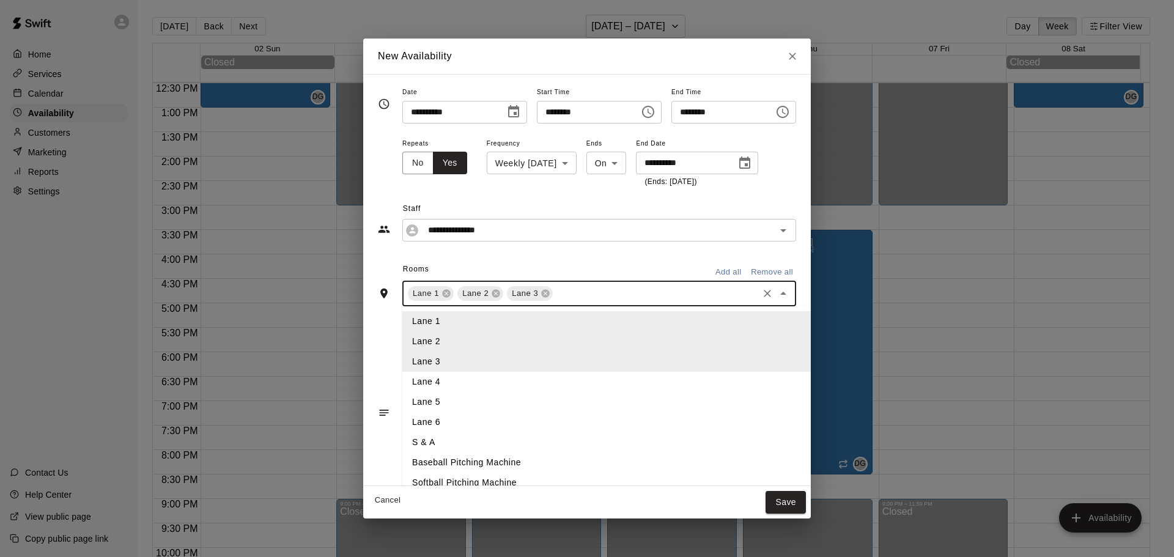
click at [555, 299] on input "text" at bounding box center [656, 293] width 202 height 15
click at [402, 380] on li "Lane 4" at bounding box center [626, 382] width 449 height 20
click at [605, 288] on input "text" at bounding box center [681, 293] width 152 height 15
drag, startPoint x: 407, startPoint y: 397, endPoint x: 421, endPoint y: 390, distance: 15.9
click at [405, 398] on li "Lane 5" at bounding box center [626, 402] width 449 height 20
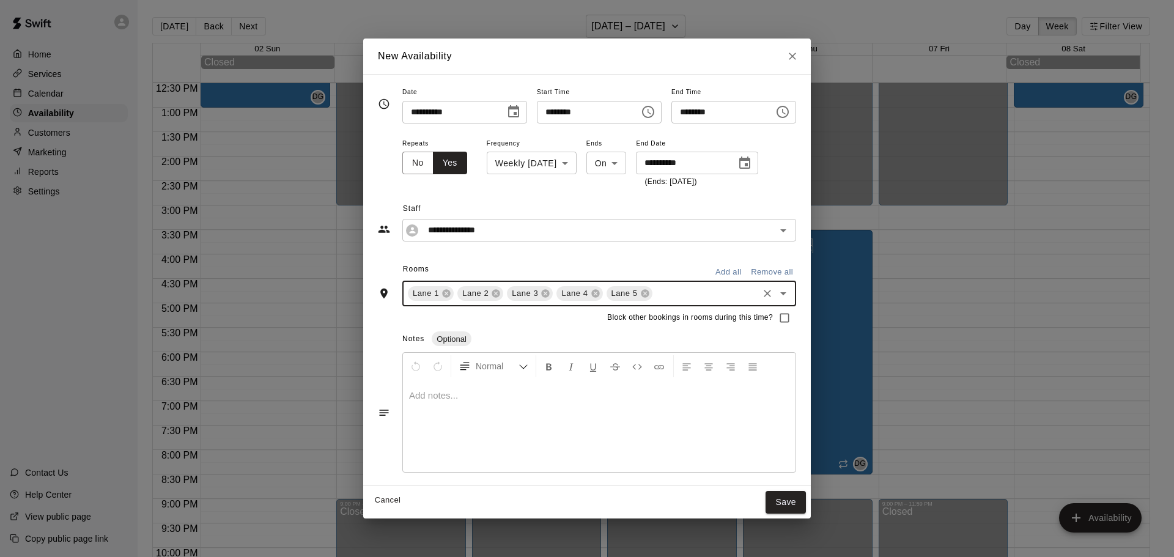
click at [659, 292] on input "text" at bounding box center [705, 293] width 102 height 15
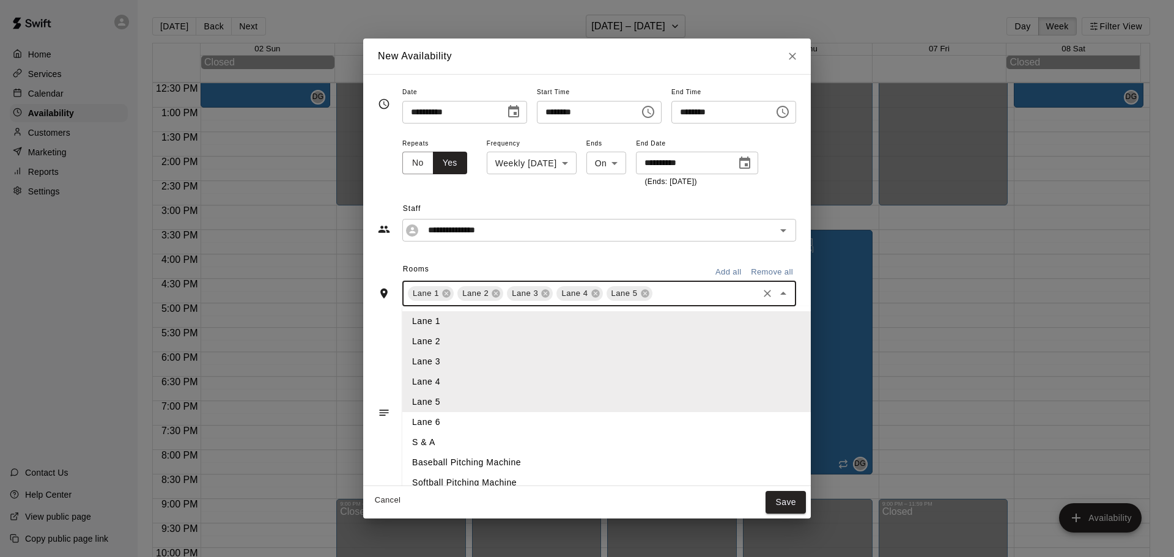
click at [402, 419] on li "Lane 6" at bounding box center [626, 422] width 449 height 20
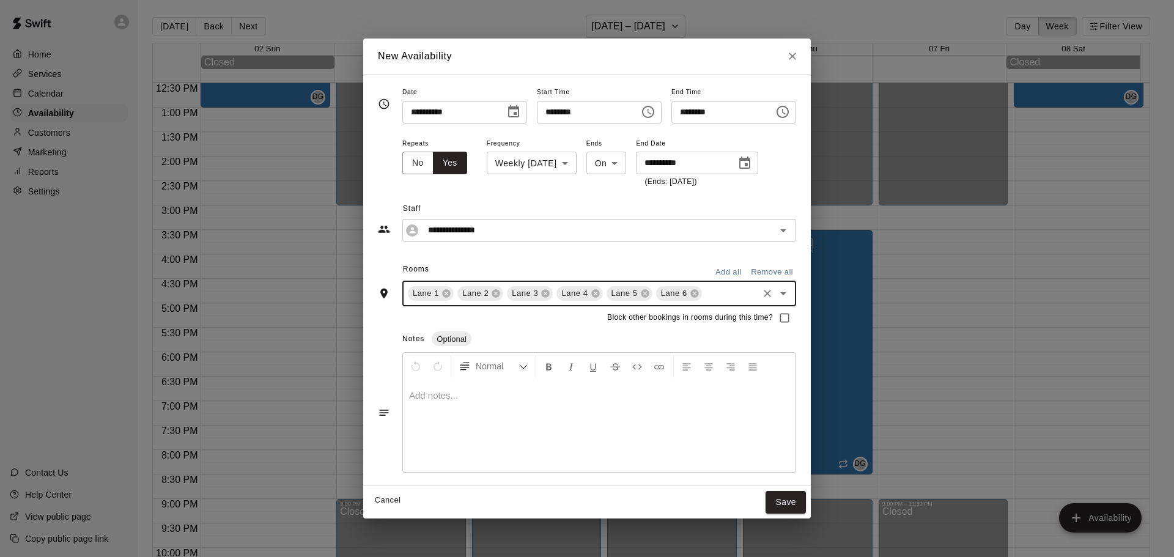
click at [704, 298] on input "text" at bounding box center [730, 293] width 53 height 15
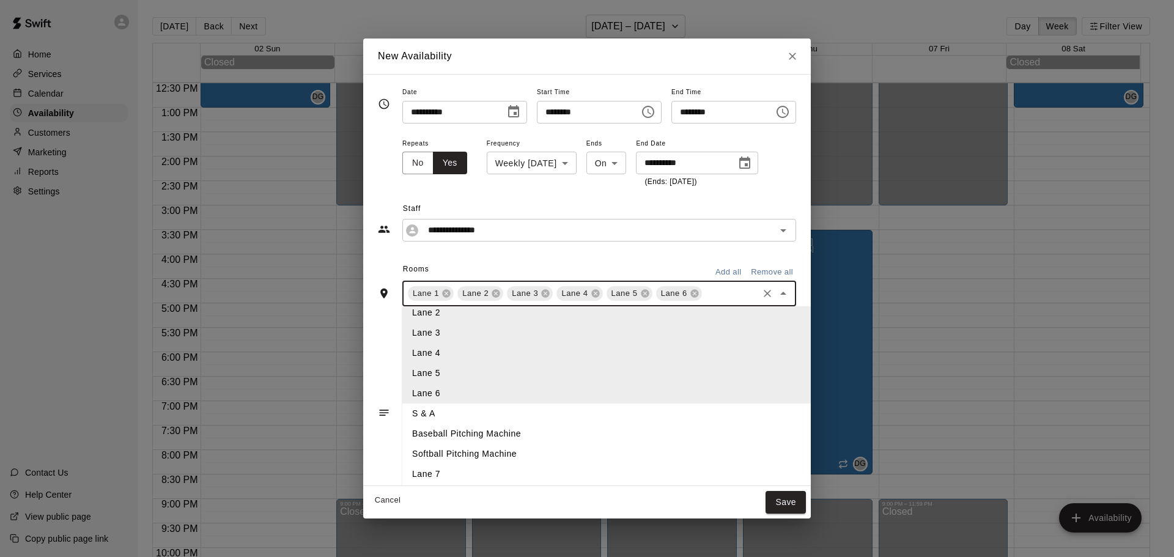
click at [415, 470] on li "Lane 7" at bounding box center [626, 474] width 449 height 20
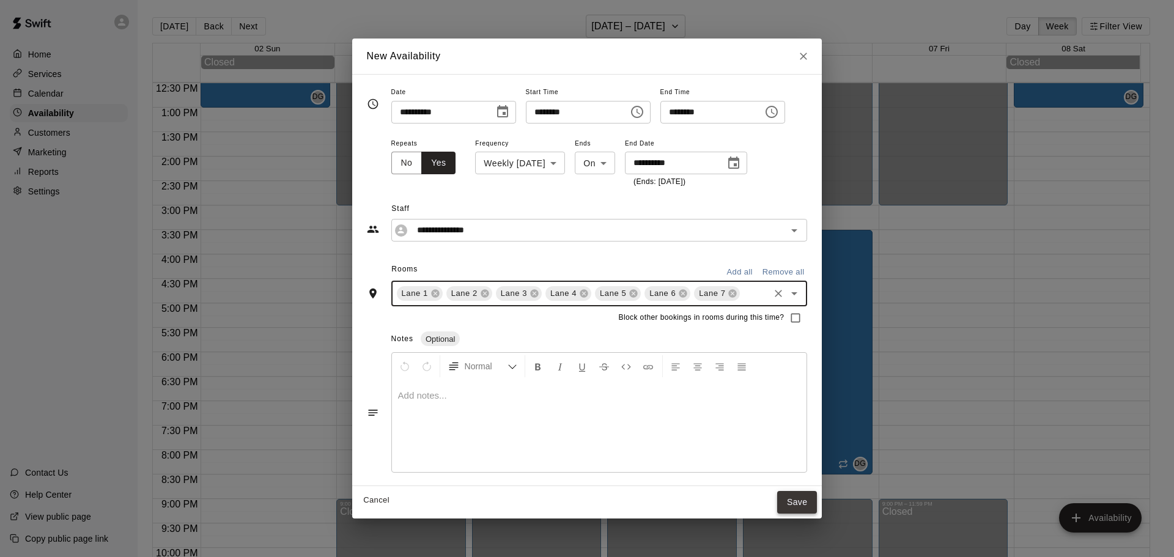
click at [817, 502] on button "Save" at bounding box center [797, 502] width 40 height 23
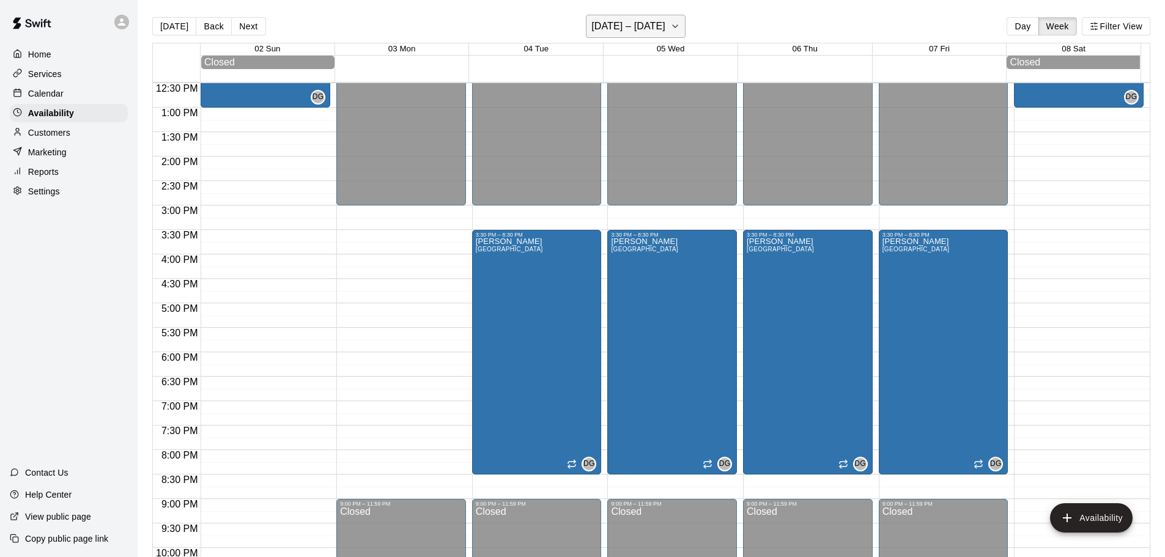
click at [674, 26] on icon "button" at bounding box center [675, 26] width 10 height 15
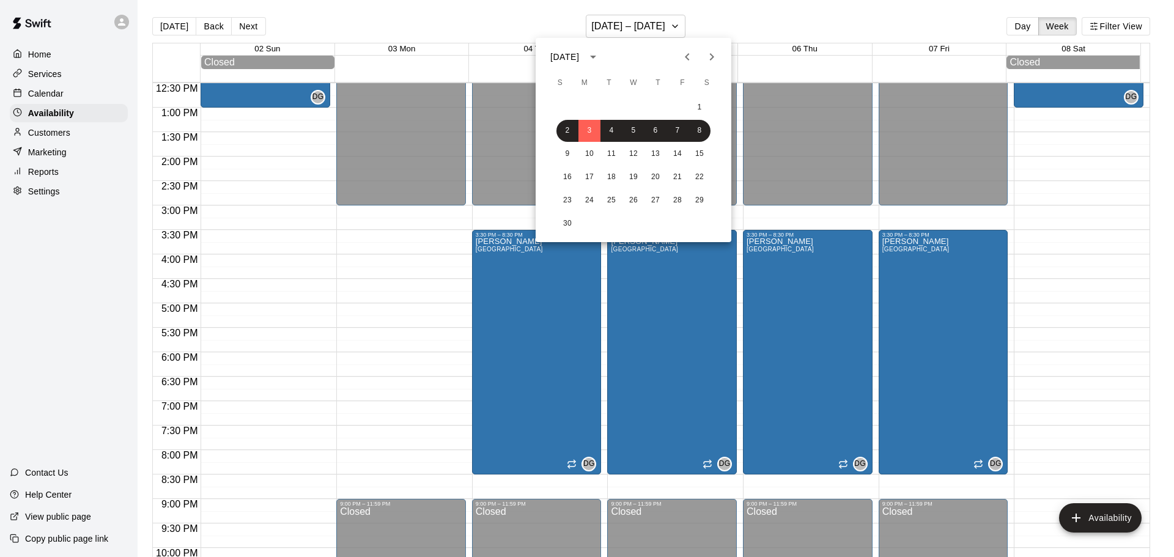
click at [731, 18] on div at bounding box center [587, 278] width 1174 height 557
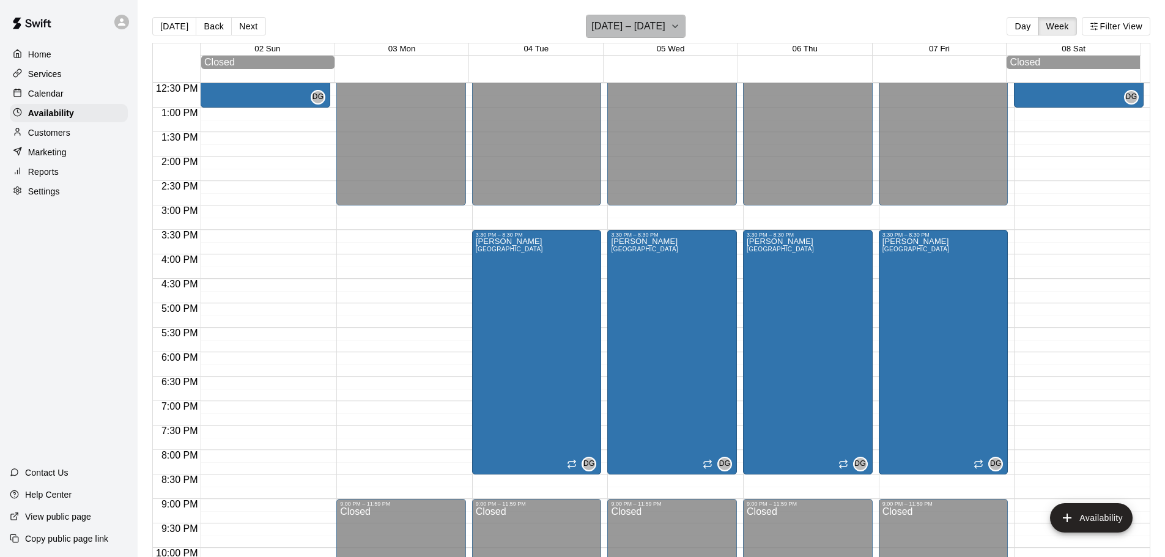
click at [682, 33] on button "[DATE] – [DATE]" at bounding box center [636, 26] width 100 height 23
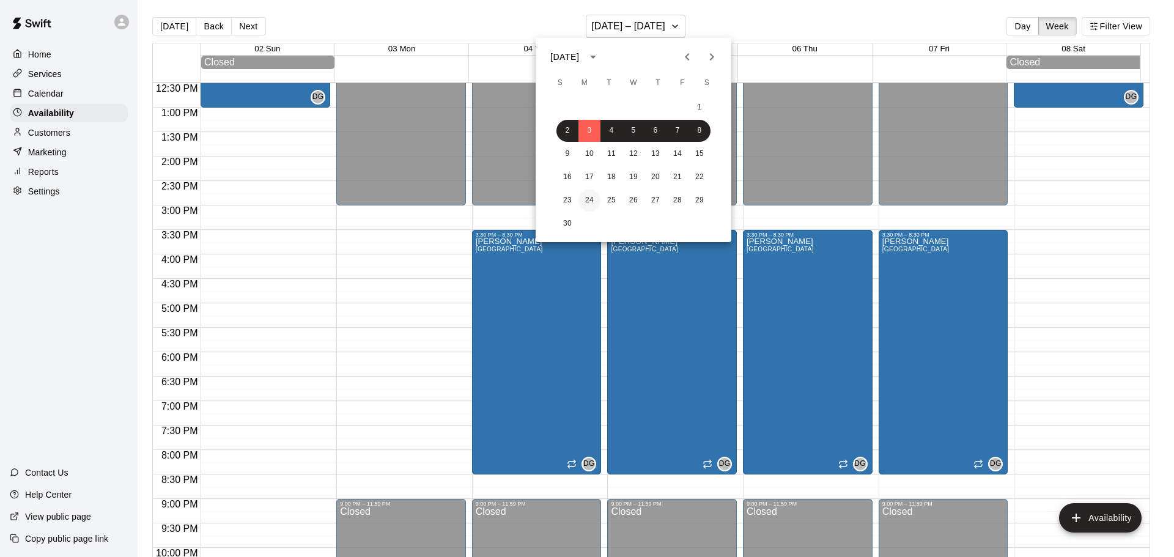
click at [589, 201] on button "24" at bounding box center [589, 201] width 22 height 22
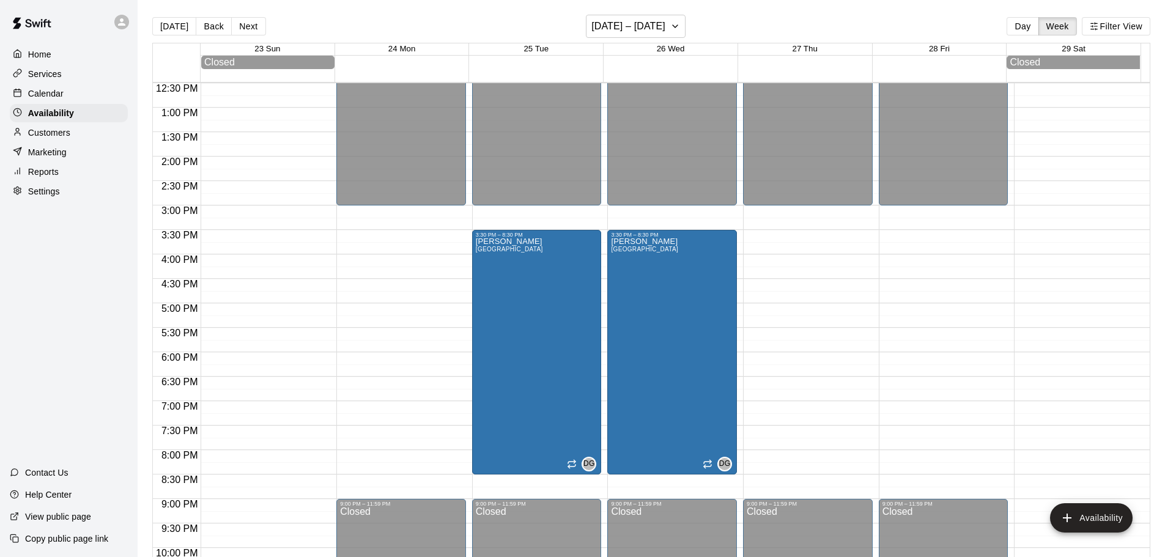
click at [47, 71] on p "Services" at bounding box center [45, 74] width 34 height 12
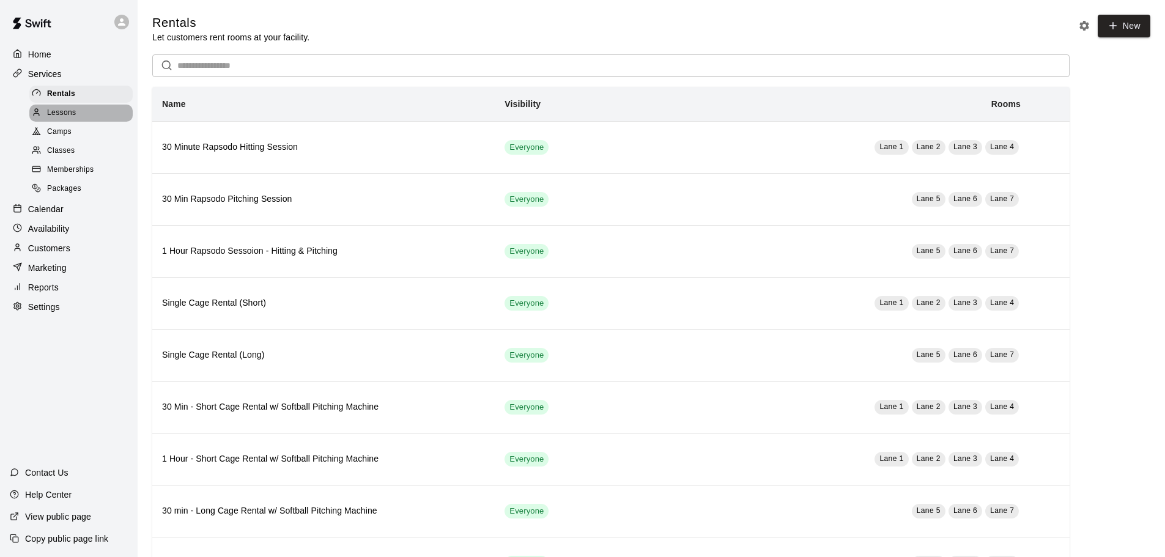
click at [55, 109] on span "Lessons" at bounding box center [61, 113] width 29 height 12
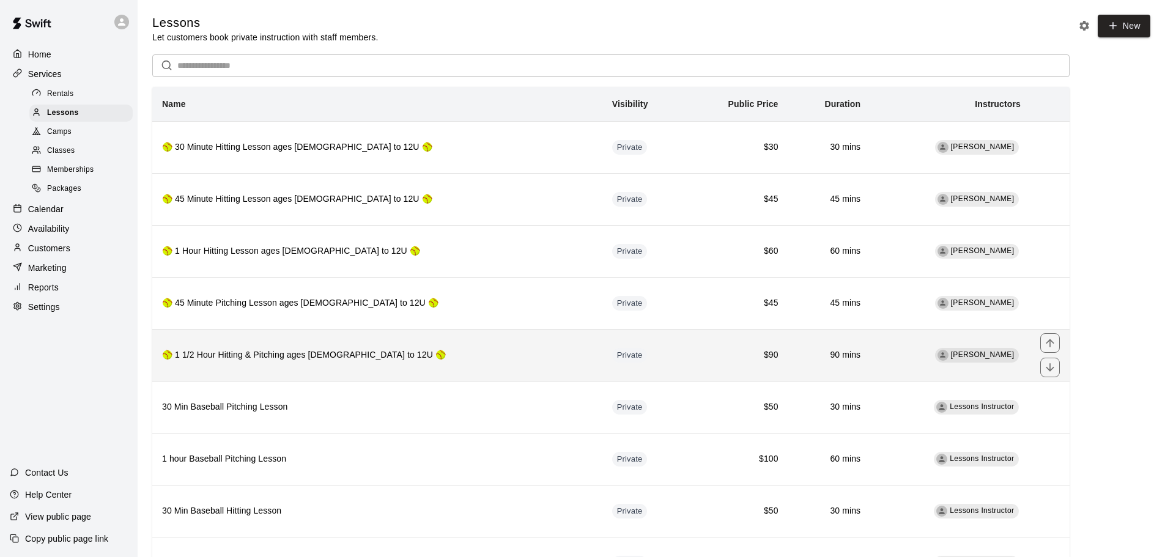
click at [286, 356] on h6 "🥎 1 1/2 Hour Hitting & Pitching ages [DEMOGRAPHIC_DATA] to 12U 🥎" at bounding box center [377, 355] width 430 height 13
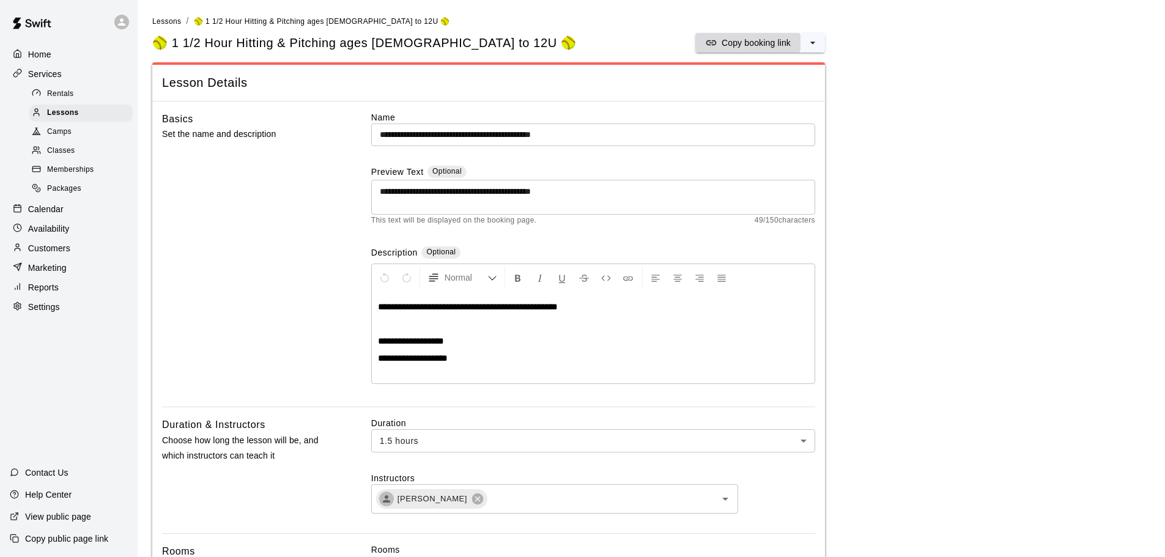
click at [740, 47] on p "Copy booking link" at bounding box center [756, 43] width 69 height 12
click at [62, 119] on span "Lessons" at bounding box center [63, 113] width 32 height 12
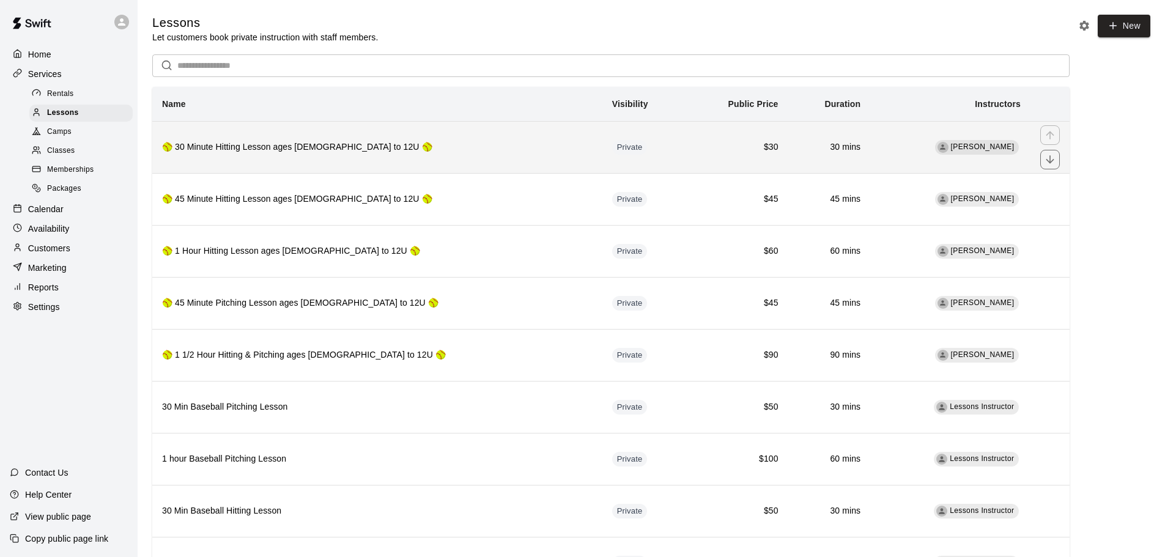
click at [218, 146] on h6 "🥎 30 Minute Hitting Lesson ages [DEMOGRAPHIC_DATA] to 12U 🥎" at bounding box center [377, 147] width 430 height 13
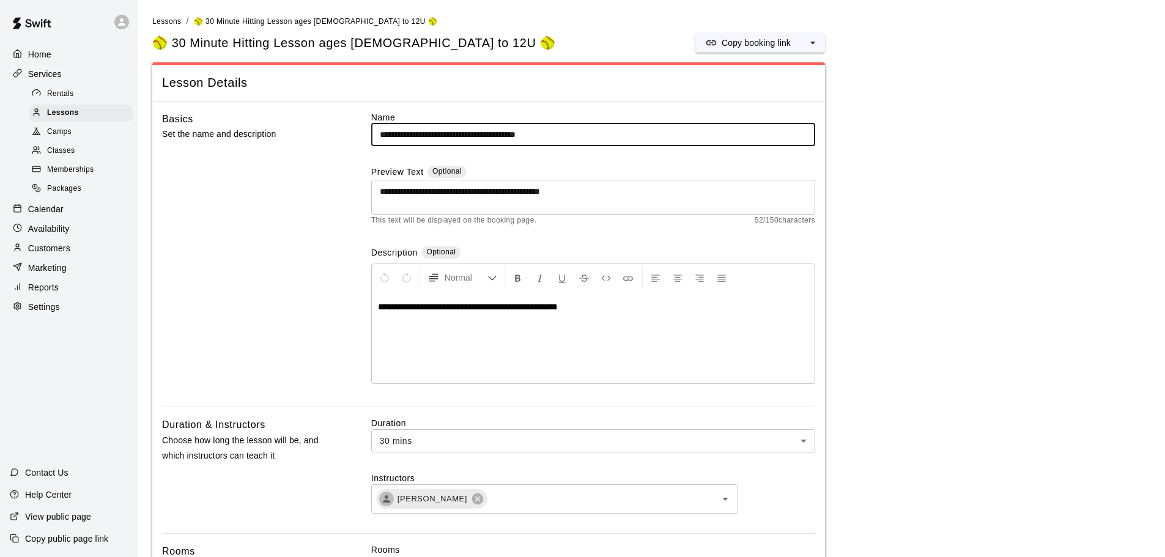
drag, startPoint x: 596, startPoint y: 138, endPoint x: 352, endPoint y: 142, distance: 244.0
click at [352, 142] on div "**********" at bounding box center [488, 259] width 653 height 296
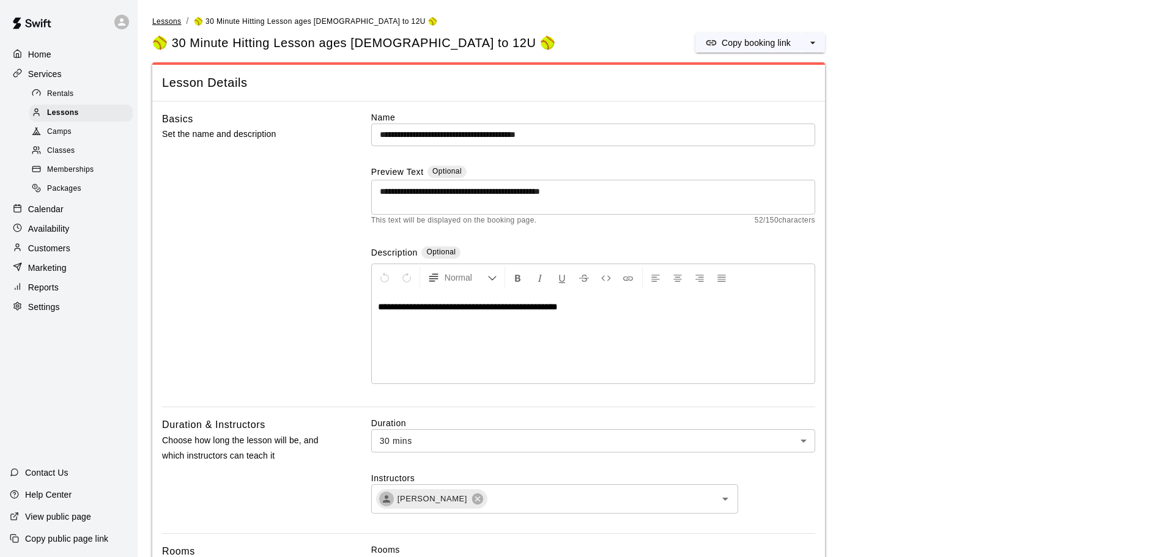
click at [167, 19] on span "Lessons" at bounding box center [166, 21] width 29 height 9
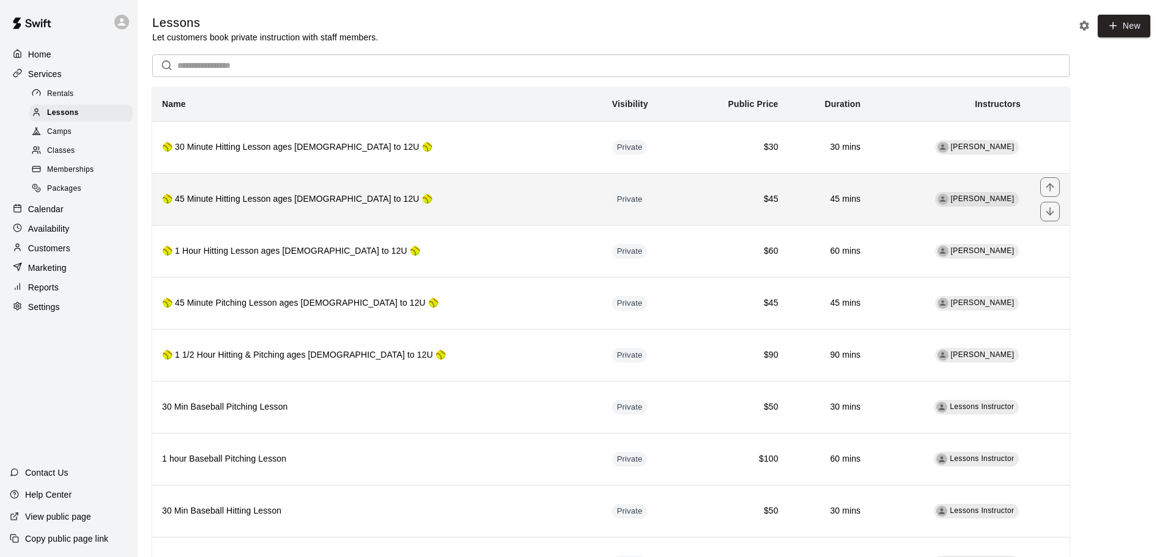
click at [317, 201] on h6 "🥎 45 Minute Hitting Lesson ages [DEMOGRAPHIC_DATA] to 12U 🥎" at bounding box center [377, 199] width 430 height 13
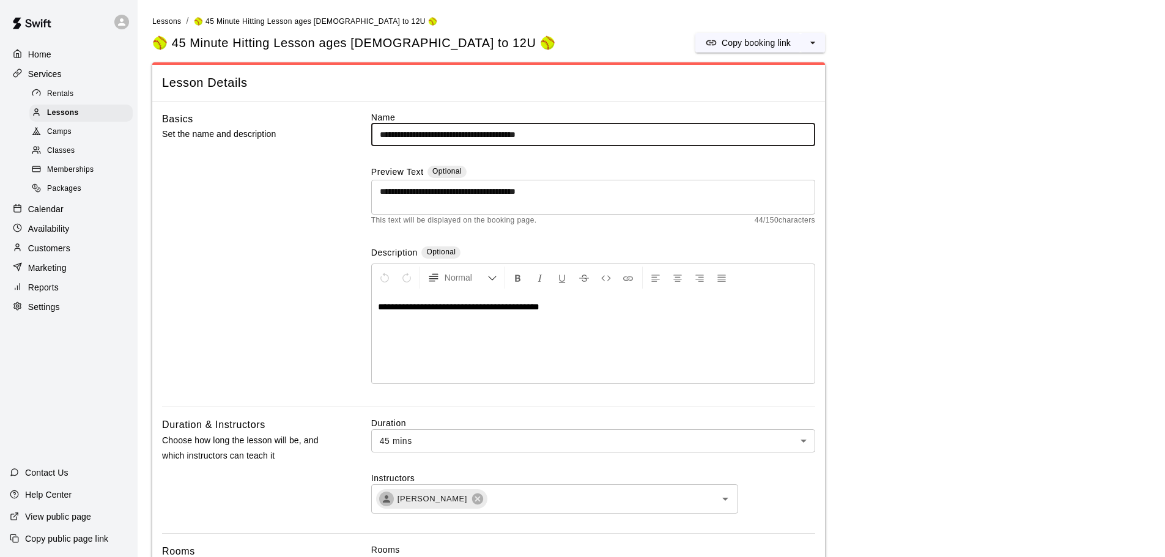
drag, startPoint x: 561, startPoint y: 135, endPoint x: 352, endPoint y: 144, distance: 209.3
click at [352, 144] on div "**********" at bounding box center [488, 259] width 653 height 296
click at [174, 23] on span "Lessons" at bounding box center [166, 21] width 29 height 9
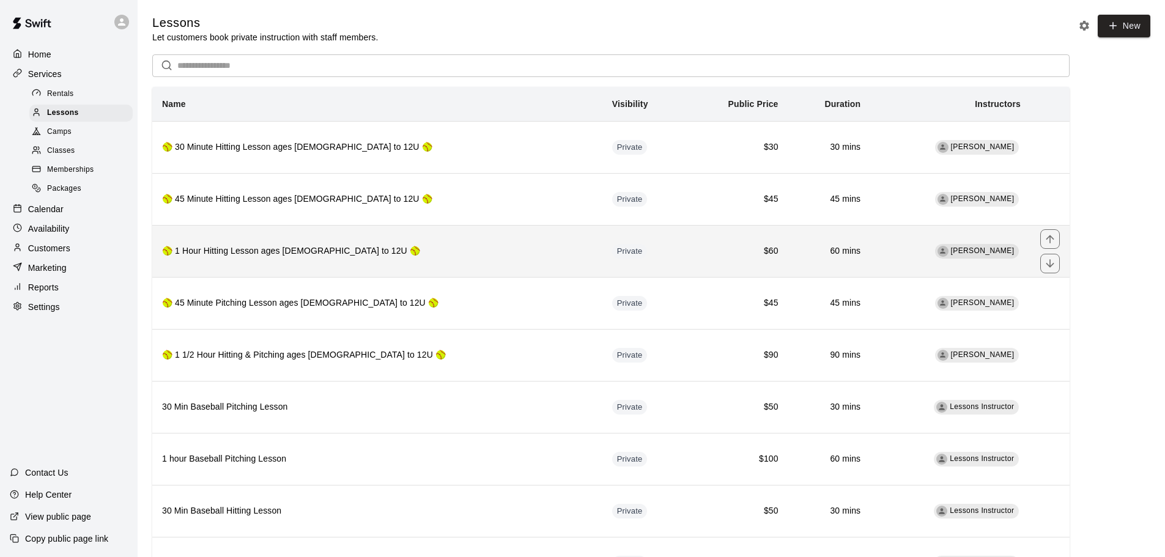
click at [344, 254] on h6 "🥎 1 Hour Hitting Lesson ages [DEMOGRAPHIC_DATA] to 12U 🥎" at bounding box center [377, 251] width 430 height 13
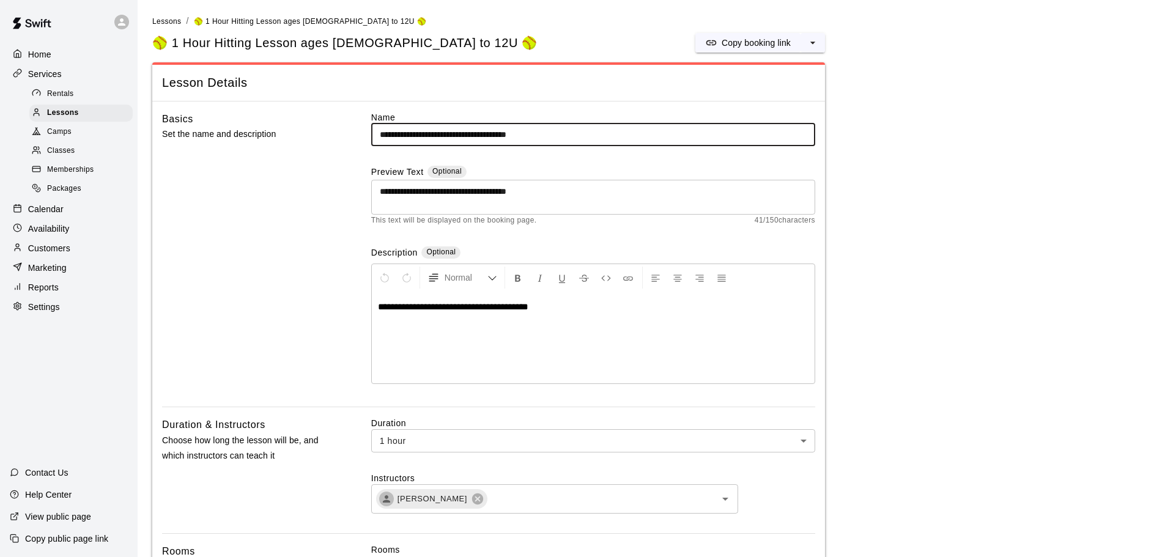
drag, startPoint x: 571, startPoint y: 136, endPoint x: 341, endPoint y: 139, distance: 230.5
click at [341, 139] on div "**********" at bounding box center [488, 259] width 653 height 296
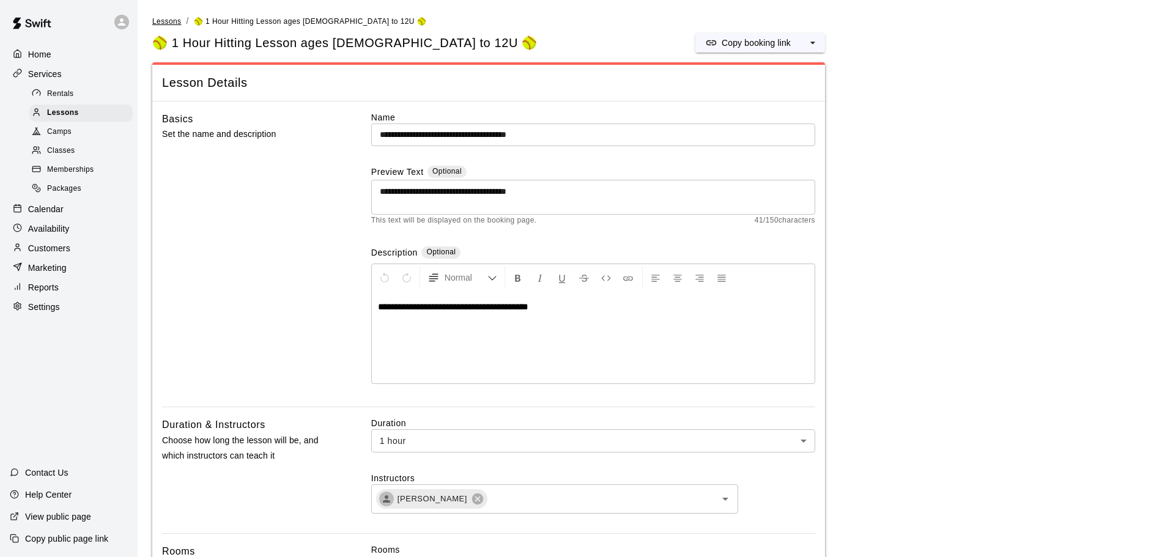
click at [167, 23] on span "Lessons" at bounding box center [166, 21] width 29 height 9
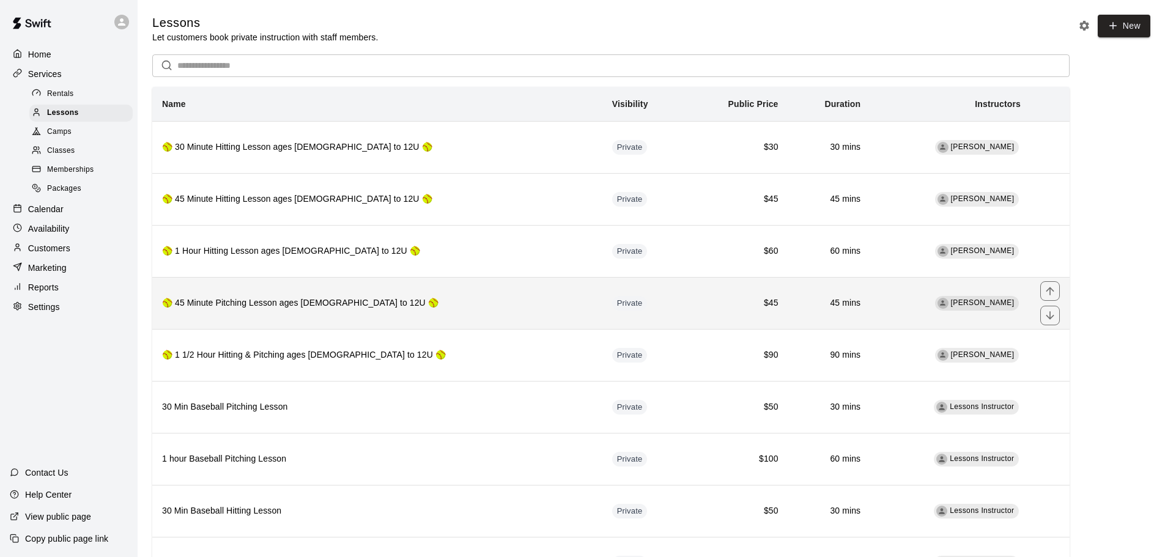
click at [328, 307] on h6 "🥎 45 Minute Pitching Lesson ages [DEMOGRAPHIC_DATA] to 12U 🥎" at bounding box center [377, 303] width 430 height 13
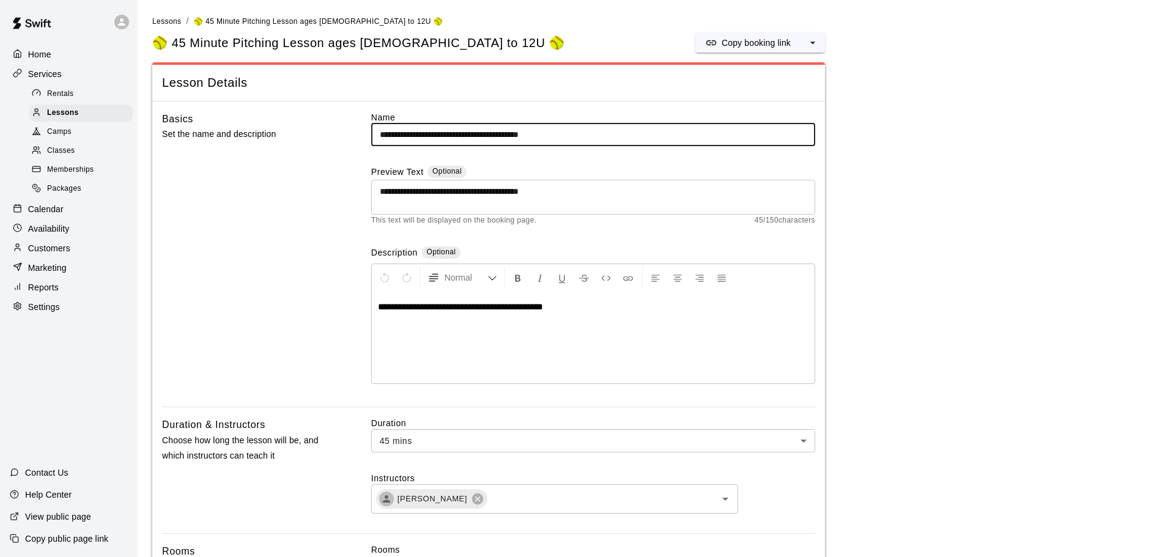
drag, startPoint x: 600, startPoint y: 136, endPoint x: 374, endPoint y: 138, distance: 226.2
click at [374, 138] on input "**********" at bounding box center [593, 135] width 444 height 23
click at [161, 21] on span "Lessons" at bounding box center [166, 21] width 29 height 9
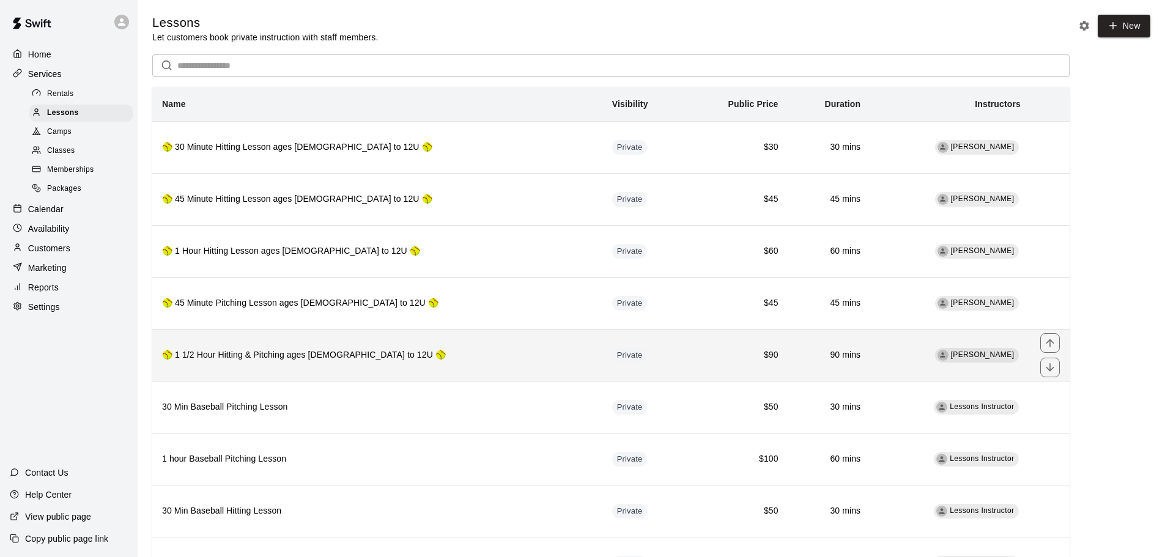
click at [355, 364] on th "🥎 1 1/2 Hour Hitting & Pitching ages [DEMOGRAPHIC_DATA] to 12U 🥎" at bounding box center [377, 355] width 450 height 52
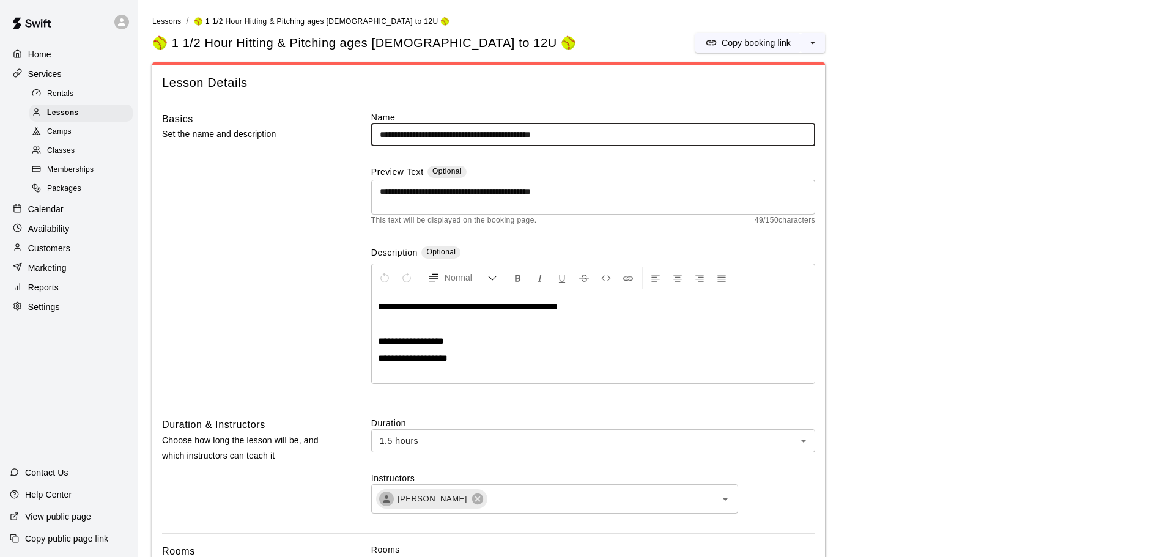
drag, startPoint x: 607, startPoint y: 133, endPoint x: 361, endPoint y: 134, distance: 245.8
click at [361, 134] on div "**********" at bounding box center [488, 259] width 653 height 296
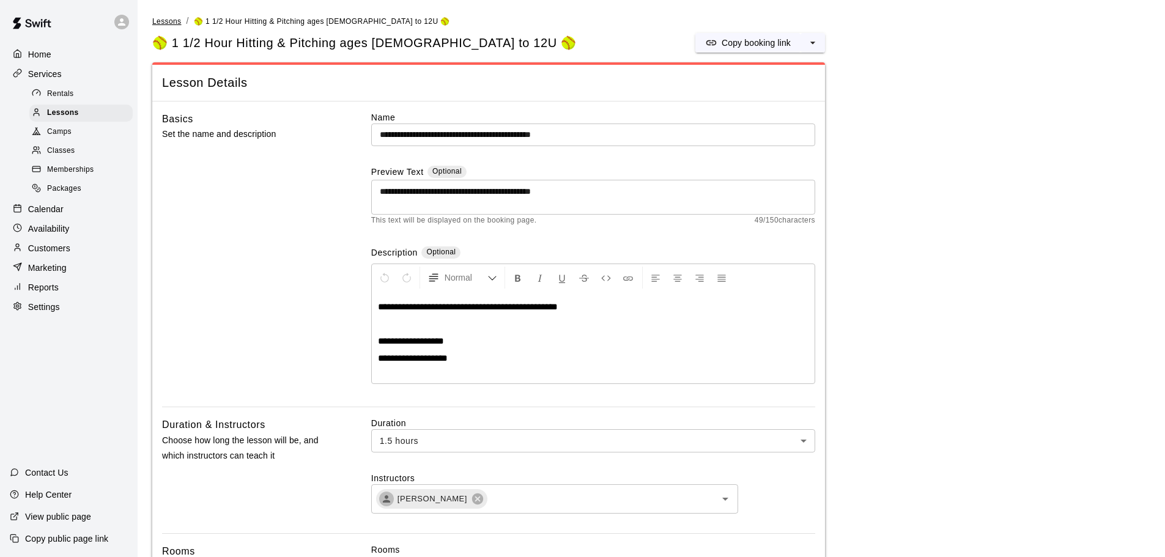
click at [168, 19] on span "Lessons" at bounding box center [166, 21] width 29 height 9
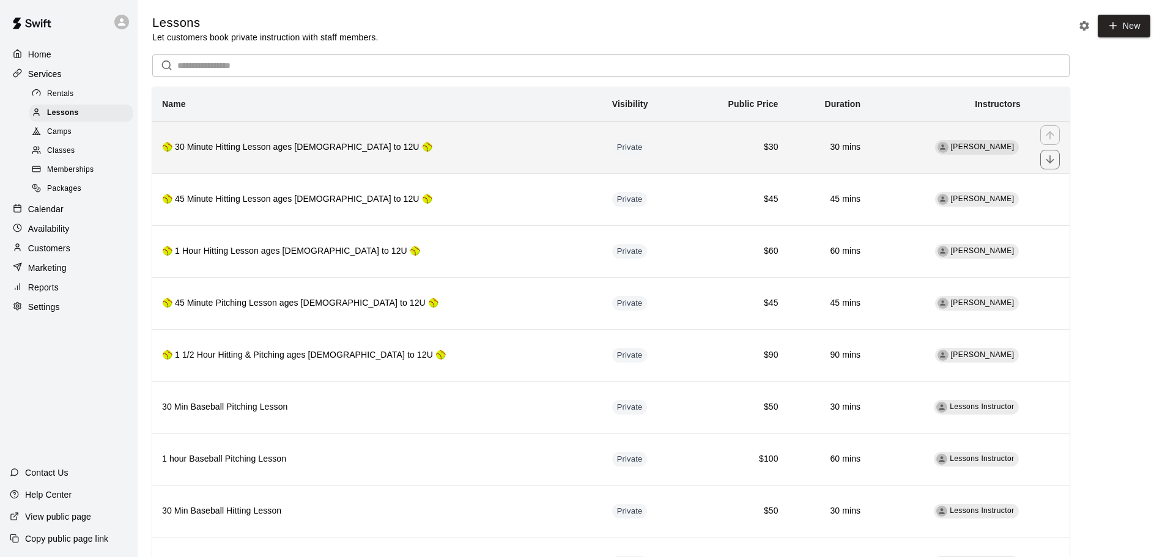
click at [295, 157] on th "🥎 30 Minute Hitting Lesson ages [DEMOGRAPHIC_DATA] to 12U 🥎" at bounding box center [377, 147] width 450 height 52
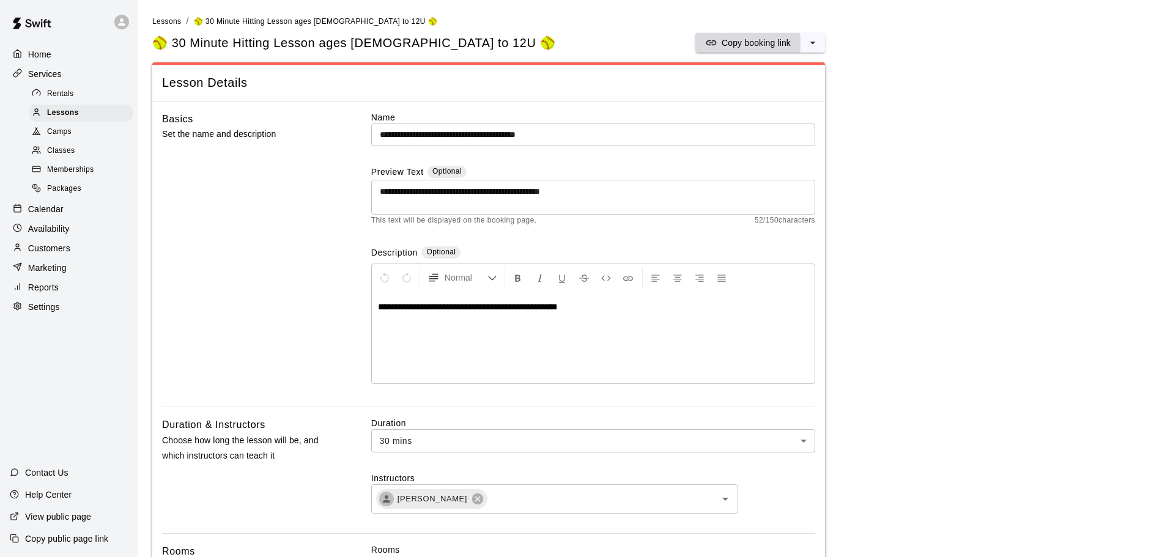
click at [747, 48] on p "Copy booking link" at bounding box center [756, 43] width 69 height 12
click at [171, 18] on span "Lessons" at bounding box center [166, 21] width 29 height 9
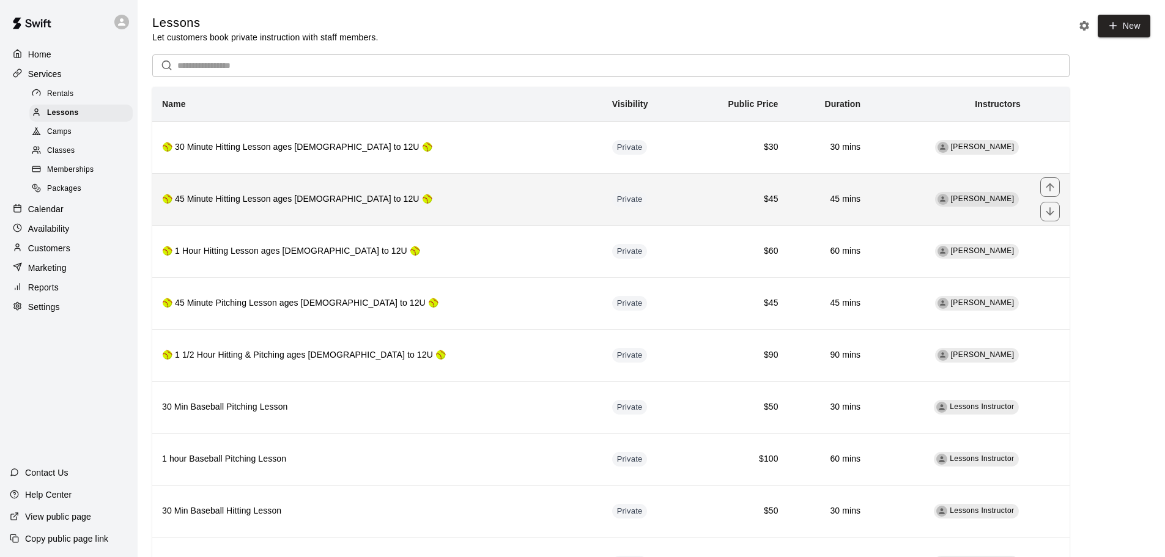
click at [224, 197] on h6 "🥎 45 Minute Hitting Lesson ages [DEMOGRAPHIC_DATA] to 12U 🥎" at bounding box center [377, 199] width 430 height 13
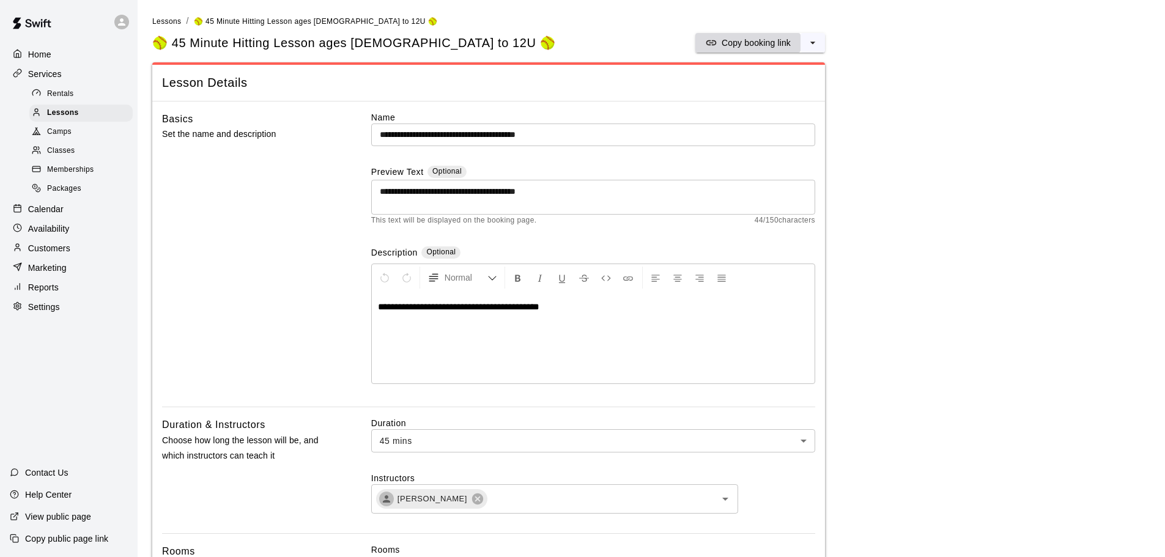
click at [759, 45] on p "Copy booking link" at bounding box center [756, 43] width 69 height 12
click at [162, 26] on li "Lessons" at bounding box center [166, 21] width 29 height 13
click at [162, 22] on span "Lessons" at bounding box center [166, 21] width 29 height 9
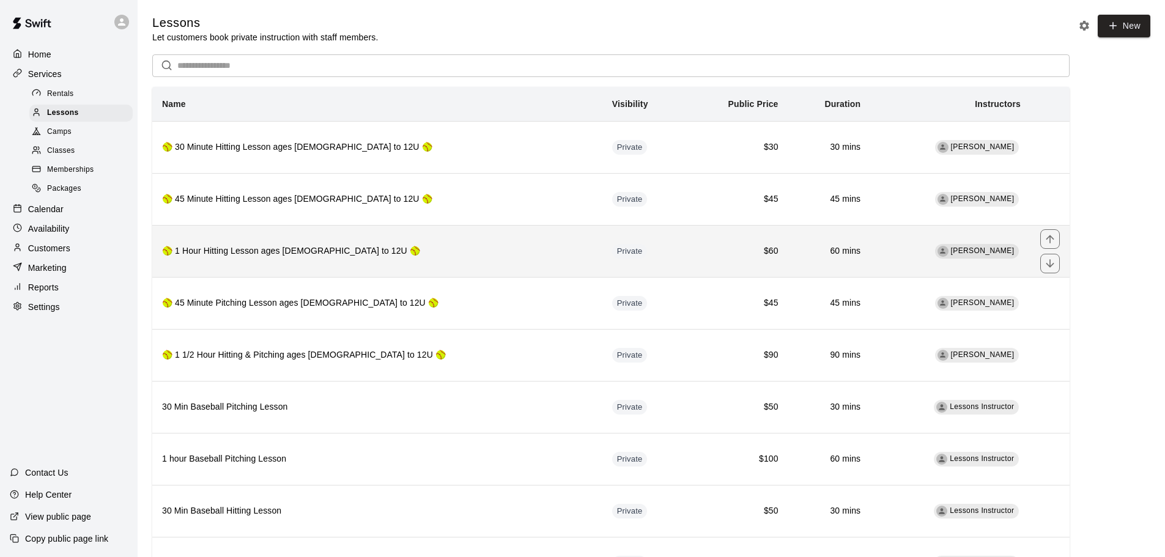
click at [209, 252] on h6 "🥎 1 Hour Hitting Lesson ages [DEMOGRAPHIC_DATA] to 12U 🥎" at bounding box center [377, 251] width 430 height 13
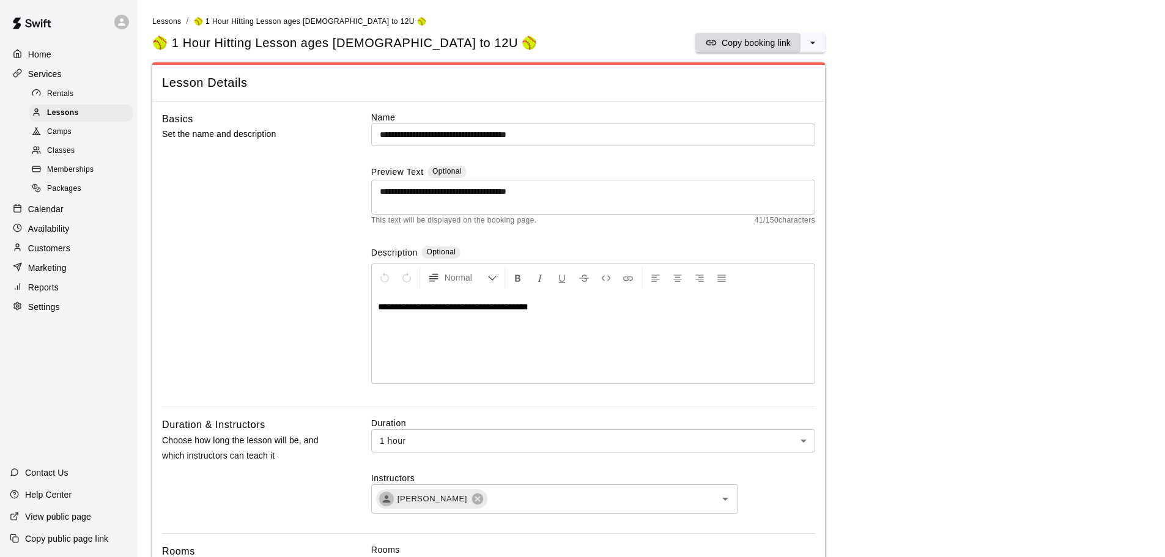
click at [736, 45] on p "Copy booking link" at bounding box center [756, 43] width 69 height 12
click at [163, 24] on span "Lessons" at bounding box center [166, 21] width 29 height 9
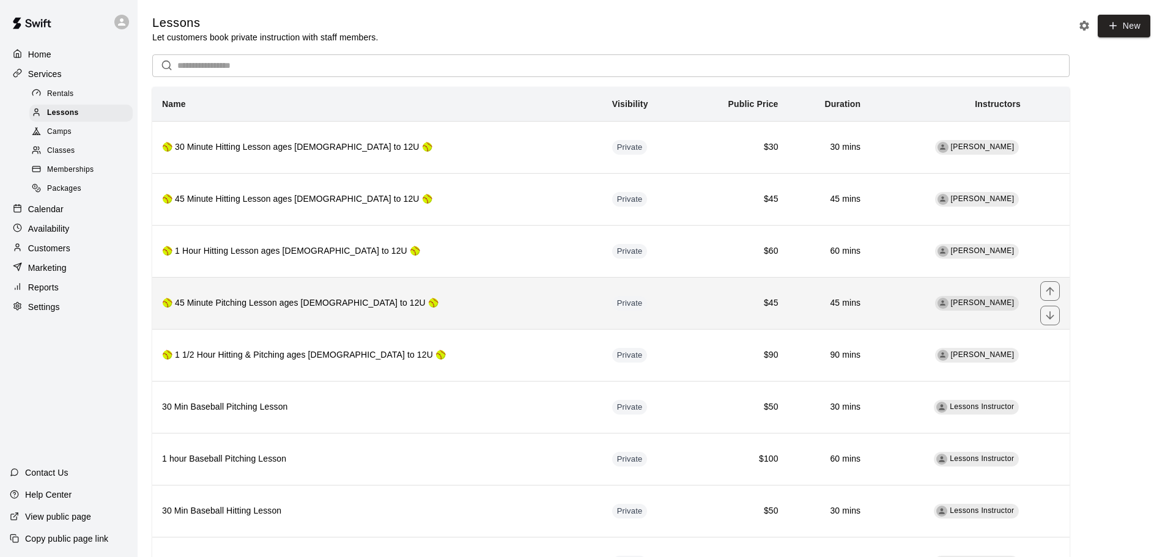
click at [224, 312] on th "🥎 45 Minute Pitching Lesson ages [DEMOGRAPHIC_DATA] to 12U 🥎" at bounding box center [377, 303] width 450 height 52
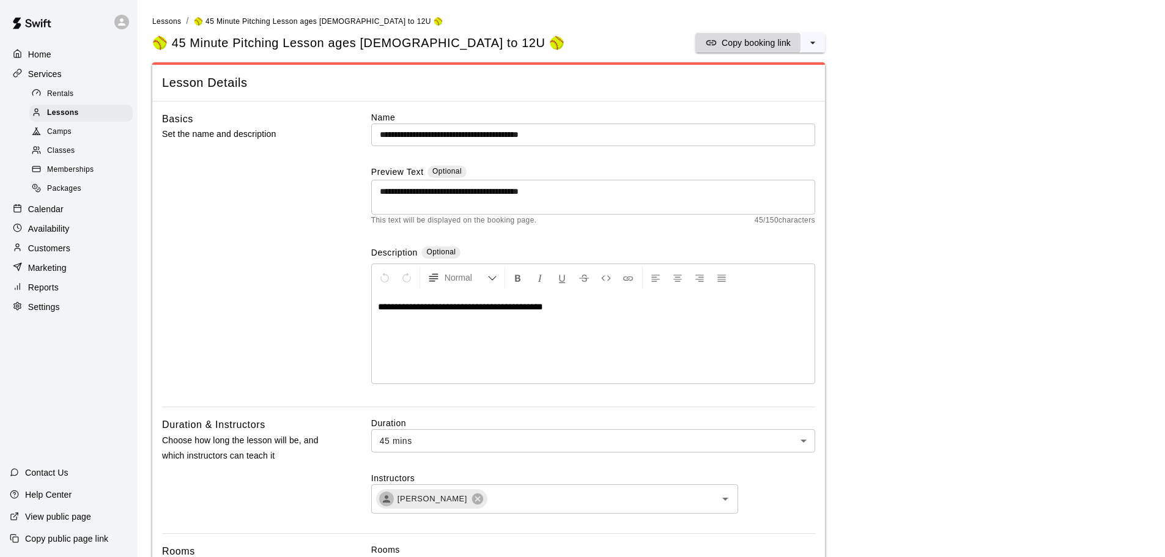
click at [726, 42] on p "Copy booking link" at bounding box center [756, 43] width 69 height 12
click at [166, 17] on span "Lessons" at bounding box center [166, 21] width 29 height 9
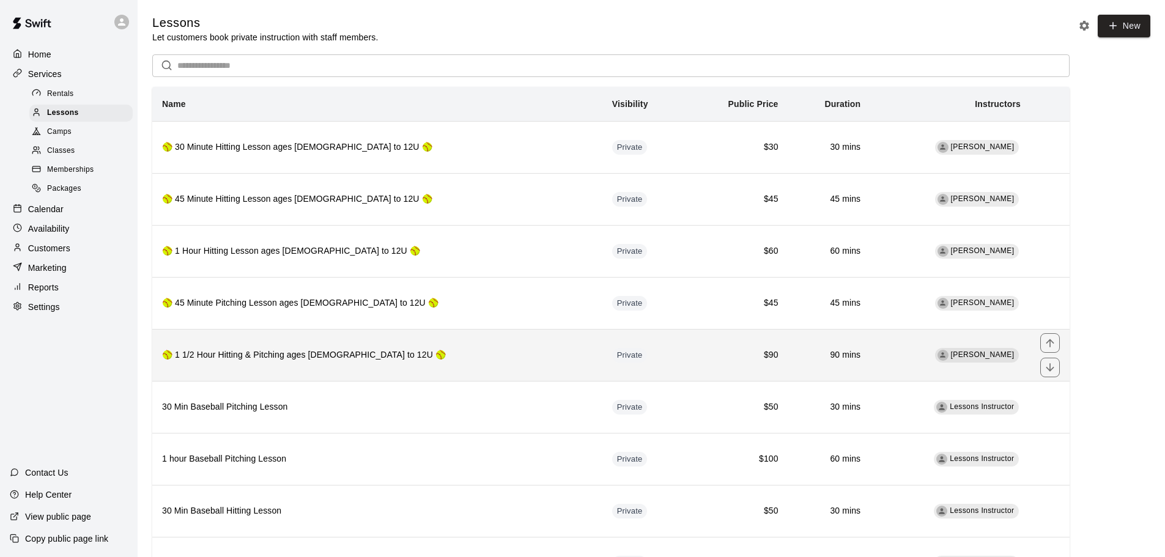
click at [277, 351] on h6 "🥎 1 1/2 Hour Hitting & Pitching ages [DEMOGRAPHIC_DATA] to 12U 🥎" at bounding box center [377, 355] width 430 height 13
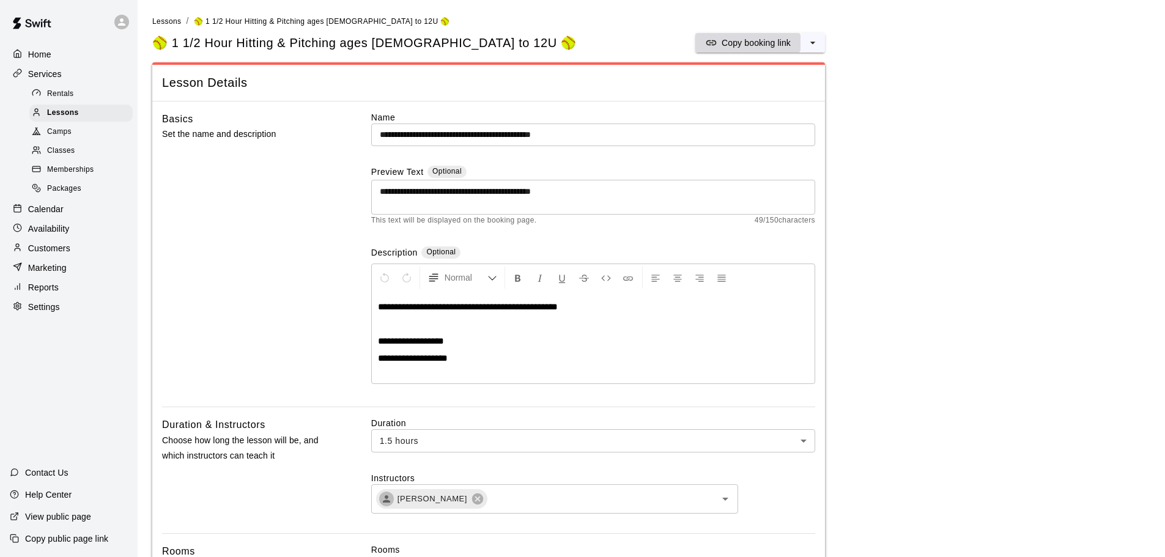
click at [745, 42] on p "Copy booking link" at bounding box center [756, 43] width 69 height 12
click at [50, 254] on p "Customers" at bounding box center [49, 248] width 42 height 12
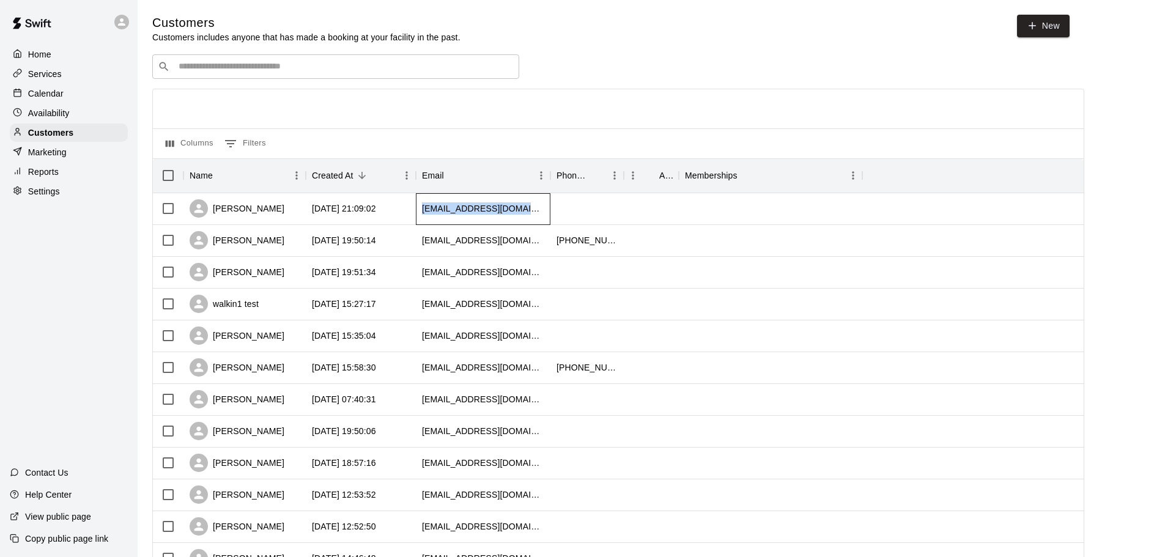
drag, startPoint x: 523, startPoint y: 214, endPoint x: 421, endPoint y: 218, distance: 102.8
click at [421, 218] on div "[EMAIL_ADDRESS][DOMAIN_NAME]" at bounding box center [483, 209] width 135 height 32
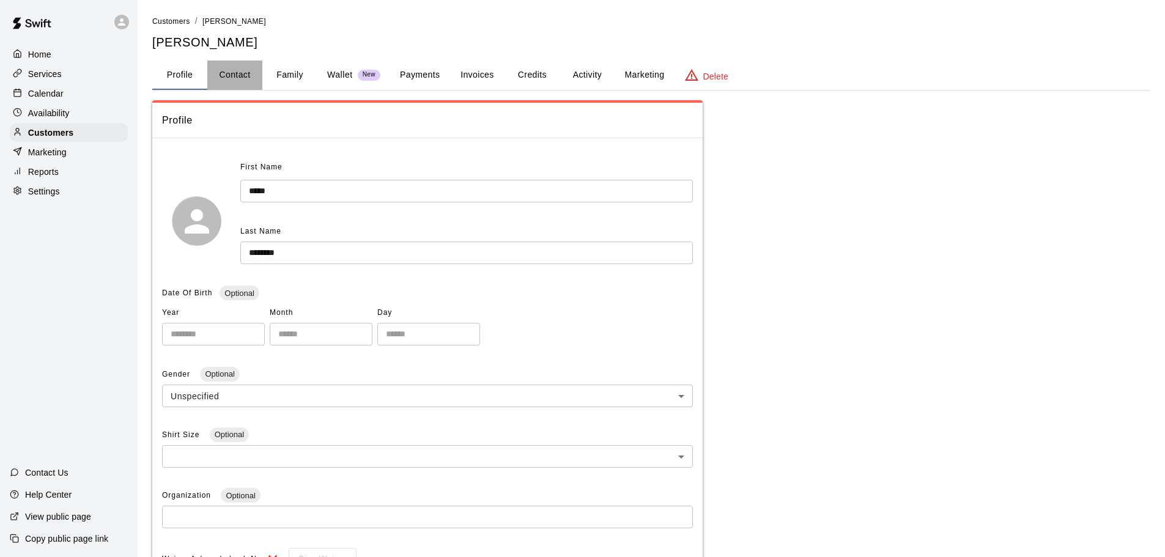
click at [242, 82] on button "Contact" at bounding box center [234, 75] width 55 height 29
select select "**"
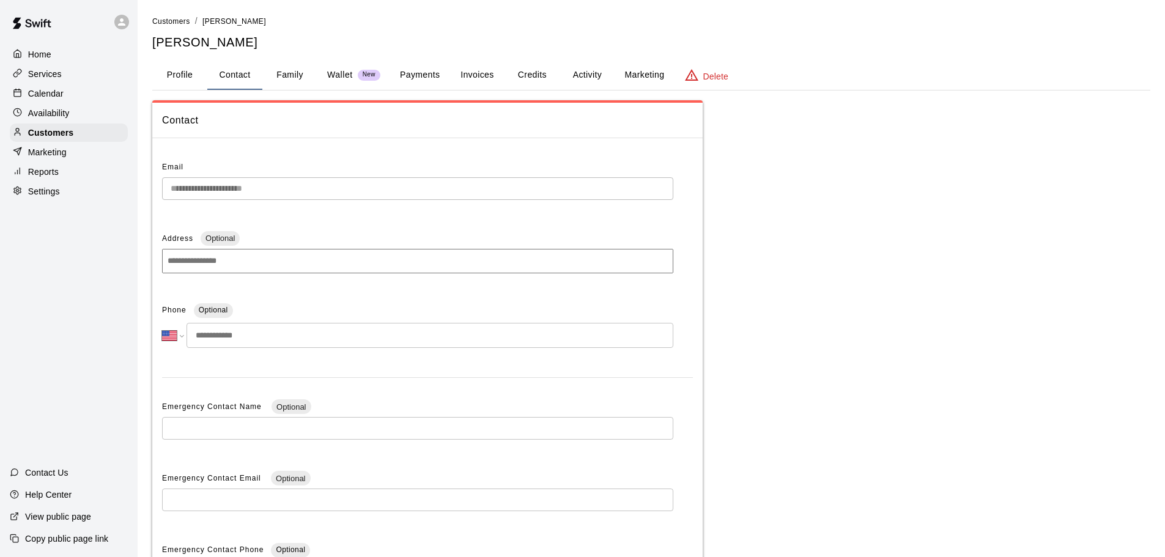
click at [152, 200] on div "**********" at bounding box center [650, 344] width 1017 height 659
click at [169, 24] on span "Customers" at bounding box center [171, 21] width 38 height 9
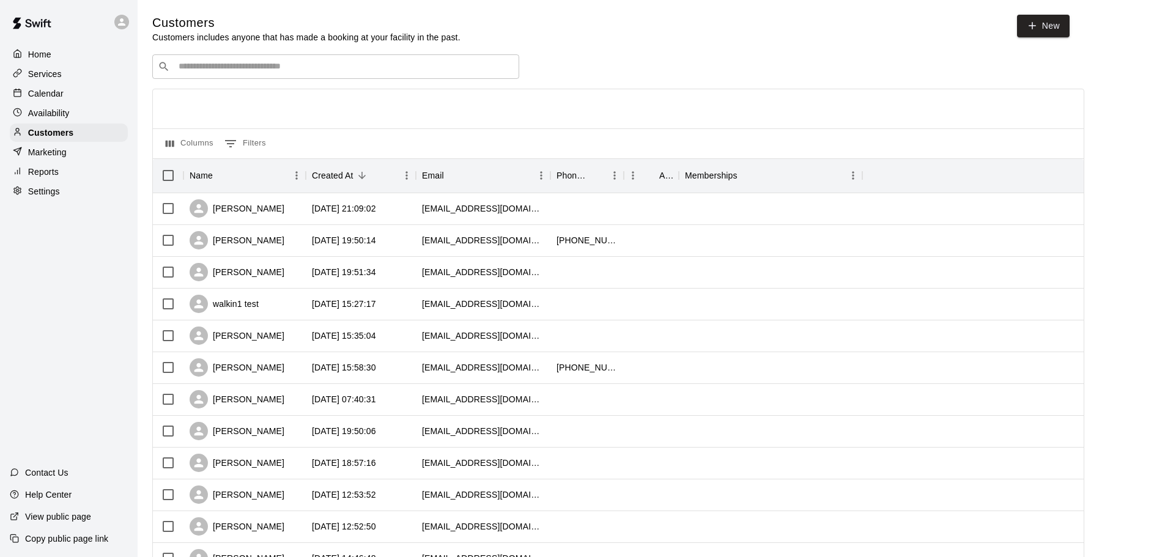
click at [218, 70] on input "Search customers by name or email" at bounding box center [344, 67] width 339 height 12
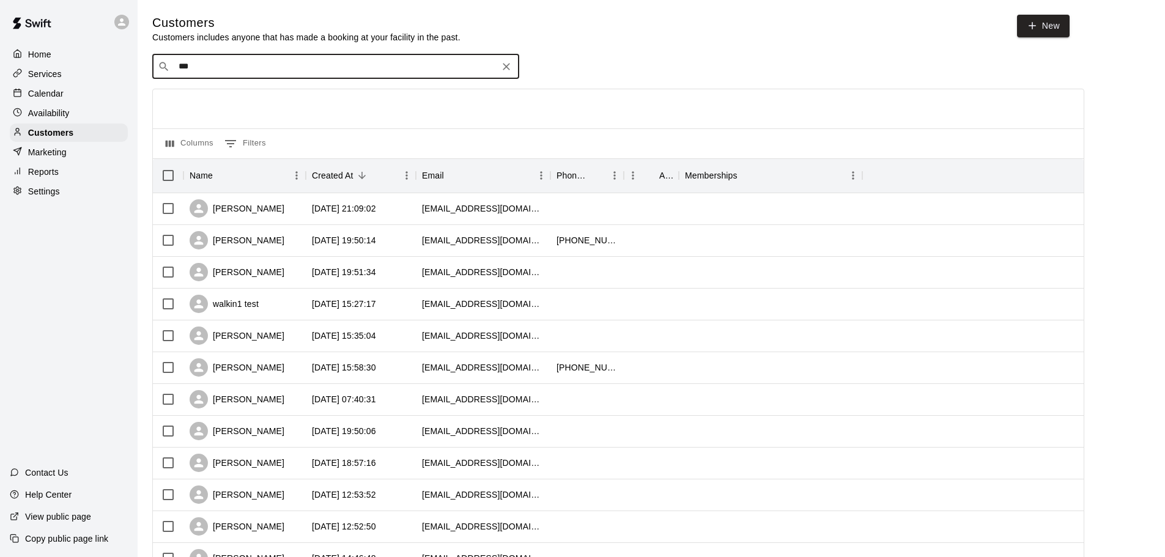
type input "***"
click at [221, 142] on span "[EMAIL_ADDRESS][DOMAIN_NAME]" at bounding box center [251, 146] width 131 height 9
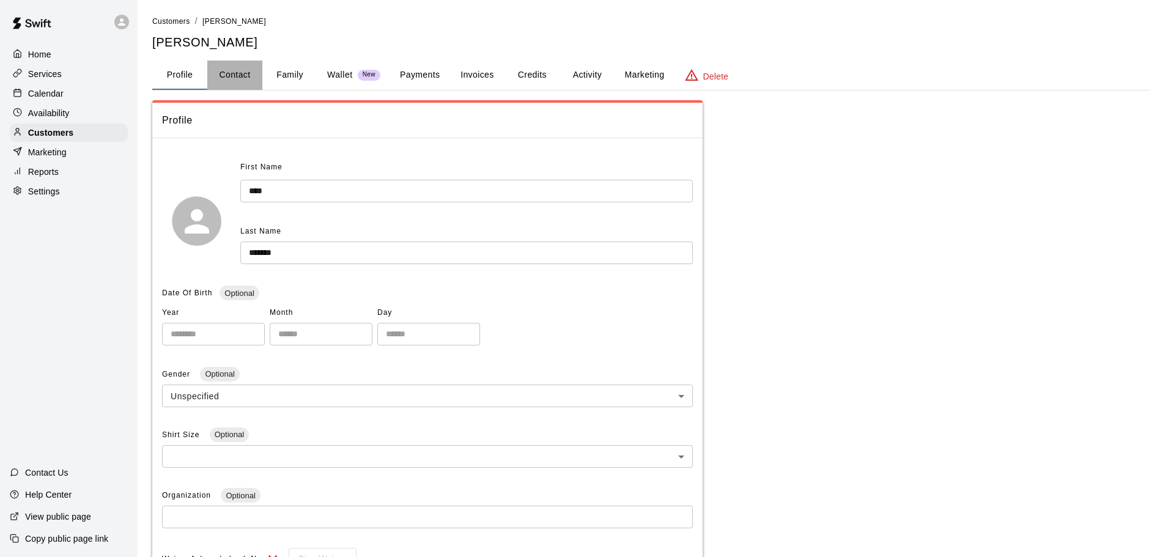
click at [240, 67] on button "Contact" at bounding box center [234, 75] width 55 height 29
select select "**"
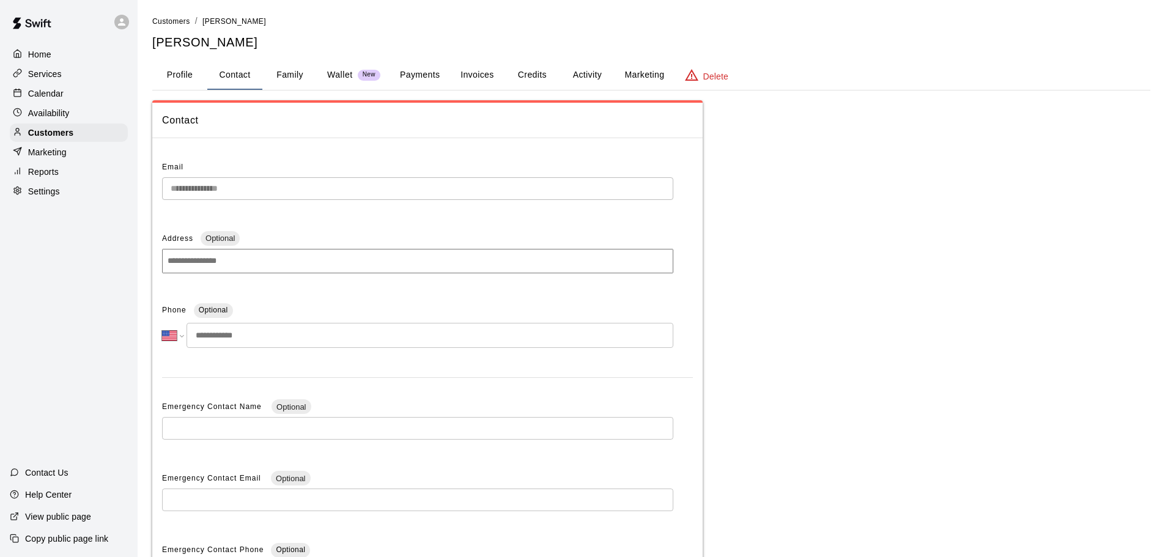
click at [144, 193] on div "**********" at bounding box center [650, 344] width 1017 height 659
click at [164, 19] on span "Customers" at bounding box center [171, 21] width 38 height 9
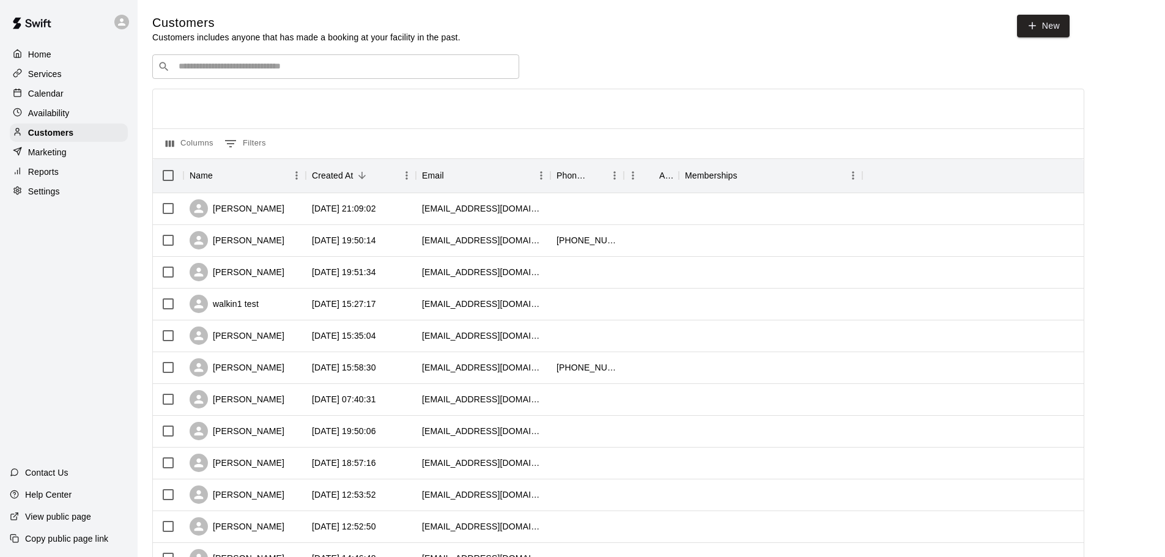
click at [234, 73] on input "Search customers by name or email" at bounding box center [344, 67] width 339 height 12
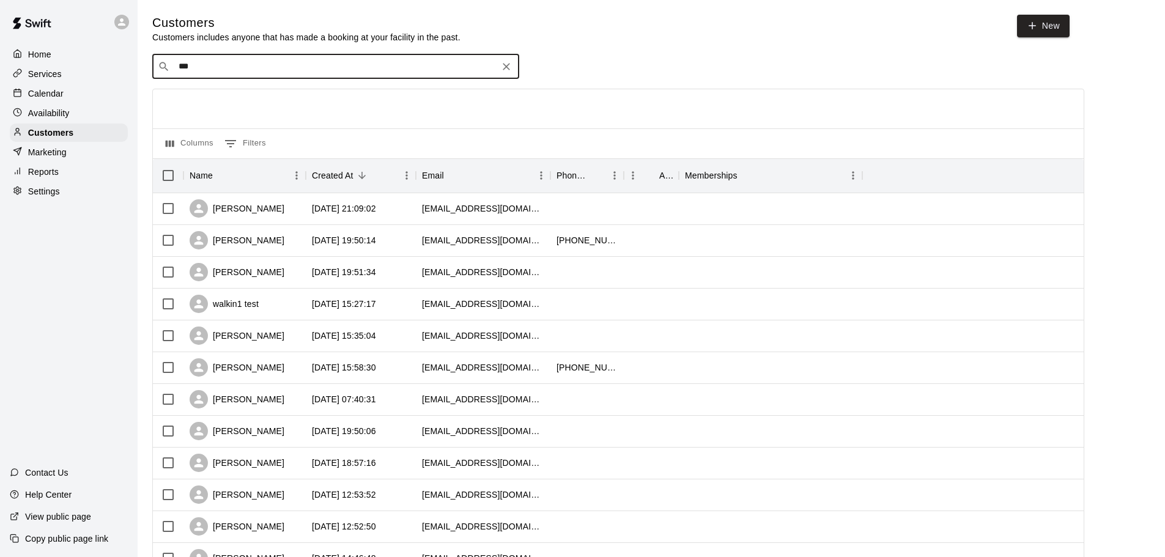
type input "****"
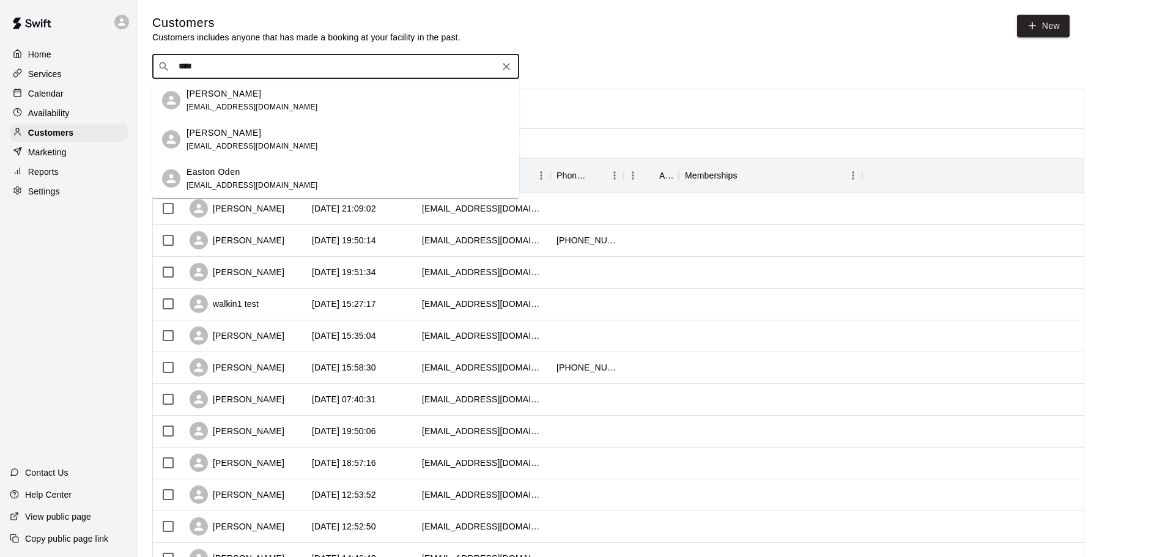
click at [222, 135] on div "[PERSON_NAME]" at bounding box center [251, 133] width 131 height 13
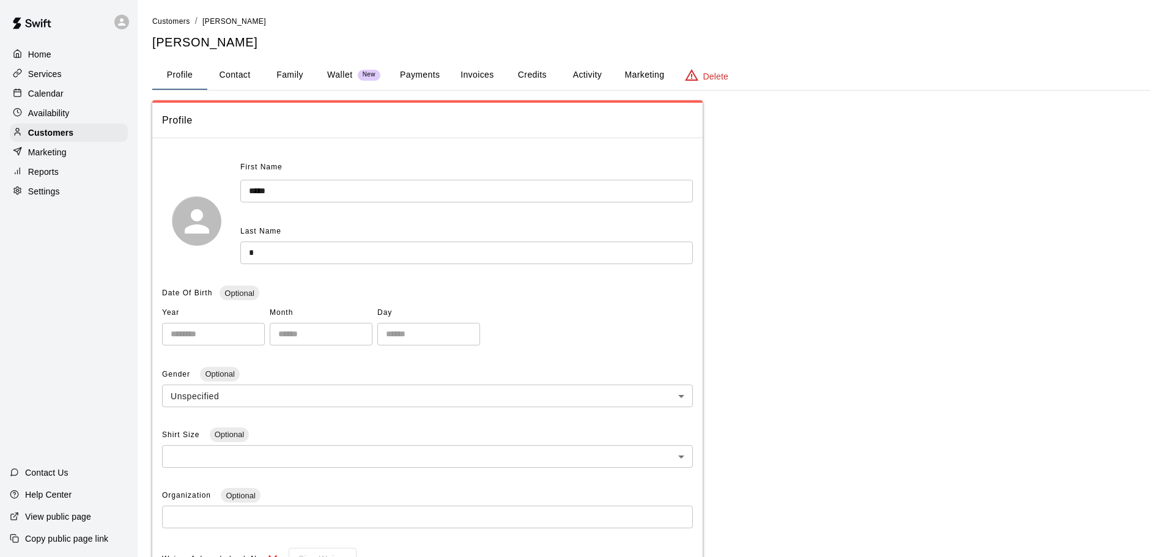
click at [231, 72] on button "Contact" at bounding box center [234, 75] width 55 height 29
select select "**"
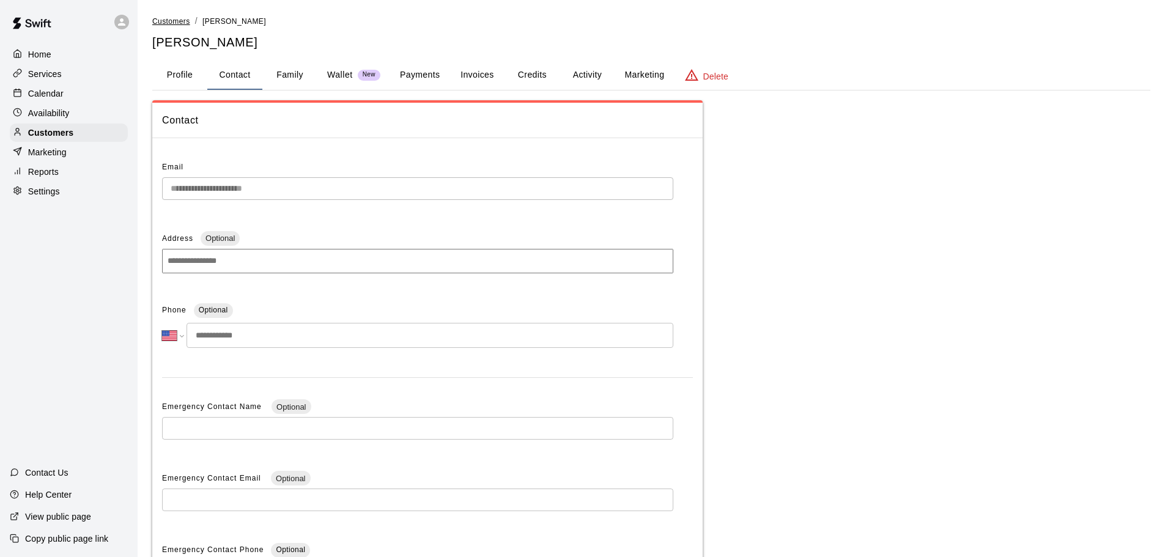
click at [153, 23] on span "Customers" at bounding box center [171, 21] width 38 height 9
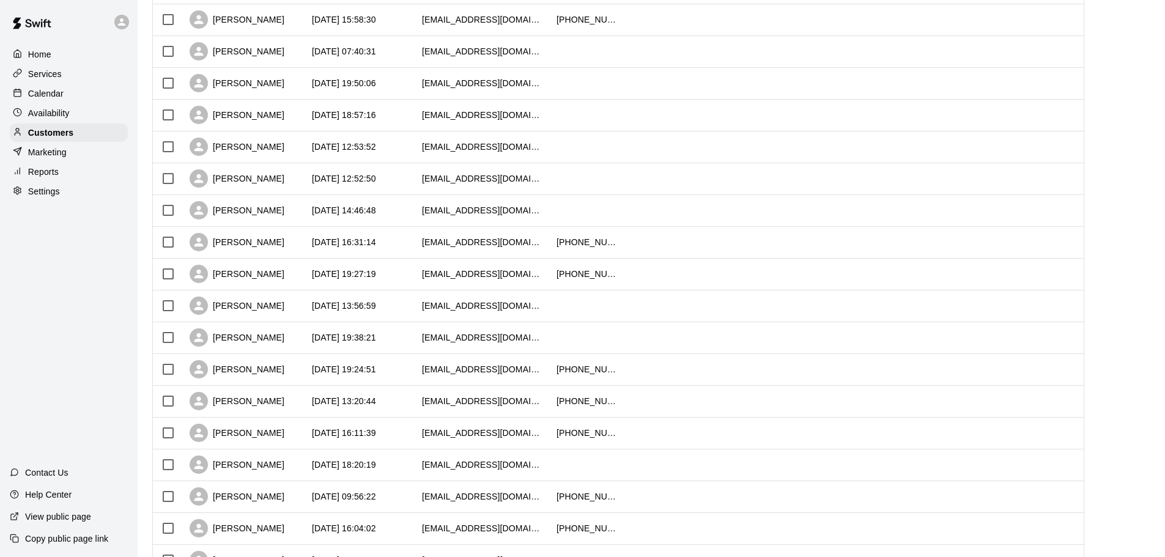
scroll to position [367, 0]
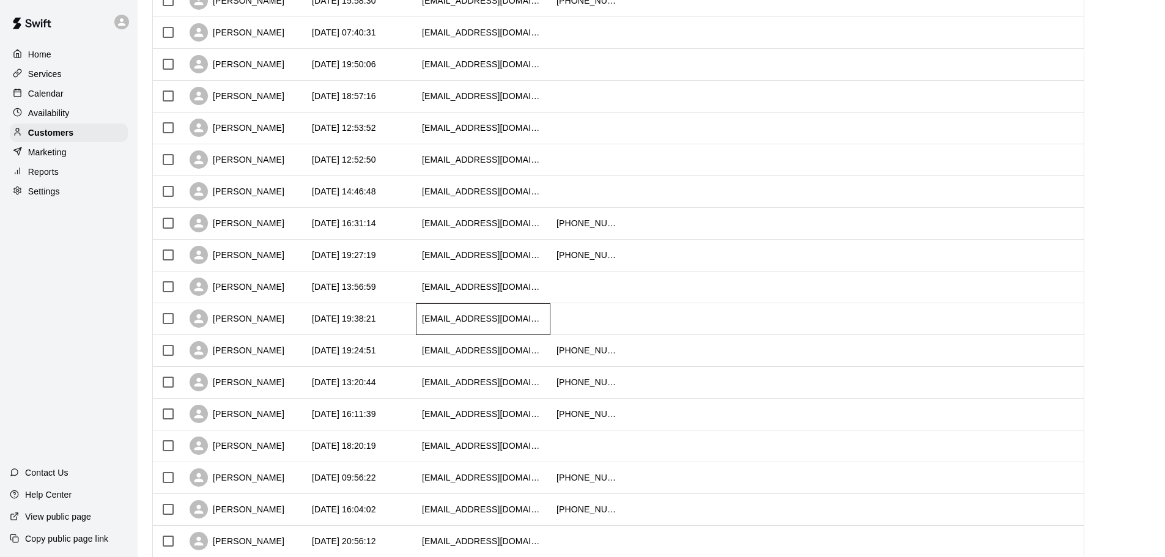
click at [455, 312] on div "[EMAIL_ADDRESS][DOMAIN_NAME]" at bounding box center [483, 319] width 135 height 32
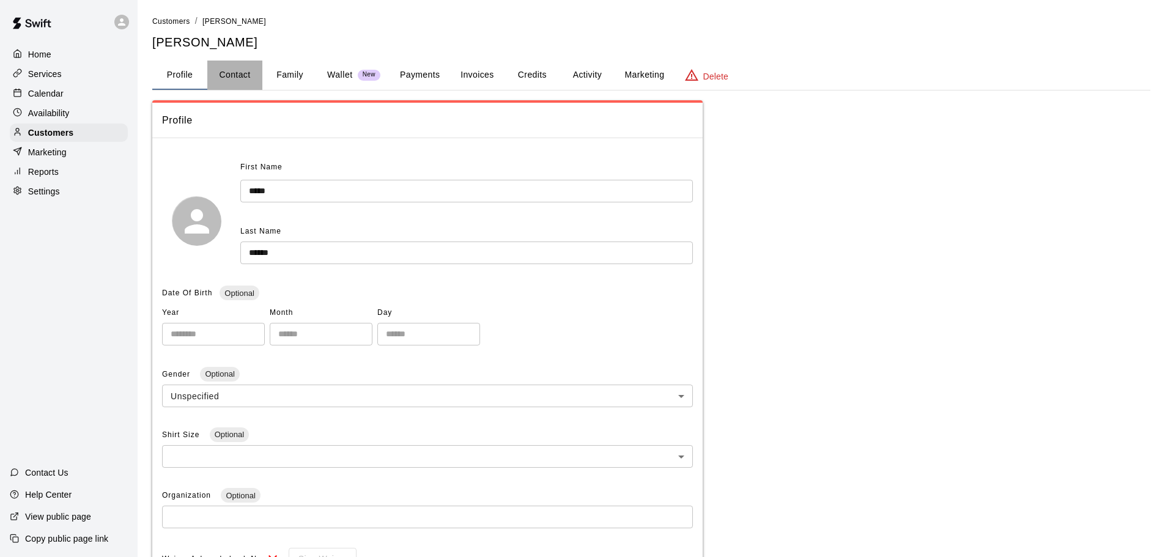
click at [224, 76] on button "Contact" at bounding box center [234, 75] width 55 height 29
select select "**"
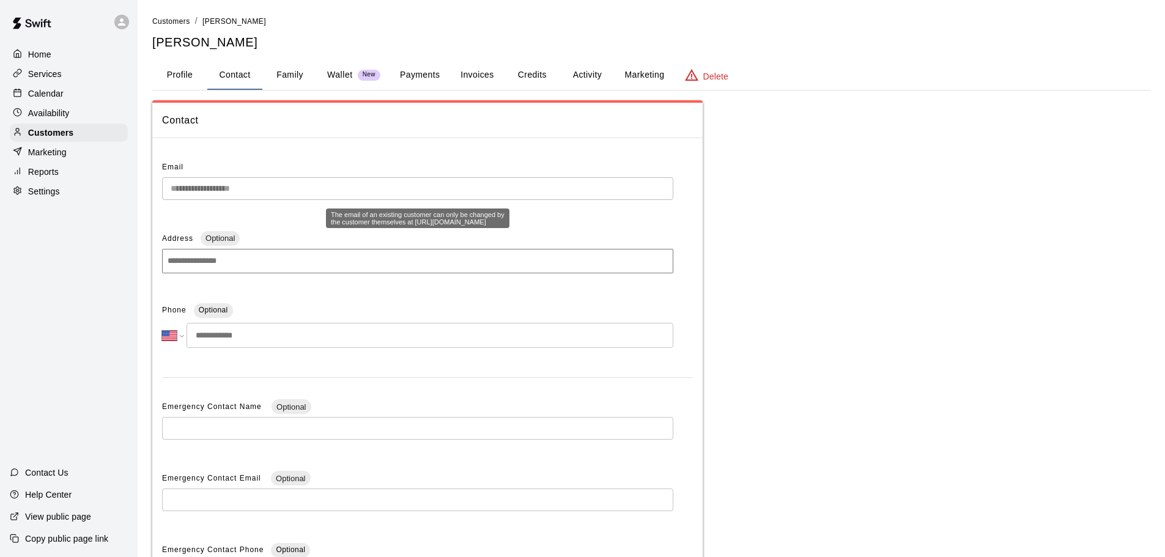
click at [158, 191] on div "**********" at bounding box center [427, 387] width 550 height 479
click at [175, 21] on span "Customers" at bounding box center [171, 21] width 38 height 9
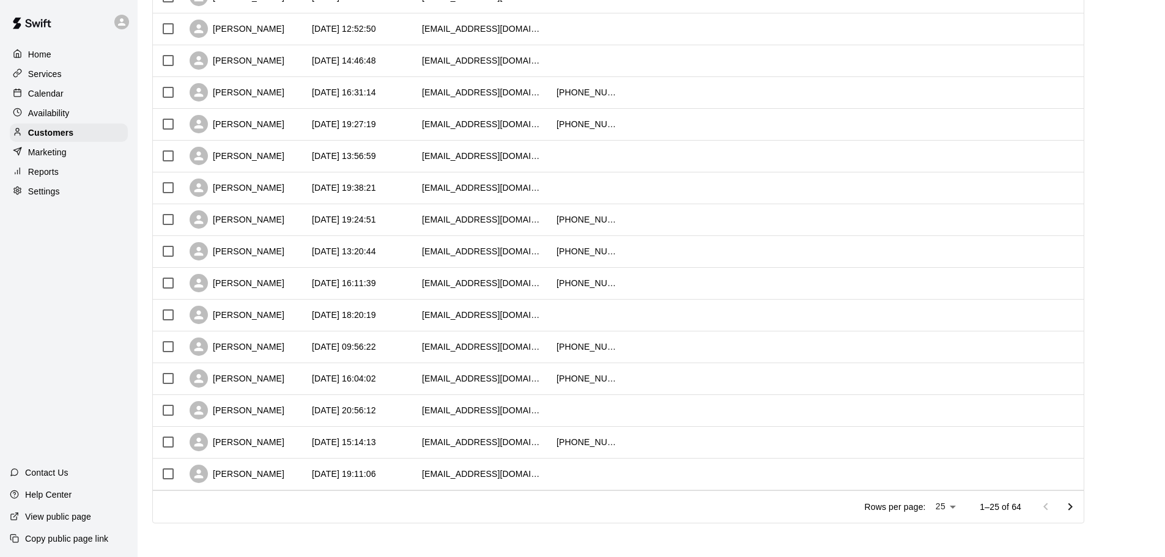
scroll to position [500, 0]
click at [1077, 509] on icon "Go to next page" at bounding box center [1070, 506] width 15 height 15
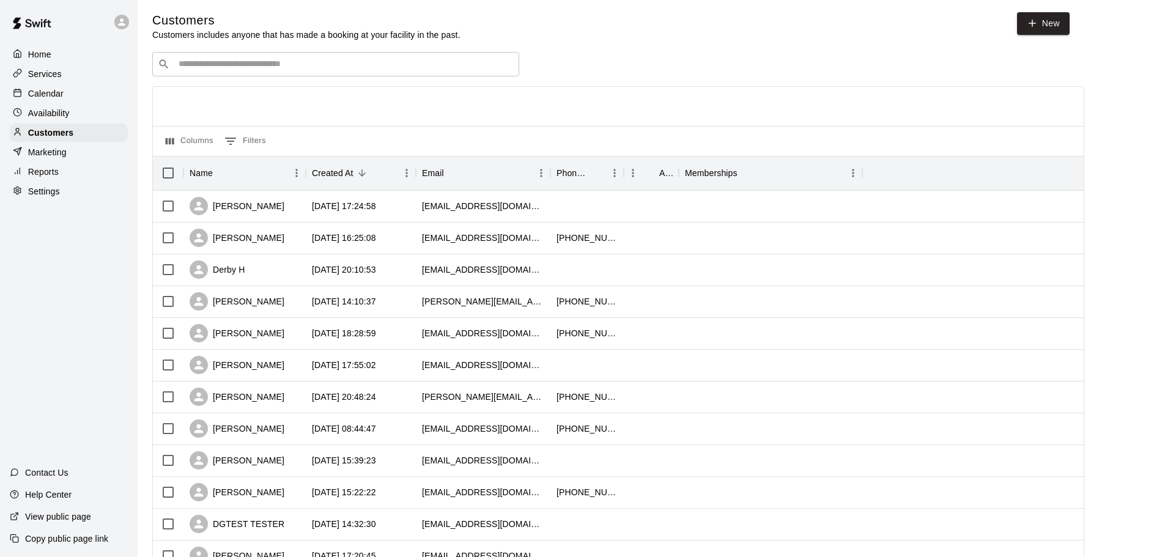
scroll to position [0, 0]
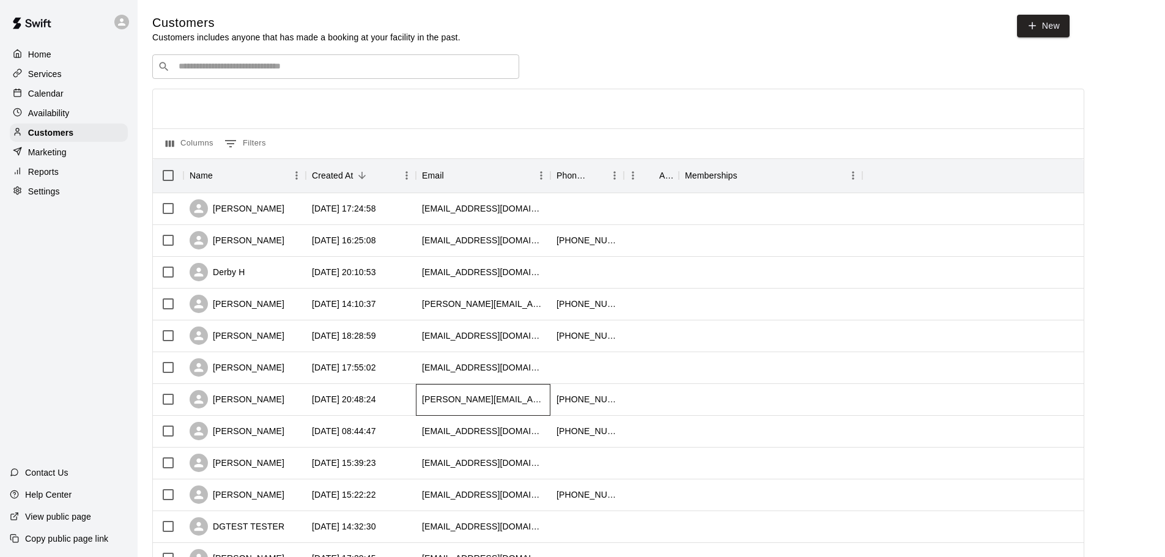
click at [456, 405] on div "[PERSON_NAME][EMAIL_ADDRESS][DOMAIN_NAME]" at bounding box center [483, 399] width 122 height 12
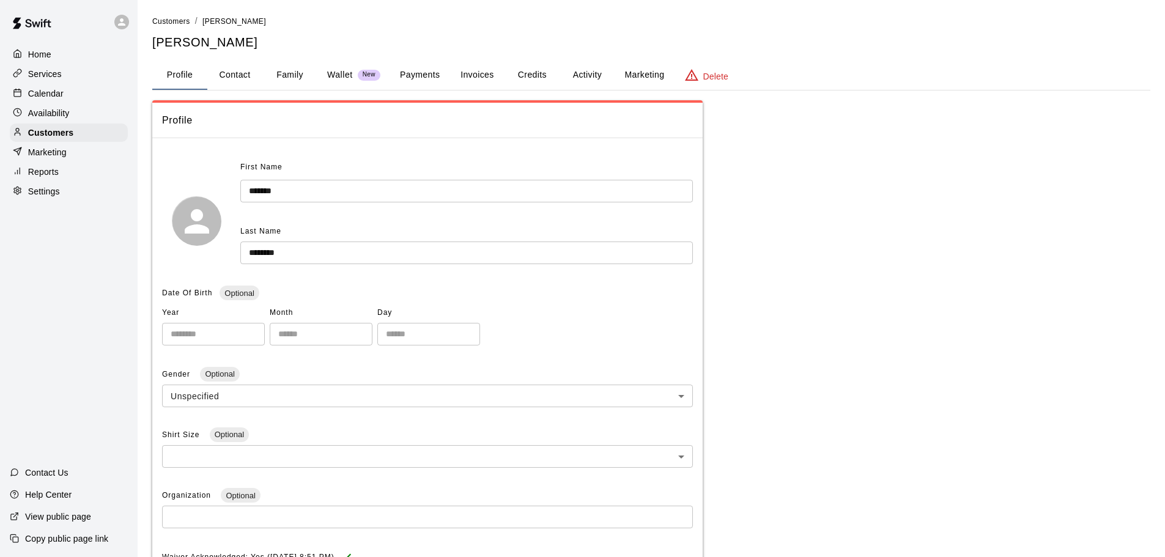
click at [231, 83] on button "Contact" at bounding box center [234, 75] width 55 height 29
select select "**"
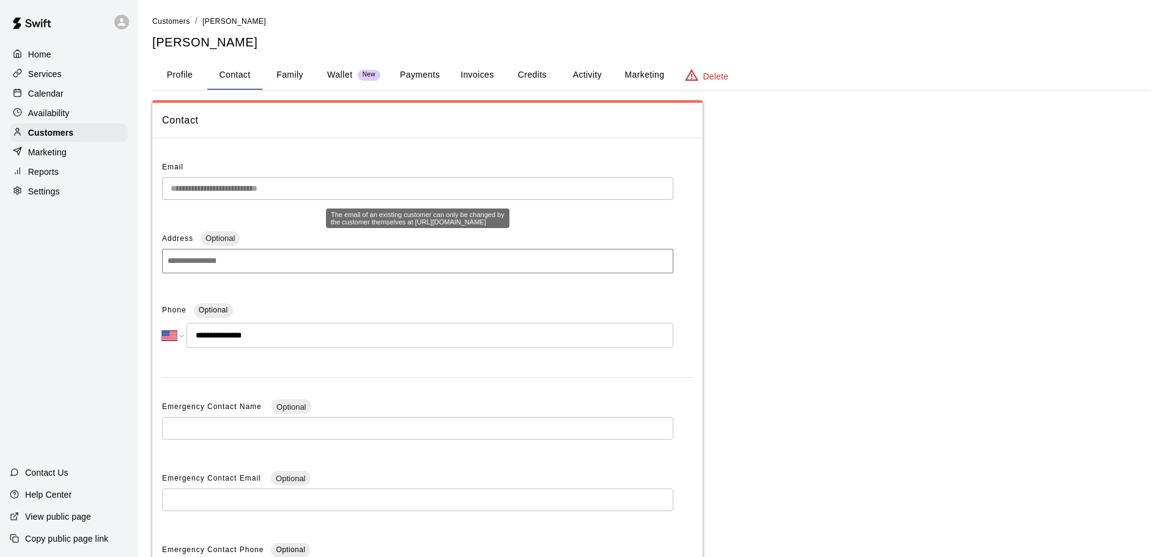
click at [146, 192] on div "**********" at bounding box center [650, 344] width 1017 height 659
click at [158, 24] on span "Customers" at bounding box center [171, 21] width 38 height 9
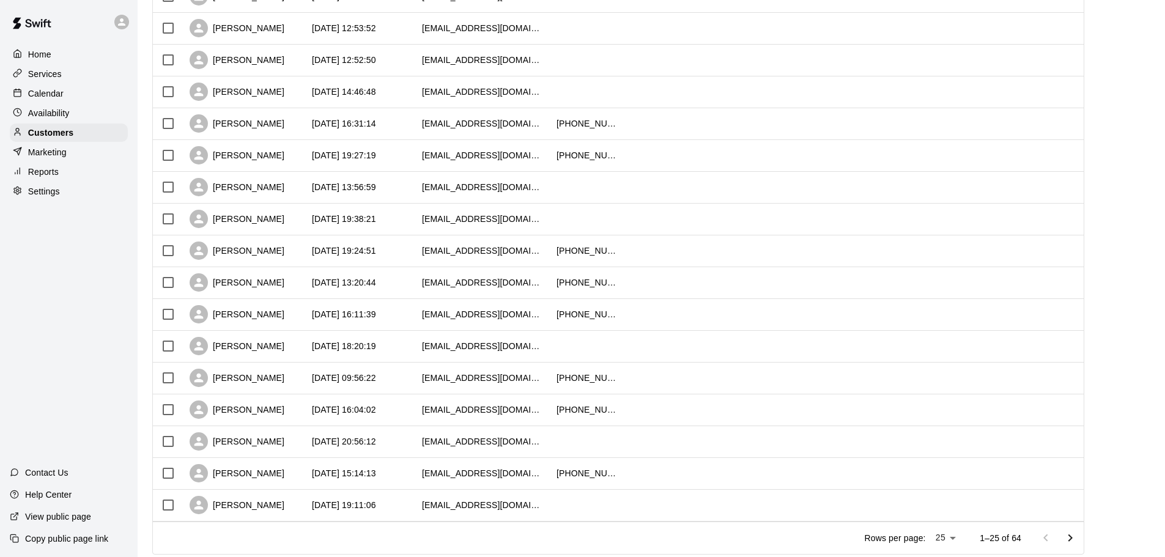
scroll to position [500, 0]
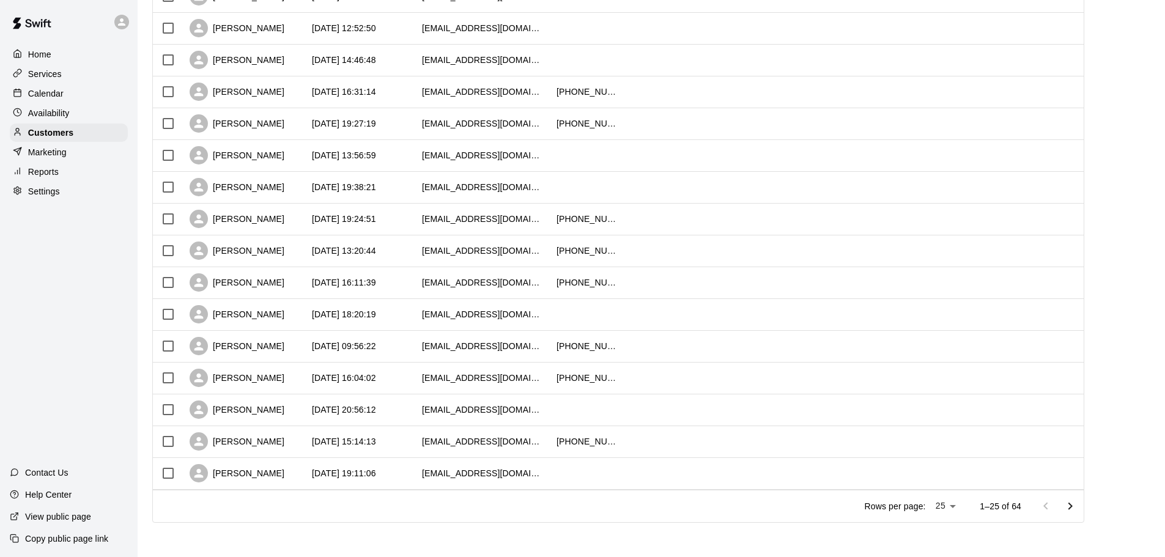
click at [1077, 503] on icon "Go to next page" at bounding box center [1070, 506] width 15 height 15
click at [1076, 508] on icon "Go to next page" at bounding box center [1070, 506] width 15 height 15
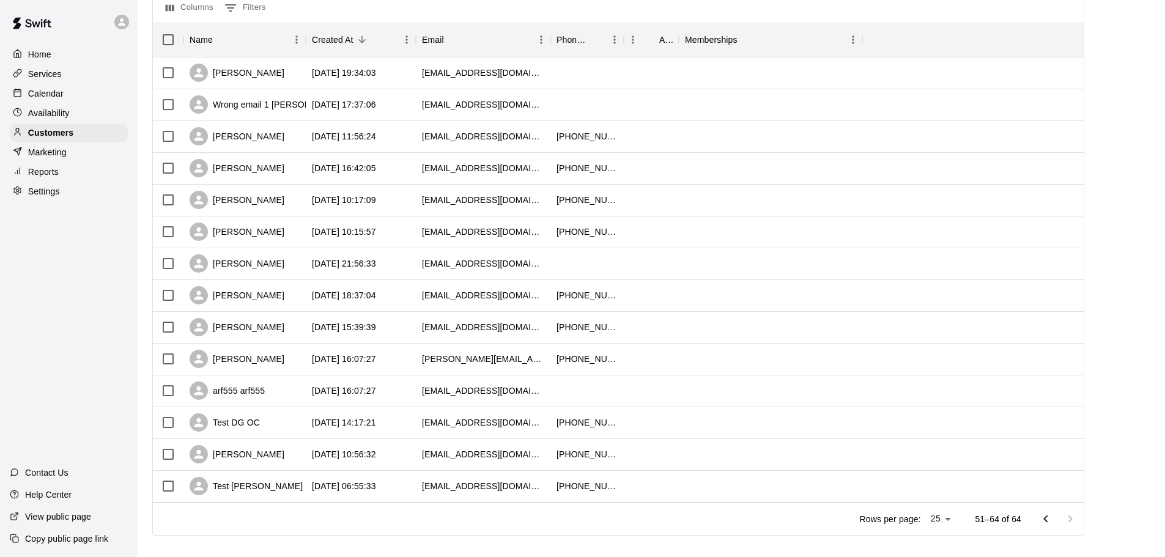
scroll to position [150, 0]
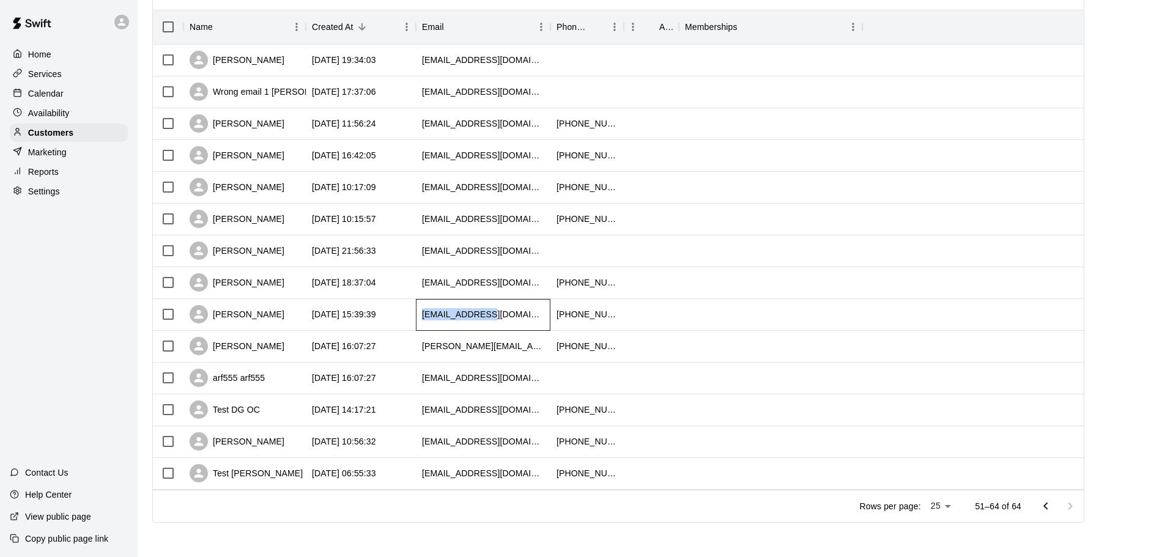
drag, startPoint x: 420, startPoint y: 318, endPoint x: 484, endPoint y: 319, distance: 63.6
click at [484, 319] on div "[EMAIL_ADDRESS][DOMAIN_NAME]" at bounding box center [483, 315] width 135 height 32
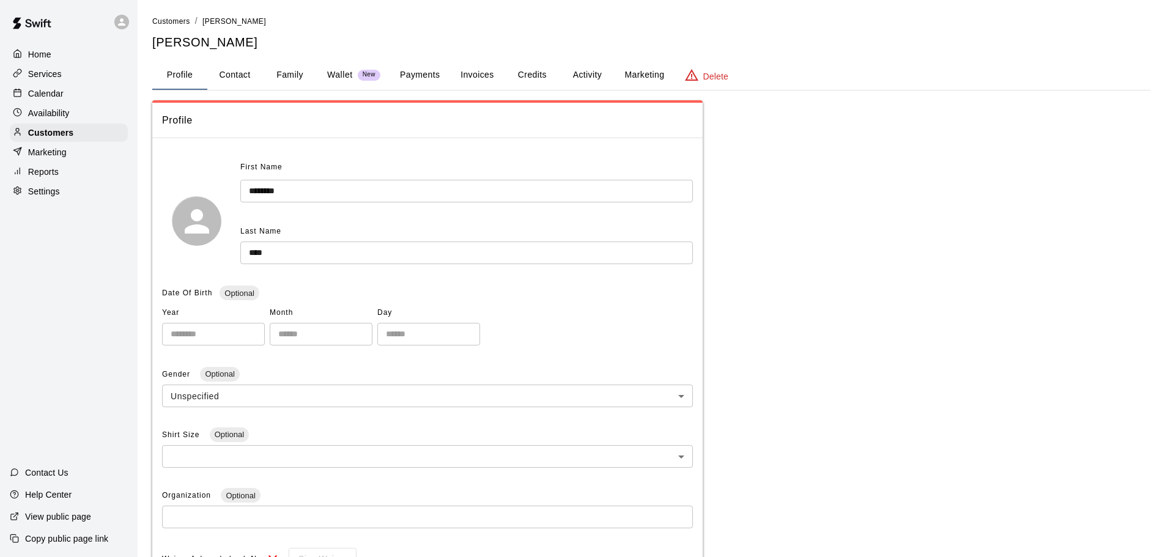
click at [239, 69] on button "Contact" at bounding box center [234, 75] width 55 height 29
select select "**"
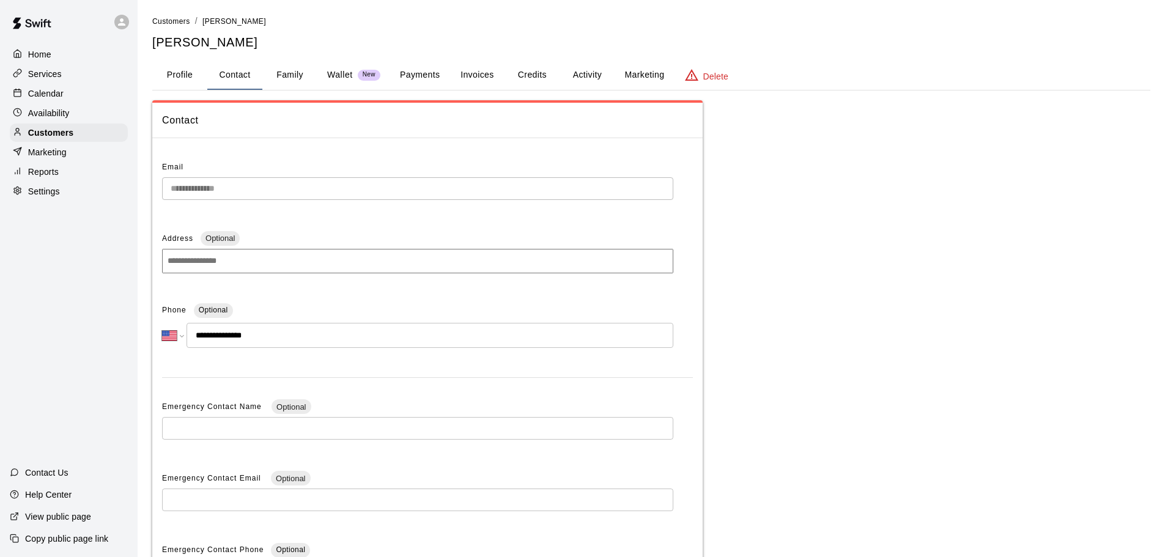
click at [163, 15] on li "Customers" at bounding box center [171, 21] width 38 height 13
click at [171, 23] on span "Customers" at bounding box center [171, 21] width 38 height 9
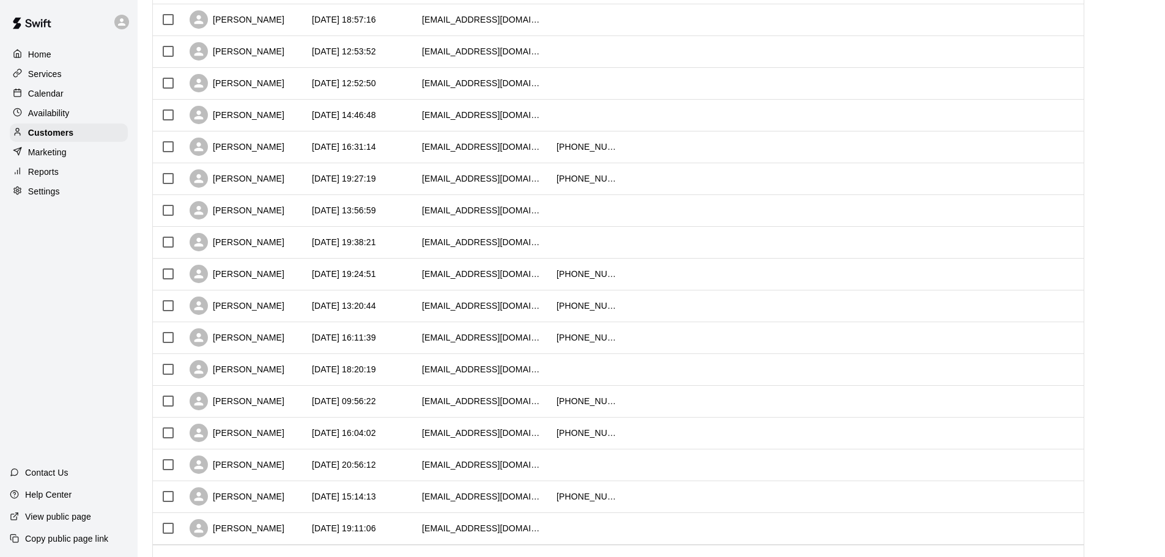
scroll to position [500, 0]
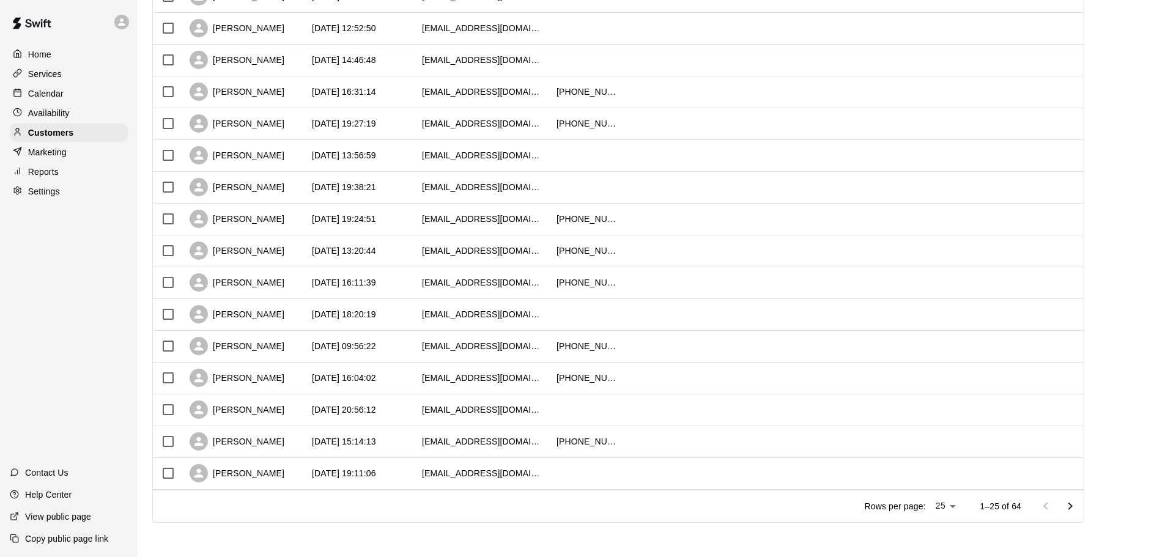
click at [1076, 505] on icon "Go to next page" at bounding box center [1070, 506] width 15 height 15
click at [1076, 506] on icon "Go to next page" at bounding box center [1070, 506] width 15 height 15
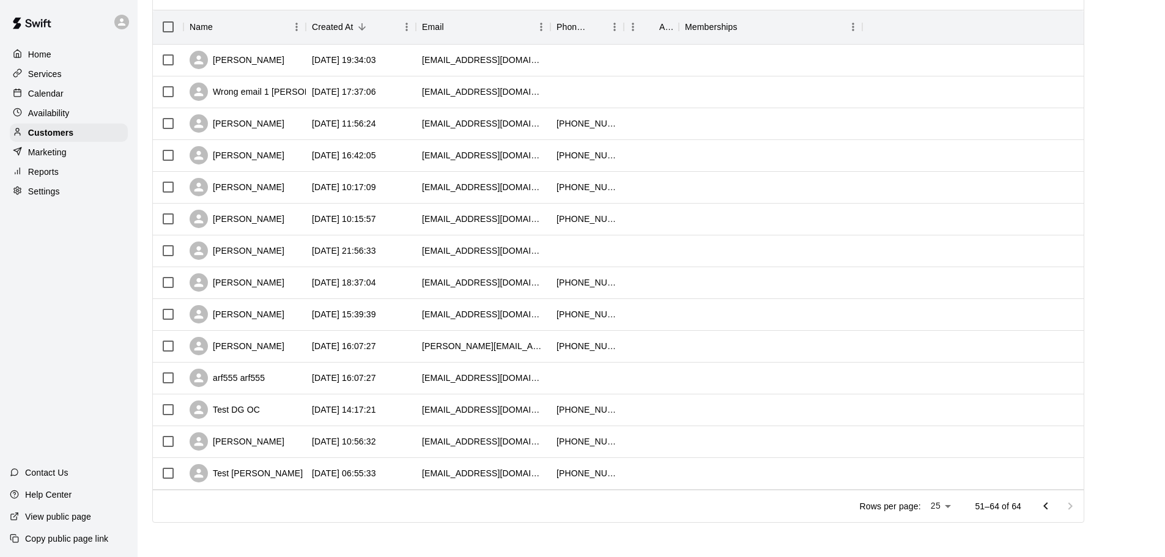
scroll to position [150, 0]
click at [1076, 506] on div at bounding box center [1057, 506] width 49 height 24
drag, startPoint x: 421, startPoint y: 349, endPoint x: 547, endPoint y: 352, distance: 126.0
click at [547, 352] on div "[PERSON_NAME][EMAIL_ADDRESS][PERSON_NAME][DOMAIN_NAME]" at bounding box center [483, 347] width 135 height 32
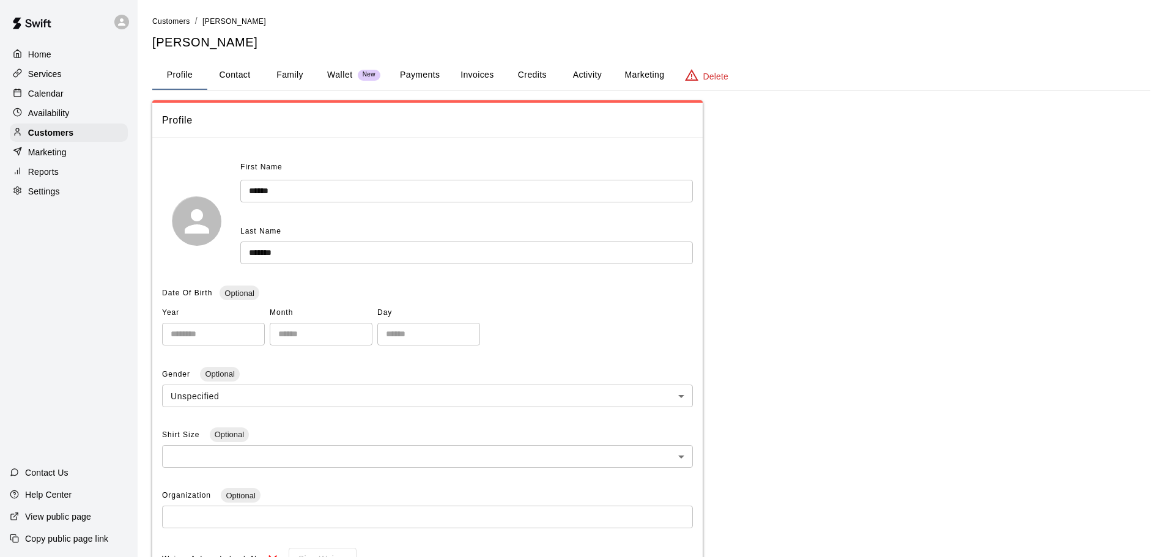
click at [237, 75] on button "Contact" at bounding box center [234, 75] width 55 height 29
select select "**"
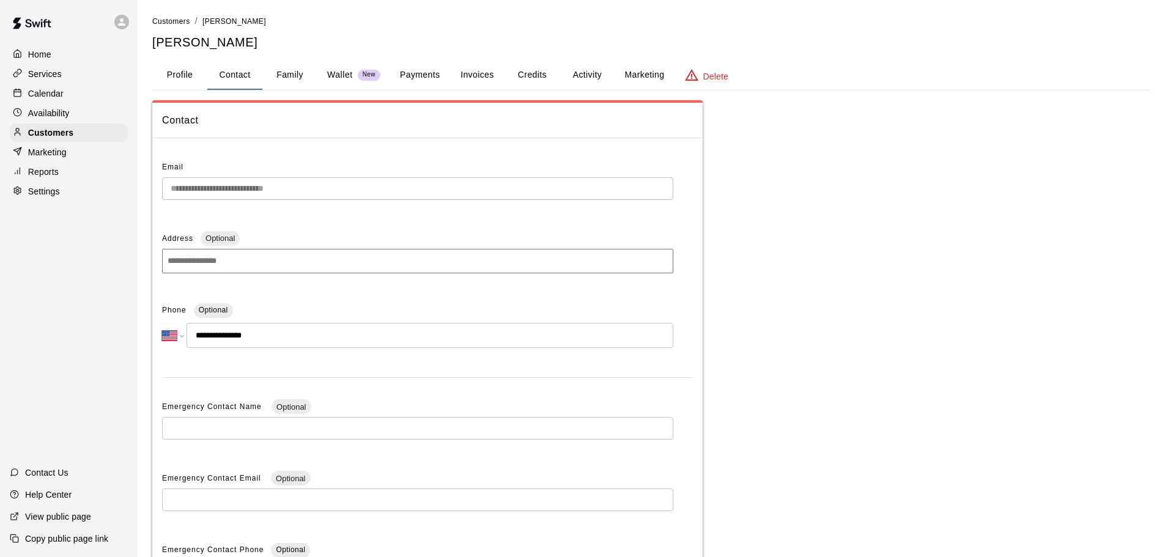
click at [146, 191] on div "**********" at bounding box center [650, 344] width 1017 height 659
click at [165, 7] on main "**********" at bounding box center [651, 349] width 1027 height 698
click at [165, 23] on span "Customers" at bounding box center [171, 21] width 38 height 9
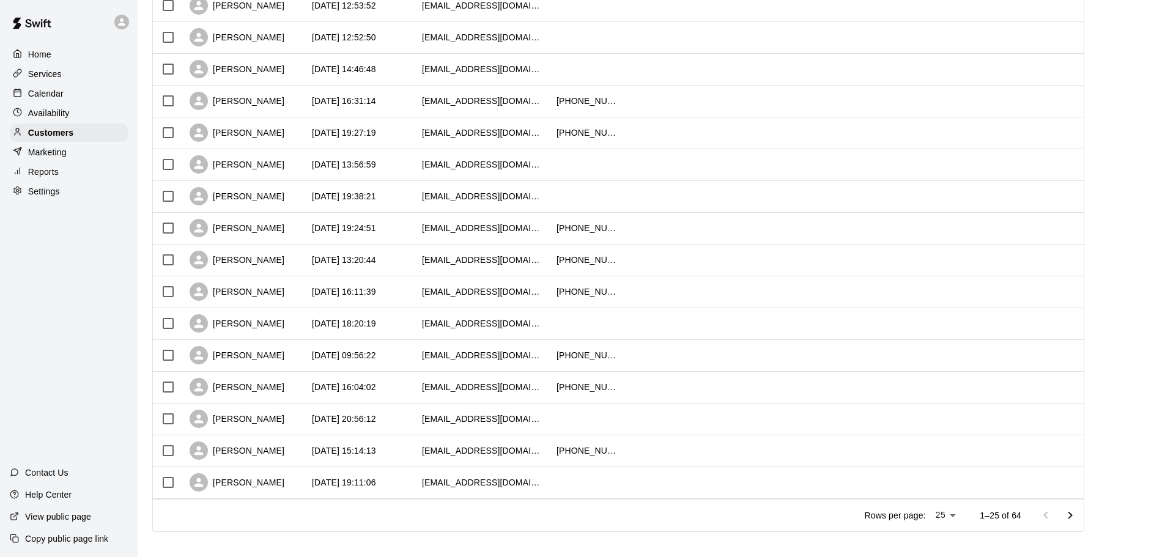
scroll to position [500, 0]
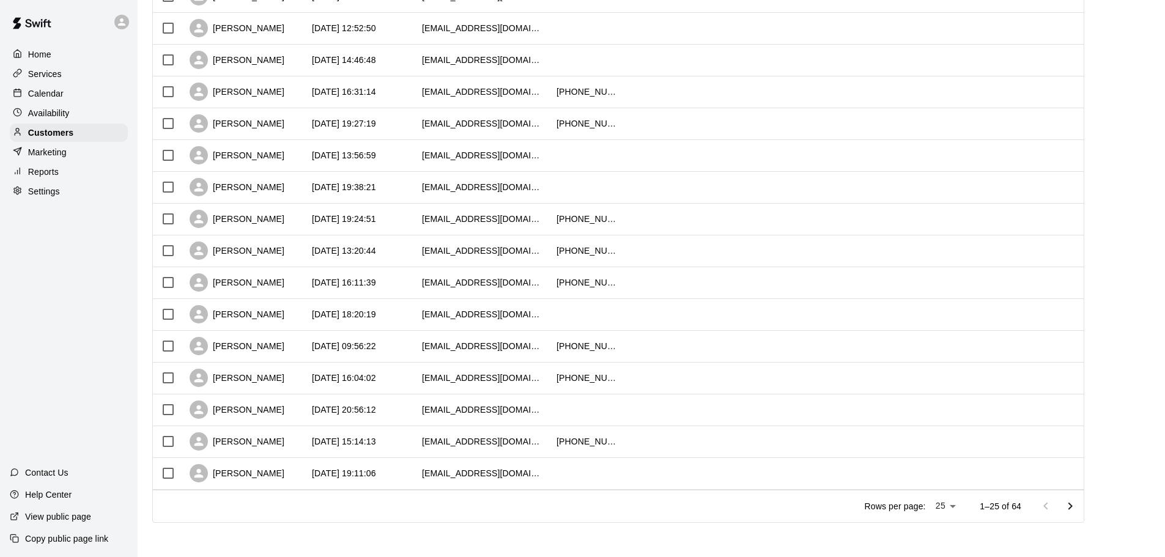
click at [1077, 507] on icon "Go to next page" at bounding box center [1070, 506] width 15 height 15
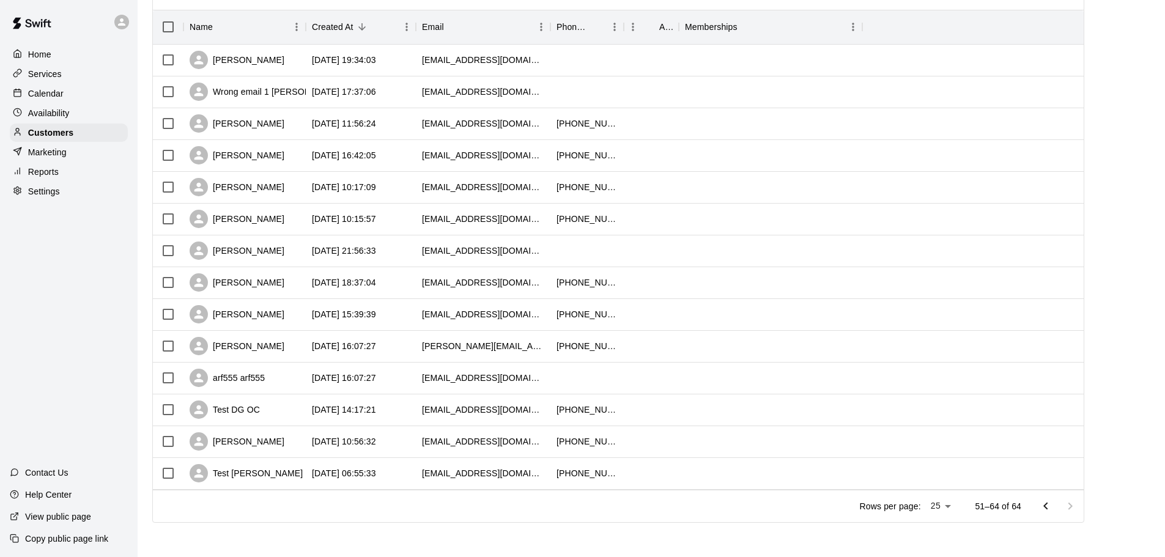
scroll to position [150, 0]
click at [1078, 507] on div at bounding box center [1057, 506] width 49 height 24
